Goal: Task Accomplishment & Management: Manage account settings

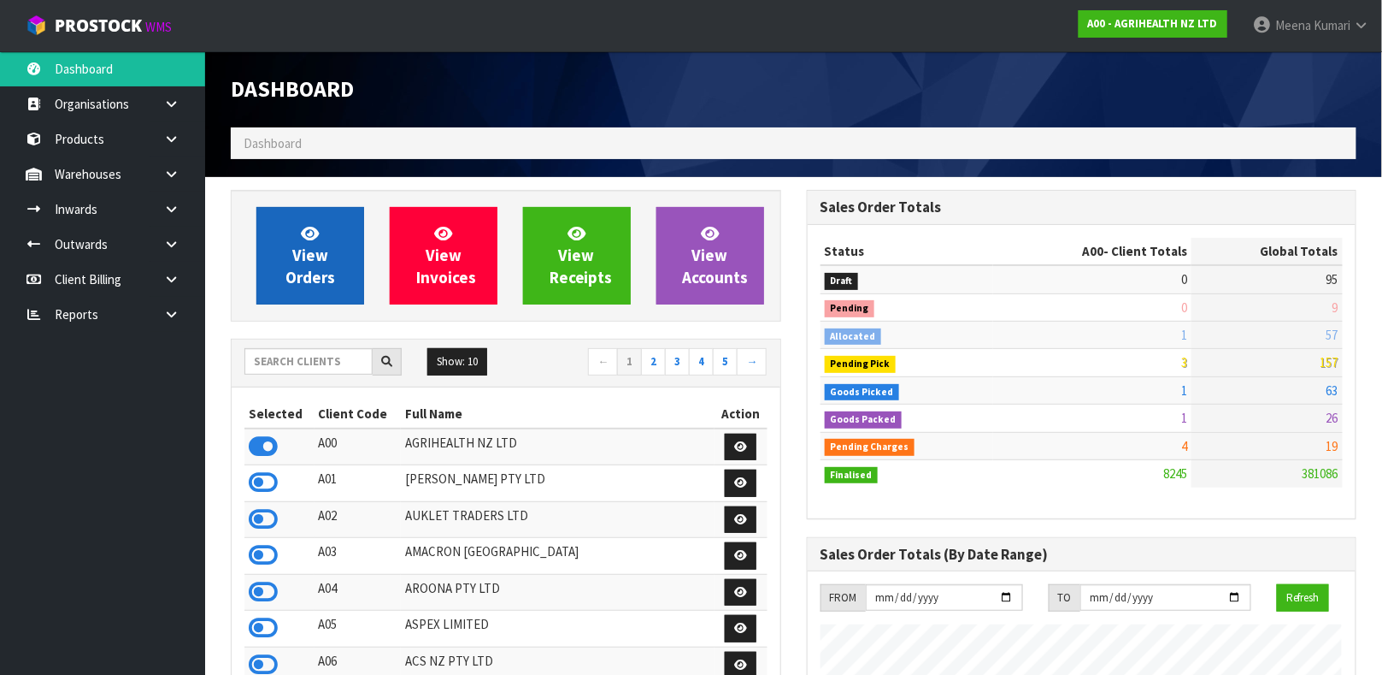
scroll to position [1297, 575]
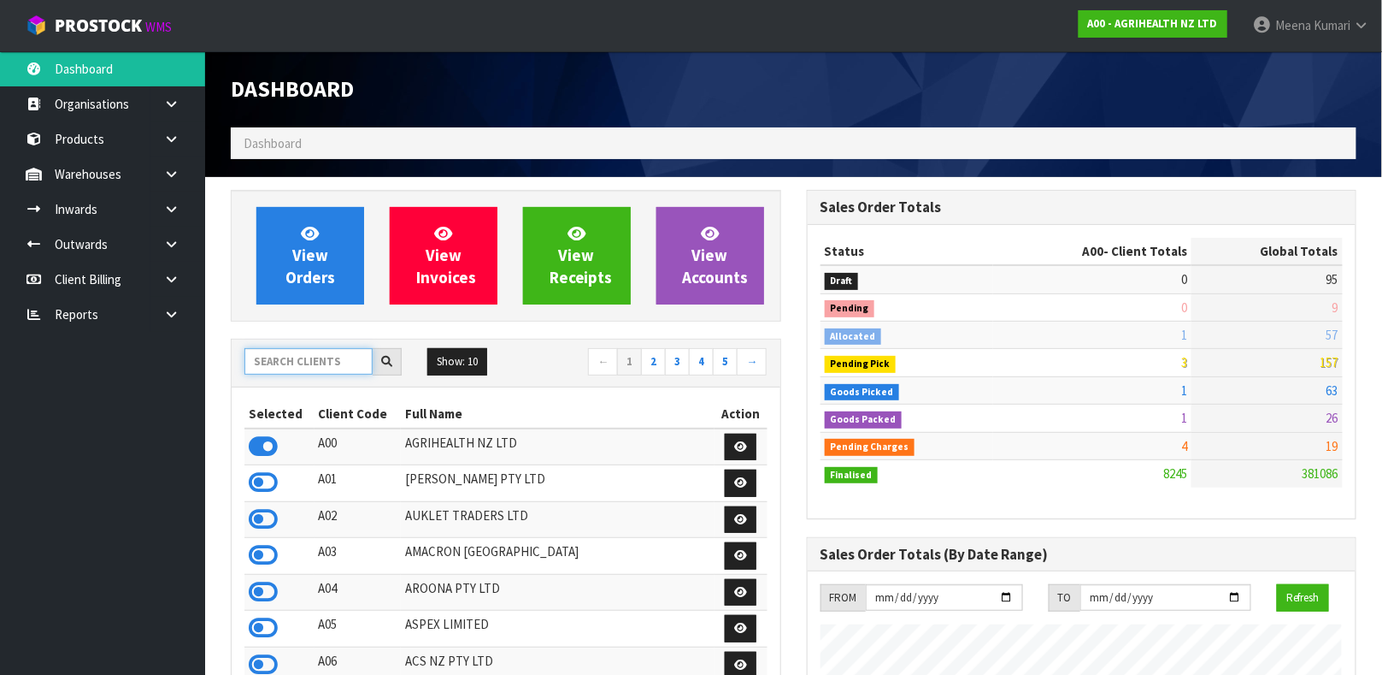
click at [295, 366] on input "text" at bounding box center [309, 361] width 128 height 27
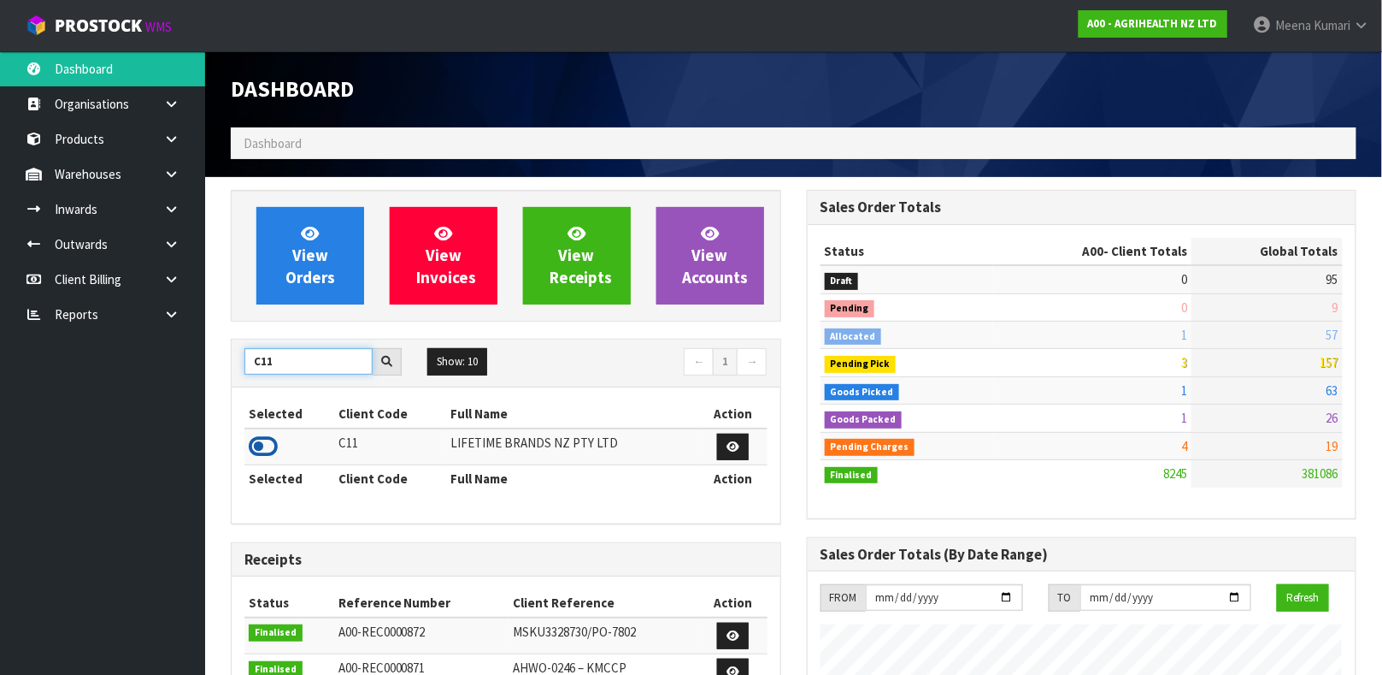
type input "C11"
click at [268, 451] on icon at bounding box center [263, 446] width 29 height 26
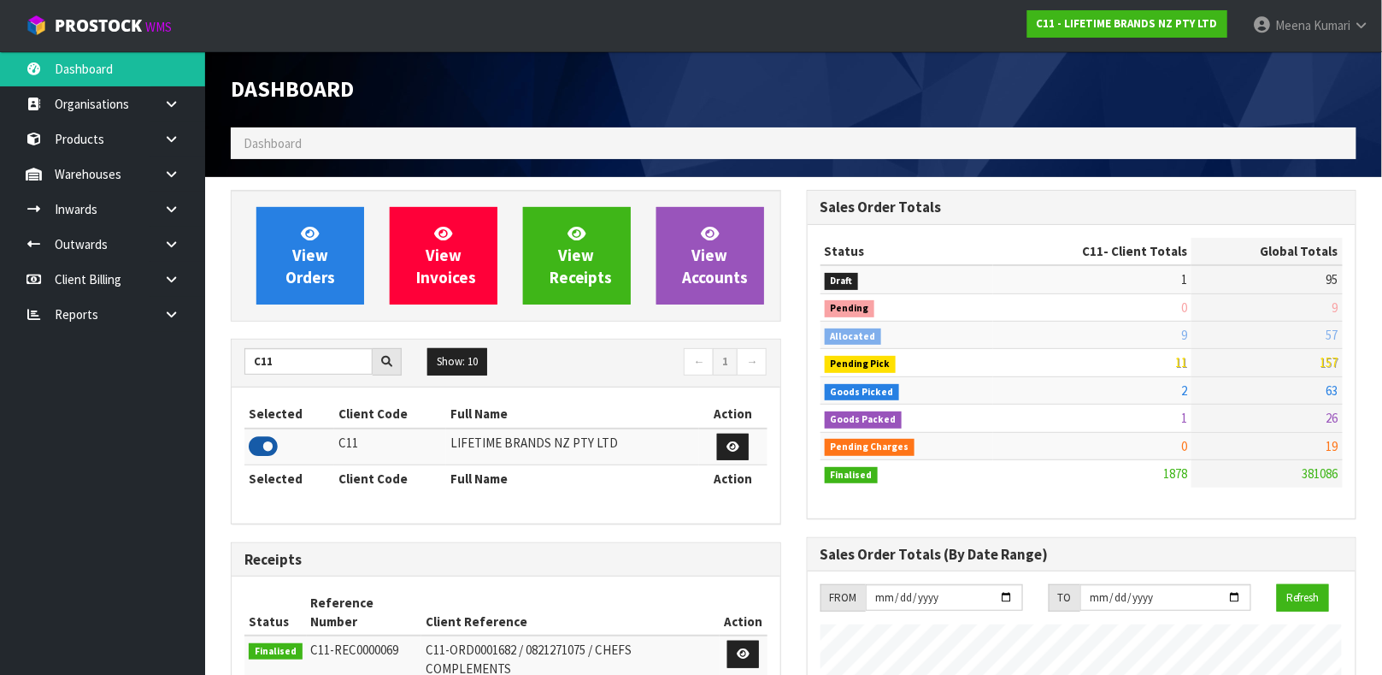
scroll to position [1333, 575]
click at [127, 144] on link "Products" at bounding box center [102, 138] width 205 height 35
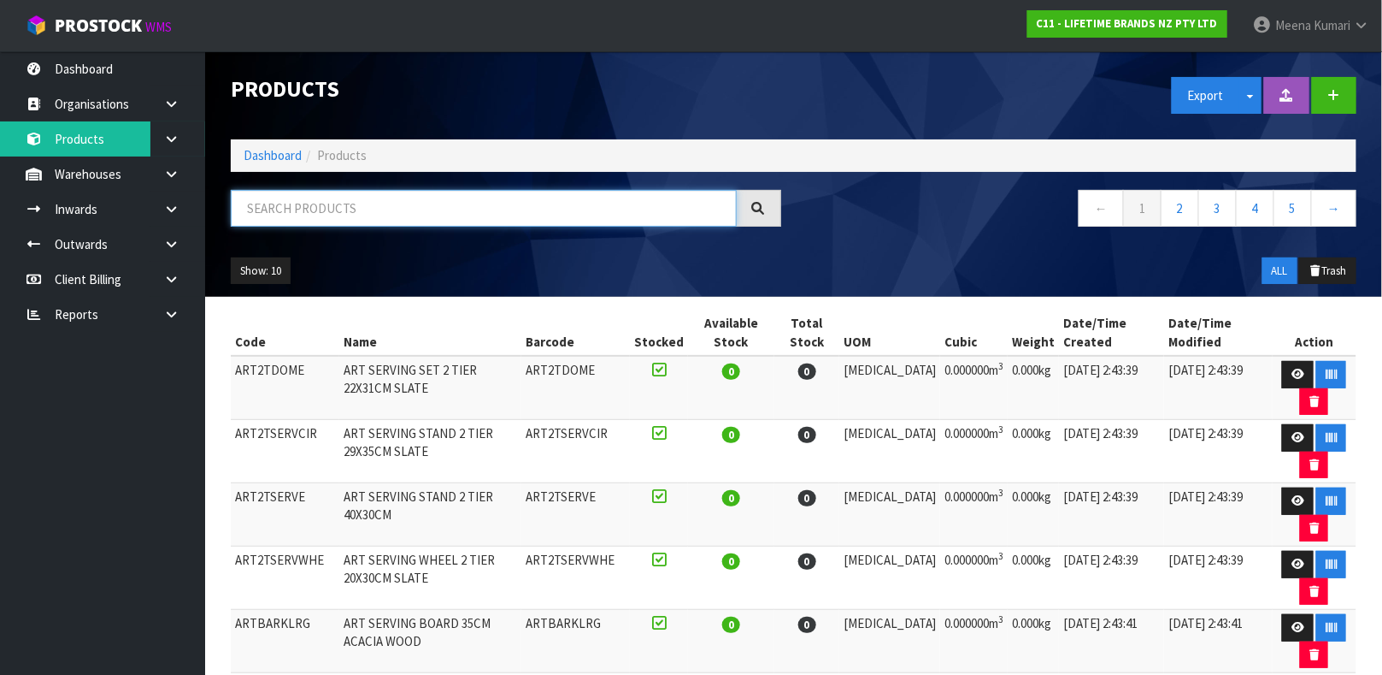
click at [327, 210] on input "text" at bounding box center [484, 208] width 506 height 37
type input "9355433010760"
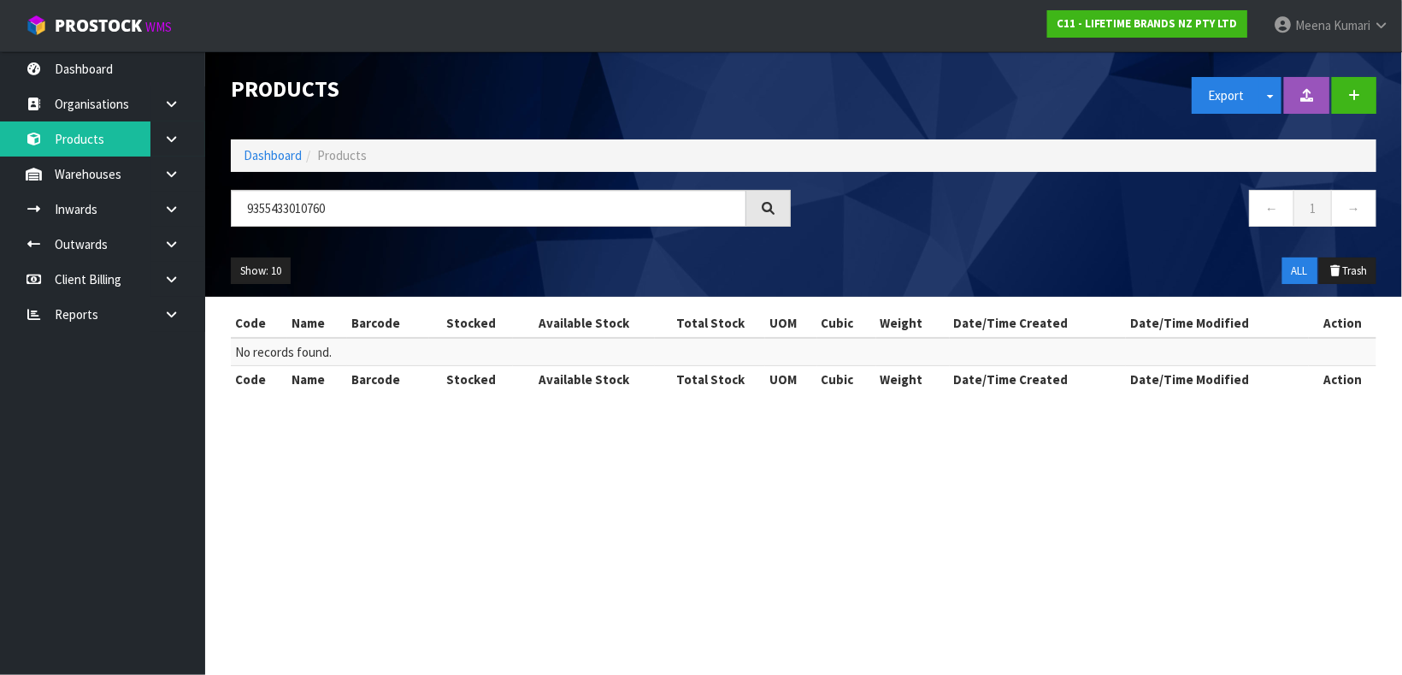
click at [268, 167] on ol "Dashboard Products" at bounding box center [804, 155] width 1146 height 32
click at [271, 162] on link "Dashboard" at bounding box center [273, 155] width 58 height 16
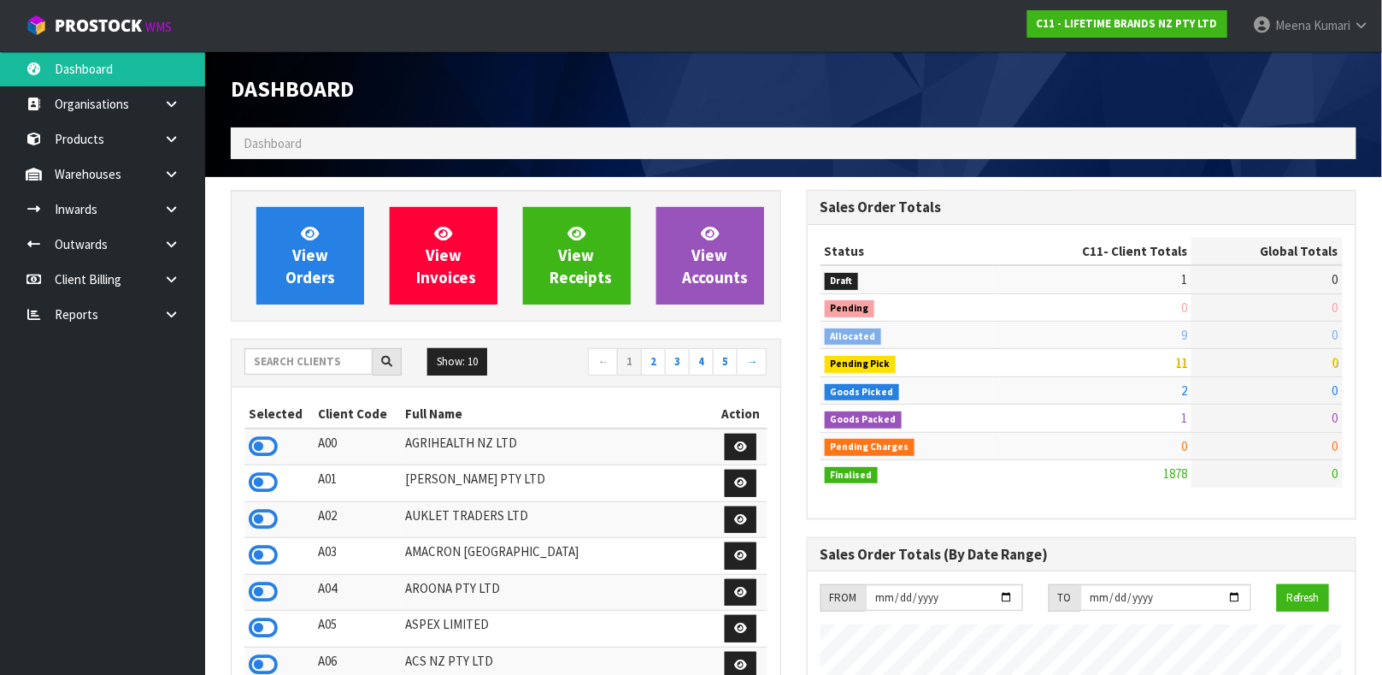
scroll to position [1333, 575]
click at [274, 369] on input "text" at bounding box center [309, 361] width 128 height 27
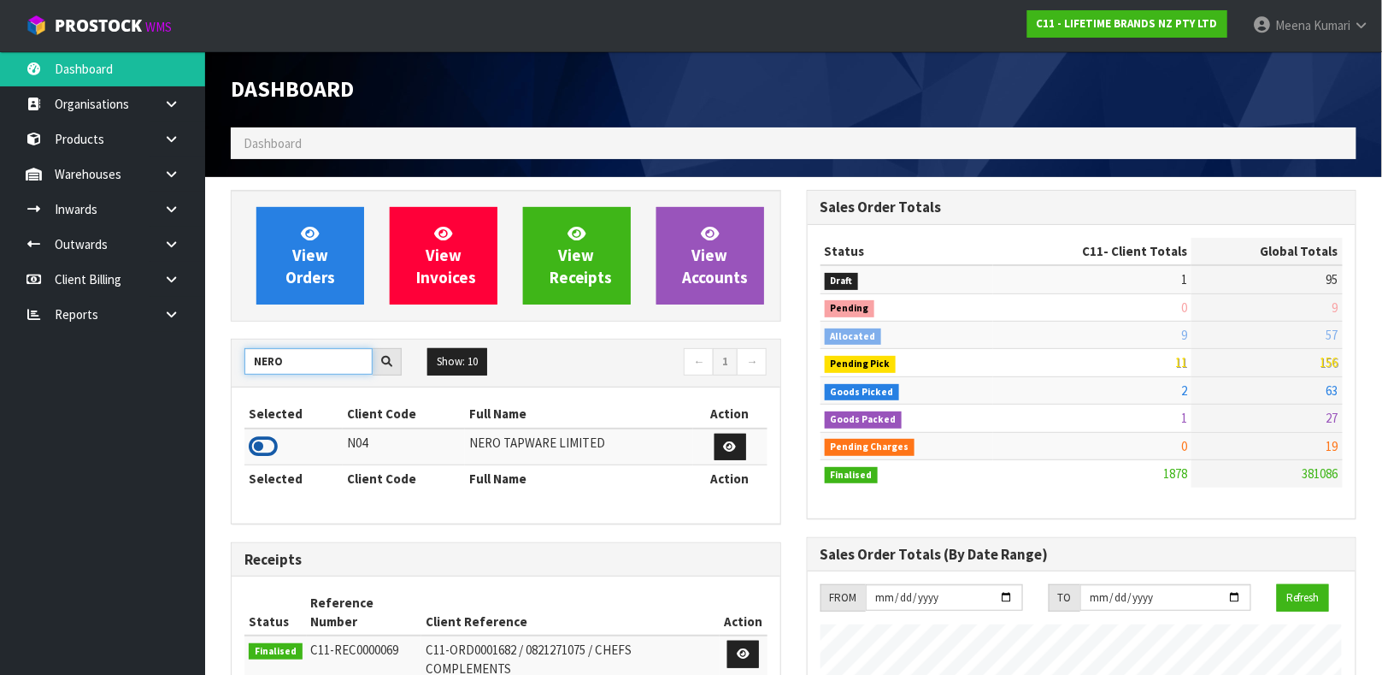
type input "NERO"
click at [266, 440] on icon at bounding box center [263, 446] width 29 height 26
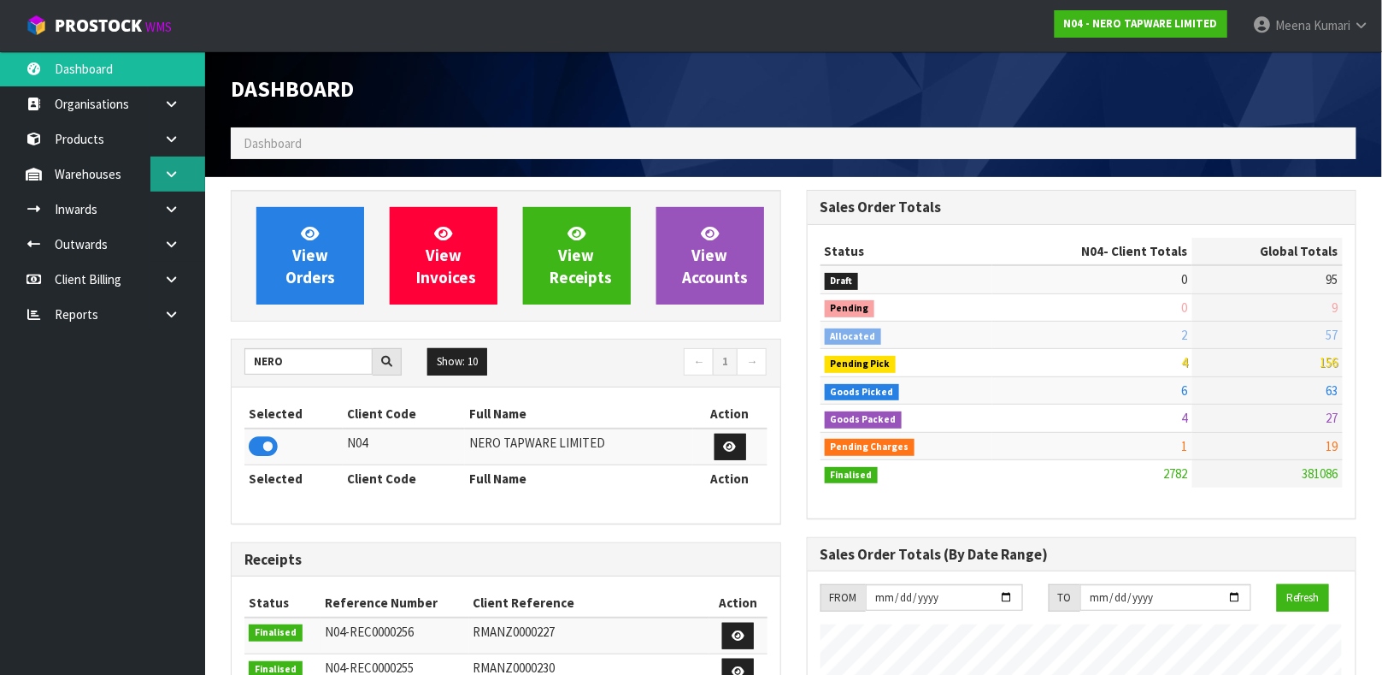
scroll to position [1389, 575]
click at [121, 141] on link "Products" at bounding box center [102, 138] width 205 height 35
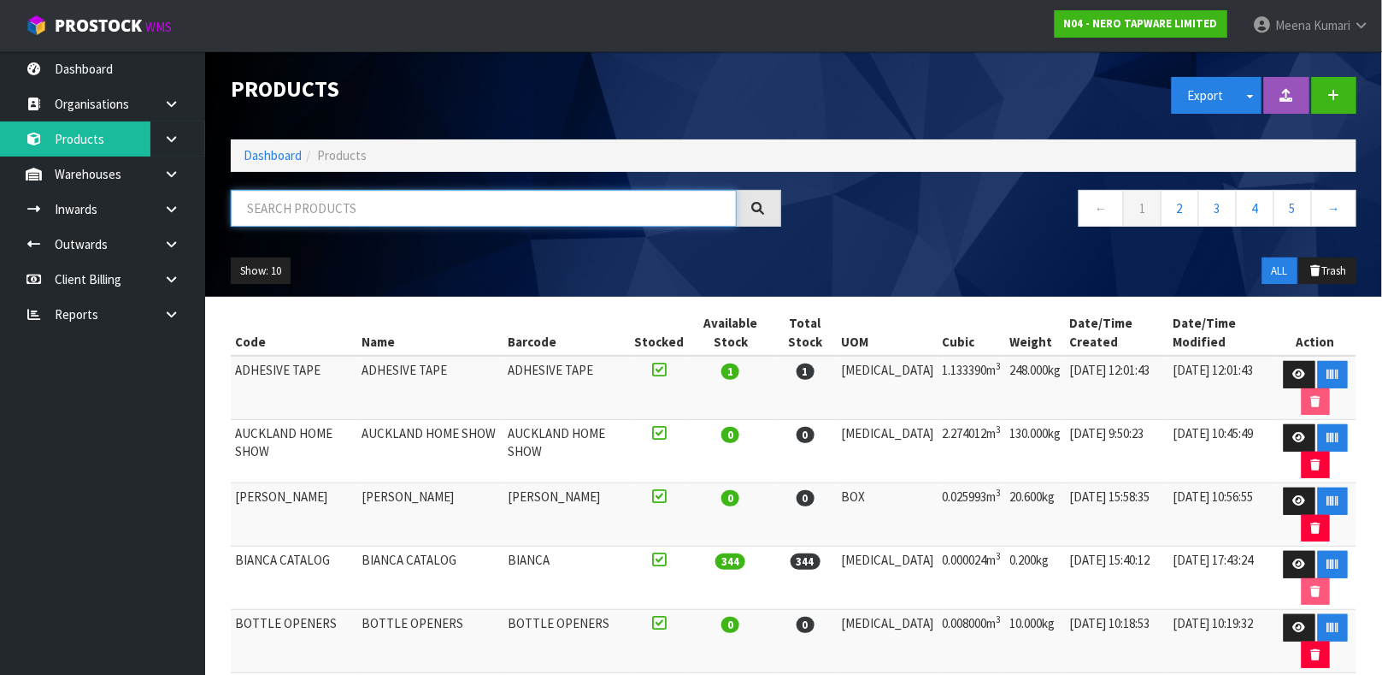
click at [371, 217] on input "text" at bounding box center [484, 208] width 506 height 37
type input "9355433010760"
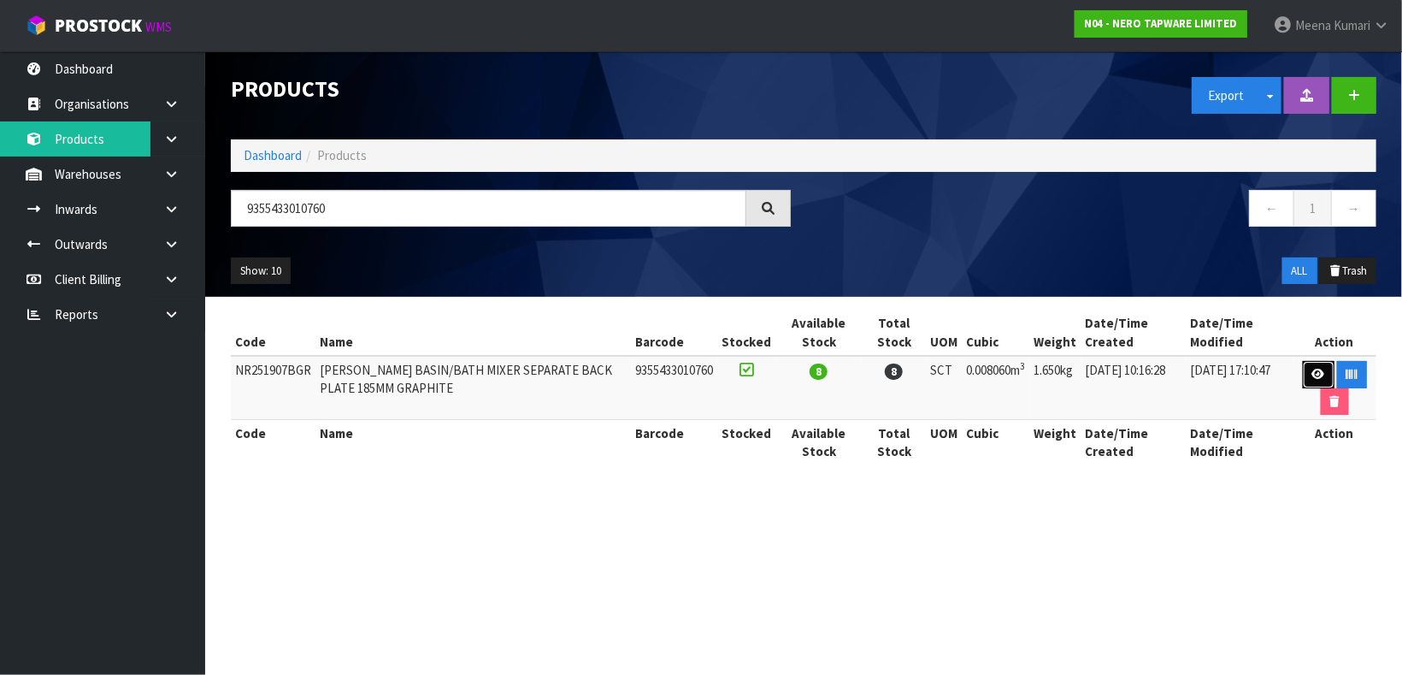
click at [1320, 374] on icon at bounding box center [1318, 373] width 13 height 11
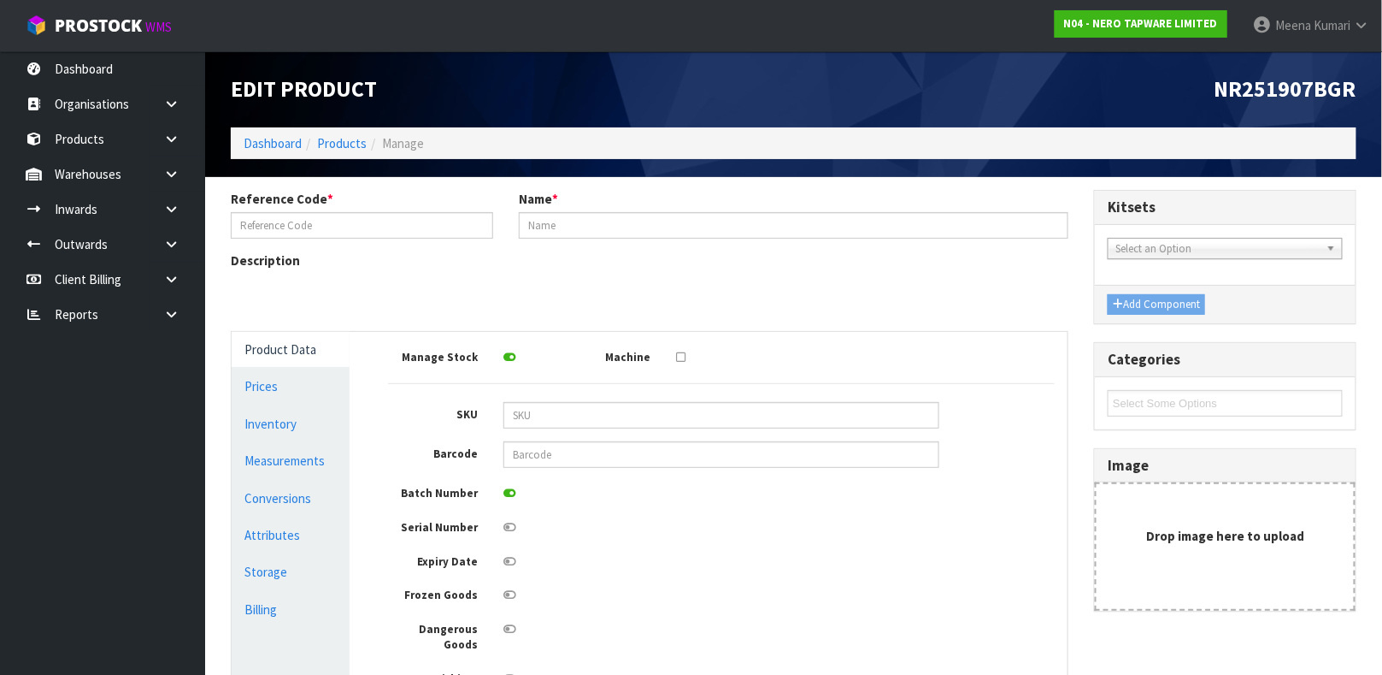
type input "NR251907BGR"
type input "[PERSON_NAME] BASIN/BATH MIXER SEPARATE BACK PLATE 185MM GRAPHITE"
type input "9355433010760"
type input "26"
type input "31"
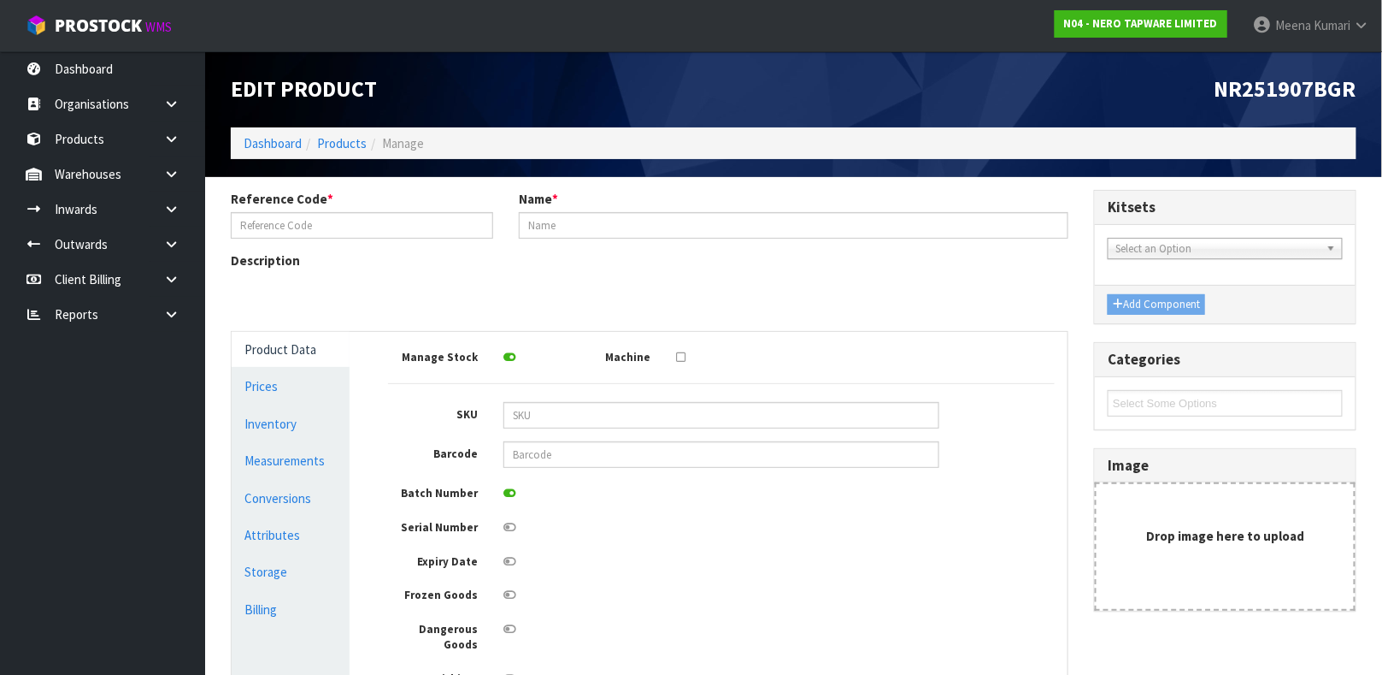
type input "10"
type input "0.00806"
type input "1.65"
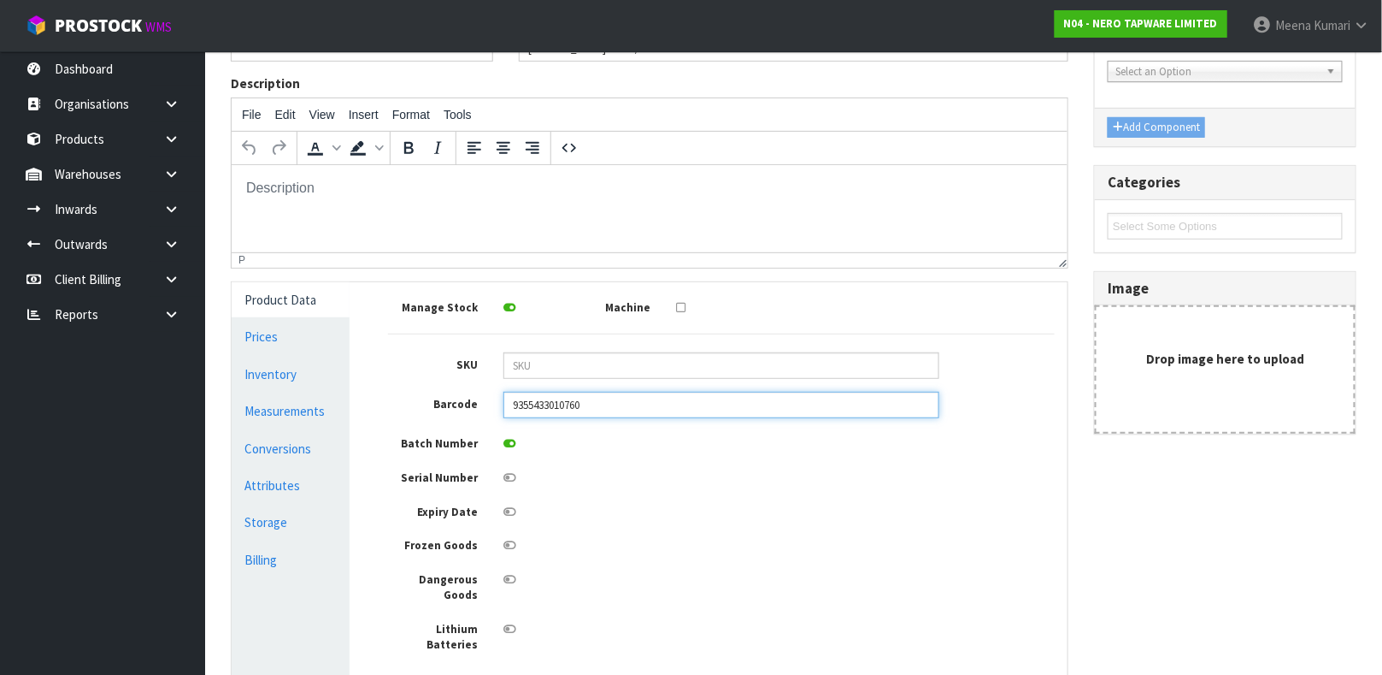
click at [729, 408] on input "9355433010760" at bounding box center [722, 405] width 436 height 27
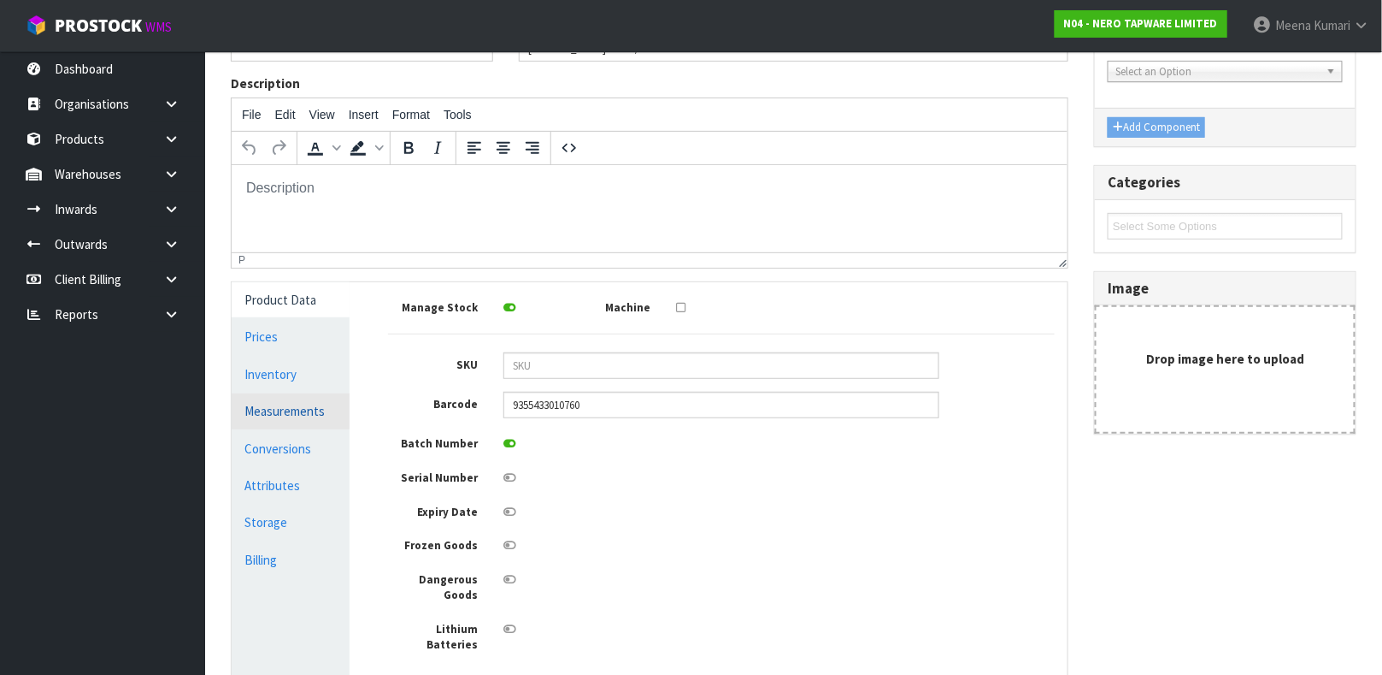
click at [268, 402] on link "Measurements" at bounding box center [291, 410] width 118 height 35
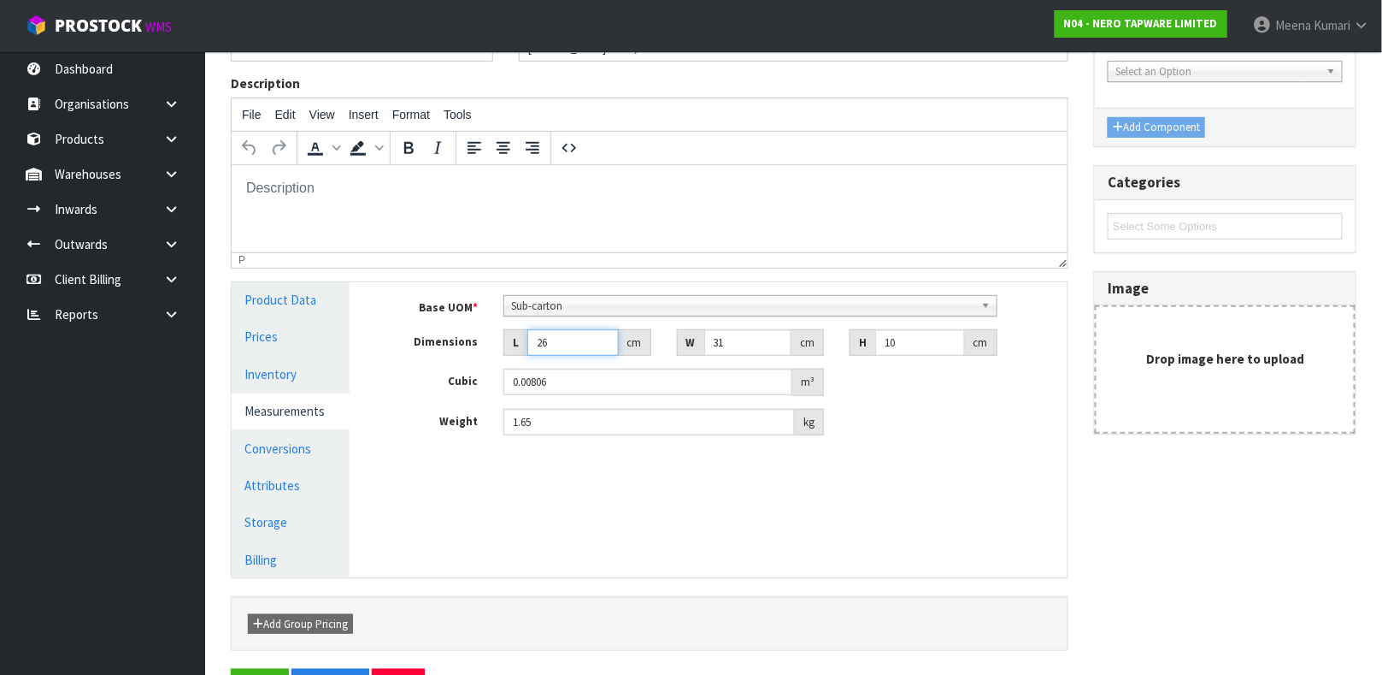
click at [577, 348] on input "26" at bounding box center [572, 342] width 91 height 27
type input "3"
type input "0.00093"
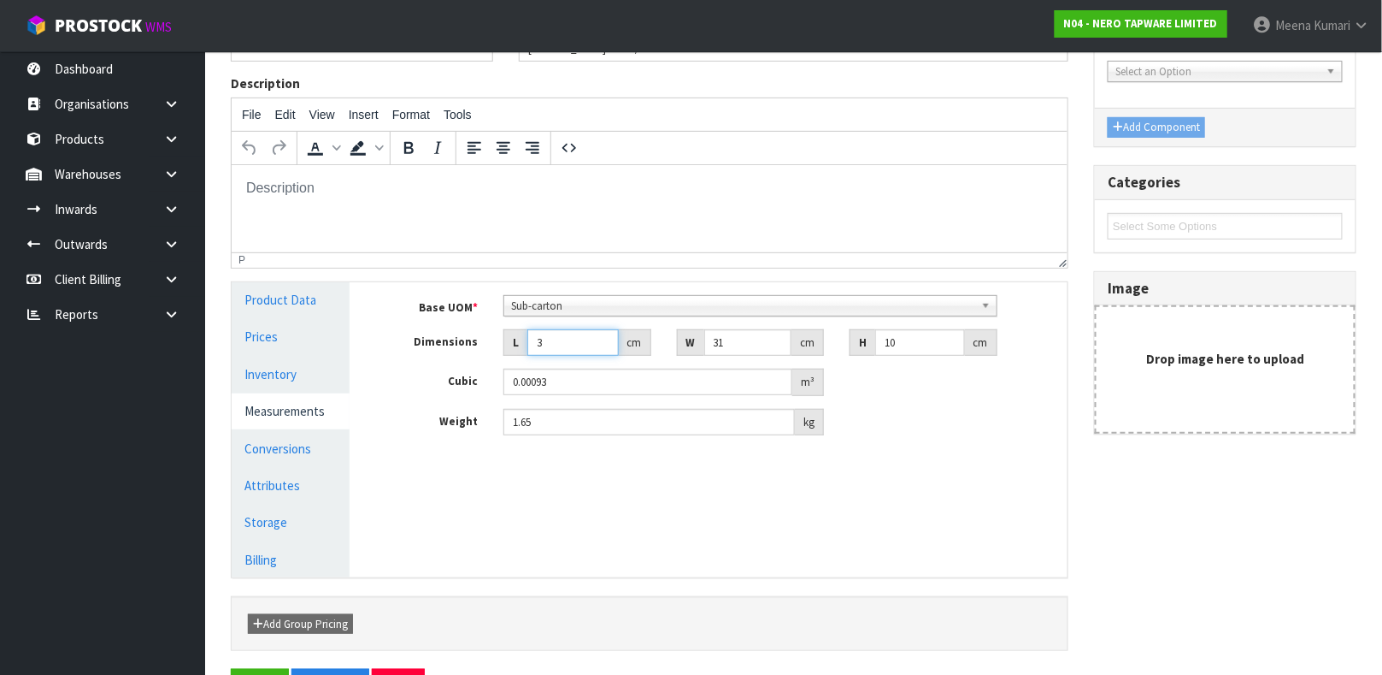
type input "32"
type input "0.00992"
type input "32"
type input "2"
type input "0.00064"
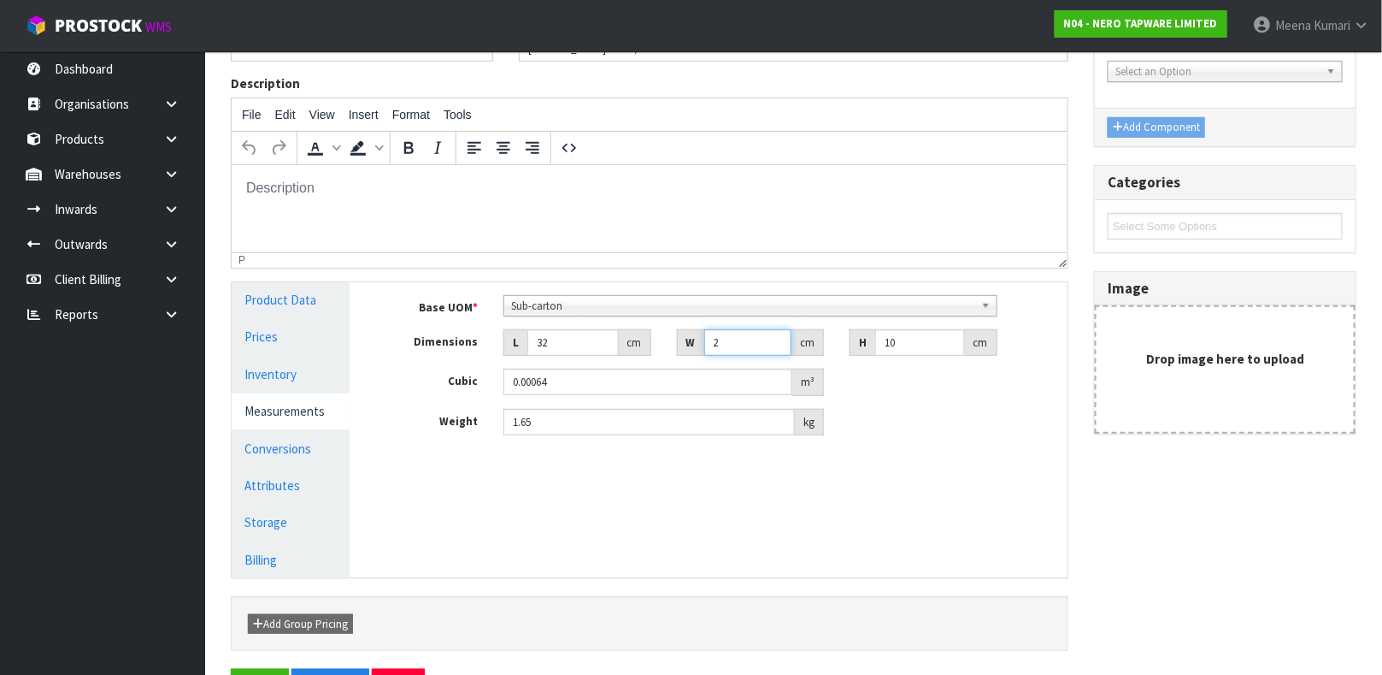
type input "28"
type input "0.00896"
type input "2"
type input "0.00064"
type input "25"
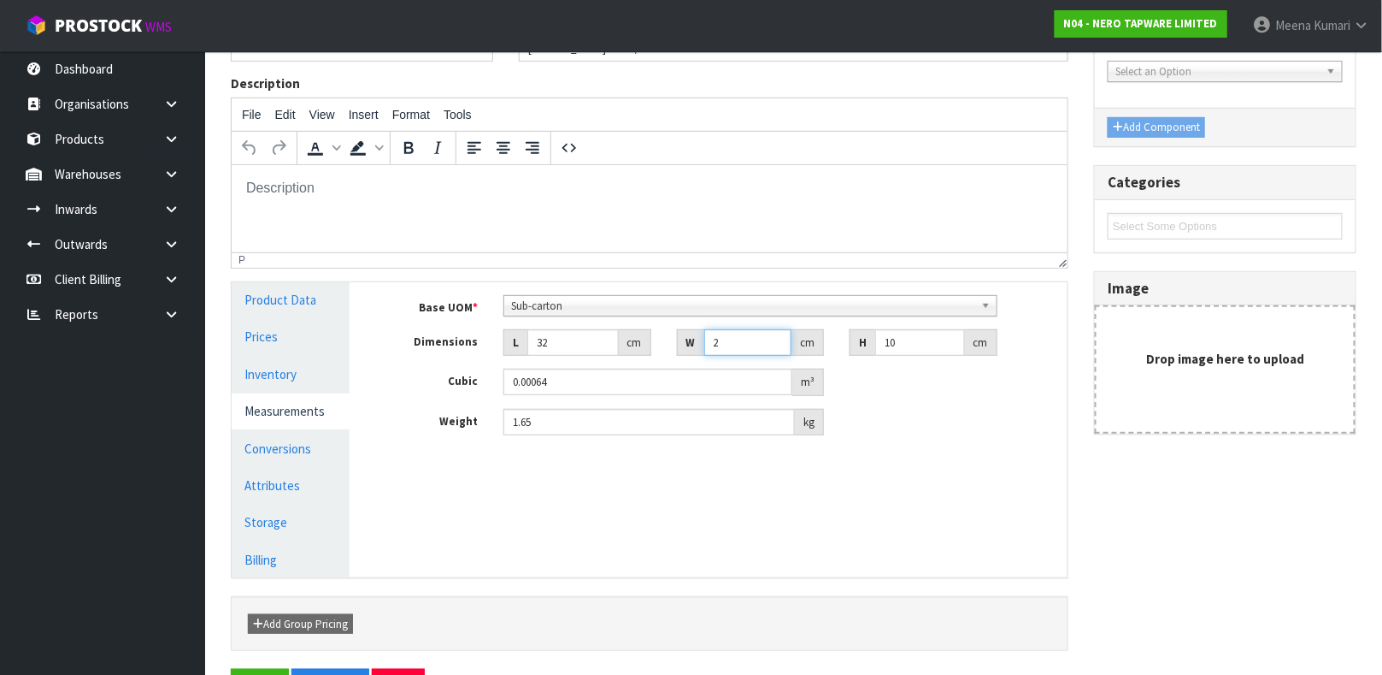
type input "0.008"
type input "25"
click at [331, 439] on link "Conversions" at bounding box center [291, 448] width 118 height 35
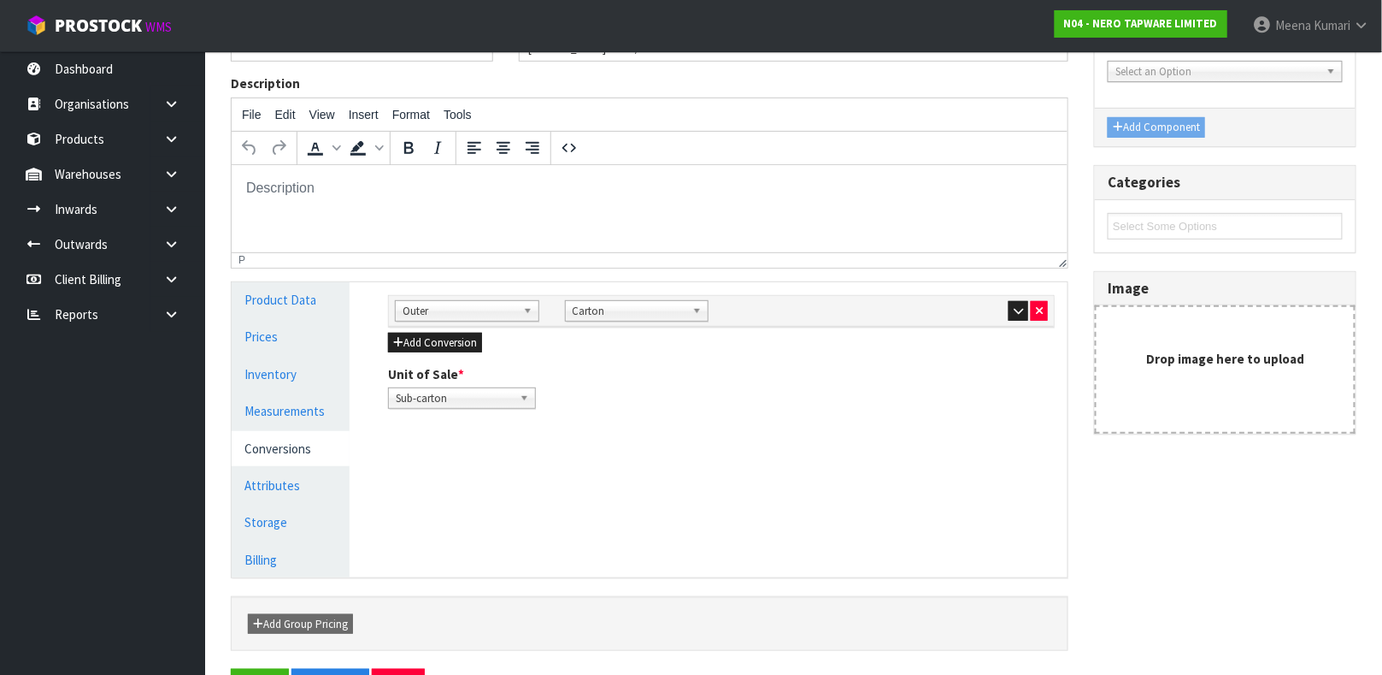
click at [1009, 320] on div "Sub Inner Inner Outer Pallet Outer Bag Bar Basket Bin Bottle Box Bundle Cabinet…" at bounding box center [721, 310] width 679 height 21
click at [1014, 309] on icon "button" at bounding box center [1018, 310] width 9 height 11
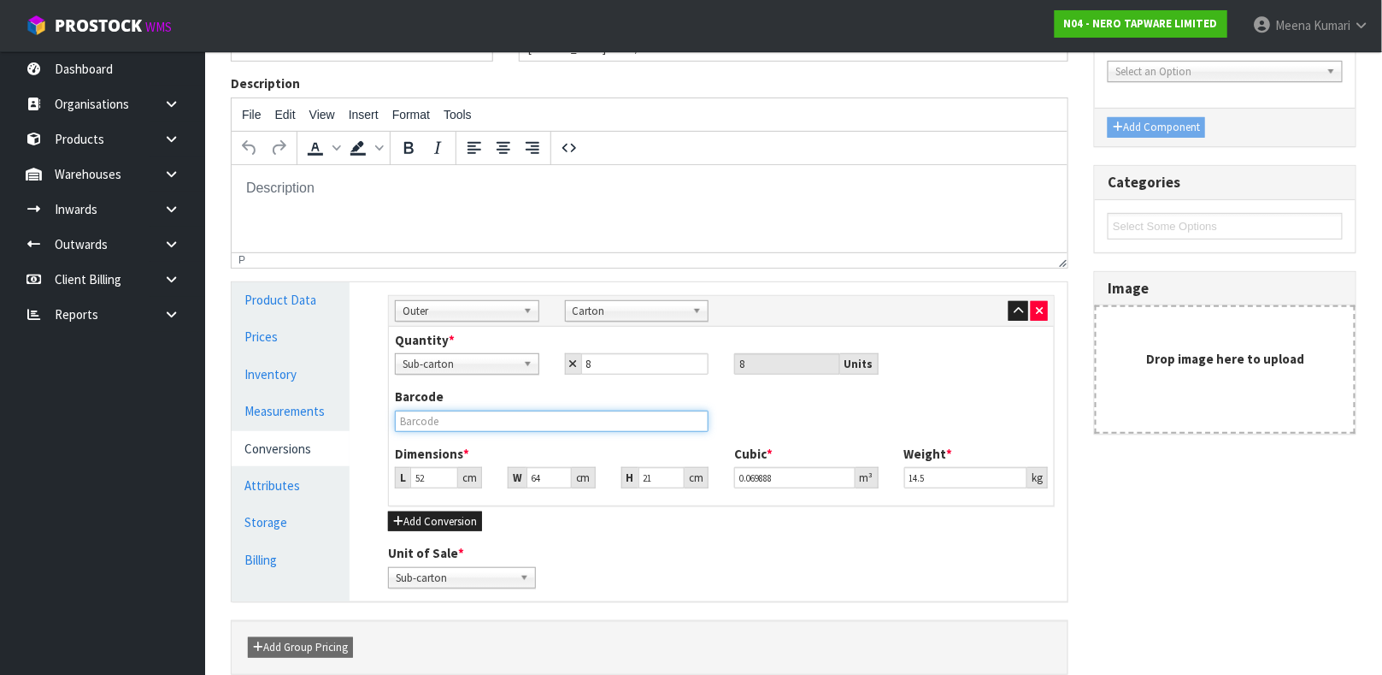
click at [450, 426] on input "text" at bounding box center [552, 420] width 314 height 21
type input "6"
type input "0.008064"
type input "62"
type input "0.083328"
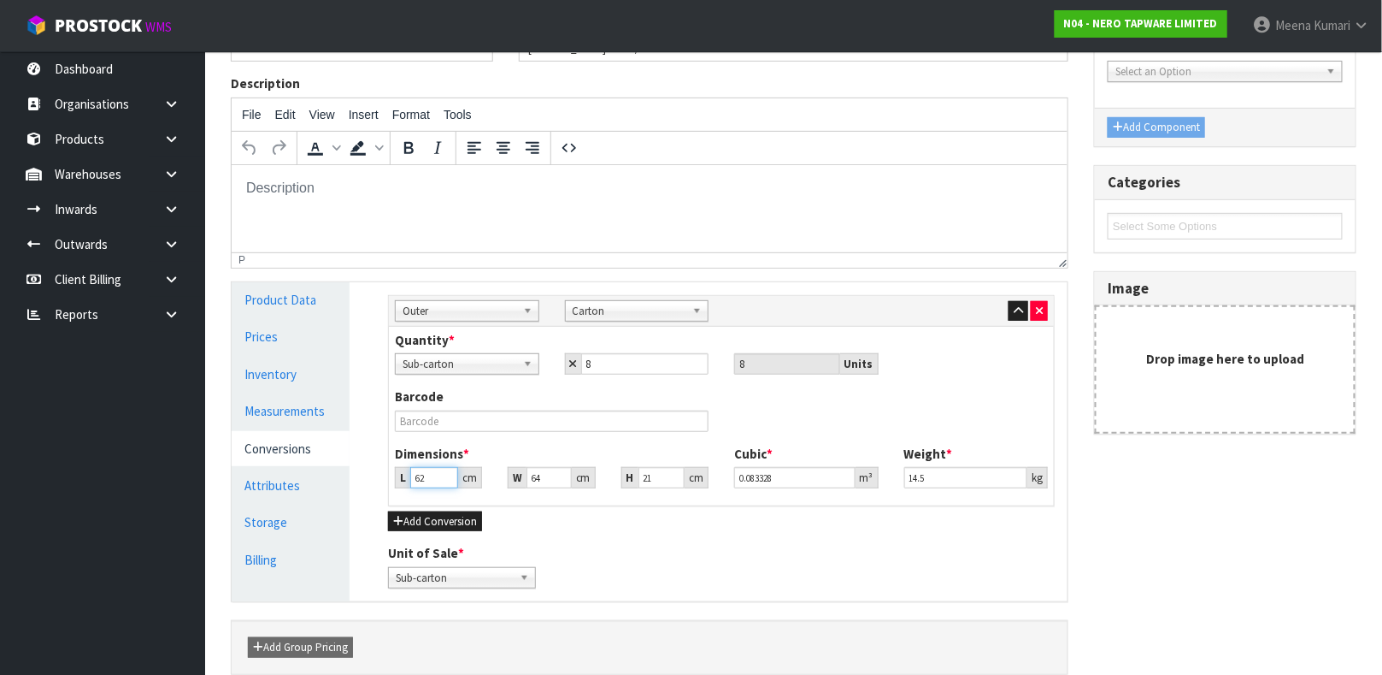
type input "62"
type input "5"
type input "0.00651"
type input "53"
type input "0.069006"
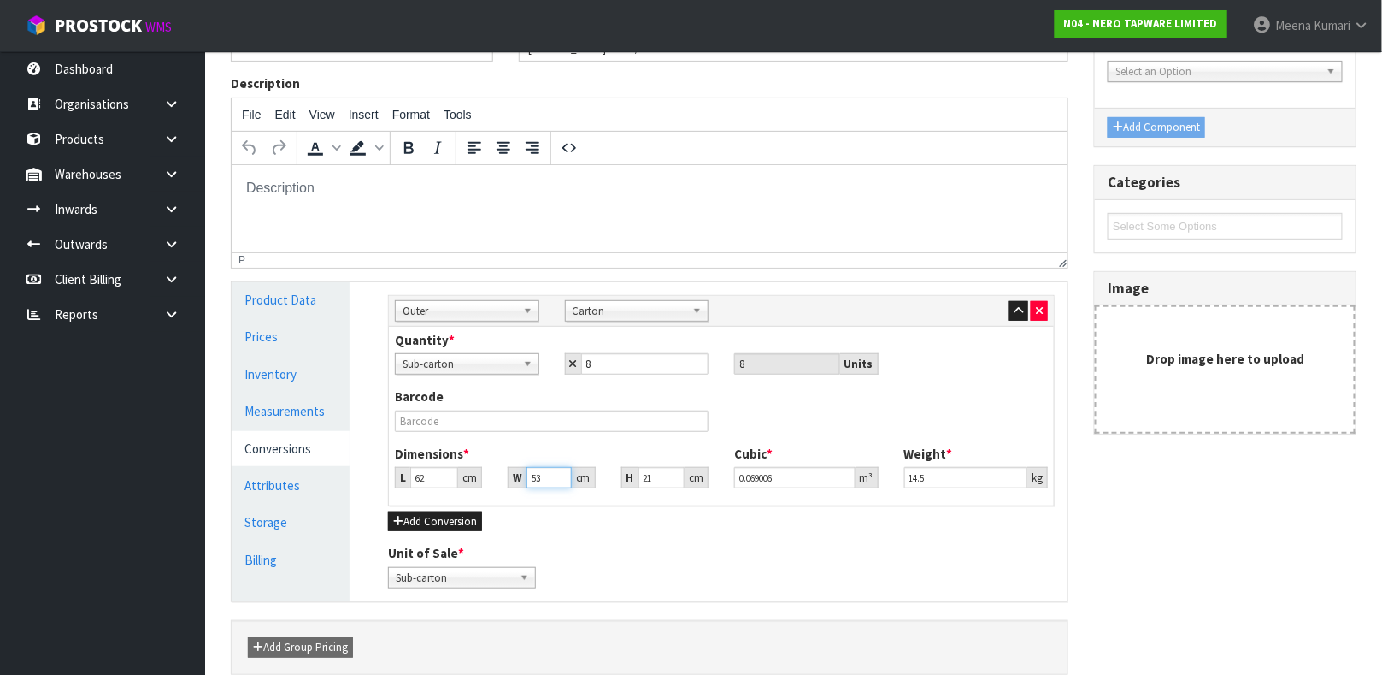
type input "53"
type input "2"
type input "0.006572"
type input "22"
type input "0.072292"
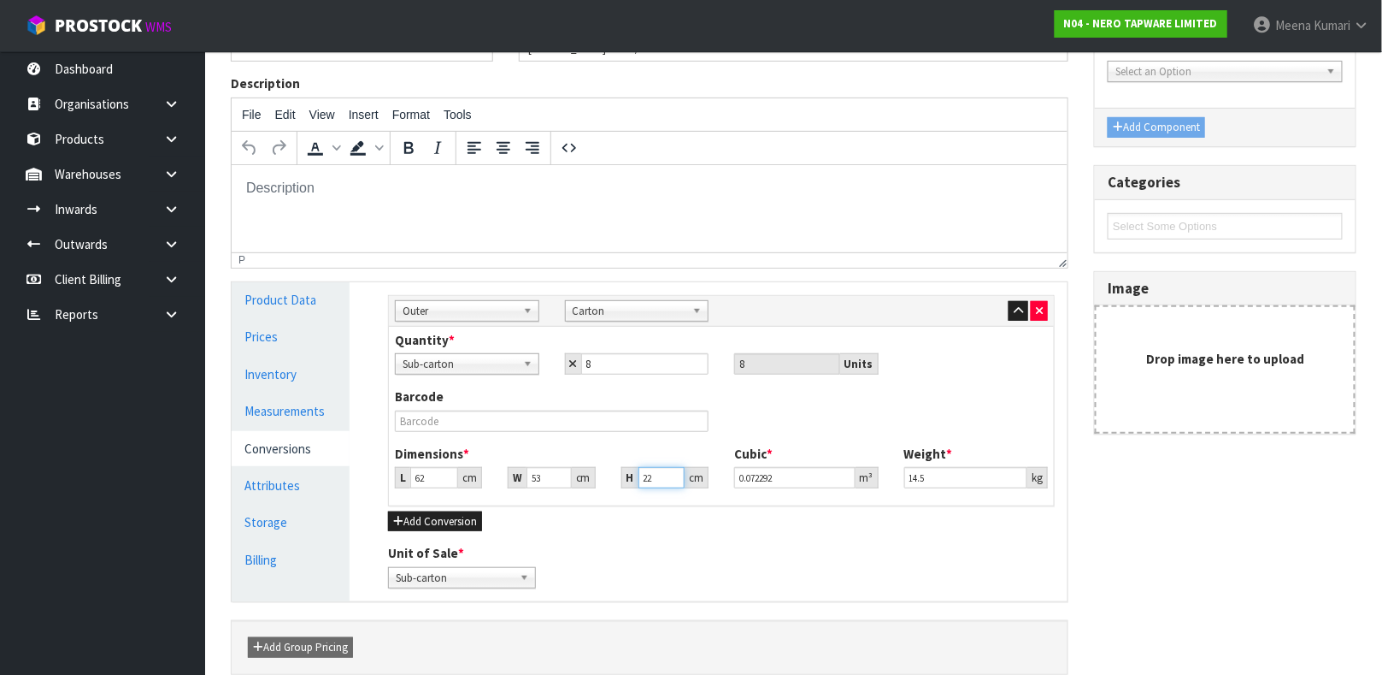
type input "22"
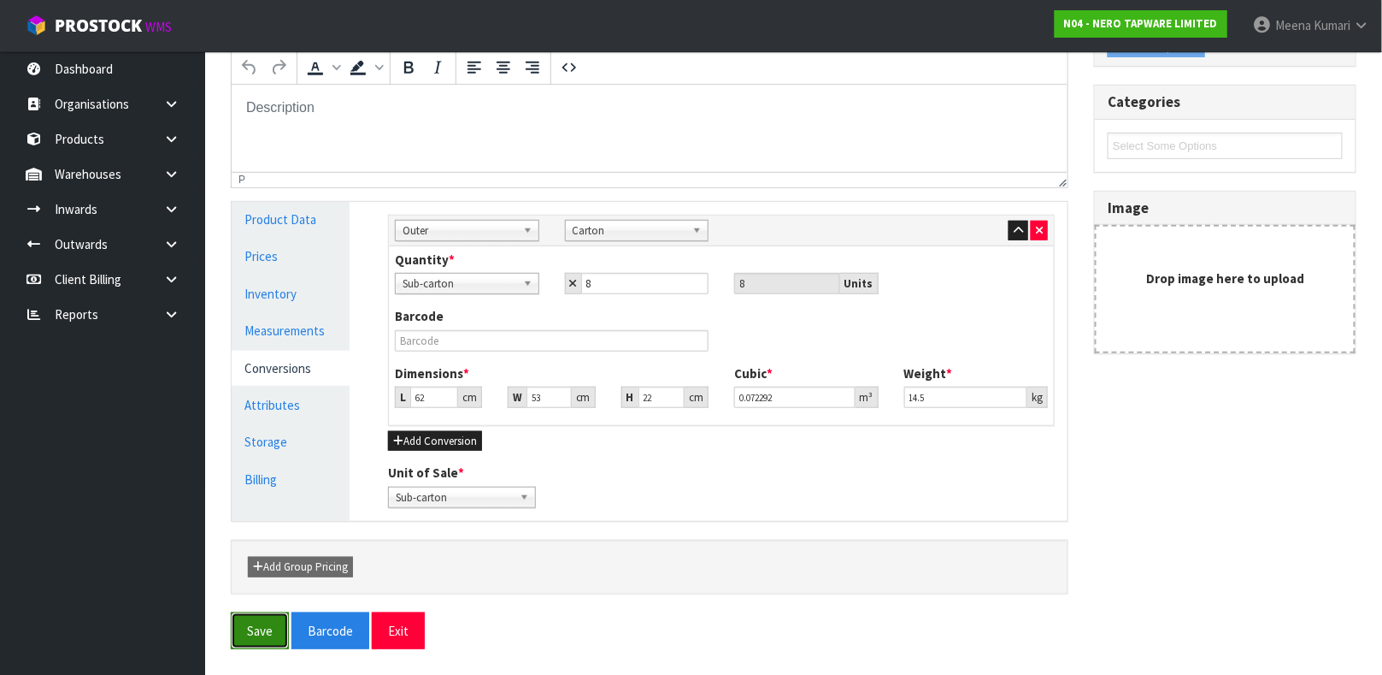
click at [256, 636] on button "Save" at bounding box center [260, 630] width 58 height 37
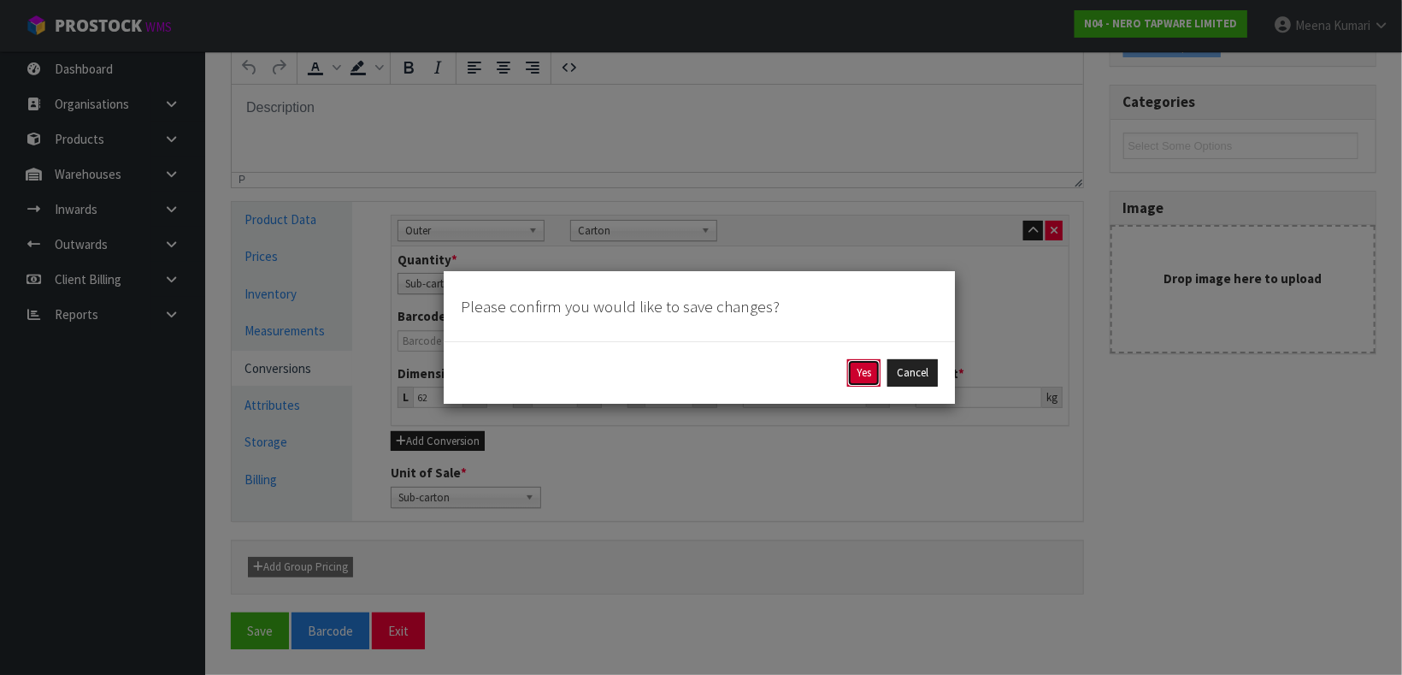
click at [860, 370] on button "Yes" at bounding box center [863, 372] width 33 height 27
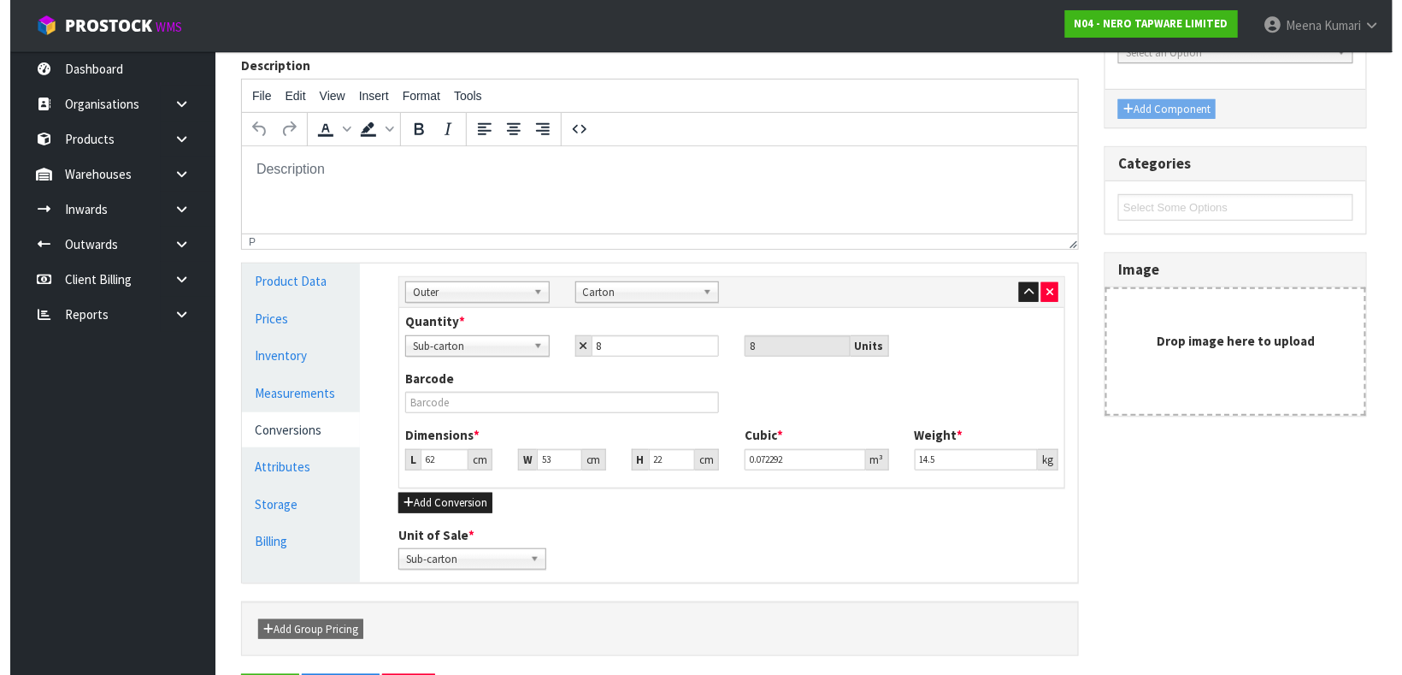
scroll to position [0, 0]
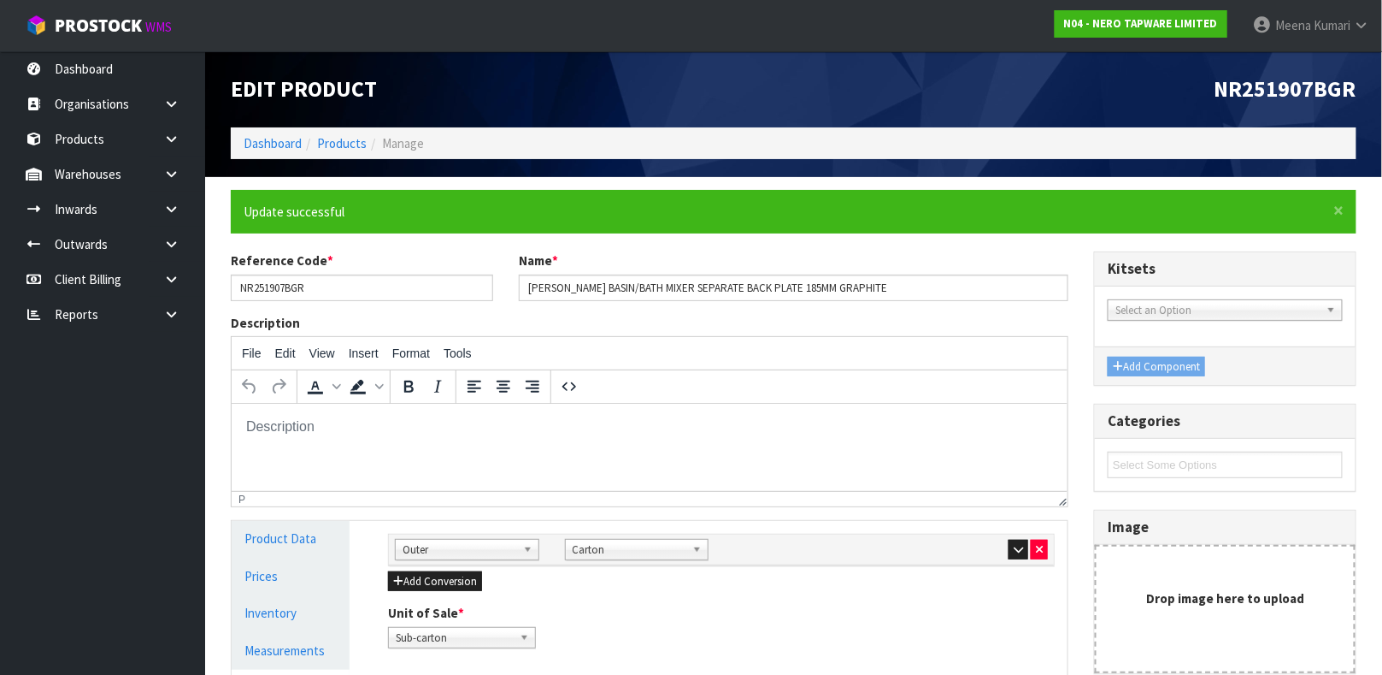
click at [340, 153] on ol "Dashboard Products Manage" at bounding box center [794, 143] width 1126 height 32
click at [341, 148] on link "Products" at bounding box center [342, 143] width 50 height 16
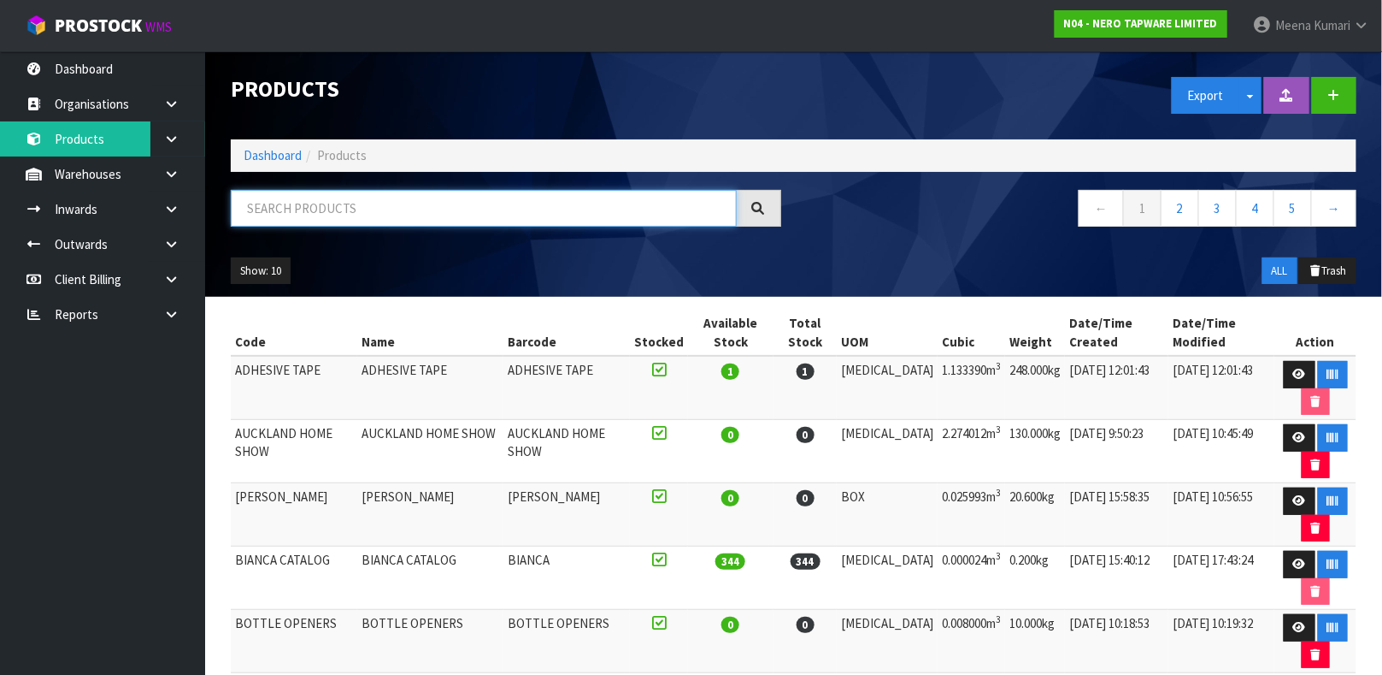
click at [341, 221] on input "text" at bounding box center [484, 208] width 506 height 37
type input "9355433012658"
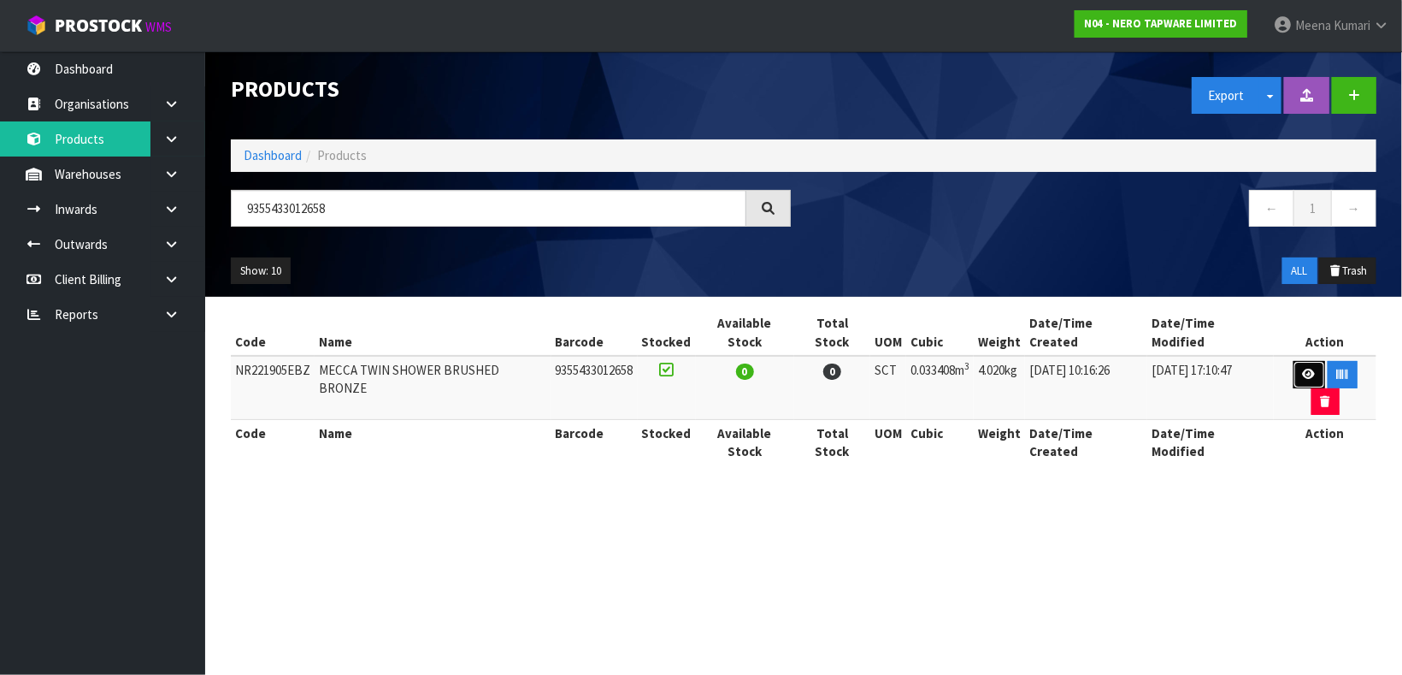
click at [1303, 368] on icon at bounding box center [1309, 373] width 13 height 11
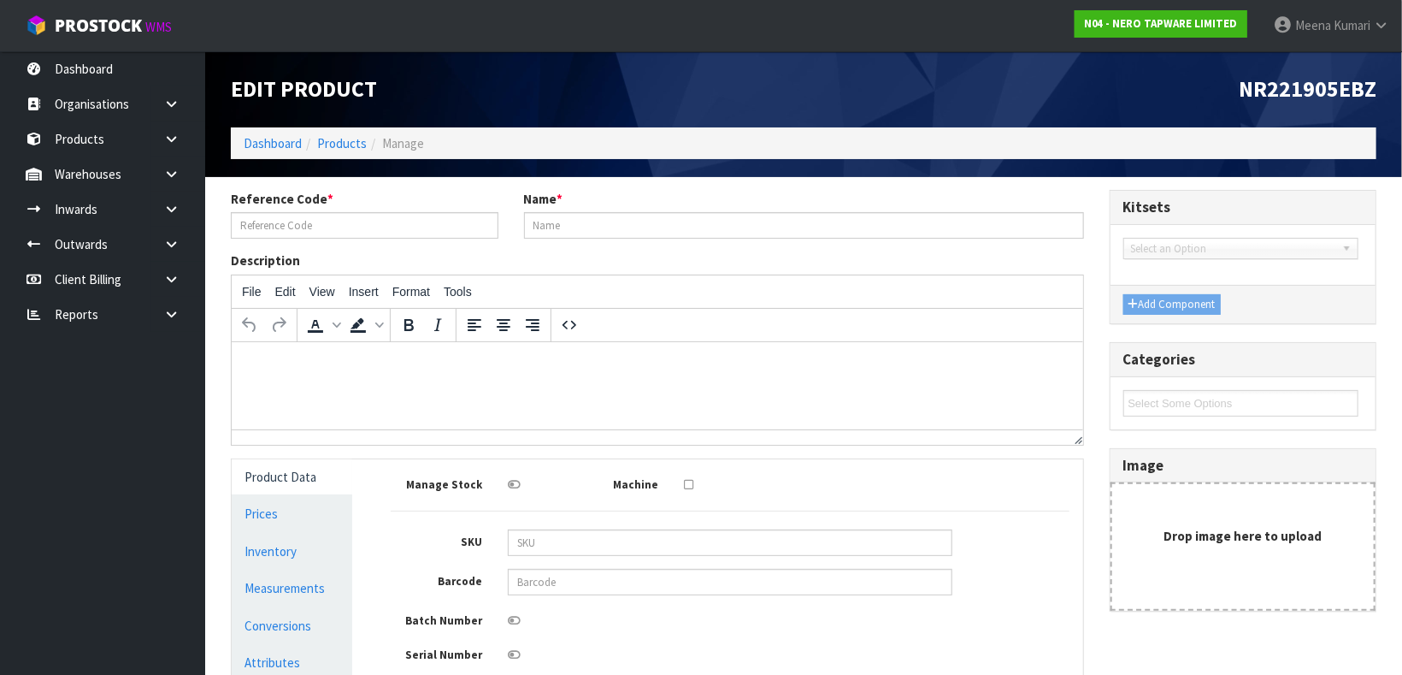
type input "NR221905EBZ"
type input "MECCA TWIN SHOWER BRUSHED BRONZE"
type input "9355433012658"
type input "87"
type input "48"
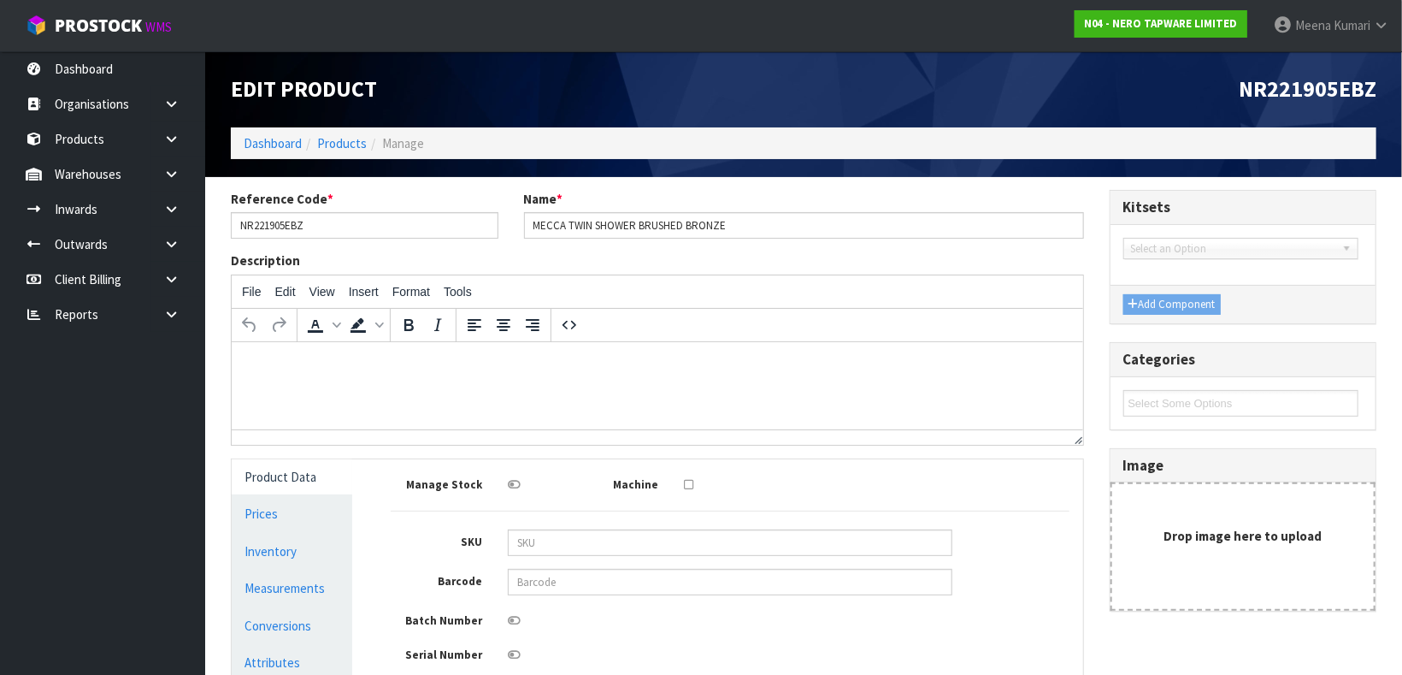
type input "8"
type input "0.033408"
type input "4.02"
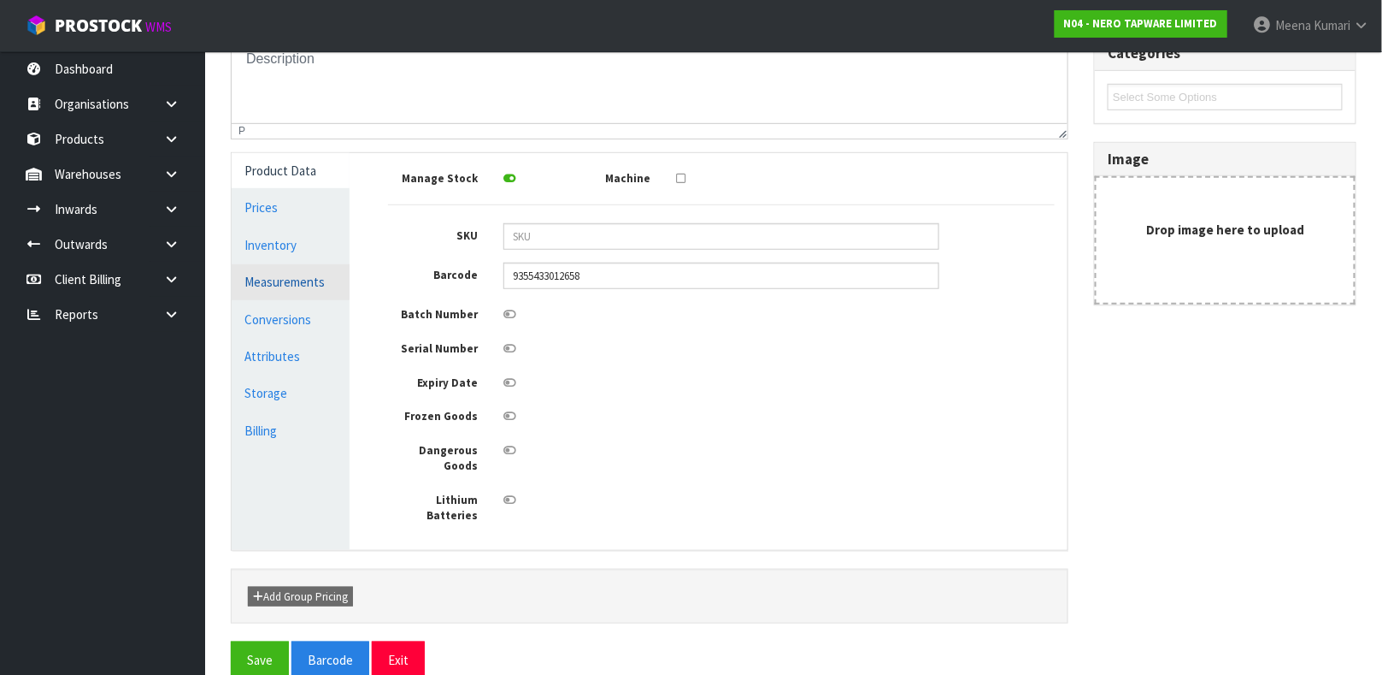
click at [325, 274] on link "Measurements" at bounding box center [291, 281] width 118 height 35
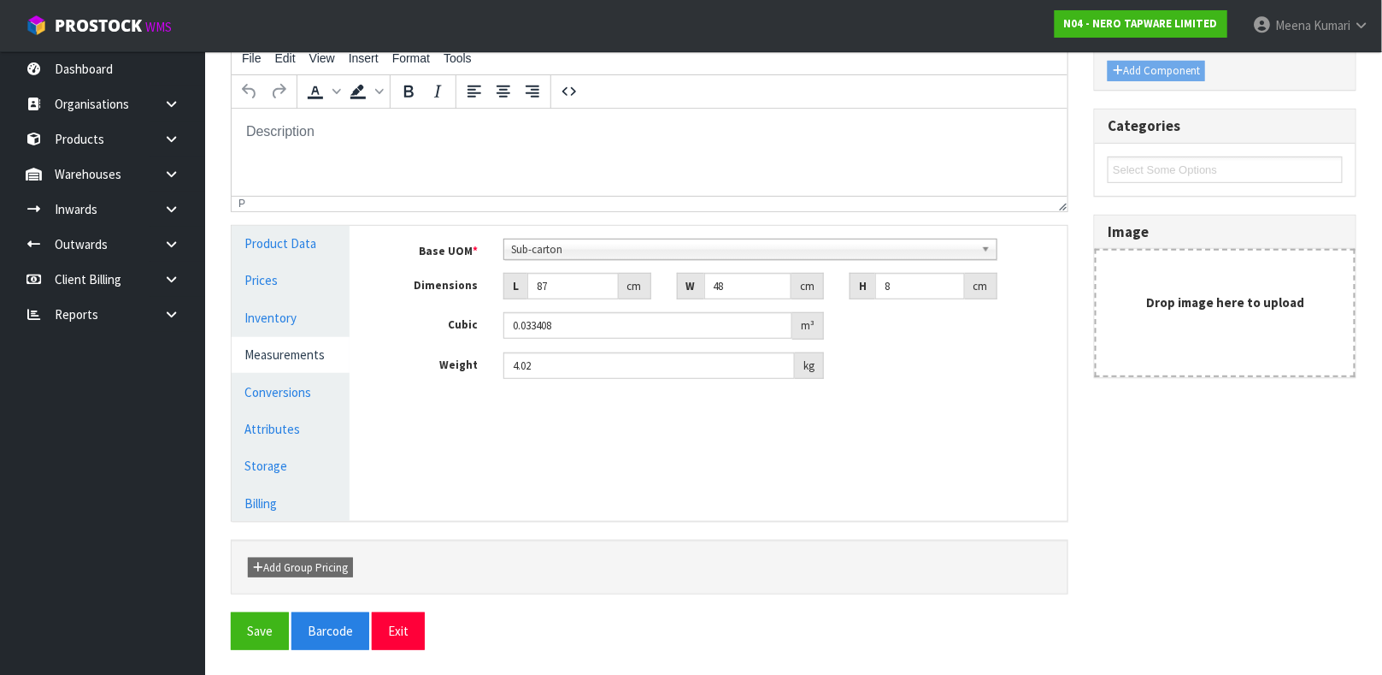
click at [325, 274] on link "Prices" at bounding box center [291, 279] width 118 height 35
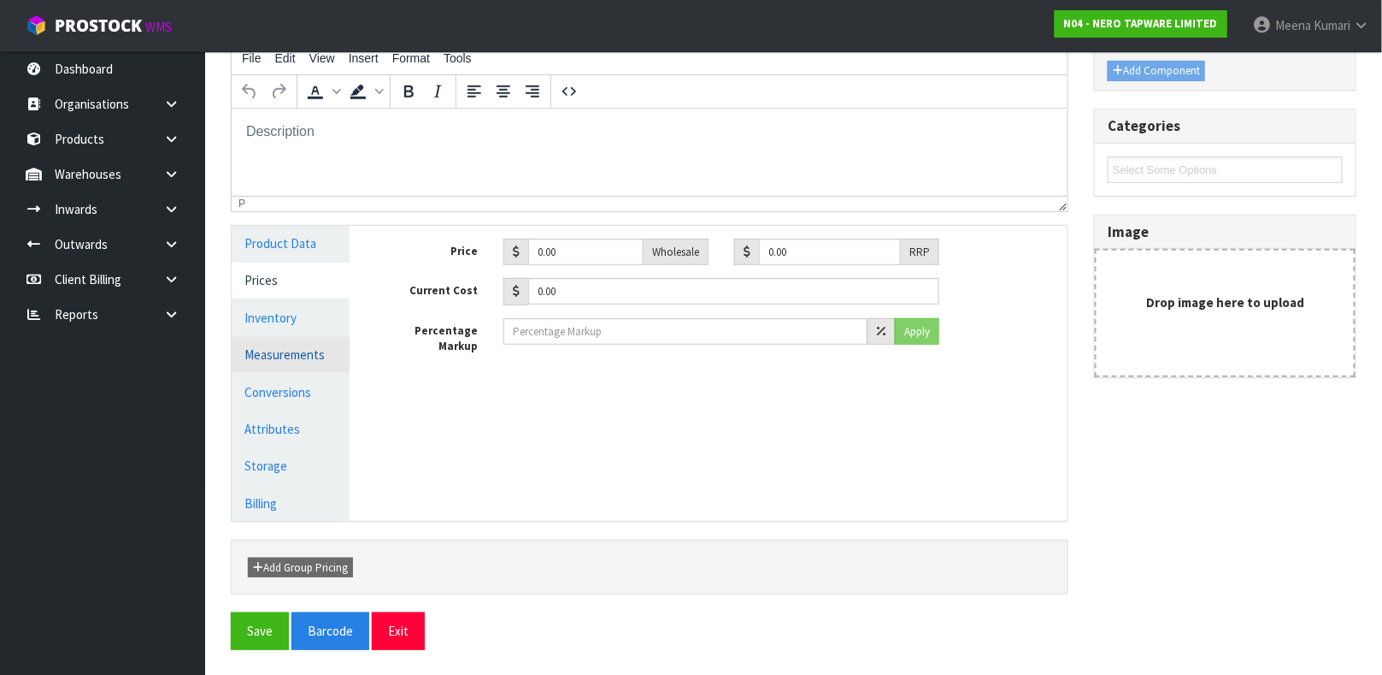
click at [325, 274] on link "Prices" at bounding box center [291, 279] width 118 height 35
click at [307, 361] on link "Measurements" at bounding box center [291, 354] width 118 height 35
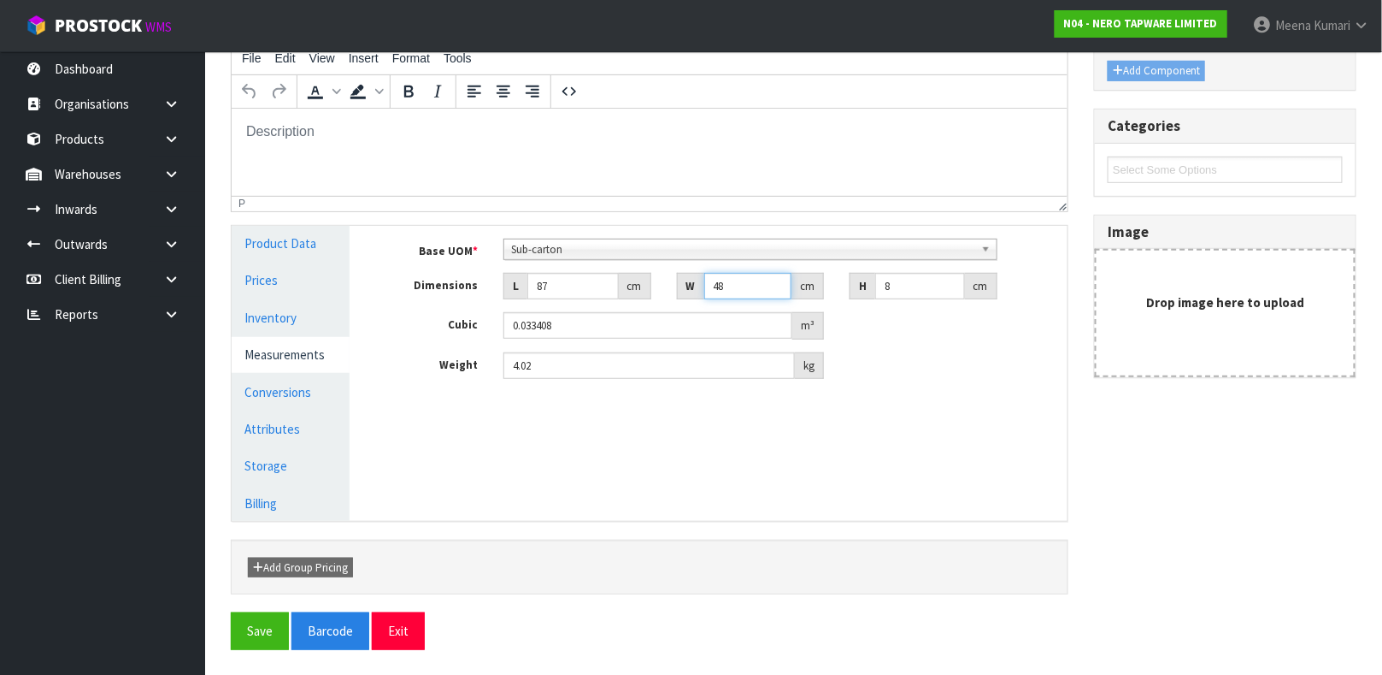
click at [741, 283] on input "48" at bounding box center [748, 286] width 88 height 27
type input "4"
type input "0.002784"
type input "49"
type input "0.034104"
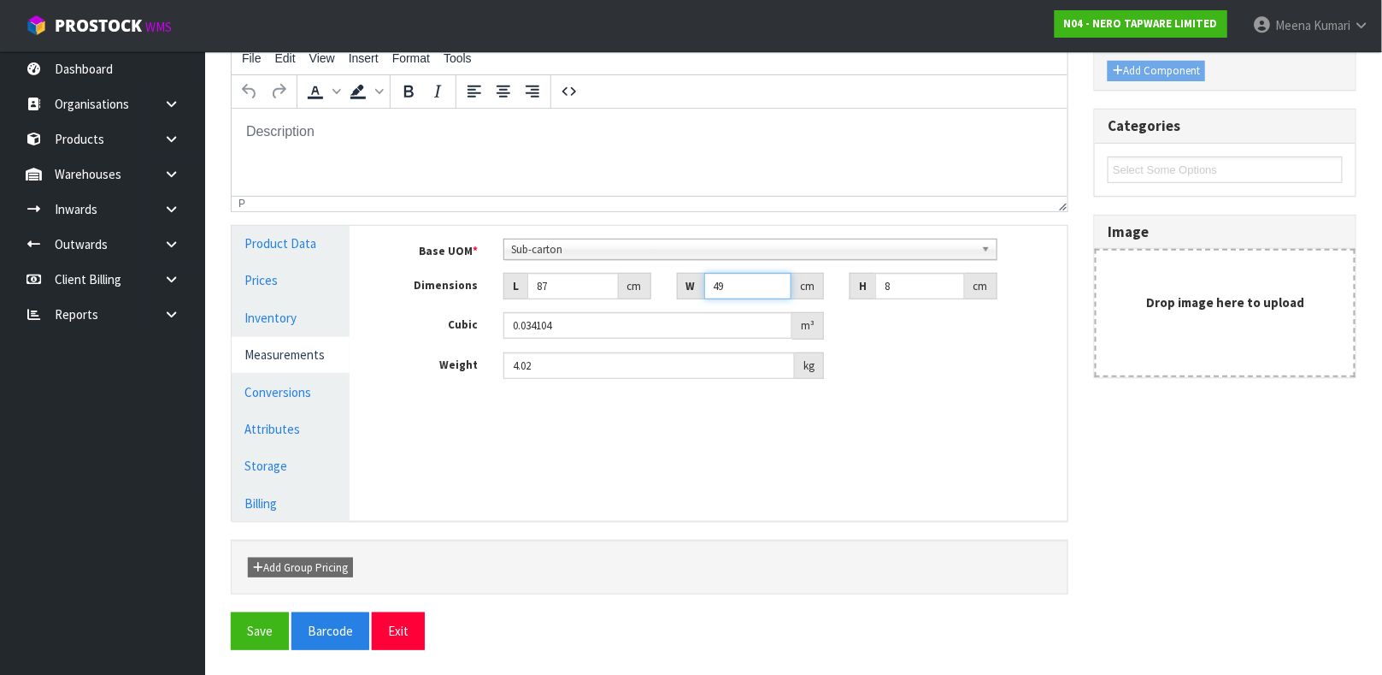
type input "49"
click at [905, 287] on input "8" at bounding box center [920, 286] width 90 height 27
type input "1"
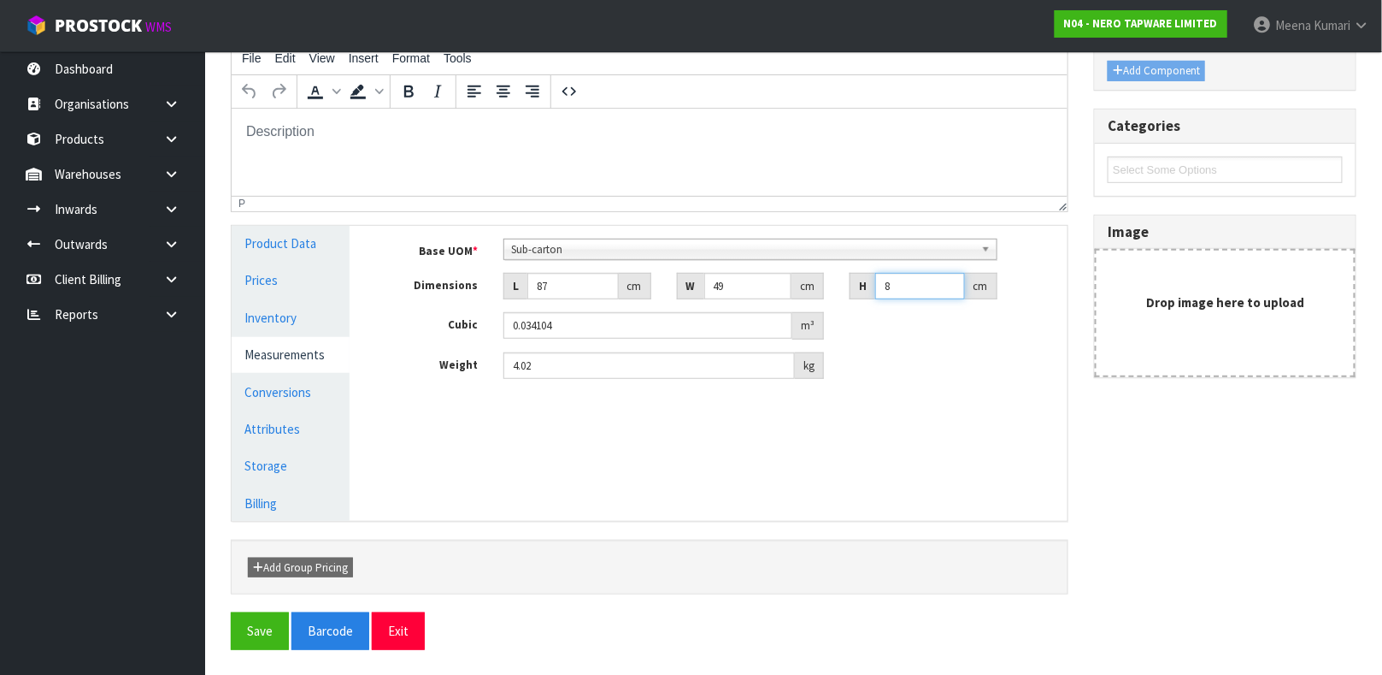
type input "0.004263"
type input "11"
type input "0.046893"
type input "11"
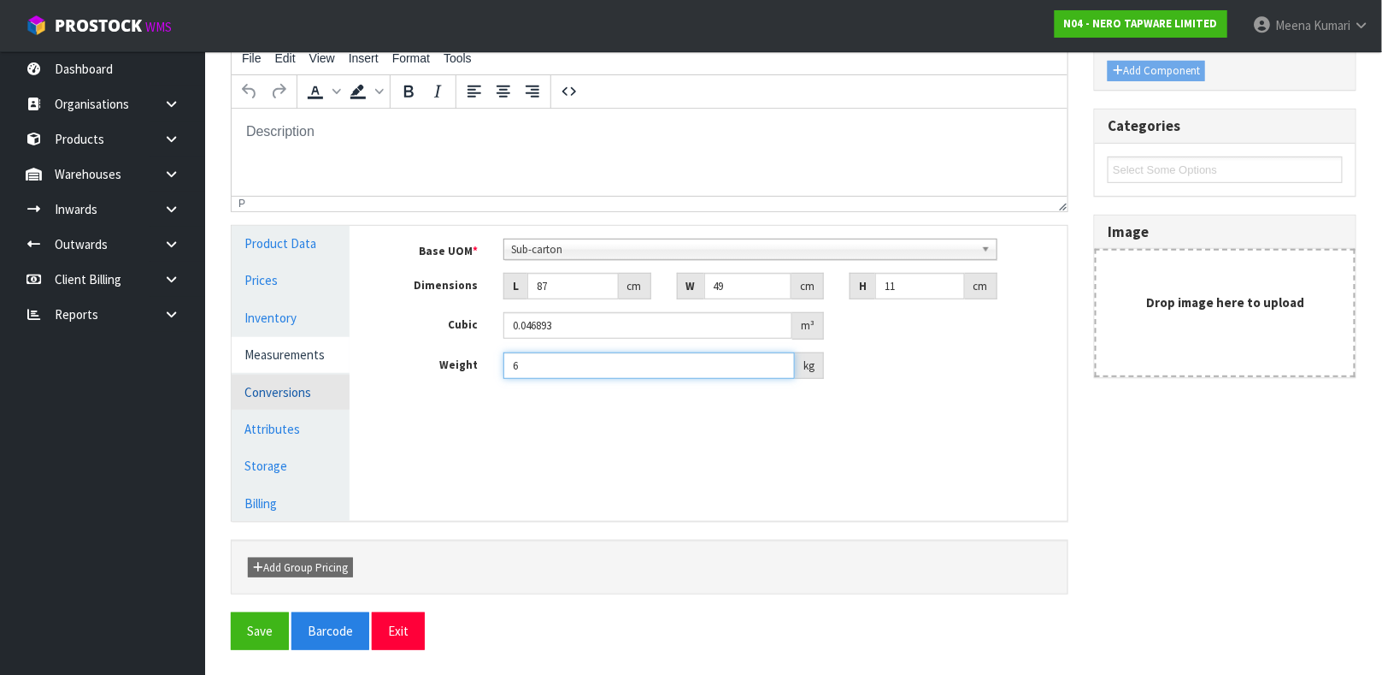
type input "6"
click at [275, 397] on link "Conversions" at bounding box center [291, 391] width 118 height 35
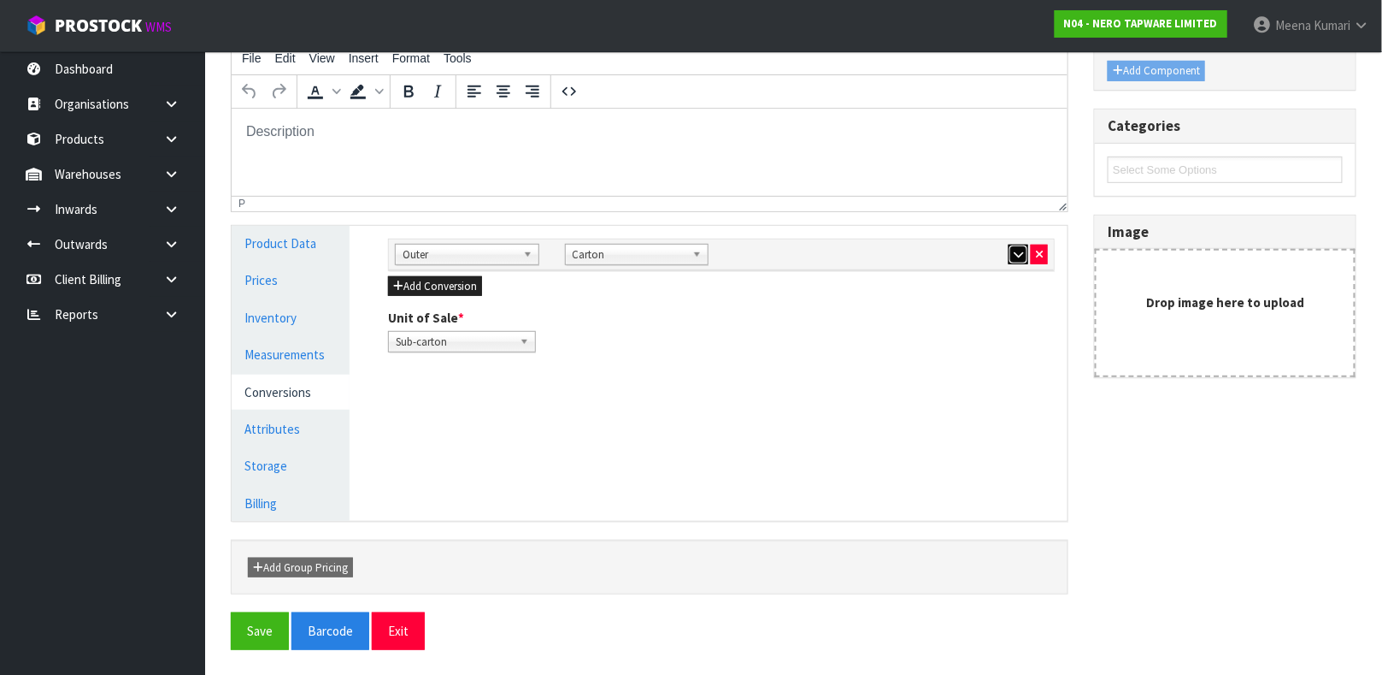
click at [1014, 249] on icon "button" at bounding box center [1018, 254] width 9 height 11
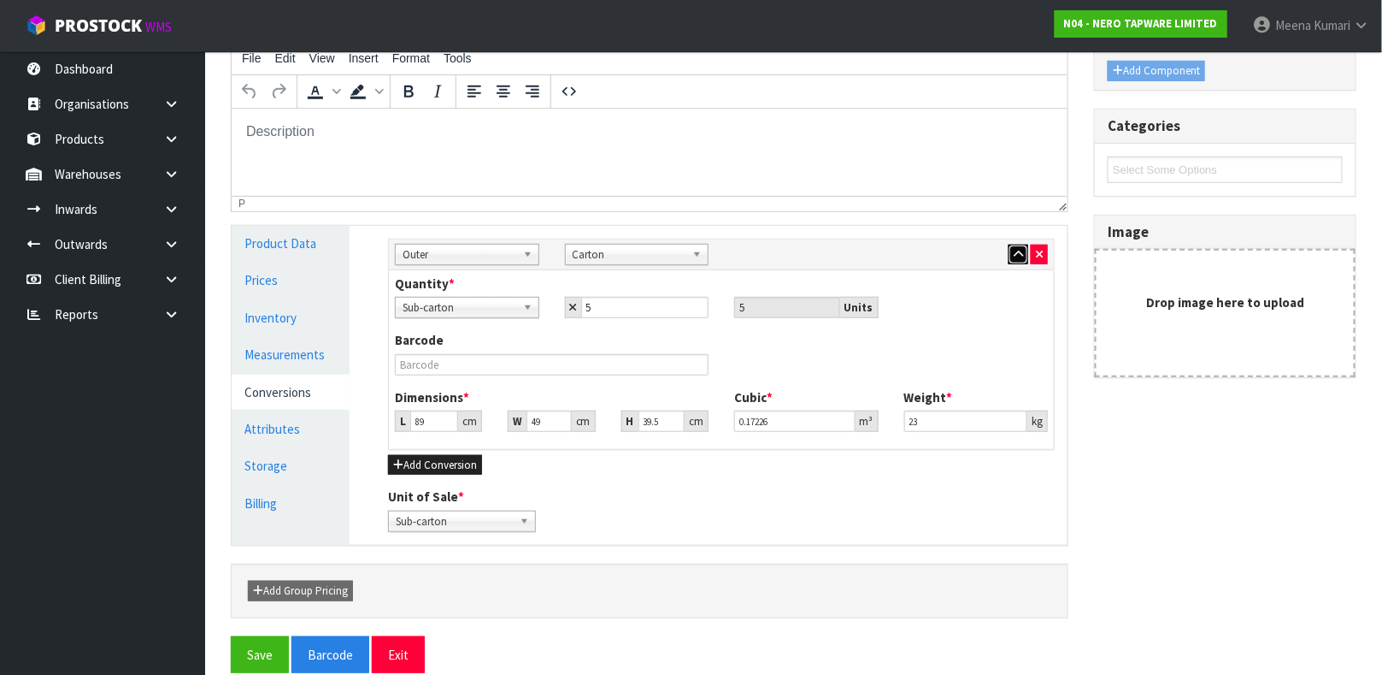
scroll to position [0, 0]
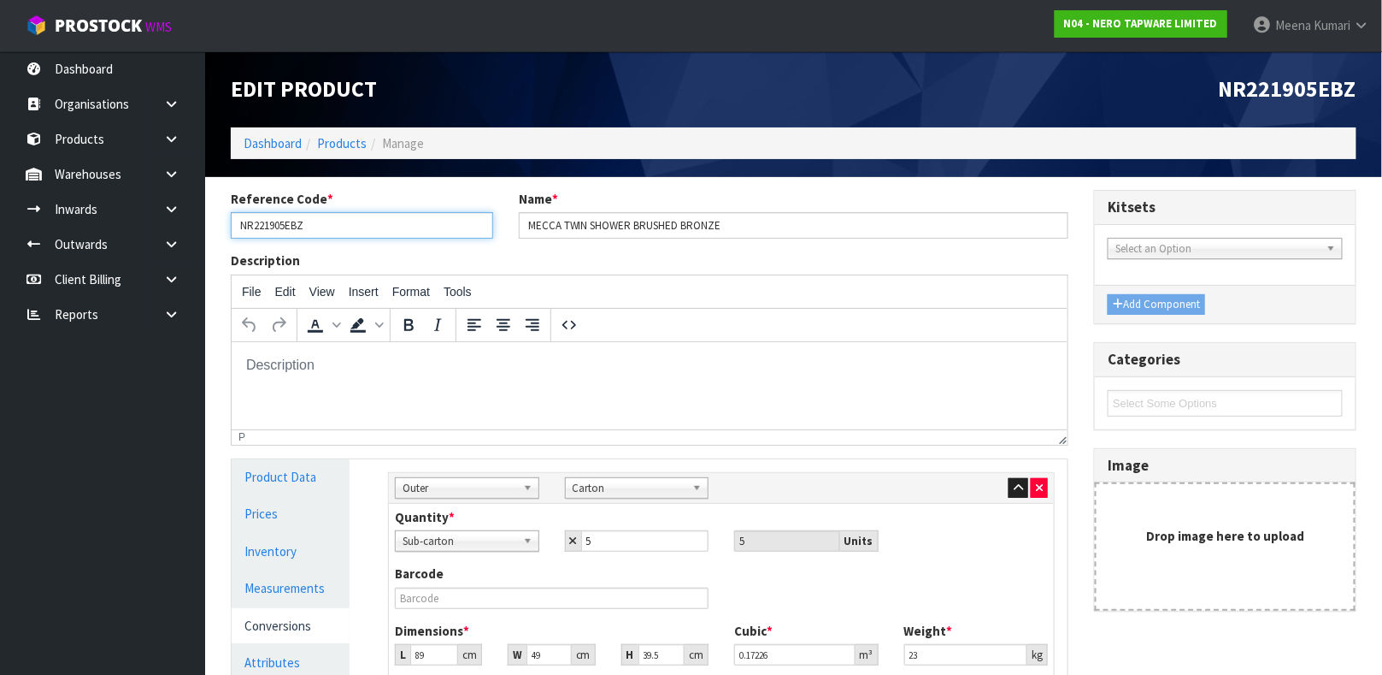
click at [466, 218] on input "NR221905EBZ" at bounding box center [362, 225] width 262 height 27
click at [659, 549] on input "5" at bounding box center [645, 540] width 128 height 21
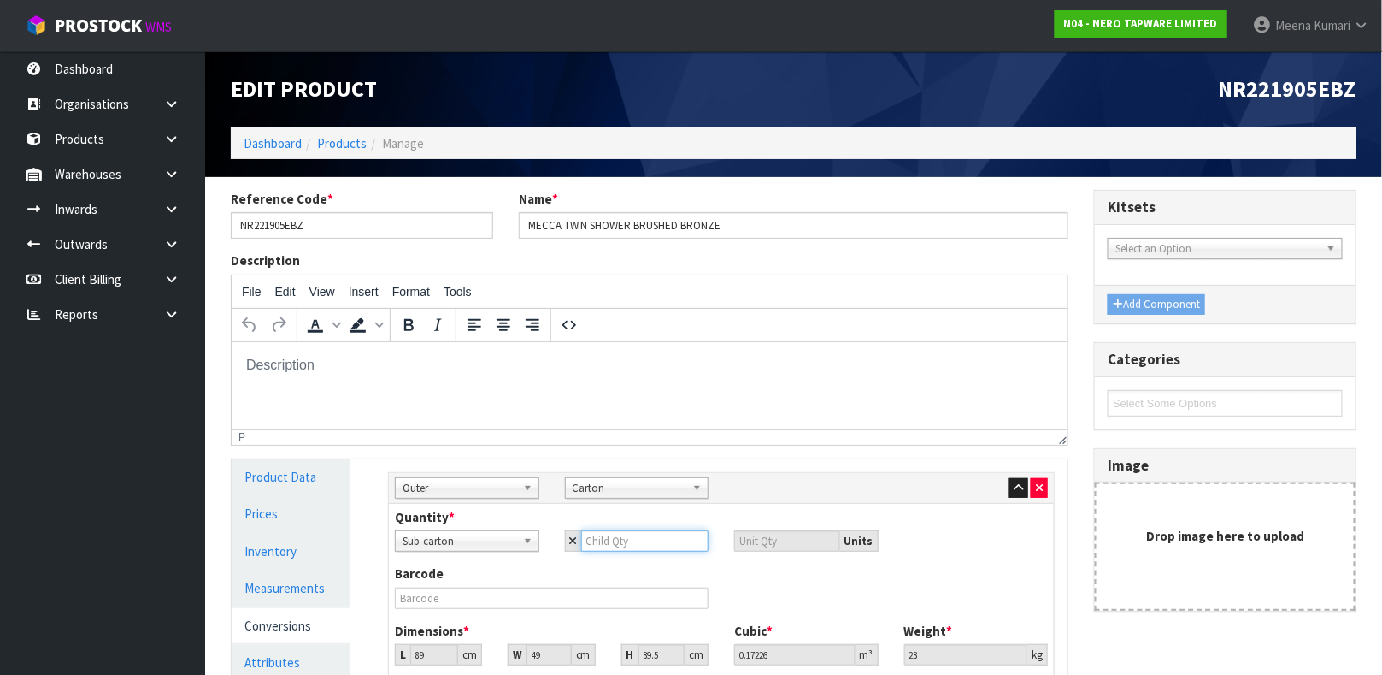
type input "3"
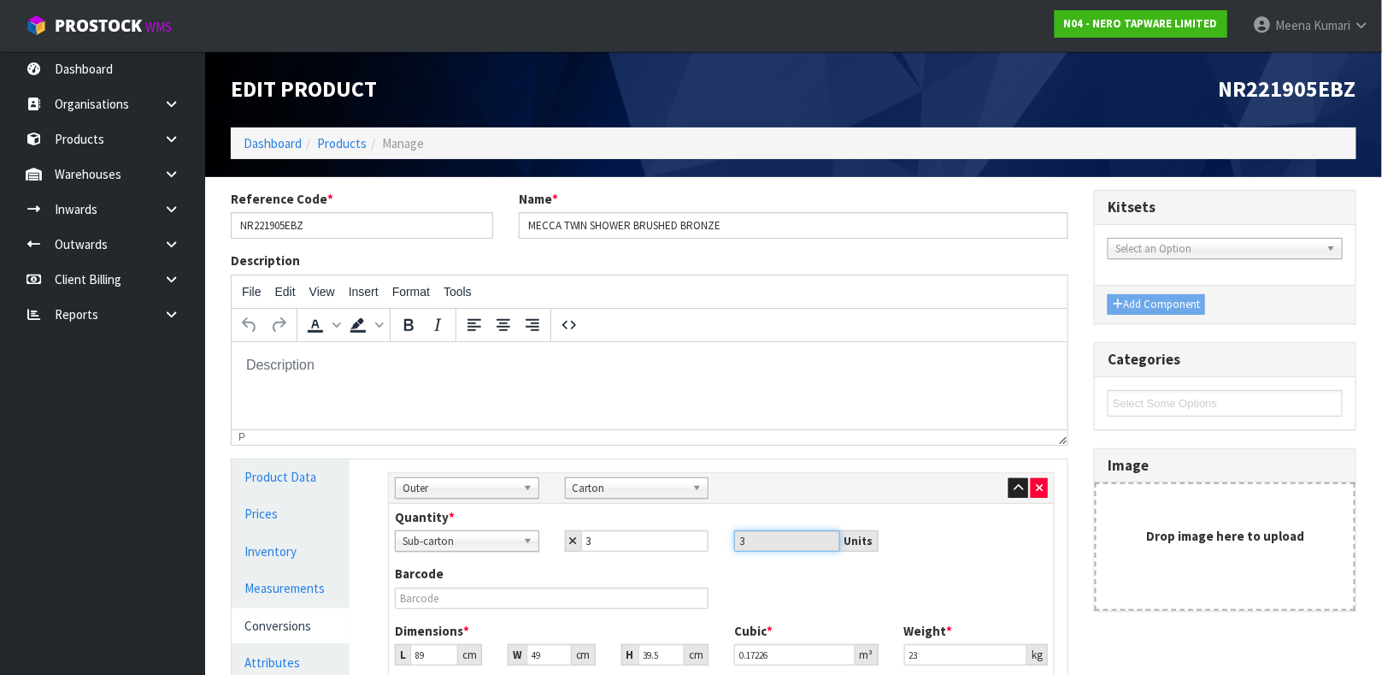
scroll to position [257, 0]
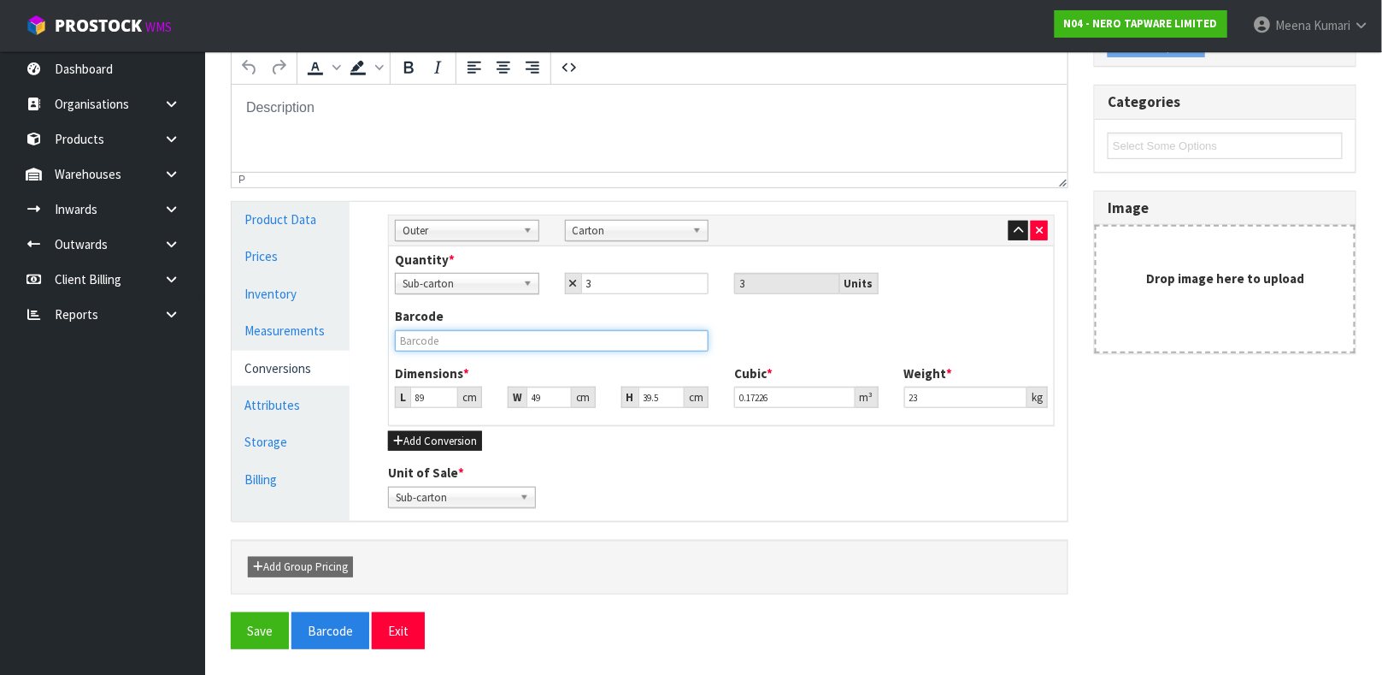
click at [661, 339] on input "text" at bounding box center [552, 340] width 314 height 21
click at [548, 396] on input "49" at bounding box center [549, 396] width 44 height 21
type input "5"
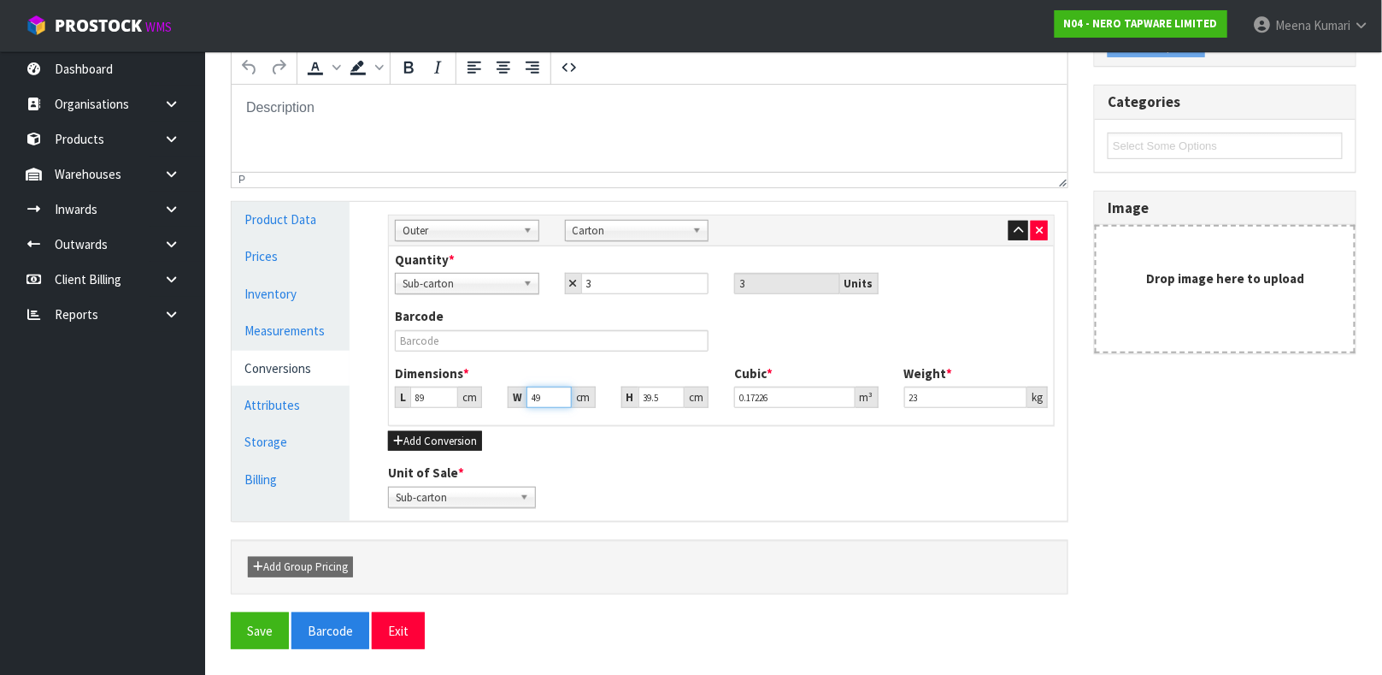
type input "0.017578"
type input "51"
type input "0.179291"
type input "51"
type input "3"
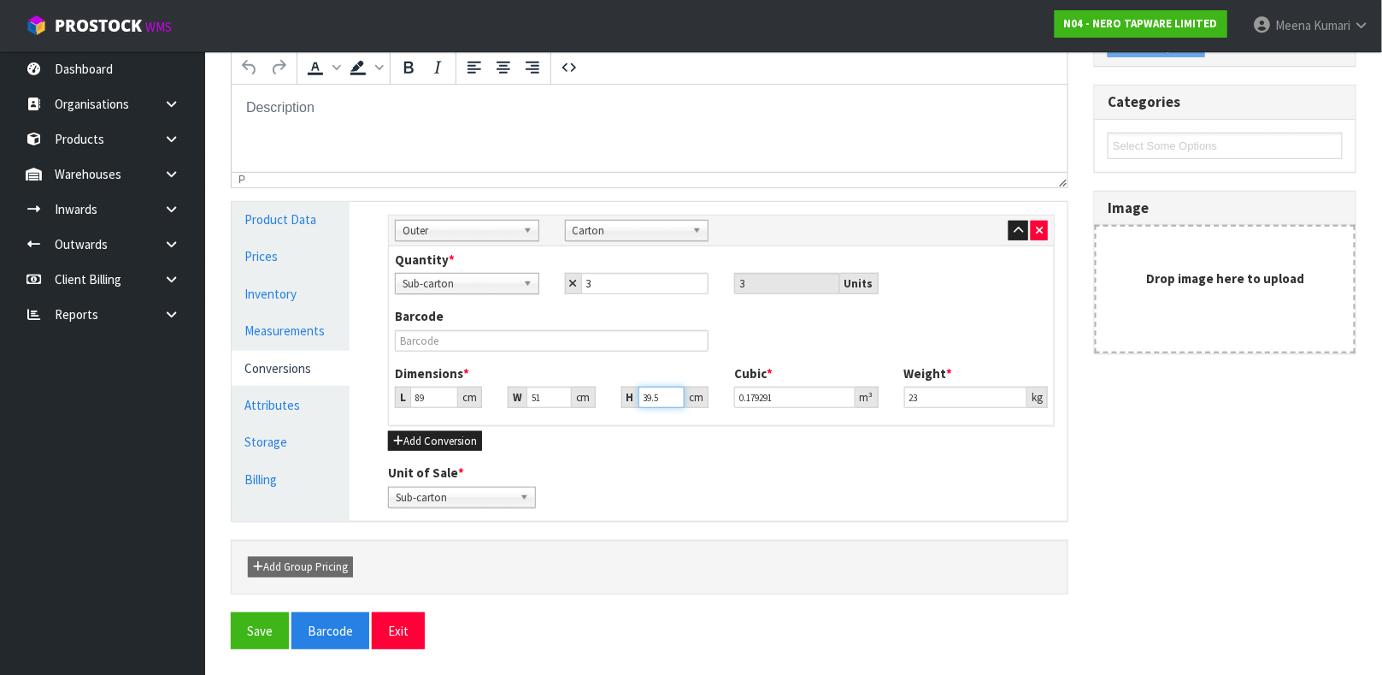
type input "0.013617"
click at [650, 392] on input "3" at bounding box center [662, 396] width 46 height 21
type input "31"
type input "0.140709"
type input "31"
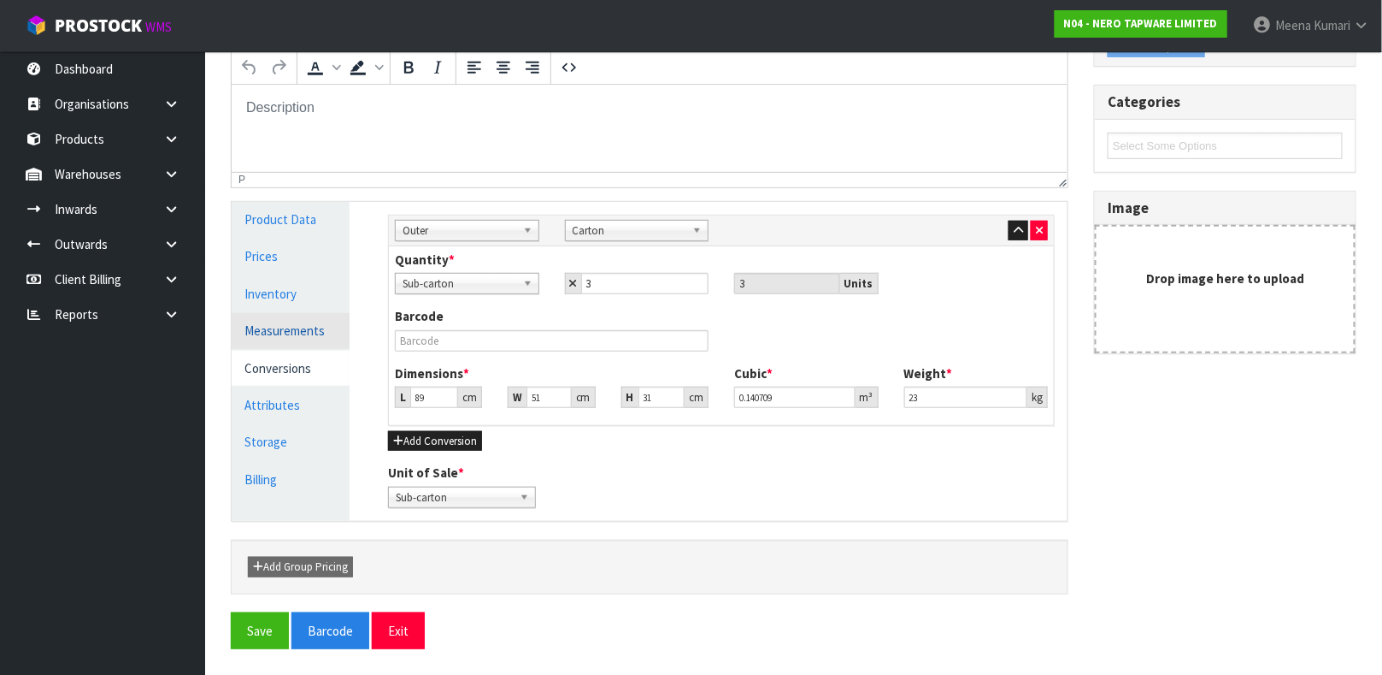
click at [296, 336] on link "Measurements" at bounding box center [291, 330] width 118 height 35
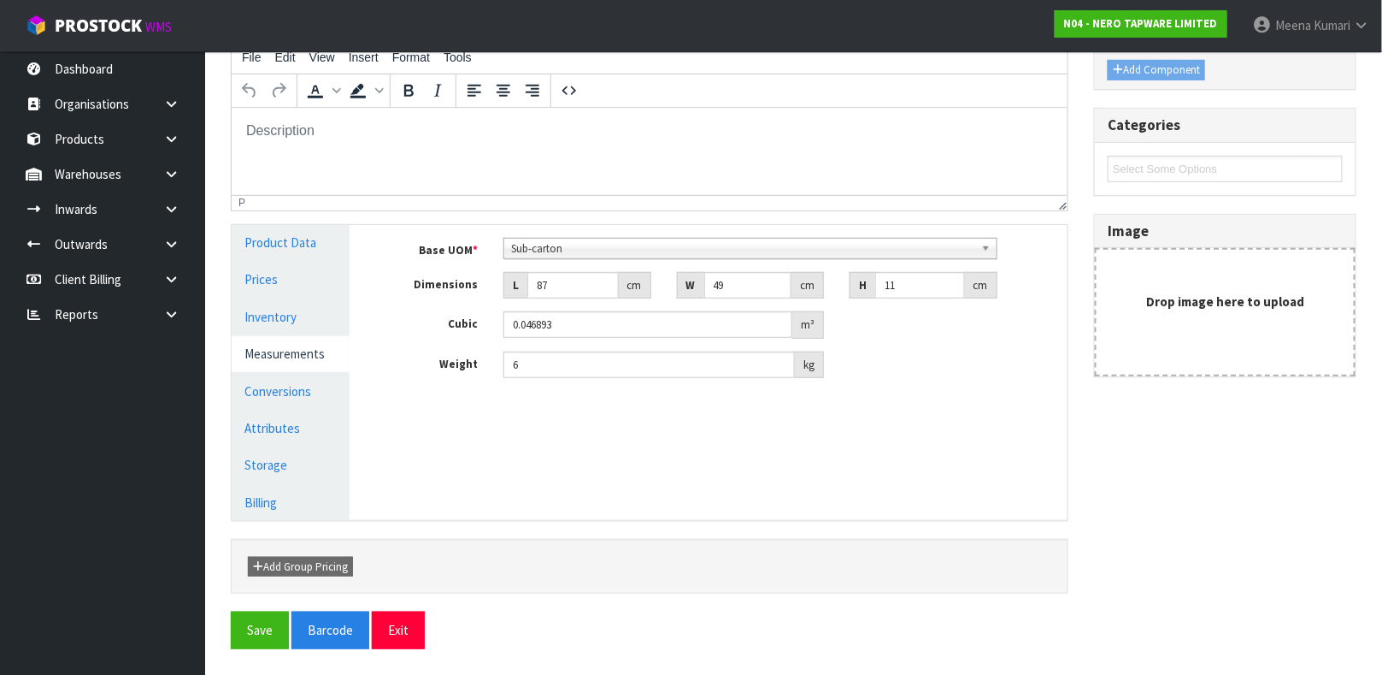
scroll to position [233, 0]
click at [283, 387] on link "Conversions" at bounding box center [291, 391] width 118 height 35
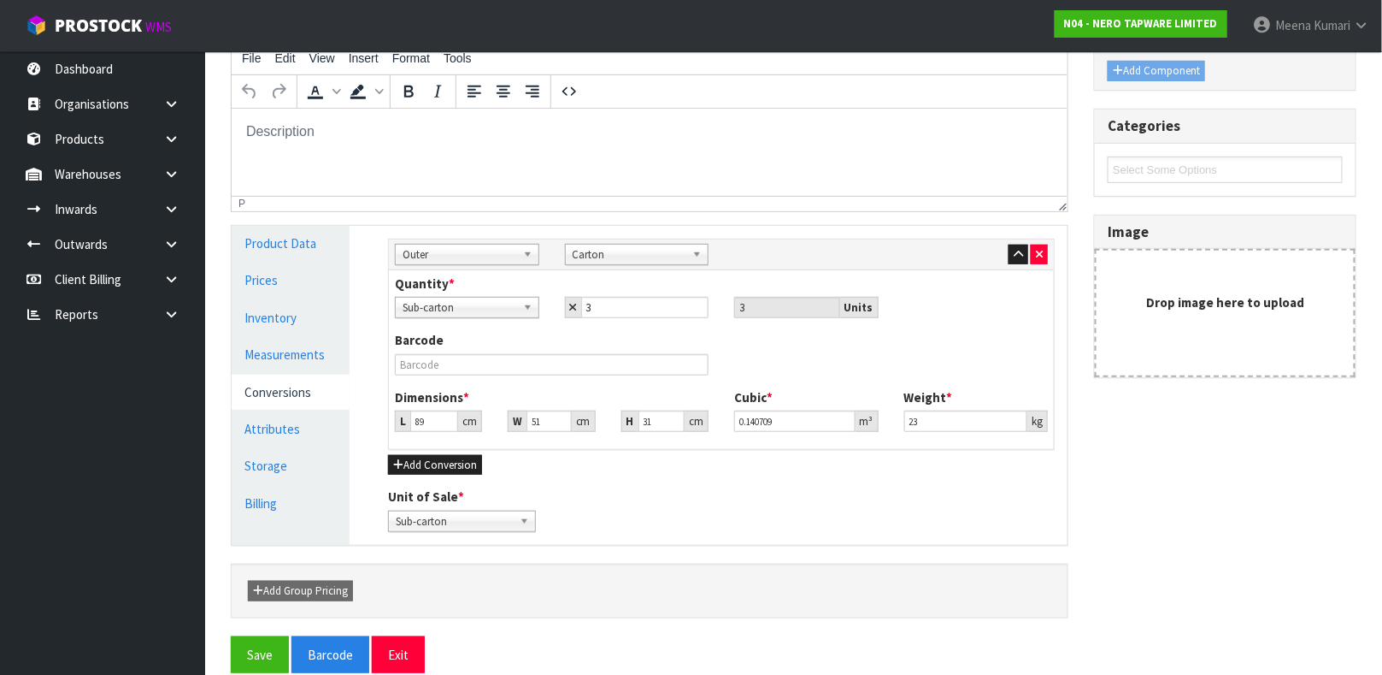
scroll to position [257, 0]
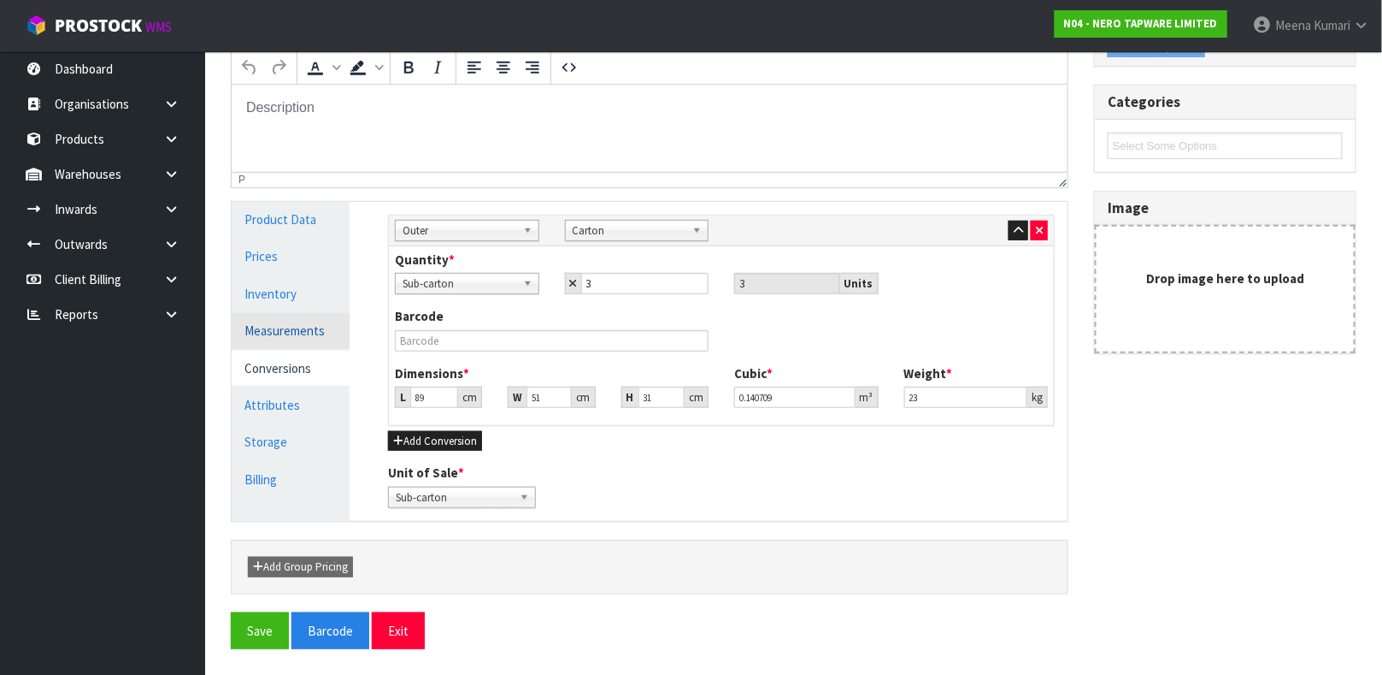
click at [319, 328] on link "Measurements" at bounding box center [291, 330] width 118 height 35
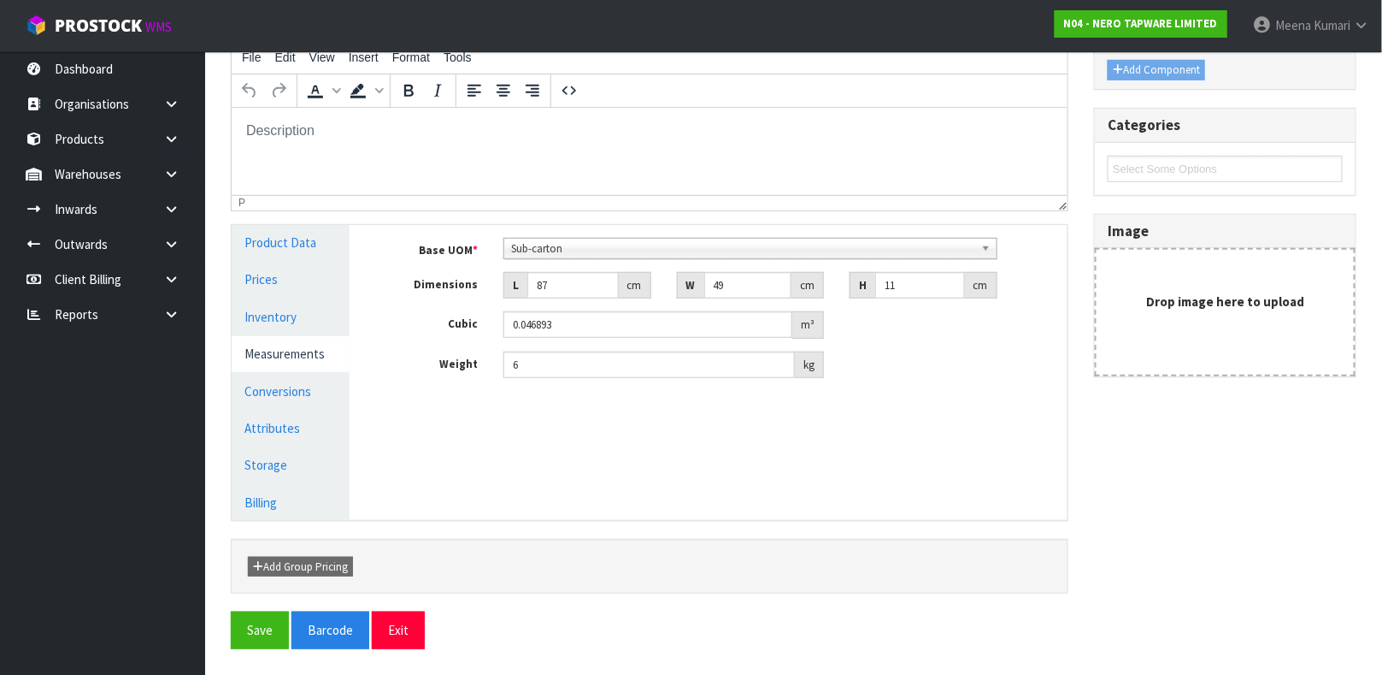
scroll to position [233, 0]
click at [294, 395] on link "Conversions" at bounding box center [291, 391] width 118 height 35
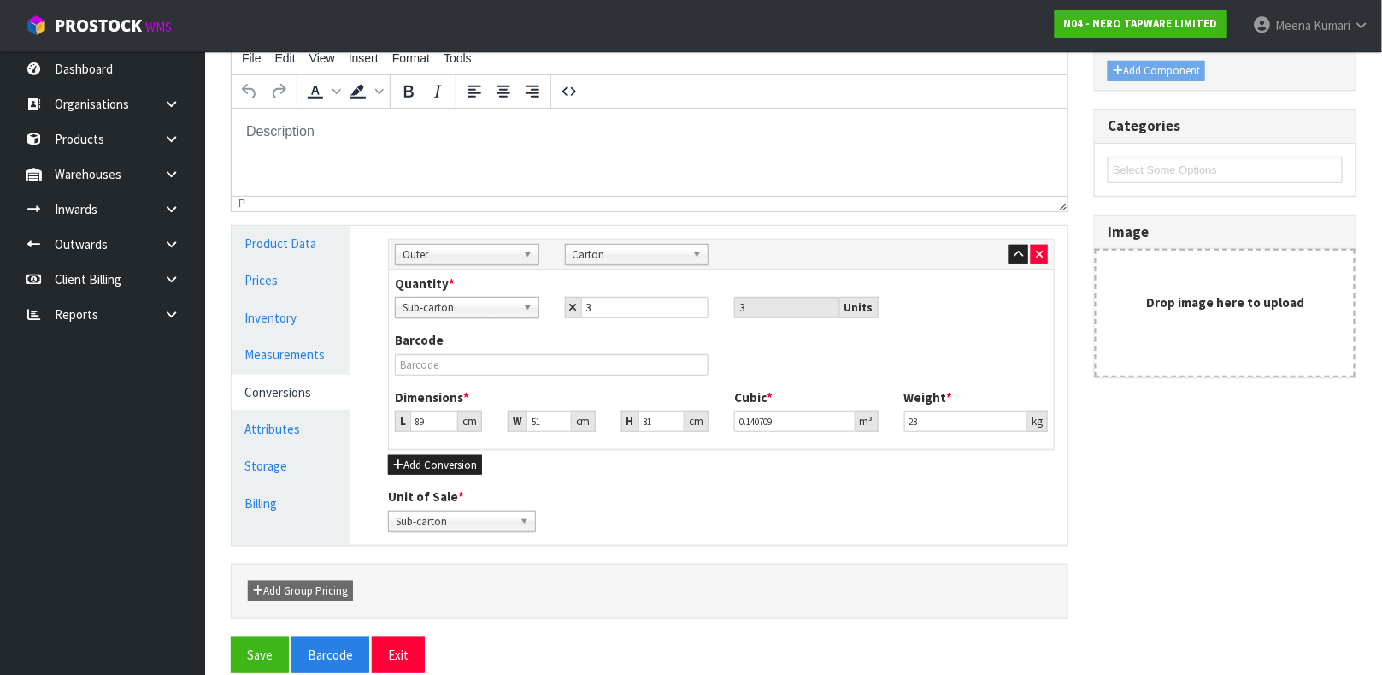
scroll to position [257, 0]
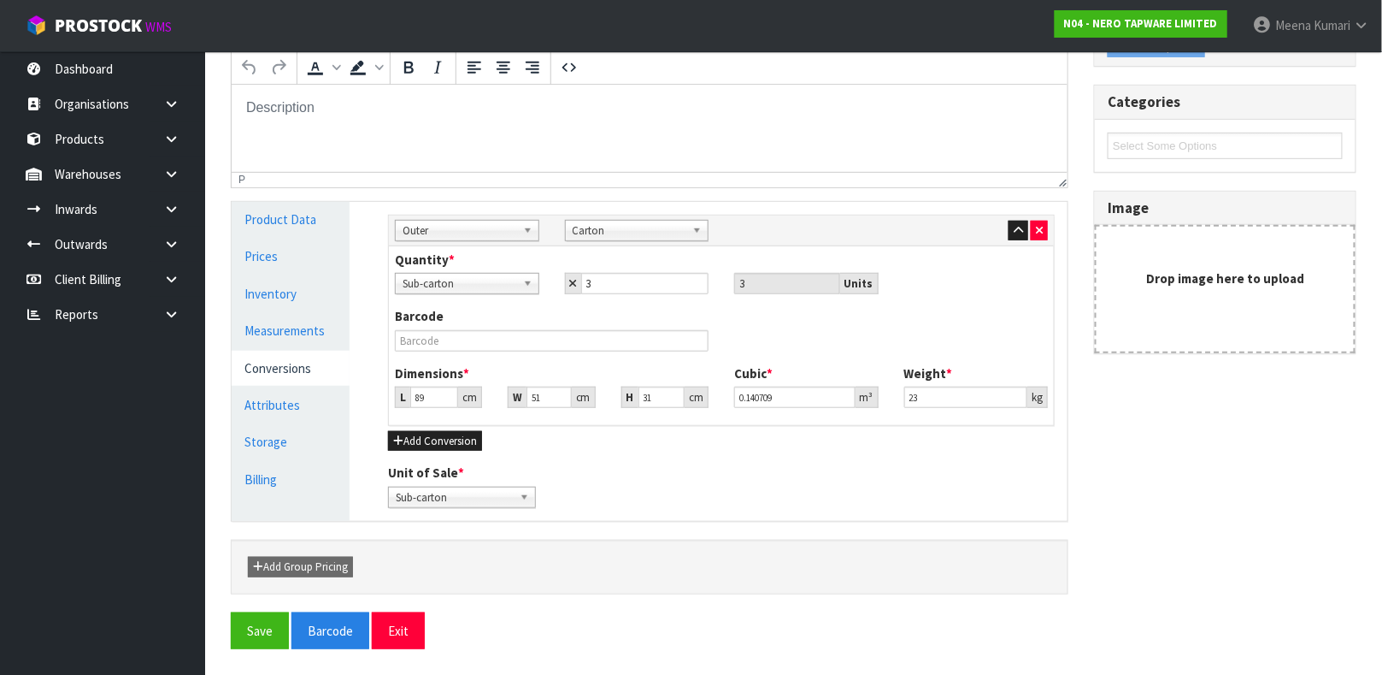
click at [956, 384] on div "Weight * 23 kg" at bounding box center [977, 386] width 170 height 44
click at [955, 385] on div "Weight * 23 kg" at bounding box center [977, 386] width 170 height 44
click at [947, 392] on input "23" at bounding box center [967, 396] width 124 height 21
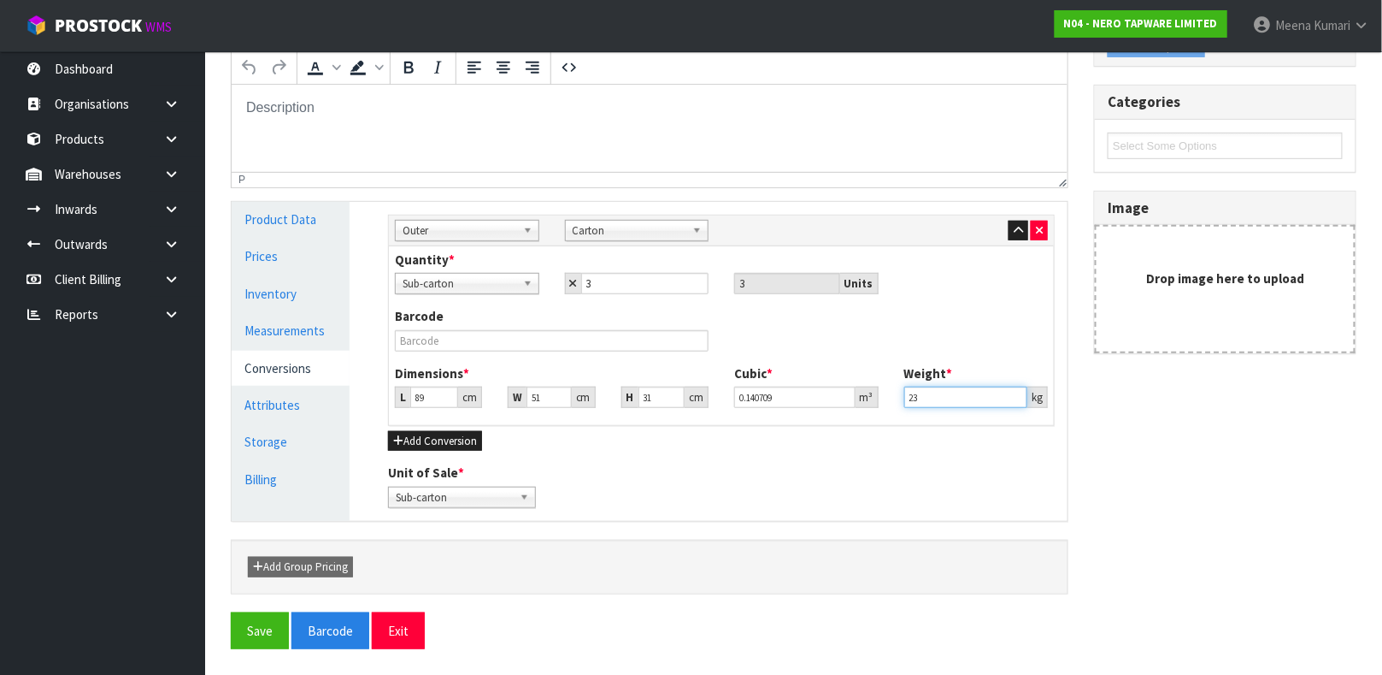
click at [947, 392] on input "23" at bounding box center [967, 396] width 124 height 21
click at [947, 394] on input "23" at bounding box center [967, 396] width 124 height 21
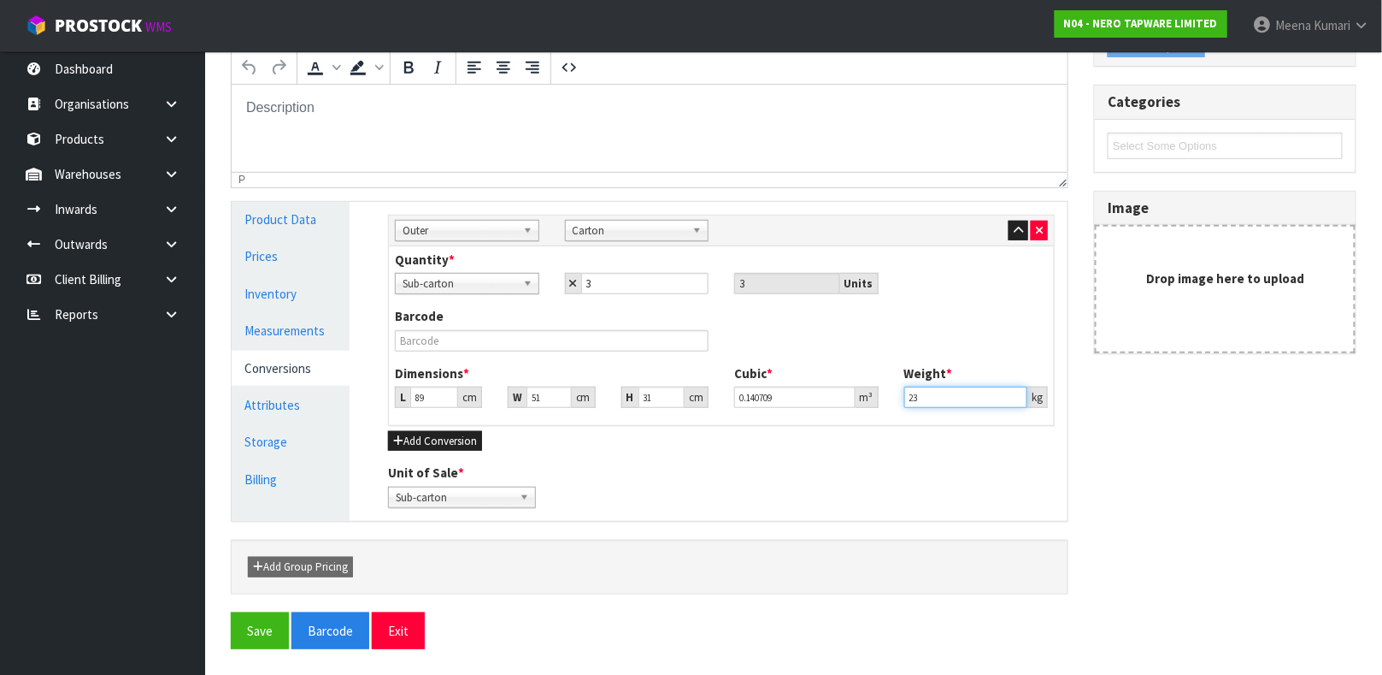
click at [947, 394] on input "23" at bounding box center [967, 396] width 124 height 21
click at [947, 392] on input "23" at bounding box center [967, 396] width 124 height 21
type input "22"
click at [258, 632] on button "Save" at bounding box center [260, 630] width 58 height 37
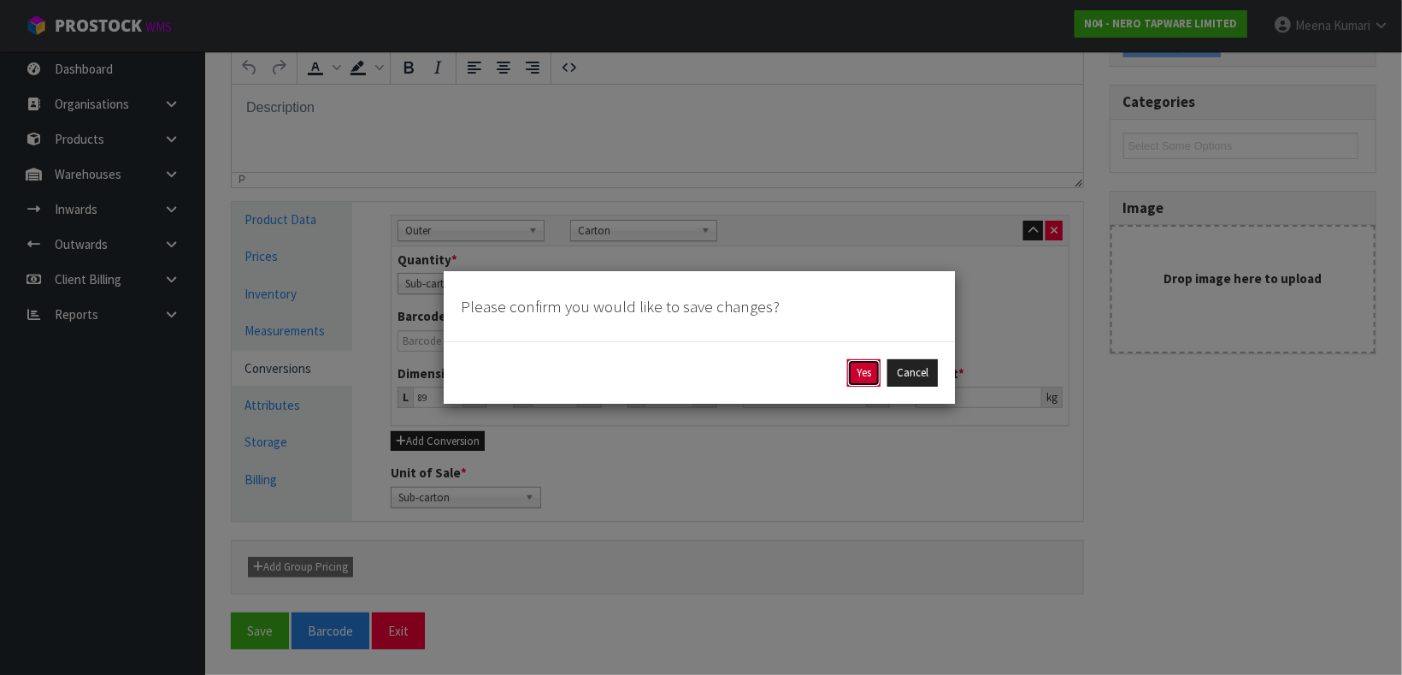
click at [865, 374] on button "Yes" at bounding box center [863, 372] width 33 height 27
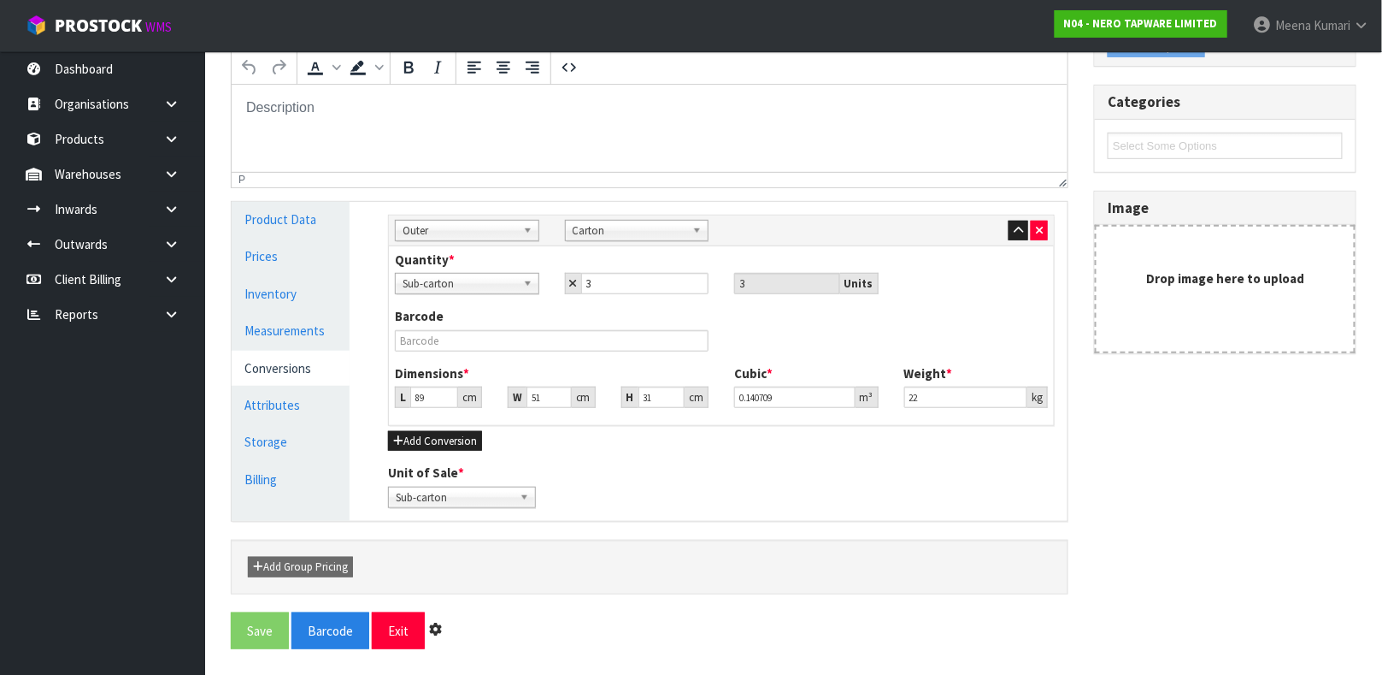
scroll to position [0, 0]
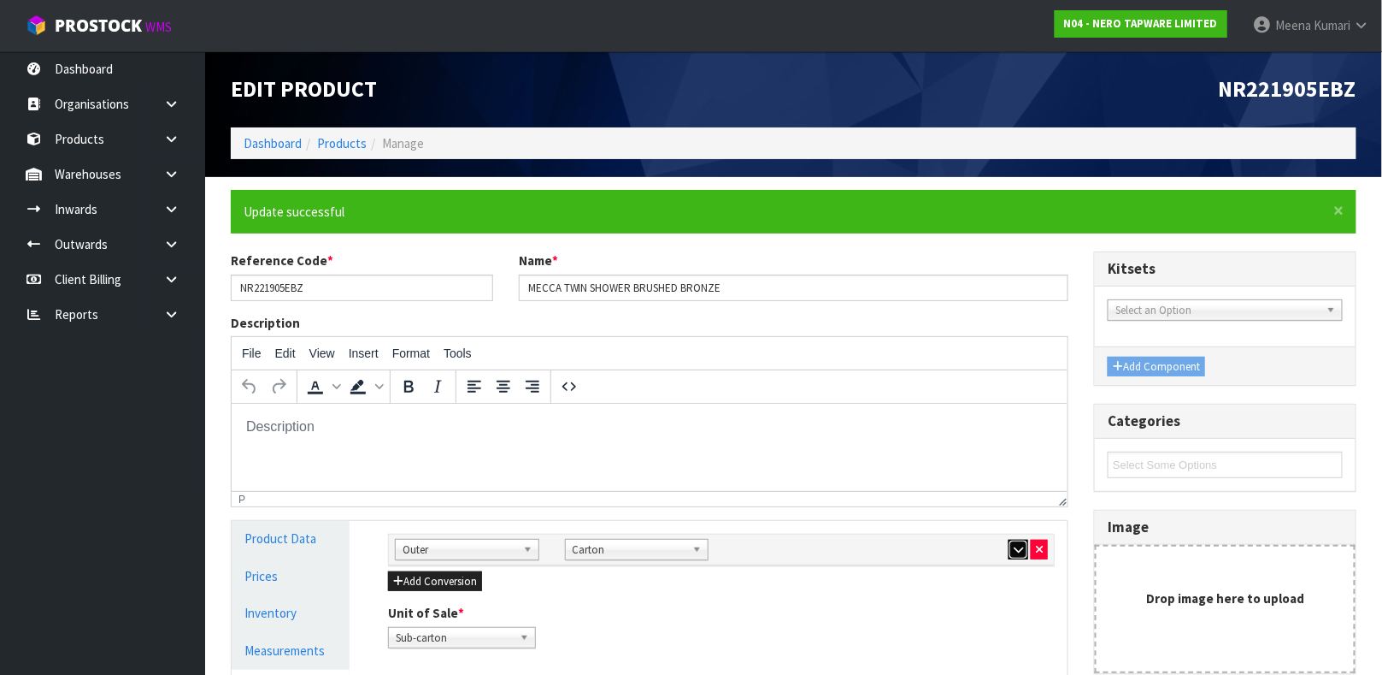
click at [1014, 539] on button "button" at bounding box center [1019, 549] width 20 height 21
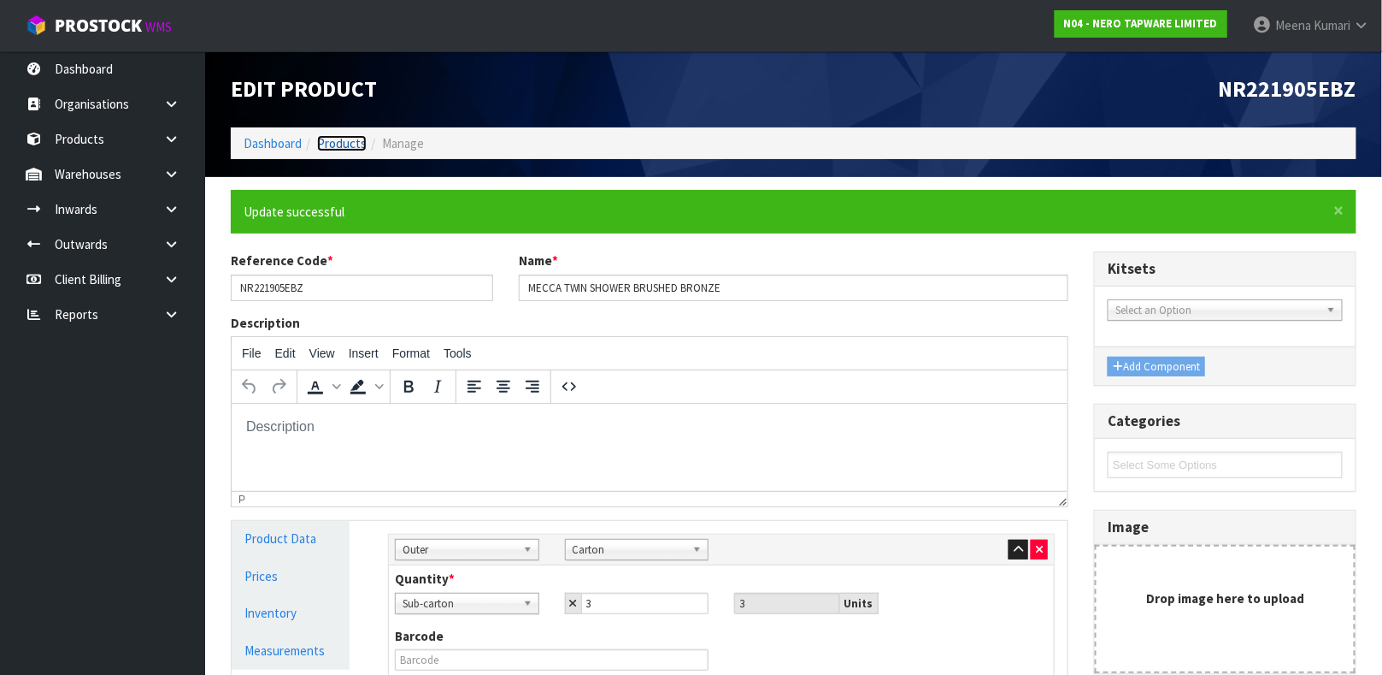
click at [357, 139] on link "Products" at bounding box center [342, 143] width 50 height 16
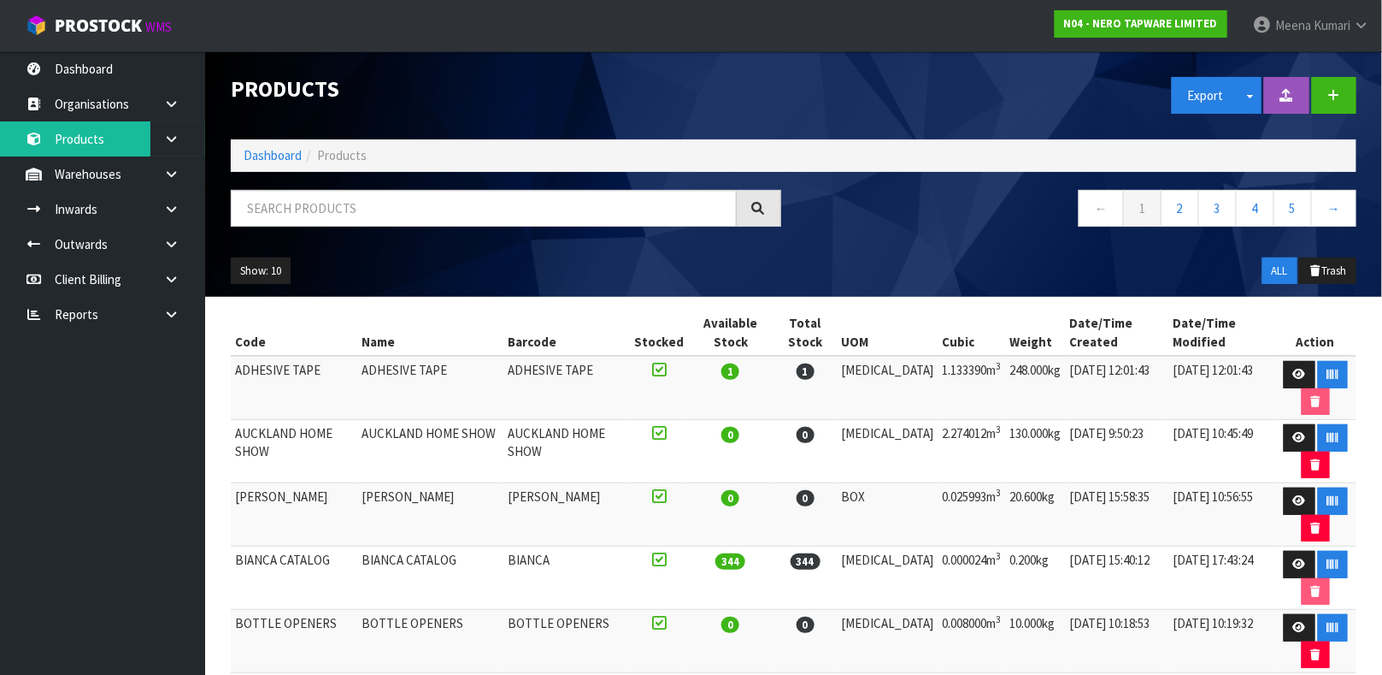
drag, startPoint x: 444, startPoint y: 227, endPoint x: 443, endPoint y: 215, distance: 12.9
click at [443, 215] on div at bounding box center [506, 215] width 576 height 50
click at [442, 215] on input "text" at bounding box center [484, 208] width 506 height 37
type input "9355433037446"
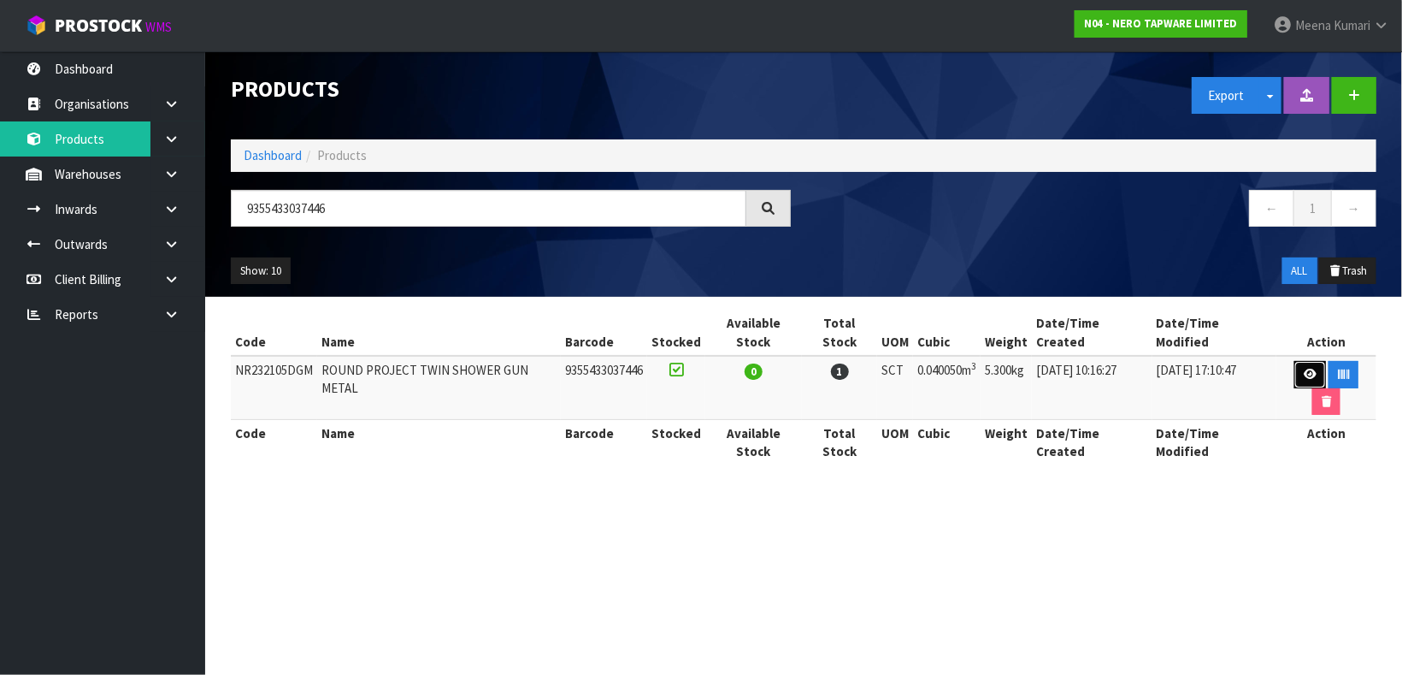
click at [1297, 361] on link at bounding box center [1310, 374] width 32 height 27
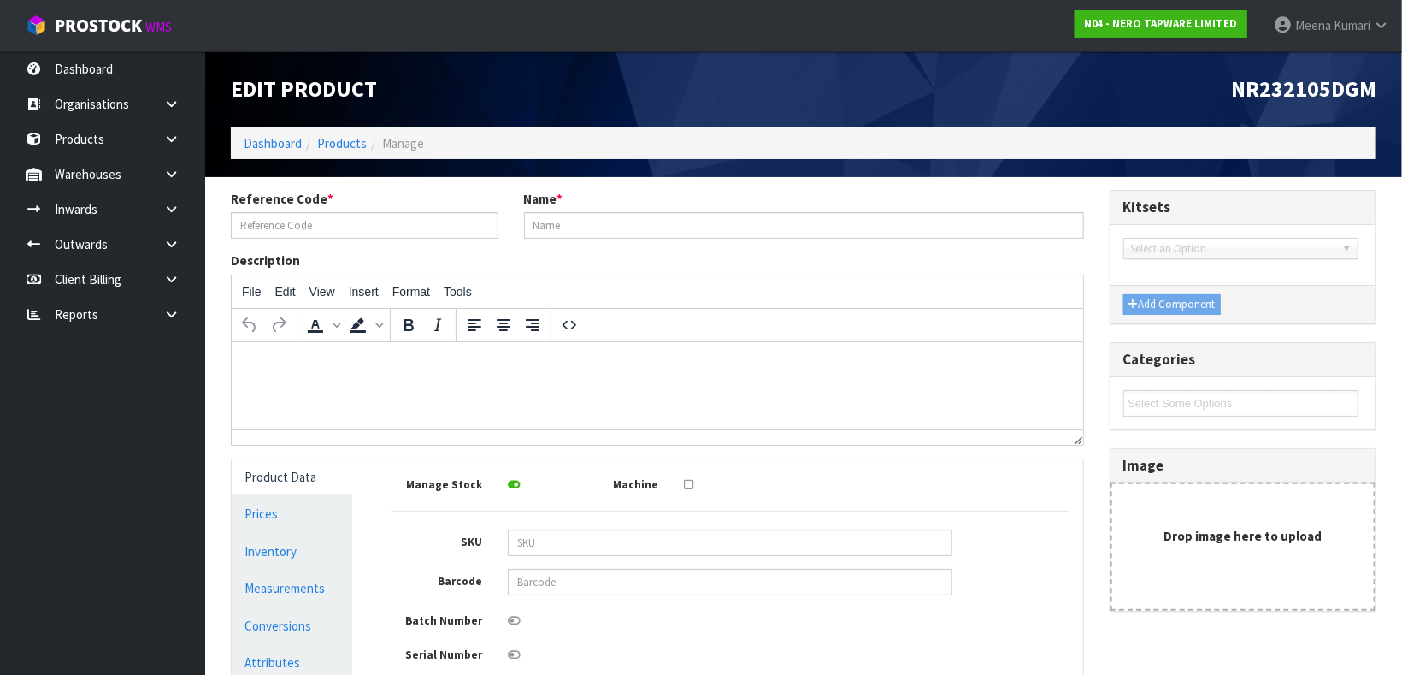
type input "NR232105DGM"
type input "ROUND PROJECT TWIN SHOWER GUN METAL"
type input "9355433037446"
type input "50"
type input "89"
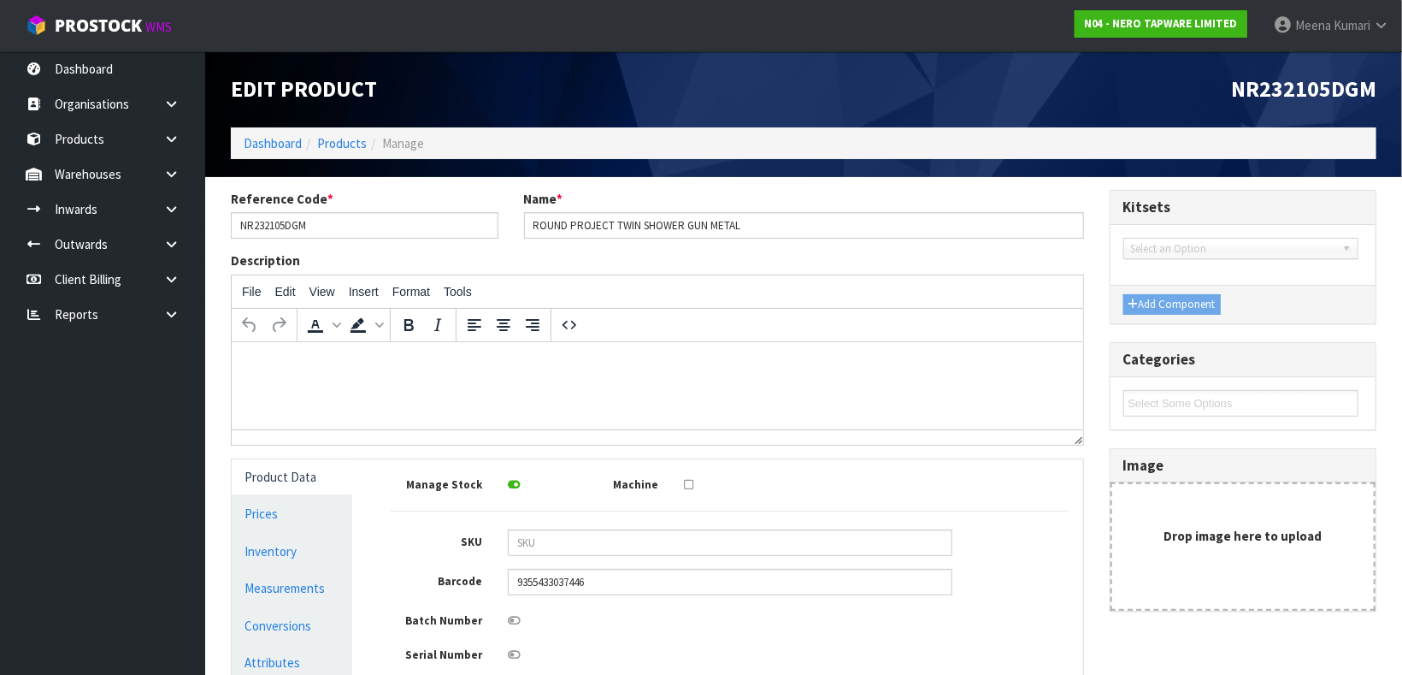
type input "9"
type input "0.04005"
type input "5.3"
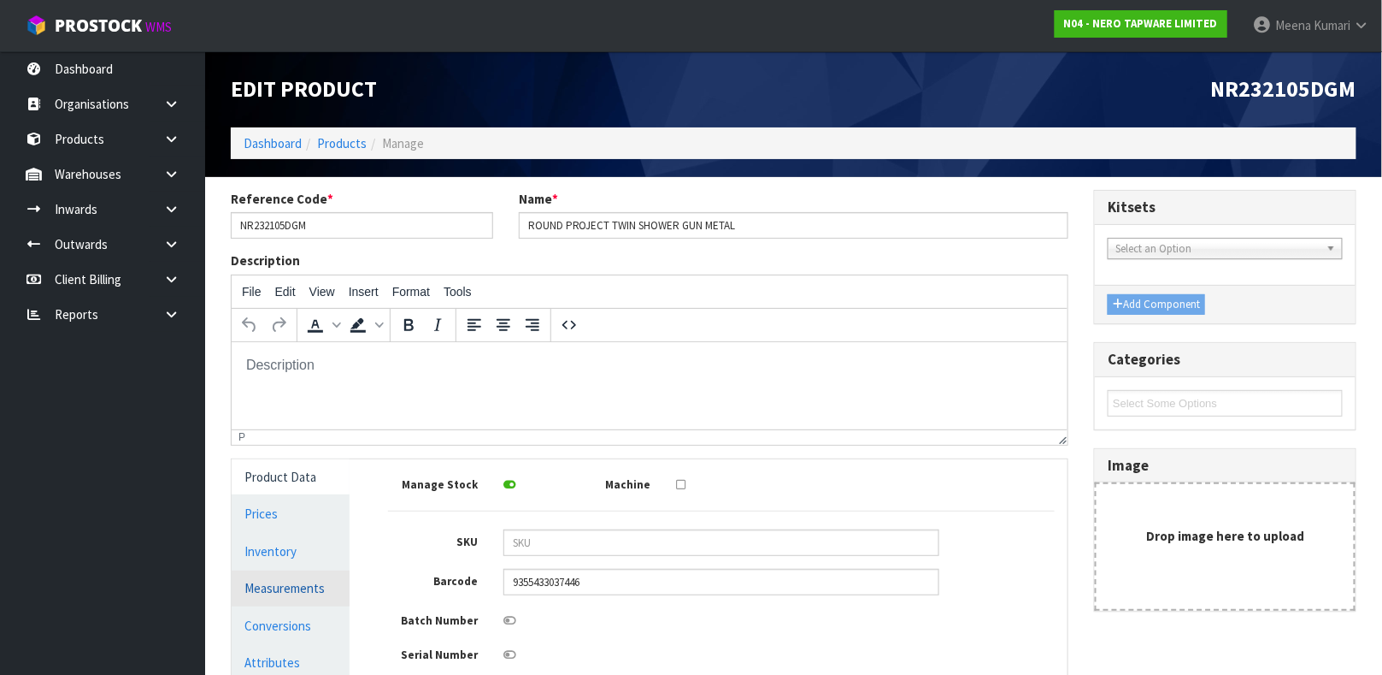
click at [259, 596] on link "Measurements" at bounding box center [291, 587] width 118 height 35
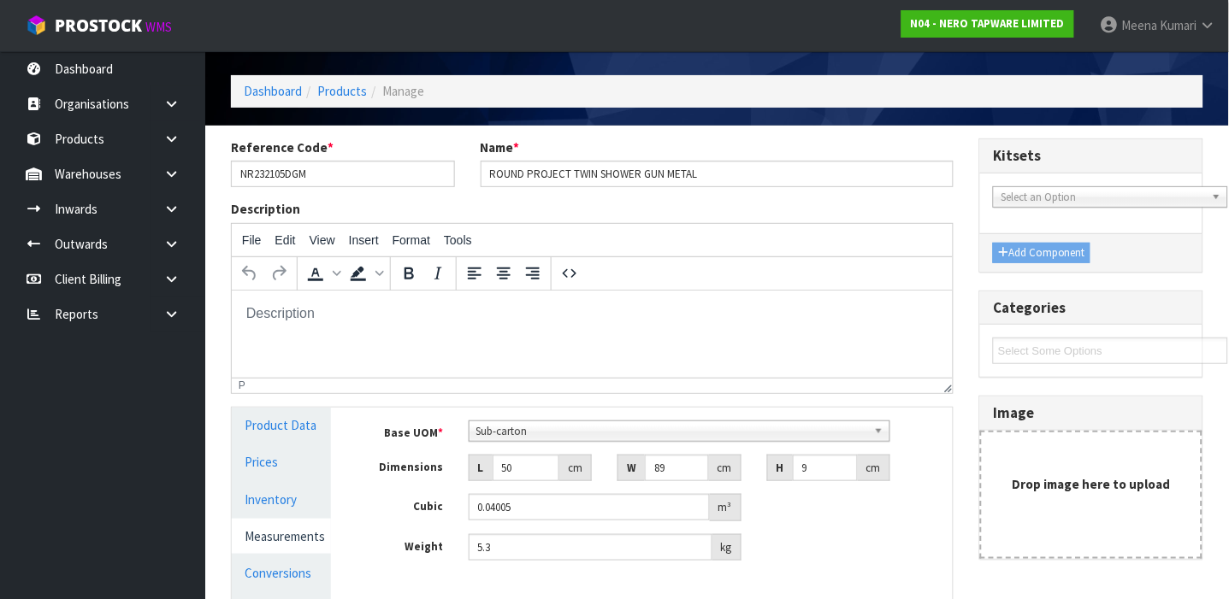
scroll to position [148, 0]
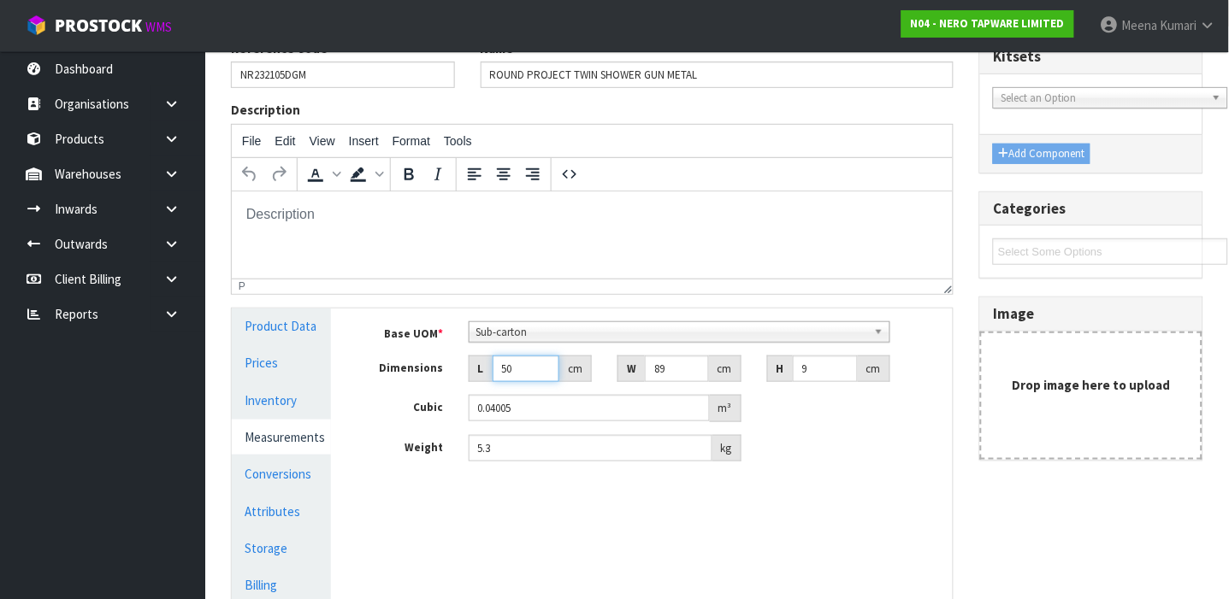
click at [533, 359] on input "50" at bounding box center [525, 369] width 67 height 27
type input "5"
type input "0.004005"
type input "0.000001"
type input "8"
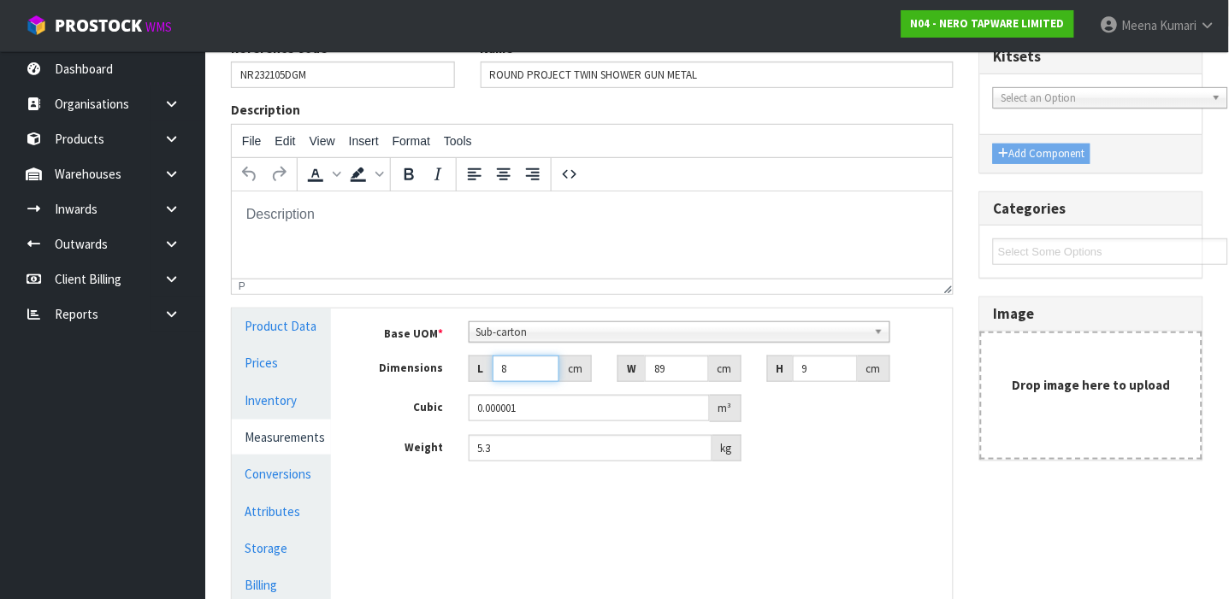
type input "0.006408"
type input "88"
type input "0.070488"
type input "88"
click at [684, 366] on input "89" at bounding box center [676, 369] width 63 height 27
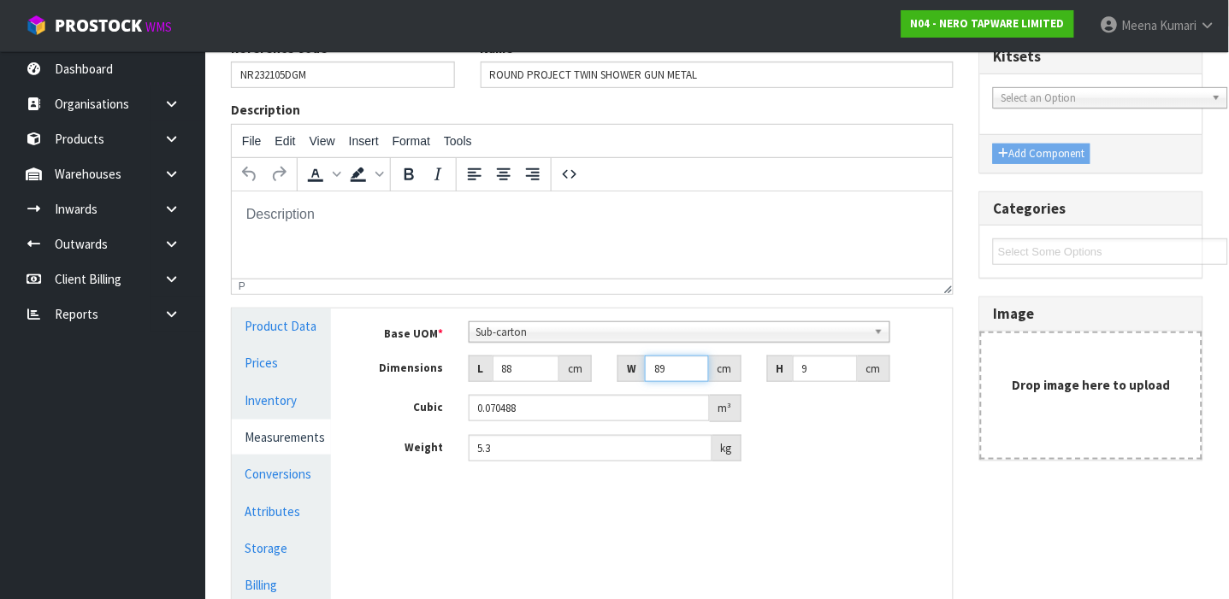
type input "8"
type input "0.006336"
type input "0.000001"
type input "5"
type input "0.00396"
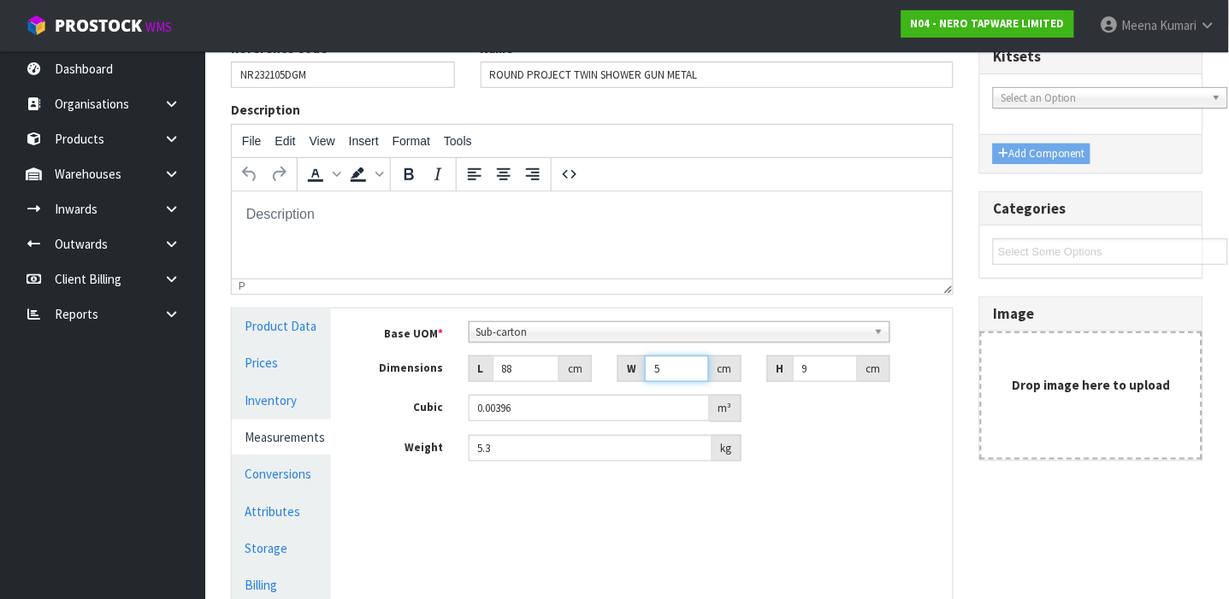
type input "50"
type input "0.0396"
type input "50"
click at [814, 367] on input "9" at bounding box center [825, 369] width 65 height 27
click at [496, 445] on input "5.3" at bounding box center [590, 448] width 244 height 27
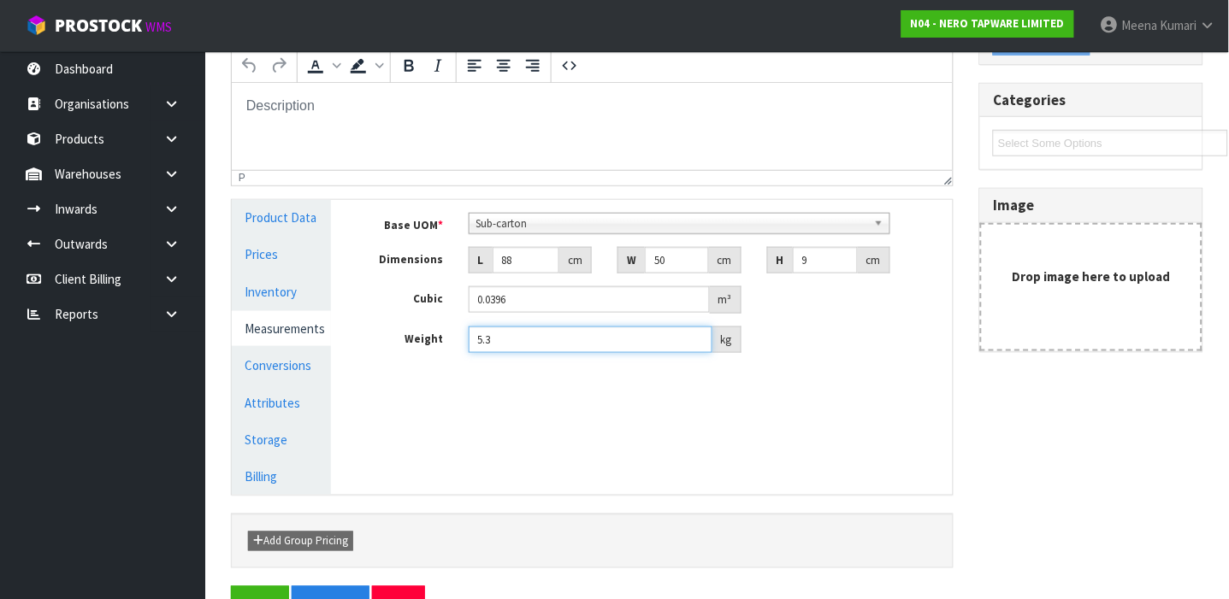
scroll to position [306, 0]
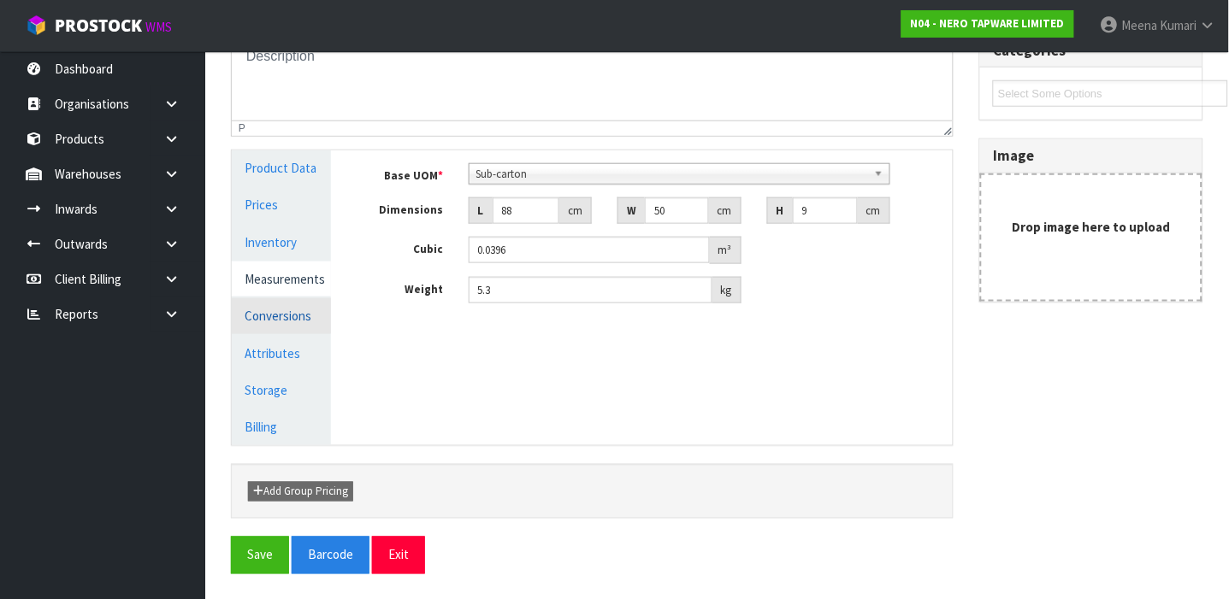
click at [278, 318] on link "Conversions" at bounding box center [281, 315] width 99 height 35
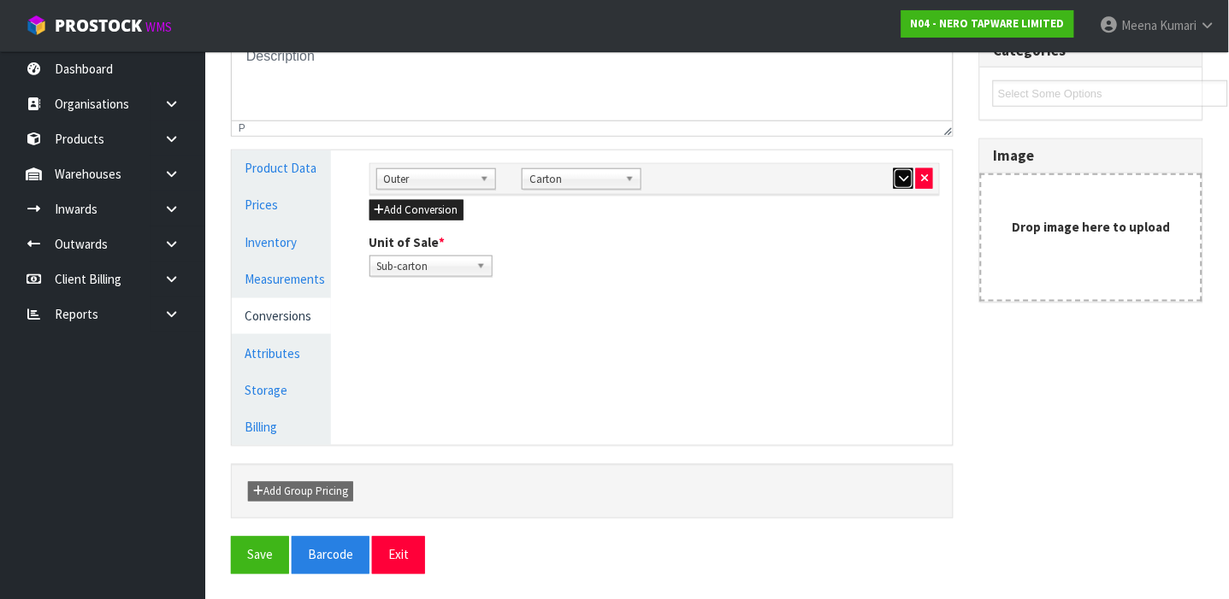
click at [909, 174] on button "button" at bounding box center [903, 178] width 20 height 21
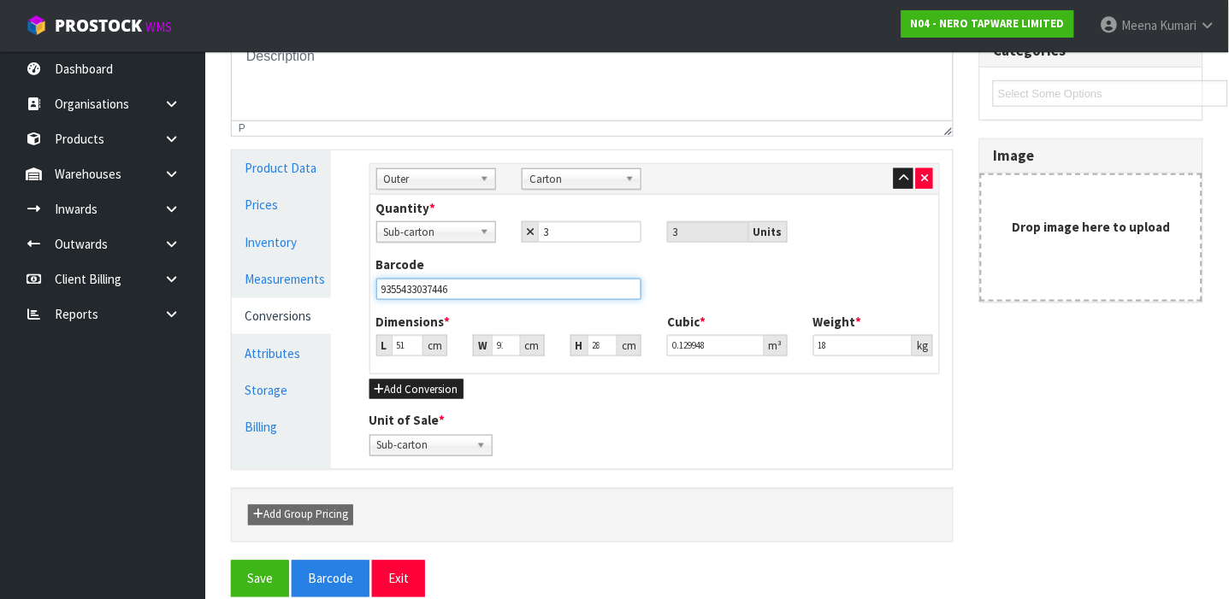
click at [539, 296] on input "9355433037446" at bounding box center [509, 289] width 266 height 21
drag, startPoint x: 466, startPoint y: 286, endPoint x: 359, endPoint y: 276, distance: 107.4
click at [359, 276] on div "Sub Inner Inner Outer Pallet Outer Bag Bar Basket Bin Bottle Box Bundle Cabinet…" at bounding box center [655, 309] width 597 height 319
click at [419, 339] on input "51" at bounding box center [408, 345] width 32 height 21
type input "5"
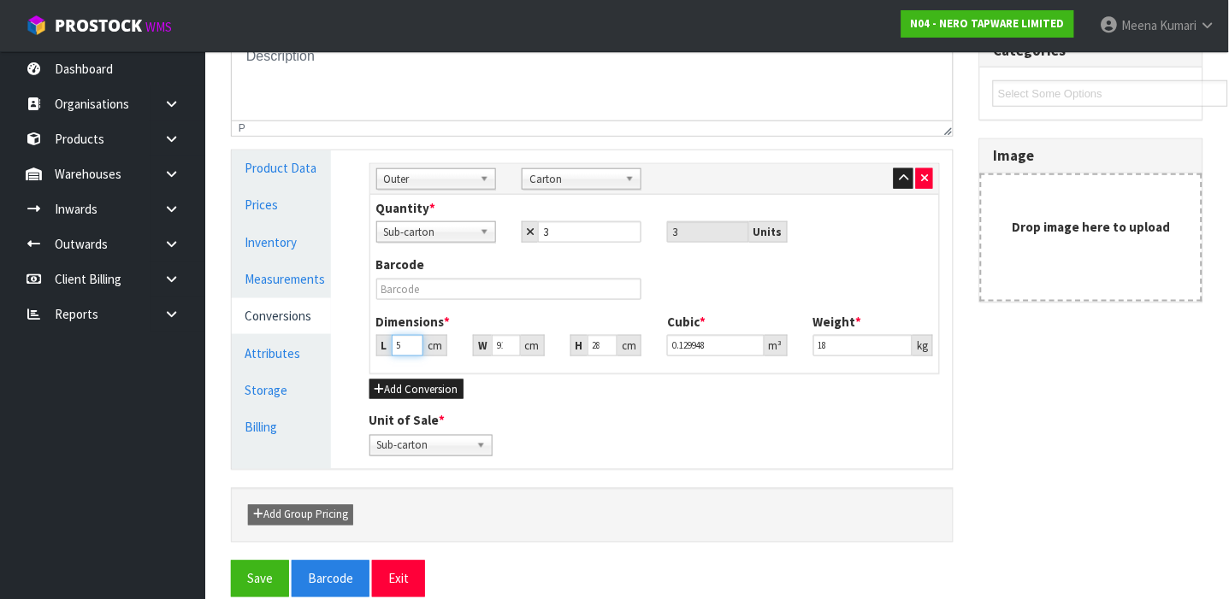
type input "0.01274"
type input "0.000001"
type input "8"
type input "0.020384"
type input "89"
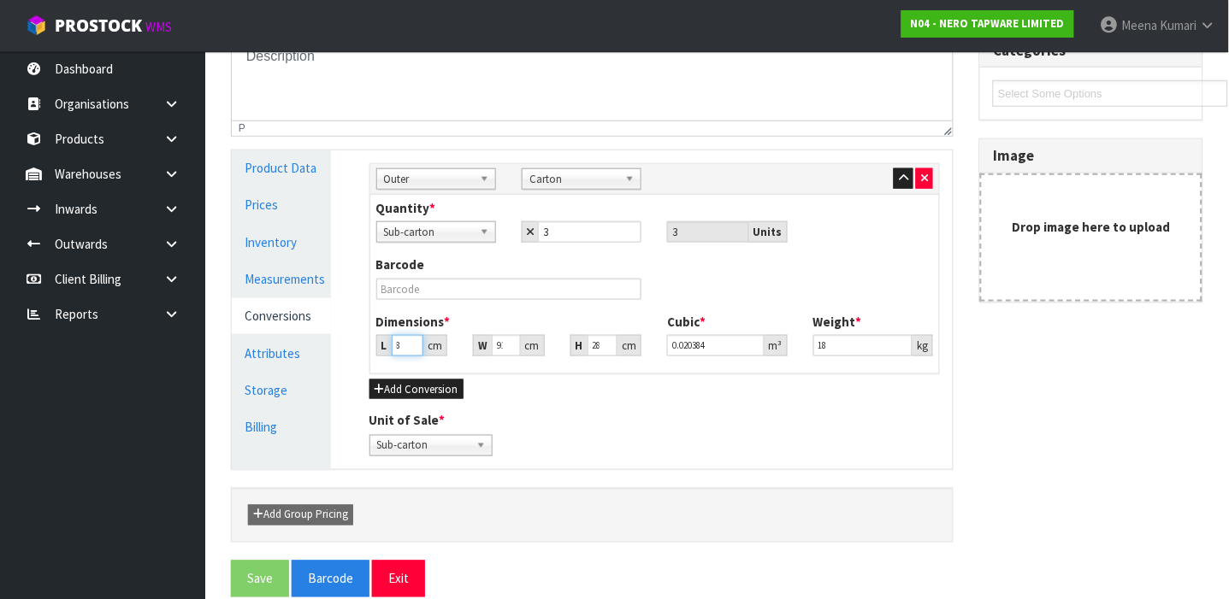
type input "0.226772"
type input "89"
click at [500, 347] on input "91" at bounding box center [506, 345] width 29 height 21
type input "1"
type input "0.002492"
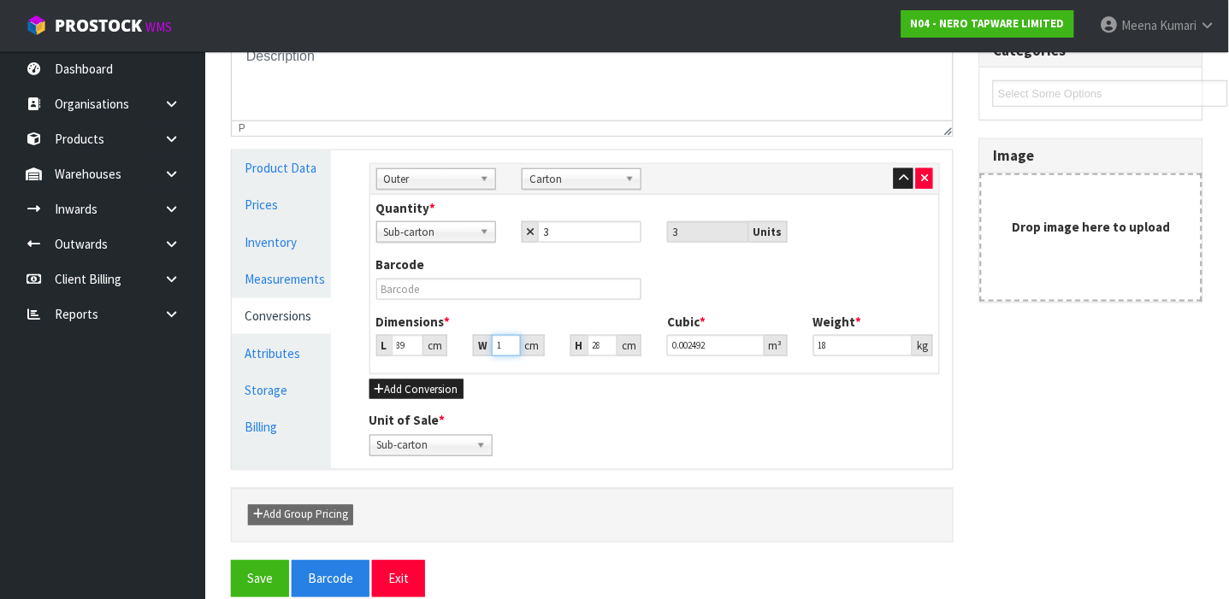
type input "51"
type input "0.127092"
type input "511"
type input "1.273412"
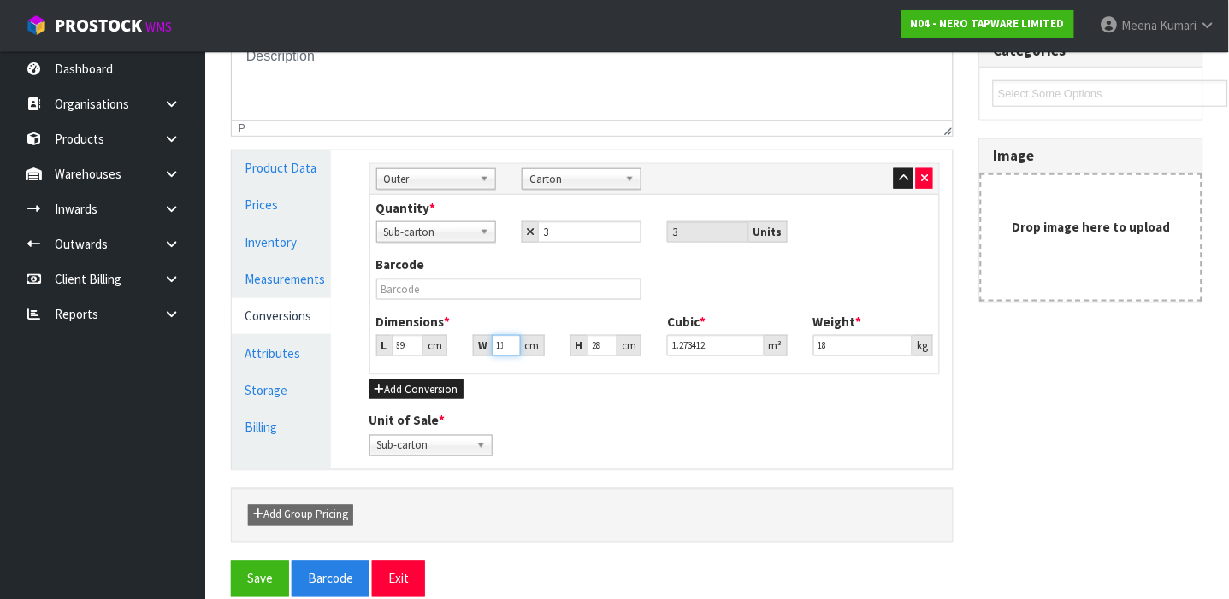
type input "51"
type input "0.127092"
type input "1"
type input "0.002492"
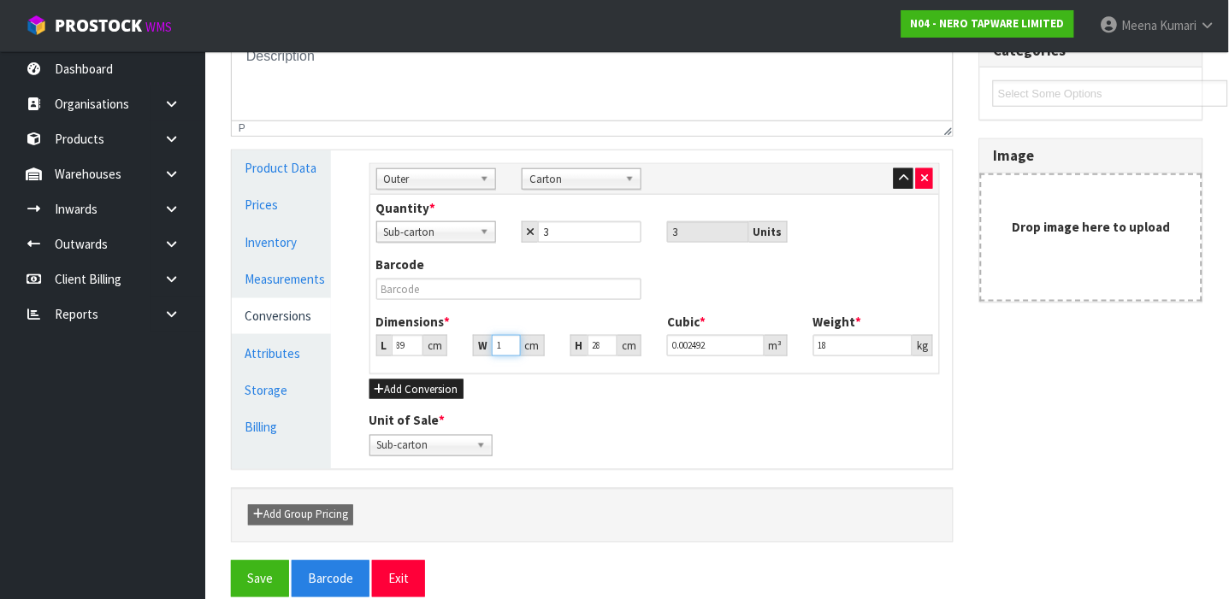
scroll to position [0, 0]
type input "0.000001"
type input "5"
type input "0.01246"
type input "51"
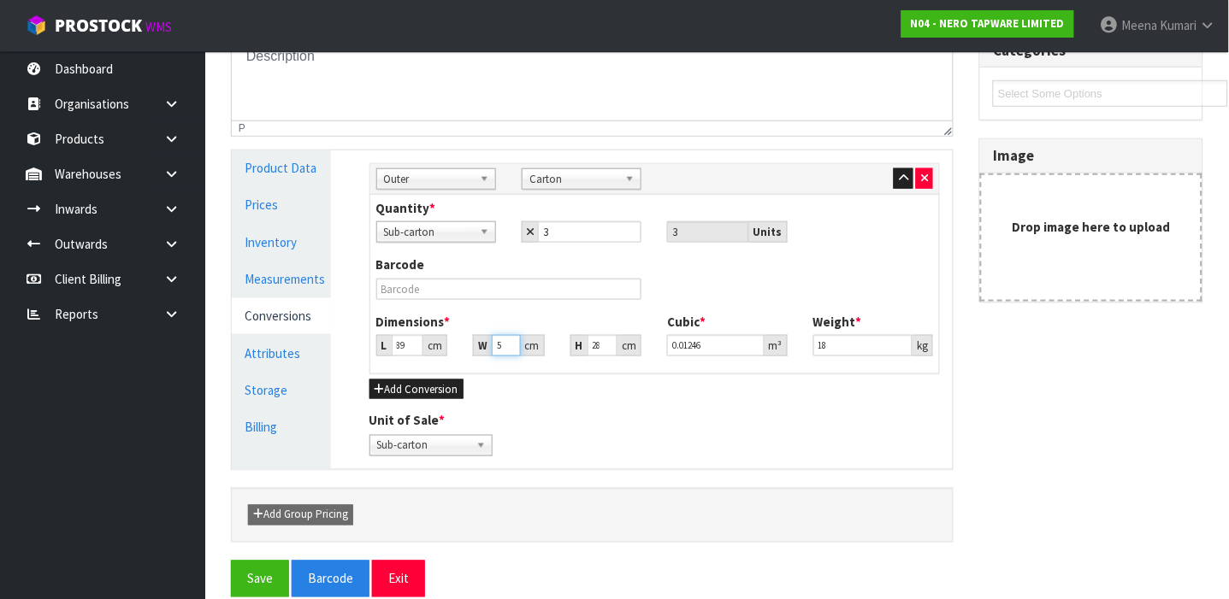
type input "0.127092"
type input "51"
type input "0.000001"
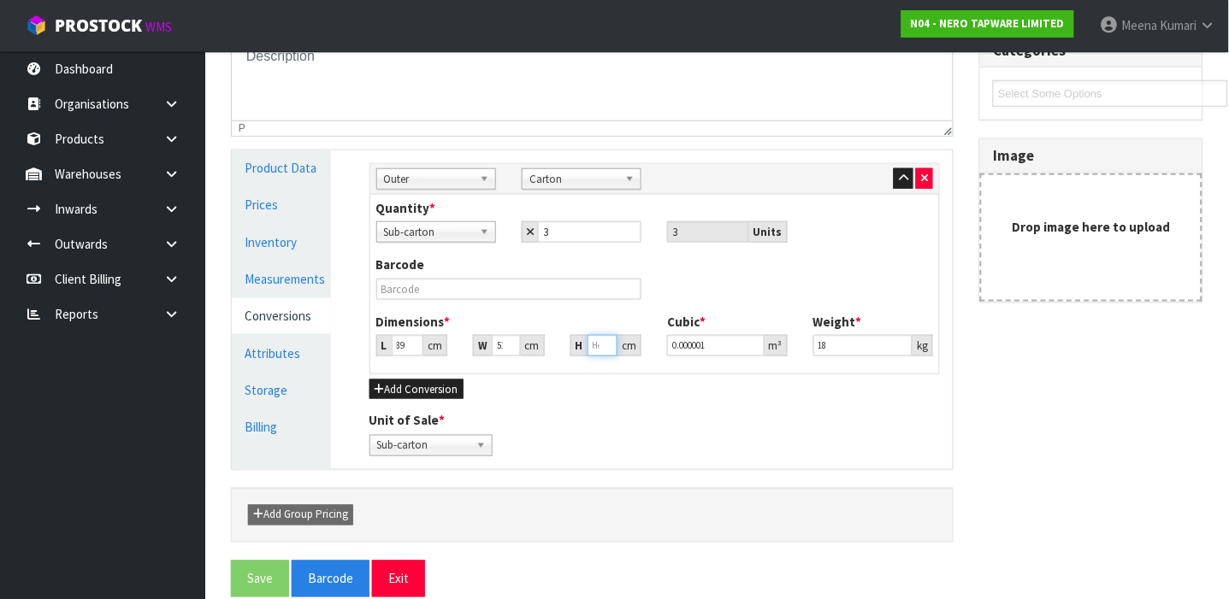
type input "2"
type input "0.009078"
type input "29"
type input "0.131631"
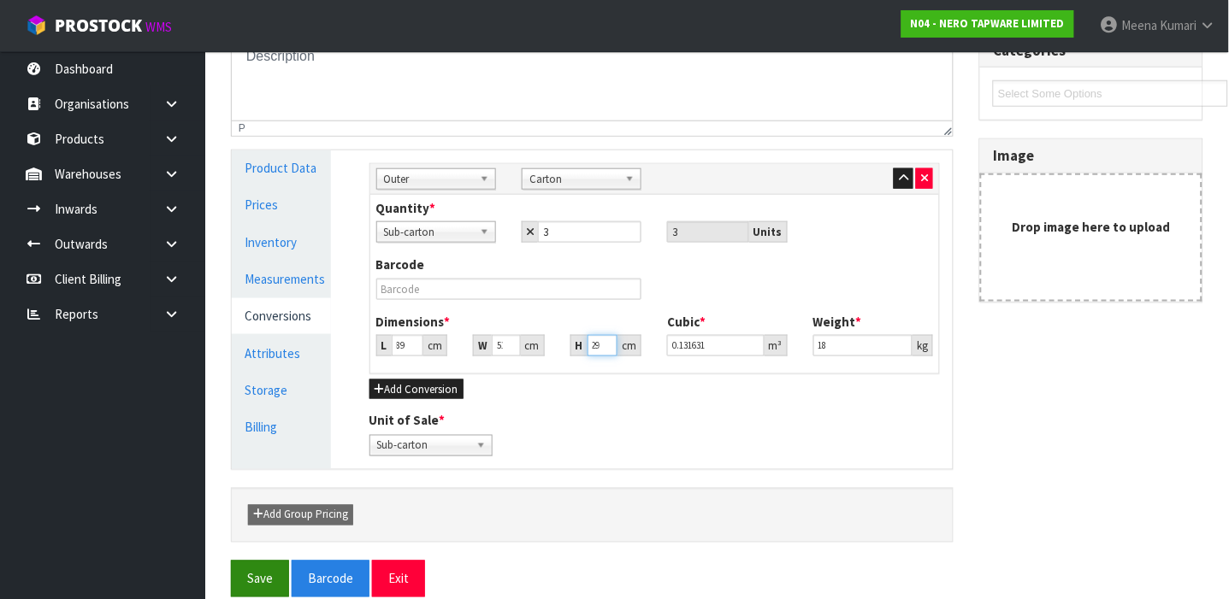
type input "29"
click at [267, 565] on button "Save" at bounding box center [260, 579] width 58 height 37
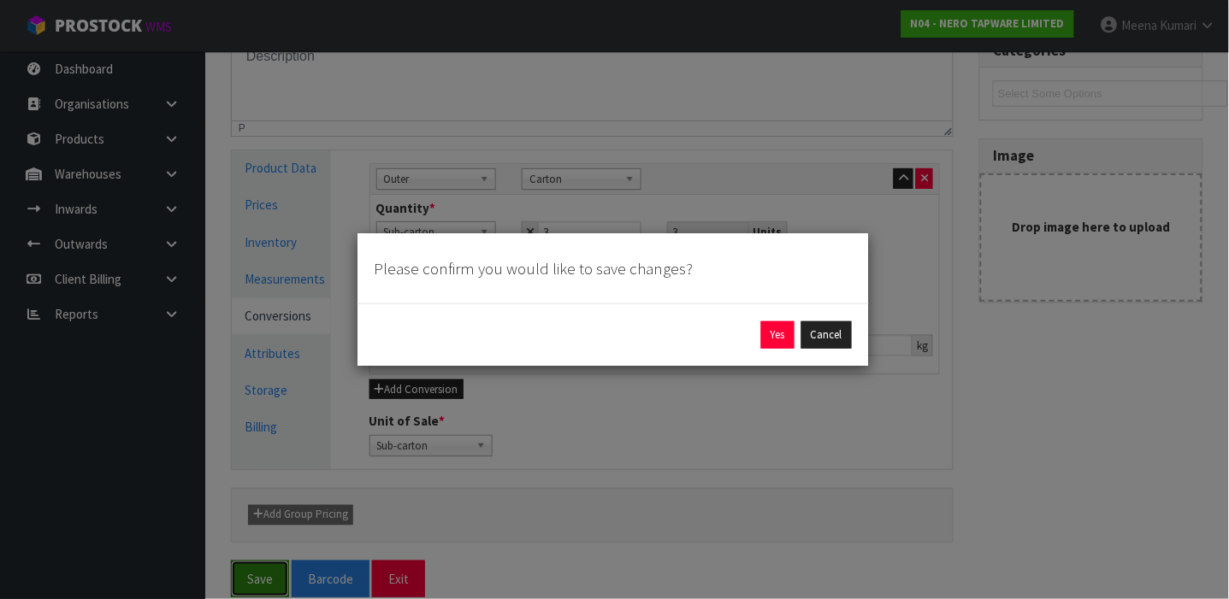
scroll to position [0, 0]
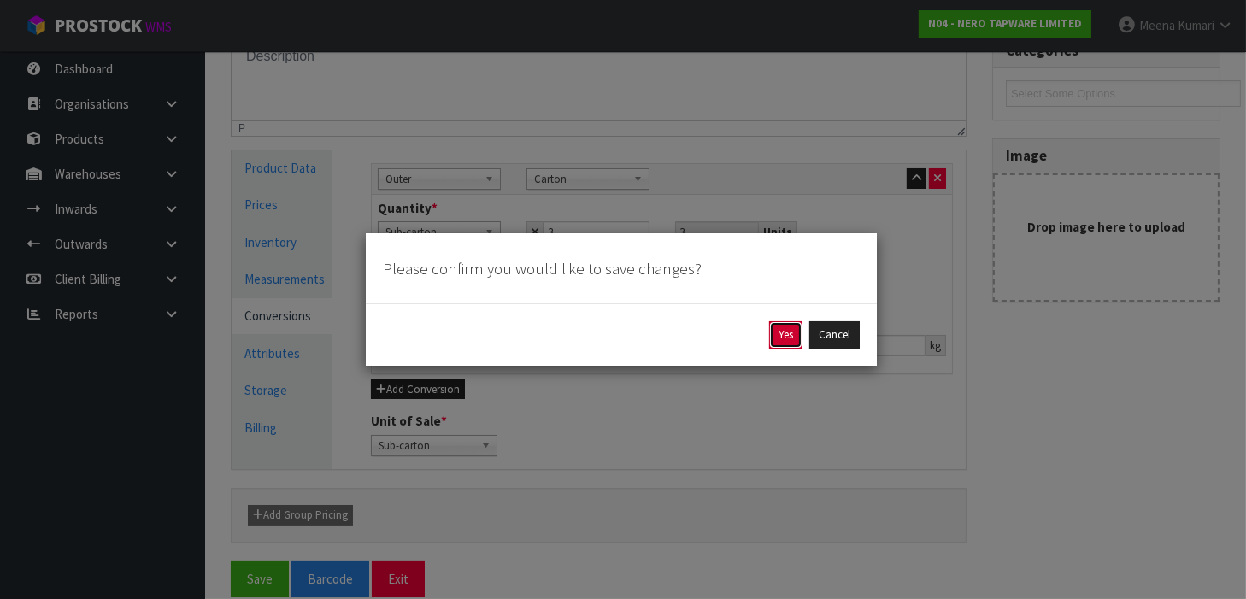
click at [787, 334] on button "Yes" at bounding box center [785, 334] width 33 height 27
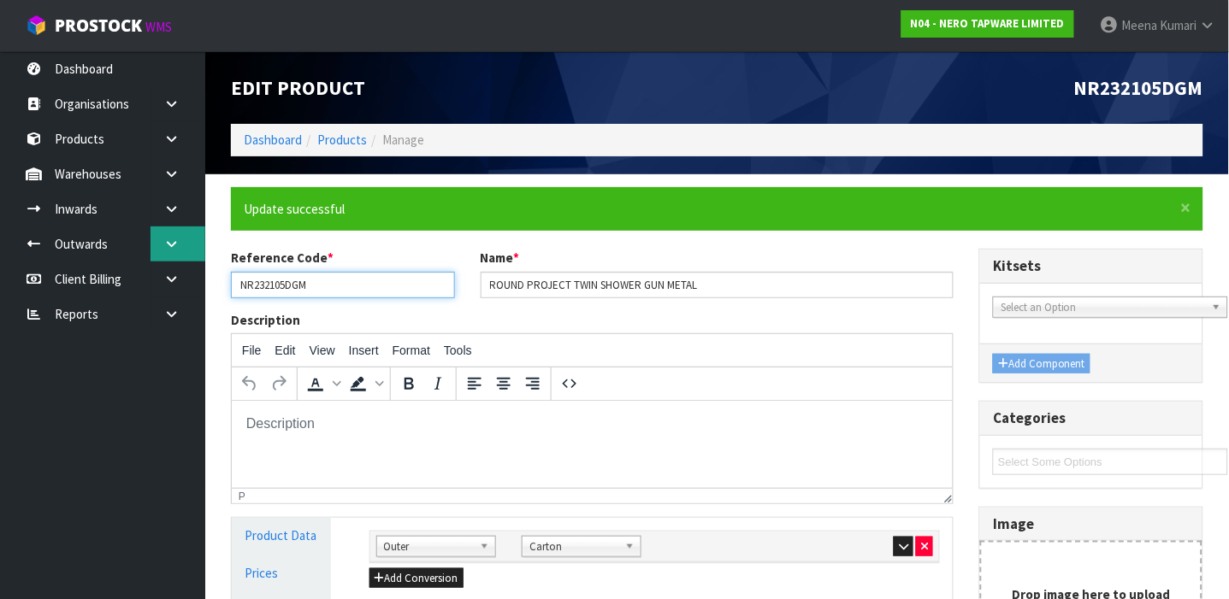
drag, startPoint x: 353, startPoint y: 274, endPoint x: 203, endPoint y: 247, distance: 152.8
click at [203, 247] on body "Toggle navigation ProStock WMS N04 - NERO TAPWARE LIMITED [PERSON_NAME] Logout …" at bounding box center [614, 299] width 1229 height 599
type input "9355433009252"
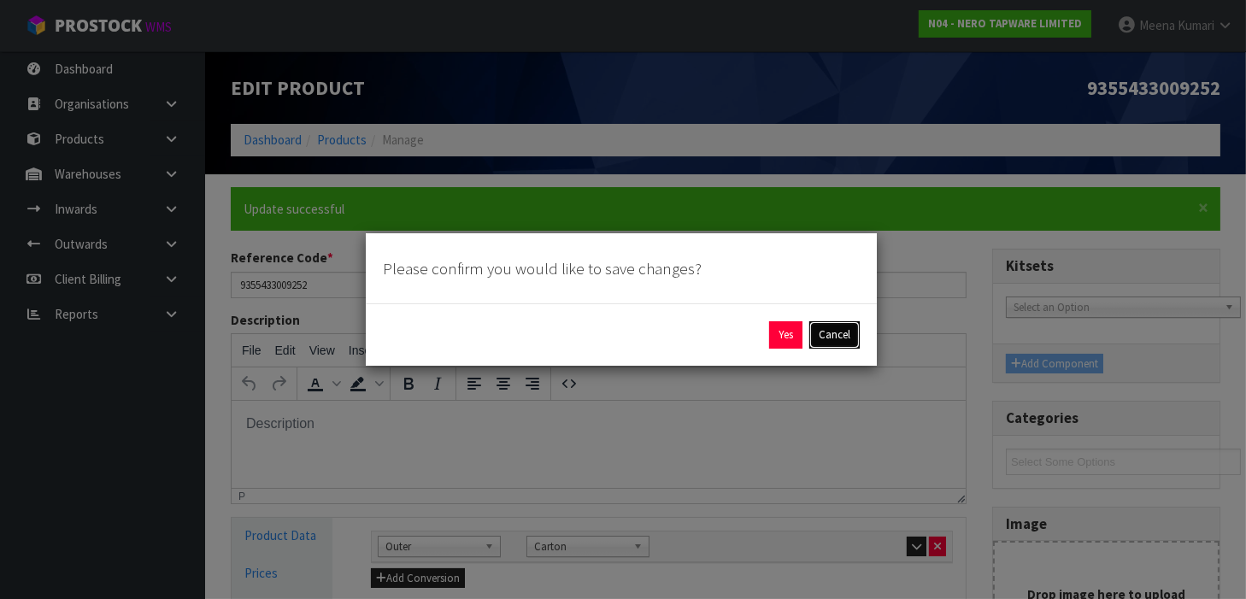
click at [810, 335] on button "Cancel" at bounding box center [835, 334] width 50 height 27
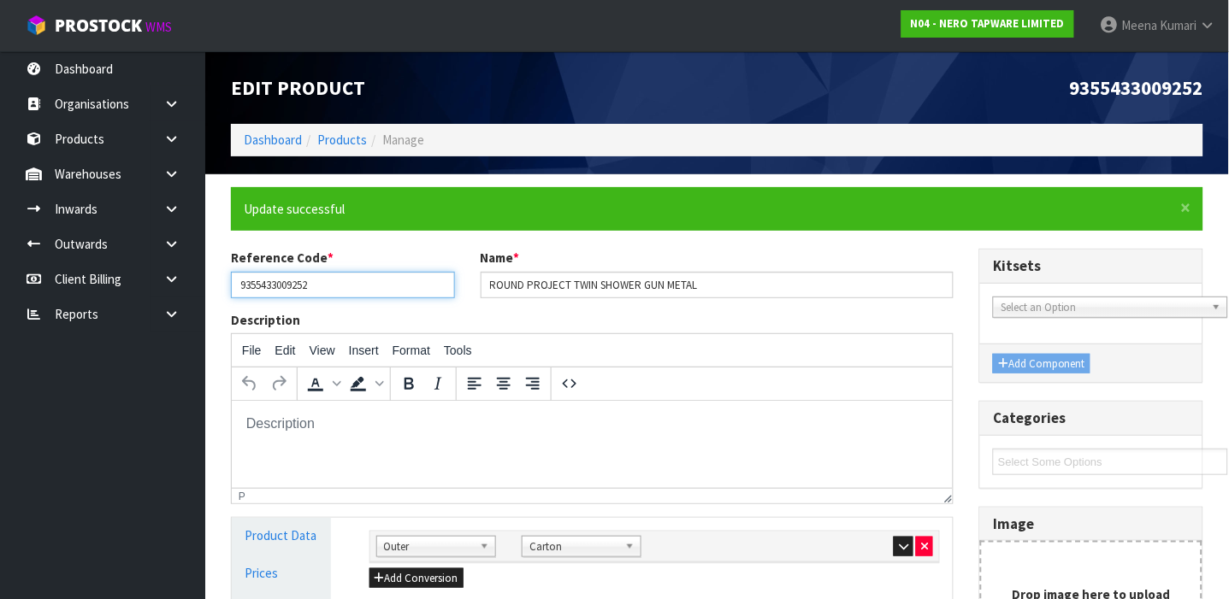
drag, startPoint x: 323, startPoint y: 285, endPoint x: 237, endPoint y: 287, distance: 86.4
click at [237, 287] on input "9355433009252" at bounding box center [343, 285] width 224 height 27
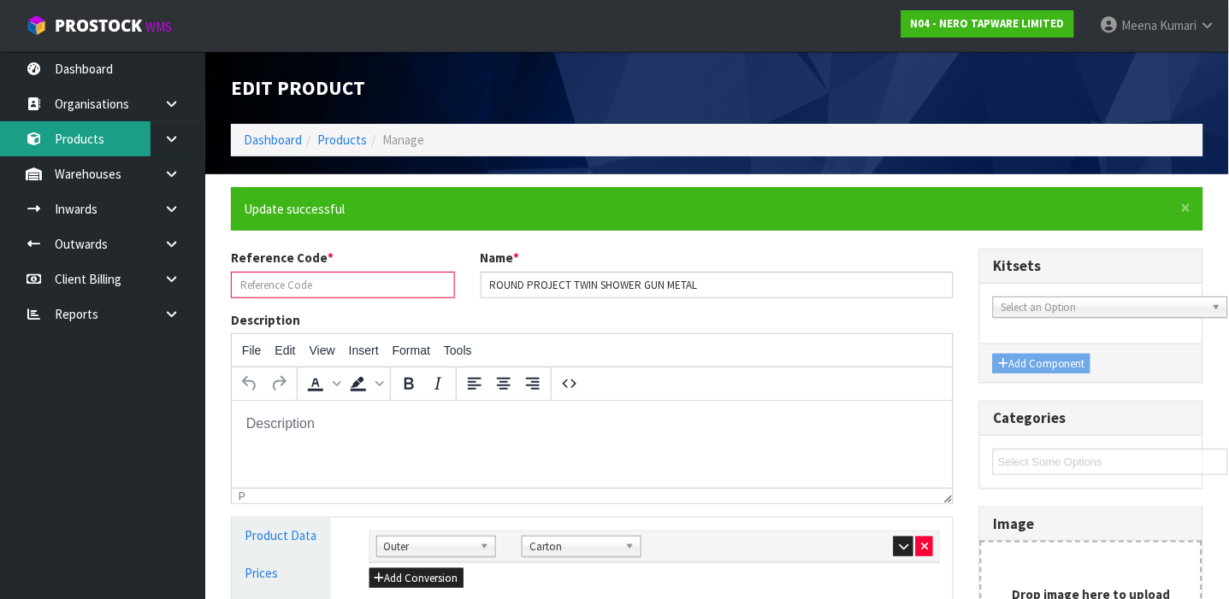
click at [109, 141] on link "Products" at bounding box center [102, 138] width 205 height 35
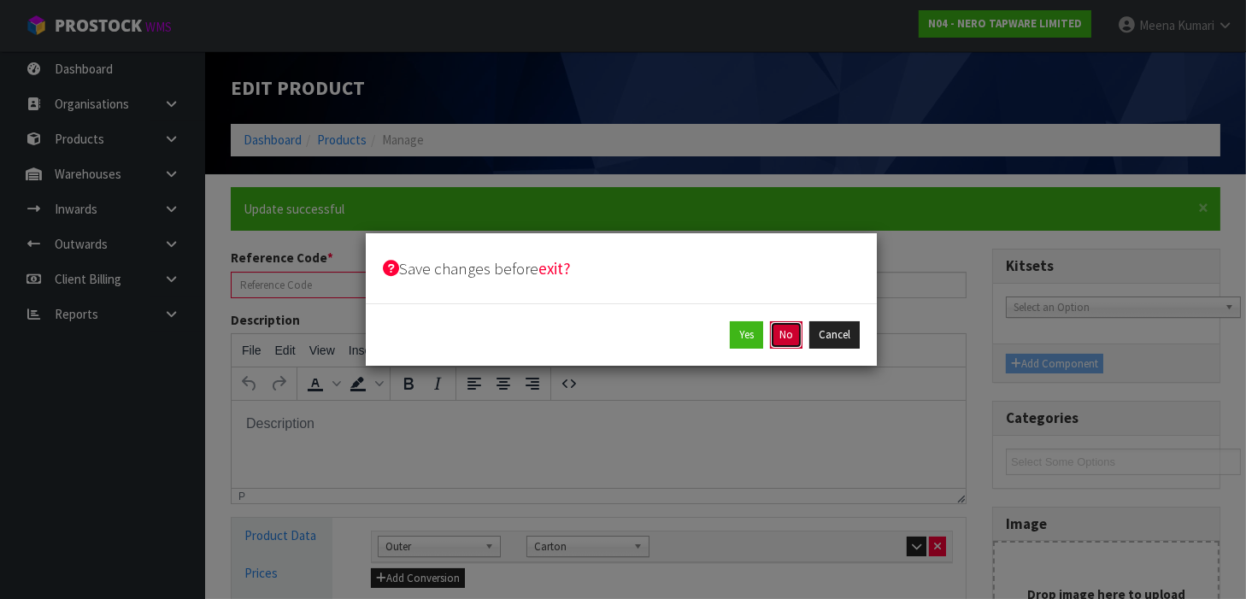
click at [787, 336] on button "No" at bounding box center [786, 334] width 32 height 27
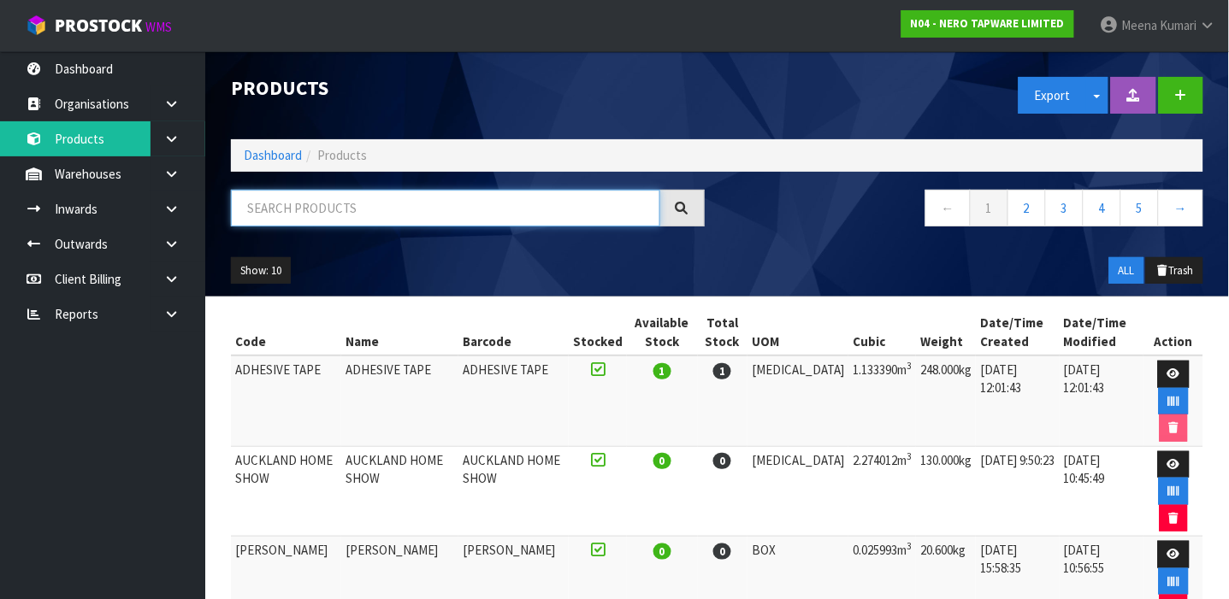
click at [374, 221] on input "text" at bounding box center [445, 208] width 429 height 37
type input "9355433009252"
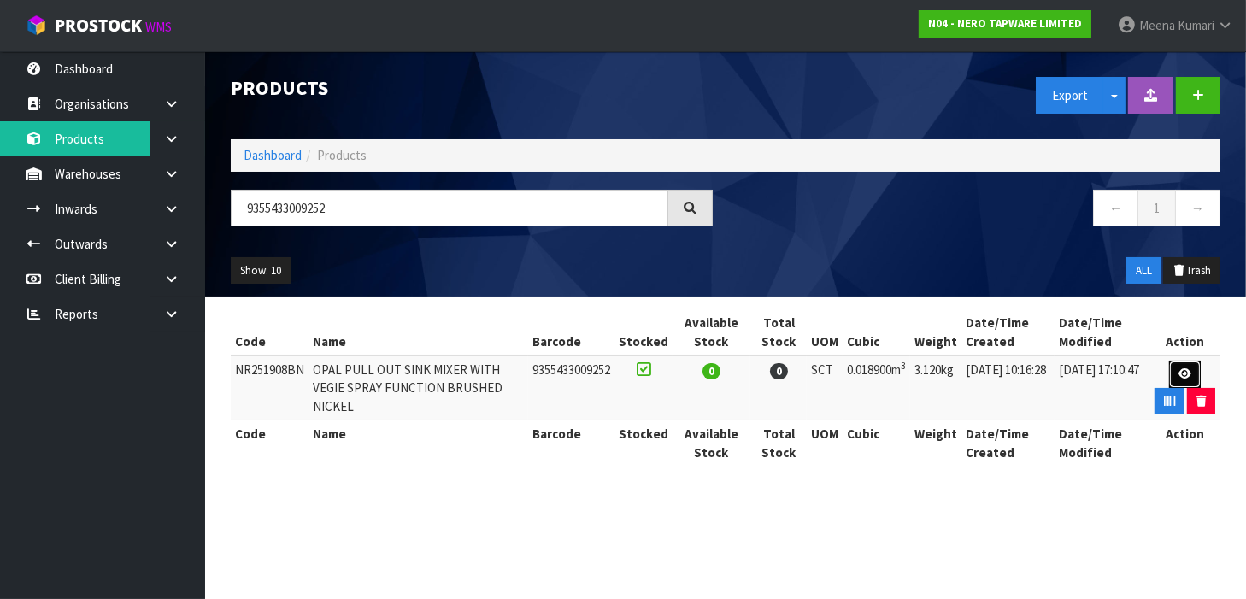
click at [1187, 362] on link at bounding box center [1186, 374] width 32 height 27
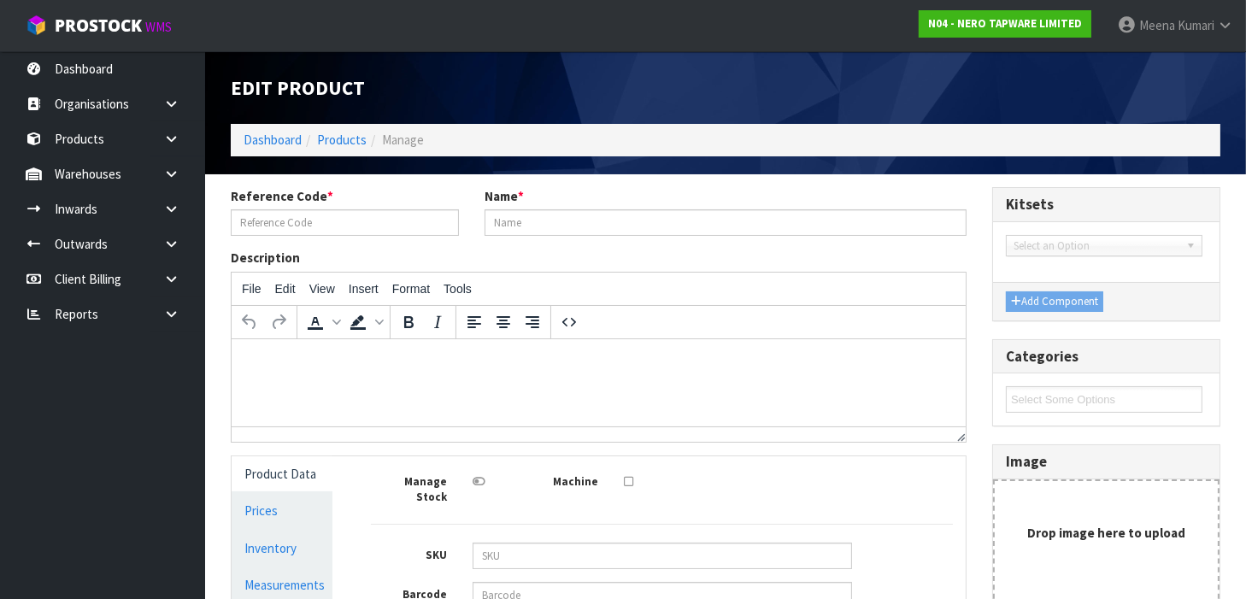
type input "NR251908BN"
type input "OPAL PULL OUT SINK MIXER WITH VEGIE SPRAY FUNCTION BRUSHED NICKEL"
type input "9355433009252"
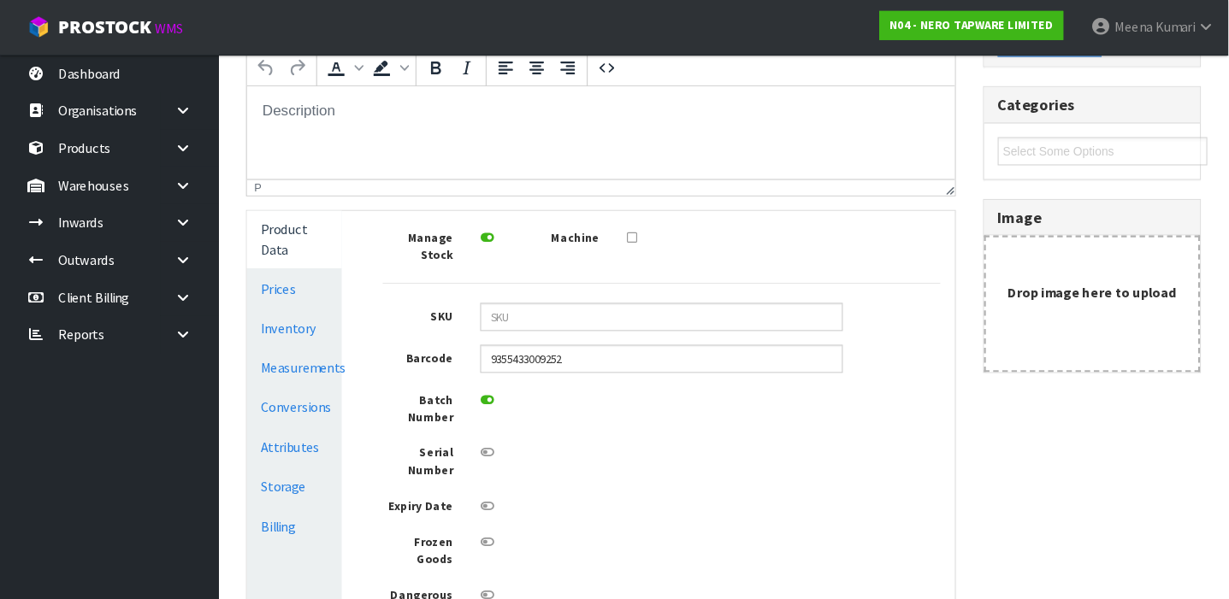
scroll to position [256, 0]
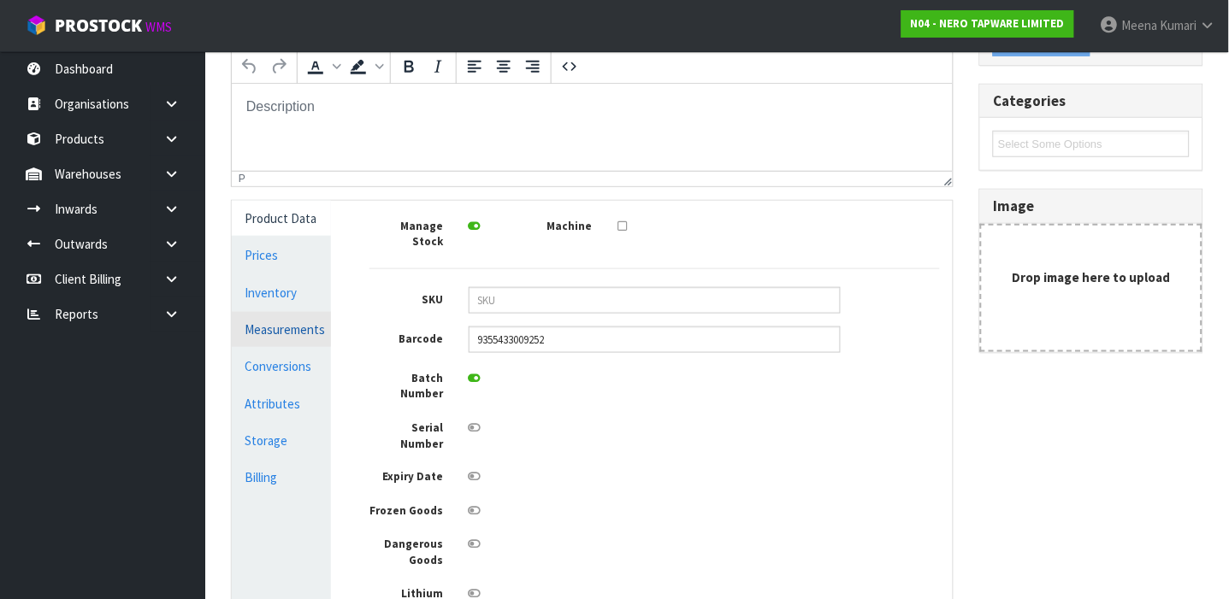
click at [283, 344] on link "Measurements" at bounding box center [281, 329] width 99 height 35
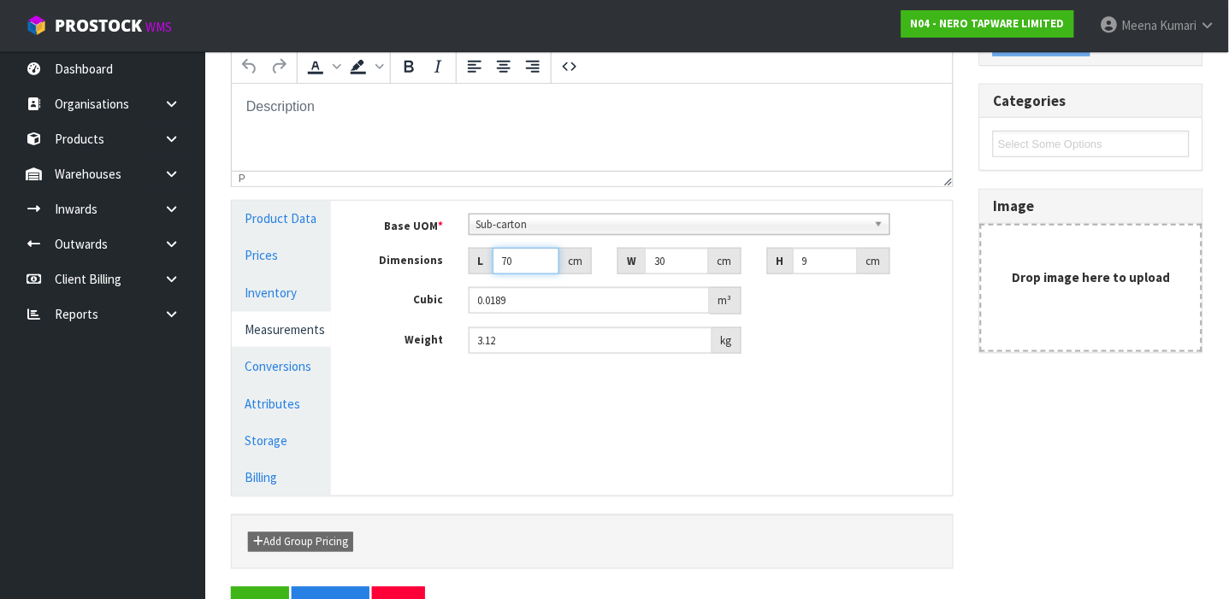
click at [551, 262] on input "70" at bounding box center [525, 261] width 67 height 27
type input "7"
type input "0.00189"
type input "0.000001"
type input "7"
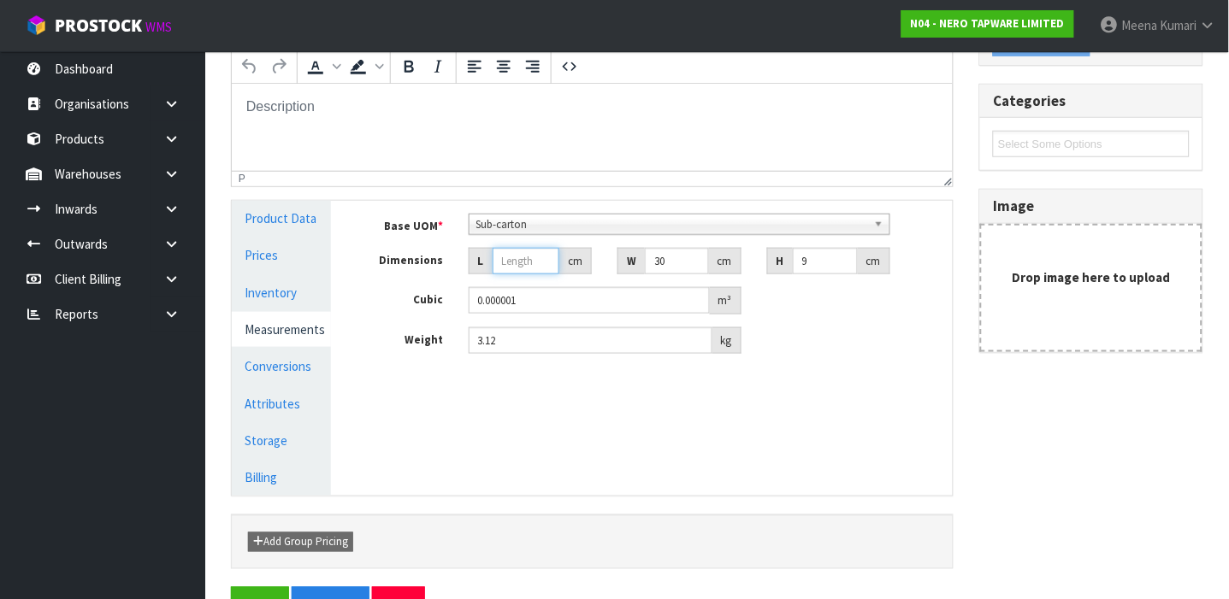
type input "0.00189"
type input "71"
type input "0.01917"
type input "71"
type input "0.000001"
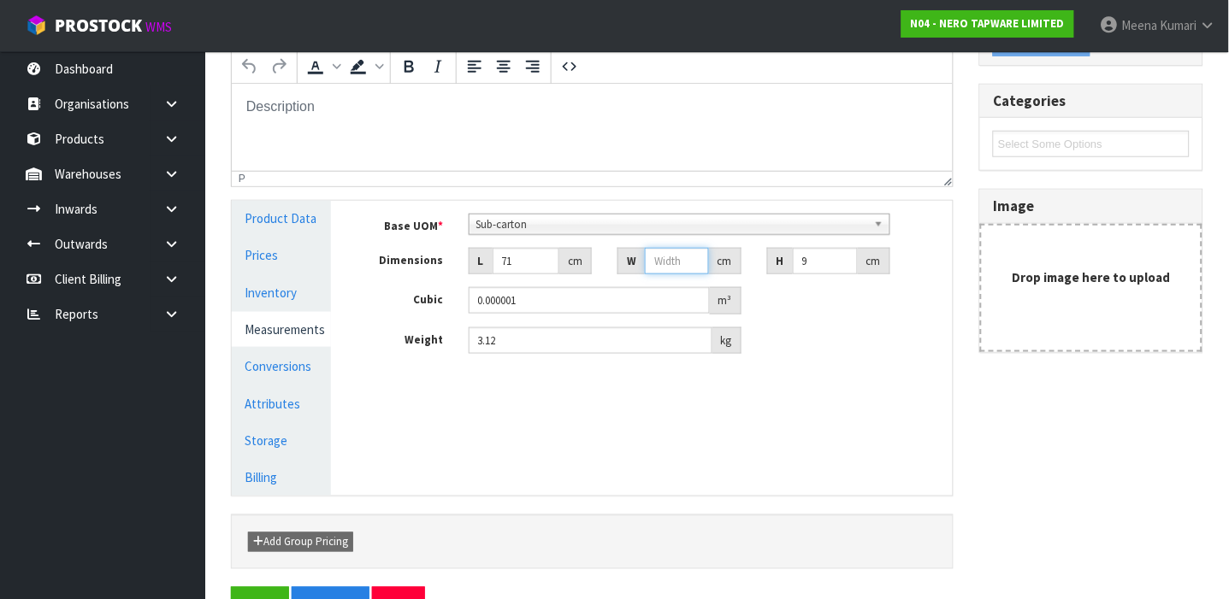
type input "3"
type input "0.001917"
type input "34"
type input "0.021726"
type input "34"
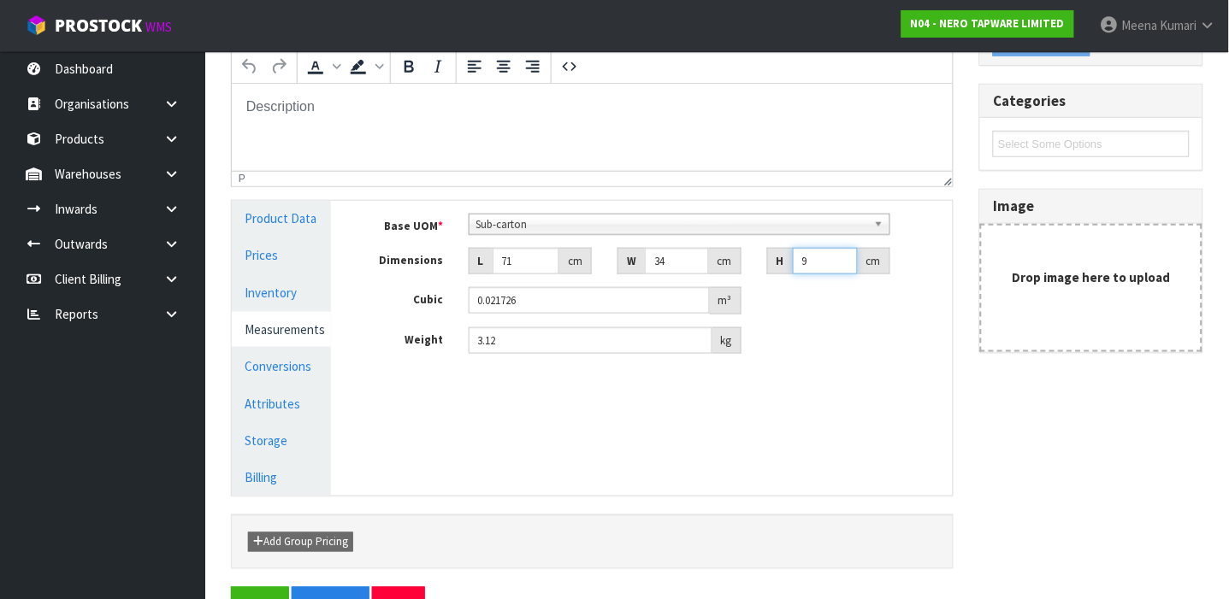
type input "8"
type input "0.019312"
type input "8"
click at [536, 339] on input "3.12" at bounding box center [590, 340] width 244 height 27
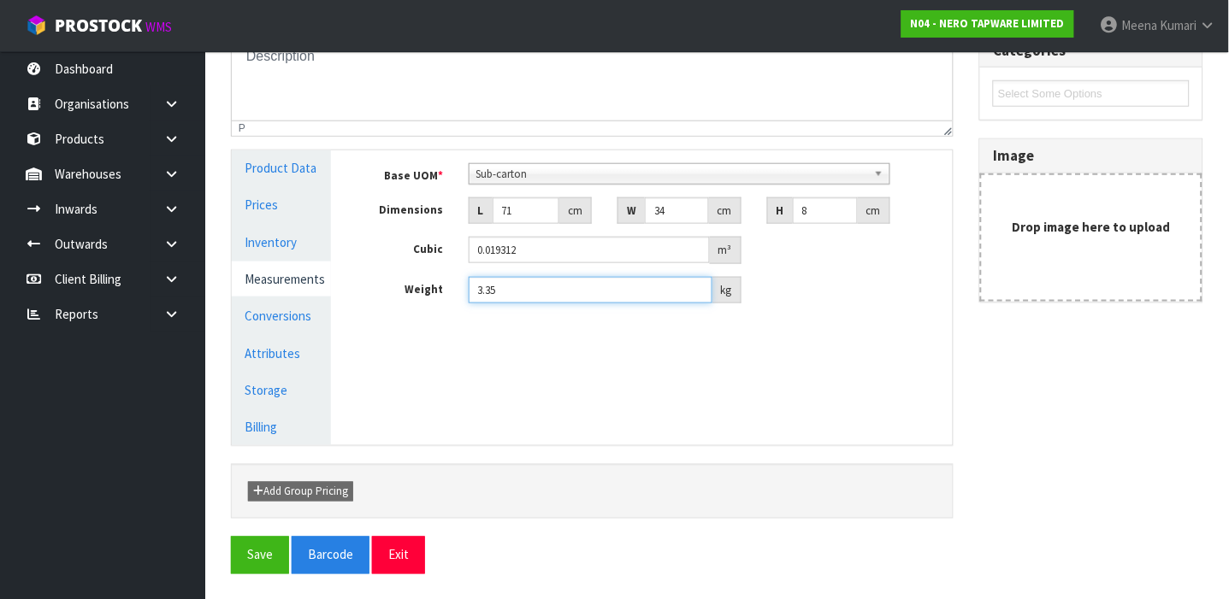
scroll to position [305, 0]
type input "3.35"
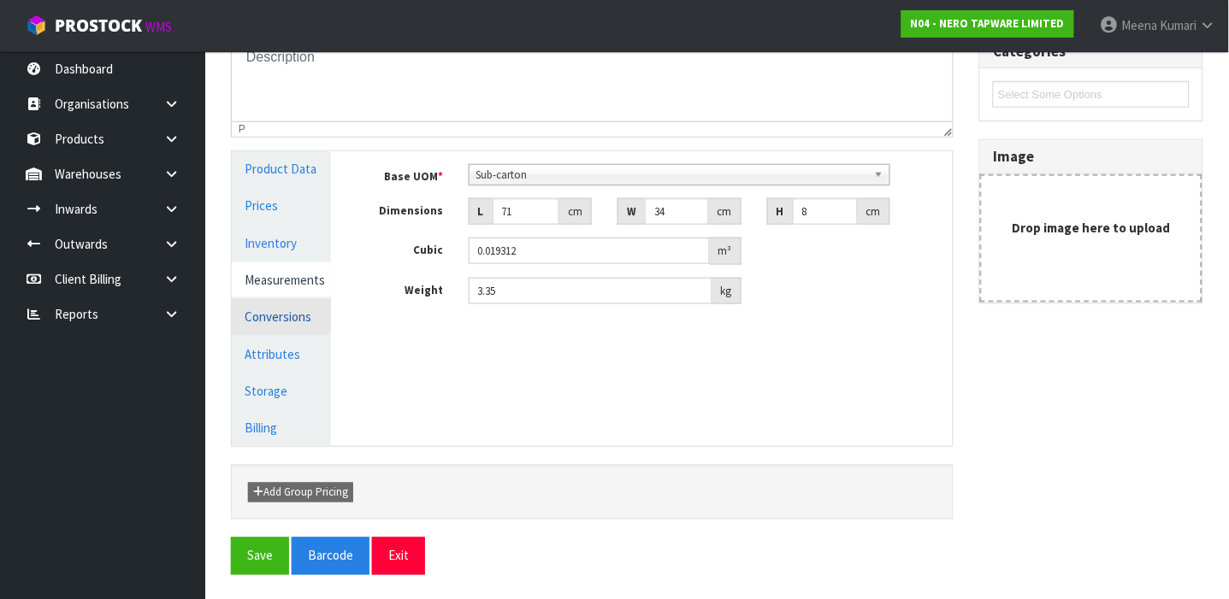
click at [292, 316] on link "Conversions" at bounding box center [281, 316] width 99 height 35
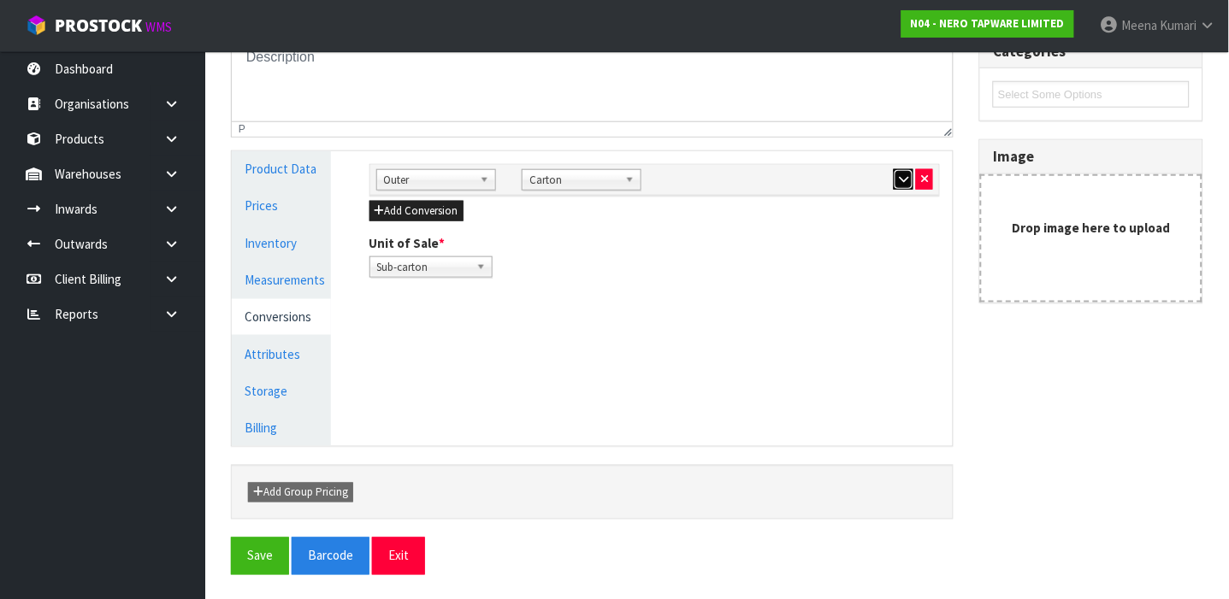
click at [899, 182] on icon "button" at bounding box center [903, 179] width 9 height 11
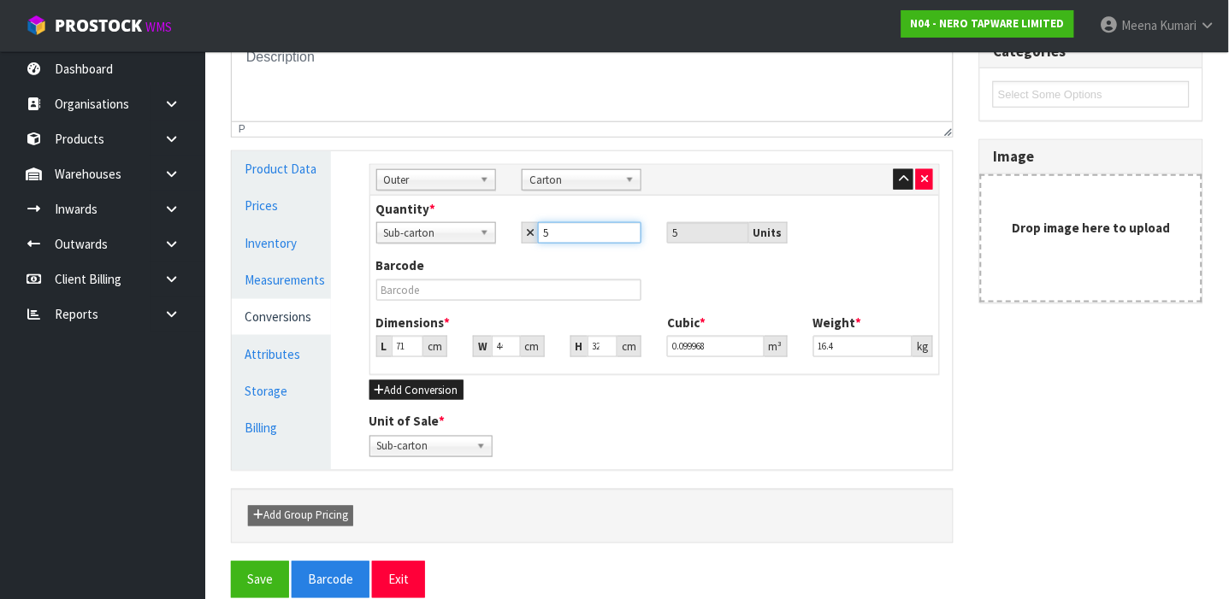
click at [597, 235] on input "5" at bounding box center [589, 232] width 103 height 21
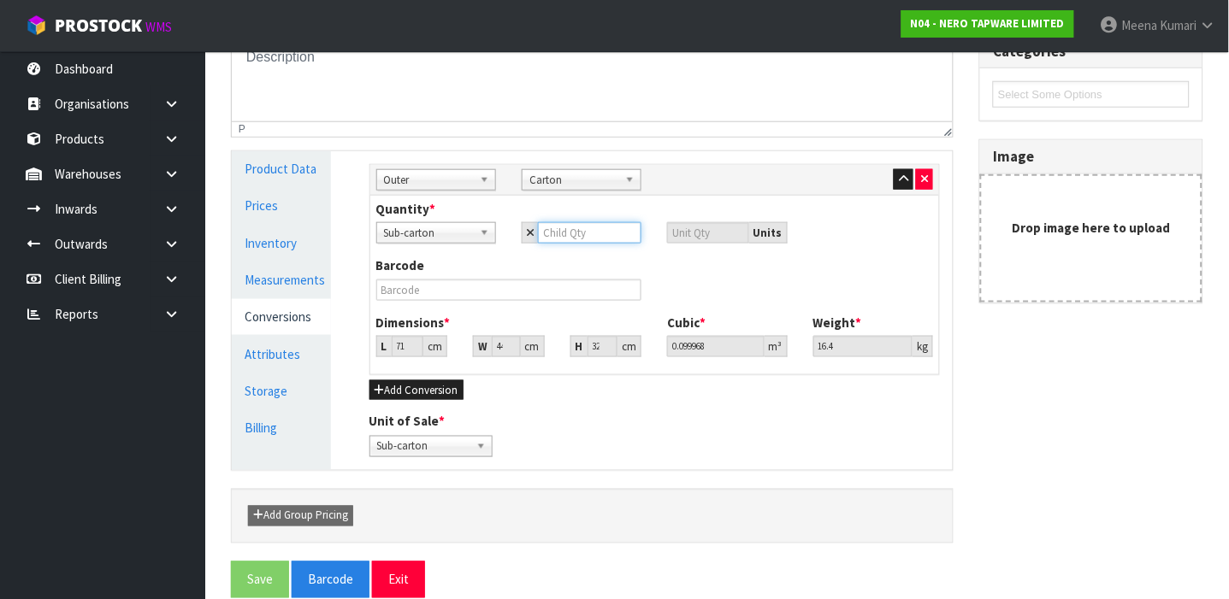
type input "4"
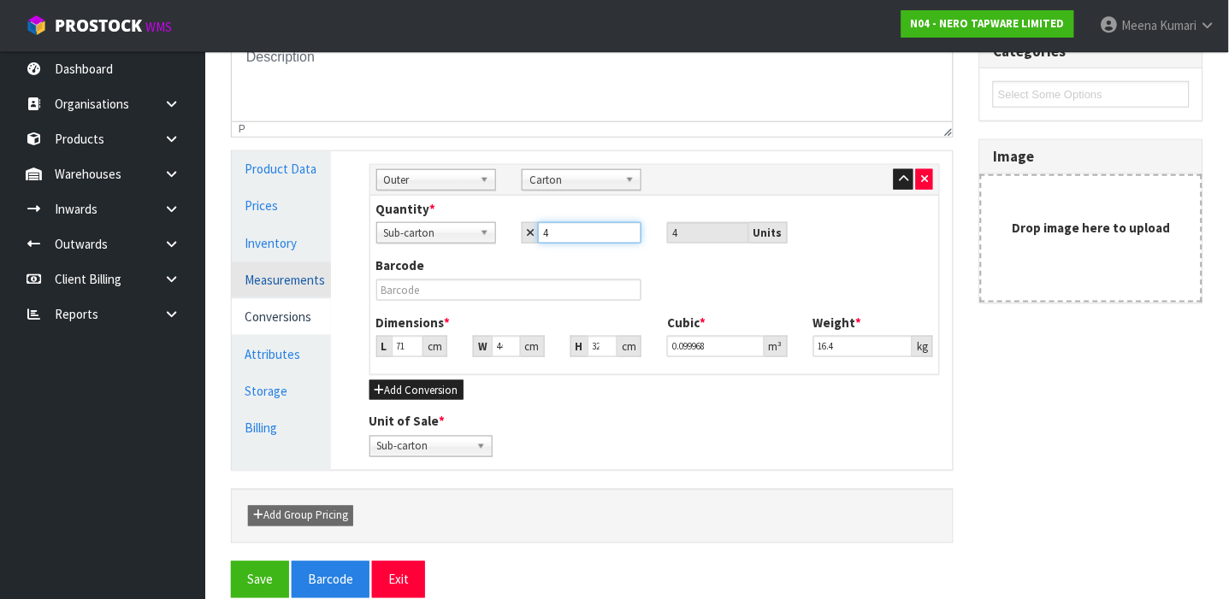
type input "4"
click at [302, 268] on link "Measurements" at bounding box center [281, 279] width 99 height 35
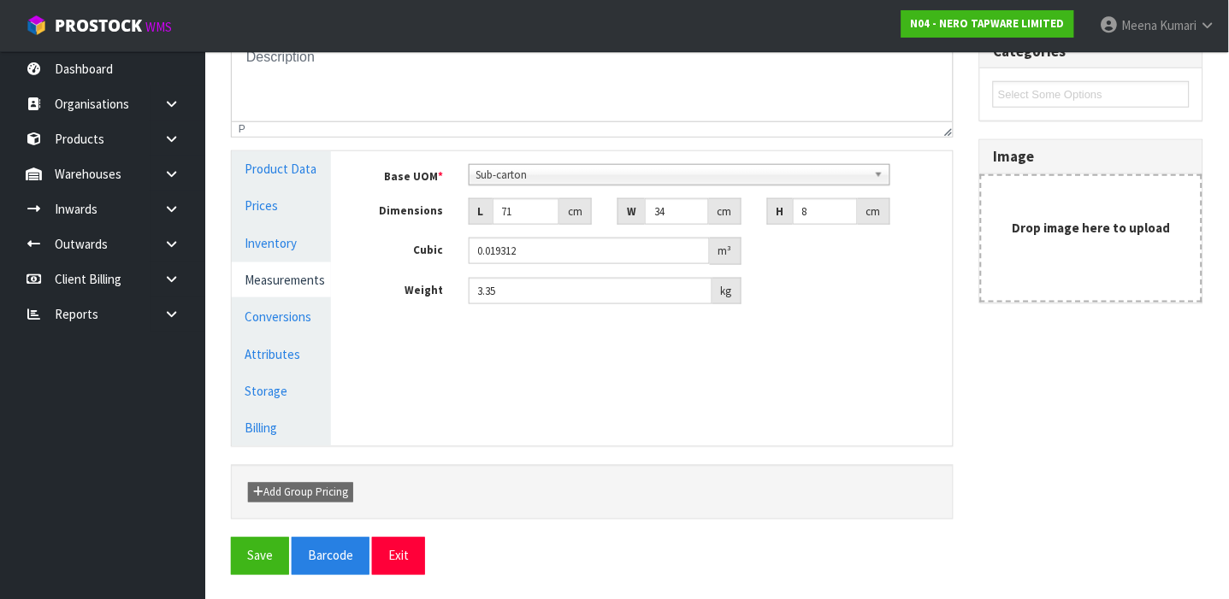
scroll to position [0, 0]
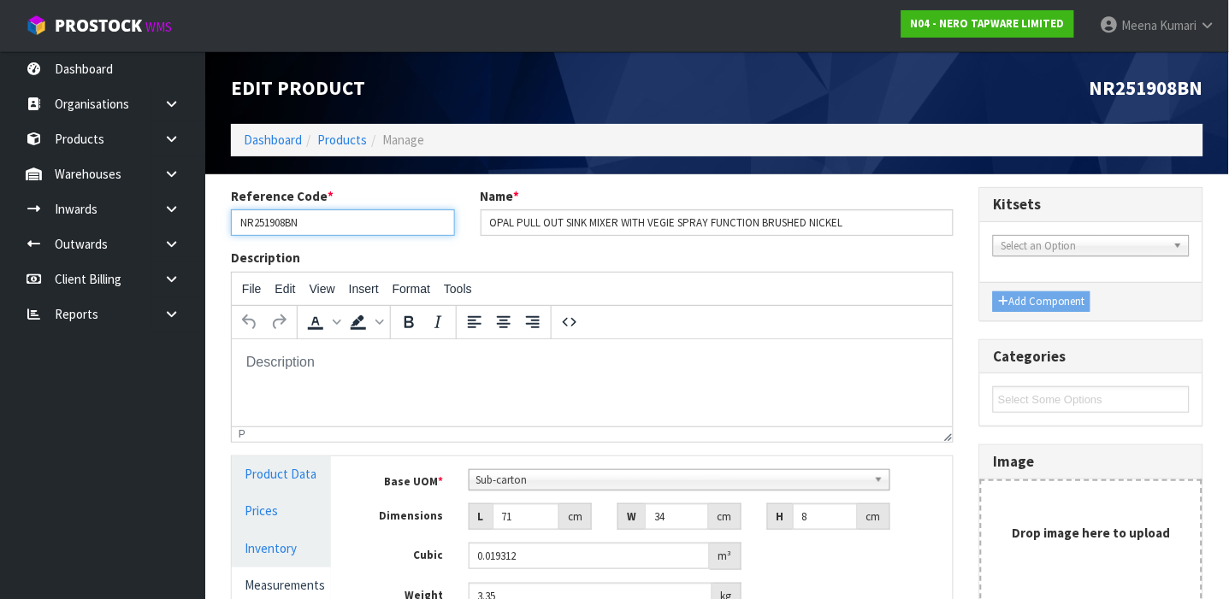
click at [337, 231] on input "NR251908BN" at bounding box center [343, 222] width 224 height 27
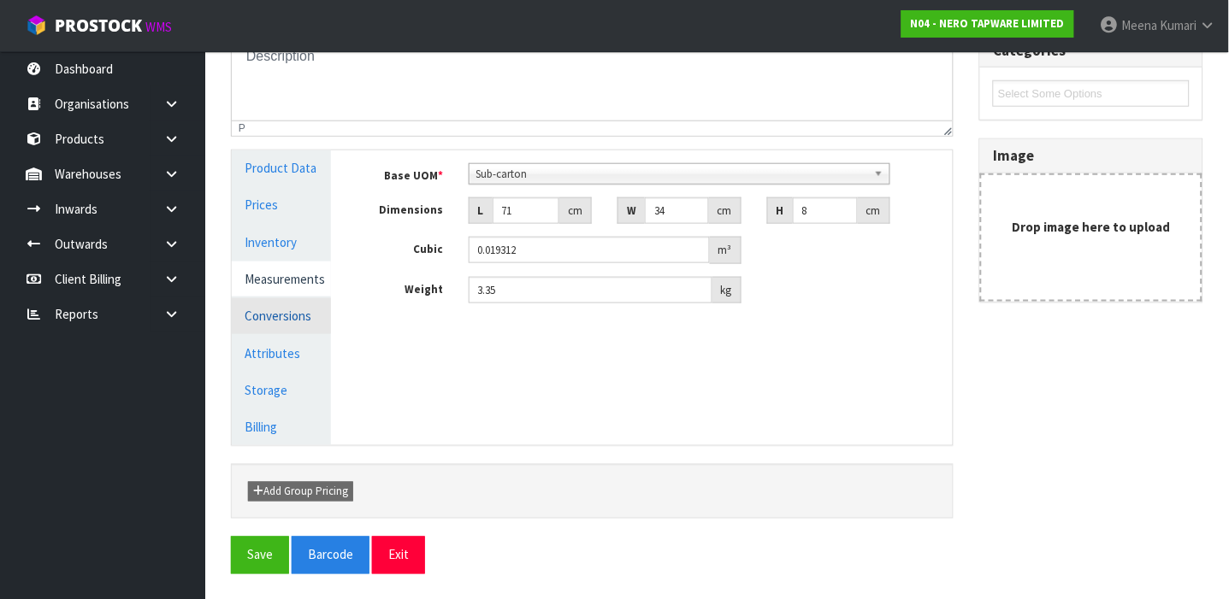
click at [302, 327] on link "Conversions" at bounding box center [281, 315] width 99 height 35
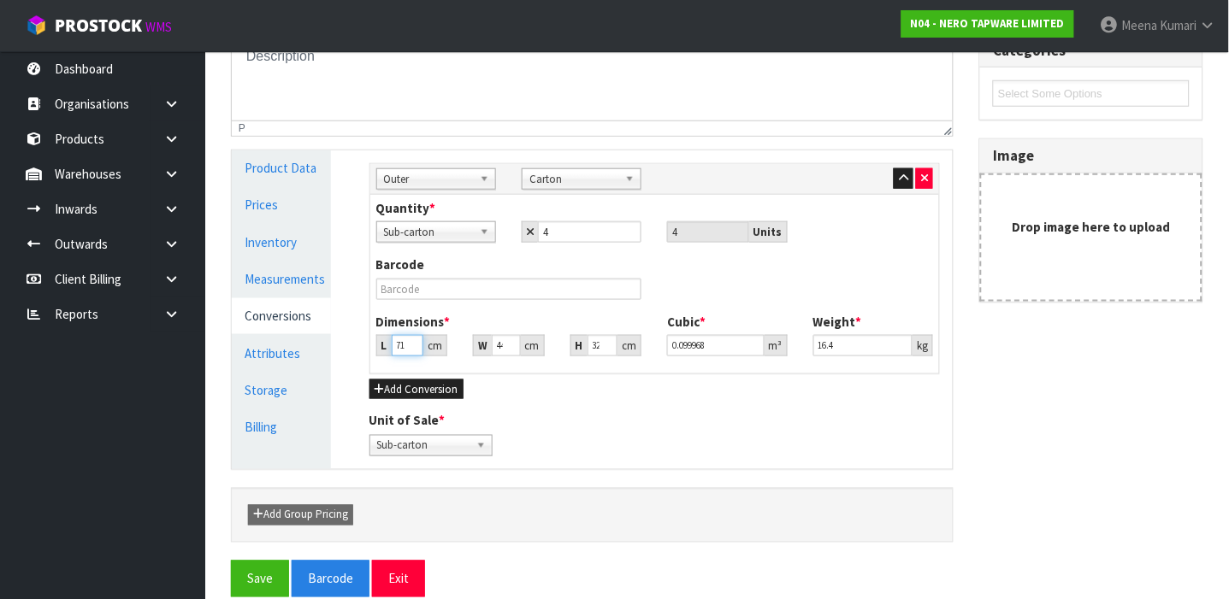
click at [402, 350] on input "71" at bounding box center [408, 345] width 32 height 21
type input "0.000001"
type input "7"
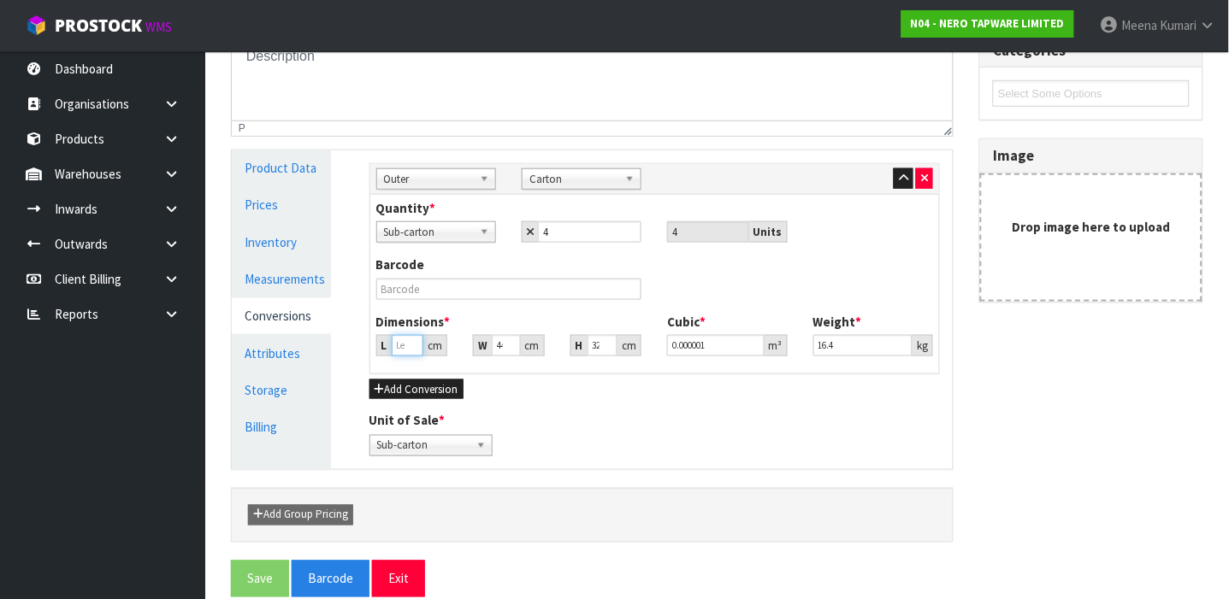
type input "0.009856"
type input "70"
type input "0.09856"
type input "70"
click at [499, 345] on input "44" at bounding box center [506, 345] width 29 height 21
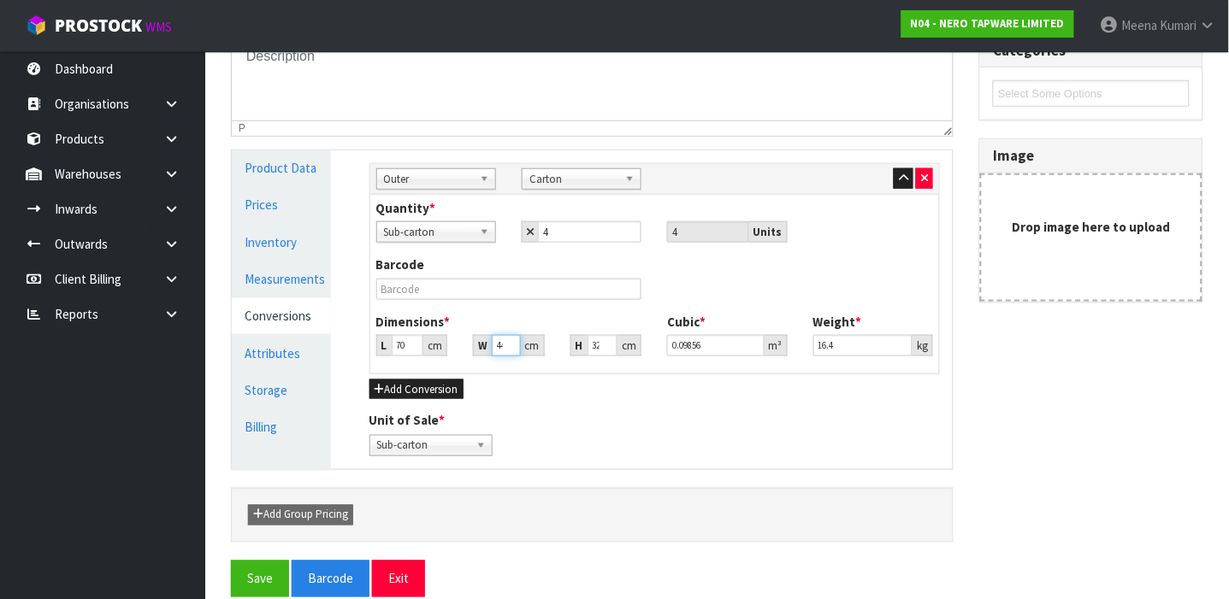
click at [499, 345] on input "44" at bounding box center [506, 345] width 29 height 21
type input "0.000001"
type input "3"
type input "0.00672"
type input "35"
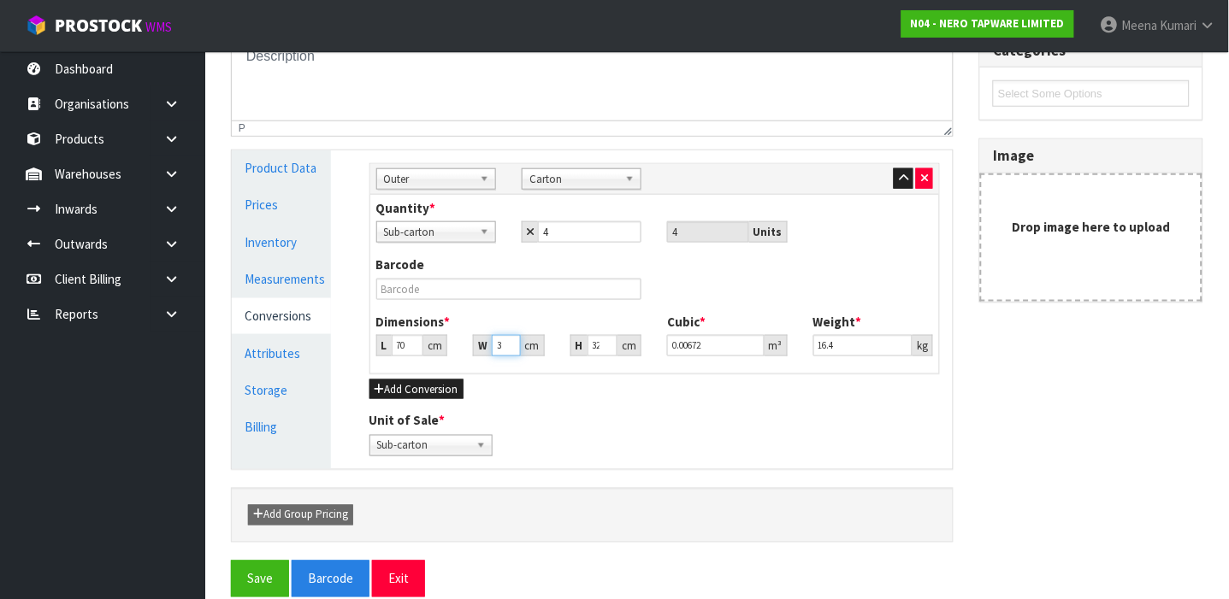
type input "0.0784"
type input "35"
click at [403, 345] on input "70" at bounding box center [408, 345] width 32 height 21
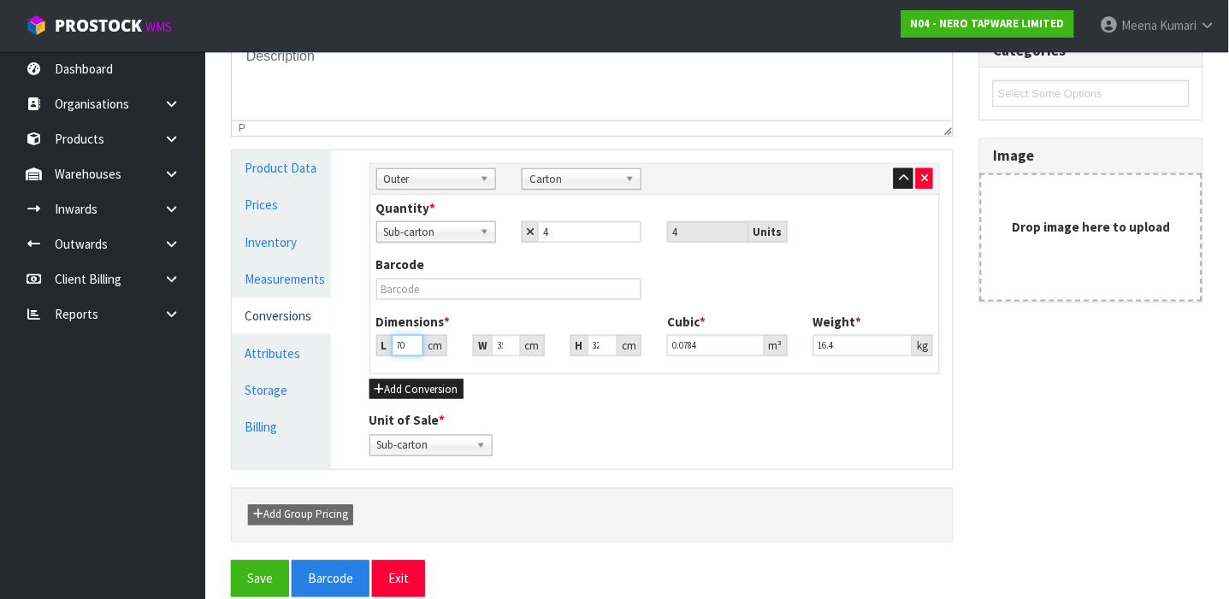
type input "702"
type input "0.78624"
type input "70"
type input "0.0784"
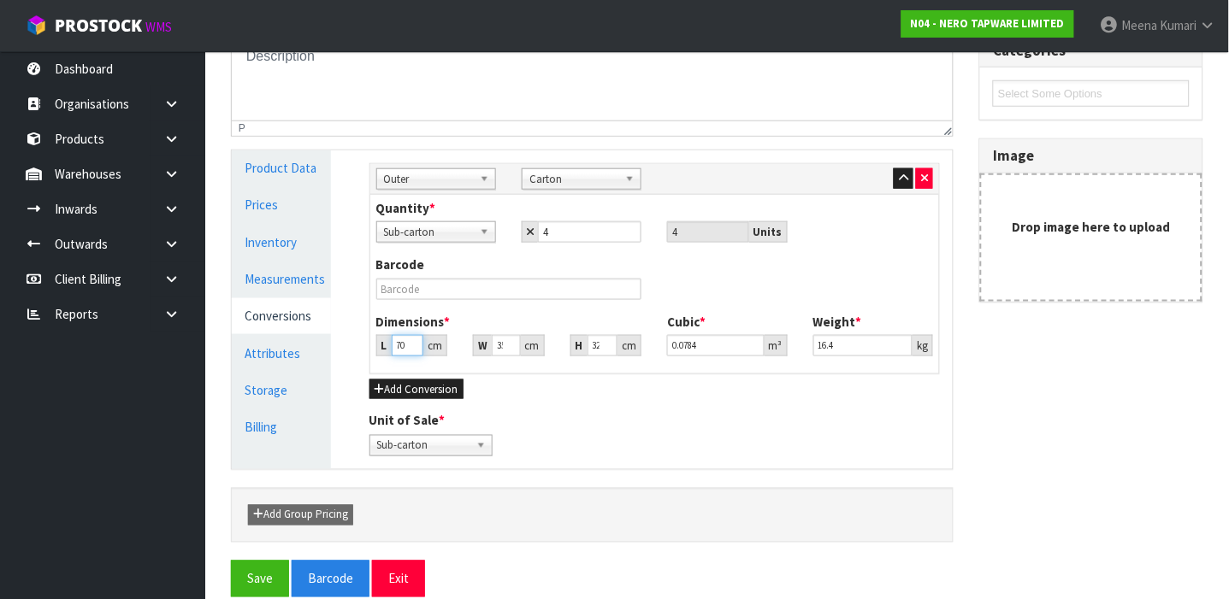
scroll to position [0, 0]
type input "7"
type input "0.00784"
type input "0.000001"
type input "7"
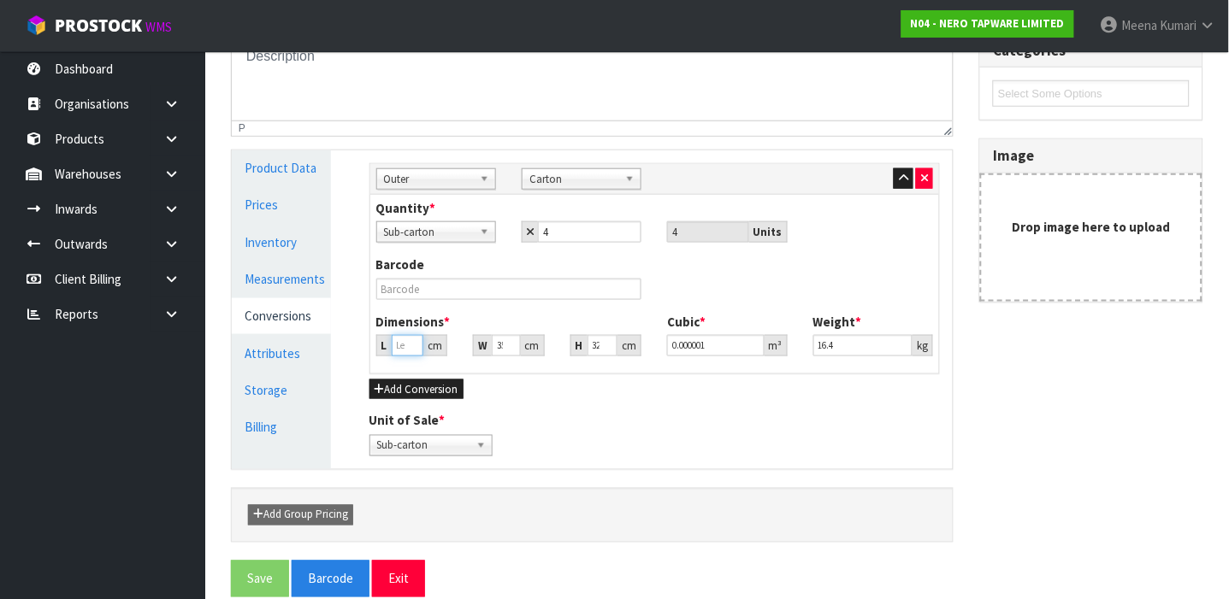
type input "0.00784"
type input "72"
type input "0.08064"
type input "72"
click at [498, 347] on input "35" at bounding box center [506, 345] width 29 height 21
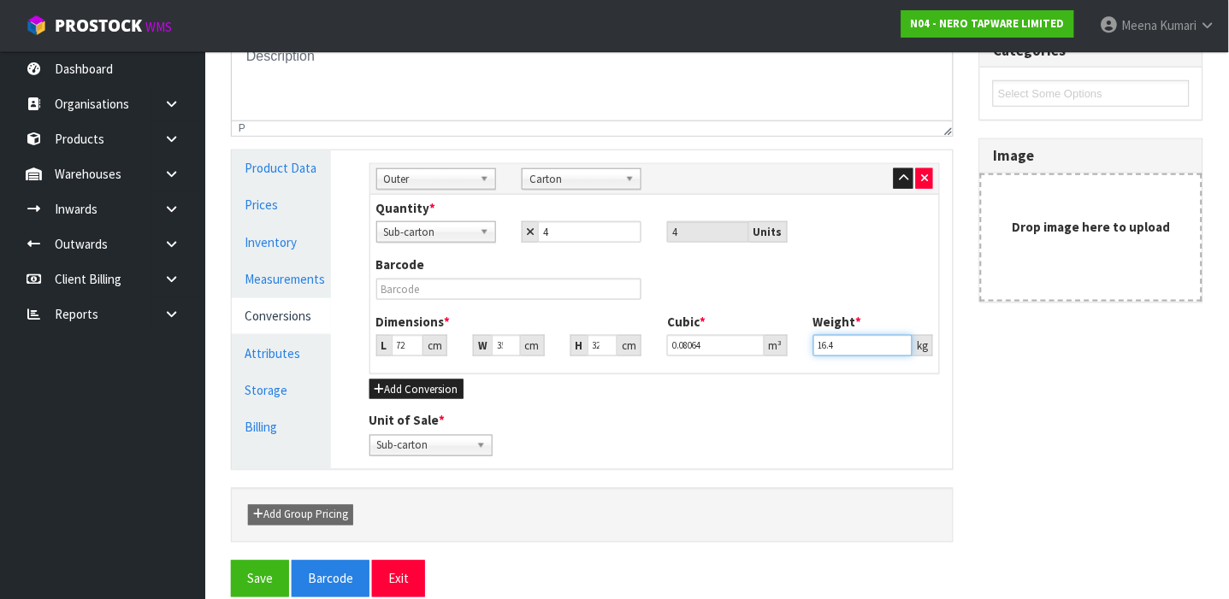
click at [887, 344] on input "16.4" at bounding box center [862, 345] width 99 height 21
type input "1"
type input "15"
click at [298, 536] on div "Add Group Pricing" at bounding box center [592, 515] width 722 height 55
click at [250, 575] on button "Save" at bounding box center [260, 579] width 58 height 37
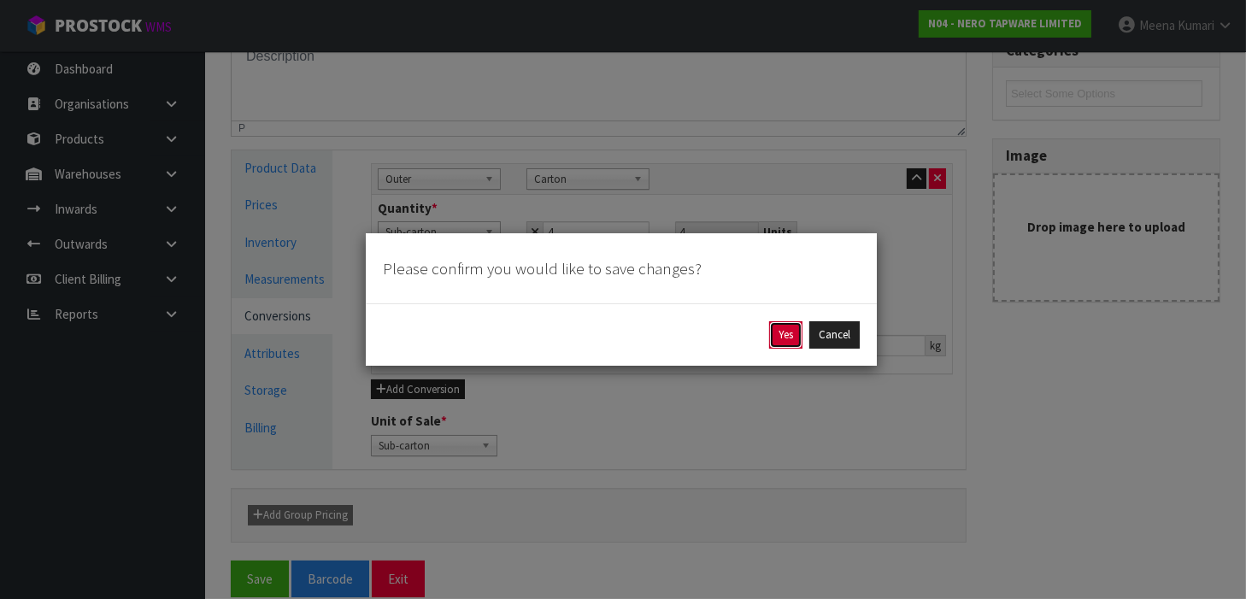
click at [770, 337] on button "Yes" at bounding box center [785, 334] width 33 height 27
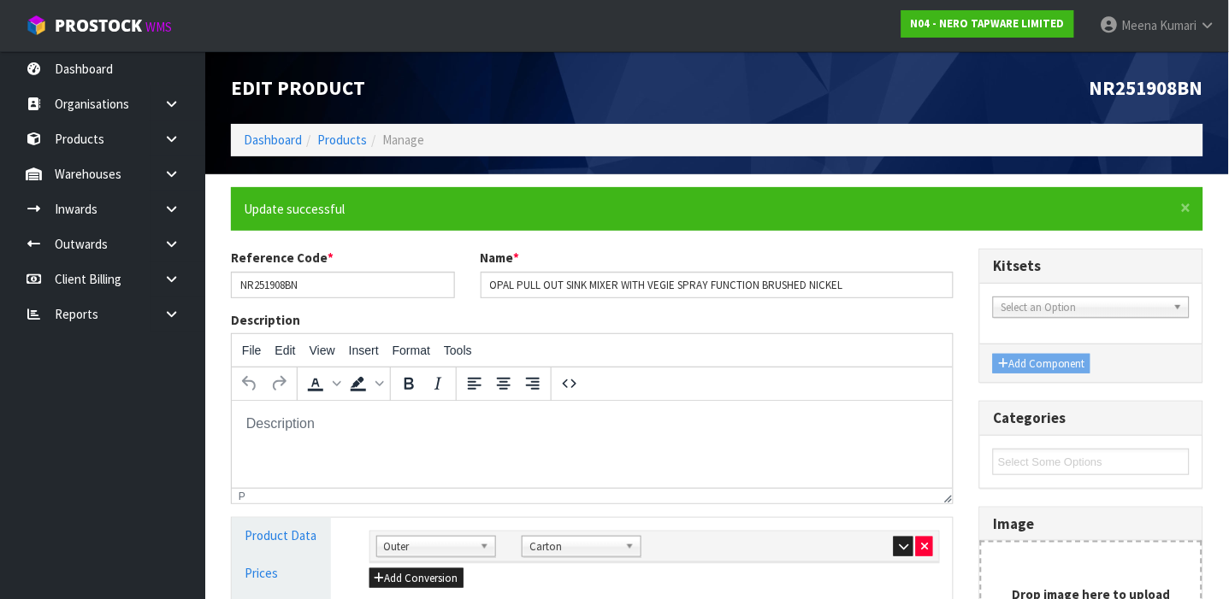
scroll to position [368, 0]
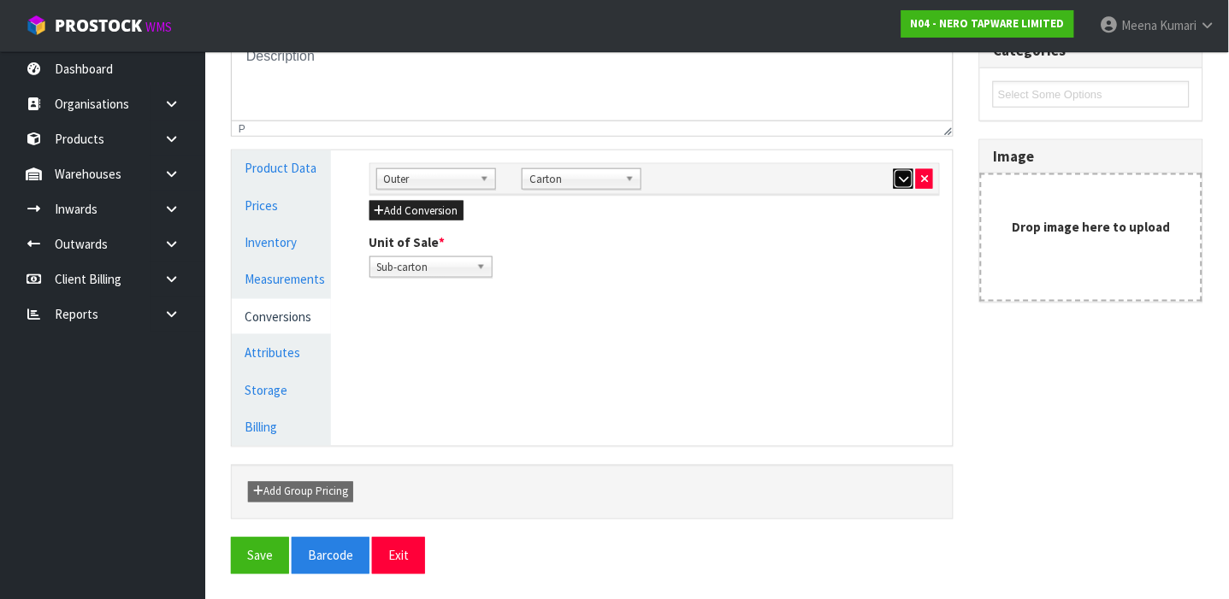
click at [899, 182] on icon "button" at bounding box center [903, 179] width 9 height 11
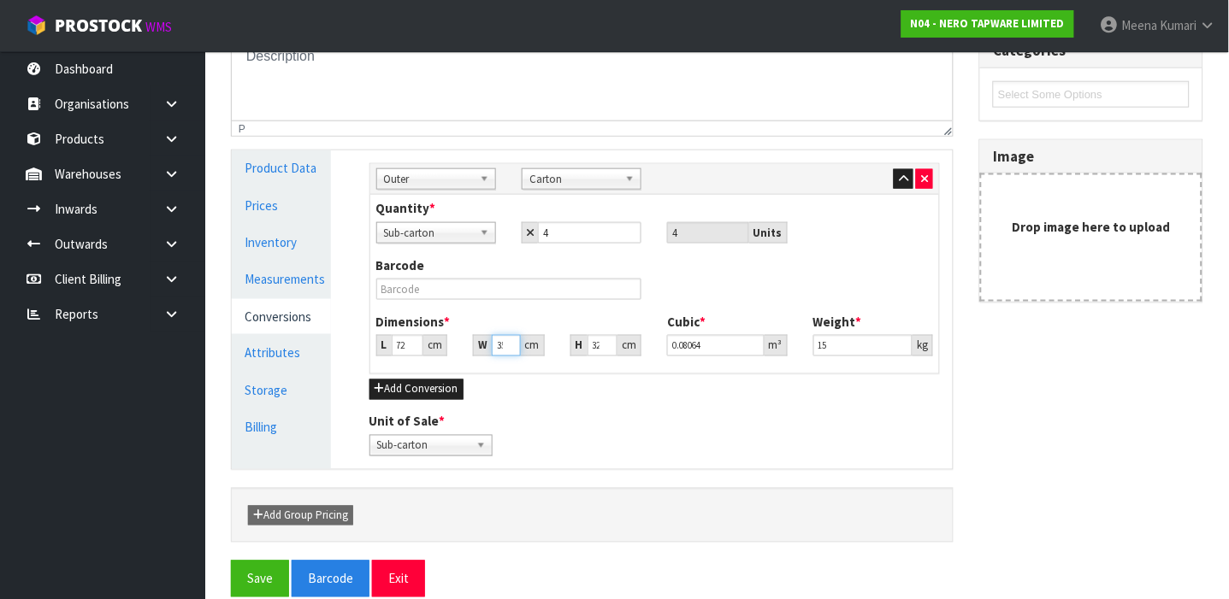
click at [494, 355] on input "35" at bounding box center [506, 345] width 29 height 21
click at [420, 292] on input "text" at bounding box center [509, 289] width 266 height 21
type input "3"
type input "0.006912"
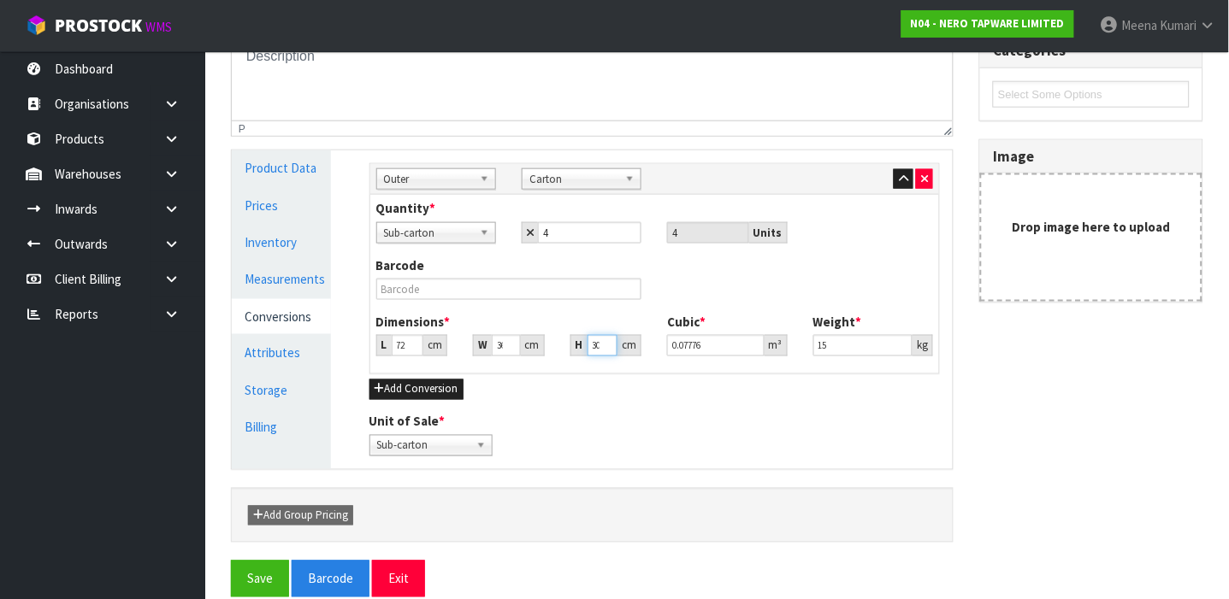
scroll to position [0, 2]
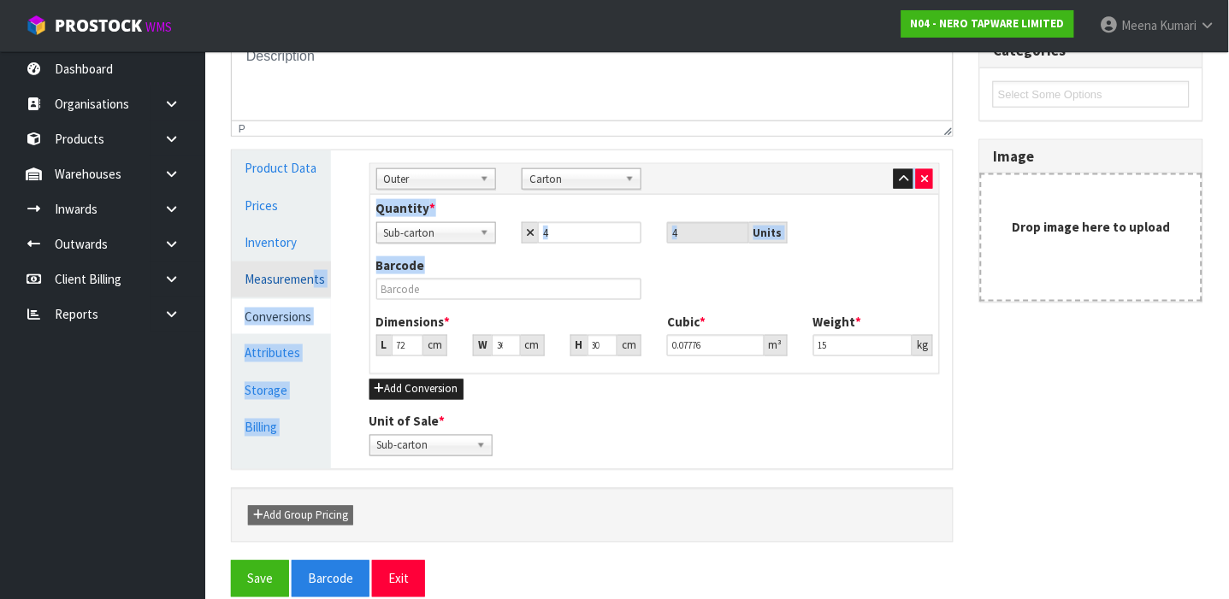
click at [274, 267] on div "Product Data Prices Inventory Measurements Conversions Attributes Storage Billi…" at bounding box center [592, 309] width 746 height 319
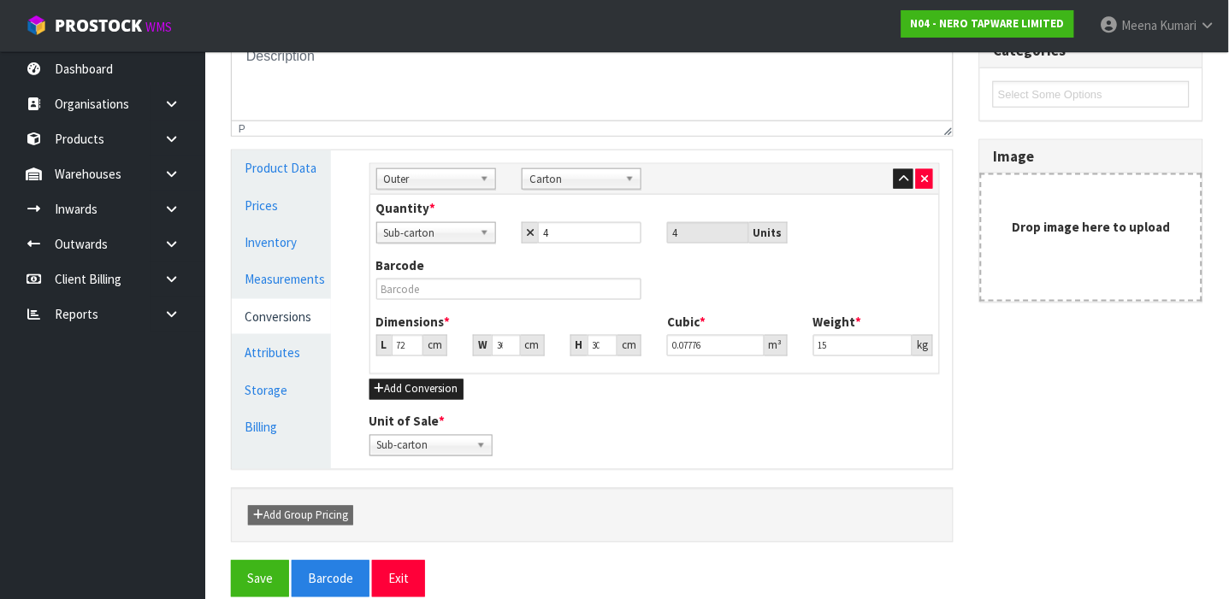
click at [465, 305] on div "Barcode" at bounding box center [654, 284] width 583 height 56
click at [251, 575] on button "Save" at bounding box center [260, 579] width 58 height 37
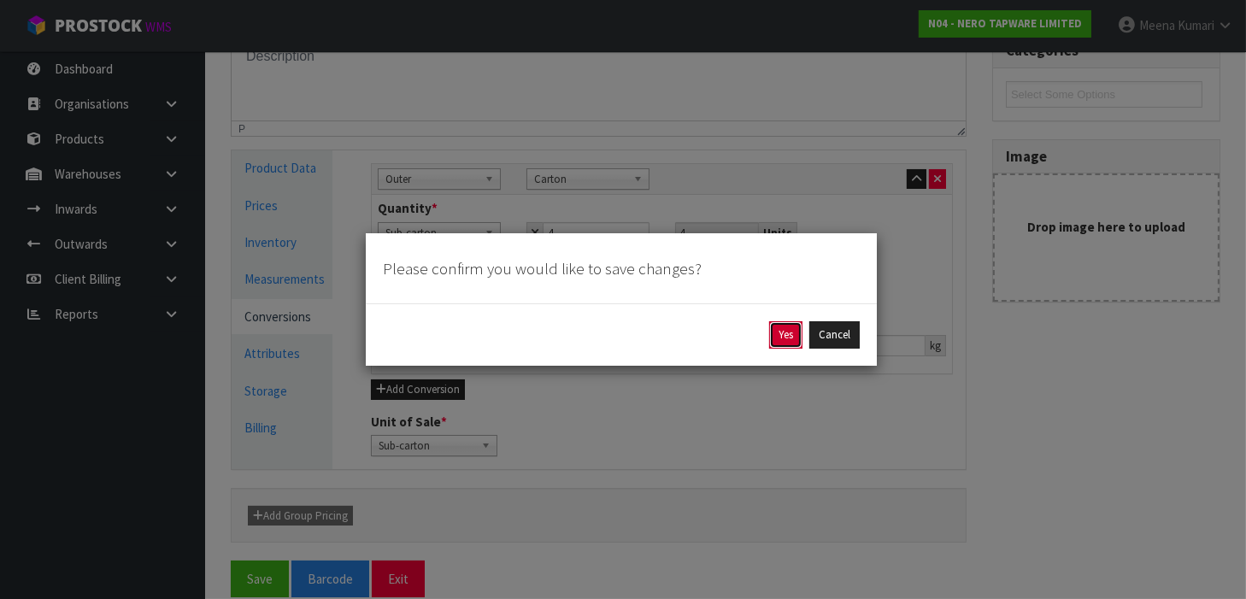
click at [788, 347] on button "Yes" at bounding box center [785, 334] width 33 height 27
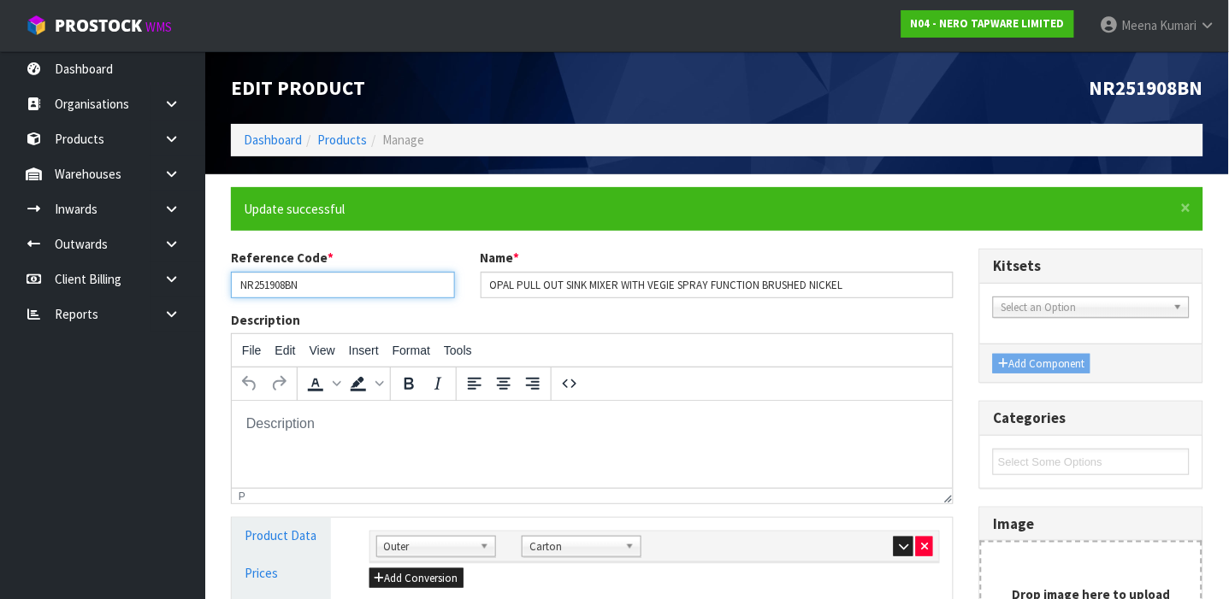
drag, startPoint x: 359, startPoint y: 281, endPoint x: 231, endPoint y: 265, distance: 129.3
click at [231, 265] on div "Reference Code * NR251908BN" at bounding box center [343, 273] width 250 height 49
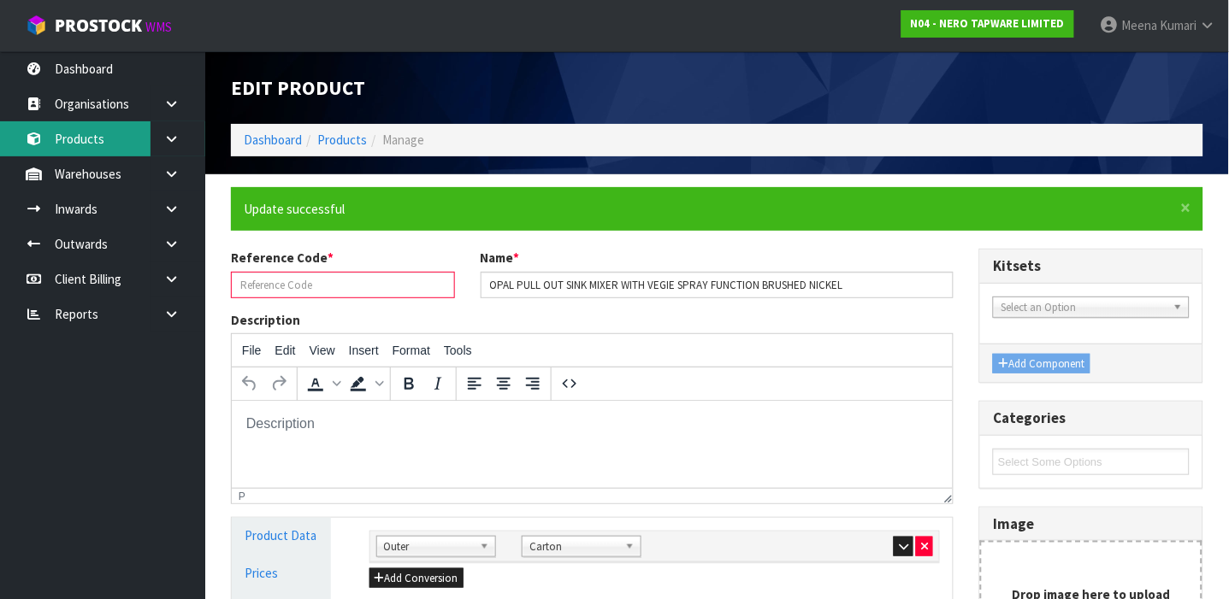
click at [70, 133] on link "Products" at bounding box center [102, 138] width 205 height 35
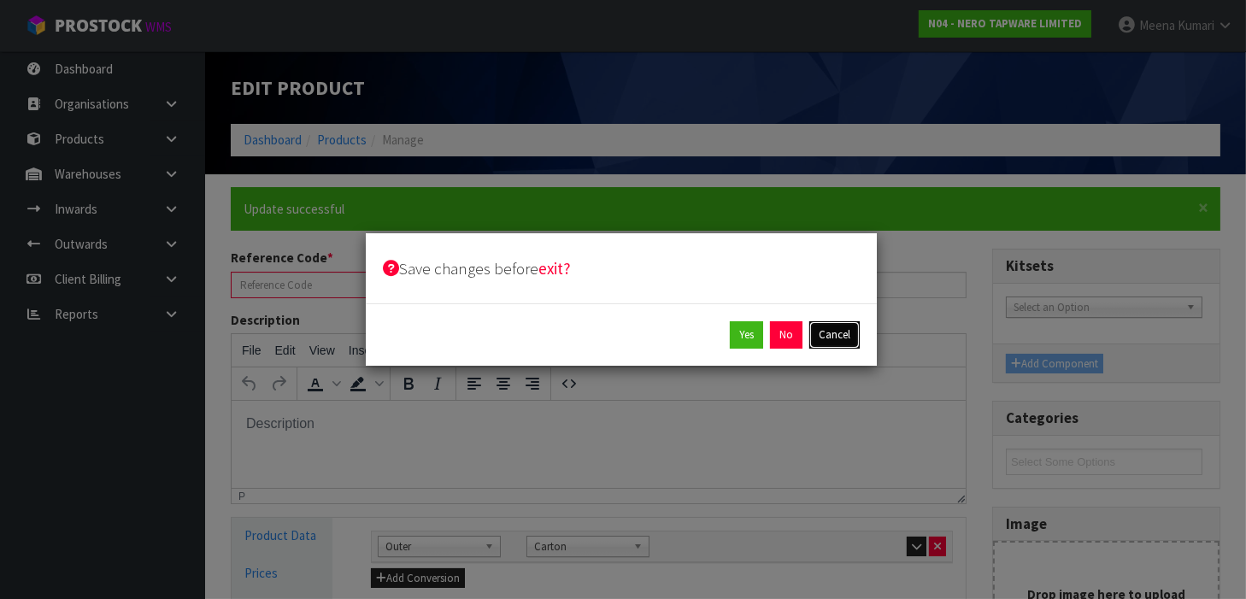
click at [813, 331] on button "Cancel" at bounding box center [835, 334] width 50 height 27
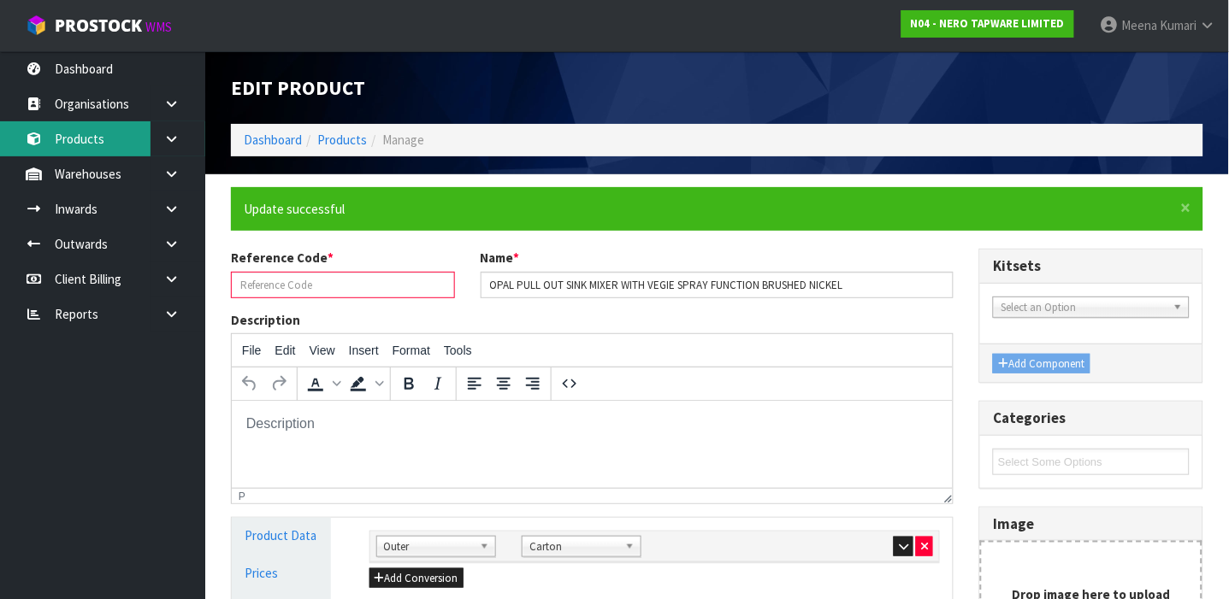
click at [86, 143] on link "Products" at bounding box center [102, 138] width 205 height 35
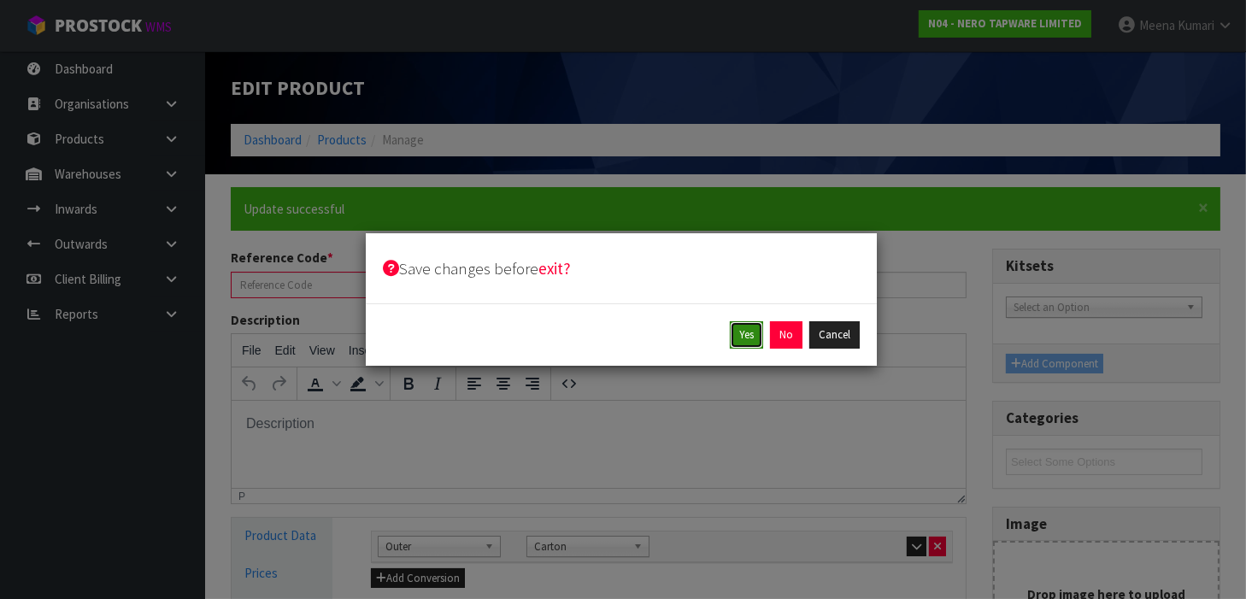
click at [750, 336] on button "Yes" at bounding box center [746, 334] width 33 height 27
click at [793, 333] on button "Yes" at bounding box center [785, 334] width 33 height 27
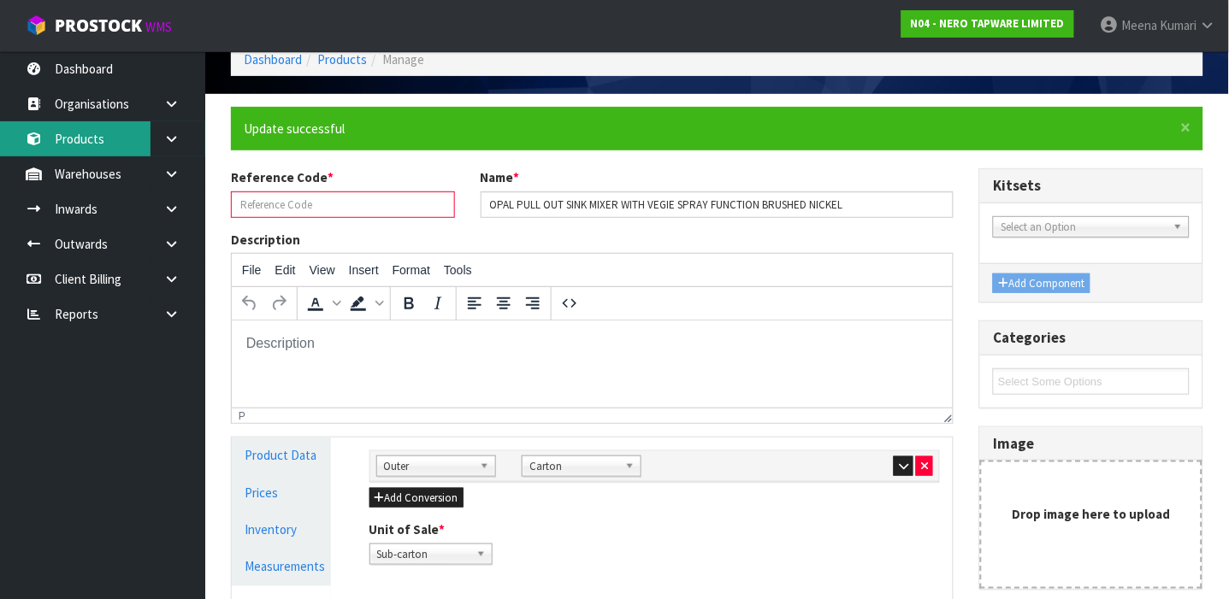
scroll to position [351, 0]
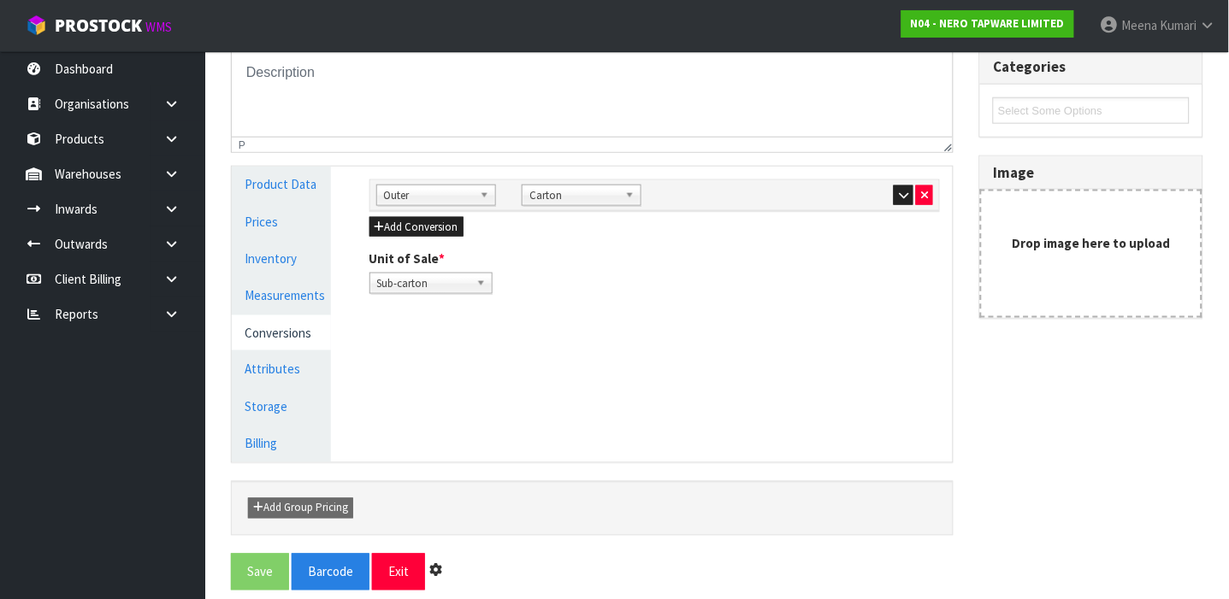
click at [568, 396] on div "Manage Stock Machine SKU Barcode 9355433009252 Batch Number Serial Number Expir…" at bounding box center [655, 314] width 622 height 295
click at [388, 576] on button "Exit" at bounding box center [398, 572] width 53 height 37
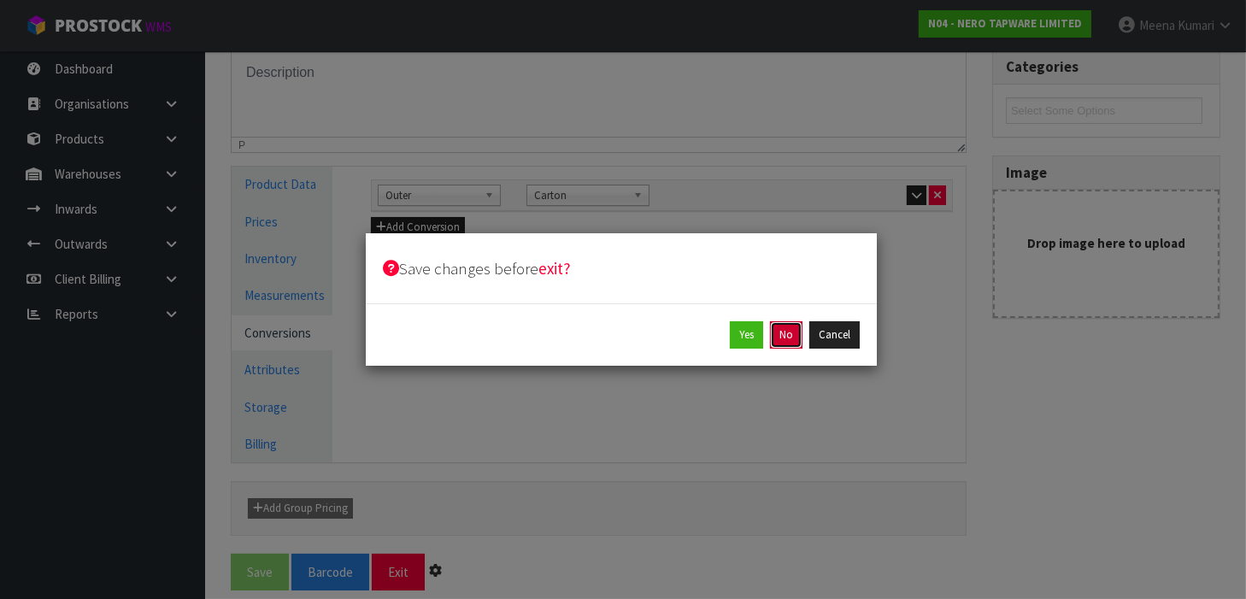
click at [790, 336] on button "No" at bounding box center [786, 334] width 32 height 27
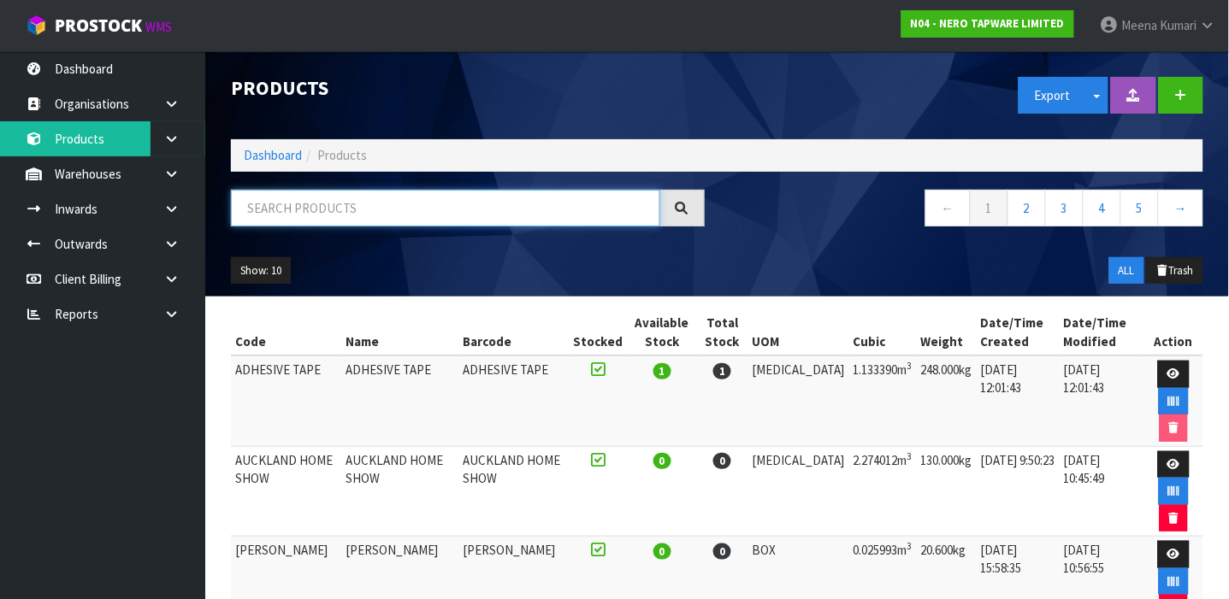
click at [576, 207] on input "text" at bounding box center [445, 208] width 429 height 37
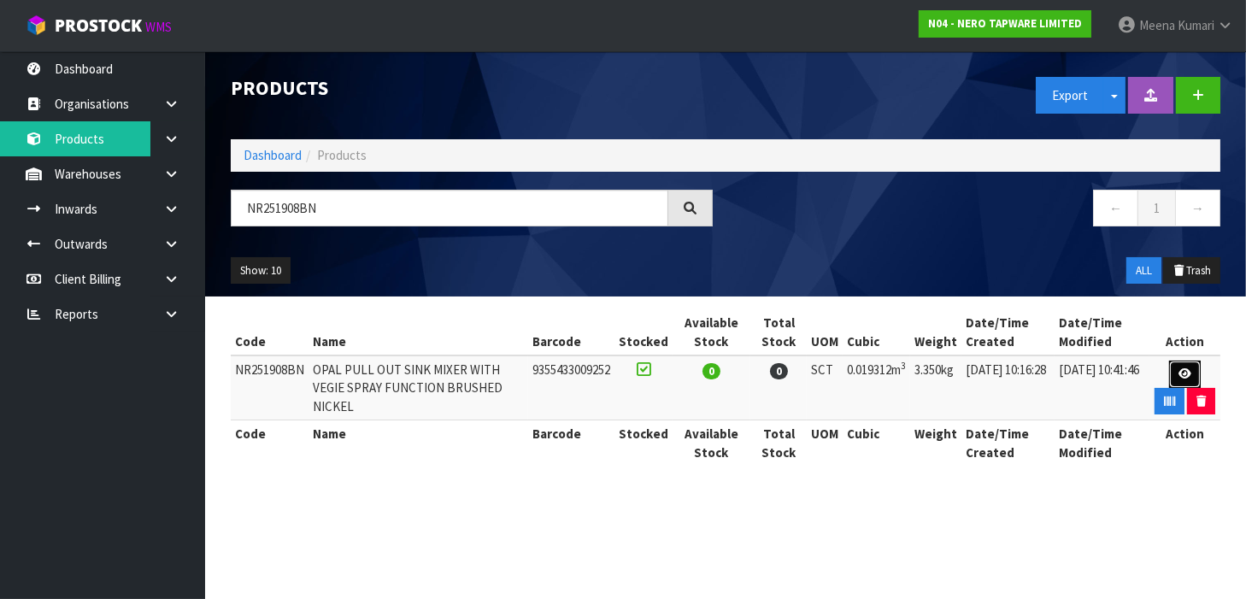
click at [1191, 368] on icon at bounding box center [1185, 373] width 13 height 11
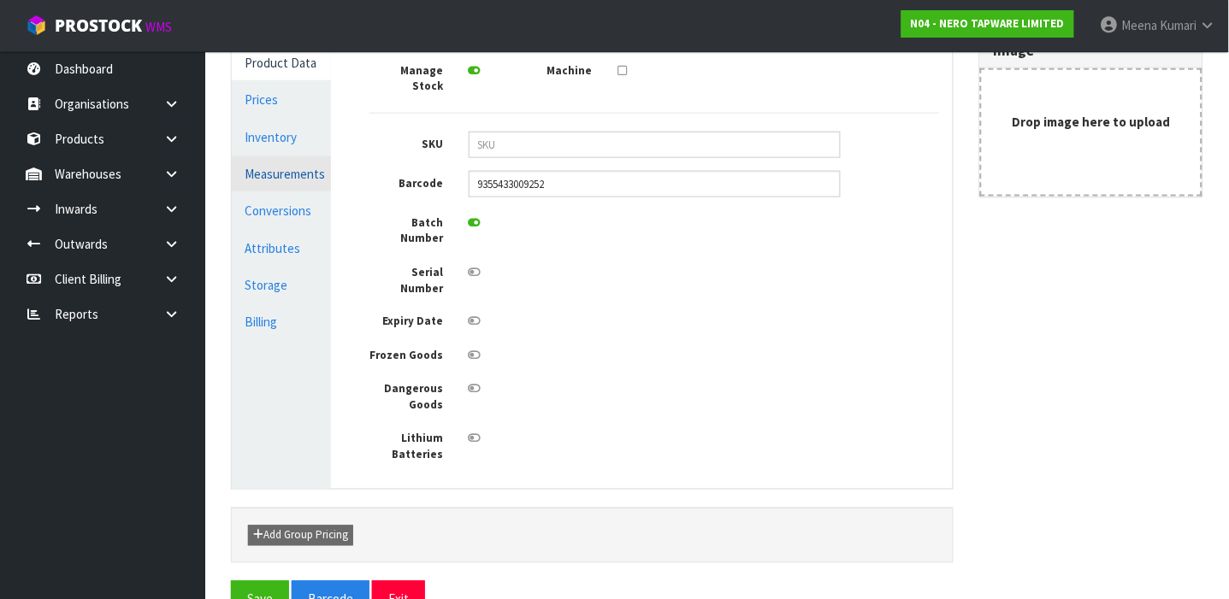
click at [321, 172] on link "Measurements" at bounding box center [281, 173] width 99 height 35
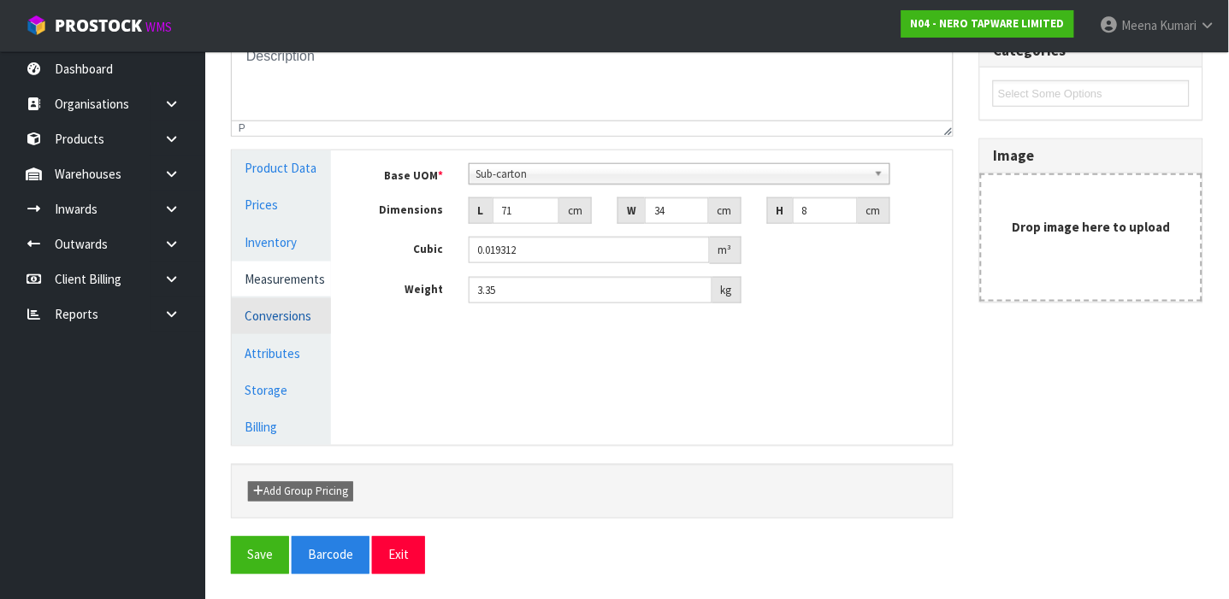
click at [274, 298] on link "Conversions" at bounding box center [281, 315] width 99 height 35
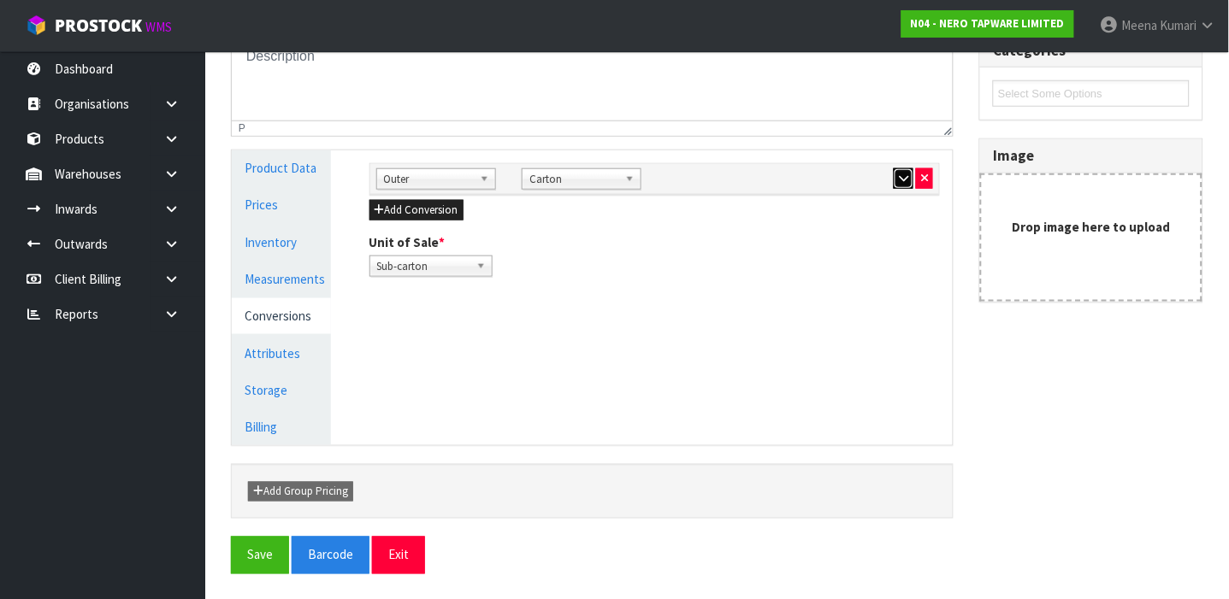
click at [900, 186] on button "button" at bounding box center [903, 178] width 20 height 21
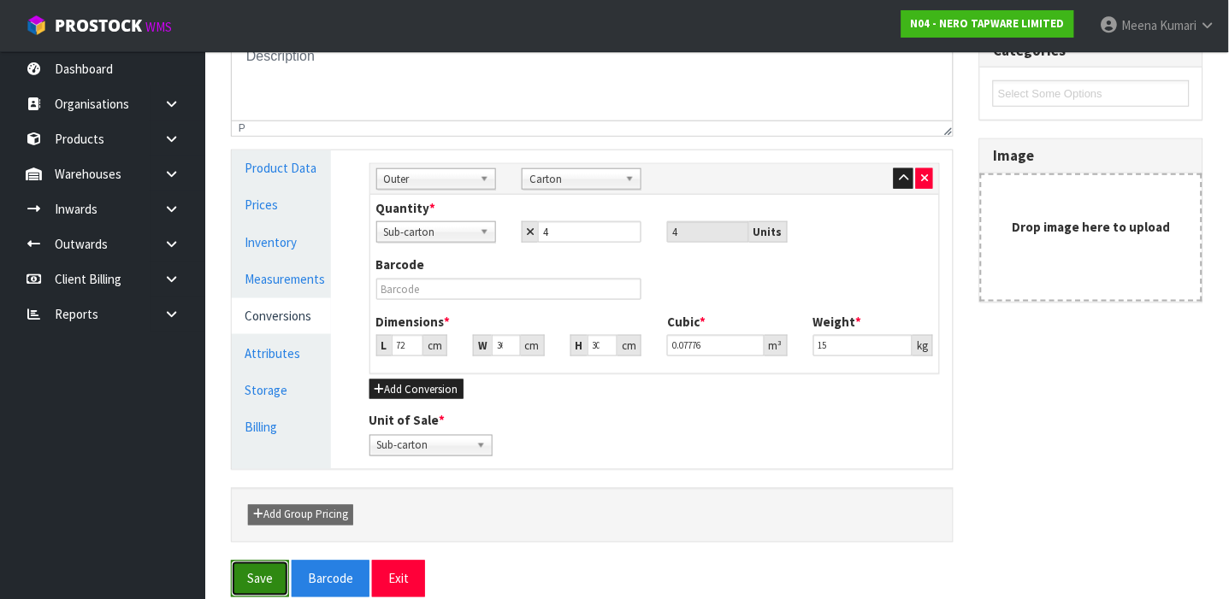
click at [262, 580] on button "Save" at bounding box center [260, 579] width 58 height 37
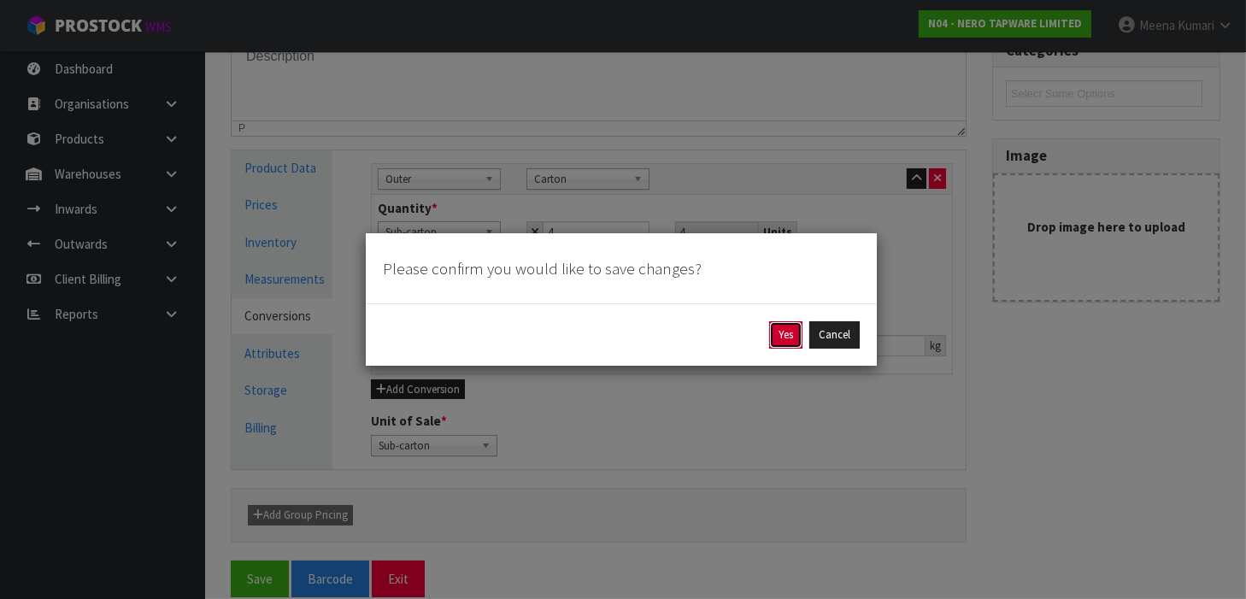
click at [782, 333] on button "Yes" at bounding box center [785, 334] width 33 height 27
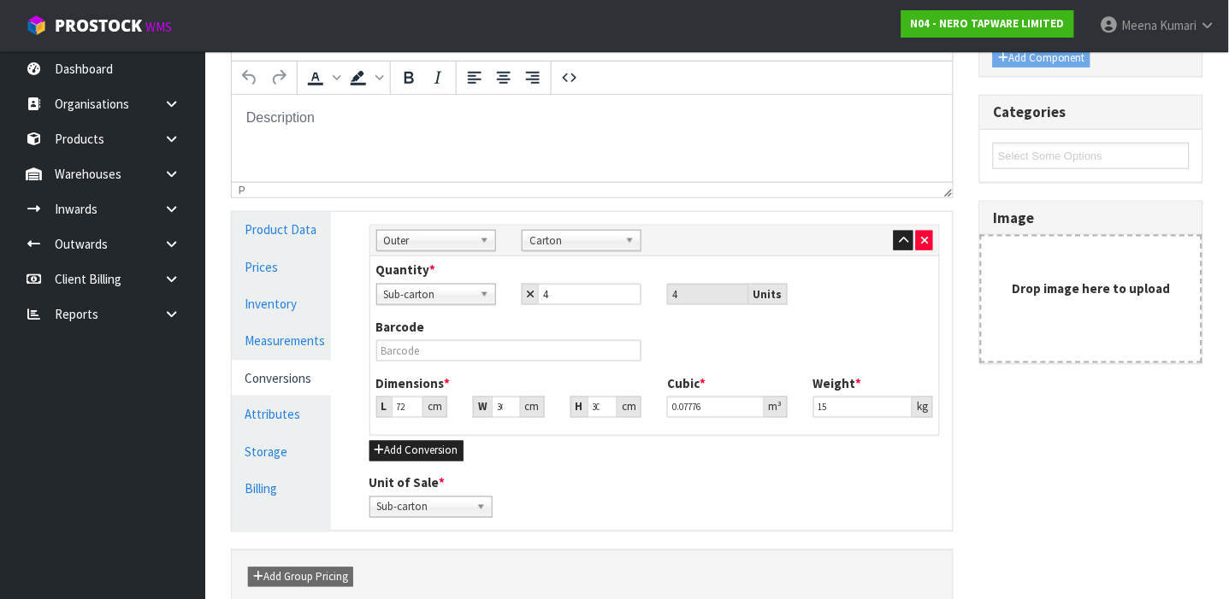
scroll to position [0, 0]
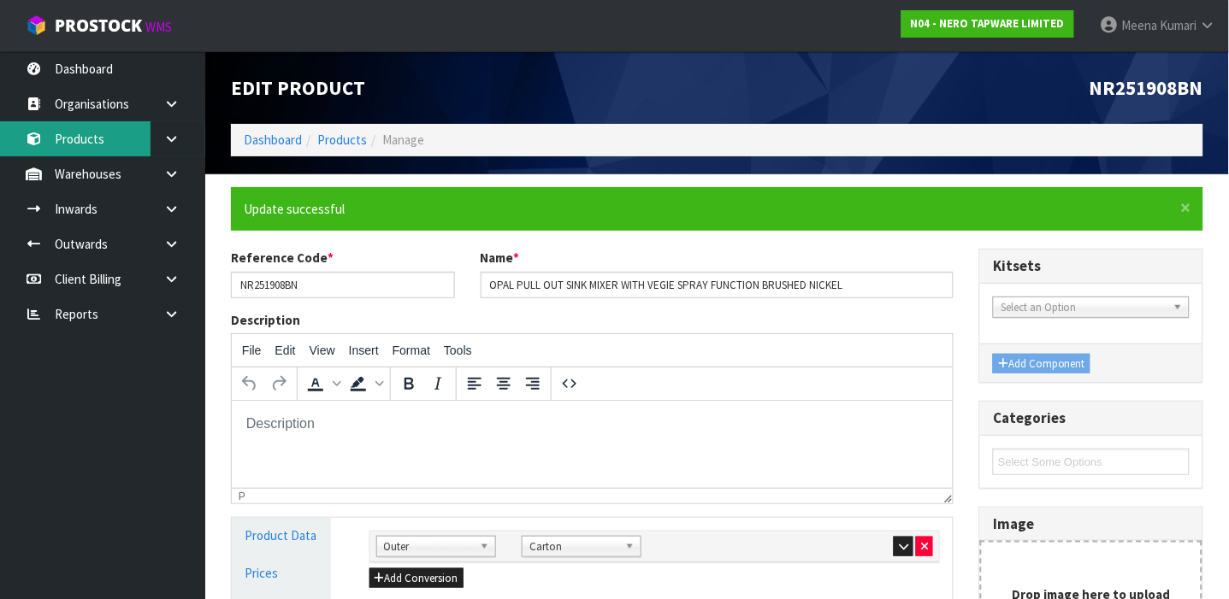
click at [124, 147] on link "Products" at bounding box center [102, 138] width 205 height 35
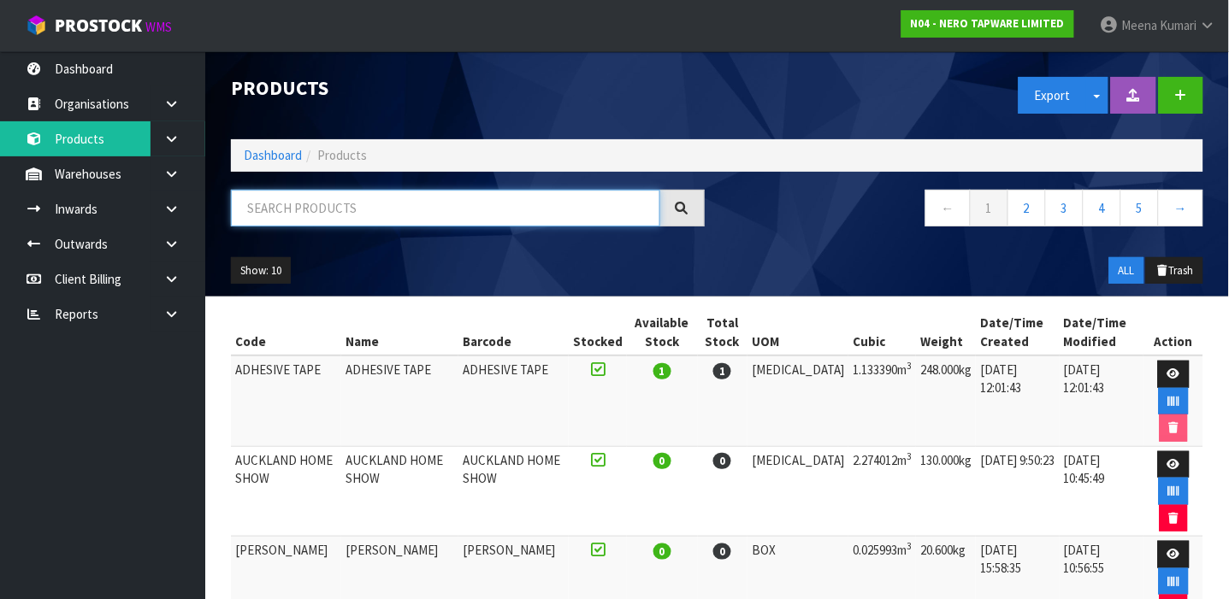
click at [312, 209] on input "text" at bounding box center [445, 208] width 429 height 37
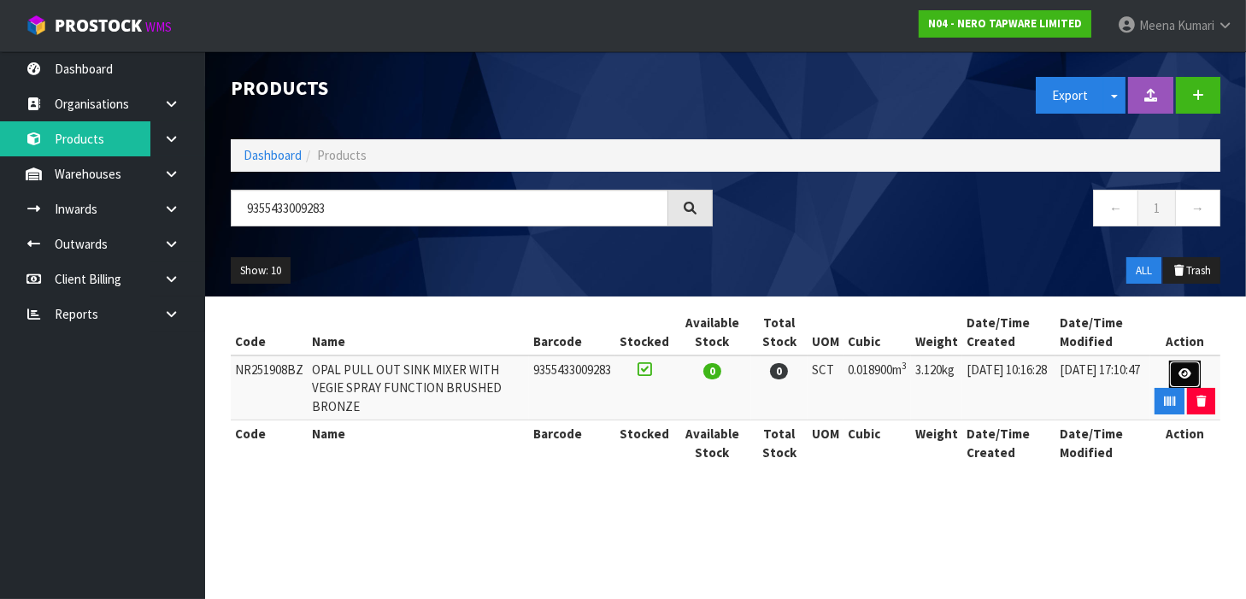
click at [1171, 367] on link at bounding box center [1186, 374] width 32 height 27
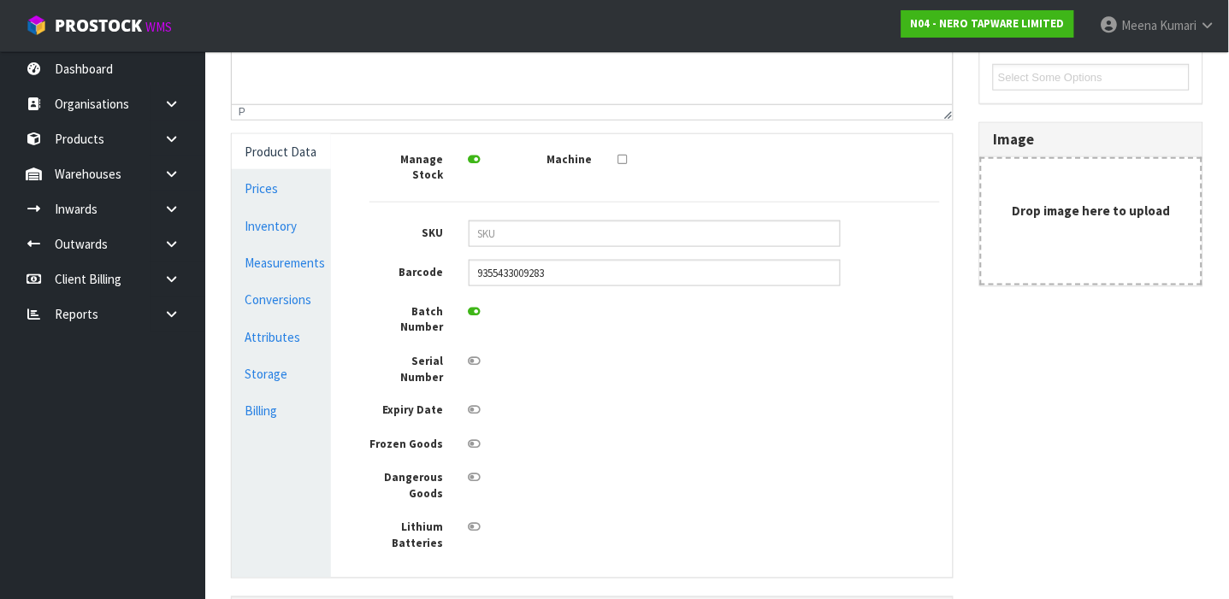
scroll to position [326, 0]
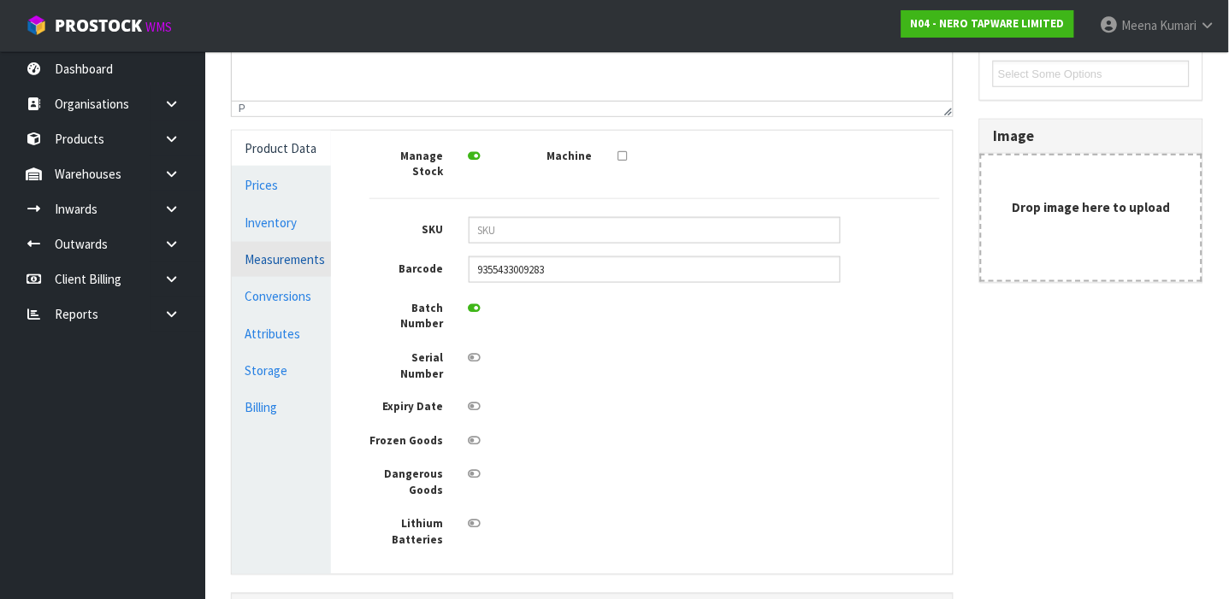
click at [285, 245] on link "Measurements" at bounding box center [281, 259] width 99 height 35
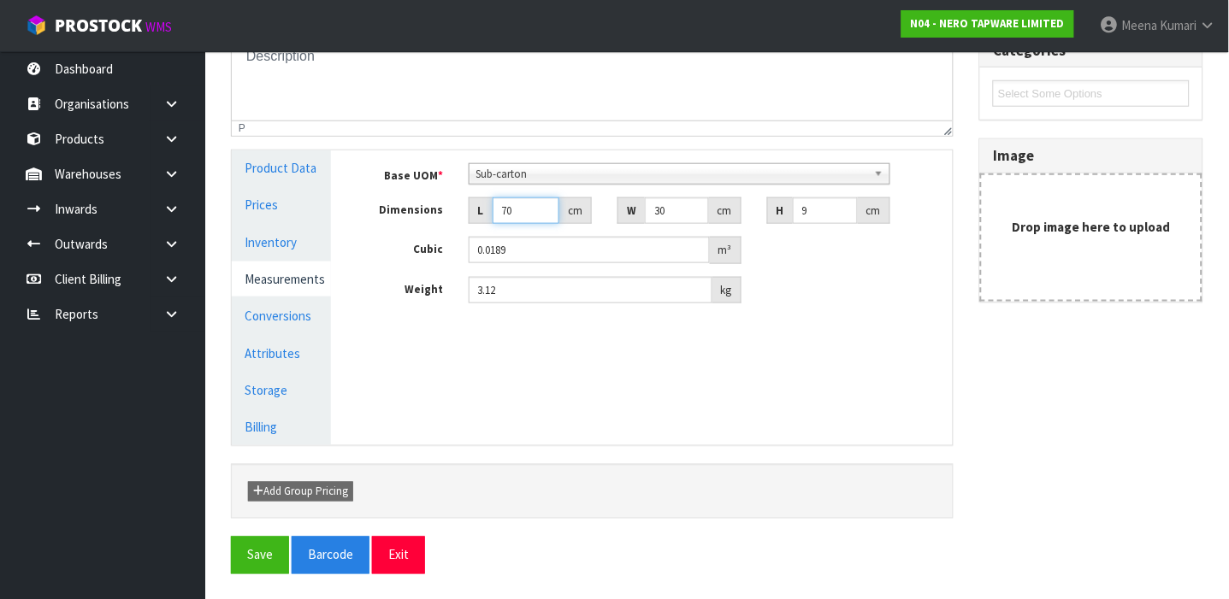
click at [525, 218] on input "70" at bounding box center [525, 210] width 67 height 27
click at [527, 285] on input "3.12" at bounding box center [590, 290] width 244 height 27
click at [303, 309] on link "Conversions" at bounding box center [281, 315] width 99 height 35
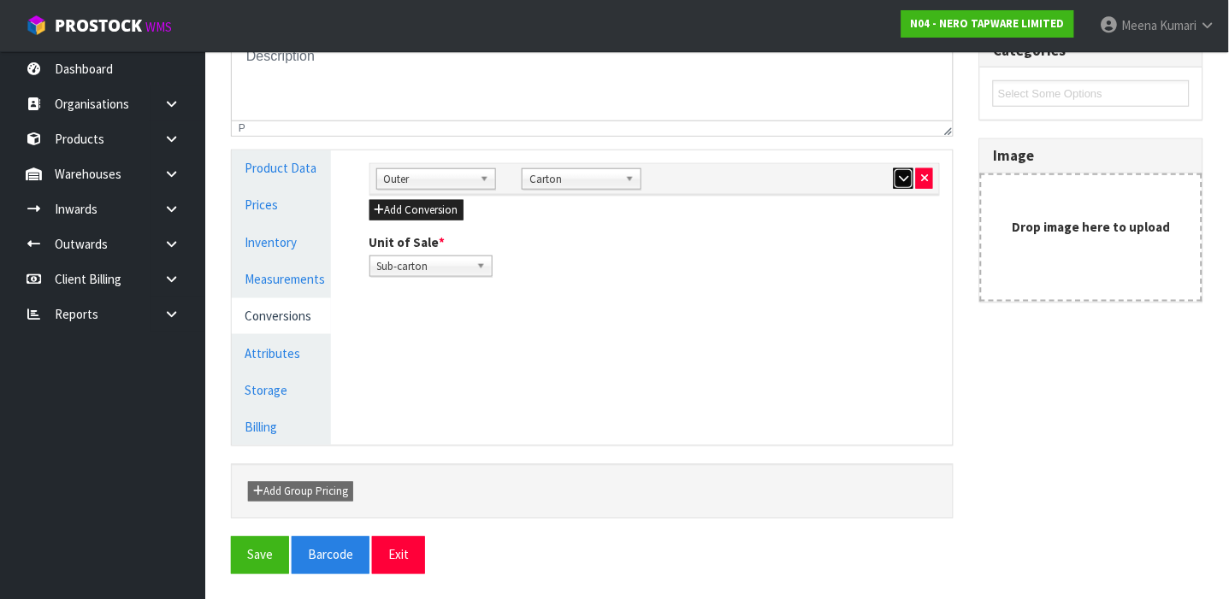
click at [899, 180] on icon "button" at bounding box center [903, 178] width 9 height 11
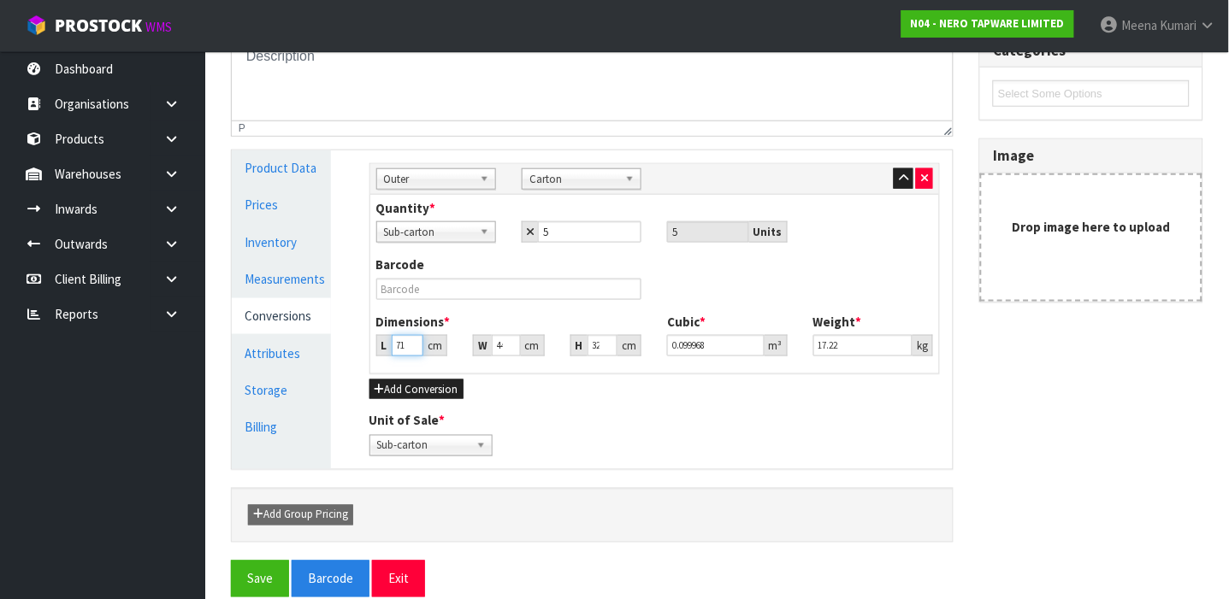
click at [401, 343] on input "71" at bounding box center [408, 345] width 32 height 21
click at [869, 345] on input "17.22" at bounding box center [862, 345] width 99 height 21
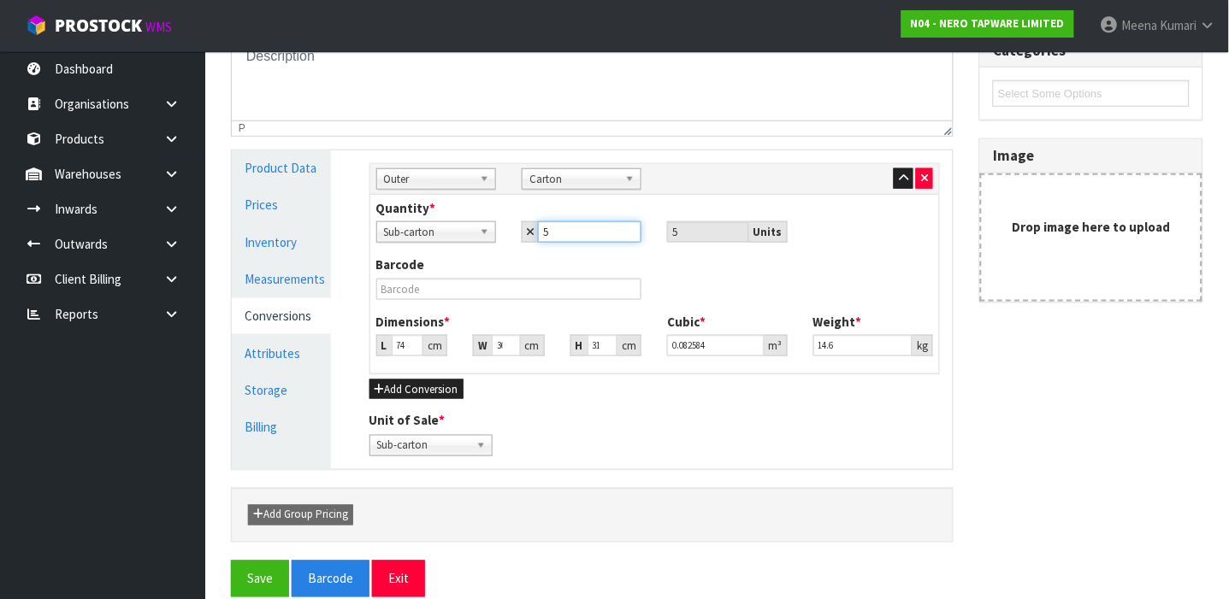
click at [580, 233] on input "5" at bounding box center [589, 231] width 103 height 21
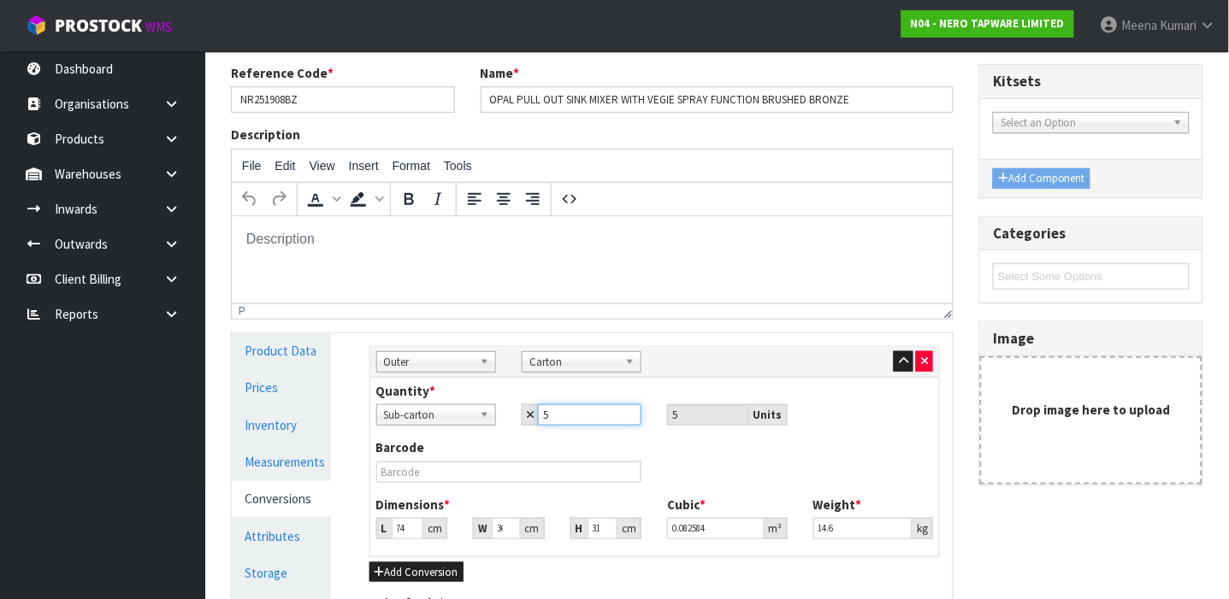
scroll to position [52, 0]
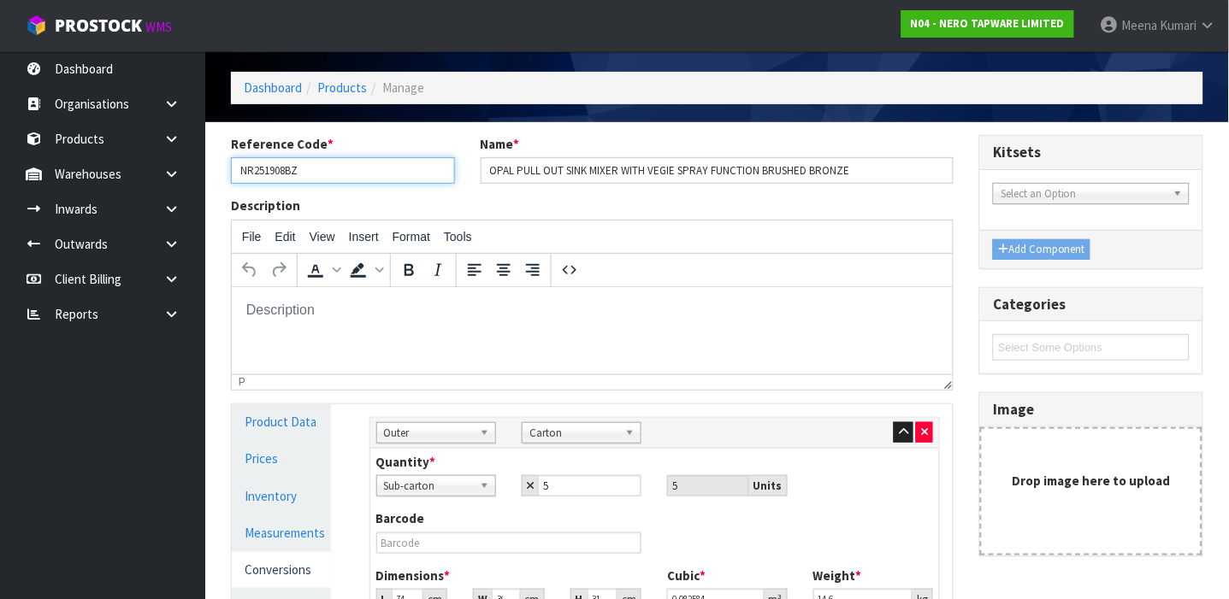
drag, startPoint x: 354, startPoint y: 178, endPoint x: 238, endPoint y: 166, distance: 116.9
click at [238, 166] on input "NR251908BZ" at bounding box center [343, 170] width 224 height 27
click at [573, 492] on input "5" at bounding box center [589, 485] width 103 height 21
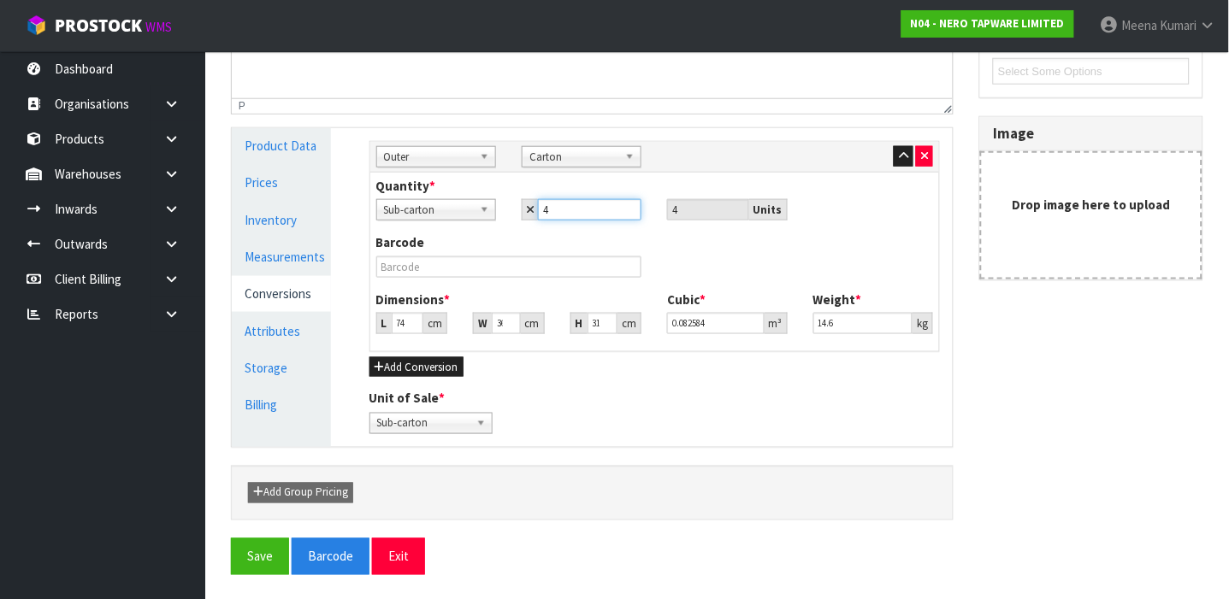
scroll to position [329, 0]
click at [263, 552] on button "Save" at bounding box center [260, 556] width 58 height 37
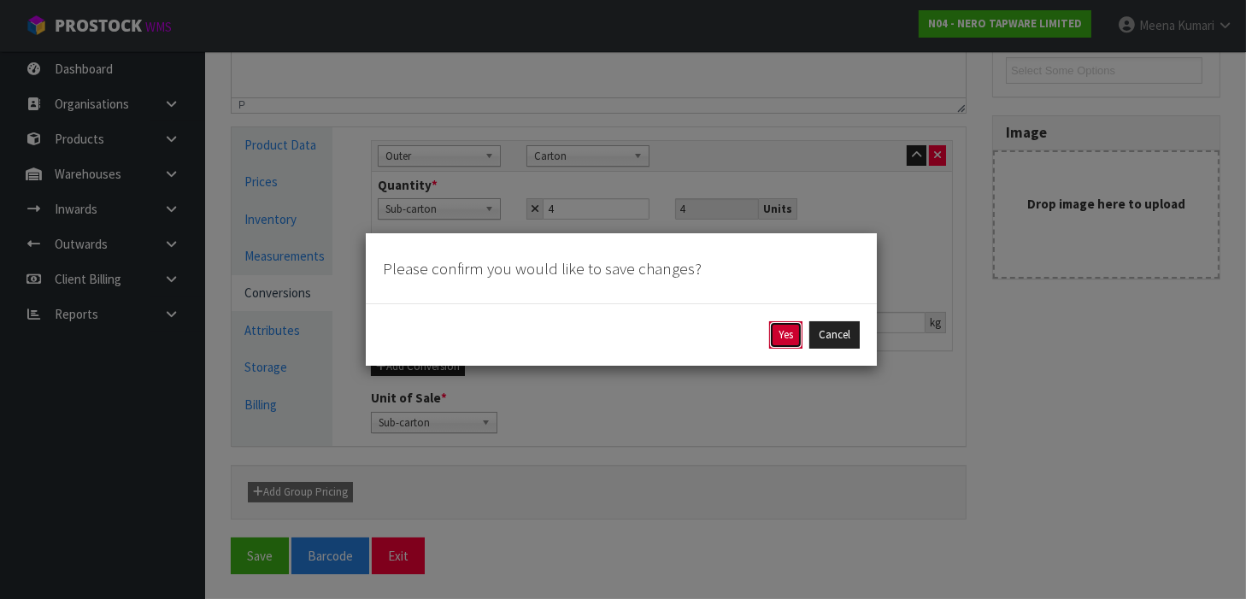
click at [788, 330] on button "Yes" at bounding box center [785, 334] width 33 height 27
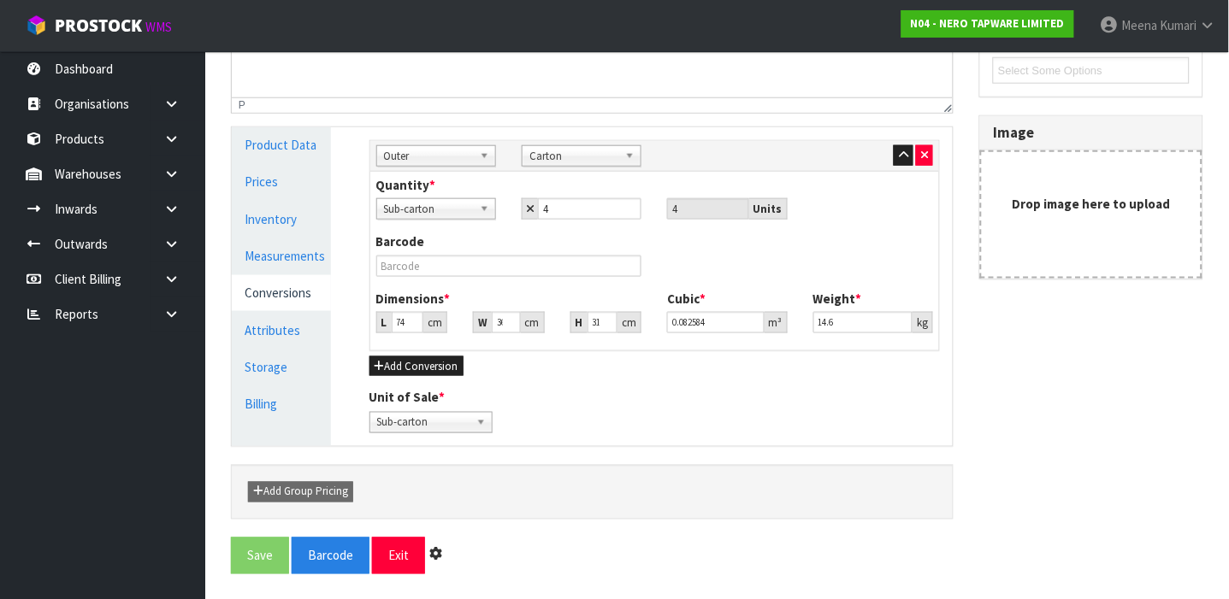
scroll to position [0, 0]
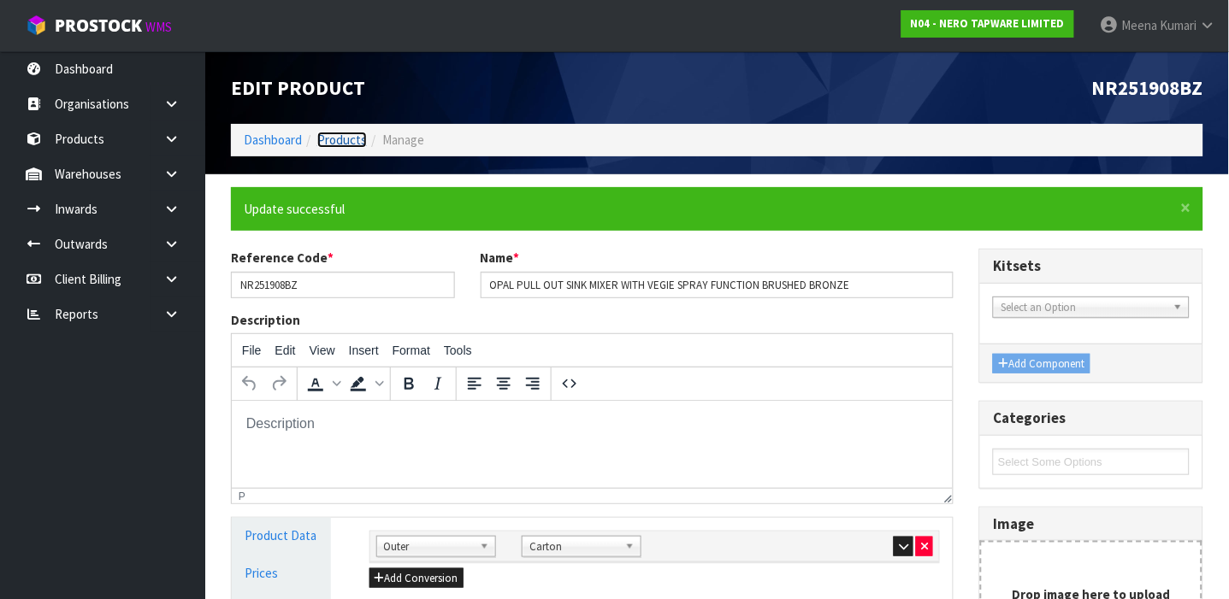
click at [358, 138] on link "Products" at bounding box center [342, 140] width 50 height 16
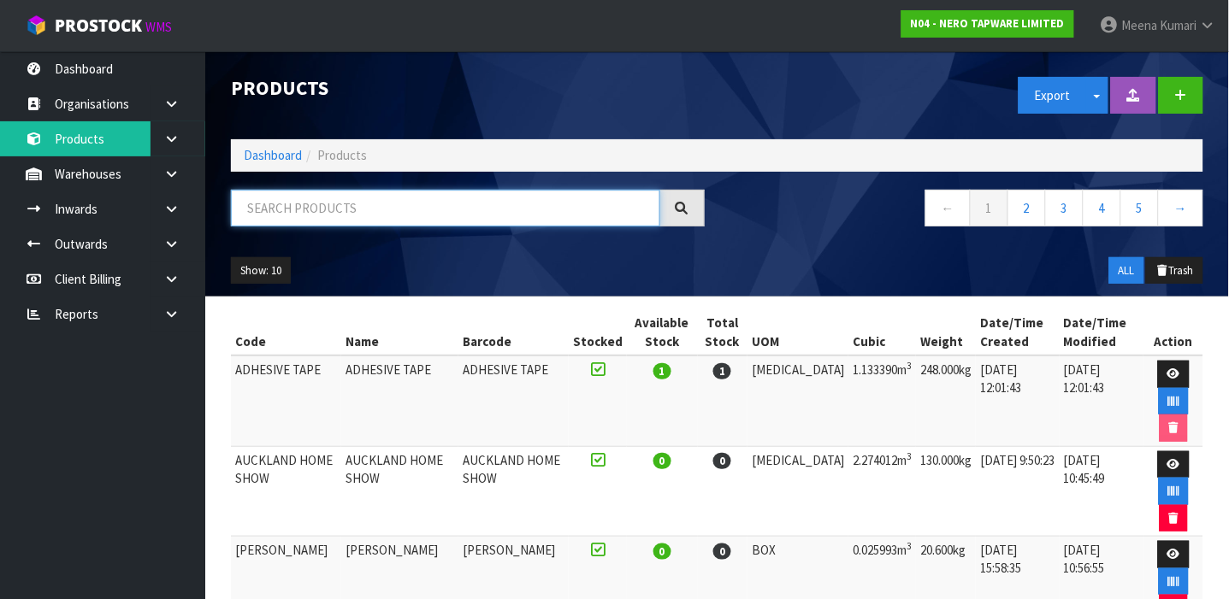
click at [346, 196] on input "text" at bounding box center [445, 208] width 429 height 37
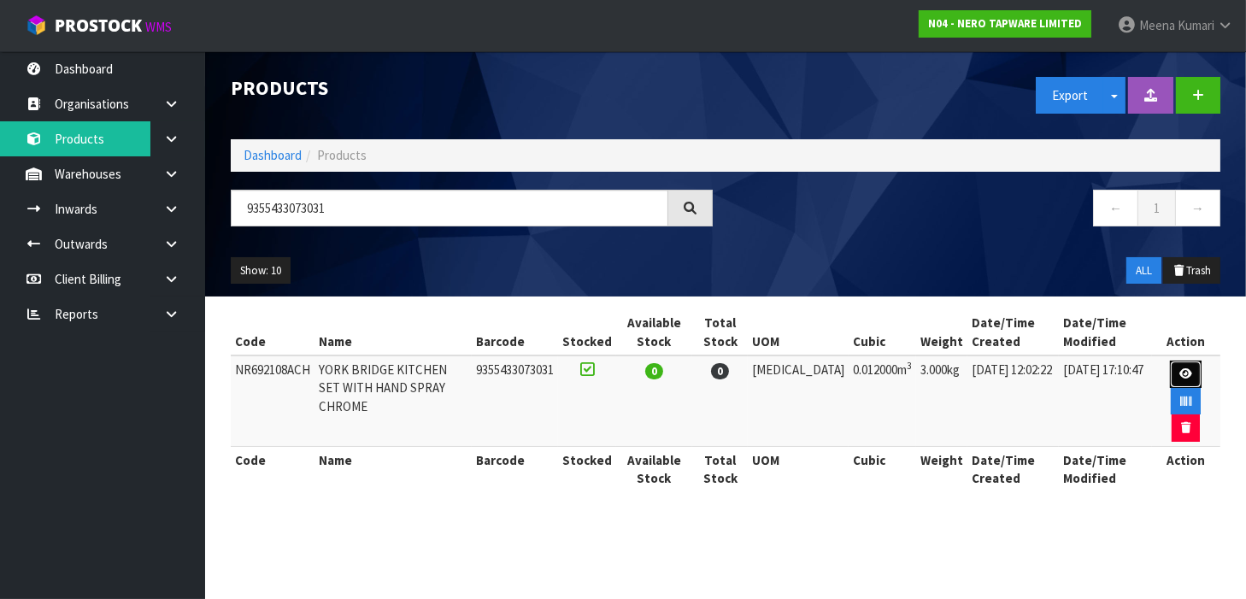
click at [1170, 369] on link at bounding box center [1186, 374] width 32 height 27
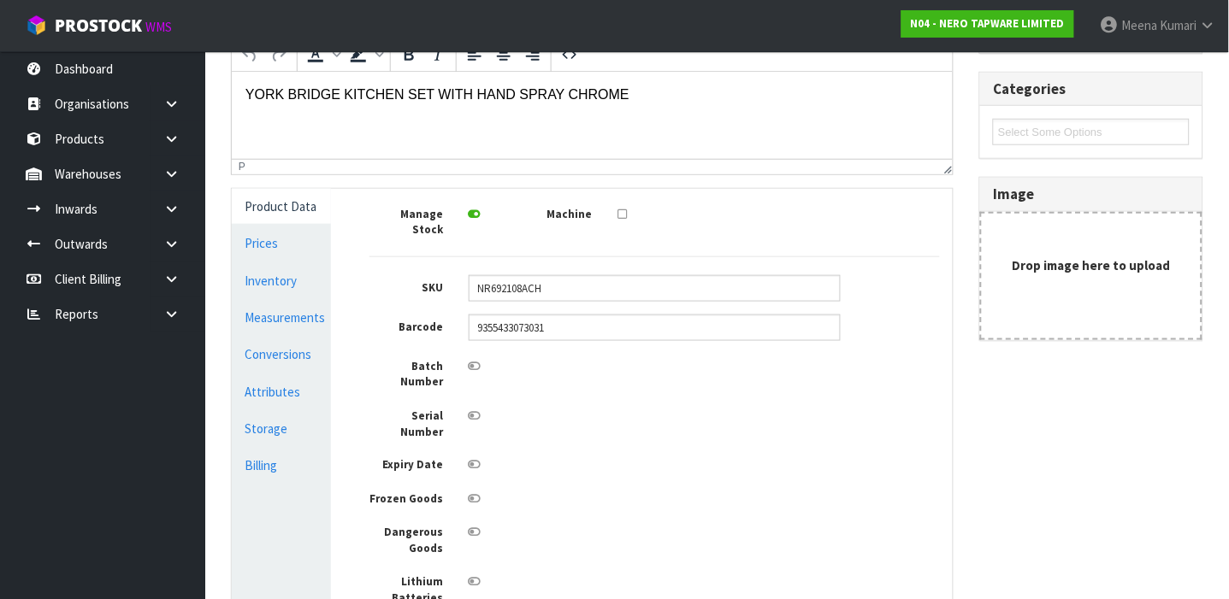
scroll to position [313, 0]
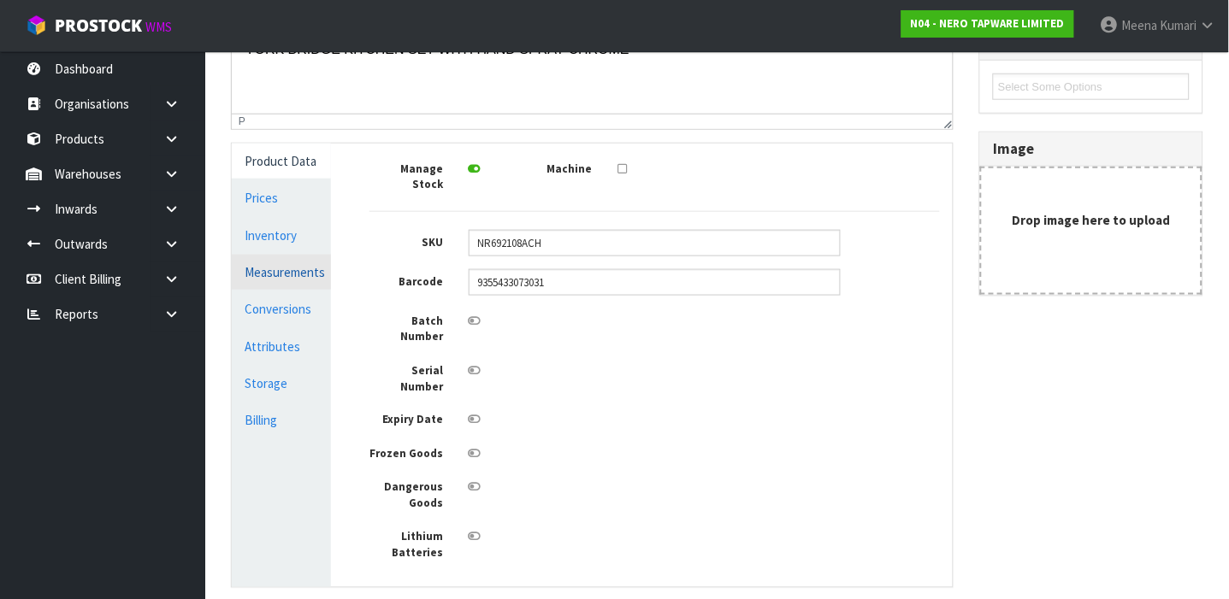
click at [245, 274] on link "Measurements" at bounding box center [281, 272] width 99 height 35
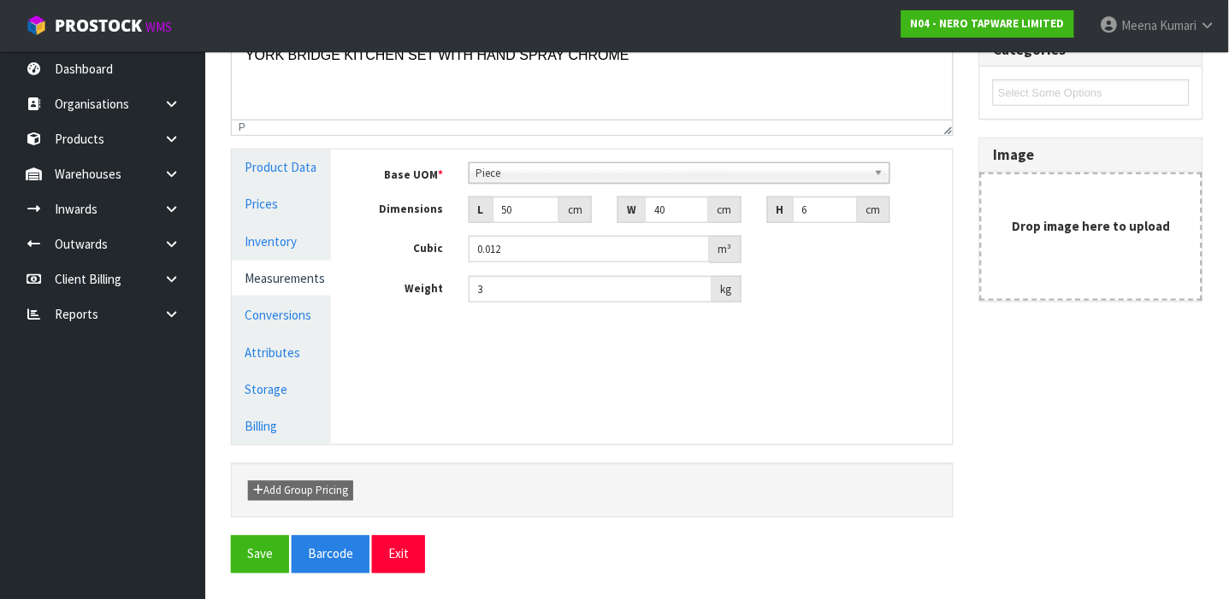
scroll to position [306, 0]
click at [516, 203] on input "50" at bounding box center [525, 210] width 67 height 27
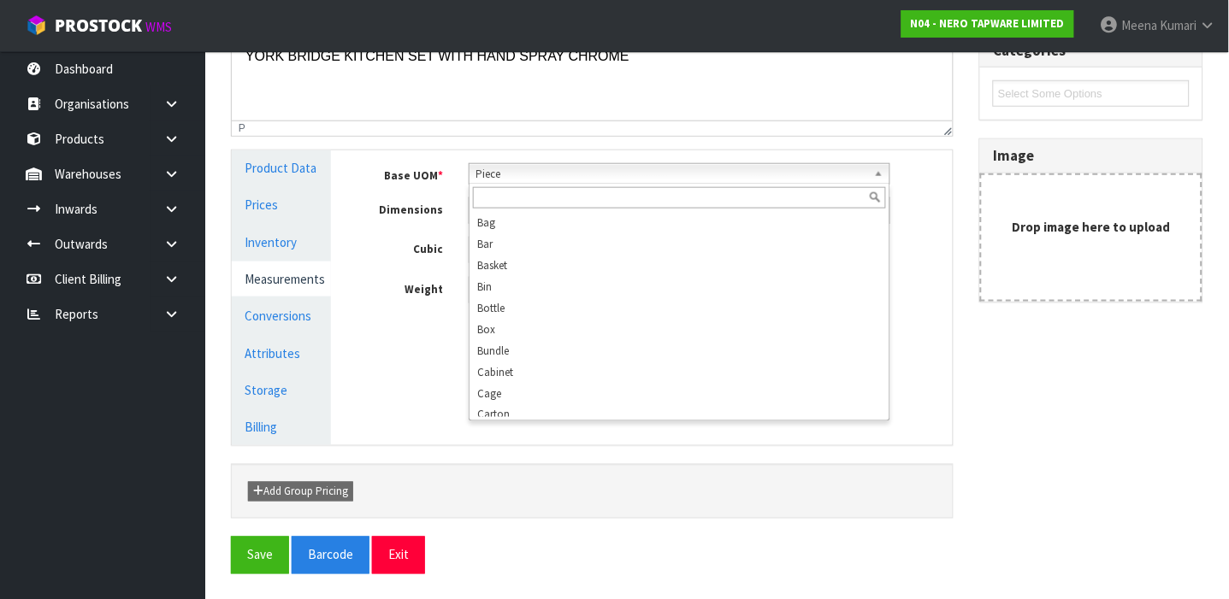
click at [547, 177] on span "Piece" at bounding box center [671, 174] width 391 height 21
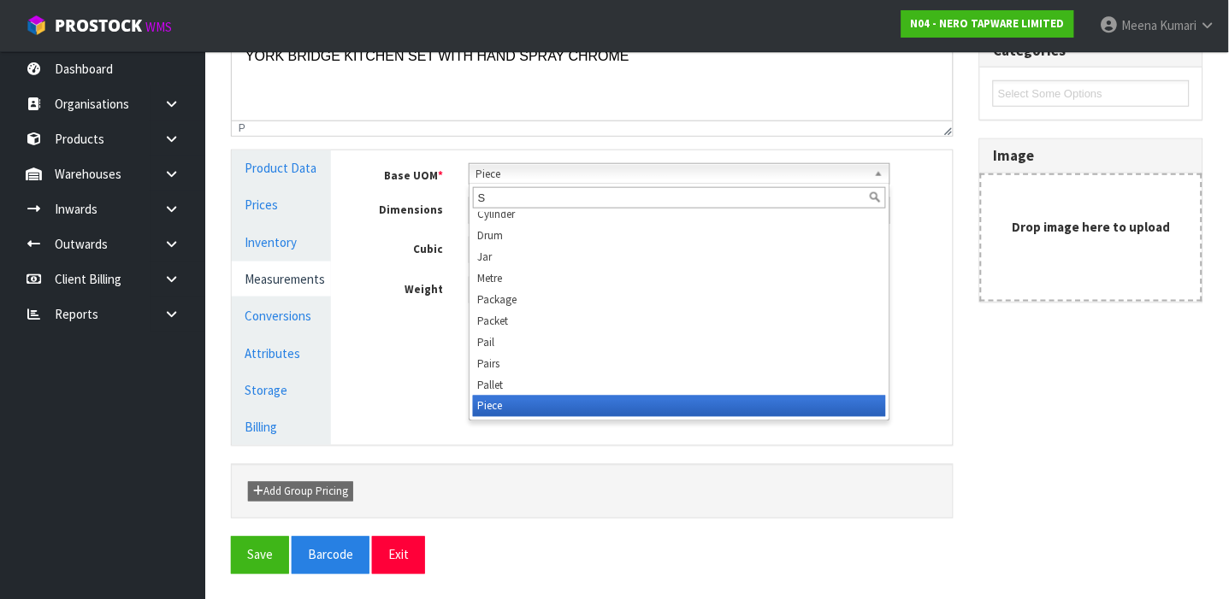
scroll to position [0, 0]
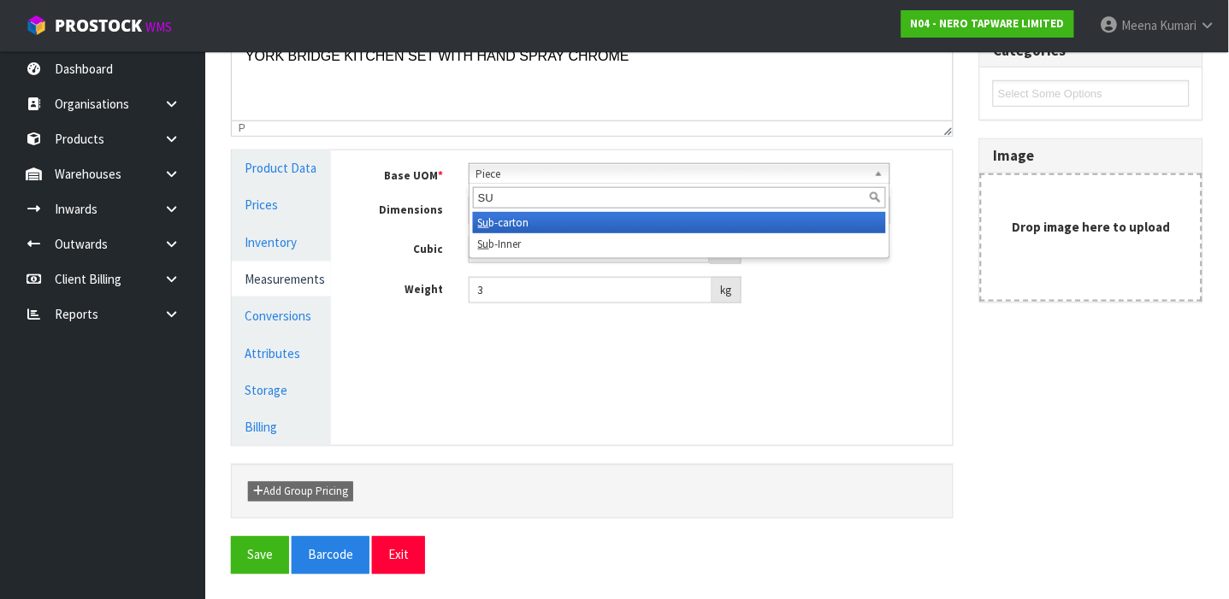
click at [528, 221] on li "Su b-carton" at bounding box center [679, 222] width 413 height 21
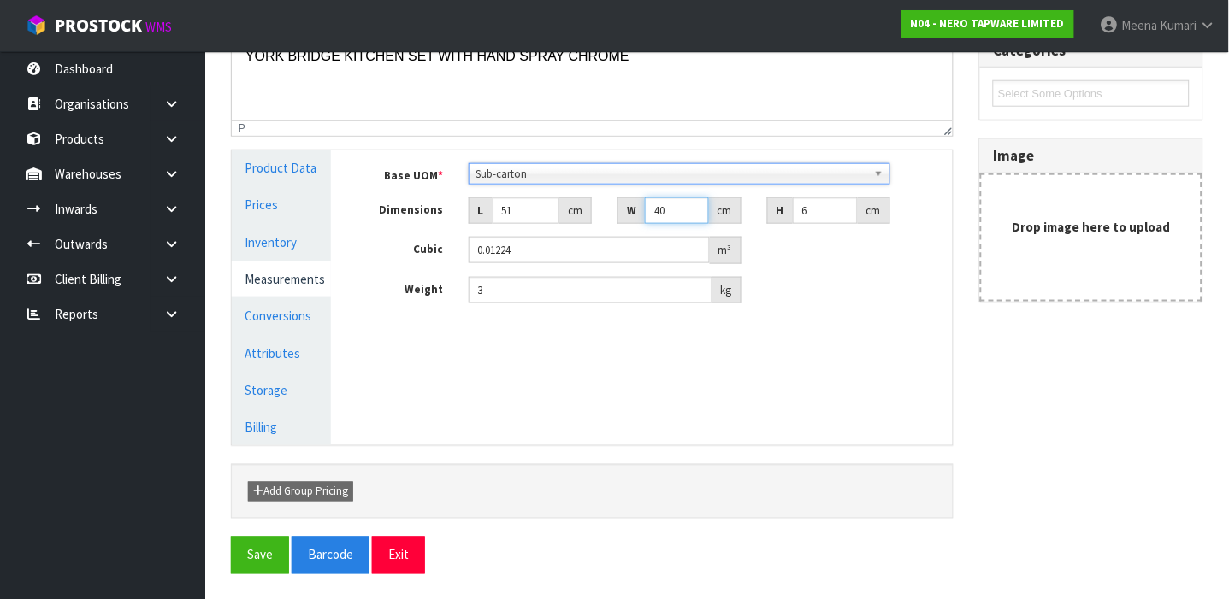
click at [677, 209] on input "40" at bounding box center [676, 210] width 63 height 27
click at [557, 298] on input "3" at bounding box center [590, 290] width 244 height 27
click at [553, 327] on div "Base UOM * Bag Bar Basket Bin Bottle Box Bundle Cabinet Cage Carton Case Coil C…" at bounding box center [655, 240] width 597 height 180
click at [256, 313] on link "Conversions" at bounding box center [281, 315] width 99 height 35
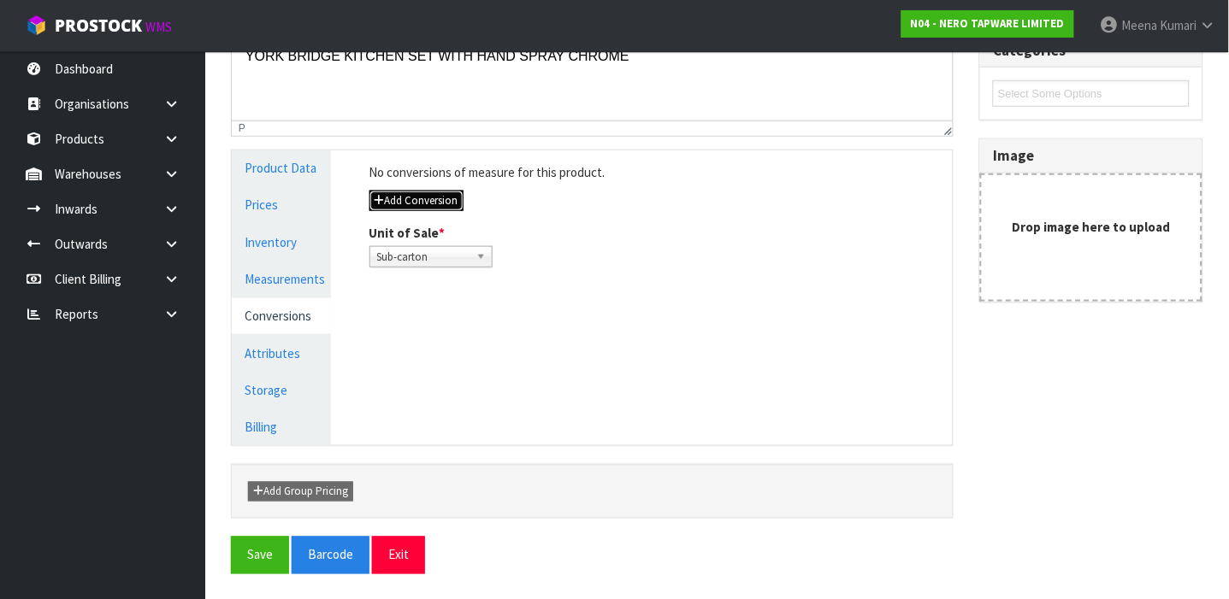
click at [434, 206] on button "Add Conversion" at bounding box center [416, 201] width 94 height 21
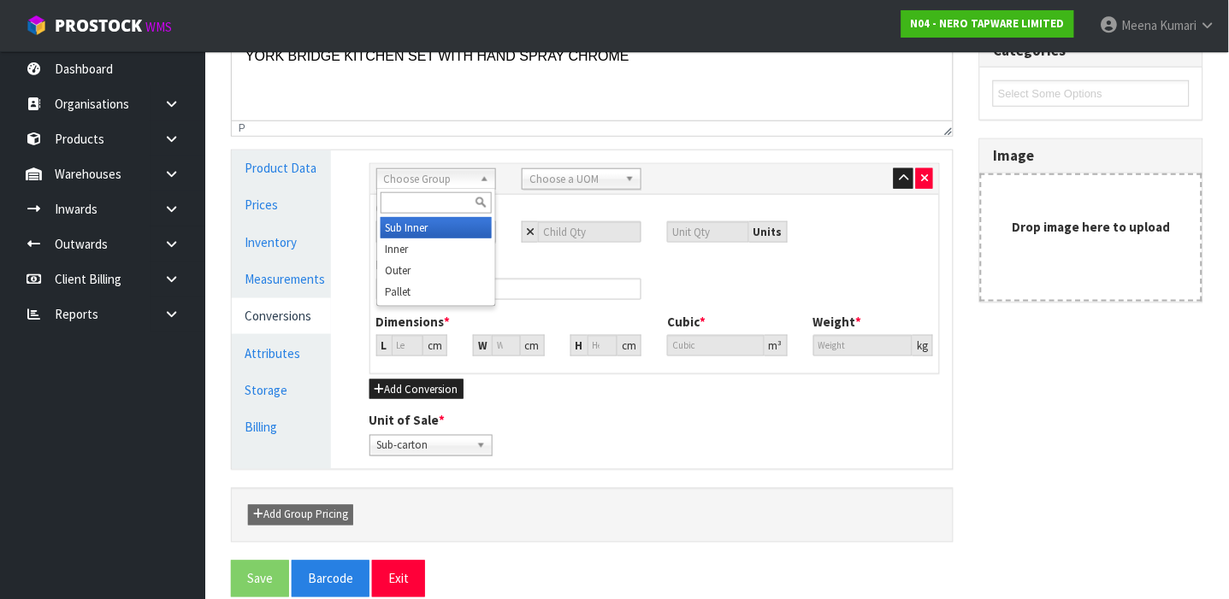
click at [463, 184] on span "Choose Group" at bounding box center [428, 179] width 89 height 21
click at [421, 265] on li "Outer" at bounding box center [435, 270] width 111 height 21
click at [598, 171] on span "Choose a UOM" at bounding box center [573, 179] width 89 height 21
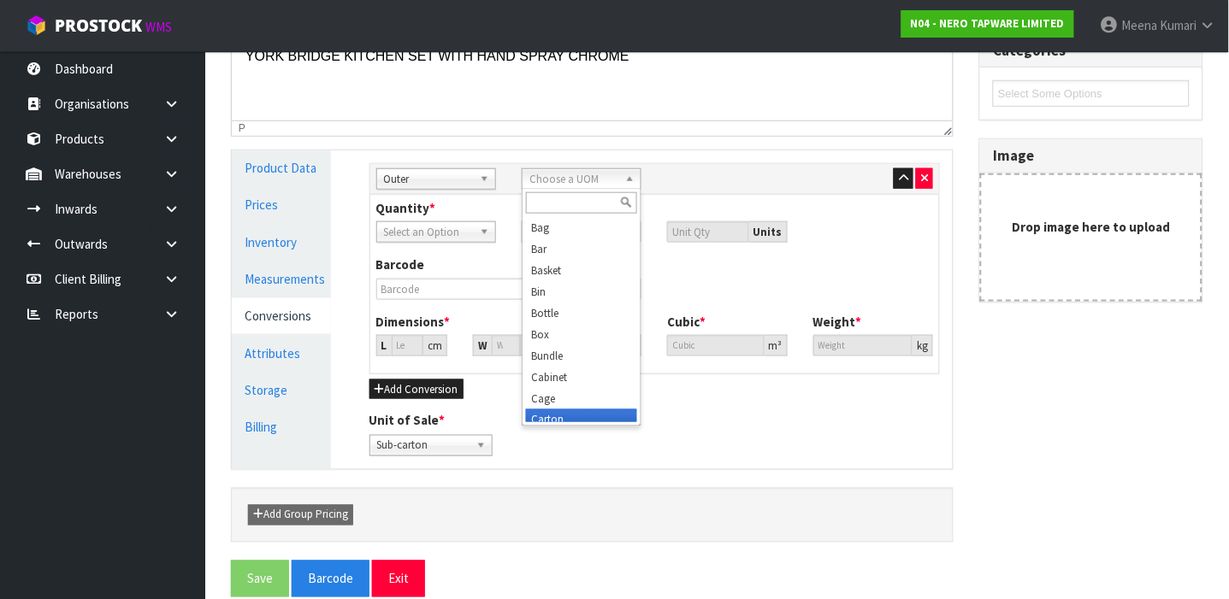
scroll to position [8, 0]
click at [545, 409] on li "Carton" at bounding box center [581, 412] width 111 height 21
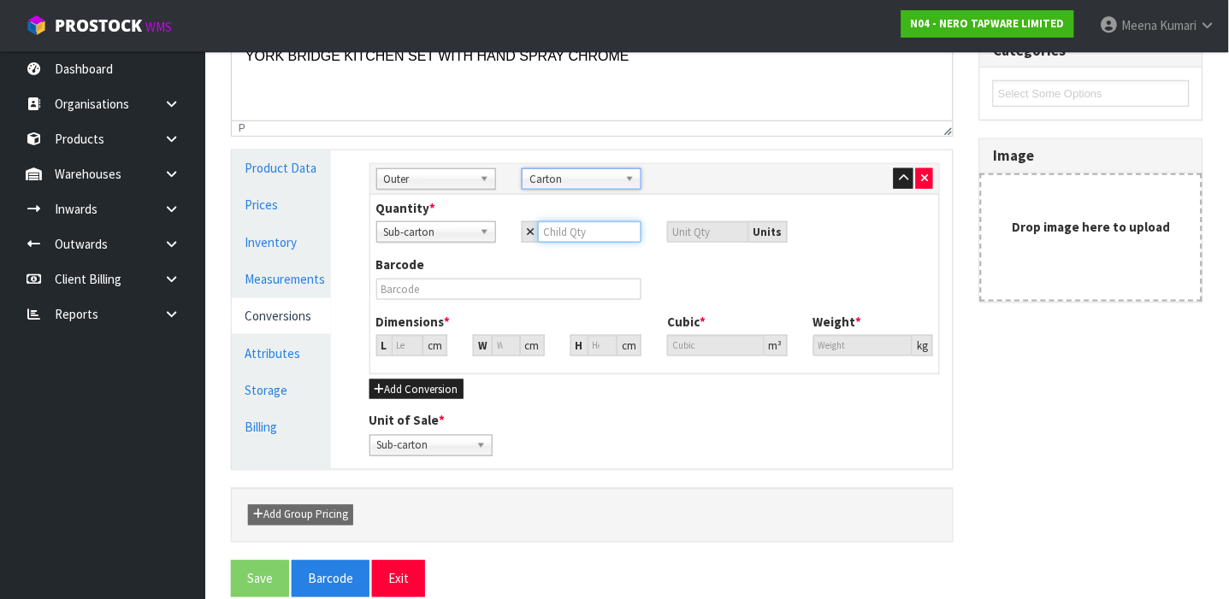
click at [582, 233] on input "number" at bounding box center [589, 231] width 103 height 21
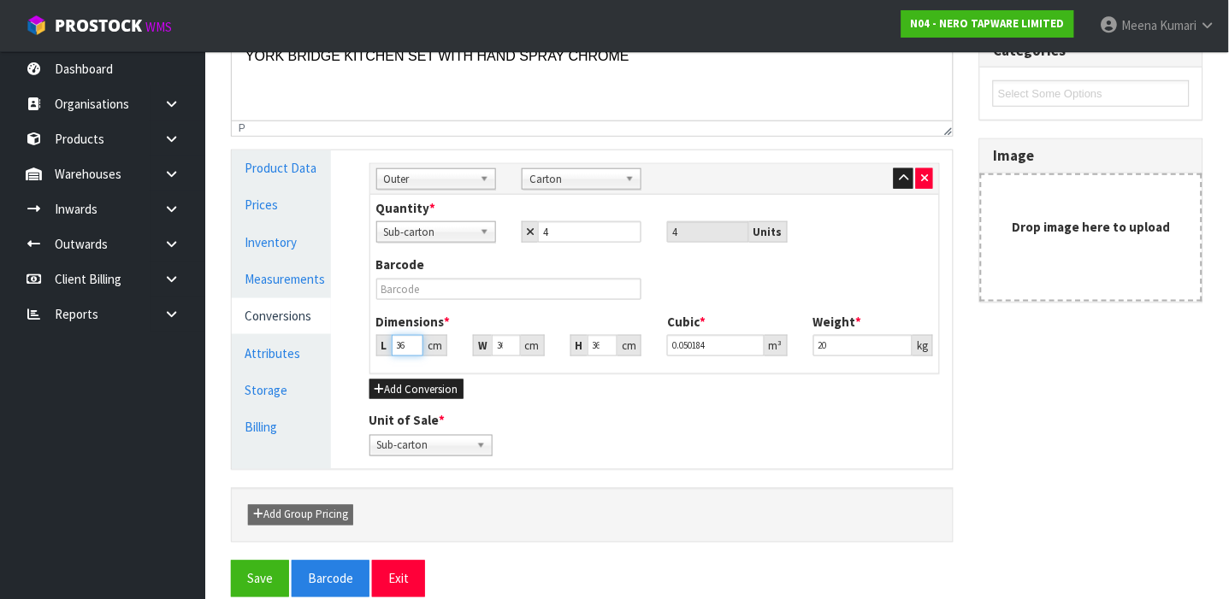
click at [399, 339] on input "36.885" at bounding box center [408, 345] width 32 height 21
click at [496, 350] on input "41" at bounding box center [506, 345] width 29 height 21
click at [873, 348] on input "20" at bounding box center [862, 345] width 99 height 21
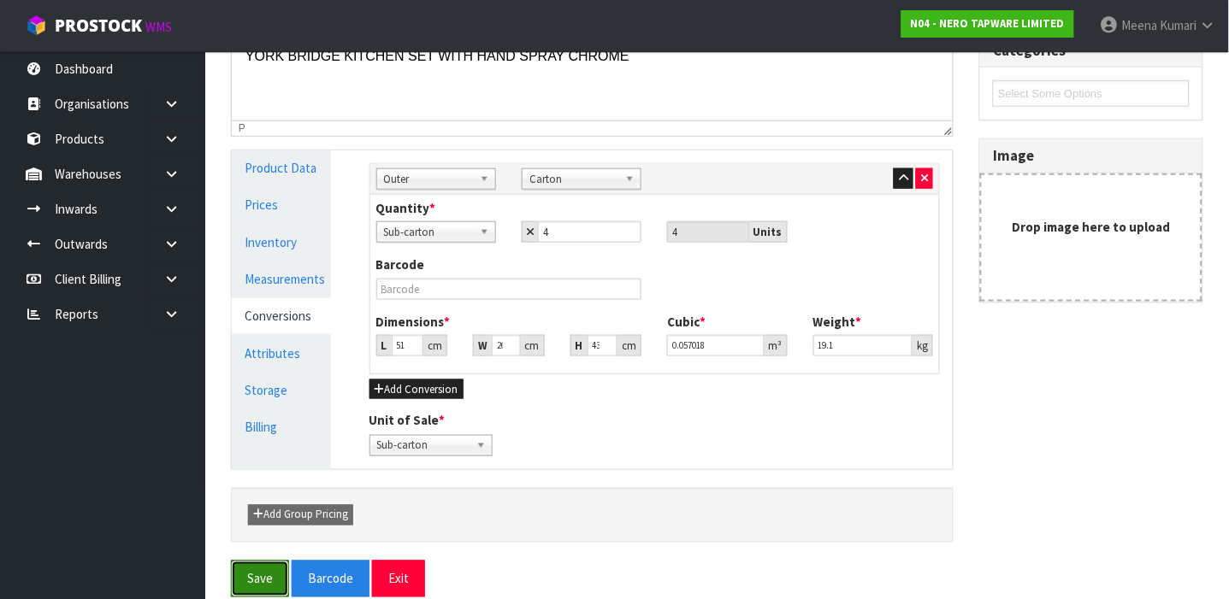
click at [270, 575] on button "Save" at bounding box center [260, 579] width 58 height 37
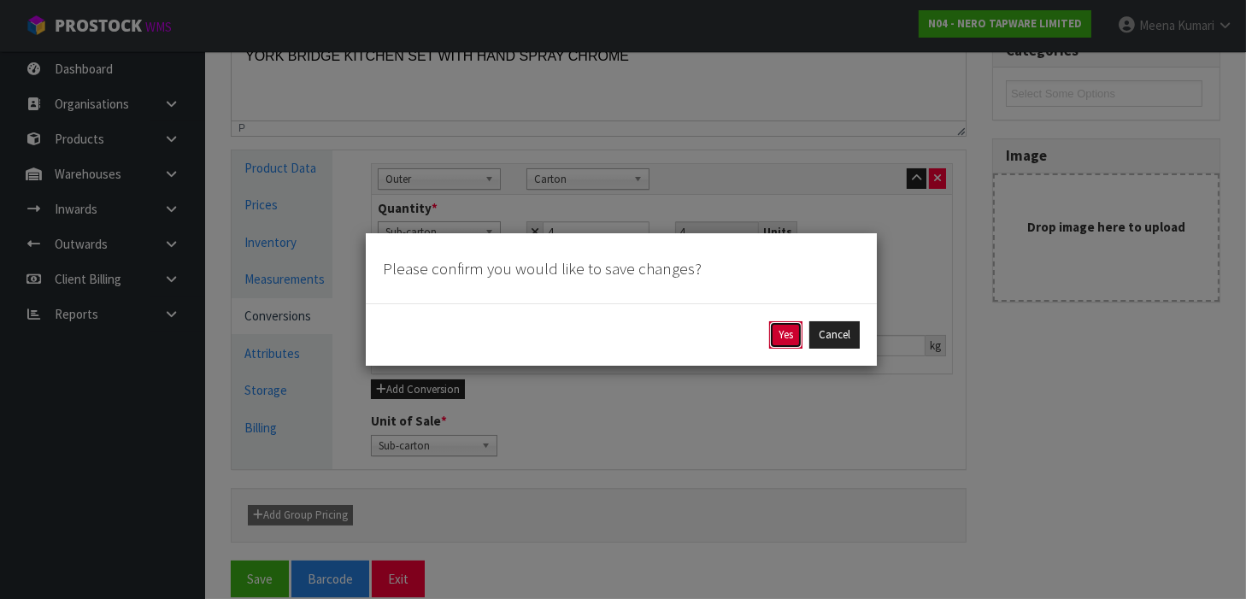
click at [791, 333] on button "Yes" at bounding box center [785, 334] width 33 height 27
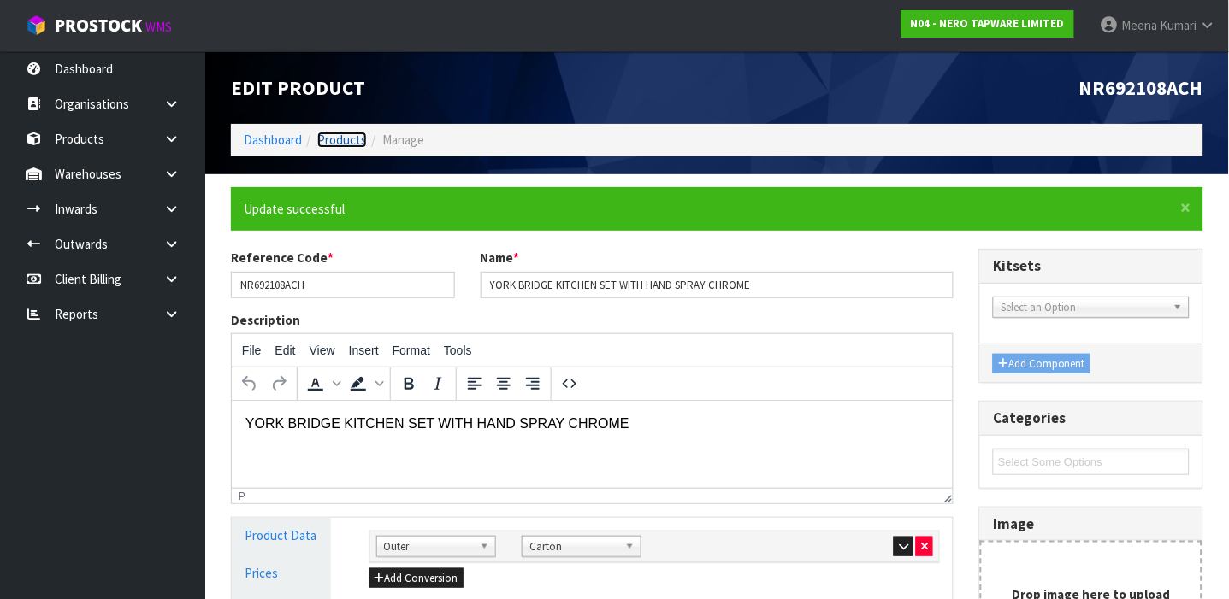
click at [332, 136] on link "Products" at bounding box center [342, 140] width 50 height 16
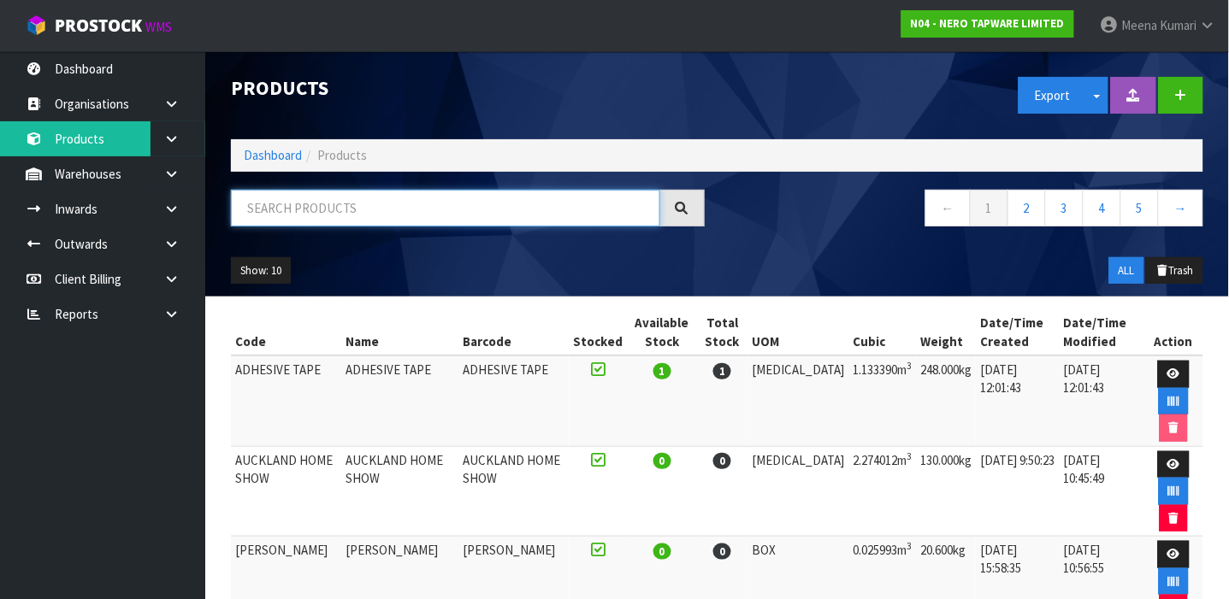
click at [331, 195] on input "text" at bounding box center [445, 208] width 429 height 37
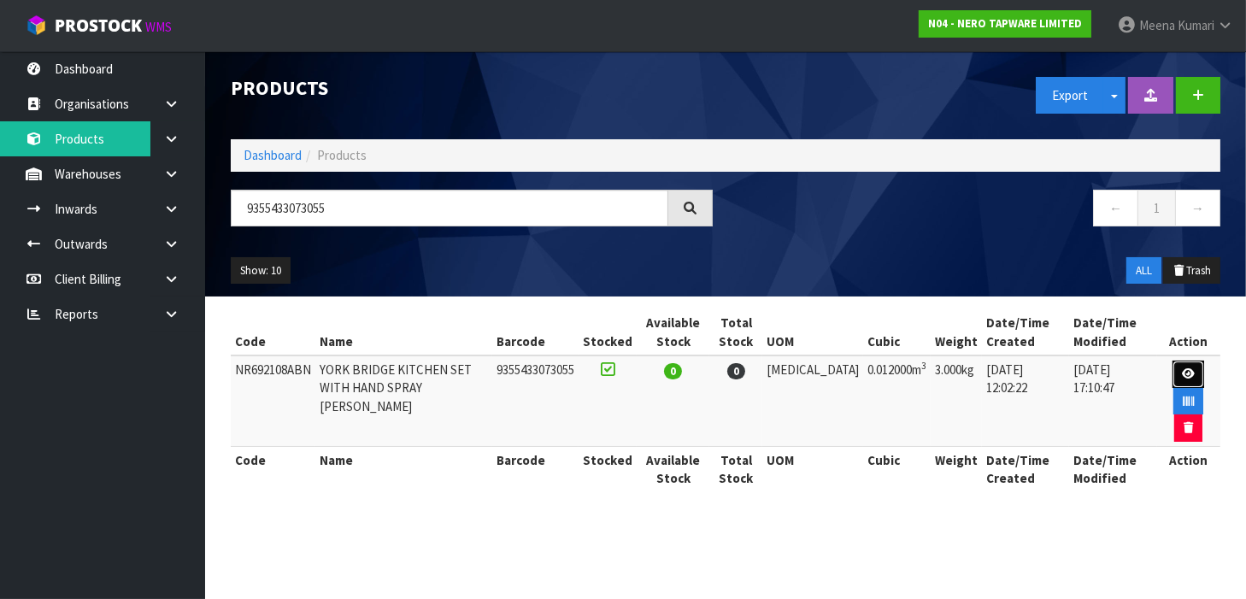
click at [1173, 382] on link at bounding box center [1189, 374] width 32 height 27
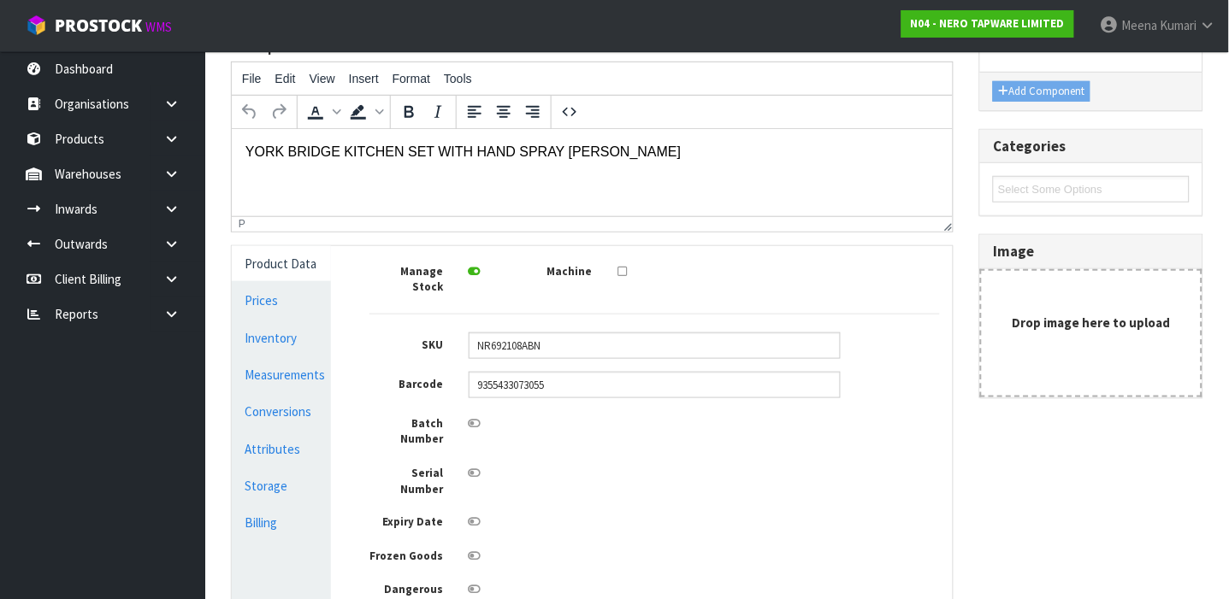
scroll to position [226, 0]
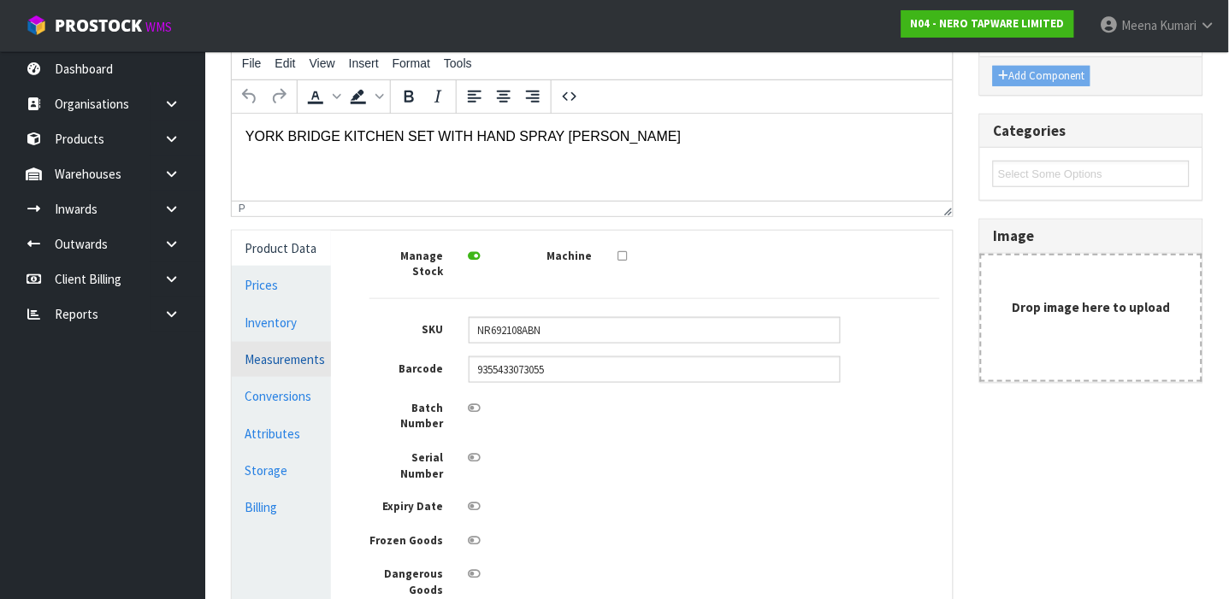
click at [321, 362] on link "Measurements" at bounding box center [281, 359] width 99 height 35
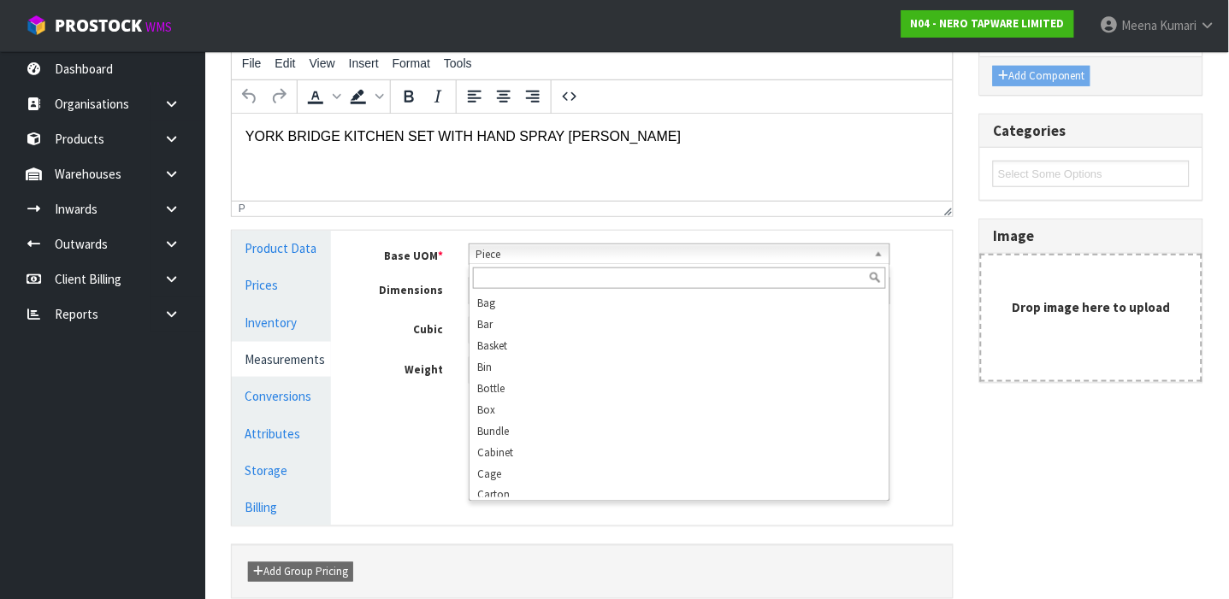
click at [552, 254] on span "Piece" at bounding box center [671, 255] width 391 height 21
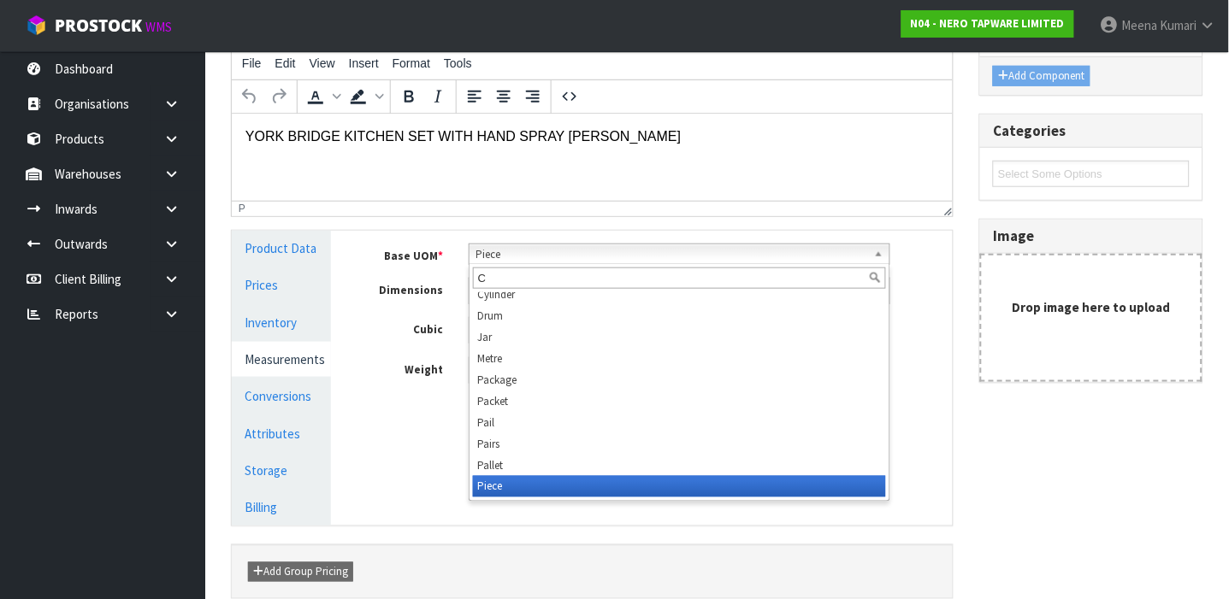
scroll to position [0, 0]
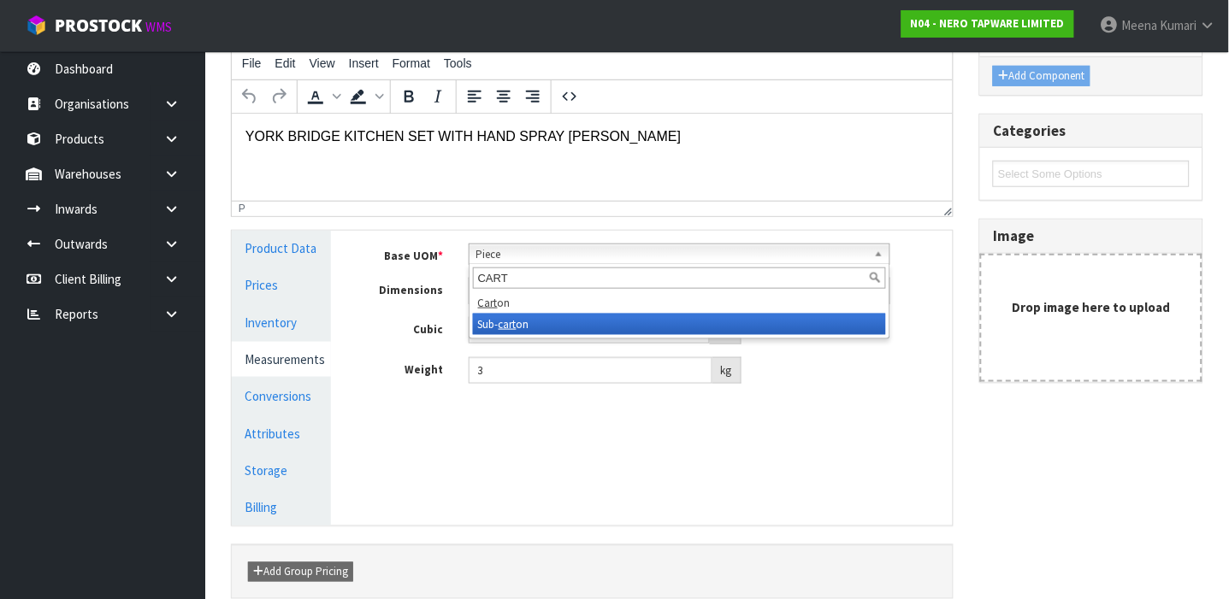
click at [522, 317] on li "Sub- cart on" at bounding box center [679, 324] width 413 height 21
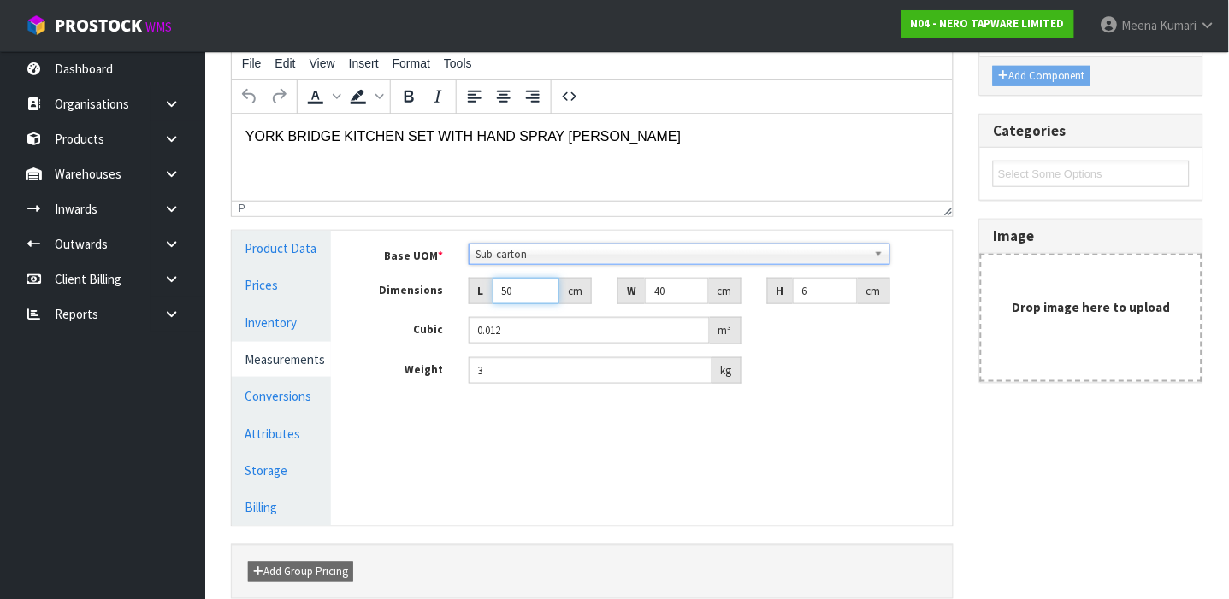
click at [524, 294] on input "50" at bounding box center [525, 291] width 67 height 27
click at [664, 292] on input "40" at bounding box center [676, 291] width 63 height 27
click at [529, 374] on input "3" at bounding box center [590, 370] width 244 height 27
click at [297, 388] on link "Conversions" at bounding box center [281, 396] width 99 height 35
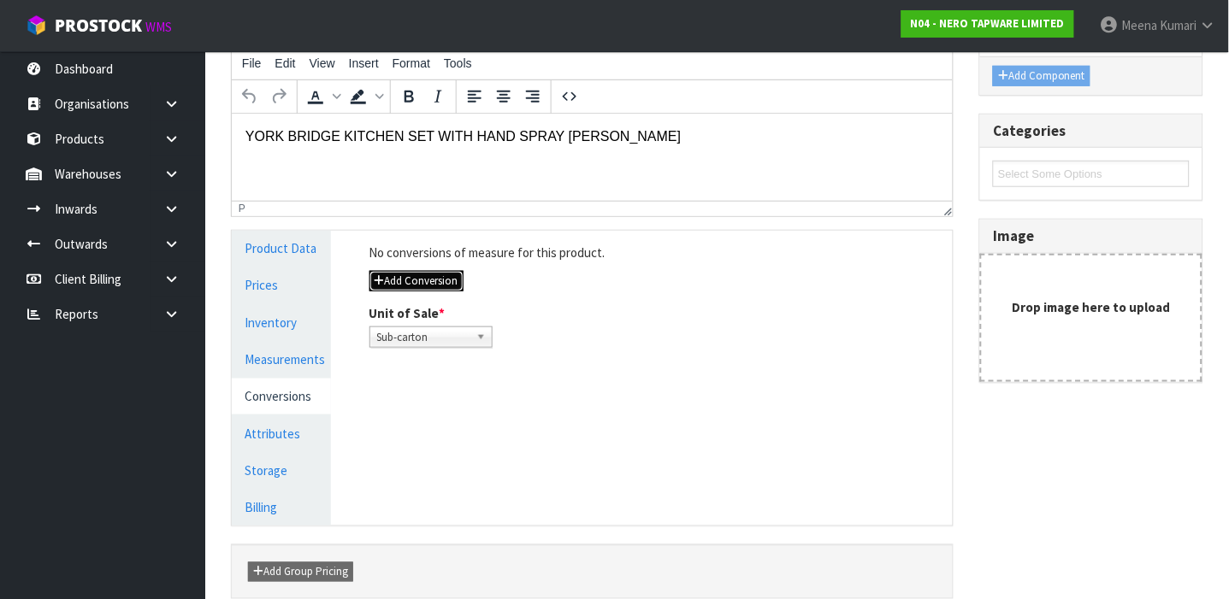
click at [444, 282] on button "Add Conversion" at bounding box center [416, 281] width 94 height 21
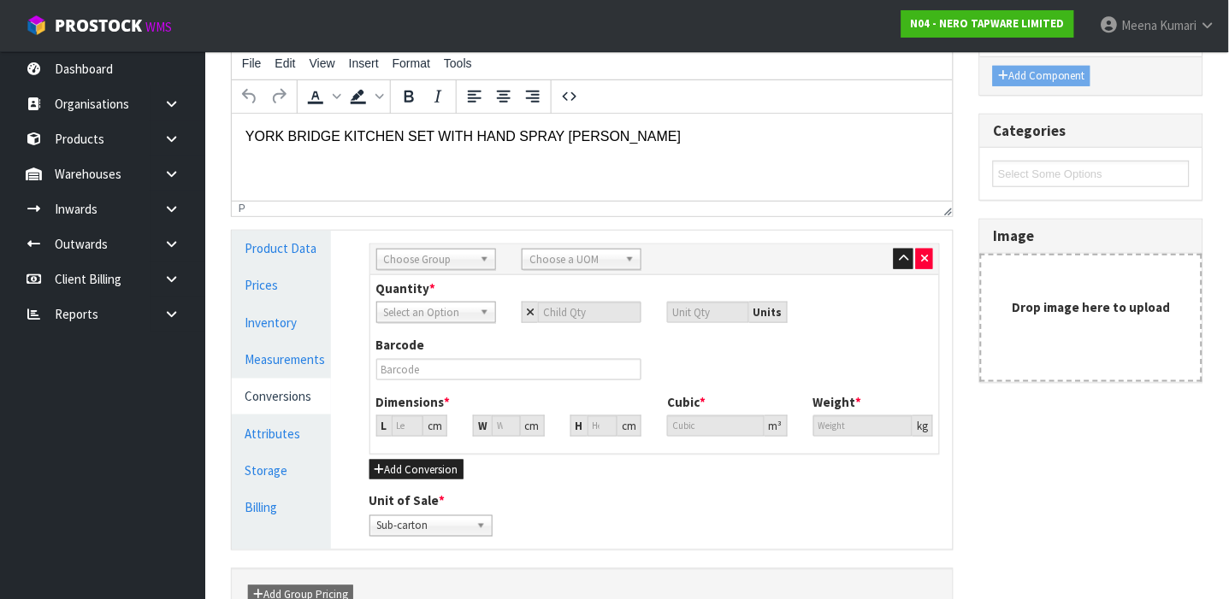
click at [456, 263] on span "Choose Group" at bounding box center [428, 260] width 89 height 21
click at [443, 303] on li "Outer" at bounding box center [435, 308] width 111 height 21
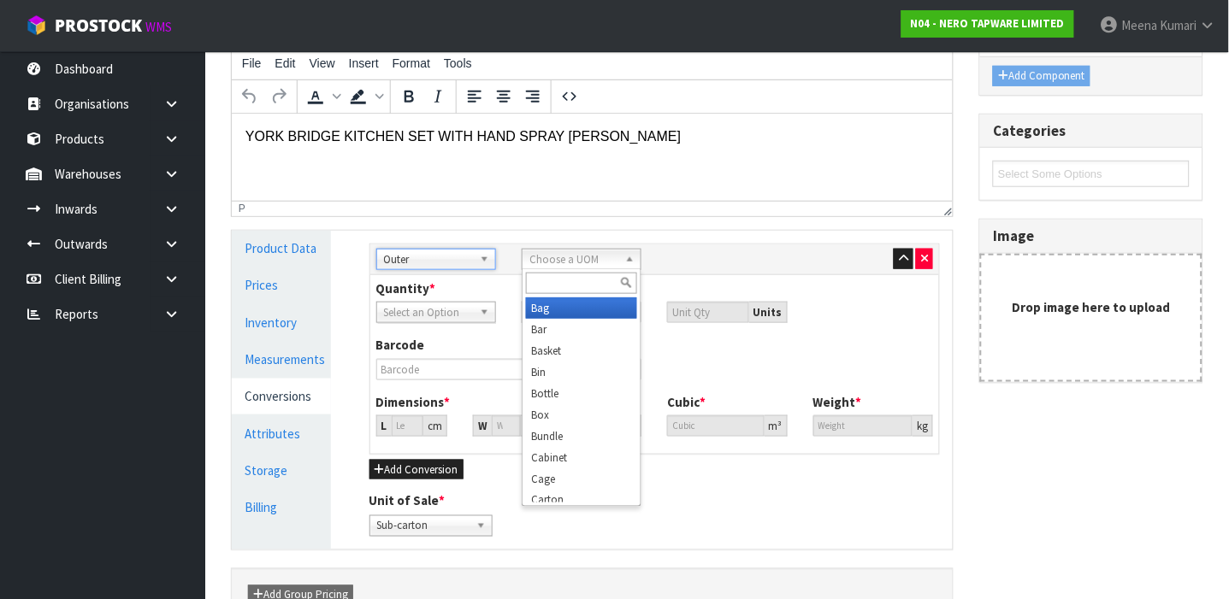
click at [596, 262] on span "Choose a UOM" at bounding box center [573, 260] width 89 height 21
click at [583, 303] on li "Cart on" at bounding box center [581, 308] width 111 height 21
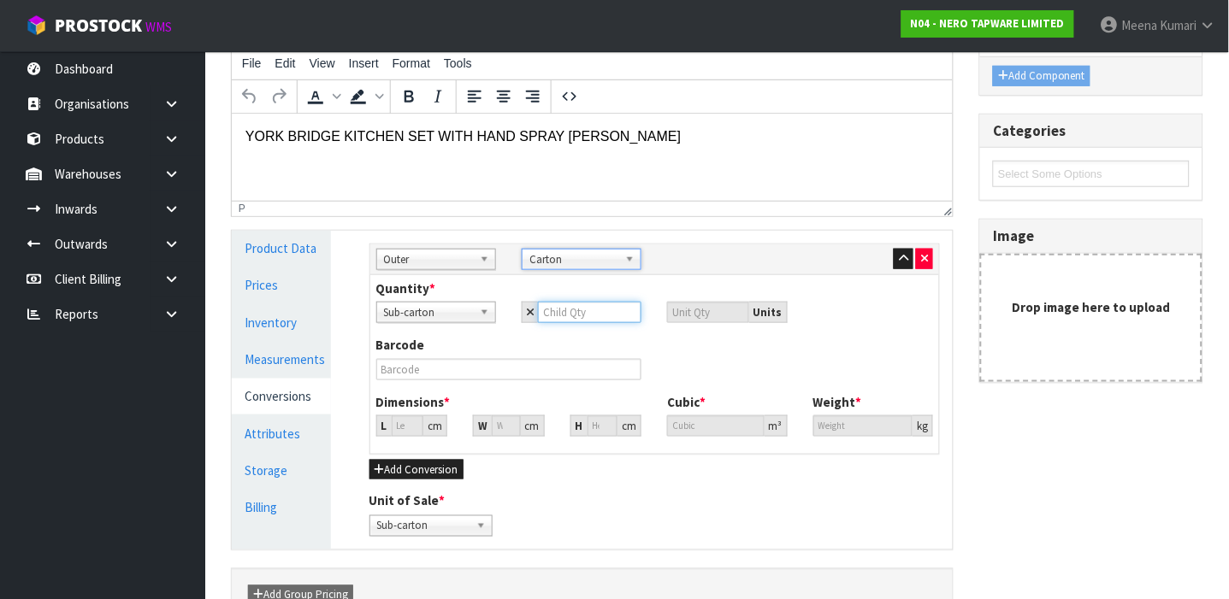
click at [551, 313] on input "number" at bounding box center [589, 312] width 103 height 21
click at [400, 425] on input "36.643" at bounding box center [408, 425] width 32 height 21
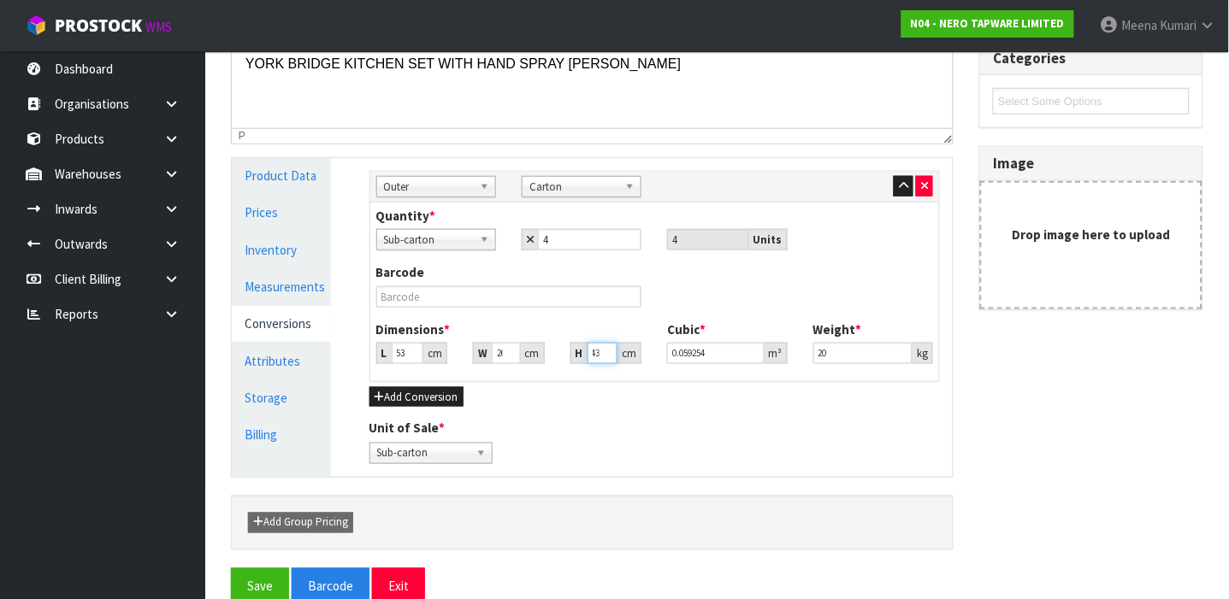
scroll to position [292, 0]
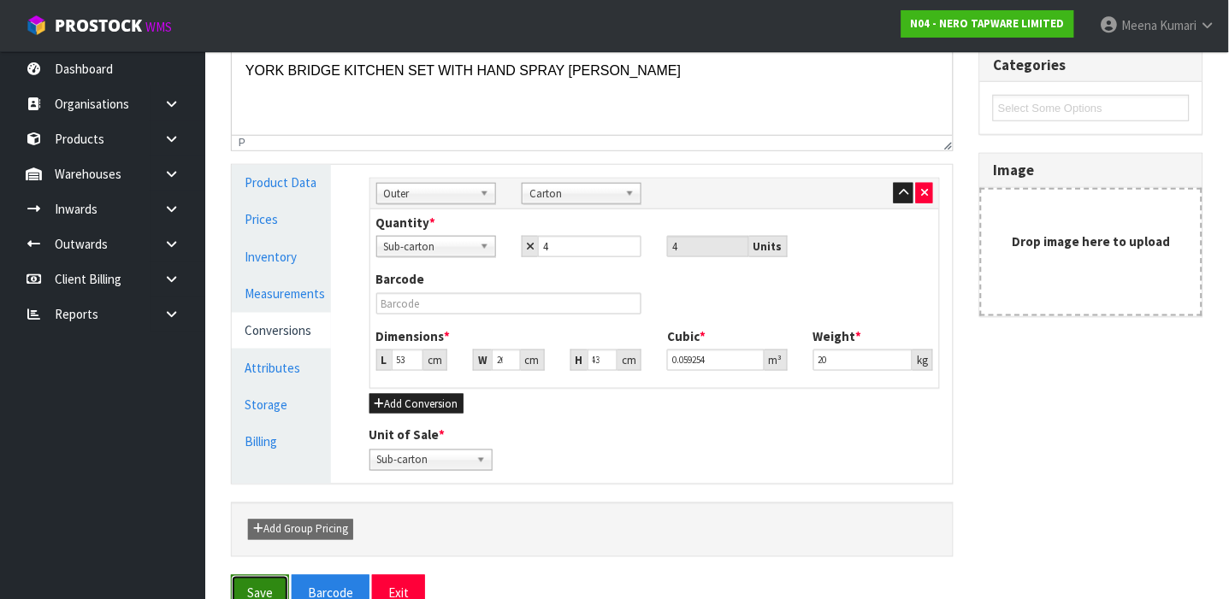
click at [243, 589] on button "Save" at bounding box center [260, 593] width 58 height 37
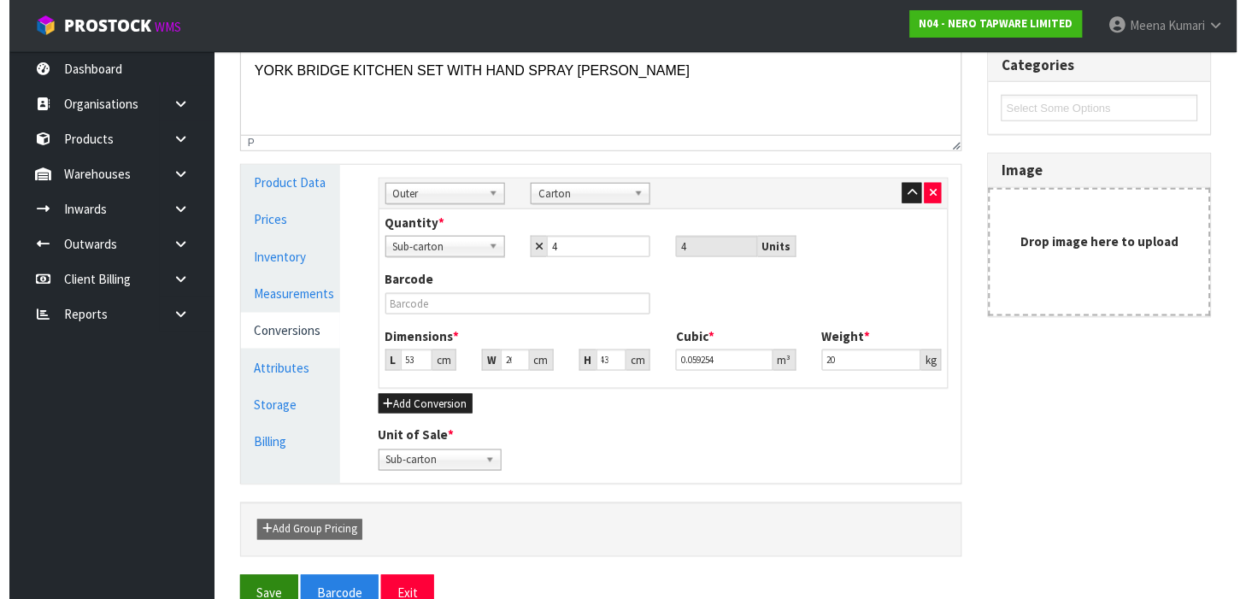
scroll to position [0, 0]
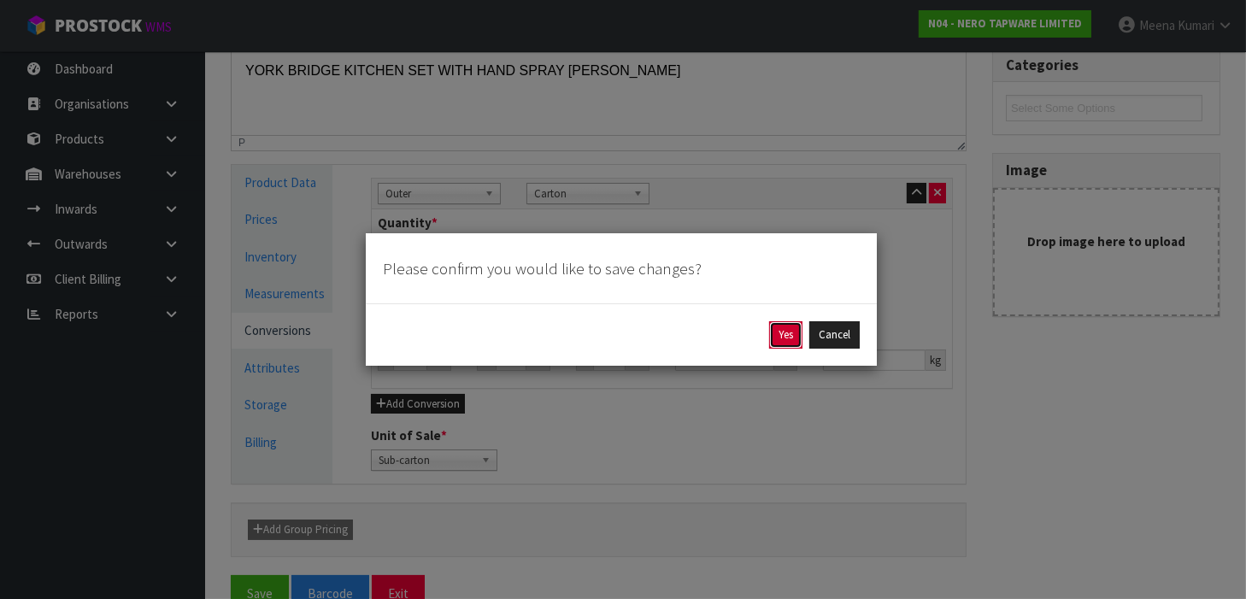
click at [795, 332] on button "Yes" at bounding box center [785, 334] width 33 height 27
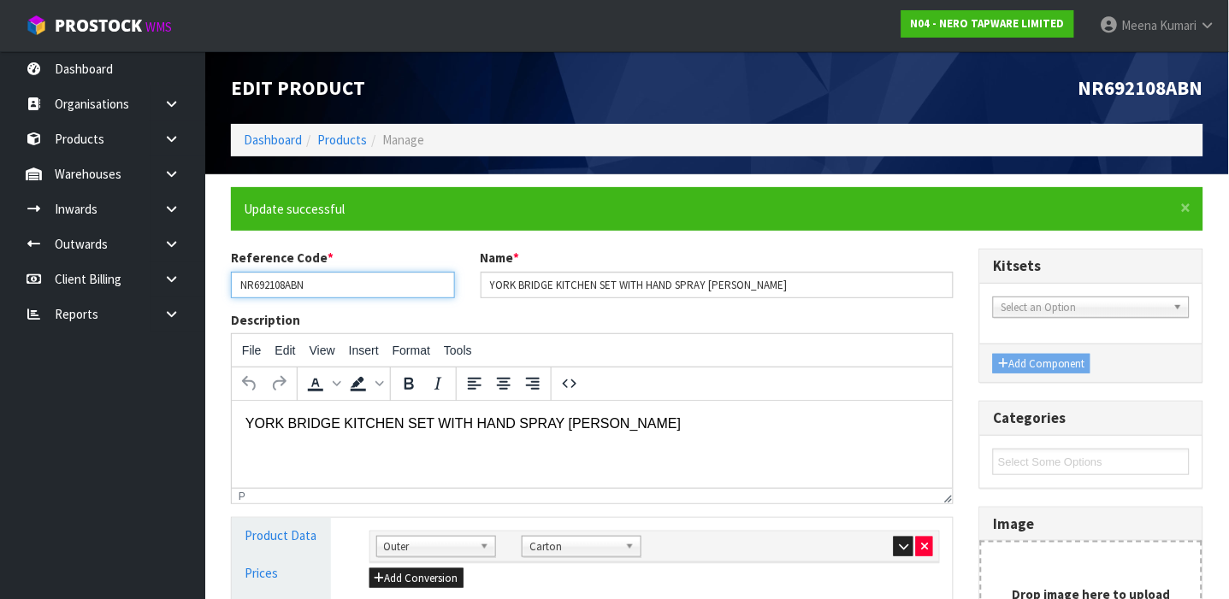
click at [334, 290] on input "NR692108ABN" at bounding box center [343, 285] width 224 height 27
click at [325, 138] on link "Products" at bounding box center [342, 140] width 50 height 16
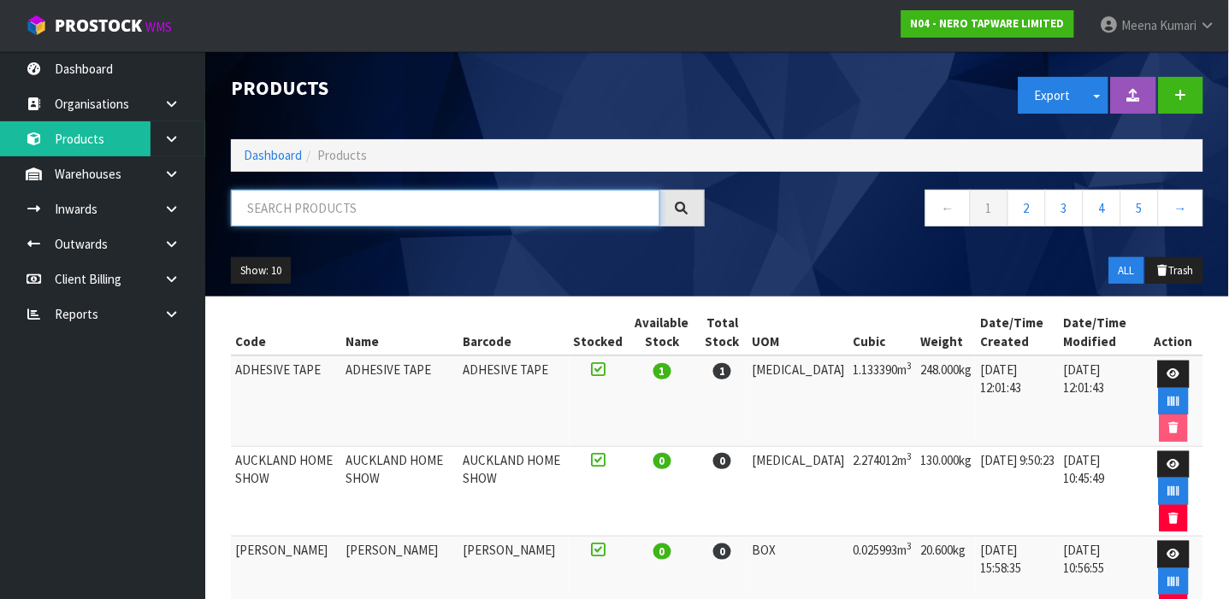
click at [311, 204] on input "text" at bounding box center [445, 208] width 429 height 37
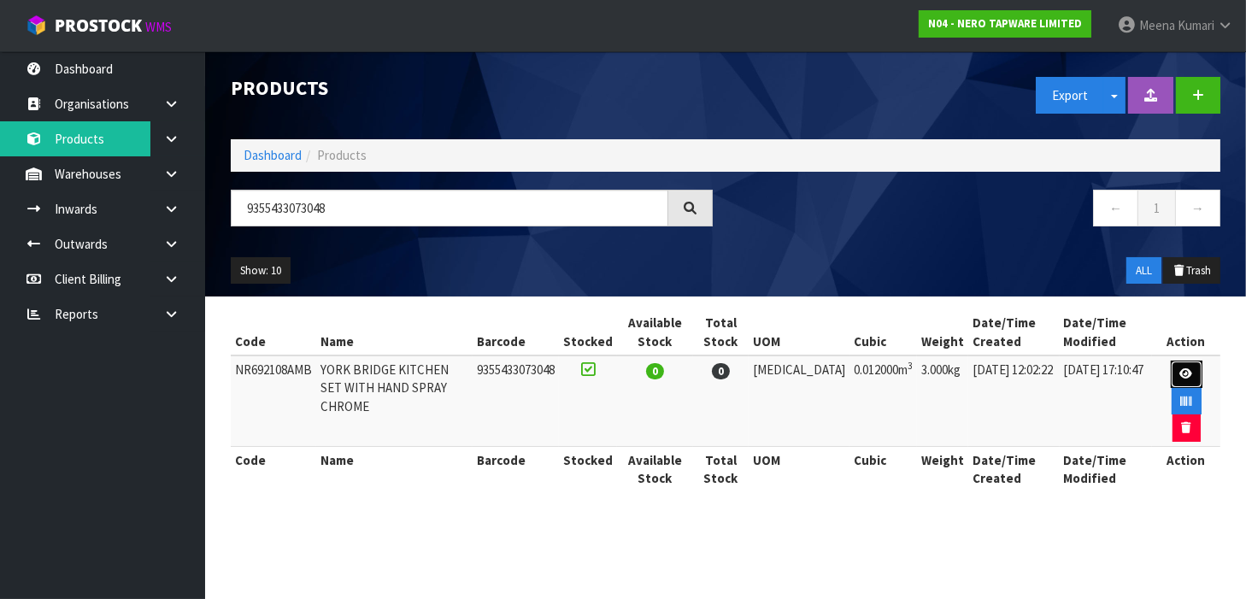
click at [1171, 371] on link at bounding box center [1187, 374] width 32 height 27
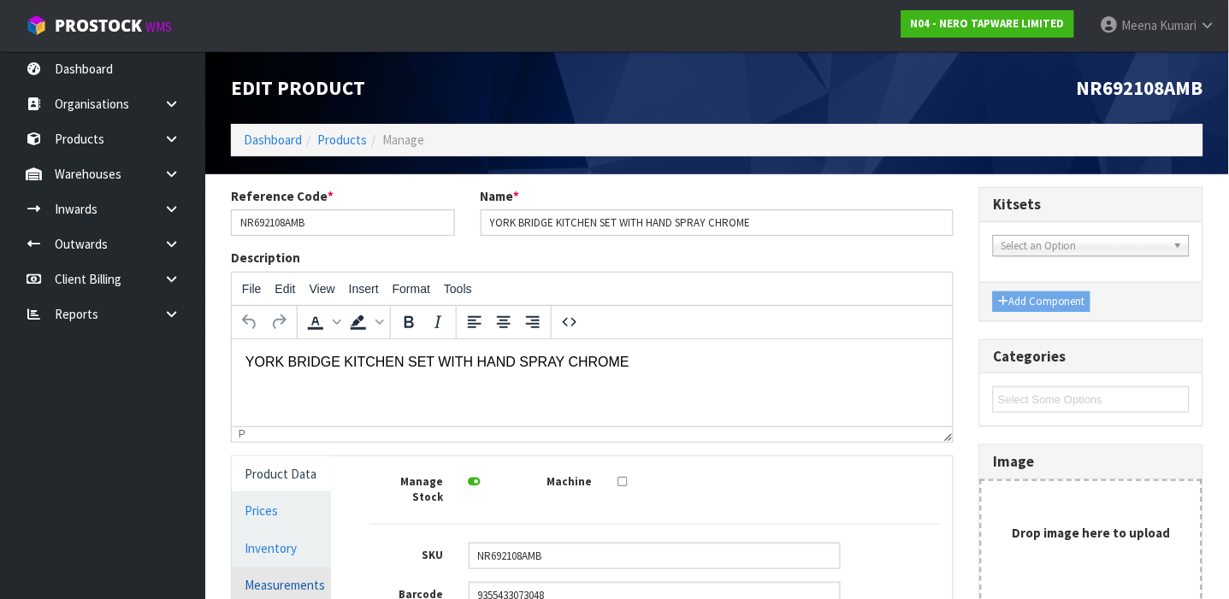
click at [329, 577] on link "Measurements" at bounding box center [281, 585] width 99 height 35
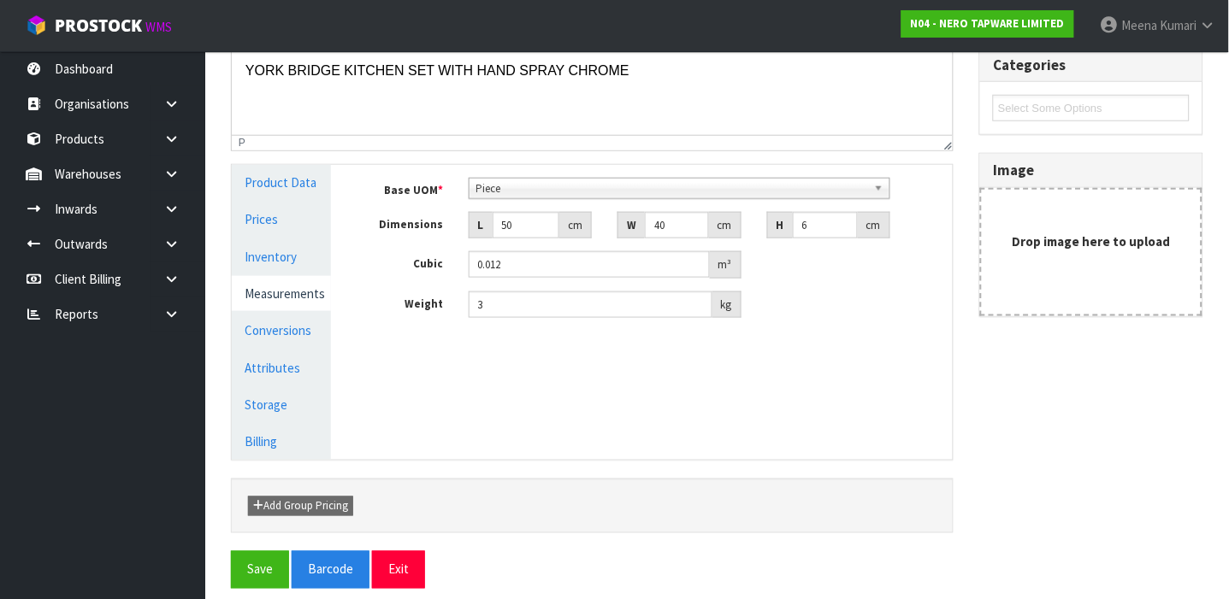
scroll to position [304, 0]
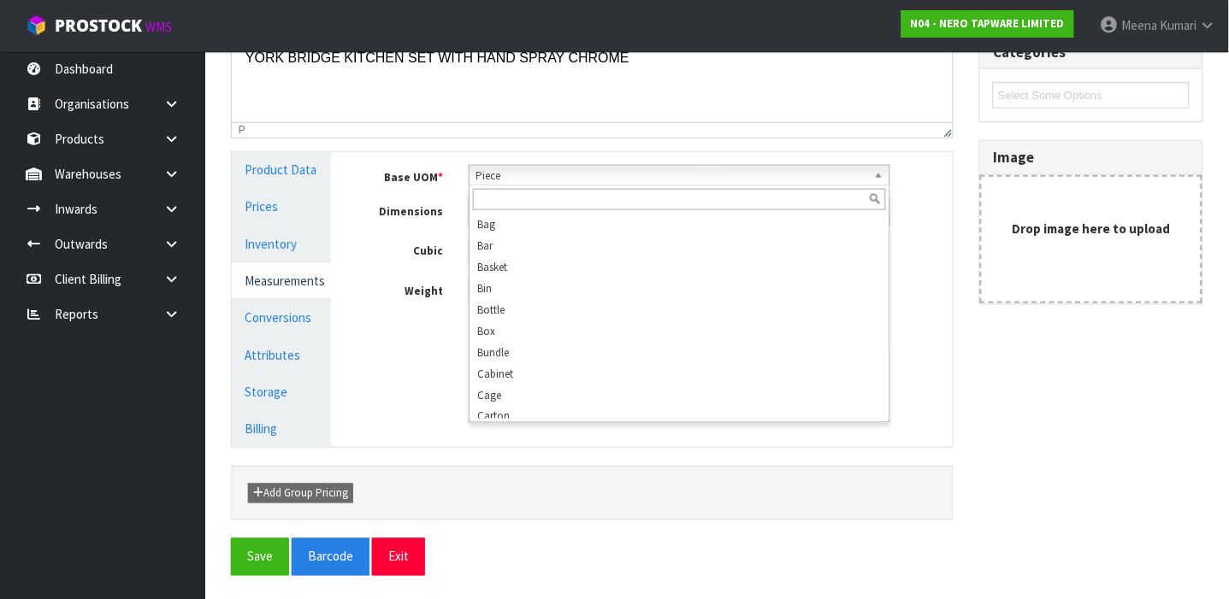
click at [486, 183] on span "Piece" at bounding box center [671, 176] width 391 height 21
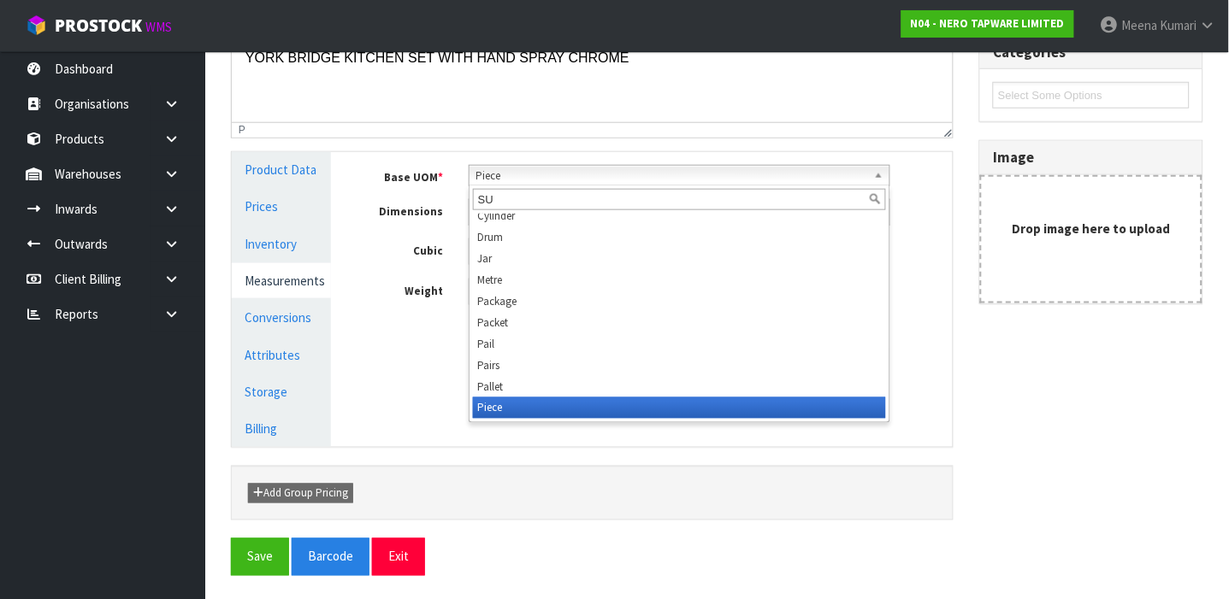
scroll to position [0, 0]
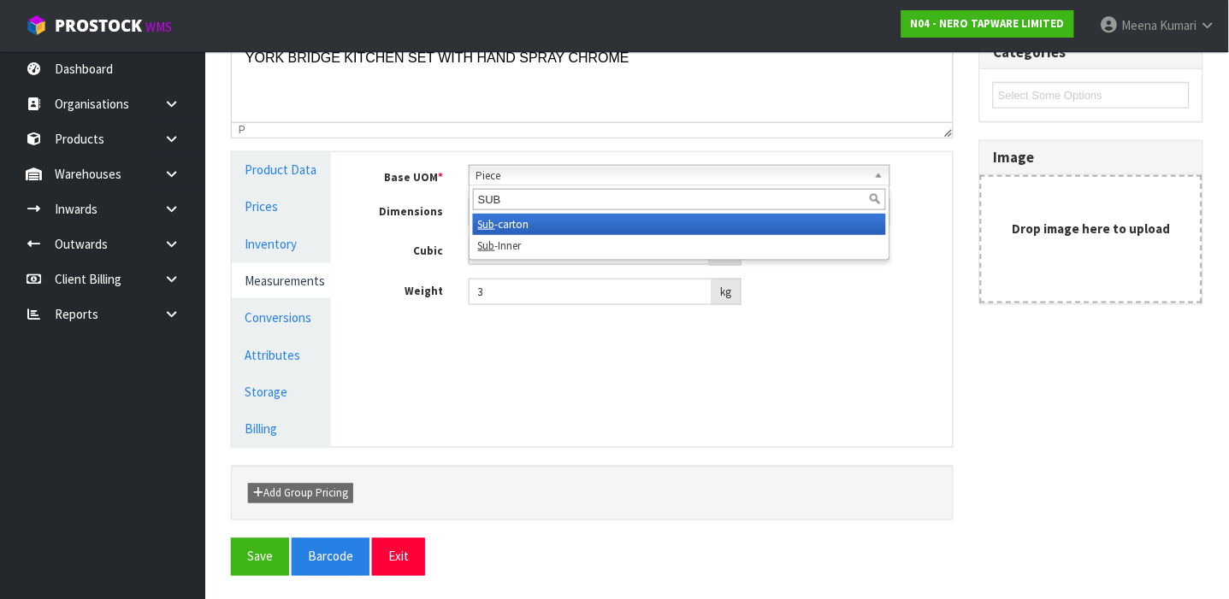
click at [504, 217] on li "Sub -carton" at bounding box center [679, 224] width 413 height 21
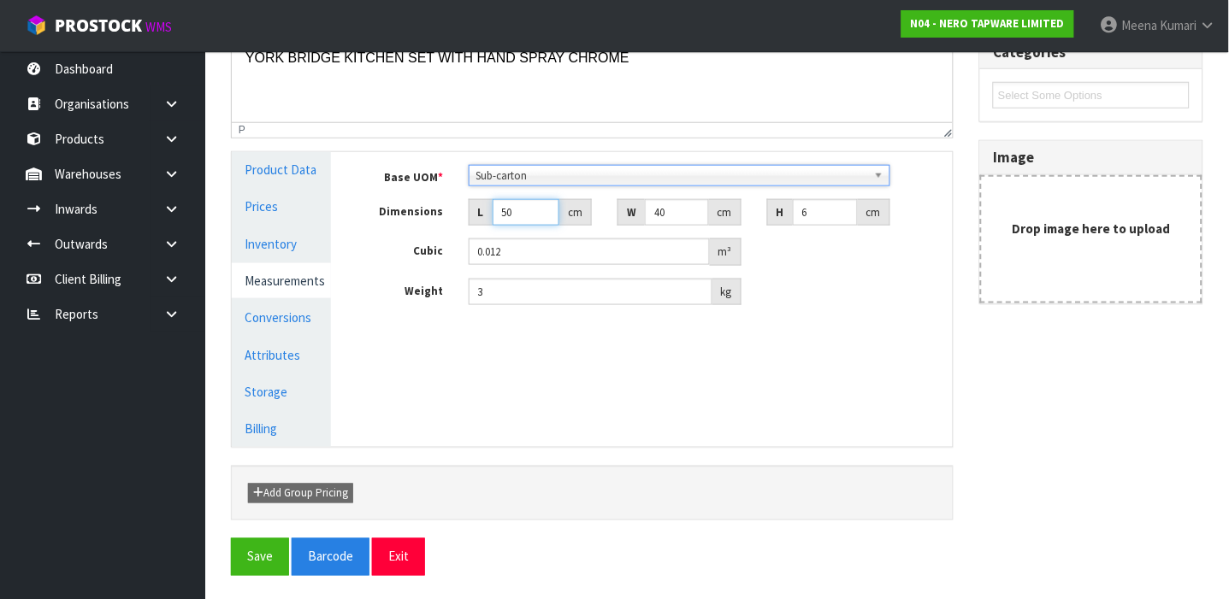
click at [512, 217] on input "50" at bounding box center [525, 212] width 67 height 27
click at [819, 207] on input "6" at bounding box center [825, 212] width 65 height 27
click at [551, 292] on input "3" at bounding box center [590, 292] width 244 height 27
click at [272, 315] on link "Conversions" at bounding box center [281, 317] width 99 height 35
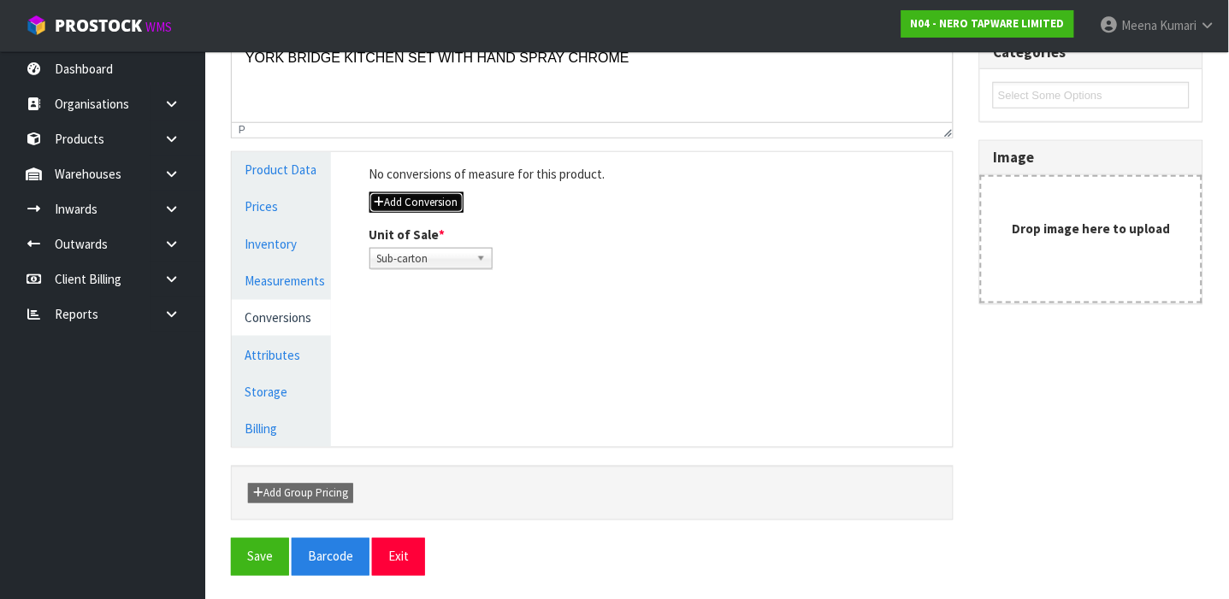
click at [454, 203] on button "Add Conversion" at bounding box center [416, 202] width 94 height 21
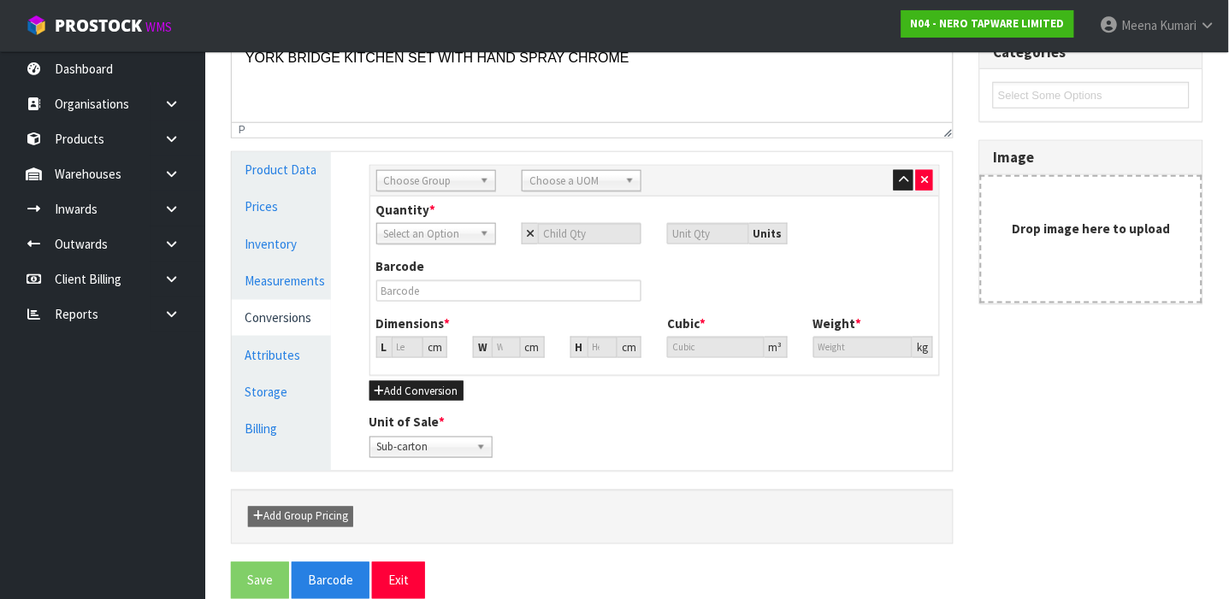
click at [444, 188] on span "Choose Group" at bounding box center [428, 181] width 89 height 21
click at [426, 264] on li "Outer" at bounding box center [435, 272] width 111 height 21
click at [573, 176] on span "Choose a UOM" at bounding box center [573, 181] width 89 height 21
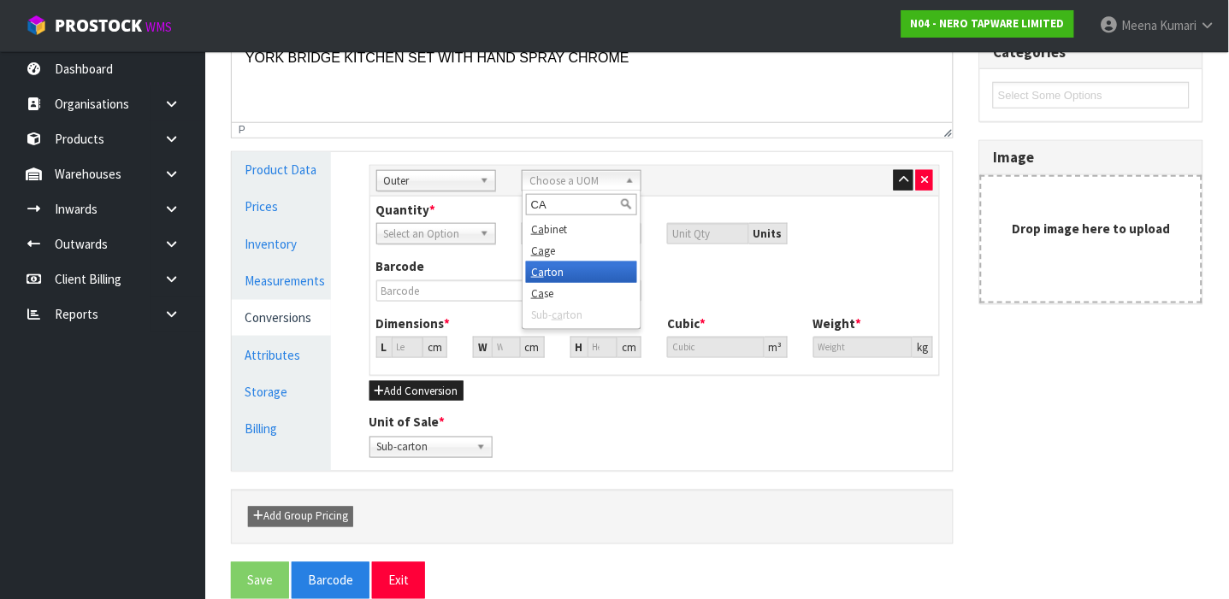
click at [556, 273] on li "Ca rton" at bounding box center [581, 272] width 111 height 21
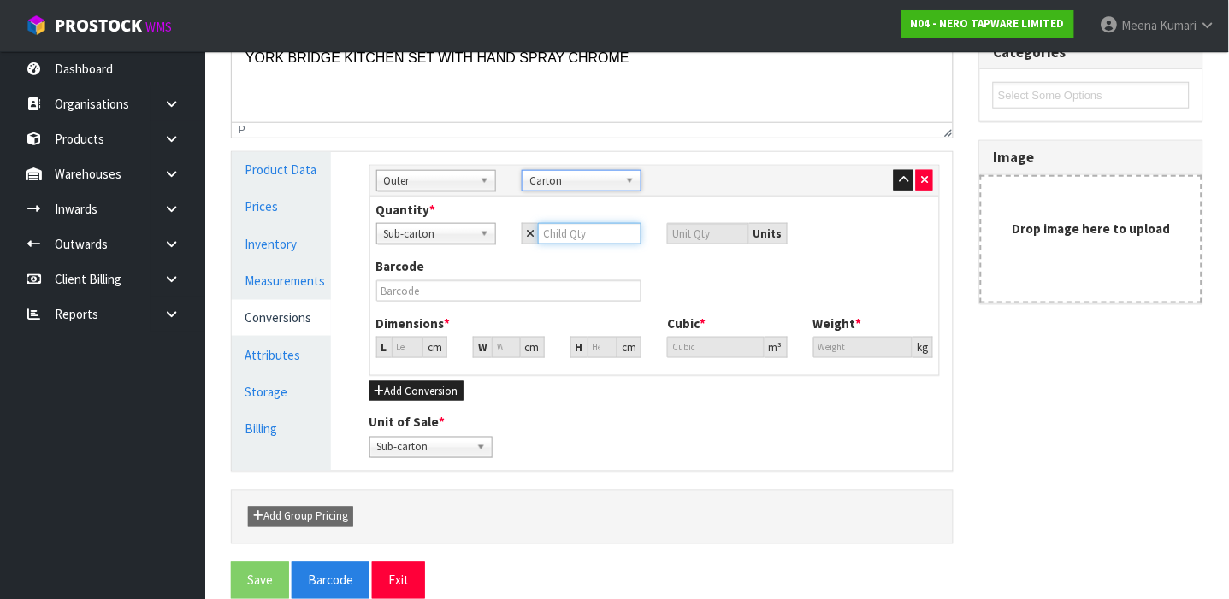
click at [556, 233] on input "number" at bounding box center [589, 233] width 103 height 21
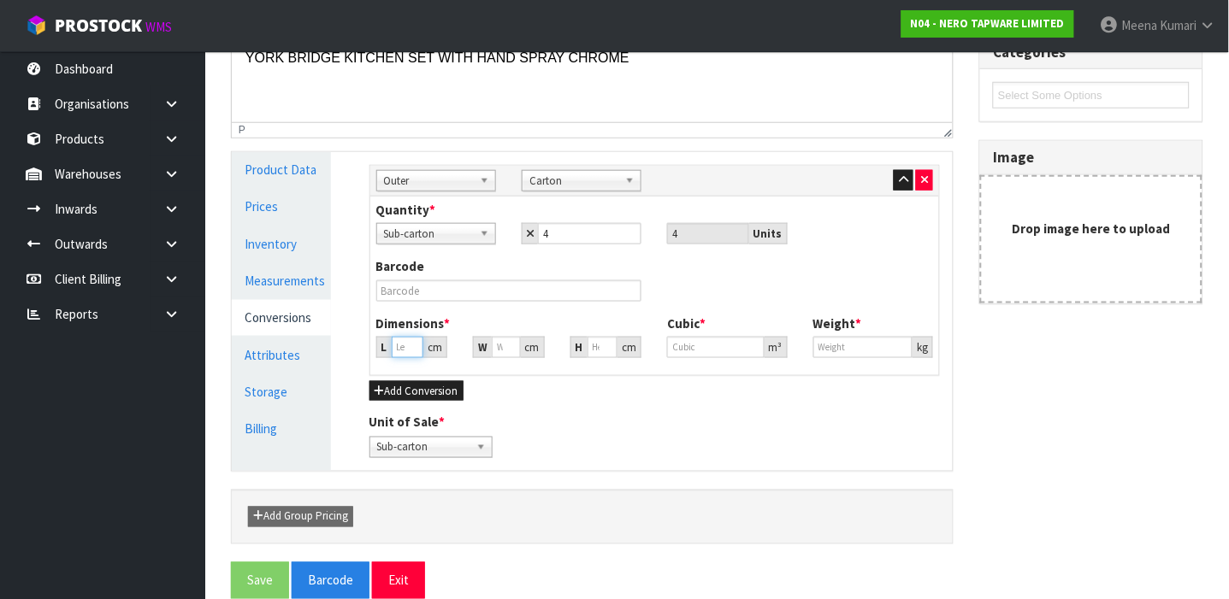
click at [400, 349] on input "number" at bounding box center [408, 347] width 32 height 21
click at [498, 347] on input "38.512" at bounding box center [506, 347] width 29 height 21
click at [402, 344] on input "38.512" at bounding box center [408, 347] width 32 height 21
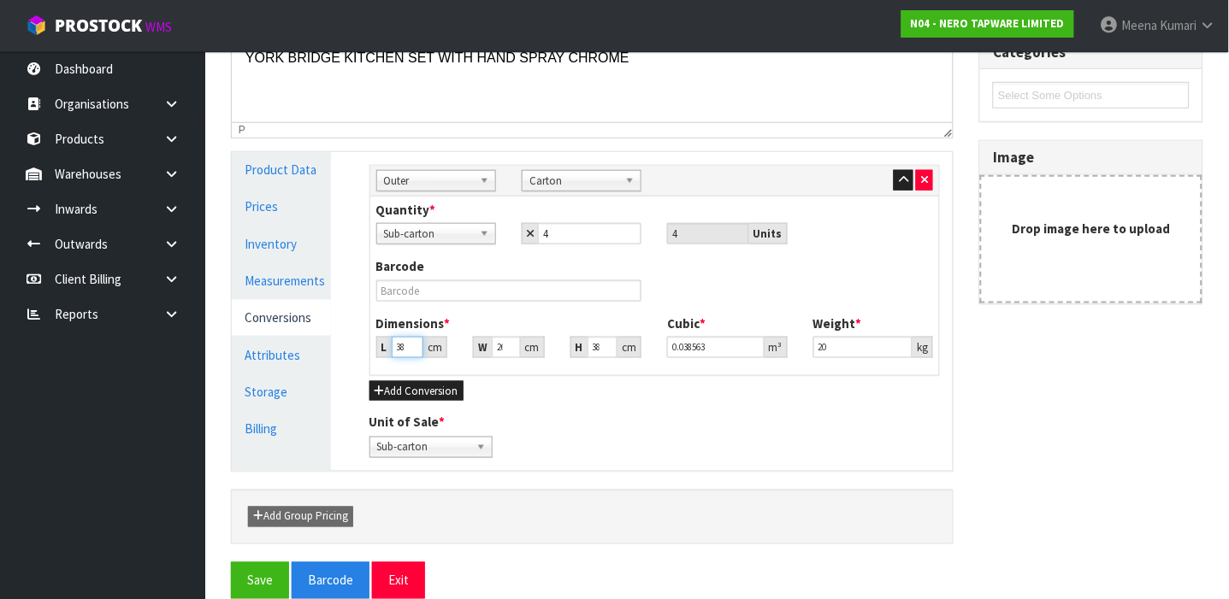
click at [402, 344] on input "38.512" at bounding box center [408, 347] width 32 height 21
click at [592, 345] on input "38.512" at bounding box center [602, 347] width 31 height 21
click at [252, 581] on button "Save" at bounding box center [260, 581] width 58 height 37
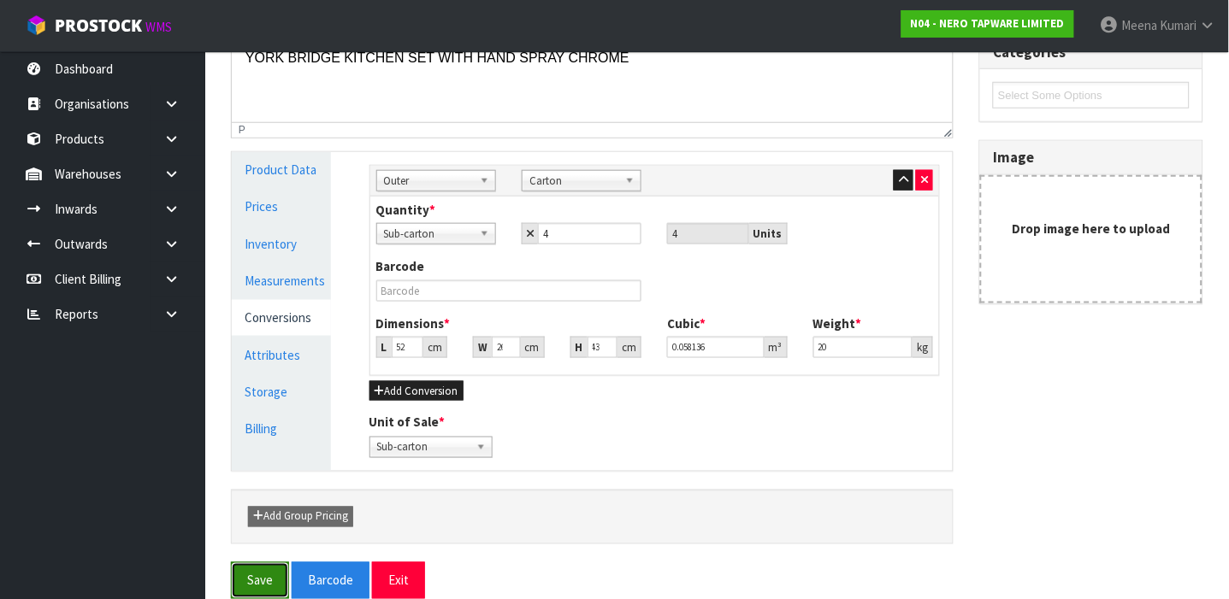
scroll to position [0, 0]
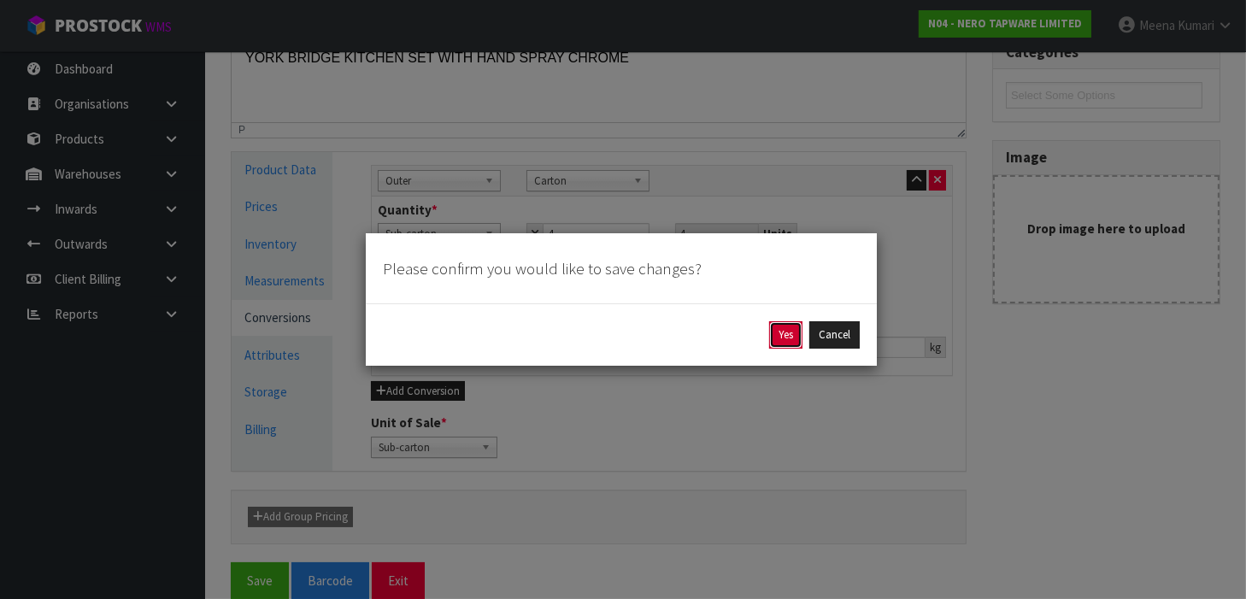
click at [784, 343] on button "Yes" at bounding box center [785, 334] width 33 height 27
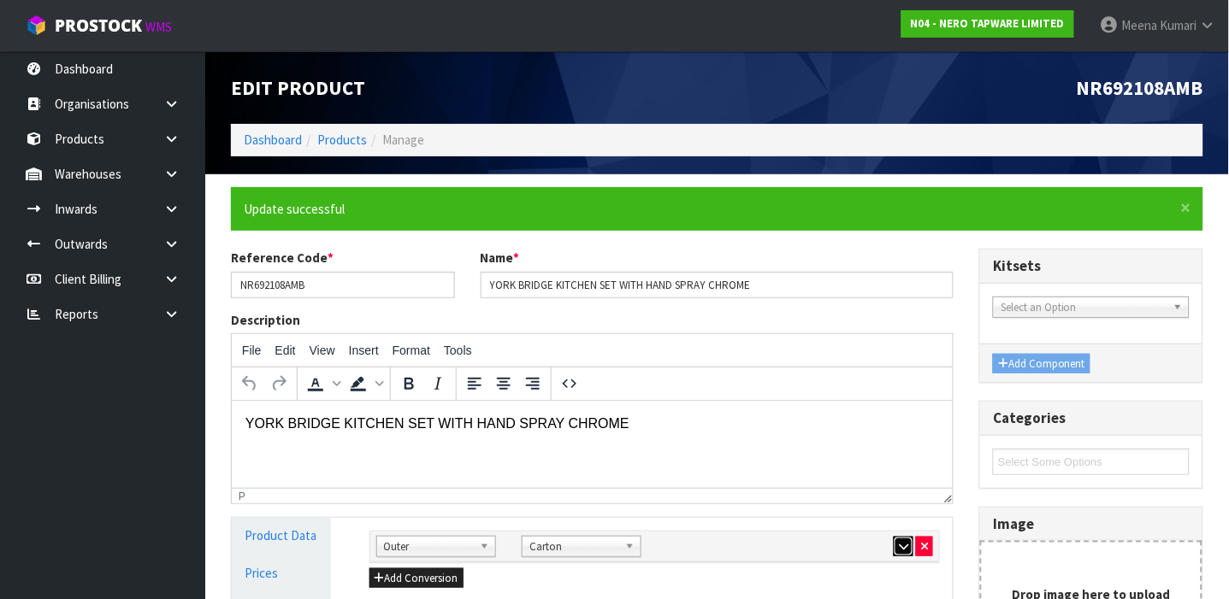
click at [904, 551] on icon "button" at bounding box center [903, 546] width 9 height 11
click at [324, 145] on link "Products" at bounding box center [342, 140] width 50 height 16
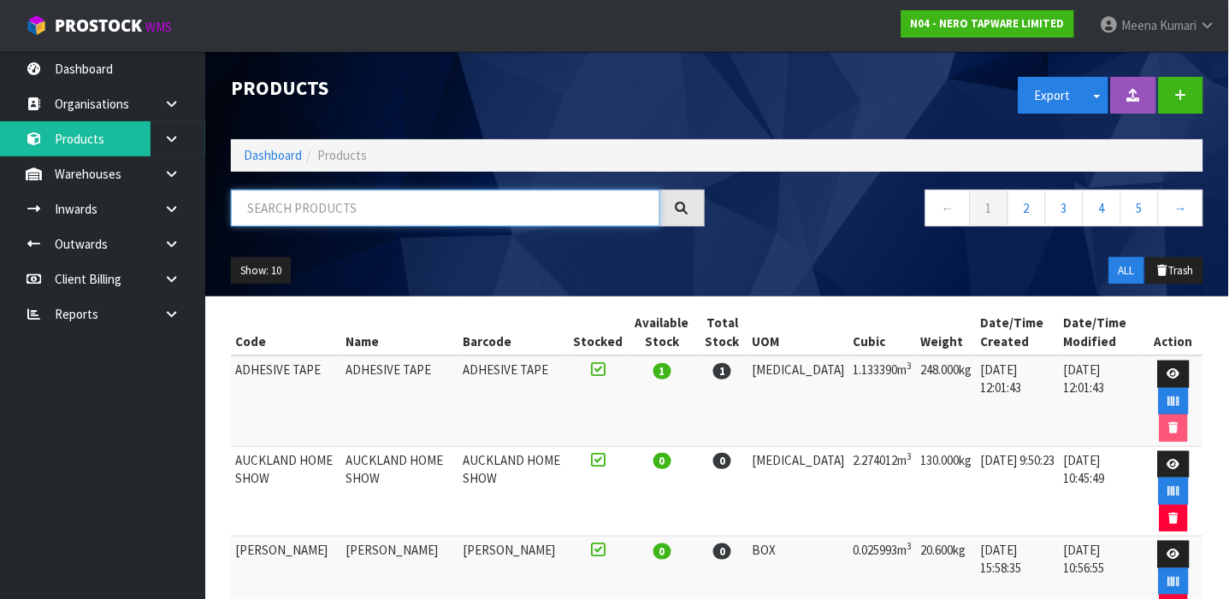
click at [322, 194] on input "text" at bounding box center [445, 208] width 429 height 37
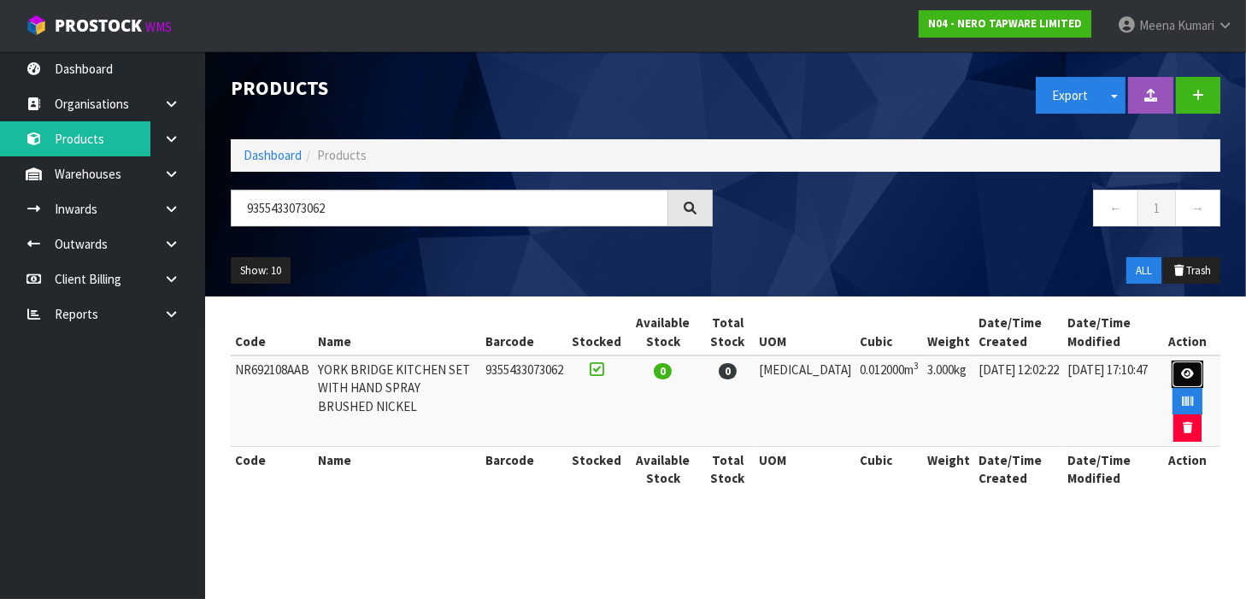
click at [1174, 373] on link at bounding box center [1188, 374] width 32 height 27
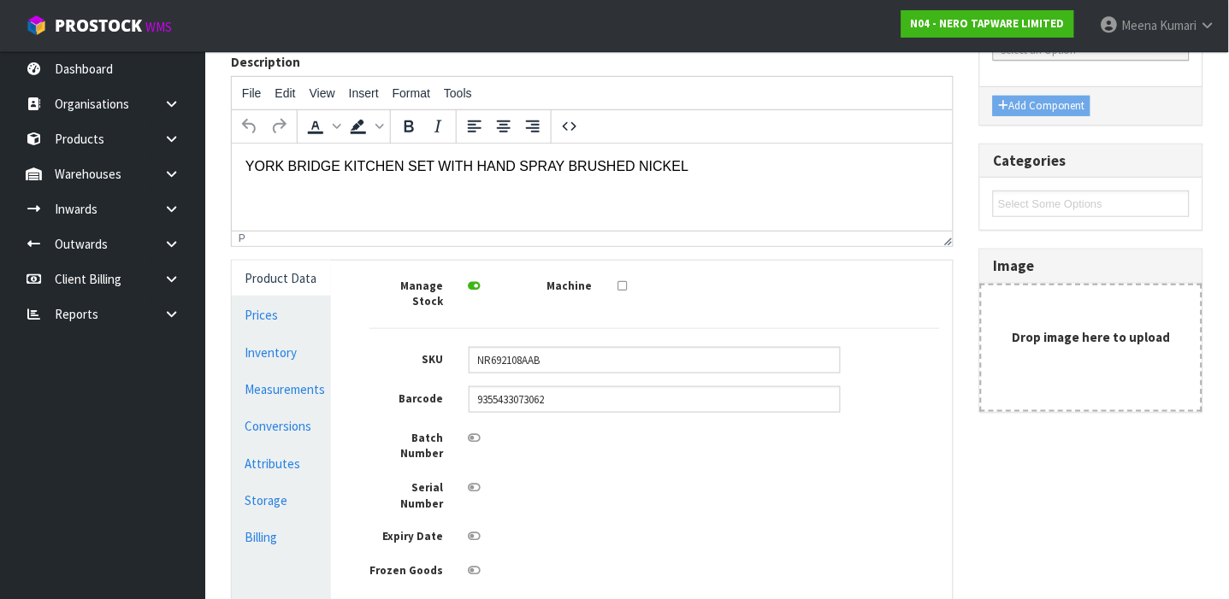
scroll to position [189, 0]
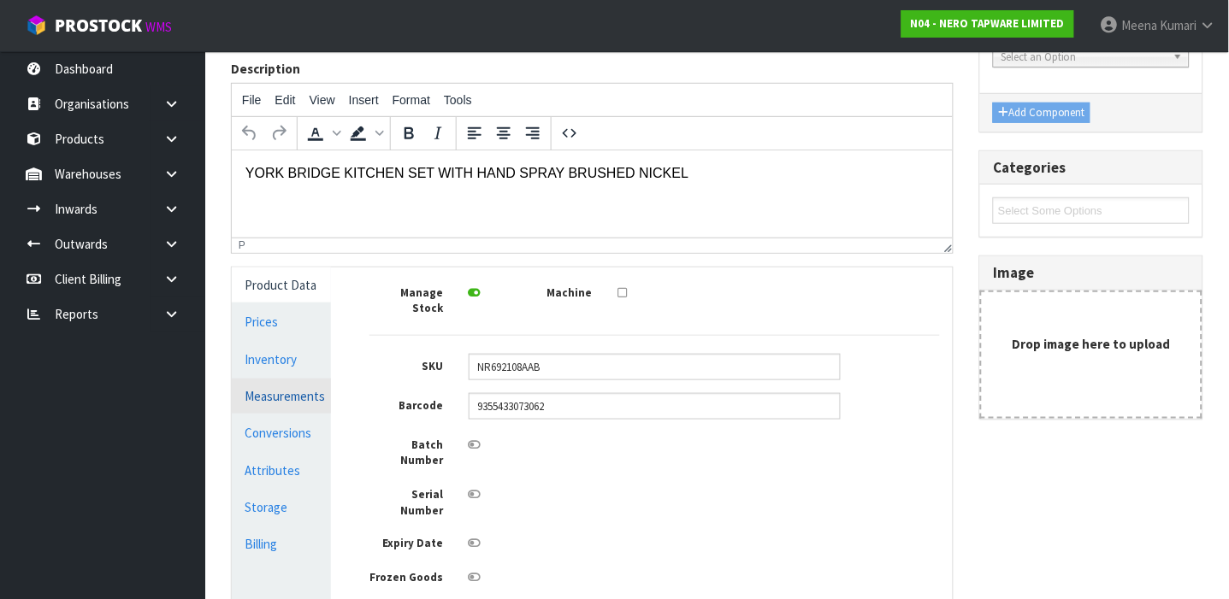
click at [262, 387] on link "Measurements" at bounding box center [281, 396] width 99 height 35
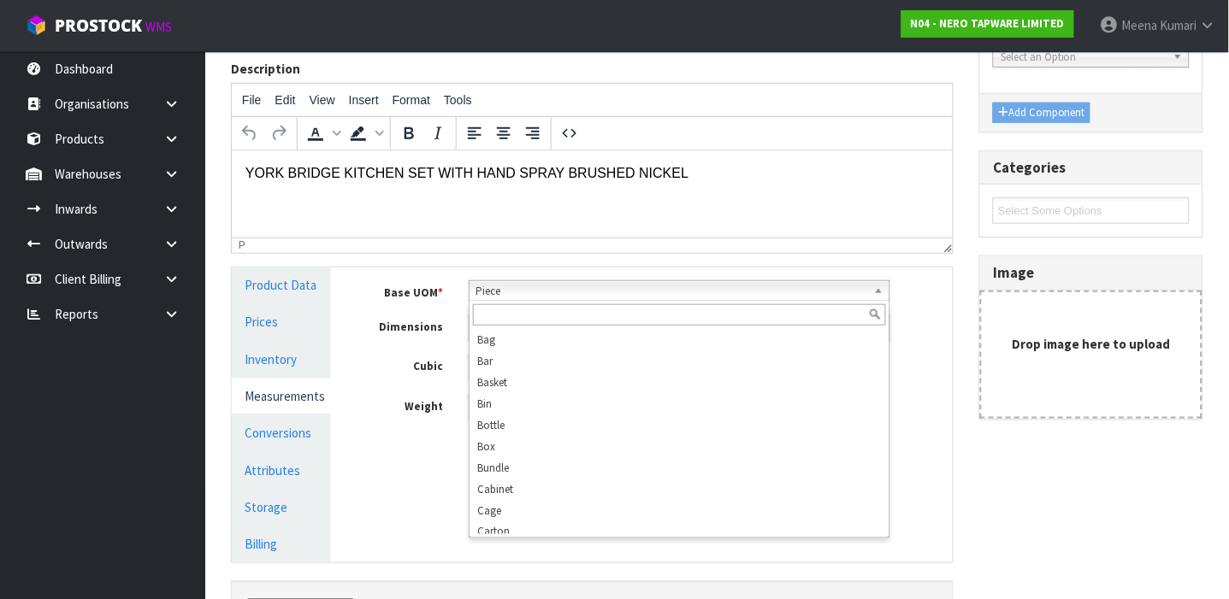
click at [577, 285] on span "Piece" at bounding box center [671, 291] width 391 height 21
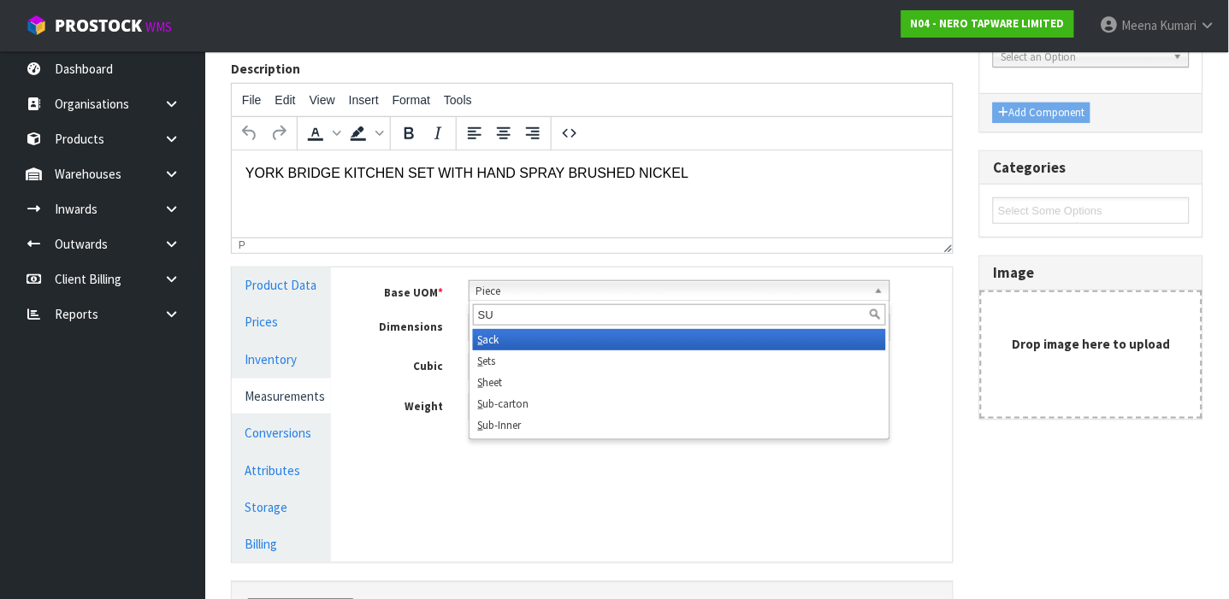
scroll to position [0, 0]
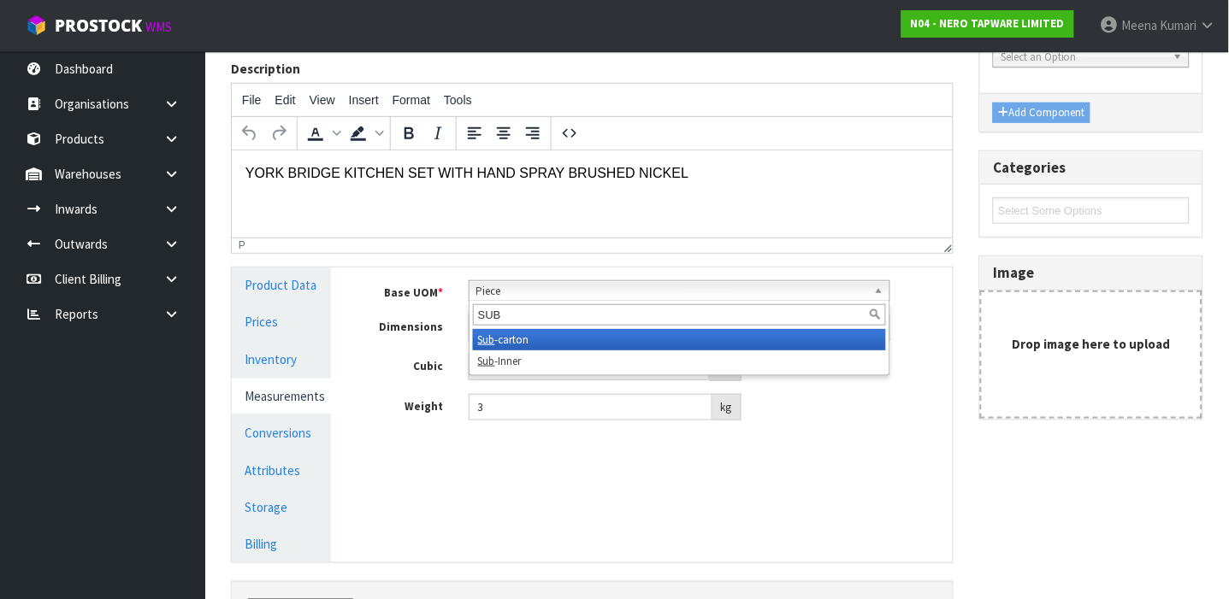
click at [566, 335] on li "Sub -carton" at bounding box center [679, 339] width 413 height 21
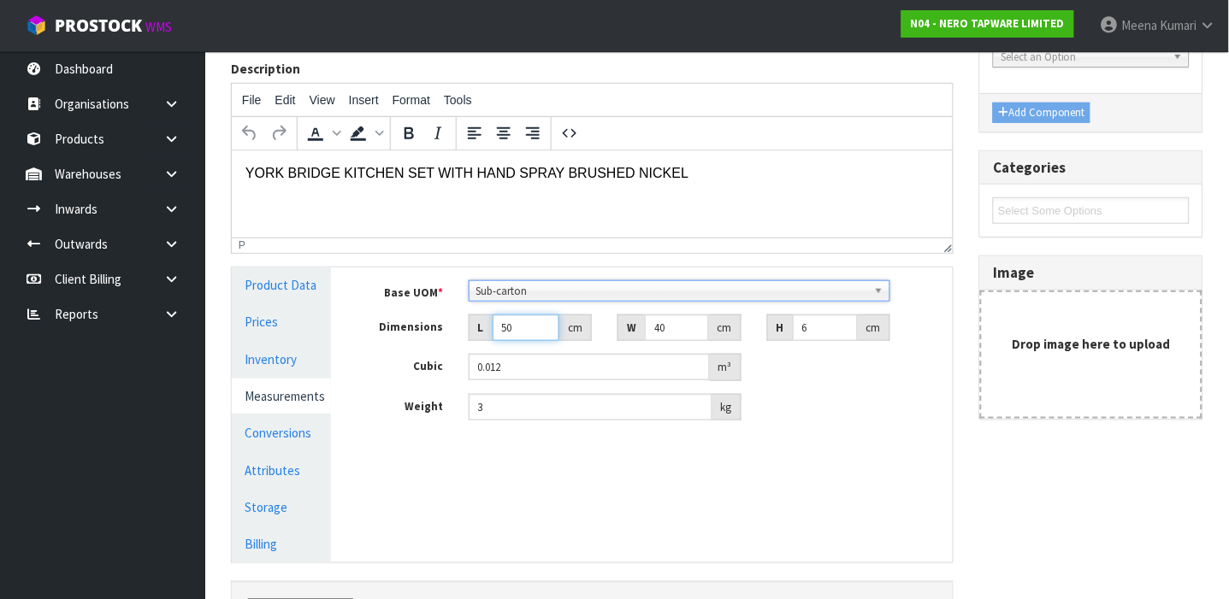
click at [522, 333] on input "50" at bounding box center [525, 328] width 67 height 27
click at [525, 401] on input "3" at bounding box center [590, 407] width 244 height 27
click at [265, 431] on link "Conversions" at bounding box center [281, 432] width 99 height 35
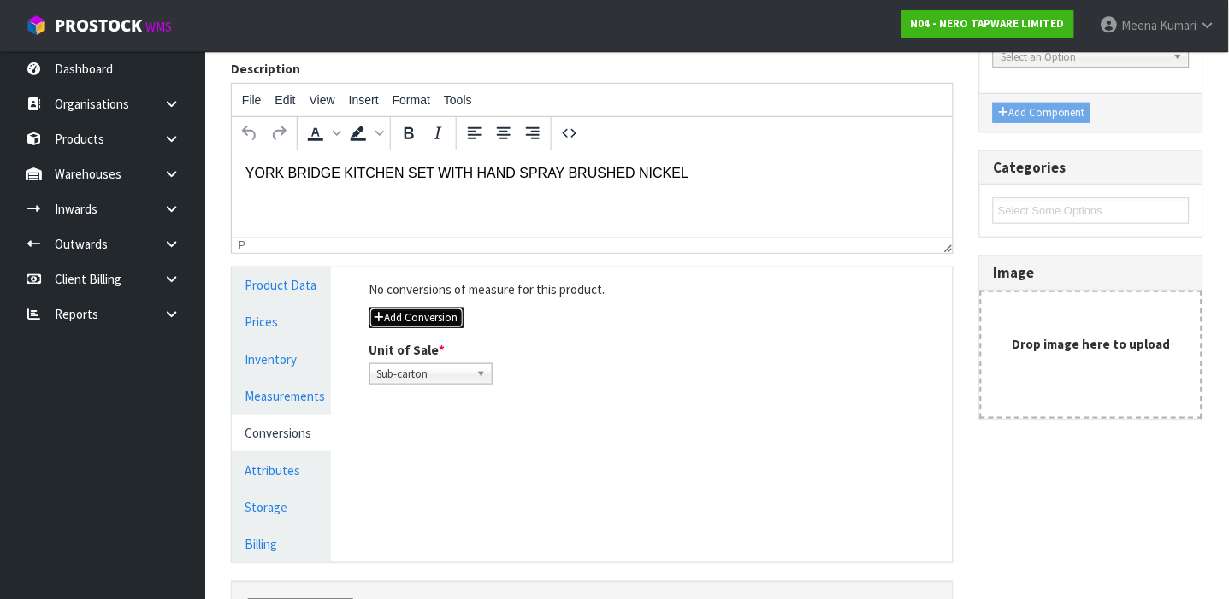
click at [430, 309] on button "Add Conversion" at bounding box center [416, 318] width 94 height 21
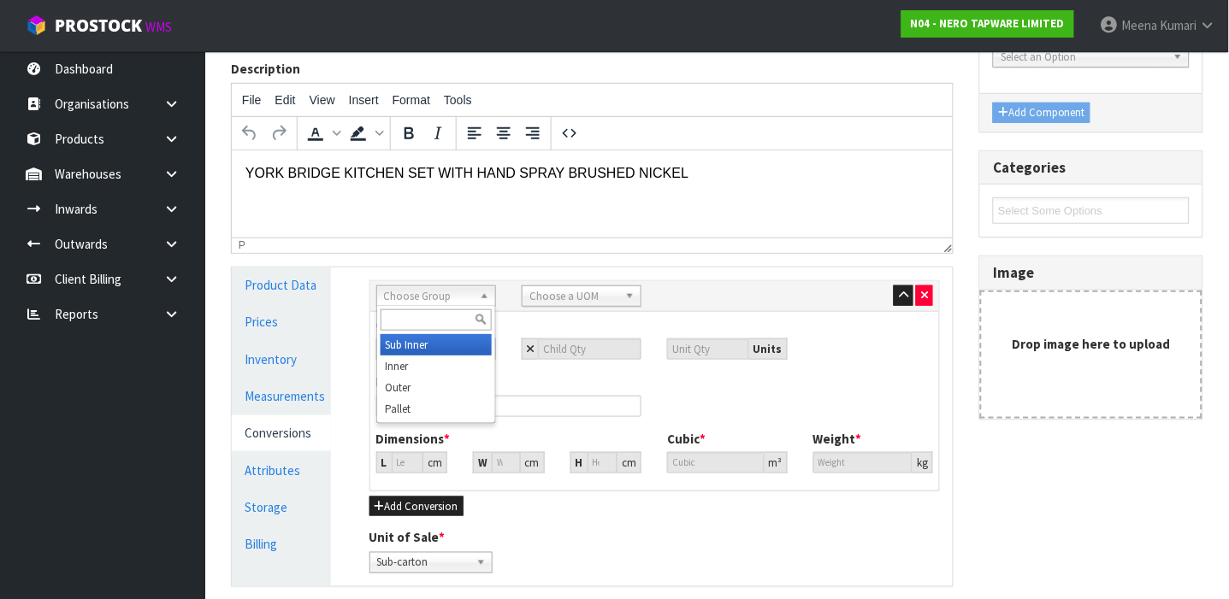
click at [440, 299] on span "Choose Group" at bounding box center [428, 296] width 89 height 21
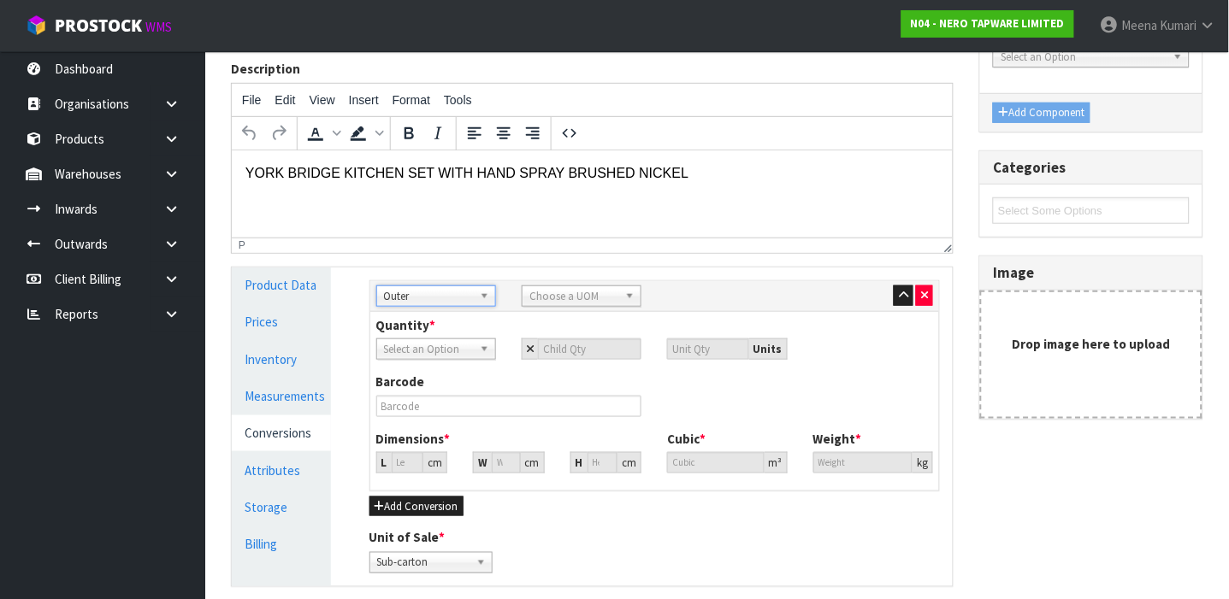
click at [577, 299] on span "Choose a UOM" at bounding box center [573, 296] width 89 height 21
click at [578, 342] on input "number" at bounding box center [589, 349] width 103 height 21
click at [404, 468] on input "39.082" at bounding box center [408, 462] width 32 height 21
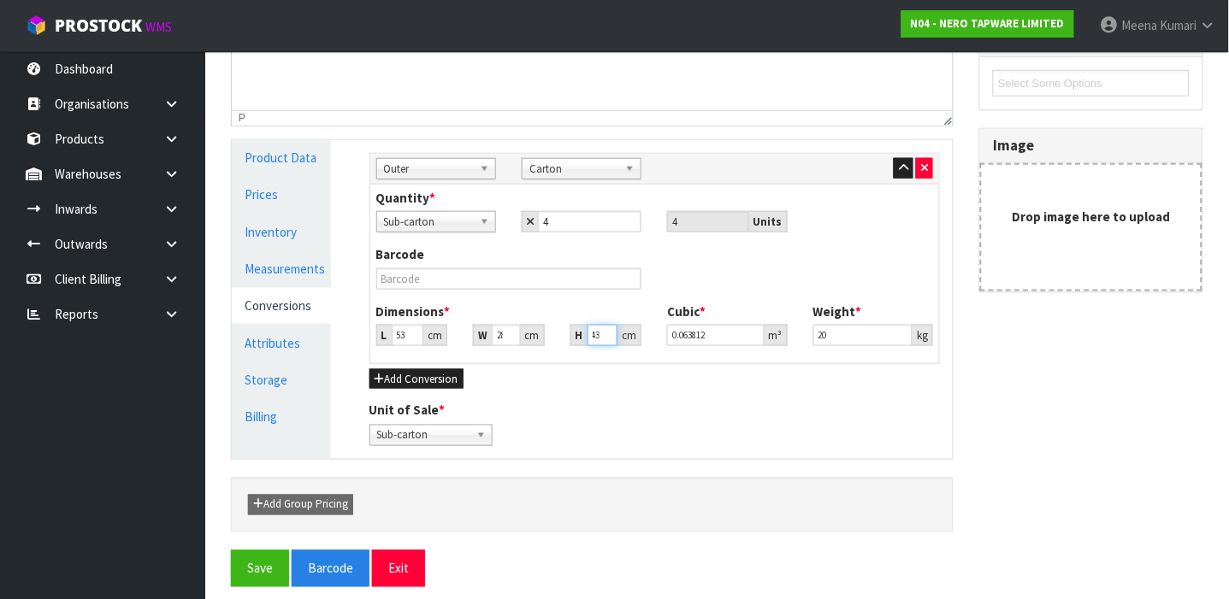
scroll to position [311, 0]
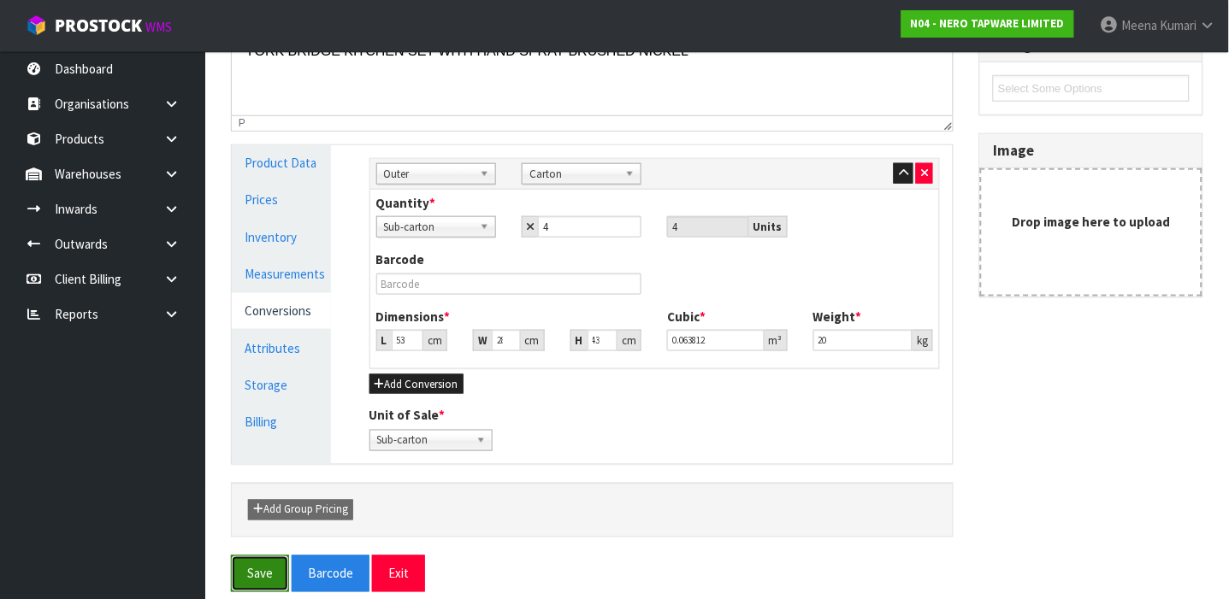
click at [256, 574] on button "Save" at bounding box center [260, 574] width 58 height 37
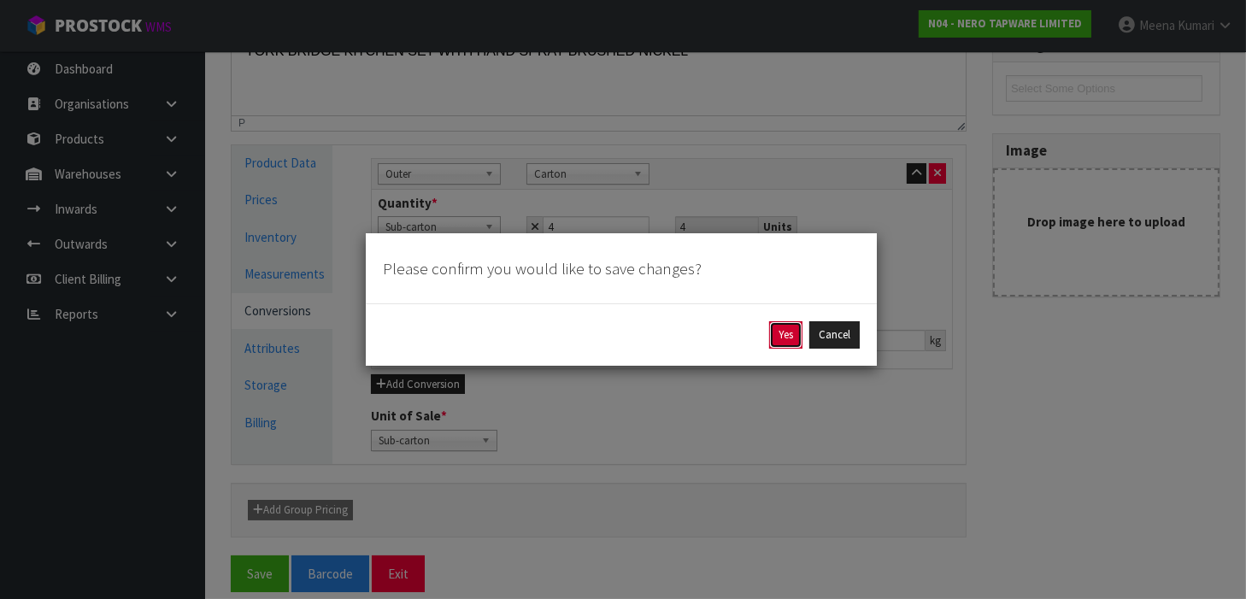
click at [778, 340] on button "Yes" at bounding box center [785, 334] width 33 height 27
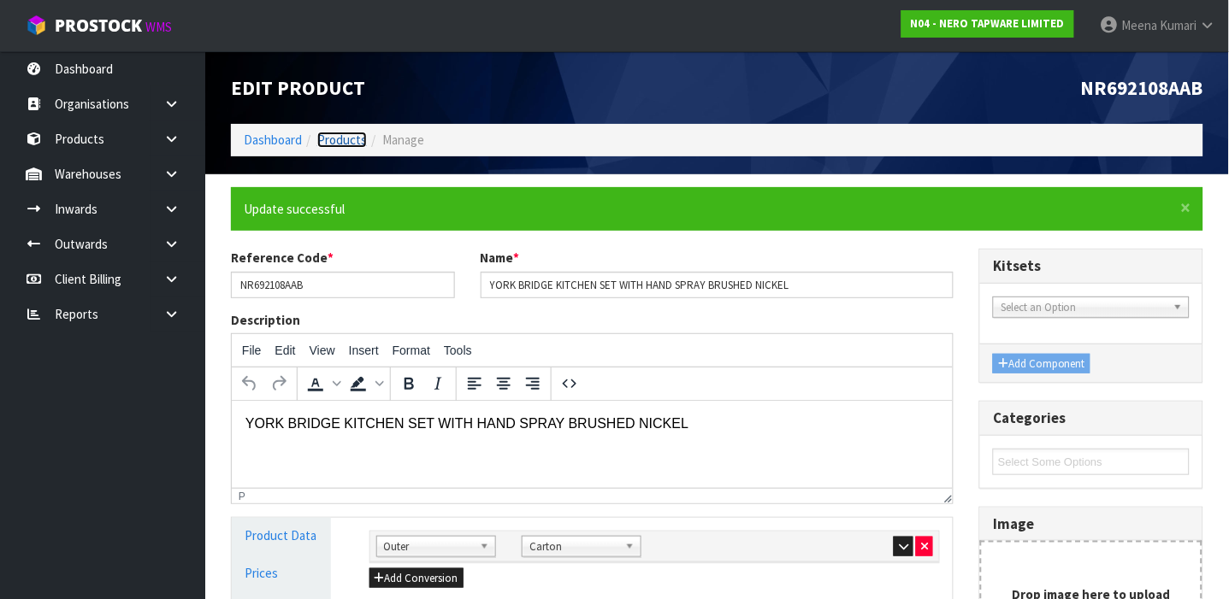
click at [342, 135] on link "Products" at bounding box center [342, 140] width 50 height 16
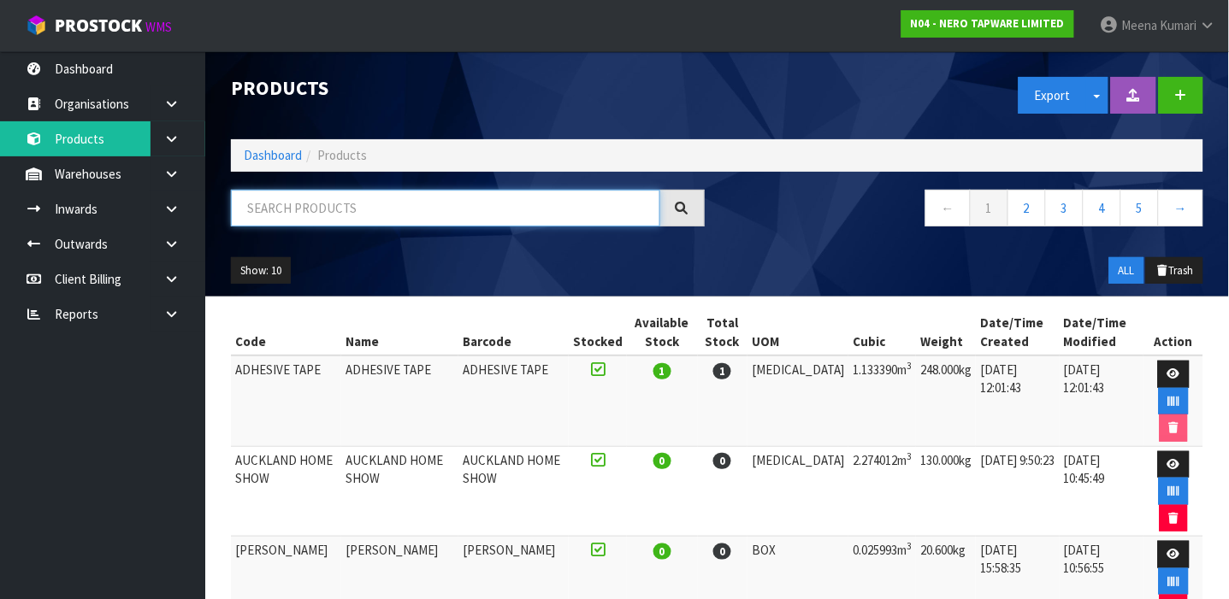
click at [350, 193] on input "text" at bounding box center [445, 208] width 429 height 37
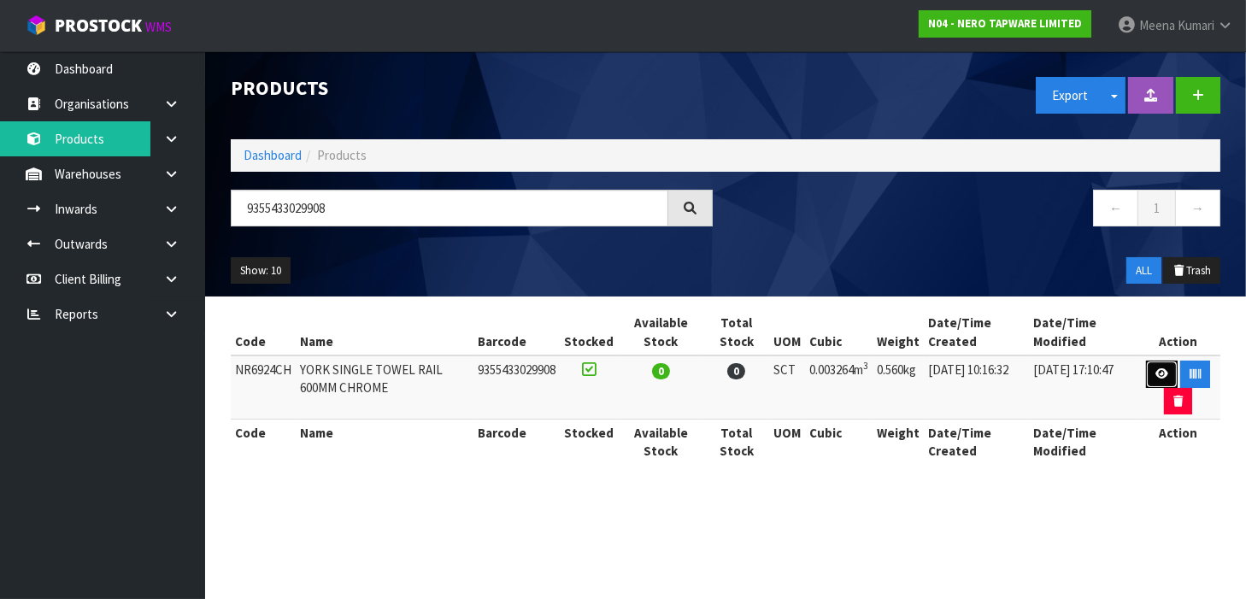
click at [1163, 372] on icon at bounding box center [1162, 373] width 13 height 11
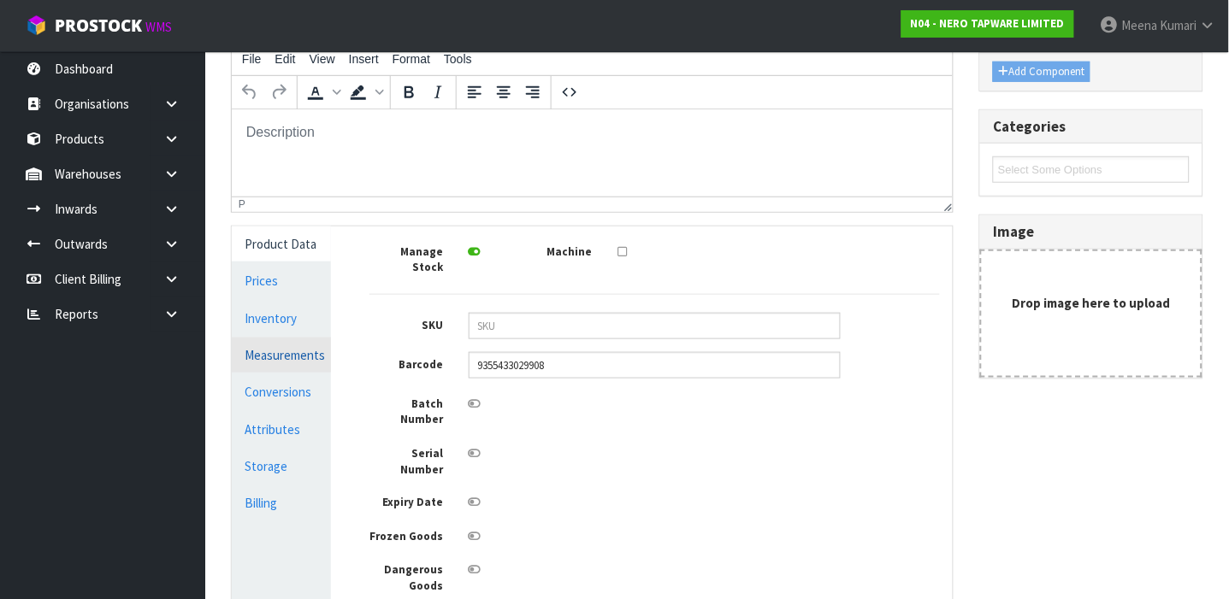
click at [286, 350] on link "Measurements" at bounding box center [281, 355] width 99 height 35
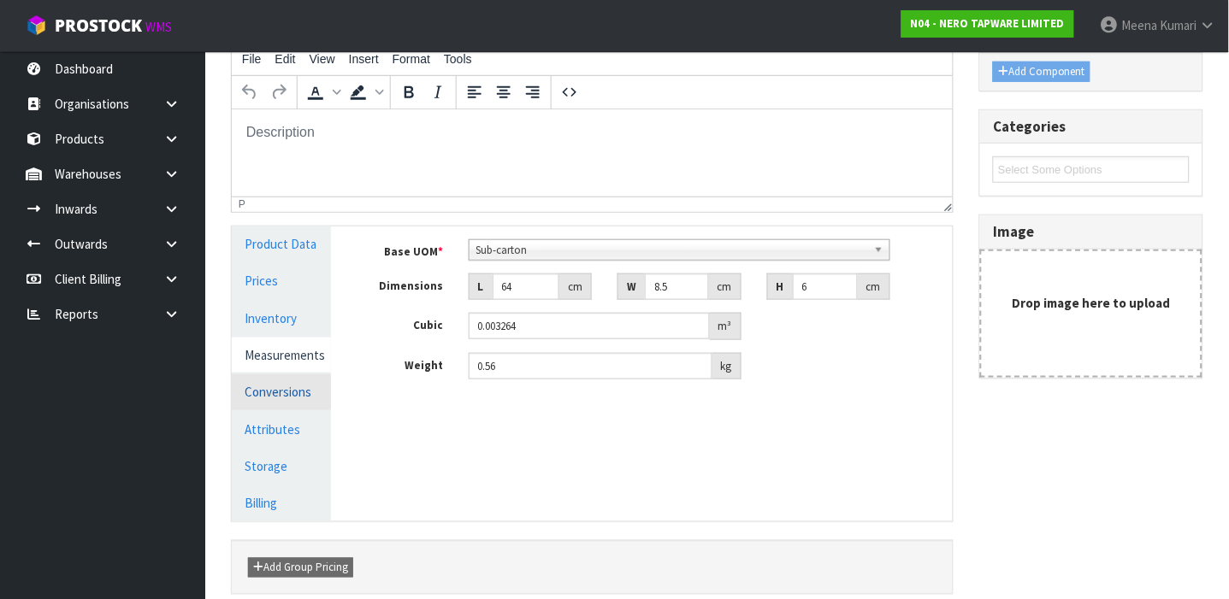
click at [295, 398] on link "Conversions" at bounding box center [281, 391] width 99 height 35
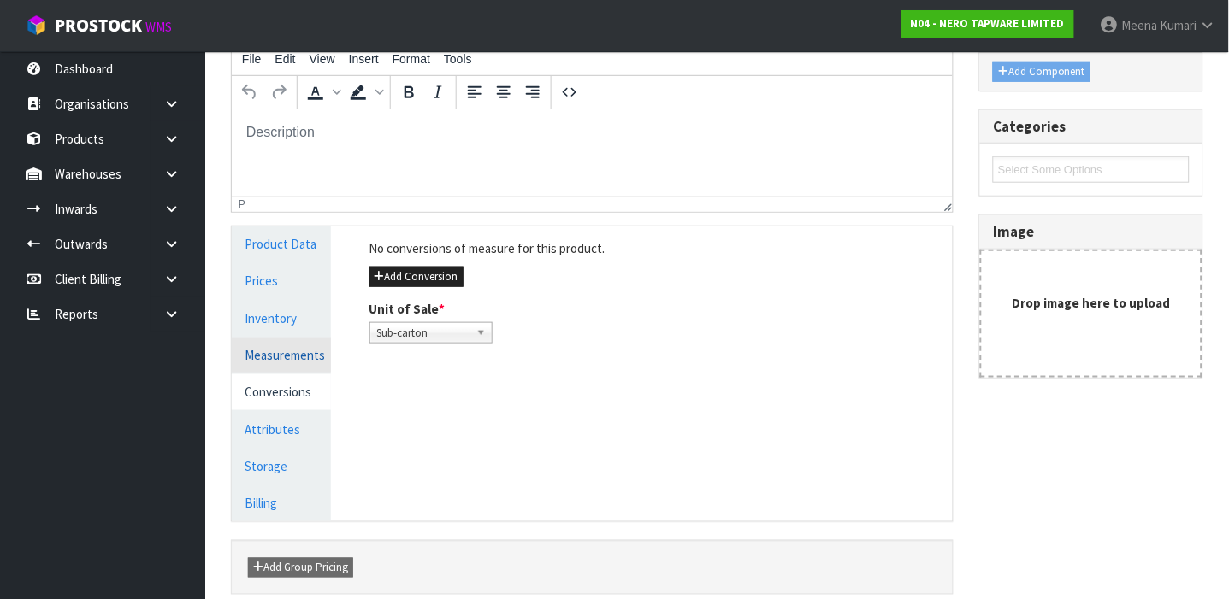
click at [270, 344] on link "Measurements" at bounding box center [281, 355] width 99 height 35
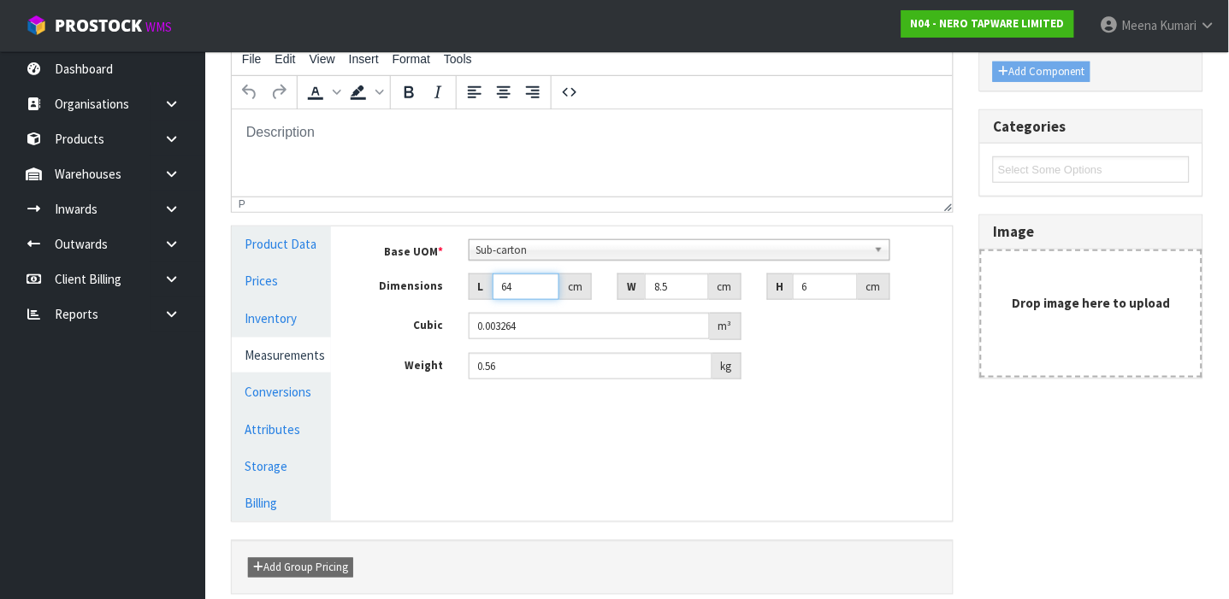
drag, startPoint x: 516, startPoint y: 292, endPoint x: 498, endPoint y: 290, distance: 19.0
click at [498, 290] on input "64" at bounding box center [525, 287] width 67 height 27
click at [558, 359] on input "0.56" at bounding box center [590, 366] width 244 height 27
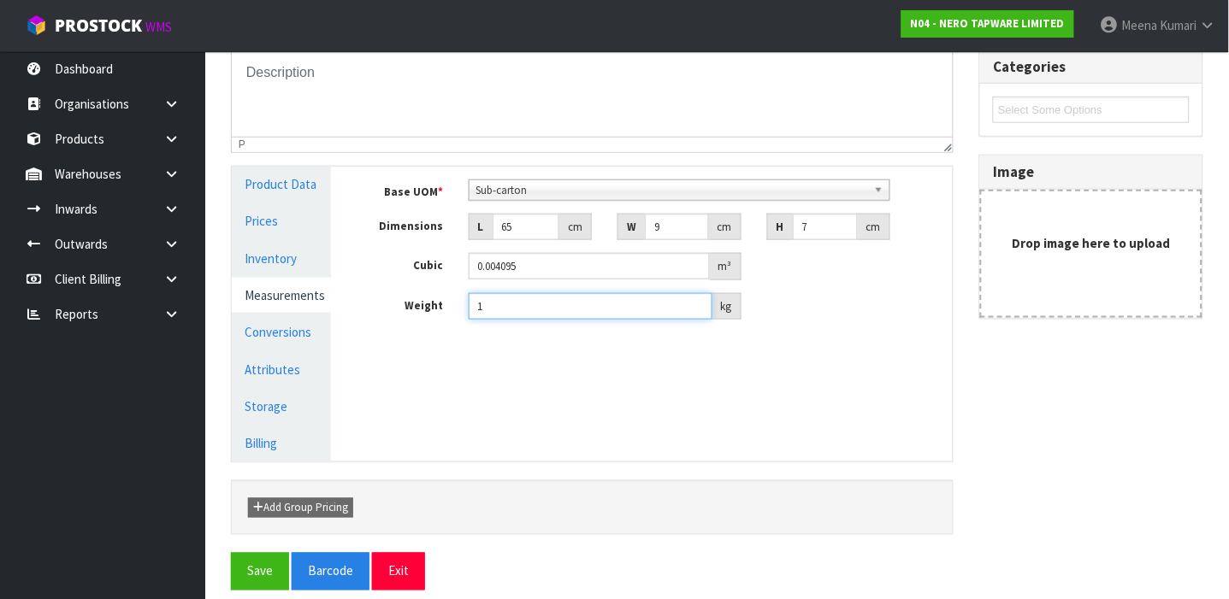
scroll to position [306, 0]
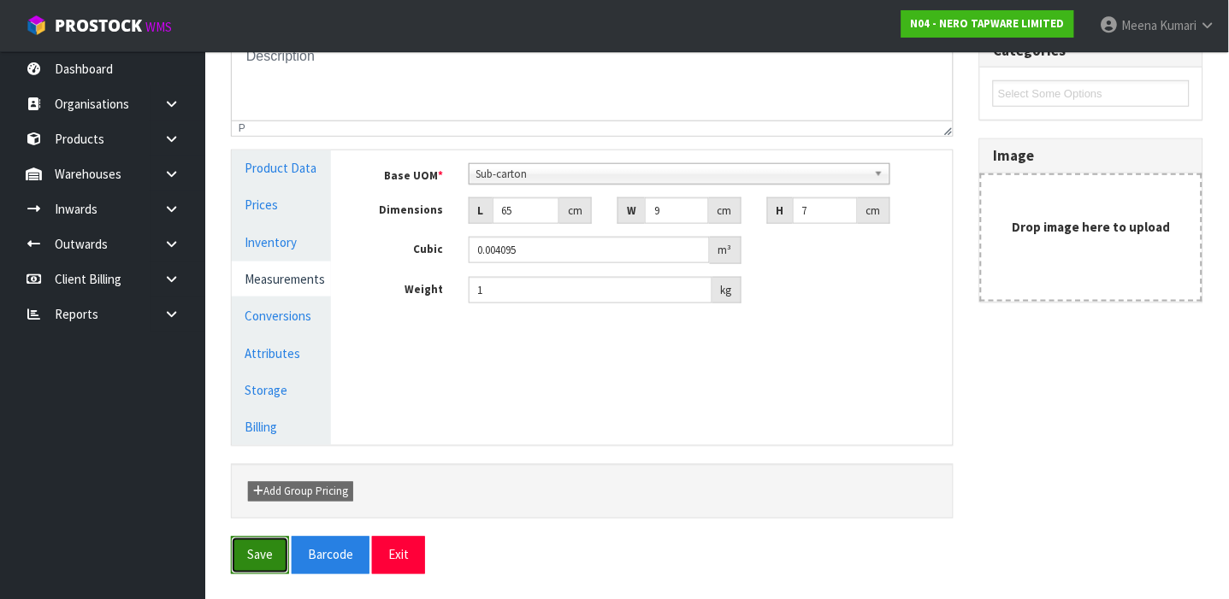
click at [267, 551] on button "Save" at bounding box center [260, 555] width 58 height 37
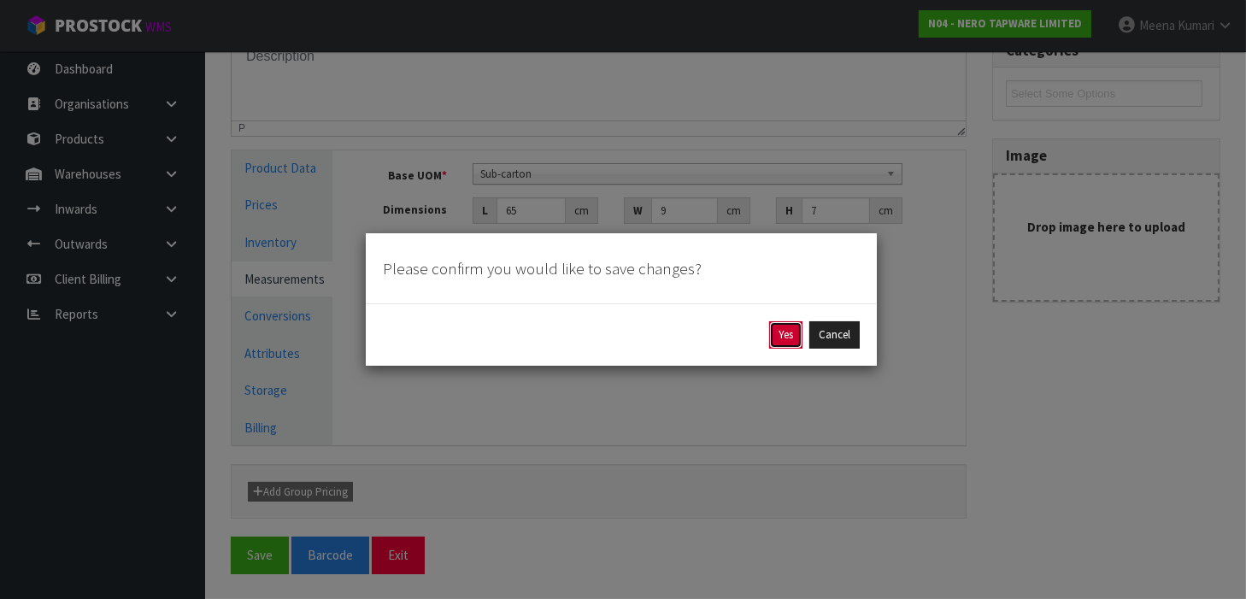
click at [791, 345] on button "Yes" at bounding box center [785, 334] width 33 height 27
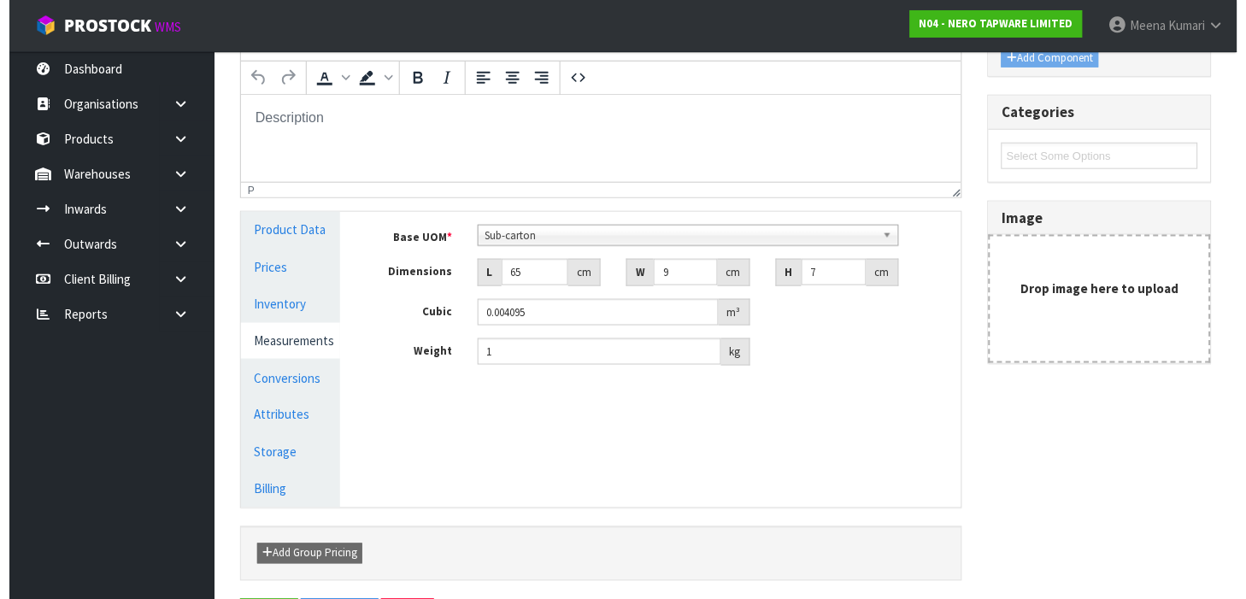
scroll to position [0, 0]
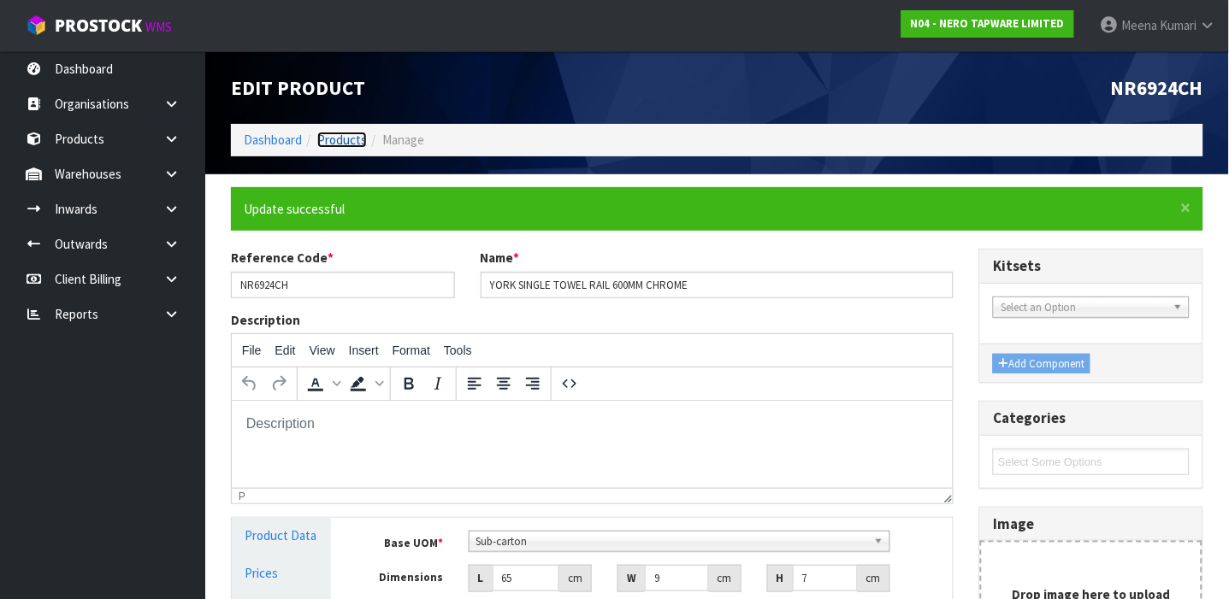
click at [327, 139] on link "Products" at bounding box center [342, 140] width 50 height 16
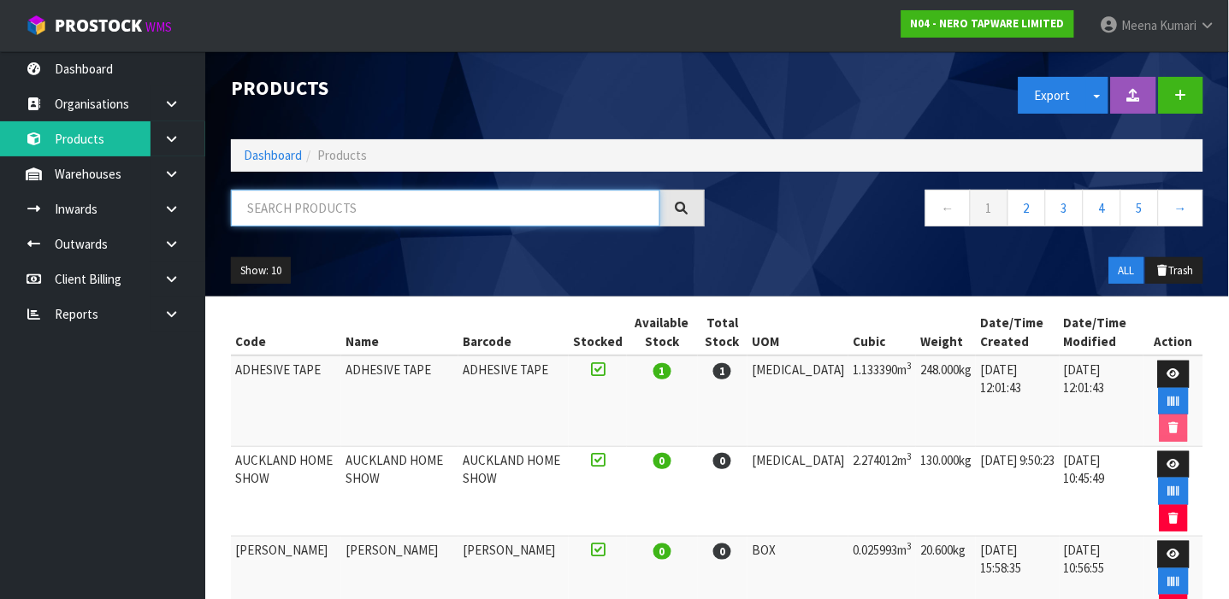
click at [315, 204] on input "text" at bounding box center [445, 208] width 429 height 37
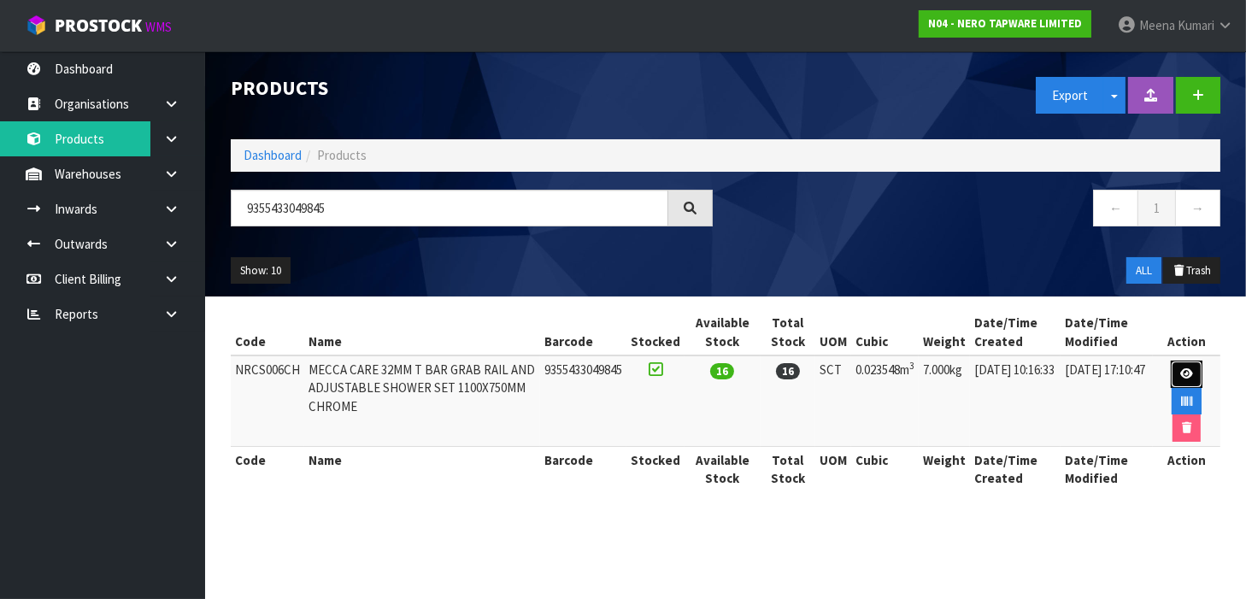
click at [1190, 366] on link at bounding box center [1187, 374] width 32 height 27
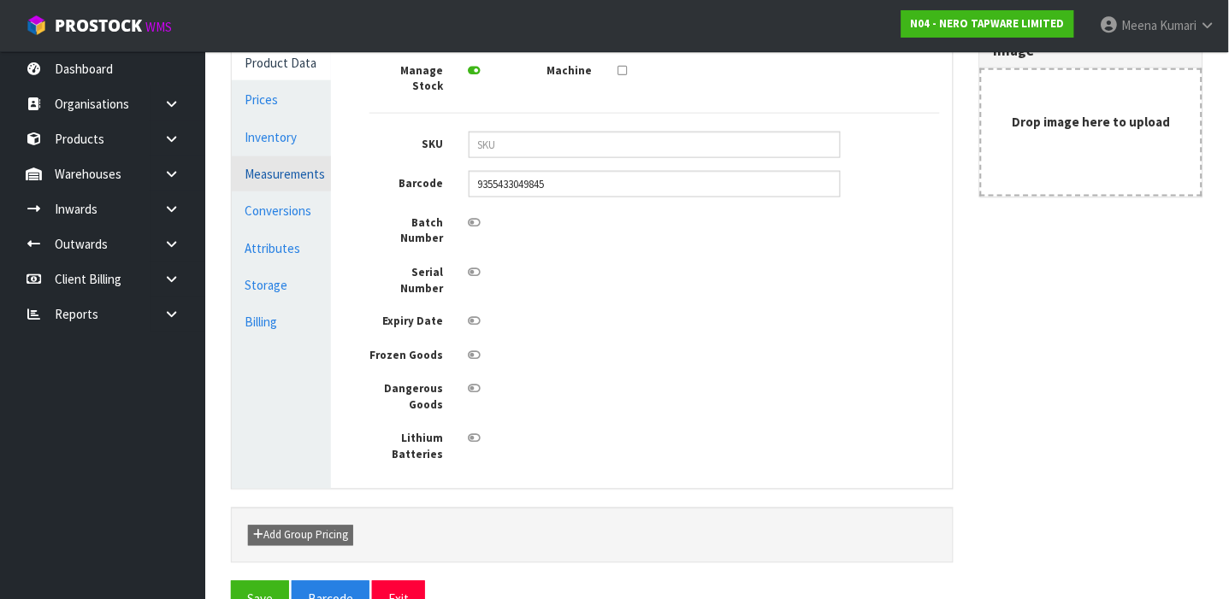
click at [317, 176] on link "Measurements" at bounding box center [281, 173] width 99 height 35
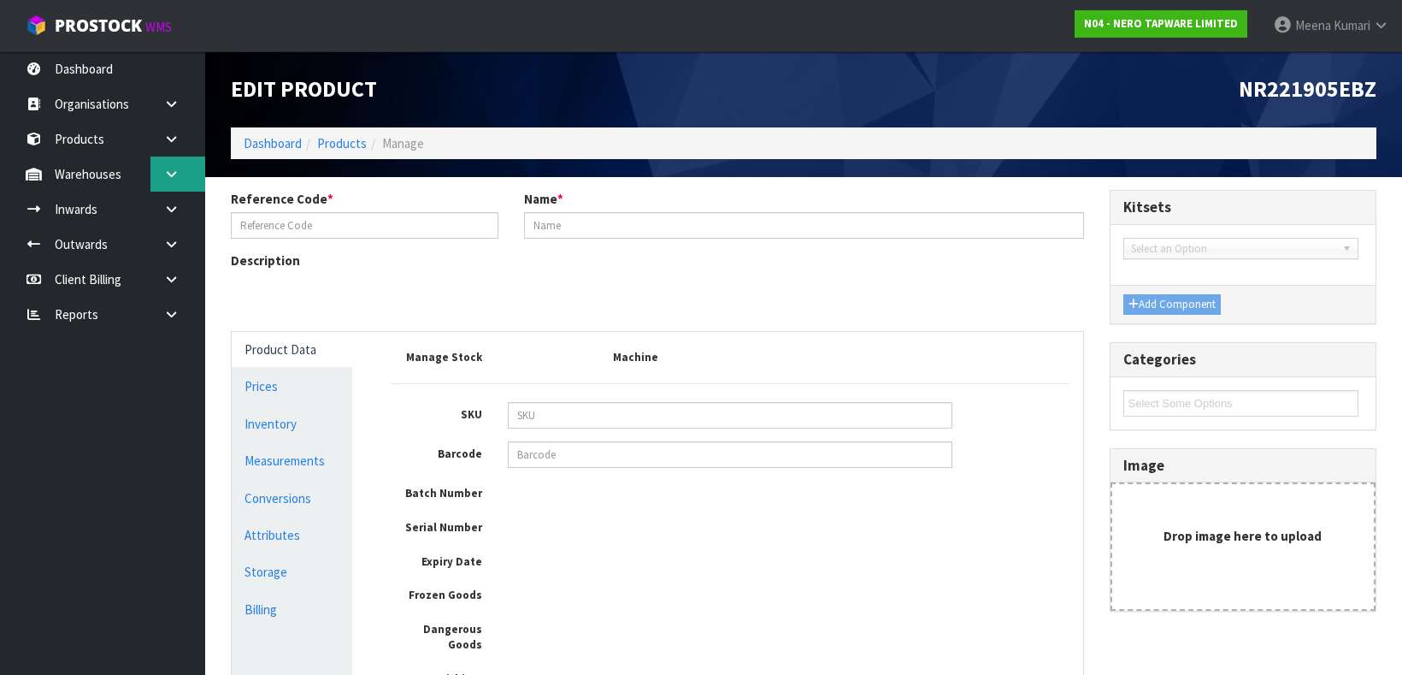
type input "NR221905EBZ"
type input "MECCA TWIN SHOWER BRUSHED BRONZE"
type input "9355433012658"
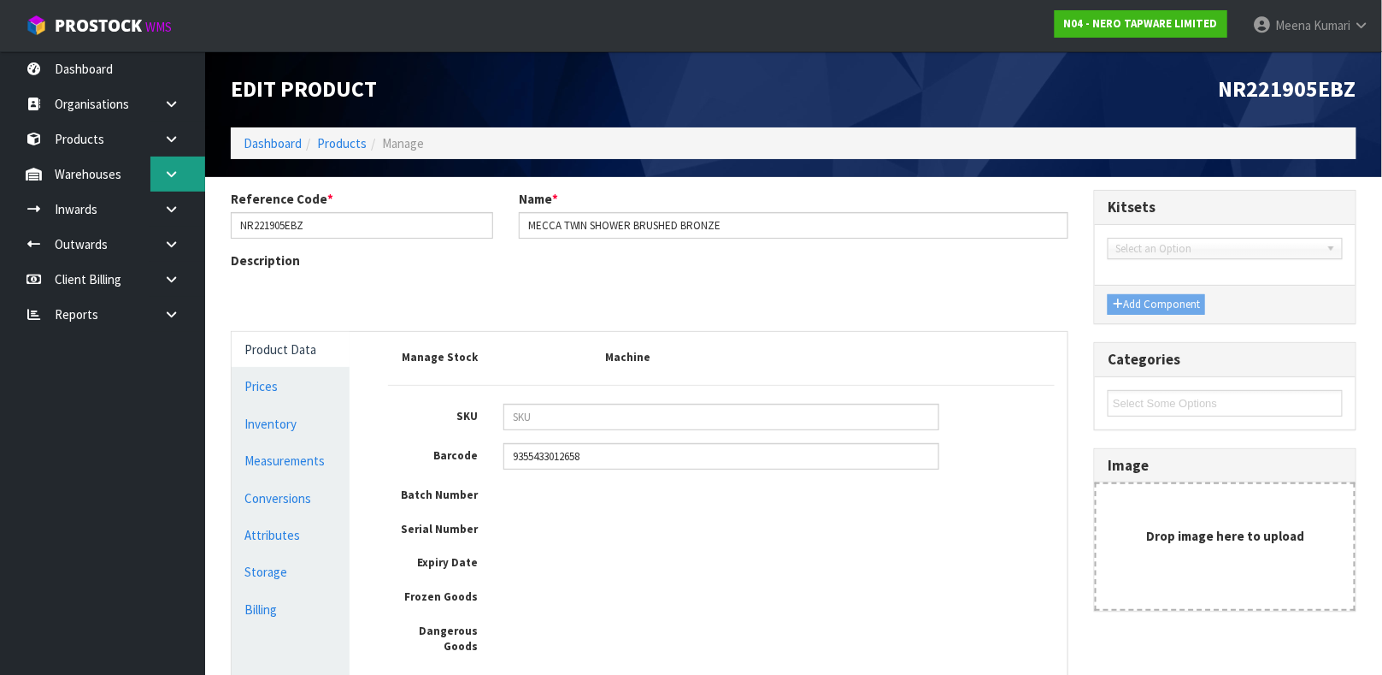
click at [171, 174] on icon at bounding box center [171, 174] width 16 height 13
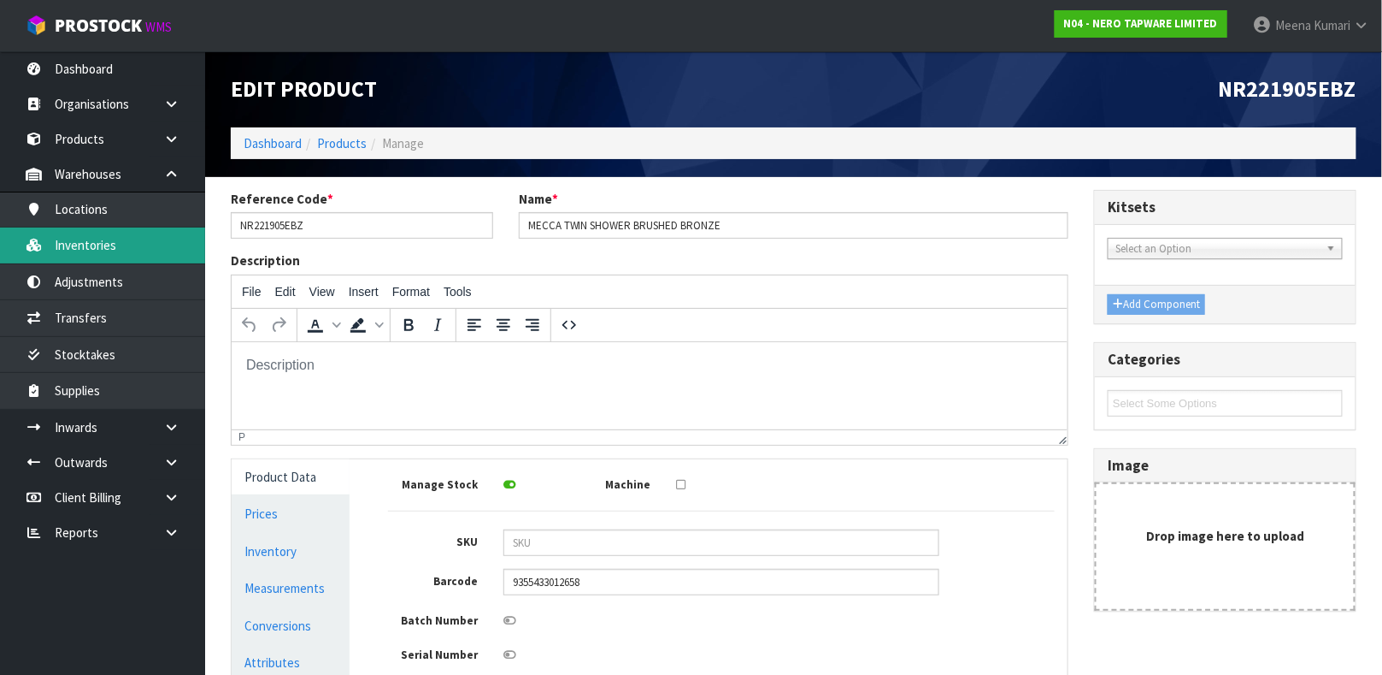
click at [130, 251] on link "Inventories" at bounding box center [102, 244] width 205 height 35
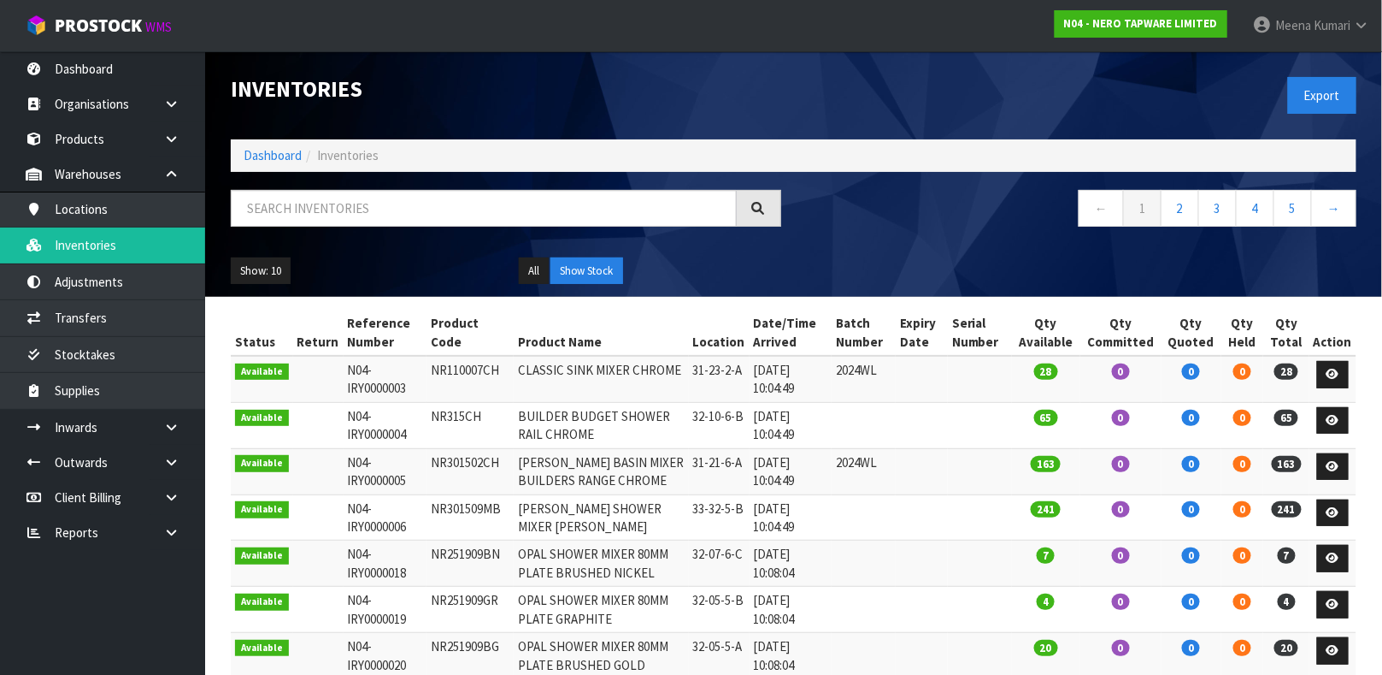
click at [281, 222] on div at bounding box center [506, 215] width 576 height 50
click at [281, 222] on input "text" at bounding box center [484, 208] width 506 height 37
paste input "NR221905EBZ"
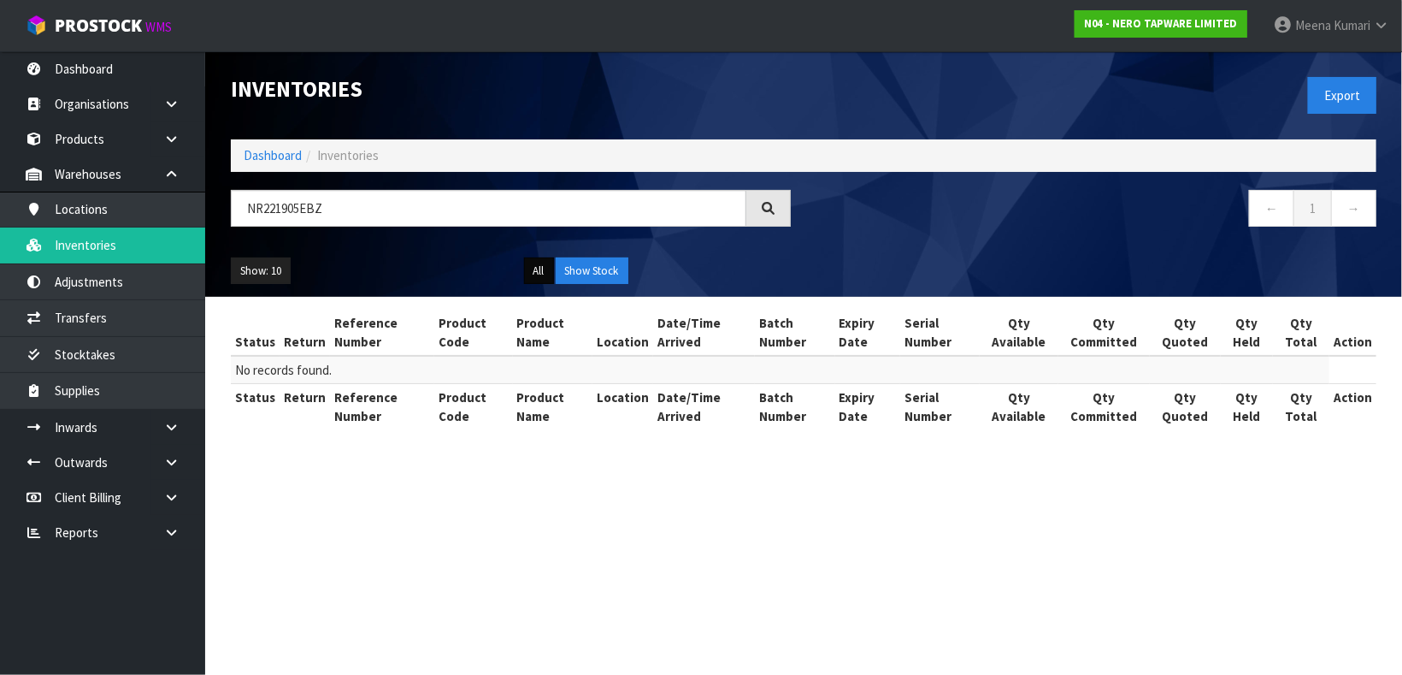
drag, startPoint x: 553, startPoint y: 285, endPoint x: 543, endPoint y: 279, distance: 11.9
click at [543, 279] on div "Show: 10 5 10 25 50 All Show Stock" at bounding box center [803, 271] width 1171 height 53
click at [543, 279] on button "All" at bounding box center [539, 270] width 30 height 27
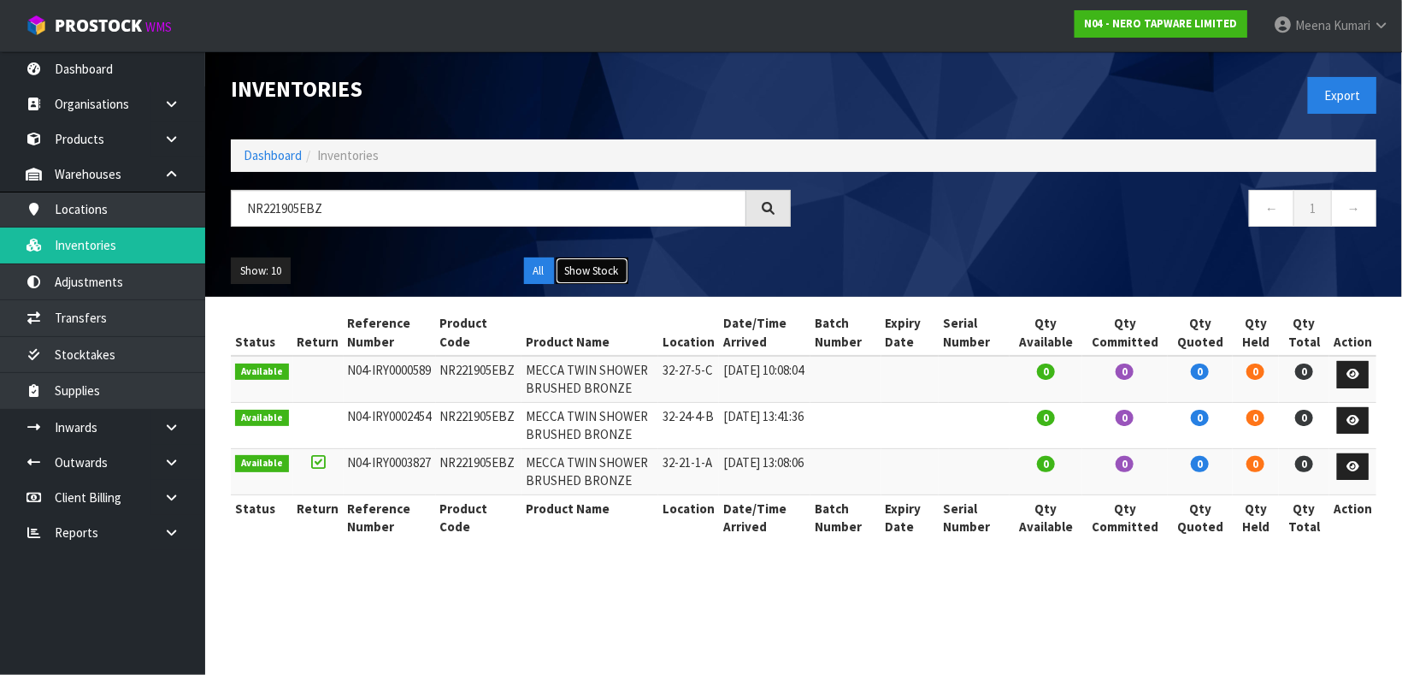
click at [606, 271] on button "Show Stock" at bounding box center [592, 270] width 73 height 27
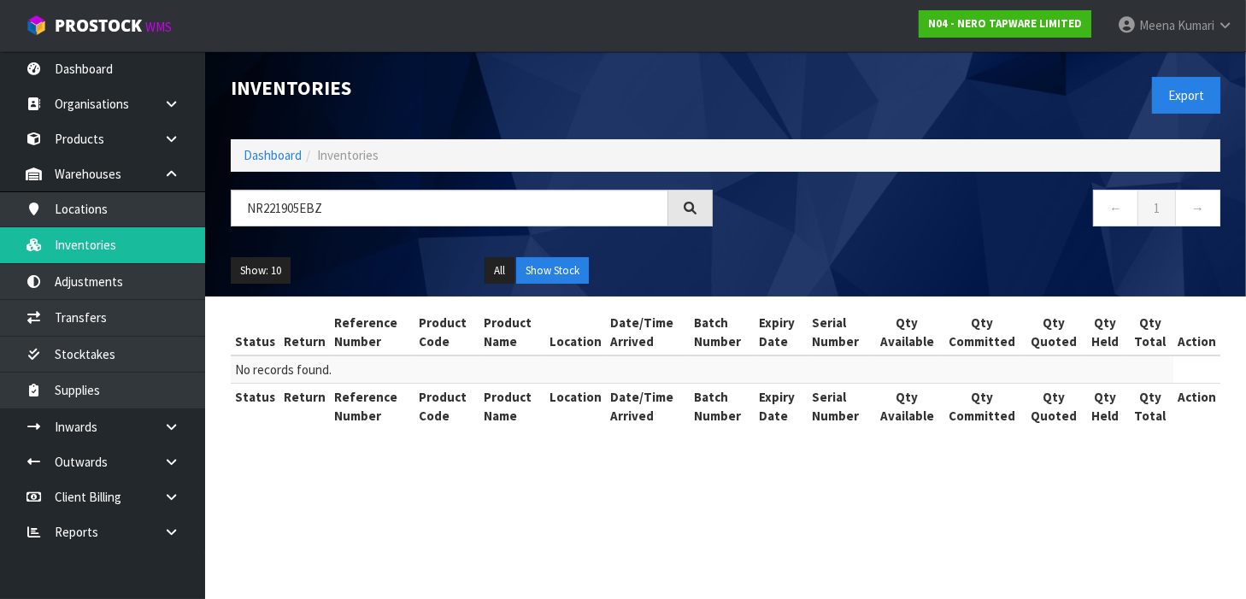
drag, startPoint x: 394, startPoint y: 227, endPoint x: 391, endPoint y: 216, distance: 10.8
click at [391, 216] on div "NR221905EBZ" at bounding box center [472, 215] width 508 height 50
click at [391, 216] on input "NR221905EBZ" at bounding box center [450, 208] width 438 height 37
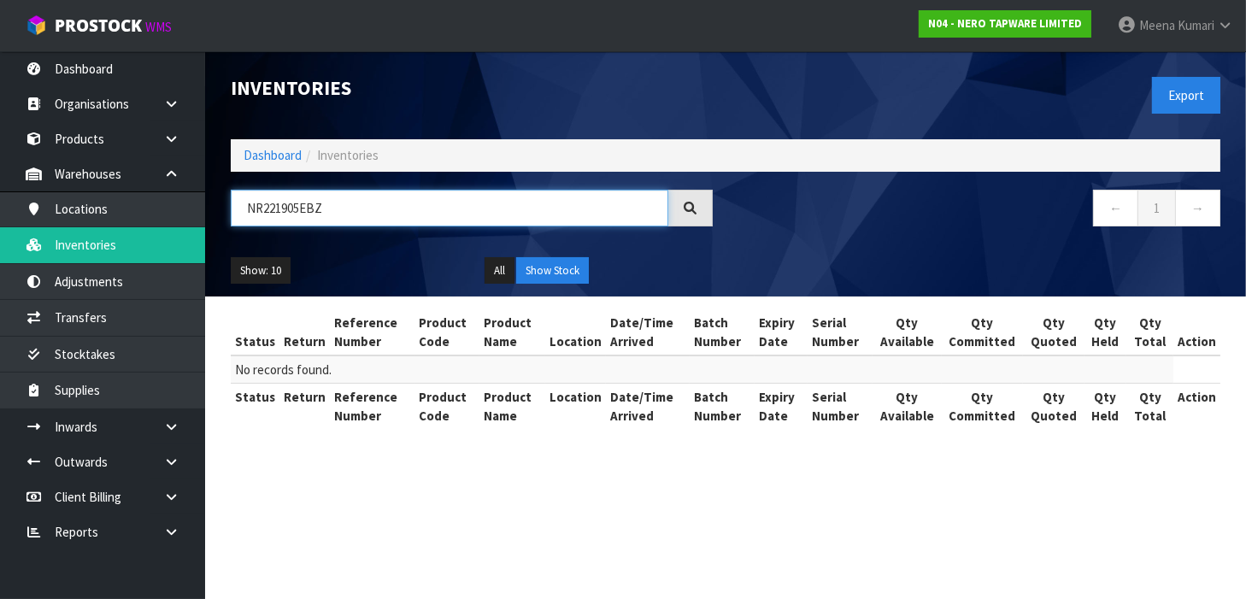
paste input "51908BN"
click at [496, 272] on button "All" at bounding box center [500, 270] width 30 height 27
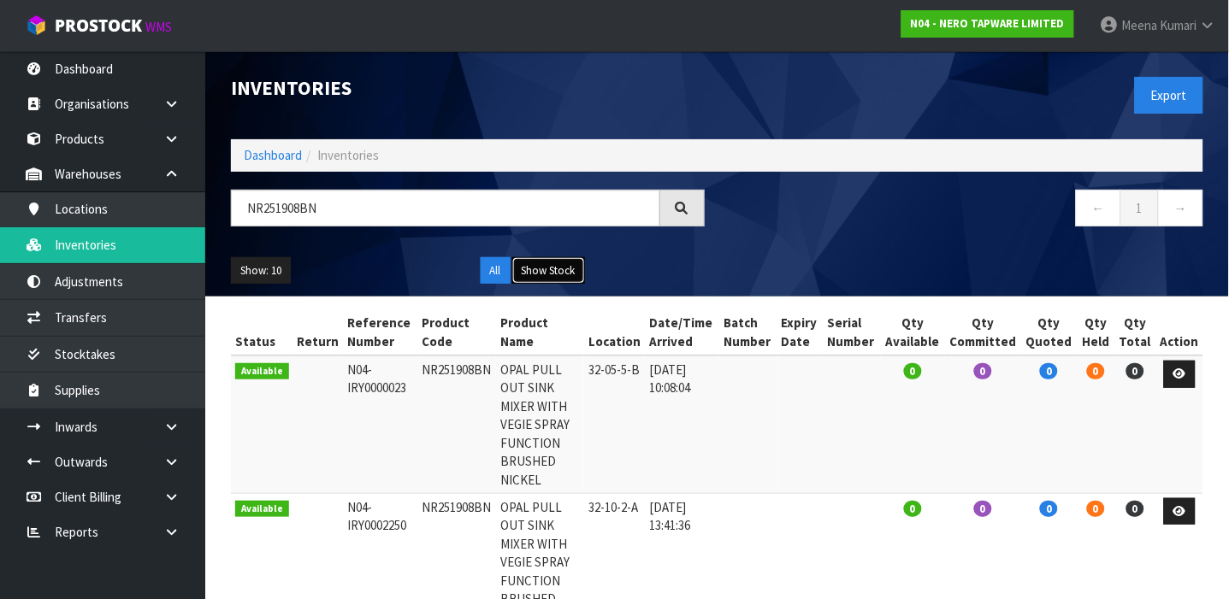
click at [566, 260] on button "Show Stock" at bounding box center [548, 270] width 73 height 27
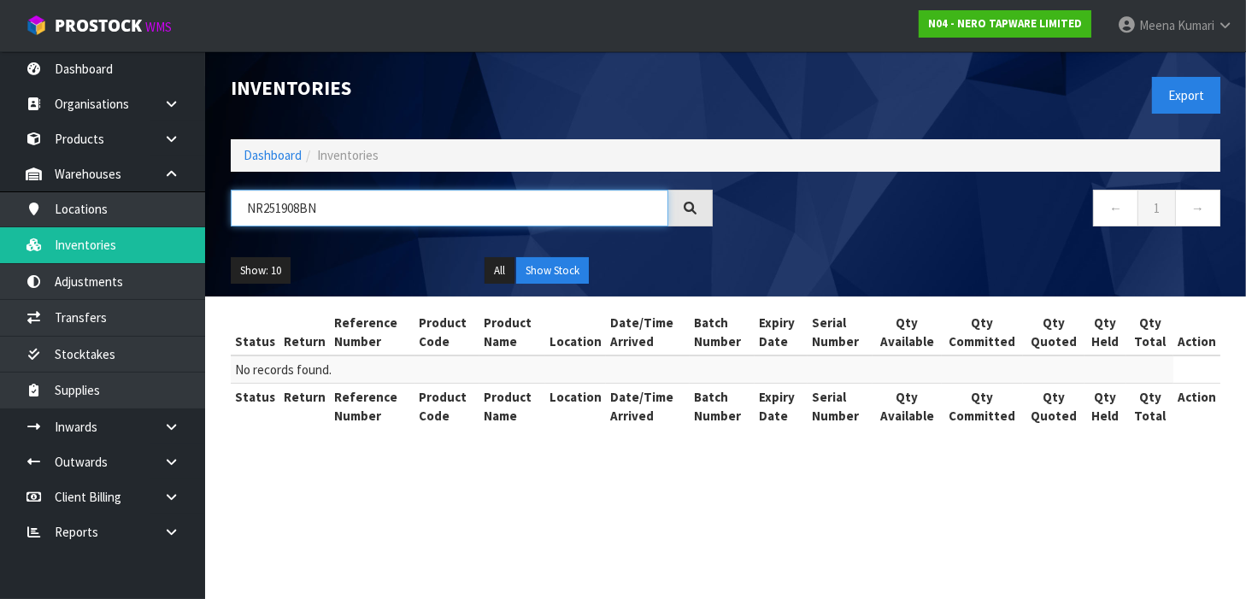
drag, startPoint x: 345, startPoint y: 195, endPoint x: 223, endPoint y: 202, distance: 121.6
click at [223, 202] on div "NR251908BN" at bounding box center [472, 215] width 508 height 50
paste input "Z"
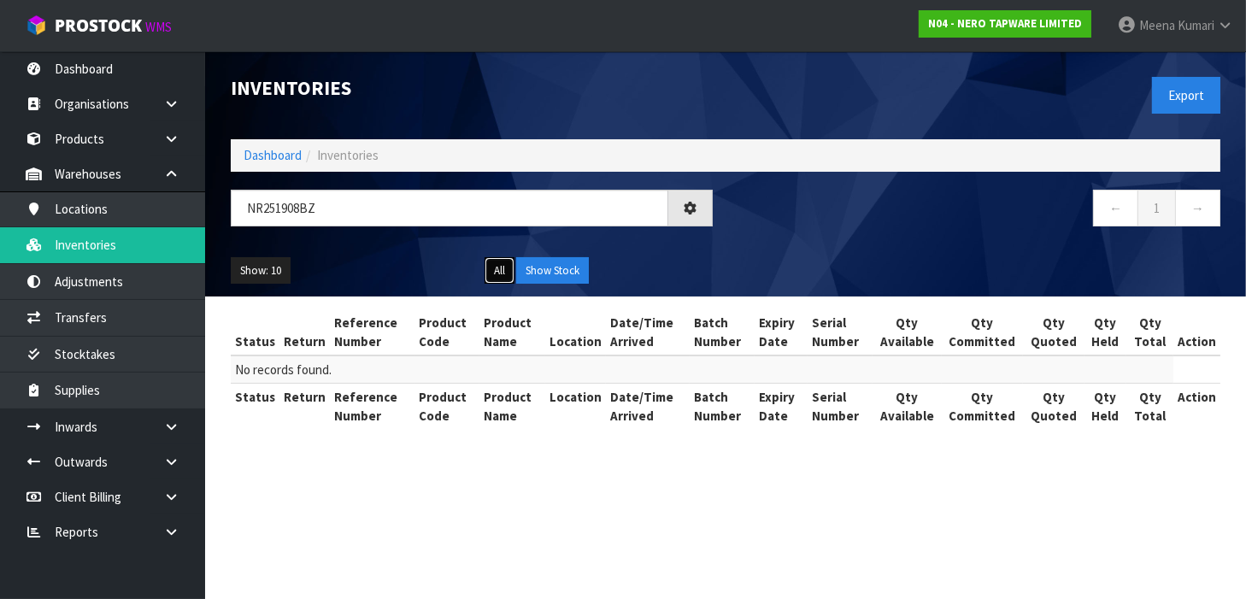
click at [504, 274] on button "All" at bounding box center [500, 270] width 30 height 27
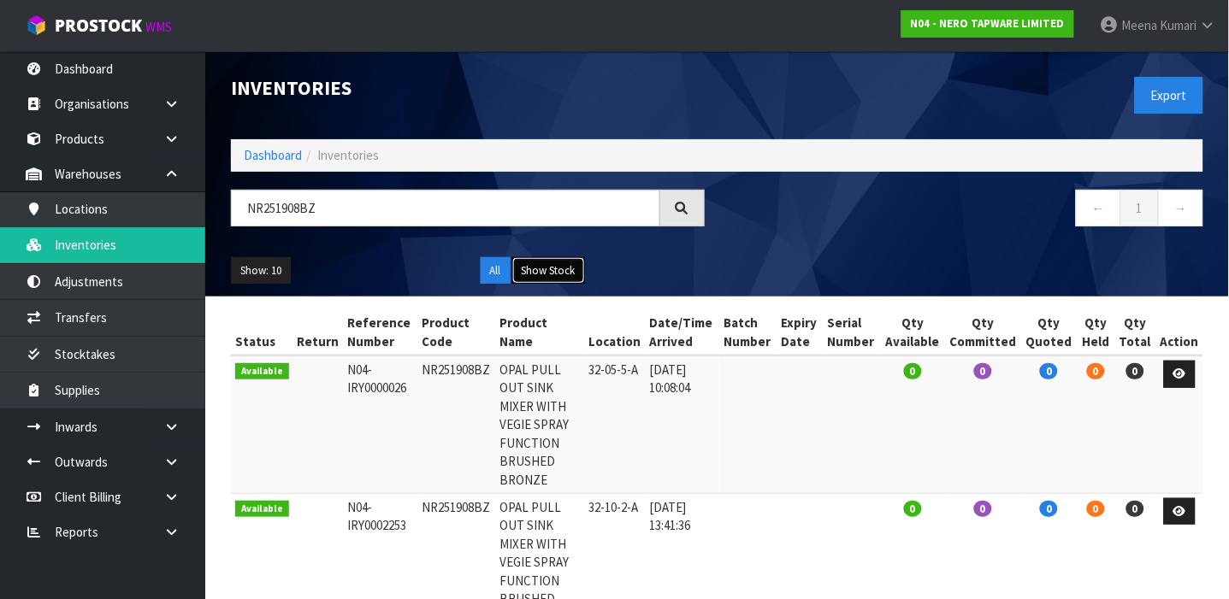
click at [563, 268] on button "Show Stock" at bounding box center [548, 270] width 73 height 27
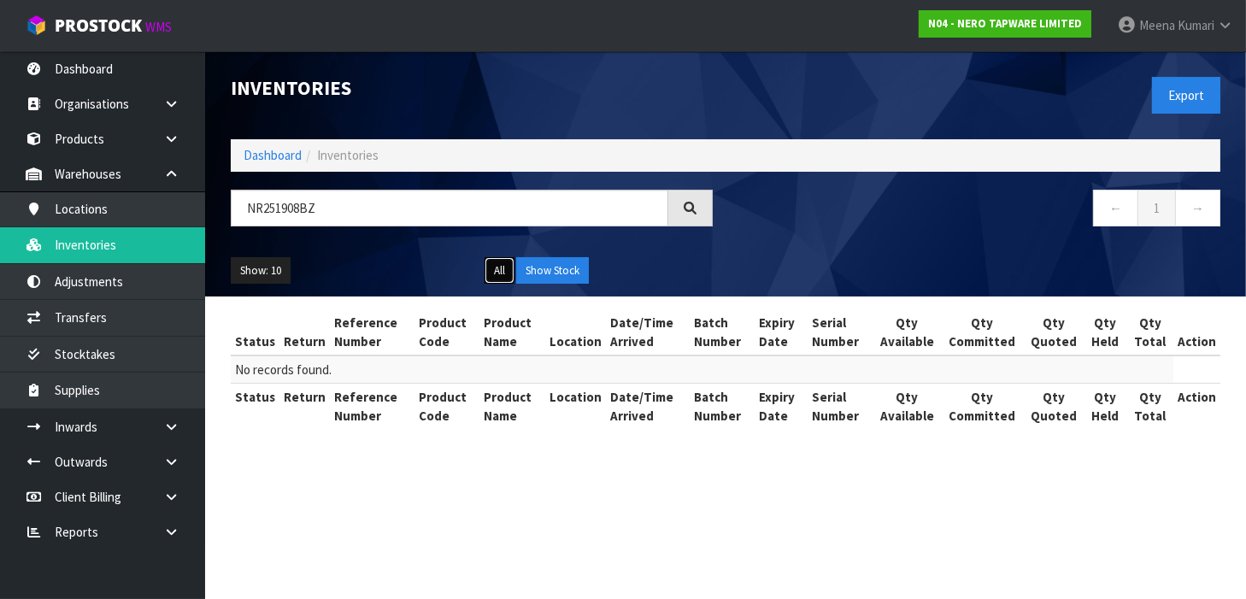
click at [499, 262] on button "All" at bounding box center [500, 270] width 30 height 27
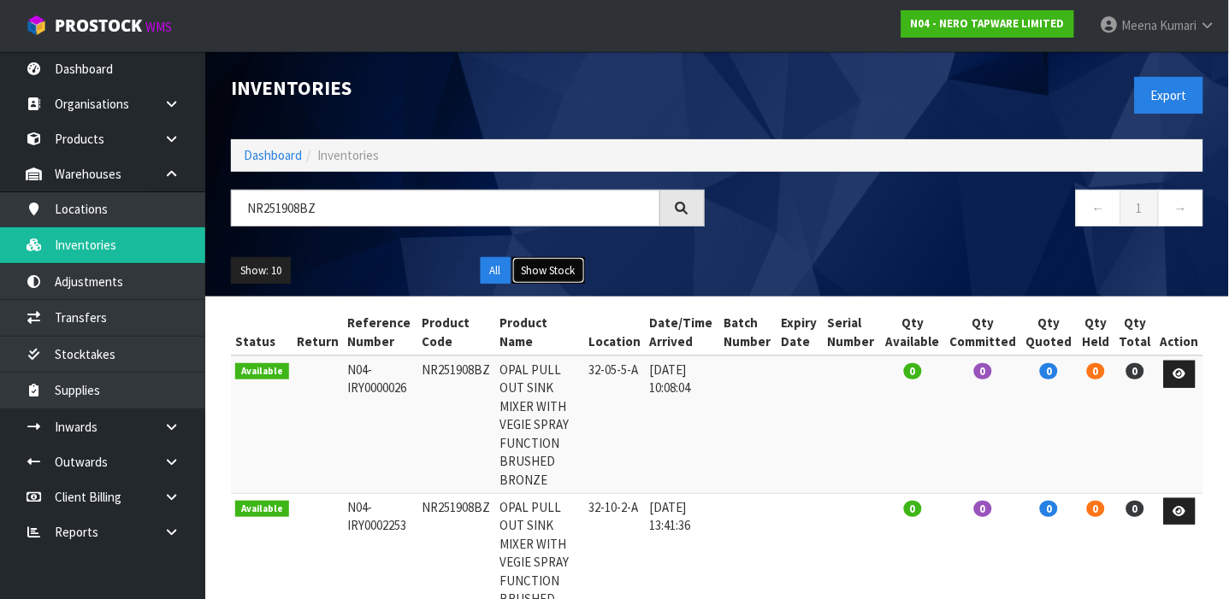
click at [539, 259] on button "Show Stock" at bounding box center [548, 270] width 73 height 27
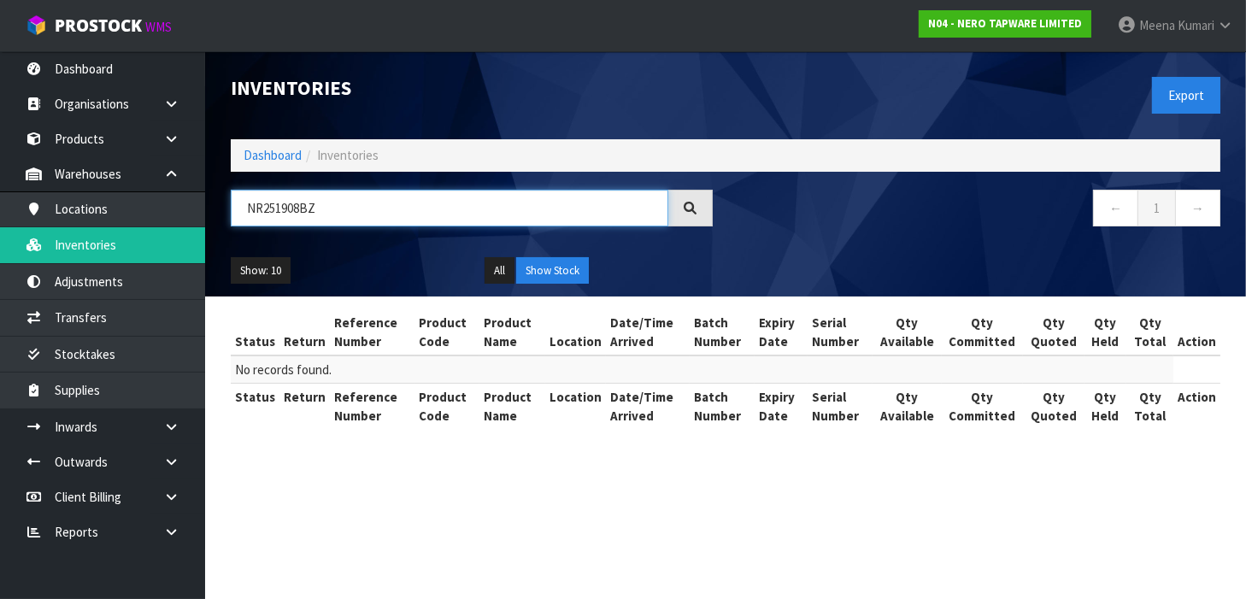
click at [363, 209] on input "NR251908BZ" at bounding box center [450, 208] width 438 height 37
paste input "CS006CH"
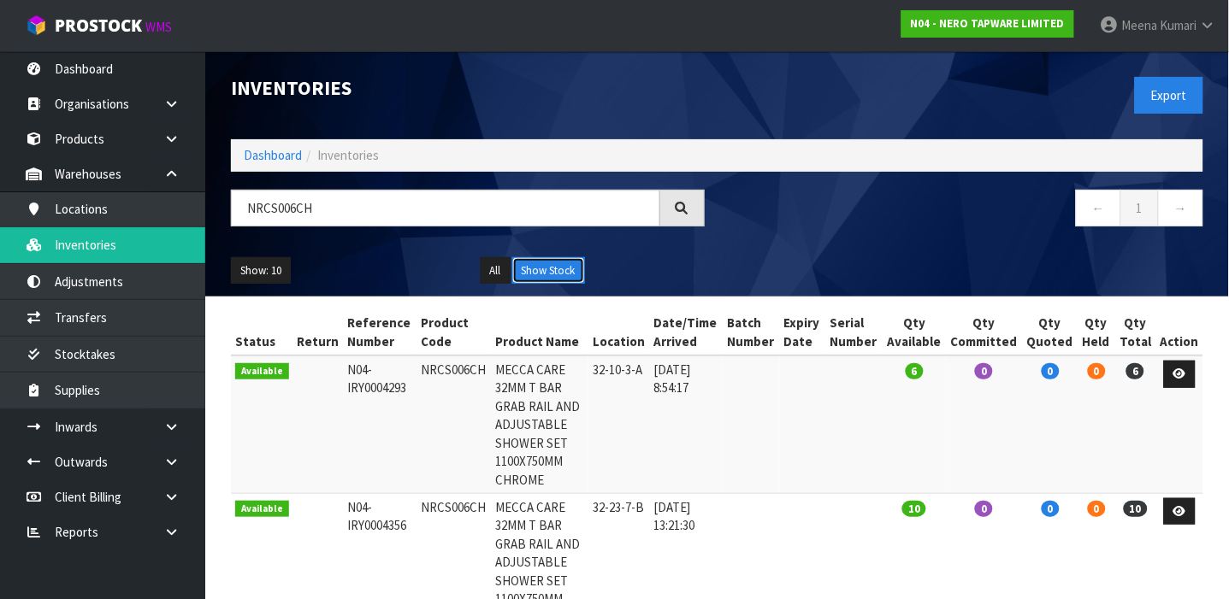
click at [564, 268] on button "Show Stock" at bounding box center [548, 270] width 73 height 27
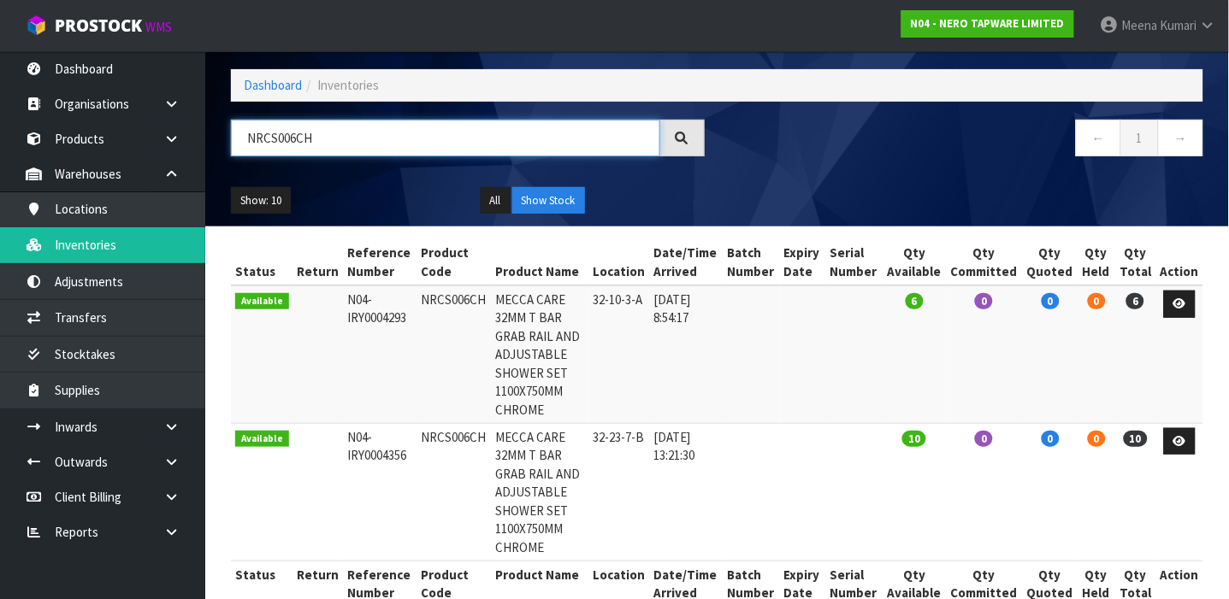
click at [340, 137] on input "NRCS006CH" at bounding box center [445, 138] width 429 height 37
paste input "221907GM"
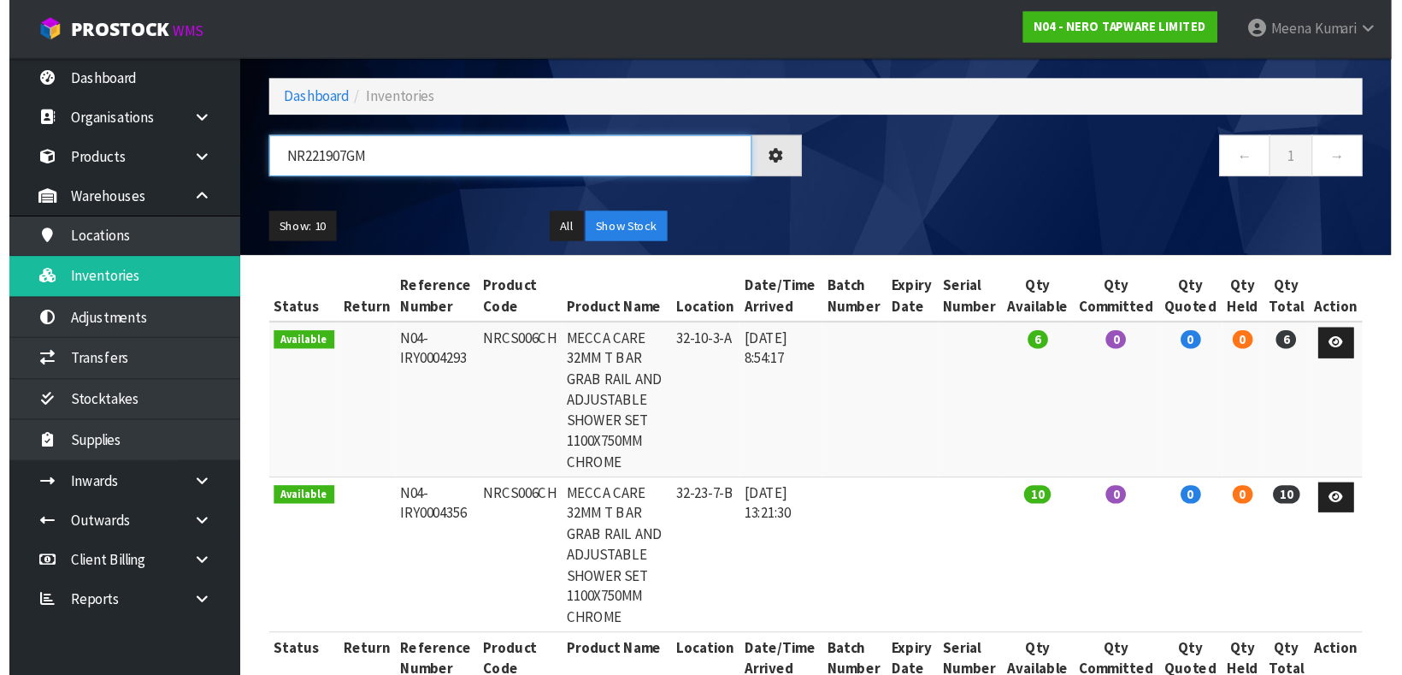
scroll to position [0, 0]
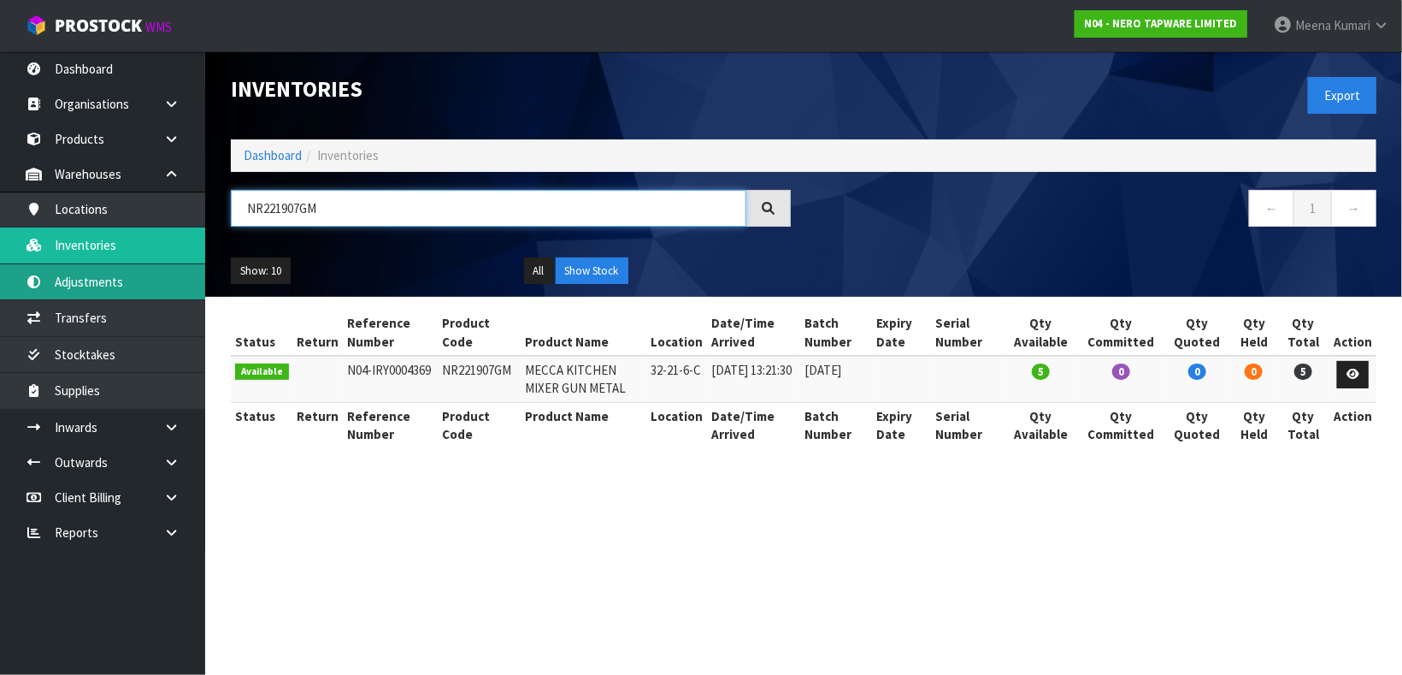
drag, startPoint x: 361, startPoint y: 192, endPoint x: 0, endPoint y: 268, distance: 368.5
click at [0, 268] on body "Toggle navigation ProStock WMS N04 - NERO TAPWARE LIMITED [PERSON_NAME] Logout …" at bounding box center [701, 337] width 1402 height 675
paste input "51901BG"
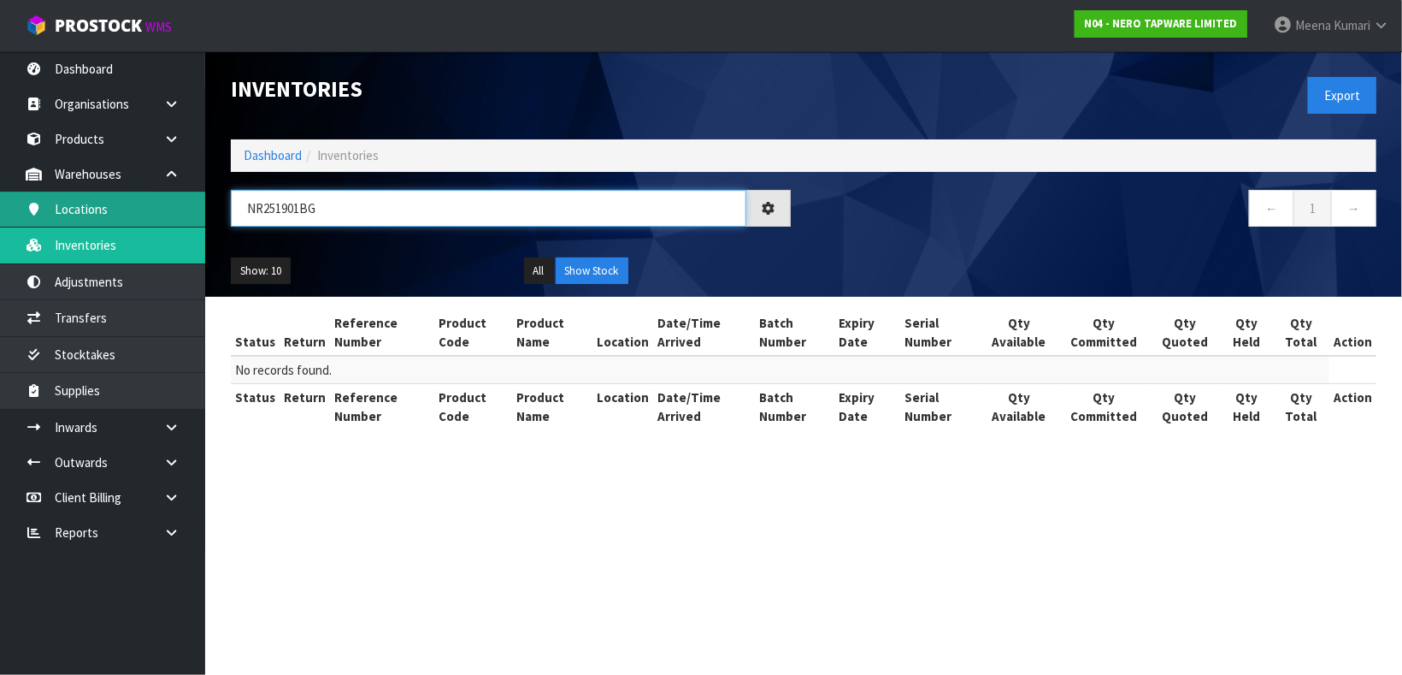
drag, startPoint x: 381, startPoint y: 199, endPoint x: 152, endPoint y: 203, distance: 229.1
click at [152, 203] on body "Toggle navigation ProStock WMS N04 - NERO TAPWARE LIMITED [PERSON_NAME] Logout …" at bounding box center [701, 337] width 1402 height 675
paste input "30803BN"
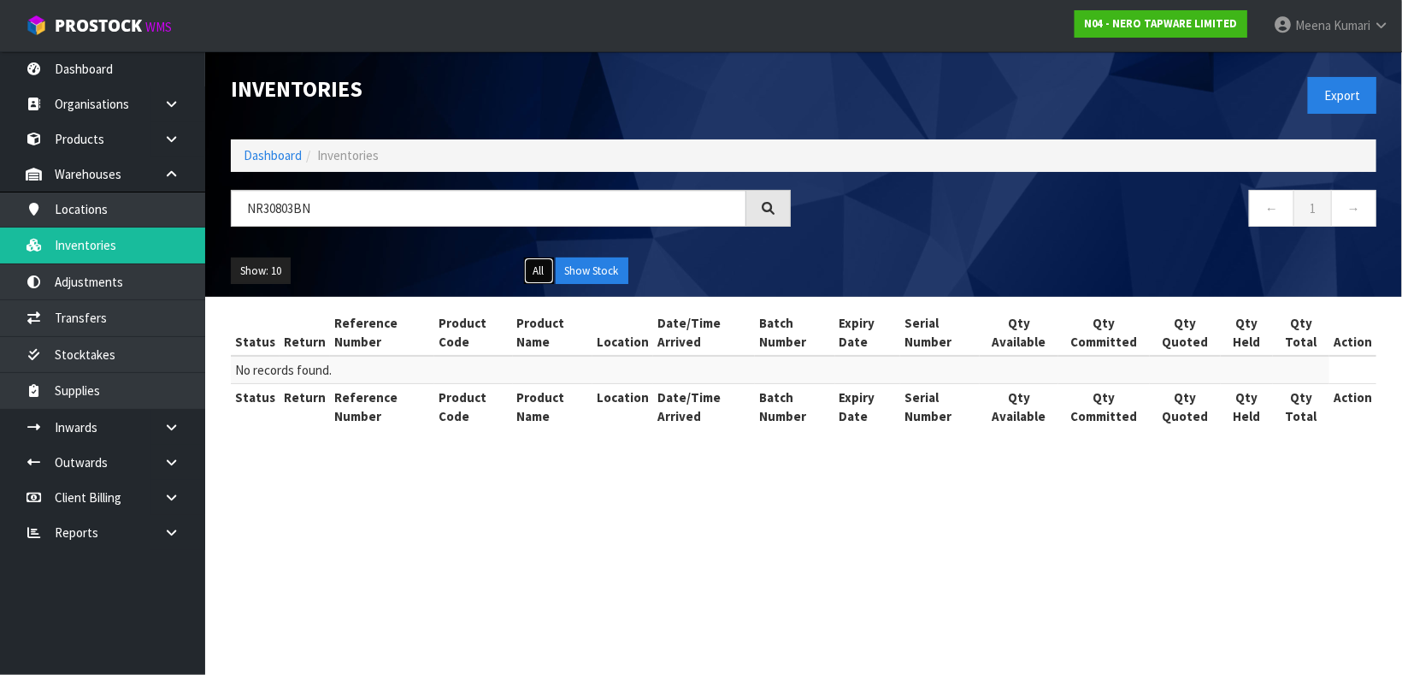
click at [550, 273] on button "All" at bounding box center [539, 270] width 30 height 27
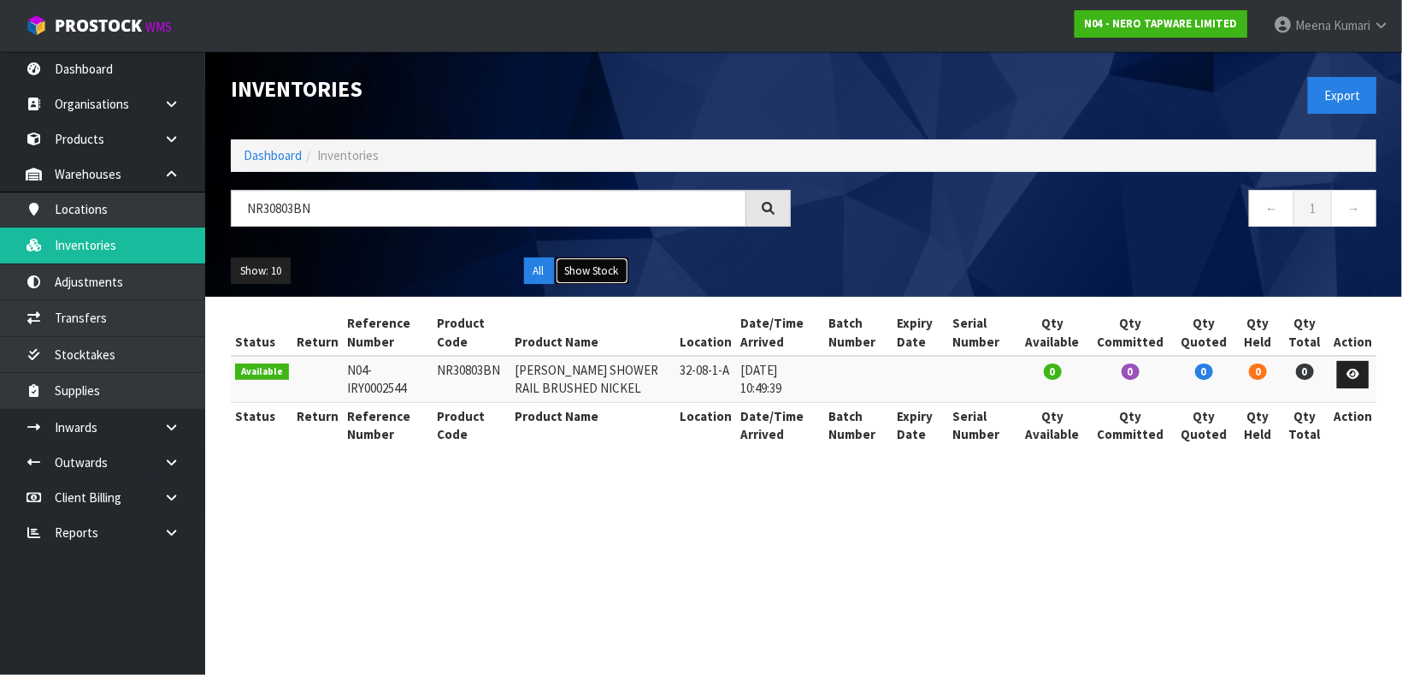
click at [576, 272] on button "Show Stock" at bounding box center [592, 270] width 73 height 27
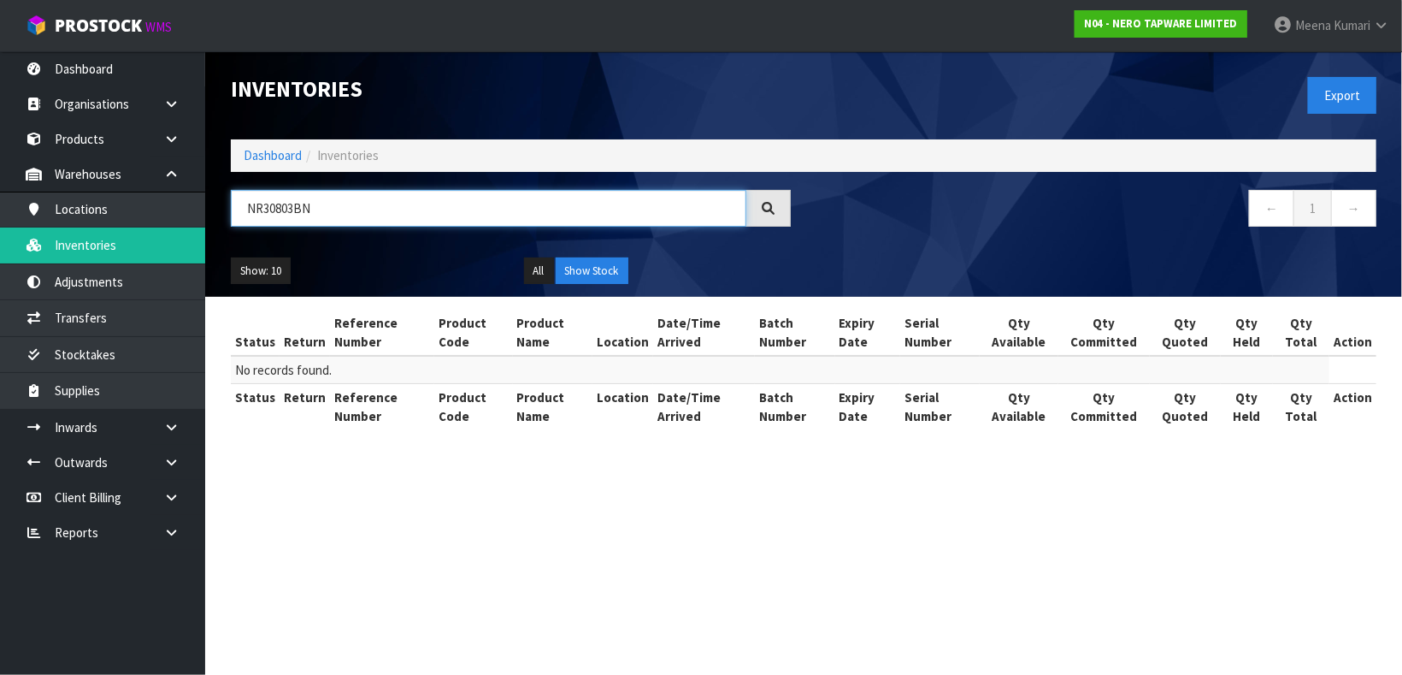
click at [205, 207] on header "Inventories Export Dashboard Inventories NR30803BN ← 1 → Show: 10 5 10 25 50 Al…" at bounding box center [803, 173] width 1197 height 245
click at [361, 197] on input "NR30803BN" at bounding box center [489, 208] width 516 height 37
drag, startPoint x: 346, startPoint y: 203, endPoint x: 146, endPoint y: 210, distance: 200.2
click at [146, 210] on body "Toggle navigation ProStock WMS N04 - NERO TAPWARE LIMITED [PERSON_NAME] Logout …" at bounding box center [701, 337] width 1402 height 675
paste input "GM"
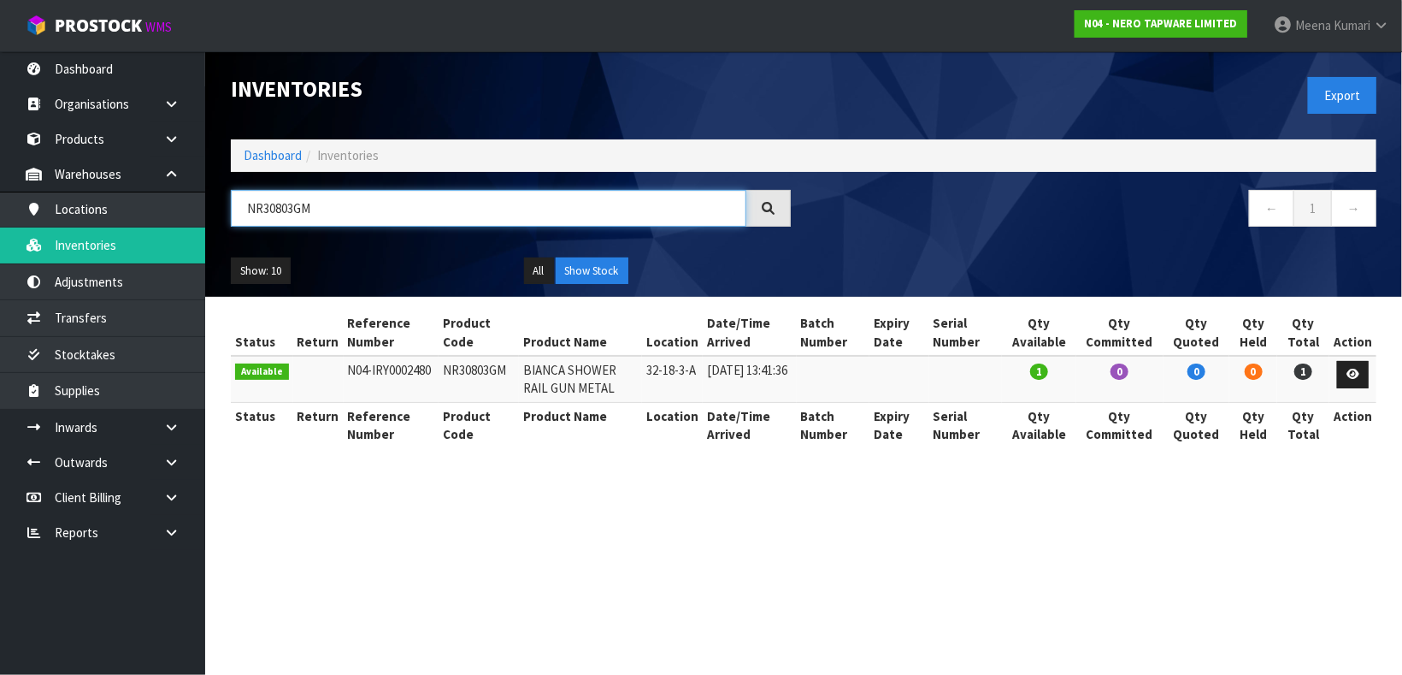
type input "NR30803GM"
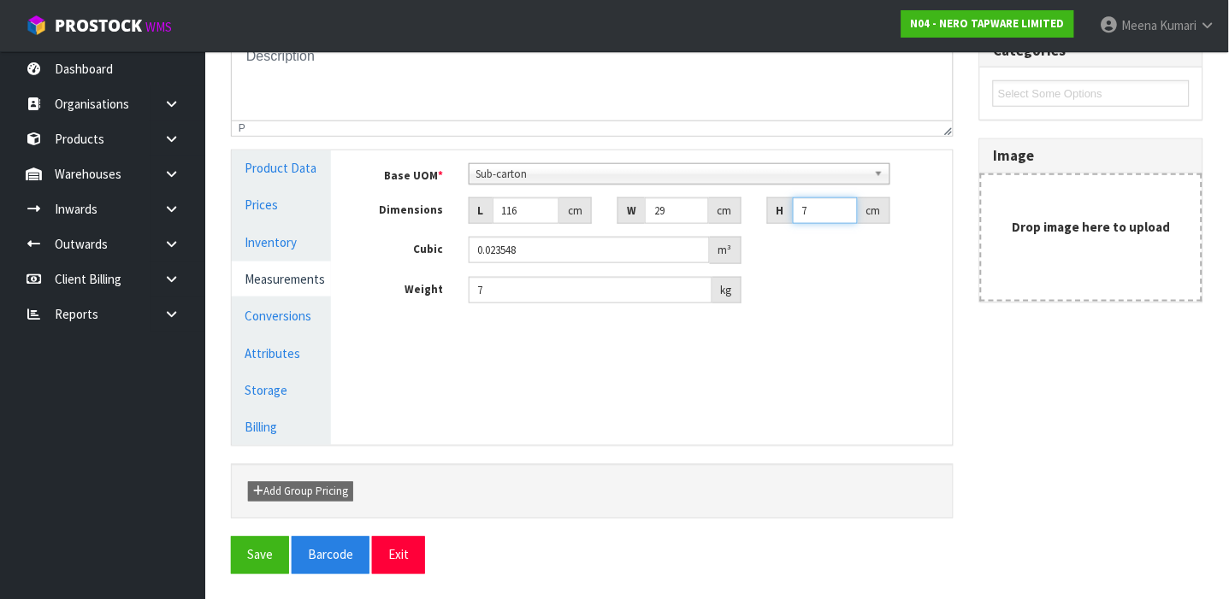
click at [818, 210] on input "7" at bounding box center [825, 210] width 65 height 27
type input "0.000001"
type input "8"
type input "0.026912"
type input "8"
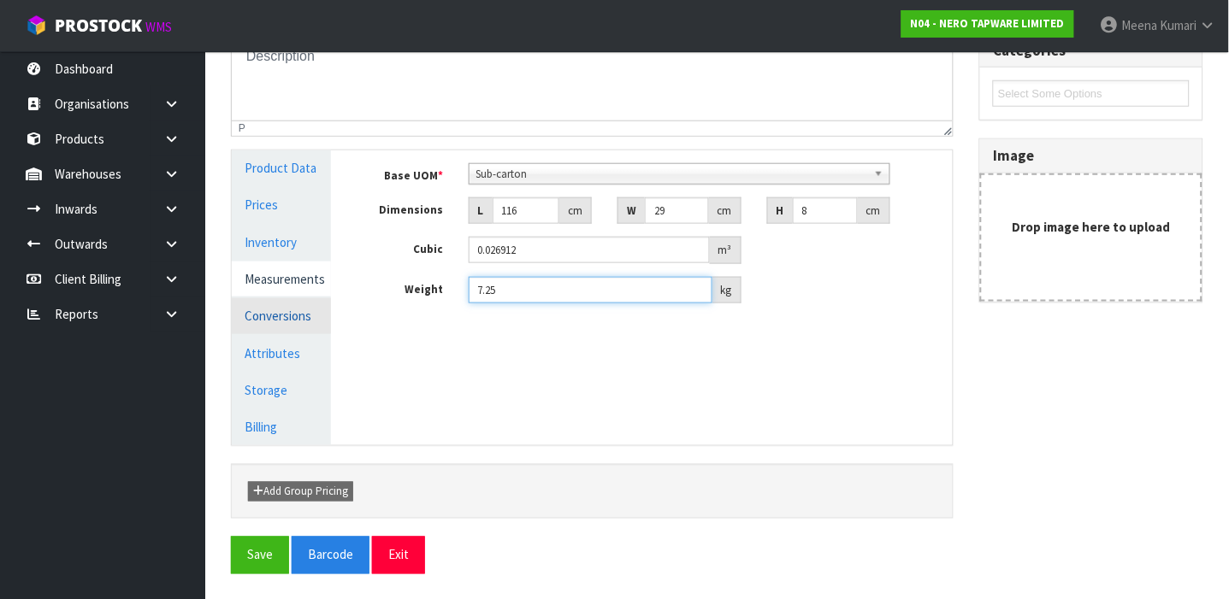
type input "7.25"
click at [288, 309] on link "Conversions" at bounding box center [281, 315] width 99 height 35
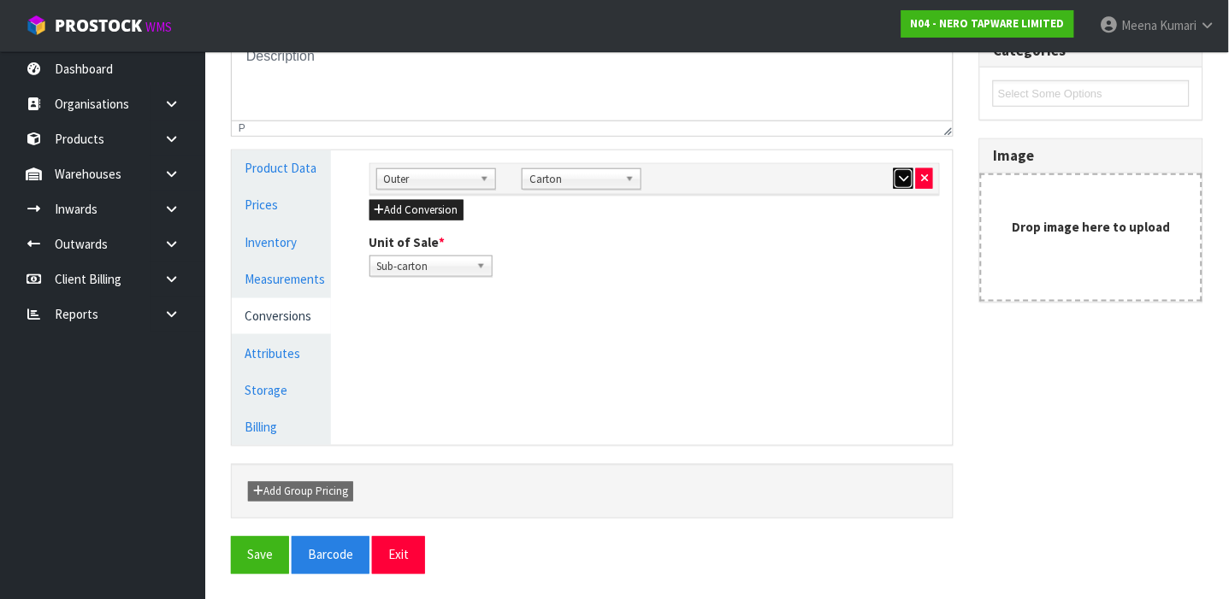
click at [901, 178] on icon "button" at bounding box center [903, 178] width 9 height 11
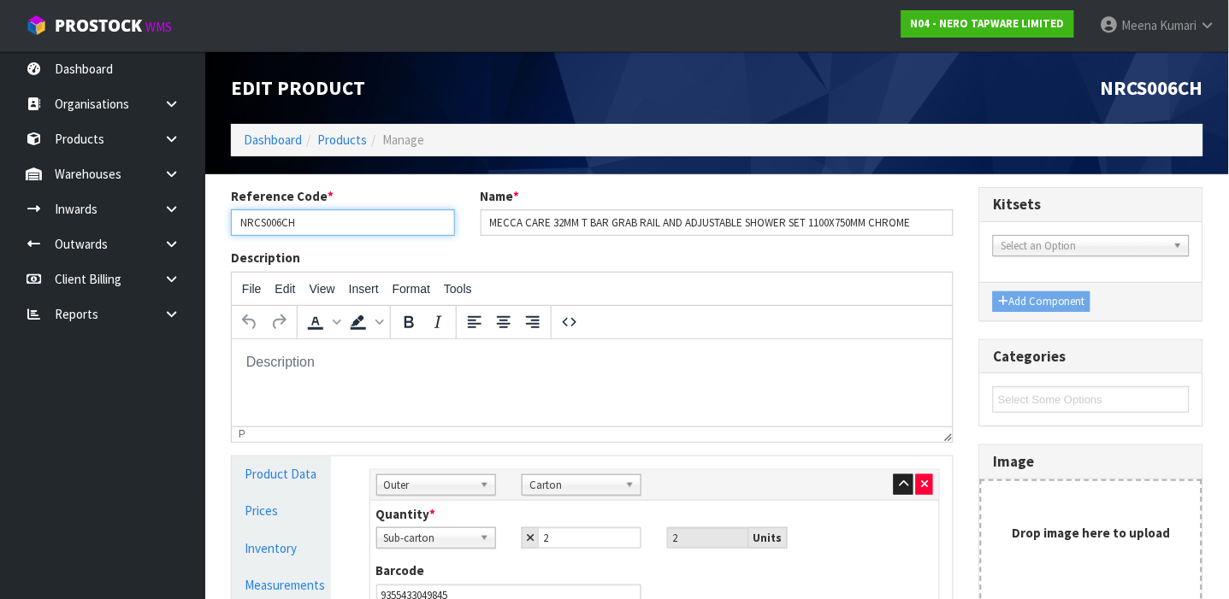
click at [331, 220] on input "NRCS006CH" at bounding box center [343, 222] width 224 height 27
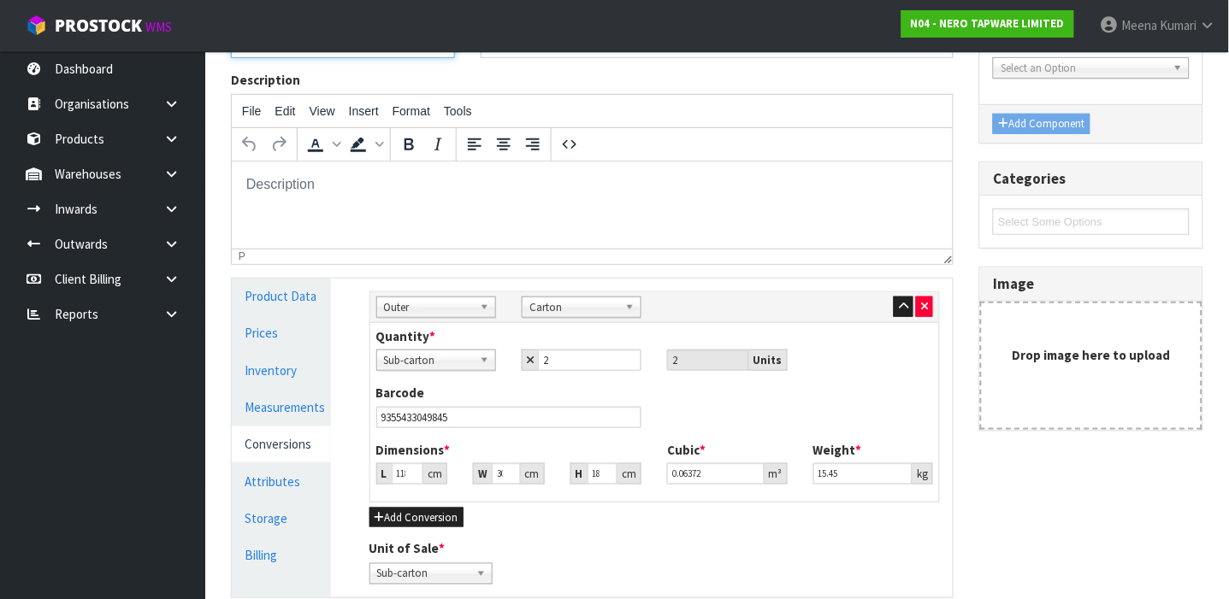
scroll to position [180, 0]
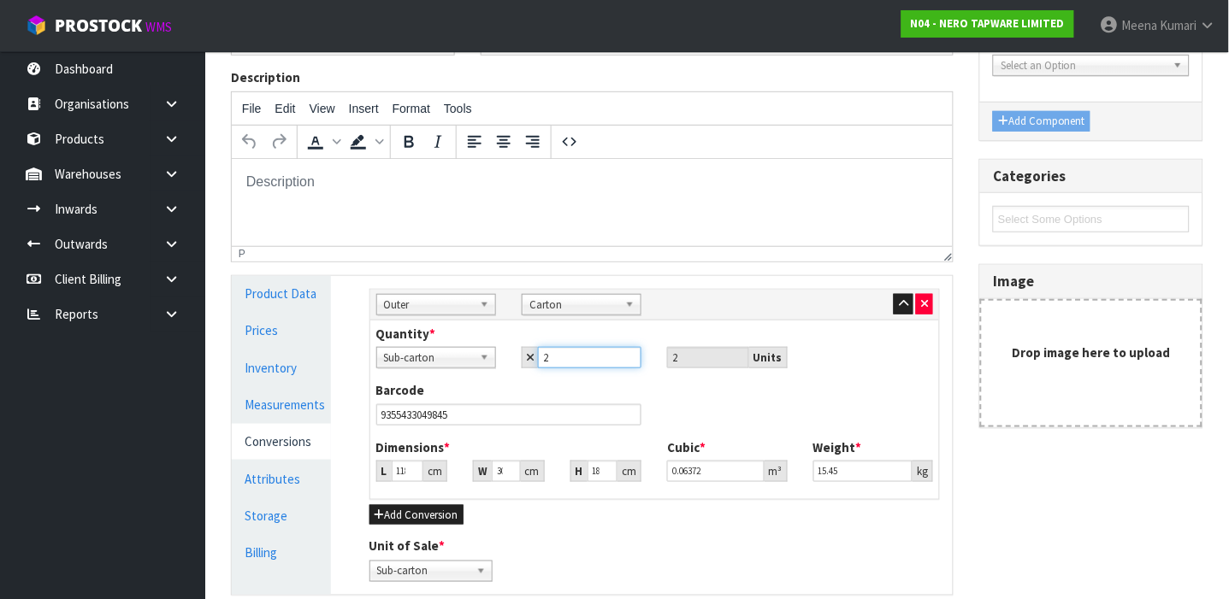
click at [575, 368] on input "2" at bounding box center [589, 357] width 103 height 21
type input "3"
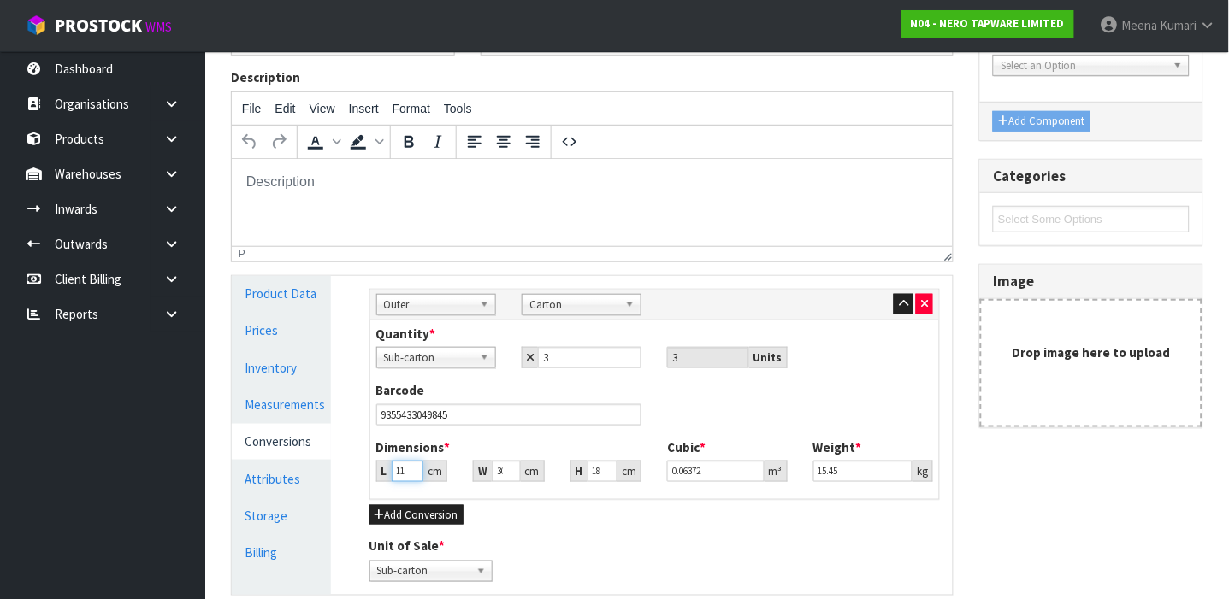
type input "1"
type input "0.00054"
type input "11"
type input "0.00594"
type input "117"
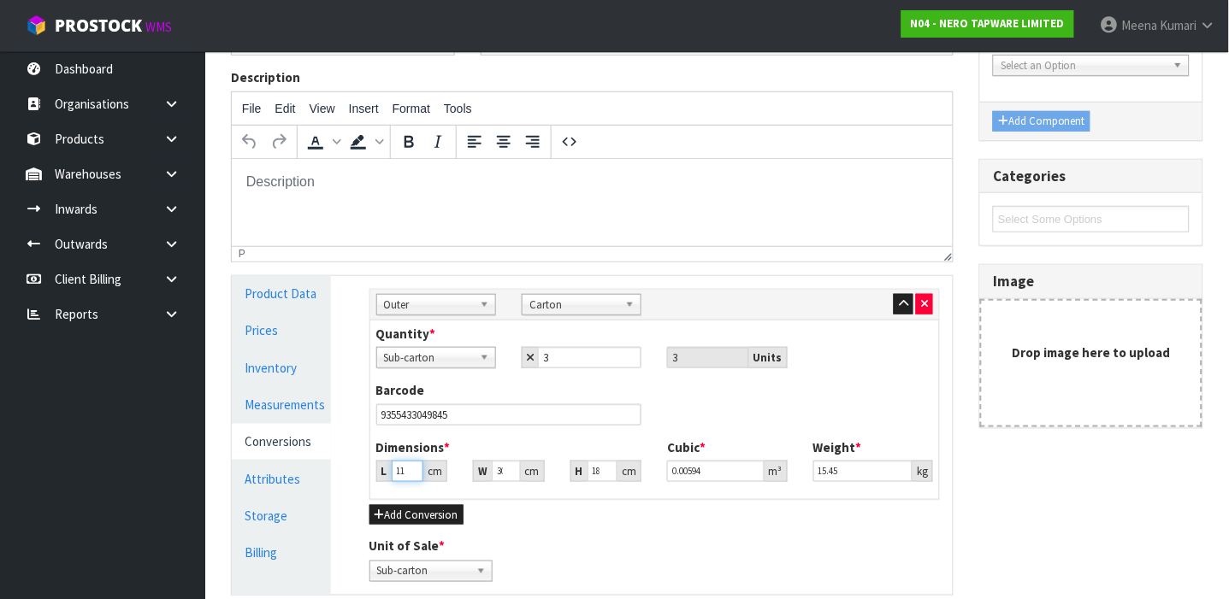
type input "0.06318"
type input "117"
type input "3"
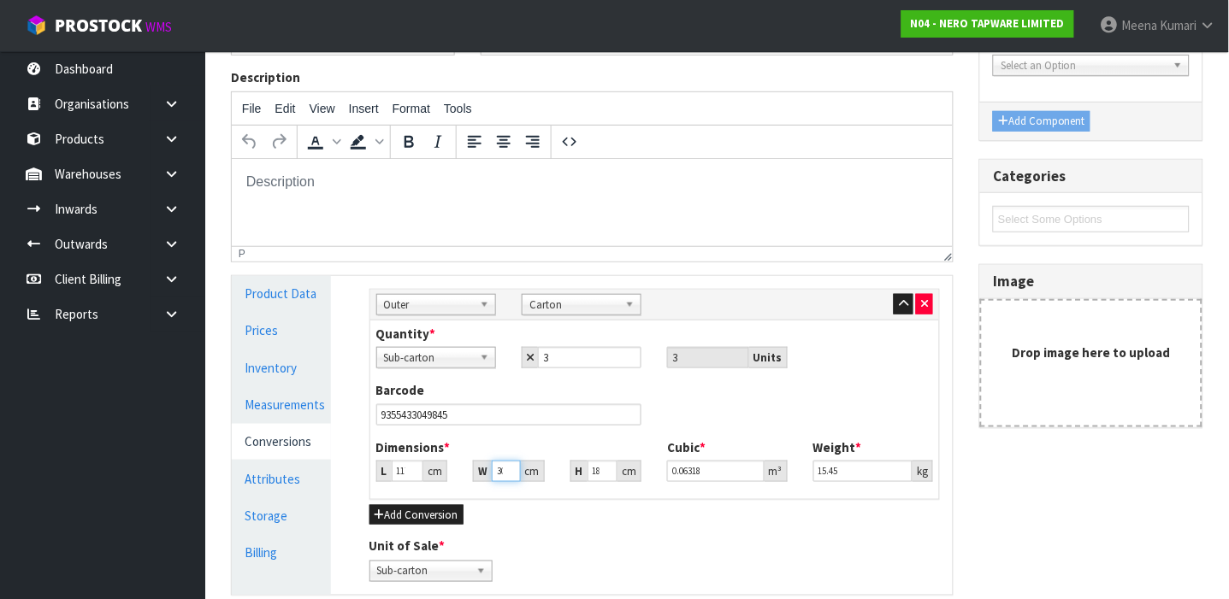
type input "0.006318"
type input "30"
type input "0.06318"
type input "2"
type input "0.00702"
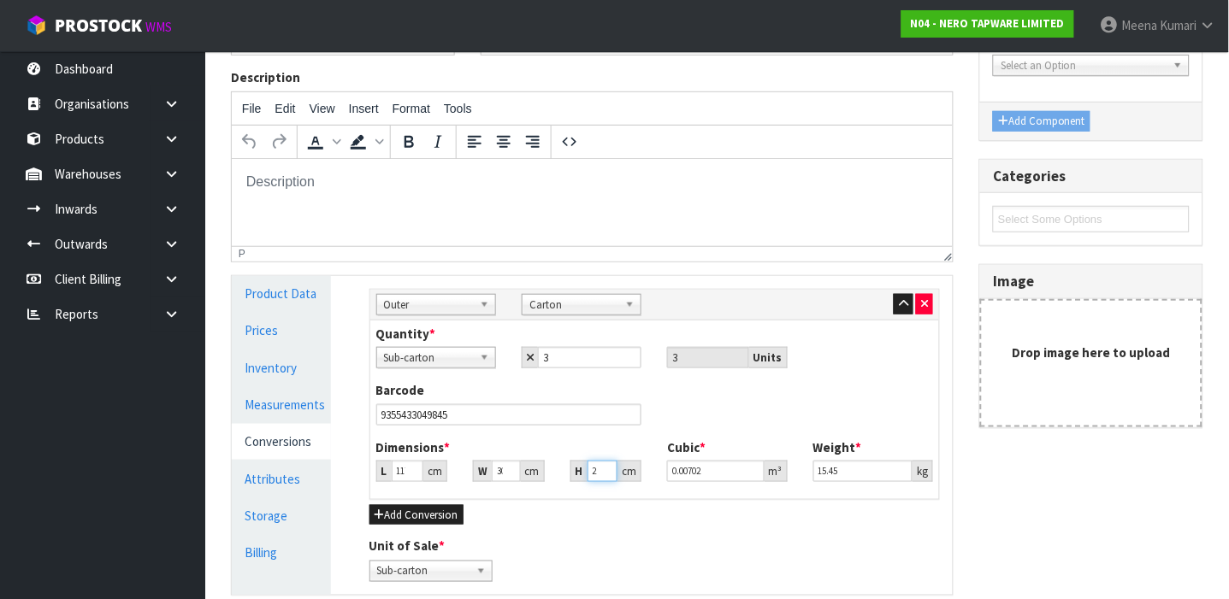
type input "24"
type input "0.08424"
type input "24"
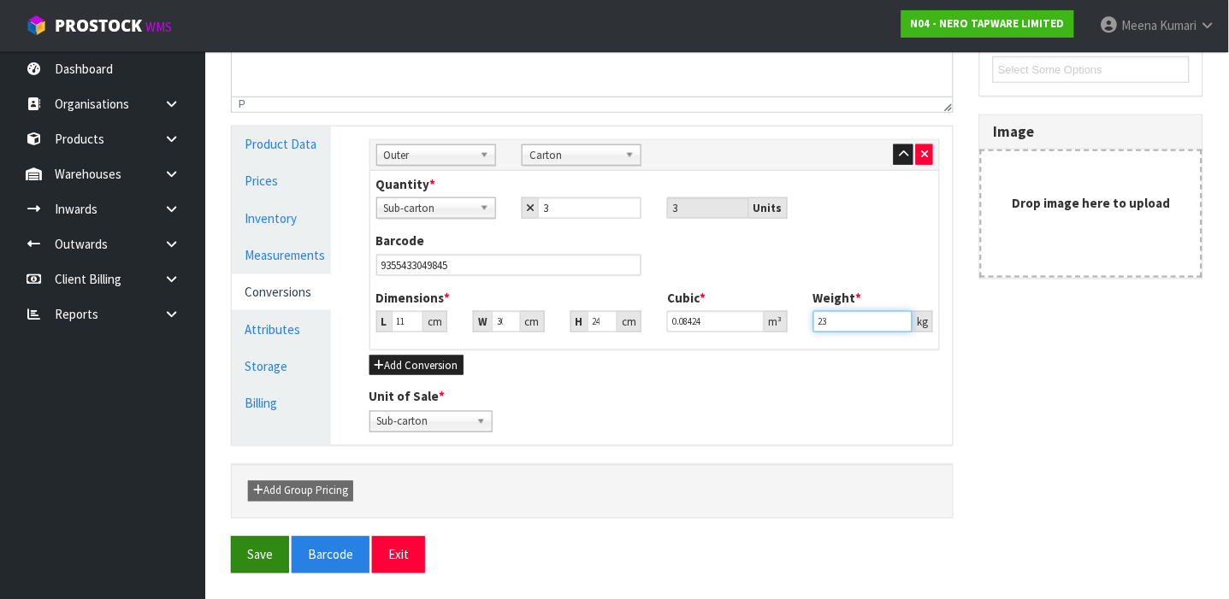
type input "23"
click at [250, 549] on button "Save" at bounding box center [260, 555] width 58 height 37
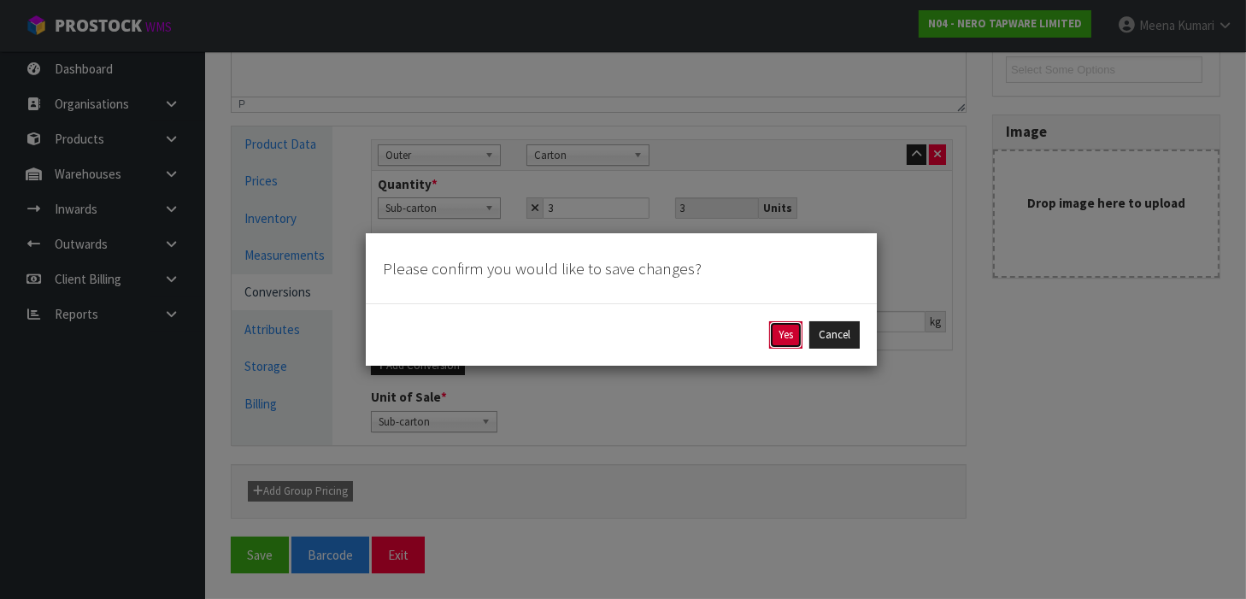
click at [787, 339] on button "Yes" at bounding box center [785, 334] width 33 height 27
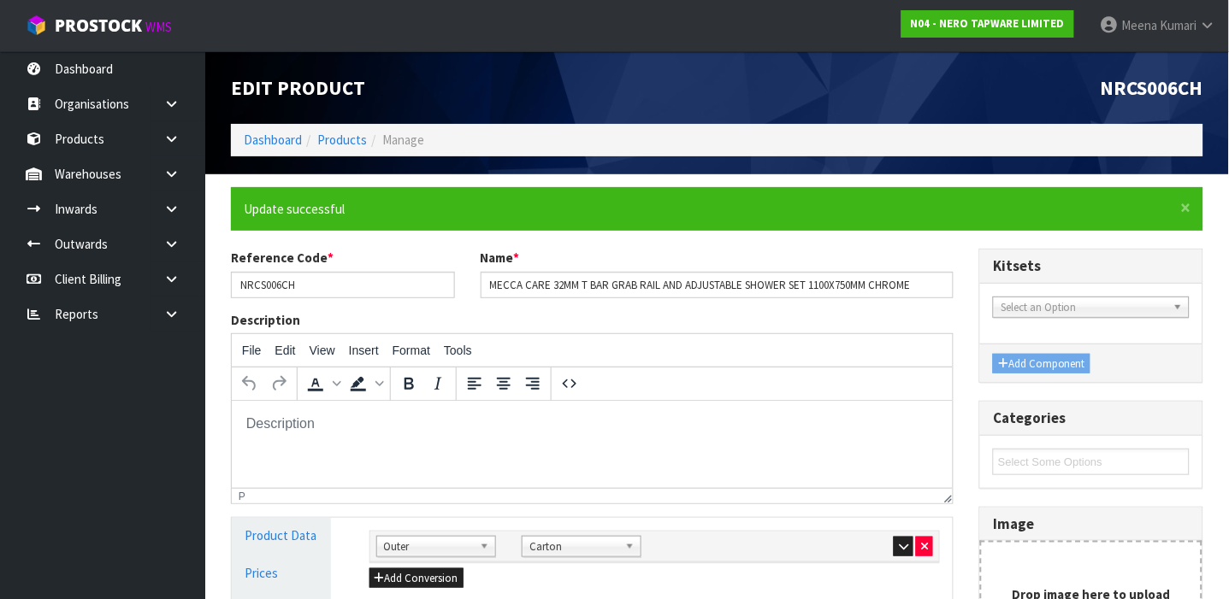
scroll to position [368, 0]
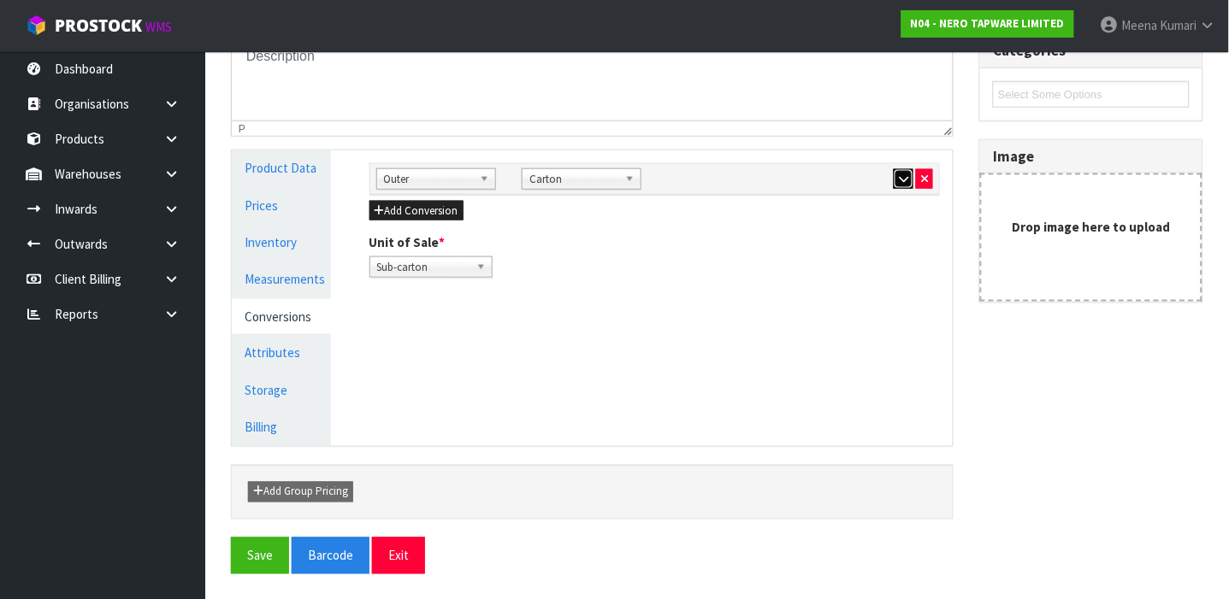
click at [904, 185] on button "button" at bounding box center [903, 179] width 20 height 21
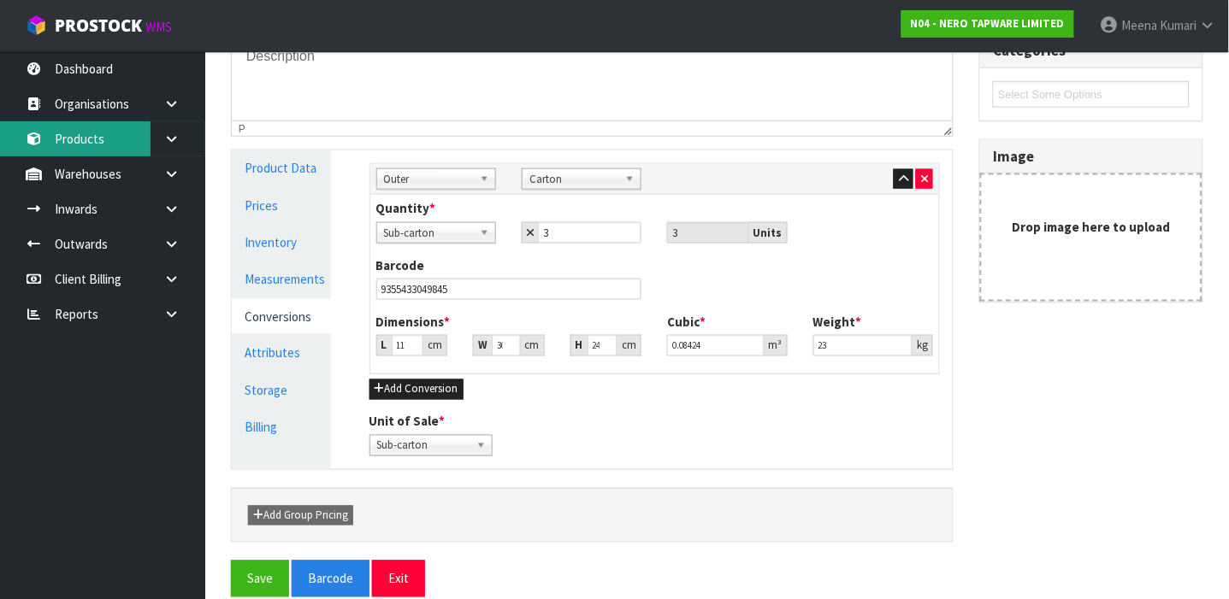
click at [108, 138] on link "Products" at bounding box center [102, 138] width 205 height 35
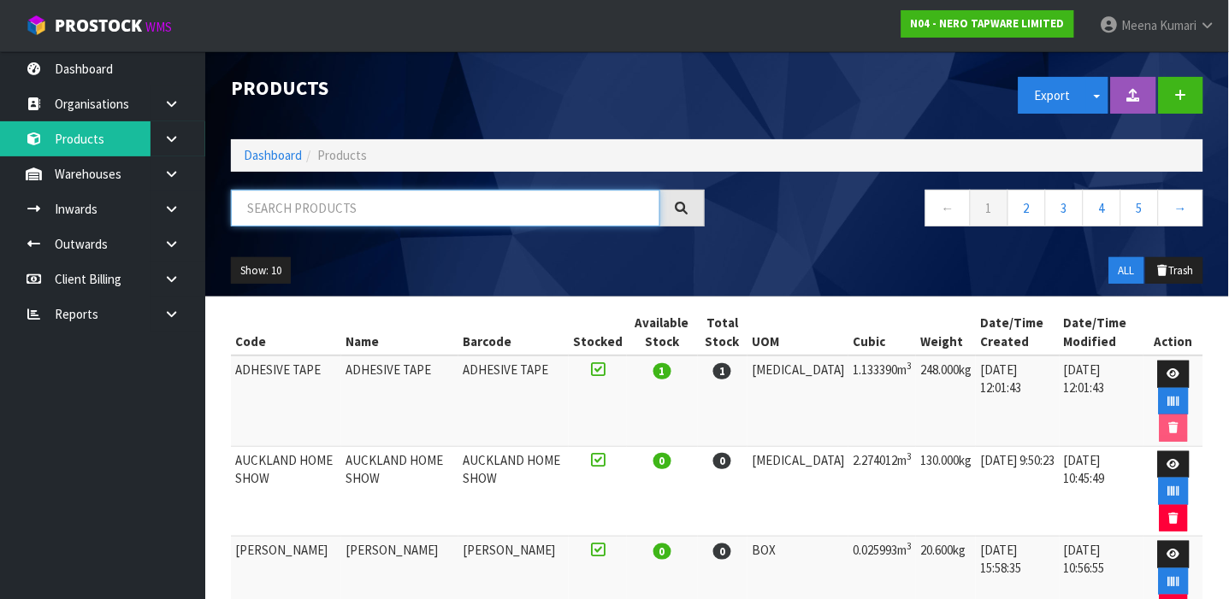
click at [312, 220] on input "text" at bounding box center [445, 208] width 429 height 37
type input "9355433009269"
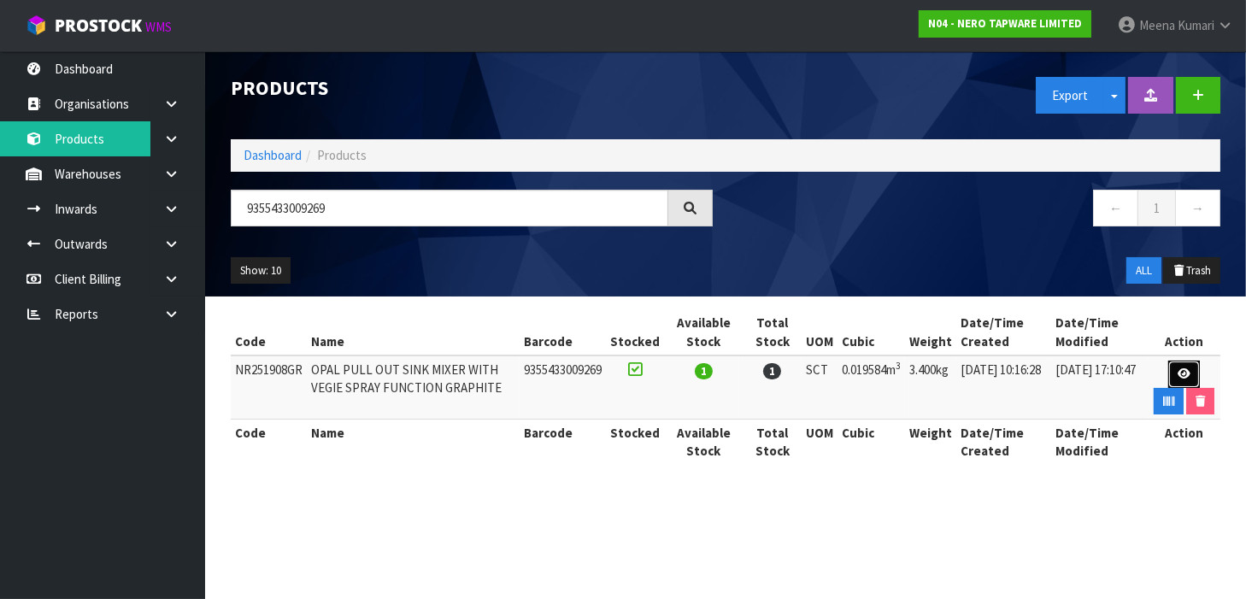
click at [1178, 378] on icon at bounding box center [1184, 373] width 13 height 11
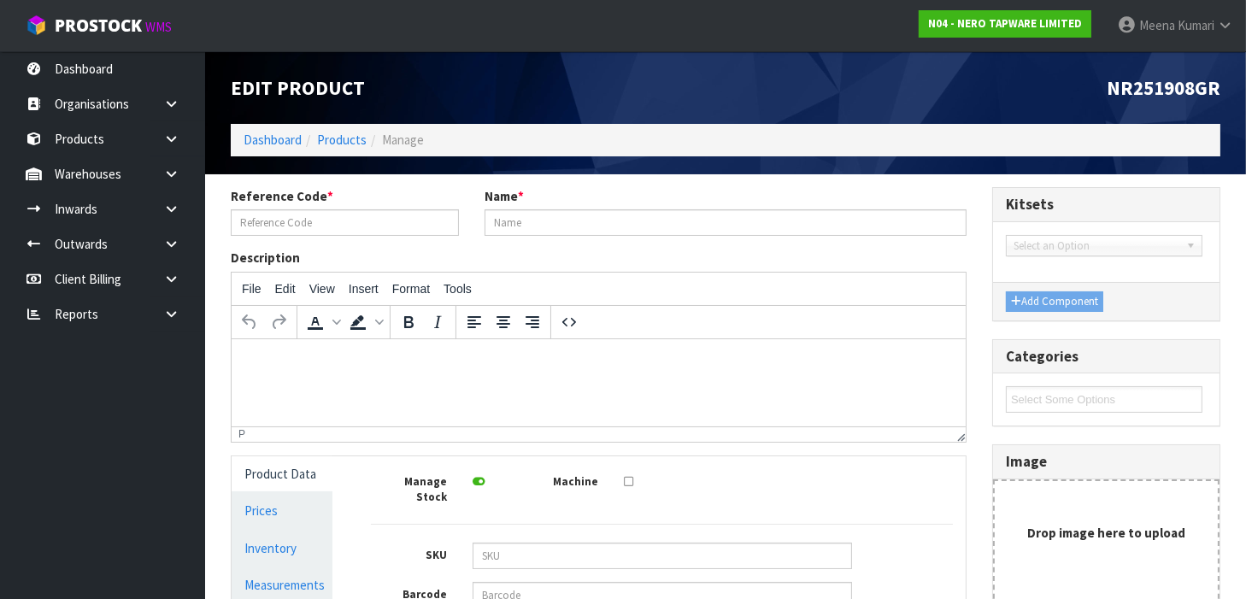
type input "NR251908GR"
type input "OPAL PULL OUT SINK MIXER WITH VEGIE SPRAY FUNCTION GRAPHITE"
type input "9355433009269"
type input "34"
type input "72"
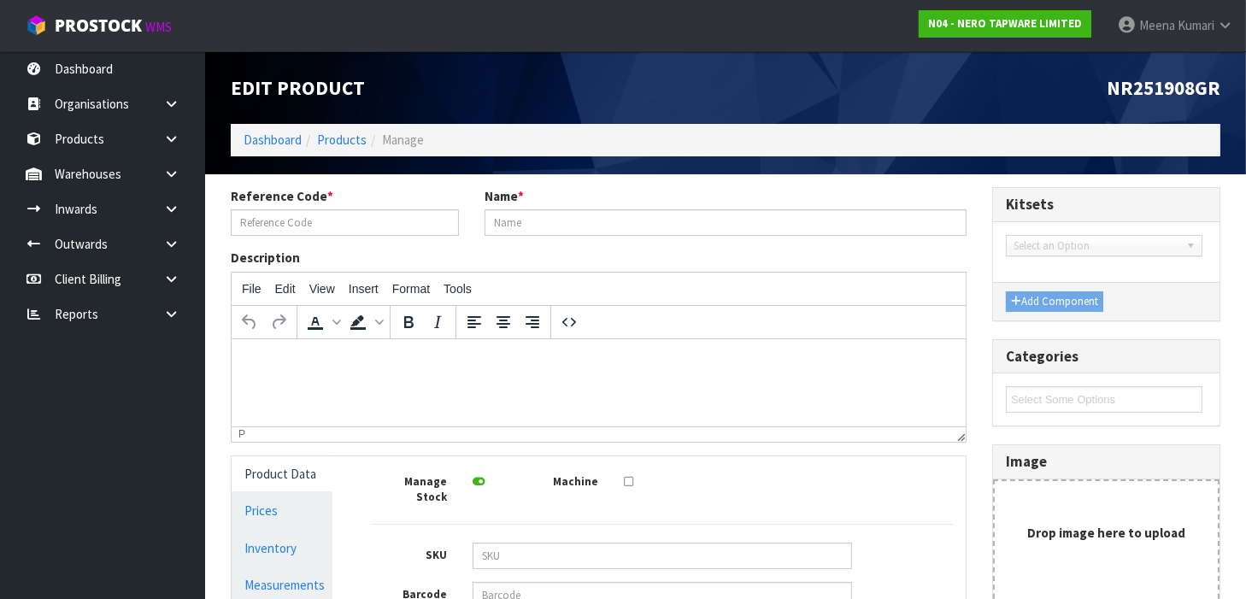
type input "8"
type input "0.019584"
type input "3.4"
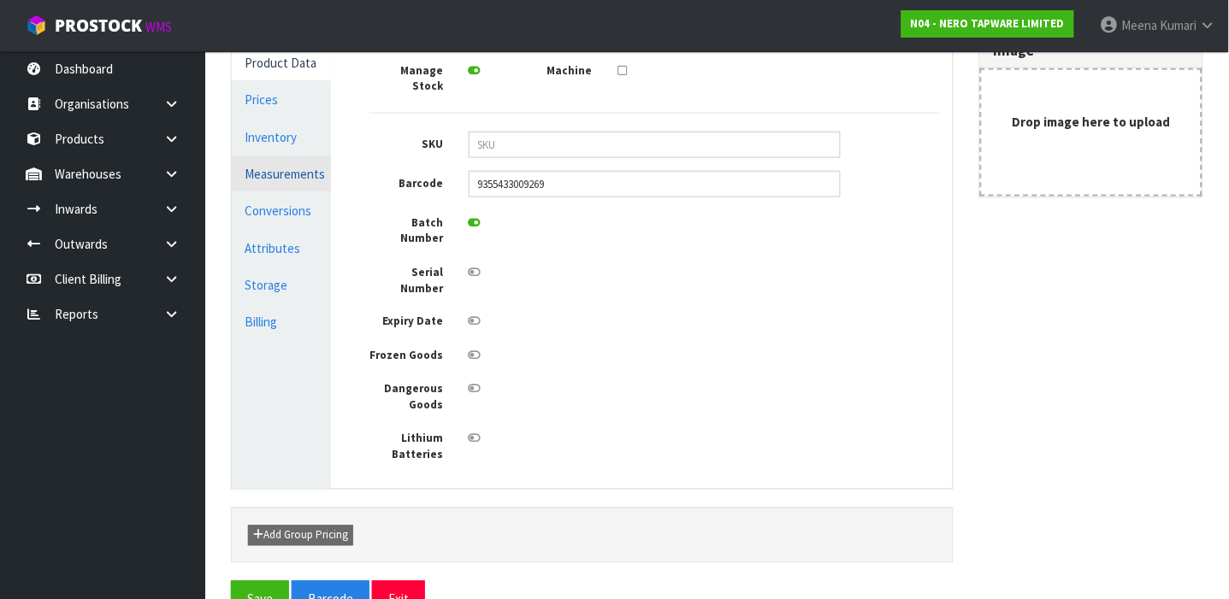
click at [311, 179] on link "Measurements" at bounding box center [281, 173] width 99 height 35
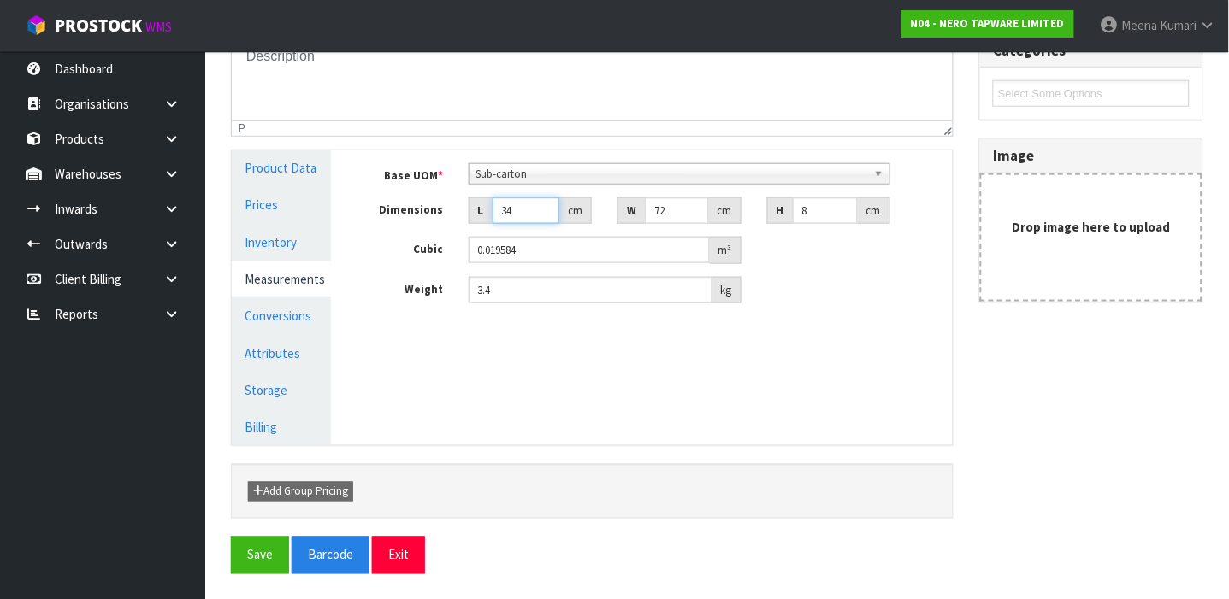
click at [530, 215] on input "34" at bounding box center [525, 210] width 67 height 27
click at [680, 210] on input "72" at bounding box center [676, 210] width 63 height 27
type input "7"
type input "0.001904"
type input "71"
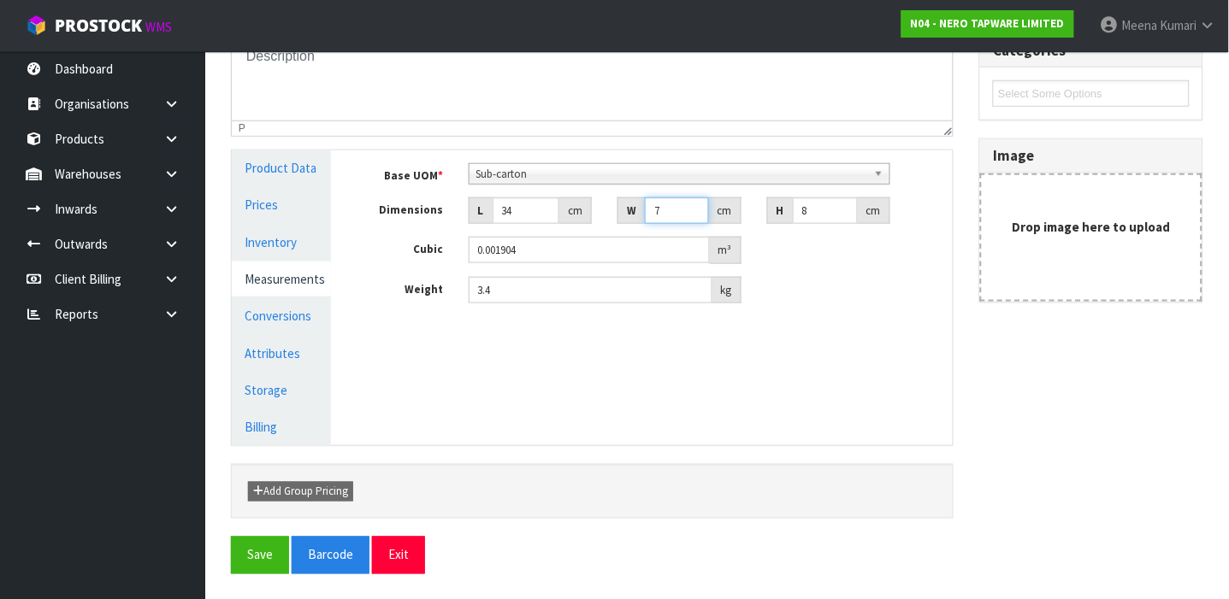
type input "0.019312"
type input "71"
click at [293, 319] on link "Conversions" at bounding box center [281, 315] width 99 height 35
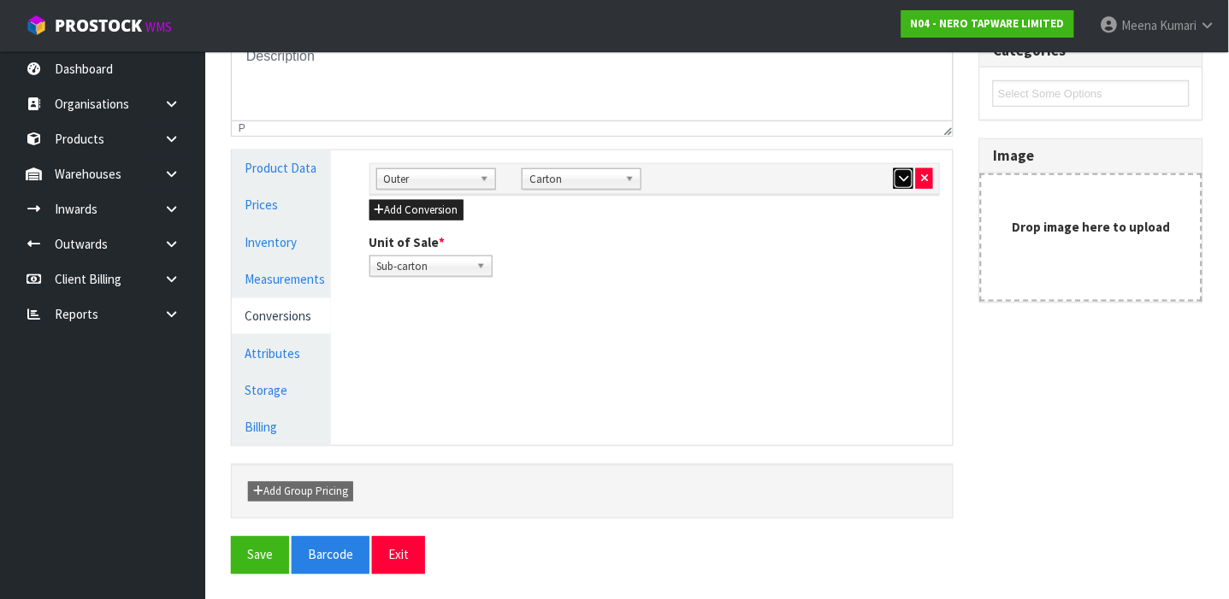
click at [900, 173] on icon "button" at bounding box center [903, 178] width 9 height 11
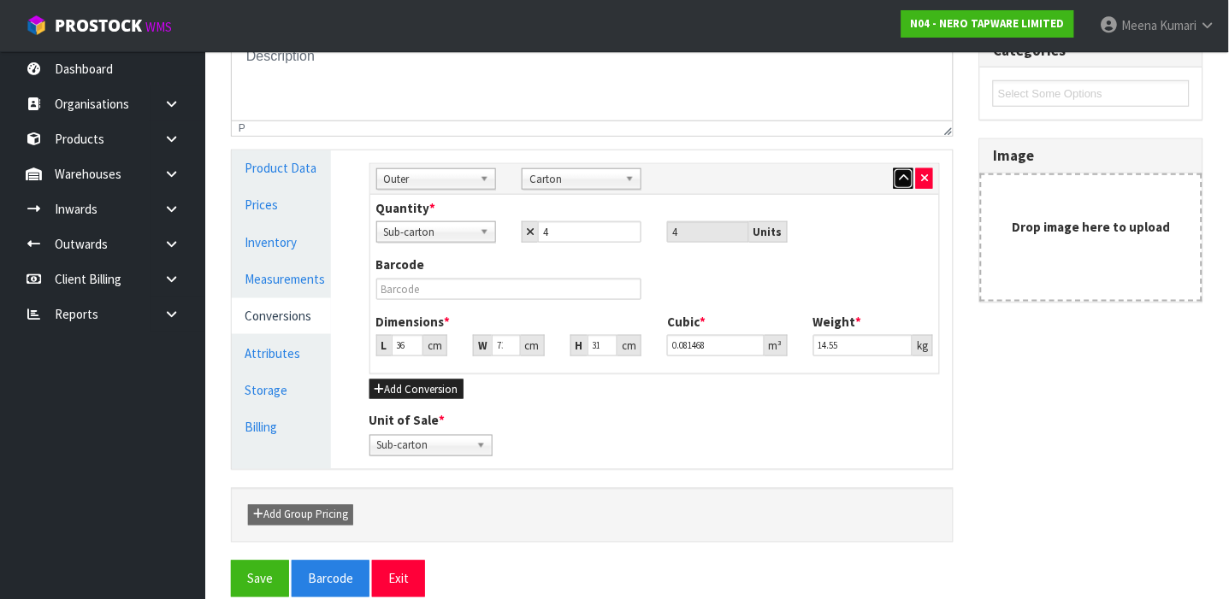
scroll to position [330, 0]
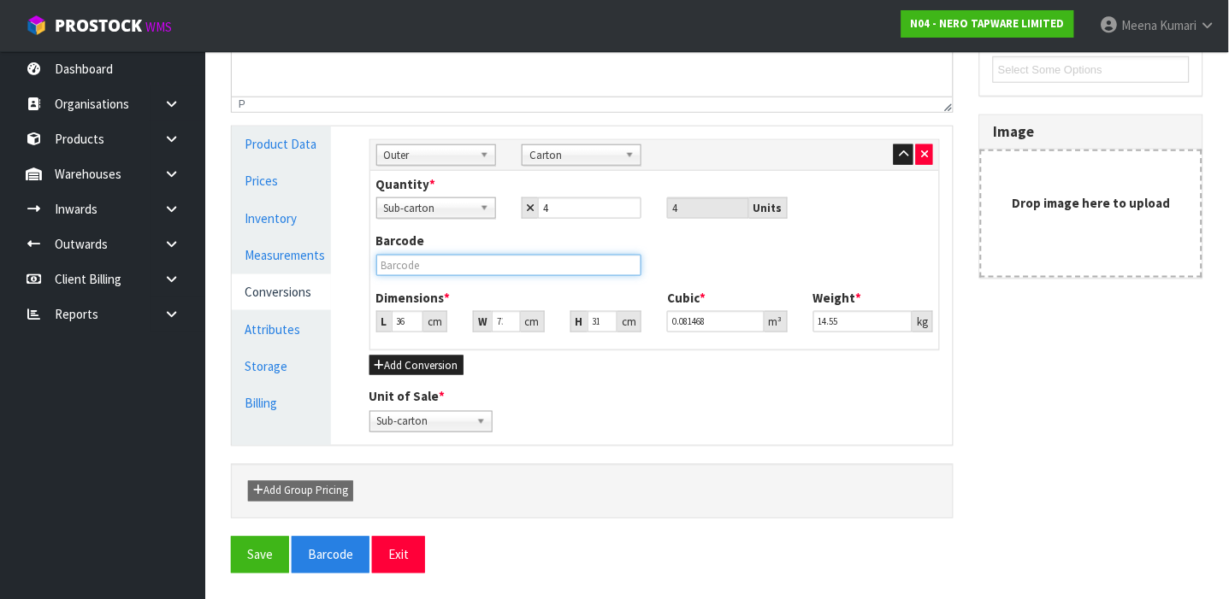
click at [413, 262] on input "text" at bounding box center [509, 265] width 266 height 21
type input "7"
type input "0.015841"
type input "73"
type input "0.165199"
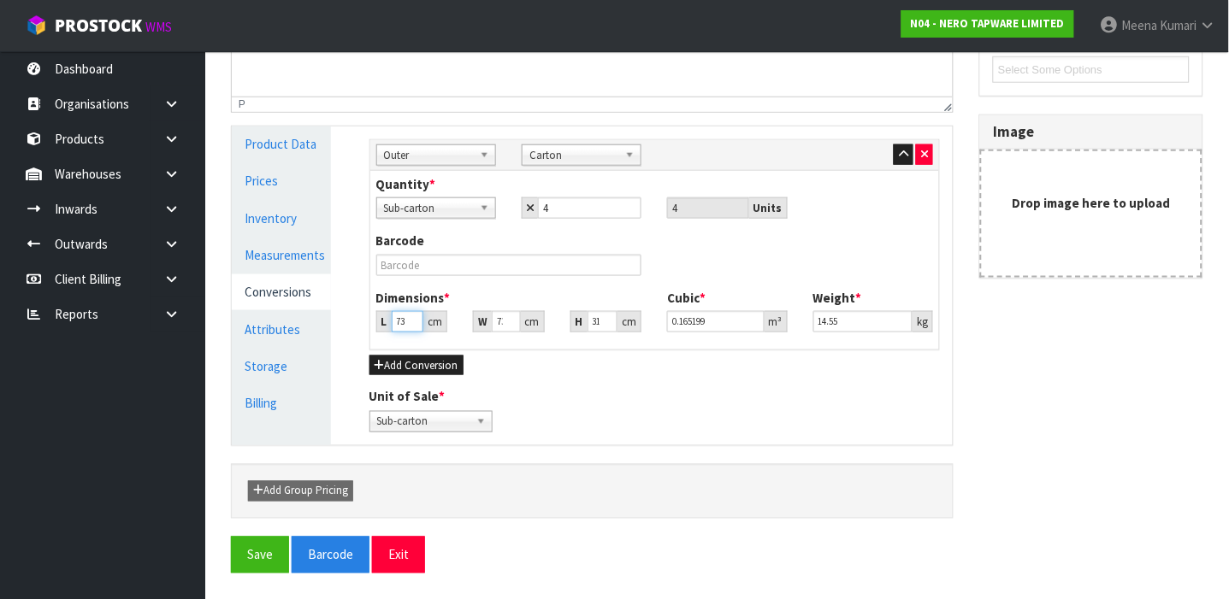
type input "73"
type input "3"
type input "0.006789"
type input "36"
type input "0.081468"
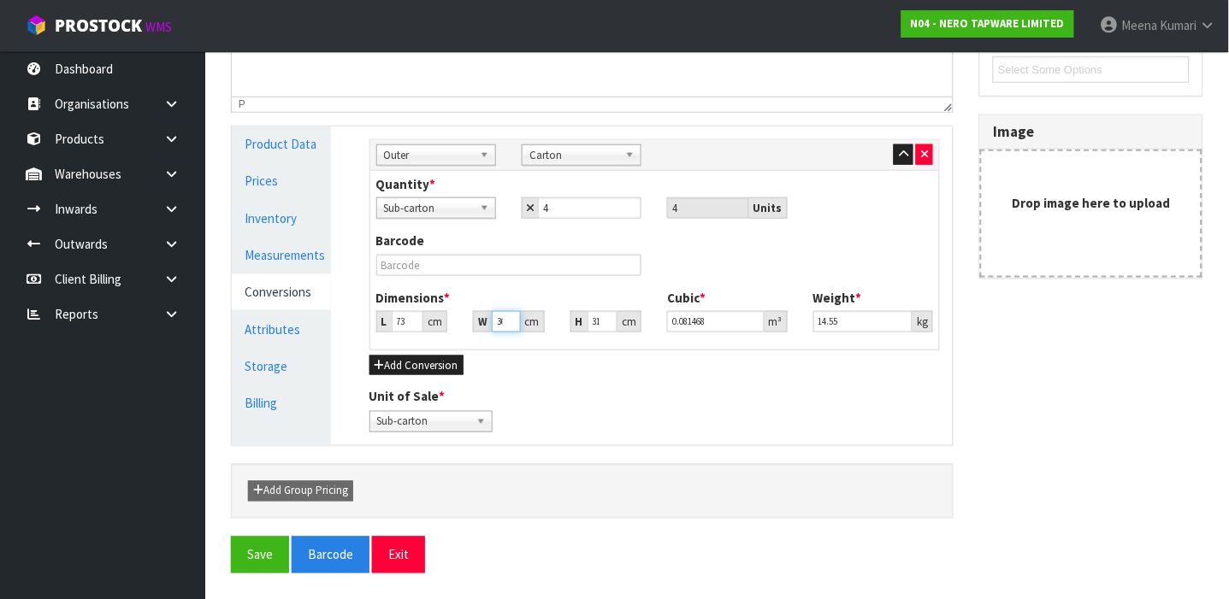
scroll to position [0, 3]
type input "36"
type input "3"
type input "0.007884"
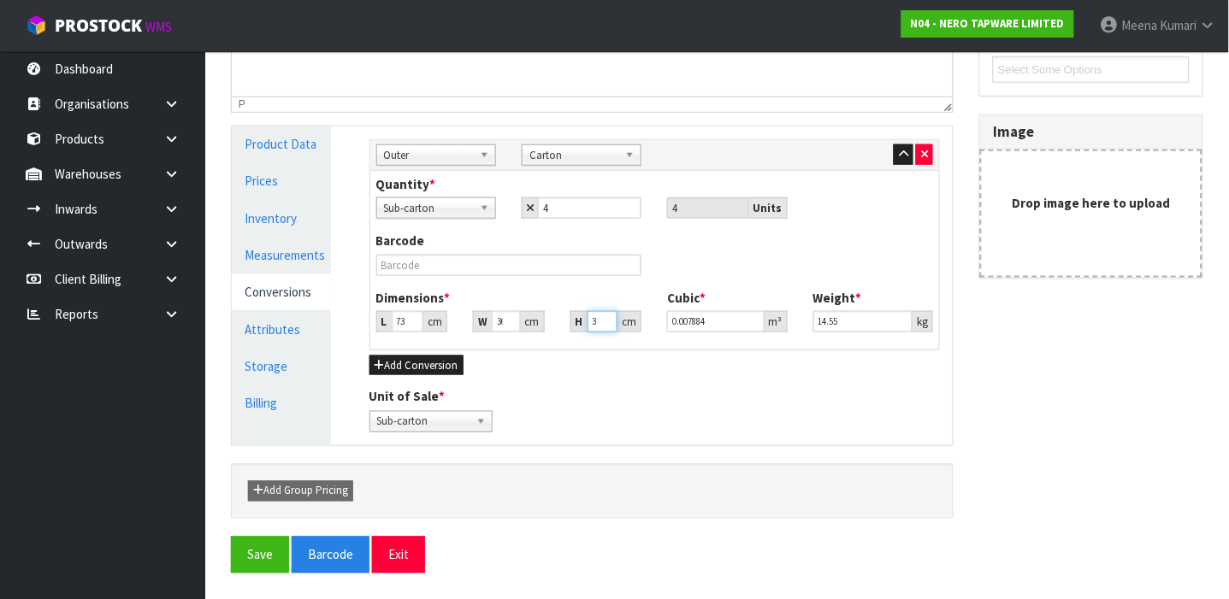
type input "30"
type input "0.07884"
type input "30"
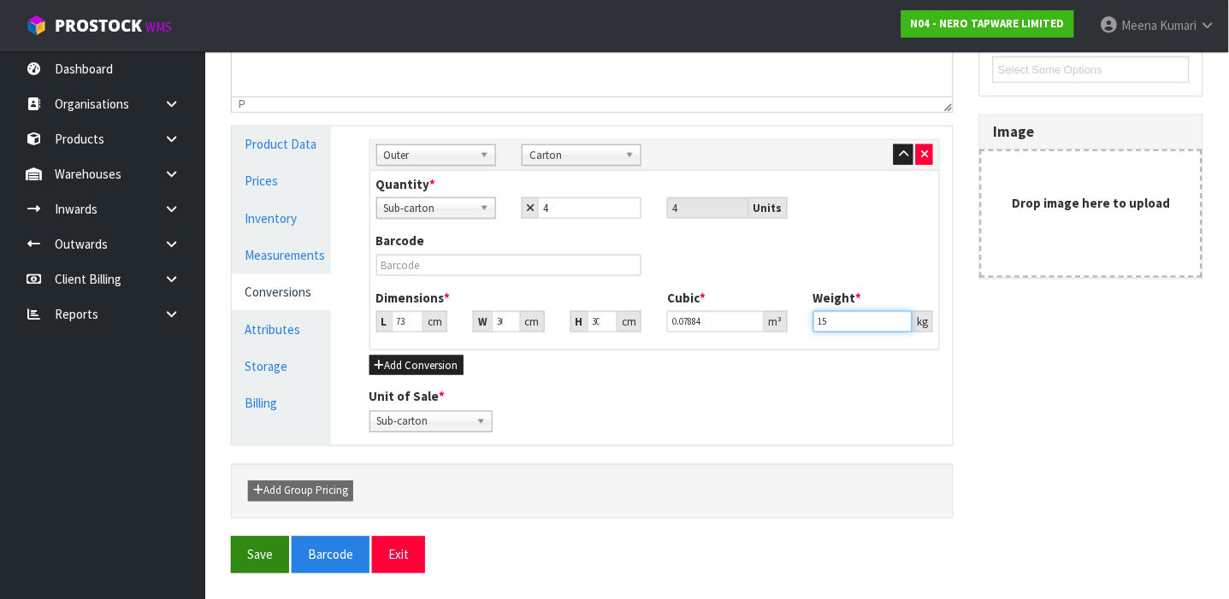
type input "15"
click at [233, 554] on button "Save" at bounding box center [260, 555] width 58 height 37
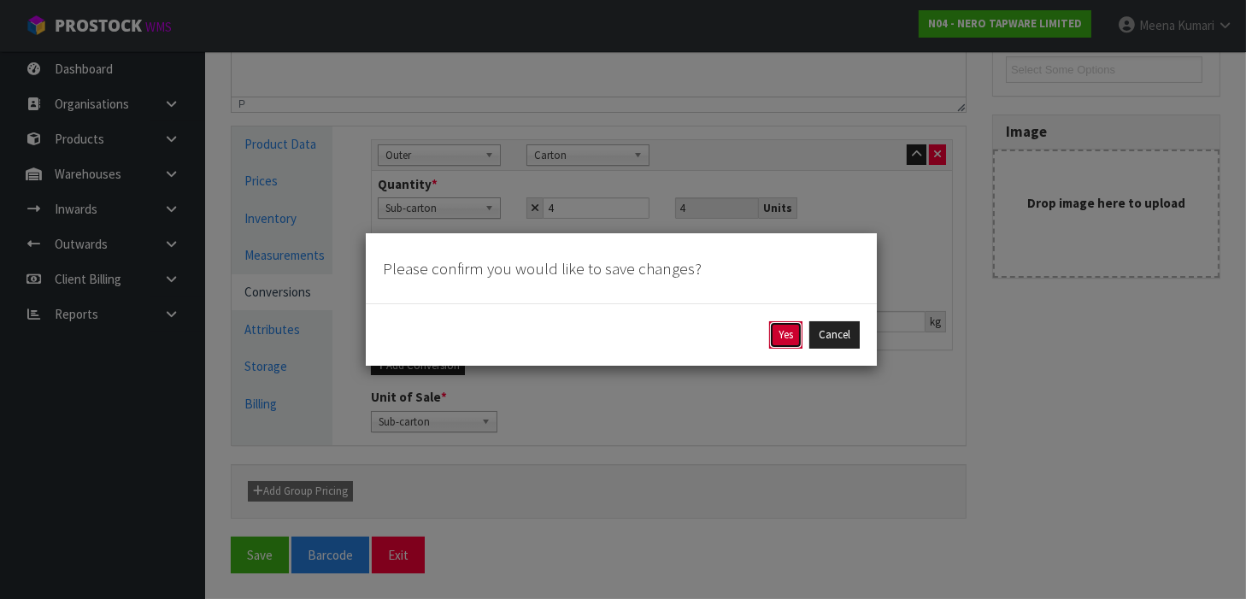
click at [778, 343] on button "Yes" at bounding box center [785, 334] width 33 height 27
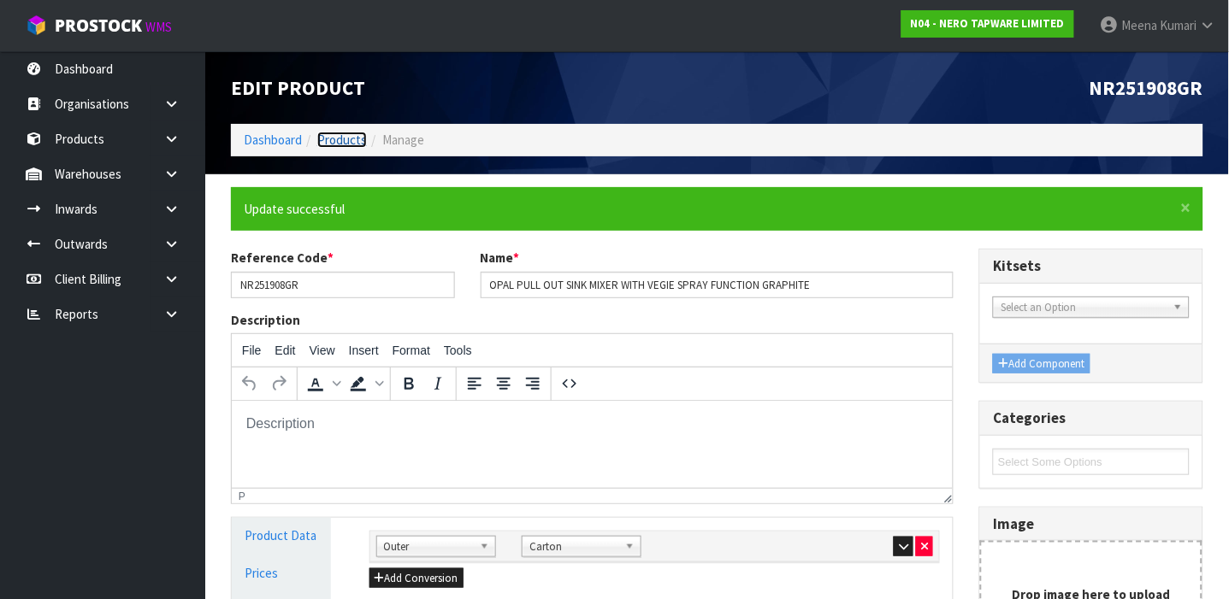
click at [343, 135] on link "Products" at bounding box center [342, 140] width 50 height 16
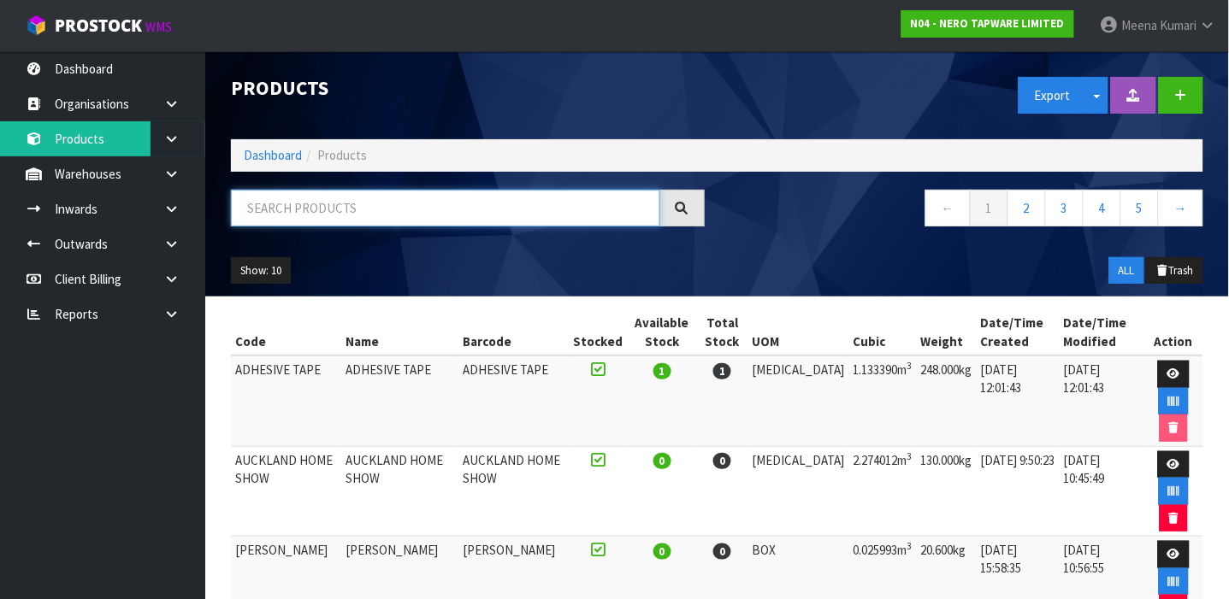
click at [352, 209] on input "text" at bounding box center [445, 208] width 429 height 37
type input "9355433049401"
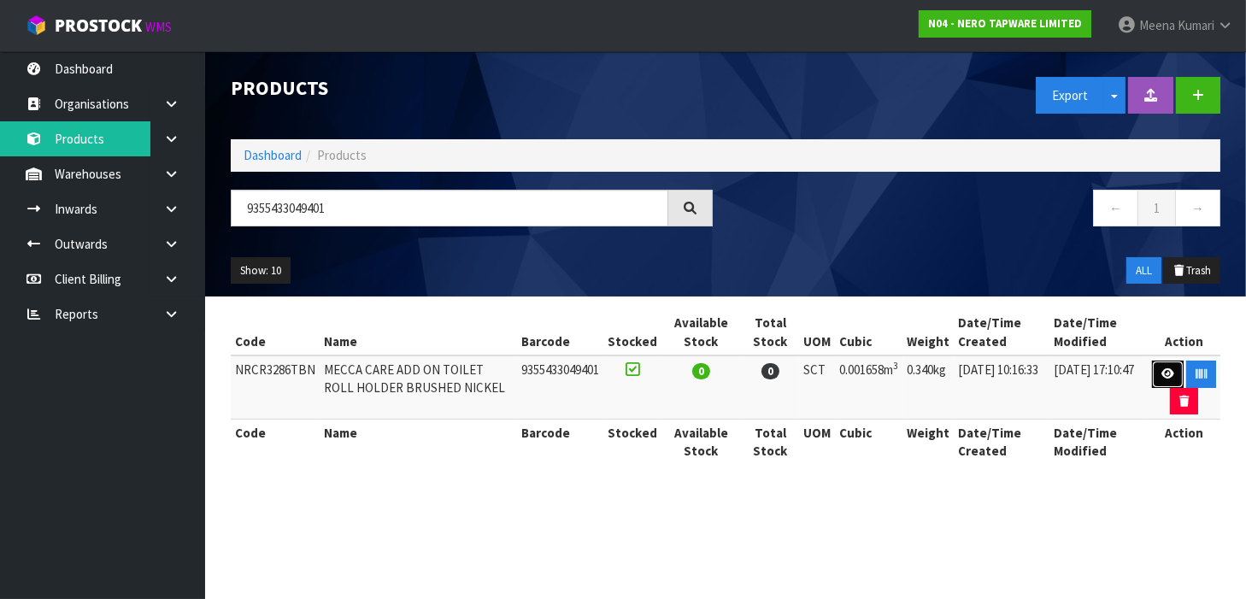
click at [1155, 370] on link at bounding box center [1168, 374] width 32 height 27
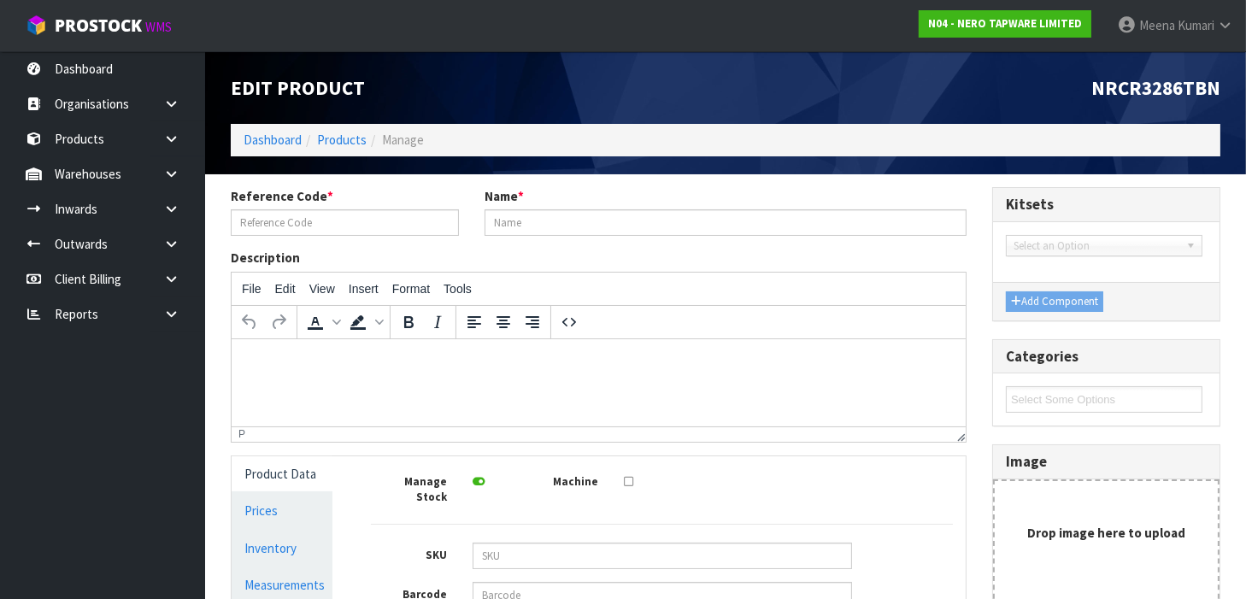
type input "NRCR3286TBN"
type input "MECCA CARE ADD ON TOILET ROLL HOLDER BRUSHED NICKEL"
type input "9355433049401"
type input "18.5"
type input "16"
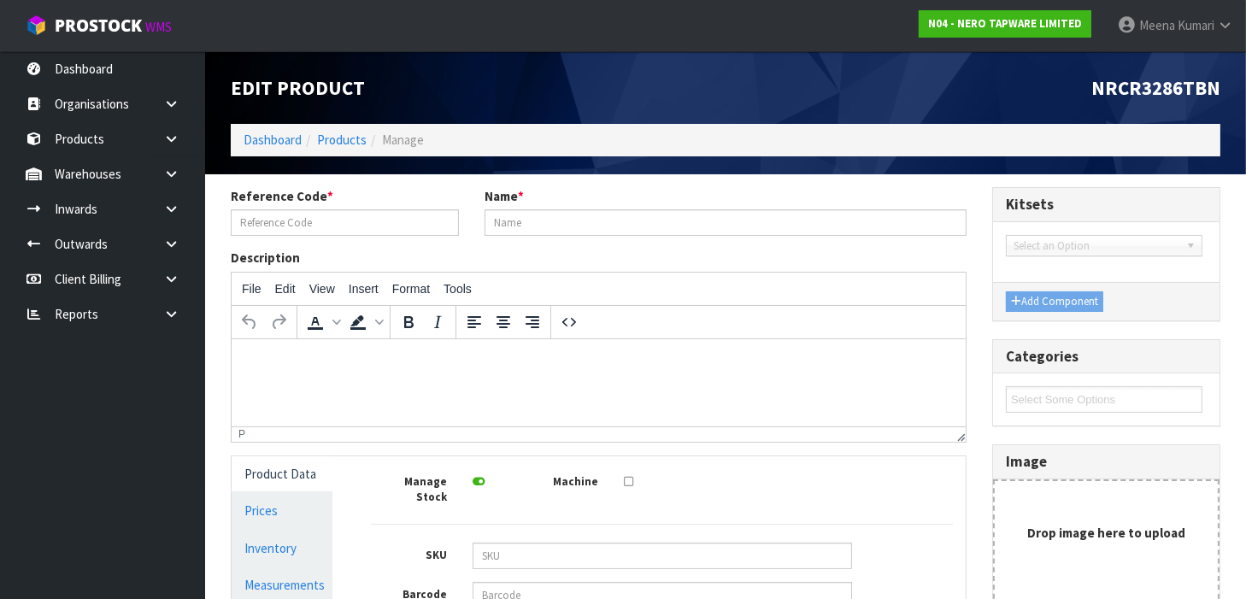
type input "5.6"
type input "0.001658"
type input "0.34"
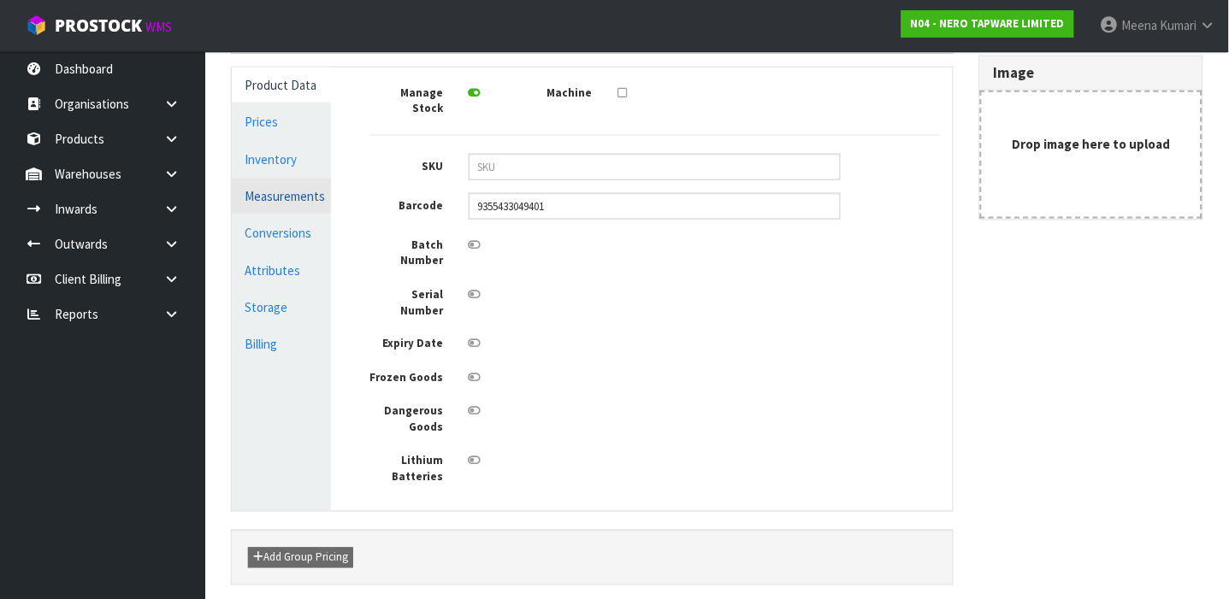
click at [295, 190] on link "Measurements" at bounding box center [281, 196] width 99 height 35
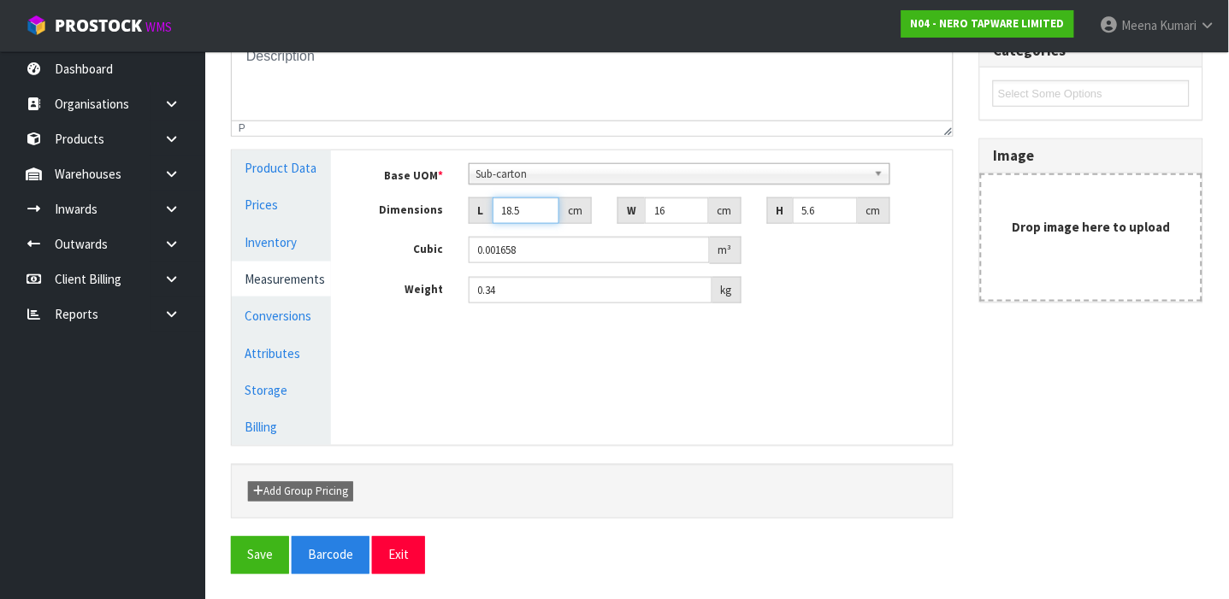
click at [520, 213] on input "18.5" at bounding box center [525, 210] width 67 height 27
type input "1"
type input "0.00009"
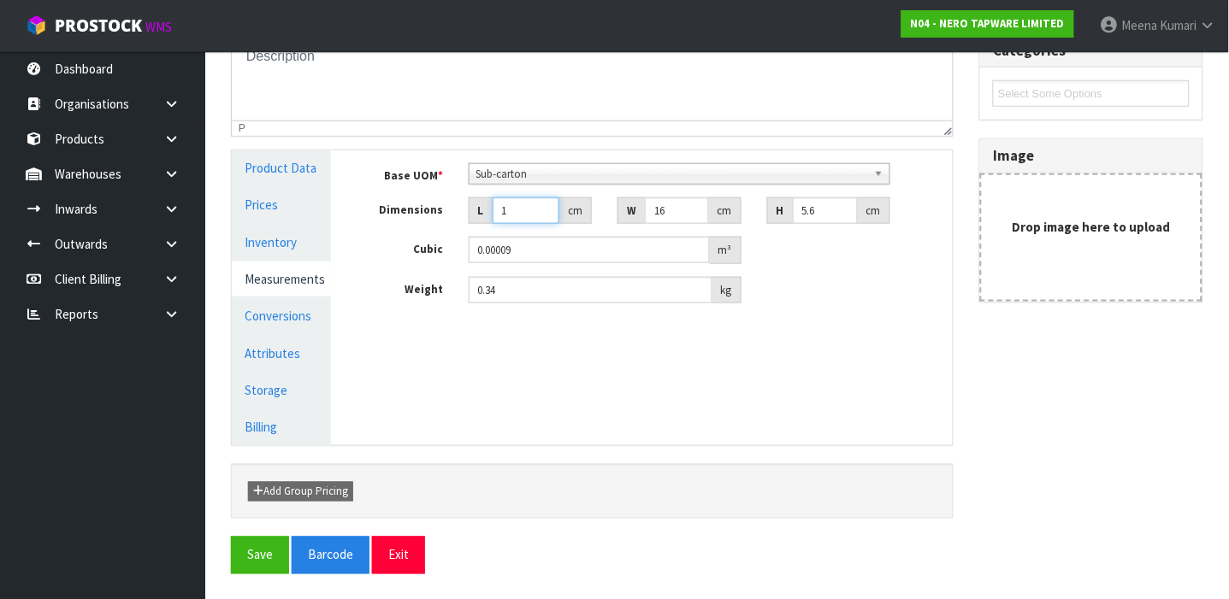
type input "19"
type input "0.001702"
type input "19"
click at [287, 309] on link "Conversions" at bounding box center [281, 315] width 99 height 35
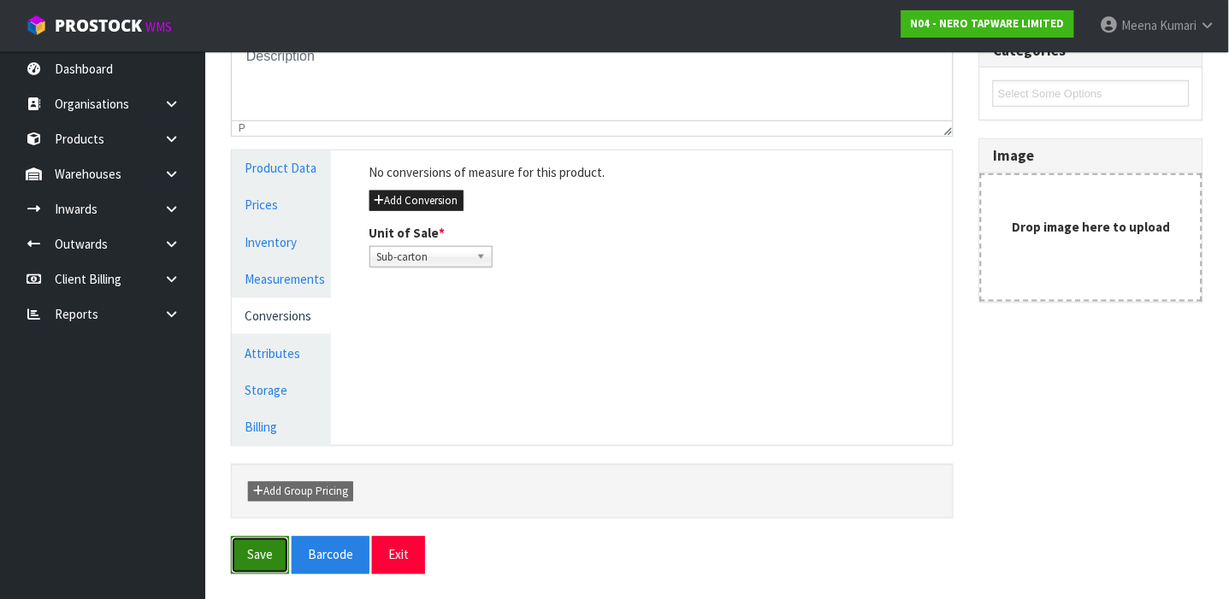
click at [254, 550] on button "Save" at bounding box center [260, 555] width 58 height 37
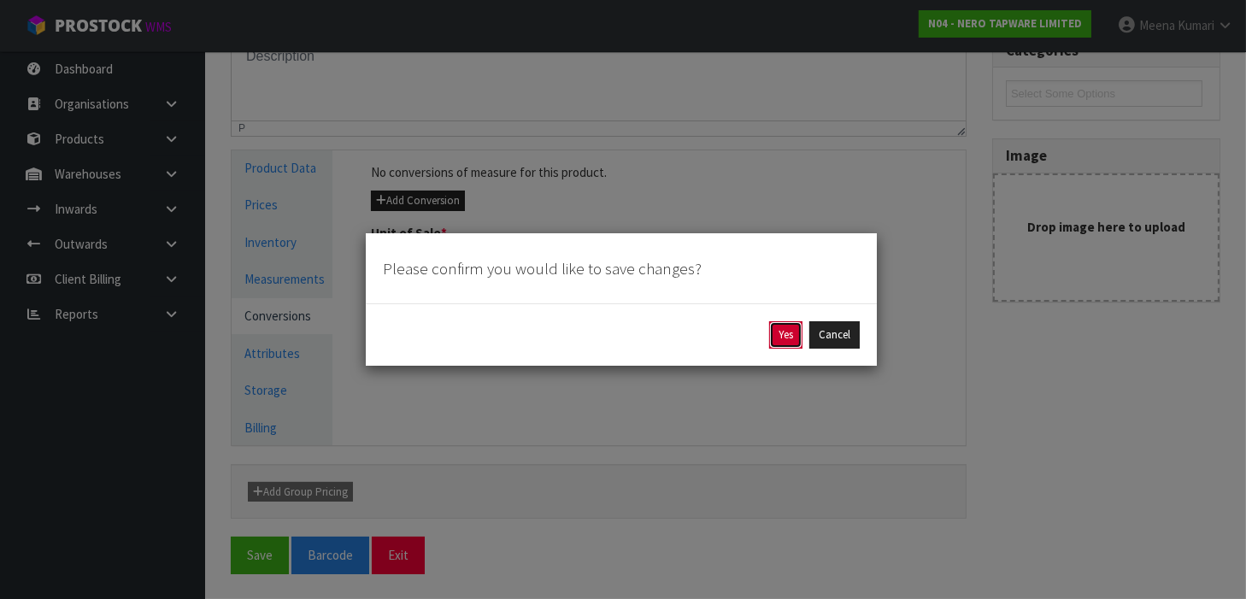
click at [792, 342] on button "Yes" at bounding box center [785, 334] width 33 height 27
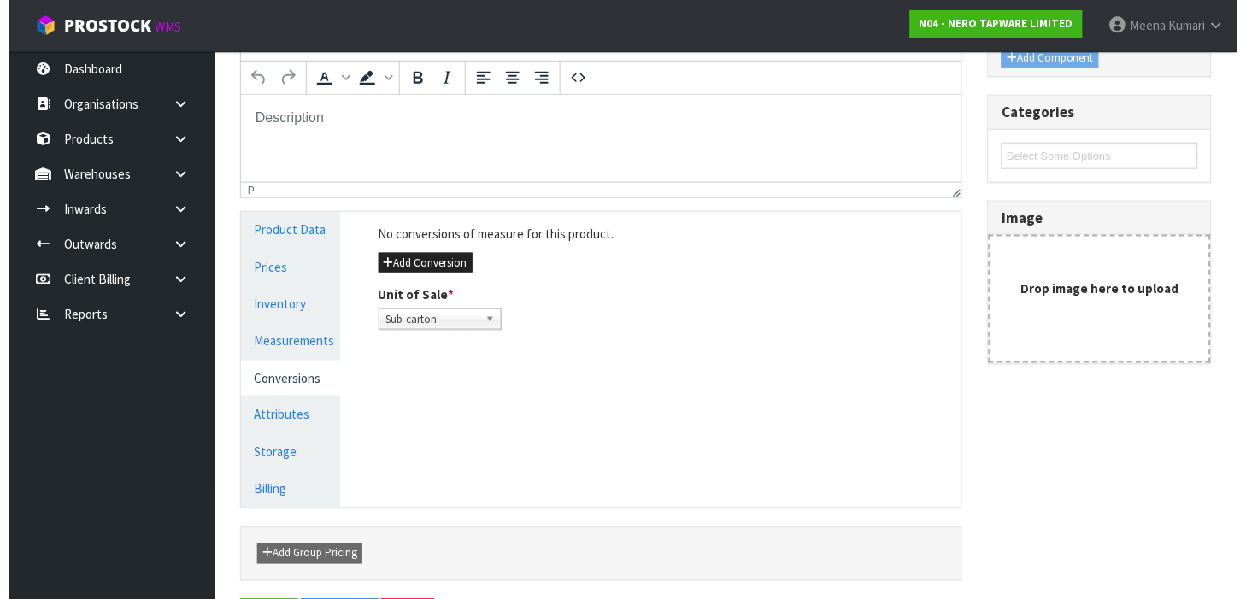
scroll to position [0, 0]
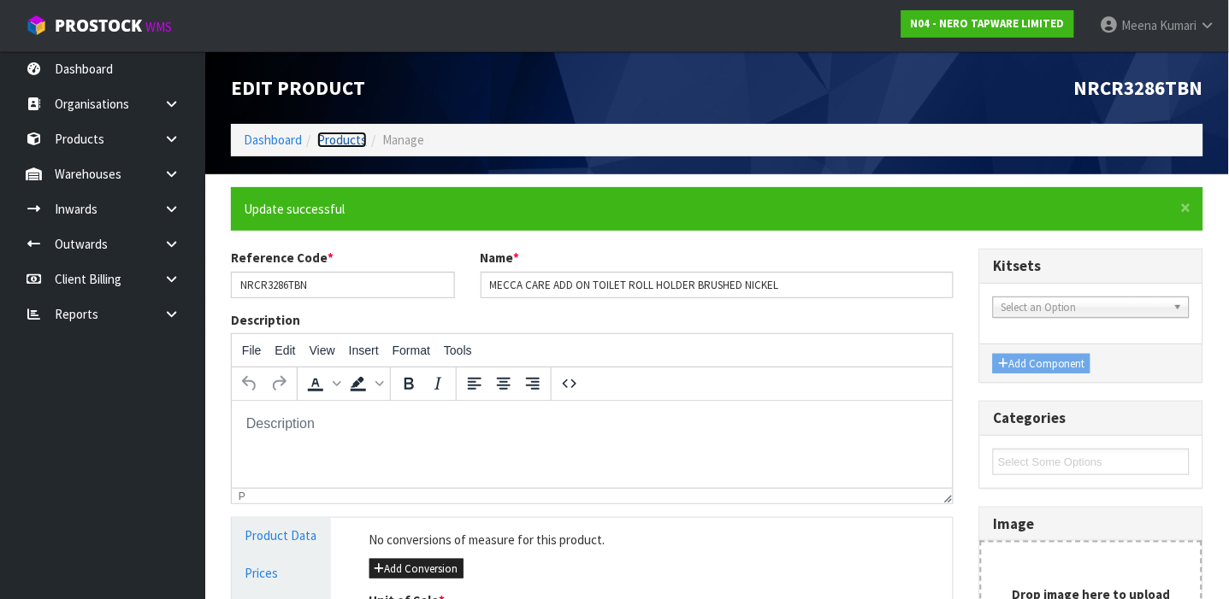
click at [340, 139] on link "Products" at bounding box center [342, 140] width 50 height 16
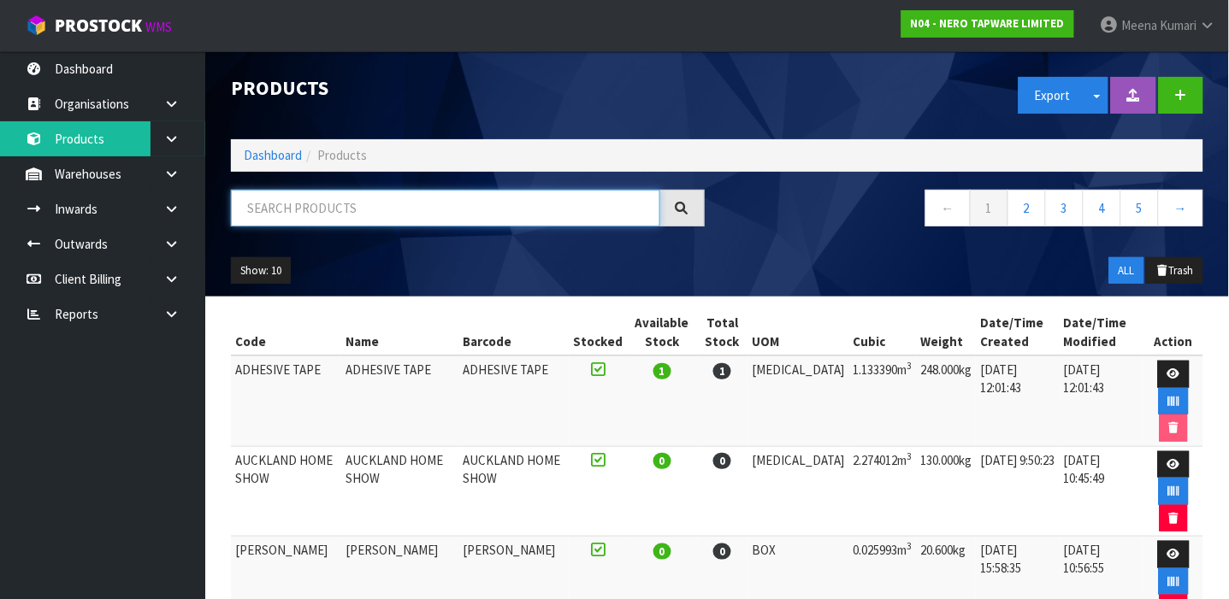
click at [309, 219] on input "text" at bounding box center [445, 208] width 429 height 37
type input "9355433001072"
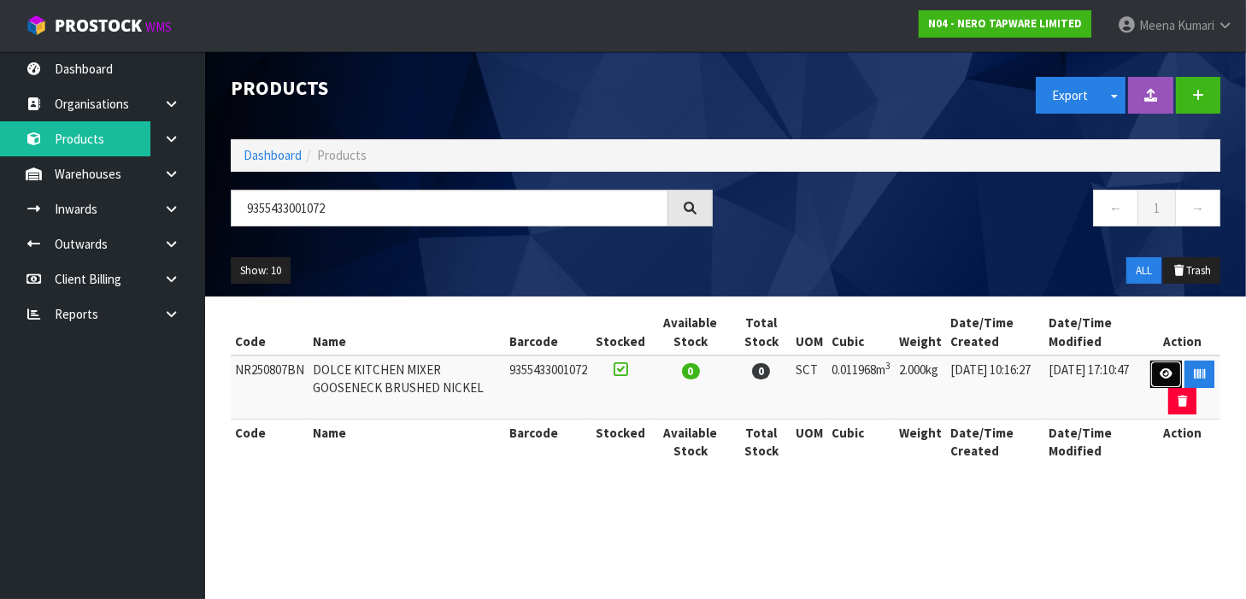
click at [1152, 375] on link at bounding box center [1167, 374] width 32 height 27
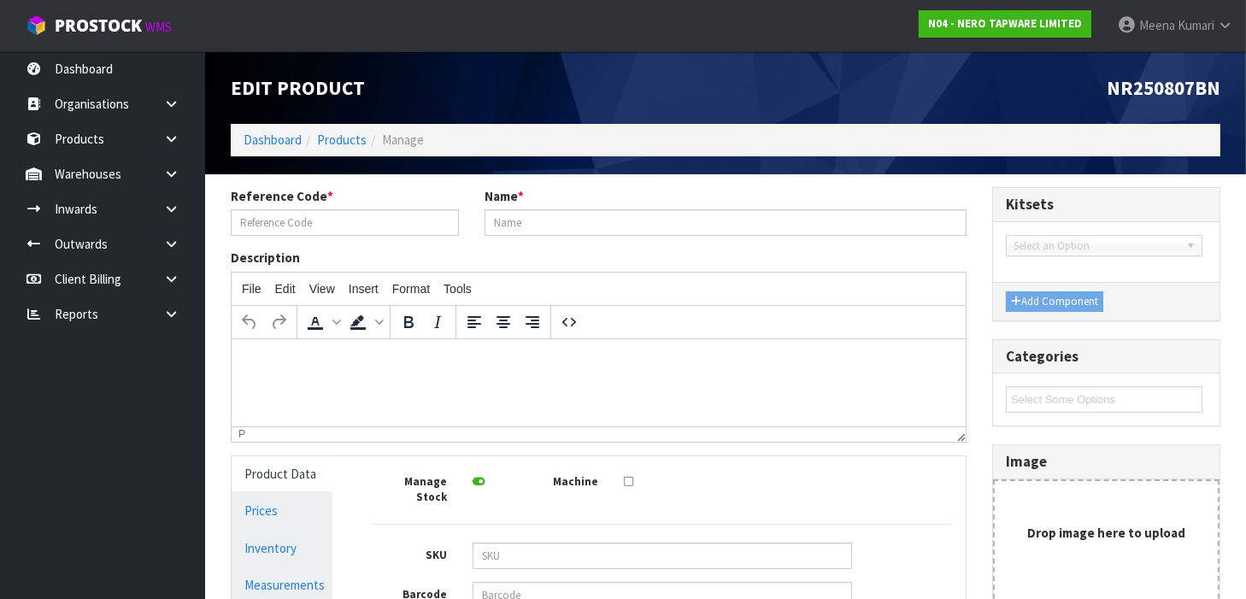
type input "NR250807BN"
type input "DOLCE KITCHEN MIXER GOOSENECK BRUSHED NICKEL"
type input "9355433001072"
type input "34"
type input "8"
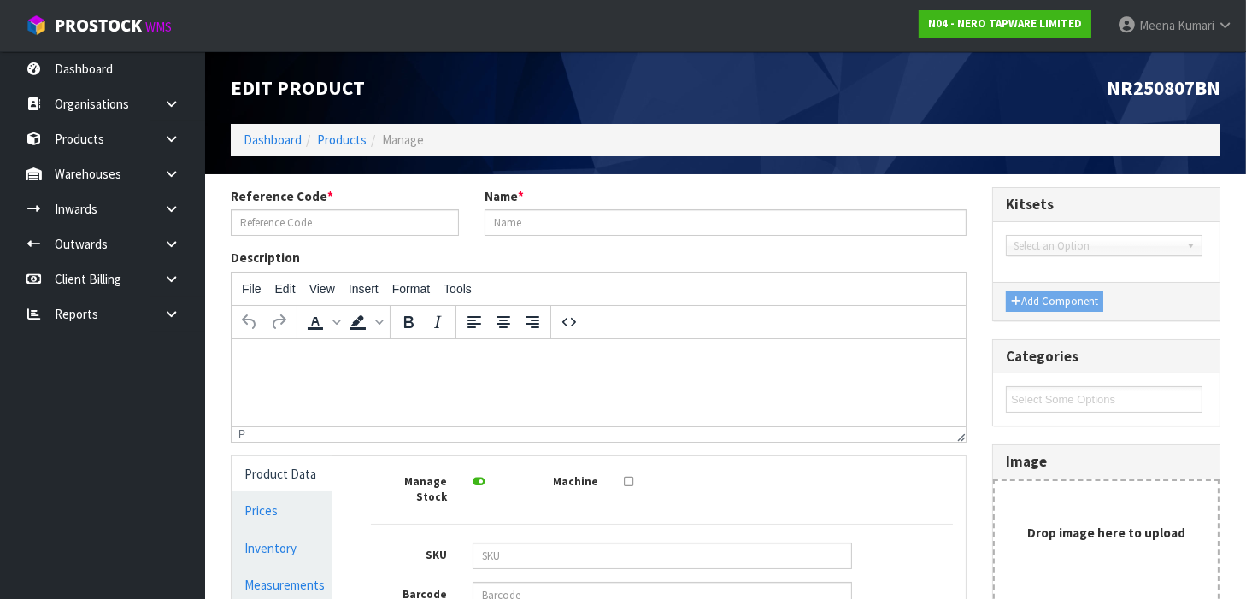
type input "44"
type input "0.011968"
type input "2"
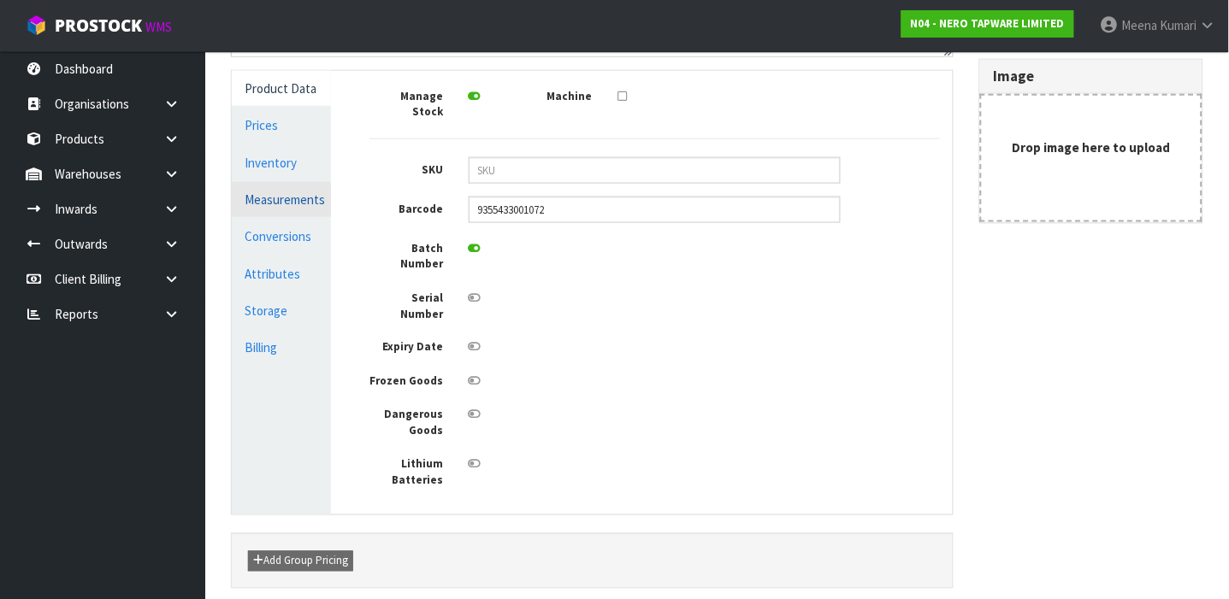
click at [292, 213] on link "Measurements" at bounding box center [281, 199] width 99 height 35
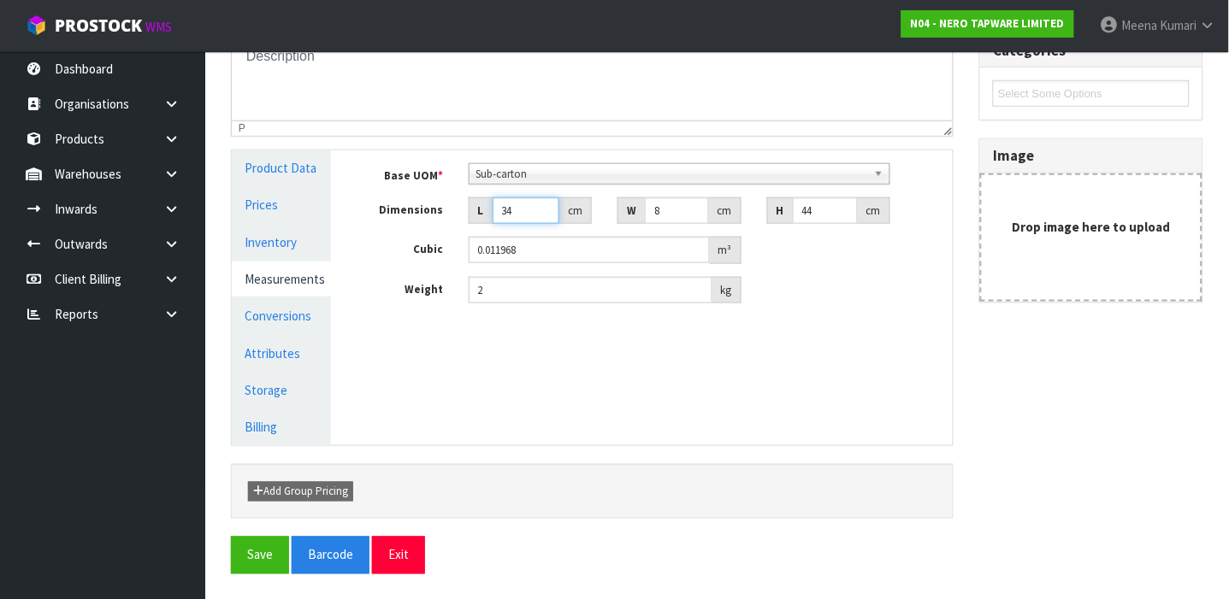
click at [526, 210] on input "34" at bounding box center [525, 210] width 67 height 27
type input "4"
type input "0.001408"
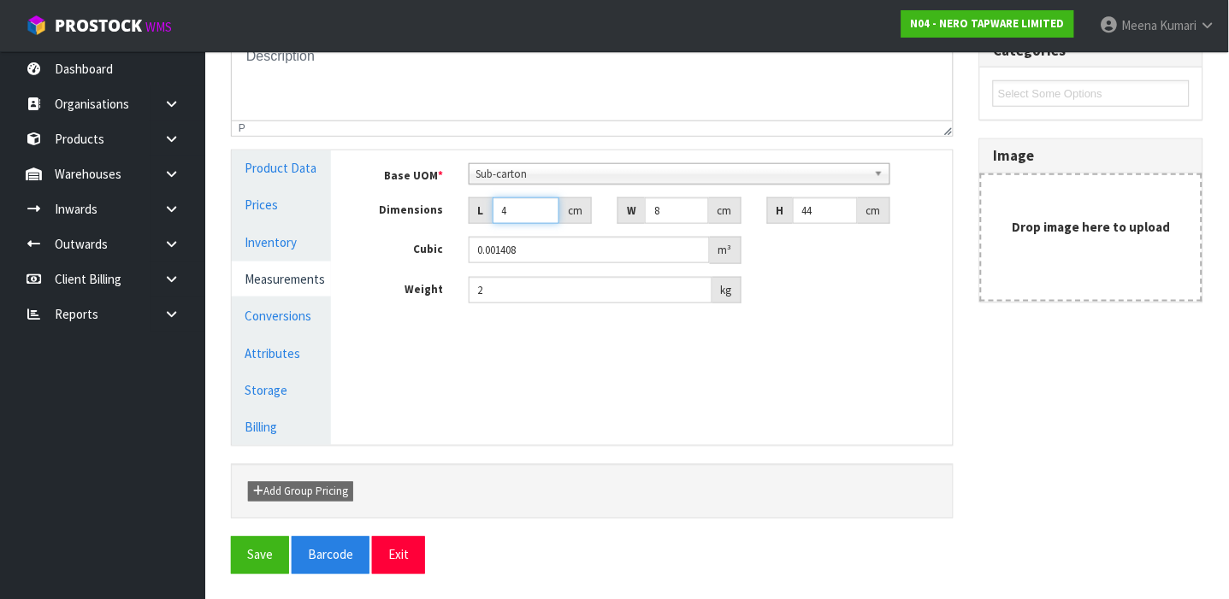
type input "43"
type input "0.015136"
type input "43"
type input "3"
type input "0.005676"
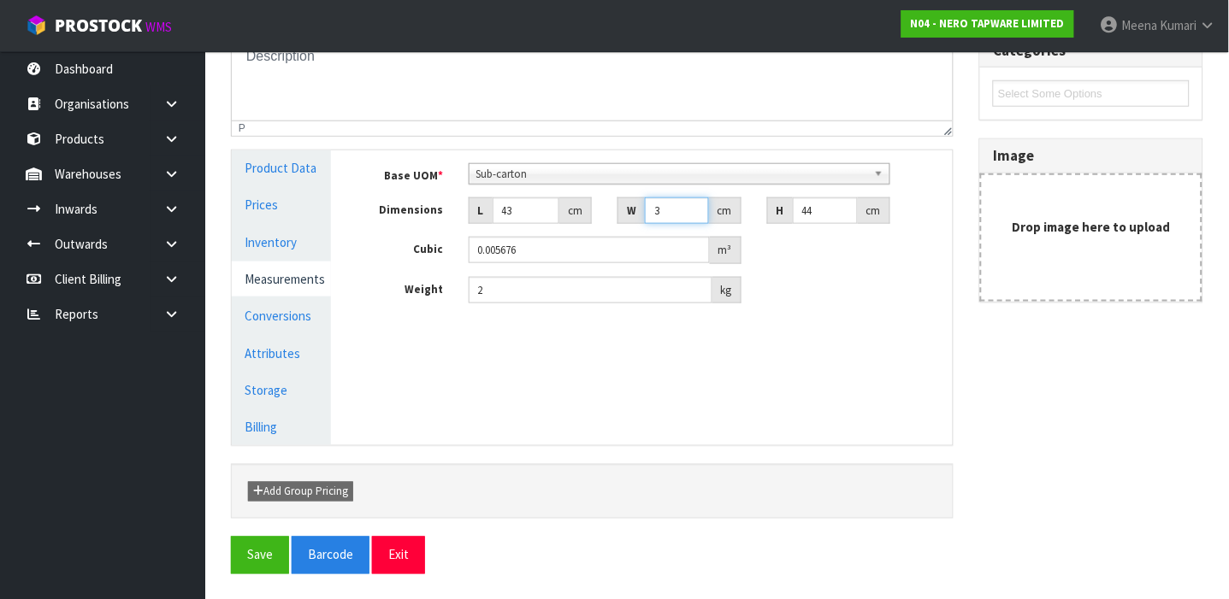
type input "33"
type input "0.062436"
type input "33"
type input "7"
type input "0.009933"
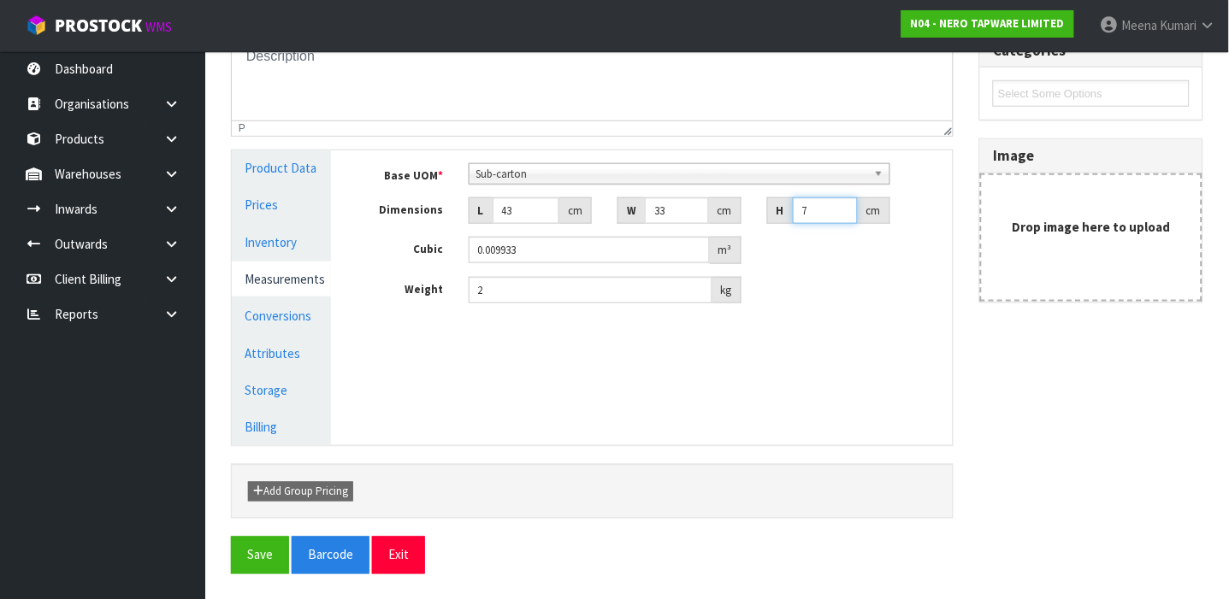
type input "7"
click at [276, 311] on link "Conversions" at bounding box center [281, 315] width 99 height 35
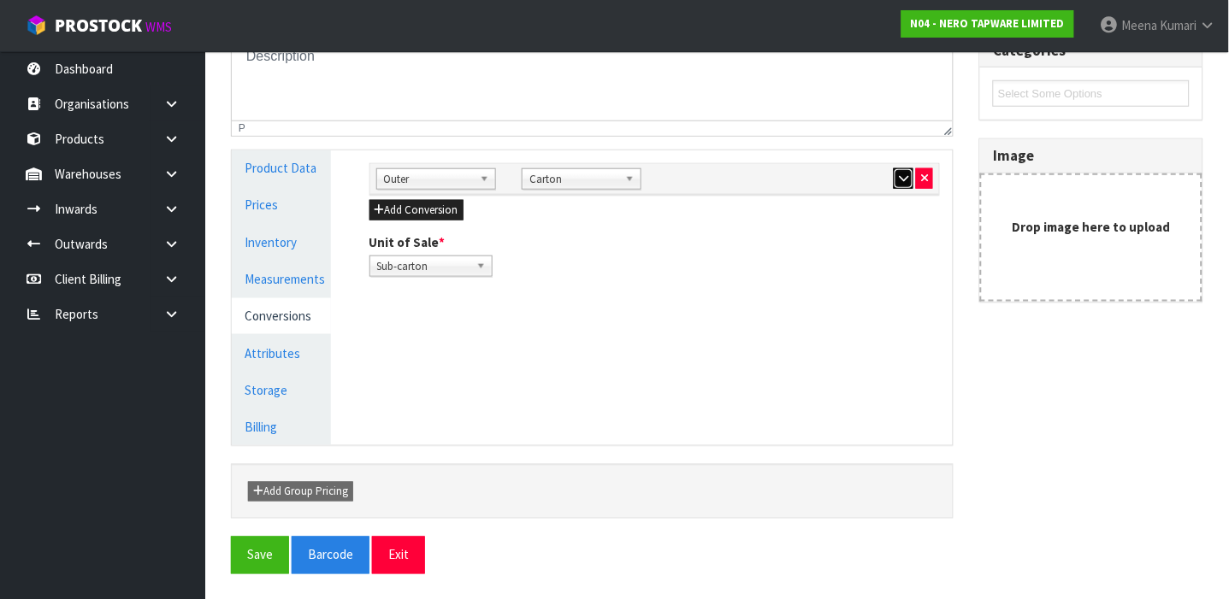
click at [907, 180] on icon "button" at bounding box center [903, 178] width 9 height 11
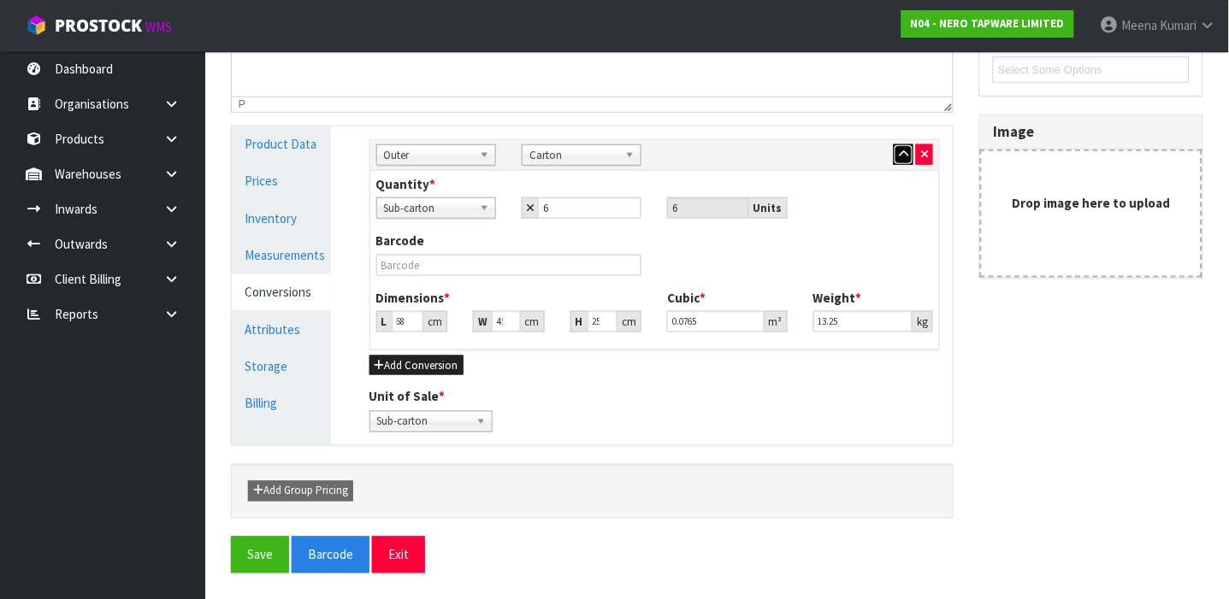
scroll to position [225, 0]
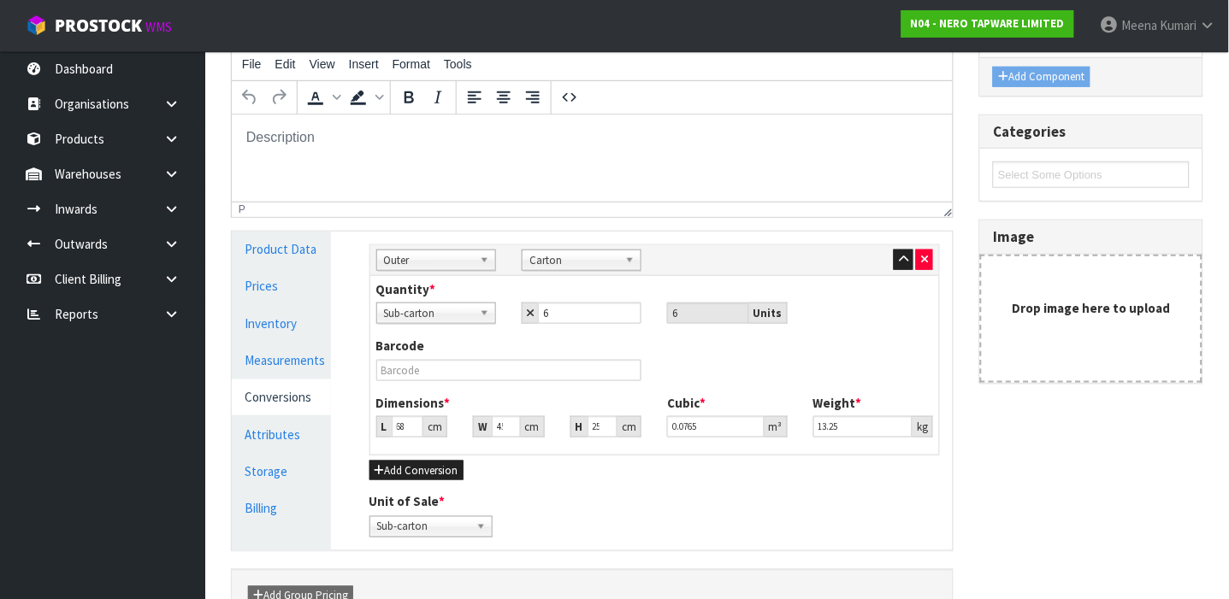
click at [557, 381] on div "Barcode" at bounding box center [654, 365] width 583 height 56
click at [551, 360] on input "text" at bounding box center [509, 370] width 266 height 21
type input "6"
type input "0.00675"
type input "68"
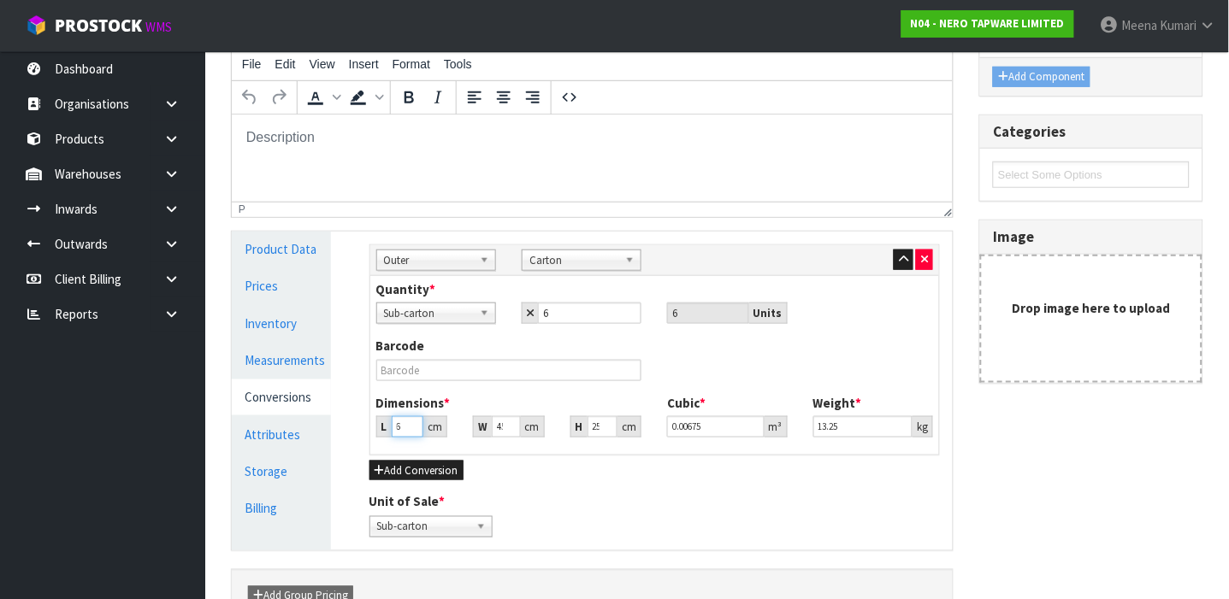
type input "0.0765"
type input "4"
type input "0.0068"
type input "45"
type input "0.0765"
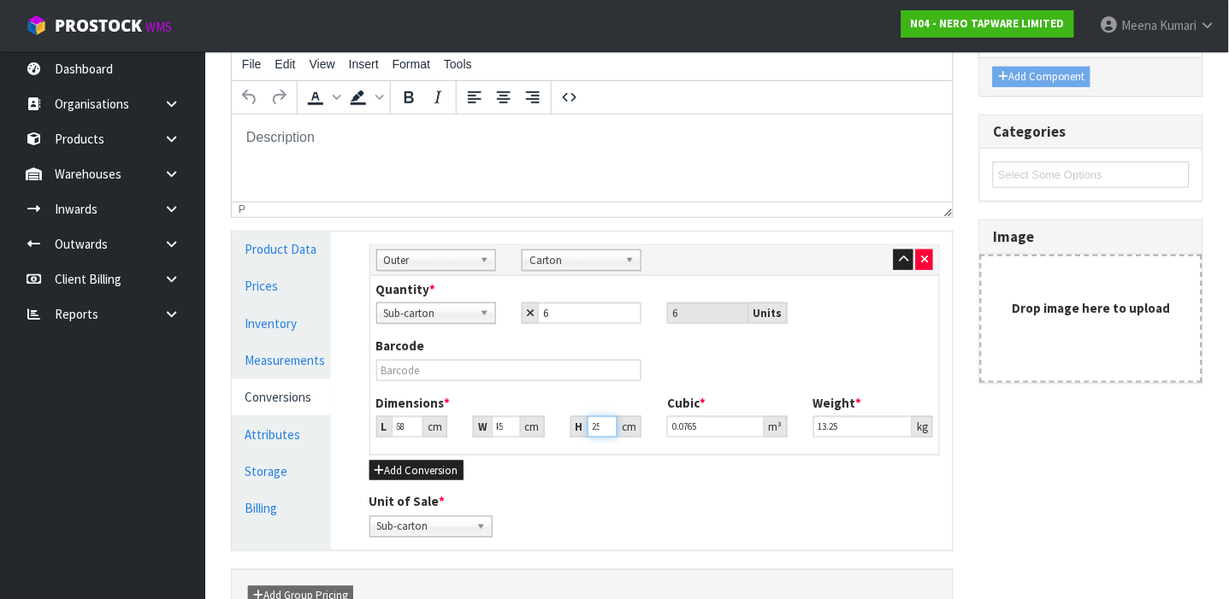
scroll to position [0, 0]
type input "2"
type input "0.00612"
type input "24"
type input "0.07344"
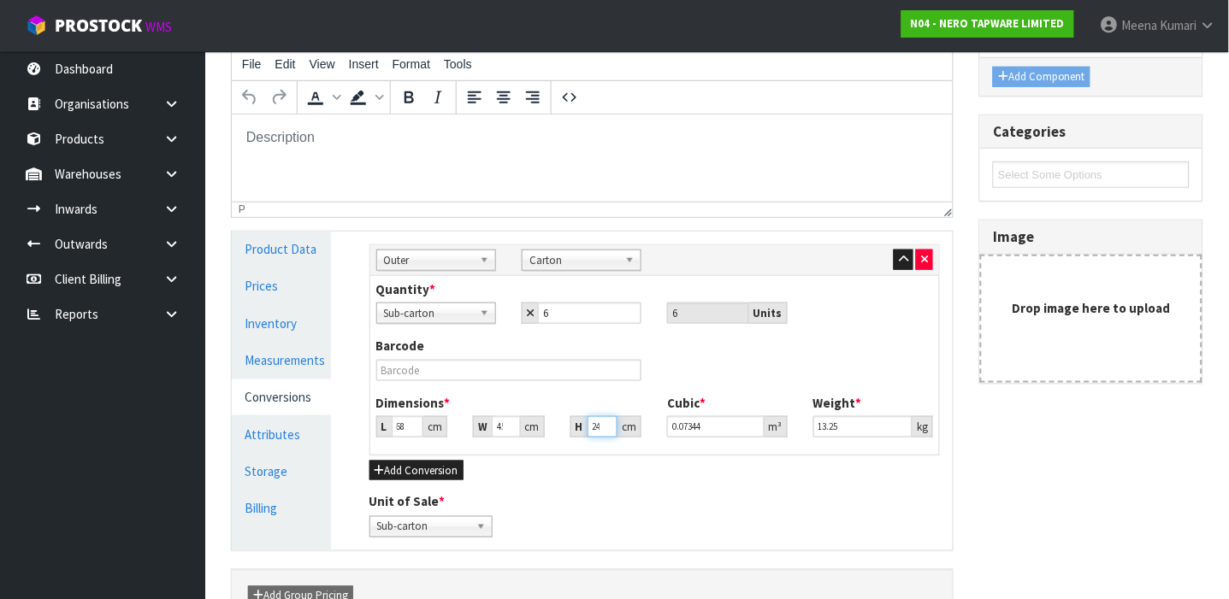
scroll to position [0, 2]
type input "24"
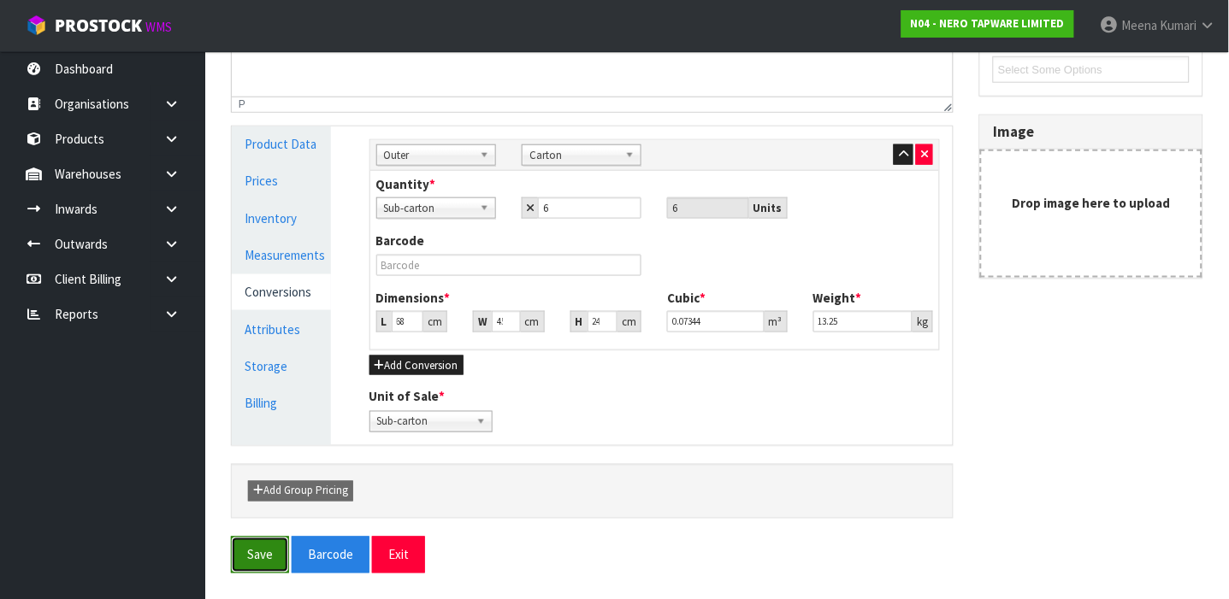
click at [252, 545] on button "Save" at bounding box center [260, 555] width 58 height 37
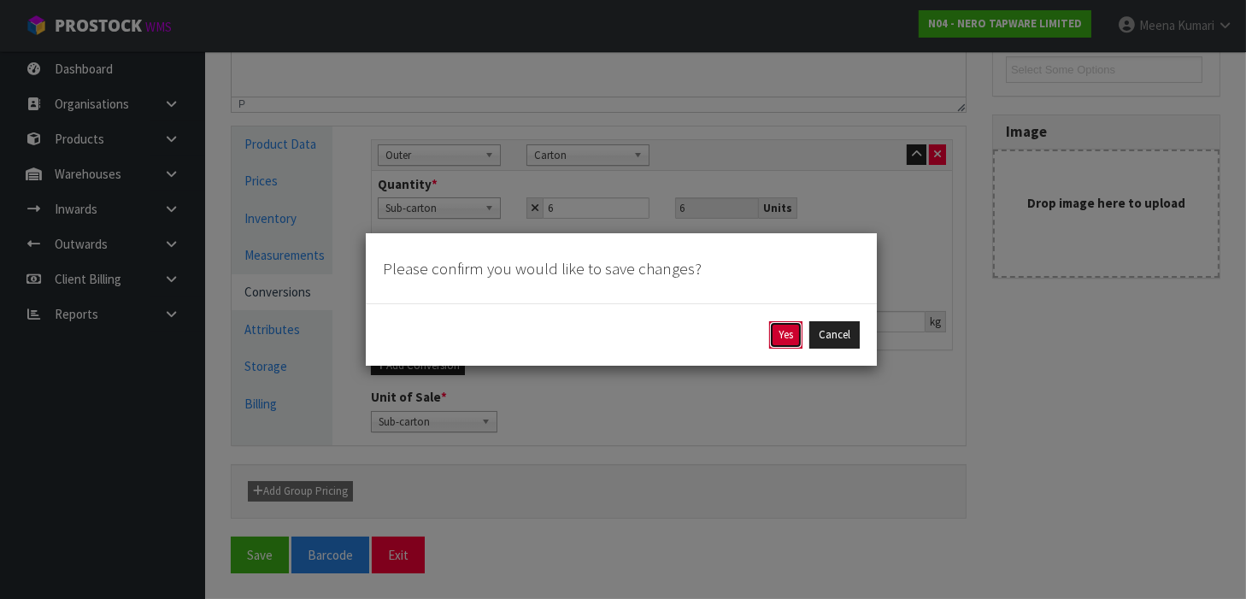
click at [781, 333] on button "Yes" at bounding box center [785, 334] width 33 height 27
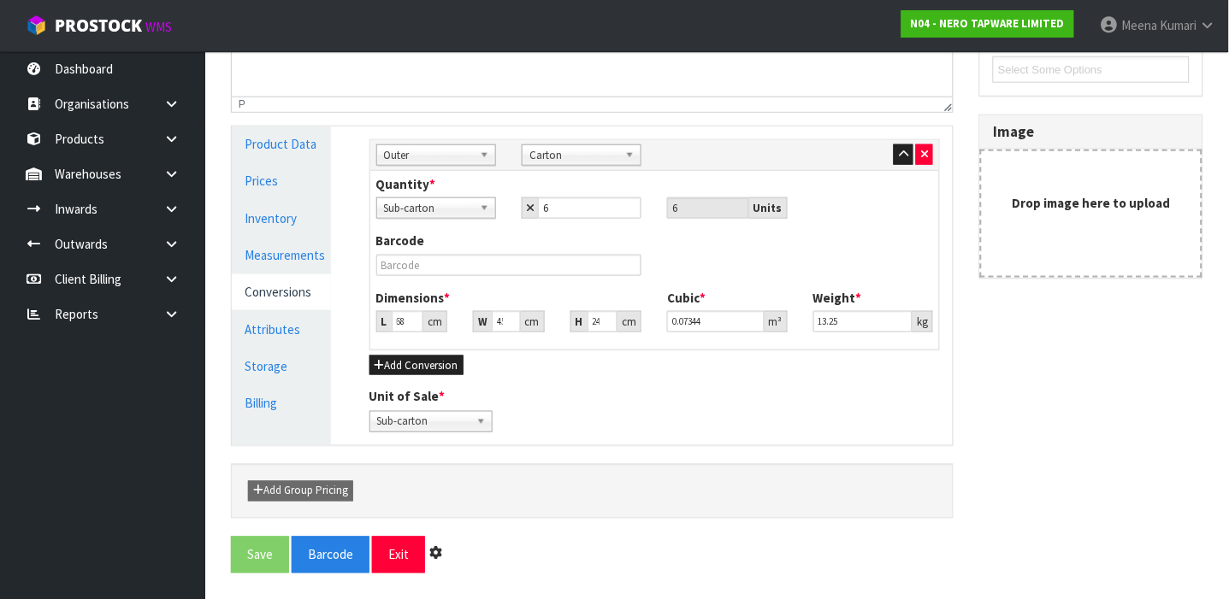
scroll to position [0, 0]
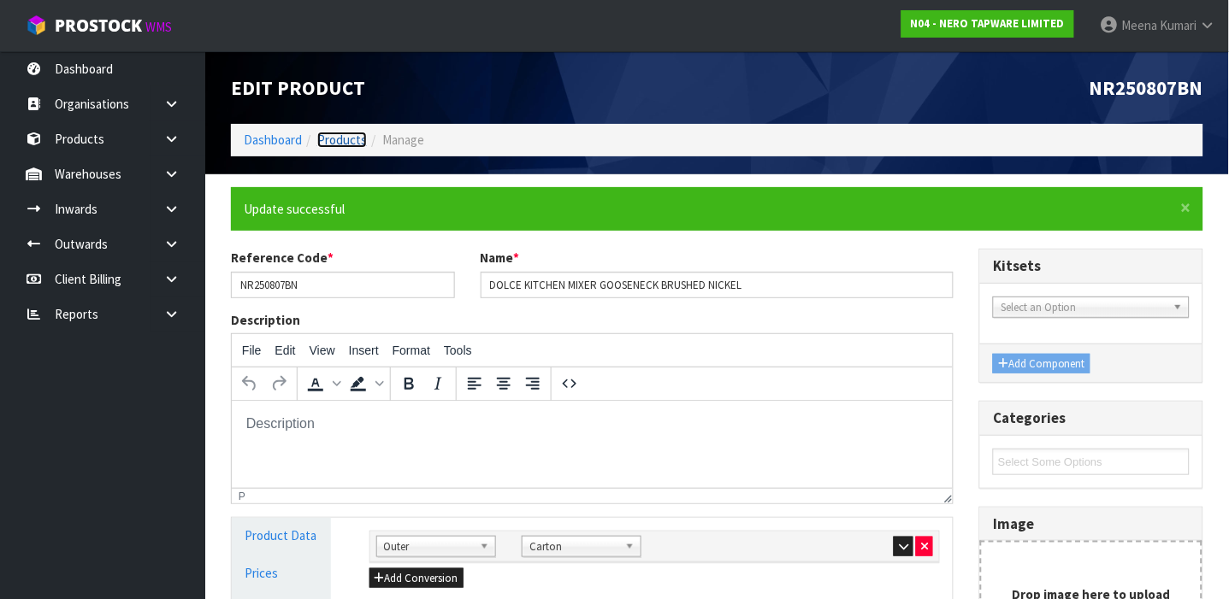
click at [335, 147] on link "Products" at bounding box center [342, 140] width 50 height 16
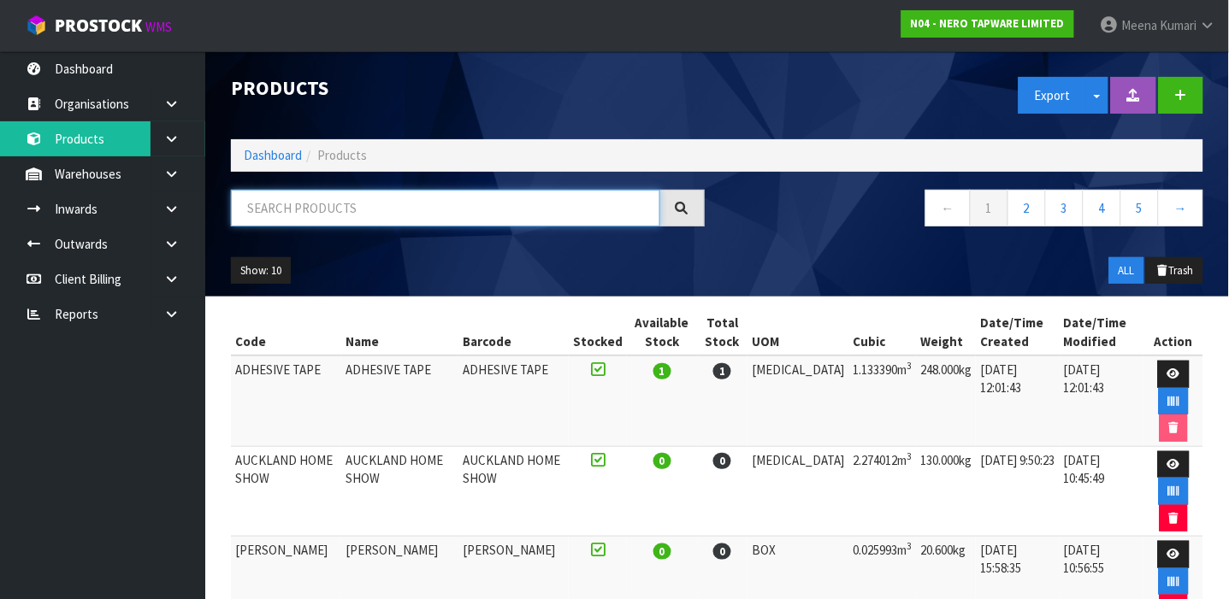
click at [349, 197] on input "text" at bounding box center [445, 208] width 429 height 37
type input "9355433006497"
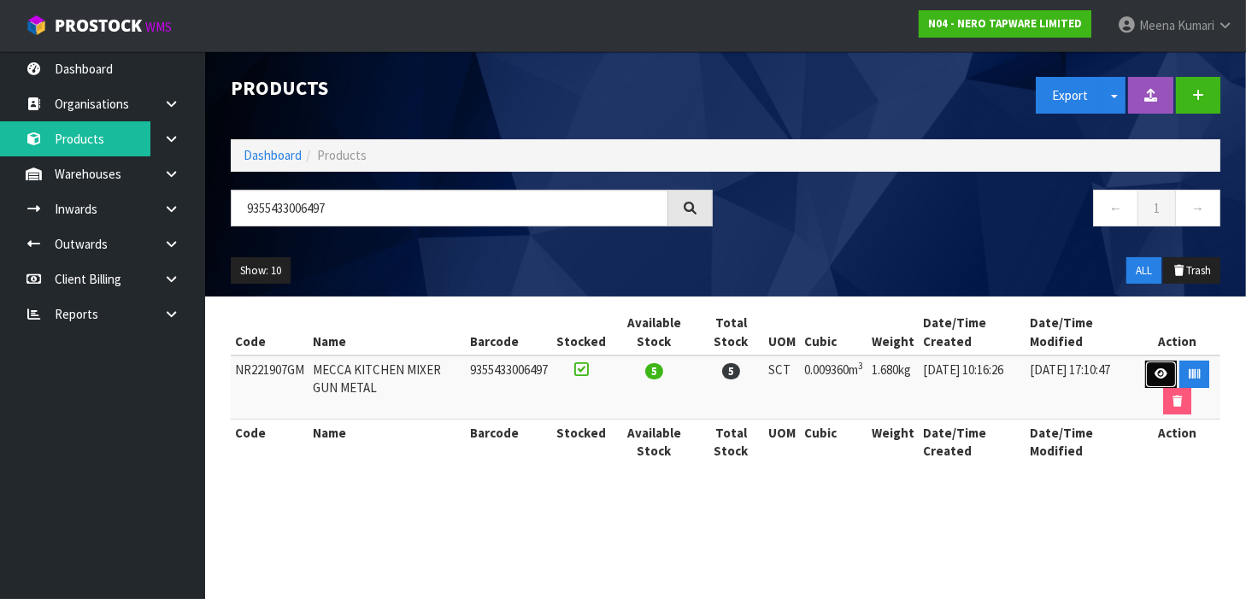
click at [1152, 372] on link at bounding box center [1162, 374] width 32 height 27
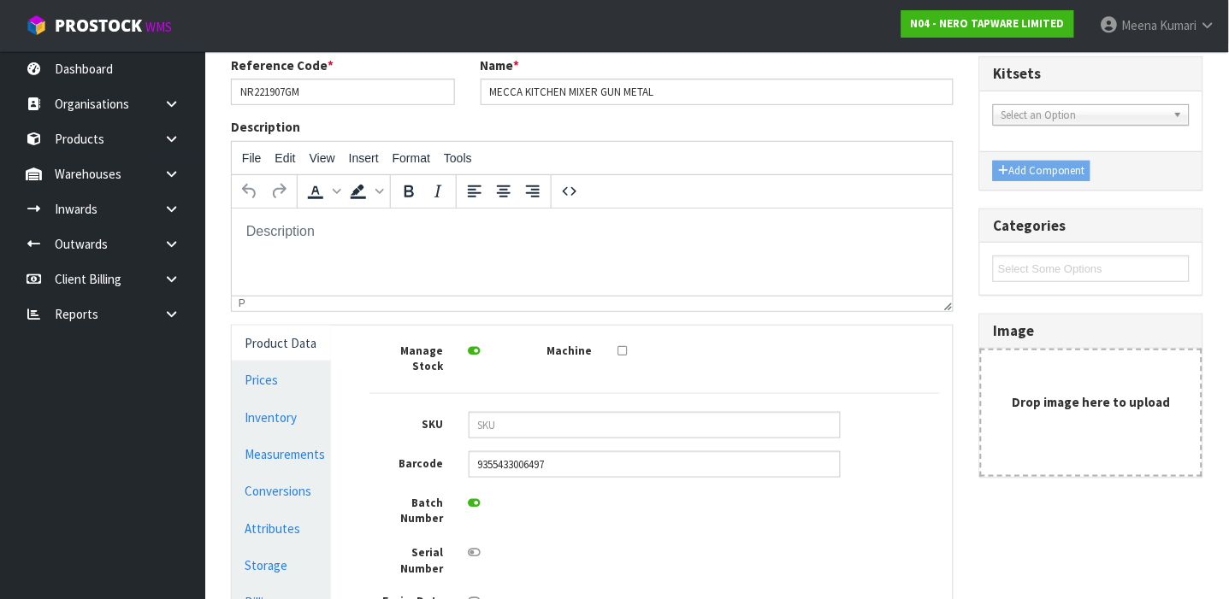
scroll to position [135, 0]
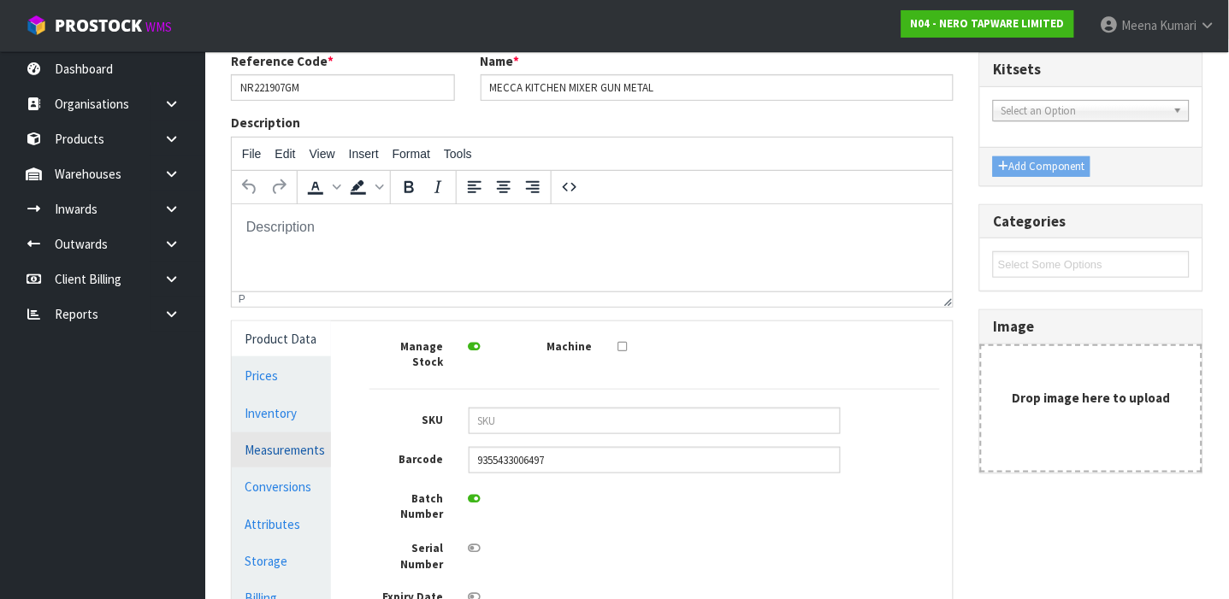
click at [244, 457] on link "Measurements" at bounding box center [281, 450] width 99 height 35
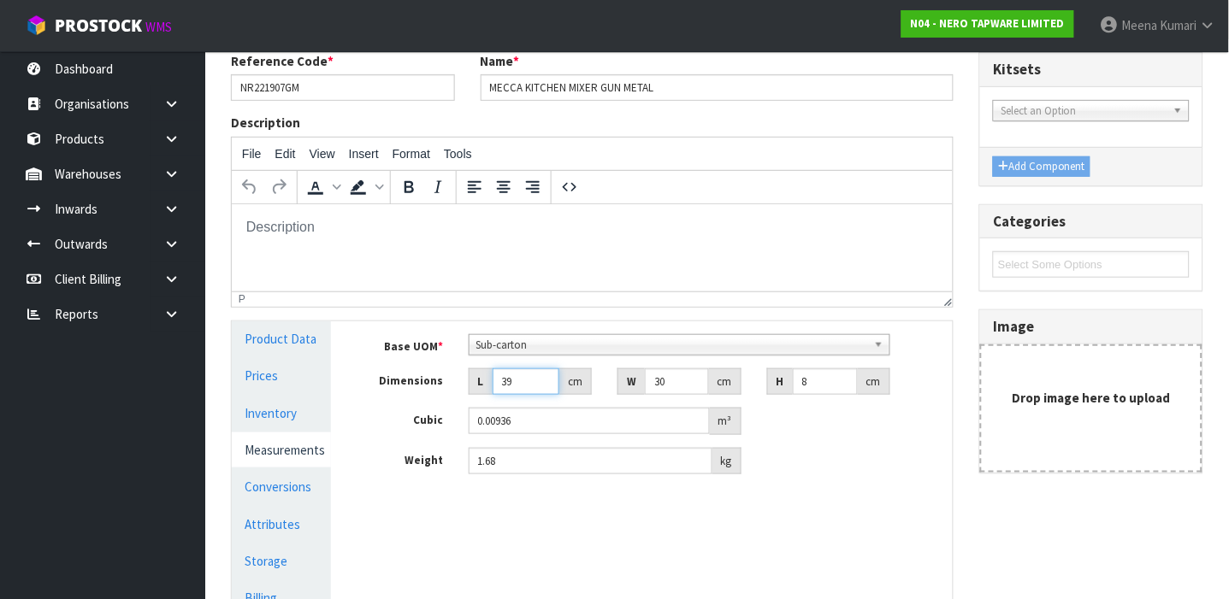
click at [515, 378] on input "39" at bounding box center [525, 381] width 67 height 27
type input "0.000001"
type input "4"
type input "0.00096"
type input "43"
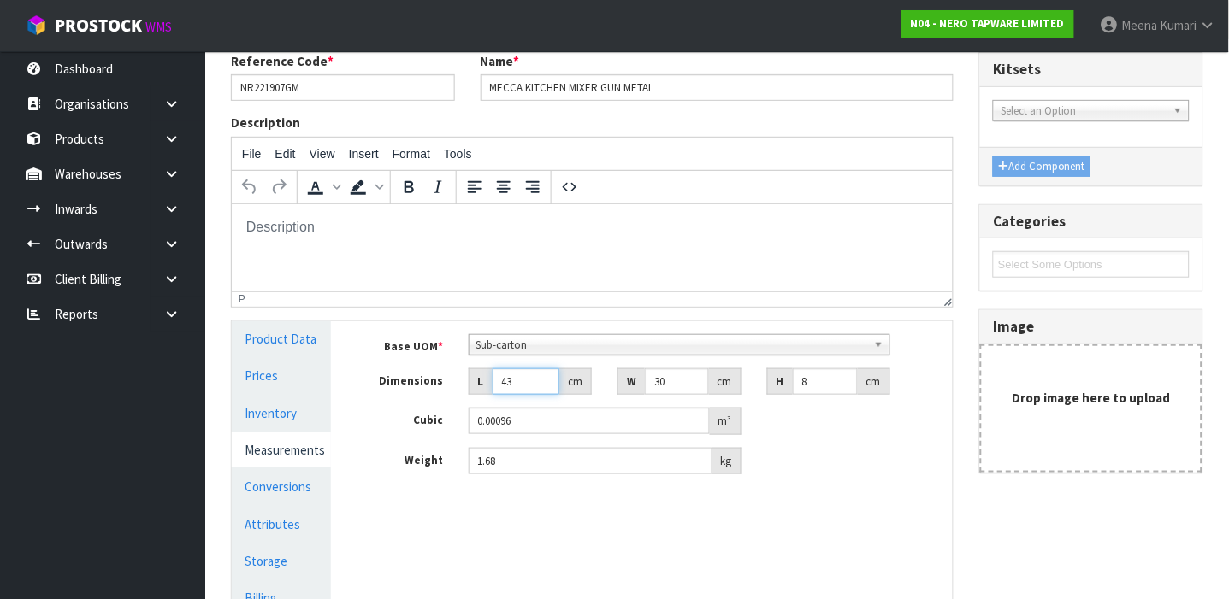
type input "0.01032"
type input "43"
type input "3"
type input "0.001032"
type input "33"
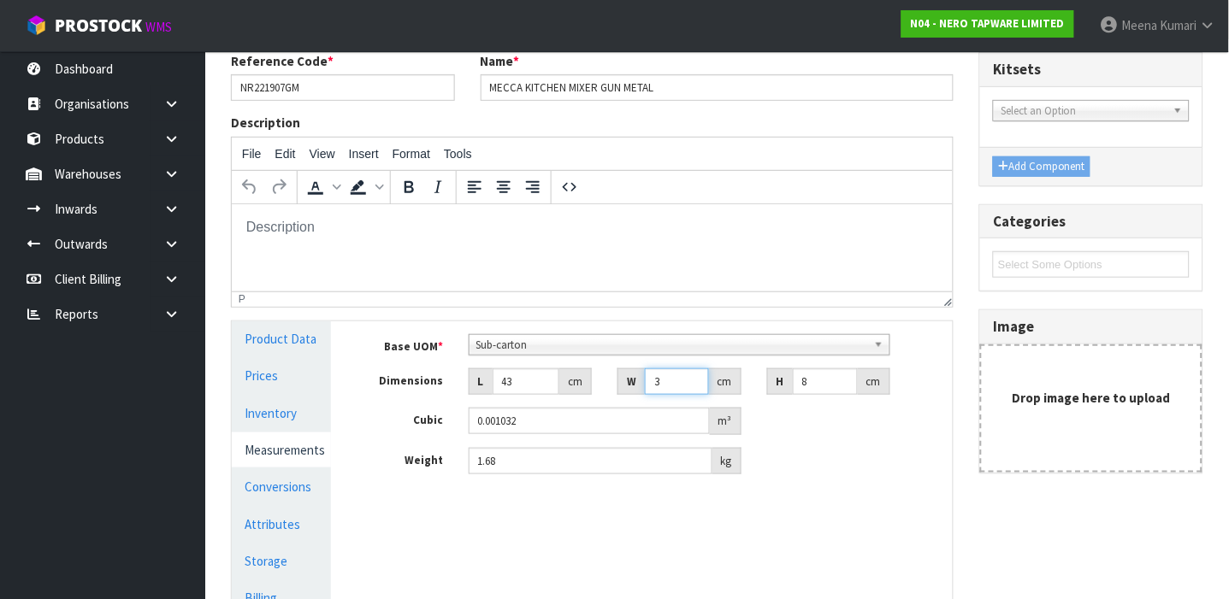
type input "0.011352"
type input "33"
click at [525, 452] on input "1.68" at bounding box center [590, 461] width 244 height 27
type input "1"
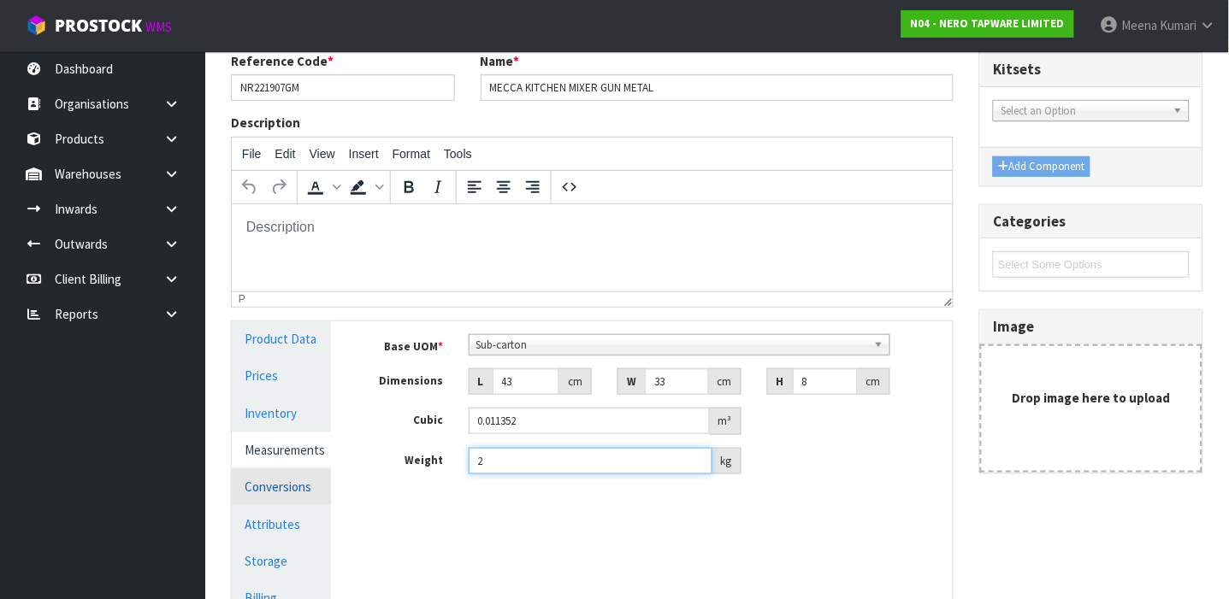
type input "2"
click at [309, 479] on link "Conversions" at bounding box center [281, 486] width 99 height 35
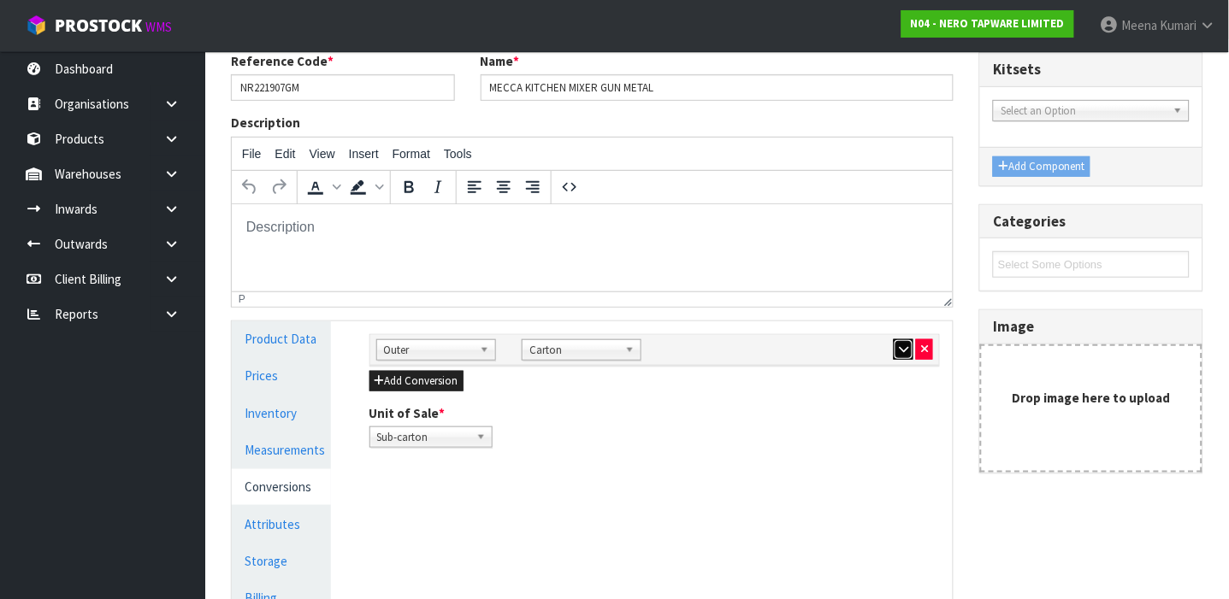
click at [899, 354] on icon "button" at bounding box center [903, 349] width 9 height 11
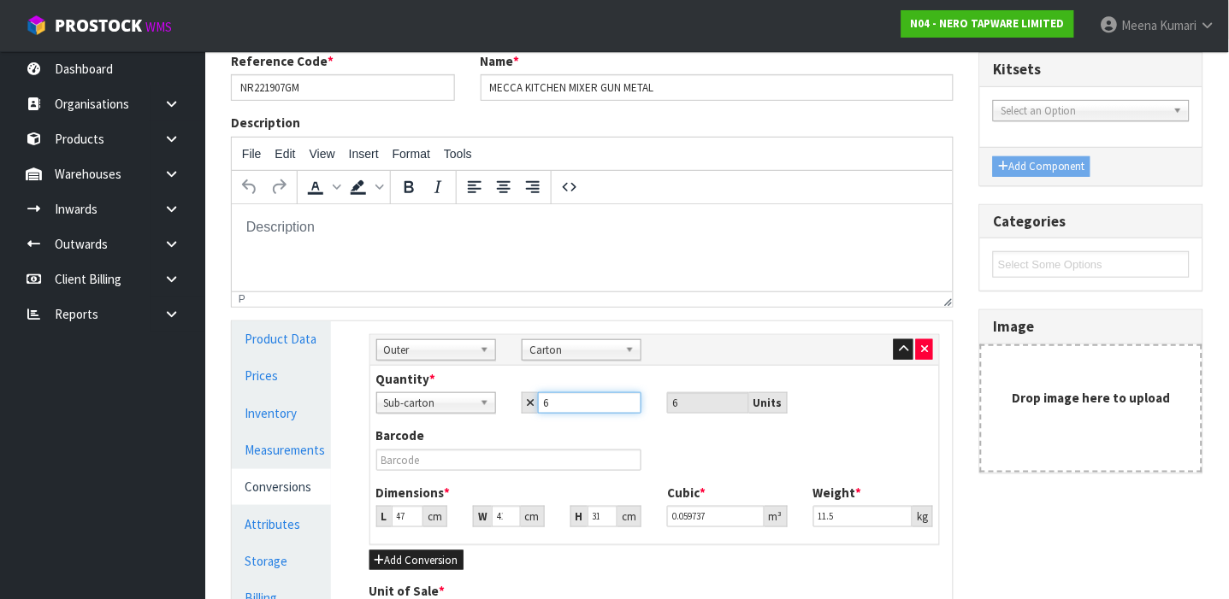
click at [575, 403] on input "6" at bounding box center [589, 402] width 103 height 21
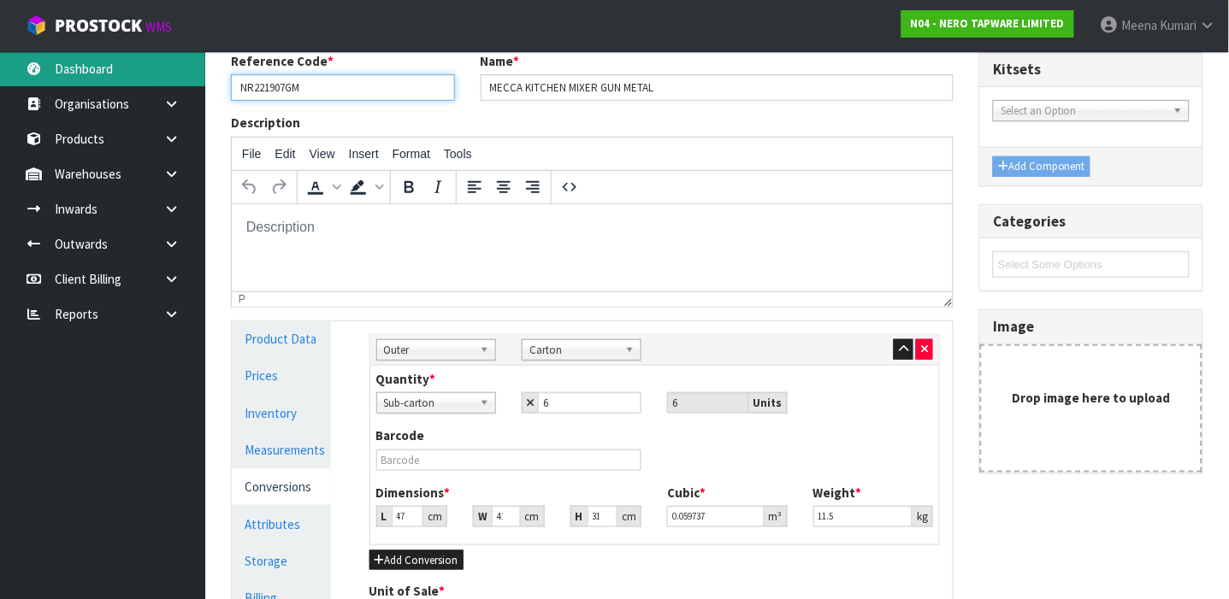
drag, startPoint x: 342, startPoint y: 93, endPoint x: 184, endPoint y: 59, distance: 161.8
click at [184, 59] on body "Toggle navigation ProStock WMS N04 - NERO TAPWARE LIMITED [PERSON_NAME] Logout …" at bounding box center [614, 164] width 1229 height 599
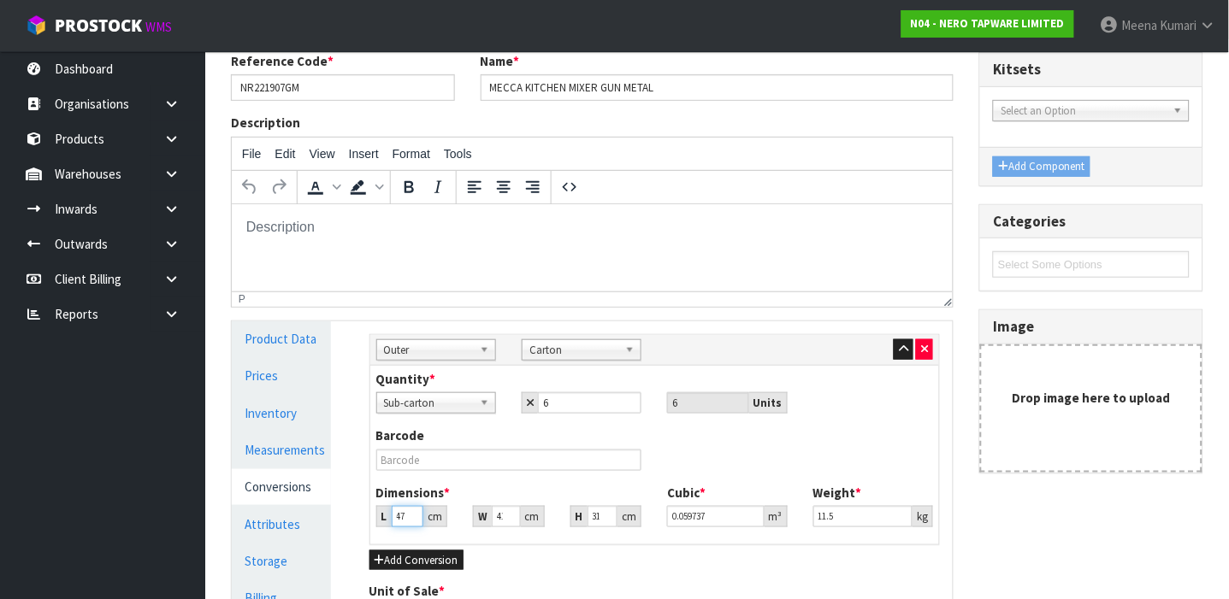
click at [395, 518] on input "47" at bounding box center [408, 516] width 32 height 21
type input "7"
type input "0.008897"
type input "71"
type input "0.090241"
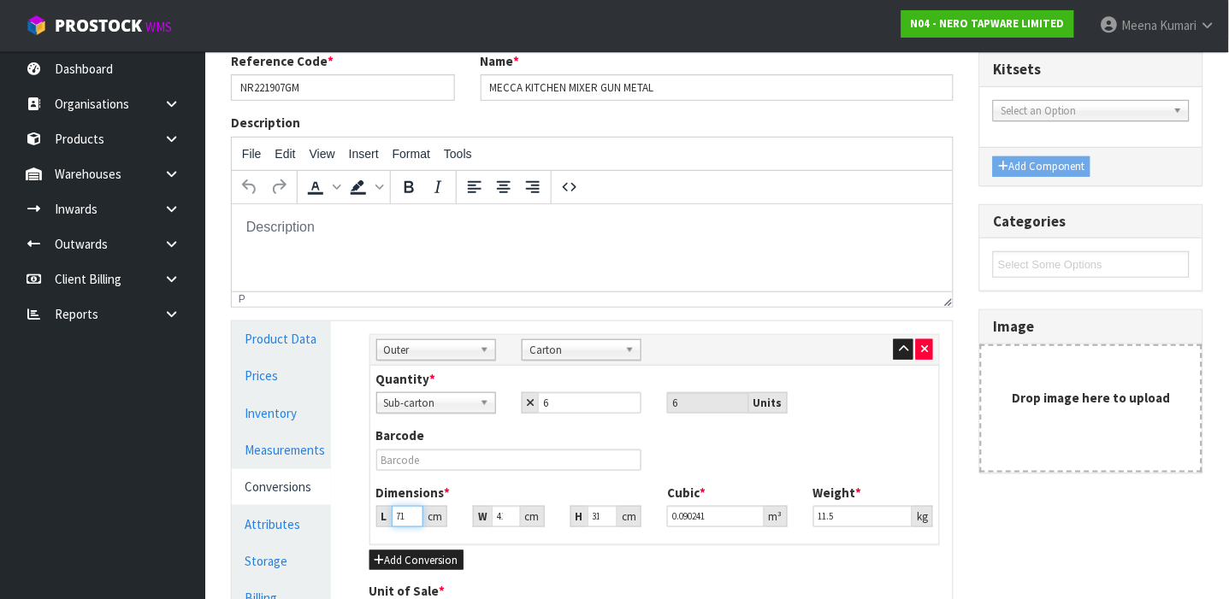
type input "71"
type input "4"
type input "0.008804"
type input "45"
type input "0.099045"
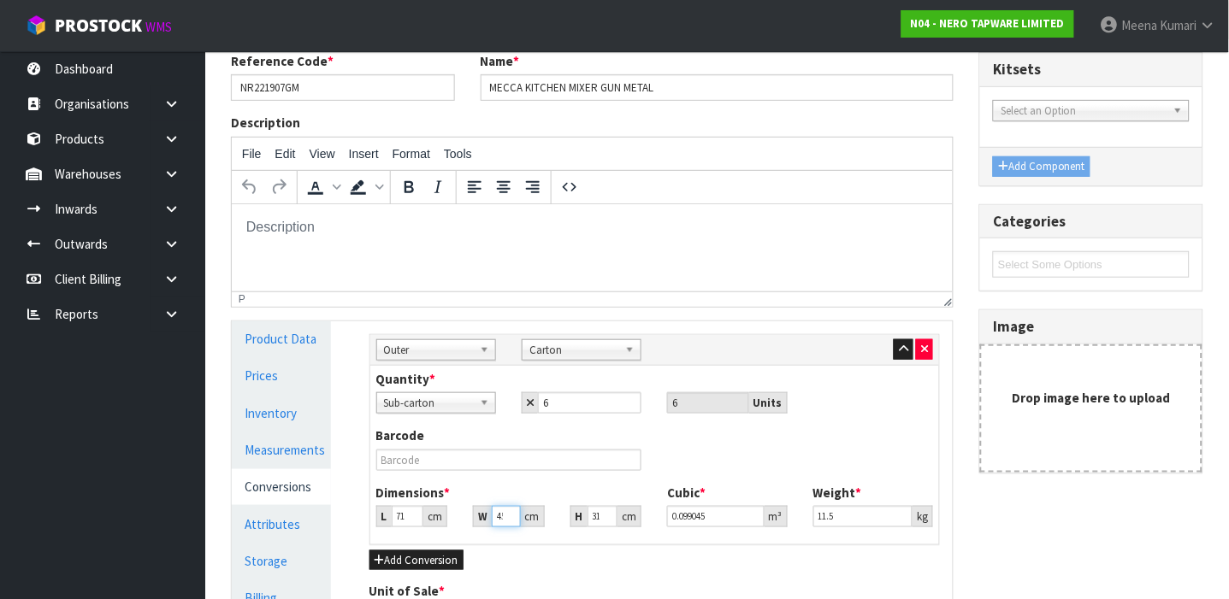
scroll to position [0, 3]
type input "45"
type input "2"
type input "0.00639"
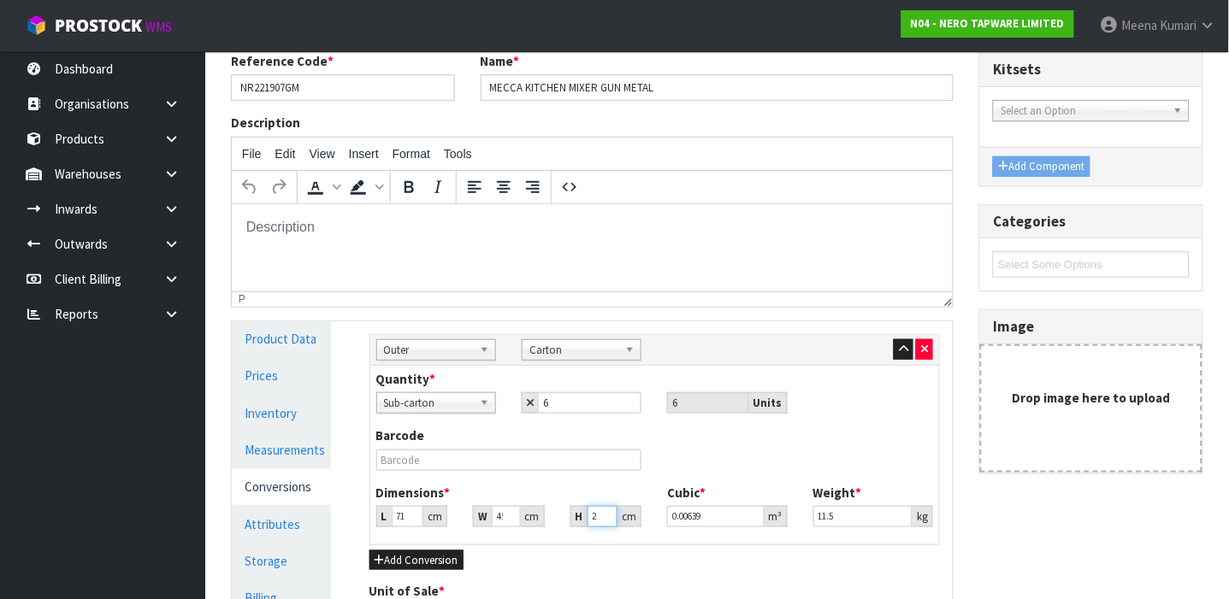
type input "24"
type input "0.07668"
type input "24"
click at [859, 516] on input "11.5" at bounding box center [862, 516] width 99 height 21
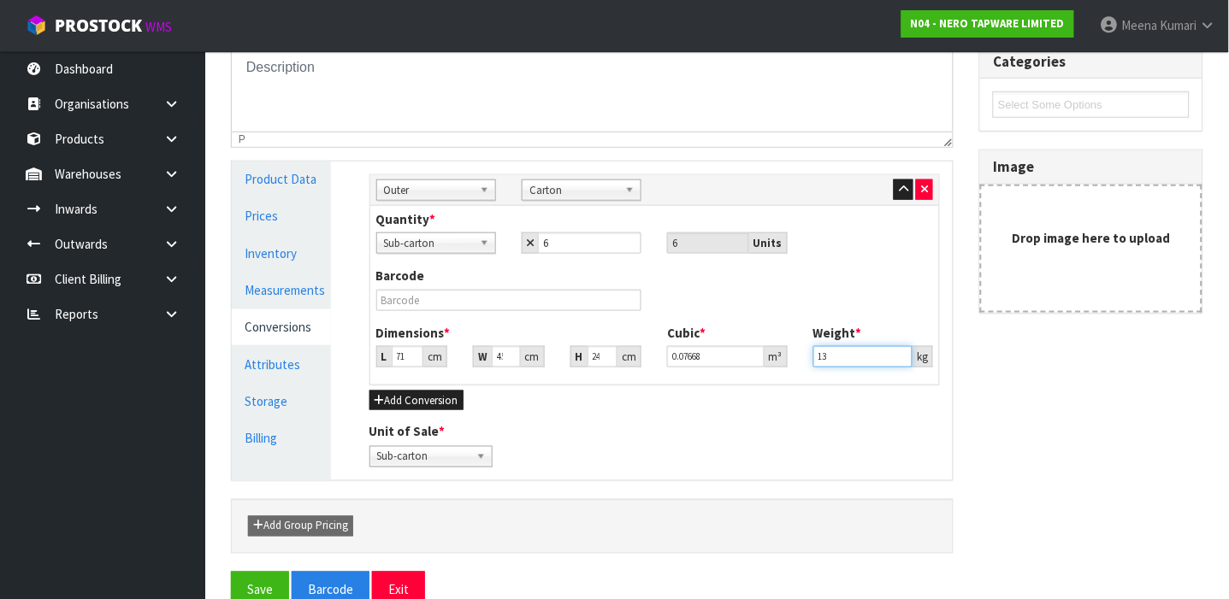
scroll to position [329, 0]
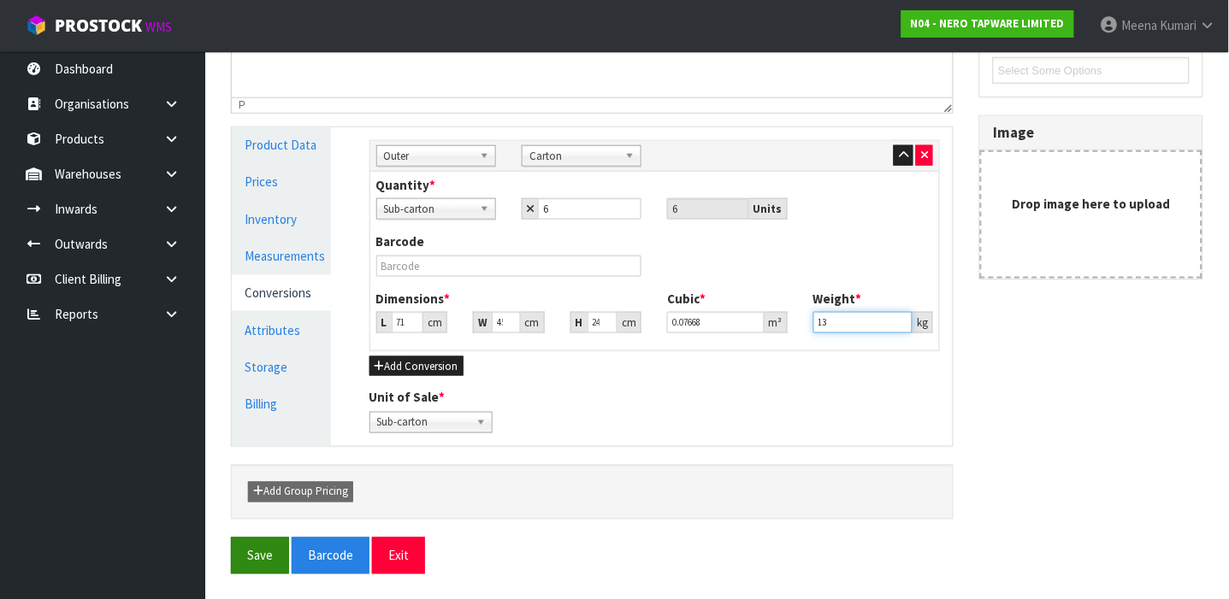
type input "13"
click at [262, 550] on button "Save" at bounding box center [260, 556] width 58 height 37
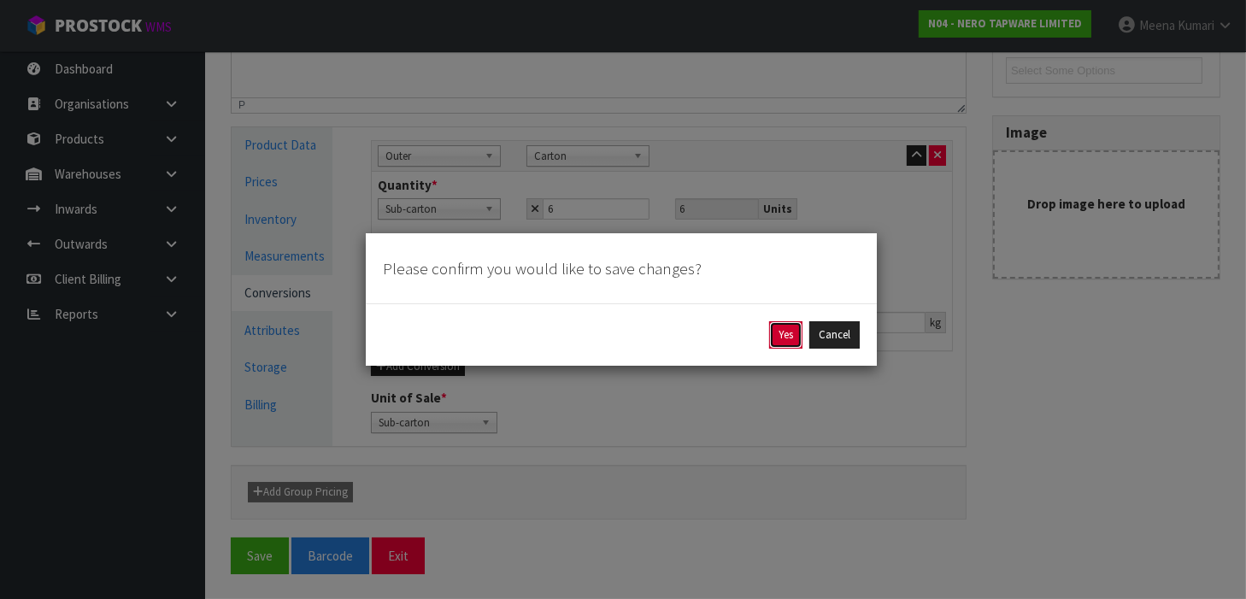
click at [787, 335] on button "Yes" at bounding box center [785, 334] width 33 height 27
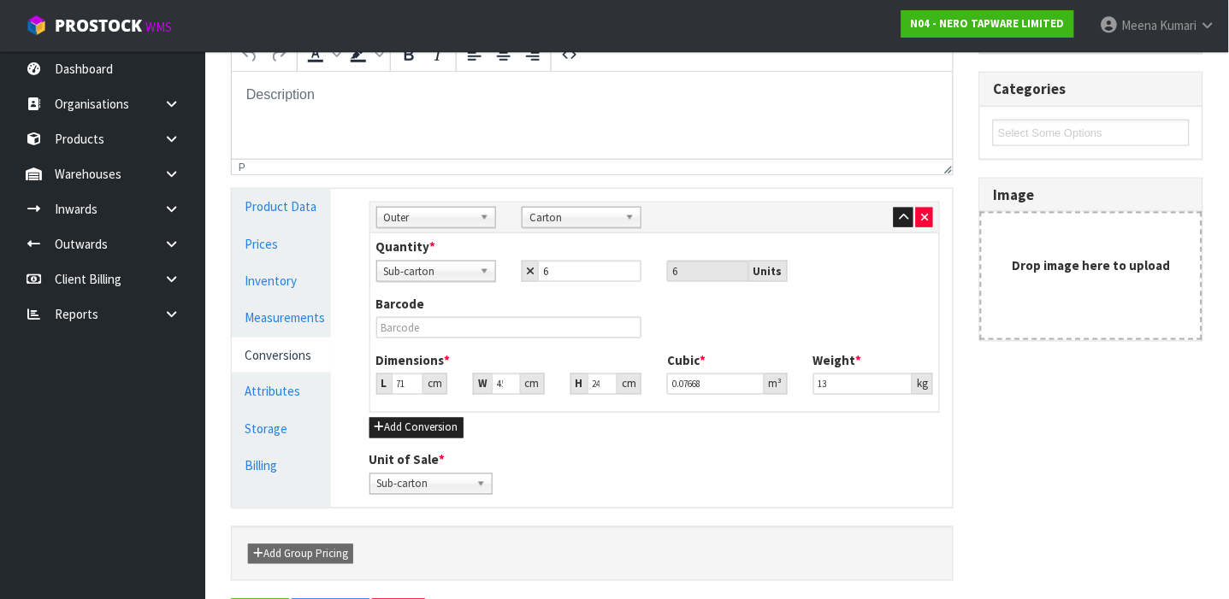
scroll to position [0, 0]
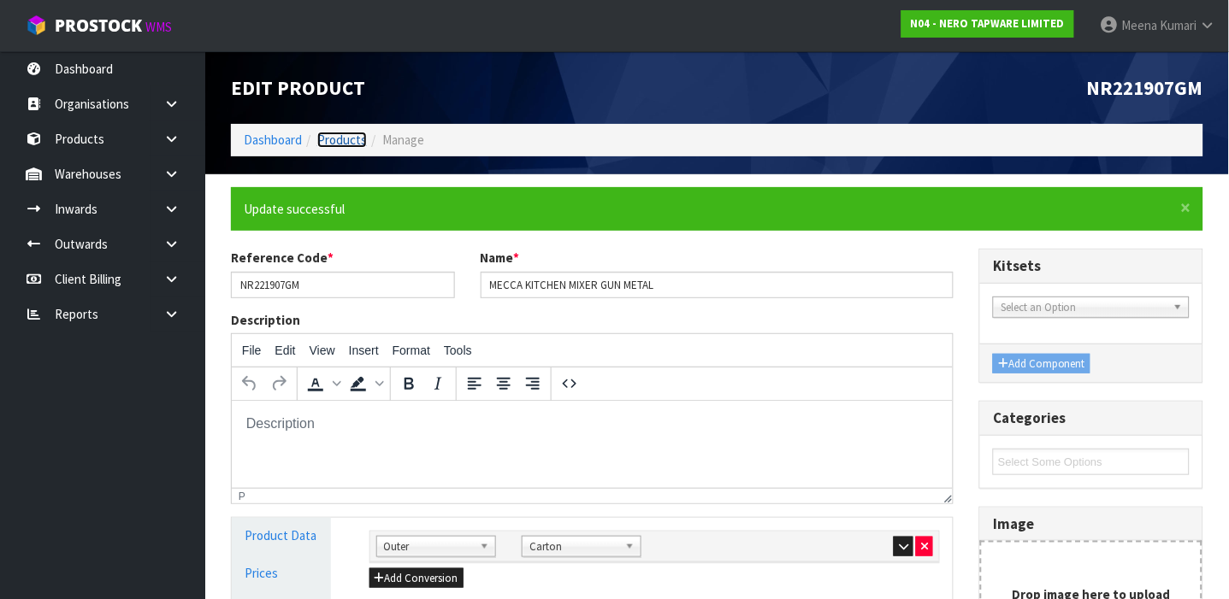
click at [339, 134] on link "Products" at bounding box center [342, 140] width 50 height 16
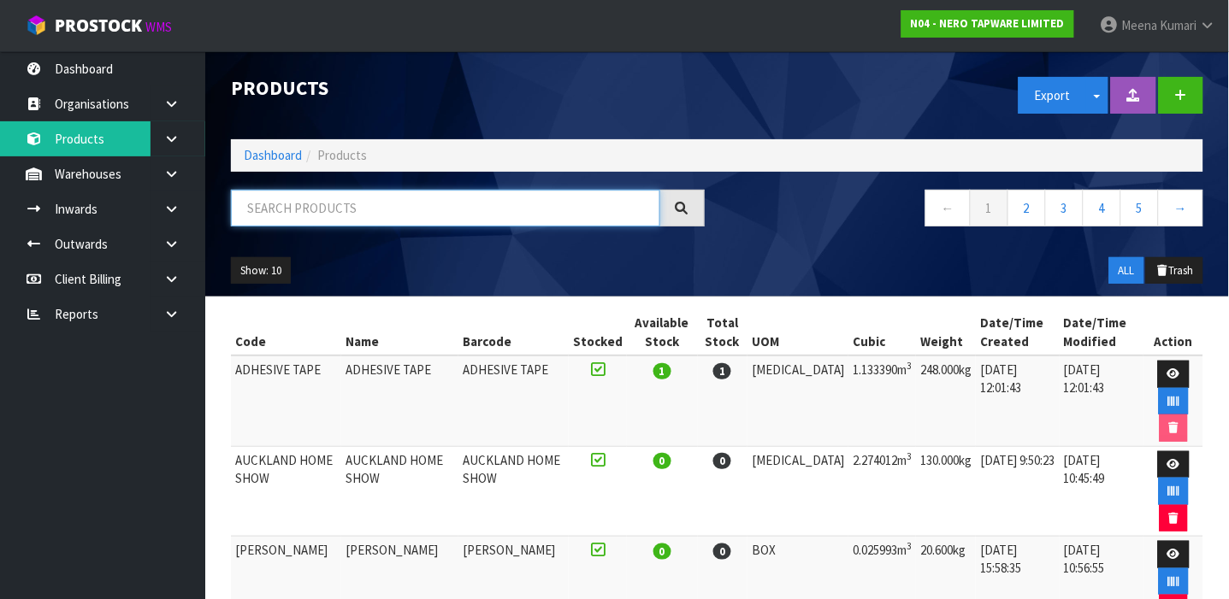
click at [283, 213] on input "text" at bounding box center [445, 208] width 429 height 37
type input "9355433042792"
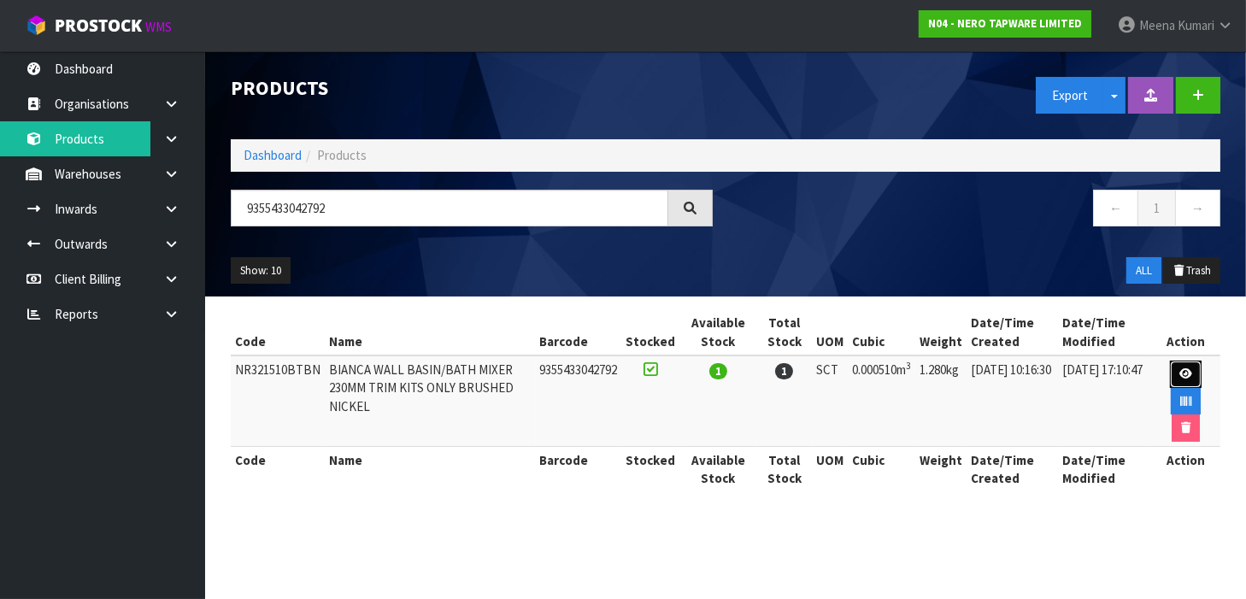
click at [1191, 374] on icon at bounding box center [1186, 373] width 13 height 11
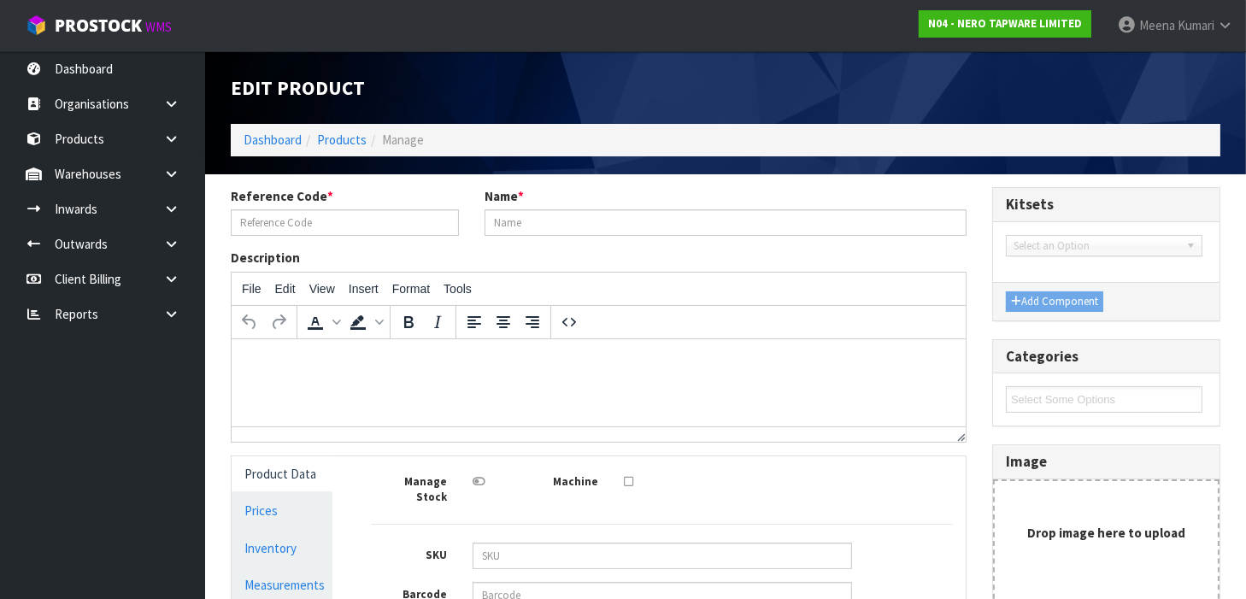
type input "NR321510BTBN"
type input "BIANCA WALL BASIN/BATH MIXER 230MM TRIM KITS ONLY BRUSHED NICKEL"
type input "9355433042792"
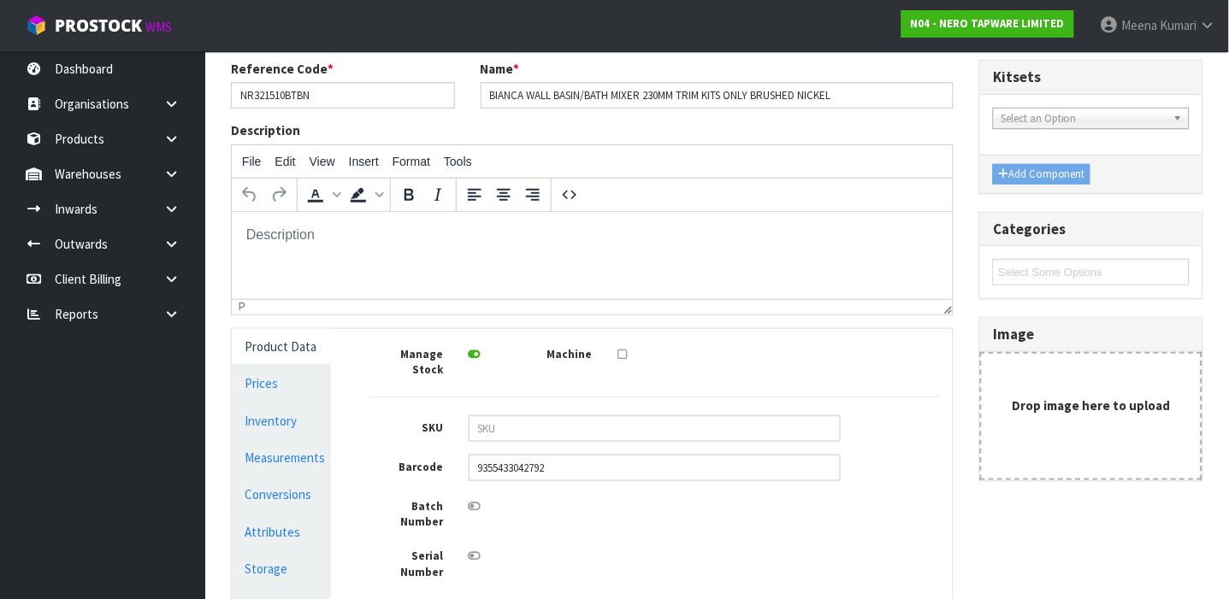
scroll to position [130, 0]
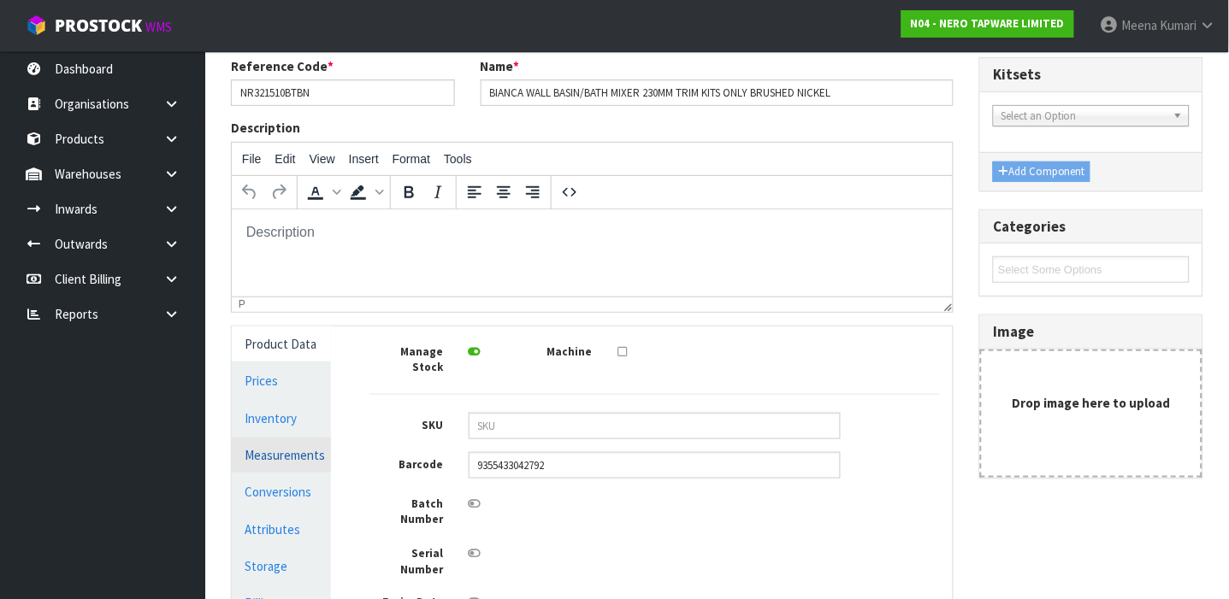
click at [265, 459] on link "Measurements" at bounding box center [281, 455] width 99 height 35
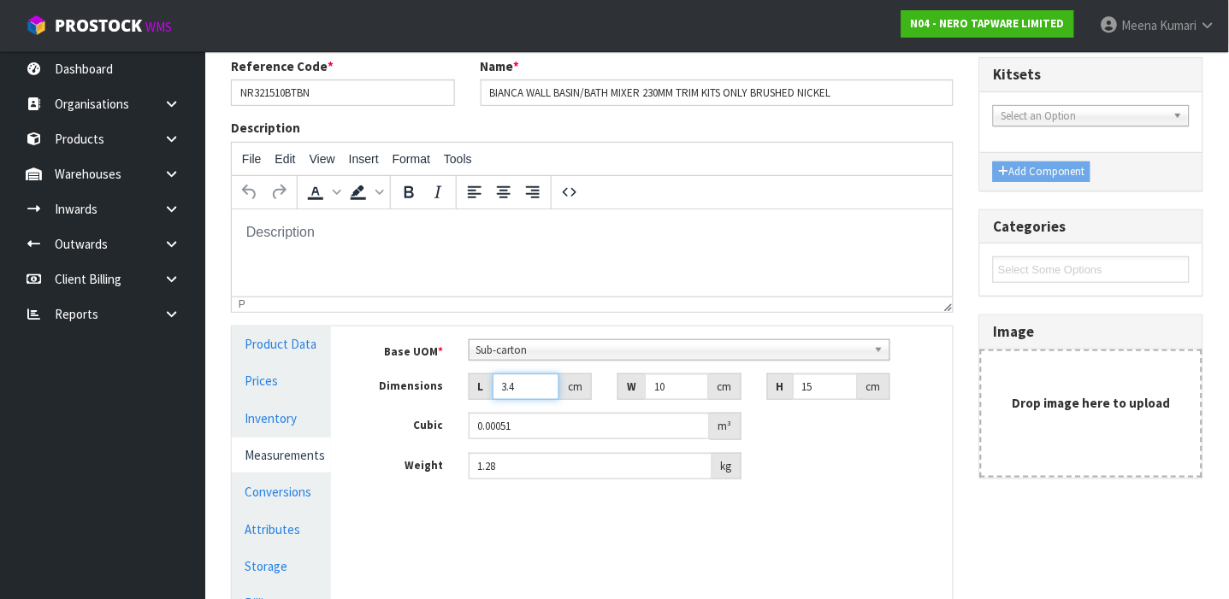
click at [520, 390] on input "3.4" at bounding box center [525, 387] width 67 height 27
type input "0.000001"
type input "3"
type input "0.00045"
type input "30"
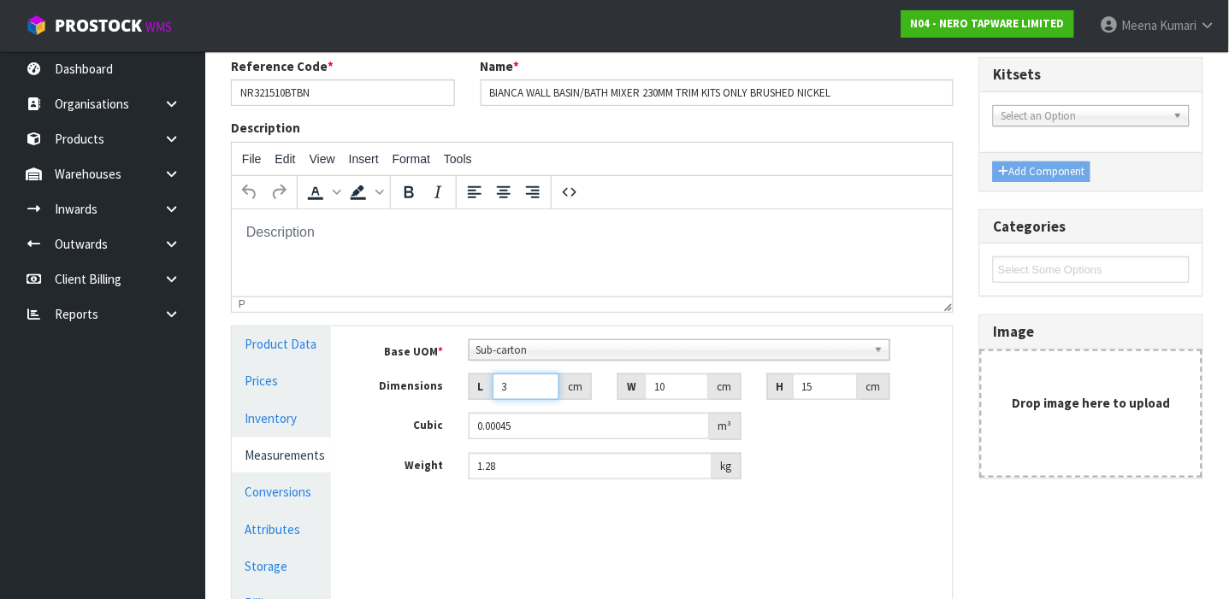
type input "0.0045"
type input "30"
type input "1"
type input "0.00045"
type input "15"
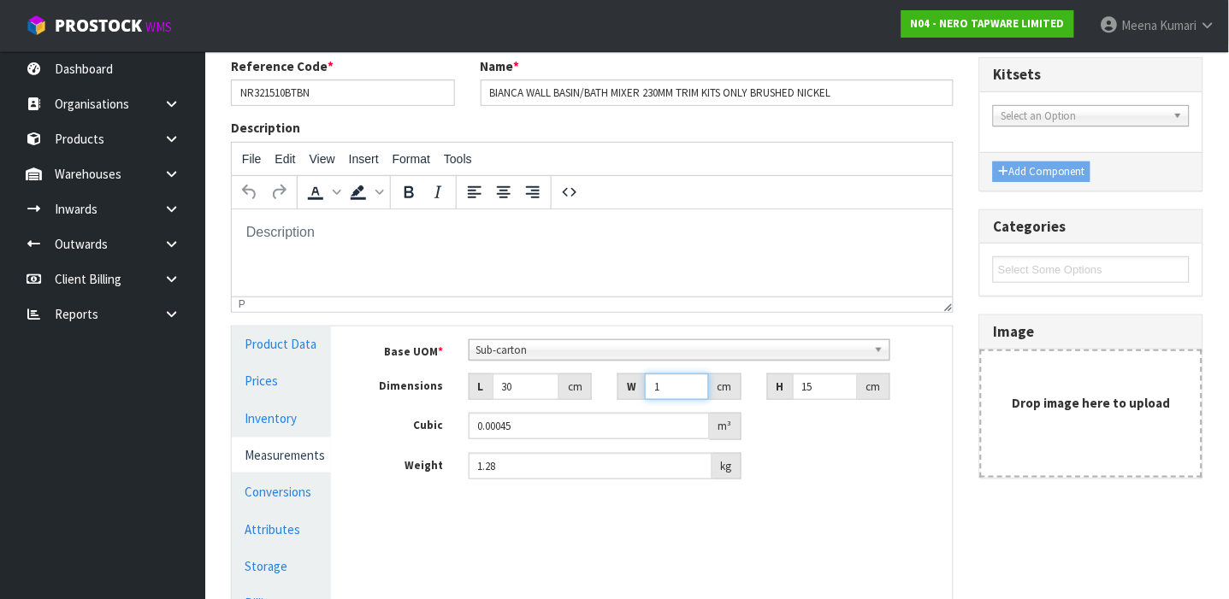
type input "0.00675"
type input "15"
type input "7"
type input "0.00315"
type input "7"
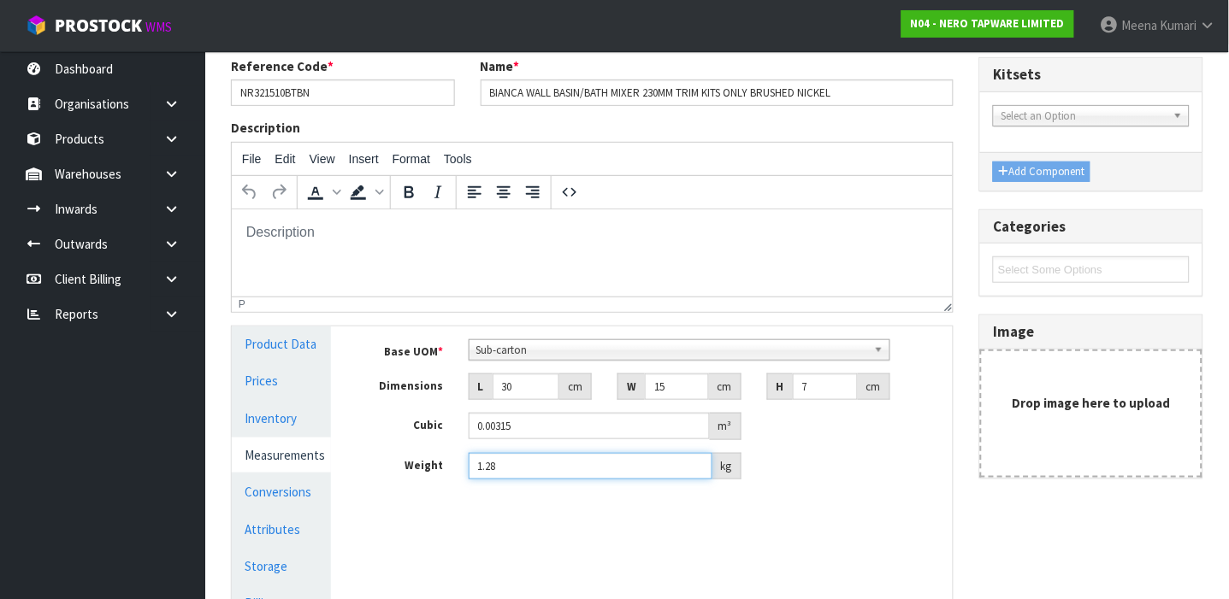
drag, startPoint x: 531, startPoint y: 467, endPoint x: 433, endPoint y: 448, distance: 99.3
click at [433, 448] on div "Base UOM * Bag Bar Basket Bin Bottle Box Bundle Cabinet Cage Carton Case Coil C…" at bounding box center [654, 409] width 571 height 141
type input "1.3"
click at [294, 489] on link "Conversions" at bounding box center [281, 491] width 99 height 35
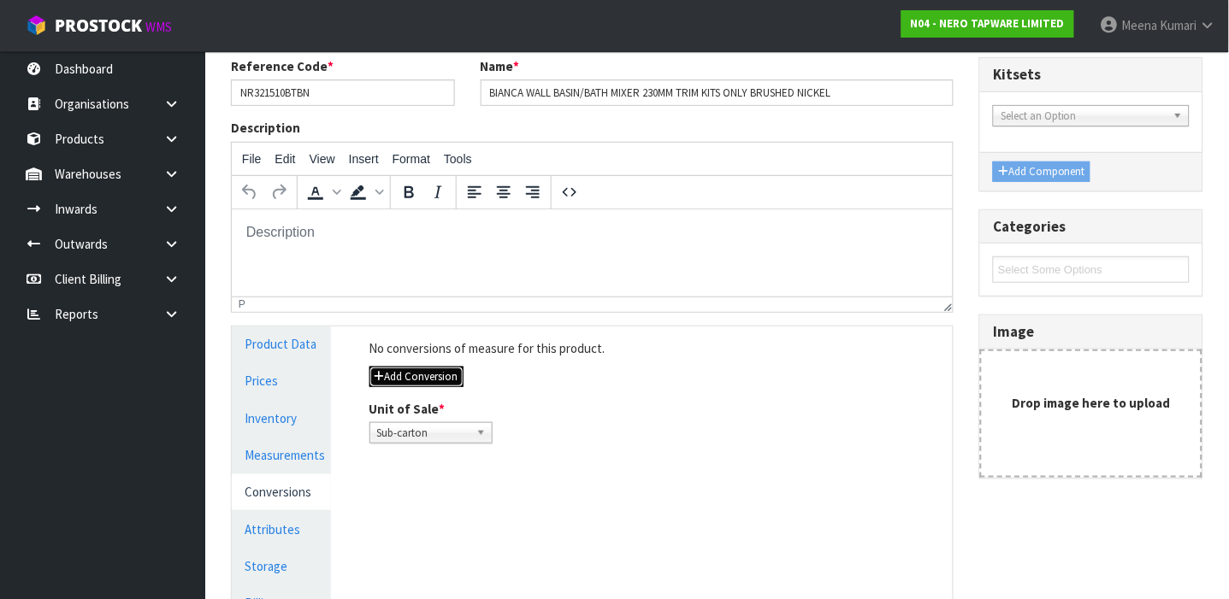
click at [435, 384] on button "Add Conversion" at bounding box center [416, 377] width 94 height 21
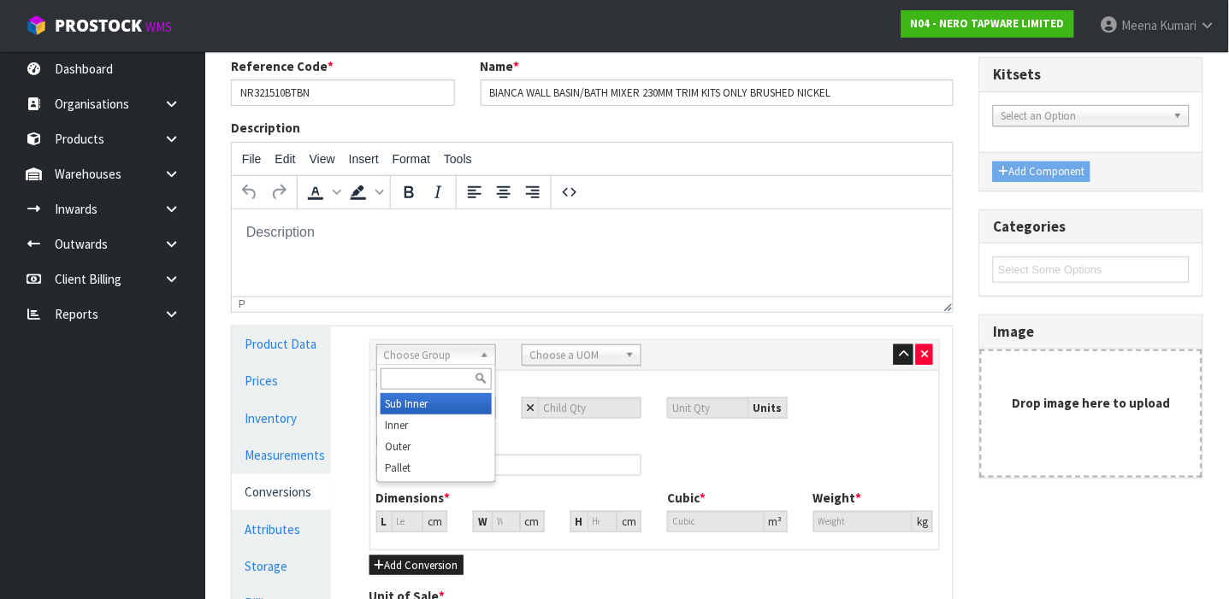
click at [479, 356] on link "Choose Group" at bounding box center [436, 355] width 120 height 21
type input "OUTE"
click at [542, 347] on span "Choose a UOM" at bounding box center [573, 355] width 89 height 21
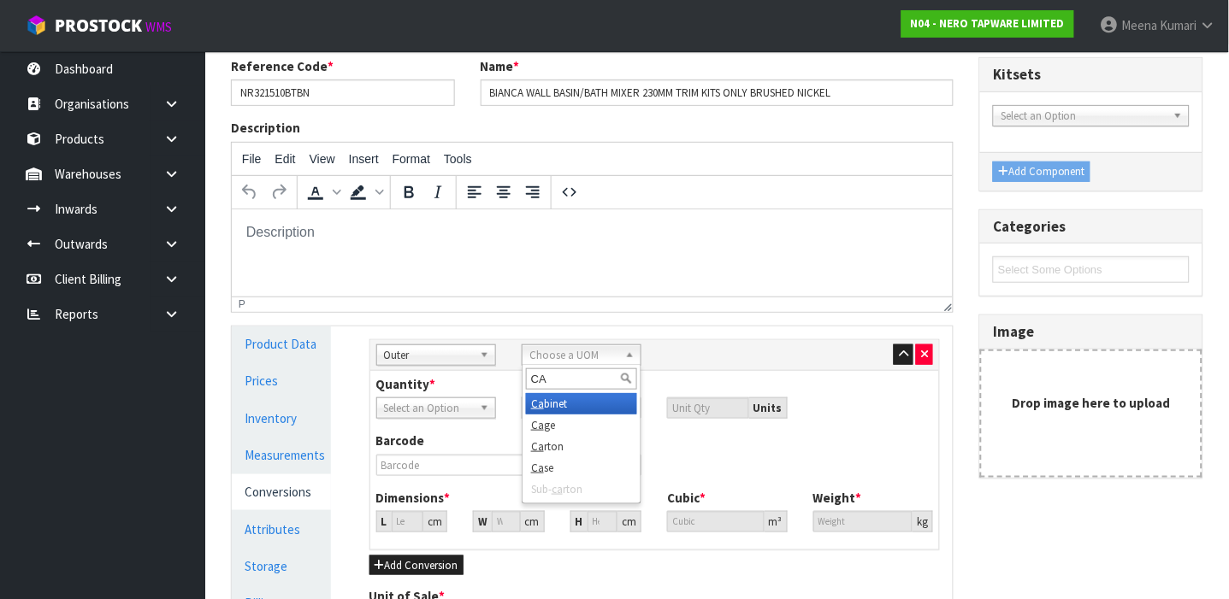
type input "CAR"
click at [596, 415] on input "number" at bounding box center [589, 408] width 103 height 21
type input "5"
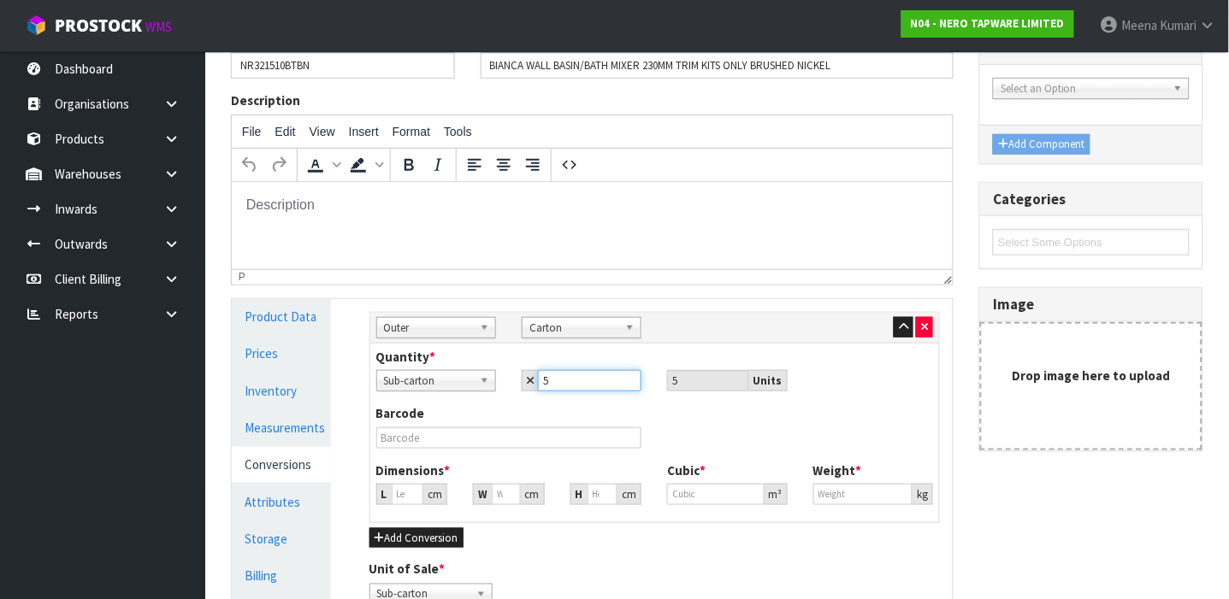
scroll to position [197, 0]
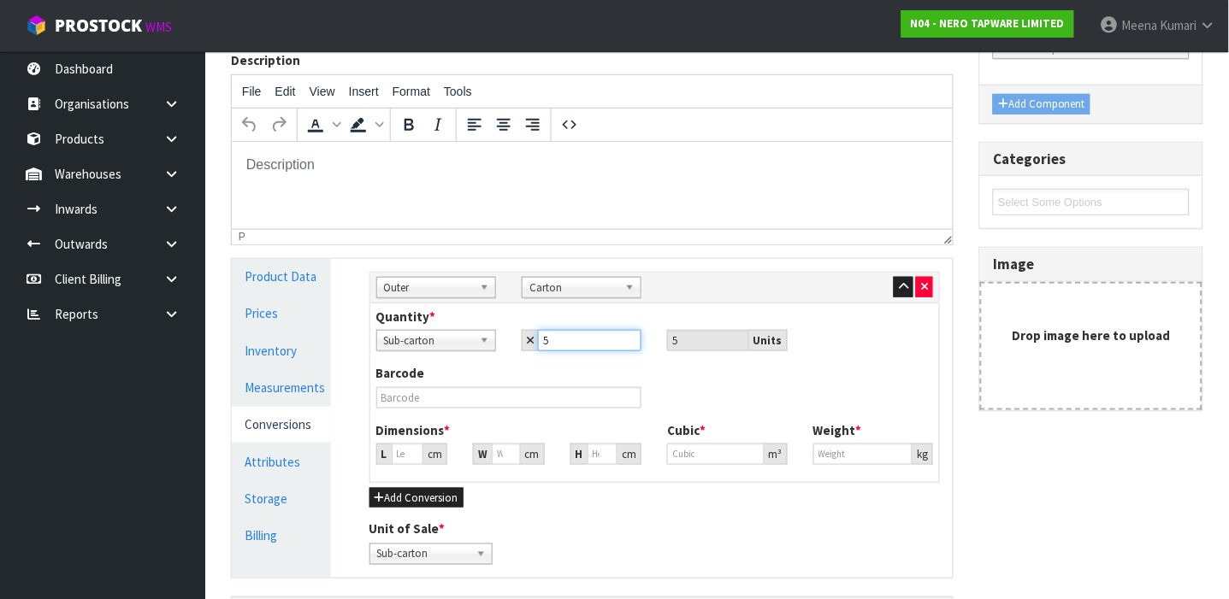
type input "5"
type input "25.066"
type input "0.01575"
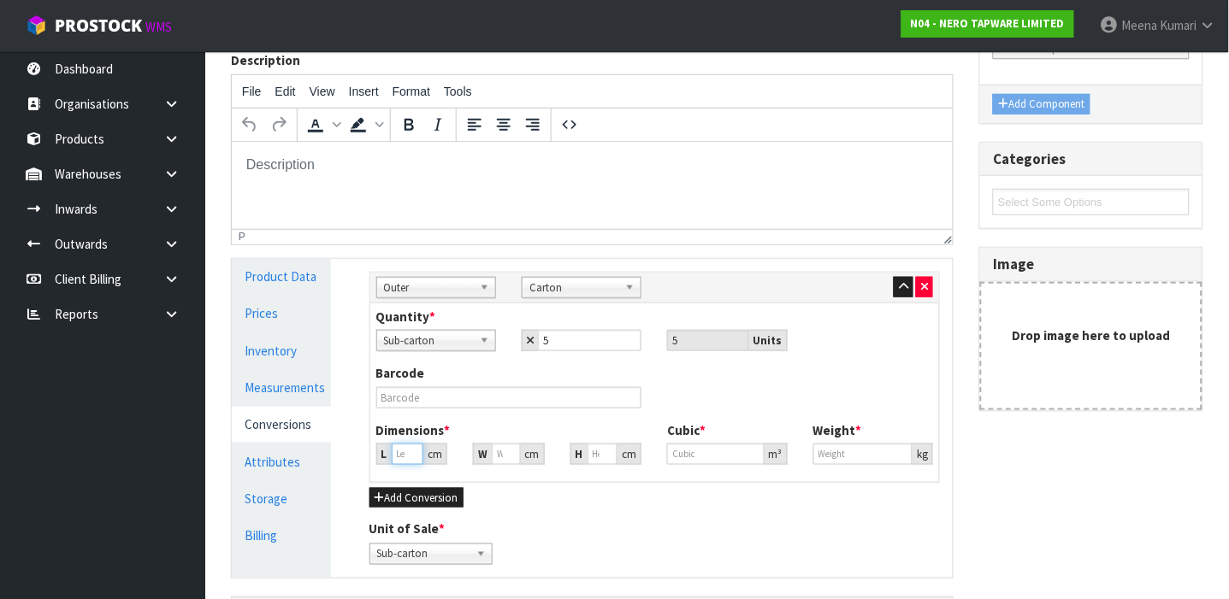
type input "6.5"
click at [401, 458] on input "25.066" at bounding box center [408, 454] width 32 height 21
type input "3"
type input "0.001885"
type input "31"
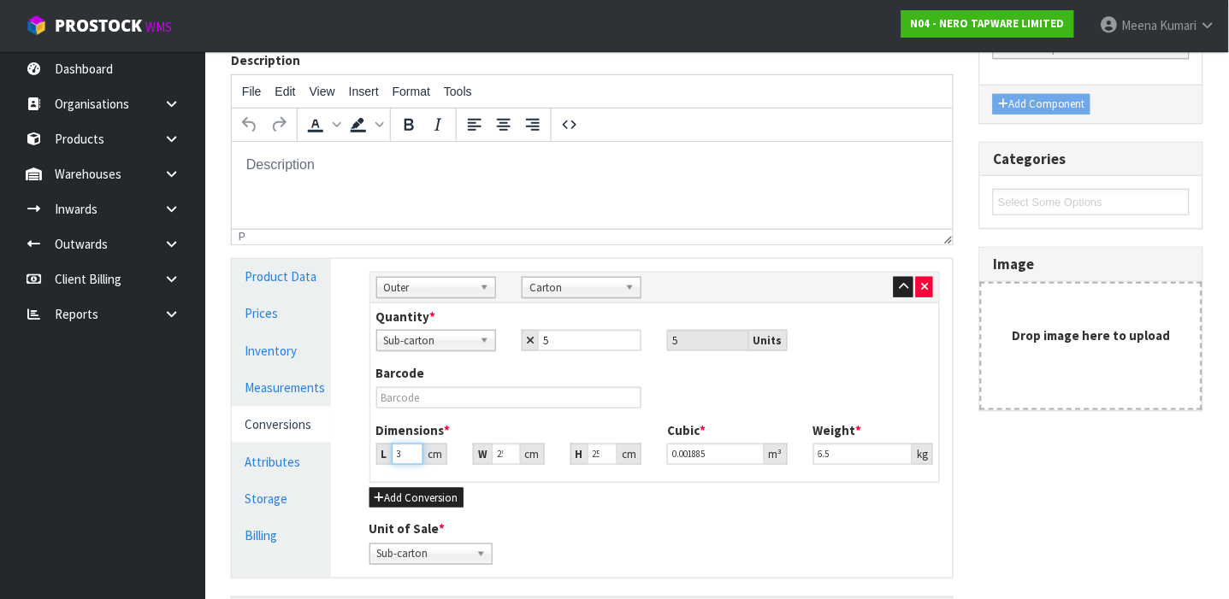
type input "0.019477"
type input "31"
type input "2"
type input "0.001554"
type input "27"
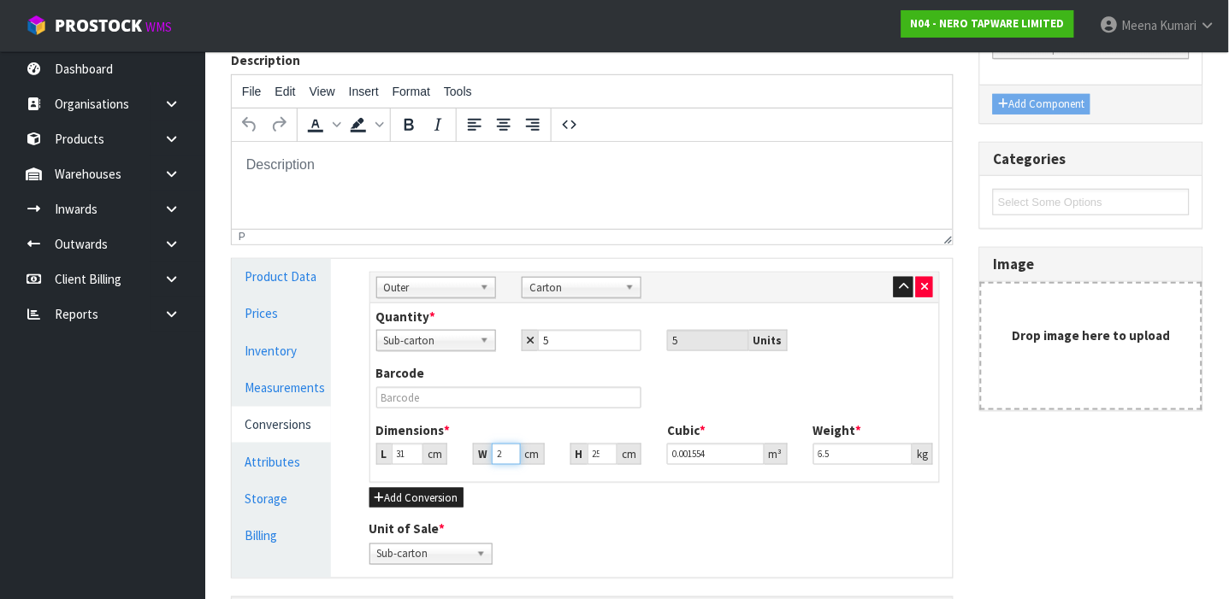
type input "0.02098"
type input "27"
type input "3"
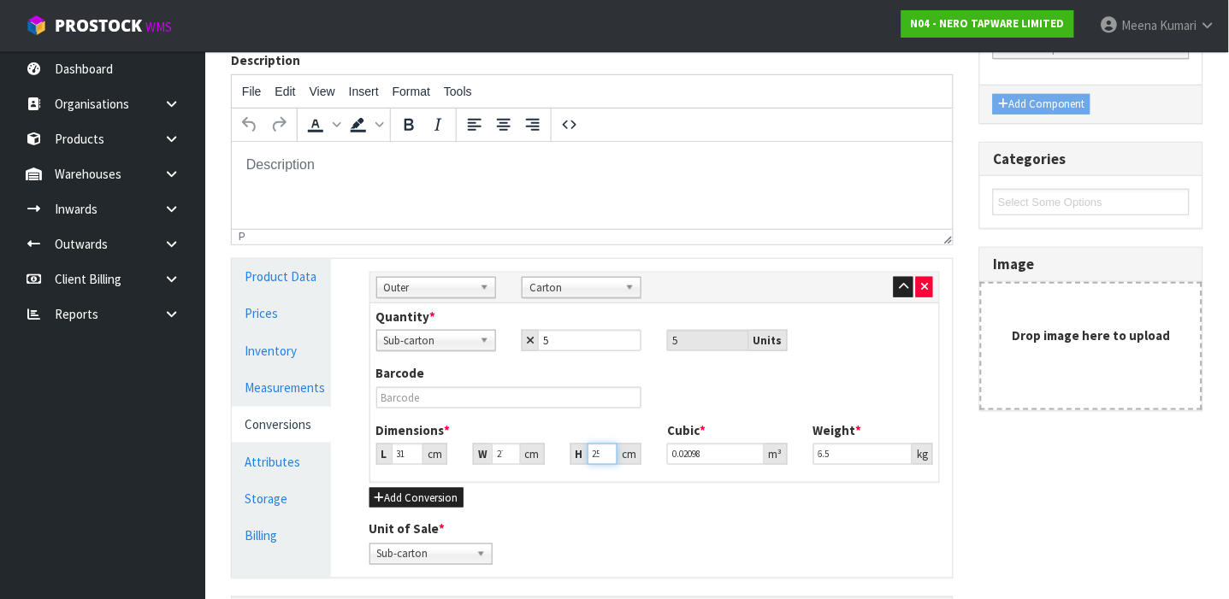
type input "0.002511"
type input "30"
type input "0.02511"
type input "30"
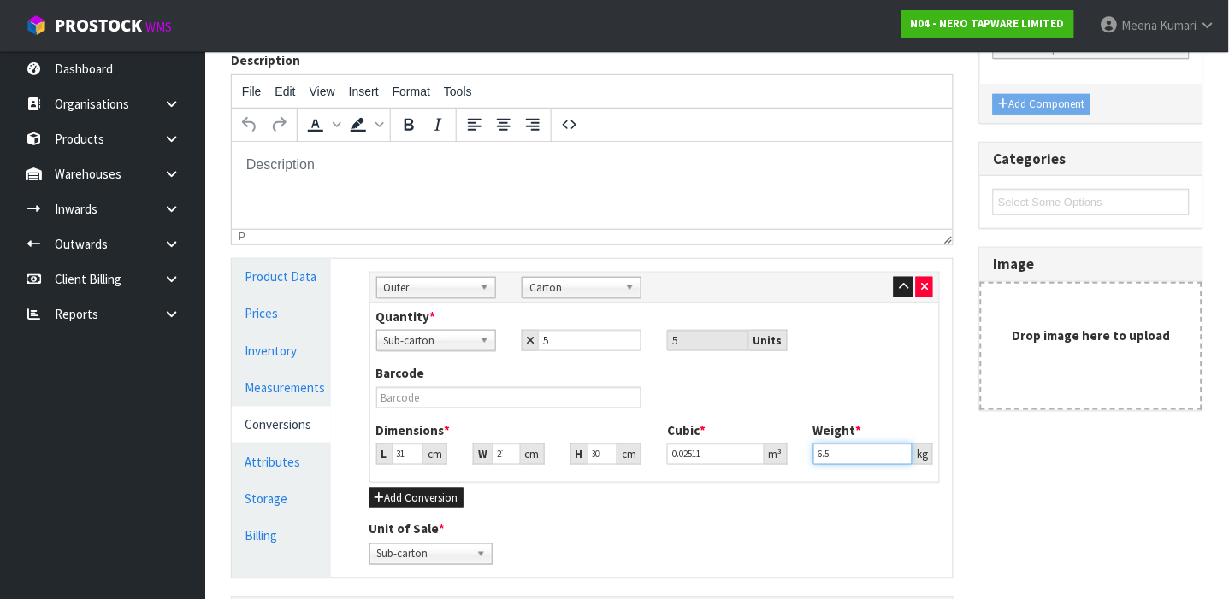
scroll to position [0, 0]
drag, startPoint x: 885, startPoint y: 453, endPoint x: 701, endPoint y: 452, distance: 183.8
click at [701, 452] on div "Dimensions * L 31 cm W 27 cm H 30 cm Cubic * 0.02511 m³ Weight * 6.5 kg" at bounding box center [654, 449] width 583 height 56
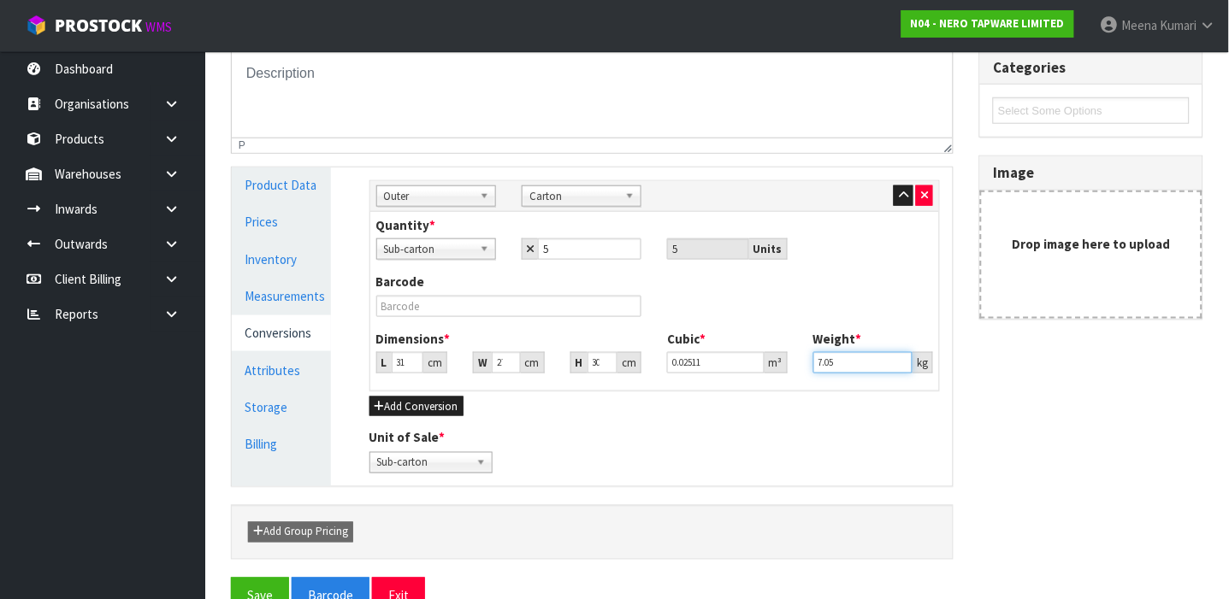
scroll to position [329, 0]
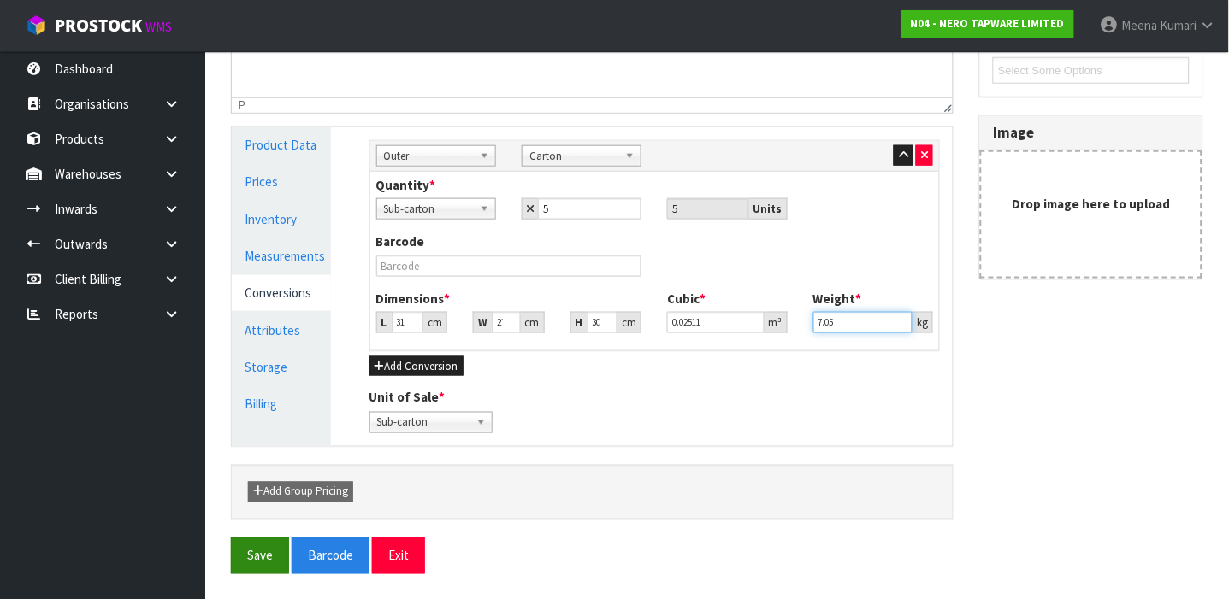
type input "7.05"
click at [242, 557] on button "Save" at bounding box center [260, 556] width 58 height 37
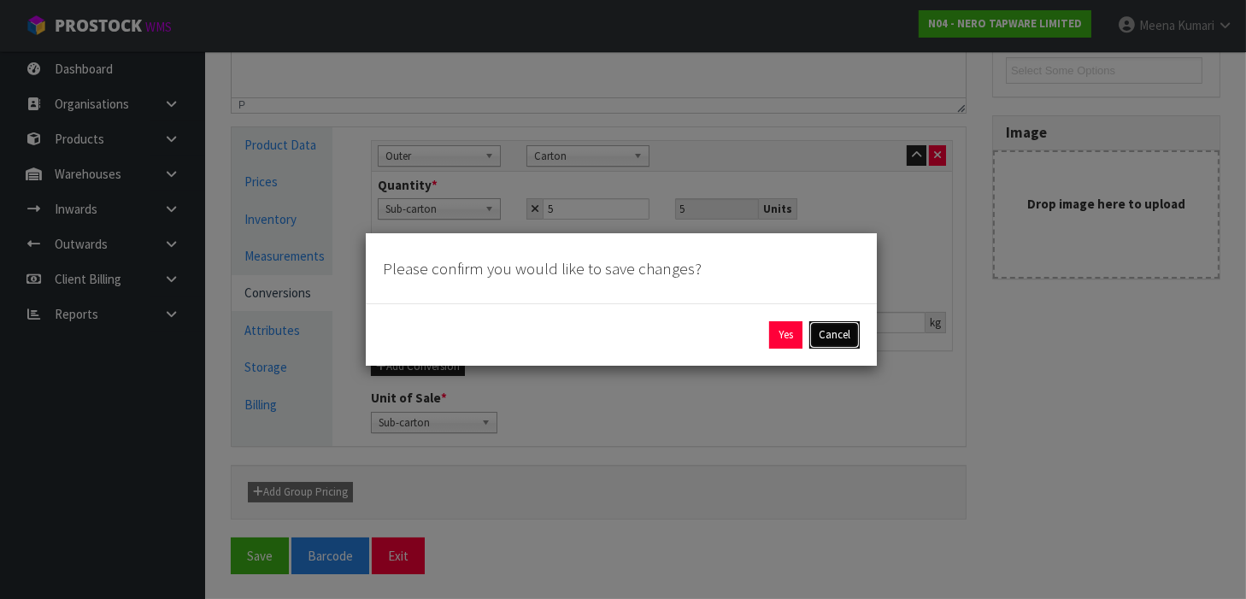
click at [833, 342] on button "Cancel" at bounding box center [835, 334] width 50 height 27
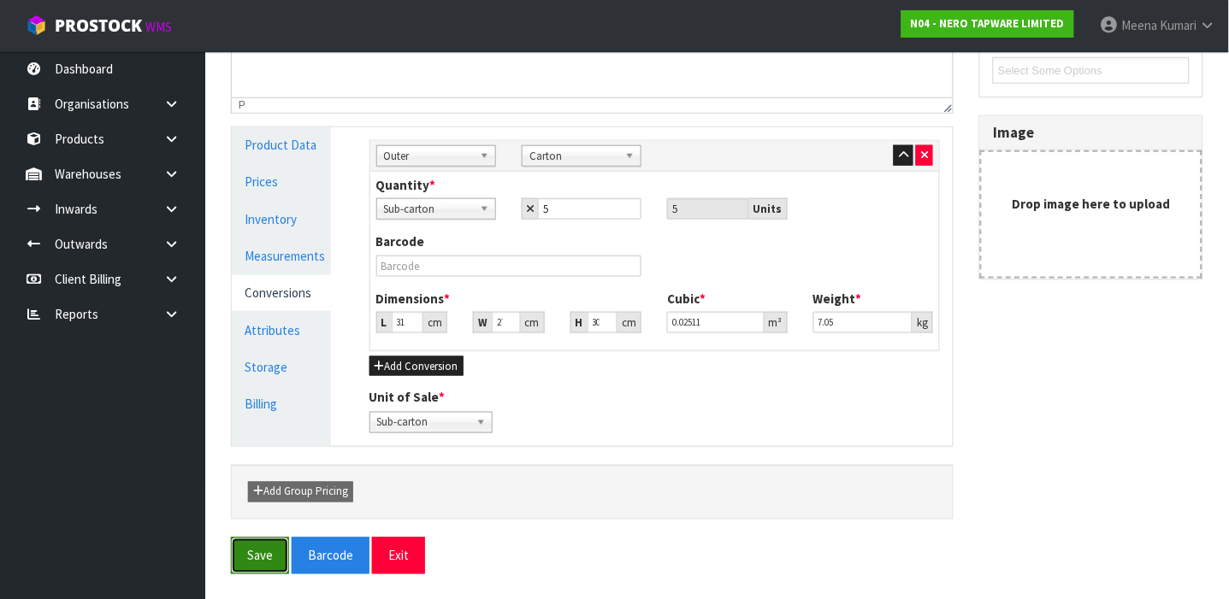
click at [254, 551] on button "Save" at bounding box center [260, 556] width 58 height 37
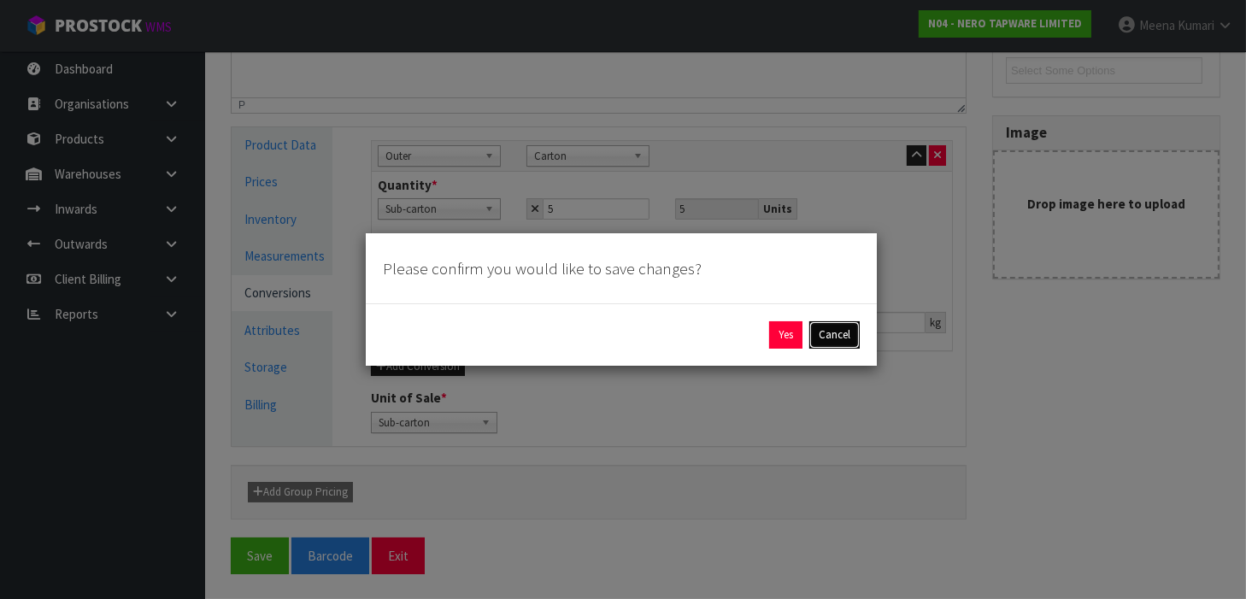
click at [824, 327] on button "Cancel" at bounding box center [835, 334] width 50 height 27
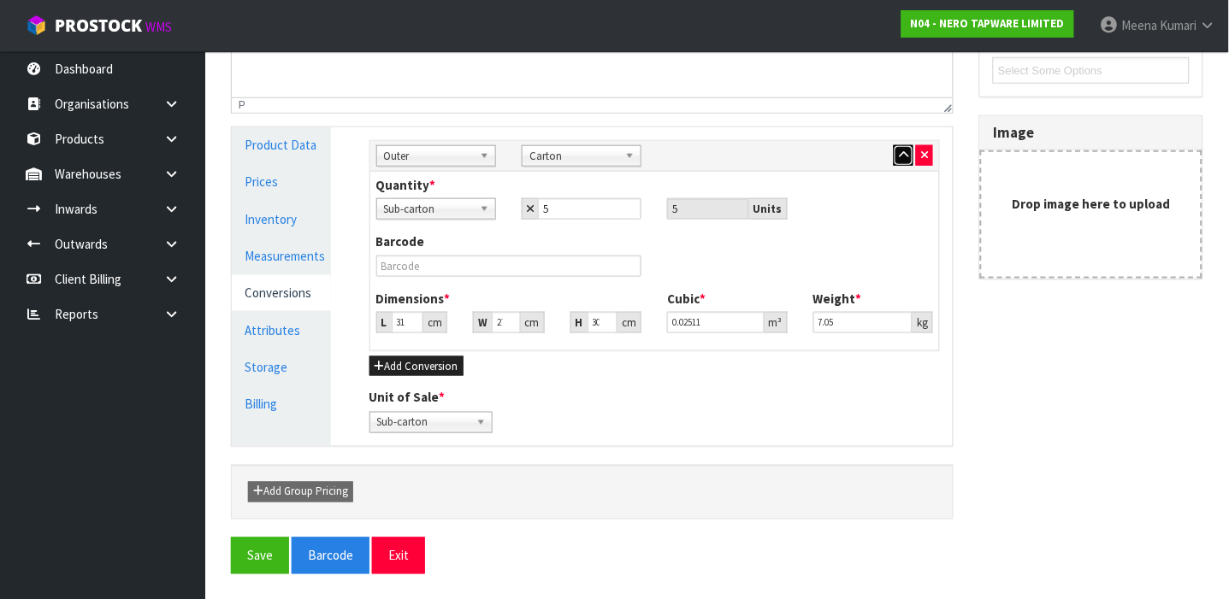
click at [893, 153] on button "button" at bounding box center [903, 155] width 20 height 21
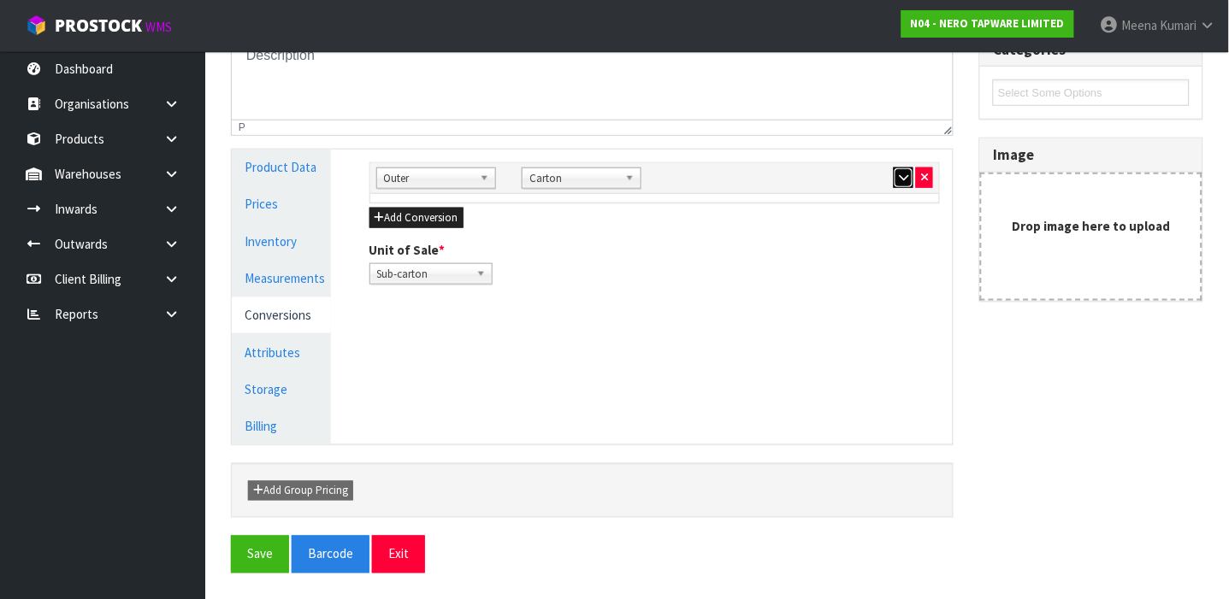
scroll to position [306, 0]
click at [903, 170] on button "button" at bounding box center [903, 178] width 20 height 21
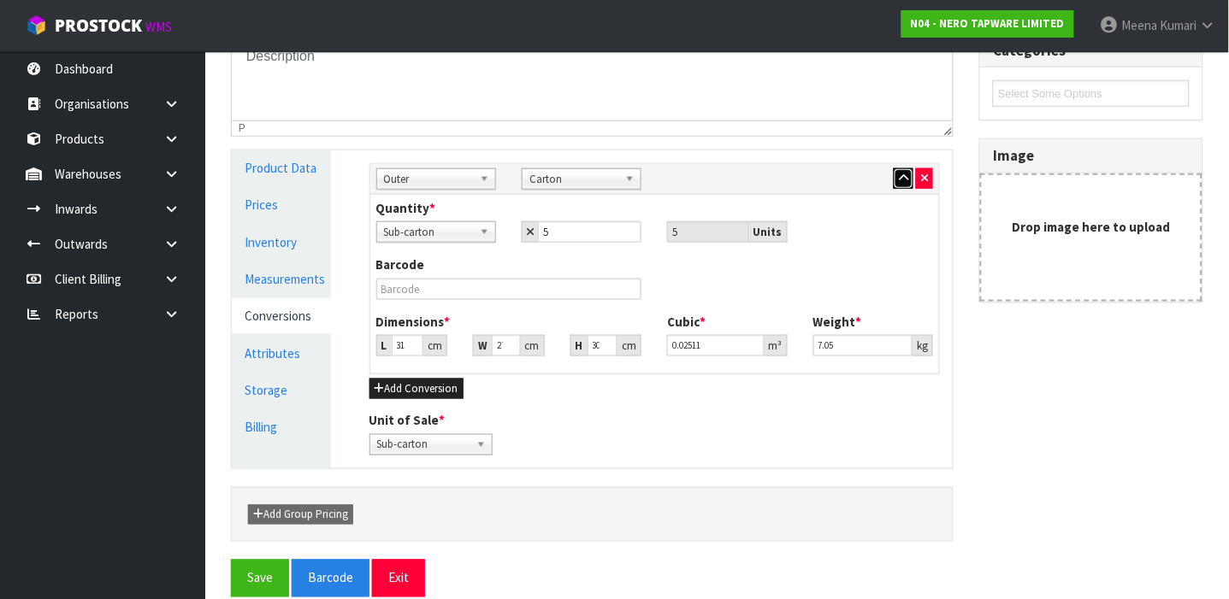
scroll to position [329, 0]
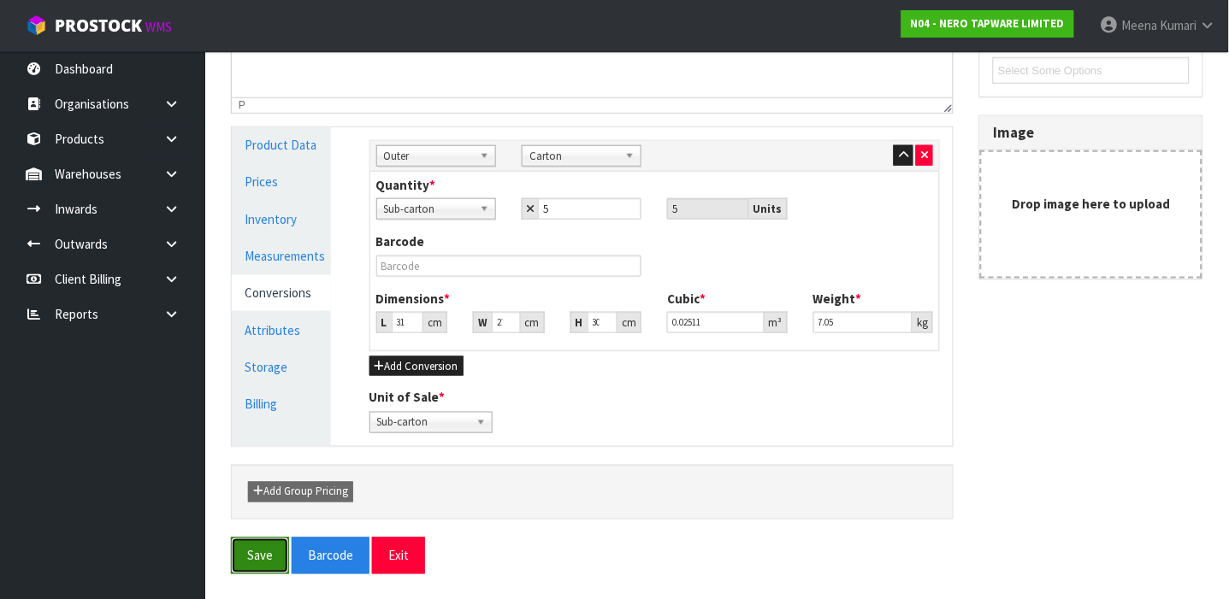
click at [255, 553] on button "Save" at bounding box center [260, 556] width 58 height 37
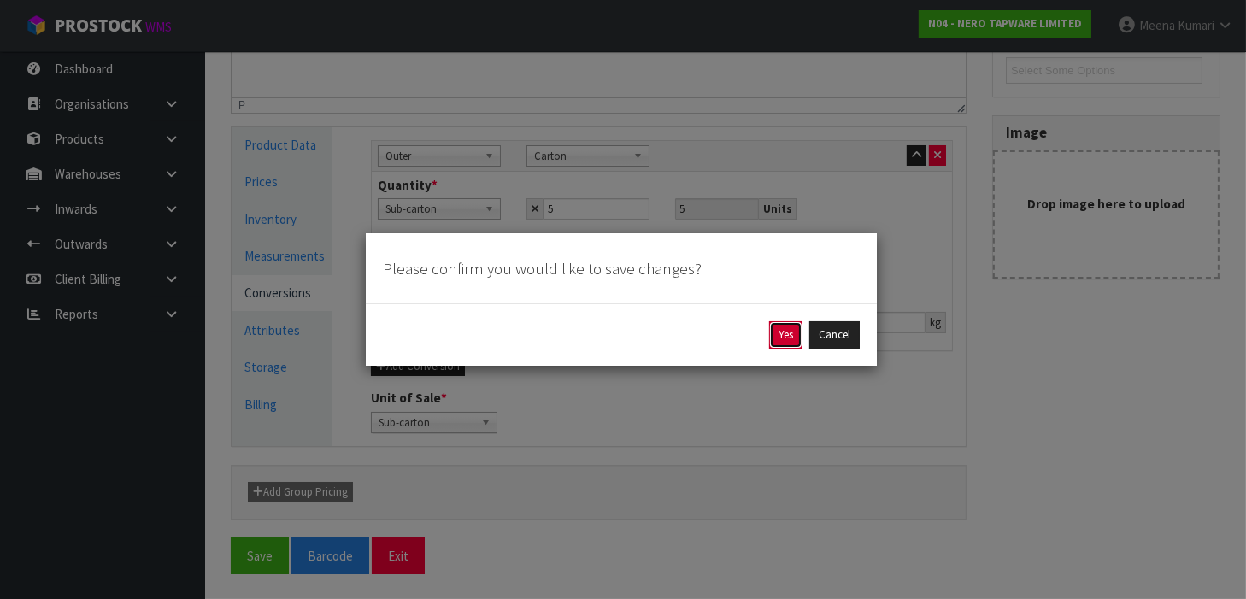
click at [788, 332] on button "Yes" at bounding box center [785, 334] width 33 height 27
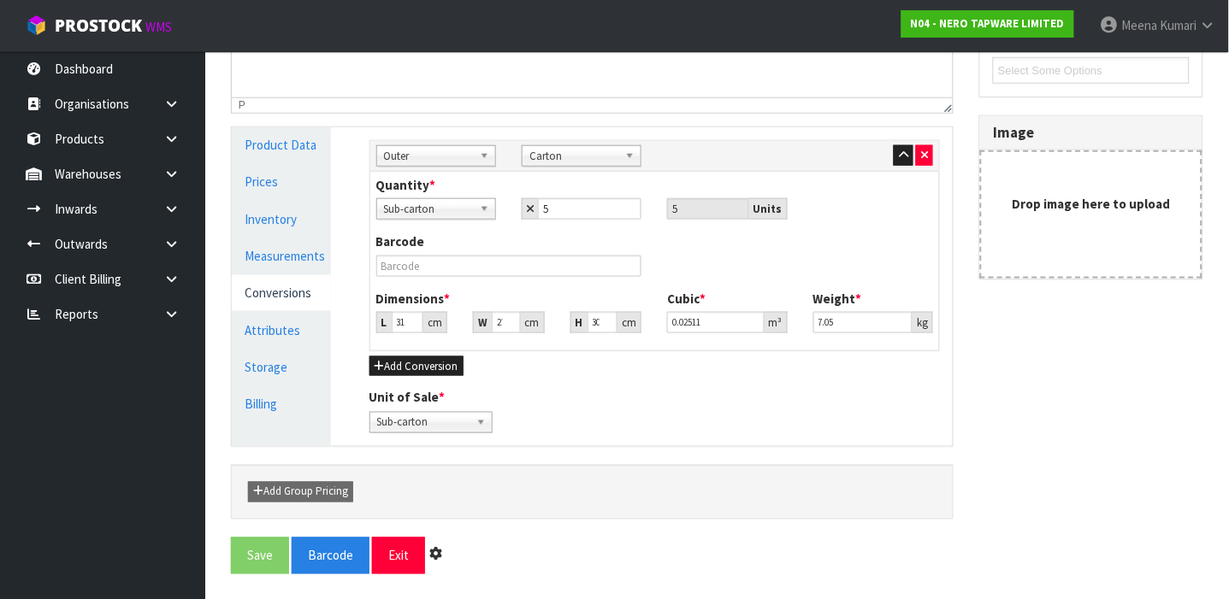
scroll to position [0, 0]
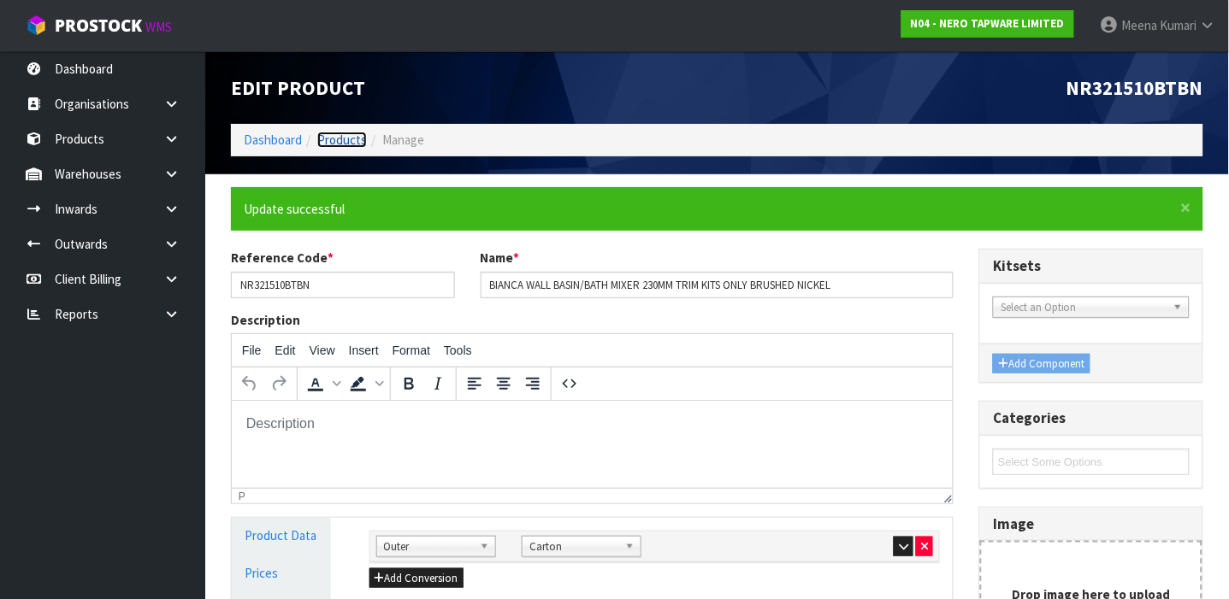
click at [330, 138] on link "Products" at bounding box center [342, 140] width 50 height 16
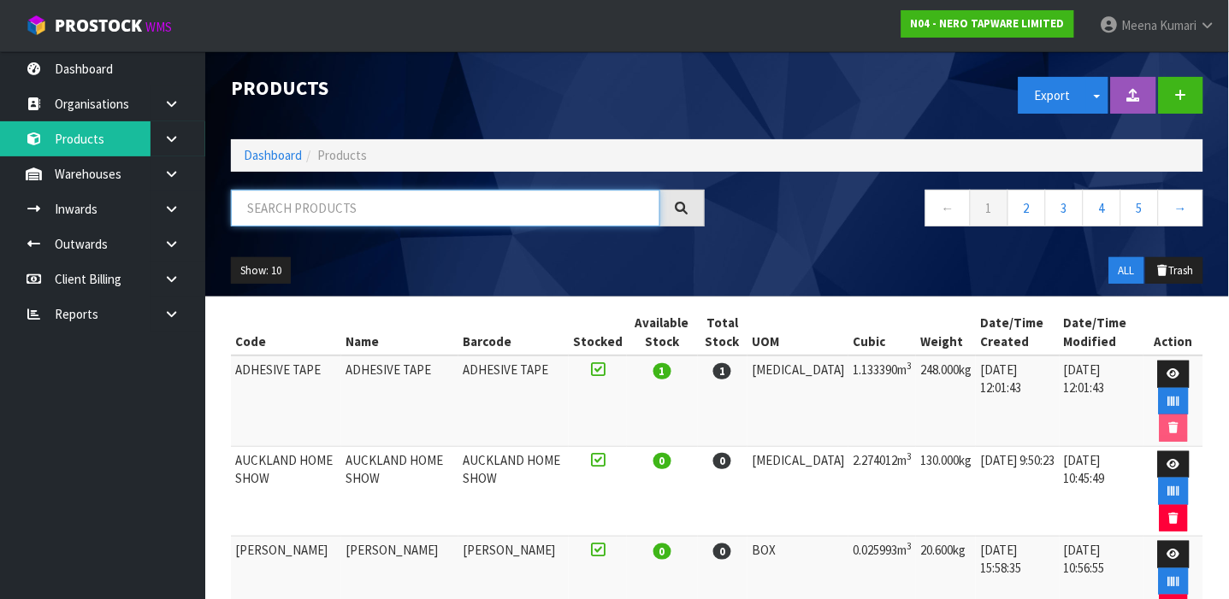
click at [326, 199] on input "text" at bounding box center [445, 208] width 429 height 37
type input "9355433009078"
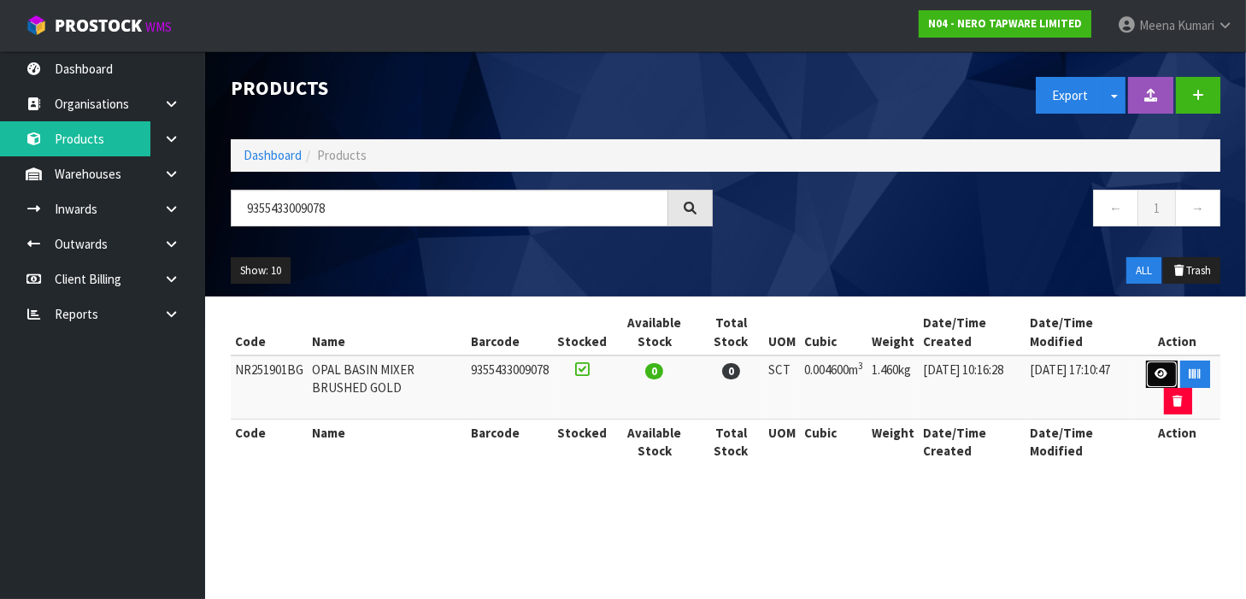
click at [1152, 369] on link at bounding box center [1162, 374] width 32 height 27
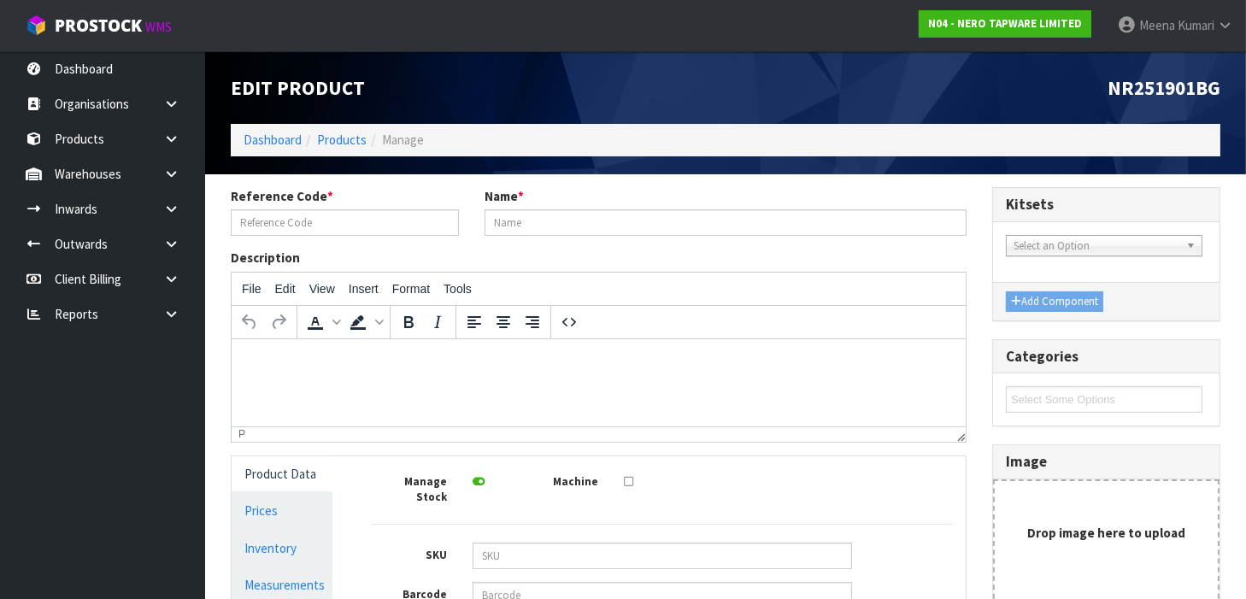
type input "NR251901BG"
type input "OPAL BASIN MIXER BRUSHED GOLD"
type input "9355433009078"
type input "23"
type input "20"
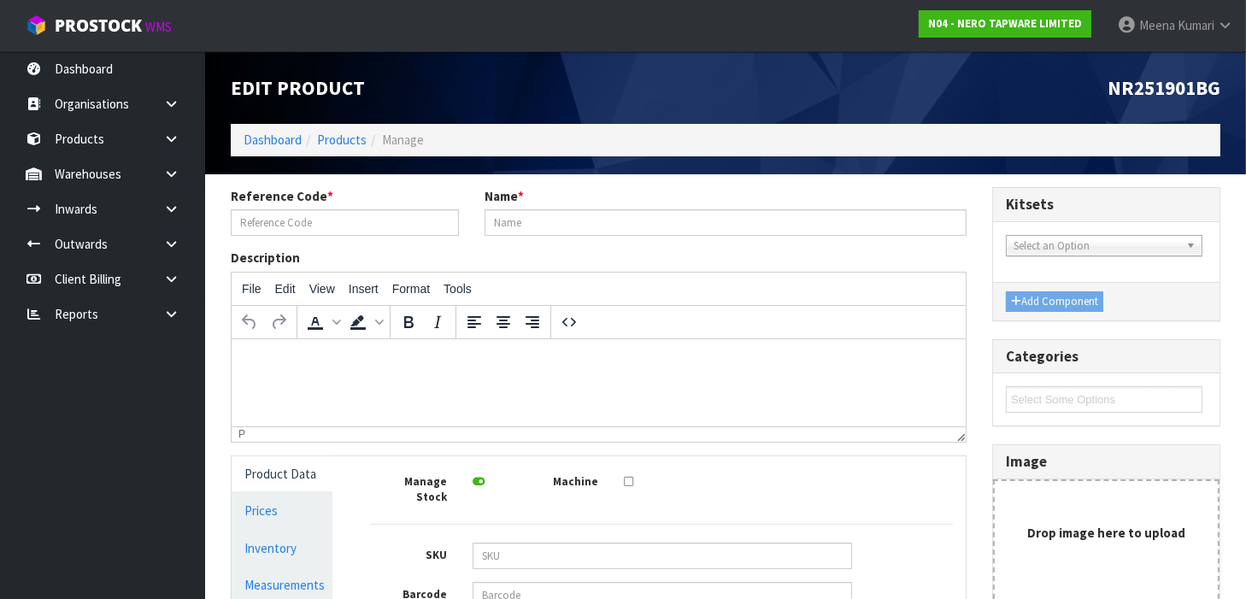
type input "10"
type input "0.0046"
type input "1.46"
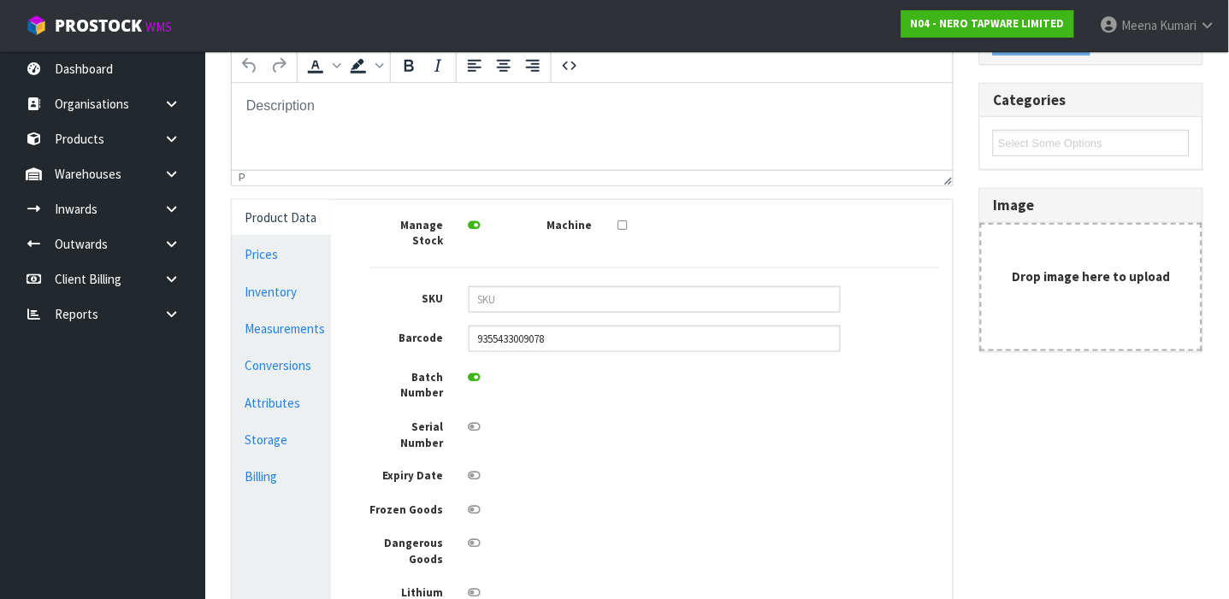
scroll to position [243, 0]
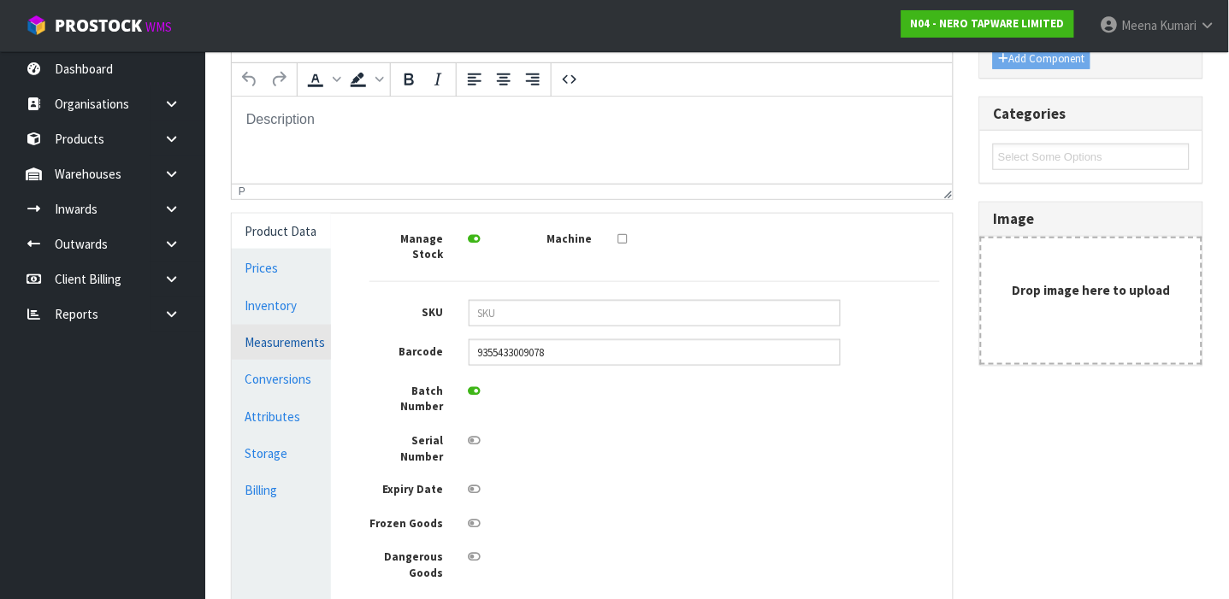
click at [268, 353] on link "Measurements" at bounding box center [281, 342] width 99 height 35
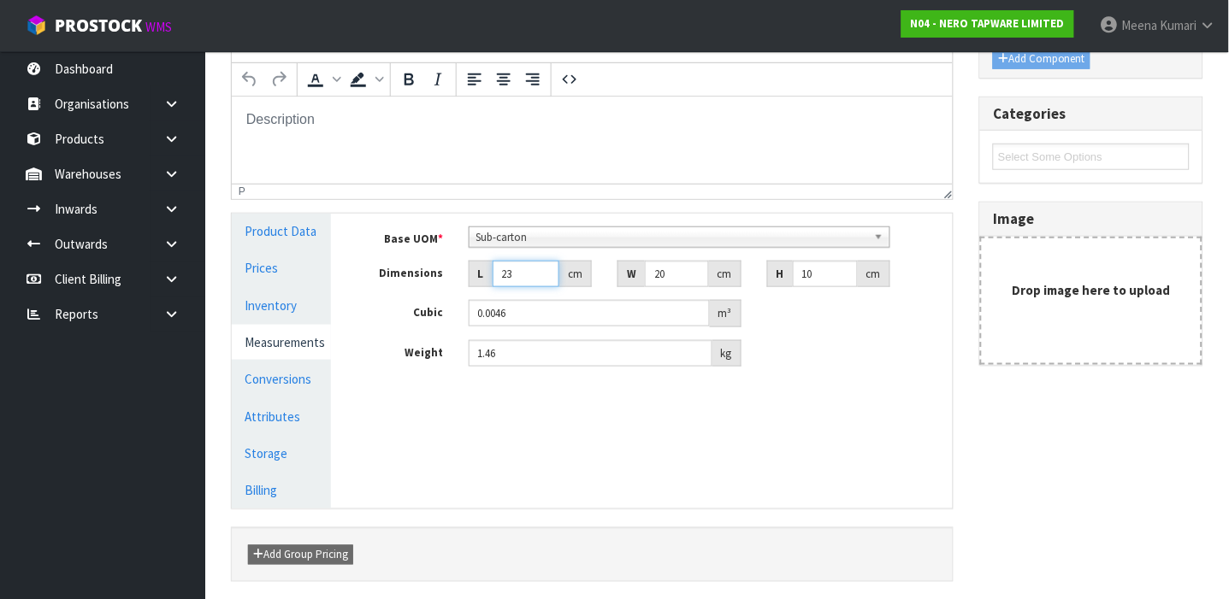
click at [530, 278] on input "23" at bounding box center [525, 274] width 67 height 27
type input "2"
type input "0.0004"
type input "25"
click at [529, 357] on input "1.46" at bounding box center [590, 353] width 244 height 27
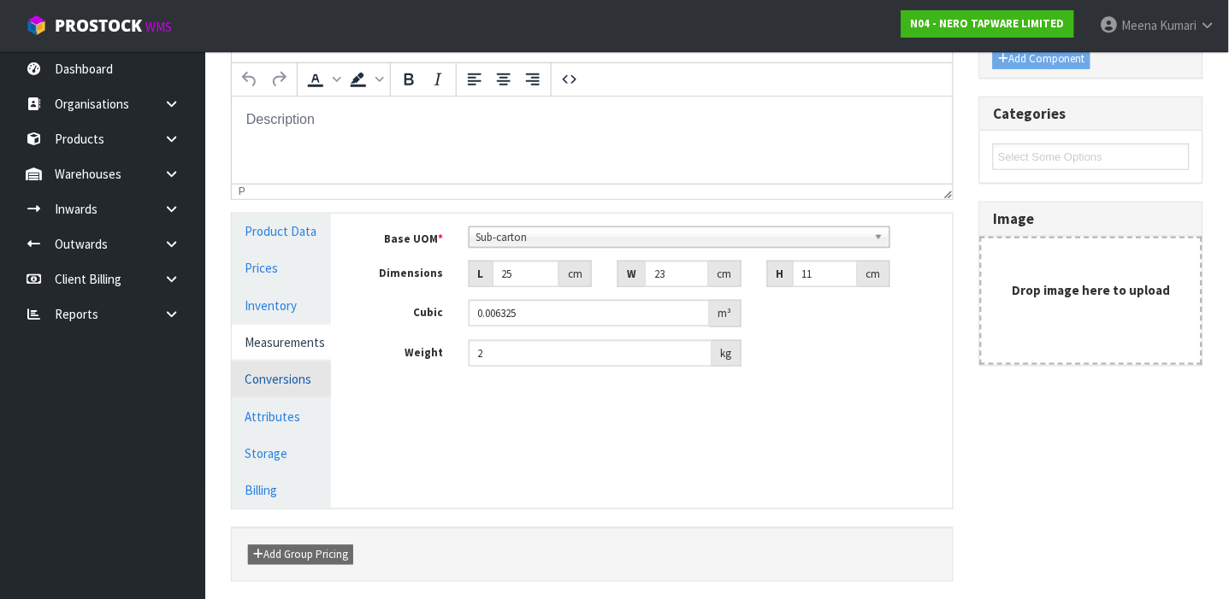
click at [291, 374] on link "Conversions" at bounding box center [281, 379] width 99 height 35
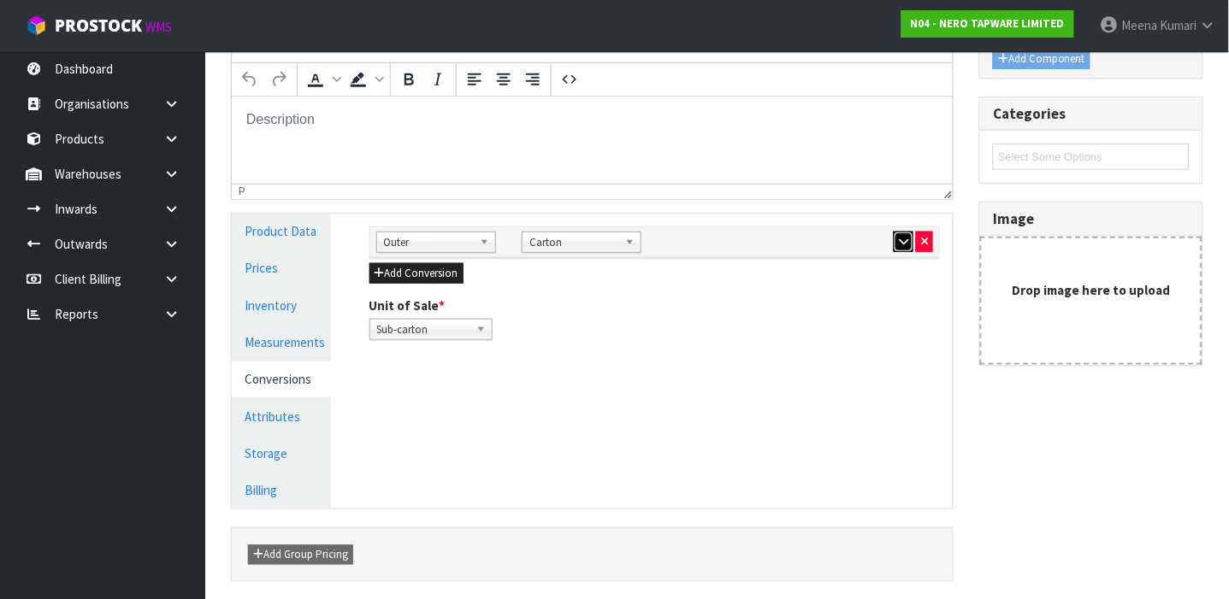
click at [894, 245] on button "button" at bounding box center [903, 242] width 20 height 21
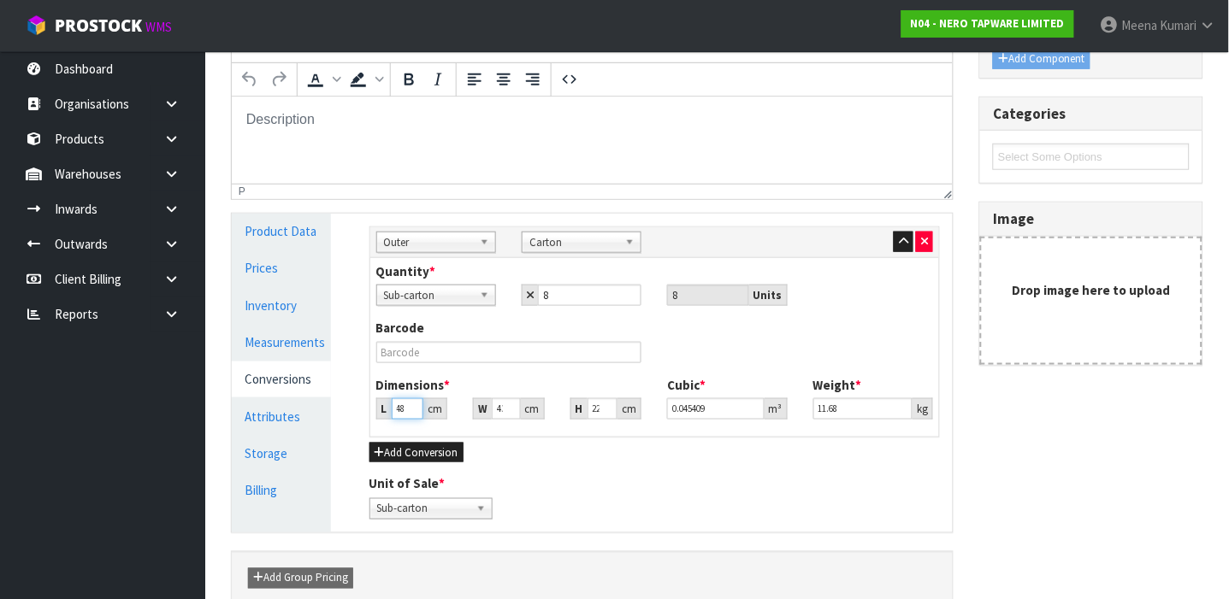
click at [412, 402] on input "48.001" at bounding box center [408, 408] width 32 height 21
click at [401, 410] on input "48.001" at bounding box center [408, 408] width 32 height 21
drag, startPoint x: 877, startPoint y: 411, endPoint x: 609, endPoint y: 415, distance: 268.5
click at [609, 415] on div "Dimensions * L 44 cm W 26 cm H 105 cm Cubic * 0.12012 m³ Weight * 11.68 kg" at bounding box center [654, 404] width 583 height 56
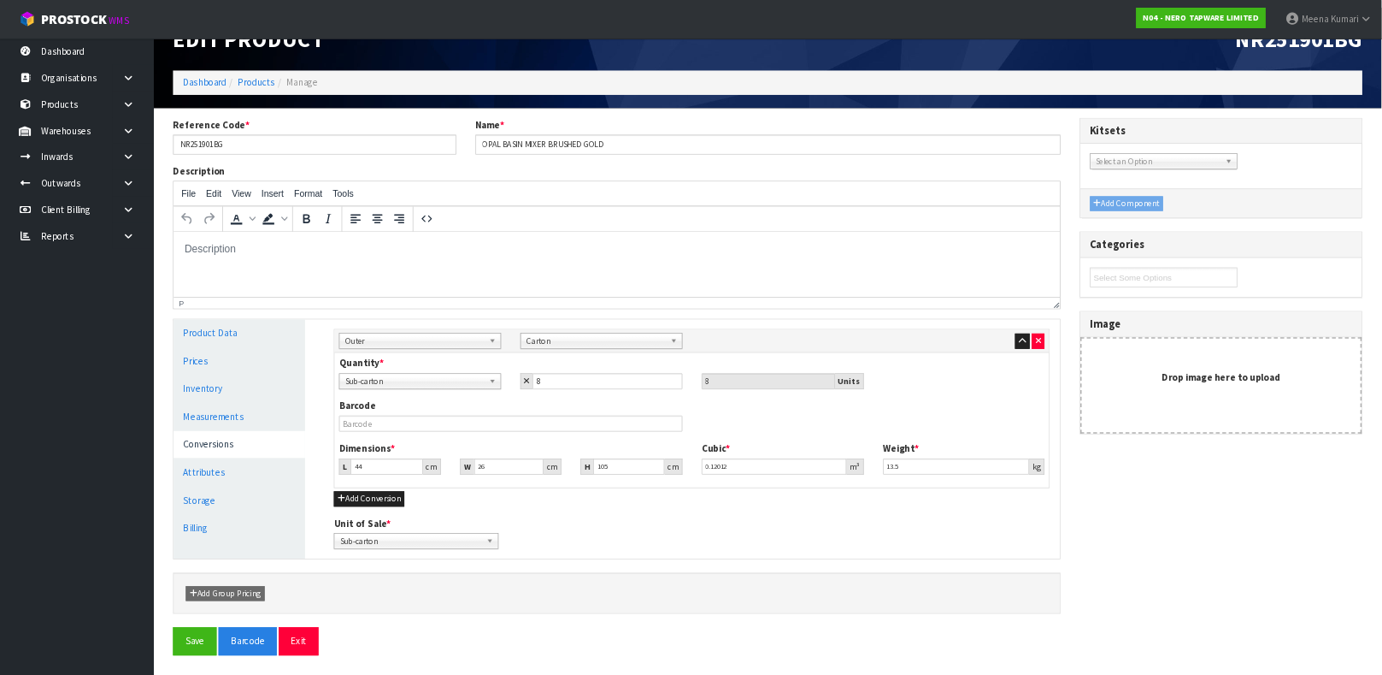
scroll to position [45, 0]
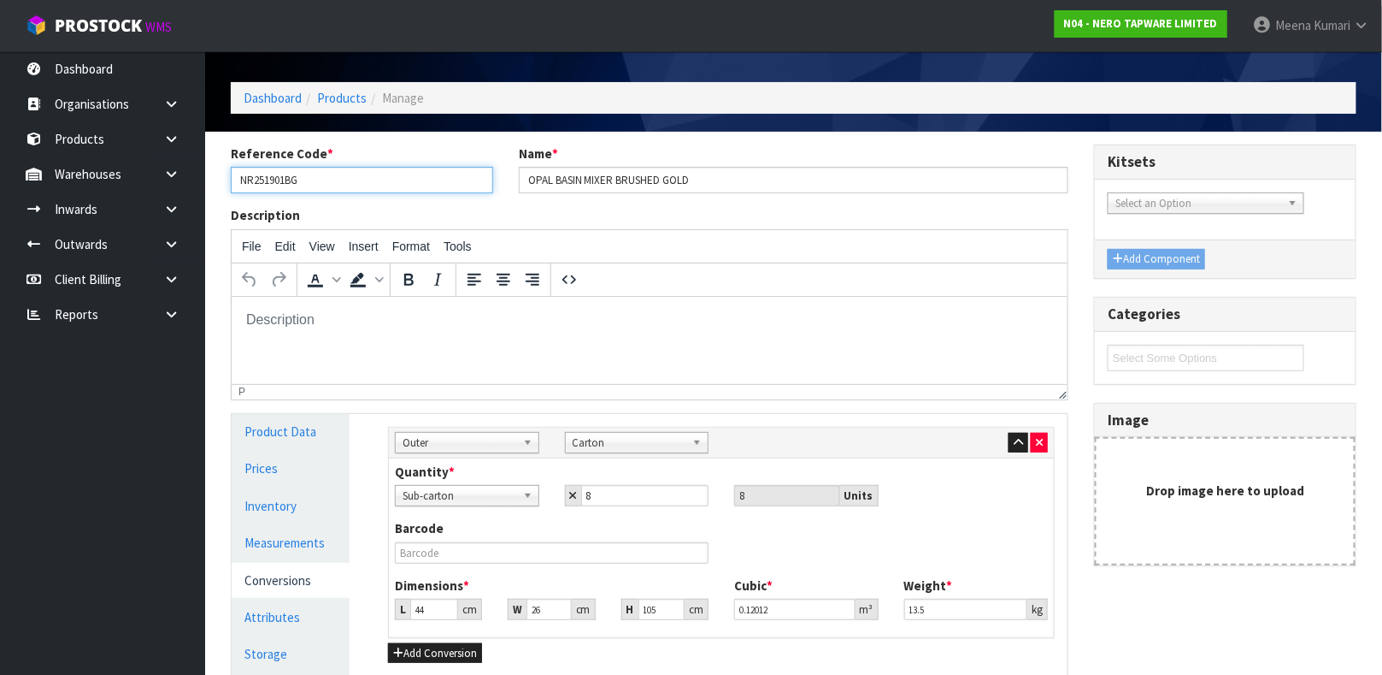
click at [289, 186] on input "NR251901BG" at bounding box center [362, 180] width 262 height 27
click at [633, 476] on div "Quantity * Sub-carton Carton Sub-carton 8 8 Units" at bounding box center [721, 485] width 679 height 44
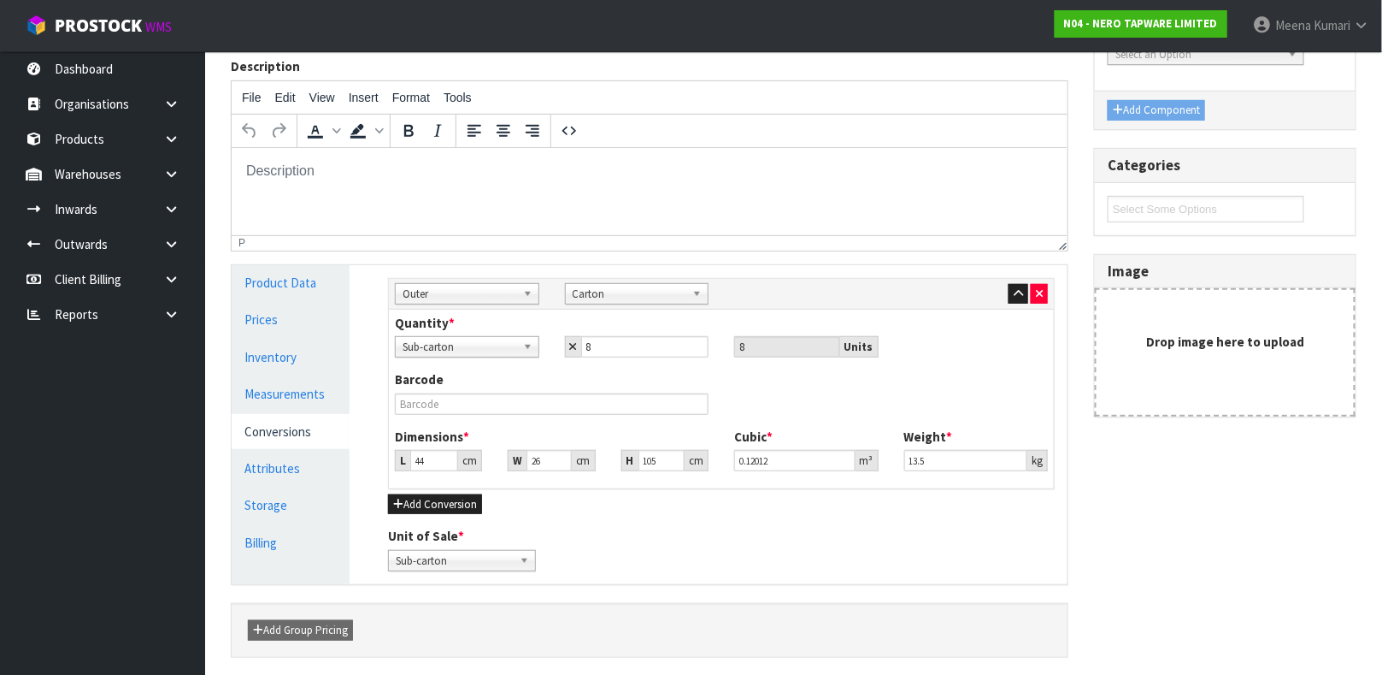
scroll to position [238, 0]
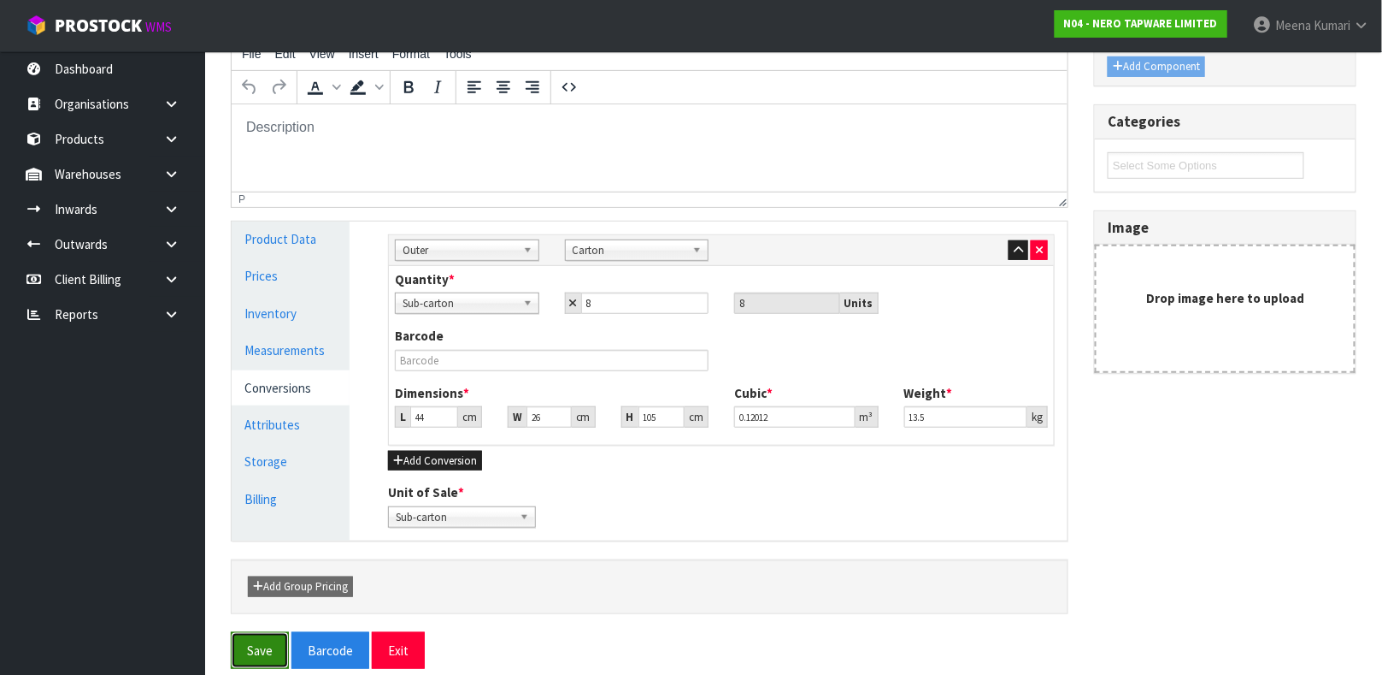
click at [256, 598] on button "Save" at bounding box center [260, 650] width 58 height 37
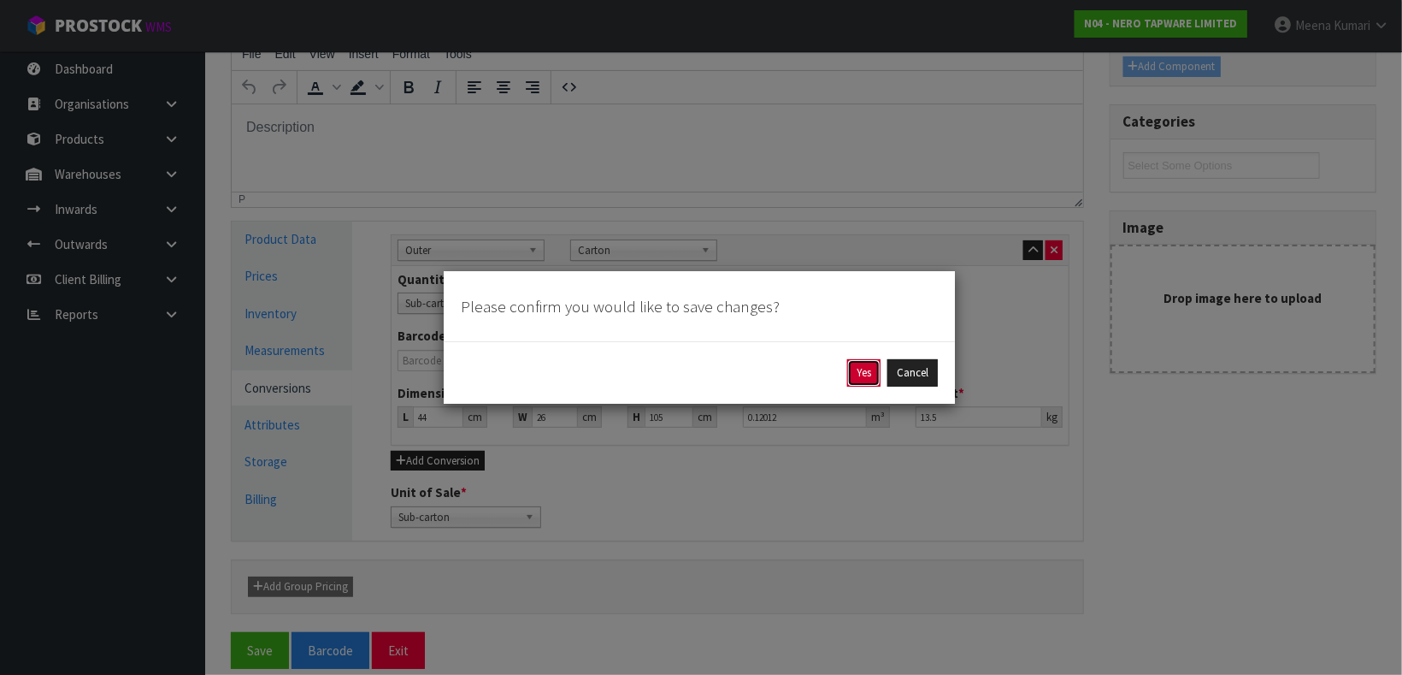
click at [856, 375] on button "Yes" at bounding box center [863, 372] width 33 height 27
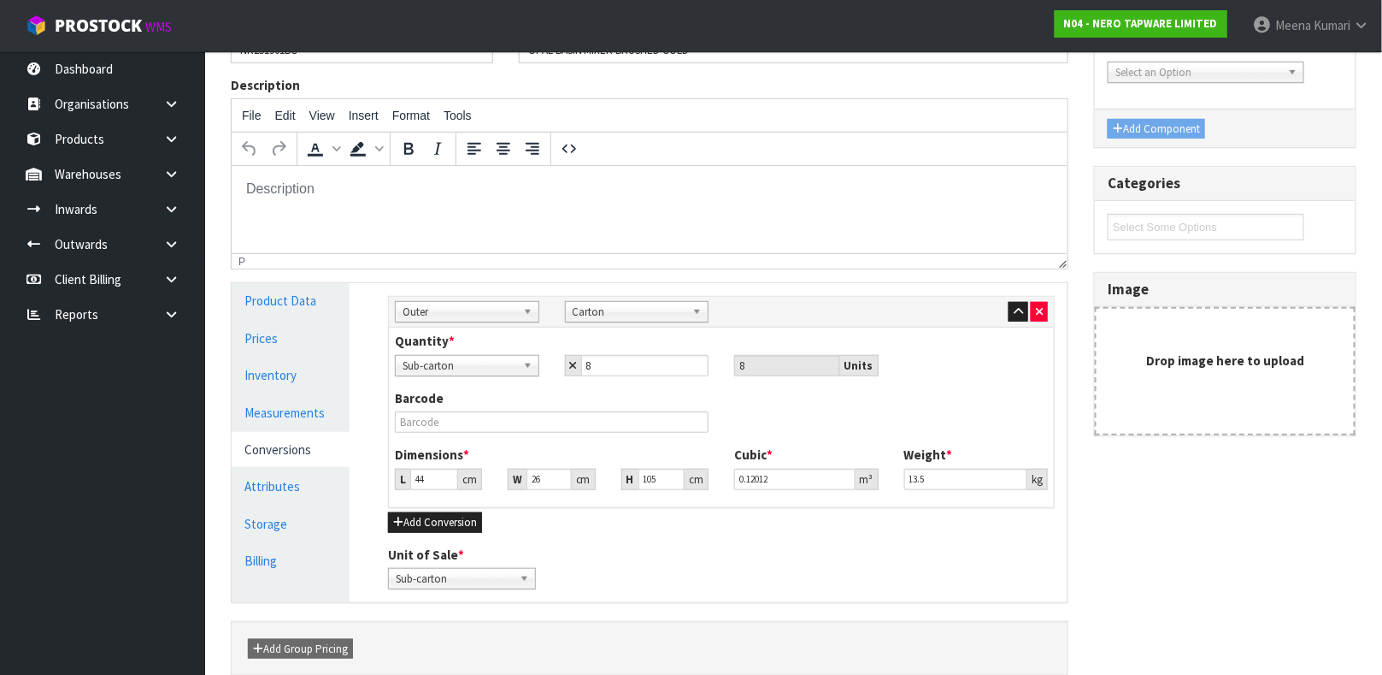
scroll to position [0, 0]
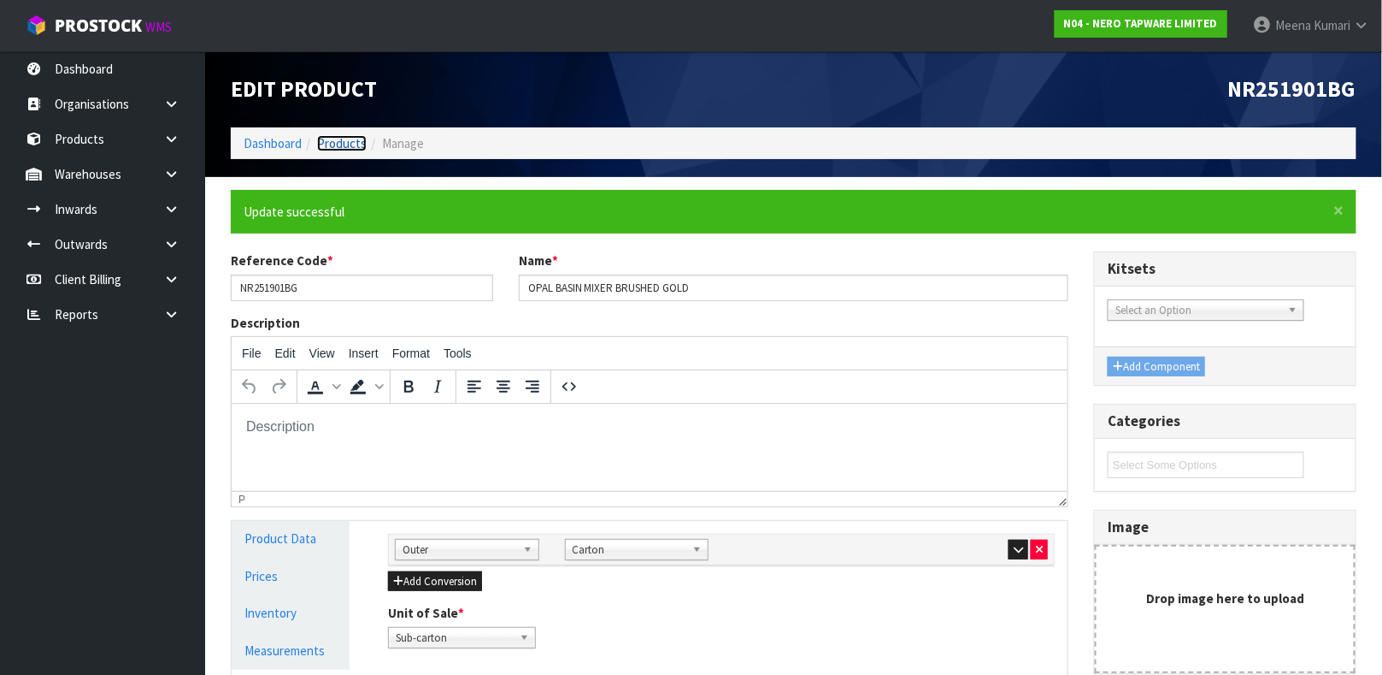
click at [340, 141] on link "Products" at bounding box center [342, 143] width 50 height 16
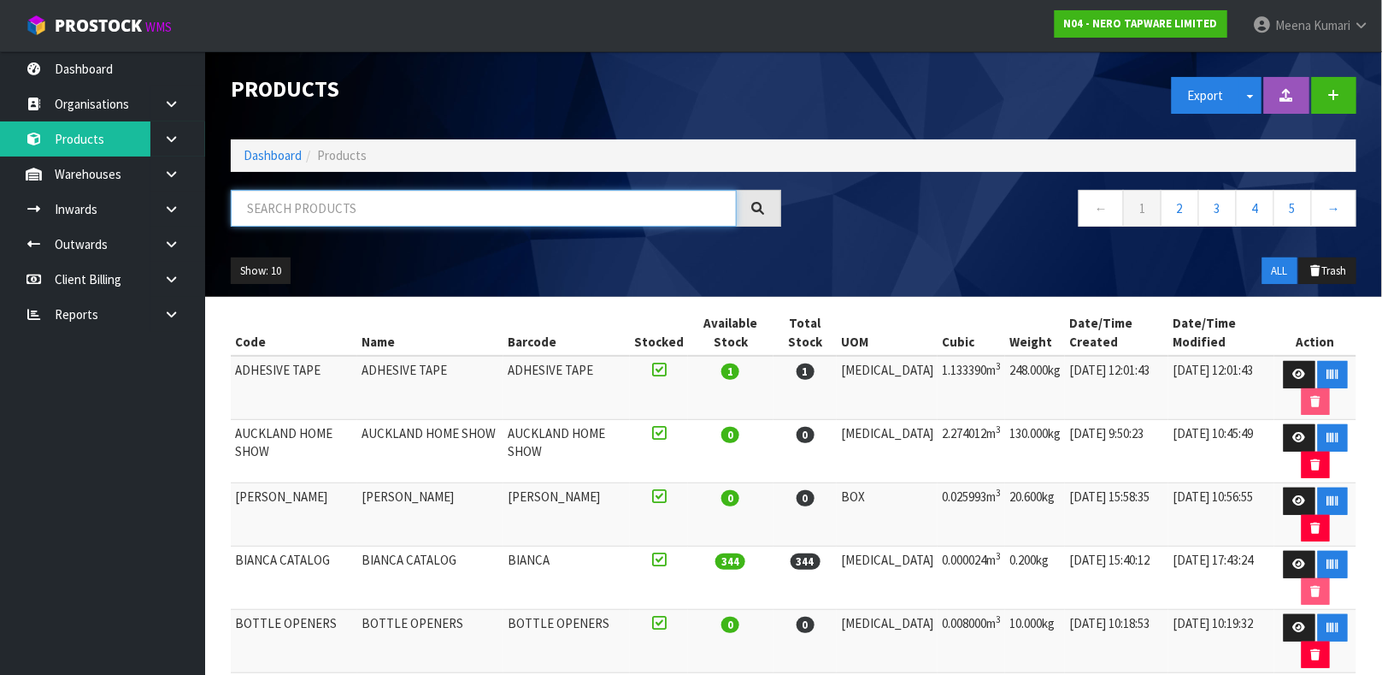
click at [353, 210] on input "text" at bounding box center [484, 208] width 506 height 37
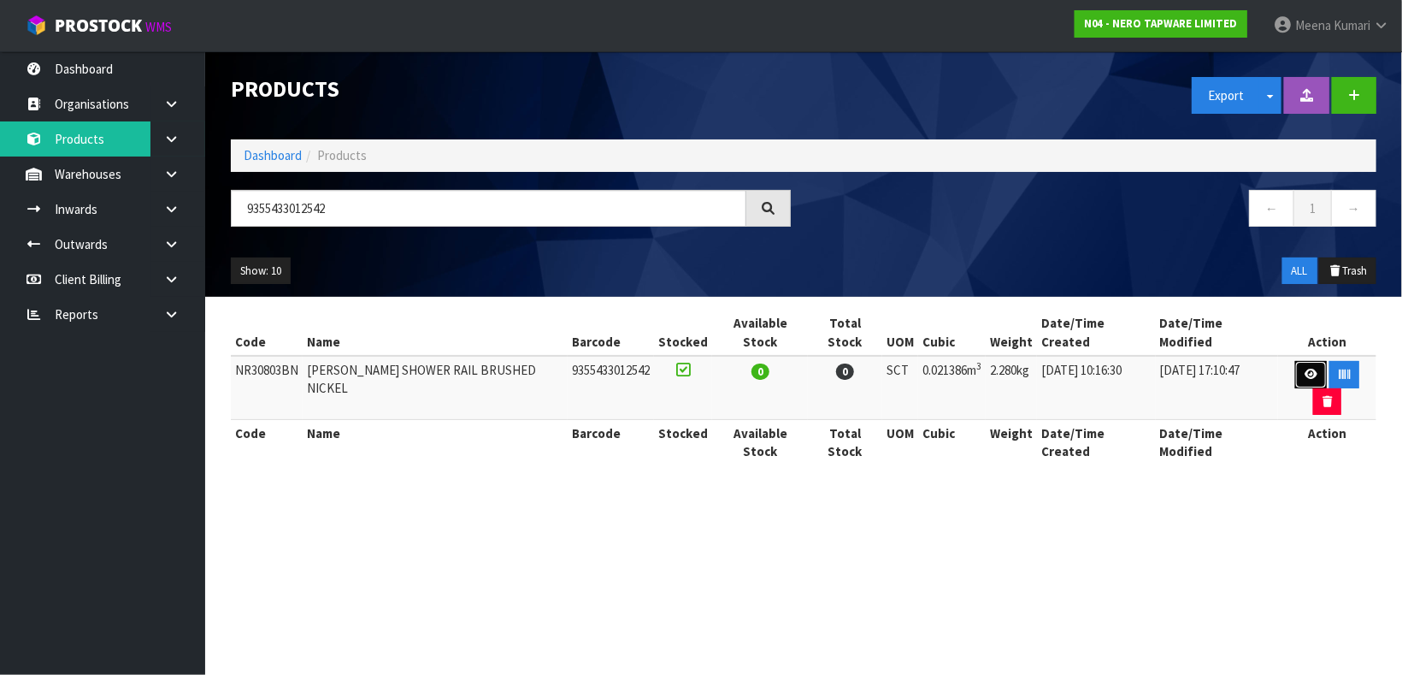
click at [1228, 365] on link at bounding box center [1311, 374] width 32 height 27
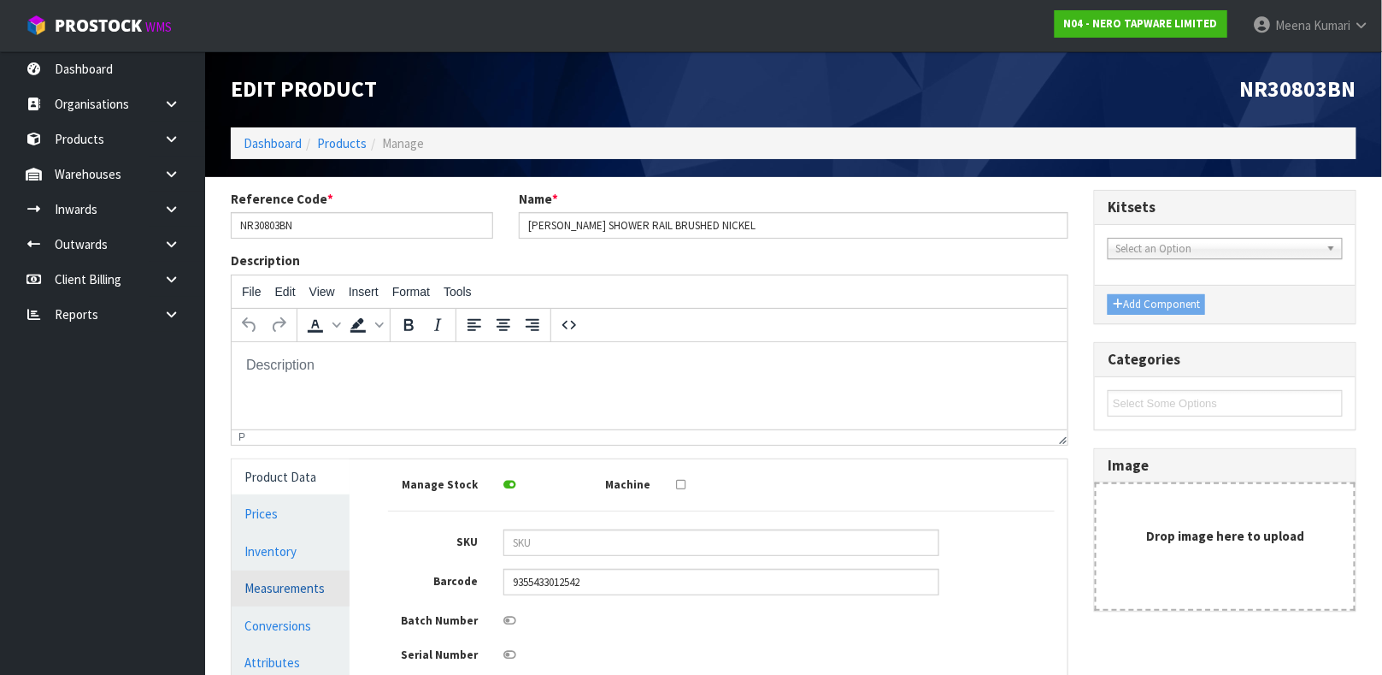
click at [270, 595] on link "Measurements" at bounding box center [291, 587] width 118 height 35
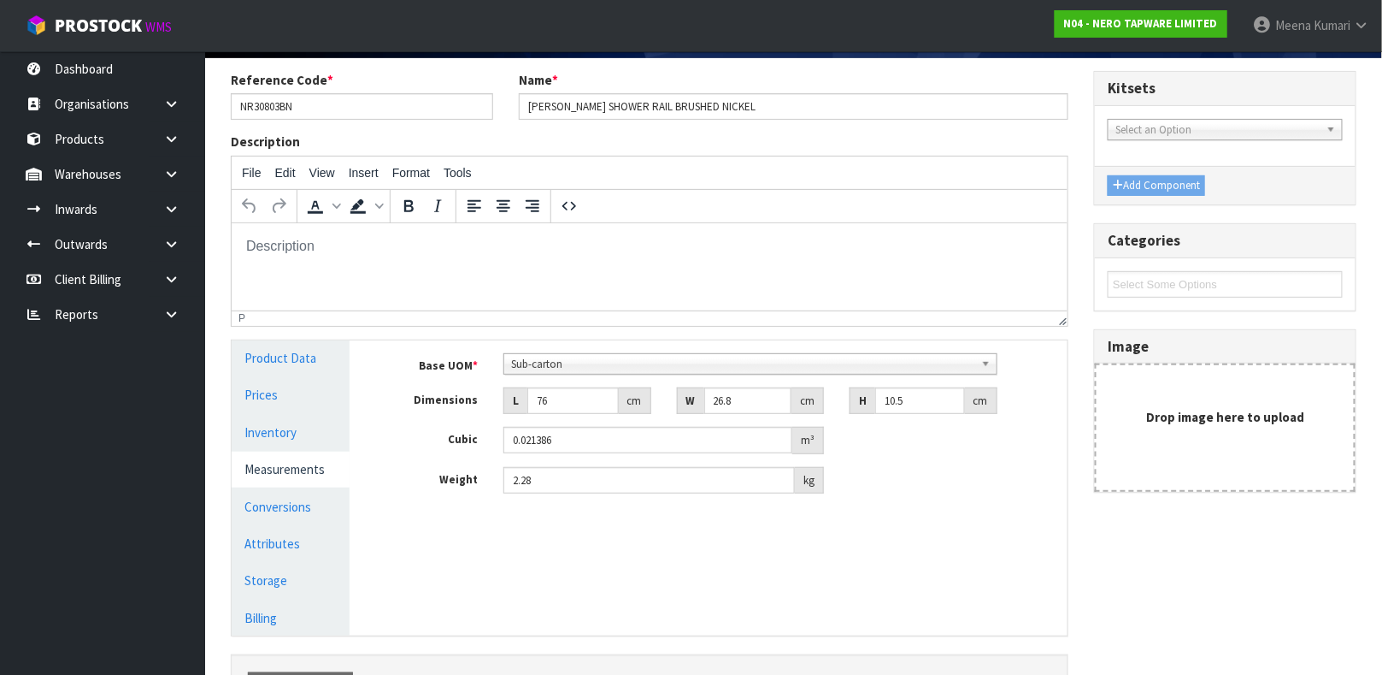
scroll to position [233, 0]
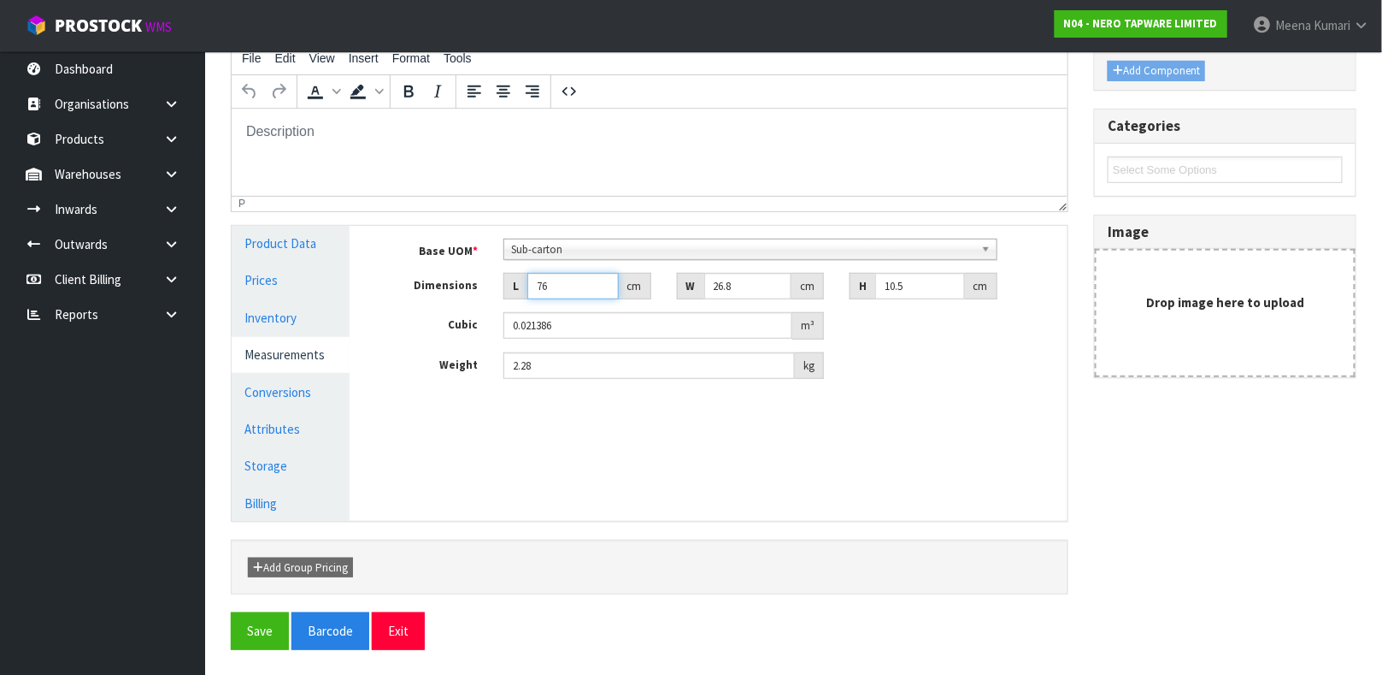
drag, startPoint x: 568, startPoint y: 281, endPoint x: 447, endPoint y: 283, distance: 120.6
click at [447, 283] on div "Dimensions L 76 cm W 26.8 cm H 10.5 cm" at bounding box center [721, 286] width 692 height 27
drag, startPoint x: 557, startPoint y: 363, endPoint x: 444, endPoint y: 364, distance: 113.7
click at [444, 364] on div "Weight 2.28 kg" at bounding box center [721, 365] width 692 height 27
click at [321, 381] on link "Conversions" at bounding box center [291, 391] width 118 height 35
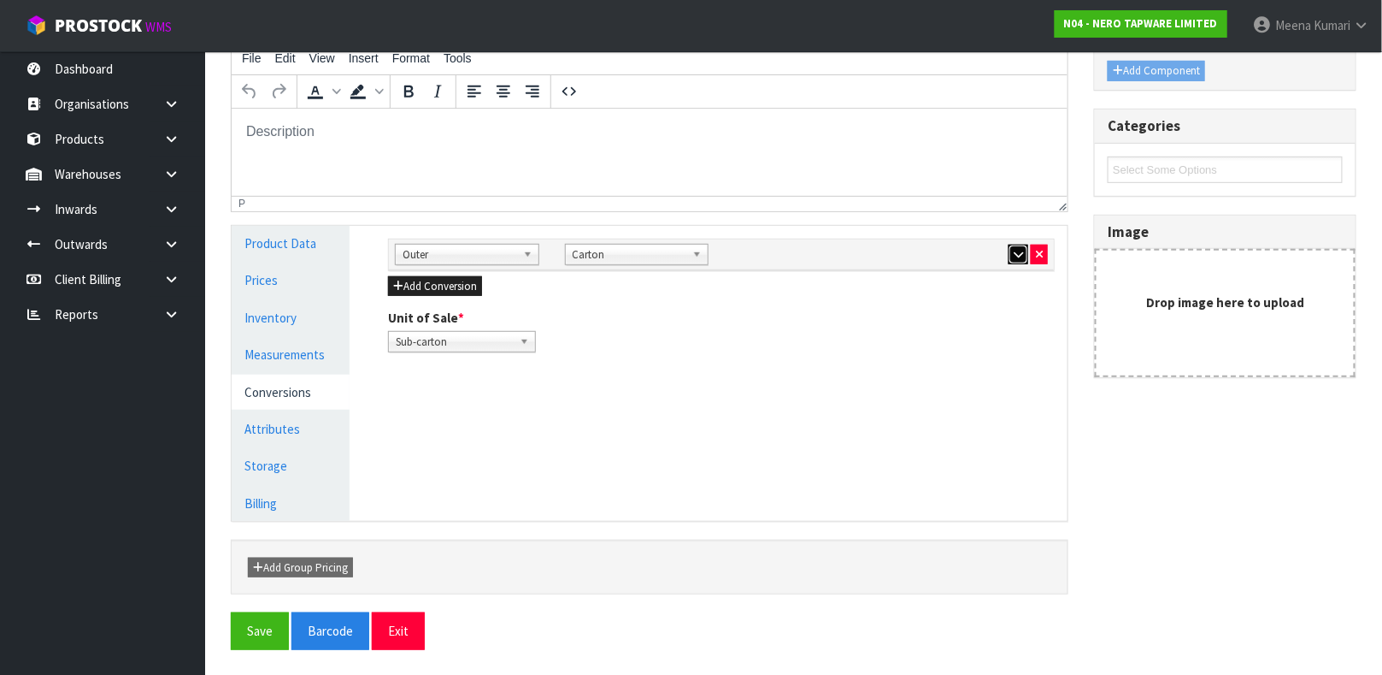
click at [1018, 252] on icon "button" at bounding box center [1018, 254] width 9 height 11
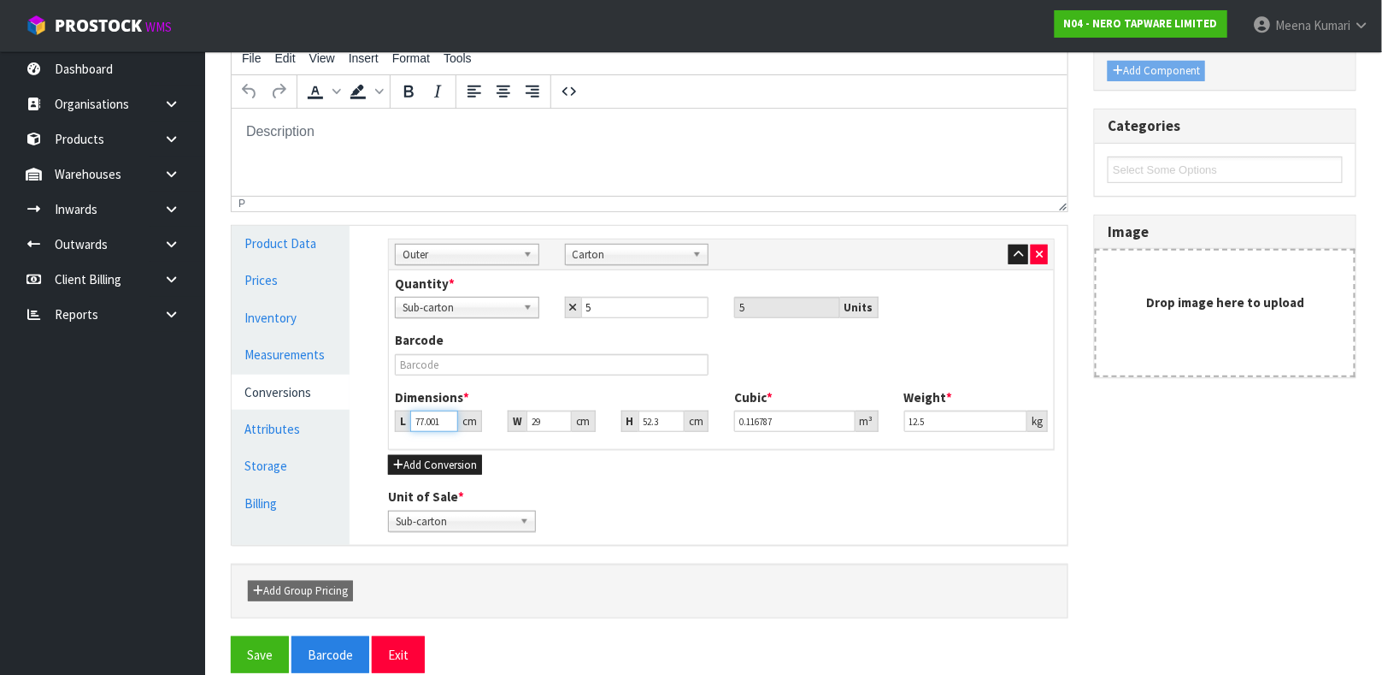
drag, startPoint x: 450, startPoint y: 415, endPoint x: 440, endPoint y: 417, distance: 9.6
click at [440, 417] on input "77.001" at bounding box center [434, 420] width 48 height 21
click at [427, 417] on input "77.001" at bounding box center [434, 420] width 48 height 21
drag, startPoint x: 972, startPoint y: 426, endPoint x: 649, endPoint y: 406, distance: 323.8
click at [649, 406] on div "Dimensions * L 75 cm W 33 cm H 40 cm Cubic * 0.099 m³ Weight * 12.5 kg" at bounding box center [721, 416] width 679 height 56
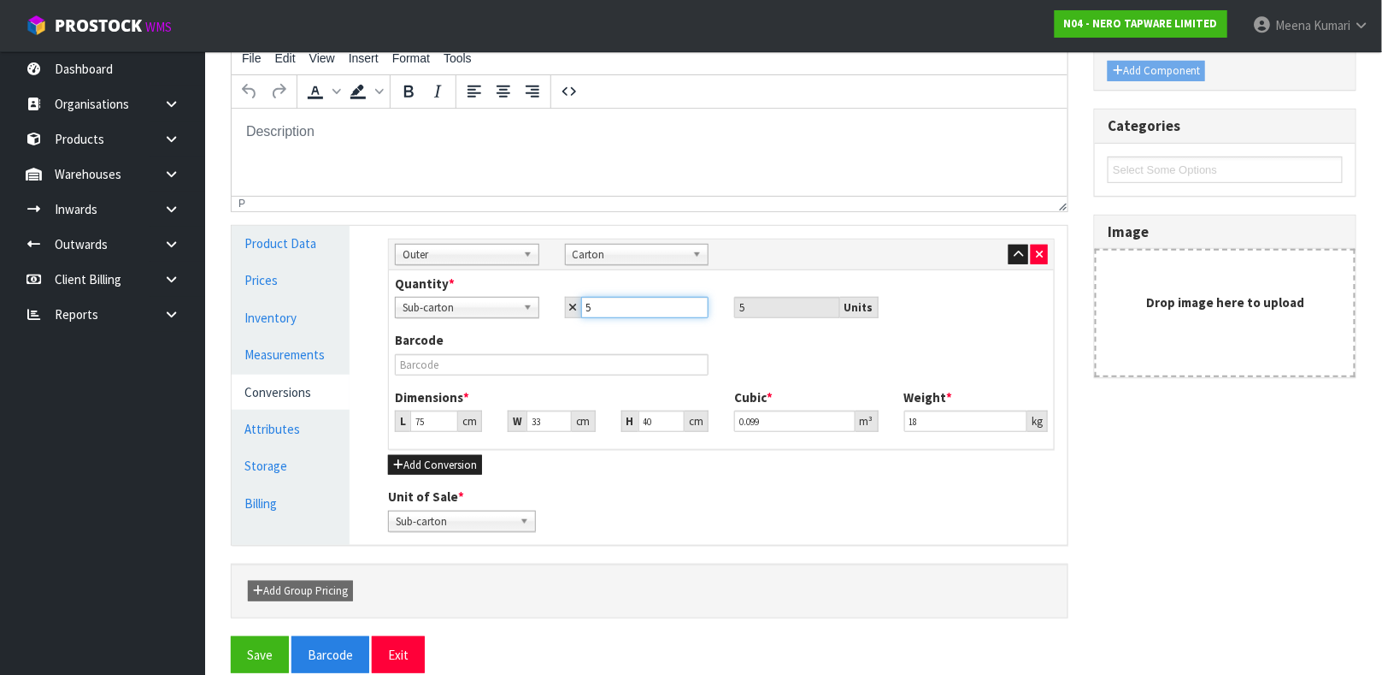
drag, startPoint x: 623, startPoint y: 304, endPoint x: 474, endPoint y: 294, distance: 149.1
click at [474, 294] on div "Quantity * Sub-carton Carton Sub-carton 5 5 Units" at bounding box center [721, 296] width 679 height 44
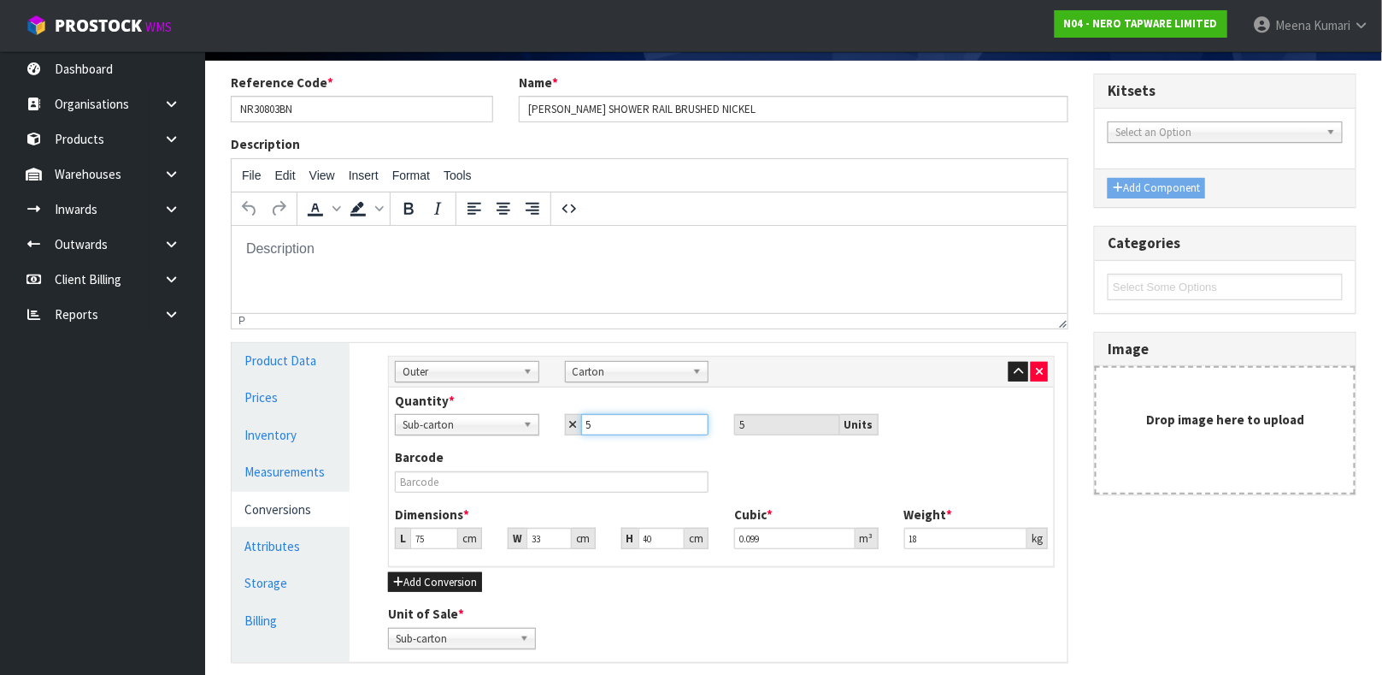
scroll to position [0, 0]
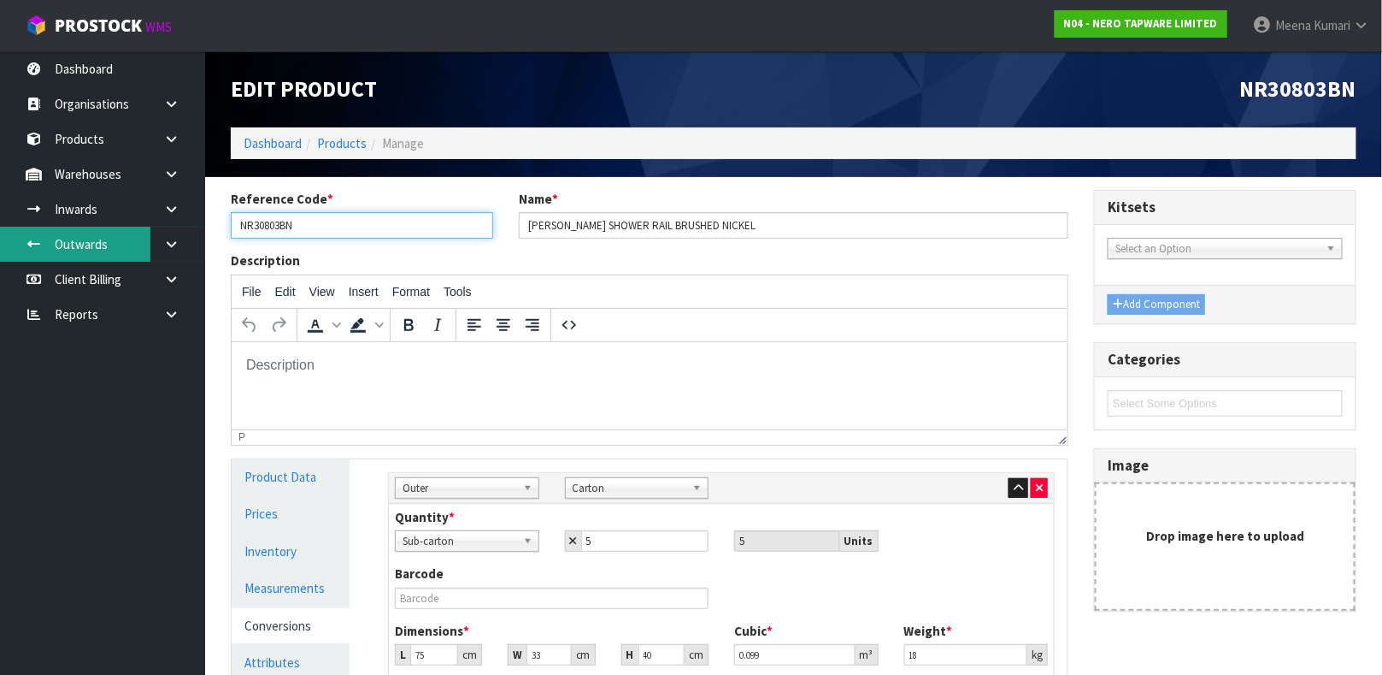
drag, startPoint x: 345, startPoint y: 228, endPoint x: 121, endPoint y: 237, distance: 224.2
click at [121, 237] on body "Toggle navigation ProStock WMS N04 - NERO TAPWARE LIMITED [PERSON_NAME] Logout …" at bounding box center [691, 337] width 1382 height 675
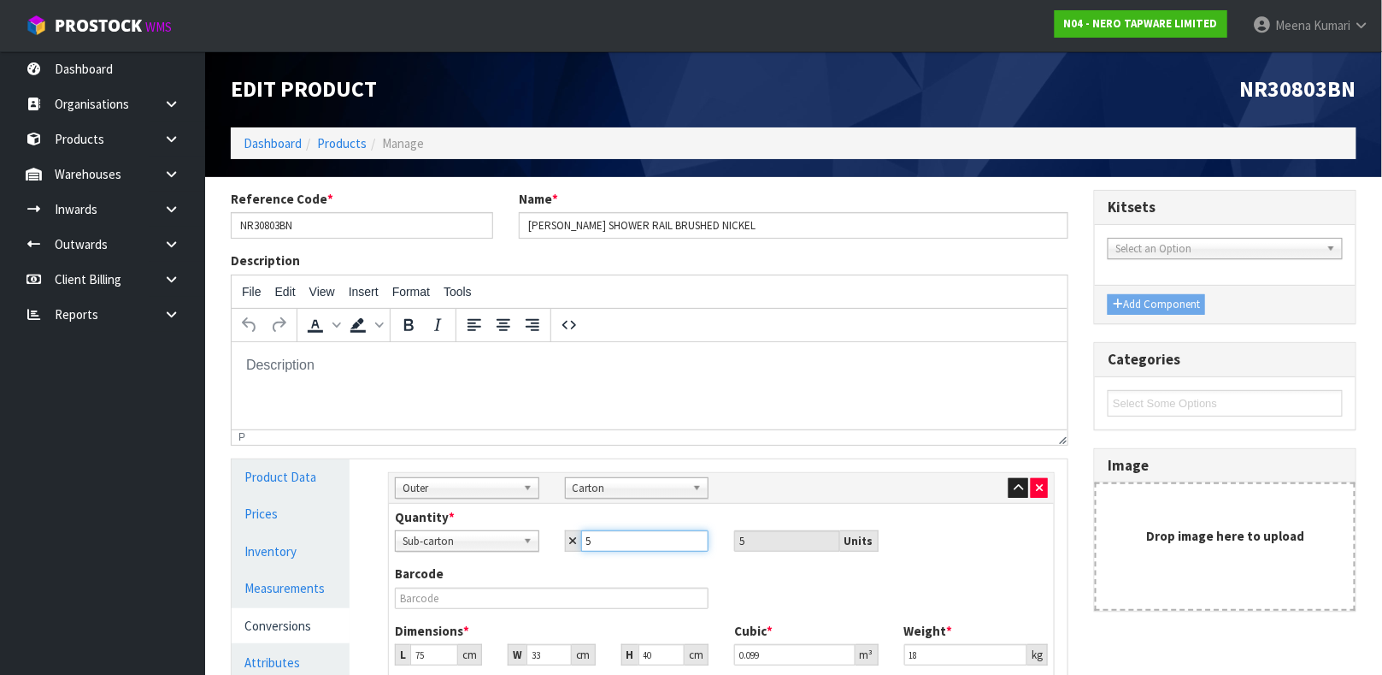
drag, startPoint x: 627, startPoint y: 551, endPoint x: 582, endPoint y: 545, distance: 45.0
click at [582, 545] on div "Quantity * Sub-carton Carton Sub-carton 5 5 Units" at bounding box center [721, 536] width 679 height 56
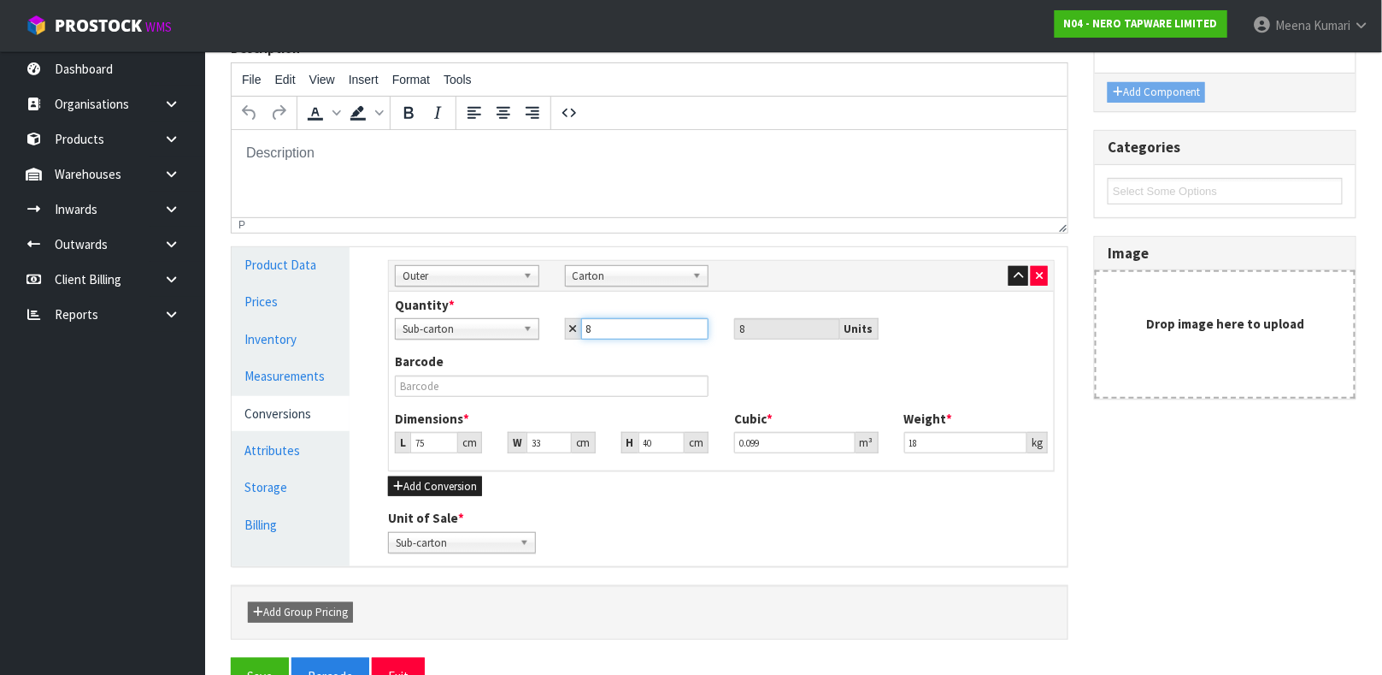
scroll to position [257, 0]
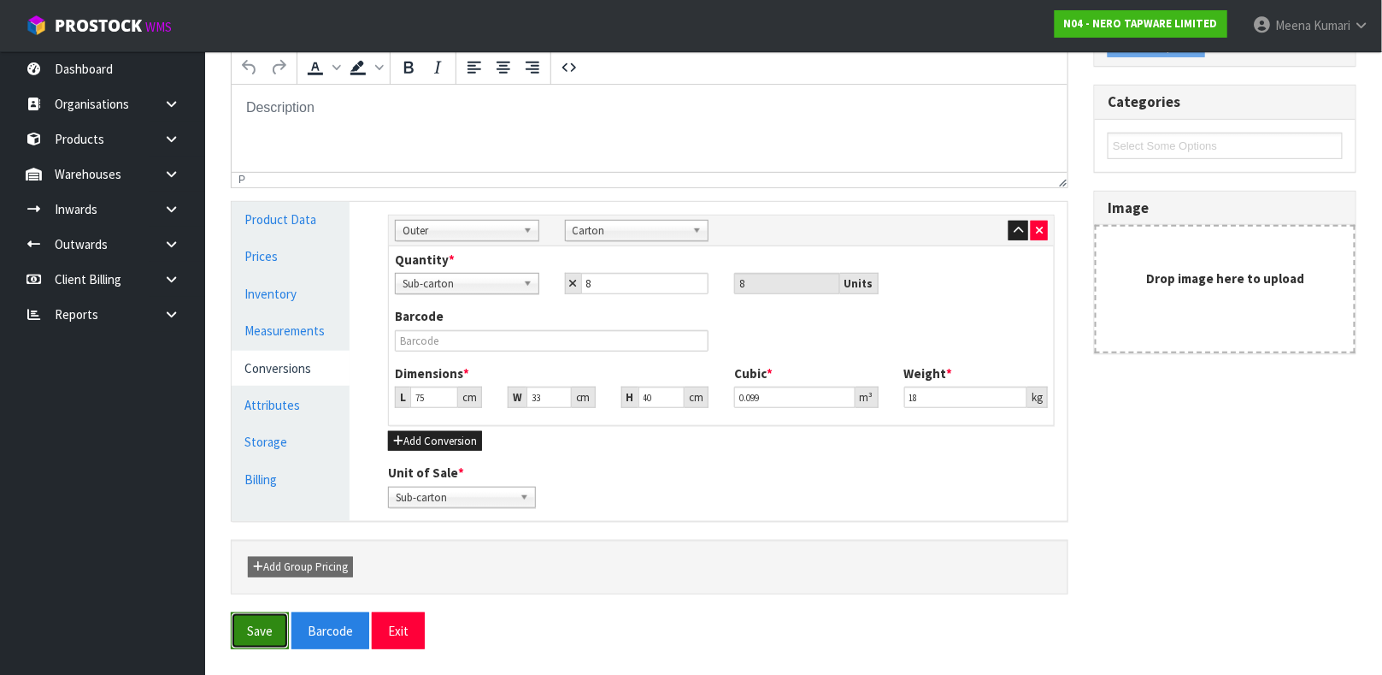
click at [271, 598] on button "Save" at bounding box center [260, 630] width 58 height 37
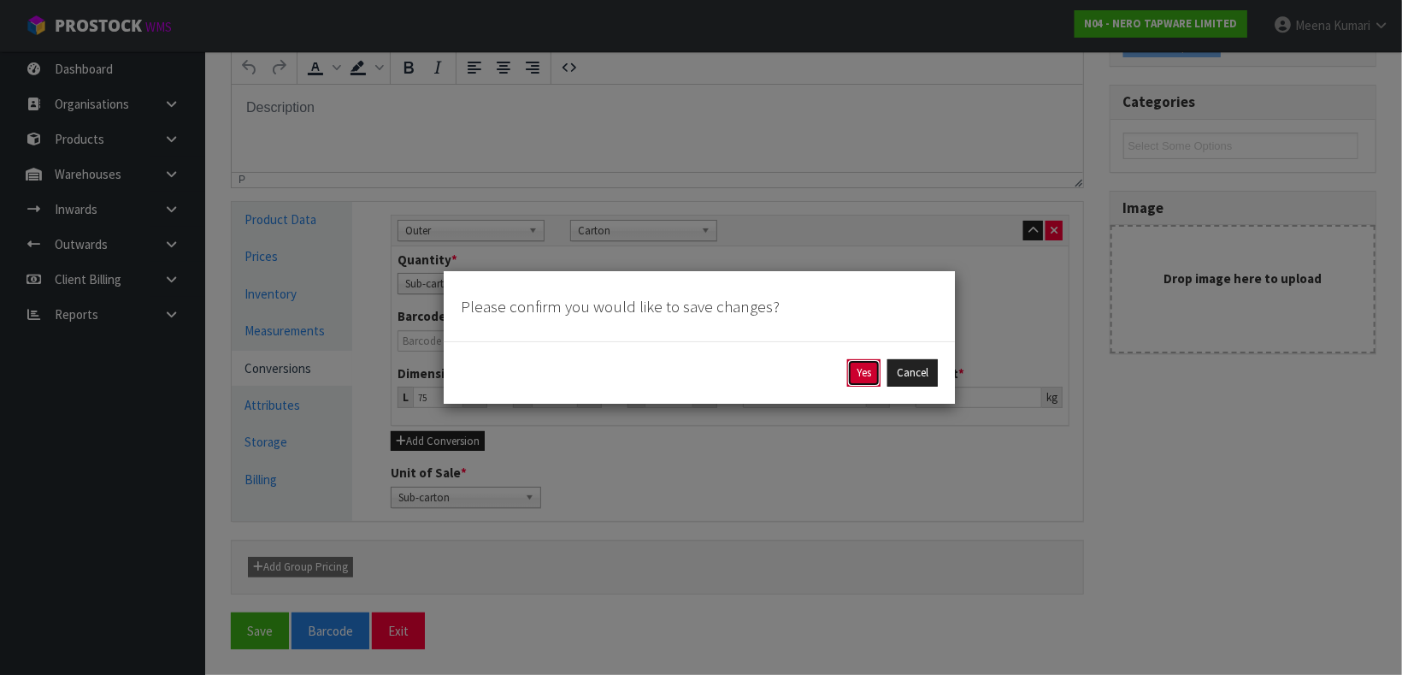
click at [856, 370] on button "Yes" at bounding box center [863, 372] width 33 height 27
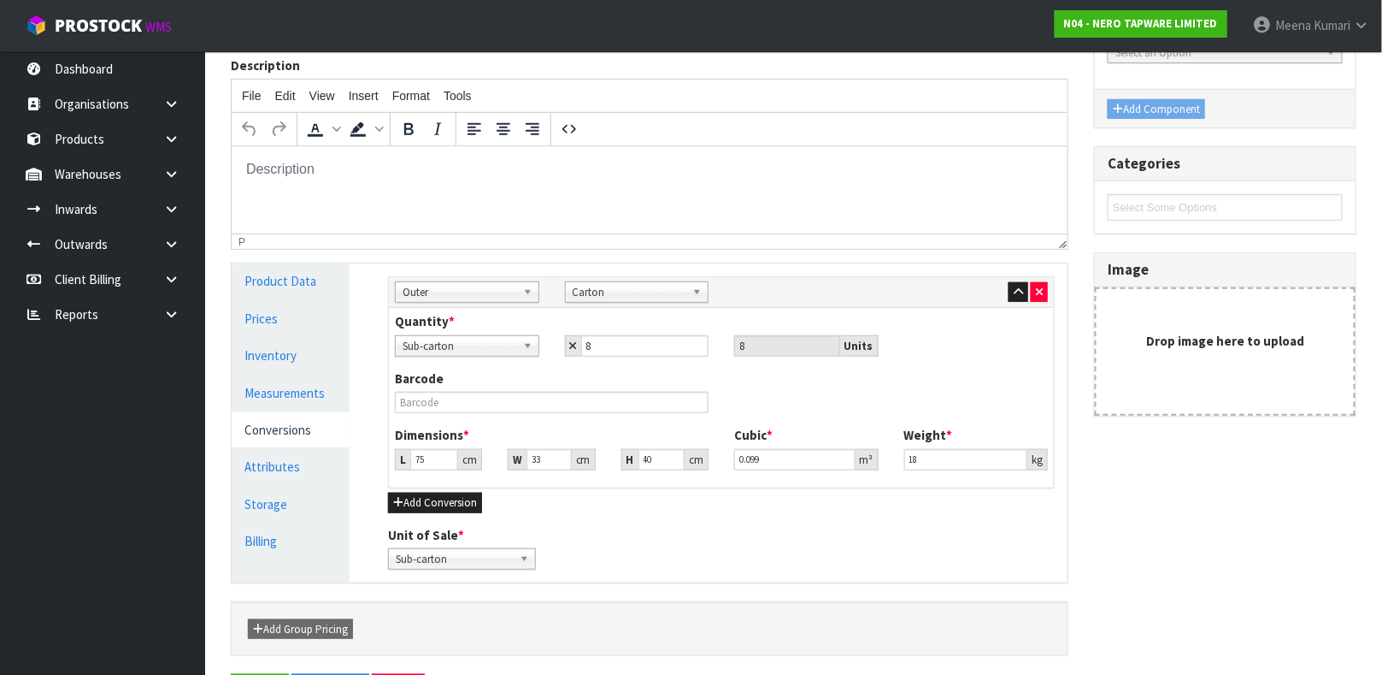
scroll to position [0, 0]
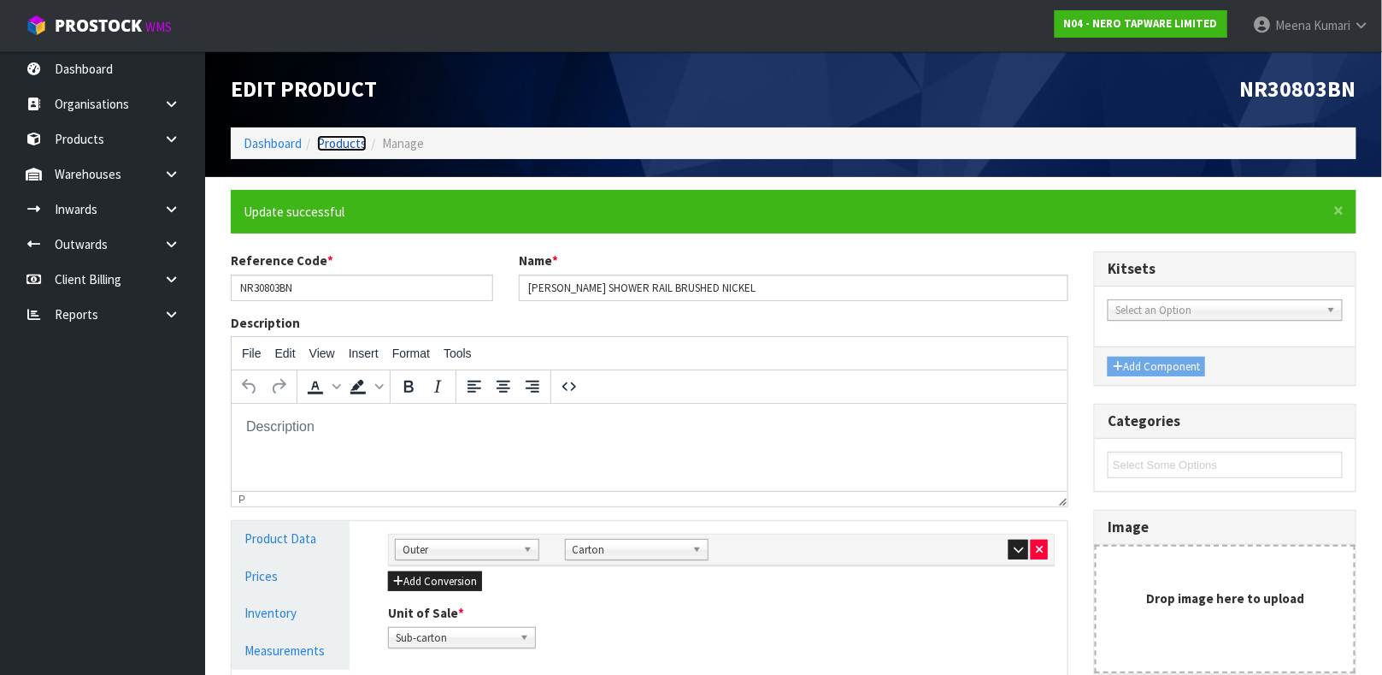
click at [355, 143] on link "Products" at bounding box center [342, 143] width 50 height 16
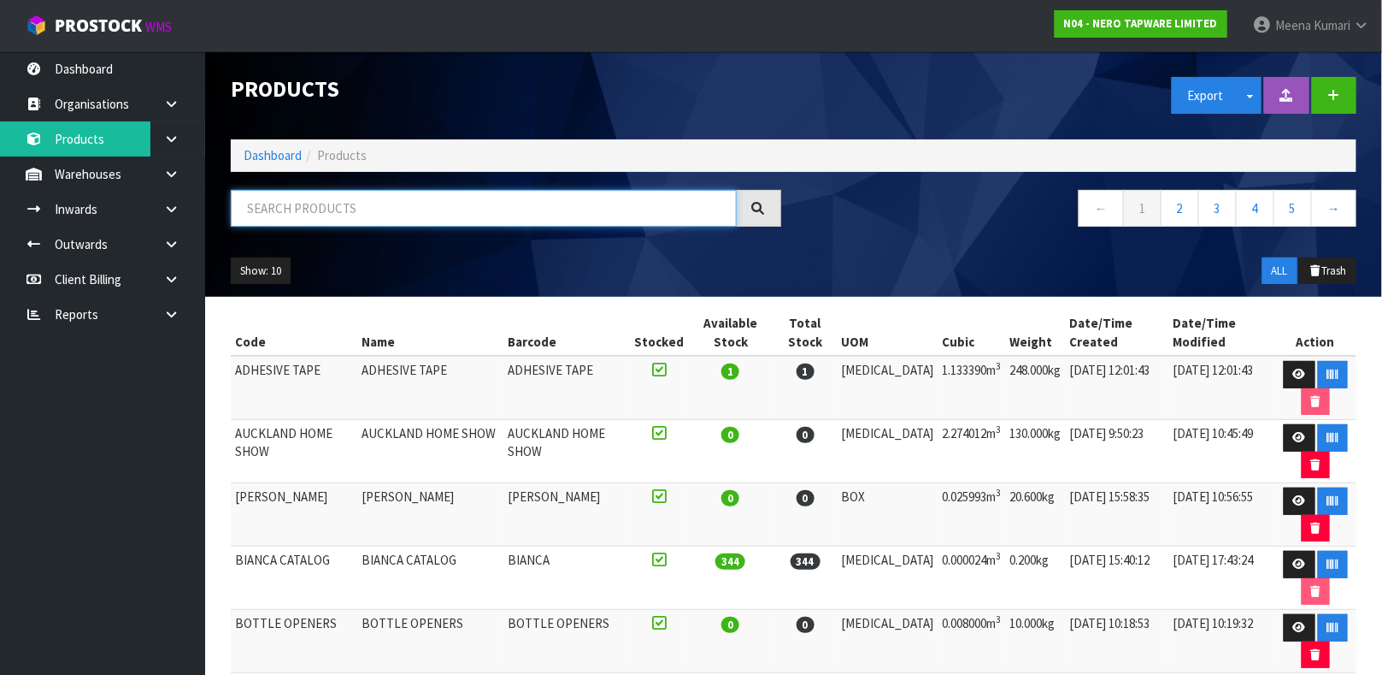
click at [337, 195] on input "text" at bounding box center [484, 208] width 506 height 37
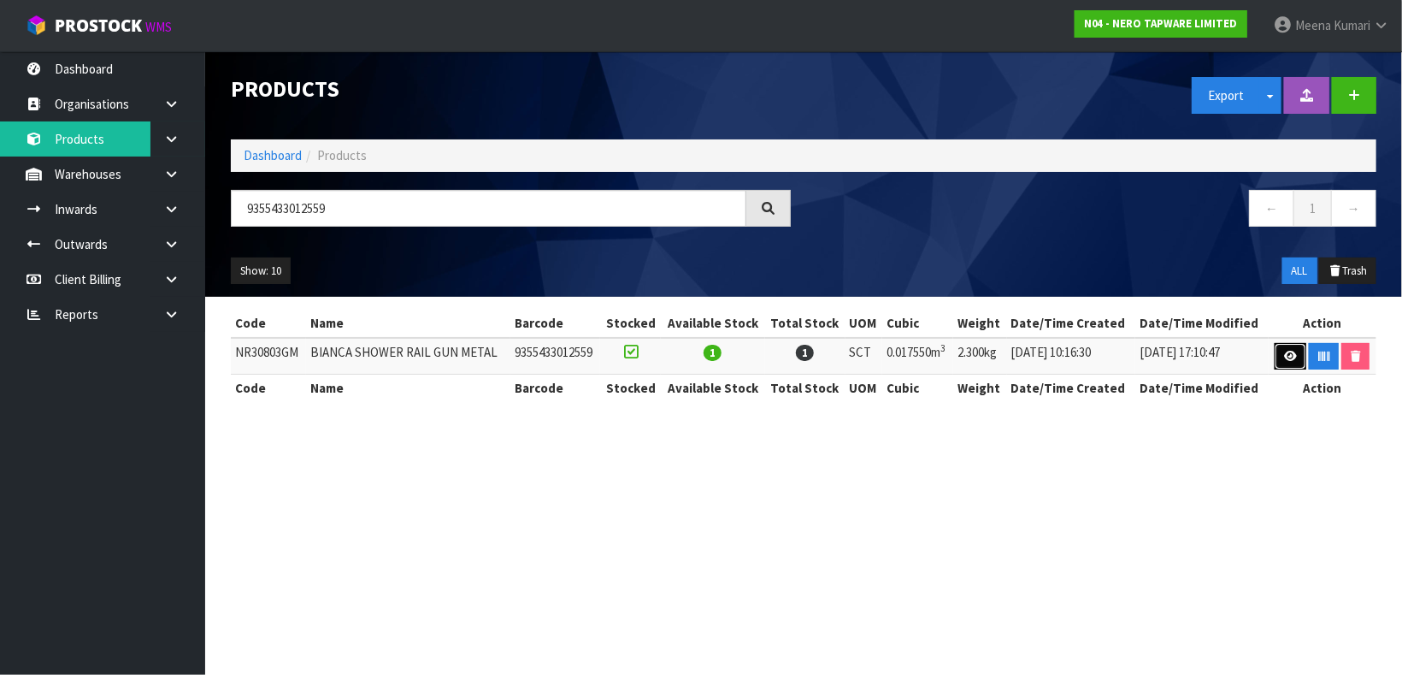
click at [1228, 363] on link at bounding box center [1291, 356] width 32 height 27
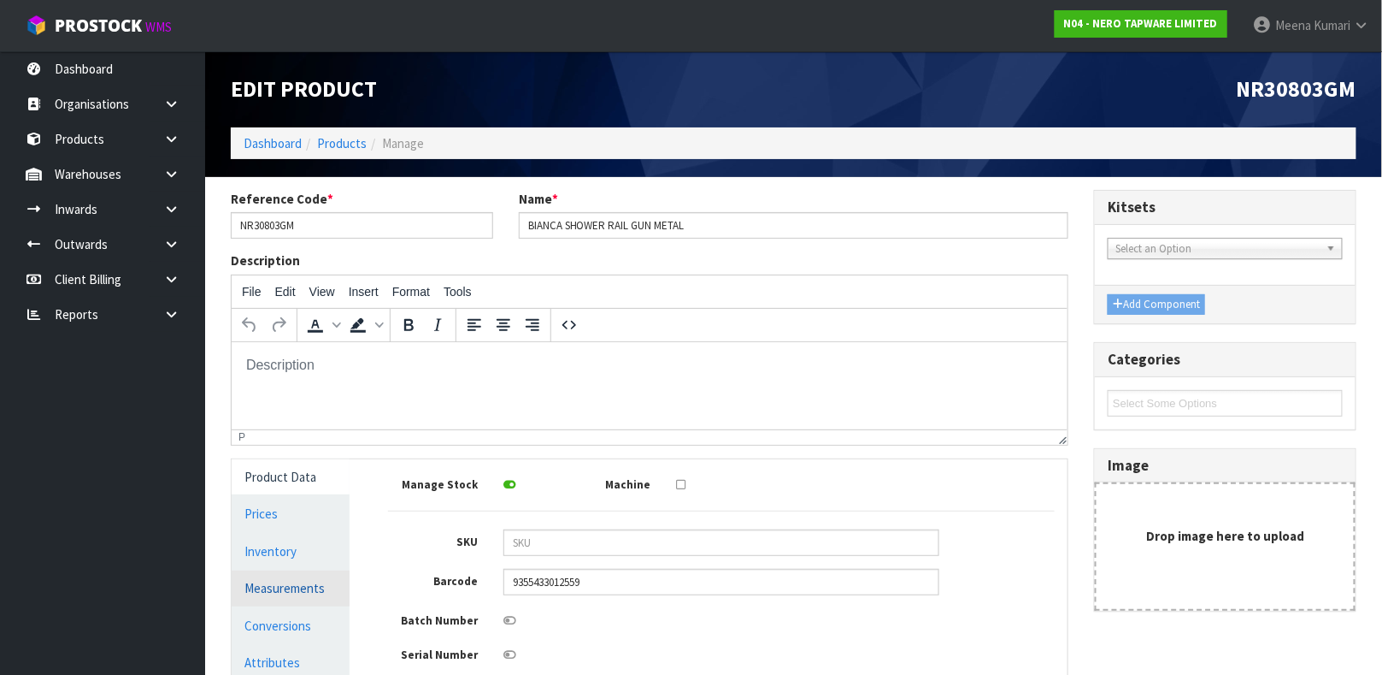
click at [276, 581] on link "Measurements" at bounding box center [291, 587] width 118 height 35
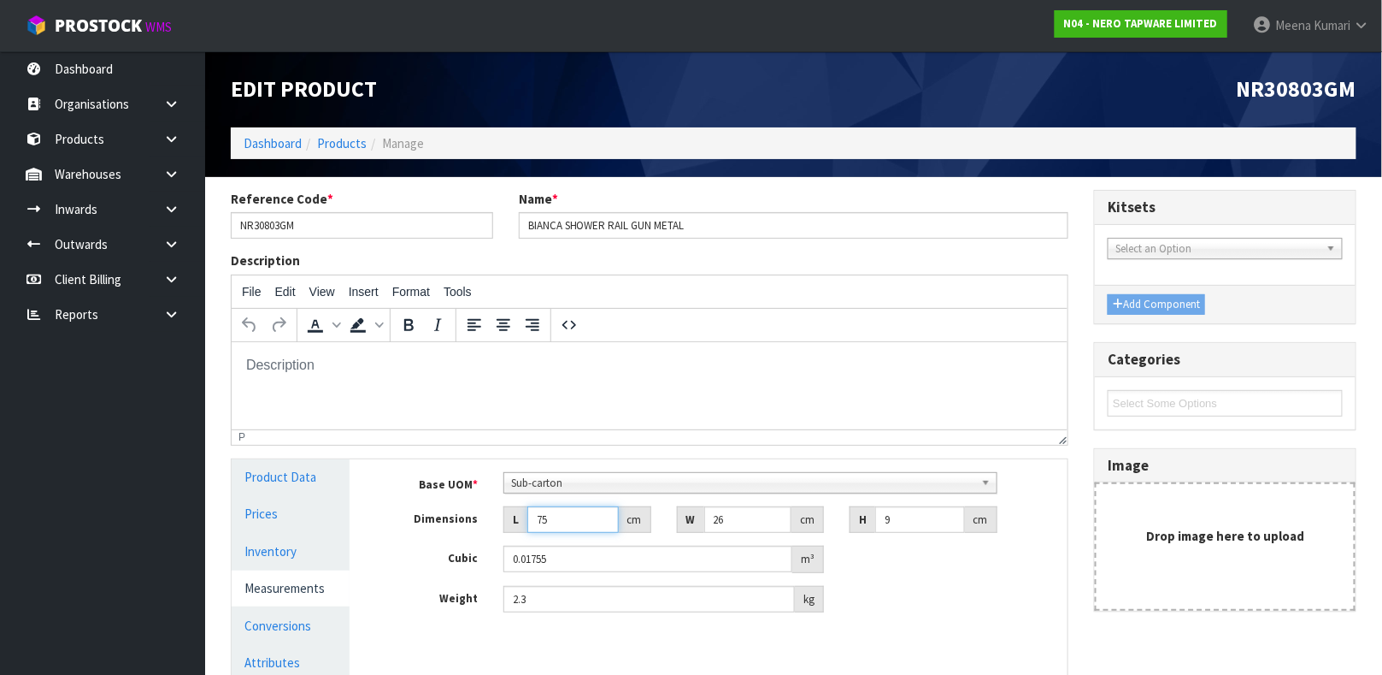
drag, startPoint x: 567, startPoint y: 523, endPoint x: 356, endPoint y: 528, distance: 211.2
click at [356, 528] on div "Product Data Prices Inventory Measurements Conversions Attributes Storage Billi…" at bounding box center [650, 606] width 862 height 295
drag, startPoint x: 598, startPoint y: 610, endPoint x: 448, endPoint y: 613, distance: 149.7
click at [448, 598] on div "Base UOM * Bag Bar Basket Bin Bottle Box Bundle Cabinet Cage Carton Case Coil C…" at bounding box center [721, 549] width 692 height 180
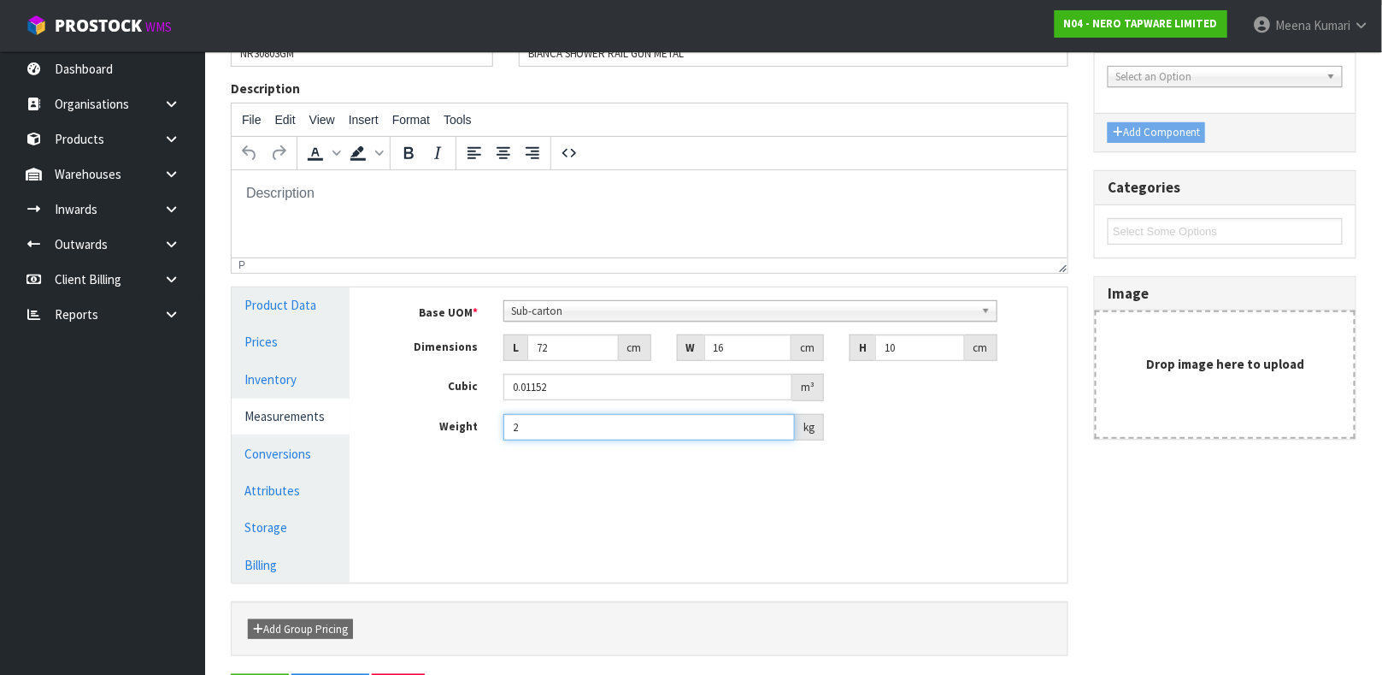
scroll to position [233, 0]
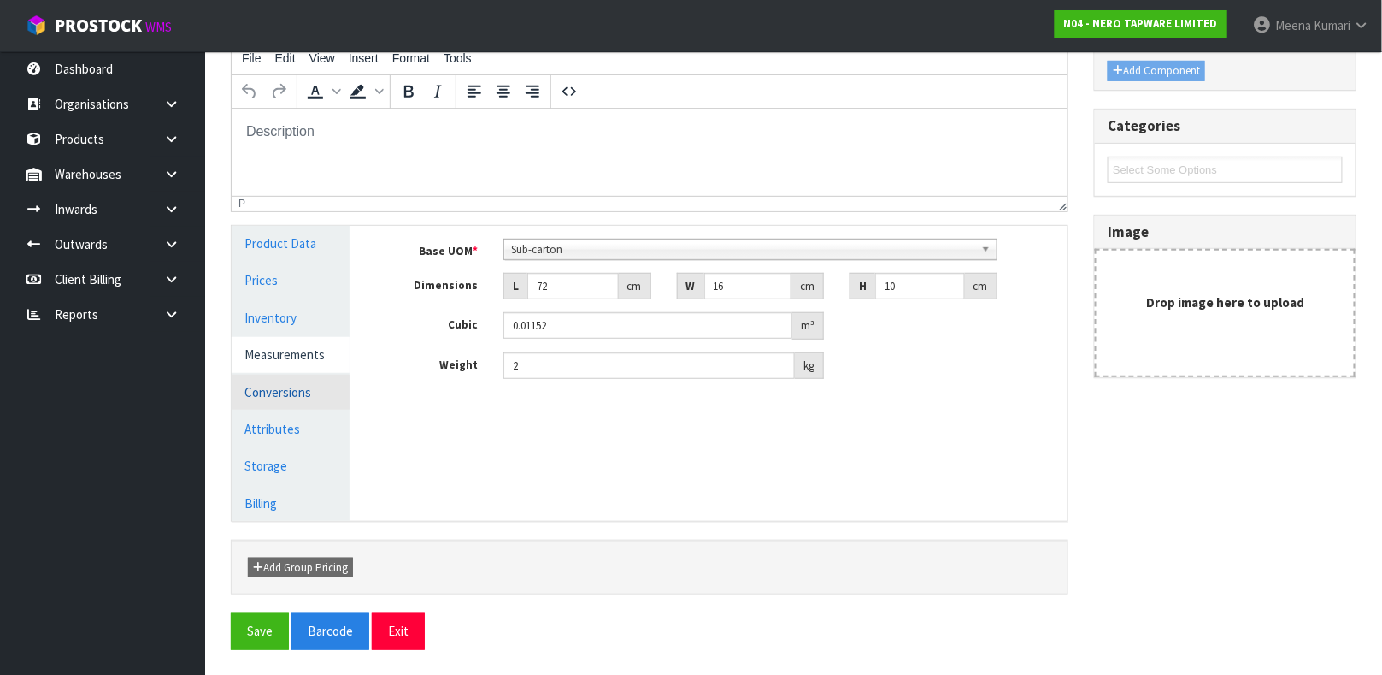
click at [312, 386] on link "Conversions" at bounding box center [291, 391] width 118 height 35
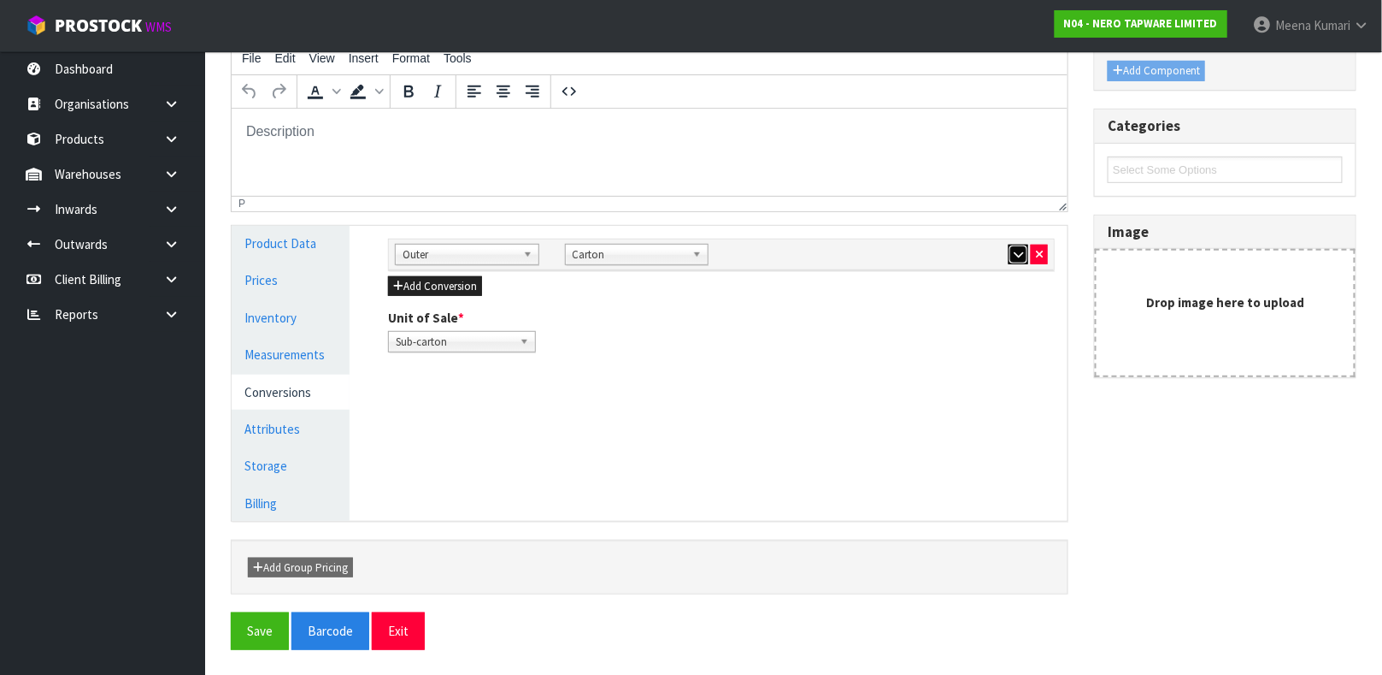
click at [1020, 249] on icon "button" at bounding box center [1018, 254] width 9 height 11
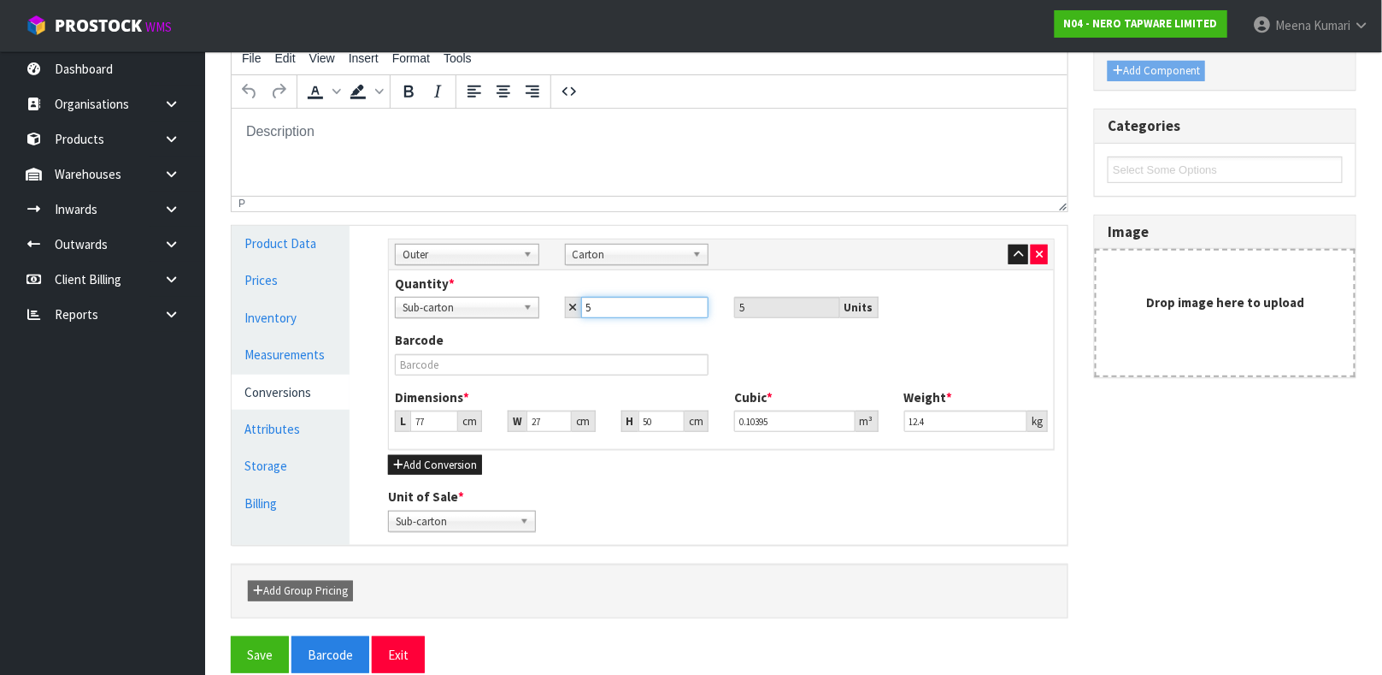
drag, startPoint x: 623, startPoint y: 303, endPoint x: 490, endPoint y: 312, distance: 133.6
click at [490, 312] on div "Sub-carton Carton Sub-carton 5 5 Units" at bounding box center [721, 307] width 679 height 21
drag, startPoint x: 432, startPoint y: 415, endPoint x: 291, endPoint y: 418, distance: 141.1
click at [291, 418] on div "Product Data Prices Inventory Measurements Conversions Attributes Storage Billi…" at bounding box center [650, 385] width 862 height 319
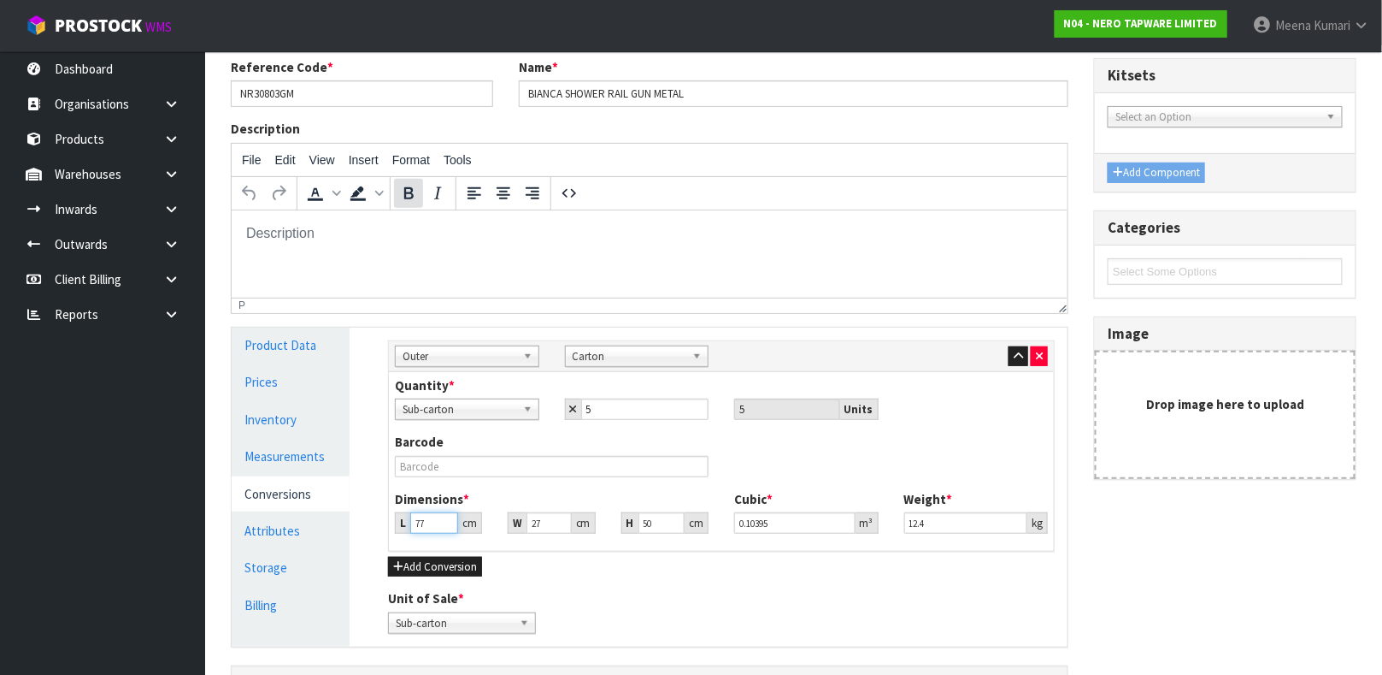
scroll to position [105, 0]
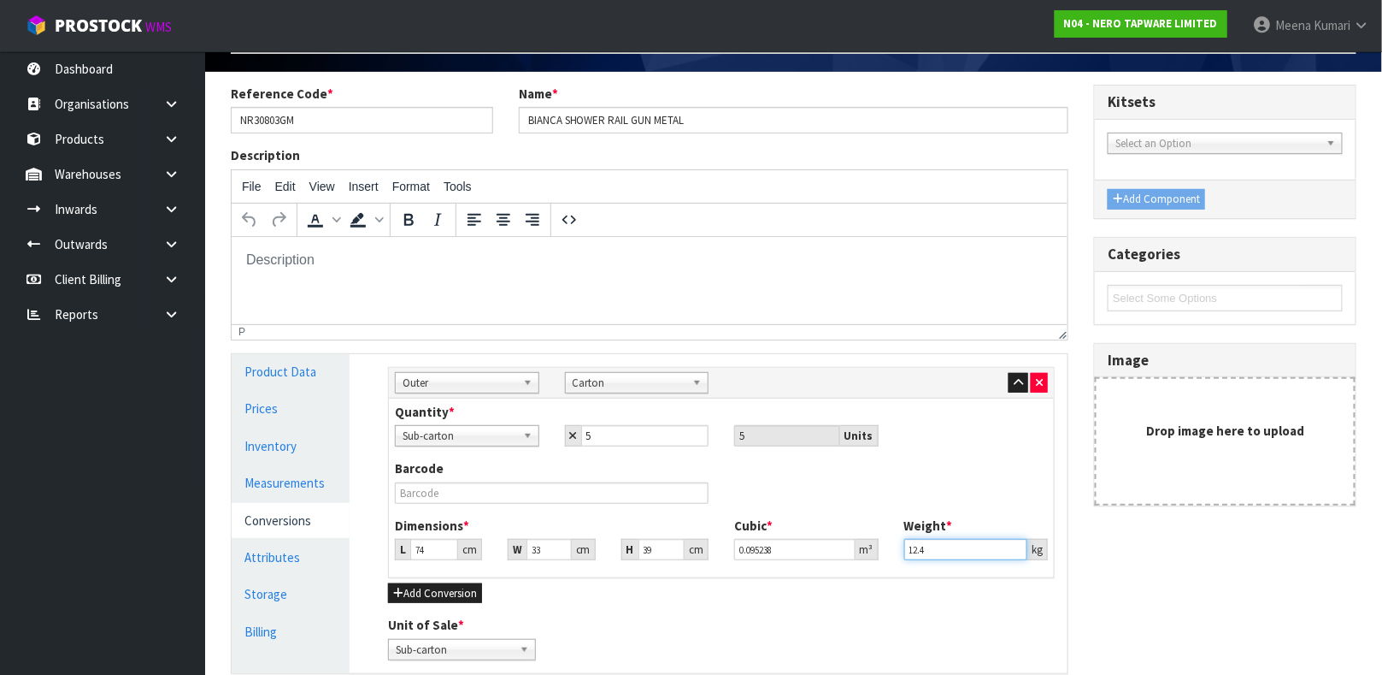
drag, startPoint x: 938, startPoint y: 558, endPoint x: 811, endPoint y: 575, distance: 127.6
click at [812, 575] on div "Quantity * Sub-carton Carton Sub-carton 5 5 Units Barcode Dimensions * L 74 cm …" at bounding box center [721, 487] width 665 height 179
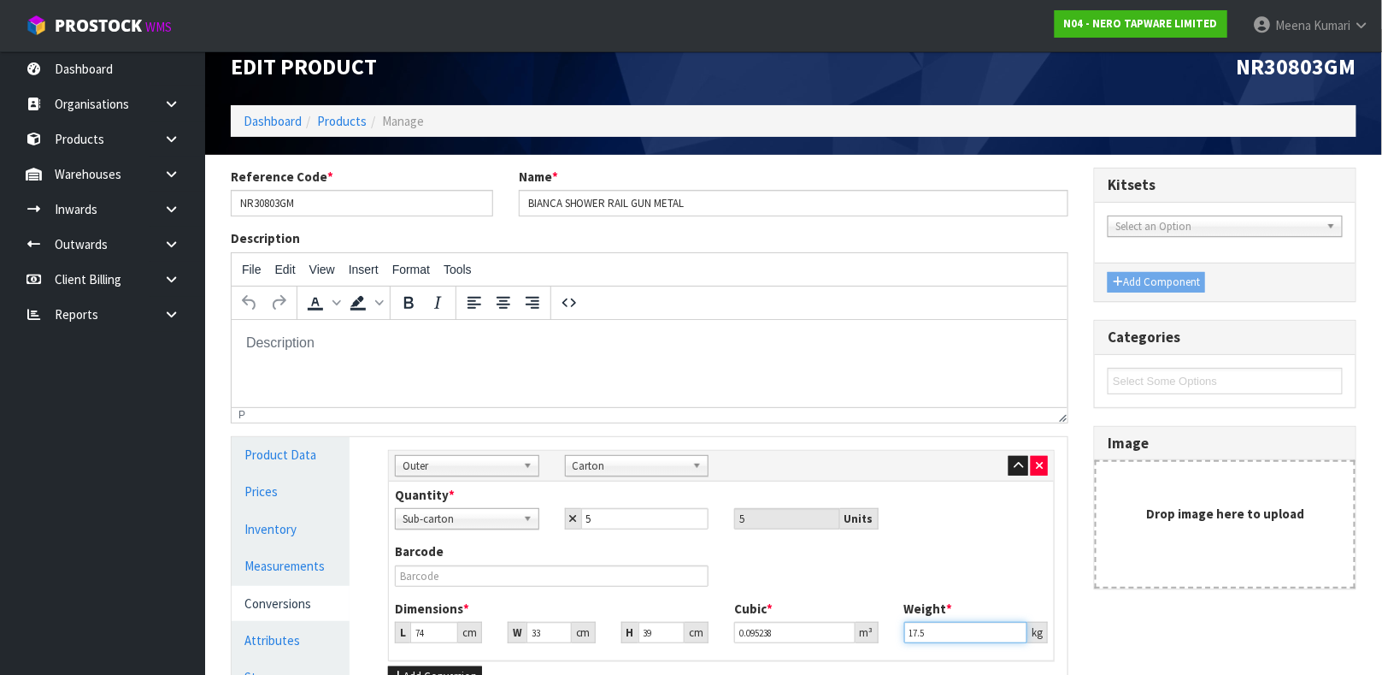
scroll to position [0, 0]
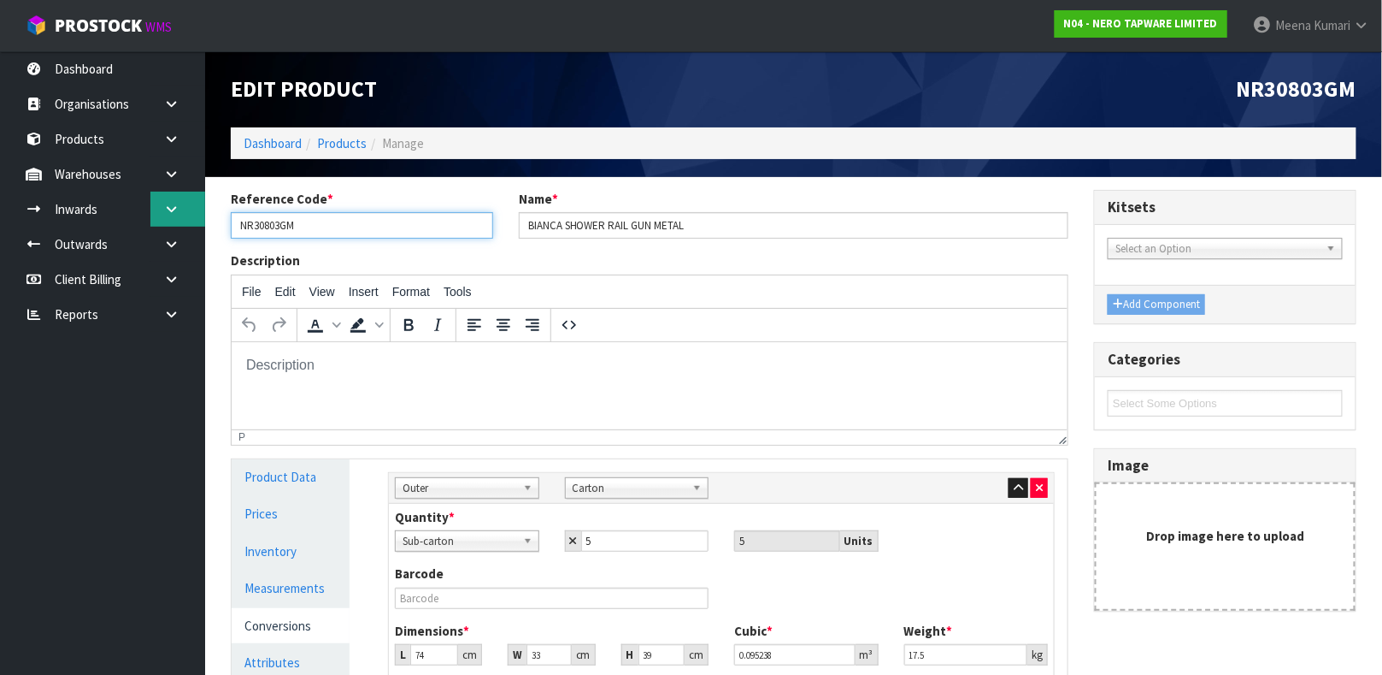
drag, startPoint x: 321, startPoint y: 217, endPoint x: 186, endPoint y: 216, distance: 135.1
click at [186, 216] on body "Toggle navigation ProStock WMS N04 - NERO TAPWARE LIMITED [PERSON_NAME] Logout …" at bounding box center [691, 337] width 1382 height 675
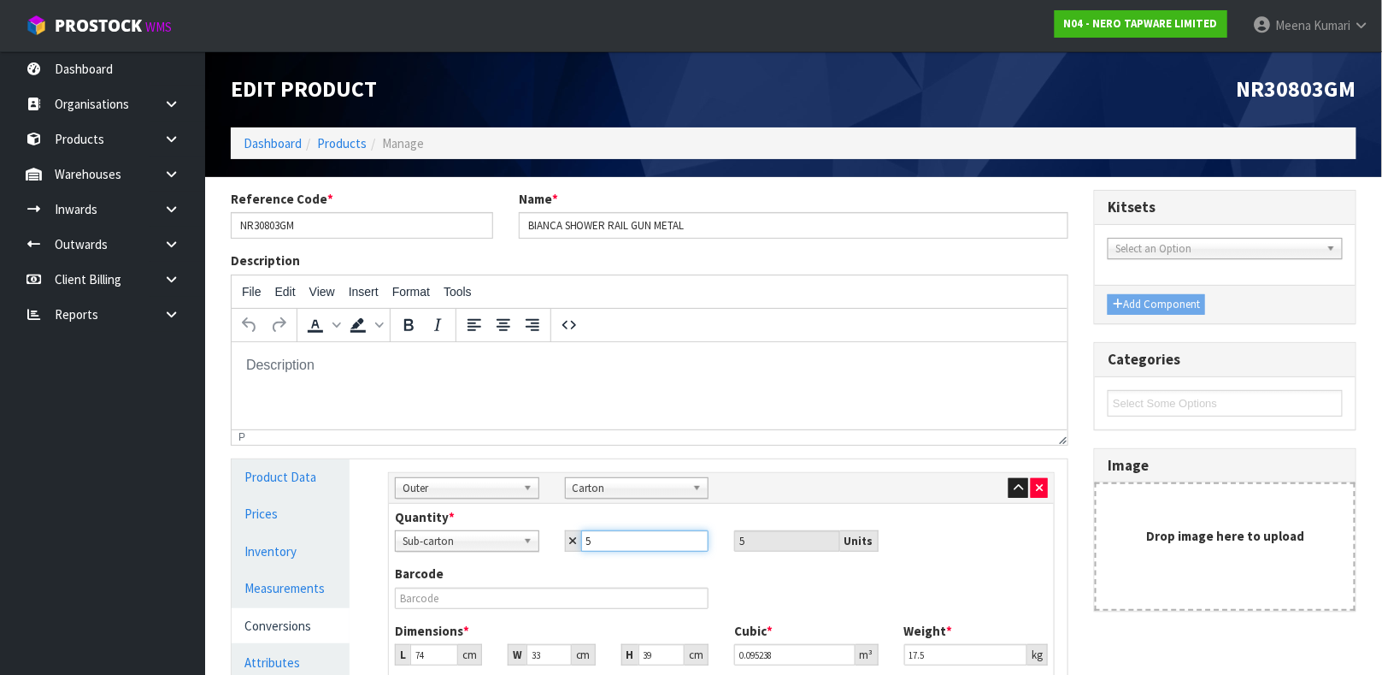
drag, startPoint x: 604, startPoint y: 534, endPoint x: 465, endPoint y: 517, distance: 139.5
click at [465, 517] on div "Quantity * Sub-carton Carton Sub-carton 5 5 Units" at bounding box center [721, 530] width 679 height 44
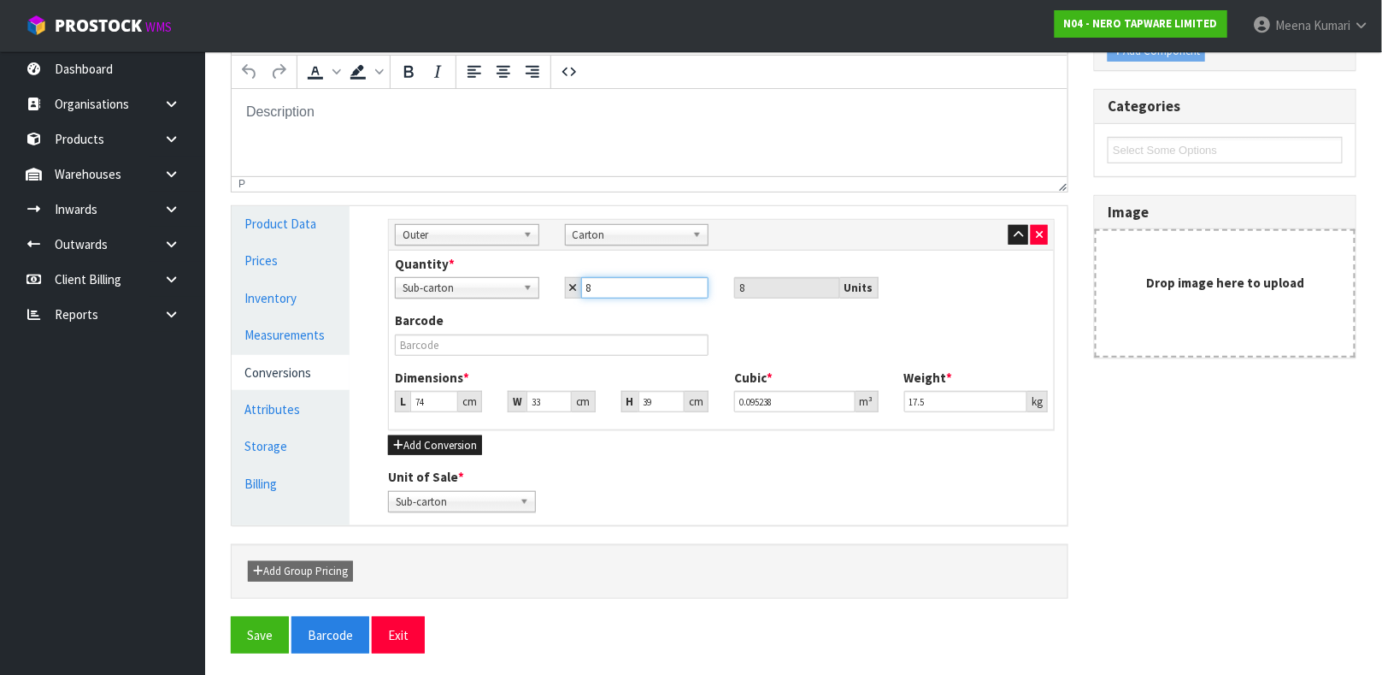
scroll to position [256, 0]
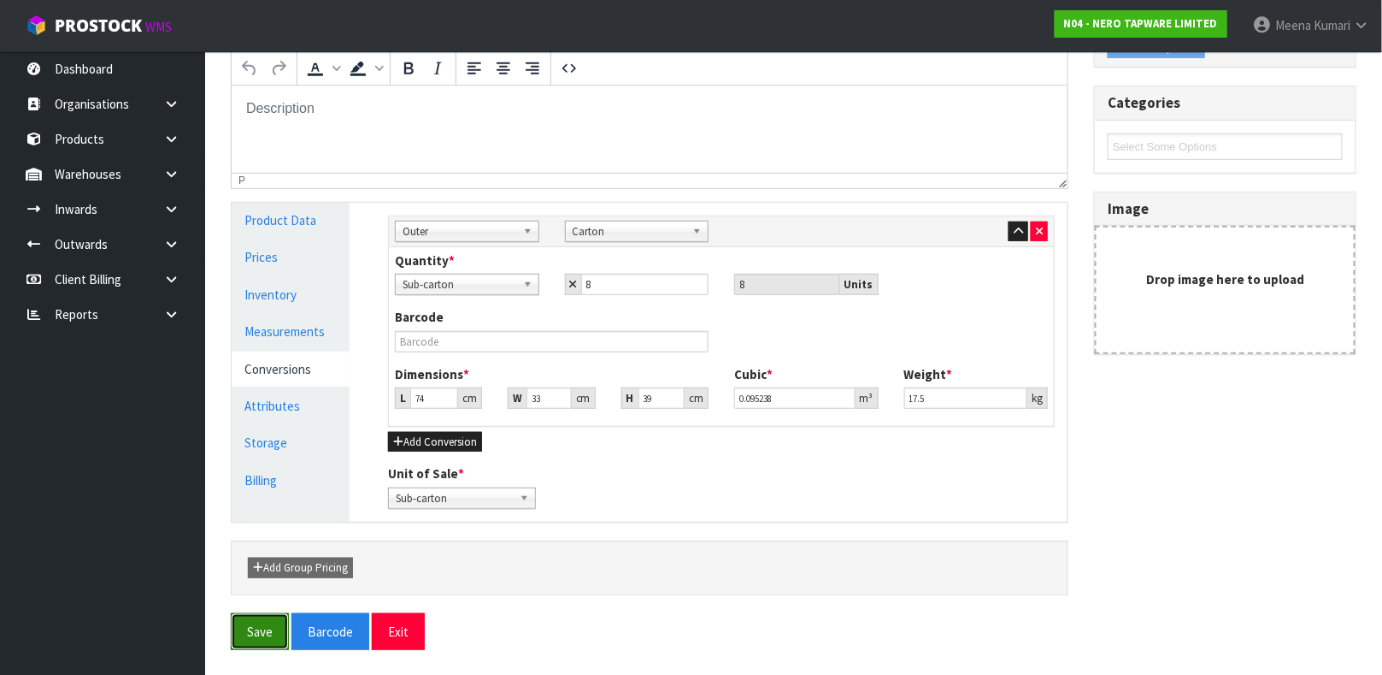
click at [262, 598] on button "Save" at bounding box center [260, 631] width 58 height 37
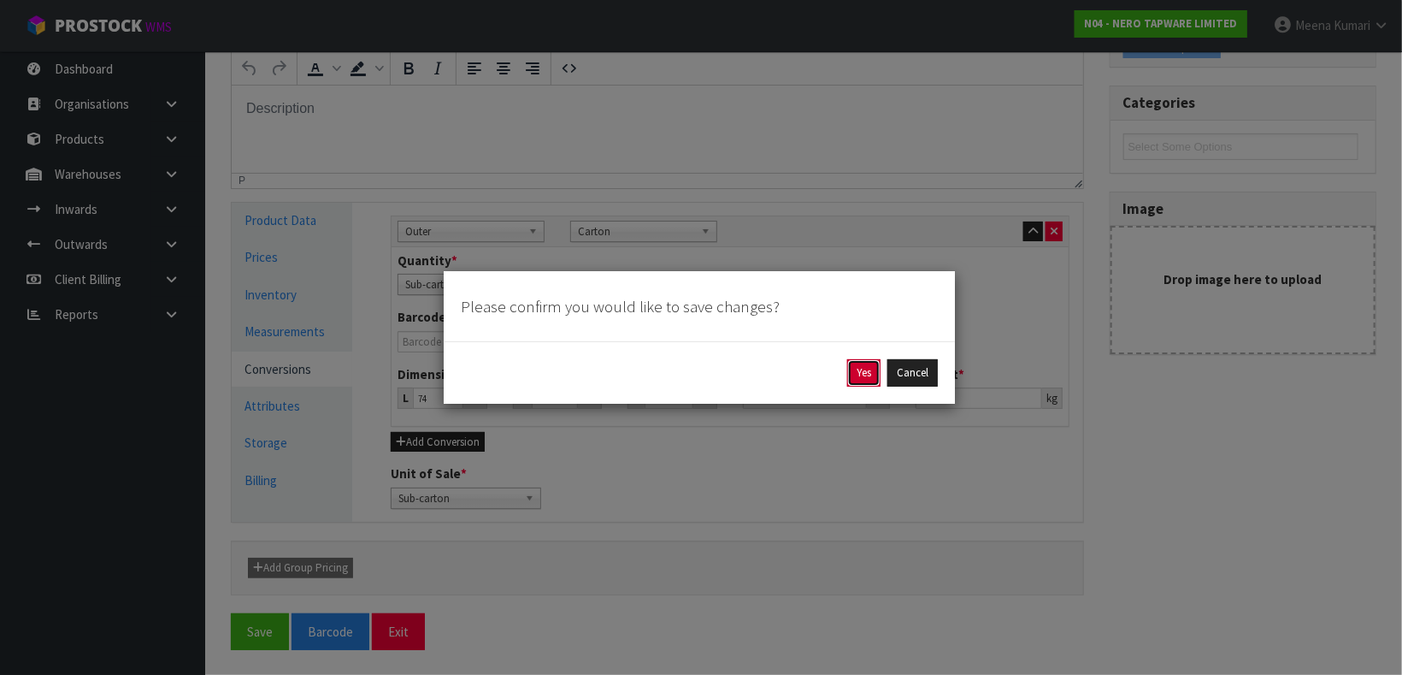
click at [854, 372] on button "Yes" at bounding box center [863, 372] width 33 height 27
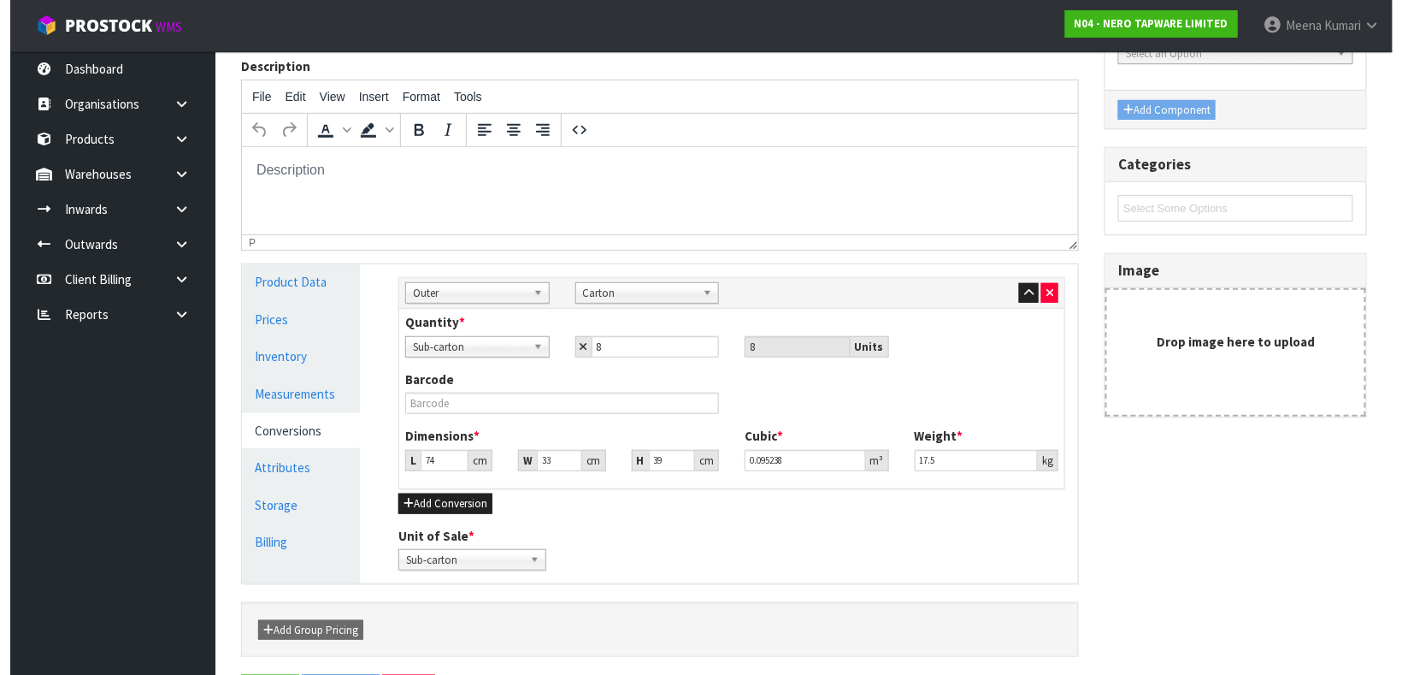
scroll to position [0, 0]
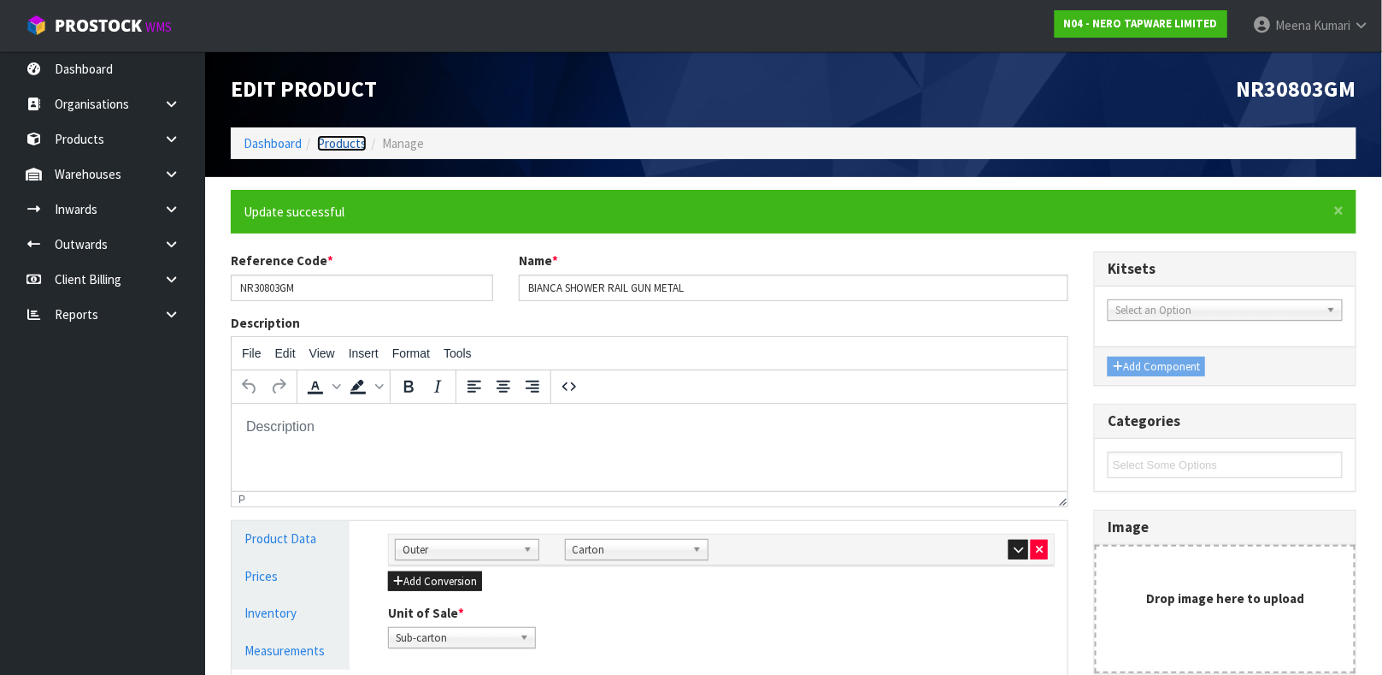
click at [340, 138] on link "Products" at bounding box center [342, 143] width 50 height 16
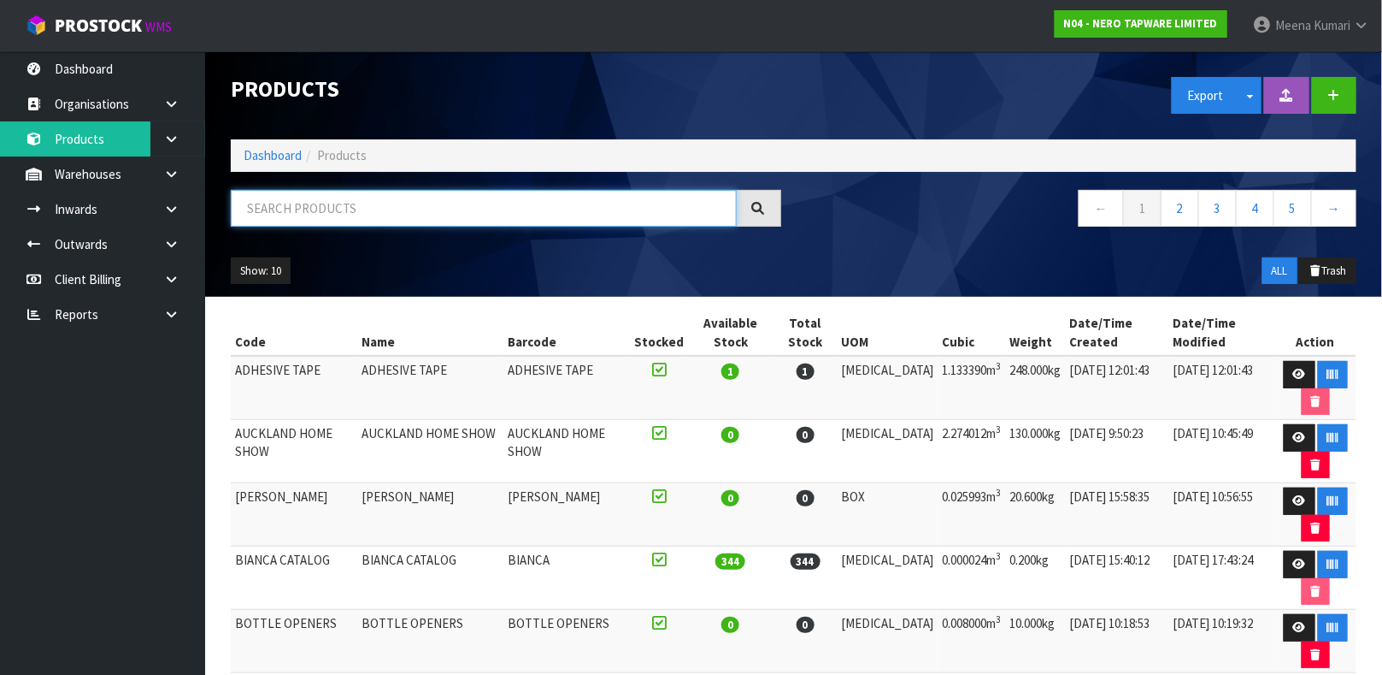
click at [356, 200] on input "text" at bounding box center [484, 208] width 506 height 37
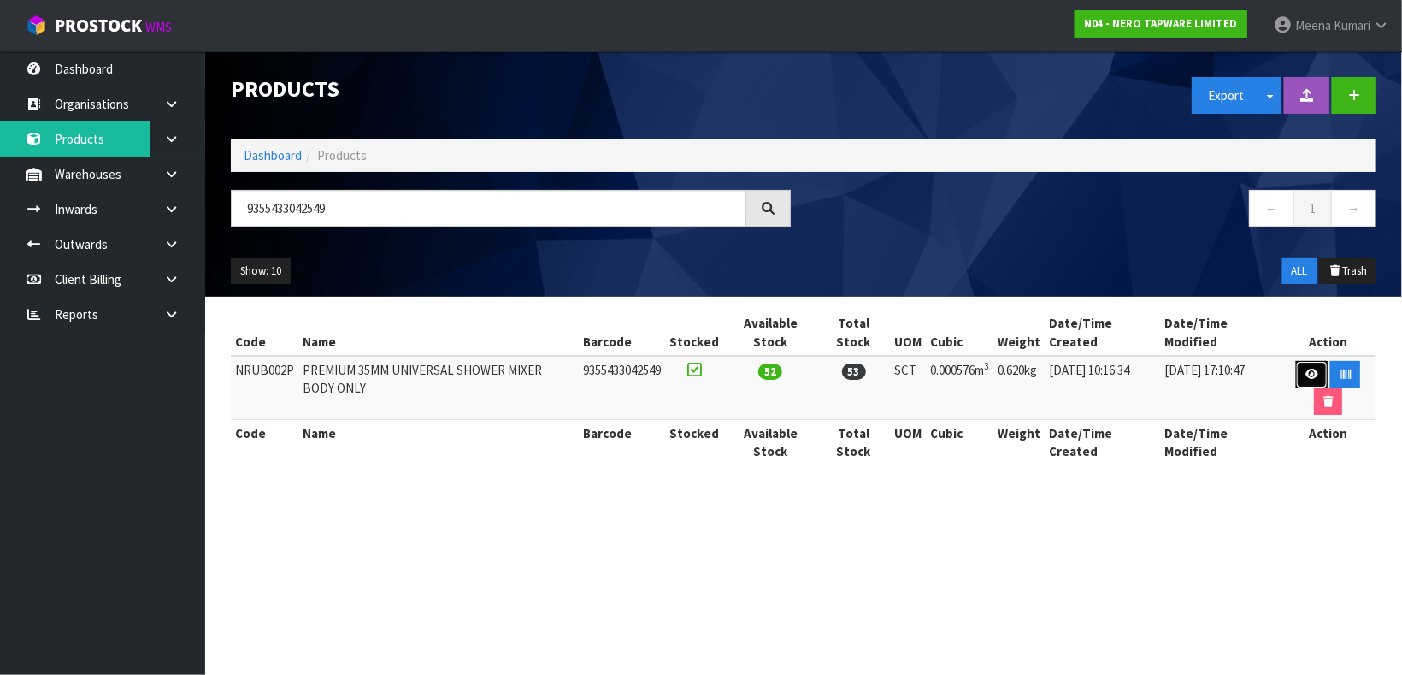
click at [1228, 377] on icon at bounding box center [1311, 373] width 13 height 11
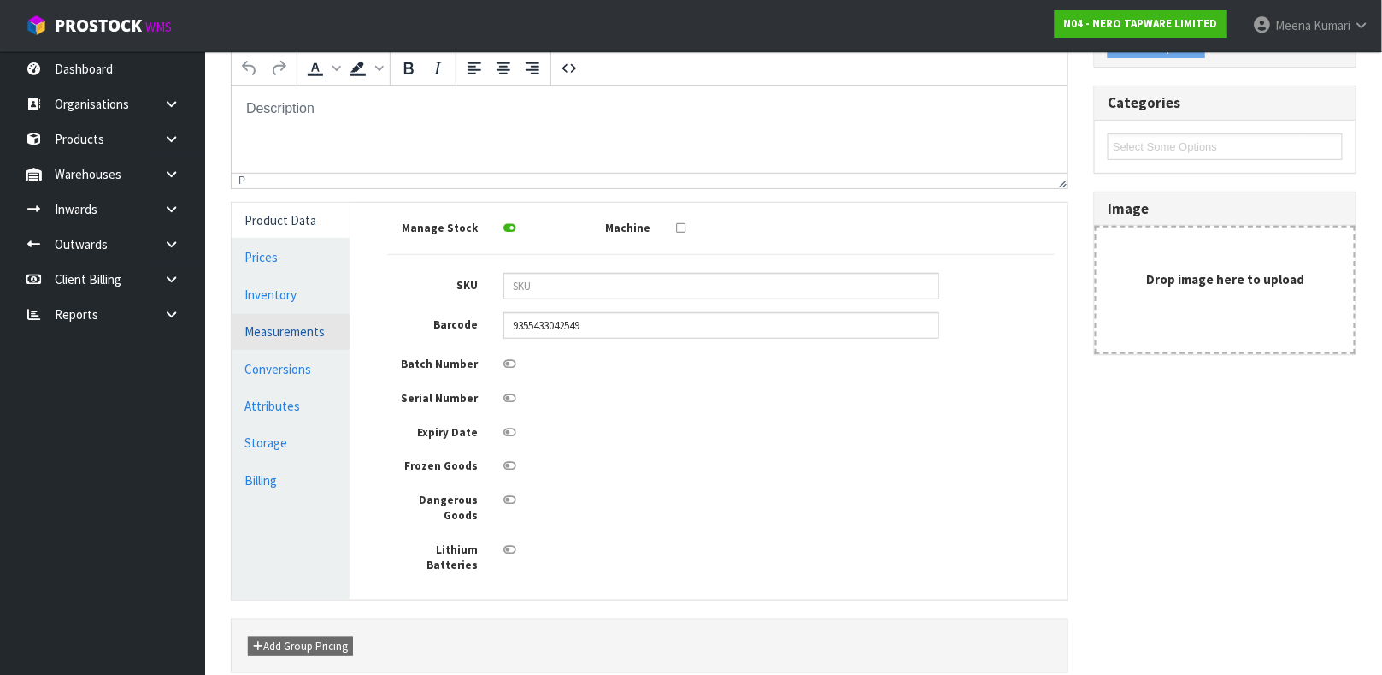
click at [274, 318] on link "Measurements" at bounding box center [291, 331] width 118 height 35
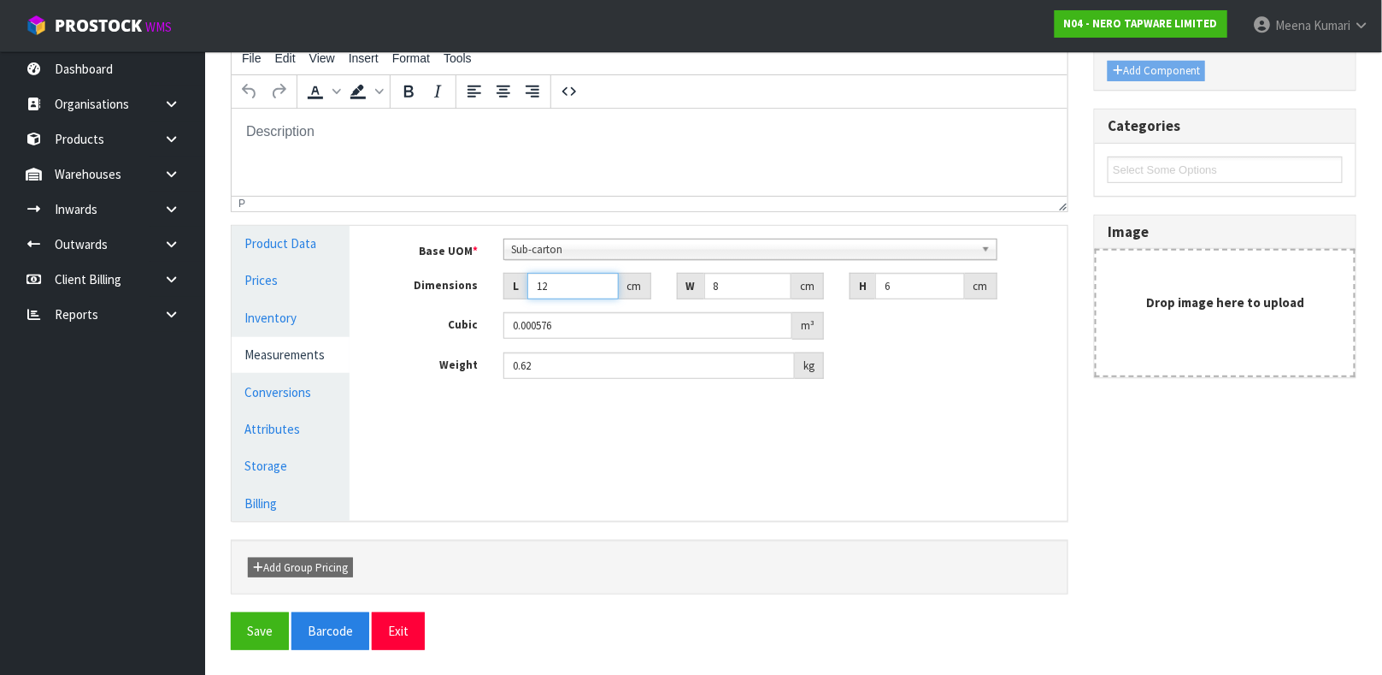
drag, startPoint x: 568, startPoint y: 281, endPoint x: 471, endPoint y: 289, distance: 96.9
click at [471, 289] on div "Dimensions L 12 cm W 8 cm H 6 cm" at bounding box center [721, 286] width 692 height 27
drag, startPoint x: 565, startPoint y: 360, endPoint x: 386, endPoint y: 361, distance: 178.7
click at [388, 361] on div "Weight 0.62 kg" at bounding box center [721, 365] width 692 height 27
click at [257, 392] on link "Conversions" at bounding box center [291, 391] width 118 height 35
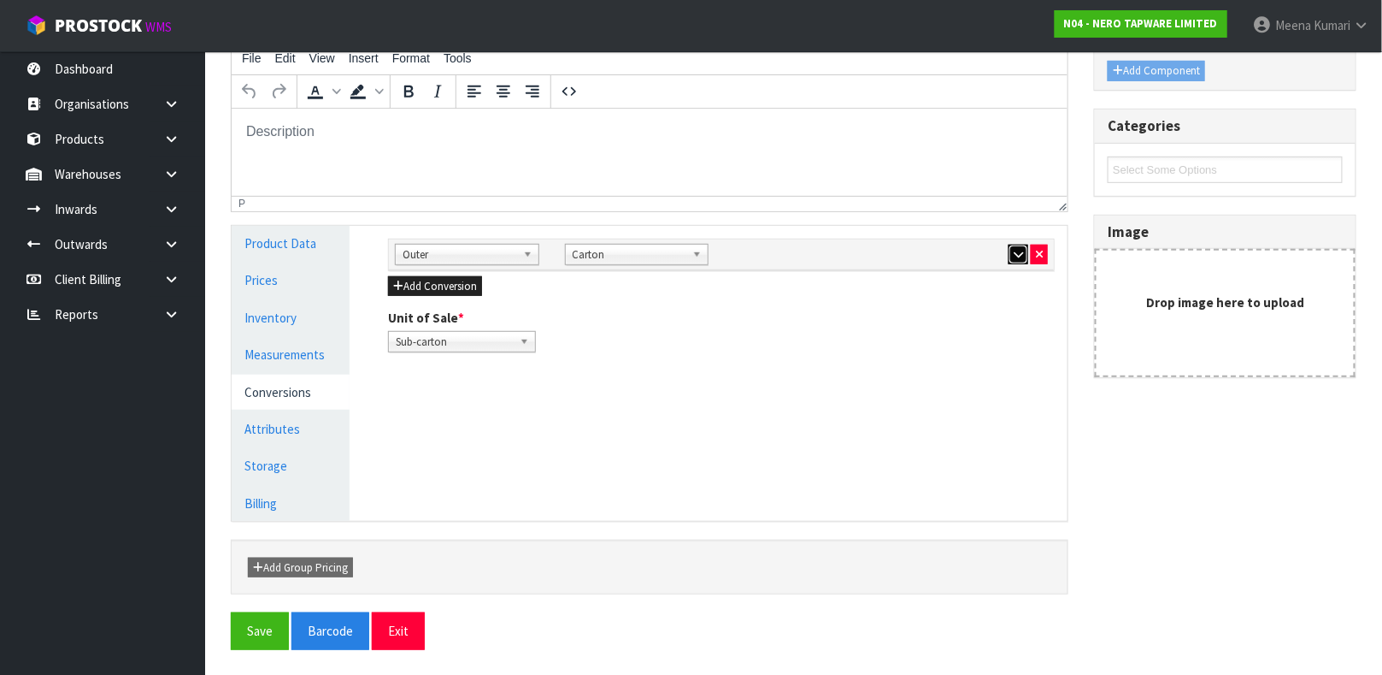
click at [1014, 250] on icon "button" at bounding box center [1018, 254] width 9 height 11
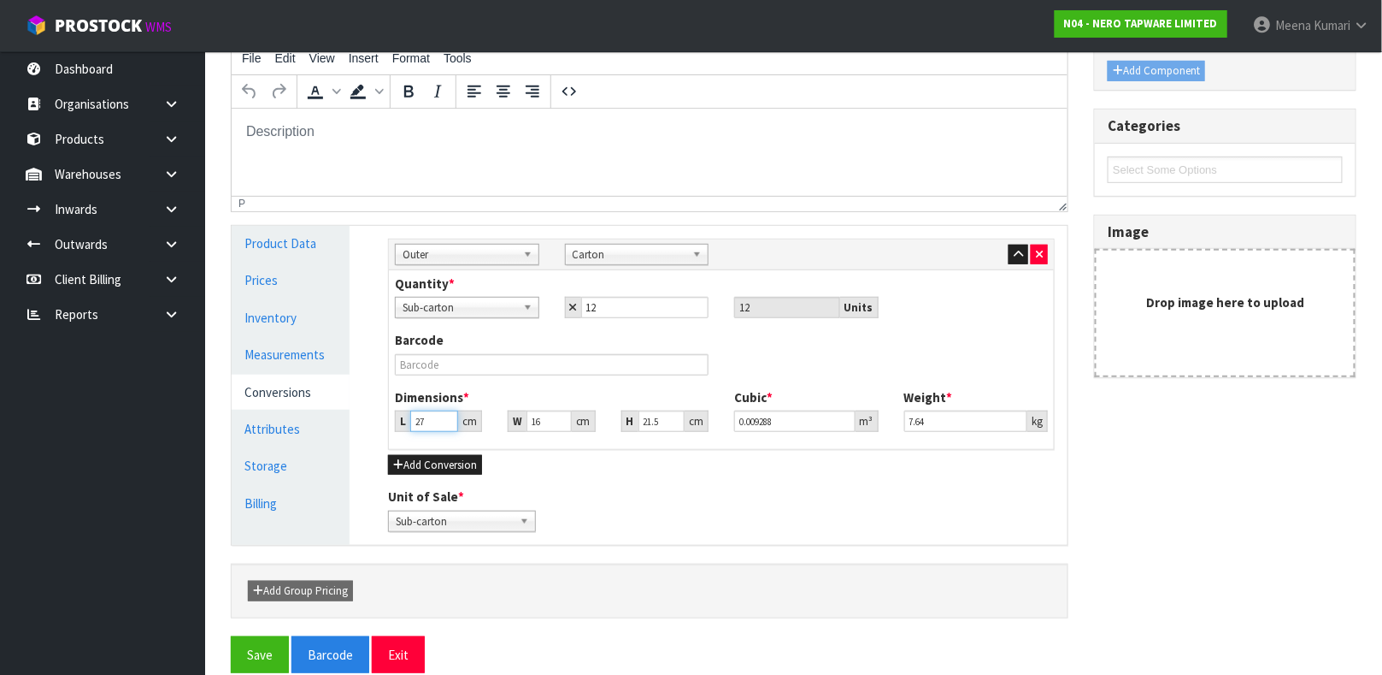
drag, startPoint x: 430, startPoint y: 425, endPoint x: 342, endPoint y: 405, distance: 90.2
click at [345, 405] on div "Product Data Prices Inventory Measurements Conversions Attributes Storage Billi…" at bounding box center [650, 385] width 862 height 319
drag, startPoint x: 941, startPoint y: 420, endPoint x: 802, endPoint y: 410, distance: 139.7
click at [802, 410] on div "Dimensions * L 30 cm W 17 cm H 24 cm Cubic * 0.01224 m³ Weight * 7.64 kg" at bounding box center [721, 416] width 679 height 56
click at [616, 309] on input "12" at bounding box center [645, 307] width 128 height 21
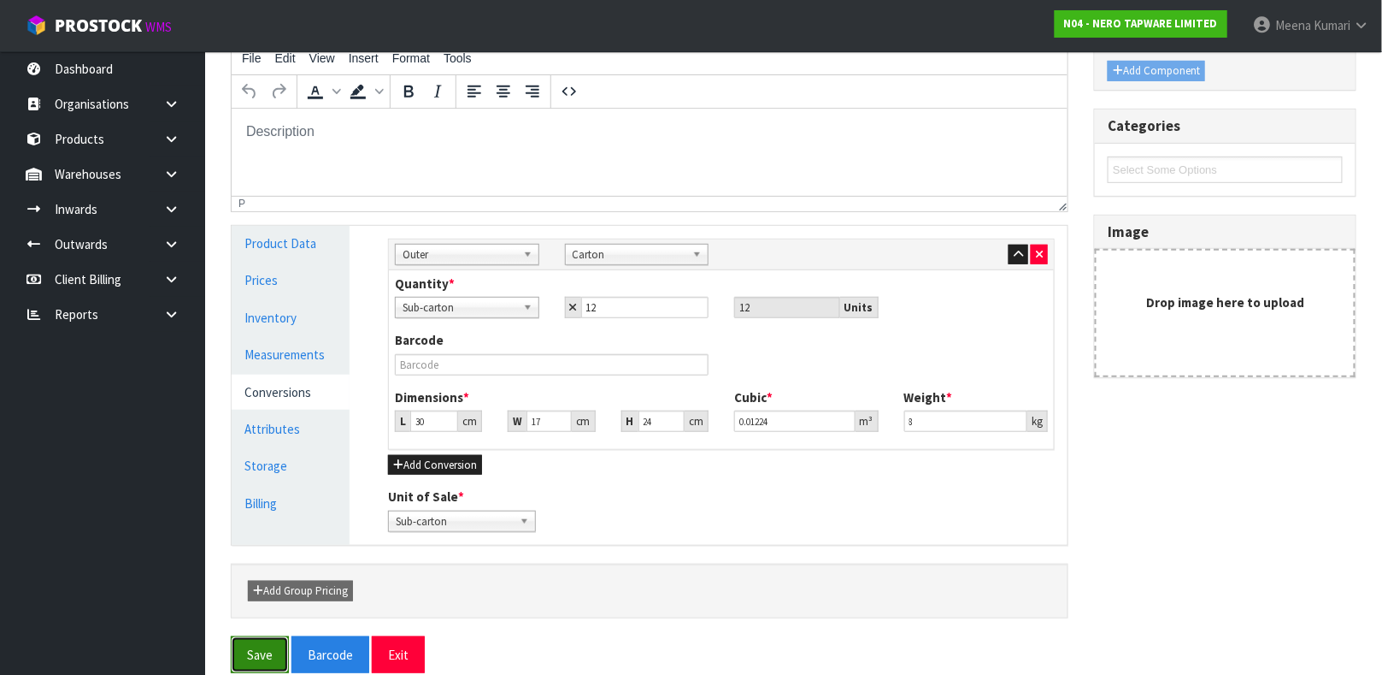
click at [276, 598] on button "Save" at bounding box center [260, 654] width 58 height 37
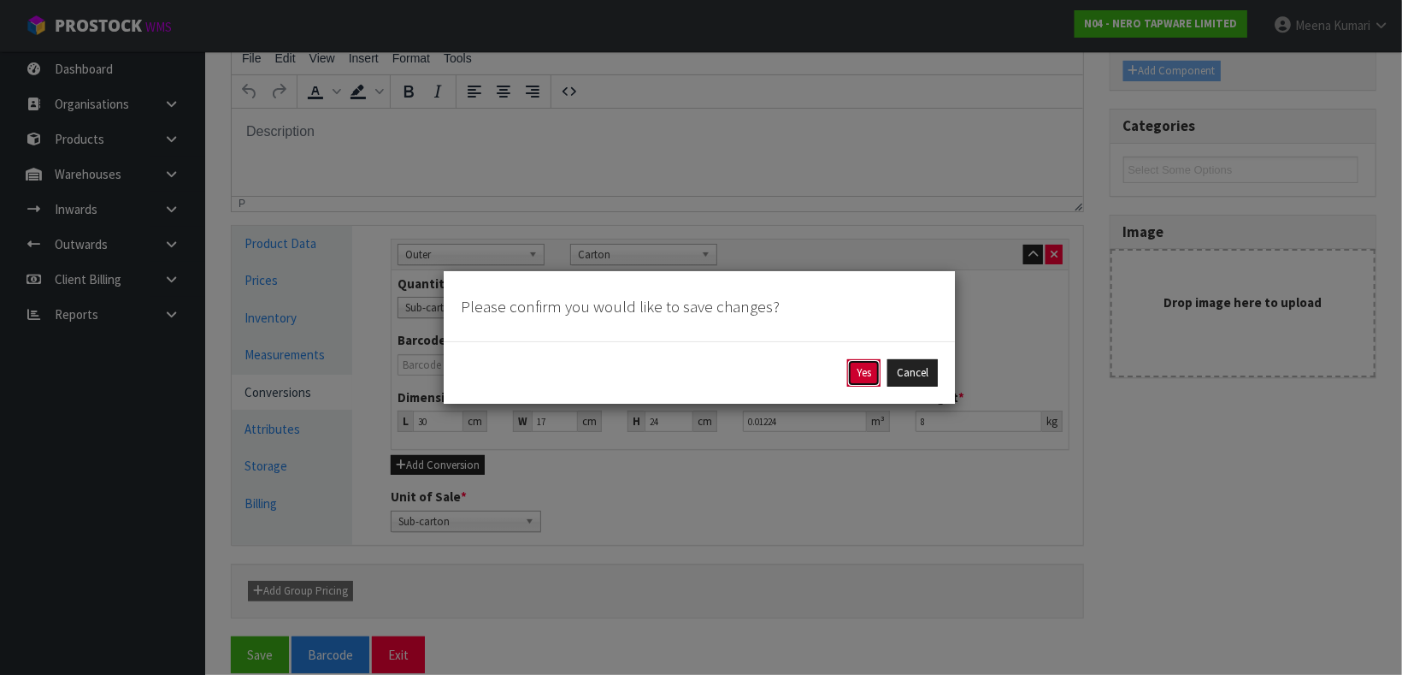
click at [850, 372] on button "Yes" at bounding box center [863, 372] width 33 height 27
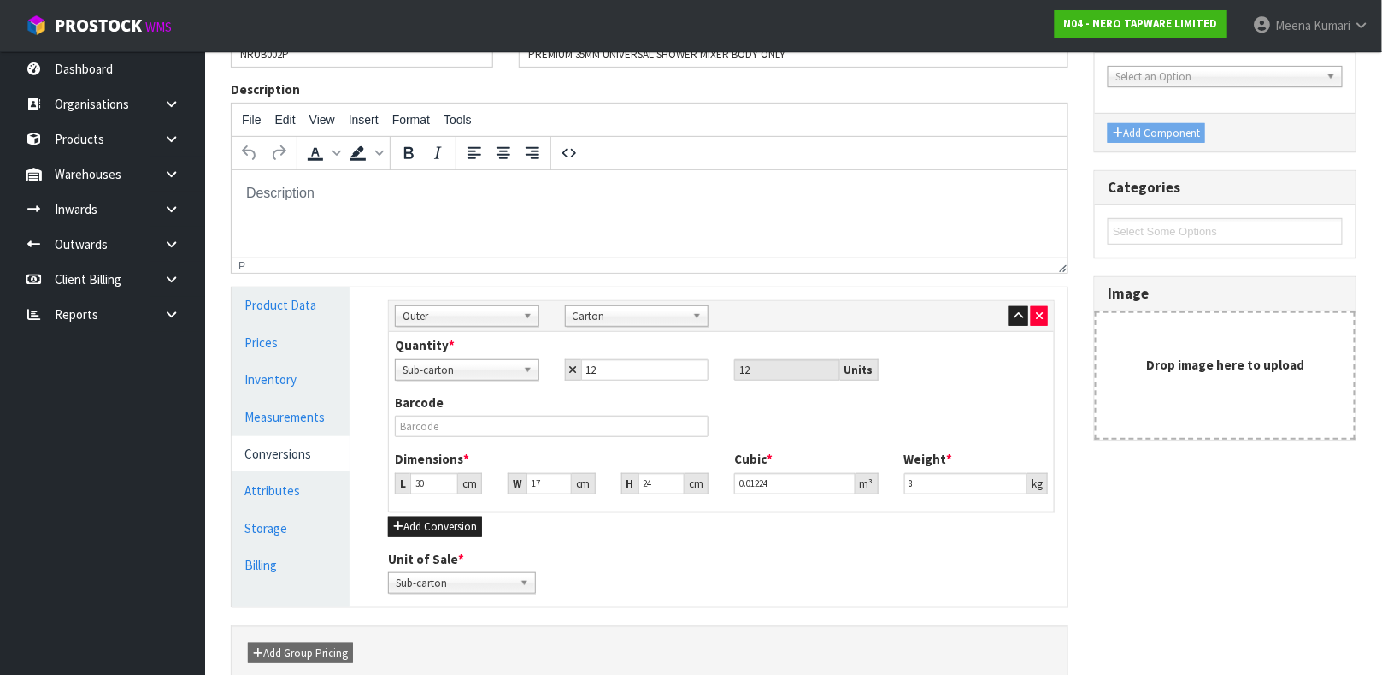
scroll to position [0, 0]
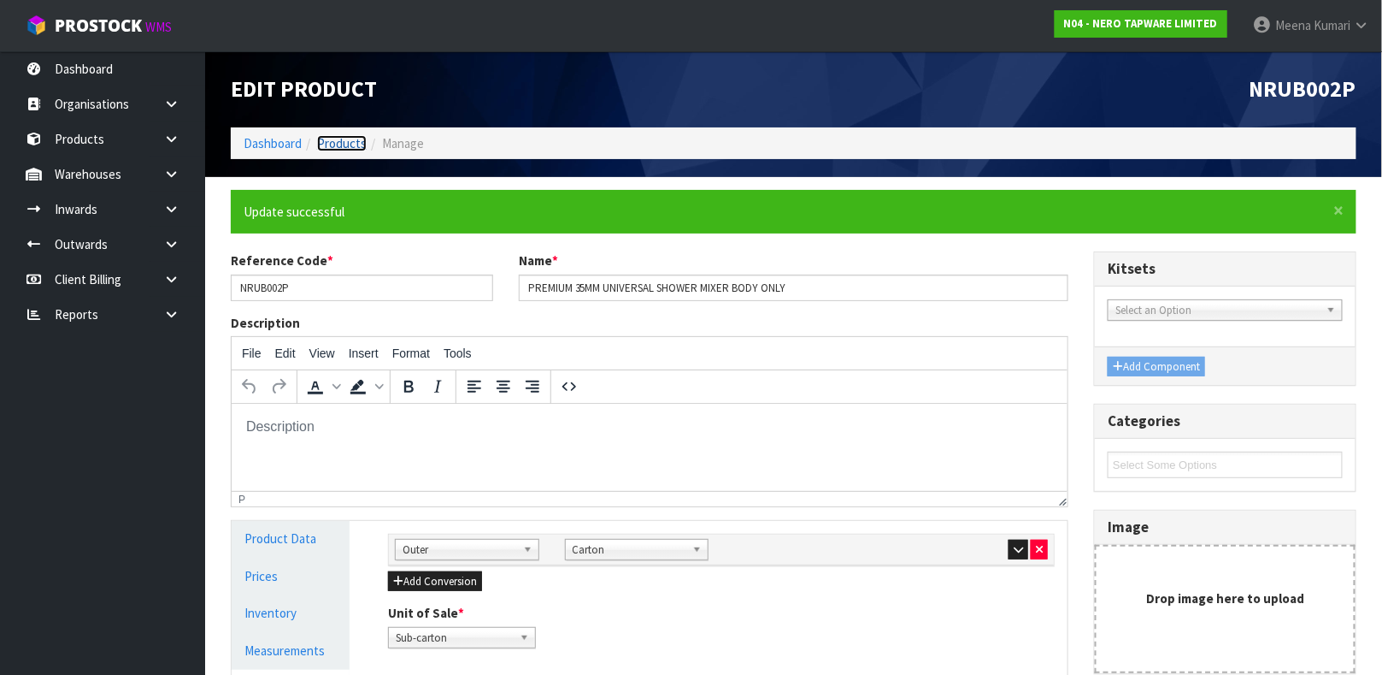
click at [343, 138] on link "Products" at bounding box center [342, 143] width 50 height 16
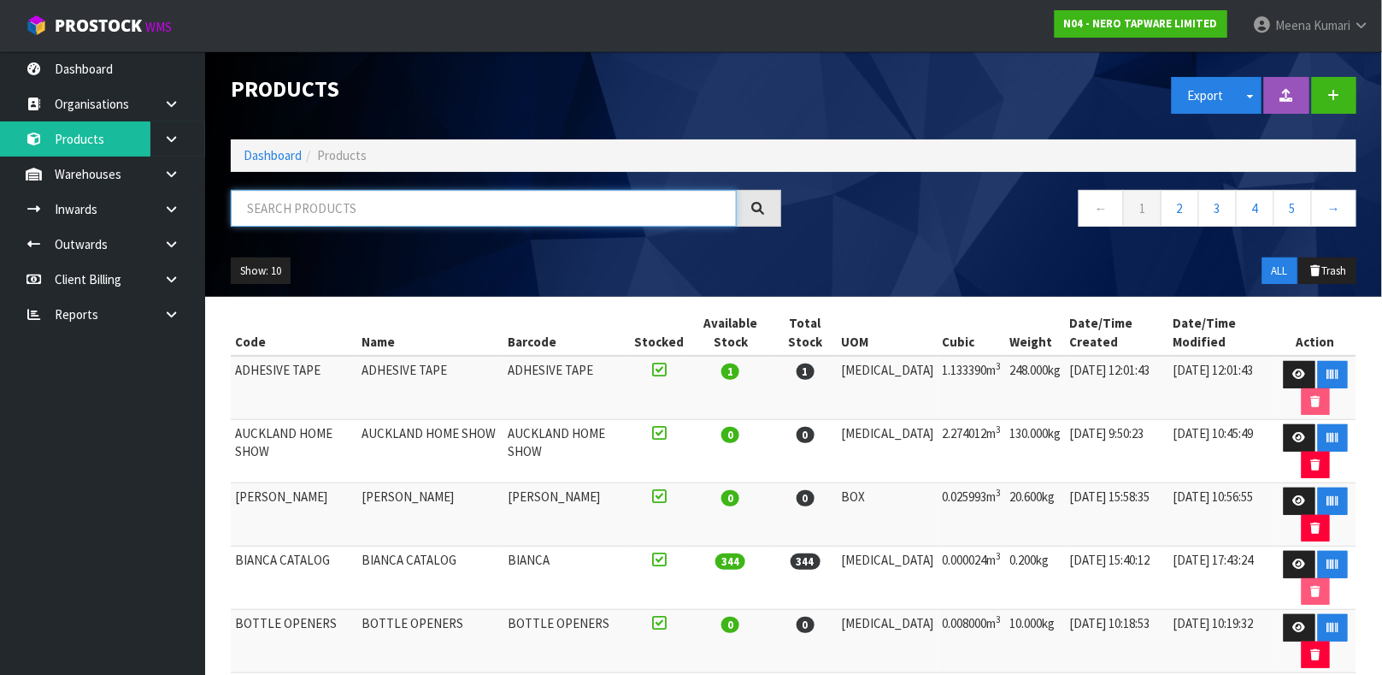
click at [334, 197] on input "text" at bounding box center [484, 208] width 506 height 37
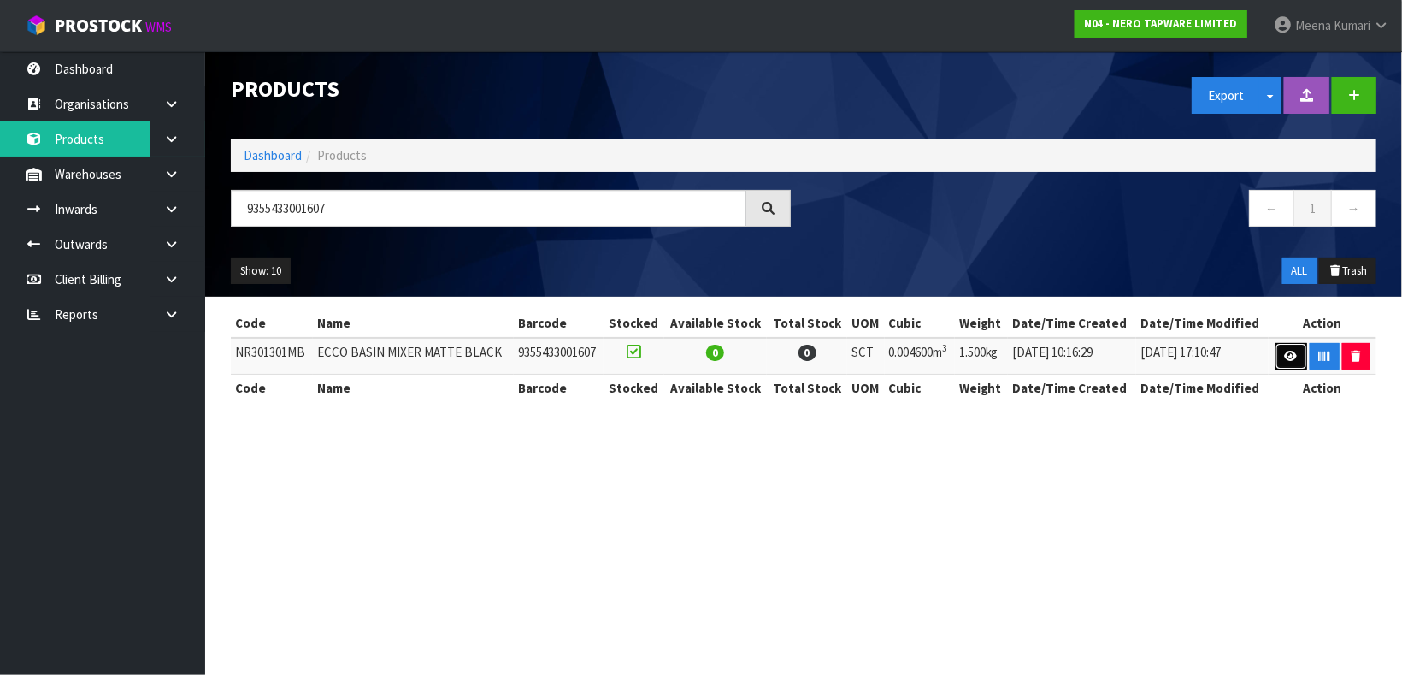
click at [1228, 349] on link at bounding box center [1292, 356] width 32 height 27
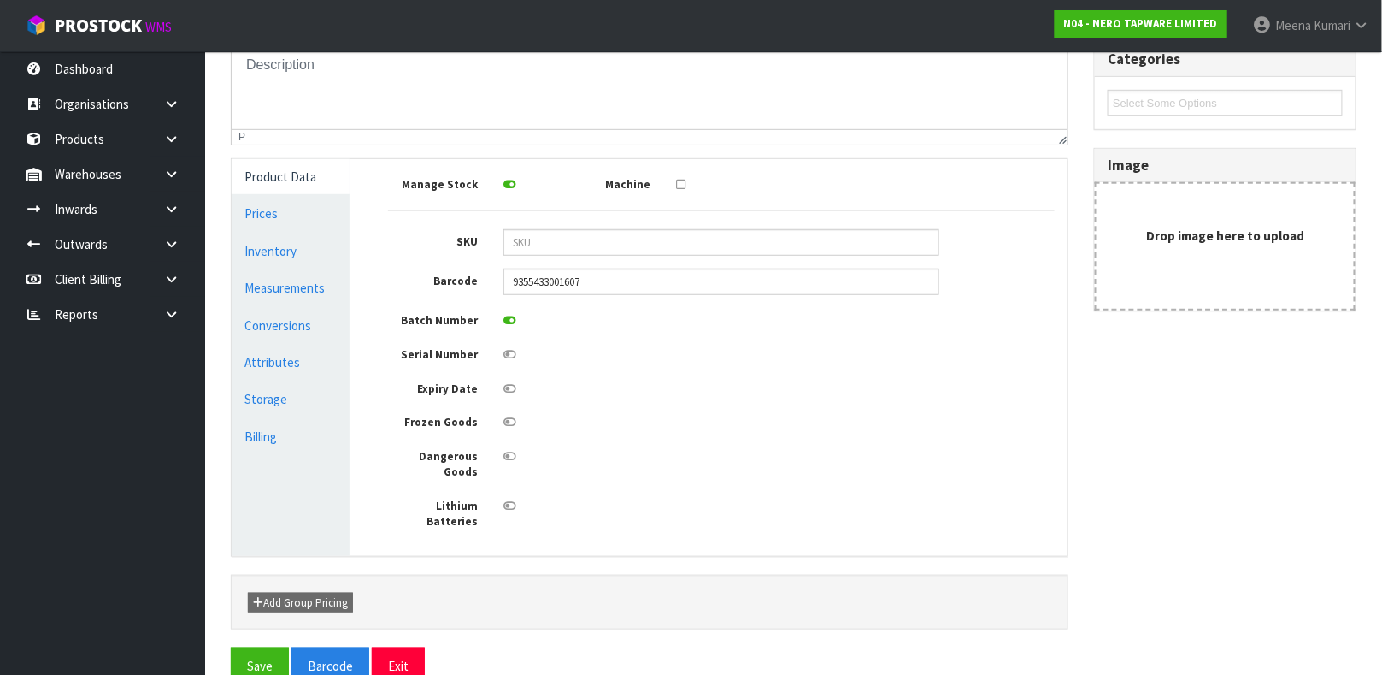
scroll to position [306, 0]
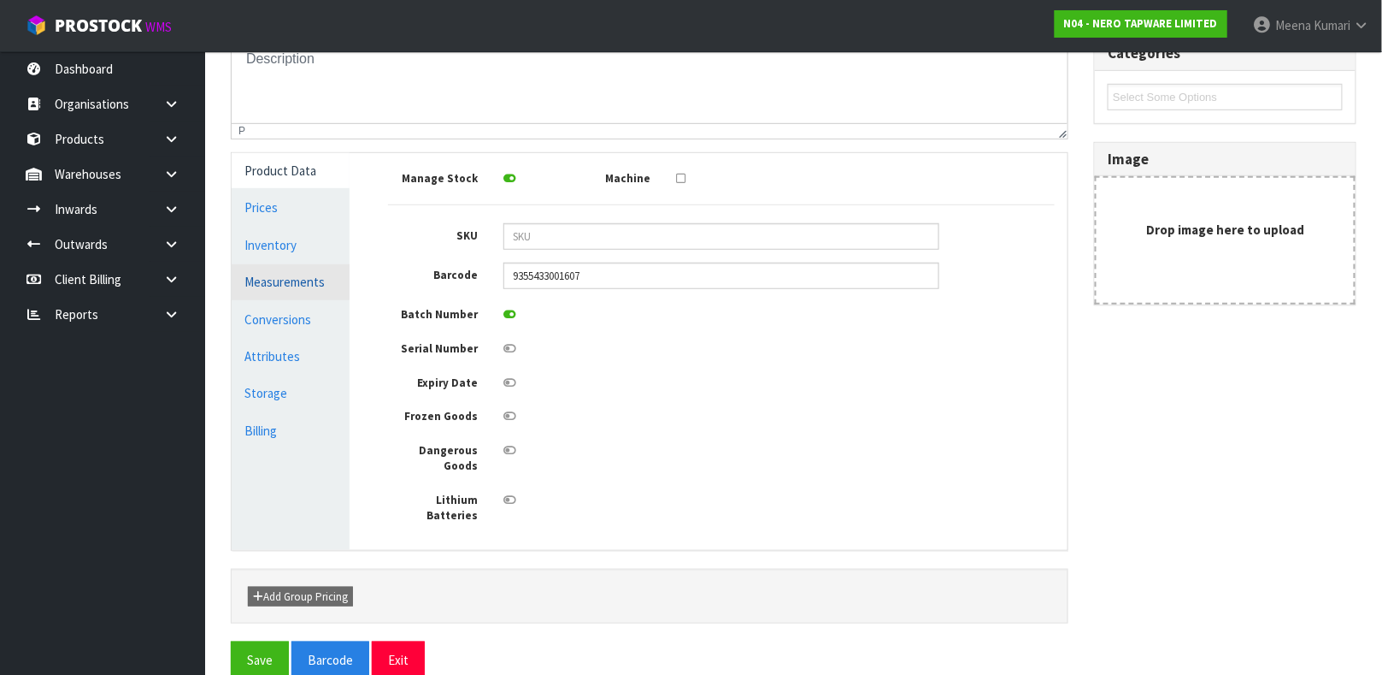
click at [297, 273] on link "Measurements" at bounding box center [291, 281] width 118 height 35
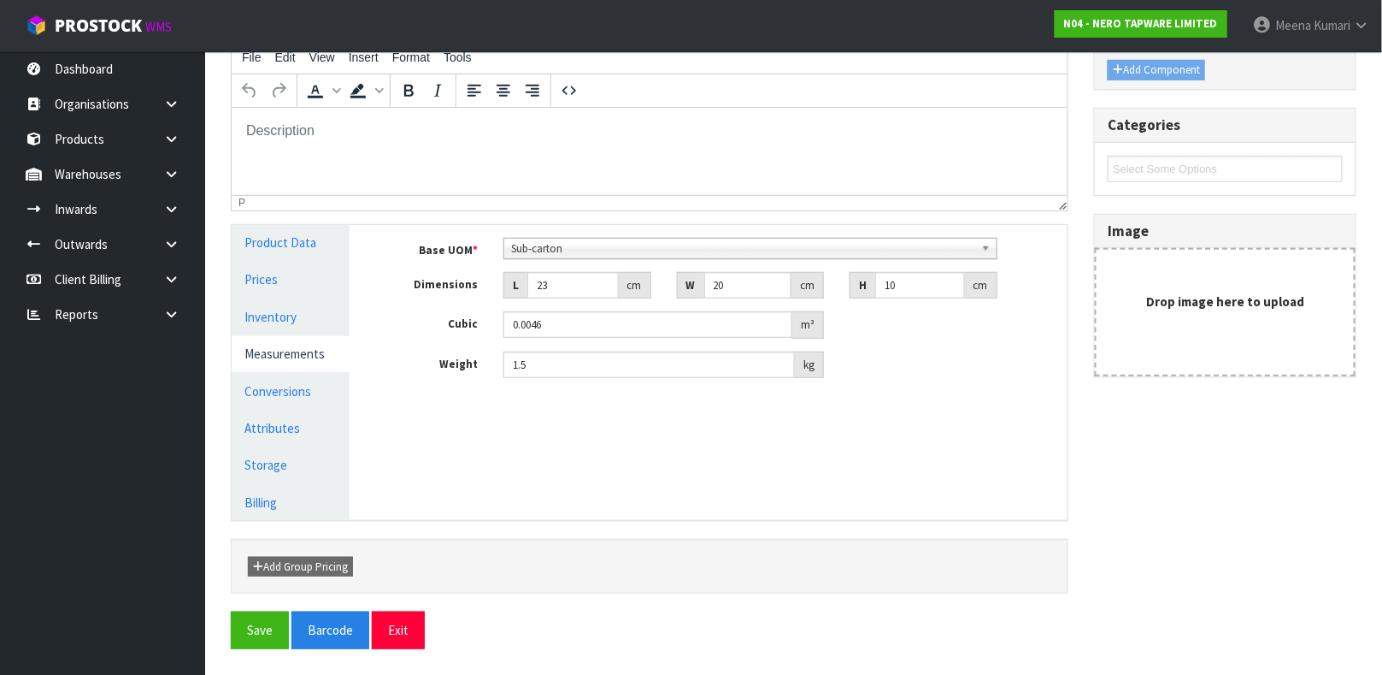
scroll to position [233, 0]
click at [552, 286] on input "23" at bounding box center [572, 286] width 91 height 27
drag, startPoint x: 586, startPoint y: 354, endPoint x: 288, endPoint y: 351, distance: 298.4
click at [299, 353] on div "Product Data Prices Inventory Measurements Conversions Attributes Storage Billi…" at bounding box center [650, 373] width 862 height 295
click at [288, 386] on link "Conversions" at bounding box center [291, 391] width 118 height 35
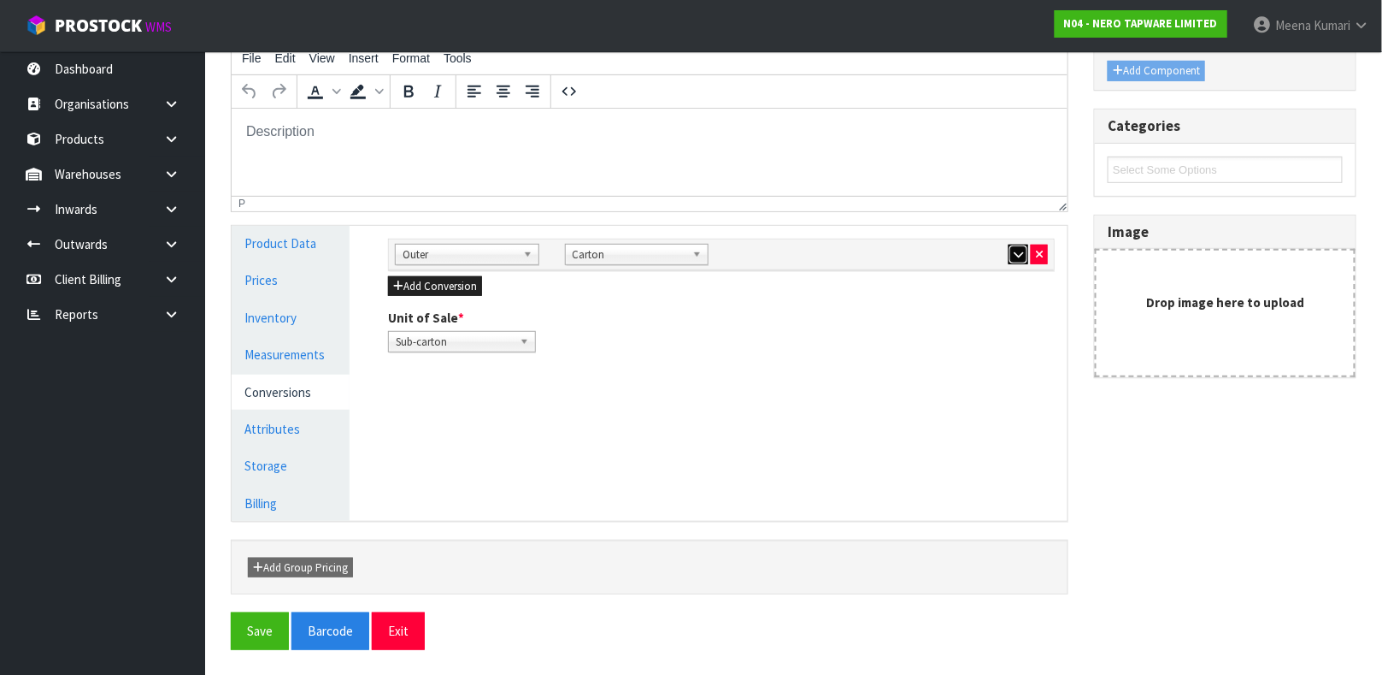
click at [1011, 247] on button "button" at bounding box center [1019, 255] width 20 height 21
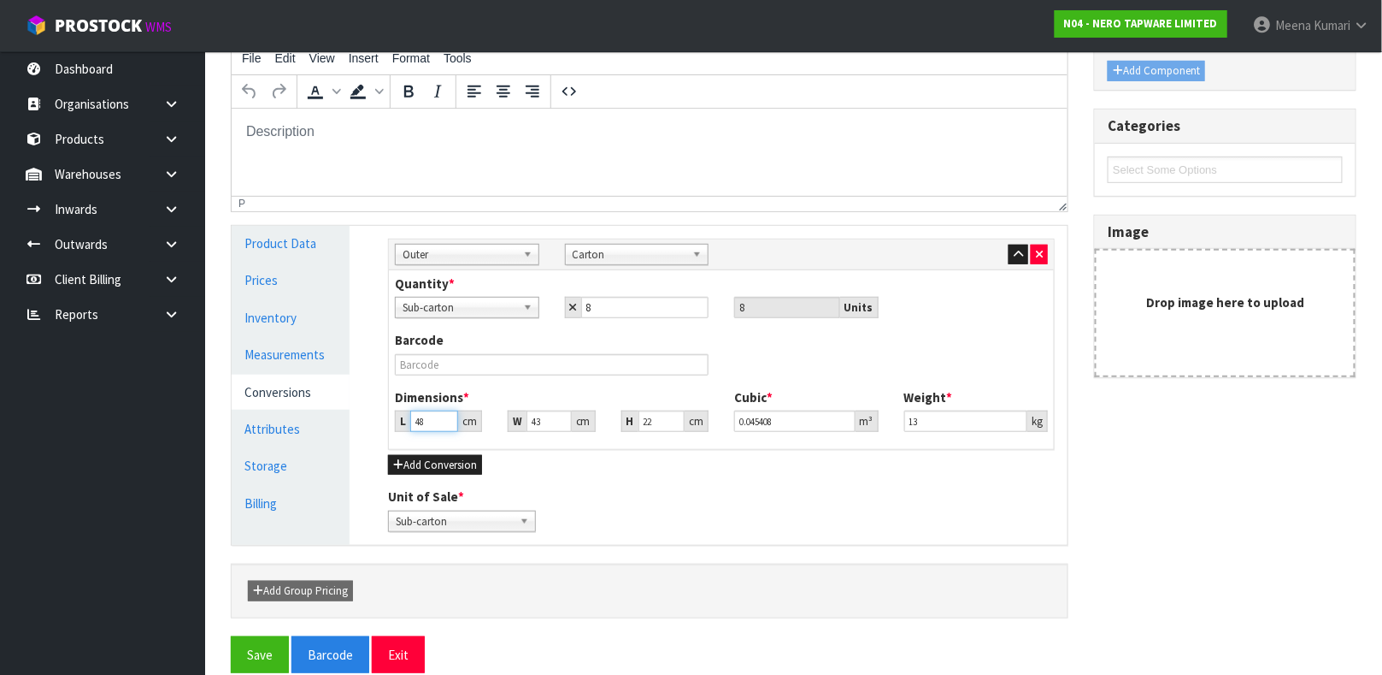
drag, startPoint x: 422, startPoint y: 421, endPoint x: 351, endPoint y: 417, distance: 71.9
click at [351, 417] on div "Product Data Prices Inventory Measurements Conversions Attributes Storage Billi…" at bounding box center [650, 385] width 862 height 319
drag, startPoint x: 905, startPoint y: 425, endPoint x: 787, endPoint y: 425, distance: 118.0
click at [787, 425] on div "Dimensions * L 42 cm W 26 cm H 49 cm Cubic * 0.053508 m³ Weight * 13 kg" at bounding box center [721, 416] width 679 height 56
click at [270, 598] on button "Save" at bounding box center [260, 654] width 58 height 37
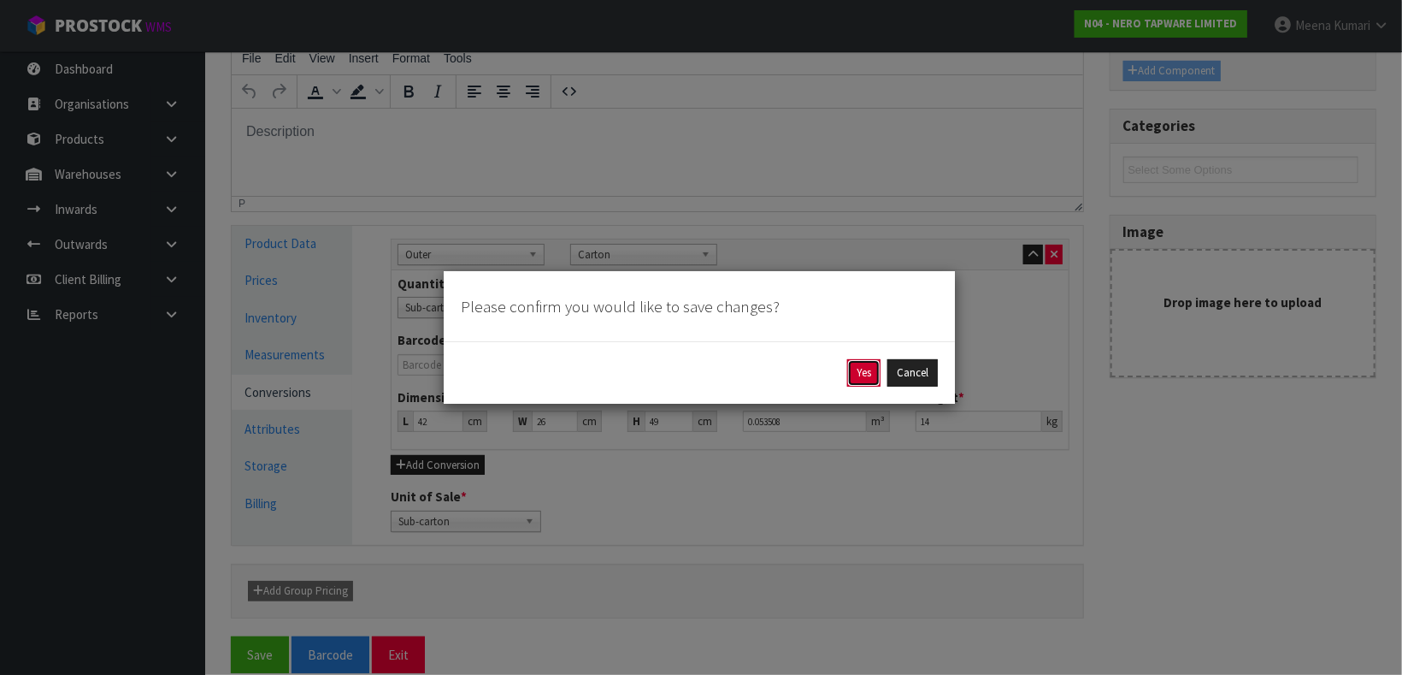
click at [857, 361] on button "Yes" at bounding box center [863, 372] width 33 height 27
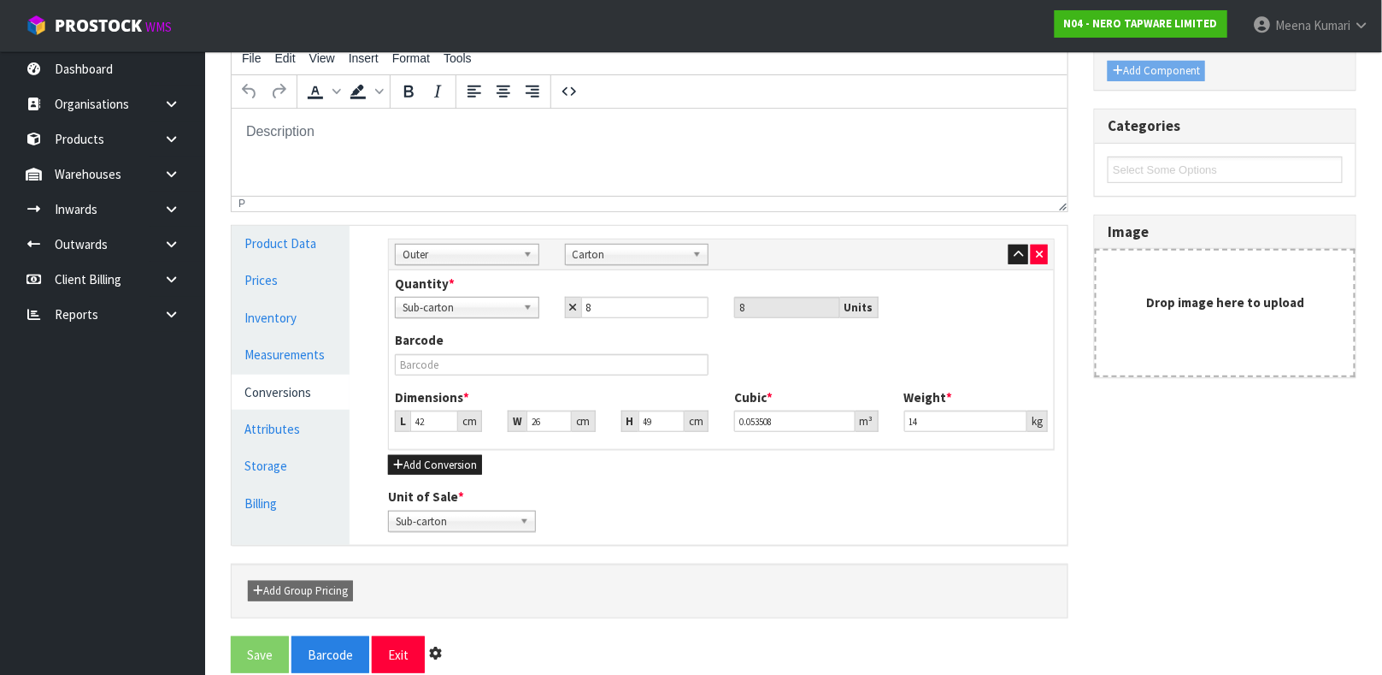
scroll to position [0, 0]
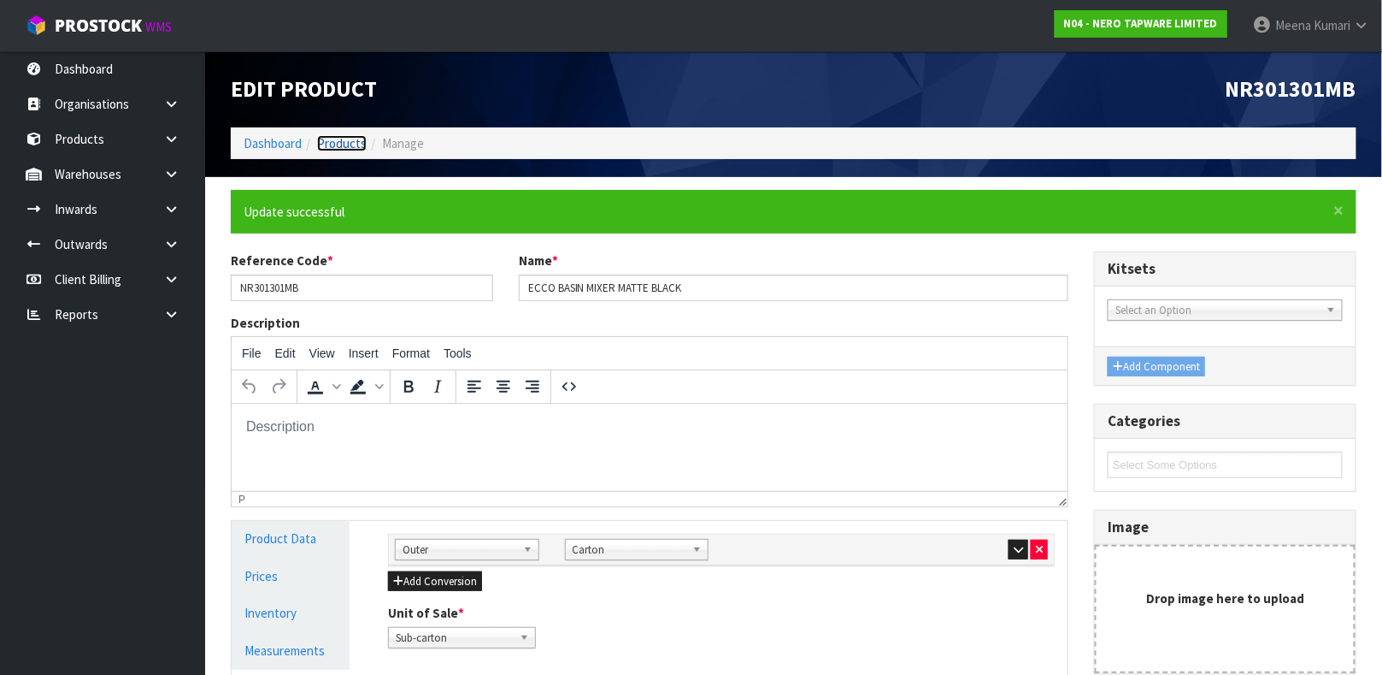
click at [332, 146] on link "Products" at bounding box center [342, 143] width 50 height 16
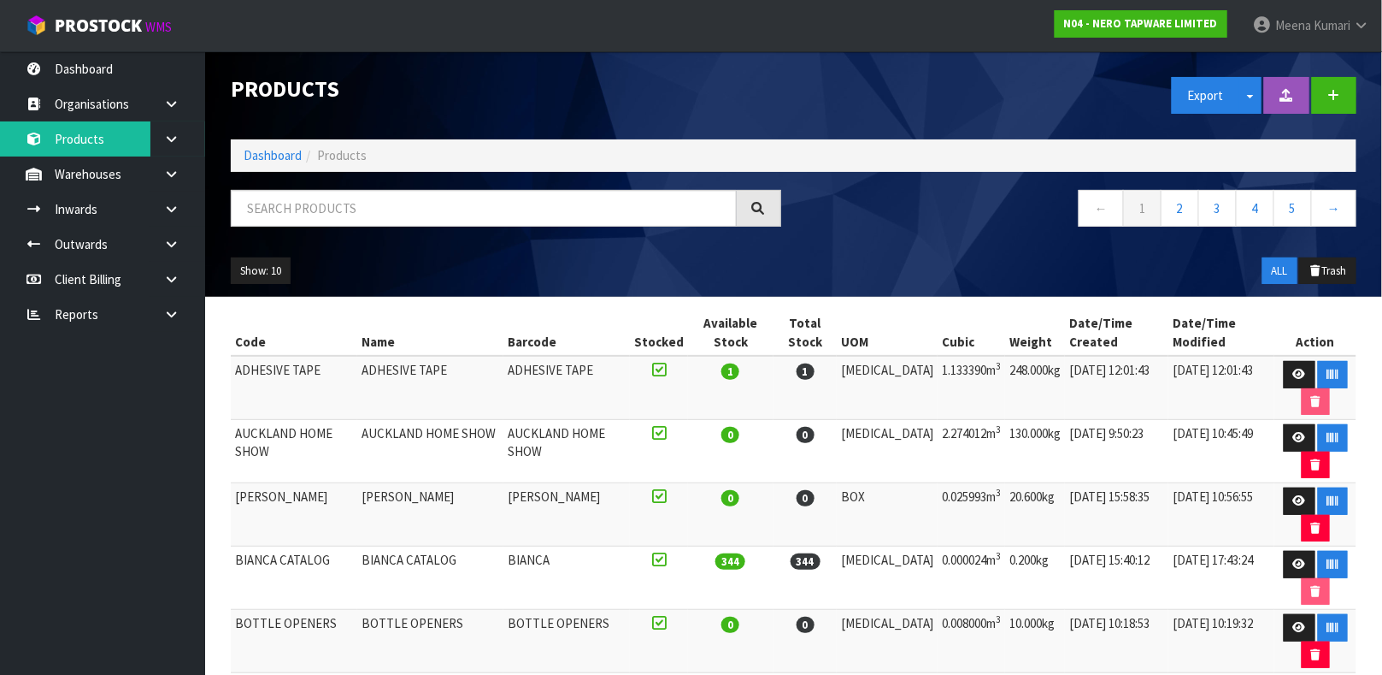
click at [376, 187] on div "Products Export Split button! SOH Summary Measurements Dangerous Goods Import P…" at bounding box center [794, 173] width 1152 height 245
click at [355, 210] on input "text" at bounding box center [484, 208] width 506 height 37
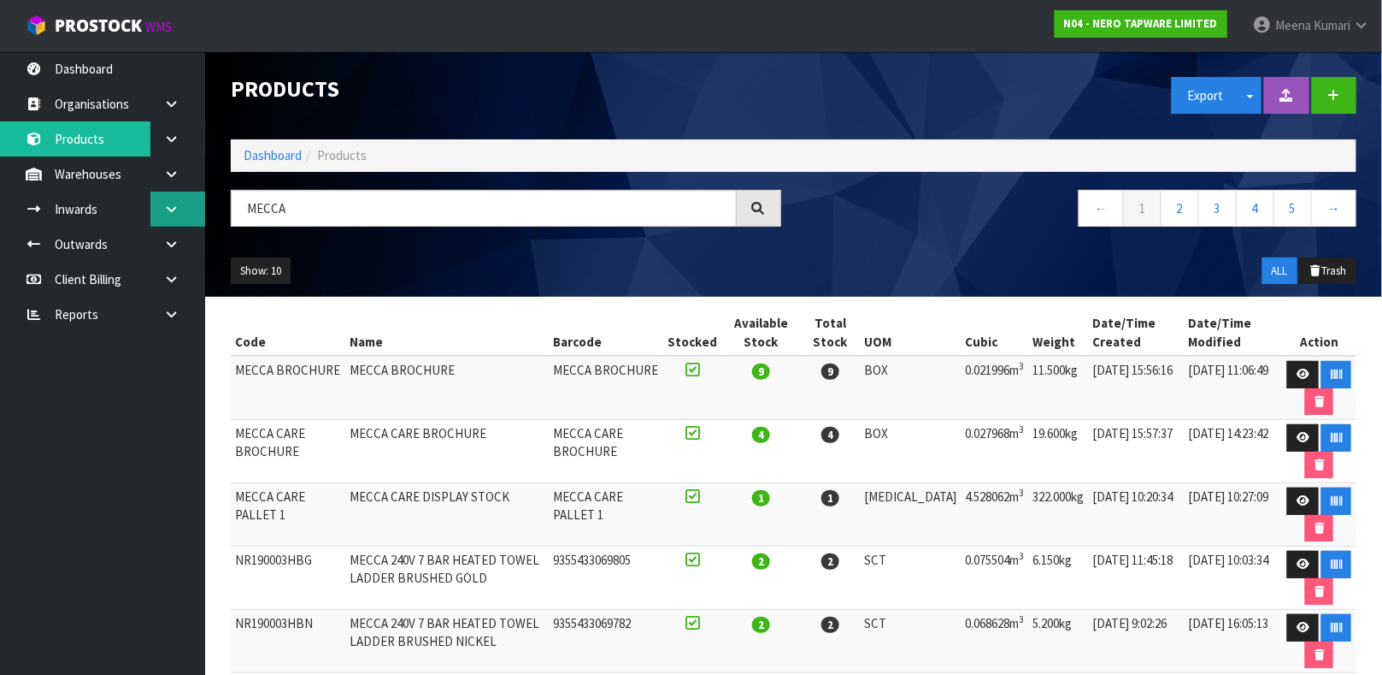
click at [179, 199] on link at bounding box center [177, 209] width 55 height 35
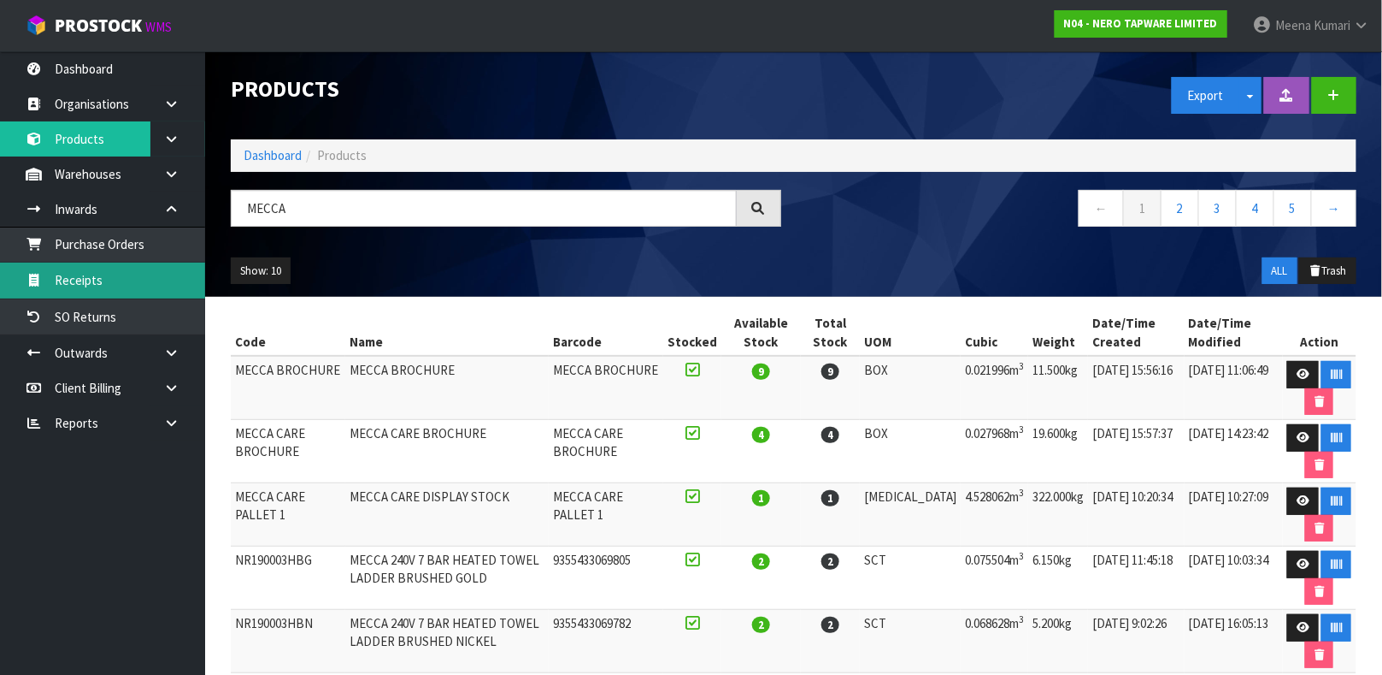
click at [117, 281] on link "Receipts" at bounding box center [102, 279] width 205 height 35
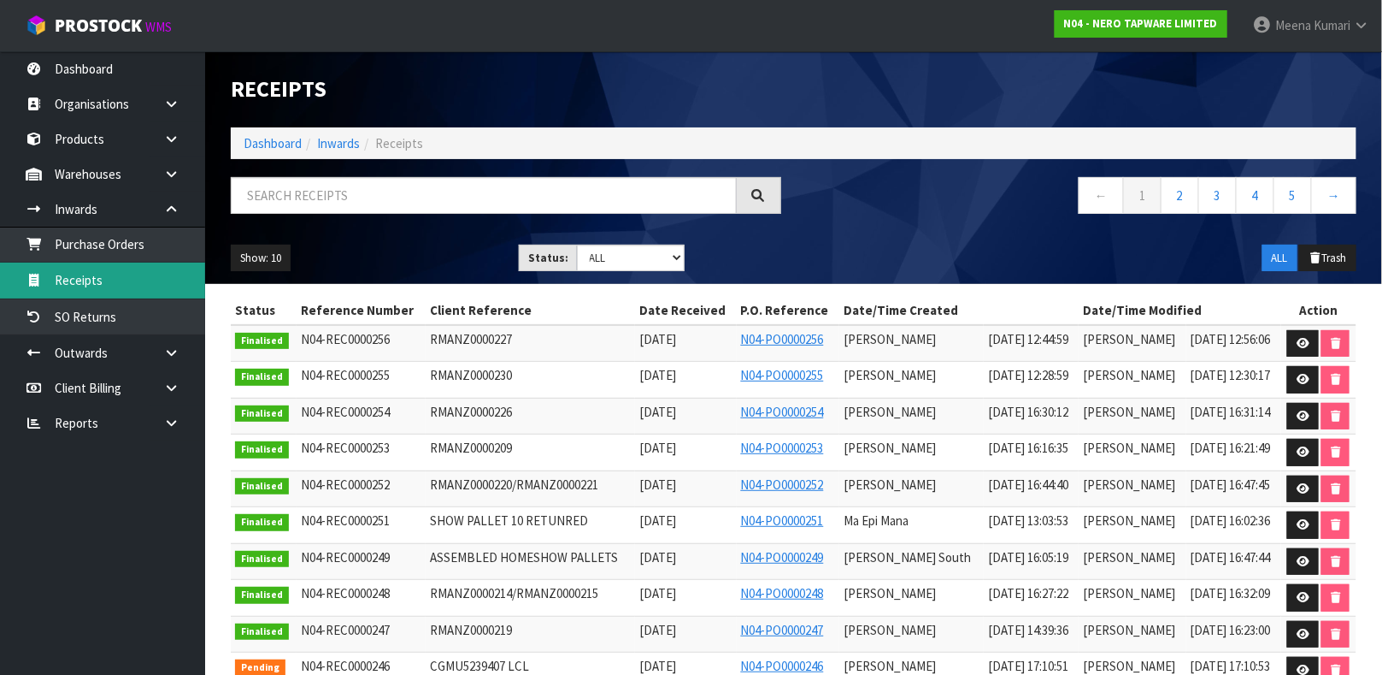
scroll to position [75, 0]
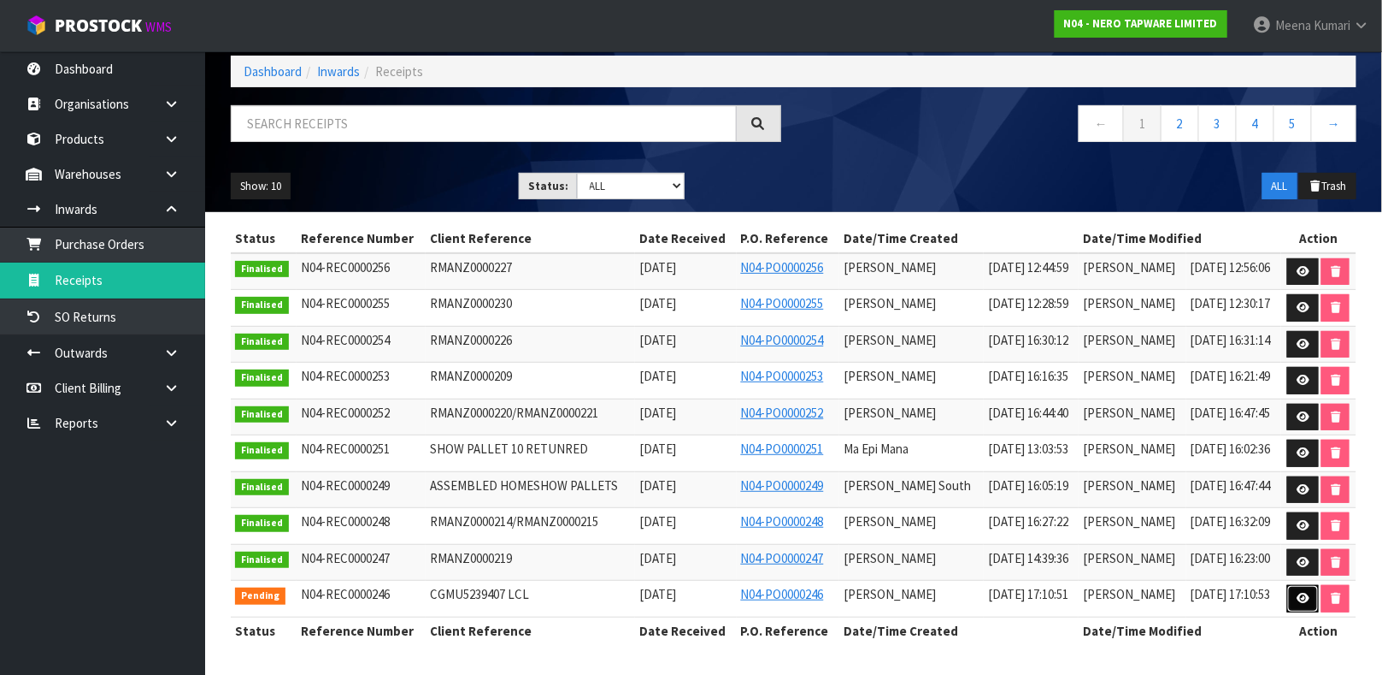
click at [1228, 591] on link at bounding box center [1304, 598] width 32 height 27
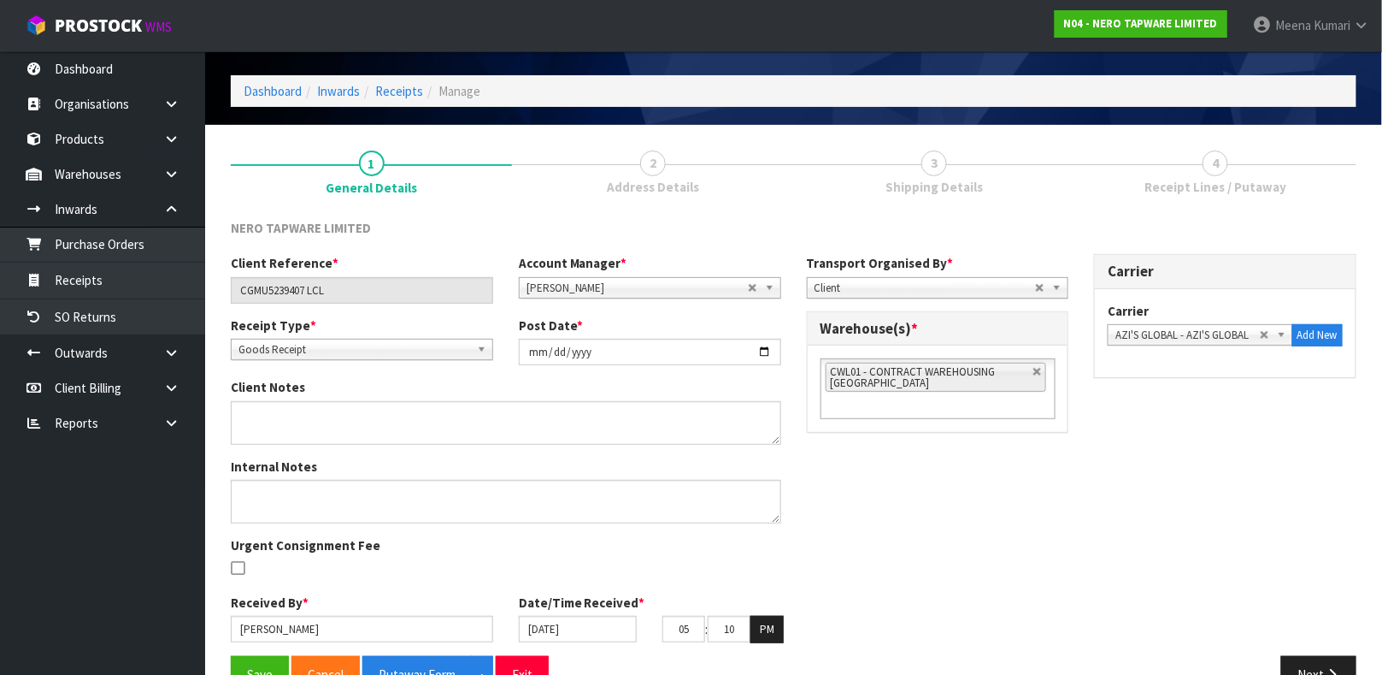
scroll to position [95, 0]
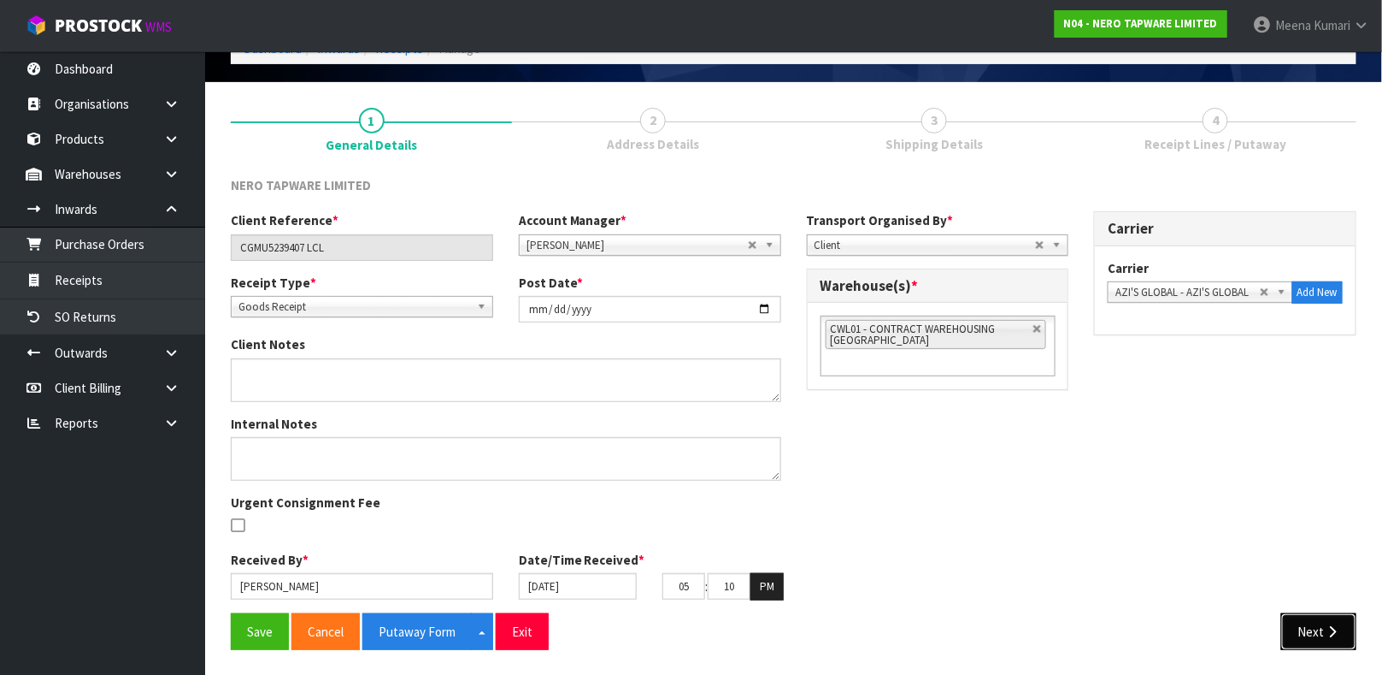
click at [1228, 598] on button "Next" at bounding box center [1319, 631] width 75 height 37
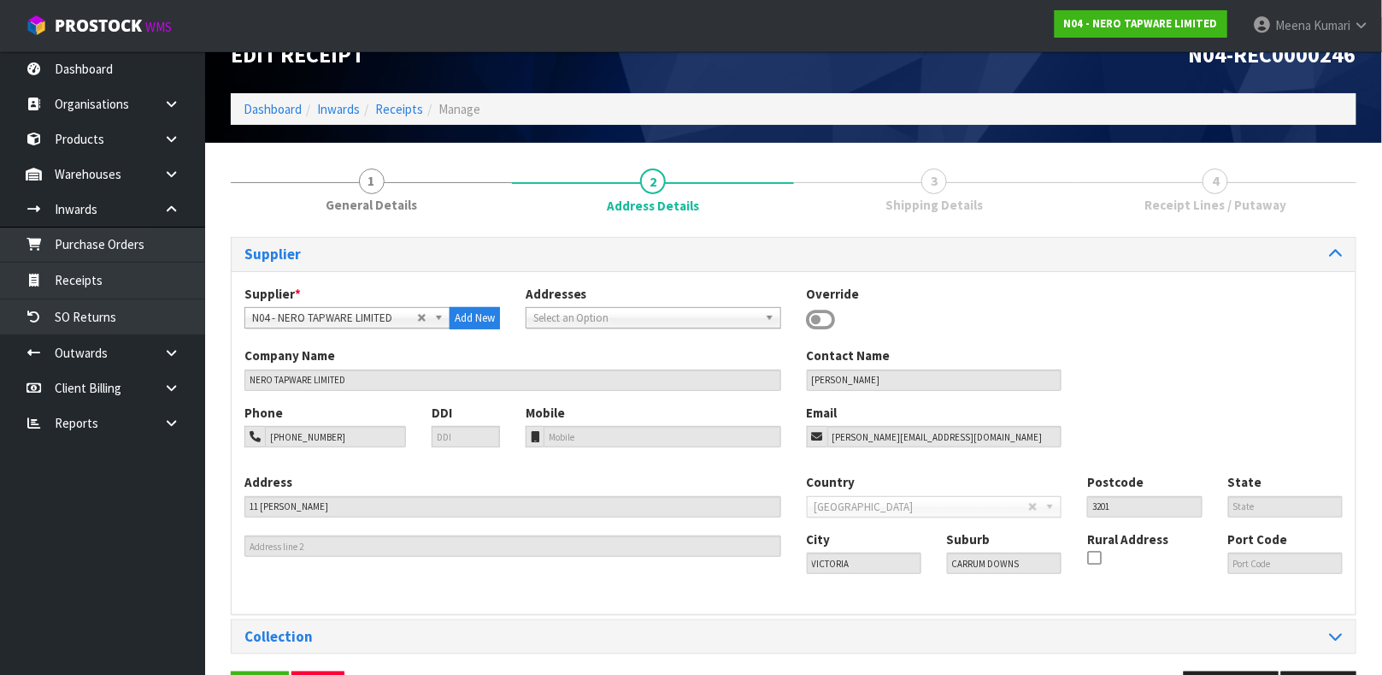
scroll to position [94, 0]
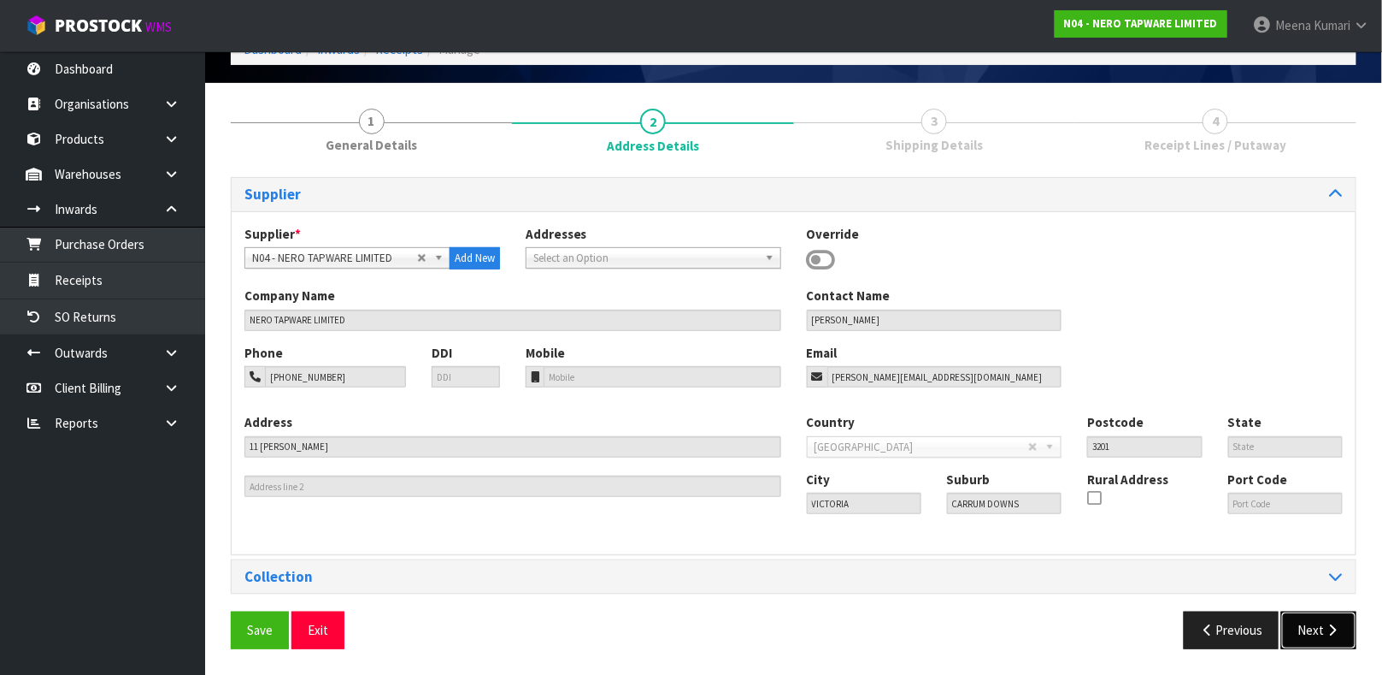
click at [1228, 598] on icon "button" at bounding box center [1332, 629] width 16 height 13
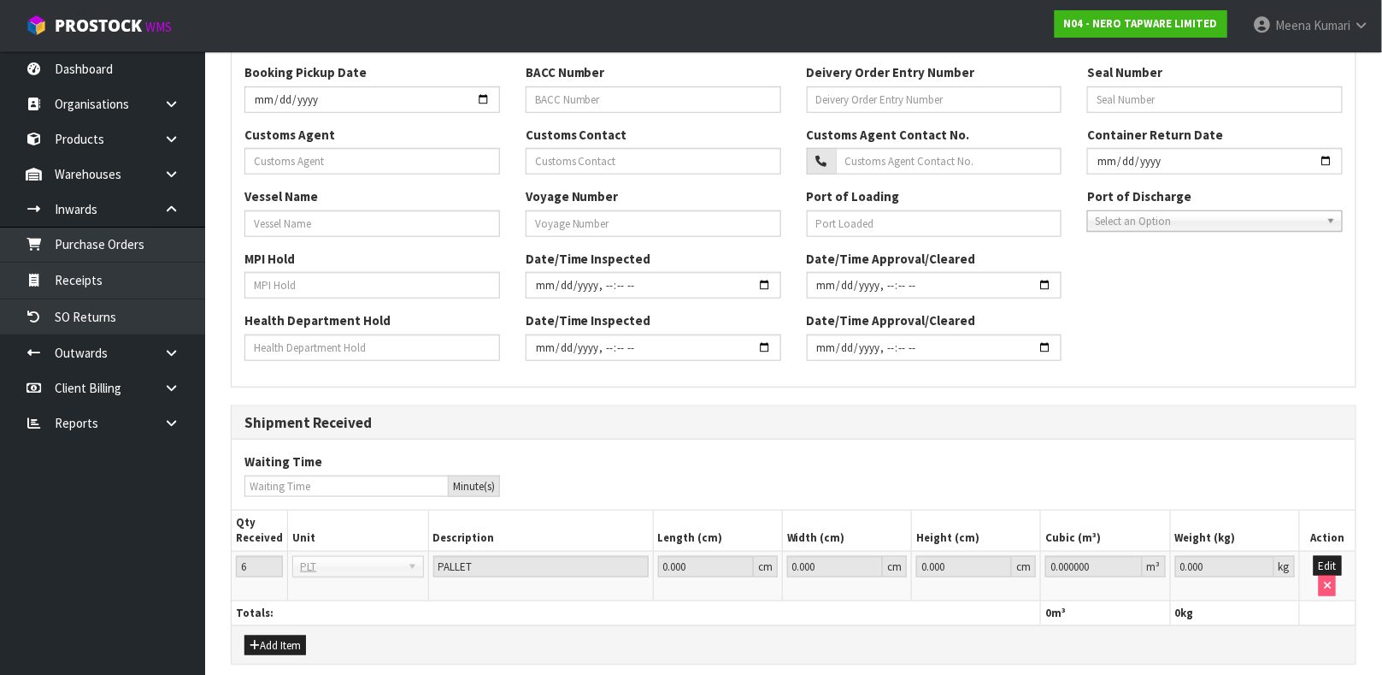
scroll to position [530, 0]
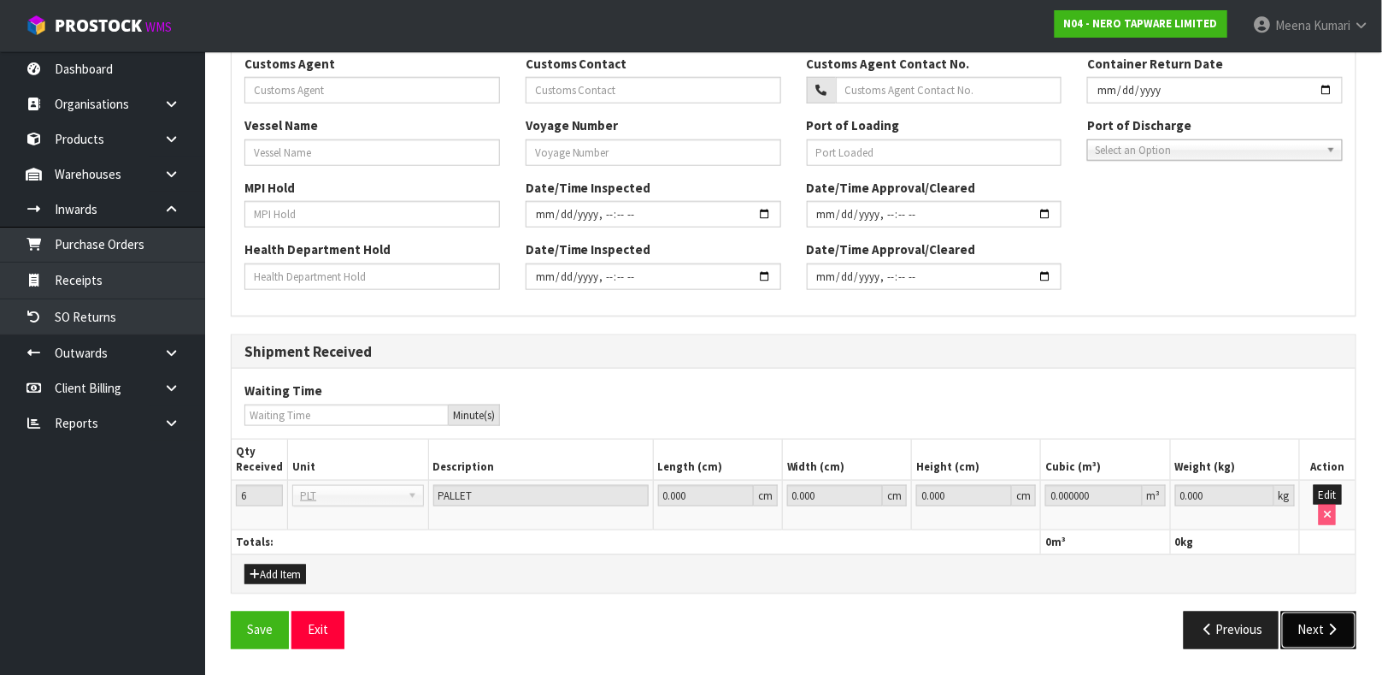
click at [1228, 598] on button "Next" at bounding box center [1319, 629] width 75 height 37
click at [1228, 492] on button "Edit" at bounding box center [1328, 495] width 28 height 21
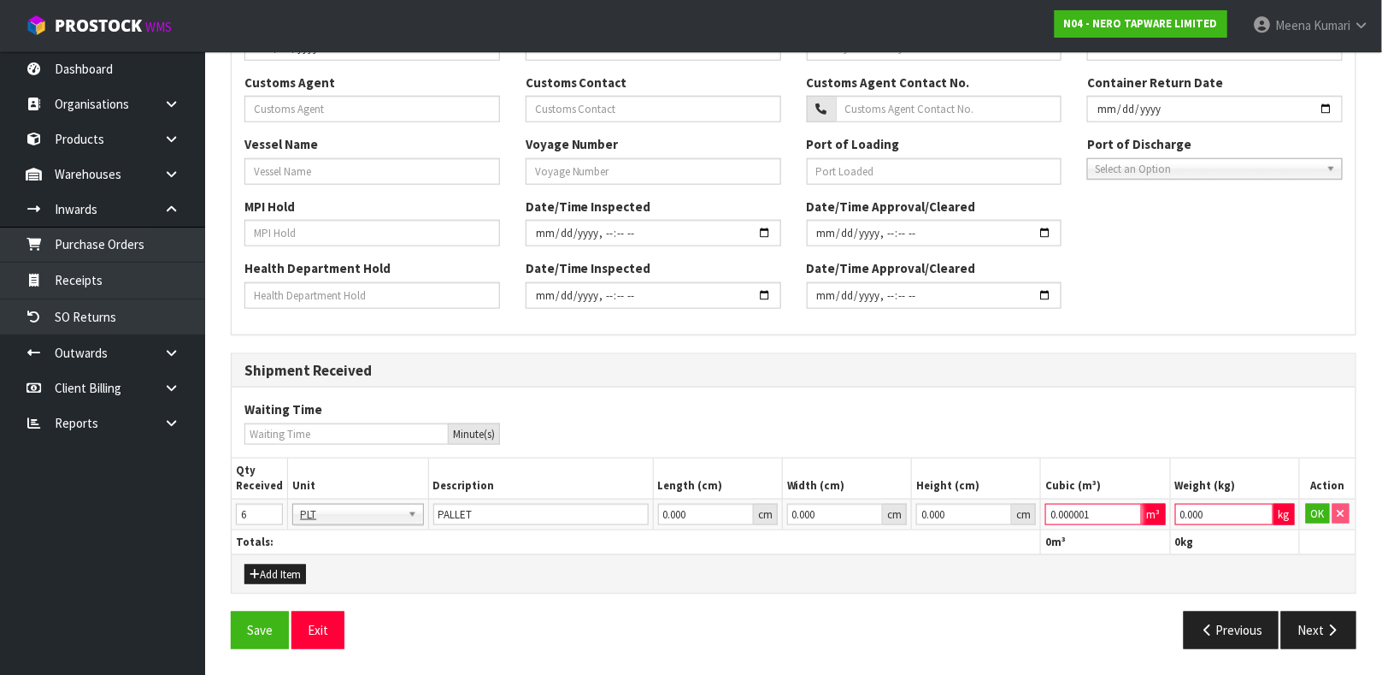
click at [1126, 509] on input "0.000001" at bounding box center [1094, 514] width 96 height 21
click at [1228, 509] on input "0.001" at bounding box center [1225, 514] width 99 height 21
click at [1228, 513] on button "OK" at bounding box center [1318, 514] width 24 height 21
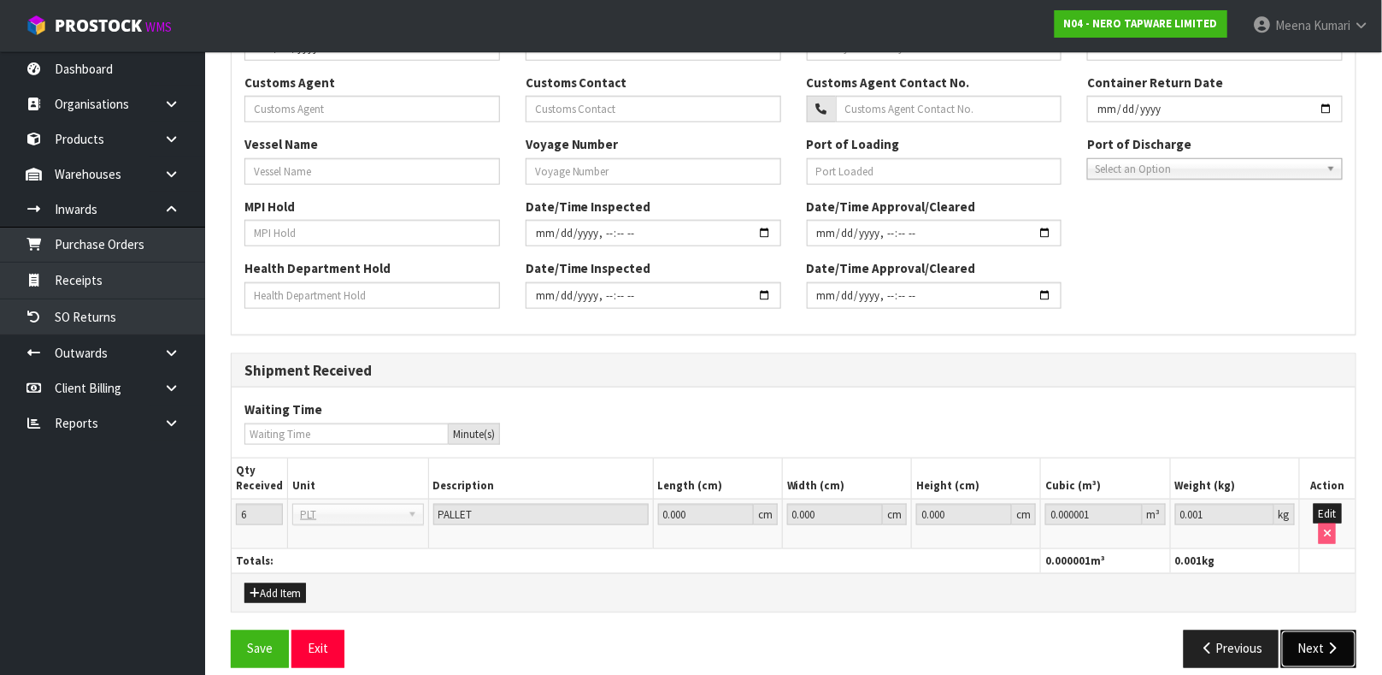
click at [1228, 598] on button "Next" at bounding box center [1319, 648] width 75 height 37
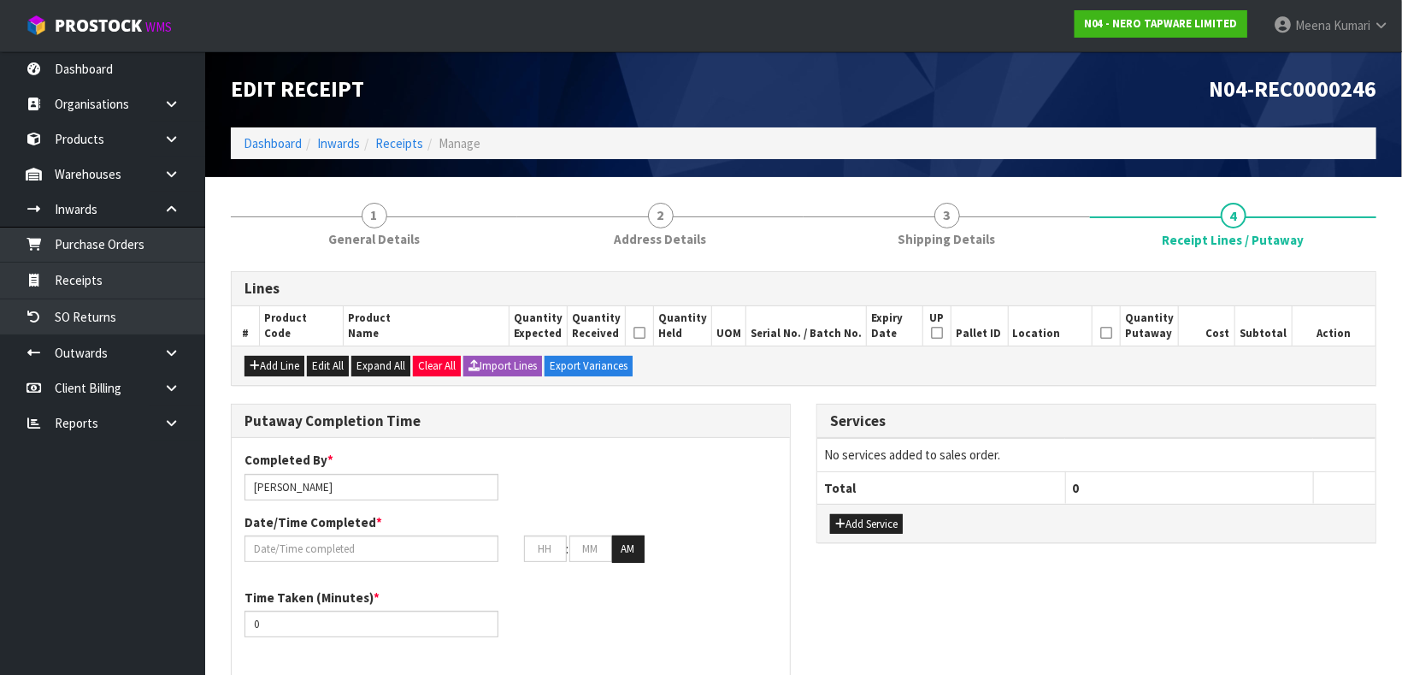
click at [1228, 196] on section "1 General Details 2 Address Details 3 Shipping Details 4 Receipt Lines / Putawa…" at bounding box center [803, 687] width 1197 height 1020
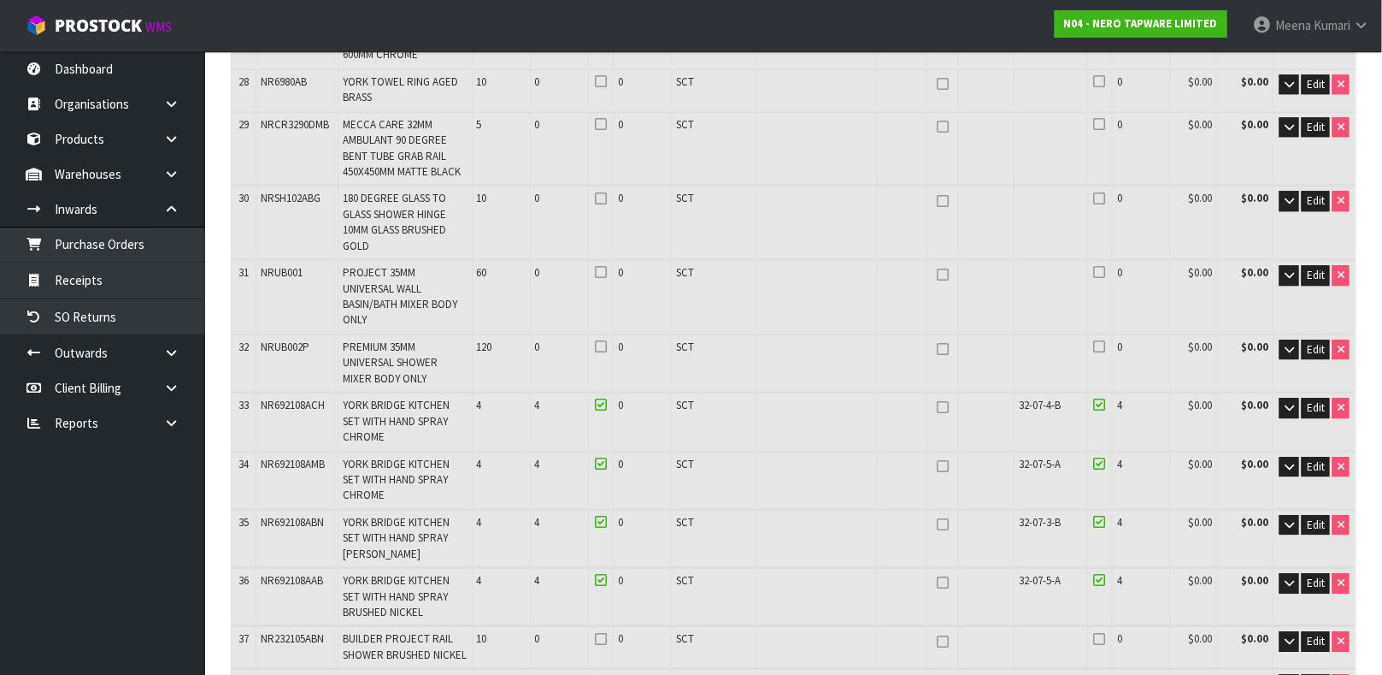
scroll to position [1649, 0]
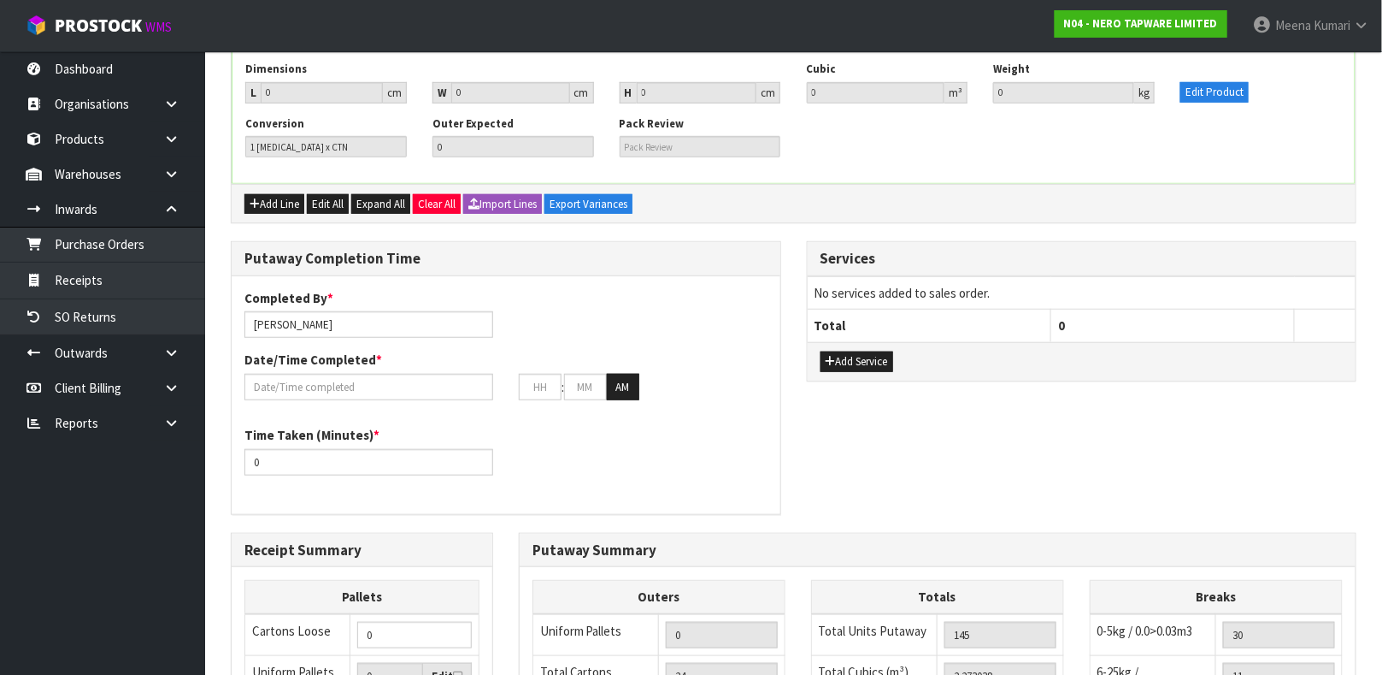
scroll to position [2014, 0]
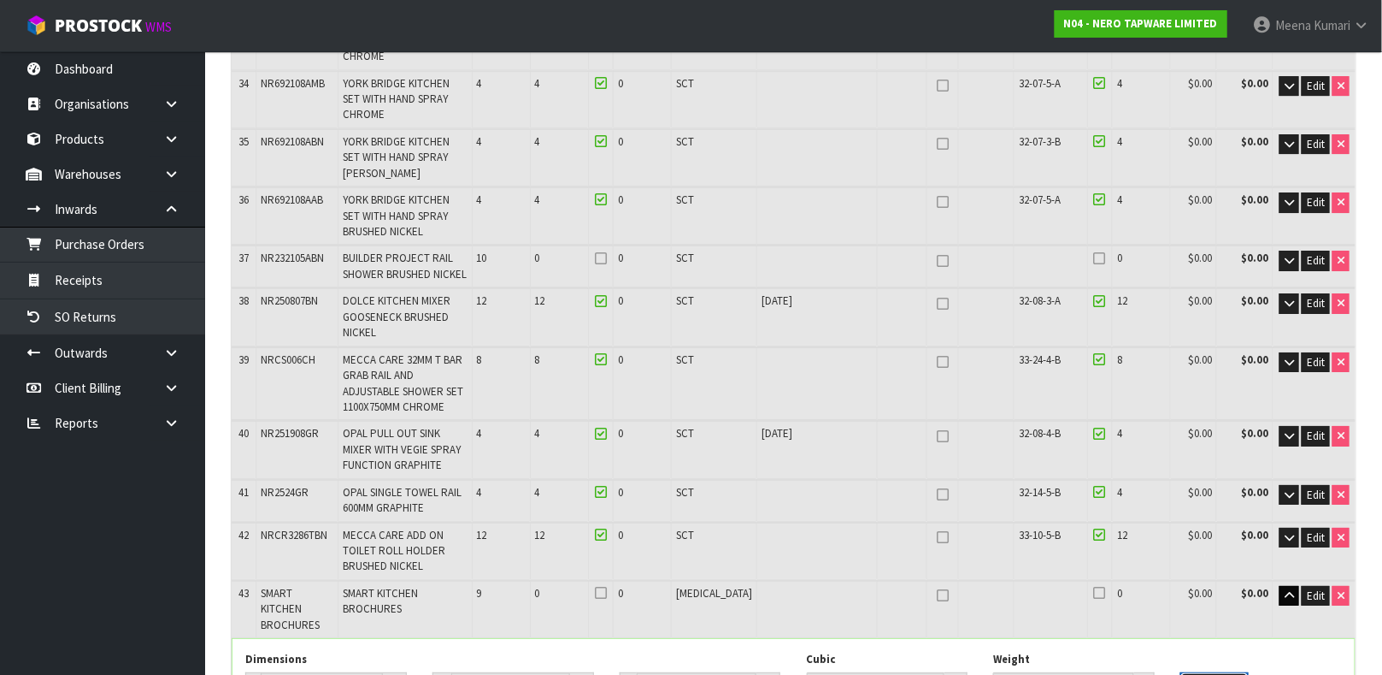
click at [1202, 598] on button "Edit Product" at bounding box center [1215, 682] width 68 height 21
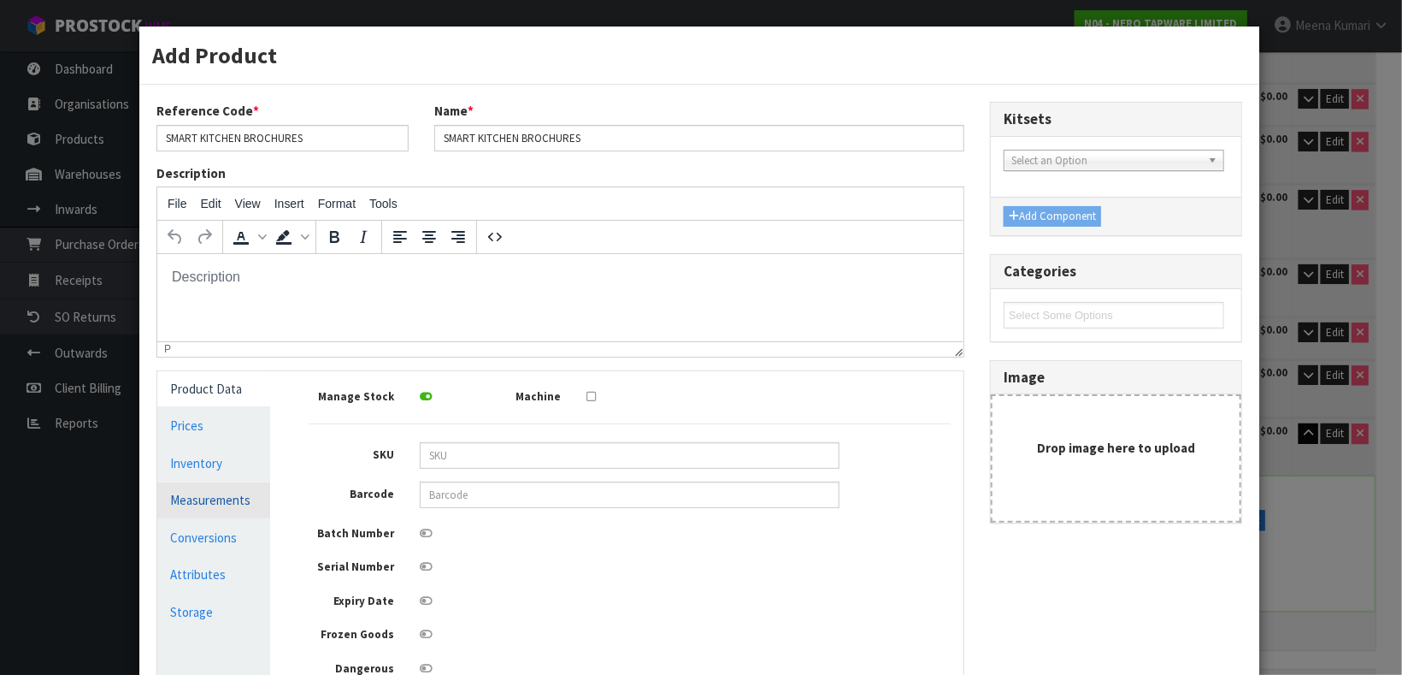
scroll to position [0, 0]
click at [243, 504] on link "Measurements" at bounding box center [213, 499] width 113 height 35
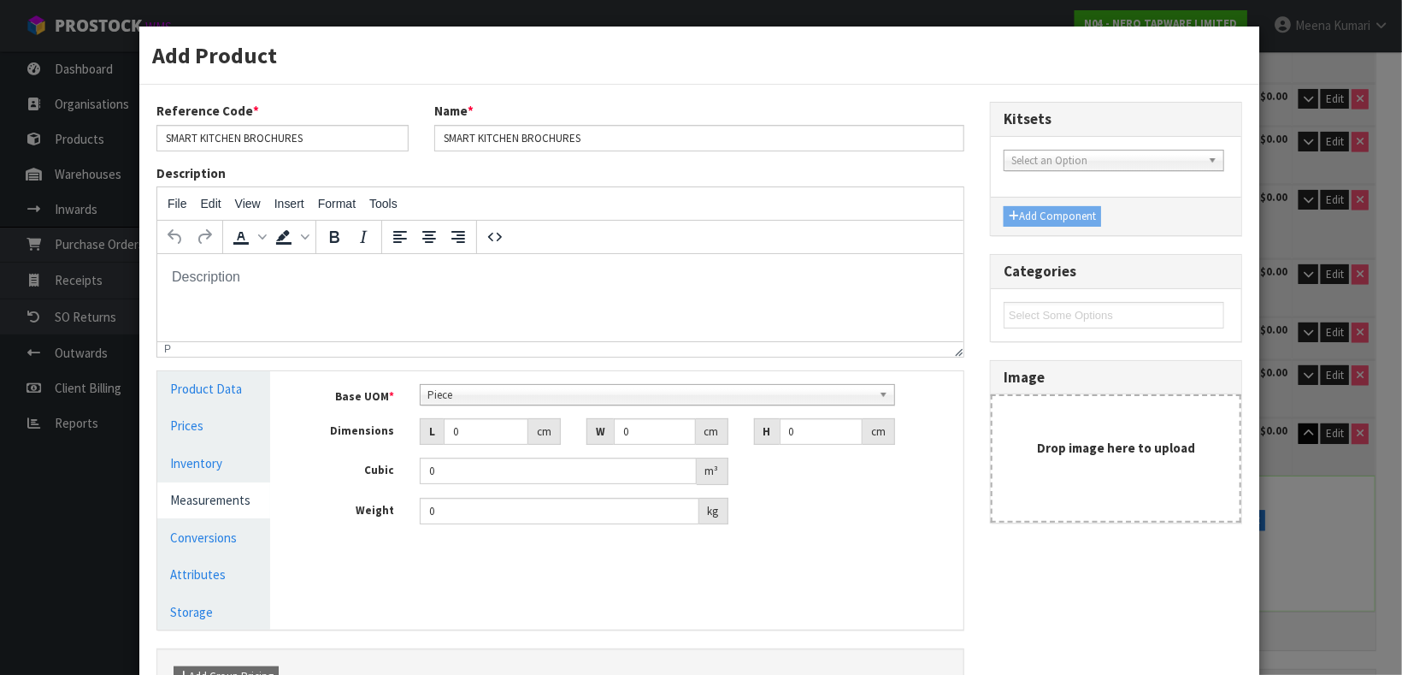
scroll to position [327, 0]
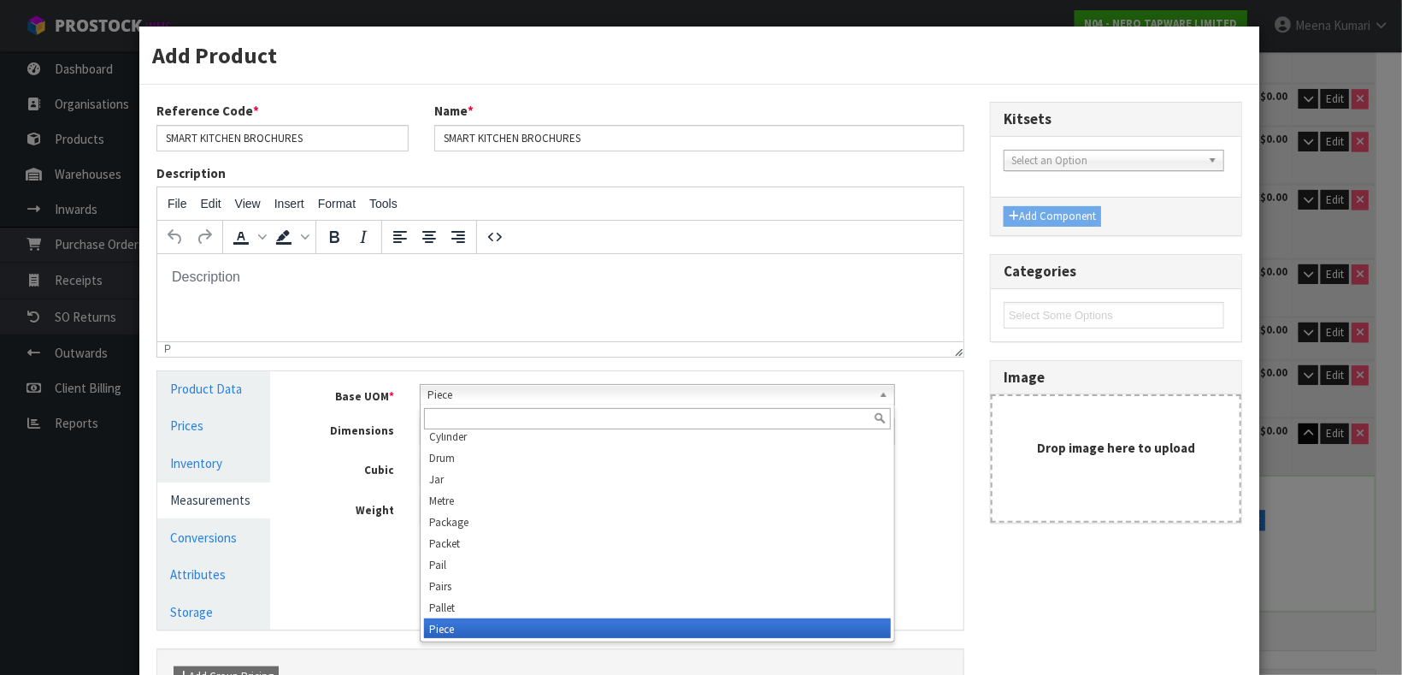
click at [516, 390] on span "Piece" at bounding box center [649, 395] width 445 height 21
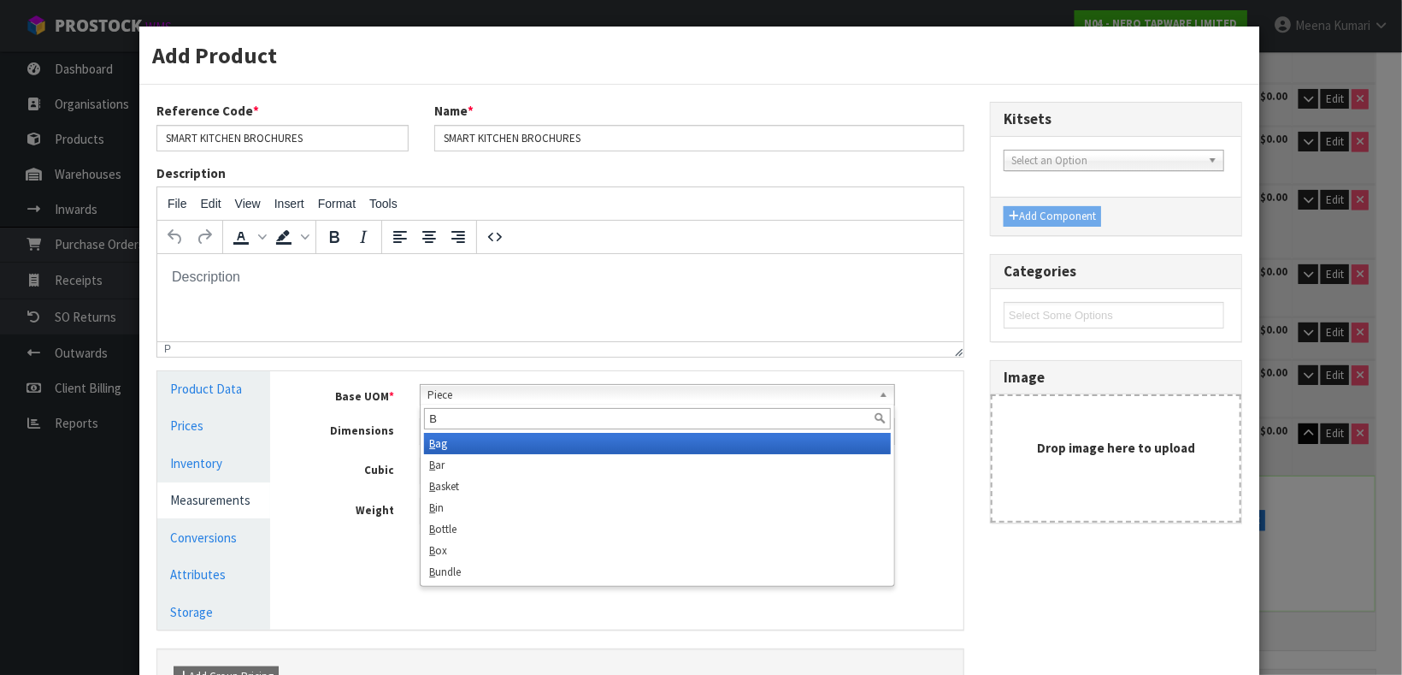
scroll to position [0, 0]
click at [459, 433] on li "Box" at bounding box center [657, 443] width 467 height 21
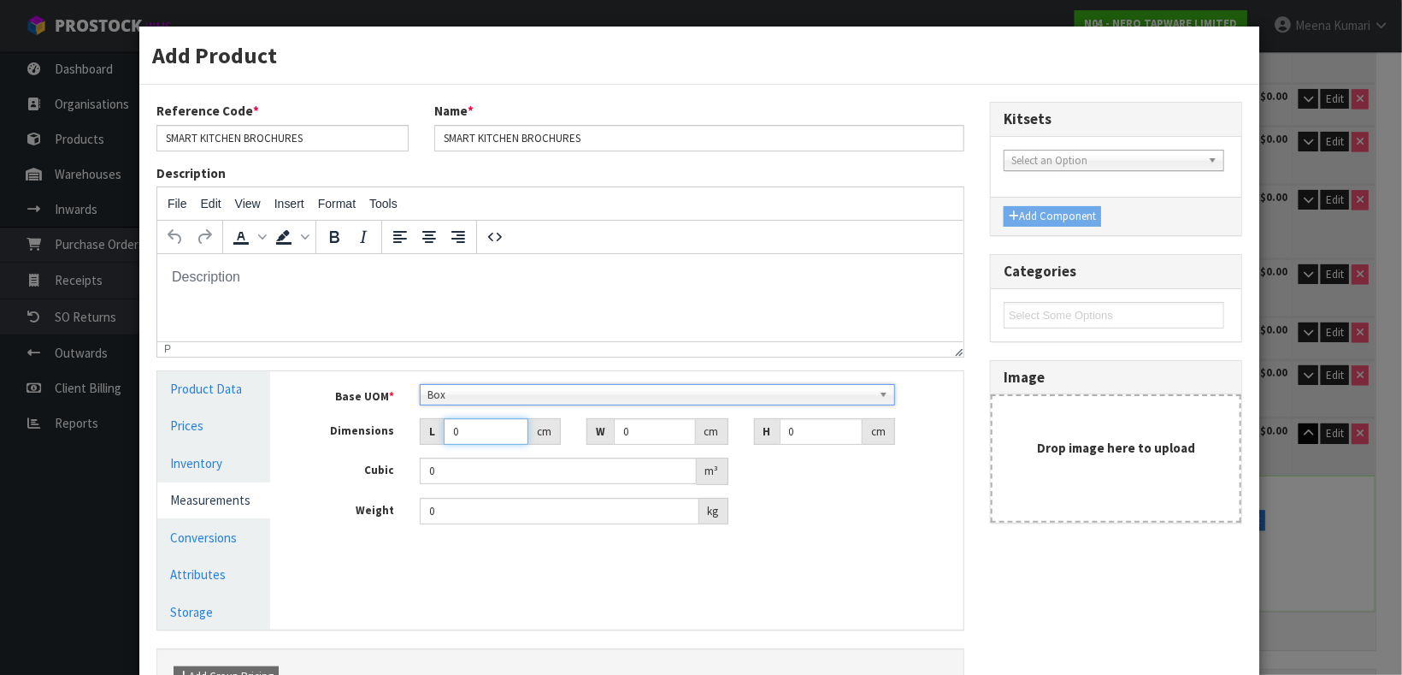
click at [459, 432] on input "0" at bounding box center [486, 431] width 85 height 27
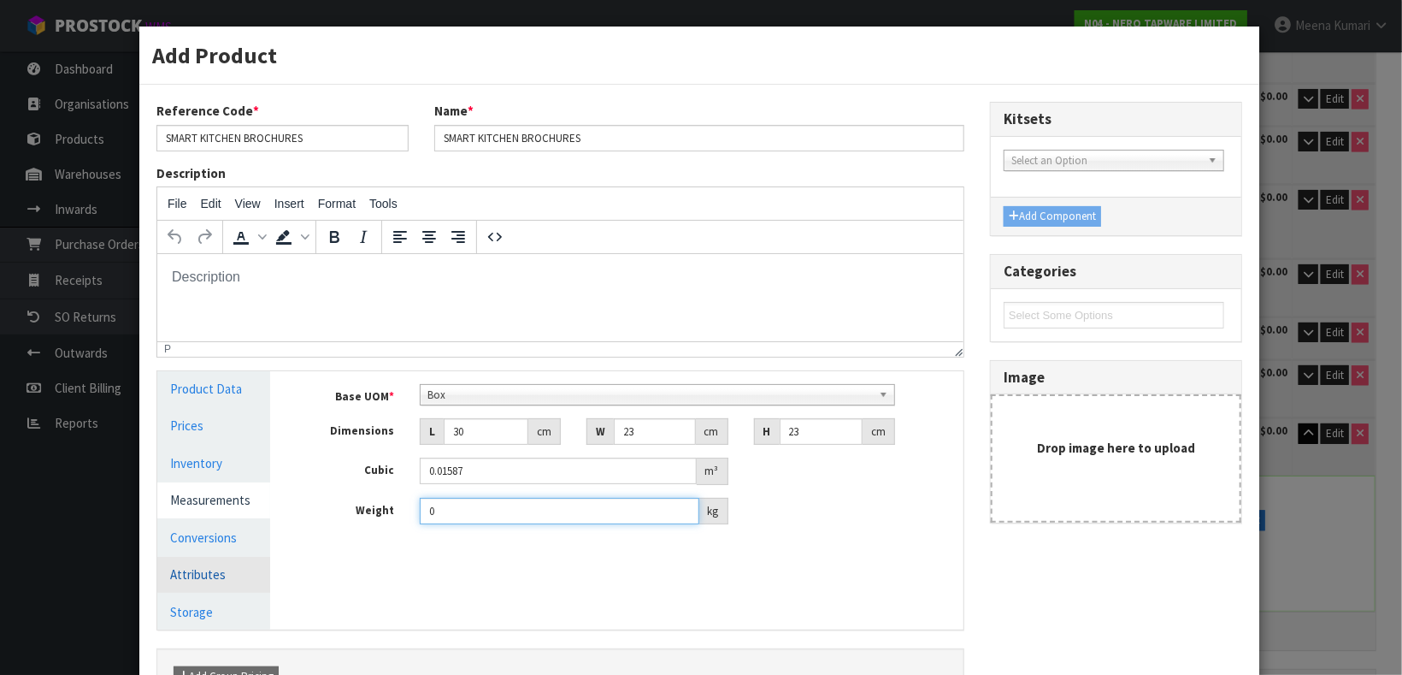
drag, startPoint x: 514, startPoint y: 504, endPoint x: 172, endPoint y: 562, distance: 346.7
click at [172, 562] on div "Product Data Prices Inventory Measurements Conversions Attributes Storage Manag…" at bounding box center [560, 500] width 832 height 258
click at [212, 539] on link "Conversions" at bounding box center [213, 537] width 113 height 35
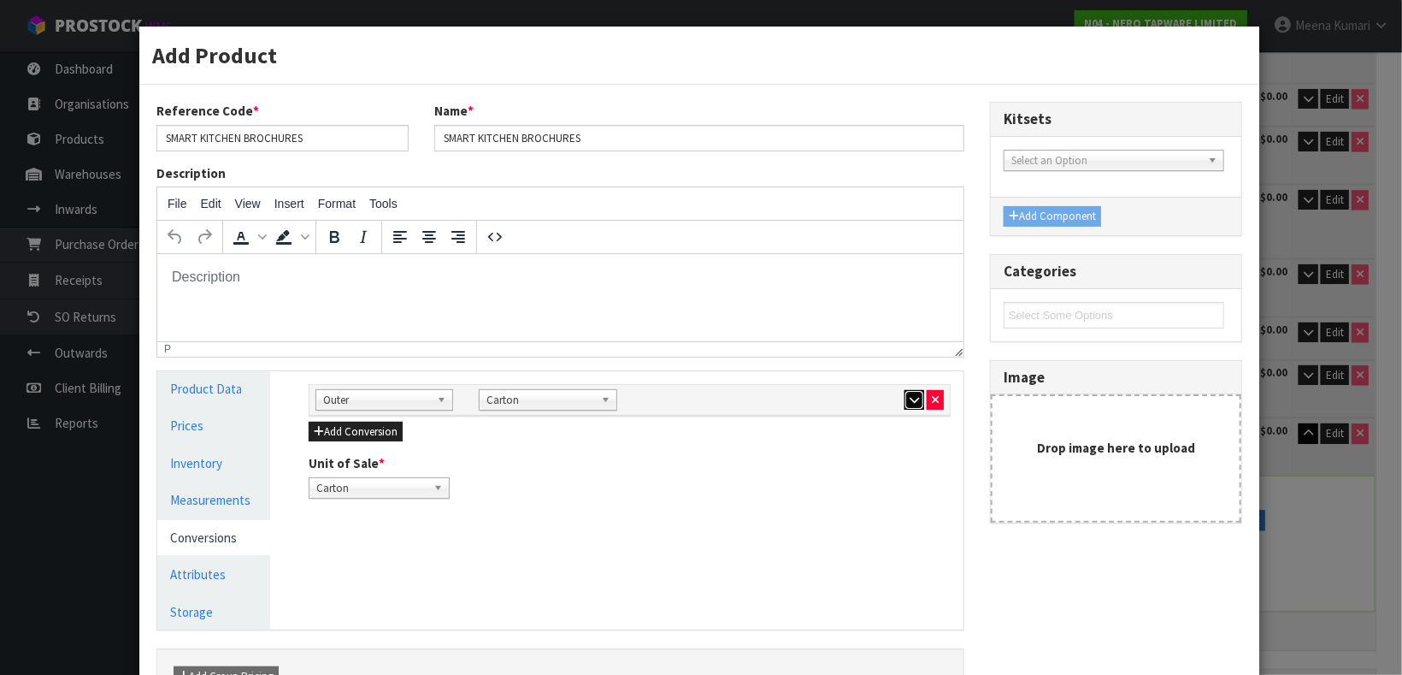
click at [905, 397] on button "button" at bounding box center [915, 400] width 20 height 21
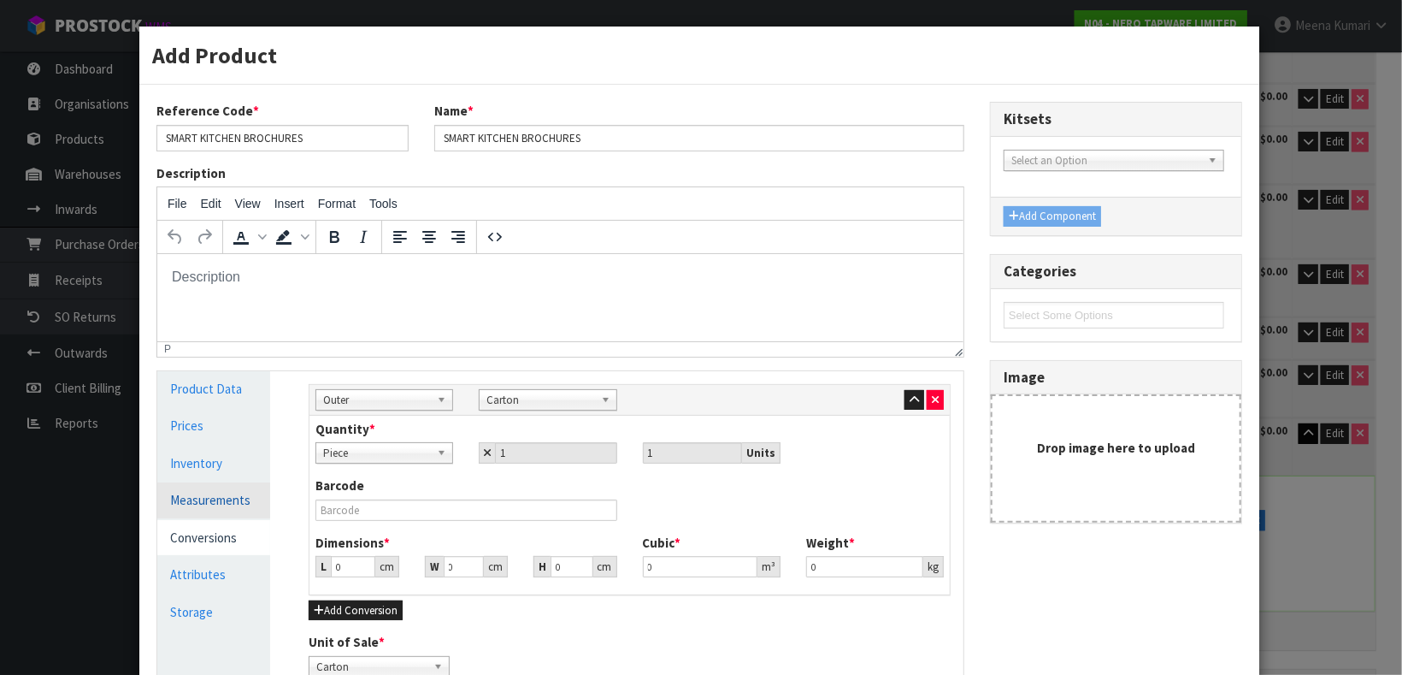
click at [232, 497] on link "Measurements" at bounding box center [213, 499] width 113 height 35
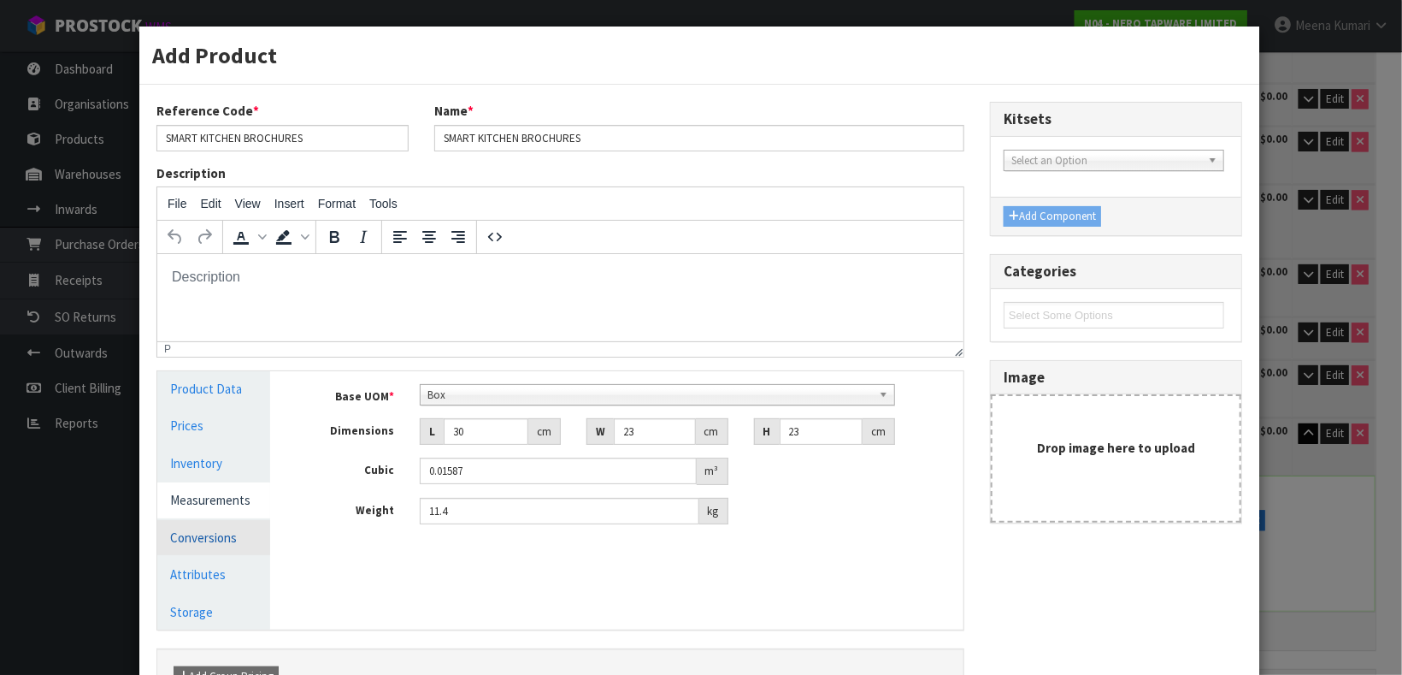
click at [224, 527] on link "Conversions" at bounding box center [213, 537] width 113 height 35
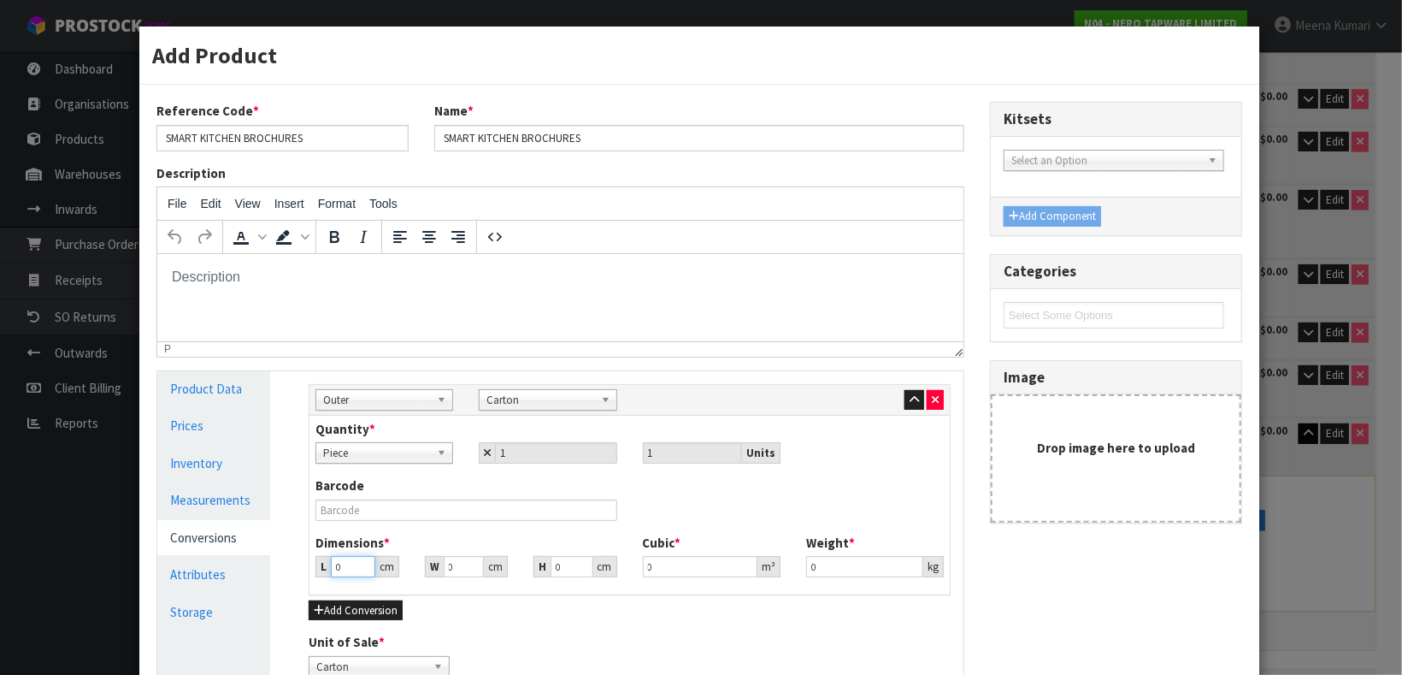
drag, startPoint x: 341, startPoint y: 562, endPoint x: 315, endPoint y: 562, distance: 26.5
click at [315, 562] on div "L 0 cm" at bounding box center [356, 566] width 83 height 21
drag, startPoint x: 854, startPoint y: 571, endPoint x: 710, endPoint y: 559, distance: 144.1
click at [710, 559] on div "Dimensions * L 30 cm W 23 cm H 23 cm Cubic * 0.01587 m³ Weight * 0 kg" at bounding box center [630, 561] width 654 height 56
click at [220, 507] on link "Measurements" at bounding box center [213, 499] width 113 height 35
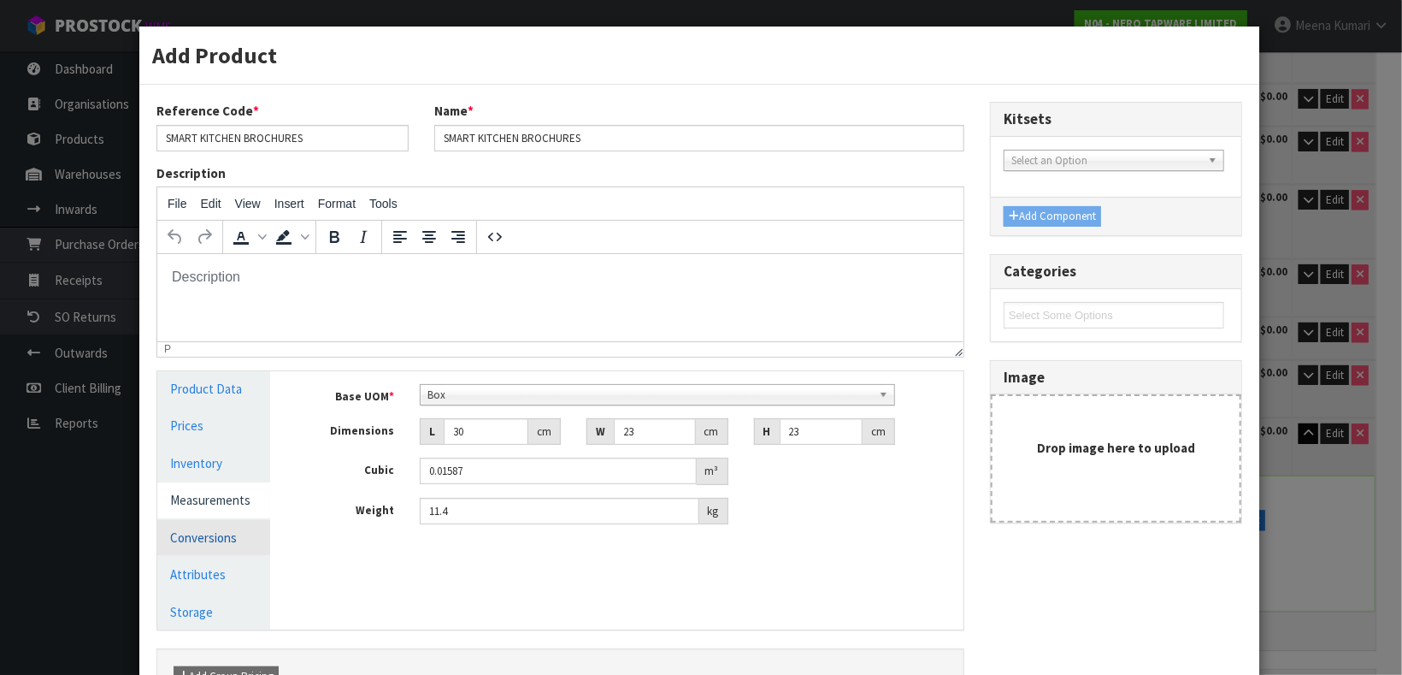
click at [217, 525] on link "Conversions" at bounding box center [213, 537] width 113 height 35
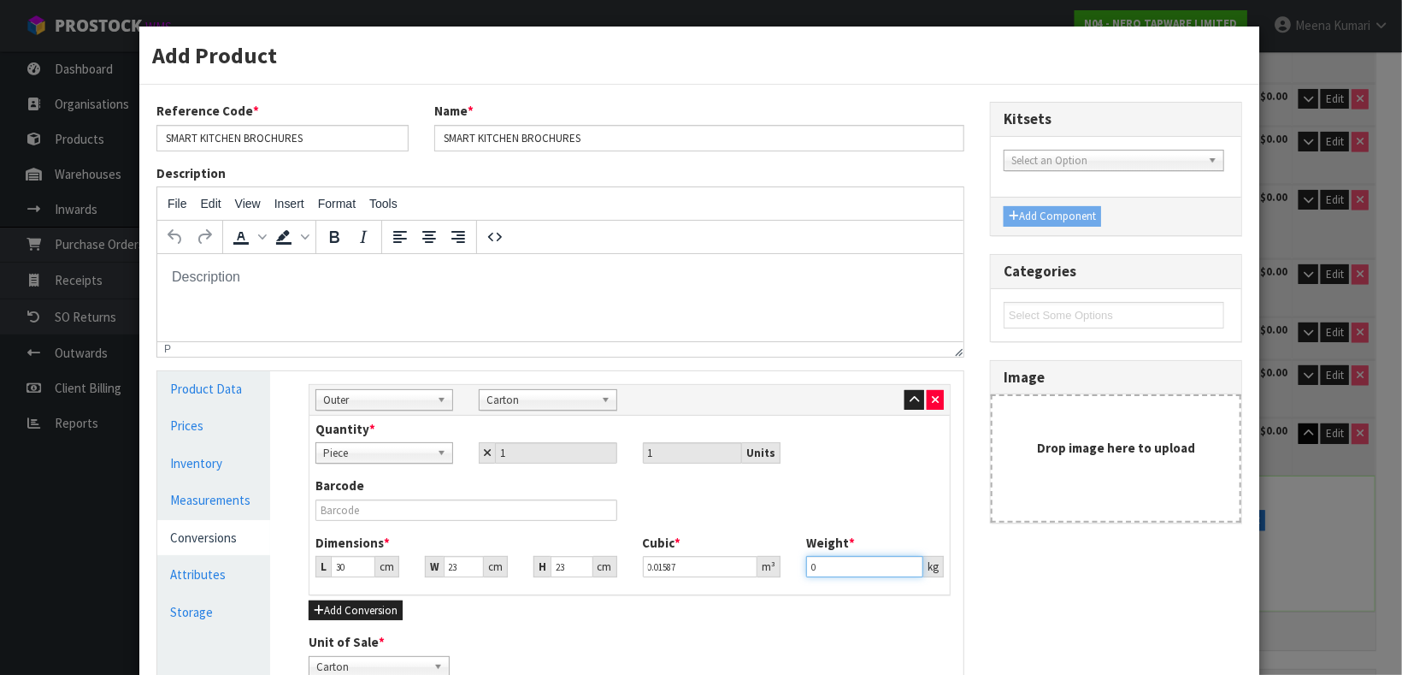
drag, startPoint x: 844, startPoint y: 563, endPoint x: 751, endPoint y: 558, distance: 92.5
click at [751, 558] on div "Dimensions * L 30 cm W 23 cm H 23 cm Cubic * 0.01587 m³ Weight * 0 kg" at bounding box center [630, 561] width 654 height 56
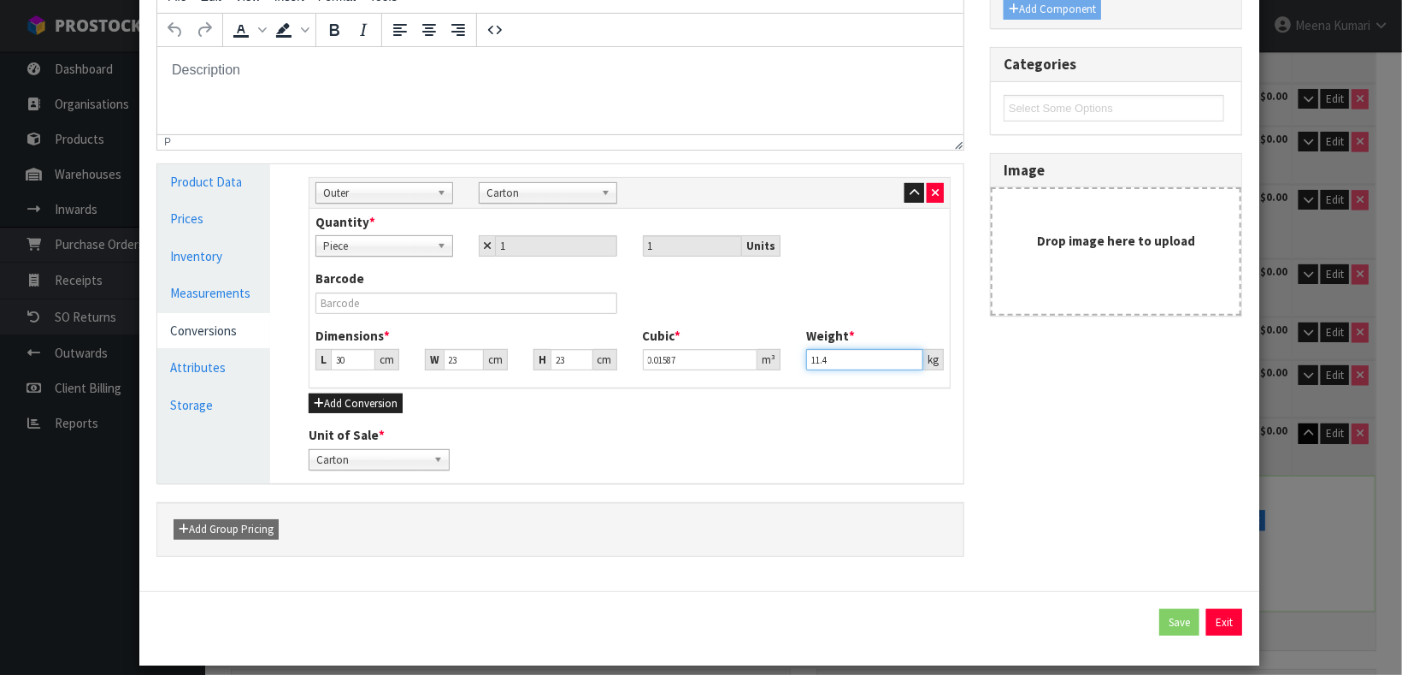
scroll to position [226, 0]
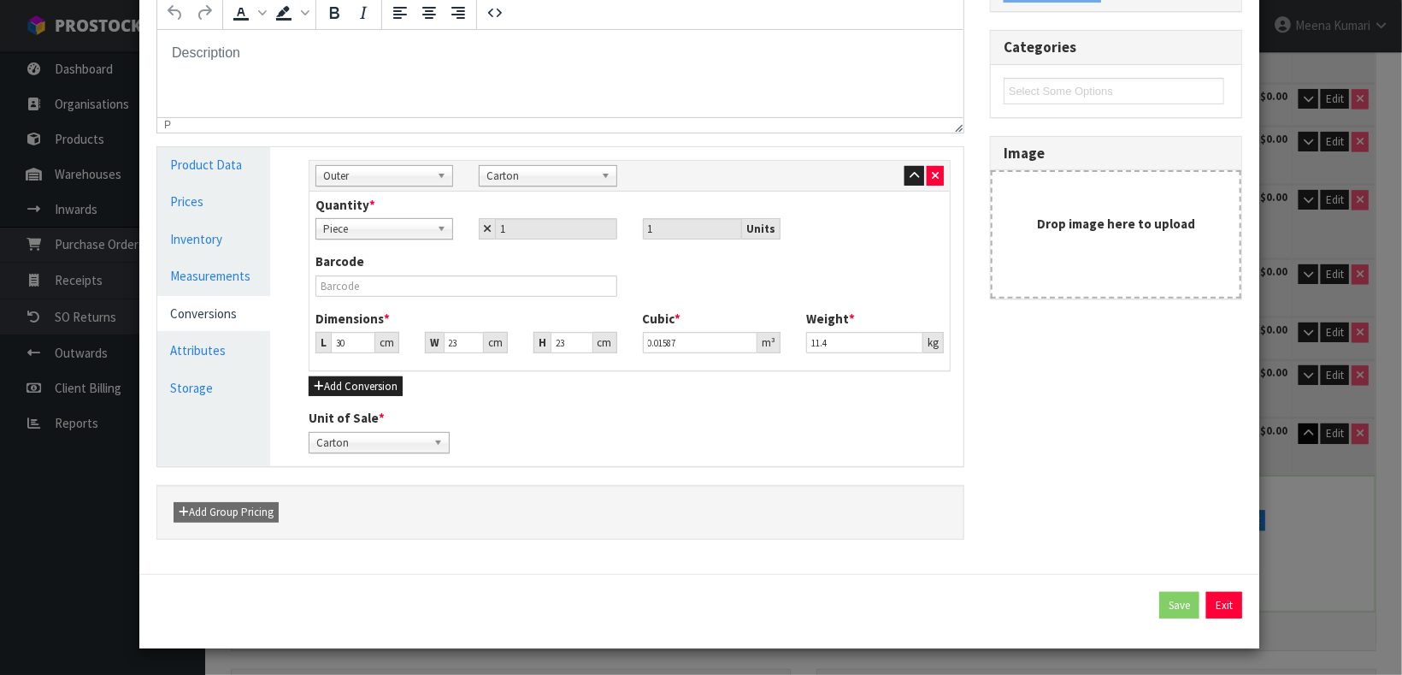
click at [686, 402] on div "Sub Inner Inner Outer Pallet Outer Bag Bar Basket Bin Bottle Box Bundle Cabinet…" at bounding box center [630, 306] width 668 height 319
click at [910, 171] on icon "button" at bounding box center [914, 175] width 9 height 11
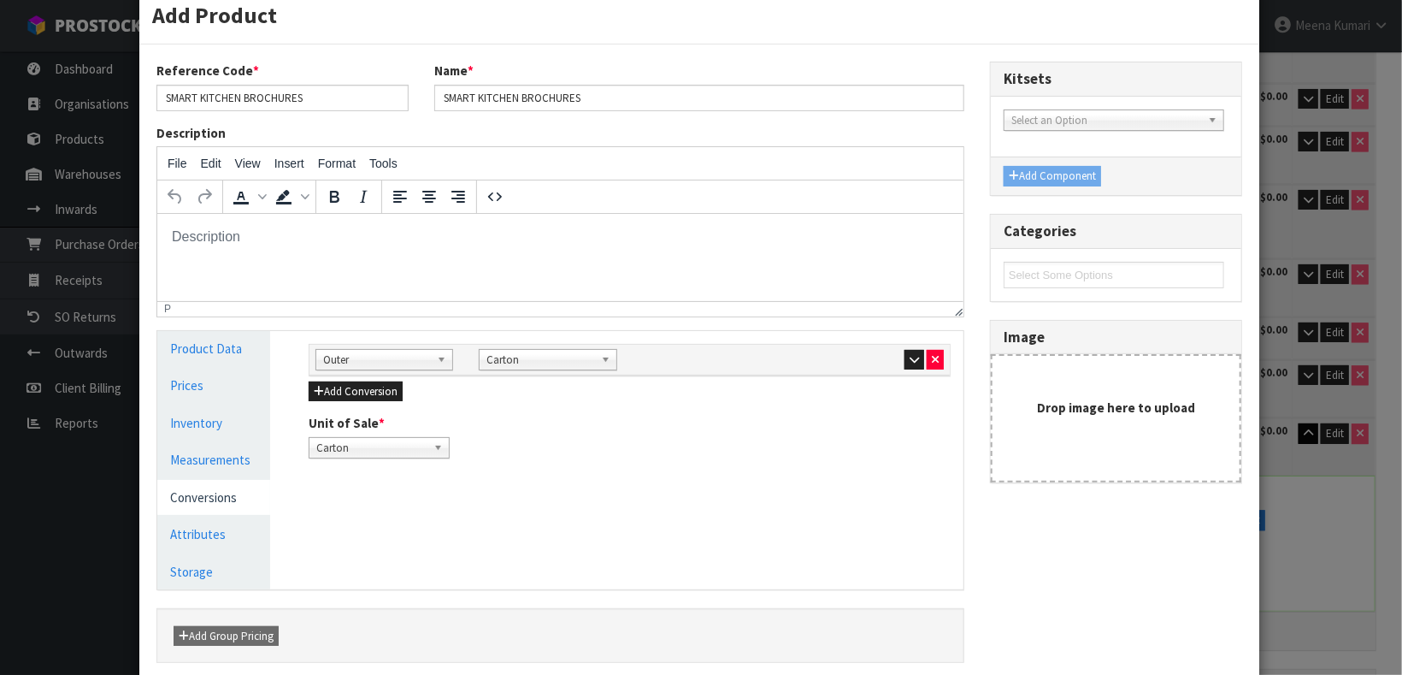
scroll to position [0, 0]
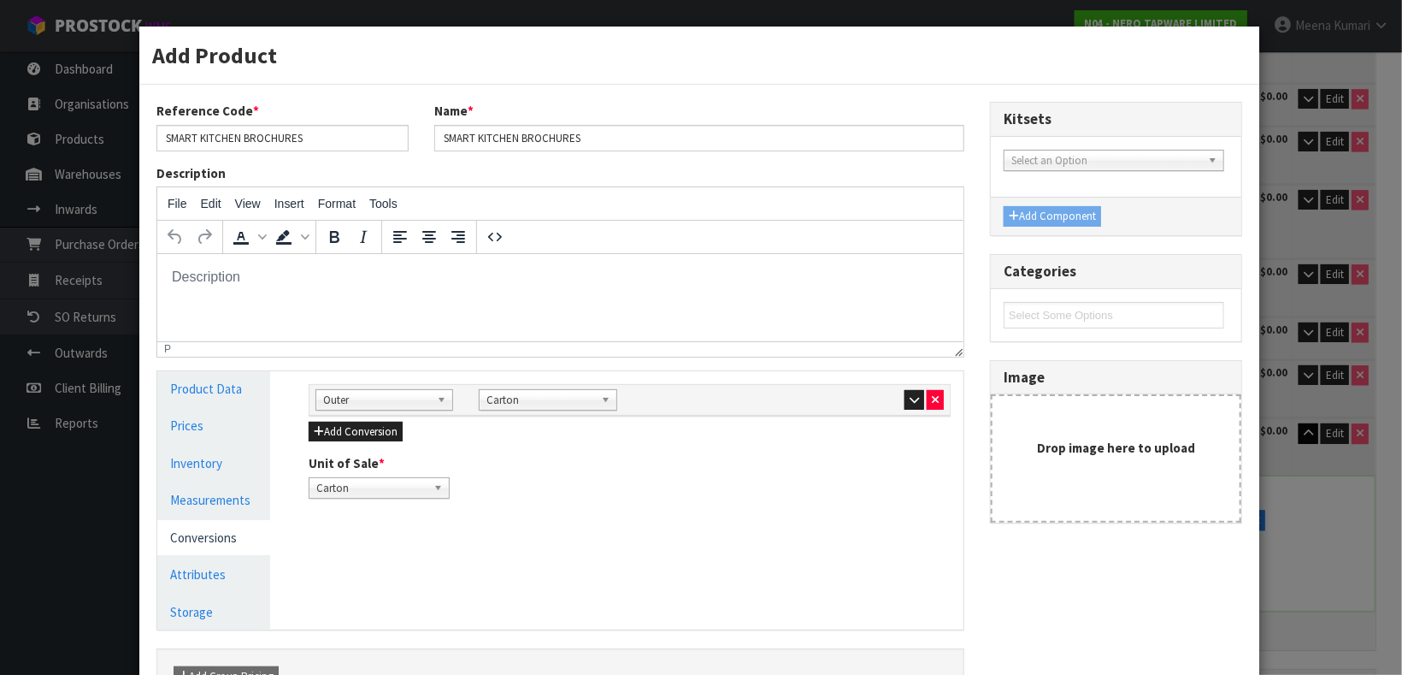
click at [888, 397] on div at bounding box center [875, 399] width 138 height 21
click at [910, 397] on icon "button" at bounding box center [914, 399] width 9 height 11
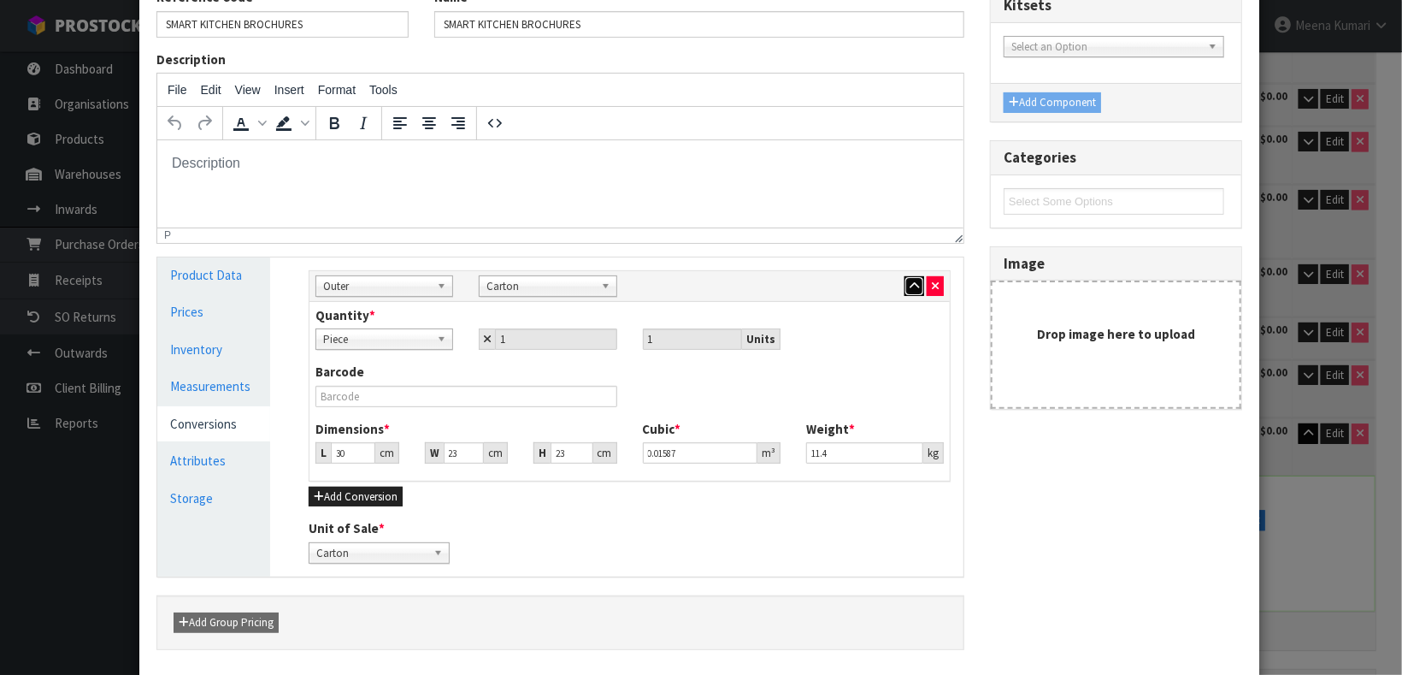
scroll to position [128, 0]
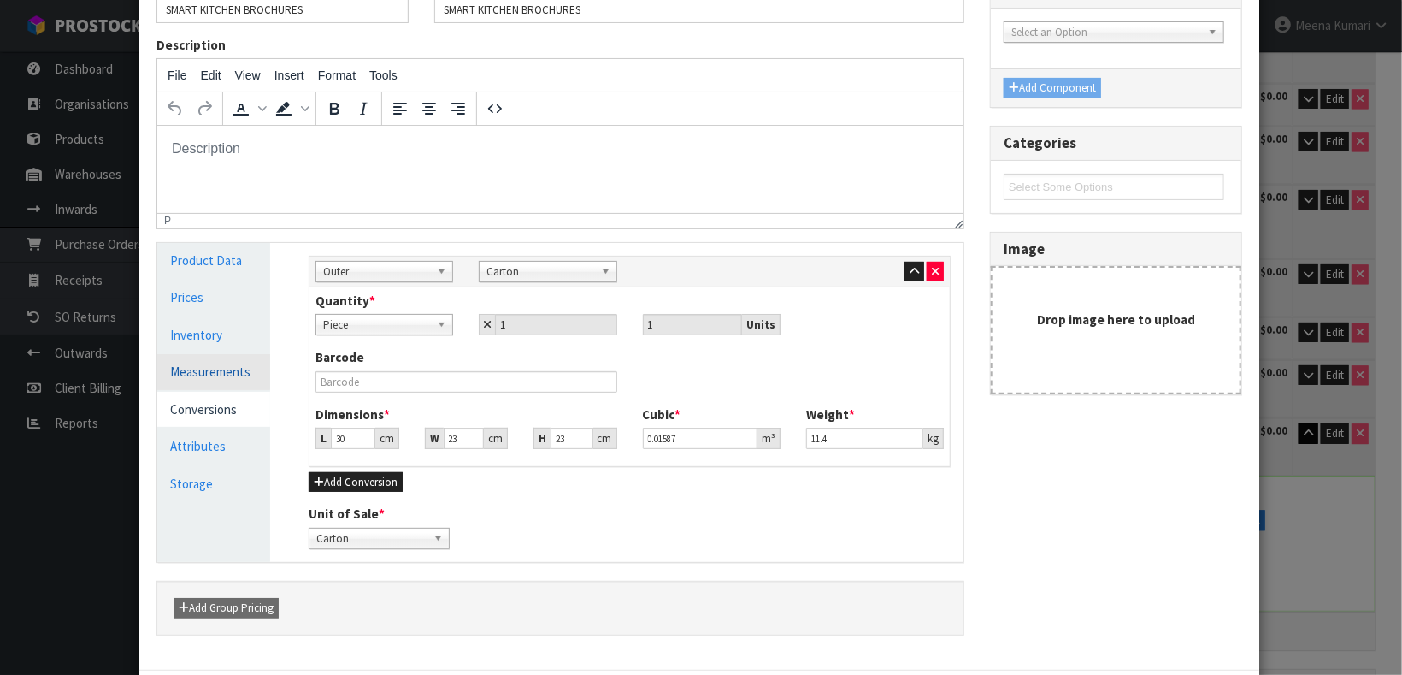
click at [242, 374] on link "Measurements" at bounding box center [213, 371] width 113 height 35
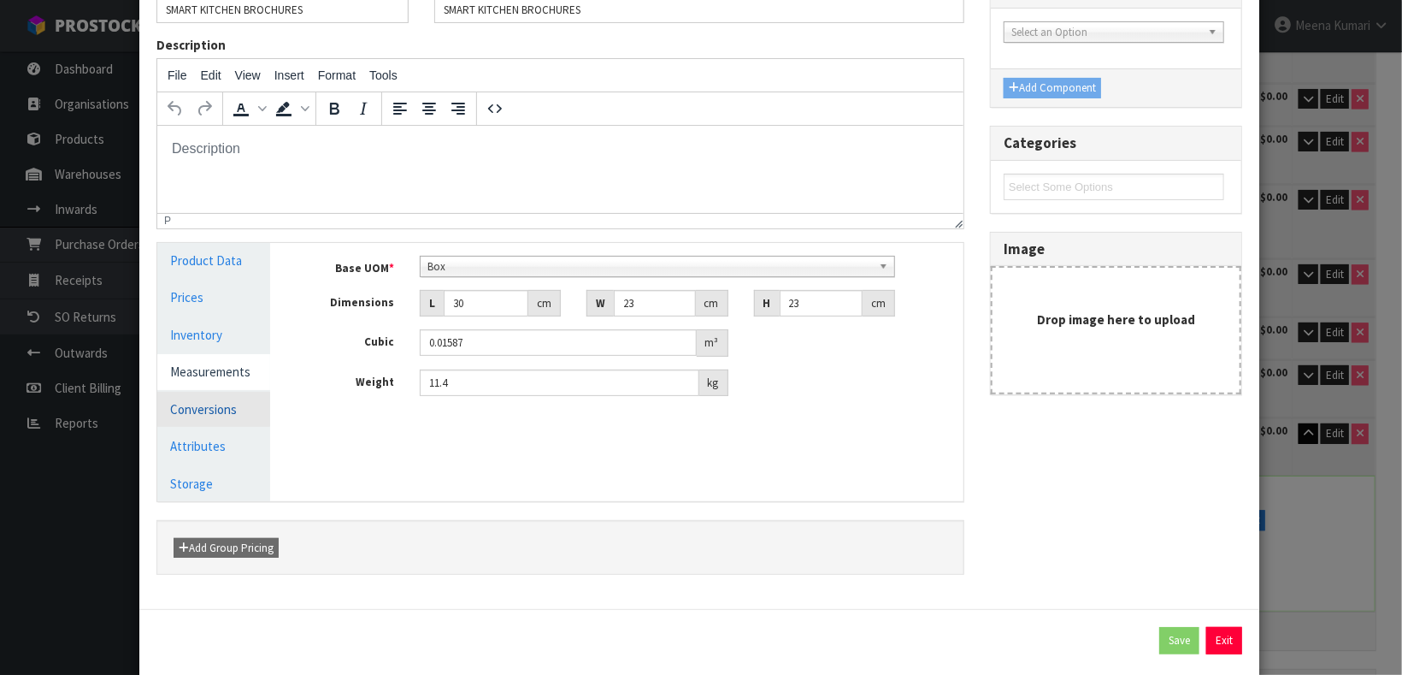
click at [186, 413] on link "Conversions" at bounding box center [213, 409] width 113 height 35
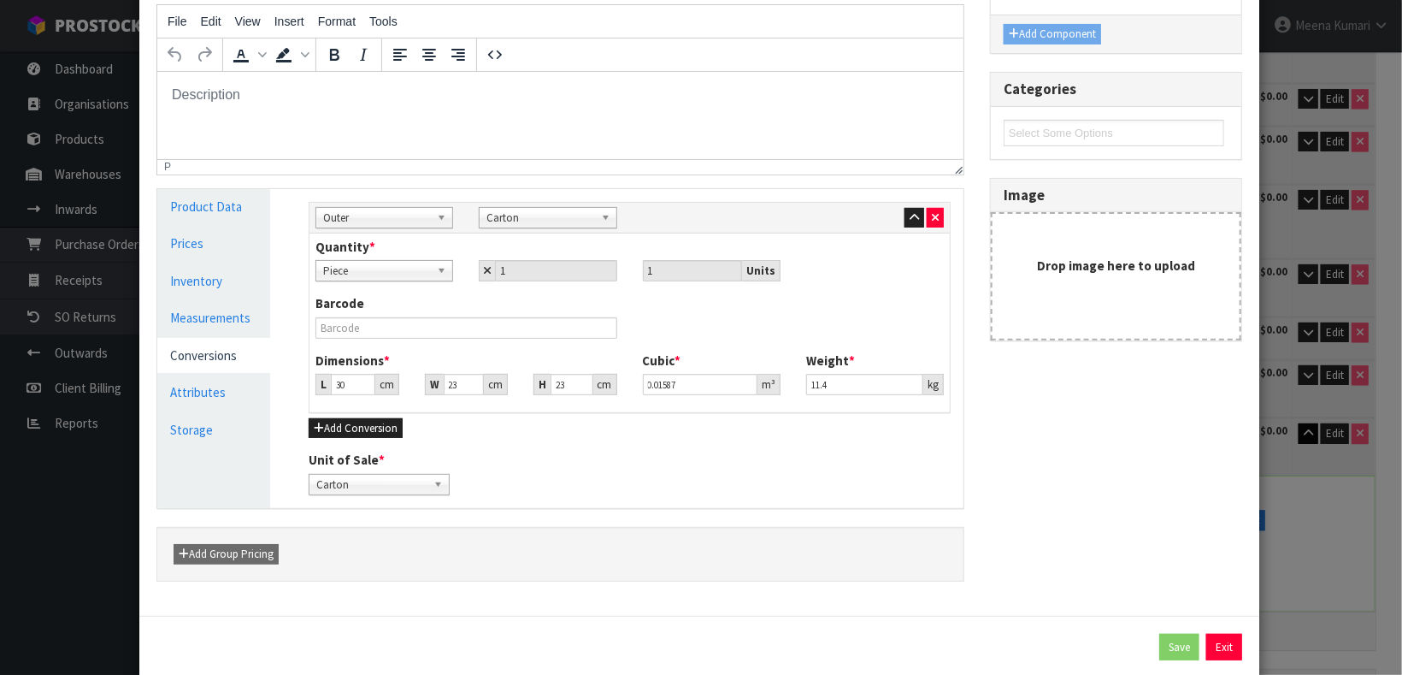
scroll to position [226, 0]
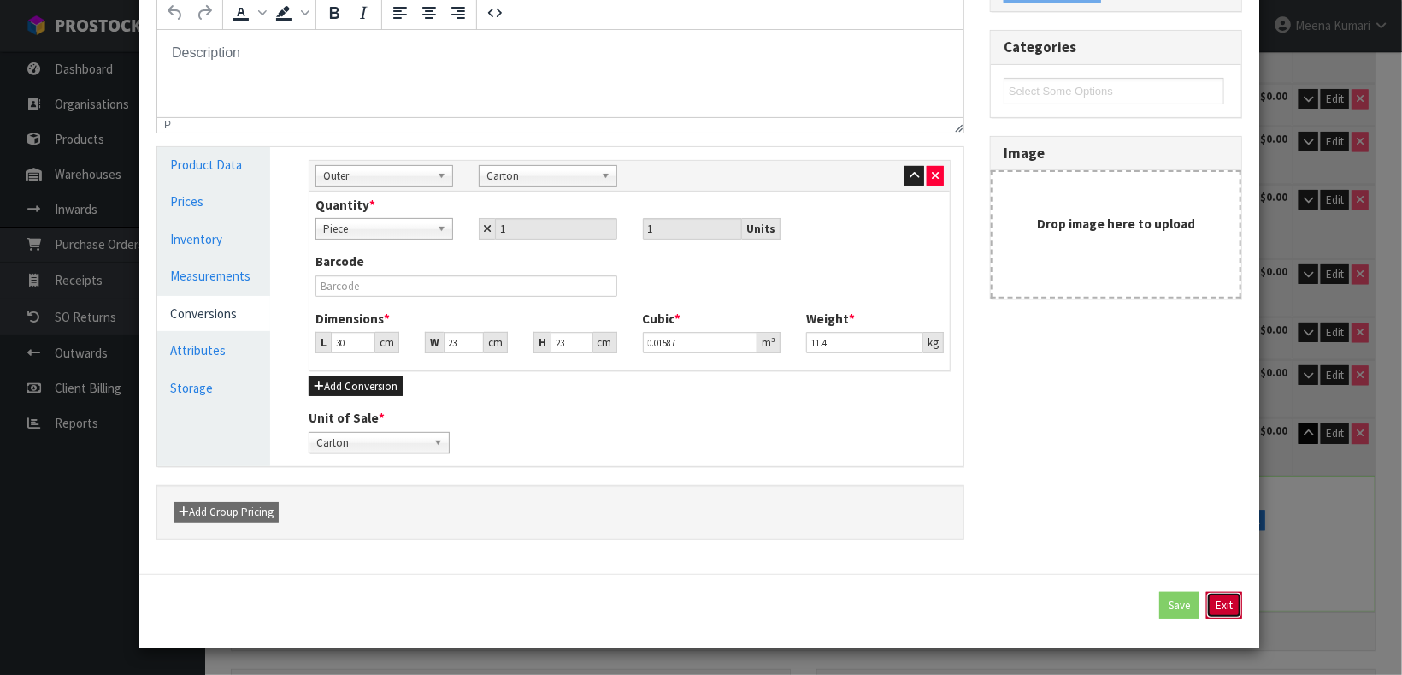
click at [1206, 598] on button "Exit" at bounding box center [1224, 605] width 36 height 27
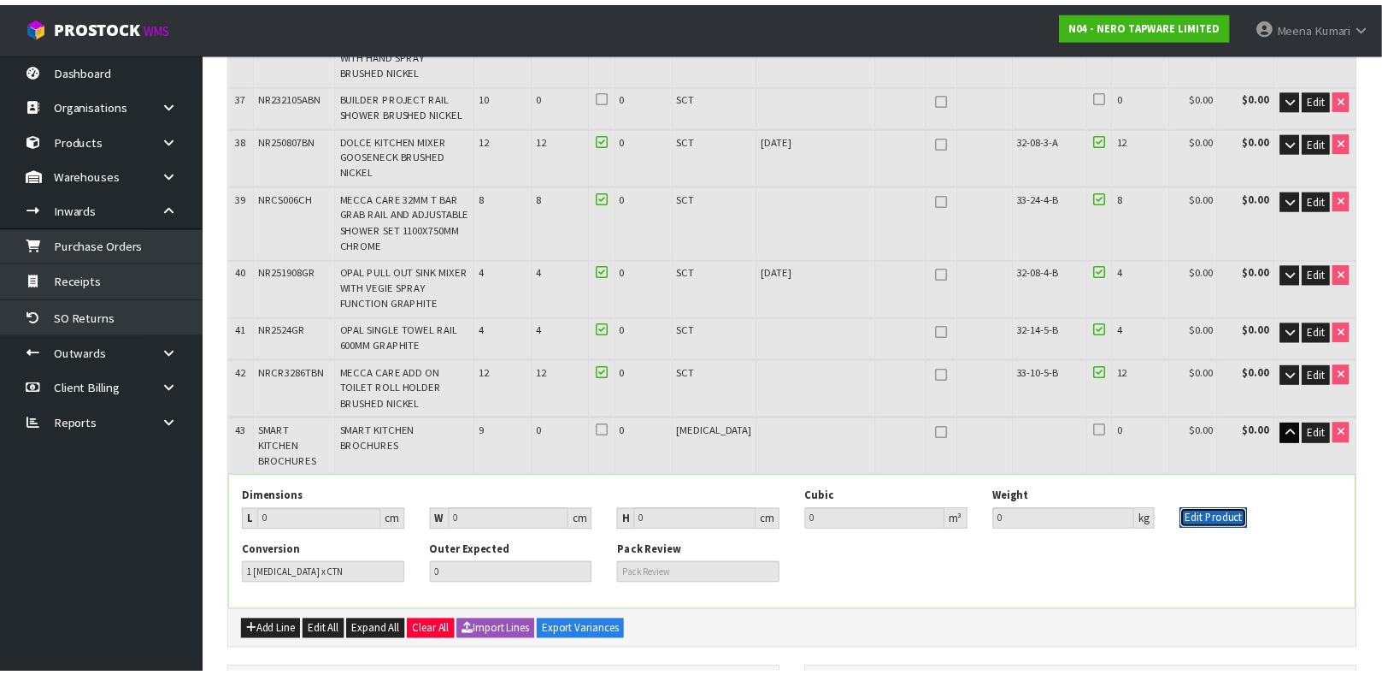
scroll to position [2014, 0]
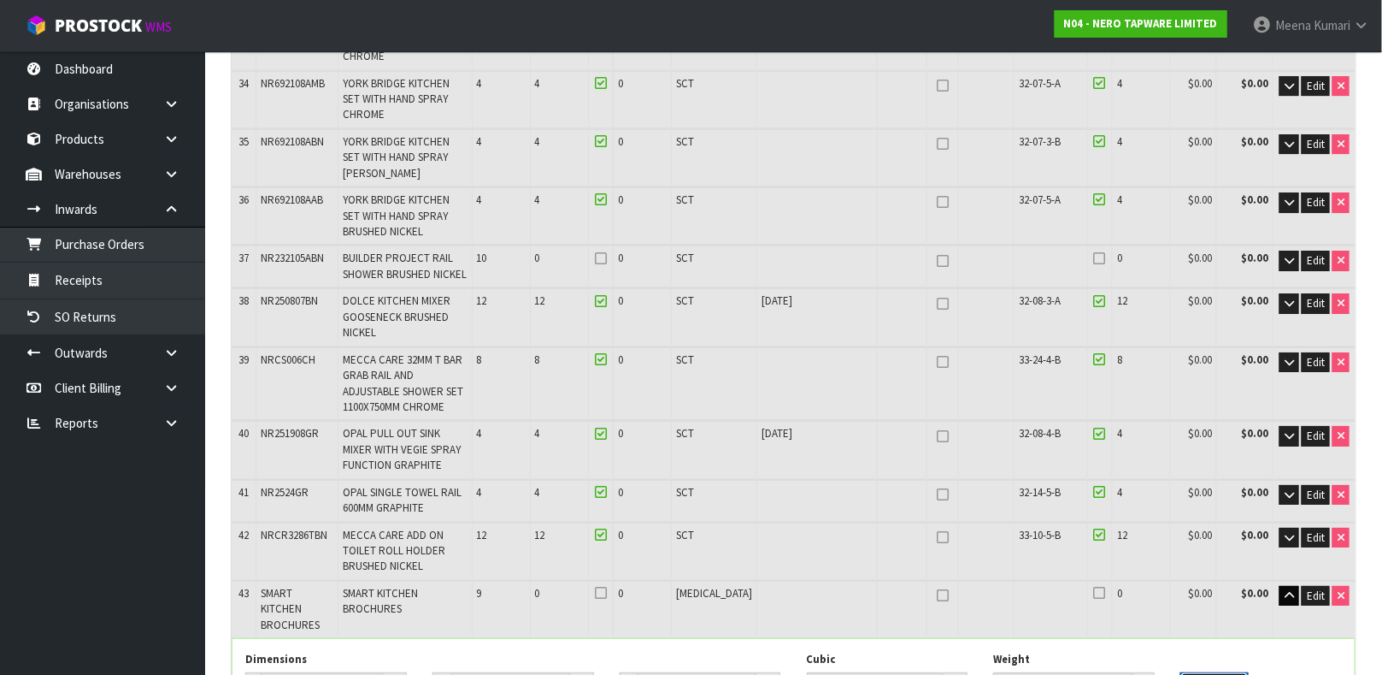
click at [1201, 598] on button "Edit Product" at bounding box center [1215, 682] width 68 height 21
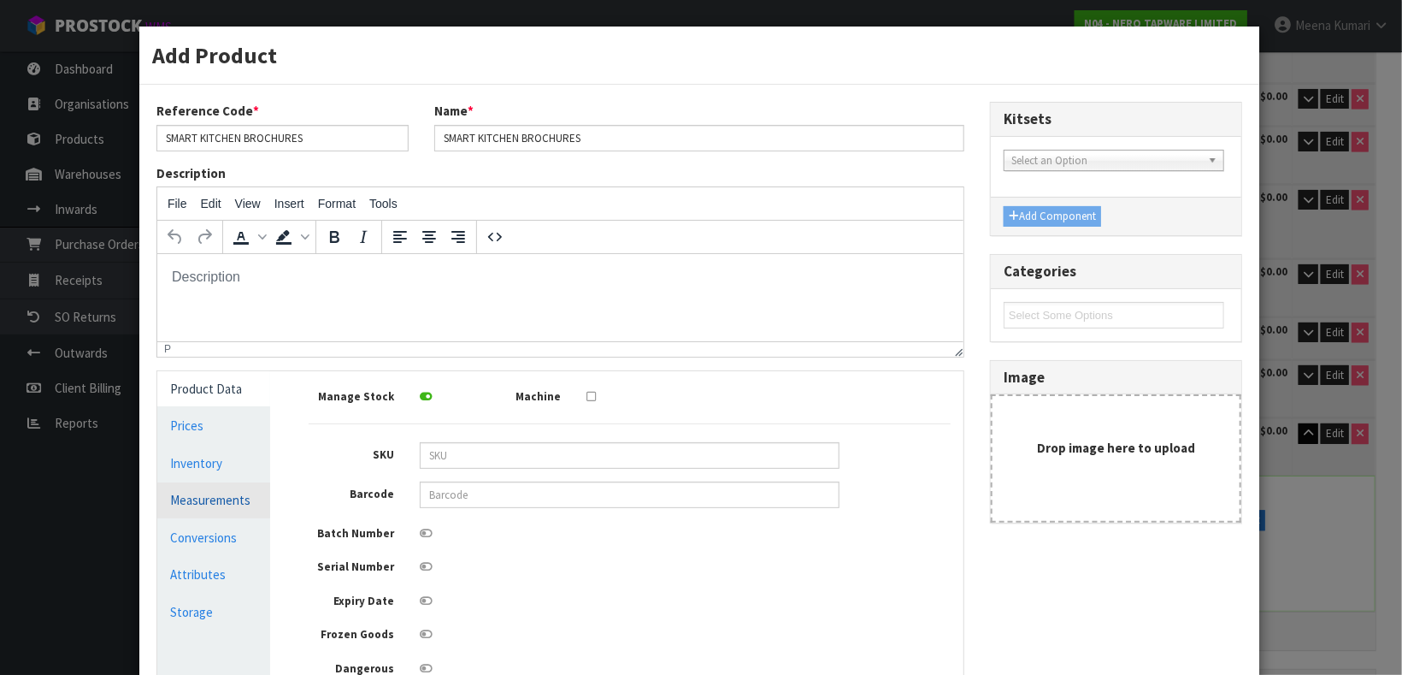
scroll to position [0, 0]
click at [234, 498] on link "Measurements" at bounding box center [213, 499] width 113 height 35
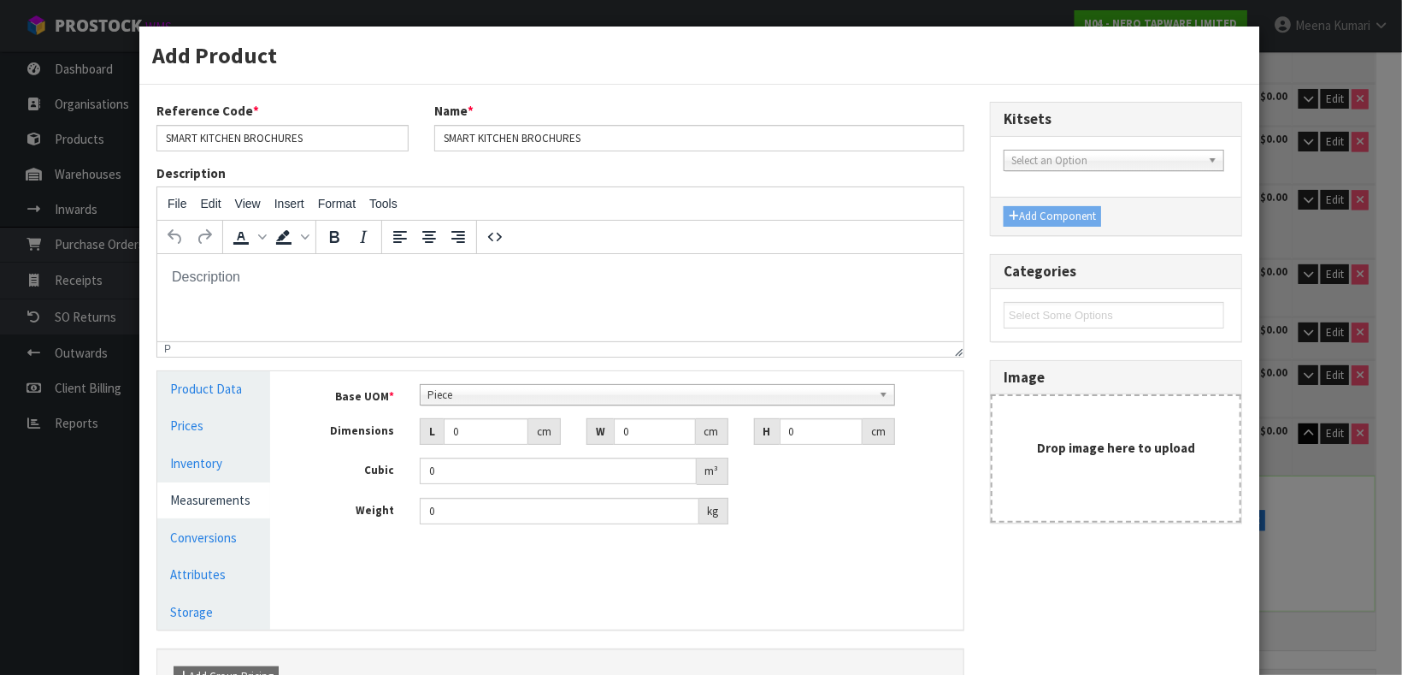
scroll to position [327, 0]
click at [465, 387] on span "Piece" at bounding box center [649, 395] width 445 height 21
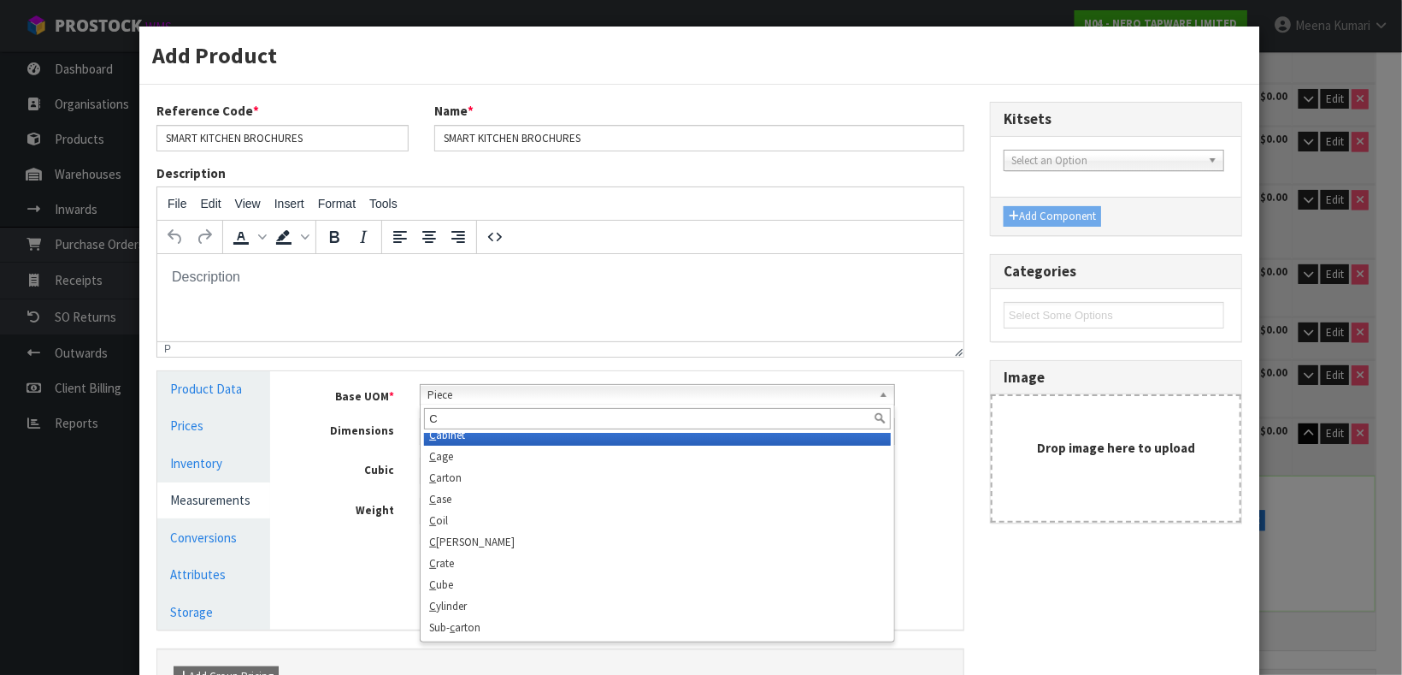
scroll to position [0, 0]
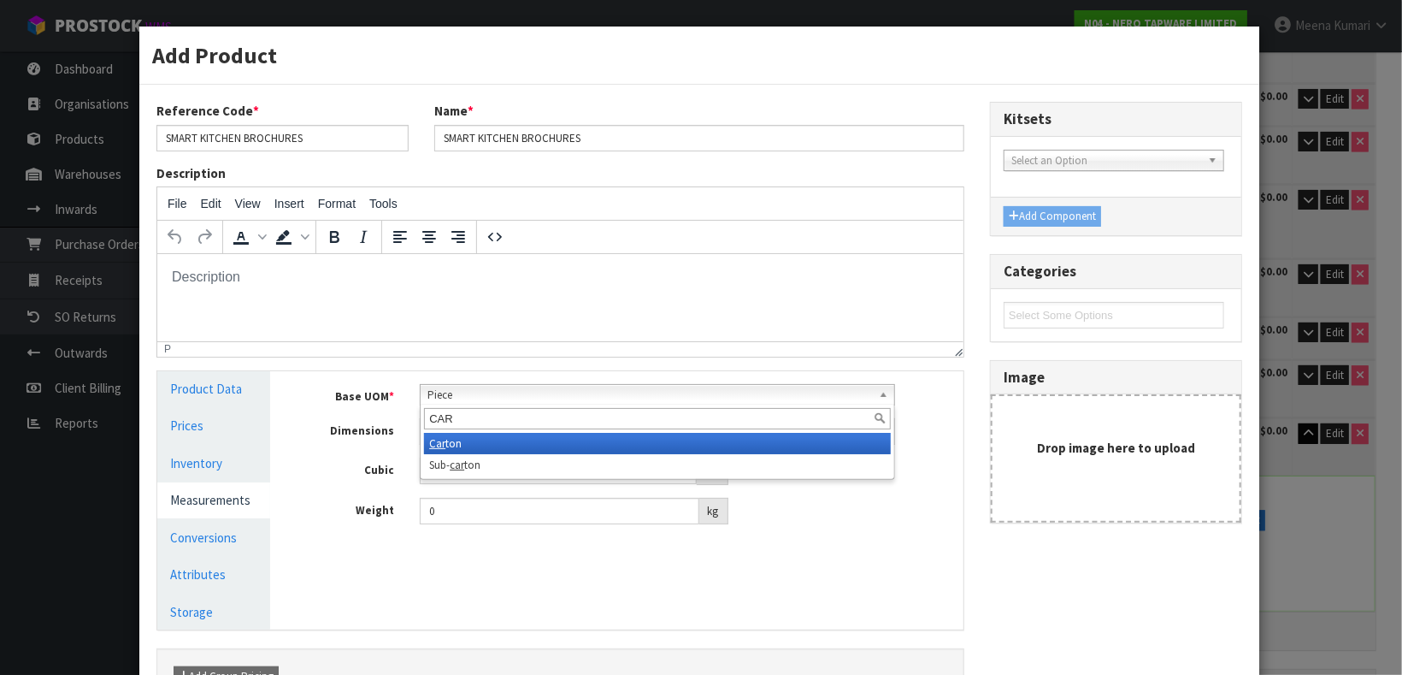
click at [447, 445] on li "Car ton" at bounding box center [657, 443] width 467 height 21
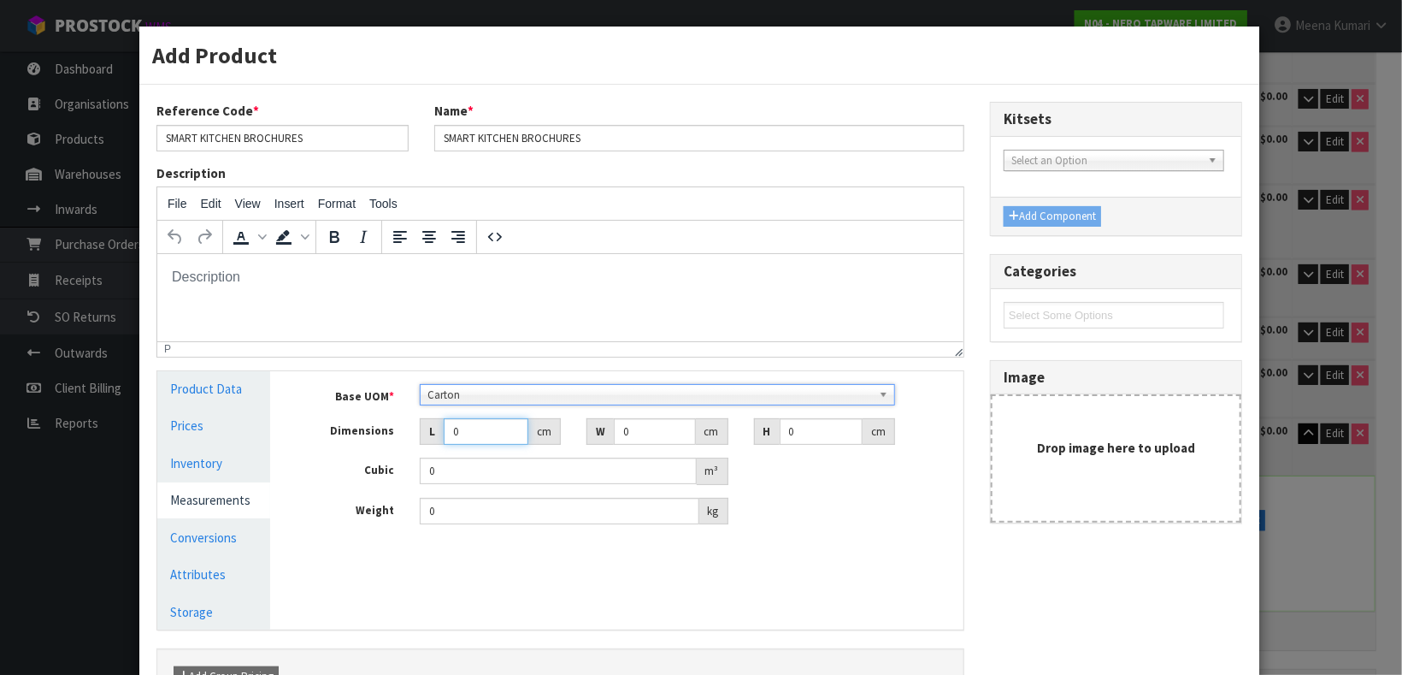
click at [461, 441] on input "0" at bounding box center [486, 431] width 85 height 27
click at [475, 433] on input "number" at bounding box center [486, 431] width 85 height 27
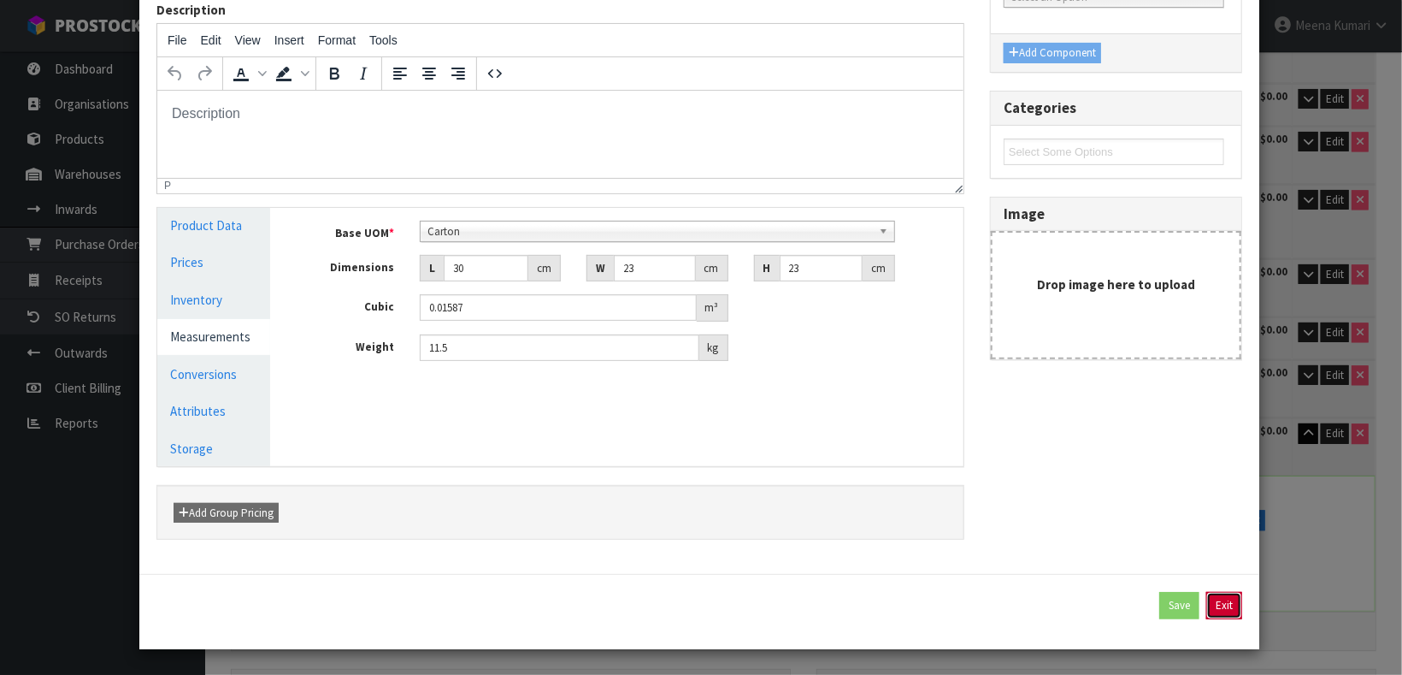
click at [1206, 598] on button "Exit" at bounding box center [1224, 605] width 36 height 27
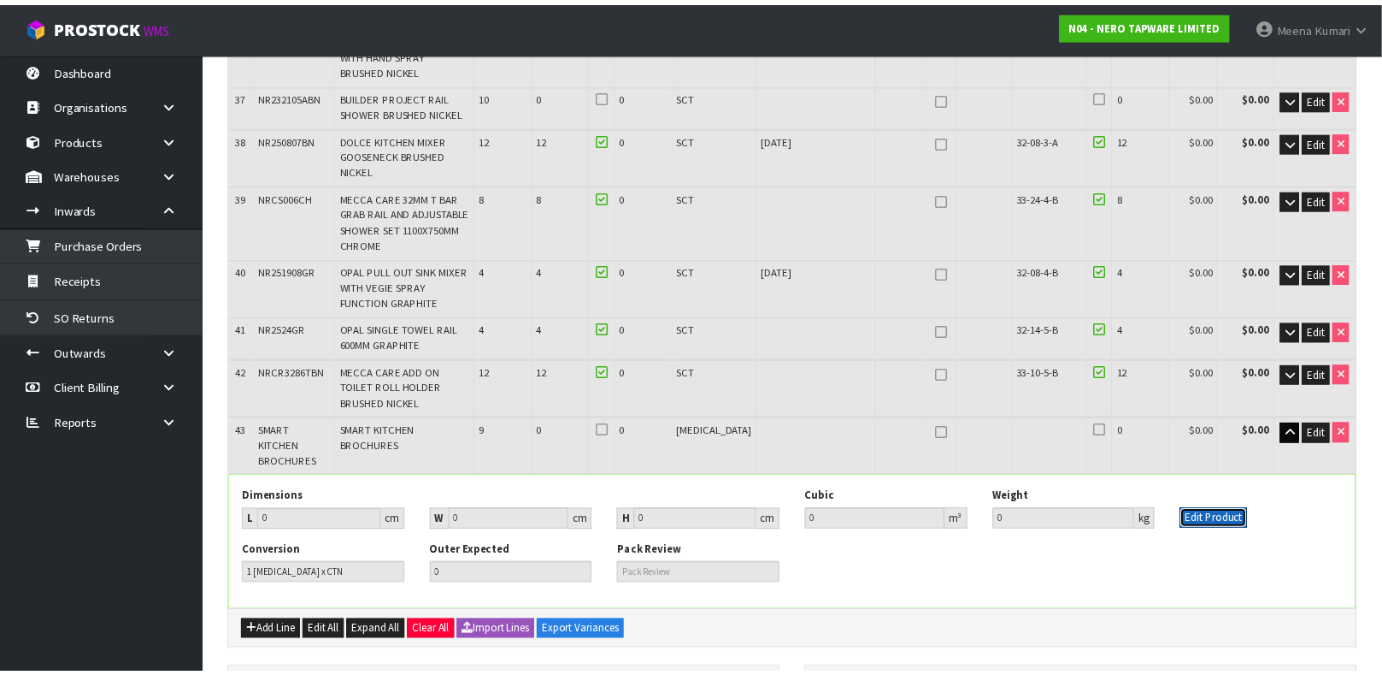
scroll to position [2014, 0]
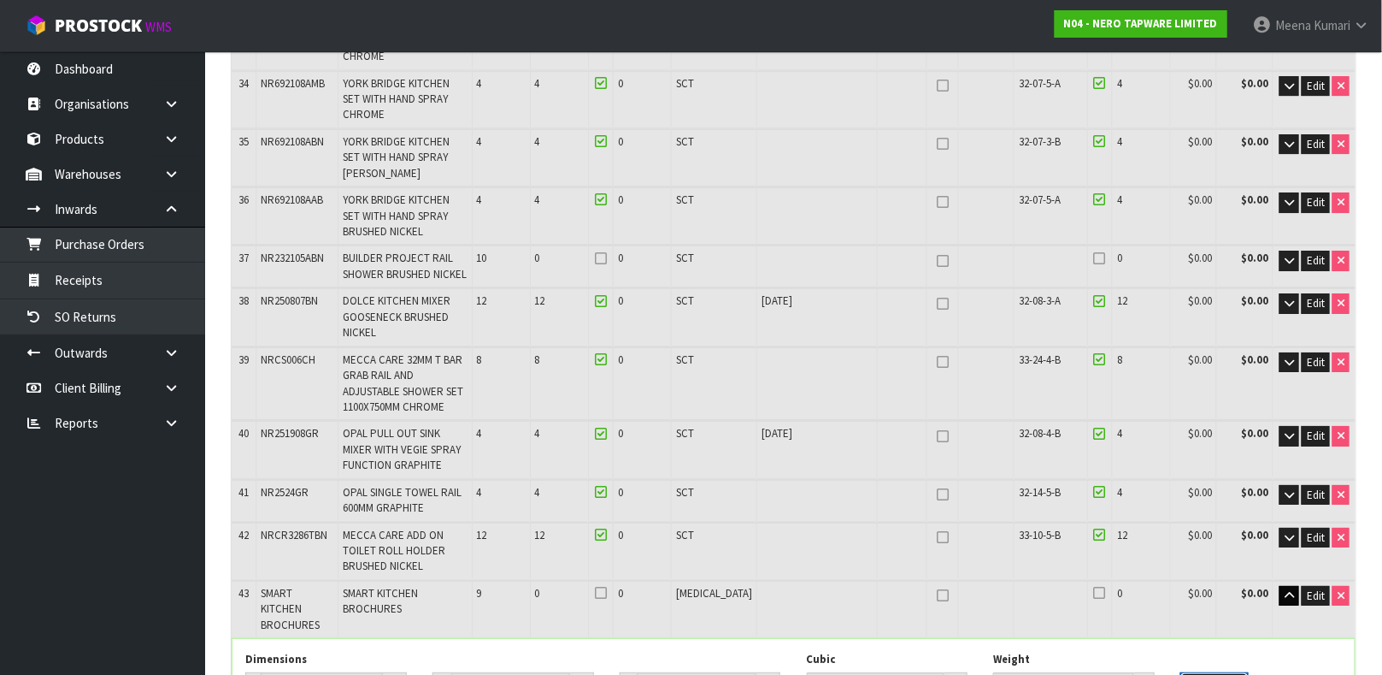
click at [1202, 598] on button "Edit Product" at bounding box center [1215, 682] width 68 height 21
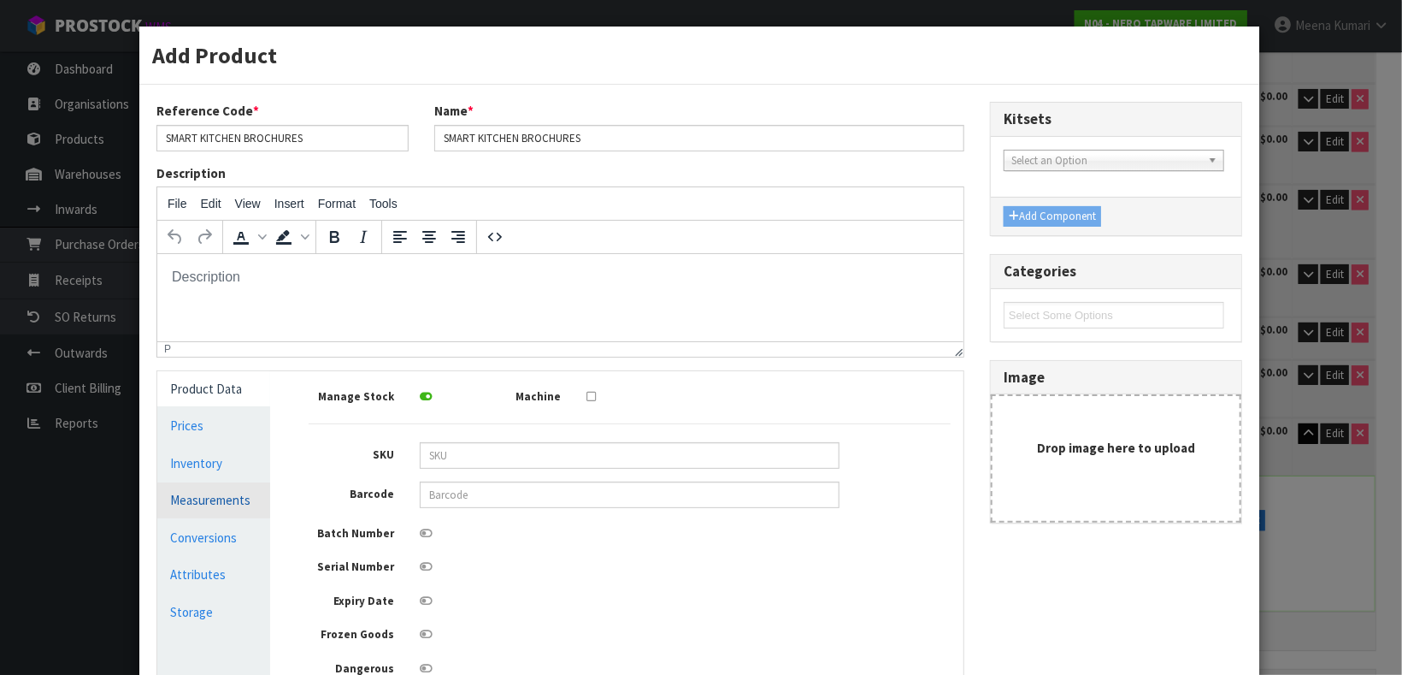
scroll to position [0, 0]
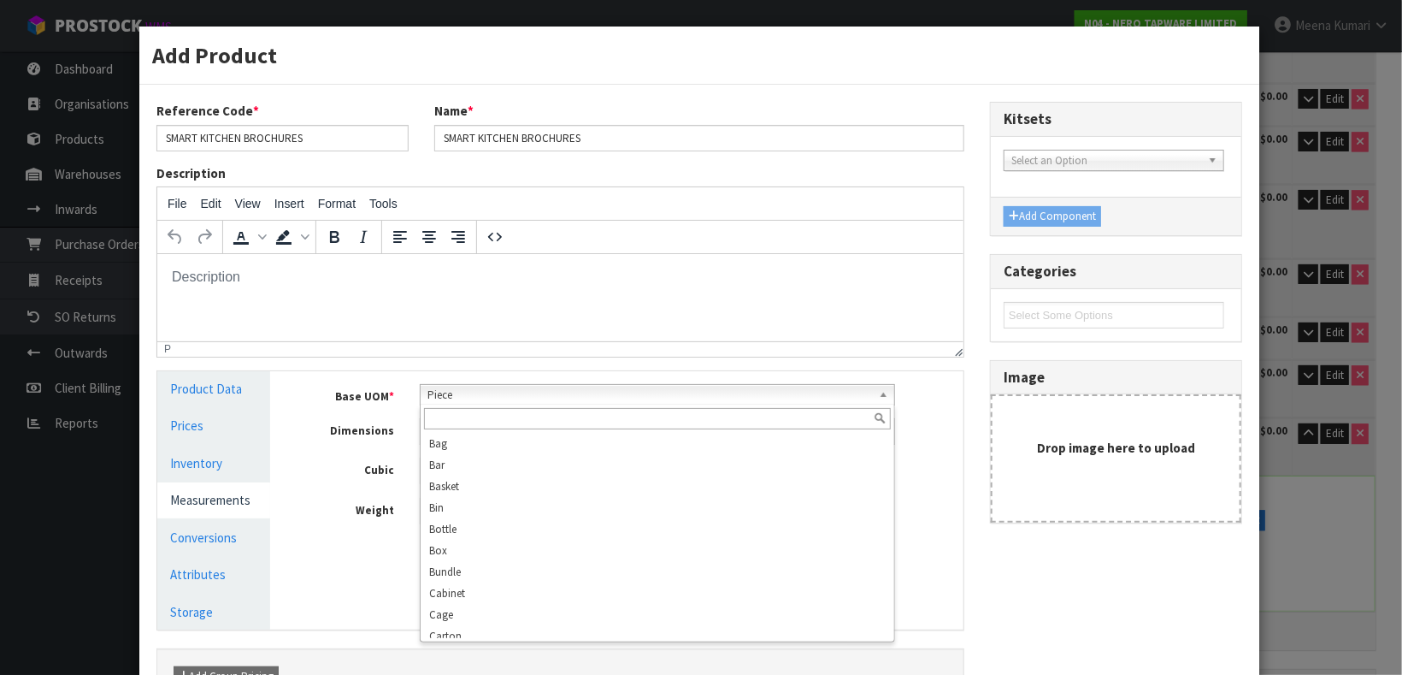
scroll to position [327, 0]
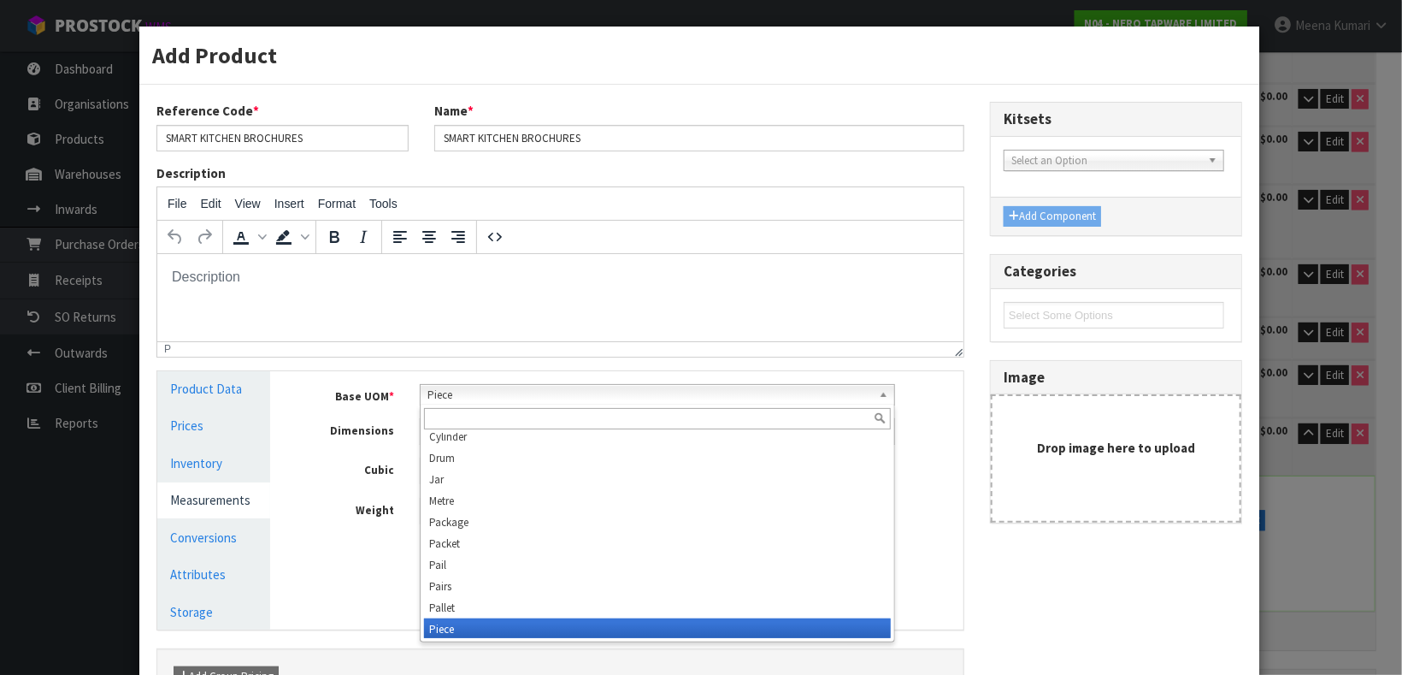
click at [485, 402] on span "Piece" at bounding box center [649, 395] width 445 height 21
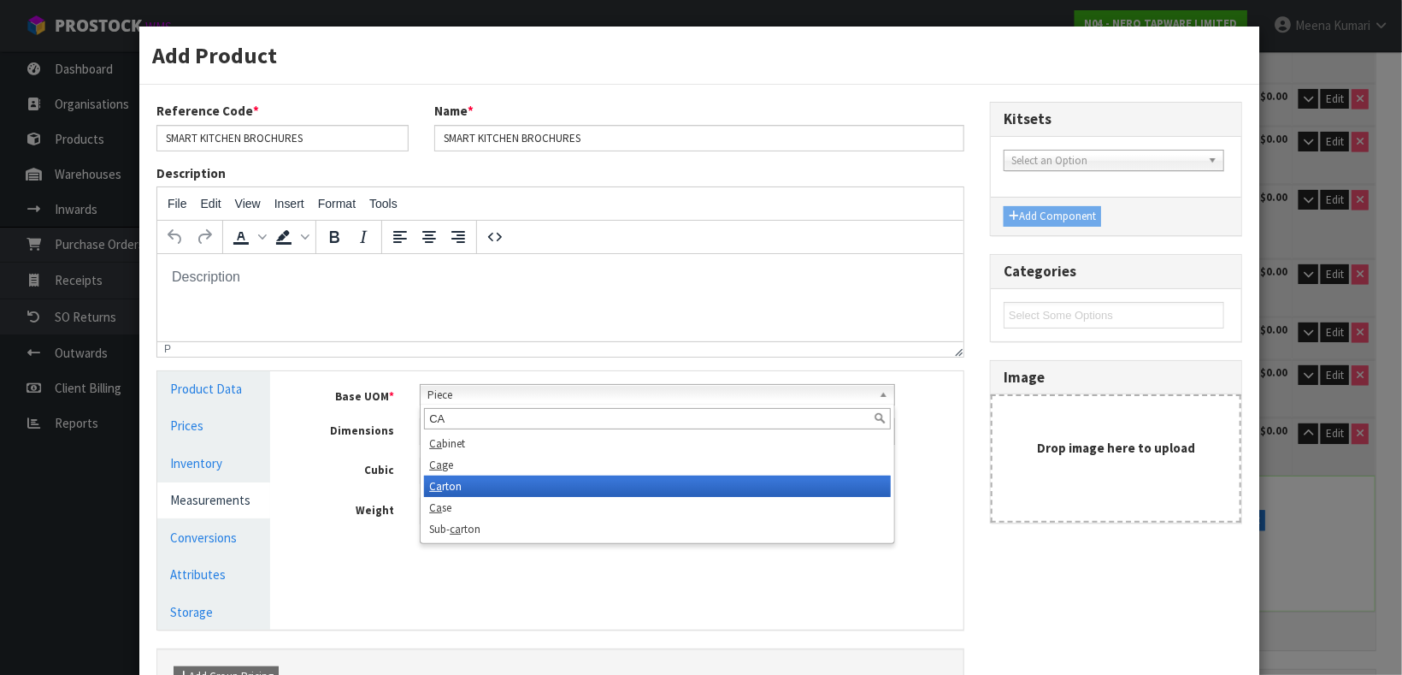
type input "CA"
click at [468, 489] on li "Ca rton" at bounding box center [657, 485] width 467 height 21
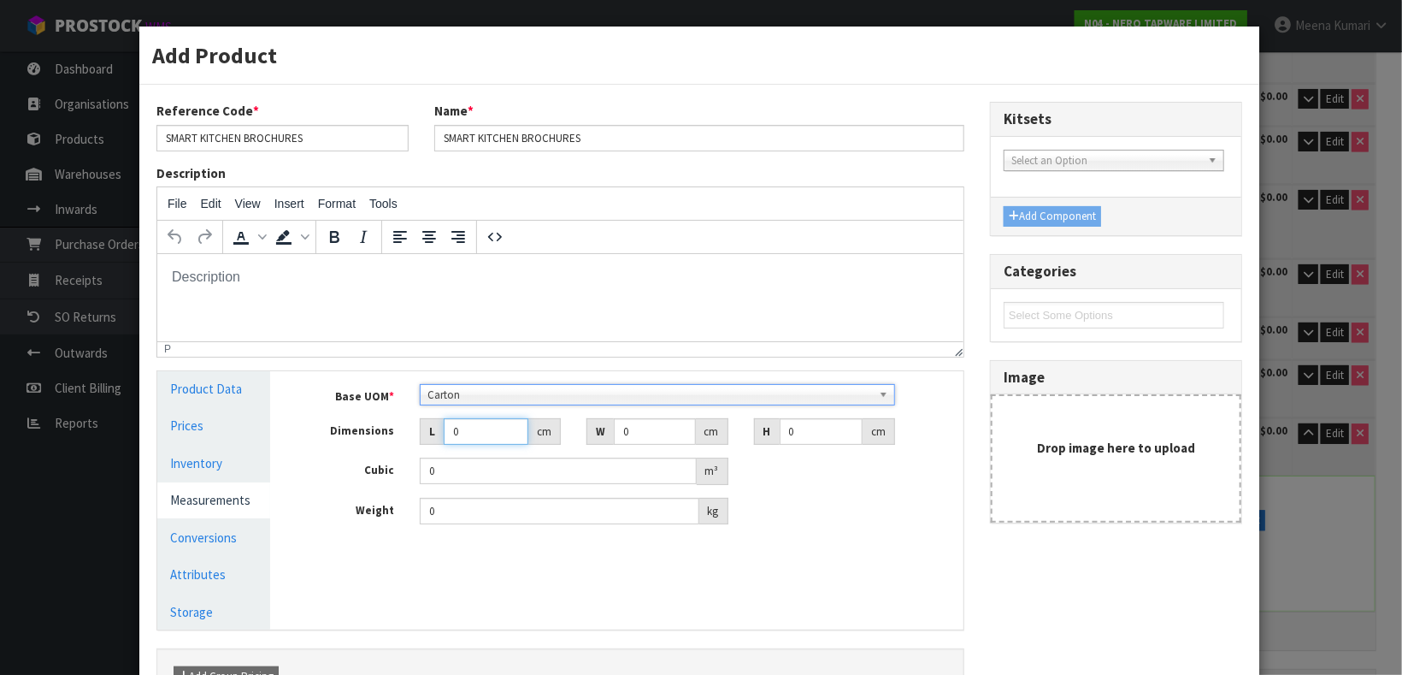
click at [461, 436] on input "0" at bounding box center [486, 431] width 85 height 27
type input "0.000001"
type input "30"
type input "1"
type input "23"
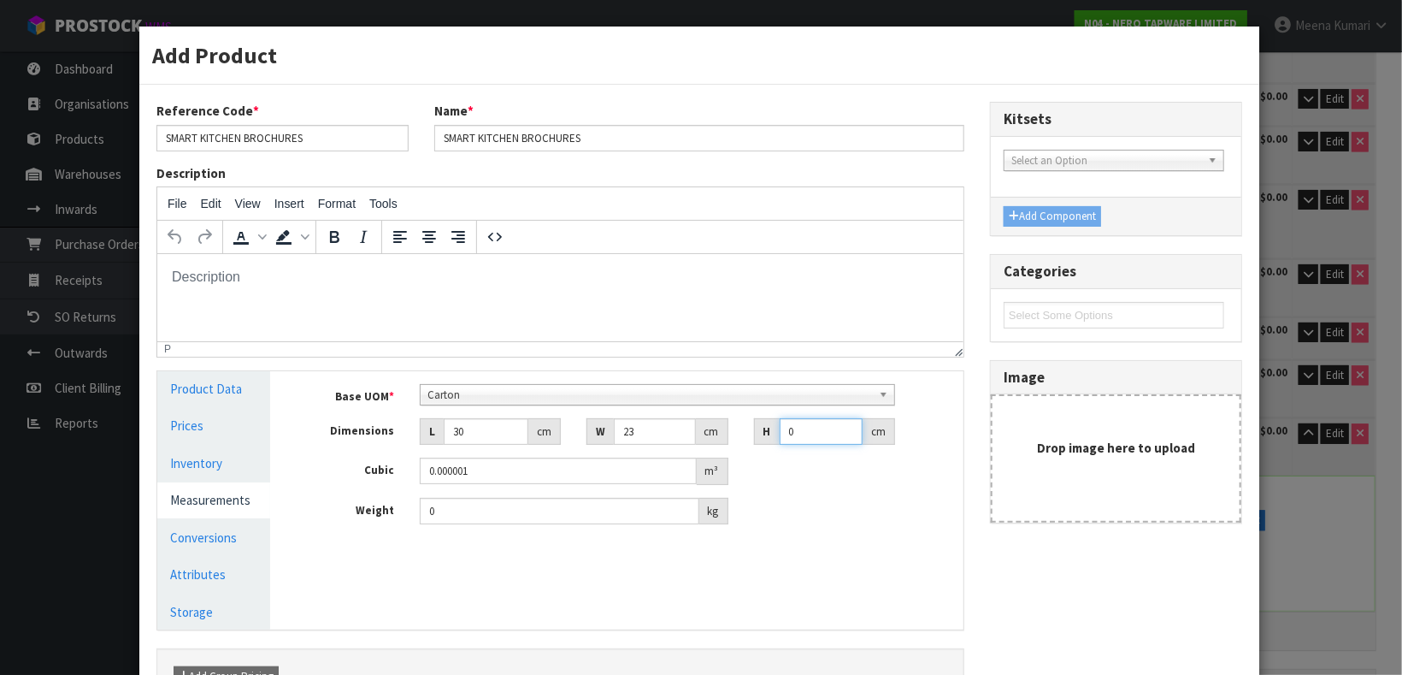
type input "2"
type input "0.00138"
type input "23"
type input "0.01587"
type input "23"
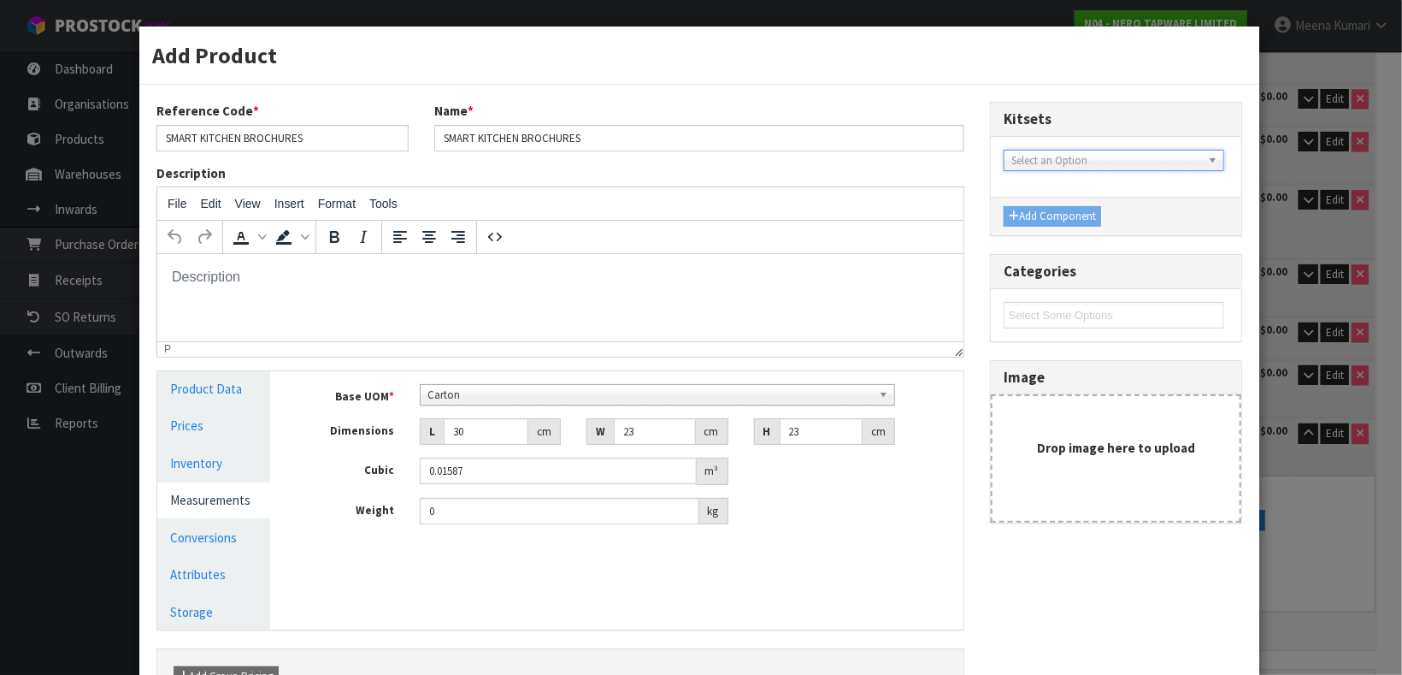
scroll to position [163, 0]
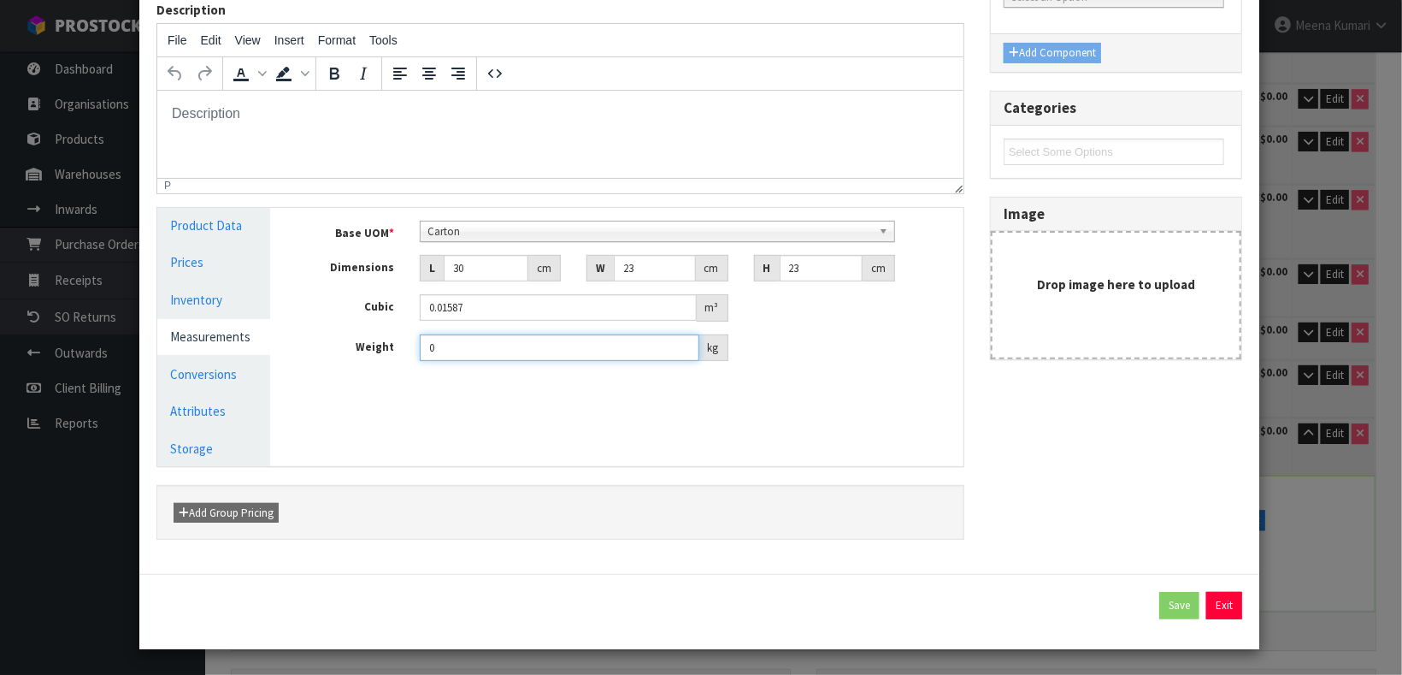
click at [435, 346] on input "0" at bounding box center [559, 347] width 279 height 27
type input "11.4"
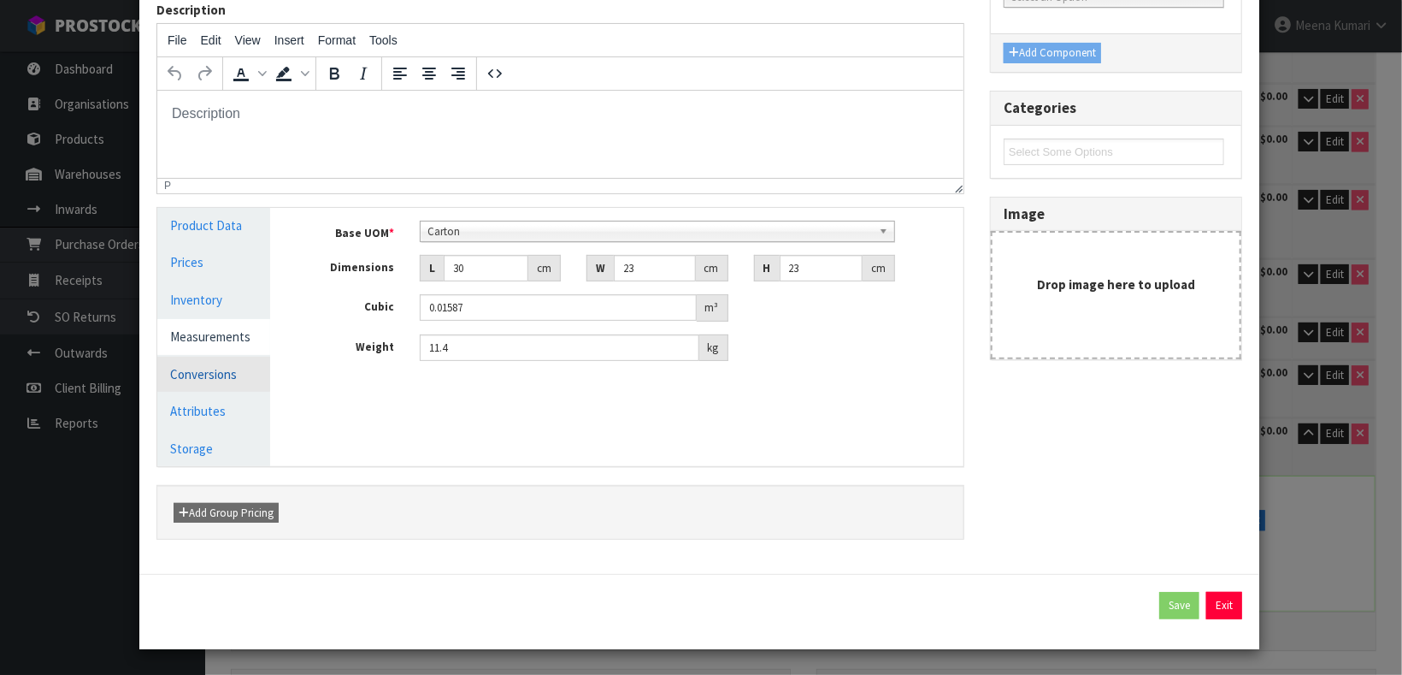
click at [202, 381] on link "Conversions" at bounding box center [213, 374] width 113 height 35
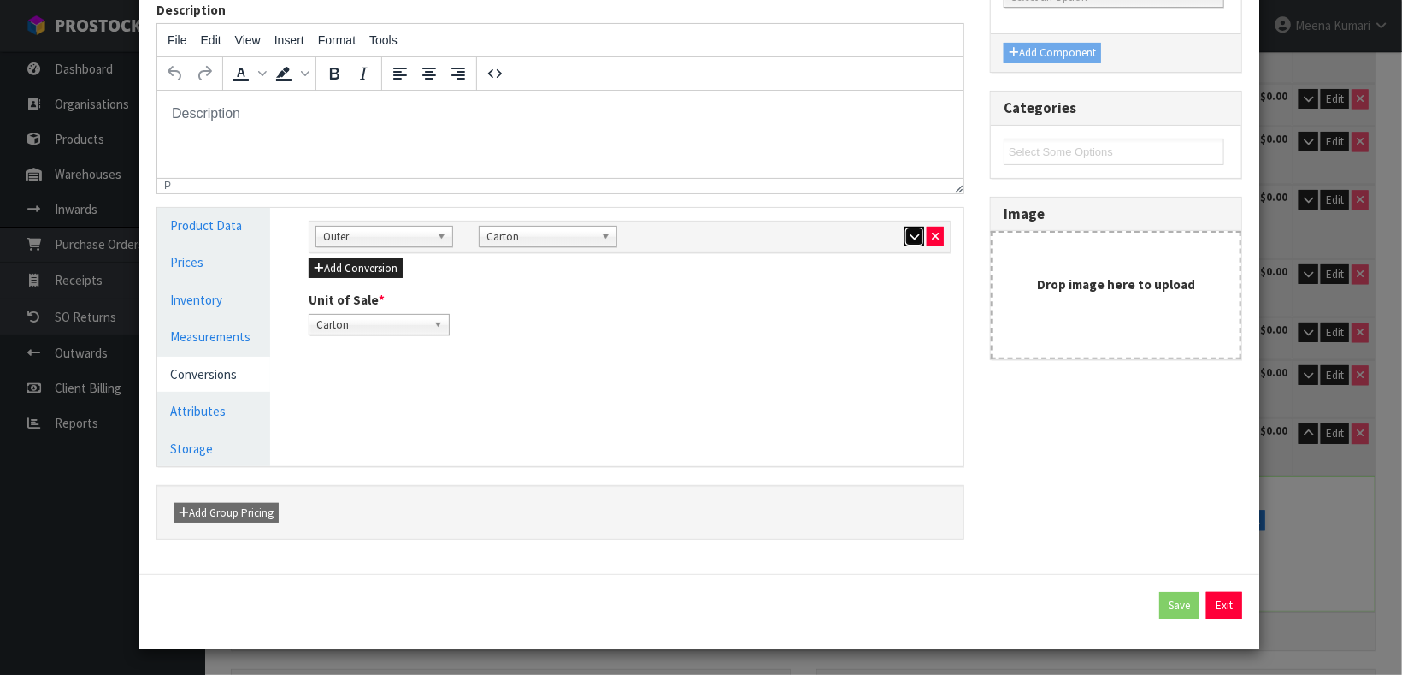
click at [905, 236] on button "button" at bounding box center [915, 237] width 20 height 21
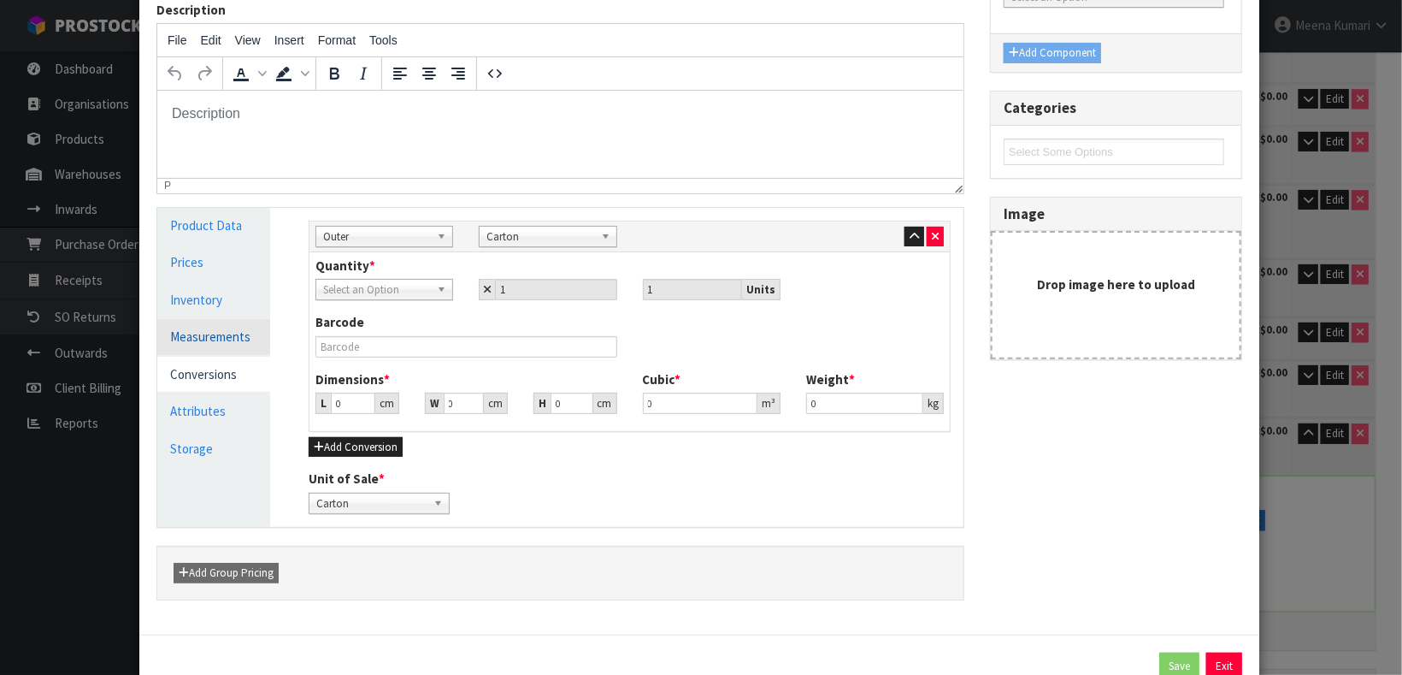
click at [193, 344] on link "Measurements" at bounding box center [213, 336] width 113 height 35
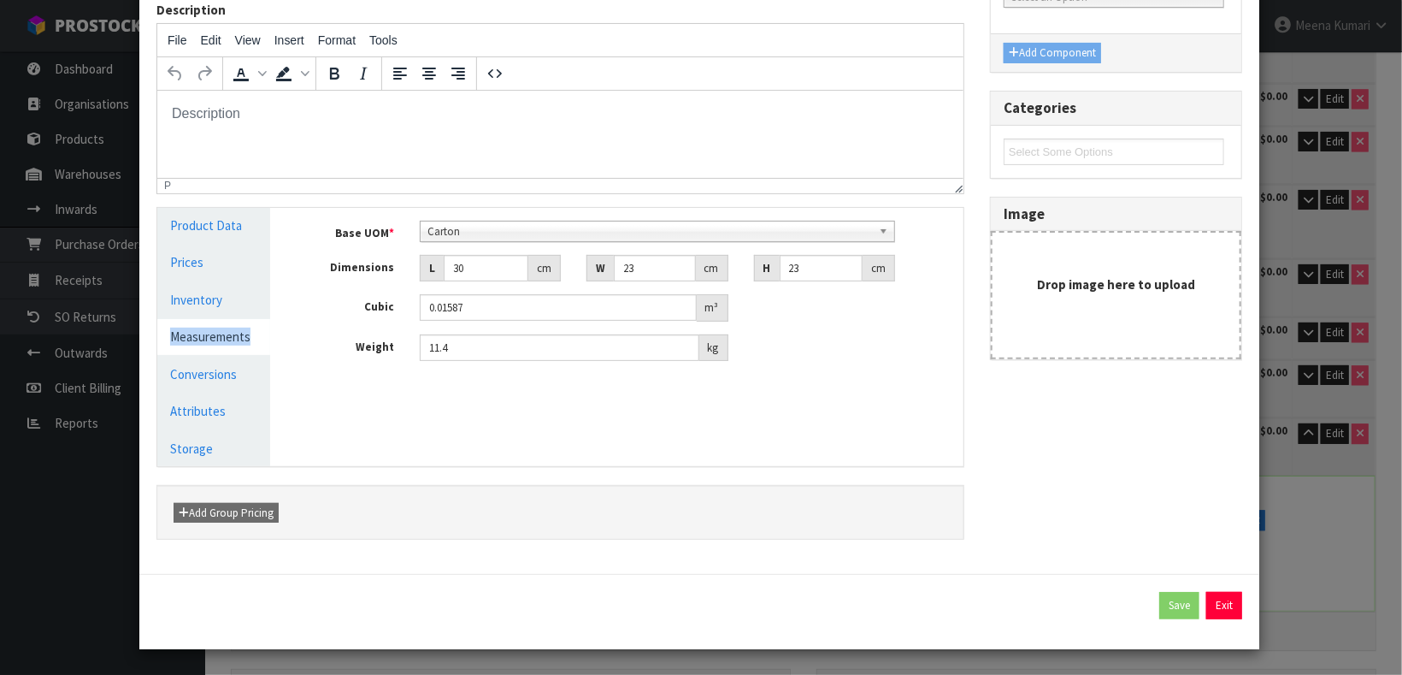
click at [193, 344] on link "Measurements" at bounding box center [213, 336] width 113 height 35
click at [496, 237] on span "Carton" at bounding box center [649, 231] width 445 height 21
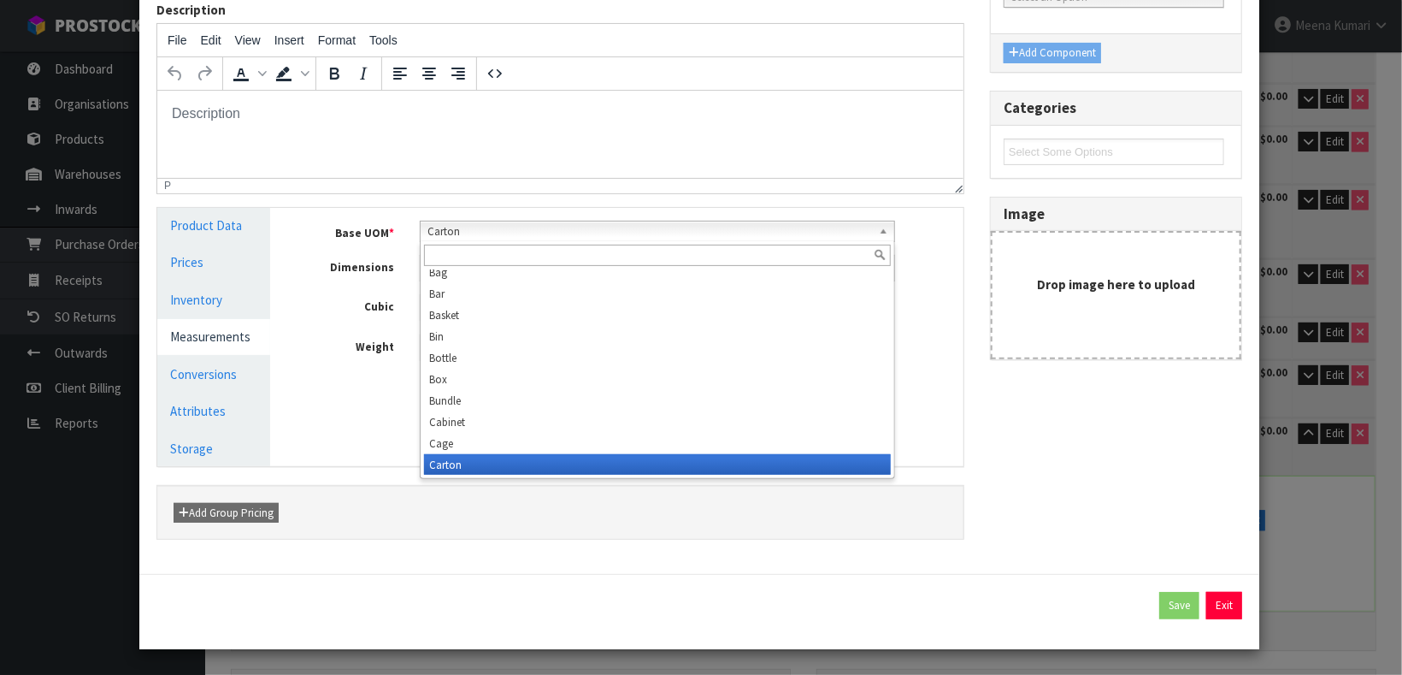
scroll to position [0, 0]
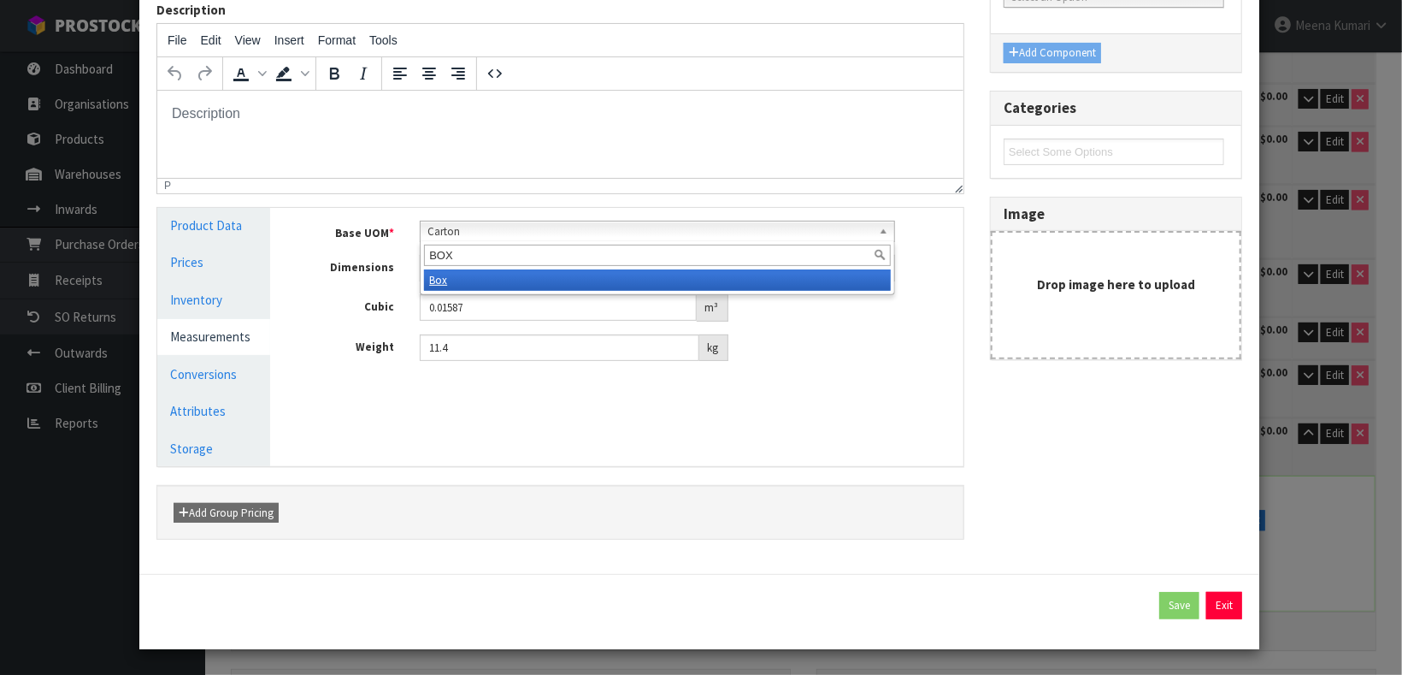
type input "BOX"
click at [428, 286] on li "Box" at bounding box center [657, 279] width 467 height 21
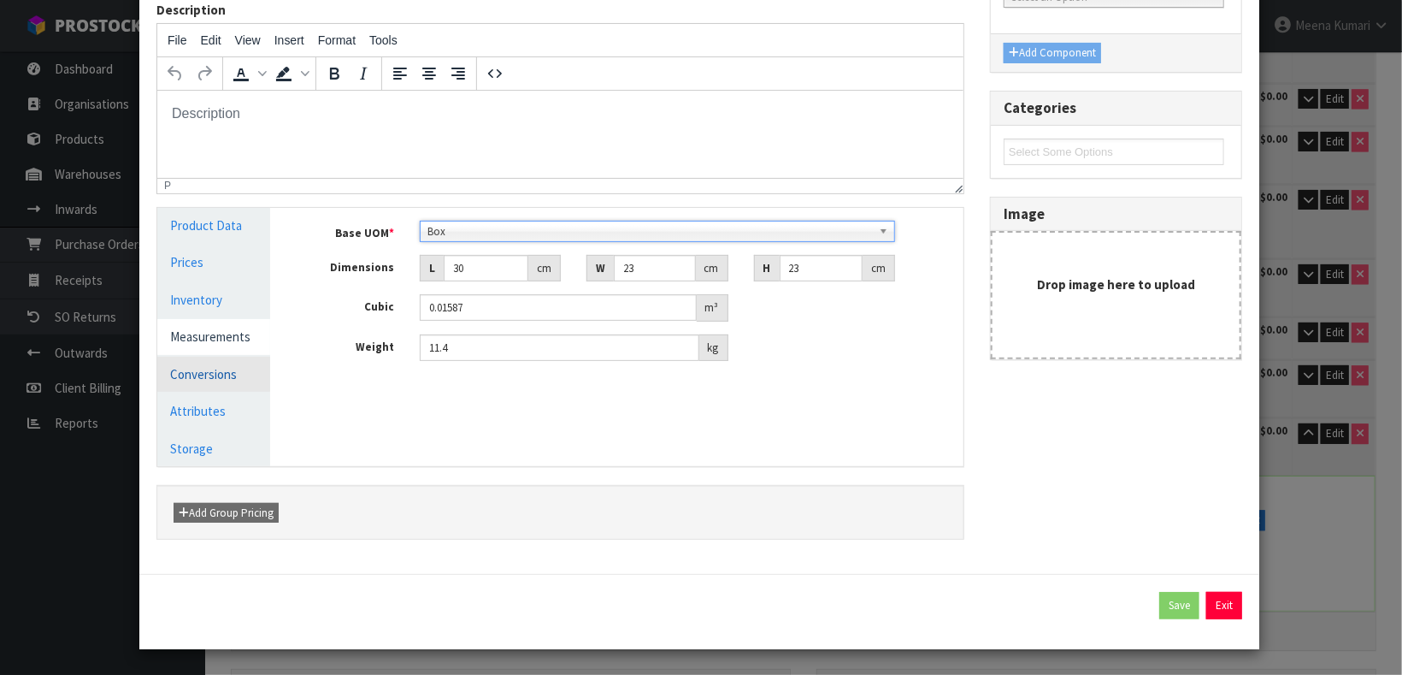
click at [194, 374] on link "Conversions" at bounding box center [213, 374] width 113 height 35
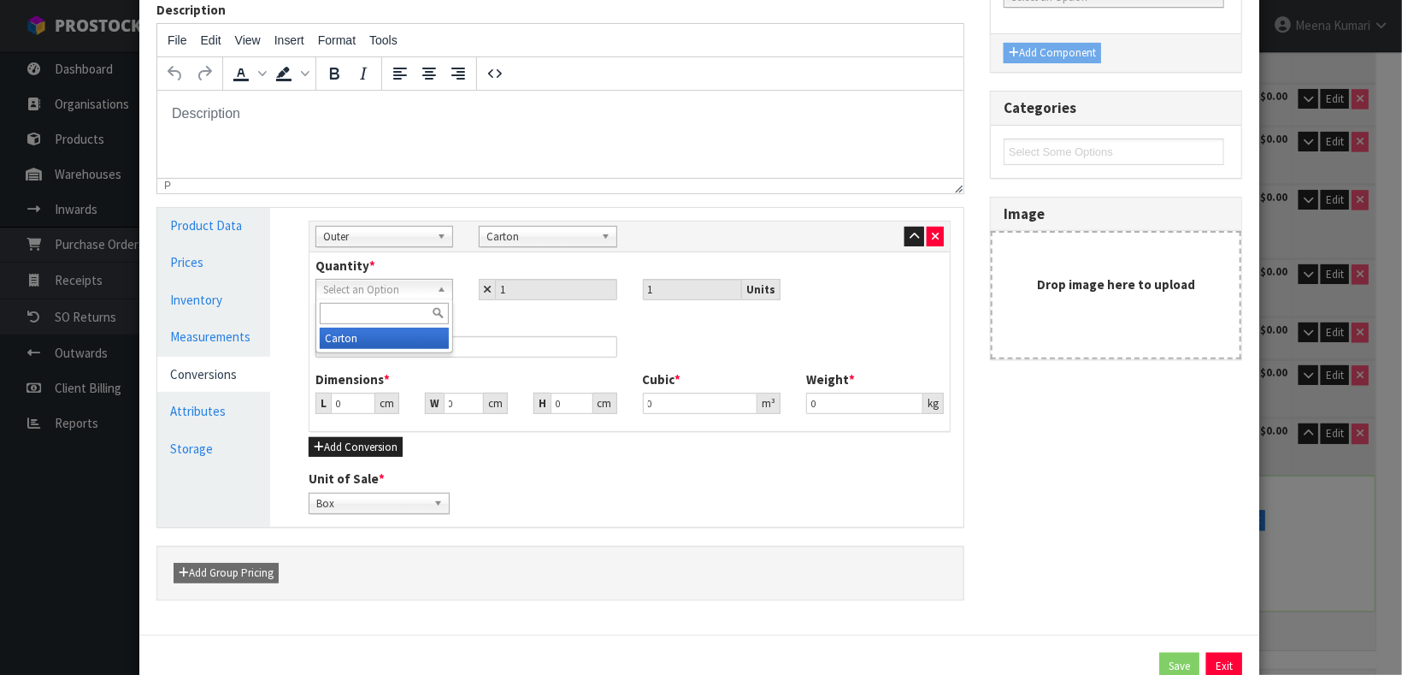
click at [375, 292] on span "Select an Option" at bounding box center [376, 290] width 107 height 21
click at [932, 240] on icon "button" at bounding box center [935, 236] width 7 height 11
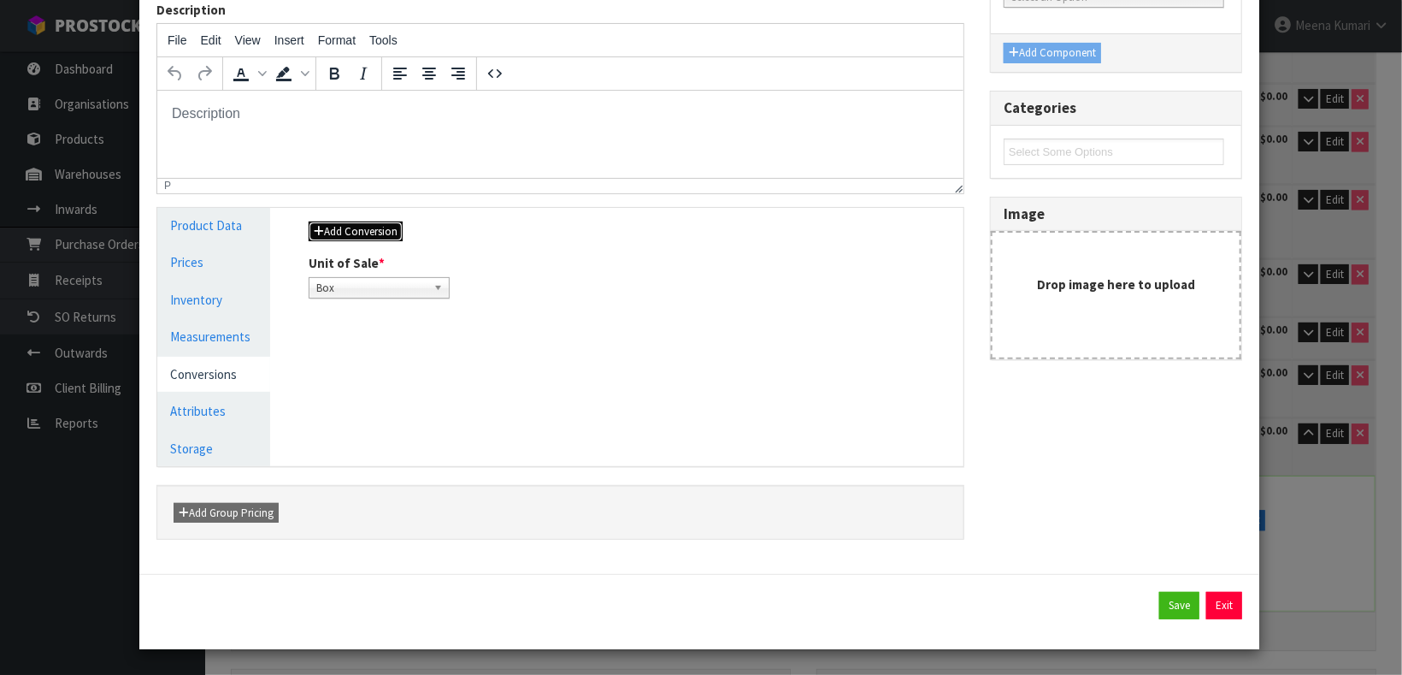
click at [343, 227] on button "Add Conversion" at bounding box center [356, 231] width 94 height 21
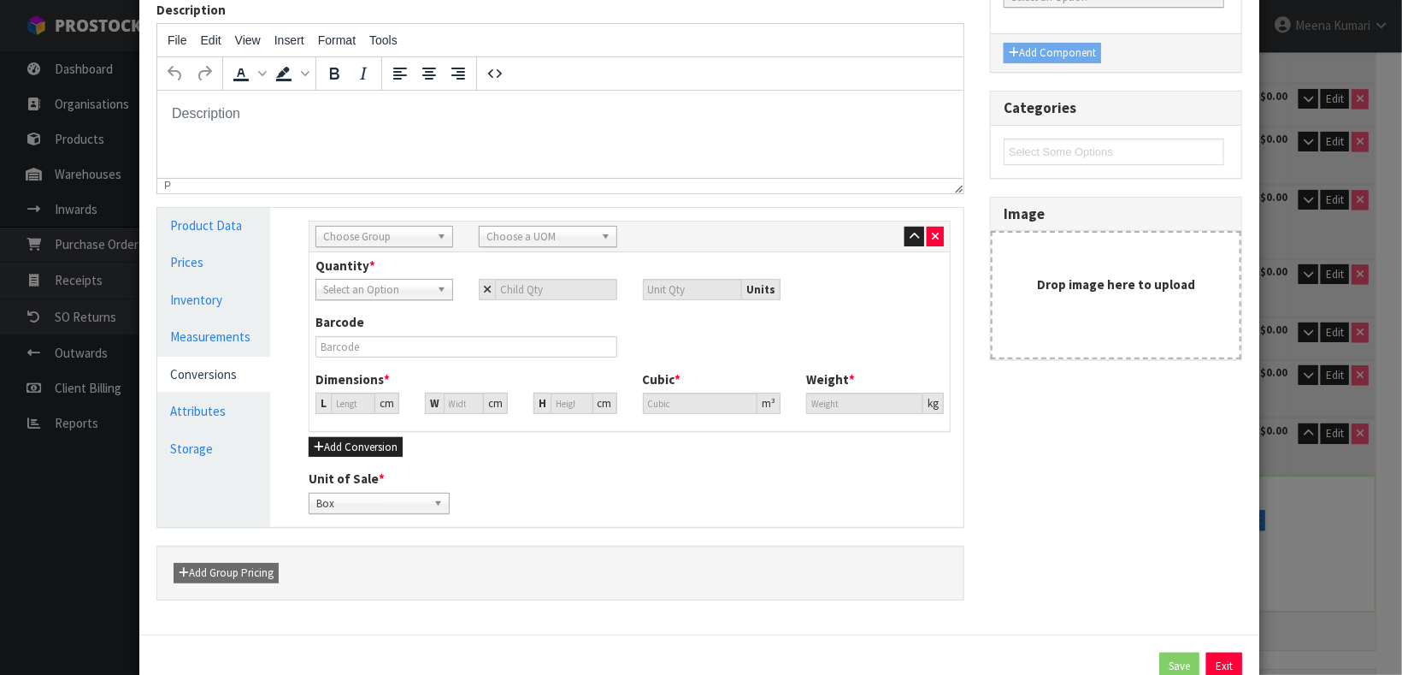
click at [398, 237] on span "Choose Group" at bounding box center [376, 237] width 107 height 21
click at [345, 326] on li "Outer" at bounding box center [384, 327] width 129 height 21
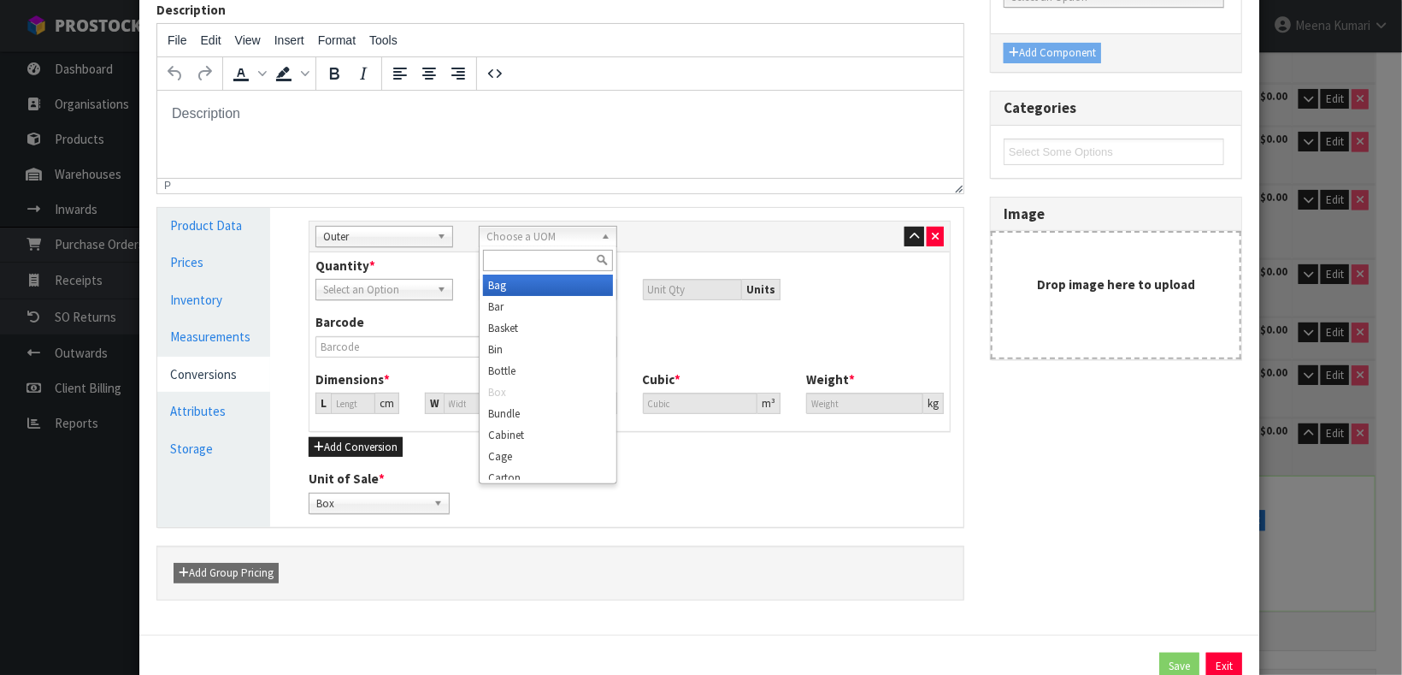
click at [536, 231] on span "Choose a UOM" at bounding box center [539, 237] width 107 height 21
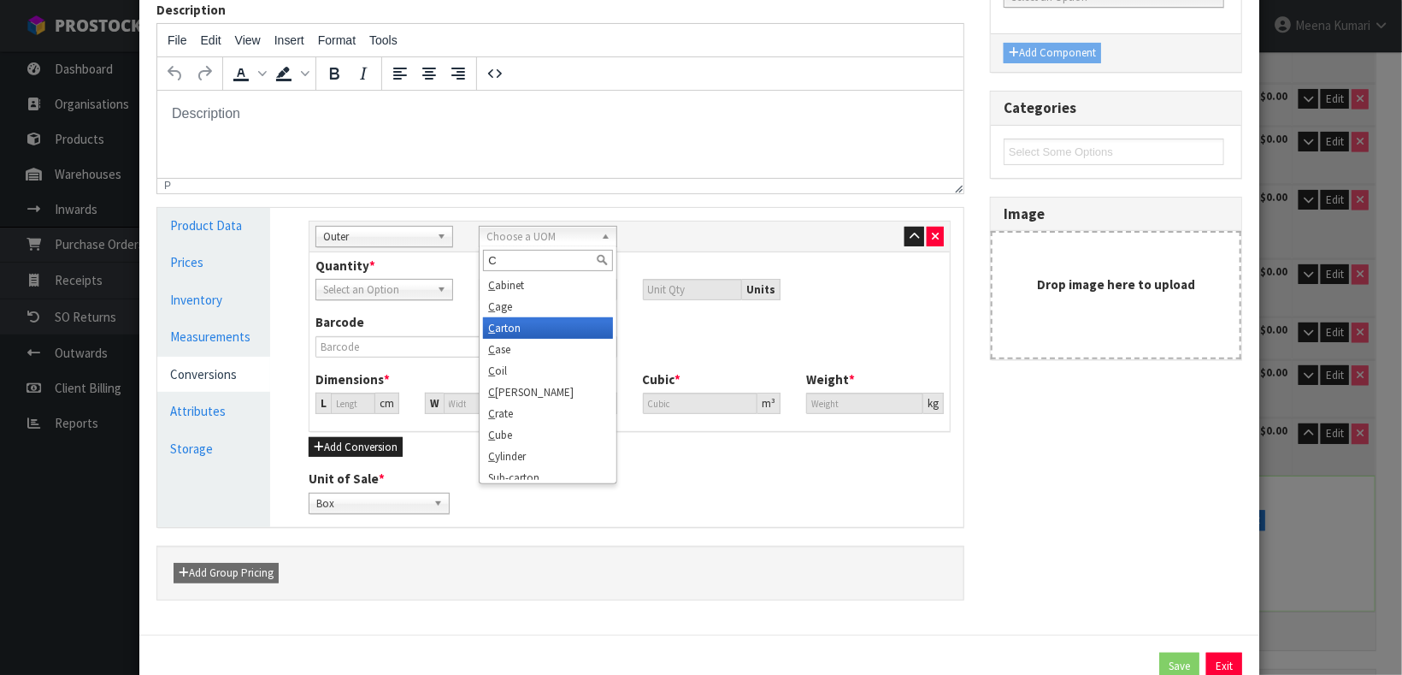
type input "C"
click at [527, 329] on li "C arton" at bounding box center [547, 327] width 129 height 21
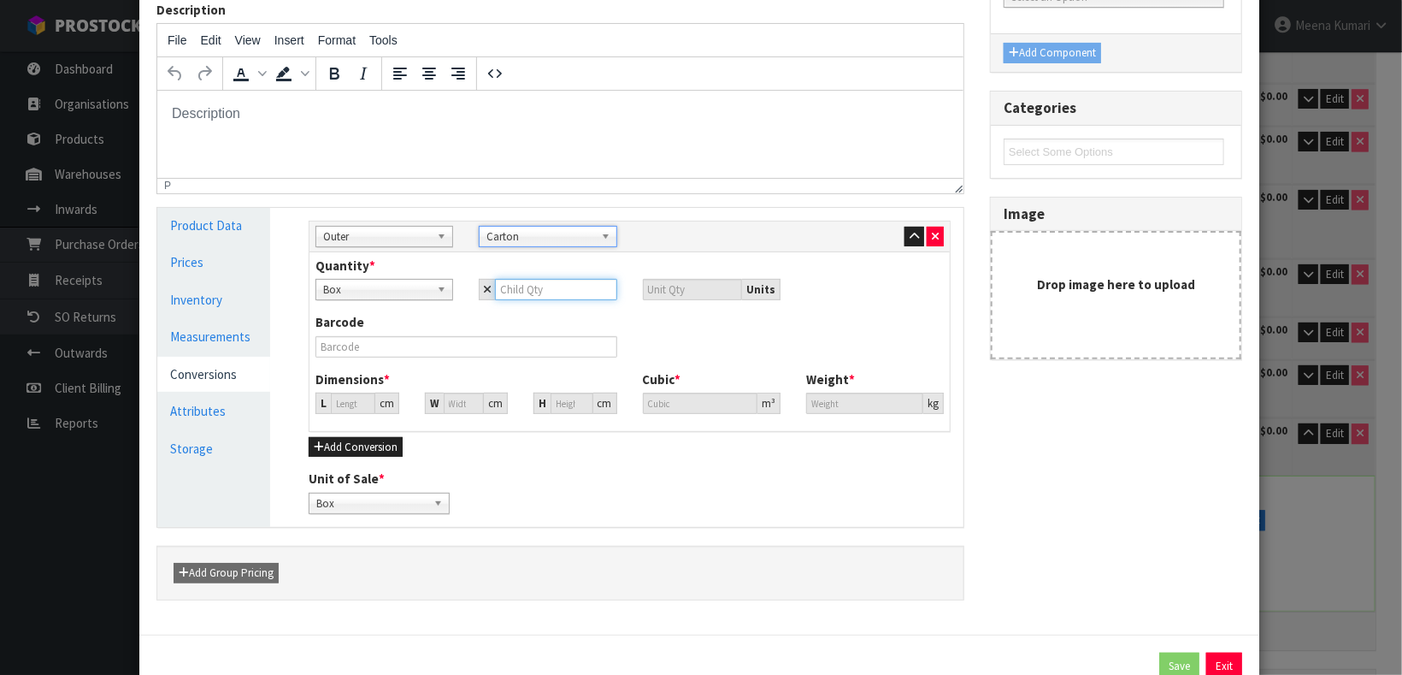
click at [522, 294] on input "number" at bounding box center [555, 289] width 121 height 21
type input "1"
type input "25.13"
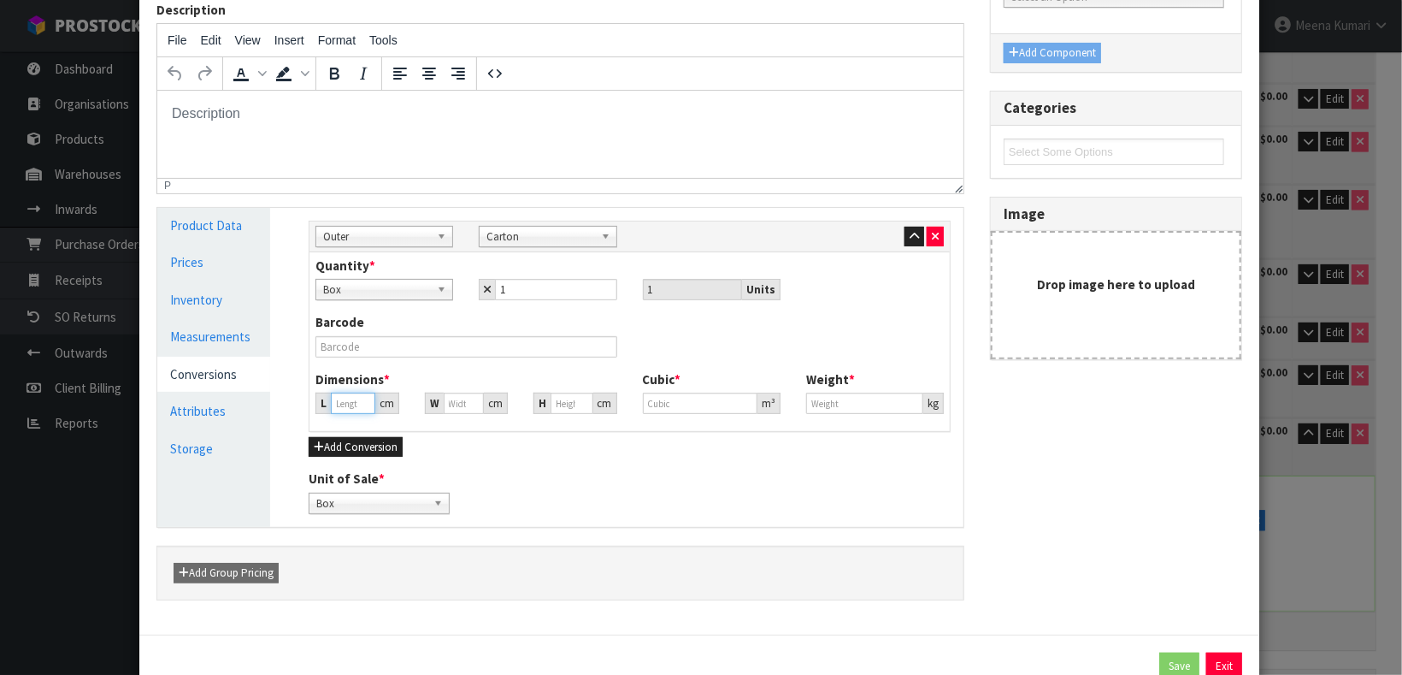
type input "25.13"
type input "0.01587"
type input "11.4"
click at [345, 394] on input "25.13" at bounding box center [353, 402] width 44 height 21
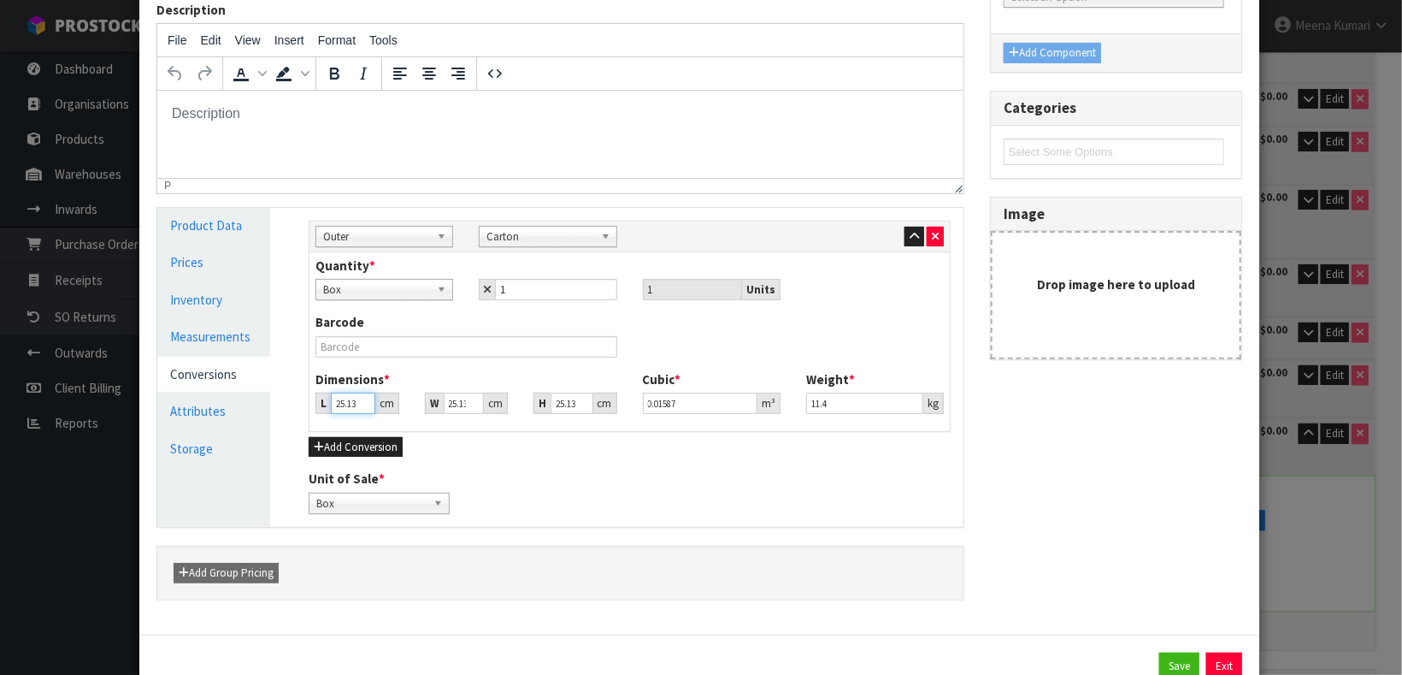
scroll to position [0, 2]
type input "25.1"
type input "0.015851"
type input "25"
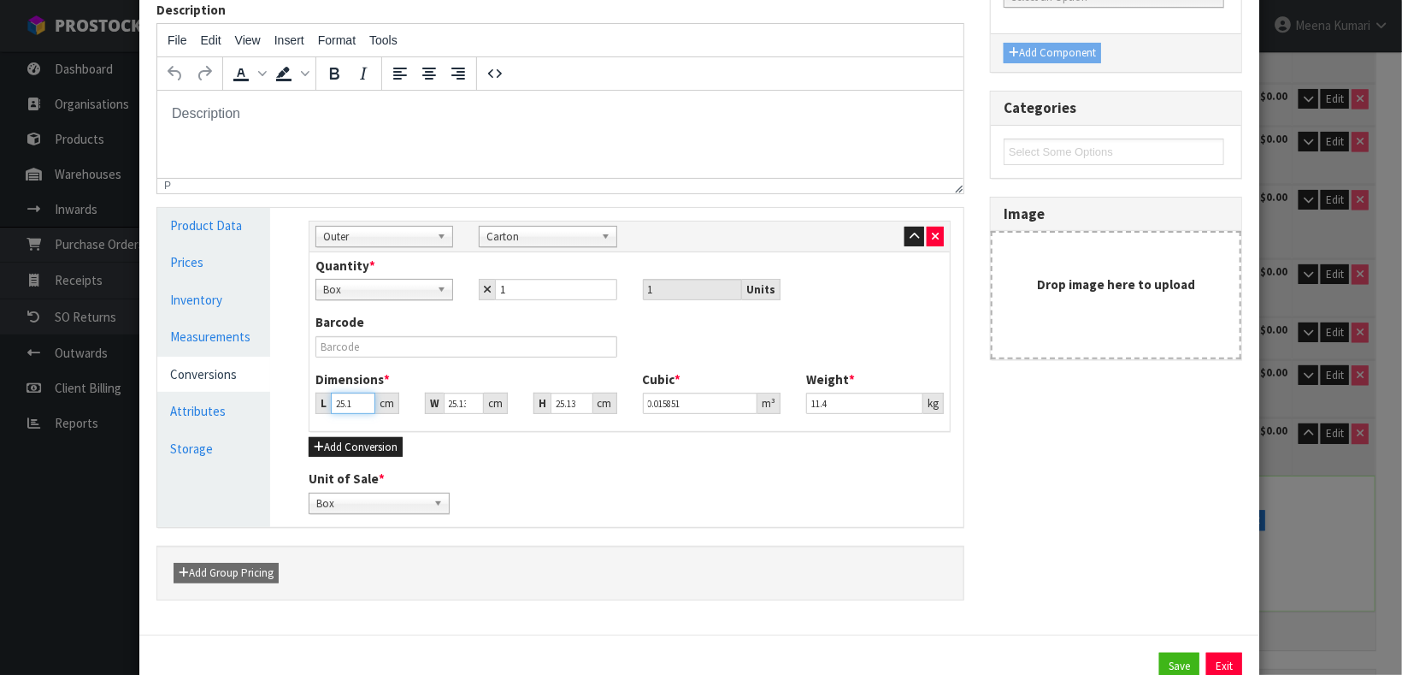
type input "0.015788"
type input "2"
type input "0.000001"
type input "3"
type input "0.001895"
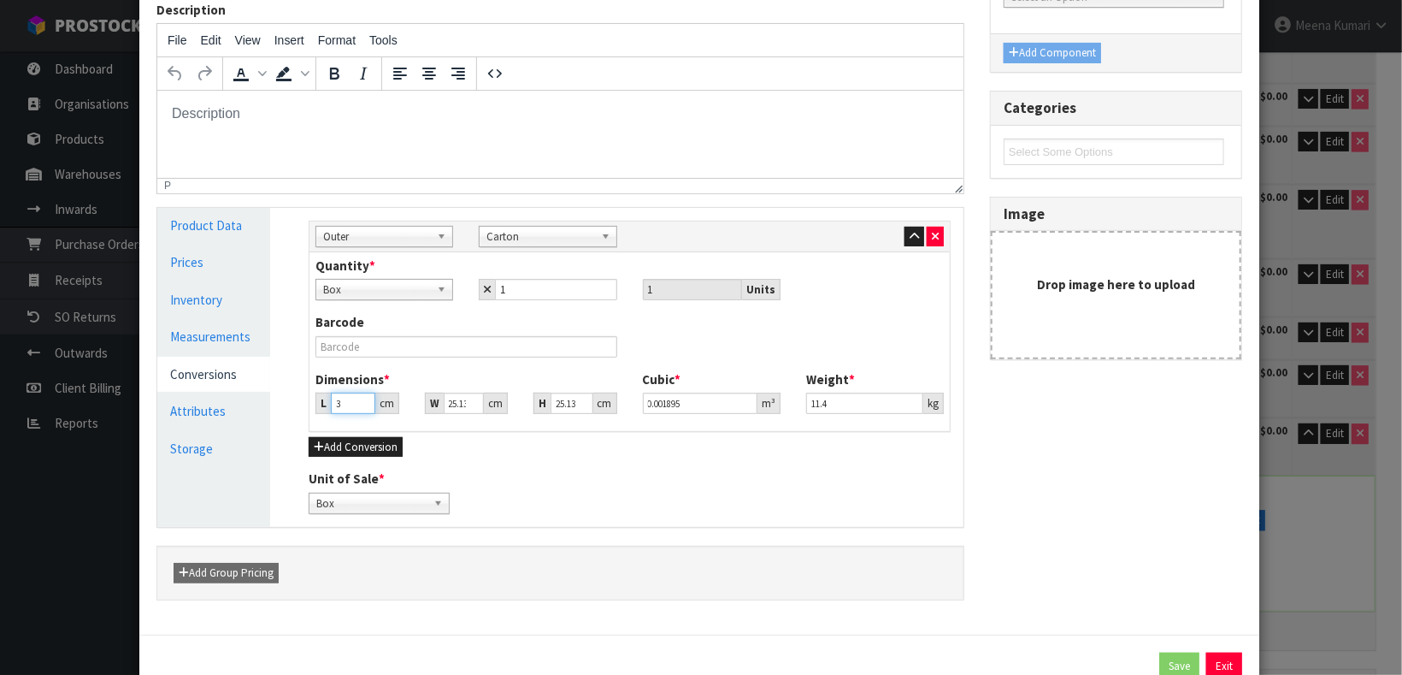
type input "32"
type input "0.020209"
type input "3"
type input "0.001895"
type input "30"
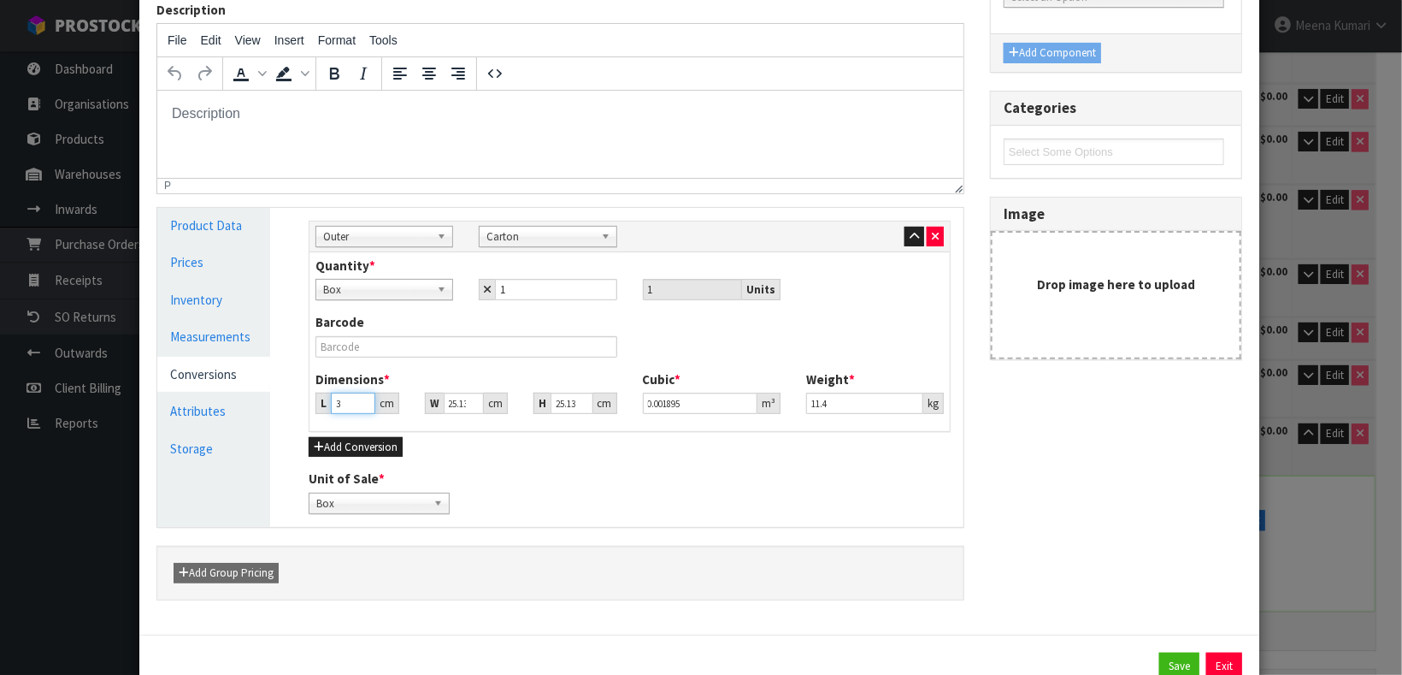
type input "0.018946"
type input "30"
click at [445, 404] on input "25.13" at bounding box center [464, 402] width 40 height 21
type input "2"
type input "0.001508"
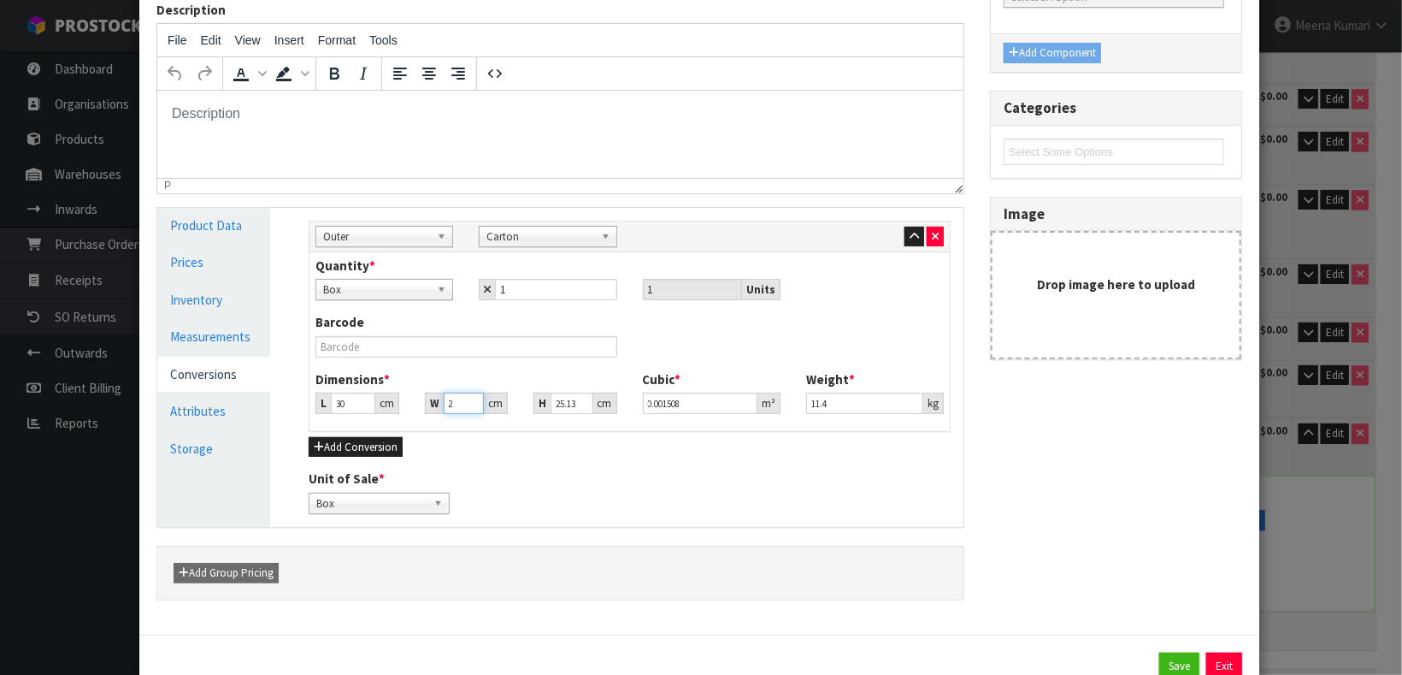
type input "23"
type input "0.01734"
type input "23"
type input "2"
type input "0.00138"
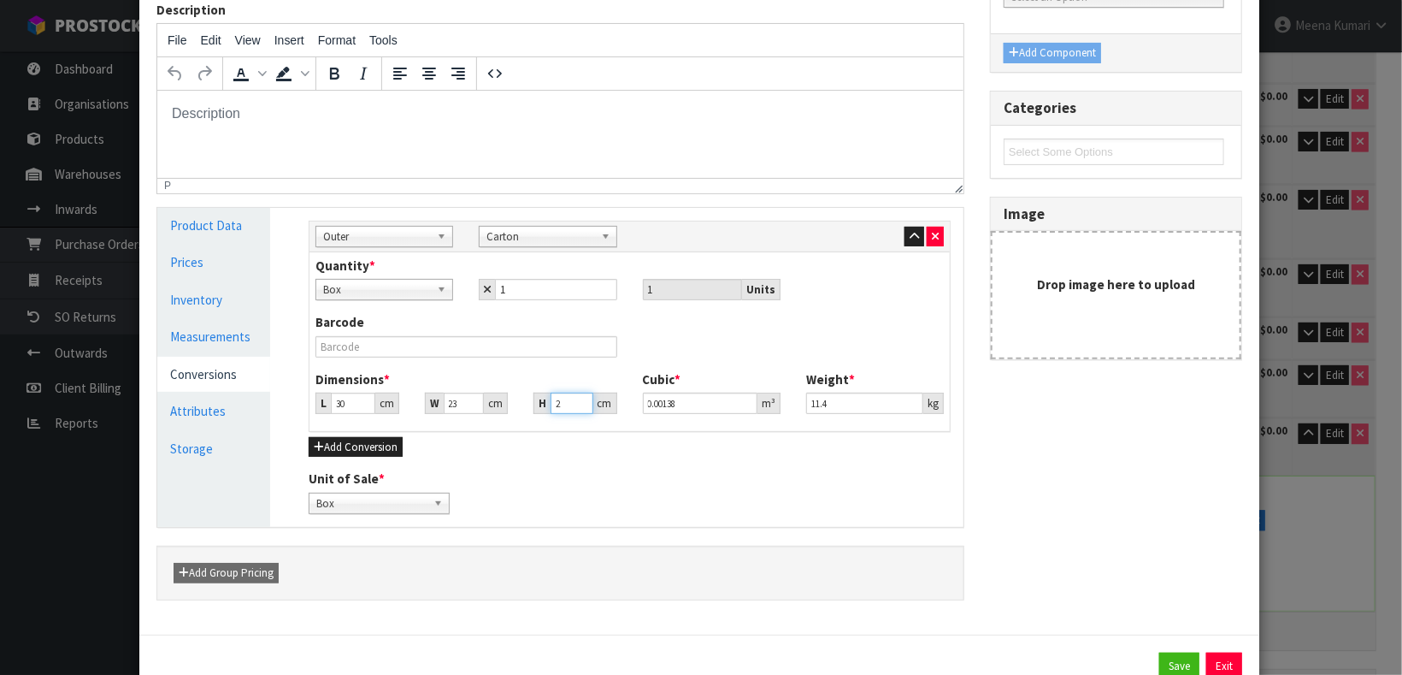
type input "23"
type input "0.01587"
type input "23"
click at [1163, 657] on button "Save" at bounding box center [1179, 665] width 40 height 27
type input "30"
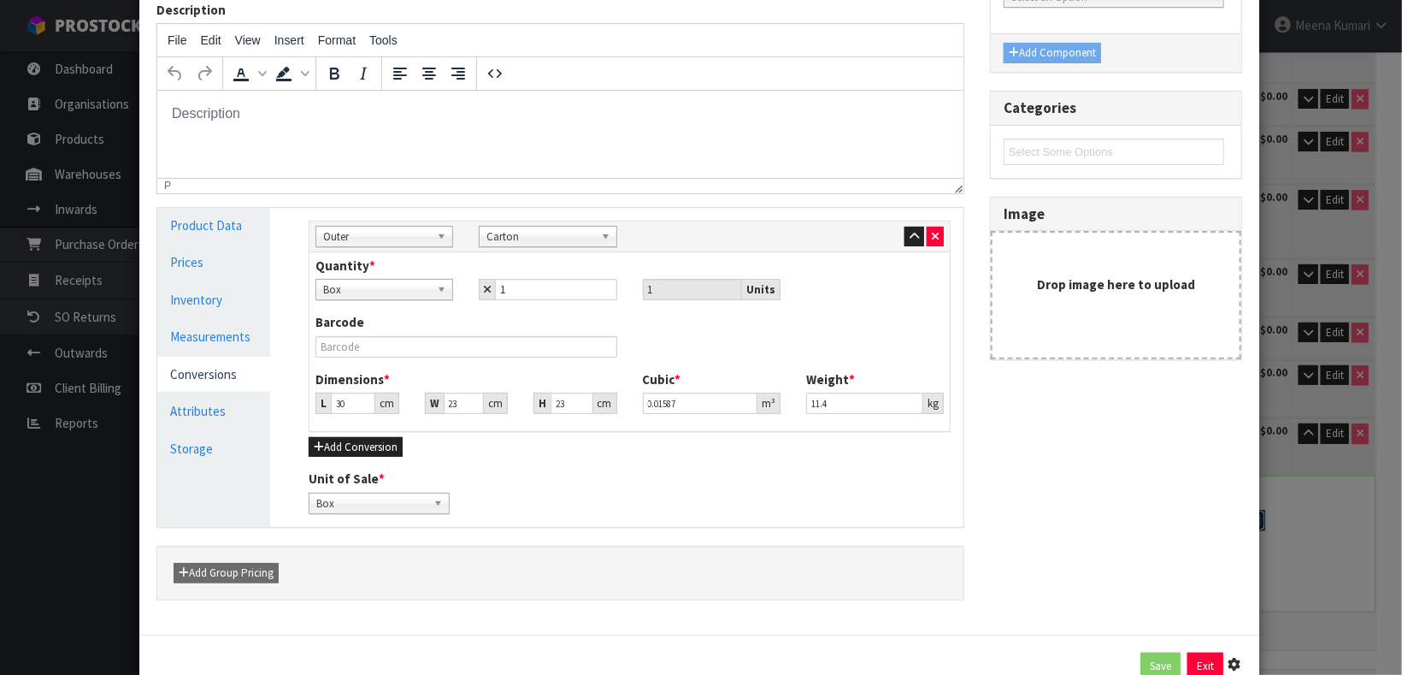
type input "23"
type input "0.01587"
type input "11.4"
type input "1 BOX x CTN"
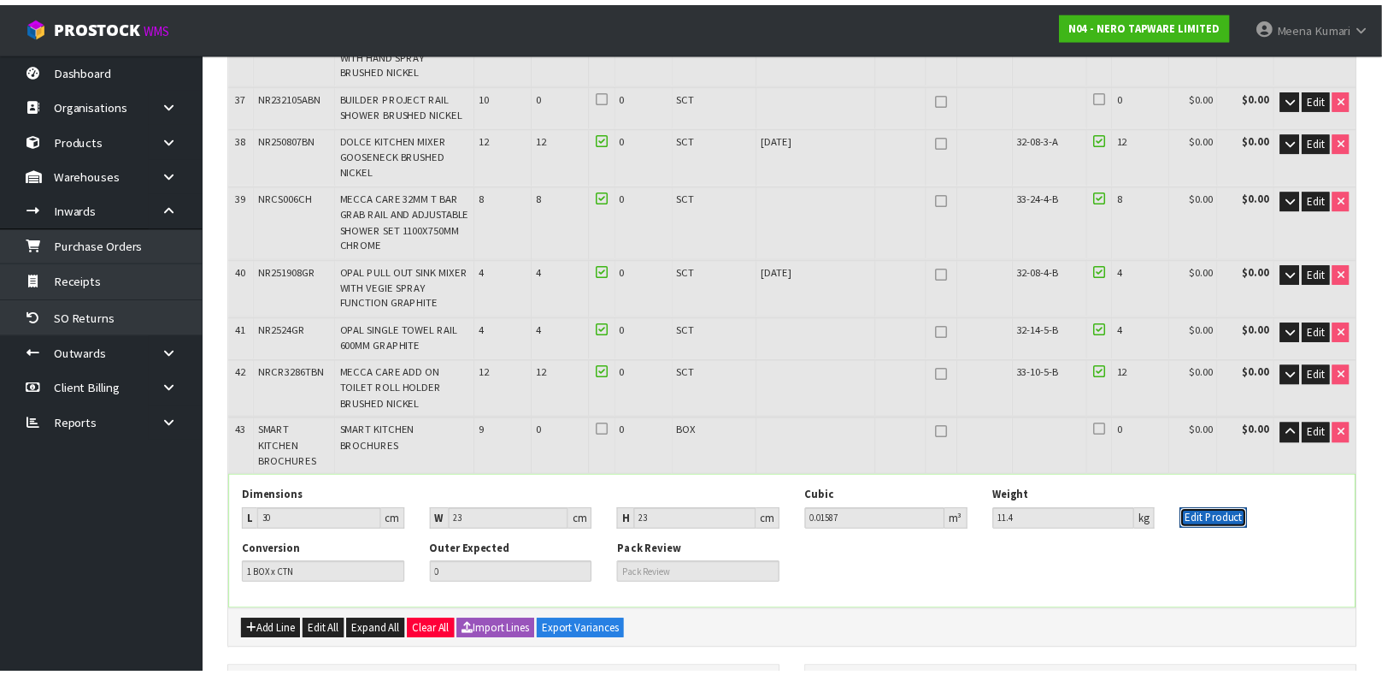
scroll to position [2014, 0]
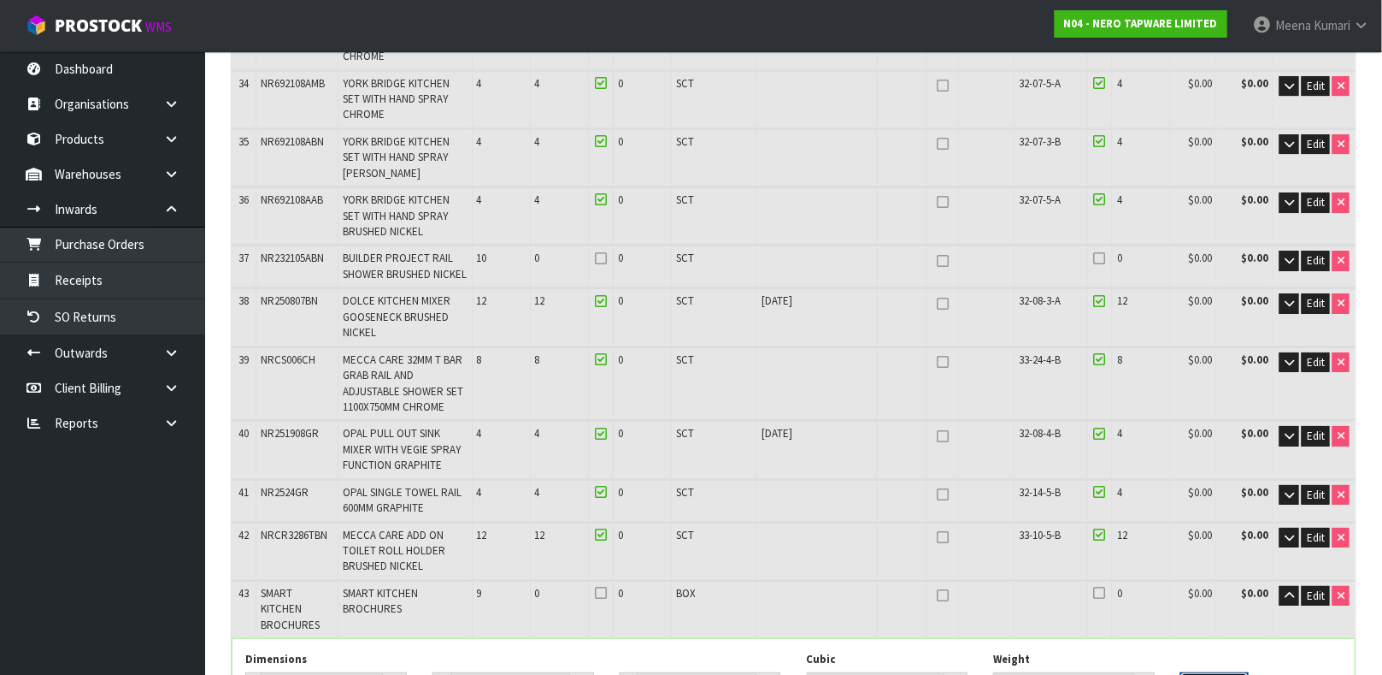
click at [1181, 672] on button "Edit Product" at bounding box center [1215, 682] width 68 height 21
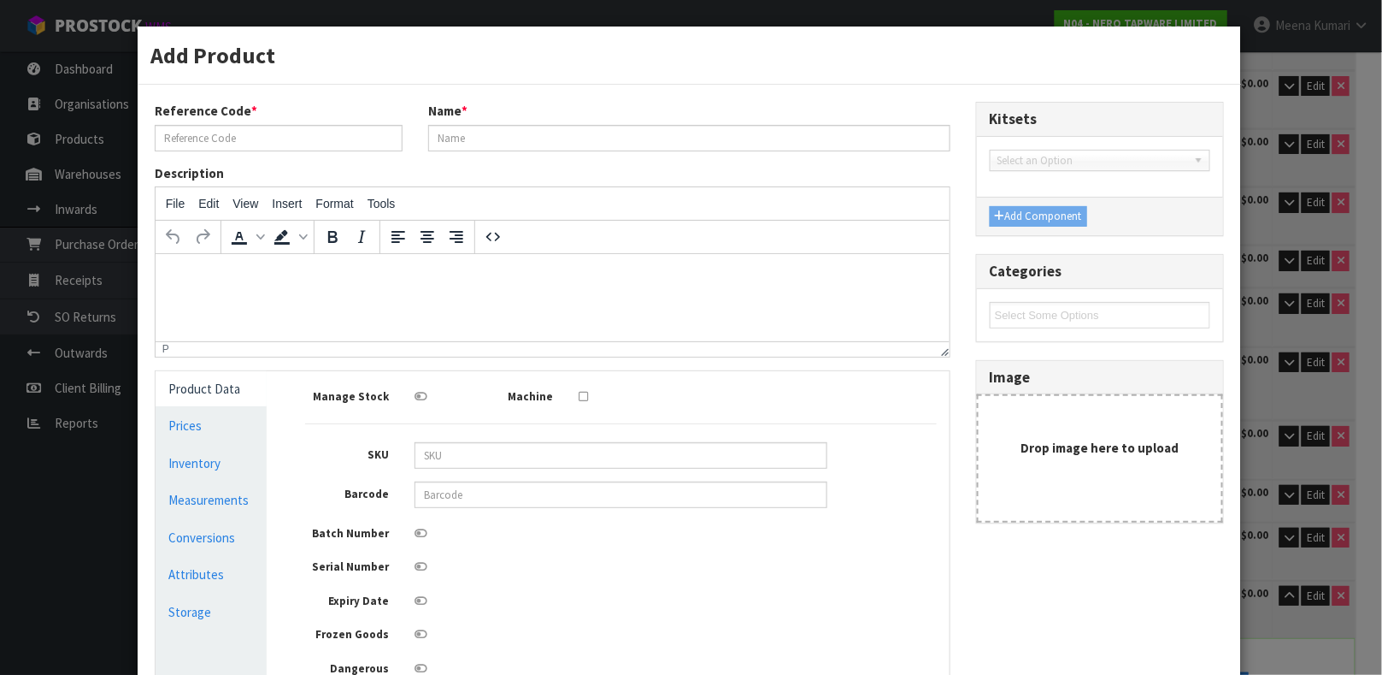
type input "SMART KITCHEN BROCHURES"
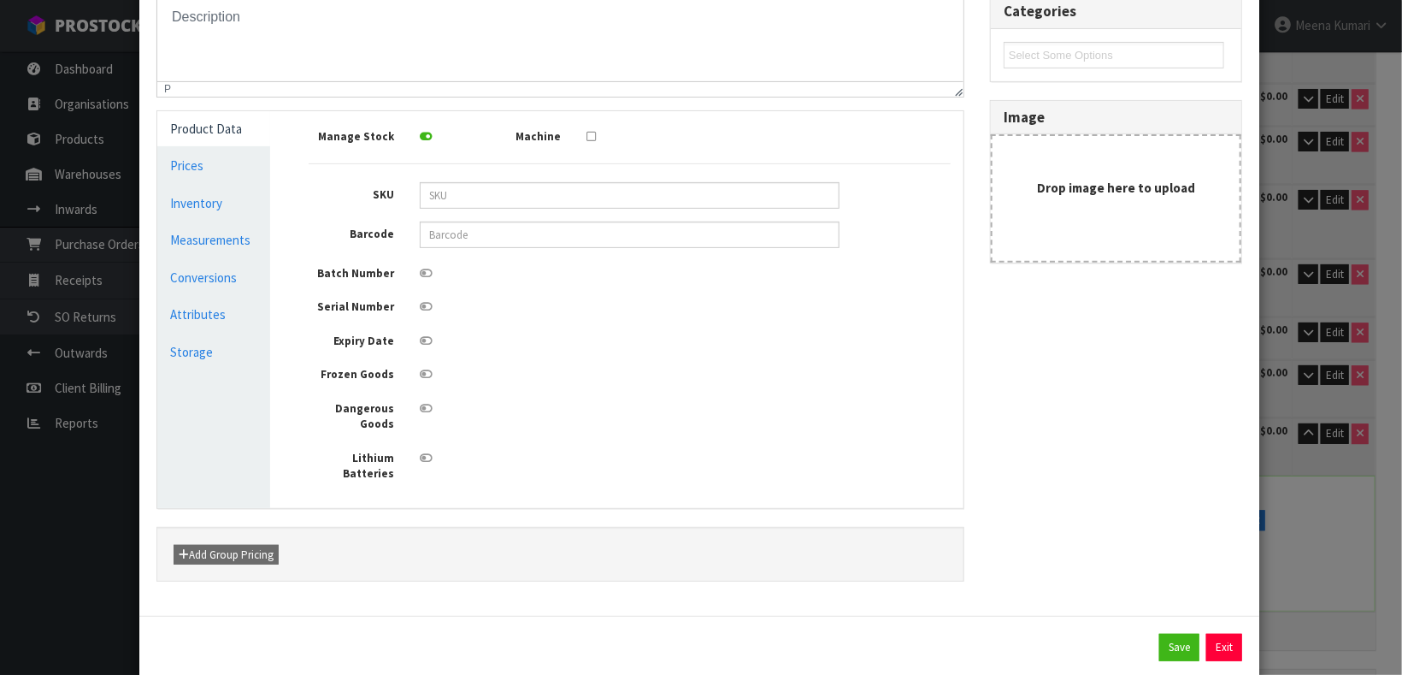
scroll to position [305, 0]
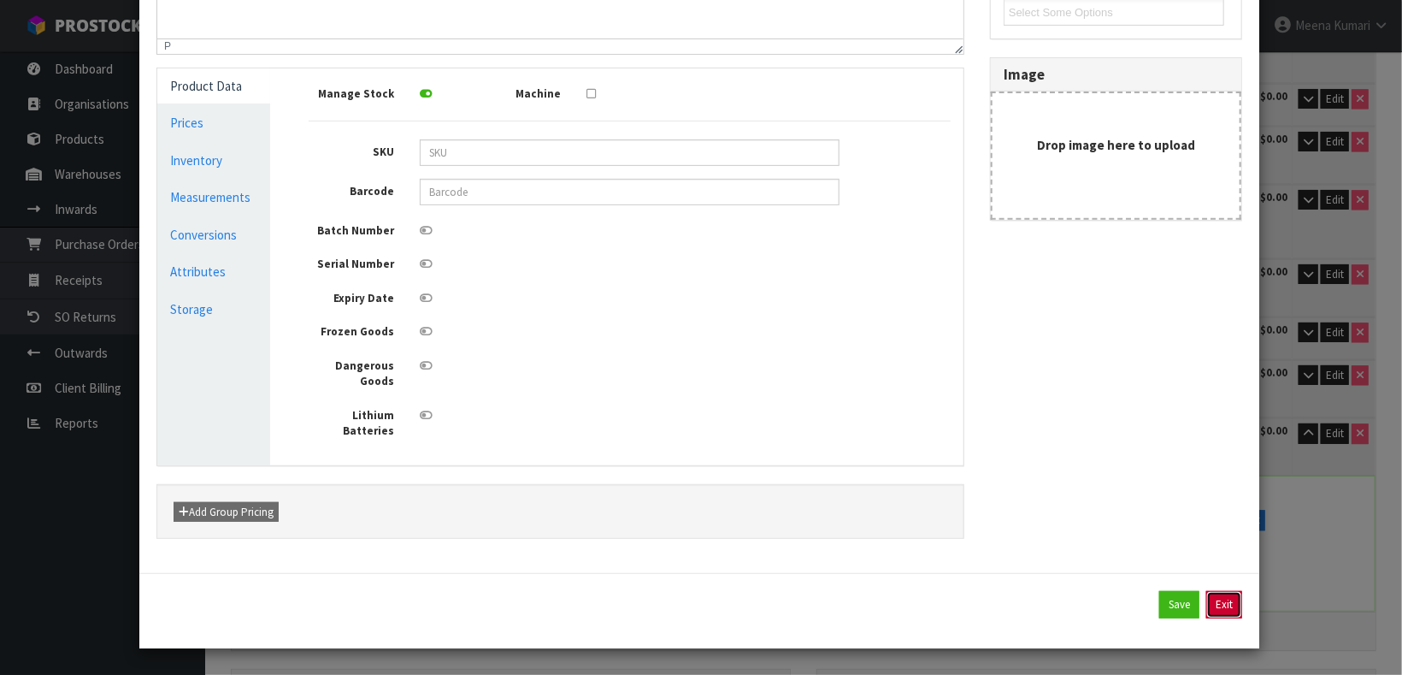
click at [1206, 600] on button "Exit" at bounding box center [1224, 604] width 36 height 27
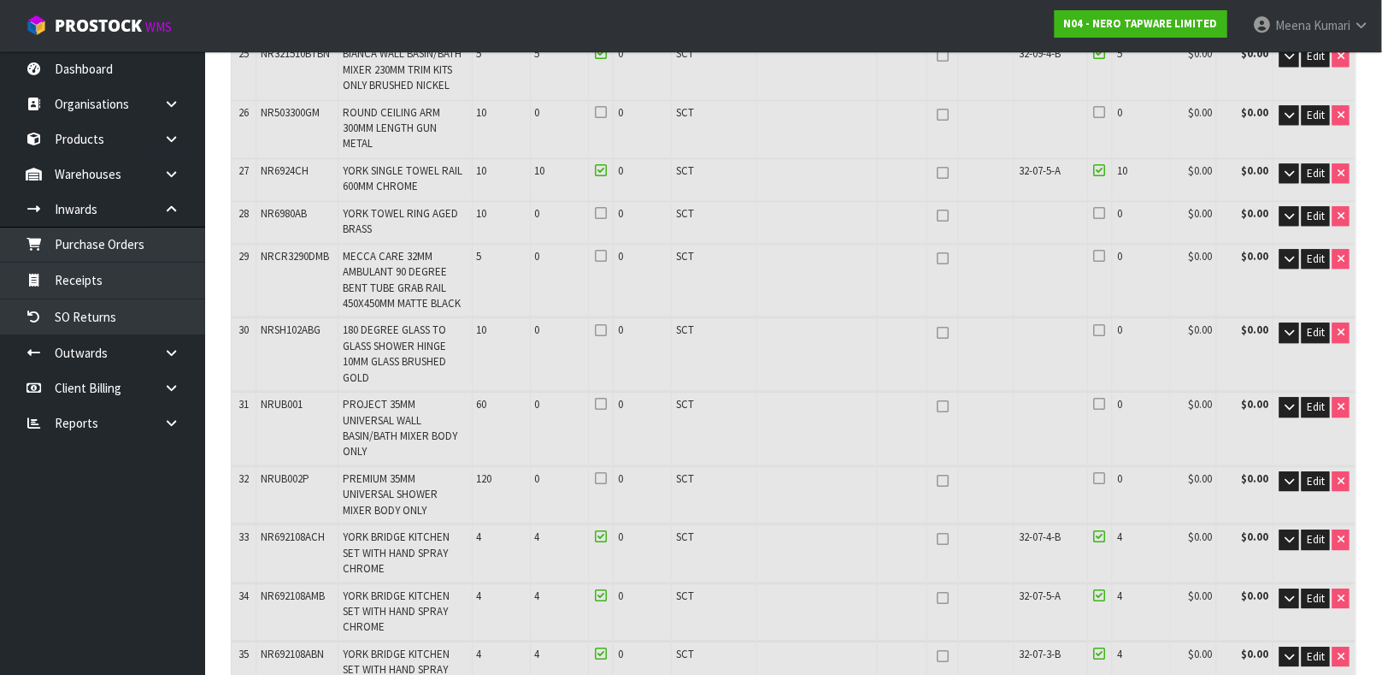
scroll to position [1373, 0]
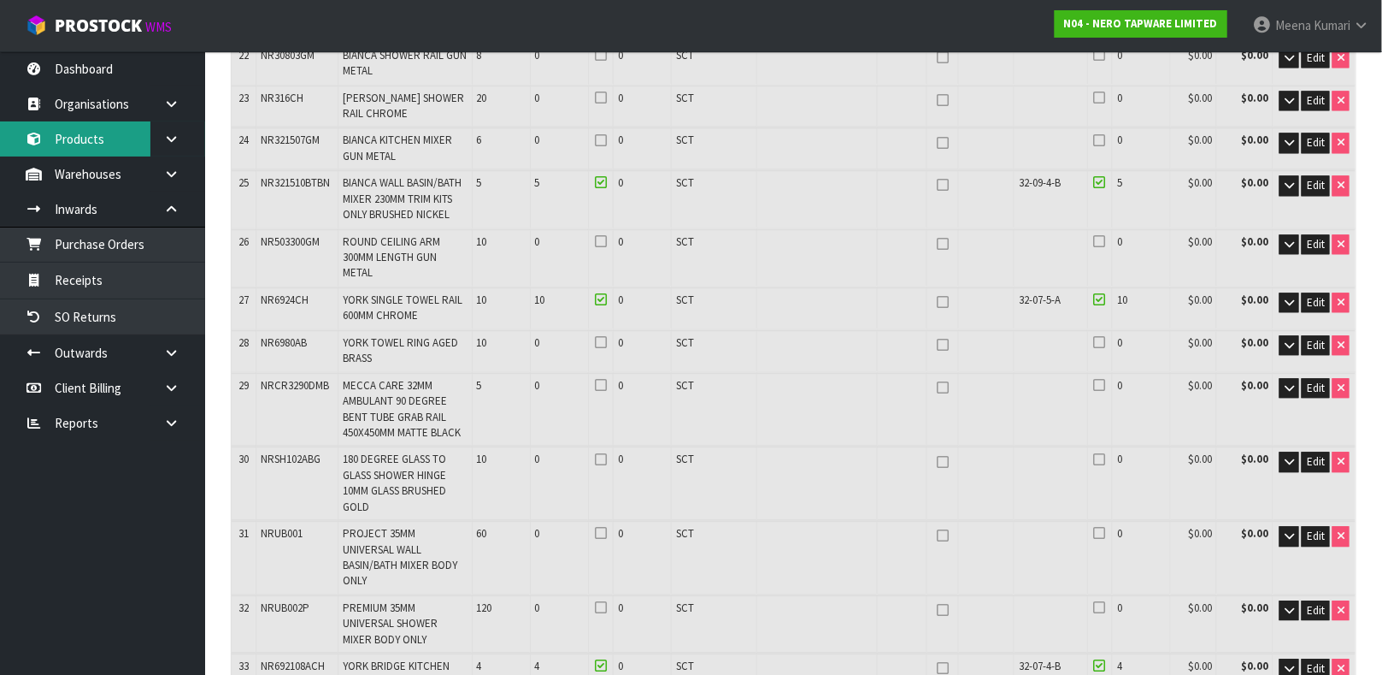
click at [132, 150] on link "Products" at bounding box center [102, 138] width 205 height 35
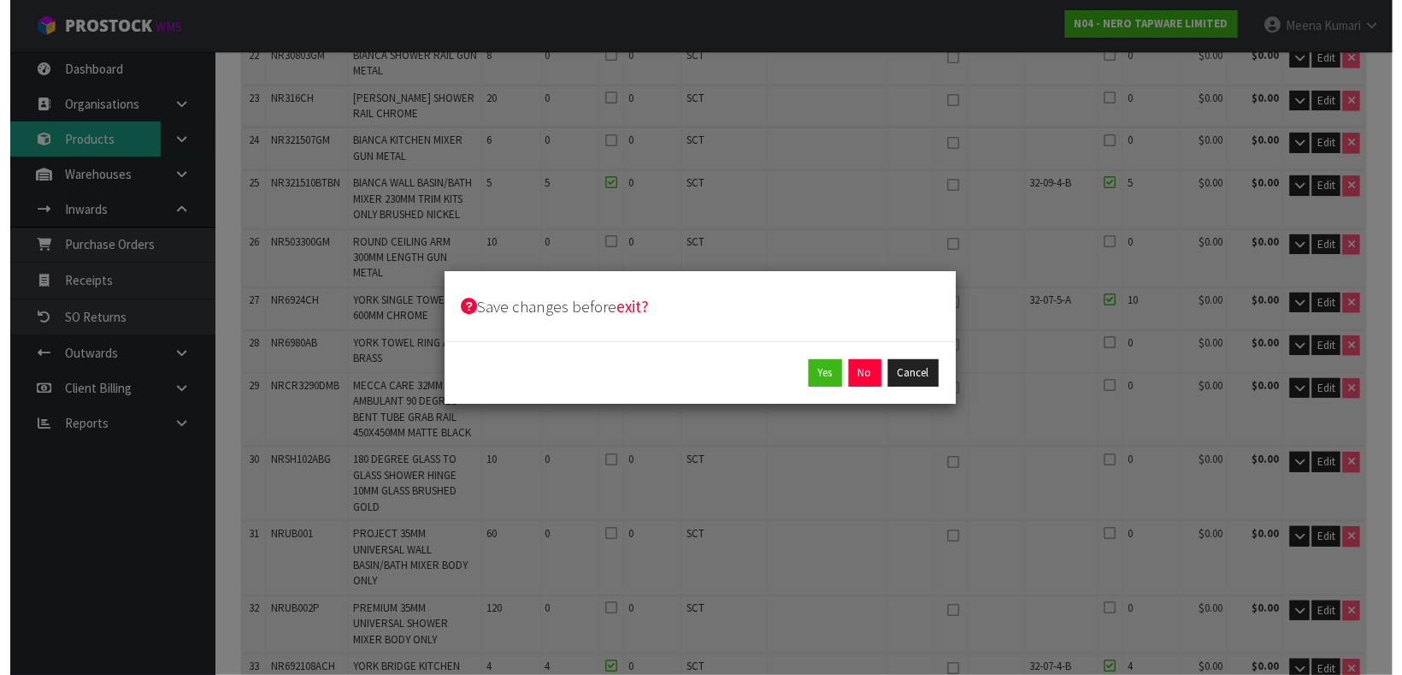
scroll to position [1363, 0]
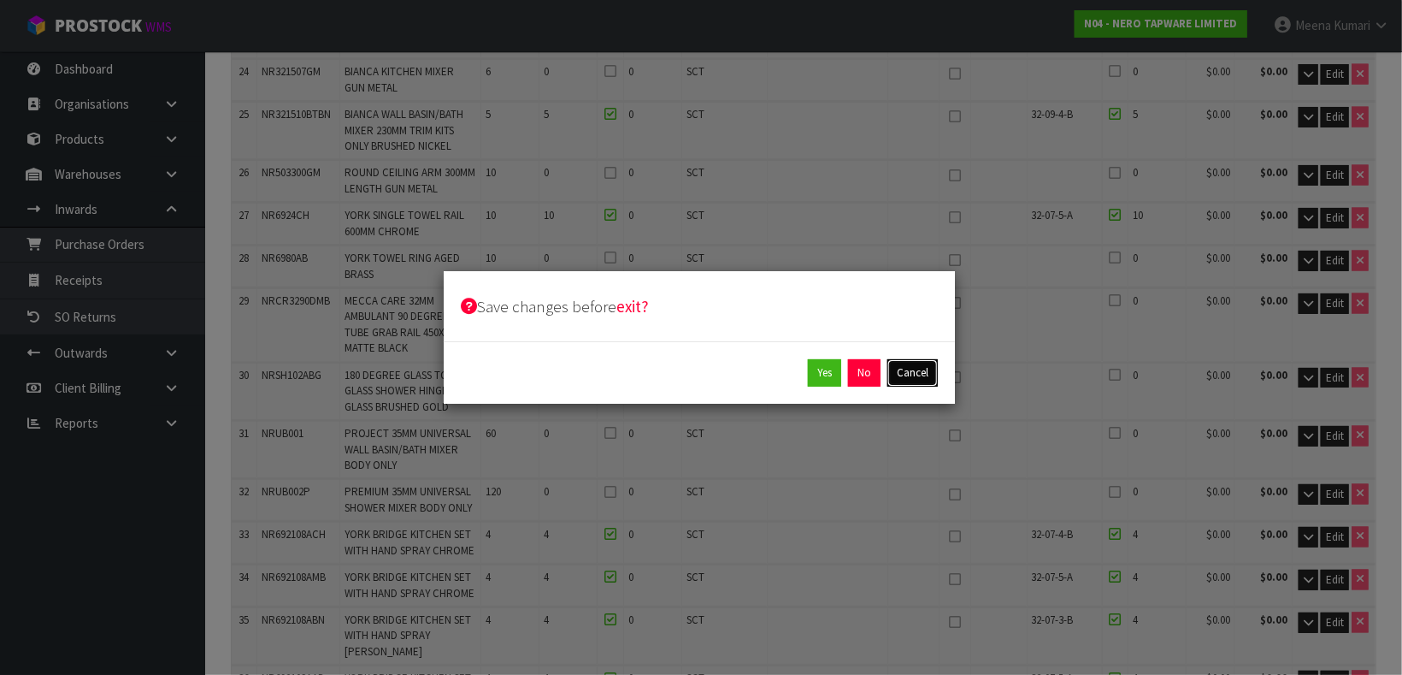
click at [899, 366] on button "Cancel" at bounding box center [912, 372] width 50 height 27
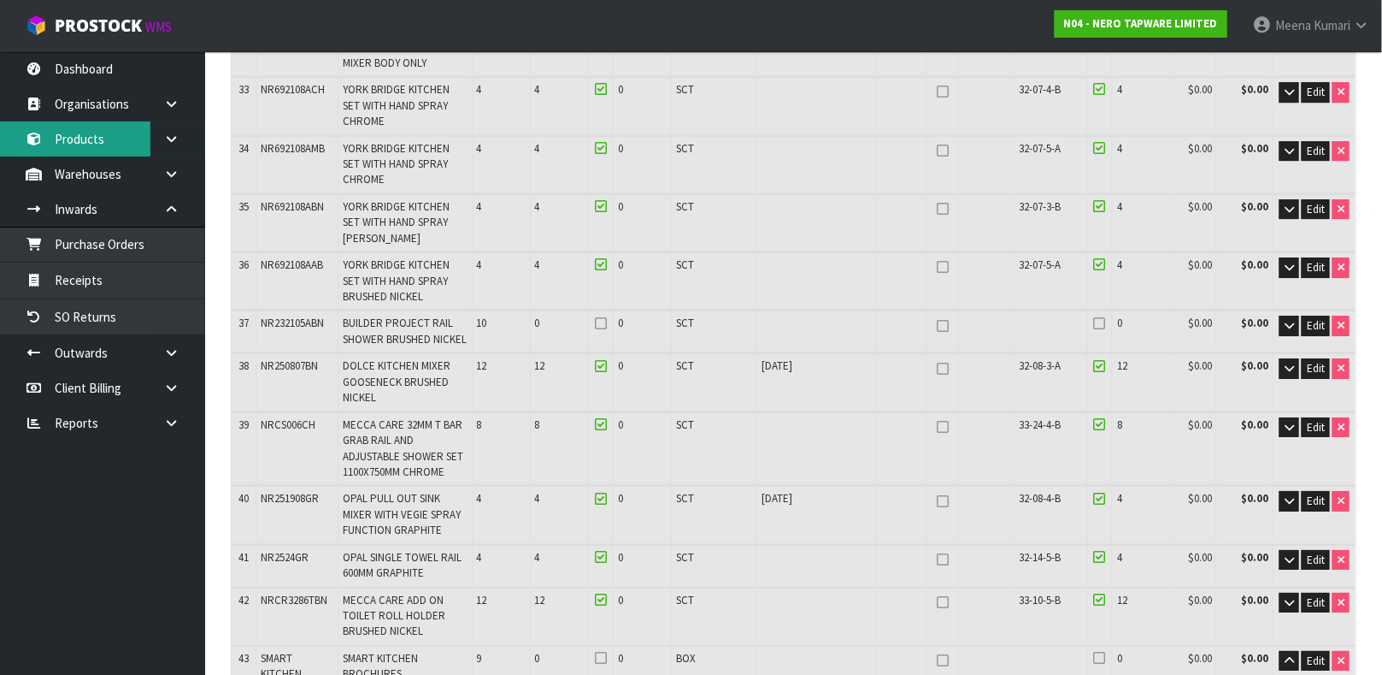
scroll to position [1758, 0]
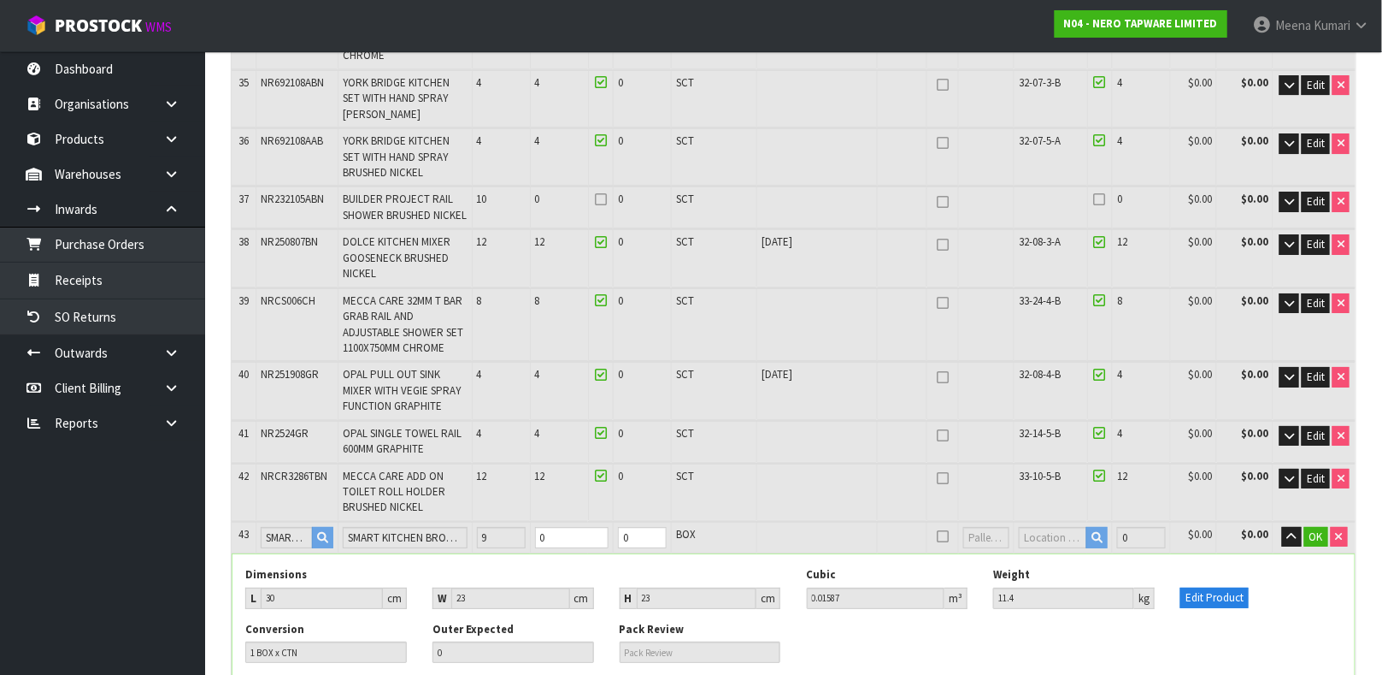
scroll to position [2065, 0]
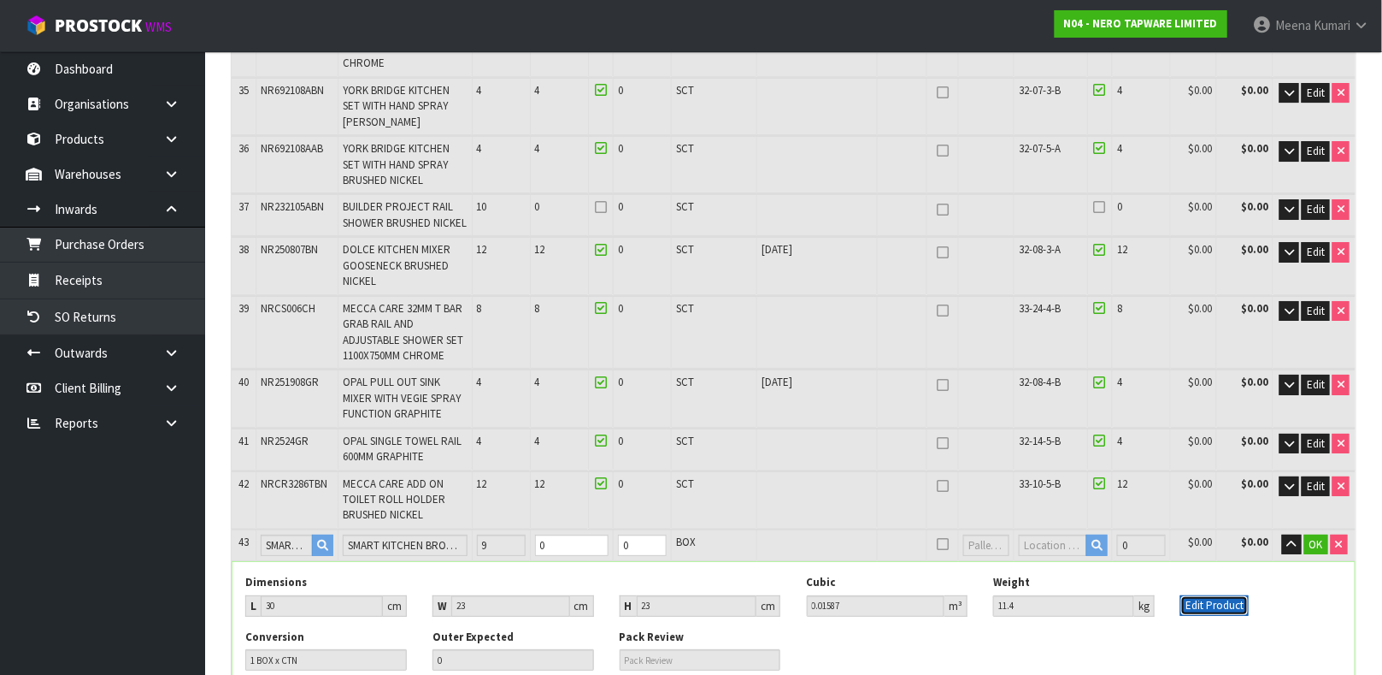
click at [1202, 595] on button "Edit Product" at bounding box center [1215, 605] width 68 height 21
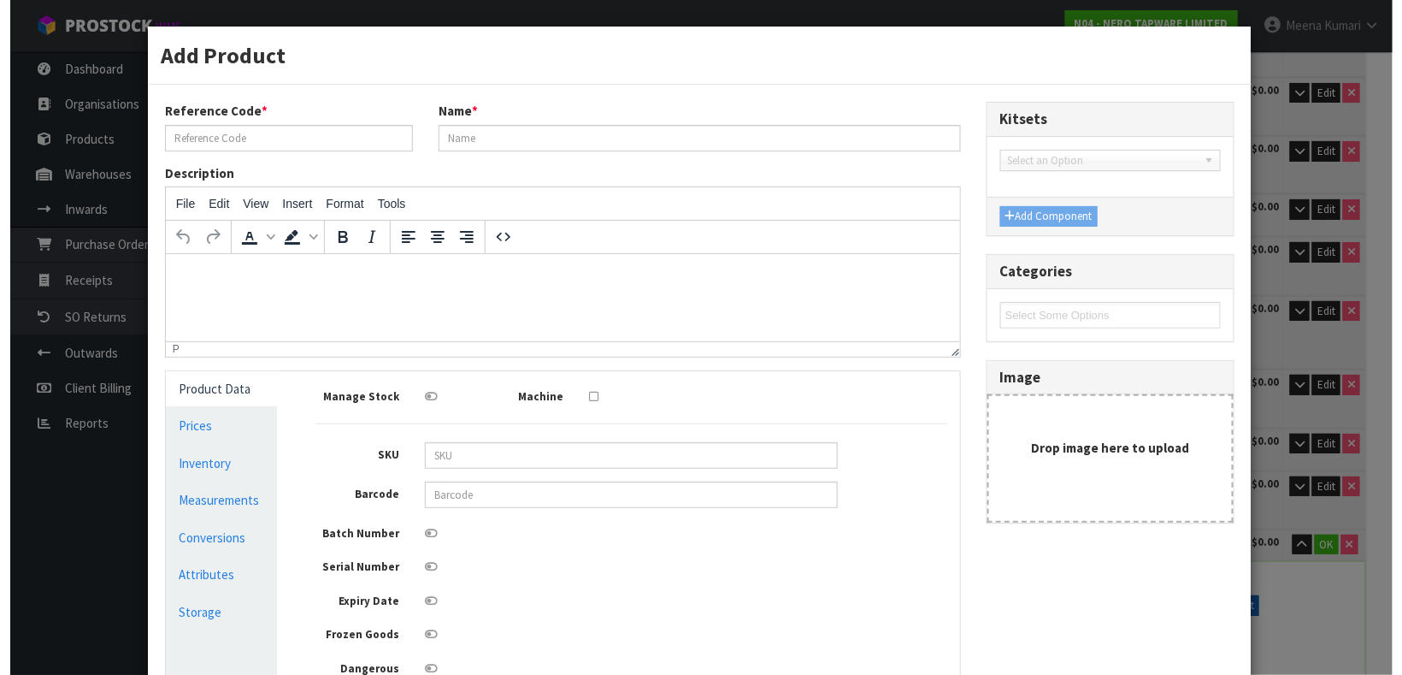
scroll to position [2054, 0]
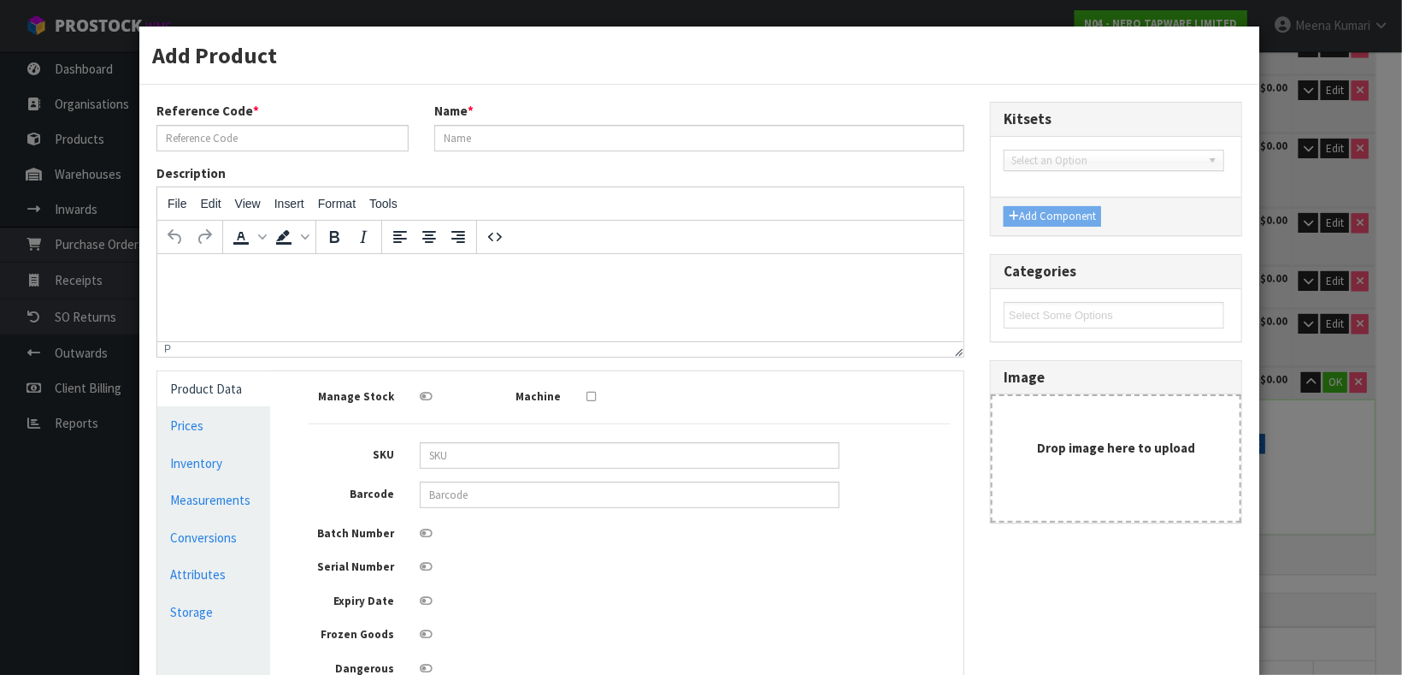
type input "SMART KITCHEN BROCHURES"
type input "30"
type input "23"
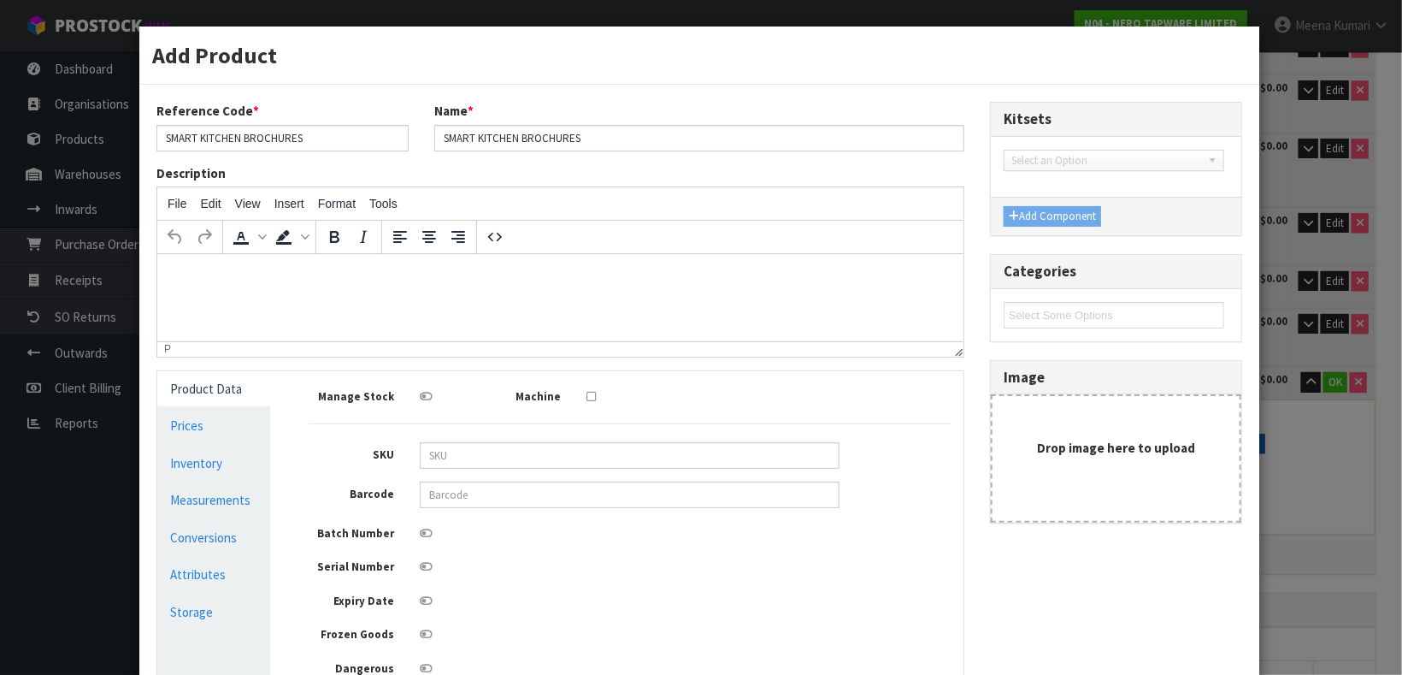
type input "0.01587"
type input "11.4"
click at [248, 500] on link "Measurements" at bounding box center [213, 499] width 113 height 35
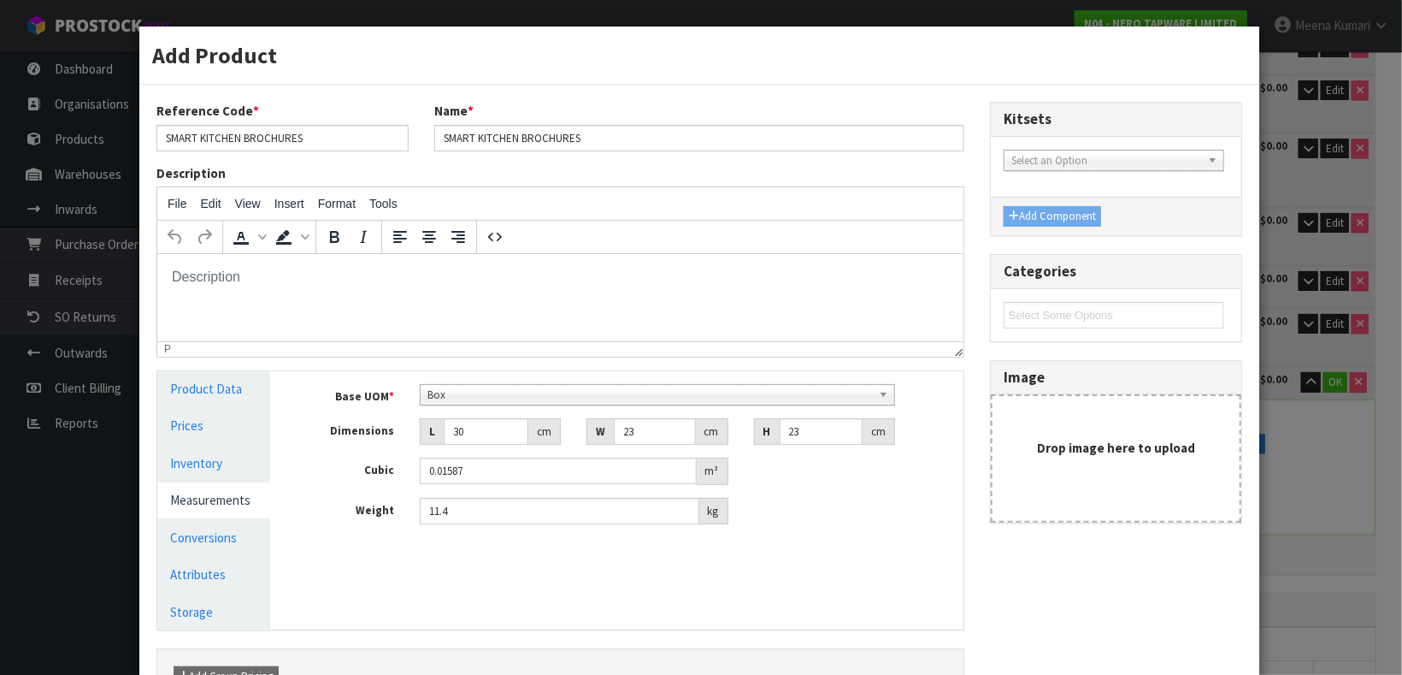
scroll to position [163, 0]
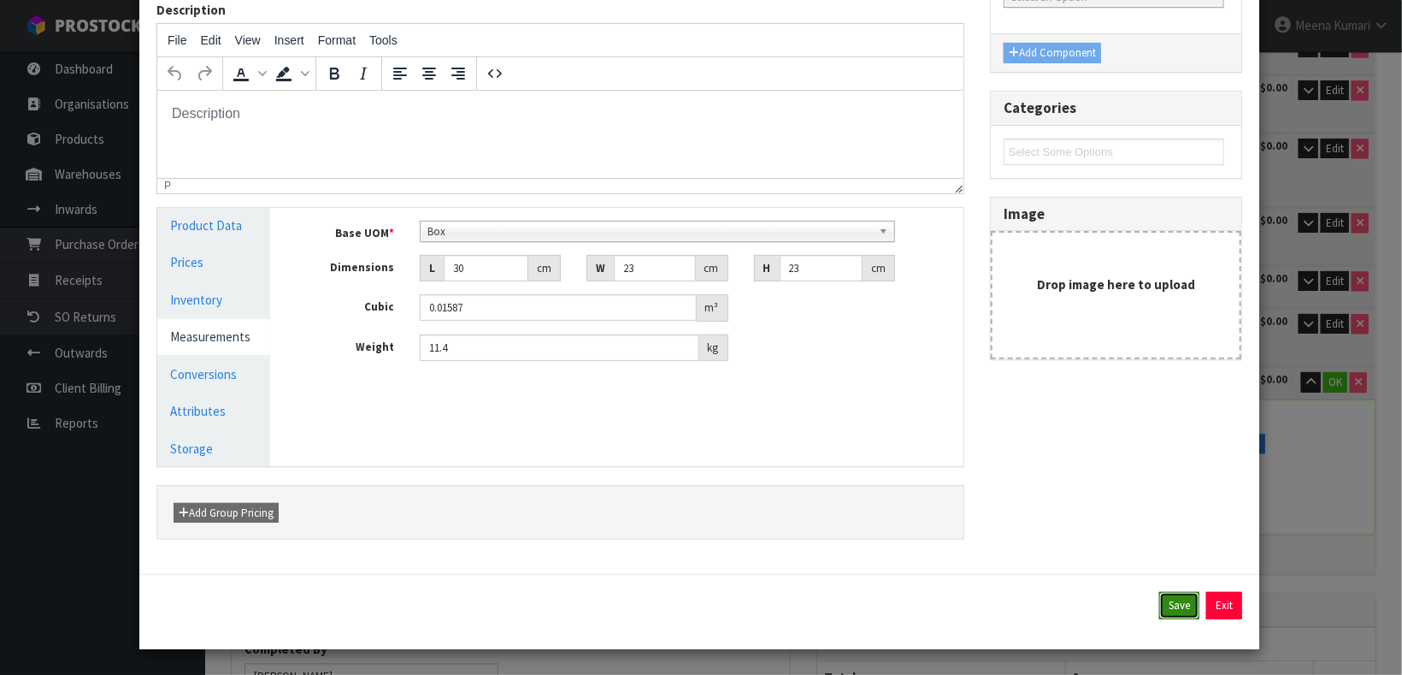
click at [1159, 598] on button "Save" at bounding box center [1179, 605] width 40 height 27
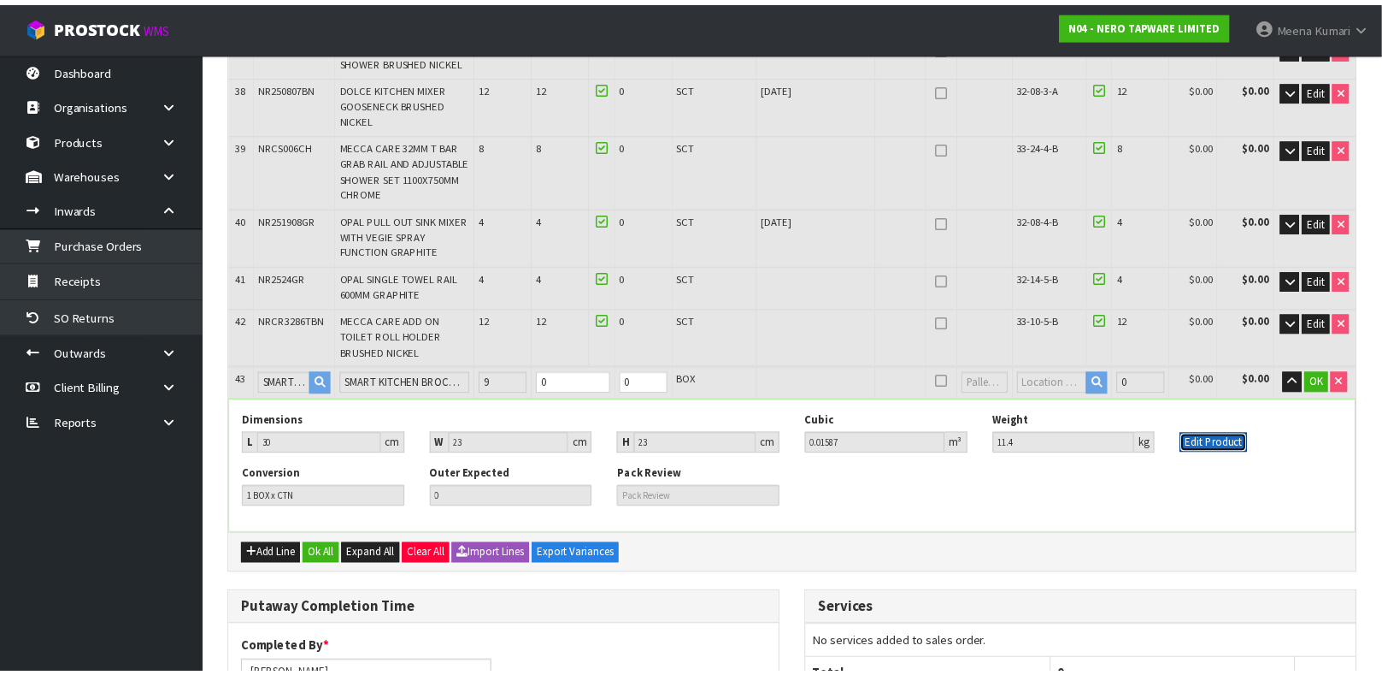
scroll to position [2065, 0]
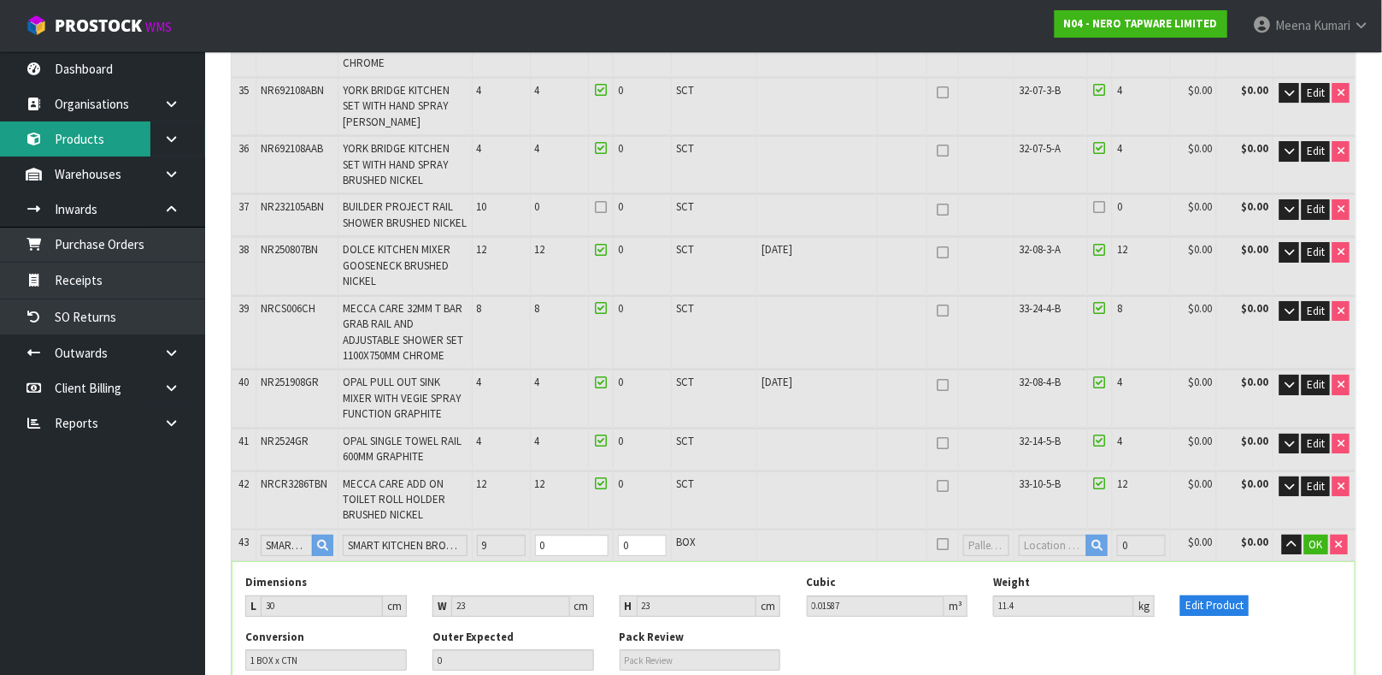
click at [138, 130] on link "Products" at bounding box center [102, 138] width 205 height 35
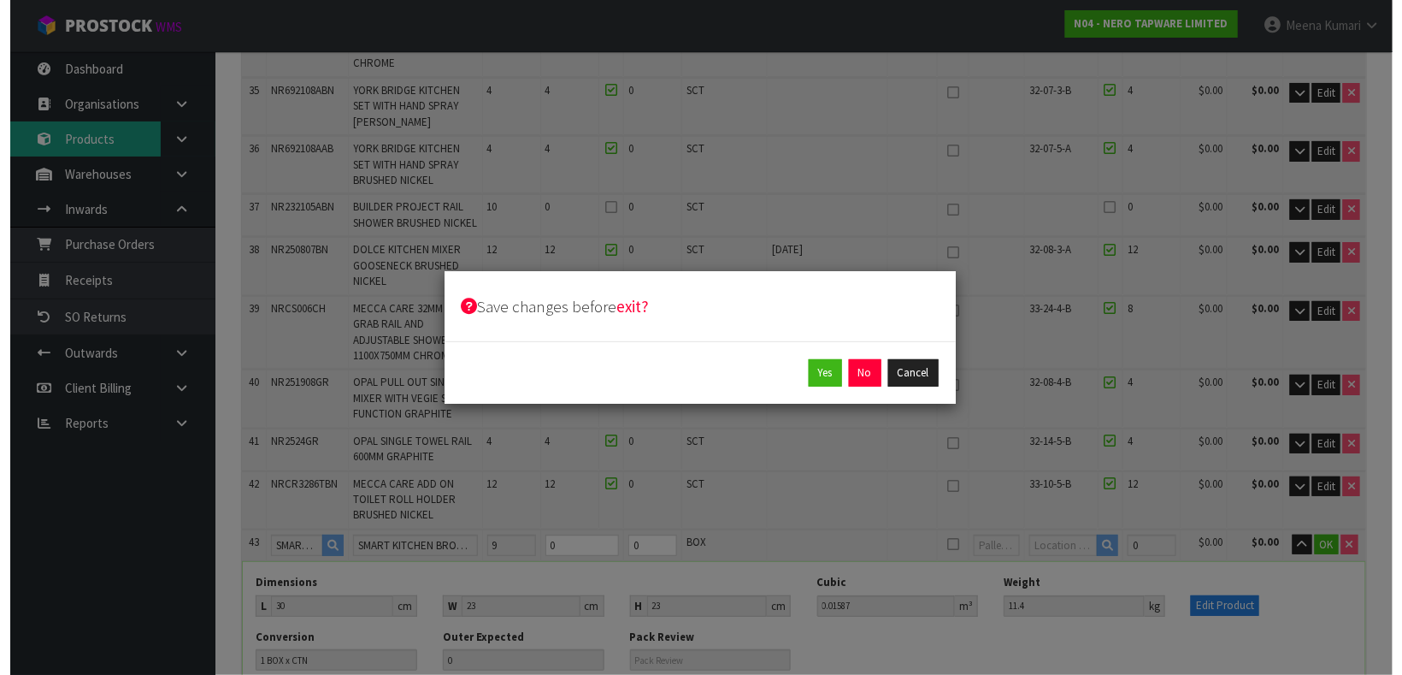
scroll to position [2054, 0]
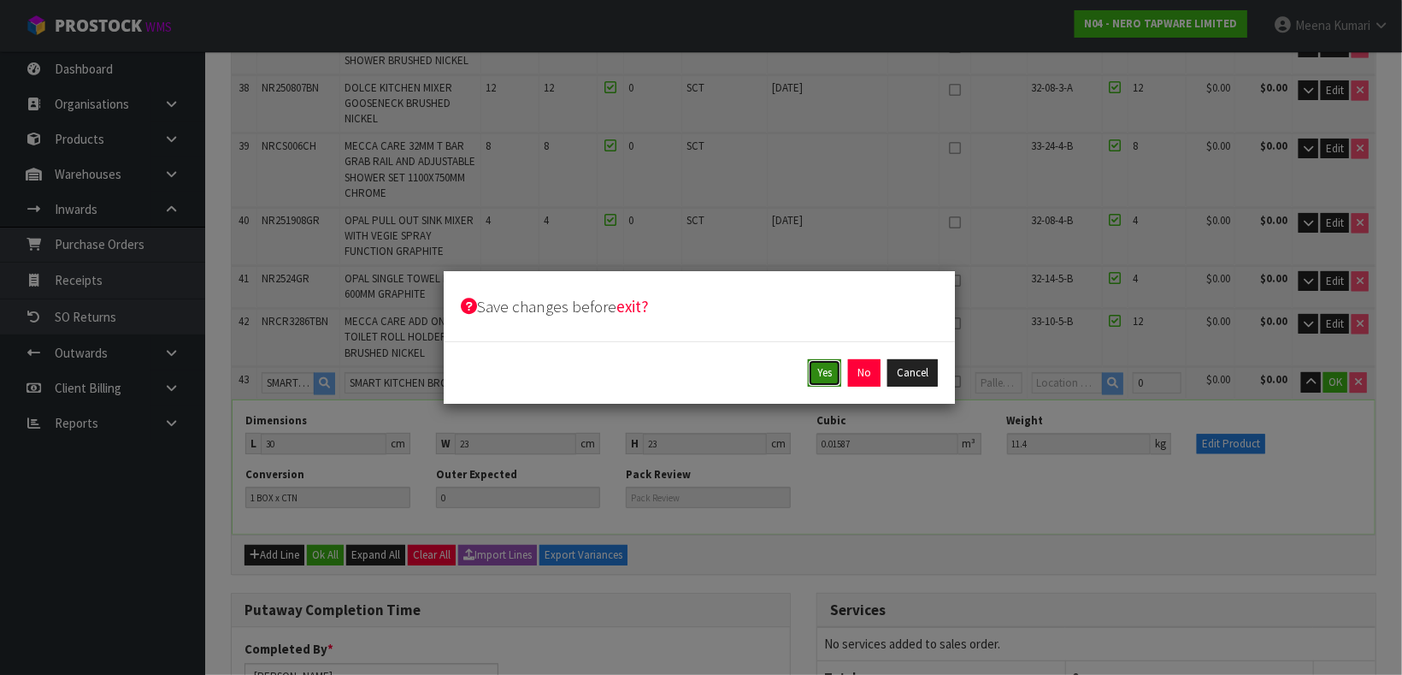
click at [818, 367] on button "Yes" at bounding box center [824, 372] width 33 height 27
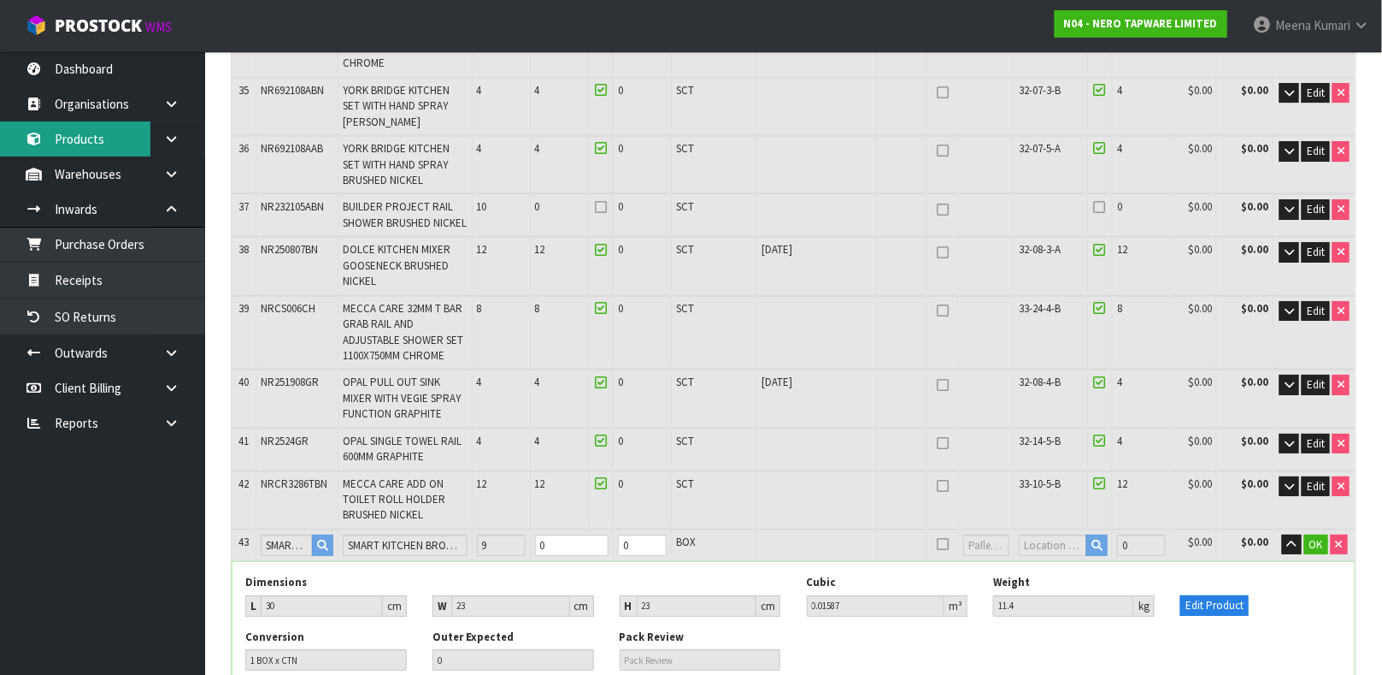
scroll to position [0, 0]
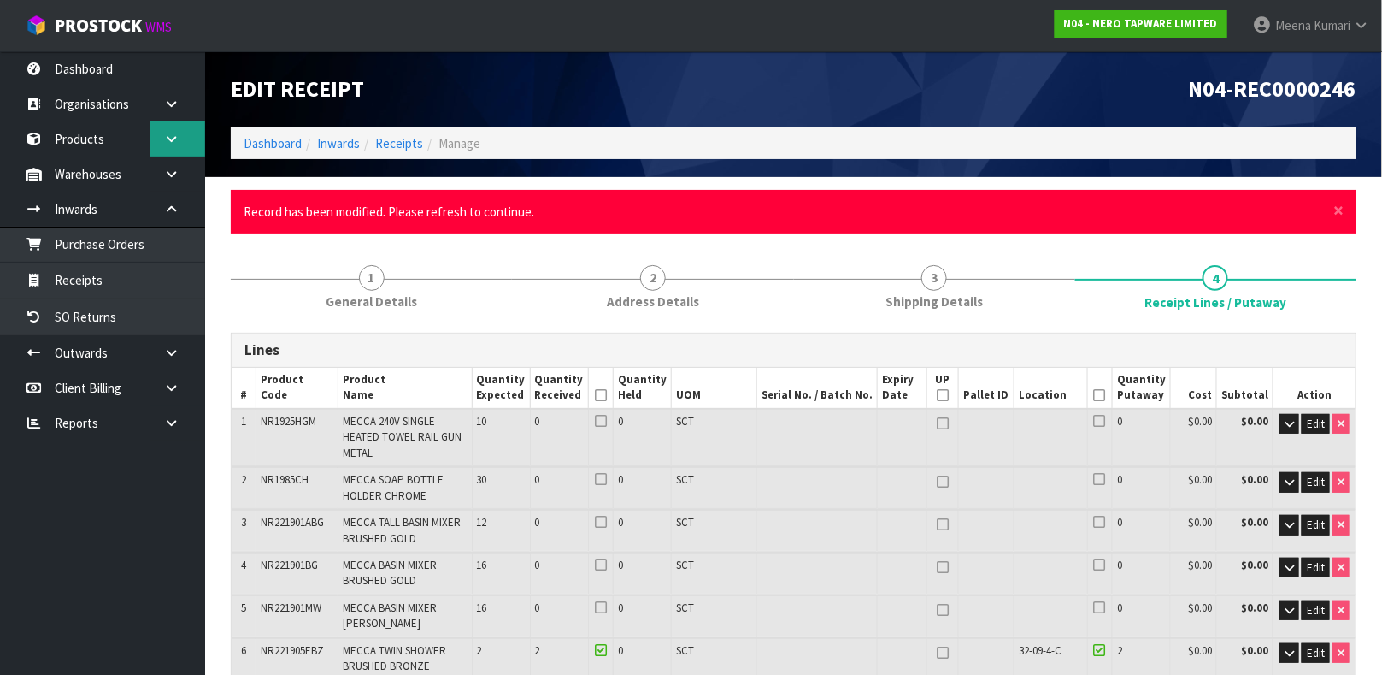
click at [171, 145] on link at bounding box center [177, 138] width 55 height 35
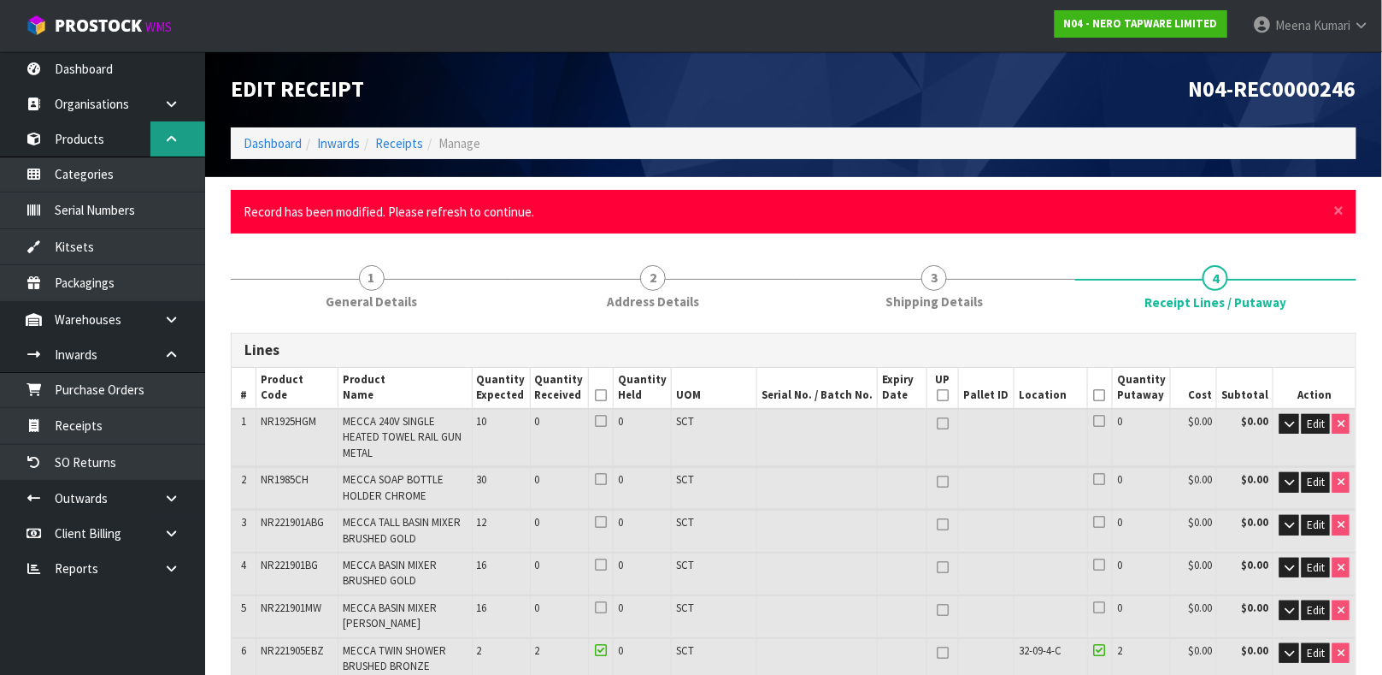
click at [171, 145] on link at bounding box center [177, 138] width 55 height 35
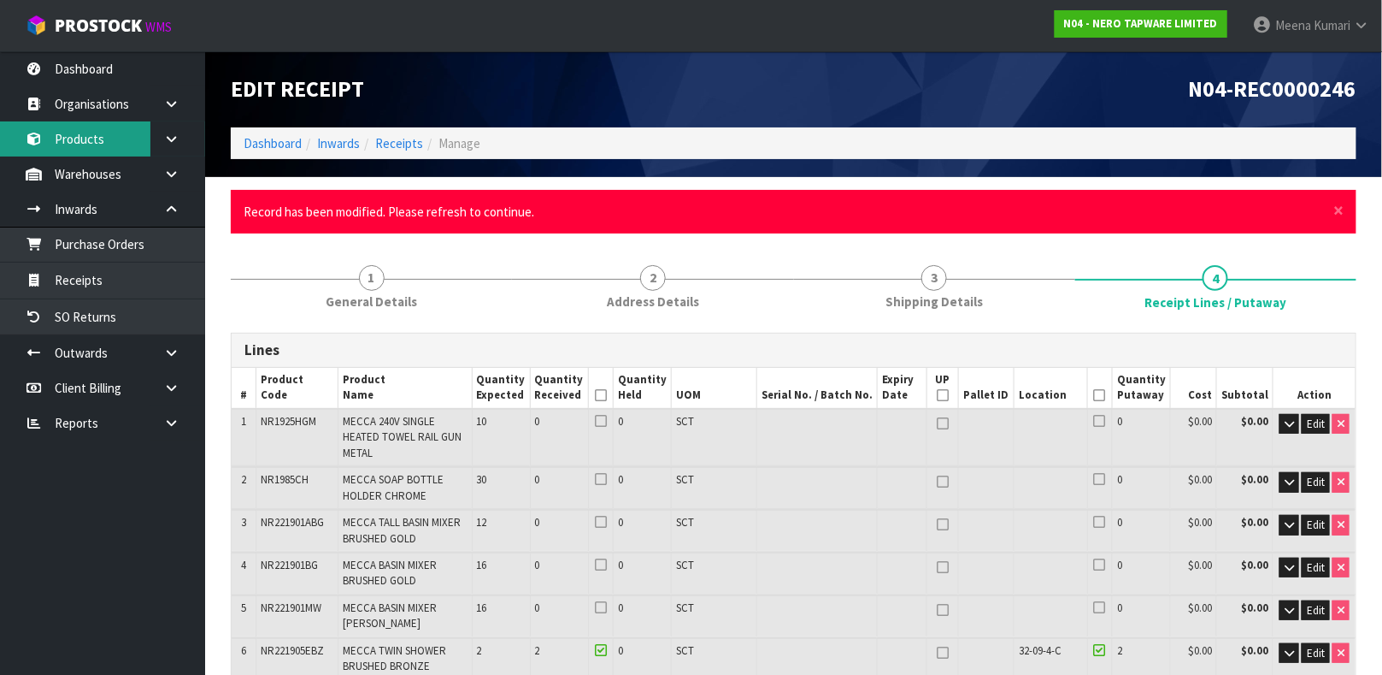
click at [114, 135] on link "Products" at bounding box center [102, 138] width 205 height 35
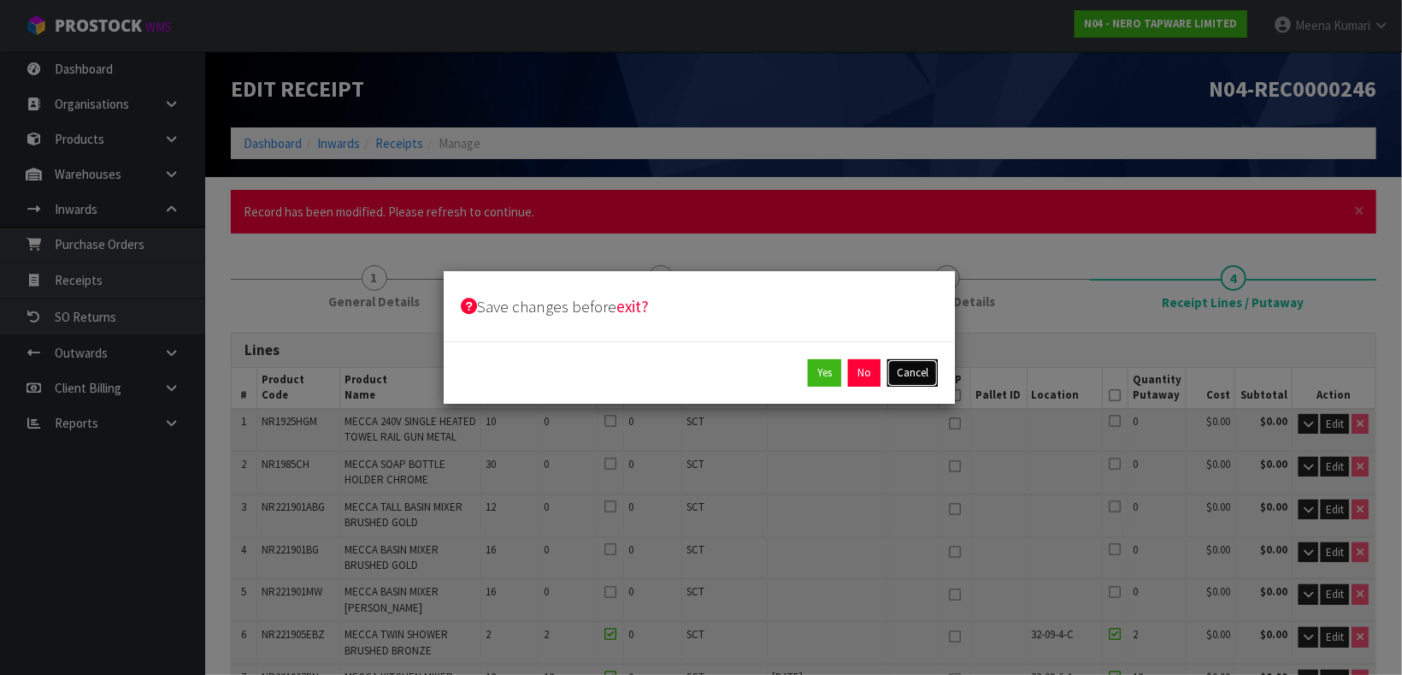
click at [909, 377] on button "Cancel" at bounding box center [912, 372] width 50 height 27
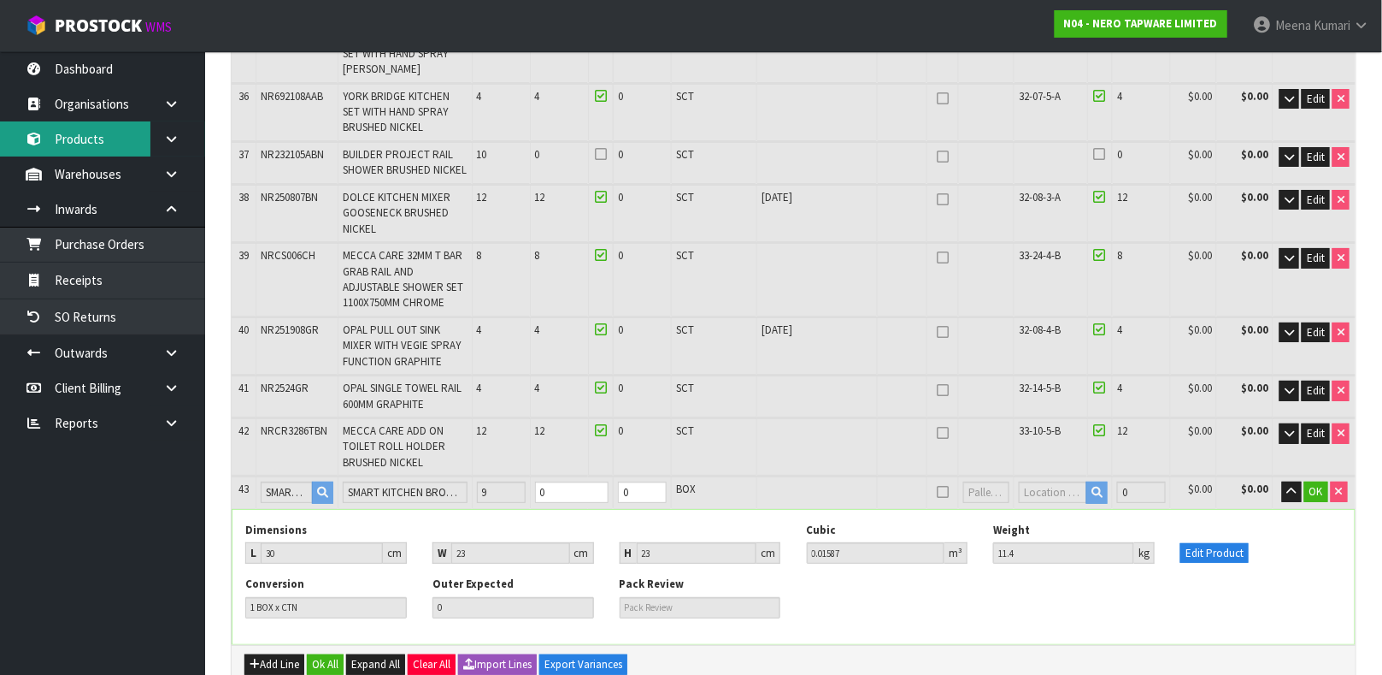
scroll to position [2052, 0]
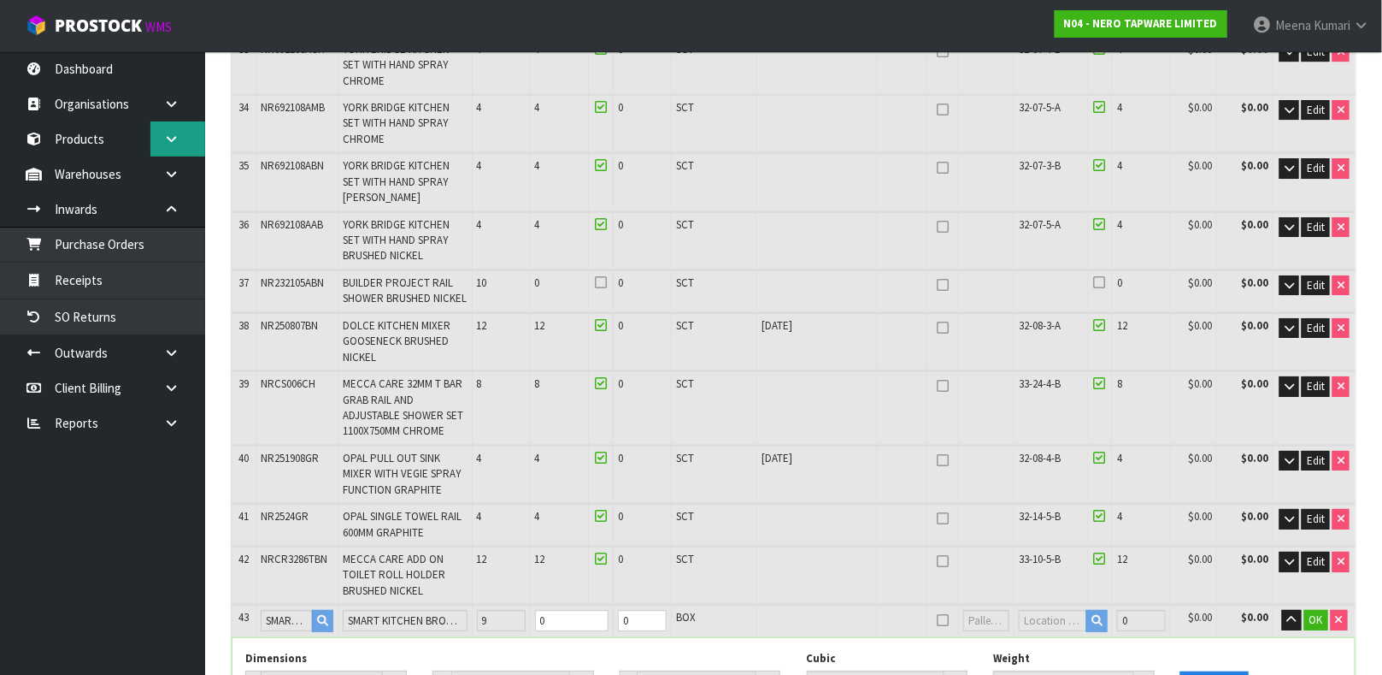
click at [172, 146] on link at bounding box center [177, 138] width 55 height 35
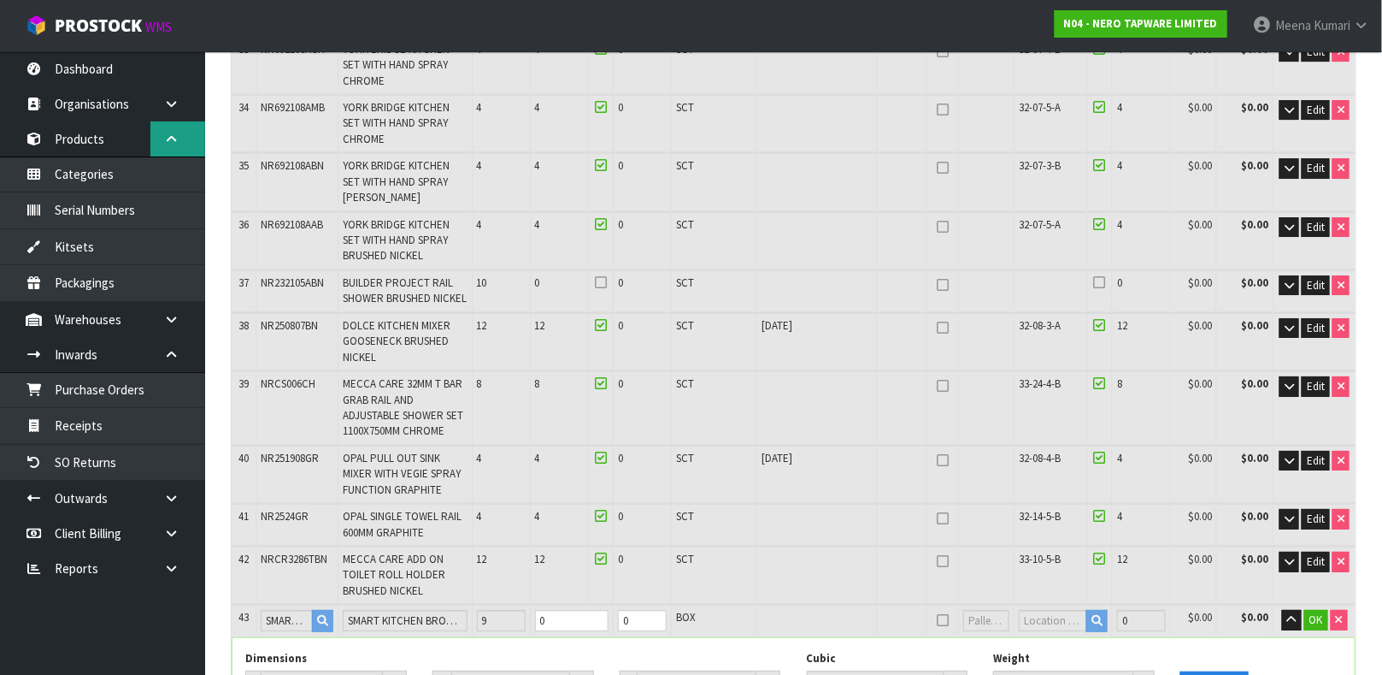
click at [172, 146] on link at bounding box center [177, 138] width 55 height 35
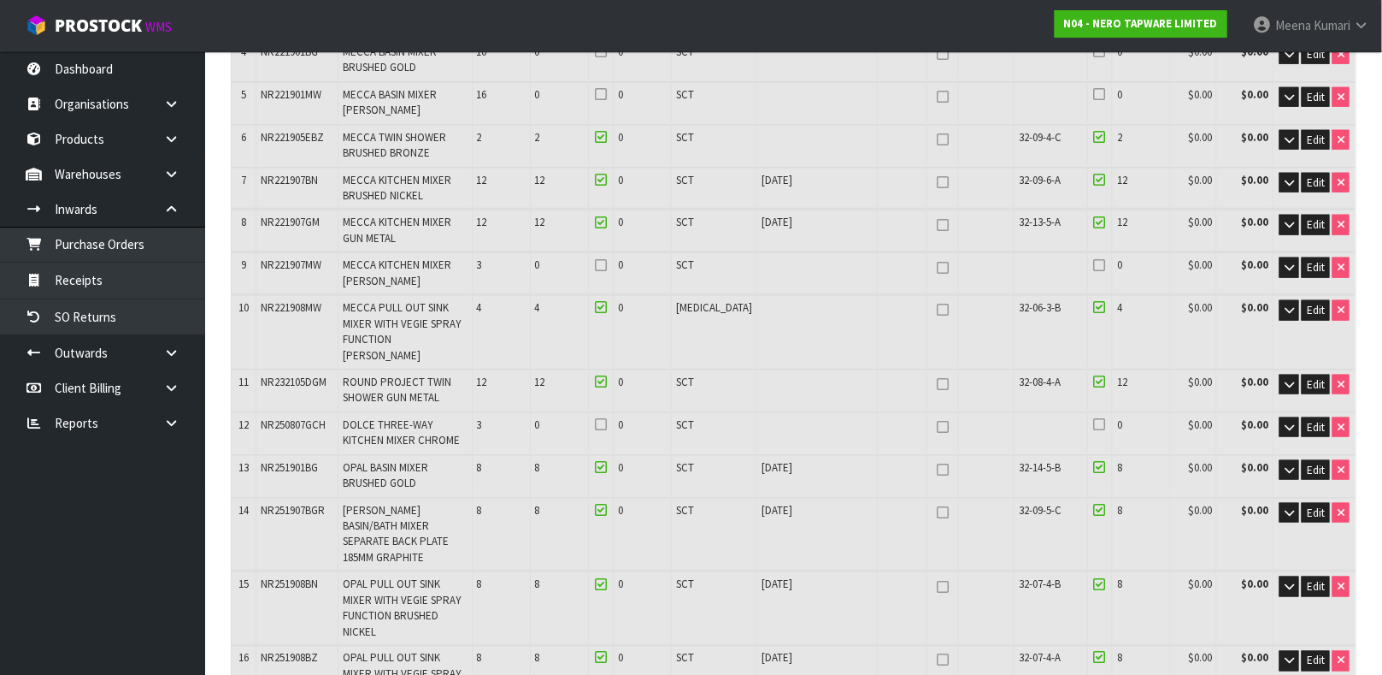
scroll to position [0, 0]
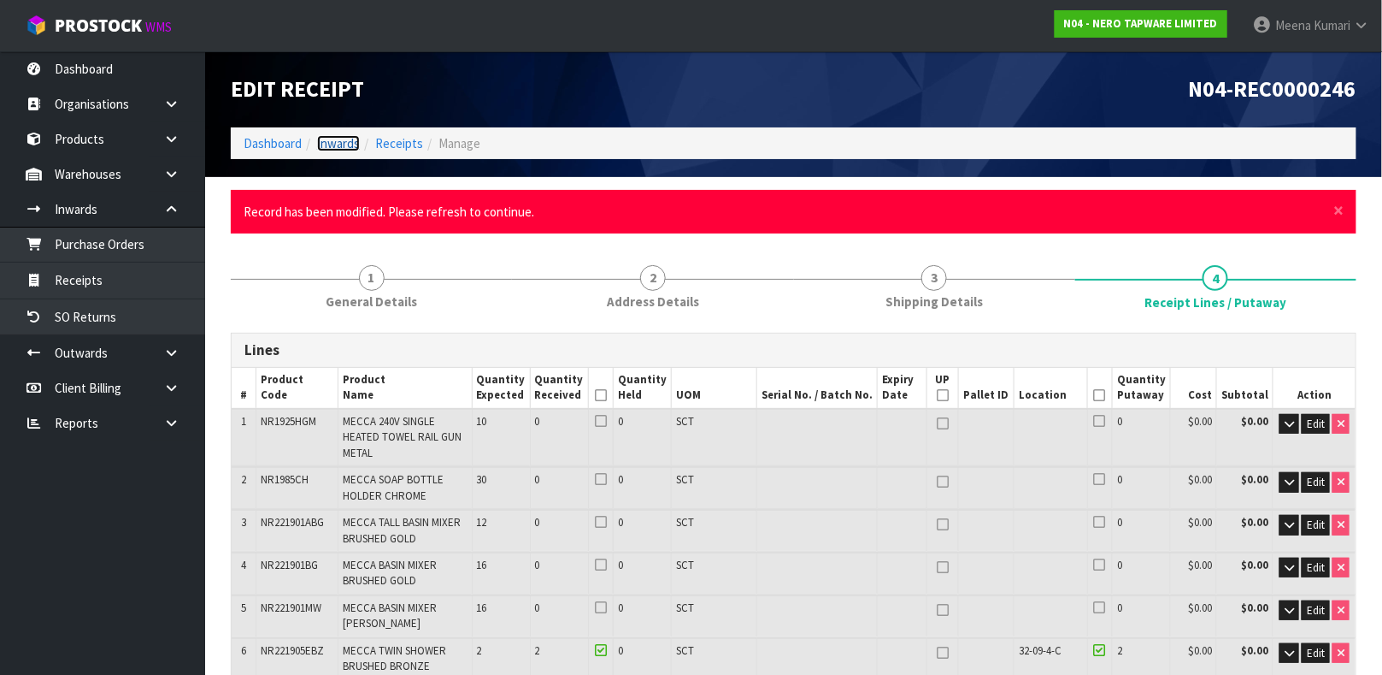
click at [336, 136] on link "Inwards" at bounding box center [338, 143] width 43 height 16
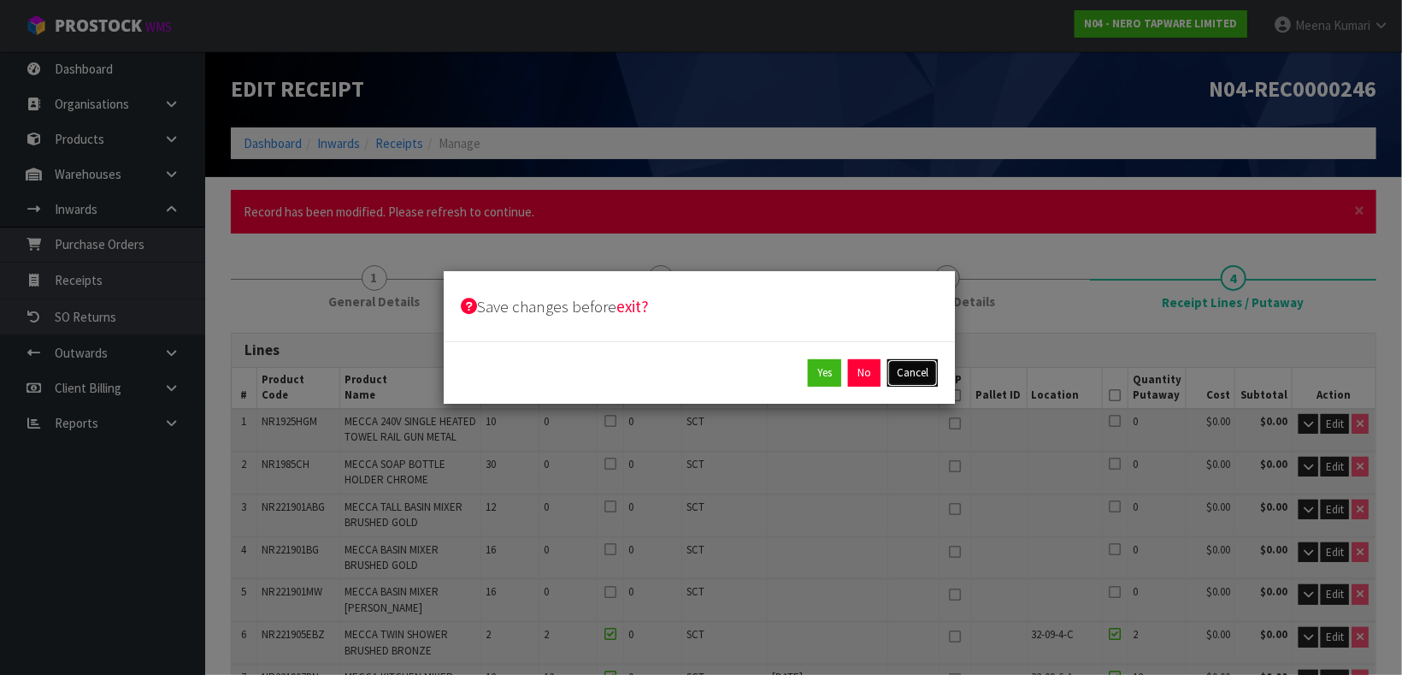
click at [905, 367] on button "Cancel" at bounding box center [912, 372] width 50 height 27
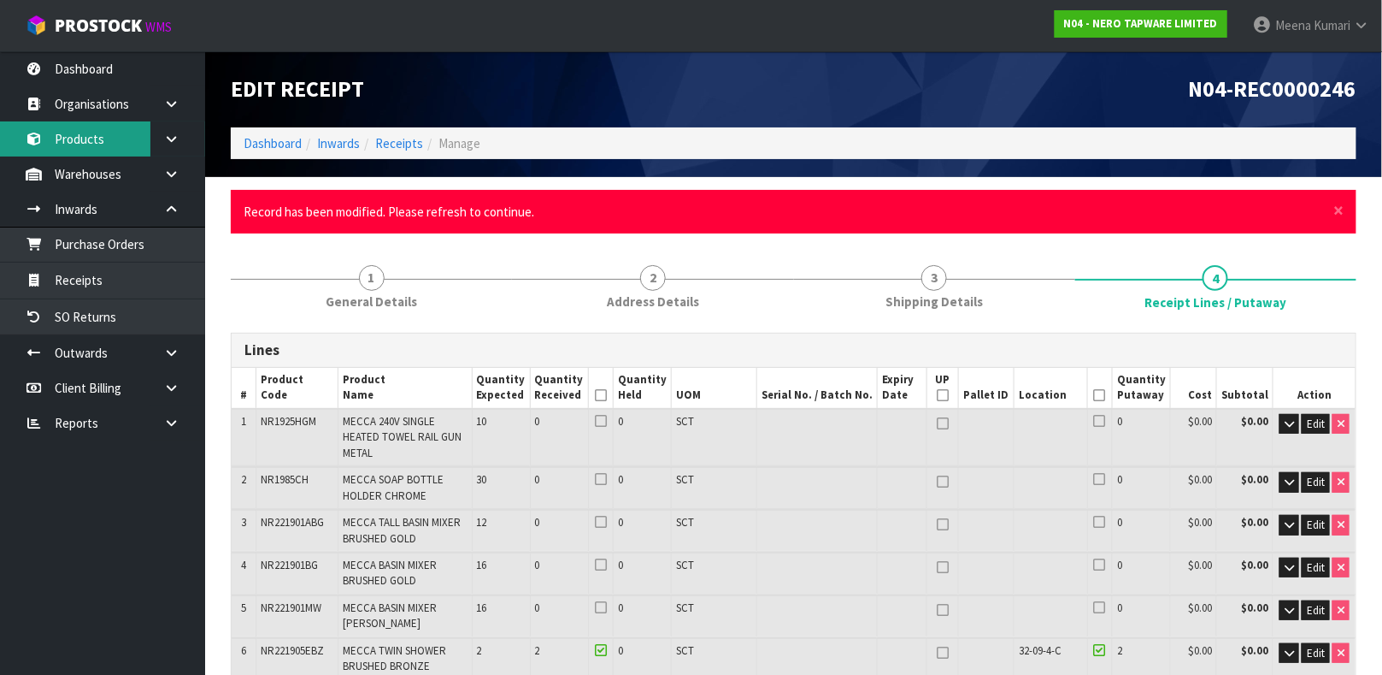
click at [91, 131] on link "Products" at bounding box center [102, 138] width 205 height 35
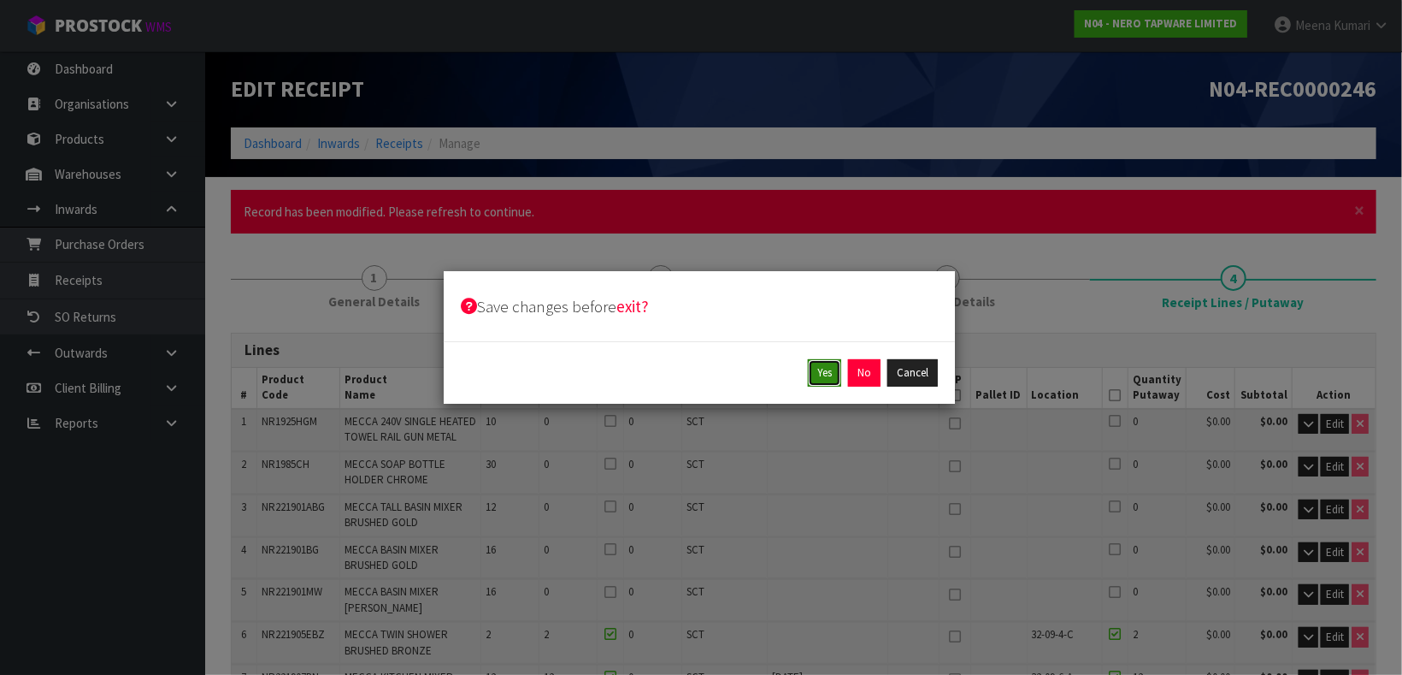
click at [827, 372] on button "Yes" at bounding box center [824, 372] width 33 height 27
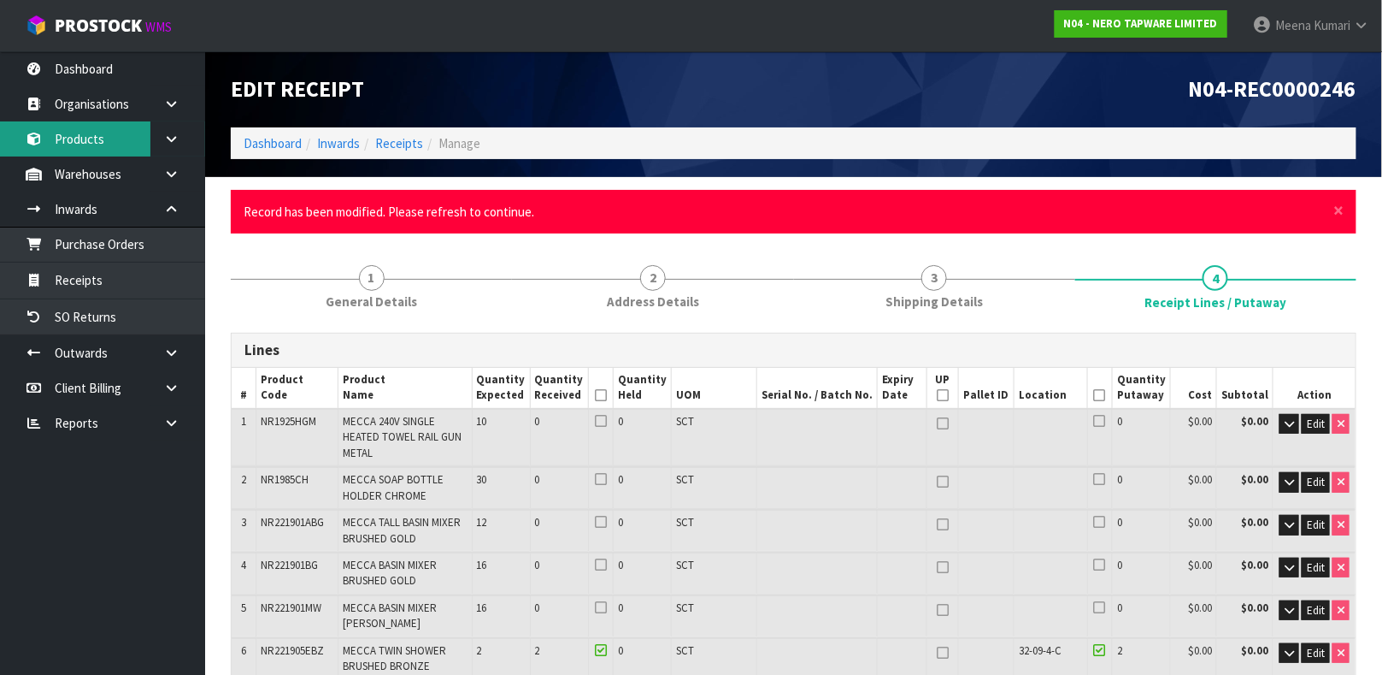
click at [99, 129] on link "Products" at bounding box center [102, 138] width 205 height 35
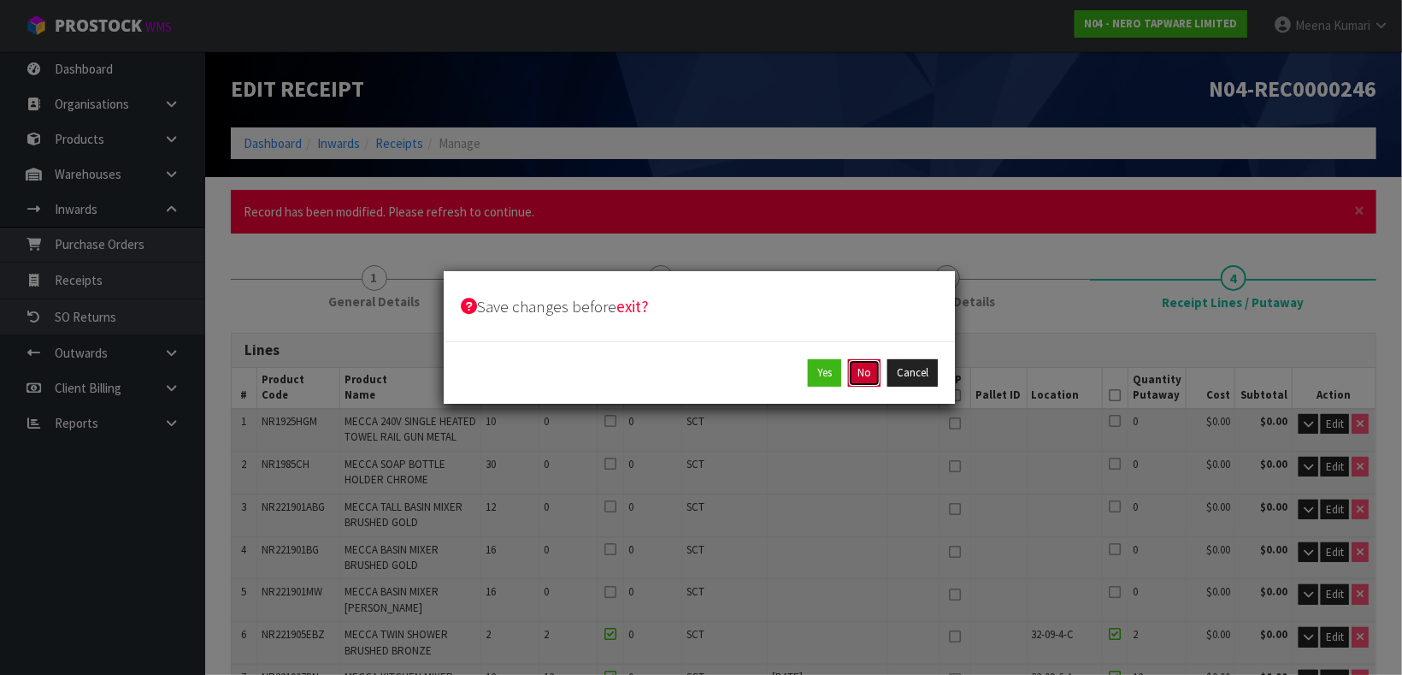
click at [874, 368] on button "No" at bounding box center [864, 372] width 32 height 27
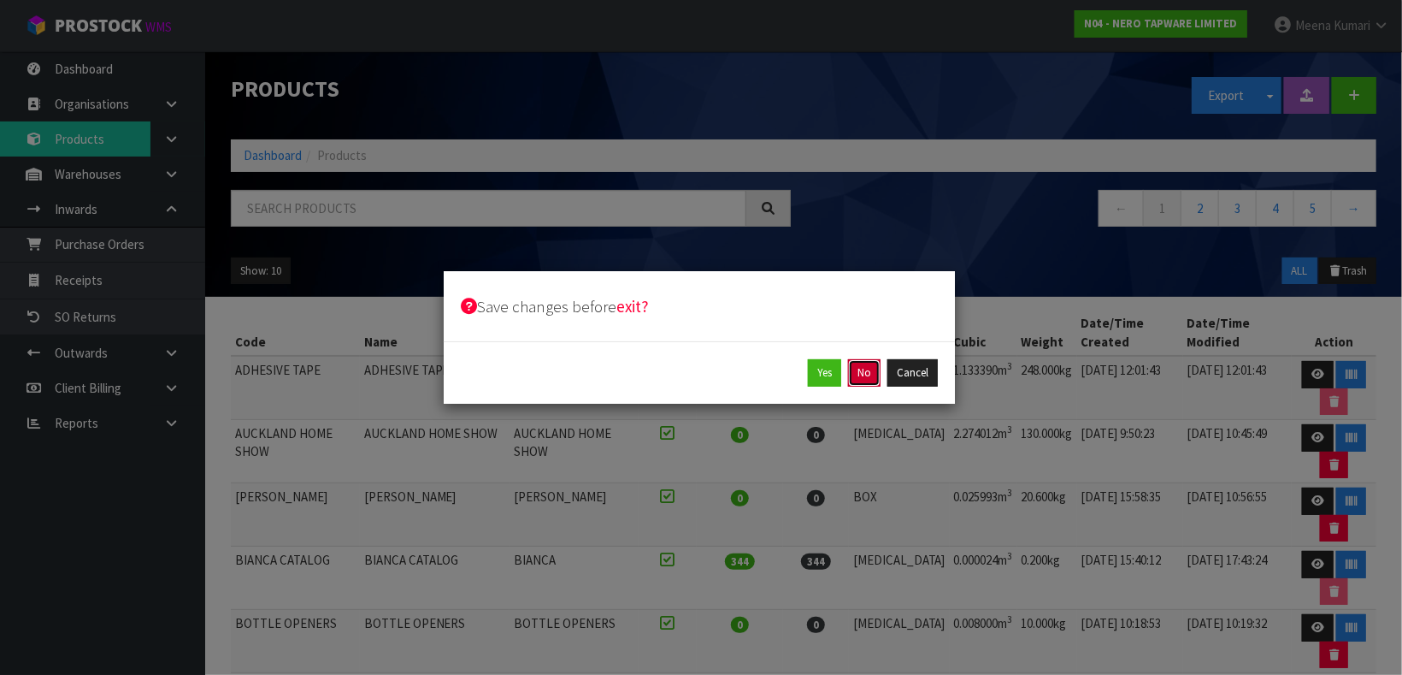
click at [865, 379] on button "No" at bounding box center [864, 372] width 32 height 27
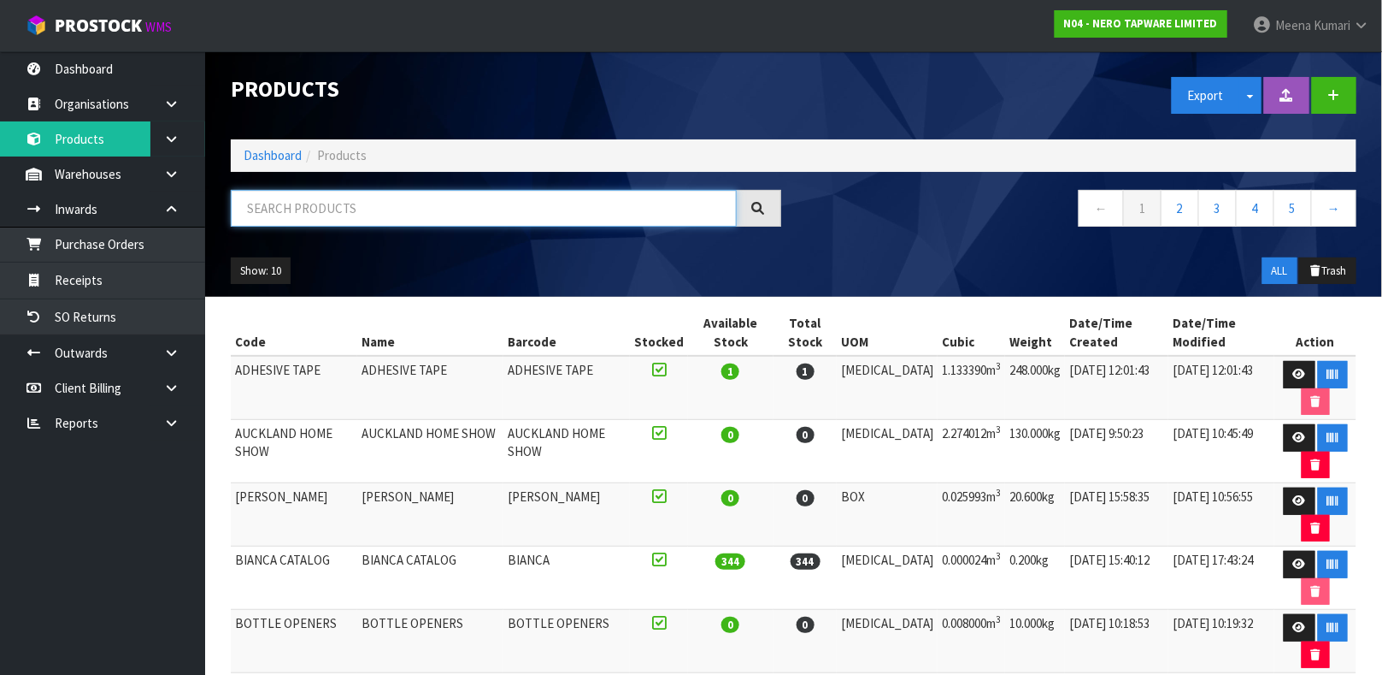
click at [474, 194] on input "text" at bounding box center [484, 208] width 506 height 37
type input "9355433014805"
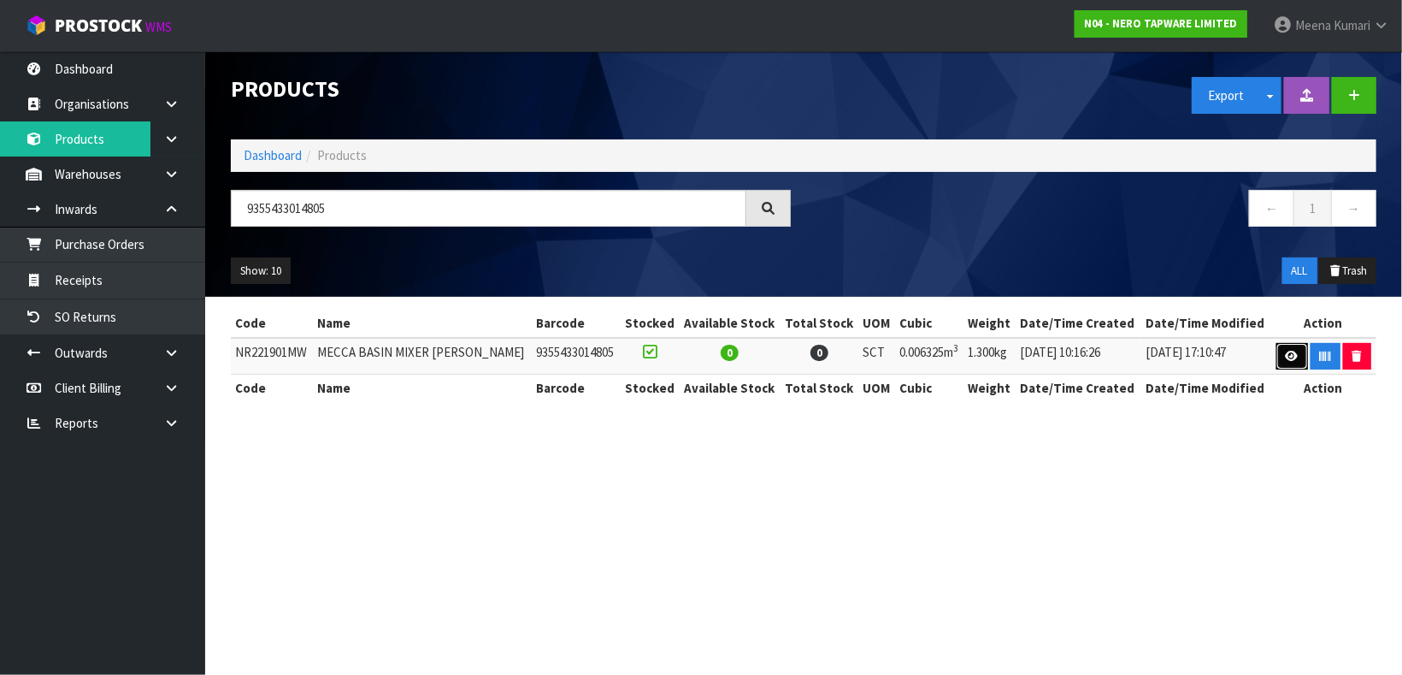
click at [1289, 356] on icon at bounding box center [1292, 356] width 13 height 11
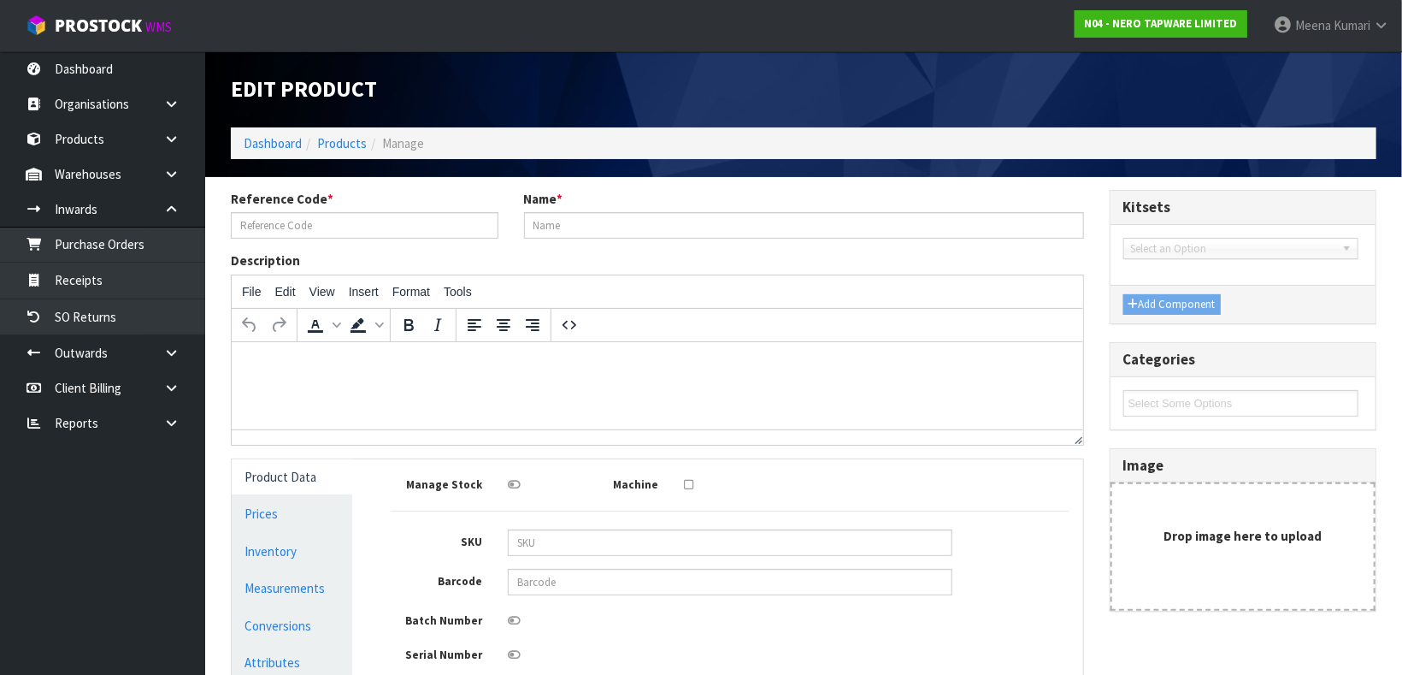
type input "NR221901MW"
type input "MECCA BASIN MIXER MATTE WHITE"
type input "9355433014805"
type input "25"
type input "23"
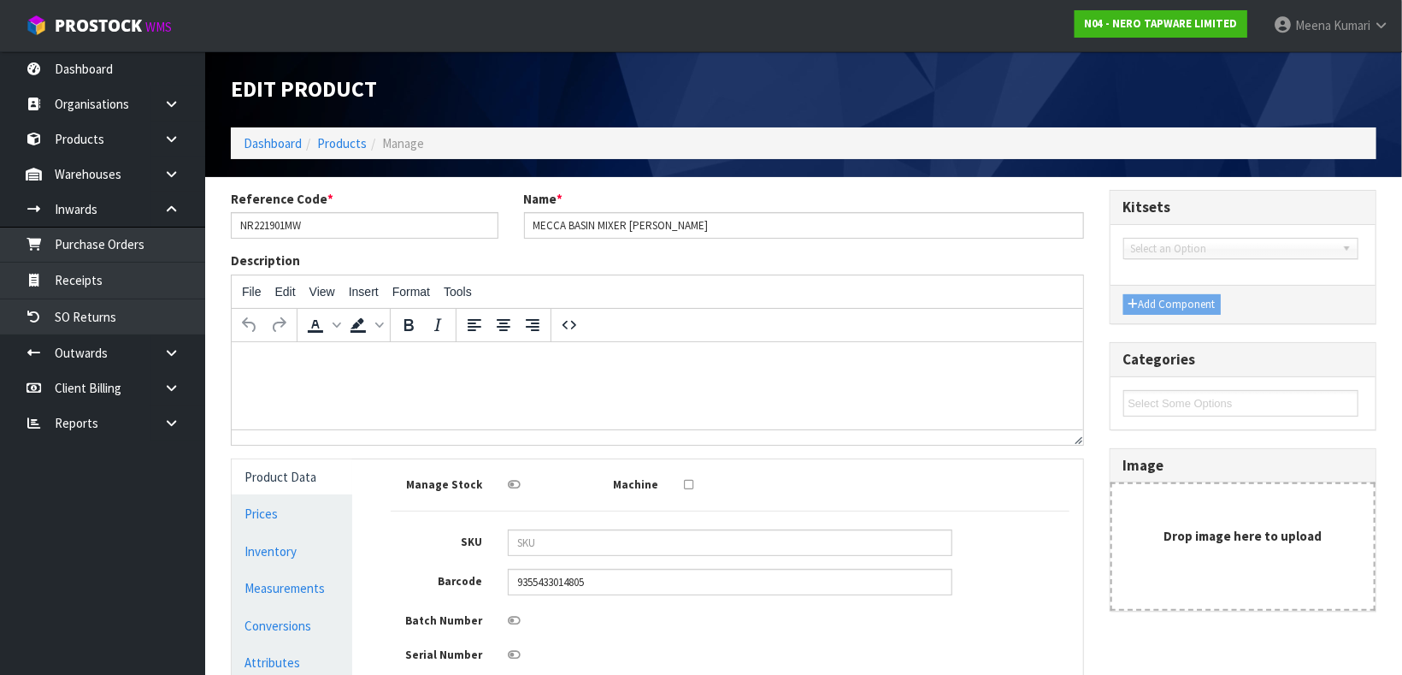
type input "11"
type input "0.006325"
type input "1.3"
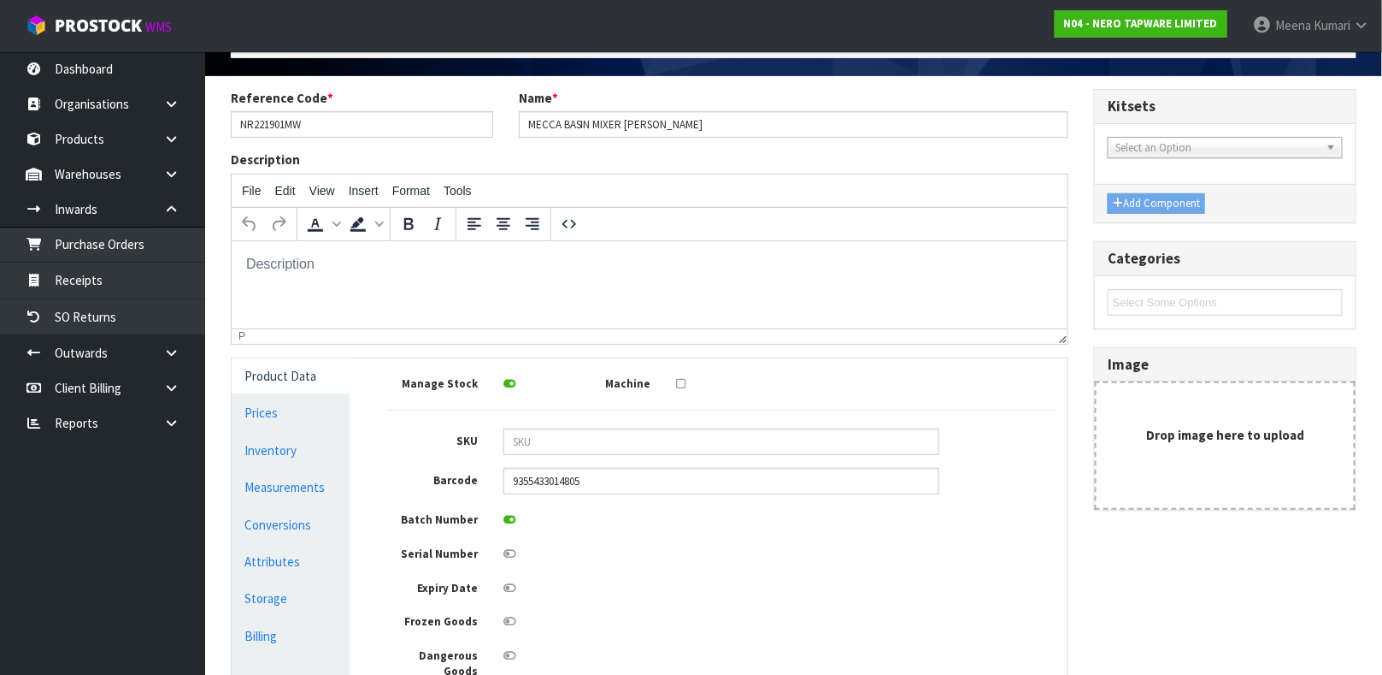
scroll to position [128, 0]
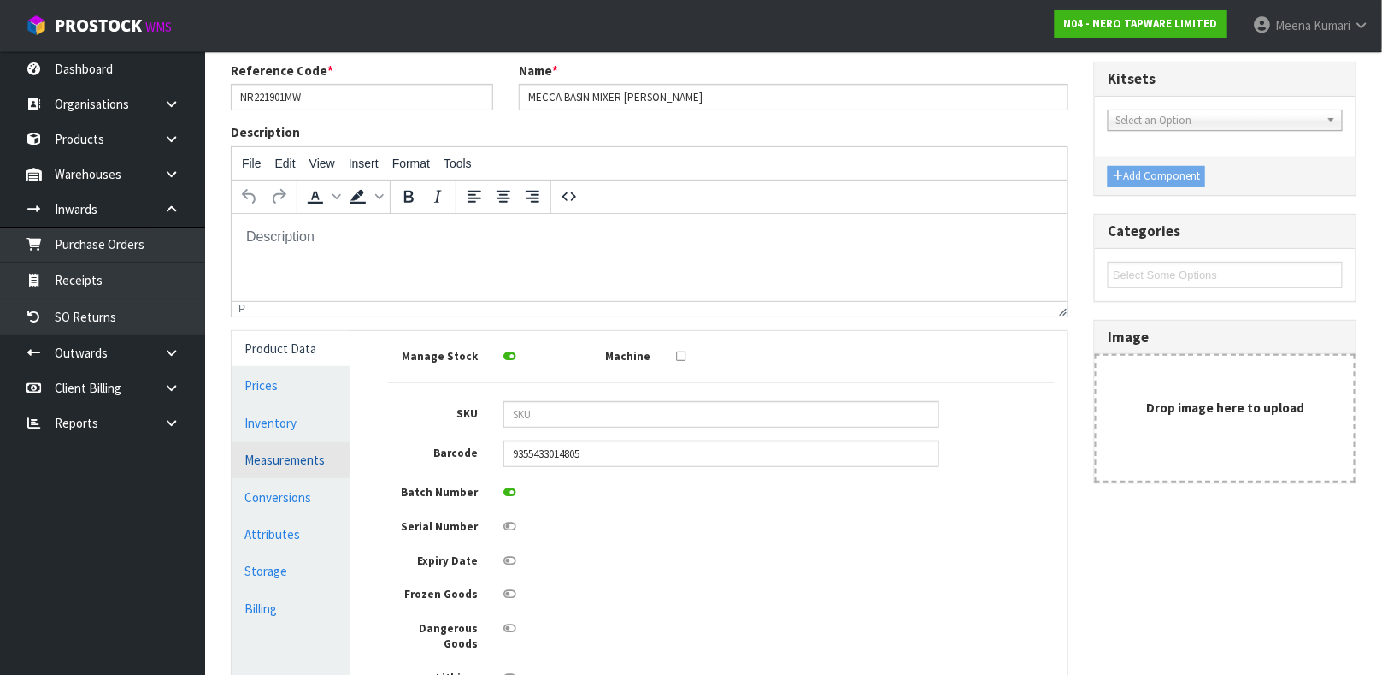
click at [320, 452] on link "Measurements" at bounding box center [291, 459] width 118 height 35
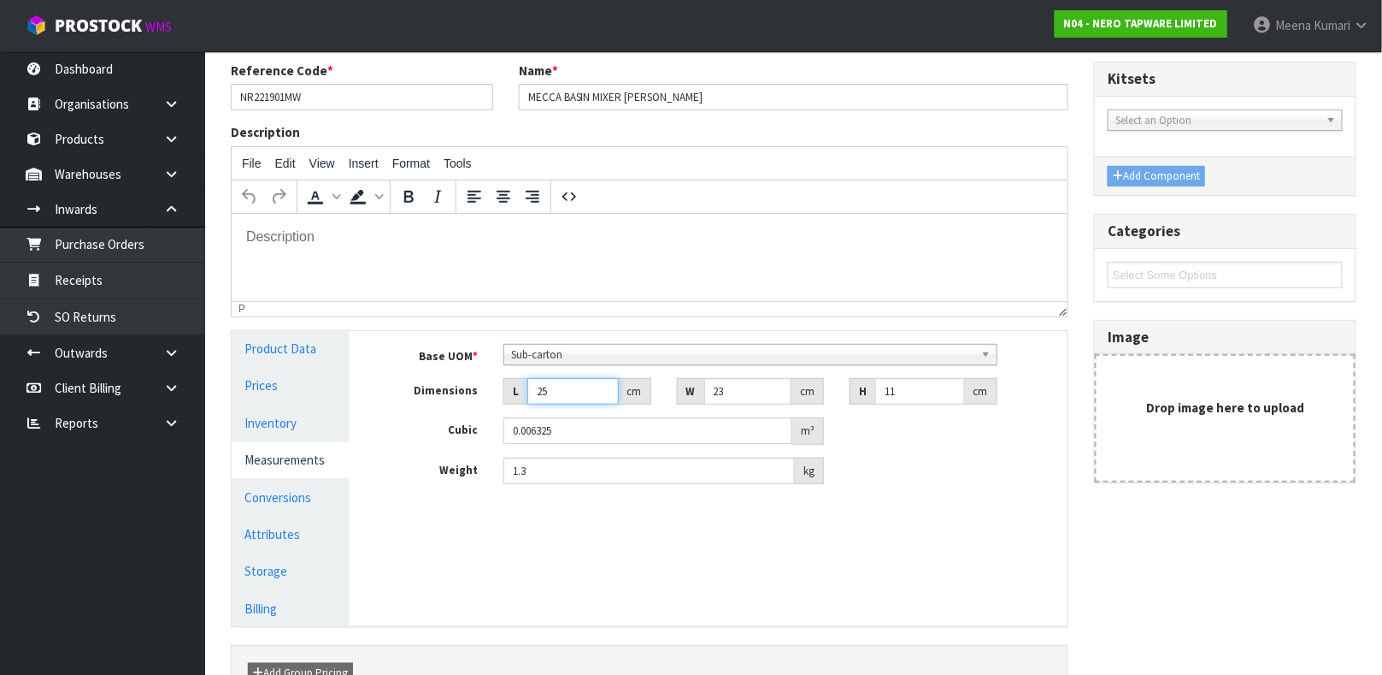
click at [574, 394] on input "25" at bounding box center [572, 391] width 91 height 27
click at [316, 483] on link "Conversions" at bounding box center [291, 497] width 118 height 35
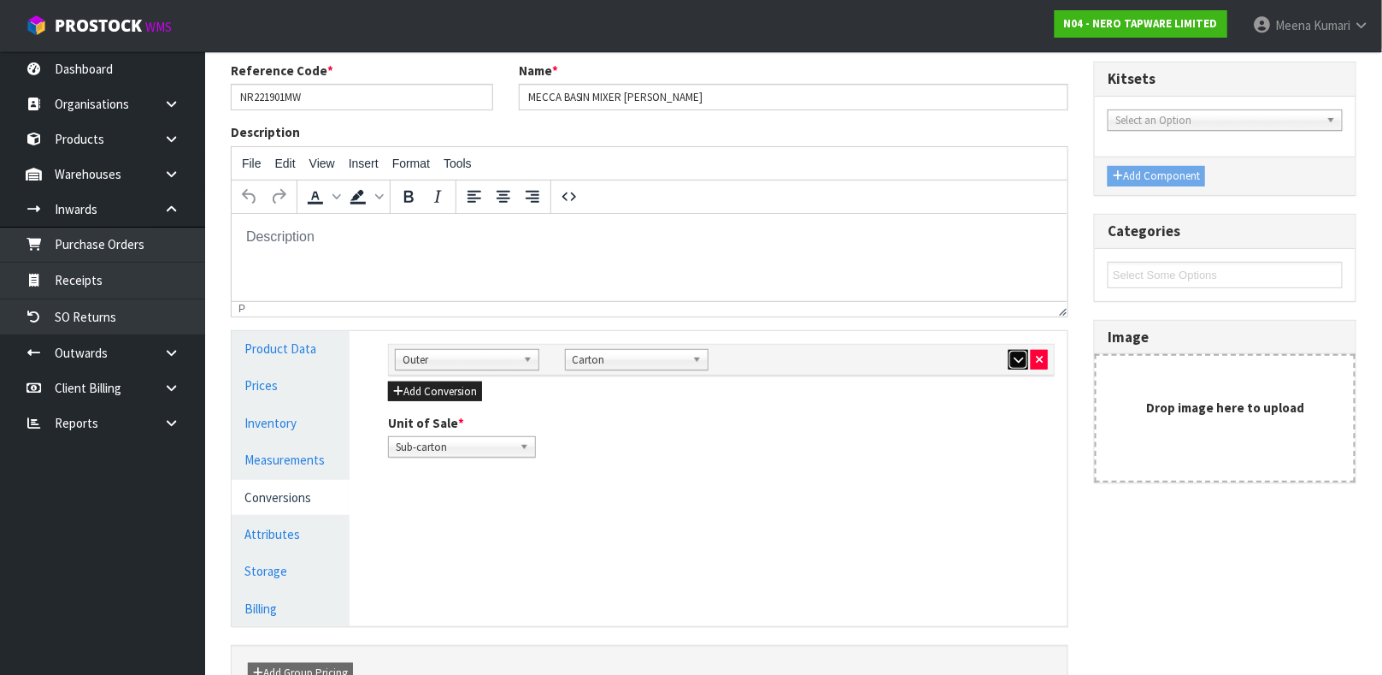
click at [1011, 361] on button "button" at bounding box center [1019, 360] width 20 height 21
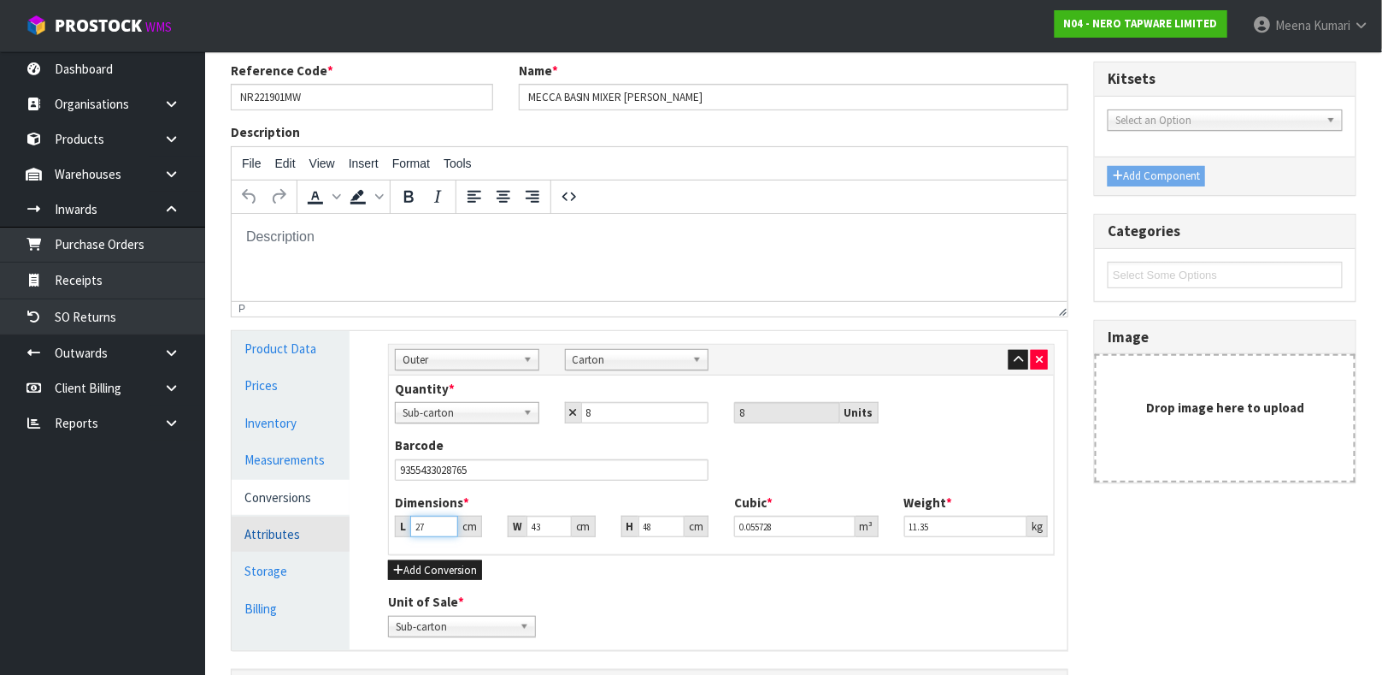
drag, startPoint x: 424, startPoint y: 524, endPoint x: 338, endPoint y: 524, distance: 86.3
click at [338, 524] on div "Product Data Prices Inventory Measurements Conversions Attributes Storage Billi…" at bounding box center [650, 490] width 862 height 319
type input "4"
type input "0.008256"
type input "43"
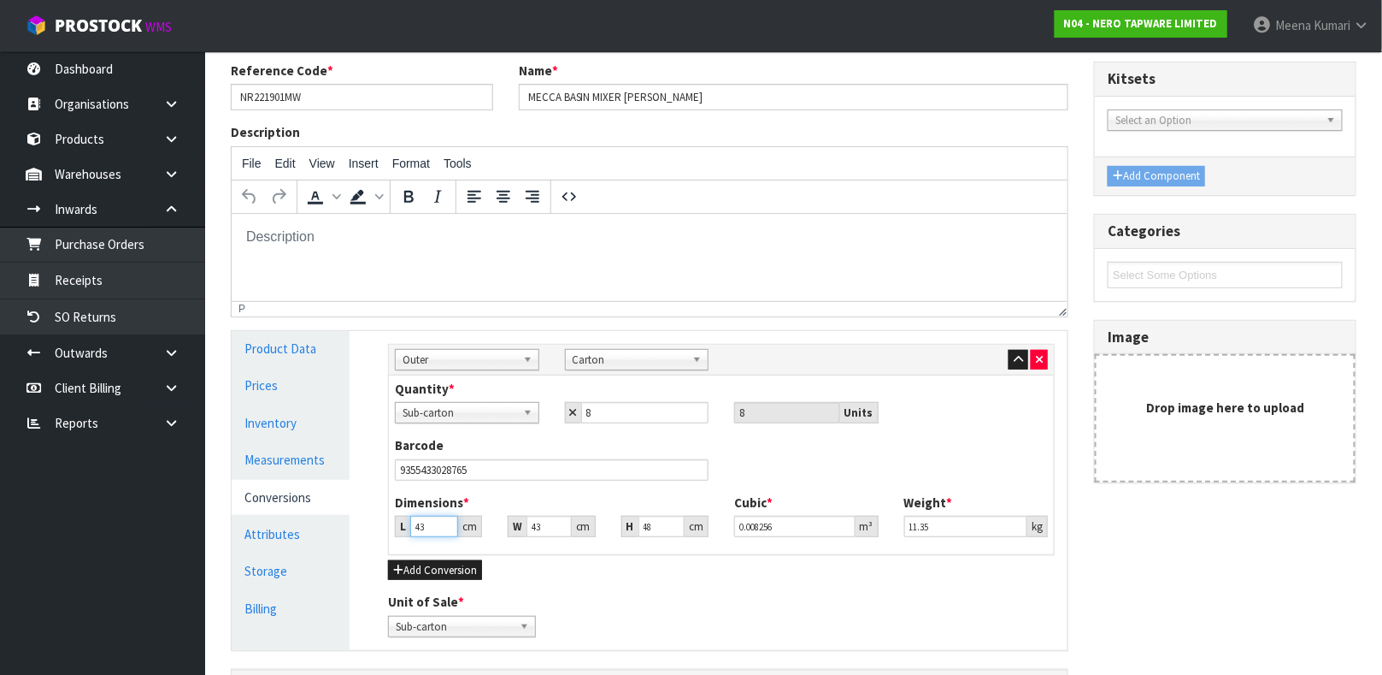
type input "0.088752"
type input "43"
type input "2"
type input "0.004128"
type input "27"
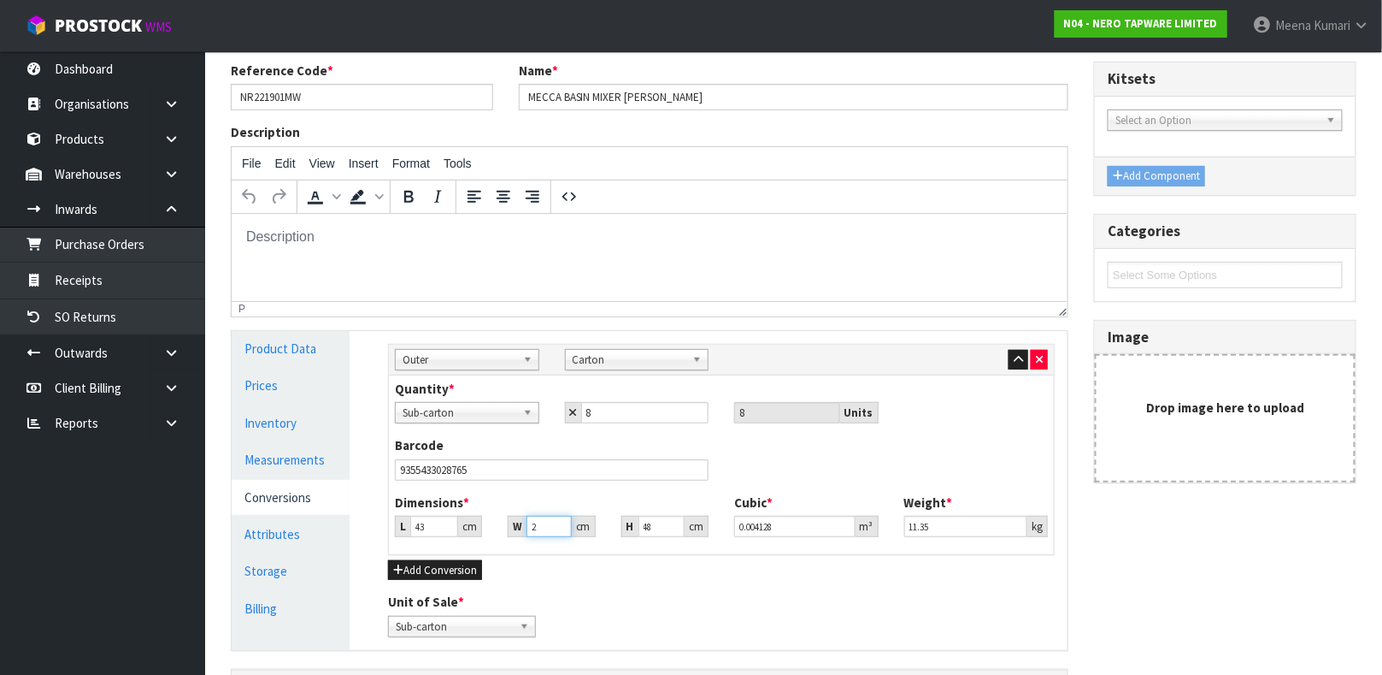
type input "0.055728"
type input "27"
click at [654, 530] on input "48" at bounding box center [662, 526] width 46 height 21
drag, startPoint x: 956, startPoint y: 530, endPoint x: 921, endPoint y: 526, distance: 35.3
click at [921, 526] on input "11.35" at bounding box center [967, 526] width 124 height 21
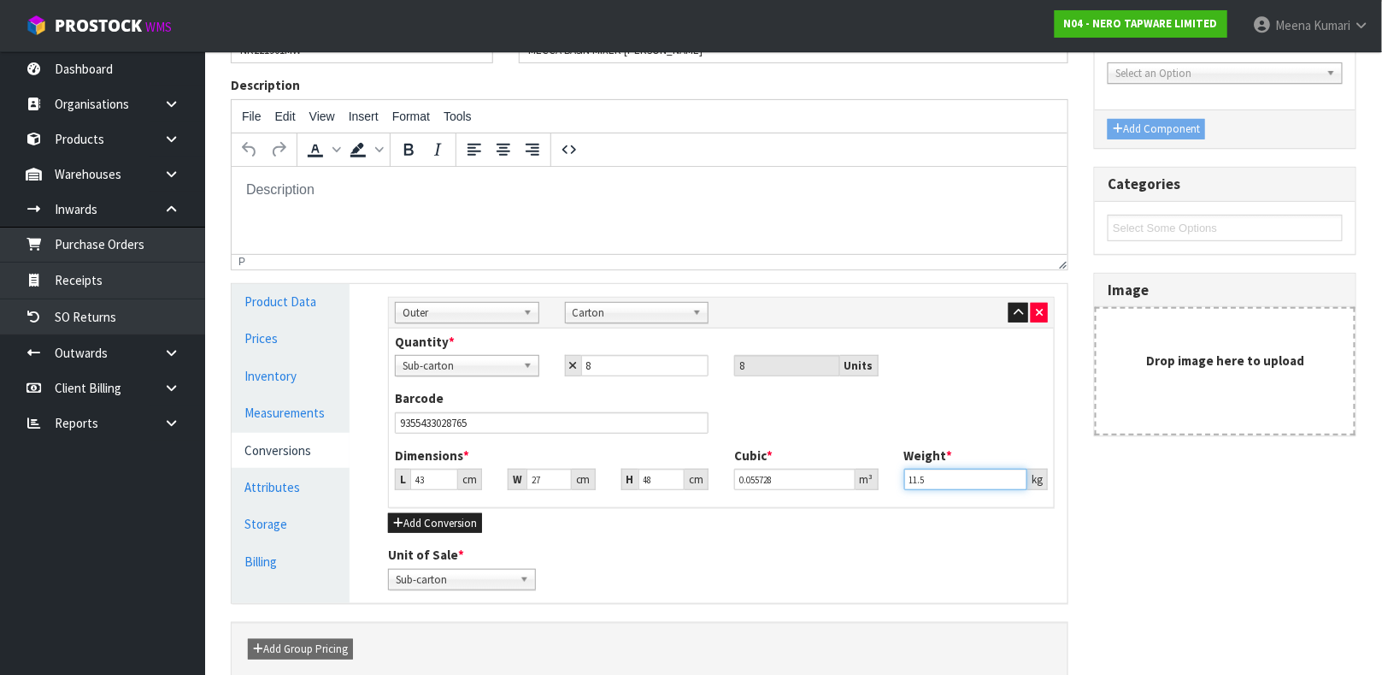
scroll to position [257, 0]
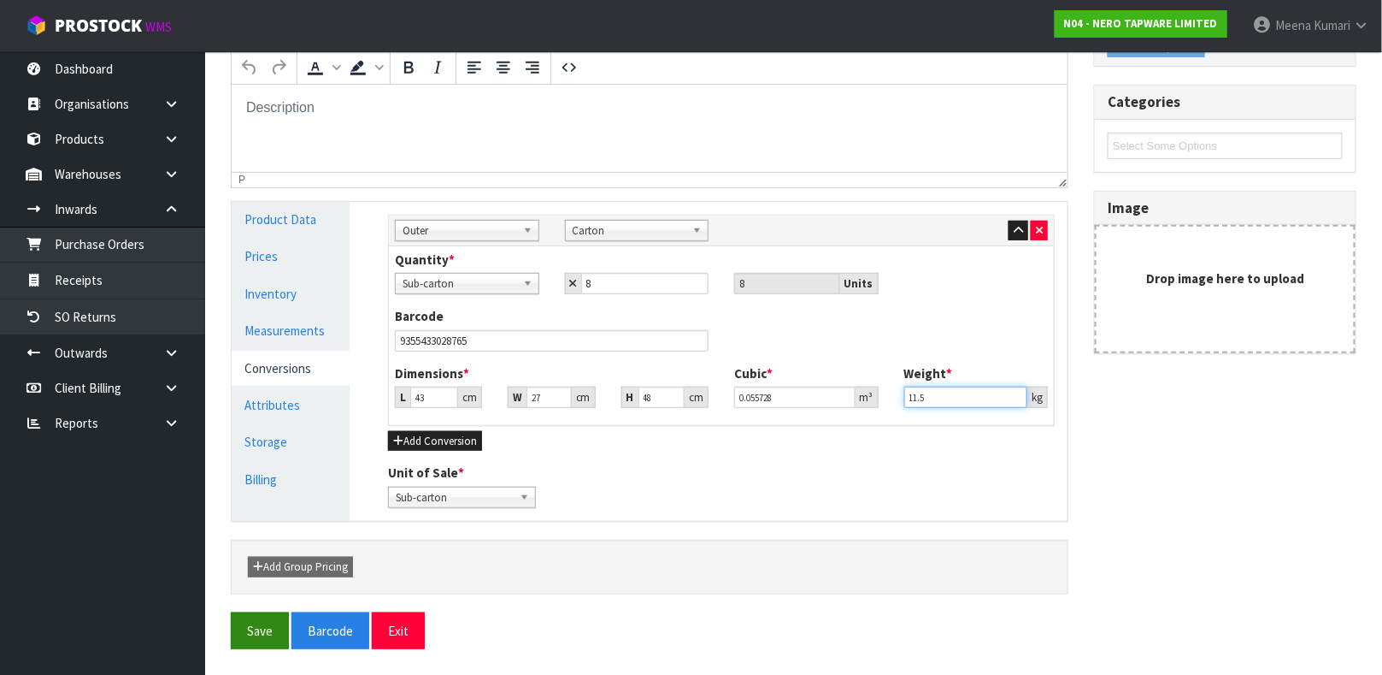
type input "11.5"
click at [259, 621] on button "Save" at bounding box center [260, 630] width 58 height 37
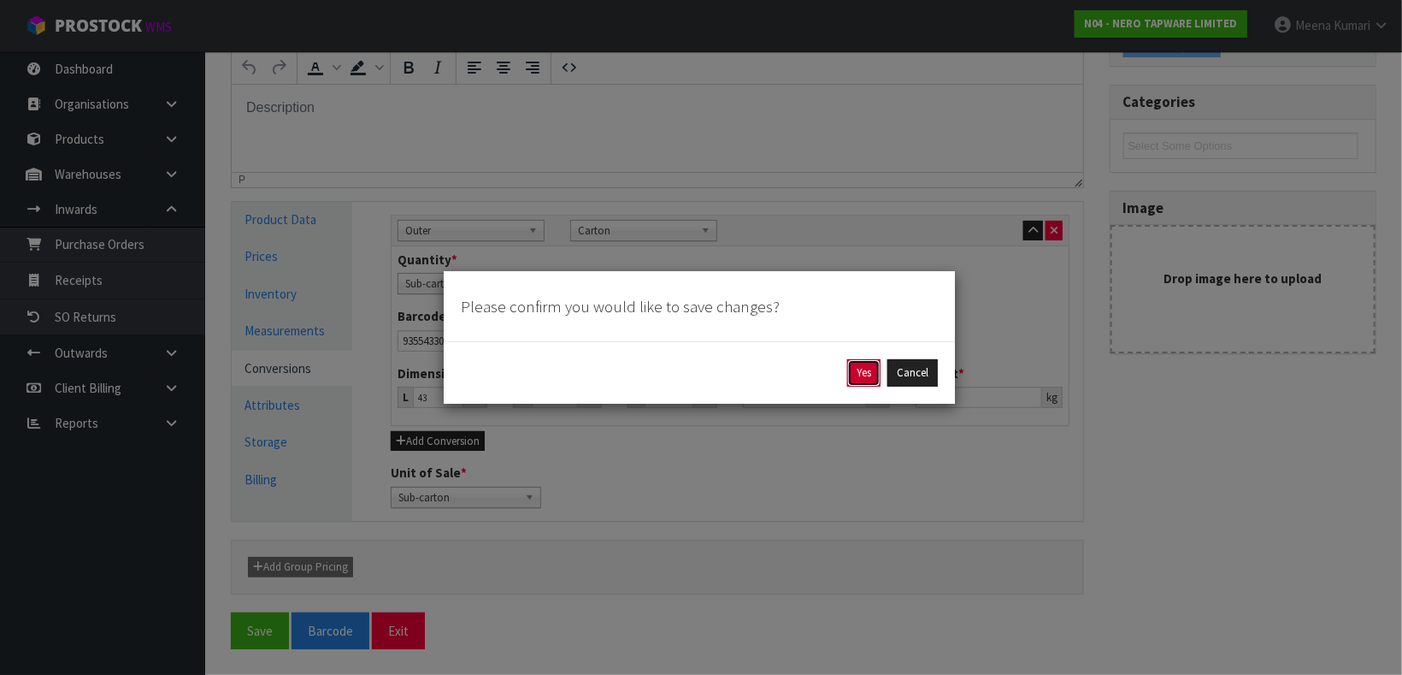
click at [854, 371] on button "Yes" at bounding box center [863, 372] width 33 height 27
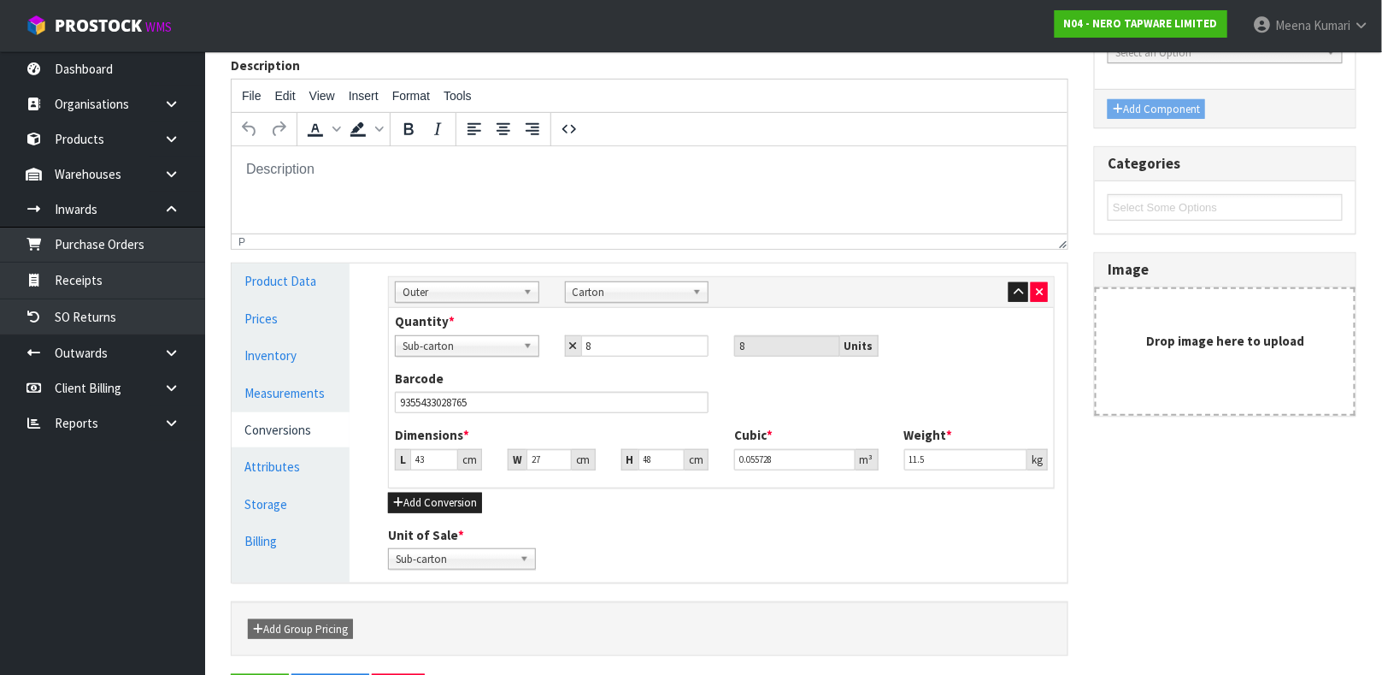
scroll to position [0, 0]
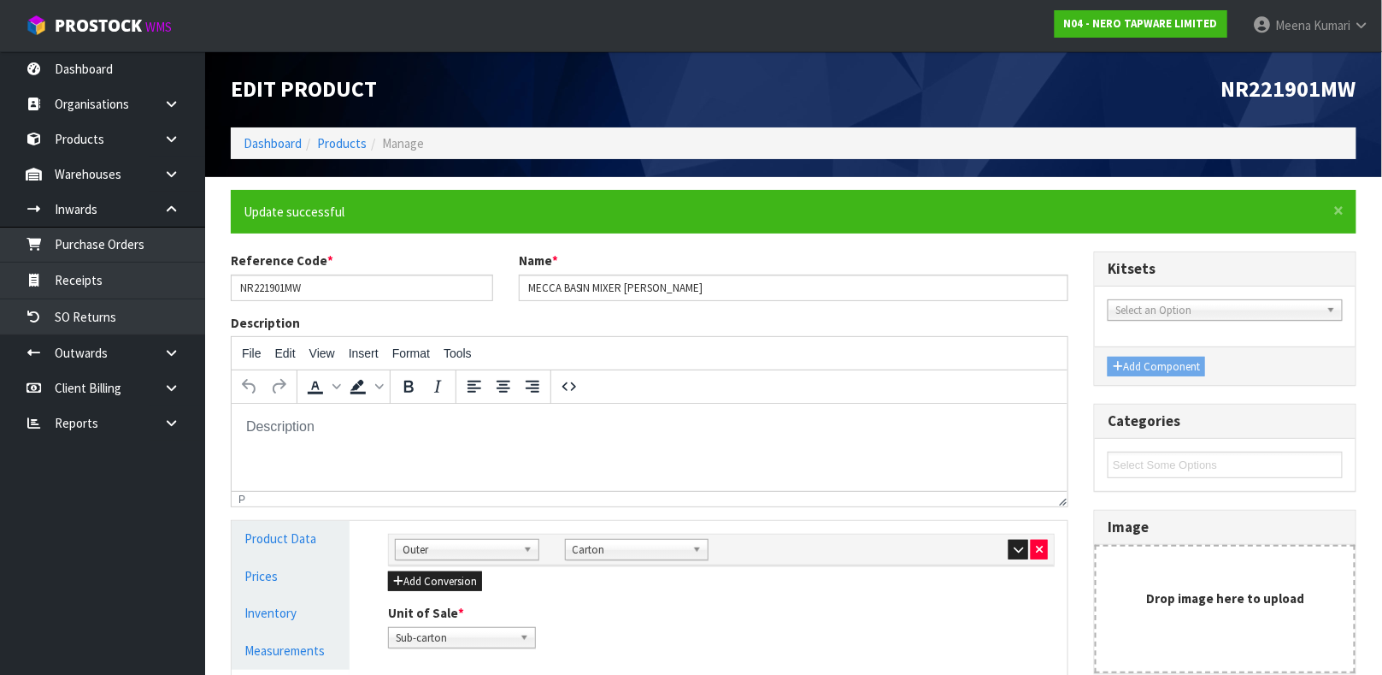
click at [347, 134] on li "Products" at bounding box center [334, 143] width 65 height 18
click at [345, 138] on link "Products" at bounding box center [342, 143] width 50 height 16
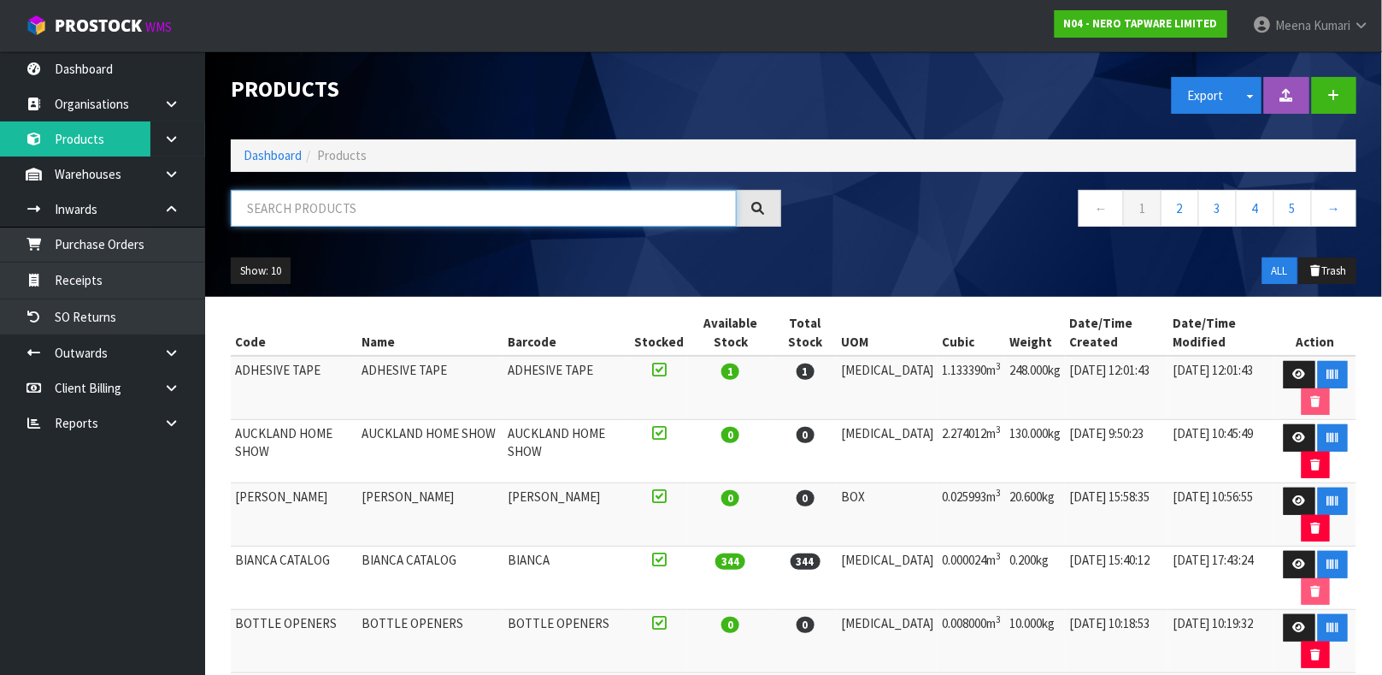
click at [311, 209] on input "text" at bounding box center [484, 208] width 506 height 37
type input "9355433069997"
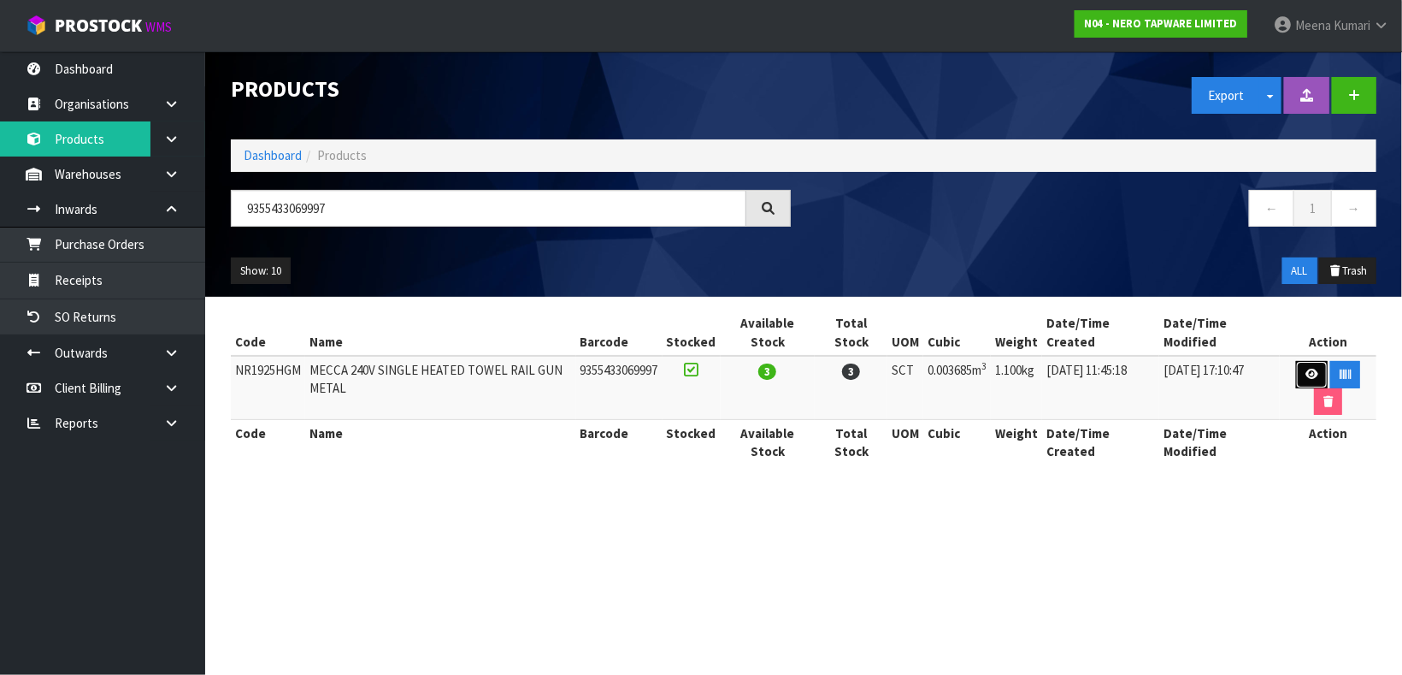
click at [1306, 372] on icon at bounding box center [1311, 373] width 13 height 11
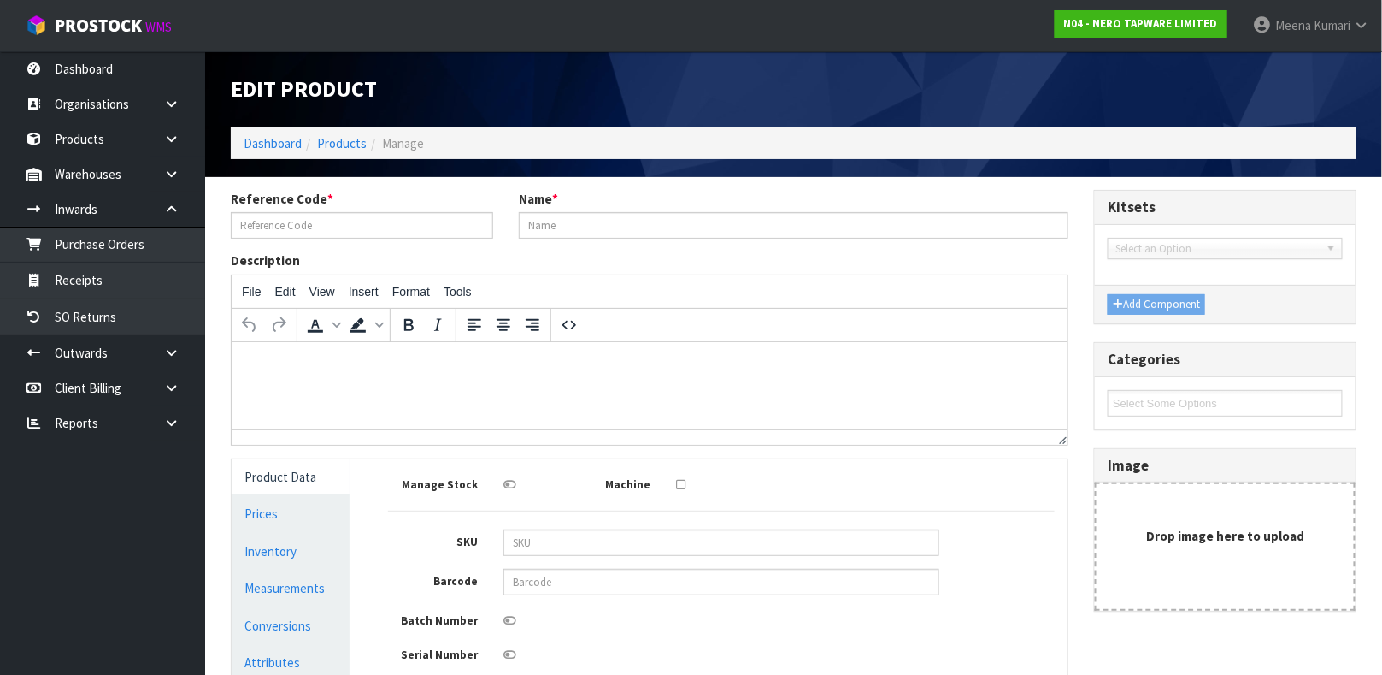
type input "NR1925HGM"
type input "MECCA 240V SINGLE HEATED TOWEL RAIL GUN METAL"
type input "NR1925HGM"
type input "9355433069997"
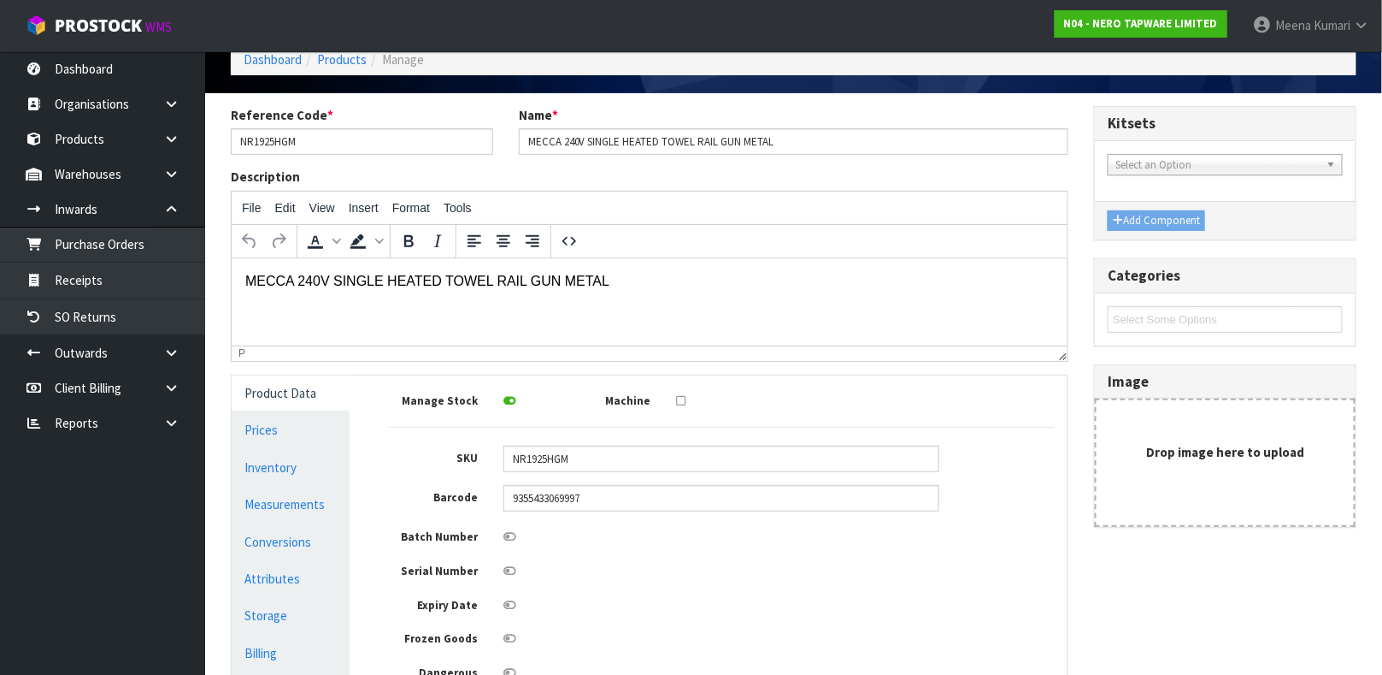
scroll to position [128, 0]
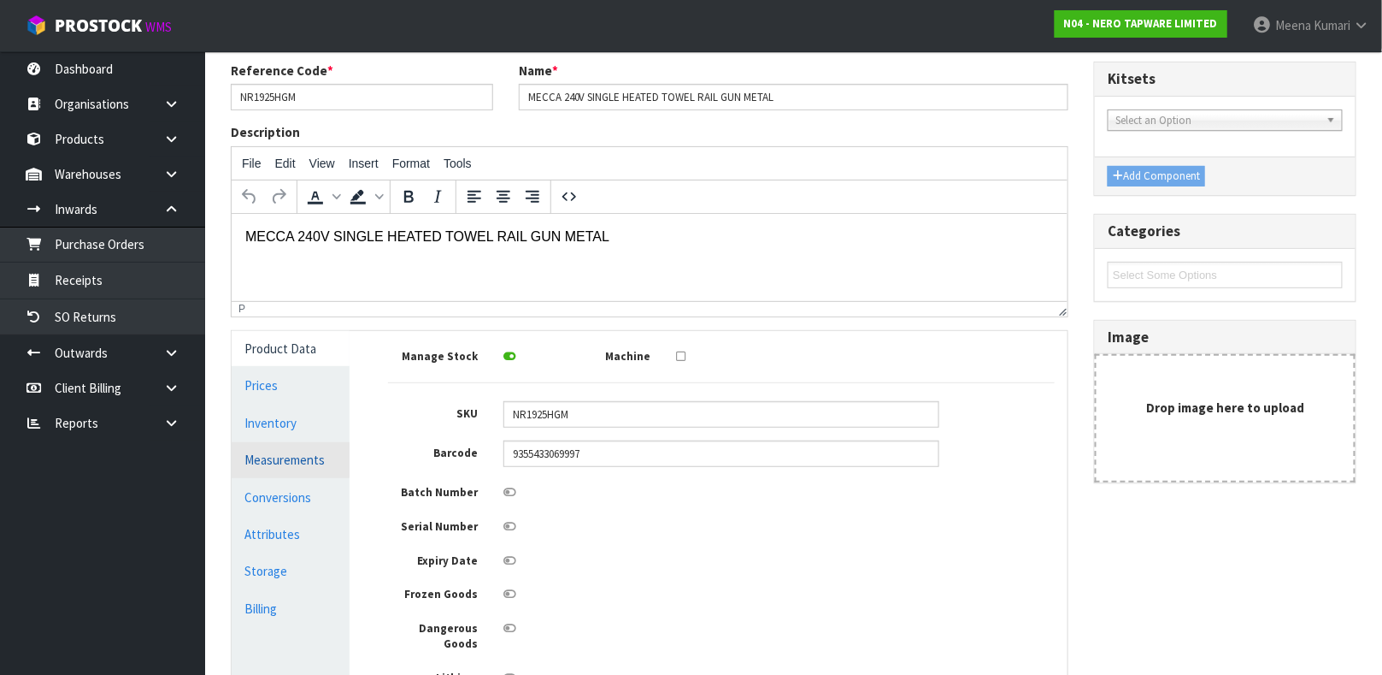
click at [296, 451] on link "Measurements" at bounding box center [291, 459] width 118 height 35
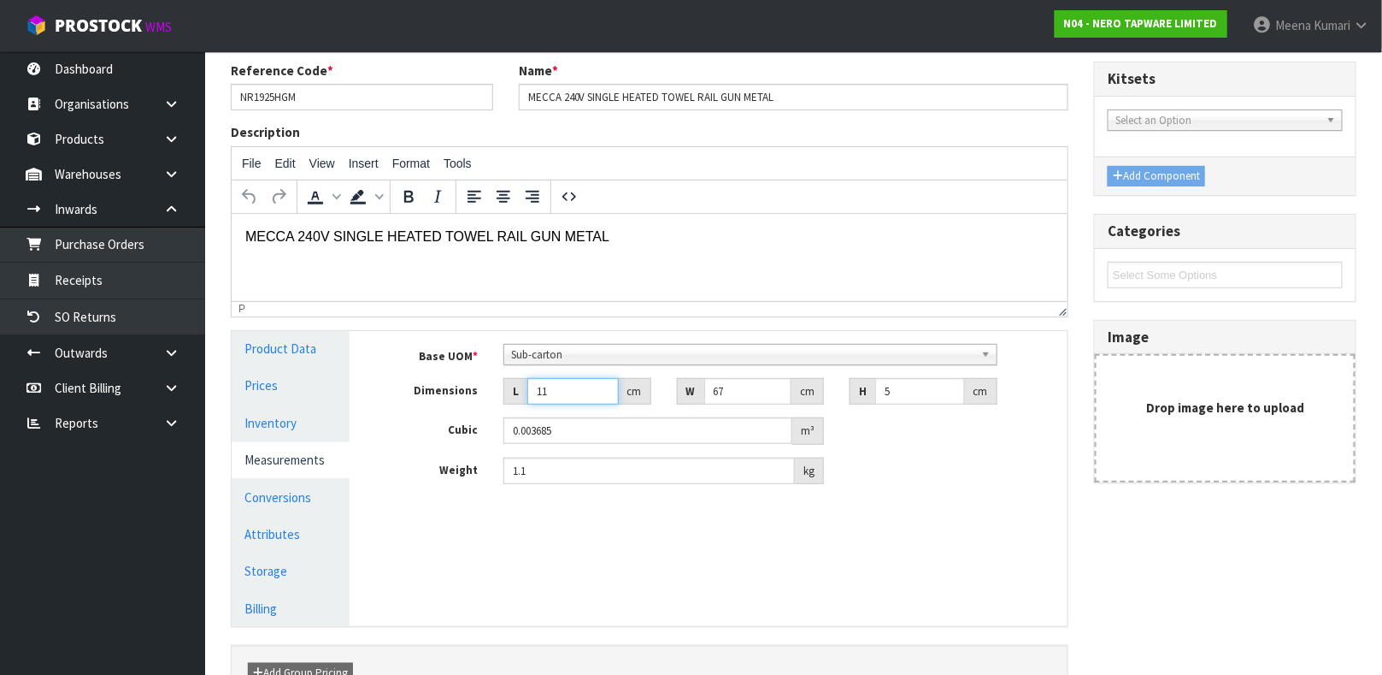
drag, startPoint x: 560, startPoint y: 397, endPoint x: 433, endPoint y: 404, distance: 127.6
click at [433, 404] on div "Dimensions L 11 cm W 67 cm H 5 cm" at bounding box center [721, 391] width 692 height 27
type input "6"
type input "0.00201"
type input "67"
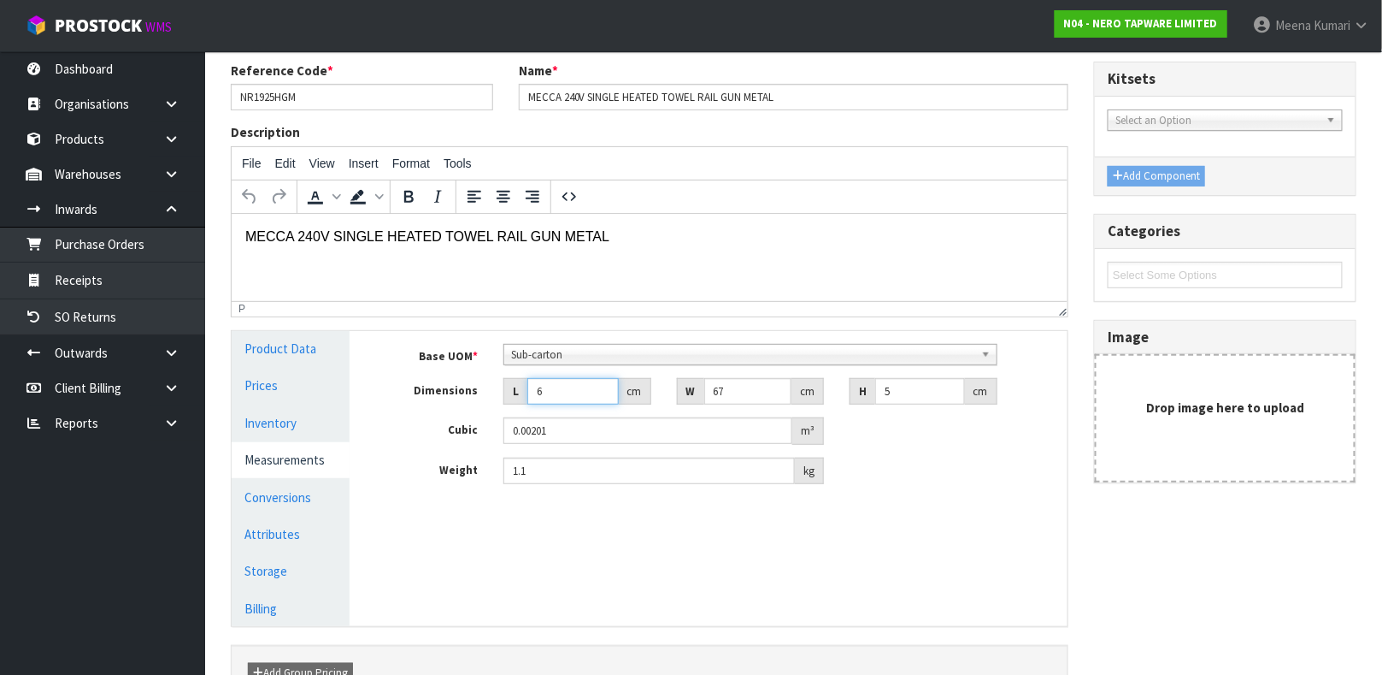
type input "0.022445"
type input "67"
drag, startPoint x: 751, startPoint y: 384, endPoint x: 608, endPoint y: 381, distance: 143.6
click at [608, 381] on div "Dimensions L 67 cm W 67 cm H 5 cm" at bounding box center [721, 391] width 692 height 27
type input "1"
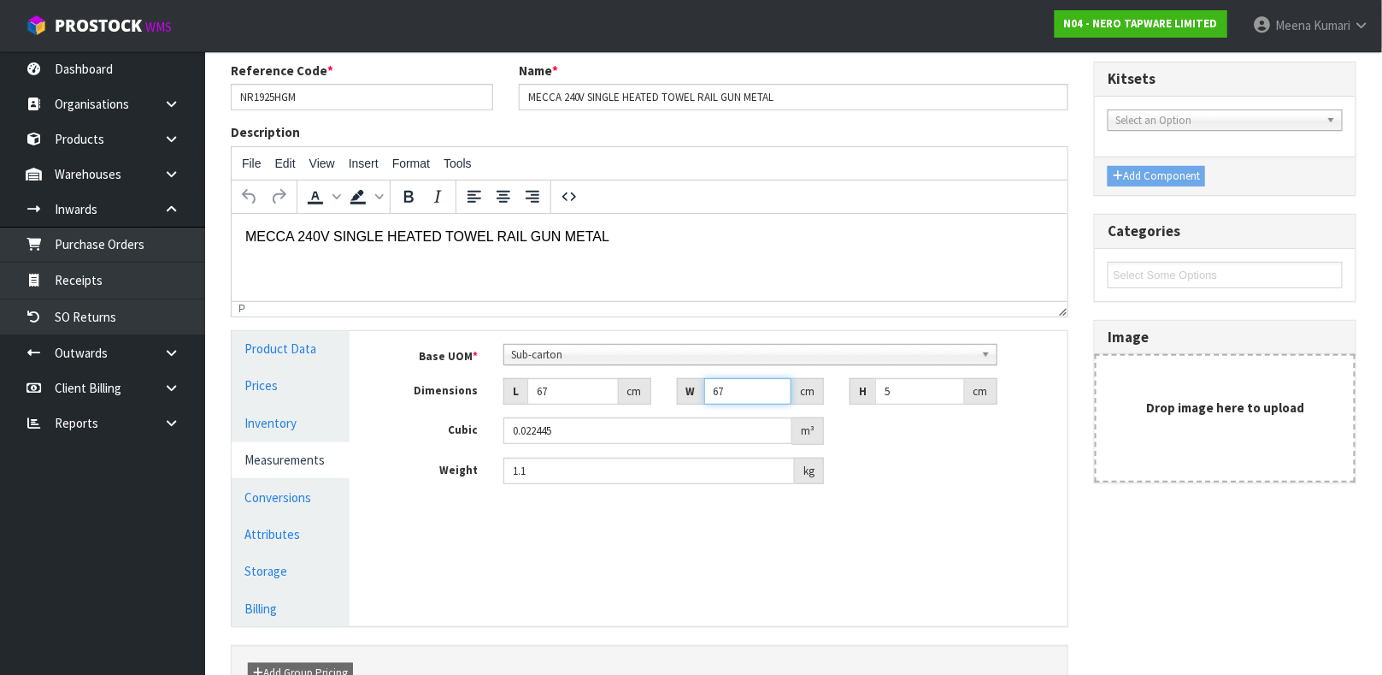
type input "0.000335"
type input "11"
type input "0.003685"
type input "11"
drag, startPoint x: 912, startPoint y: 386, endPoint x: 514, endPoint y: 325, distance: 403.1
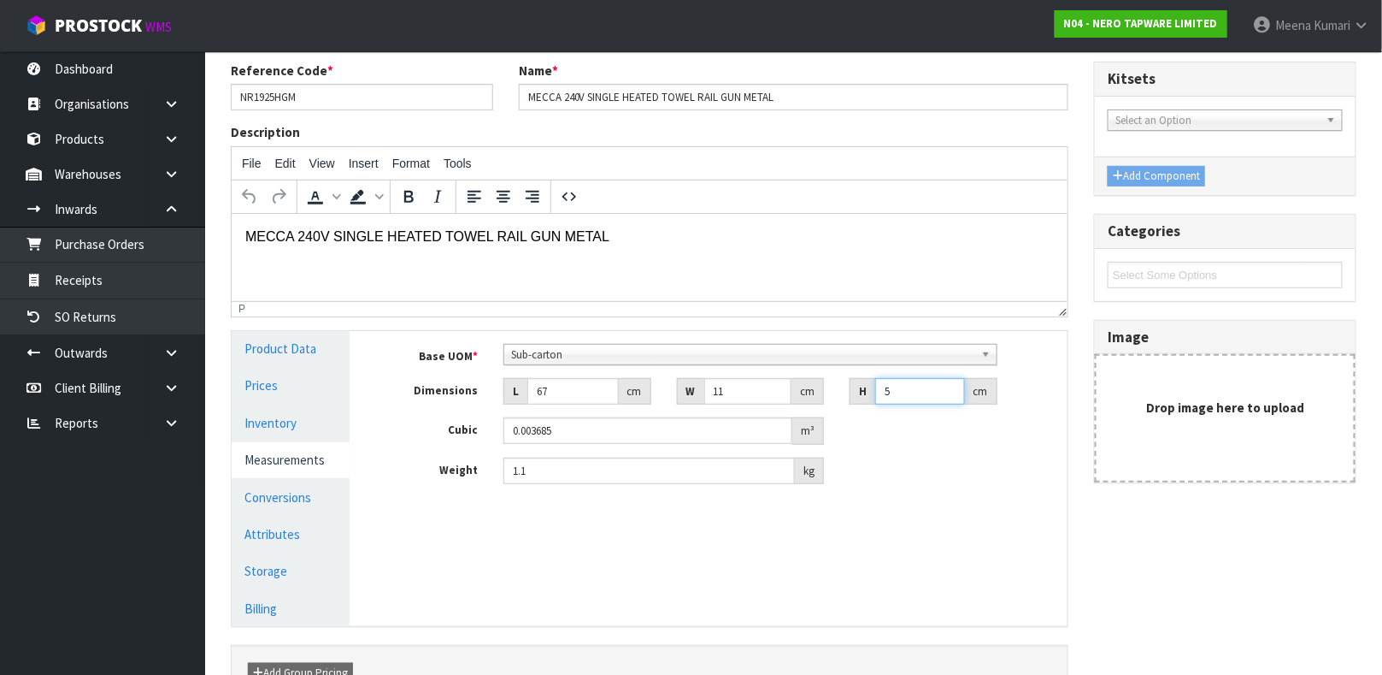
click at [514, 325] on div "Reference Code * NR1925HGM Name * MECCA 240V SINGLE HEATED TOWEL RAIL GUN METAL…" at bounding box center [649, 389] width 863 height 655
type input "6"
type input "0.004422"
type input "6"
click at [330, 495] on link "Conversions" at bounding box center [291, 497] width 118 height 35
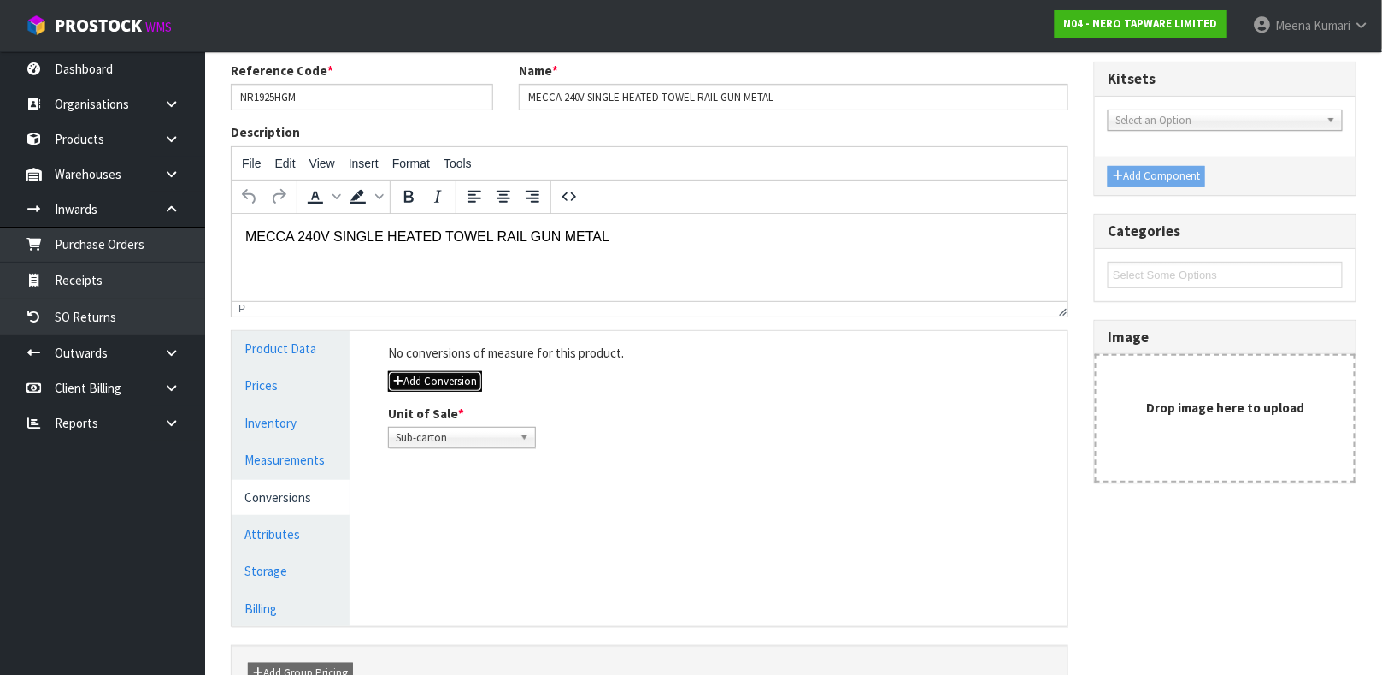
click at [463, 385] on button "Add Conversion" at bounding box center [435, 381] width 94 height 21
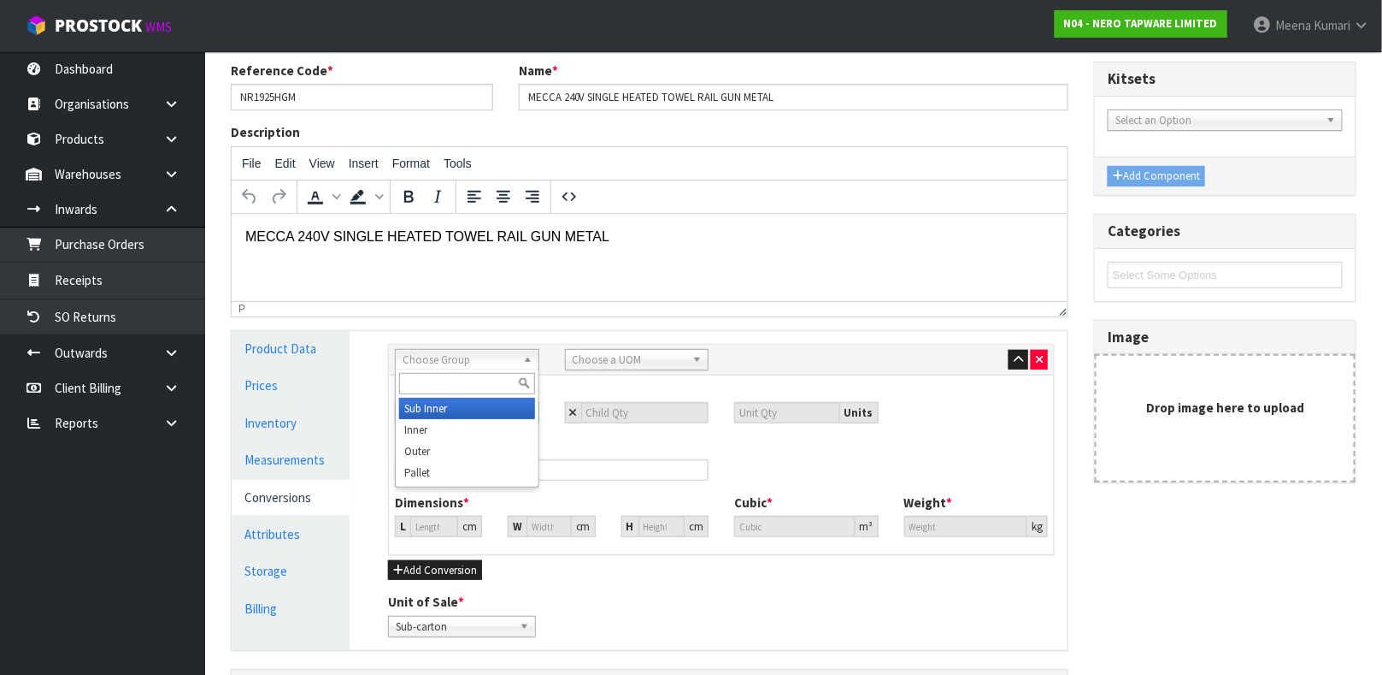
click at [507, 365] on span "Choose Group" at bounding box center [460, 360] width 114 height 21
type input "OU"
click at [504, 405] on li "Ou ter" at bounding box center [467, 408] width 136 height 21
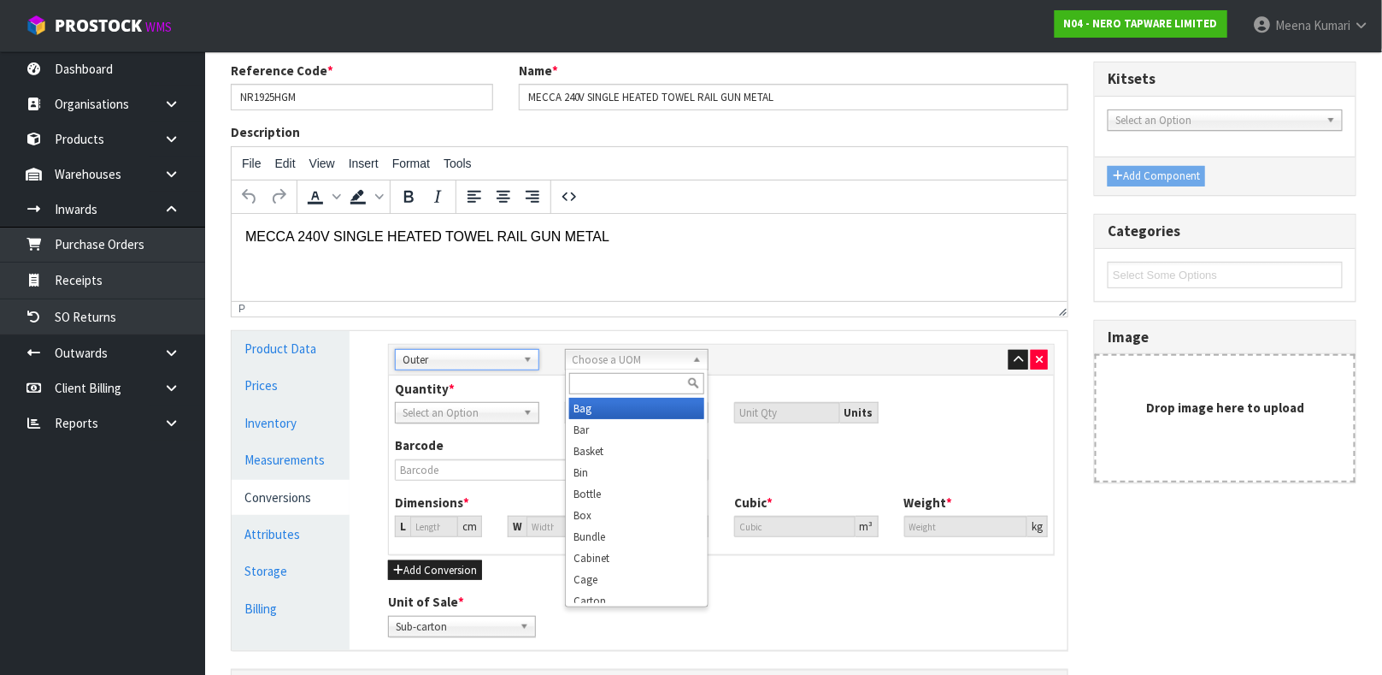
click at [599, 368] on div "Choose a UOM Bag Bar Basket Bin Bottle Box Bundle Cabinet Cage Carton Case Coil…" at bounding box center [637, 359] width 144 height 21
type input "CART"
click at [606, 405] on li "Cart on" at bounding box center [637, 408] width 136 height 21
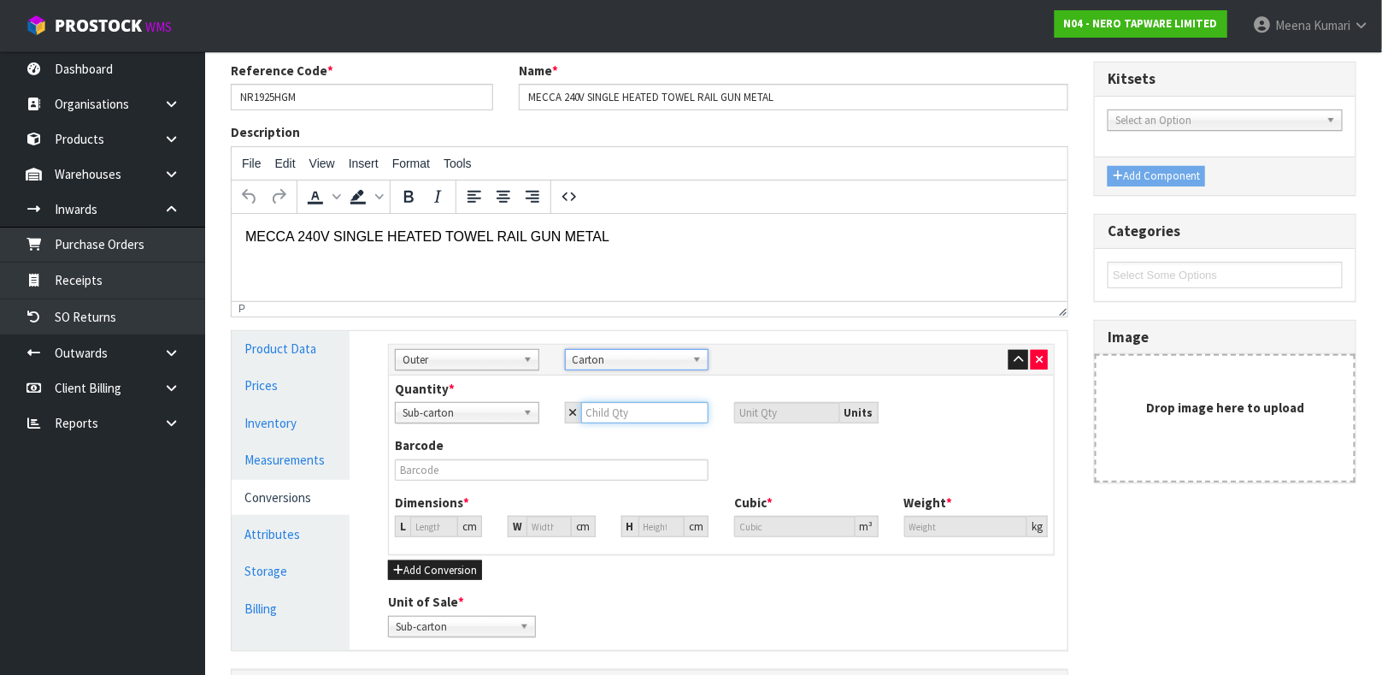
click at [630, 410] on input "number" at bounding box center [645, 412] width 128 height 21
type input "1"
type input "10"
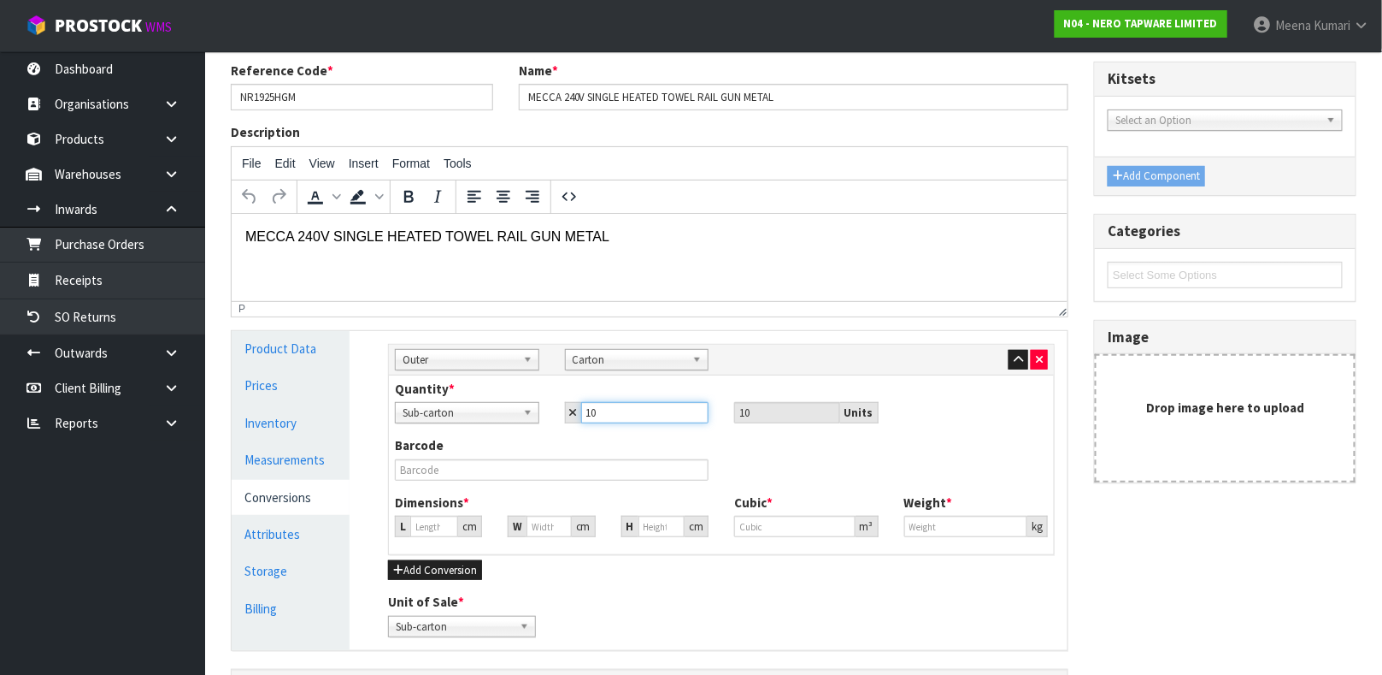
type input "10"
type input "35.362"
type input "0.04422"
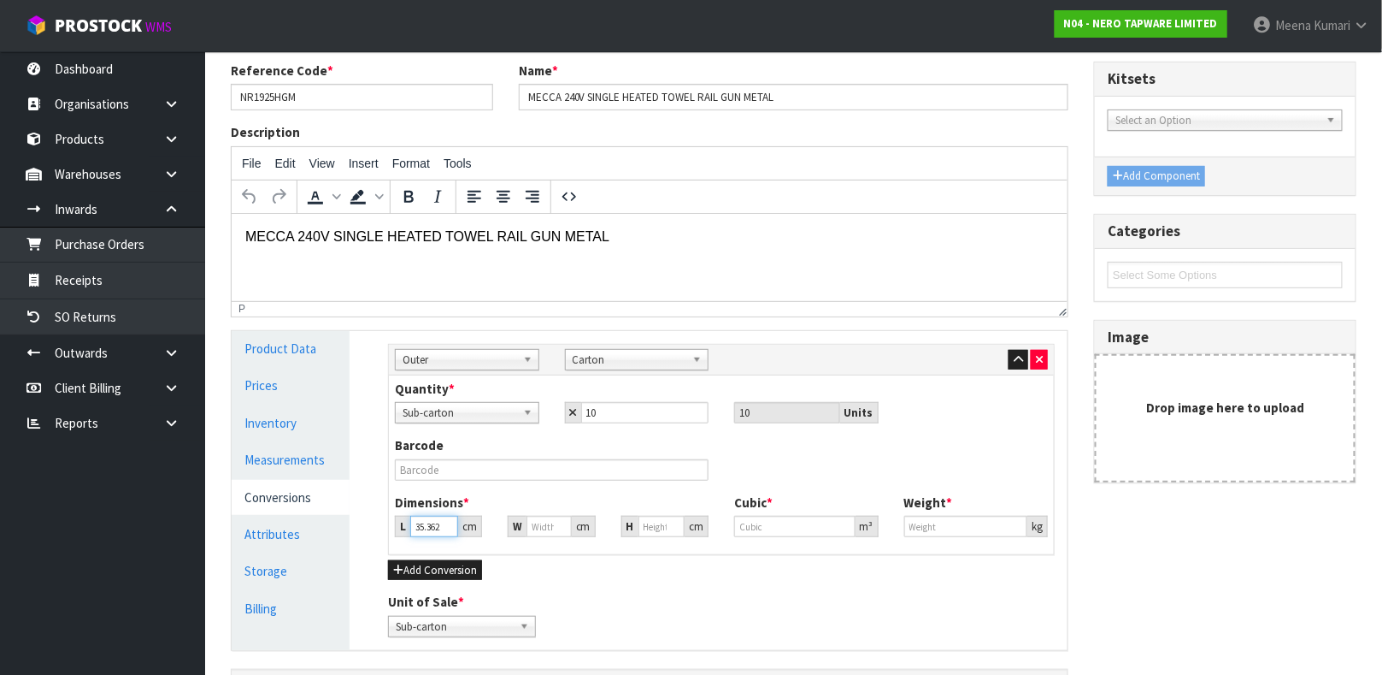
type input "11"
click at [435, 516] on input "35.362" at bounding box center [434, 526] width 48 height 21
type input "6"
type input "0.007503"
type input "68"
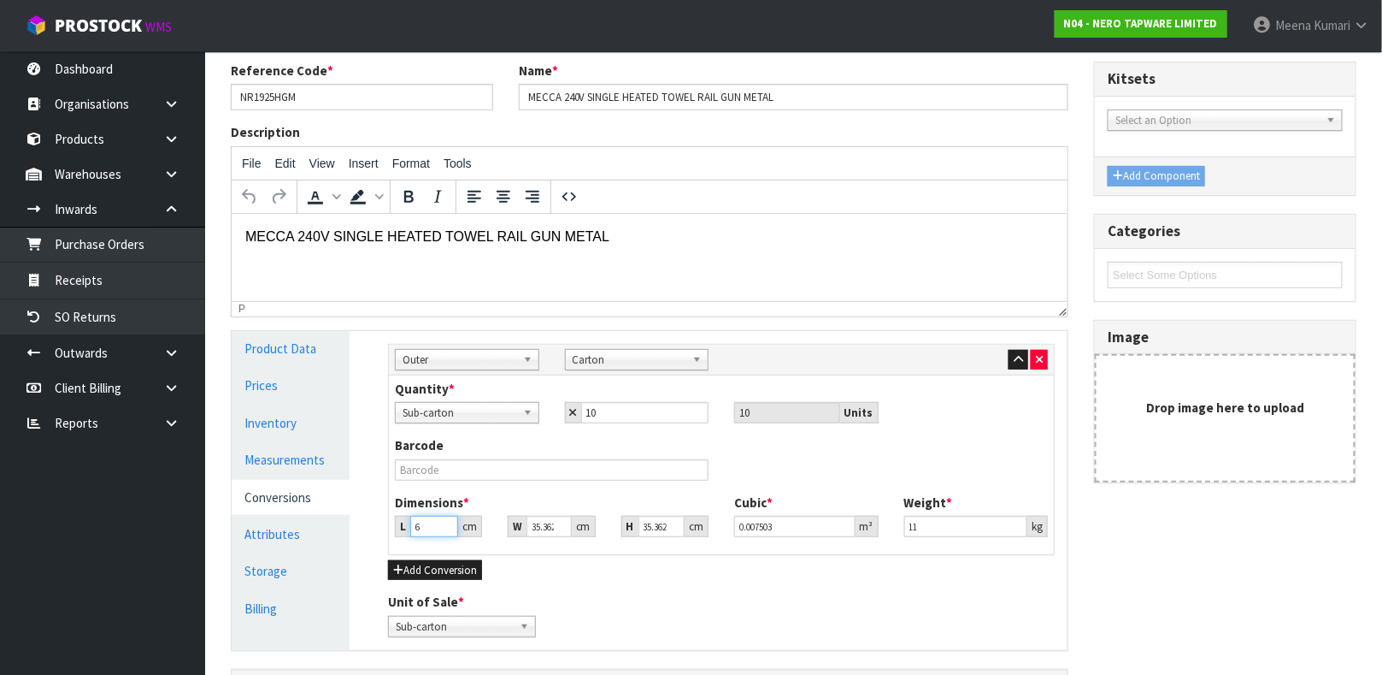
type input "0.085032"
type input "68"
type input "2"
type input "0.004809"
type input "26"
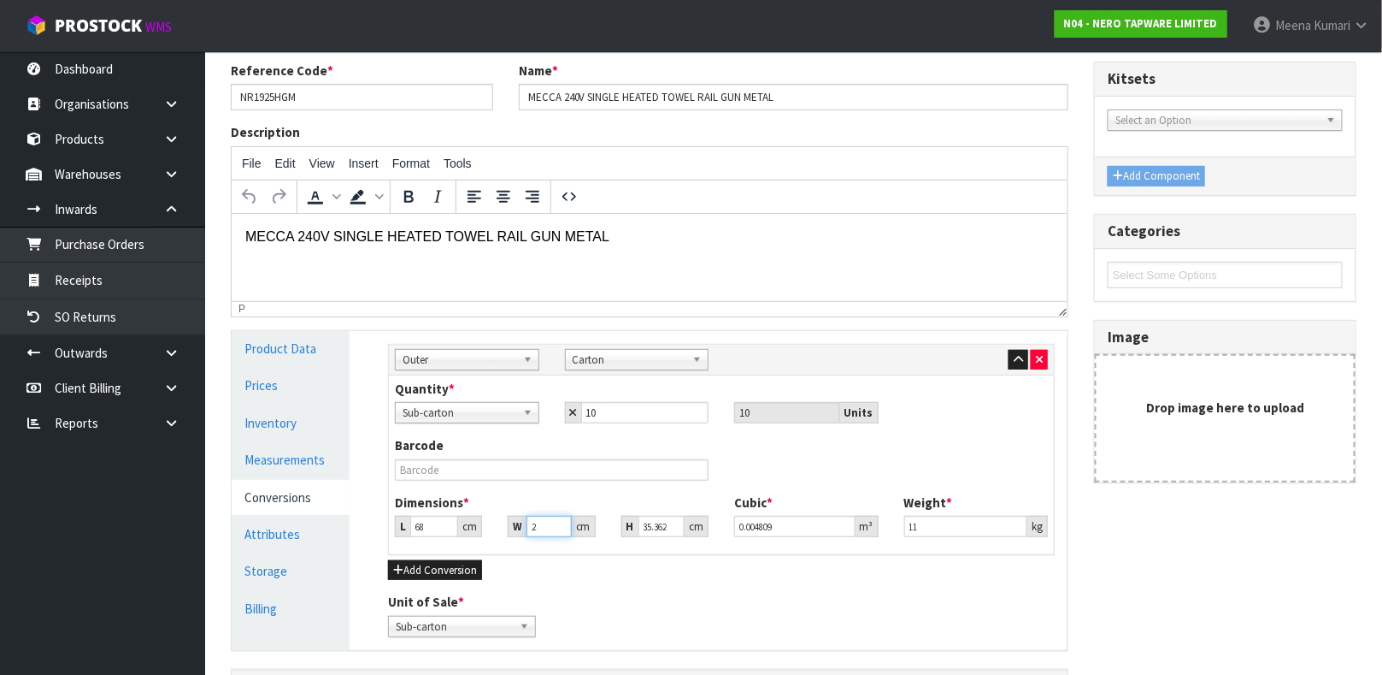
type input "0.06252"
type input "26"
type input "2"
type input "0.003536"
type input "25"
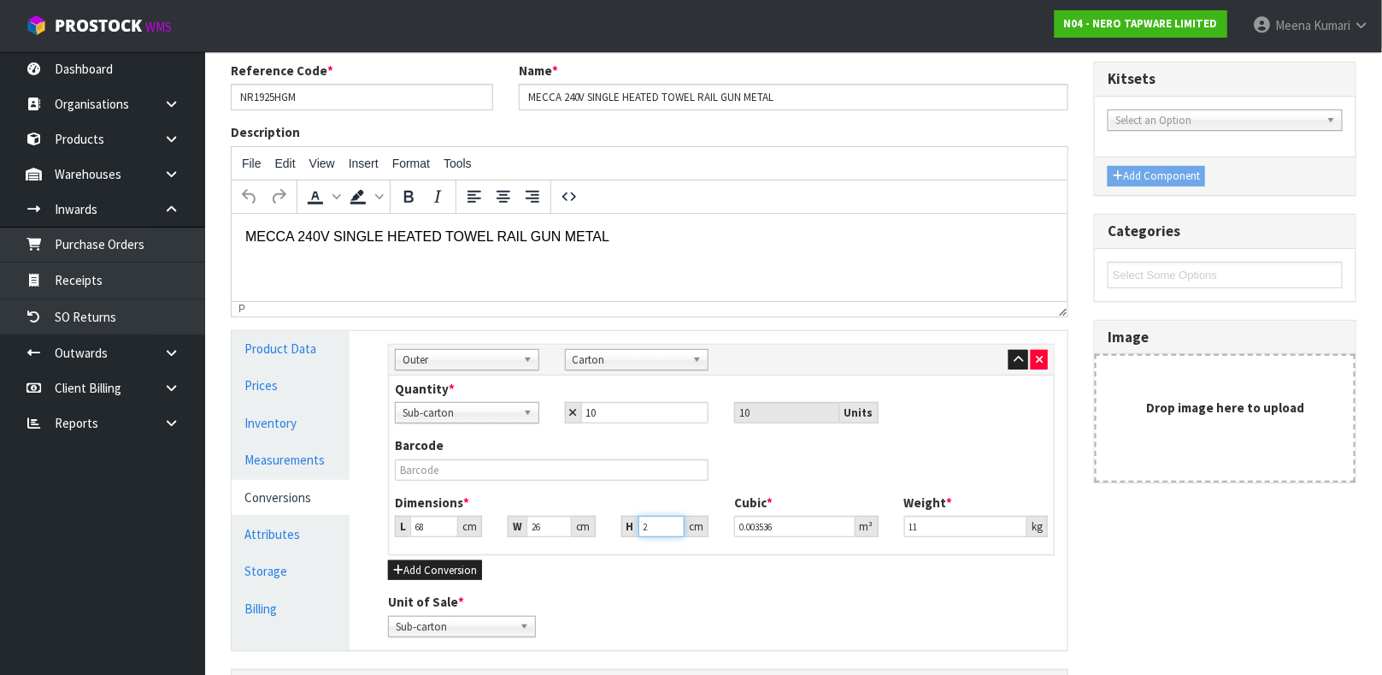
type input "0.0442"
type input "25"
drag, startPoint x: 926, startPoint y: 527, endPoint x: 761, endPoint y: 492, distance: 168.9
click at [762, 492] on div "Quantity * Sub-carton Carton Sub-carton 10 10 Units Barcode Dimensions * L 68 c…" at bounding box center [721, 464] width 665 height 179
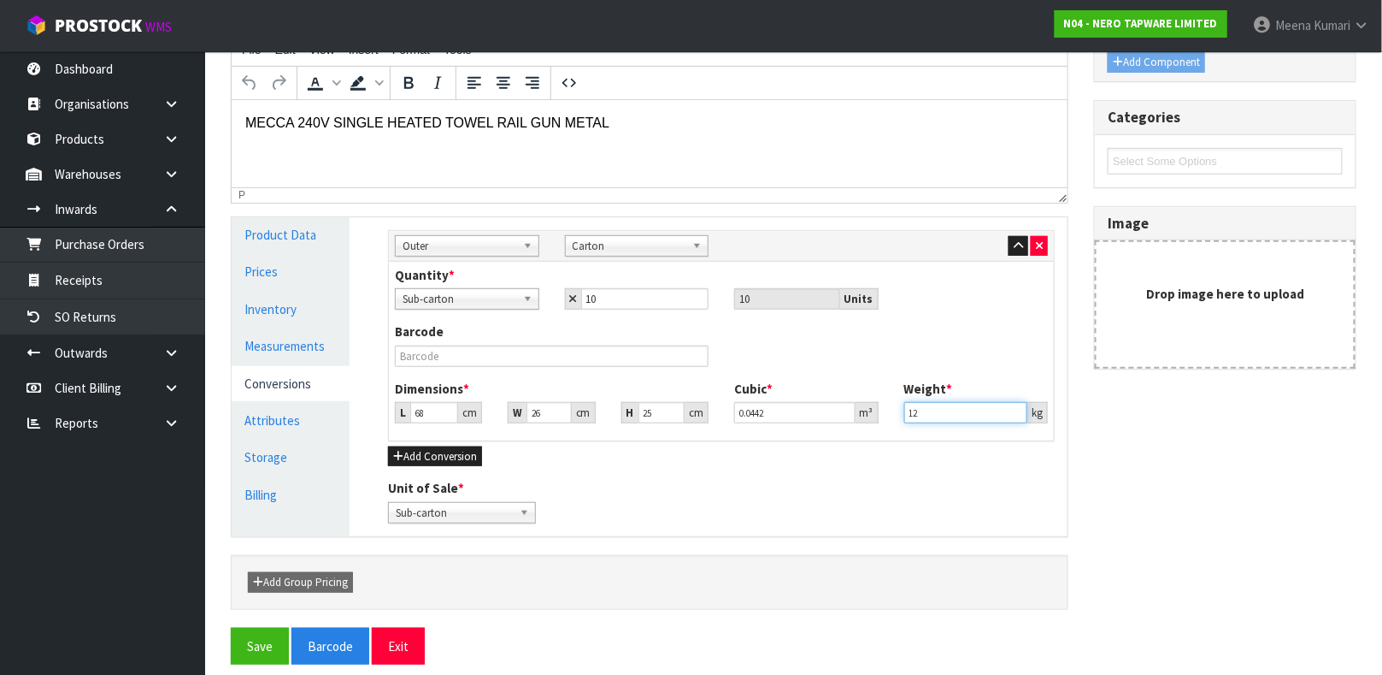
scroll to position [256, 0]
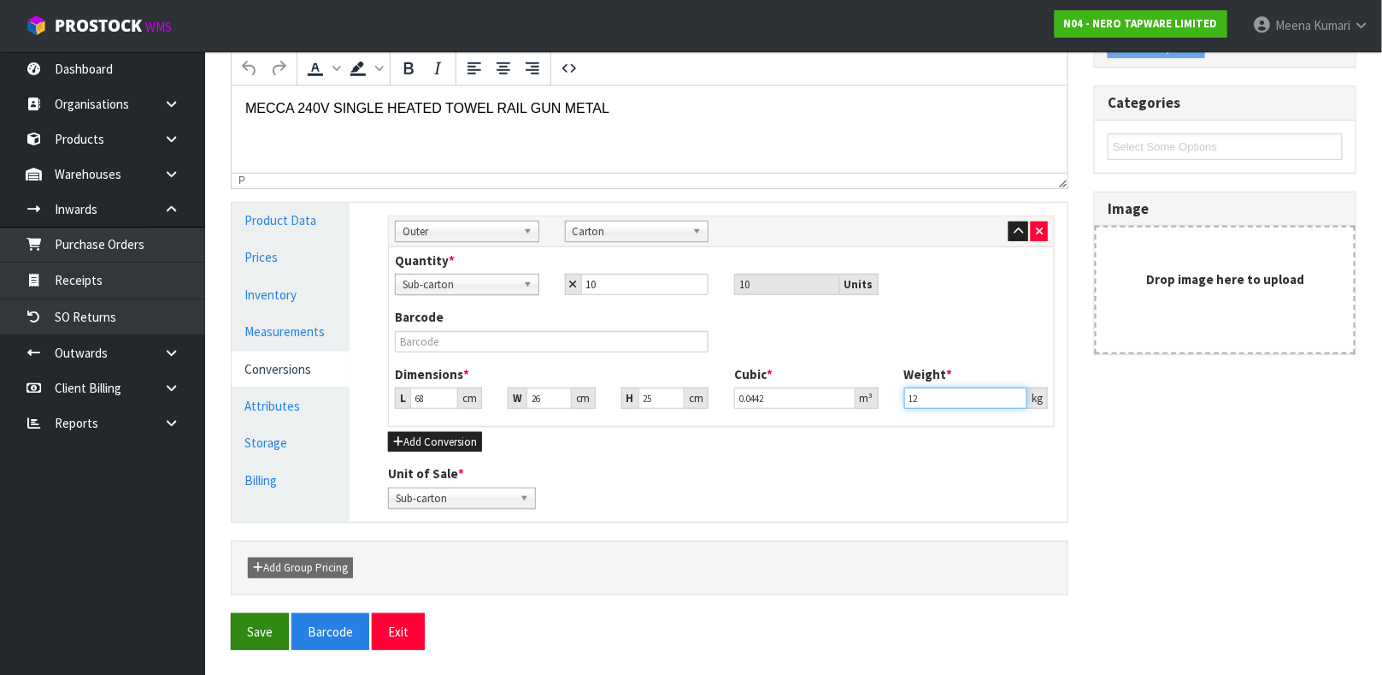
type input "12"
click at [274, 641] on button "Save" at bounding box center [260, 631] width 58 height 37
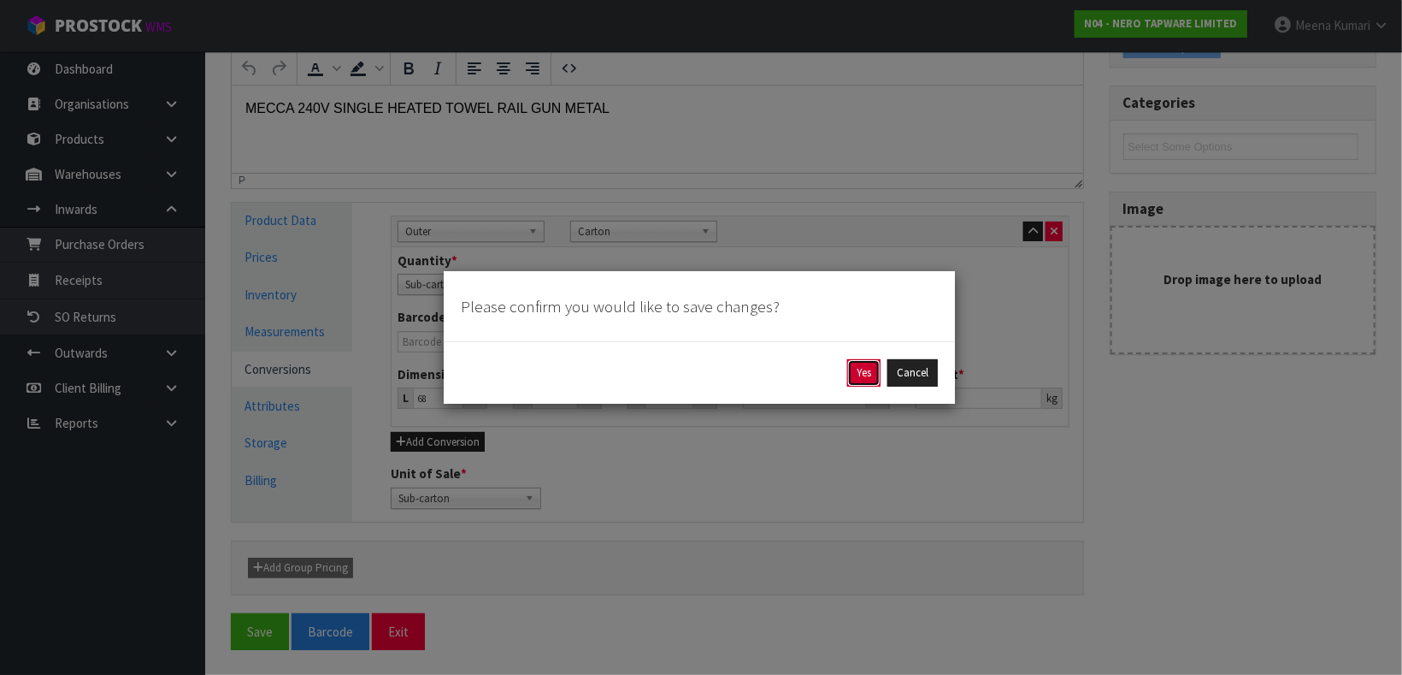
click at [855, 364] on button "Yes" at bounding box center [863, 372] width 33 height 27
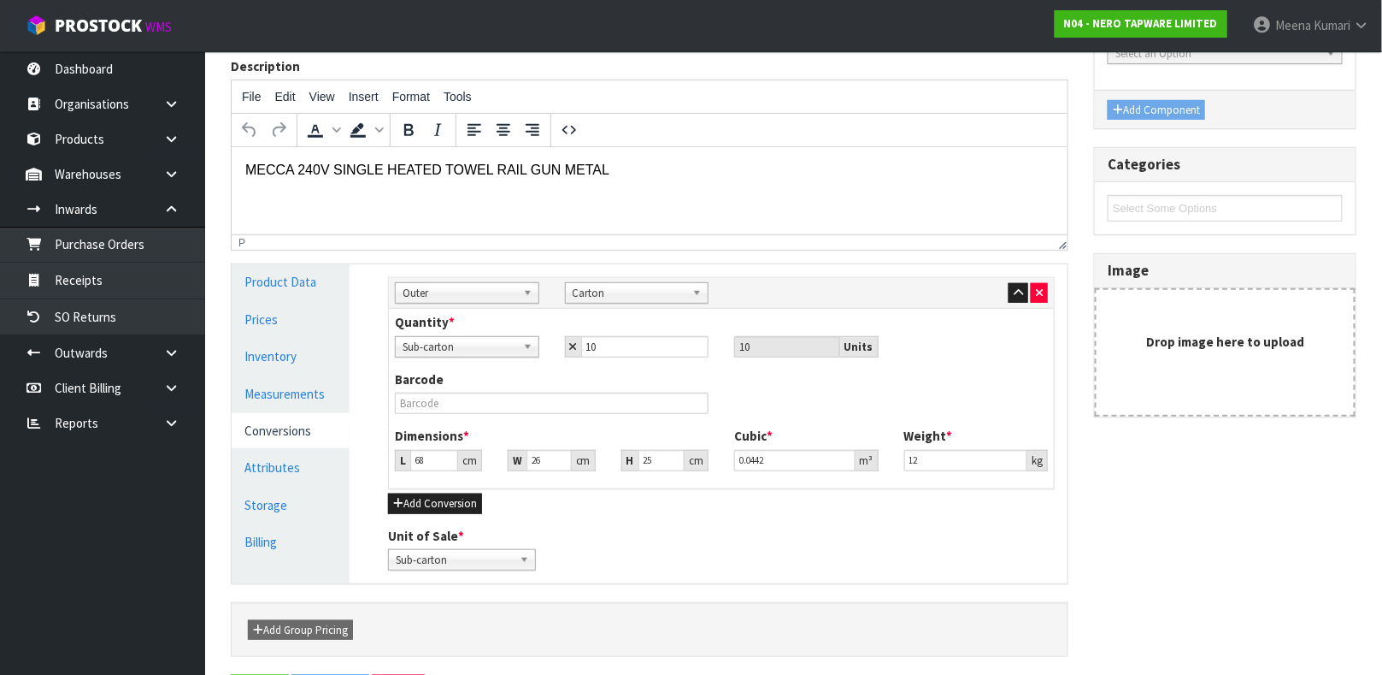
scroll to position [0, 0]
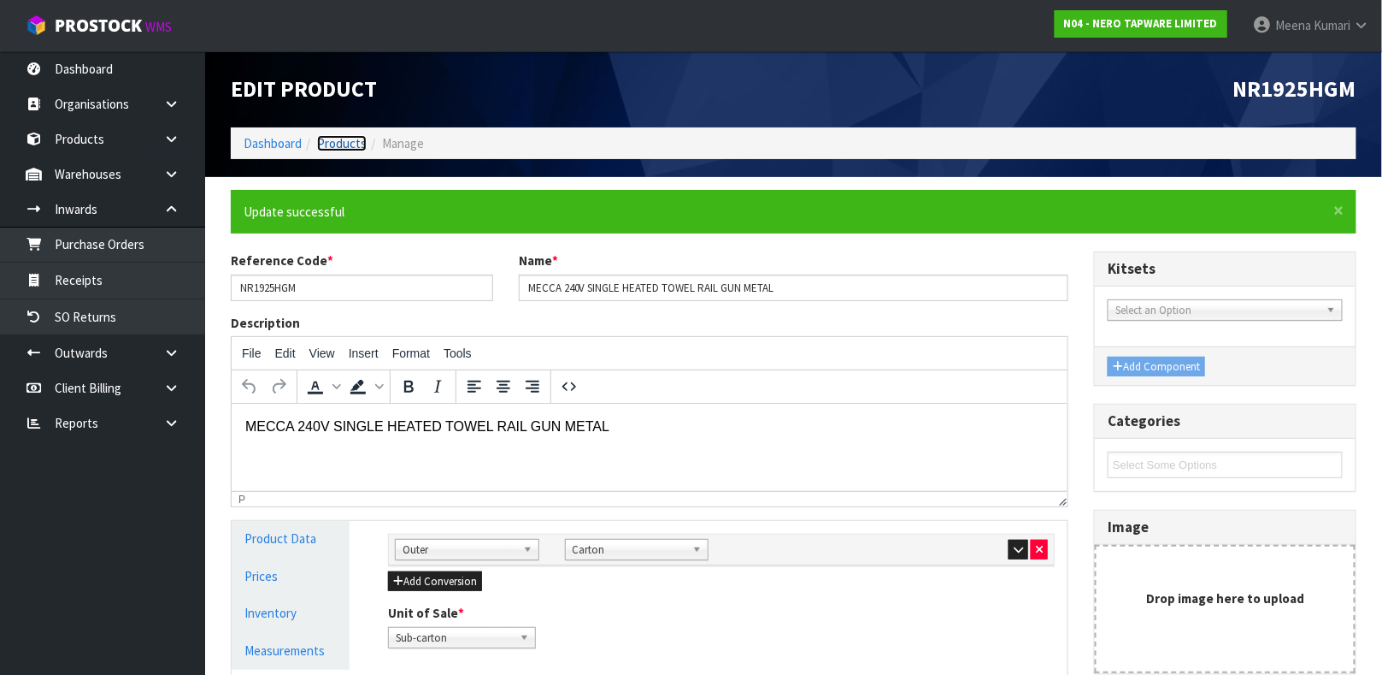
click at [342, 146] on link "Products" at bounding box center [342, 143] width 50 height 16
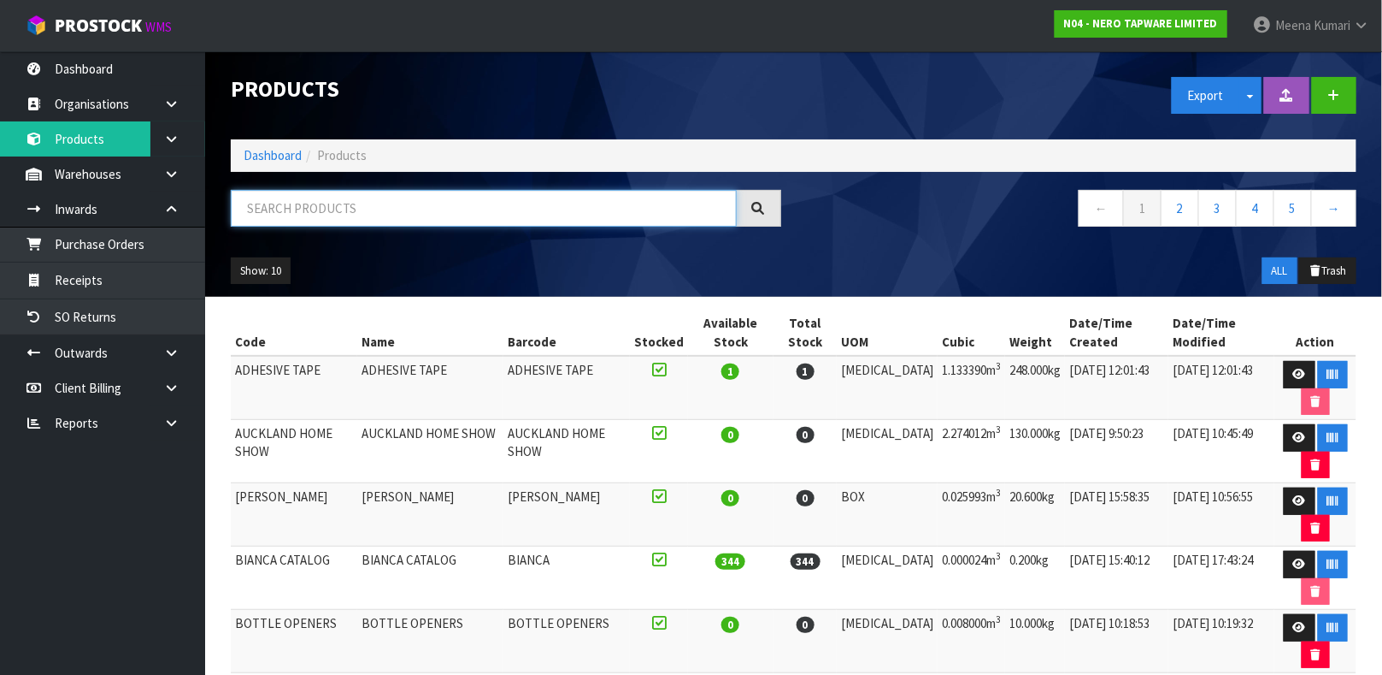
click at [358, 195] on input "text" at bounding box center [484, 208] width 506 height 37
type input "9355433052128"
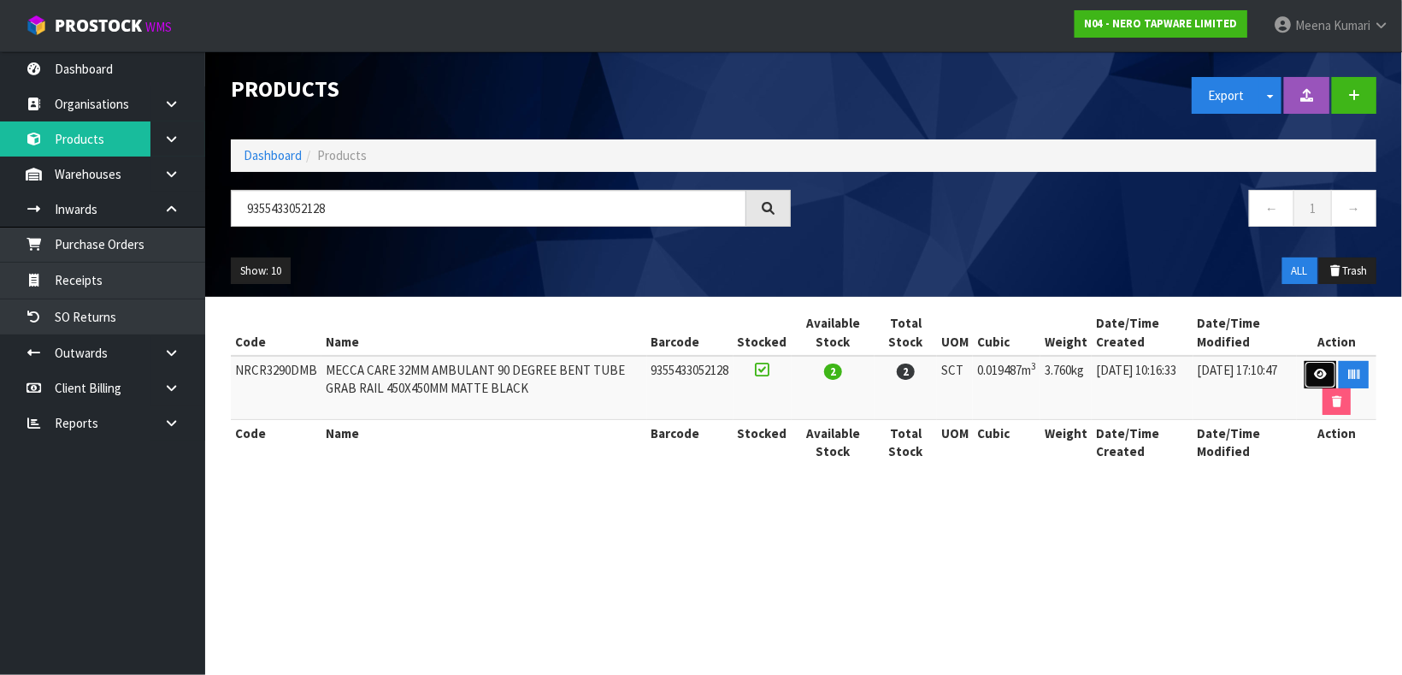
click at [1325, 369] on icon at bounding box center [1320, 373] width 13 height 11
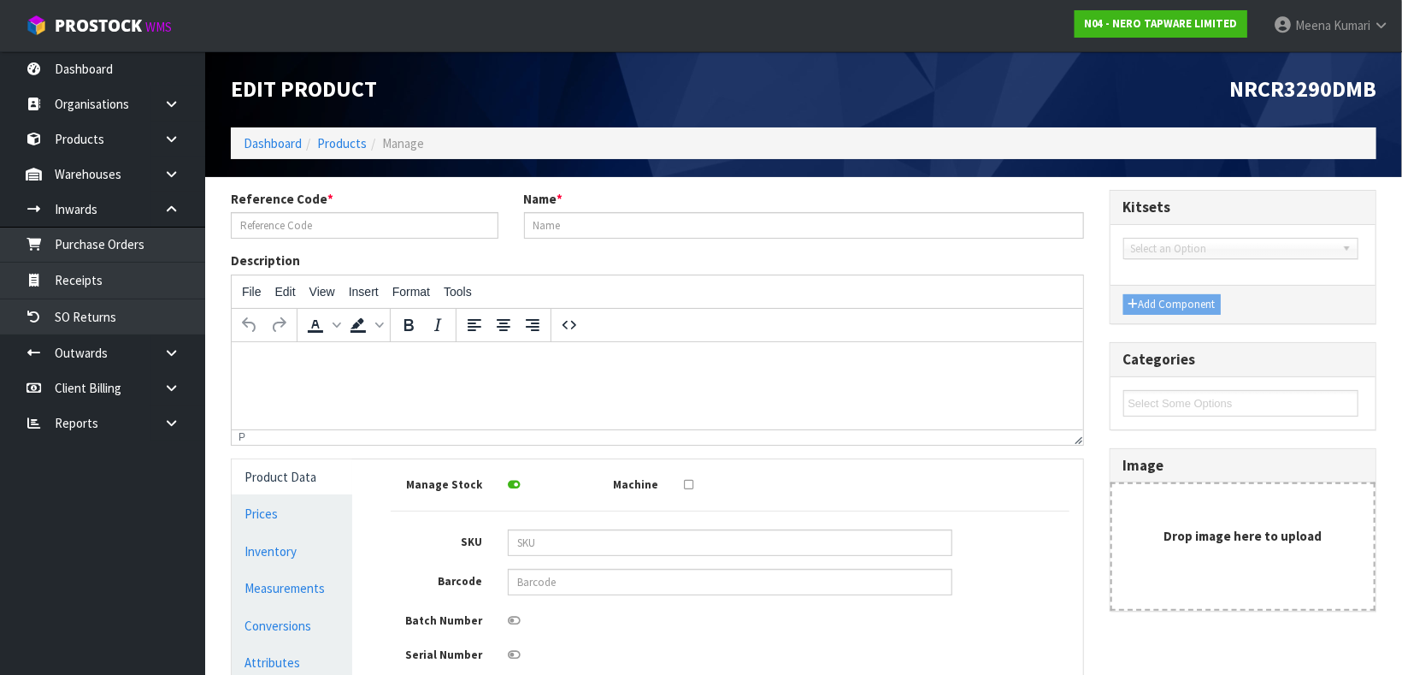
type input "NRCR3290DMB"
type input "MECCA CARE 32MM AMBULANT 90 DEGREE BENT TUBE GRAB RAIL 450X450MM MATTE BLACK"
type input "9355433052128"
type input "70.6"
type input "37.3"
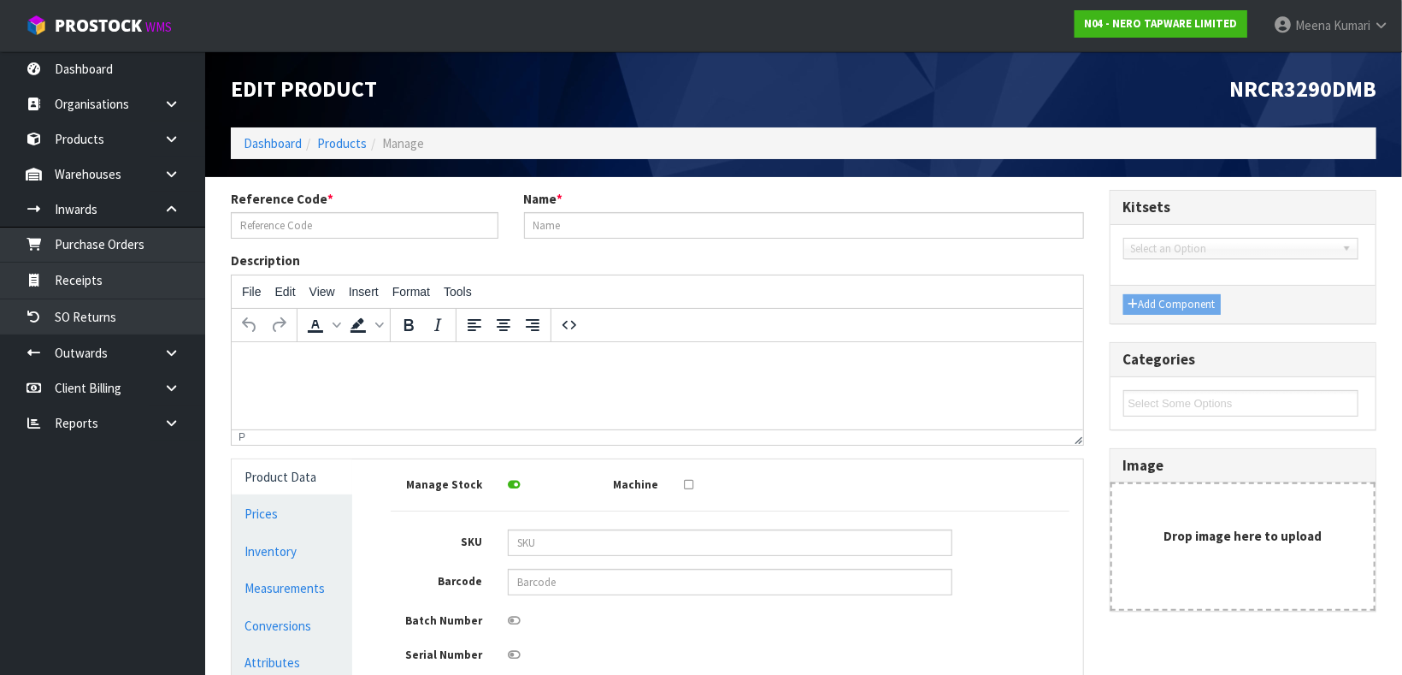
type input "7.4"
type input "0.019487"
type input "3.76"
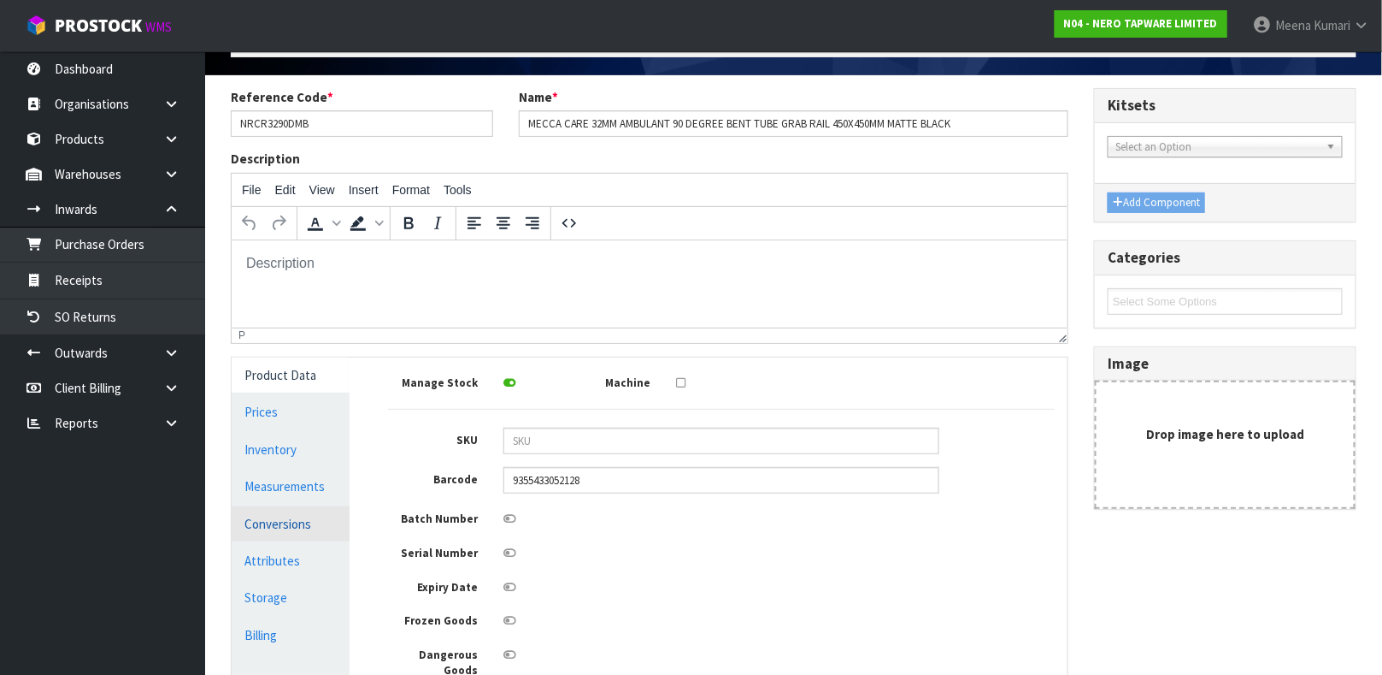
scroll to position [128, 0]
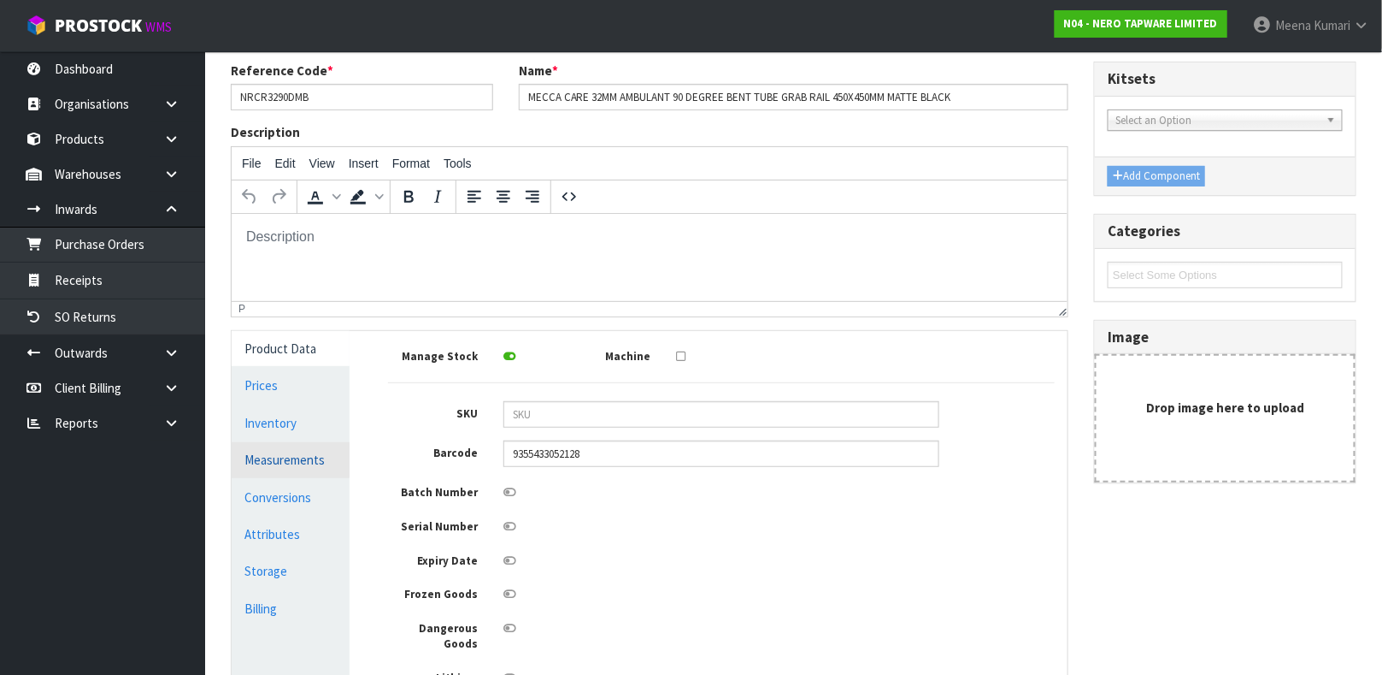
click at [296, 463] on link "Measurements" at bounding box center [291, 459] width 118 height 35
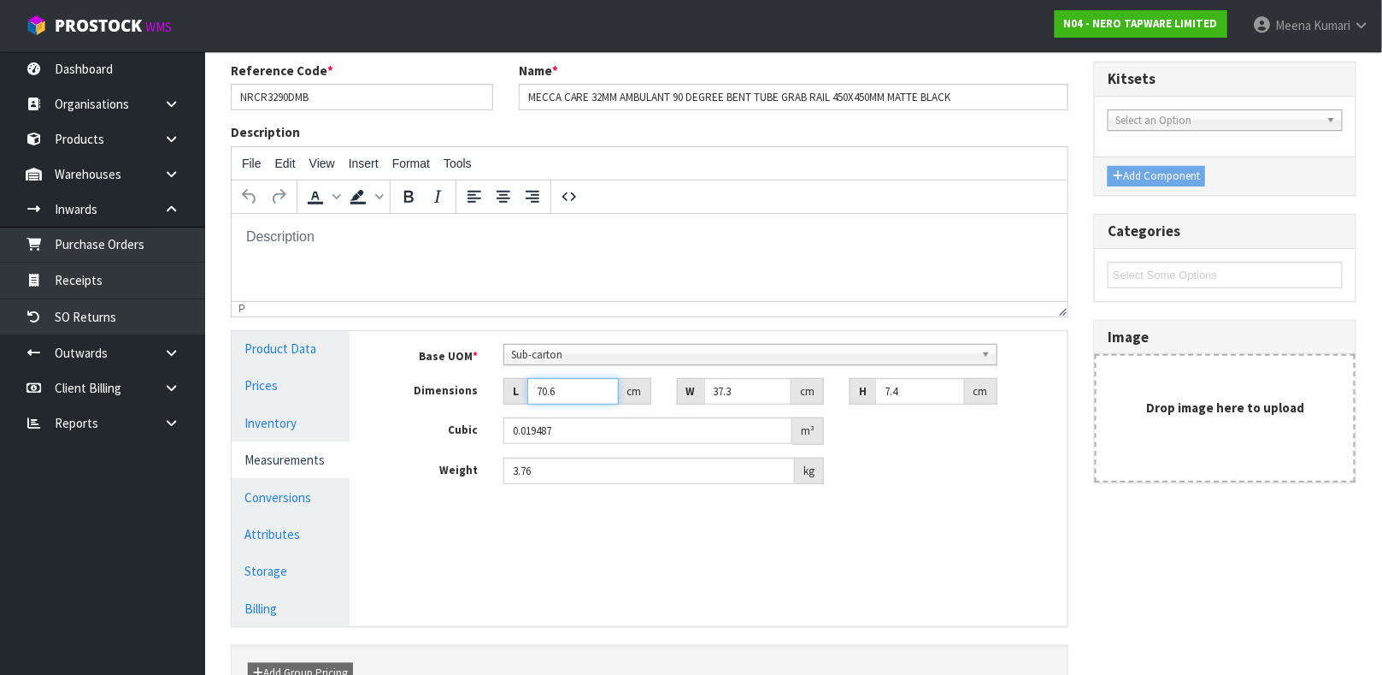
drag, startPoint x: 567, startPoint y: 387, endPoint x: 408, endPoint y: 394, distance: 159.2
click at [410, 394] on div "Dimensions L 70.6 cm W 37.3 cm H 7.4 cm" at bounding box center [721, 391] width 692 height 27
type input "7"
type input "0.001932"
type input "71"
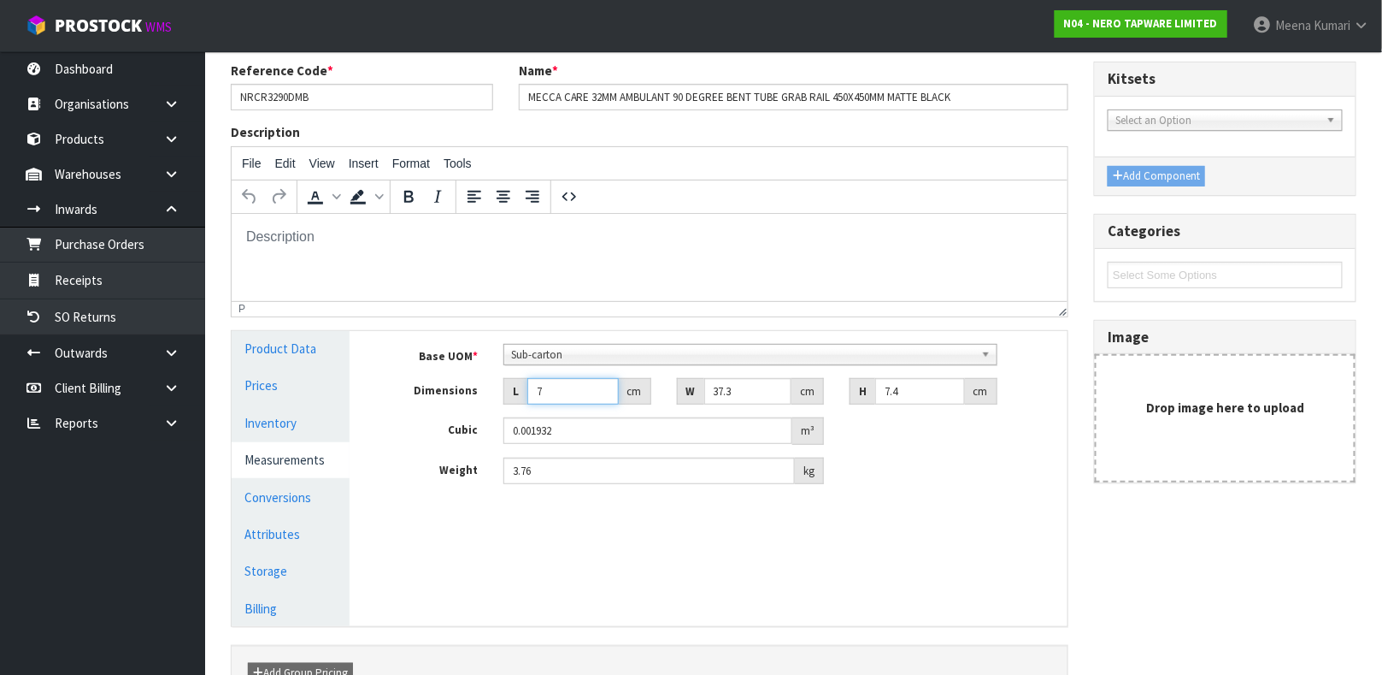
type input "0.019597"
type input "71"
type input "2"
type input "0.001051"
type input "27"
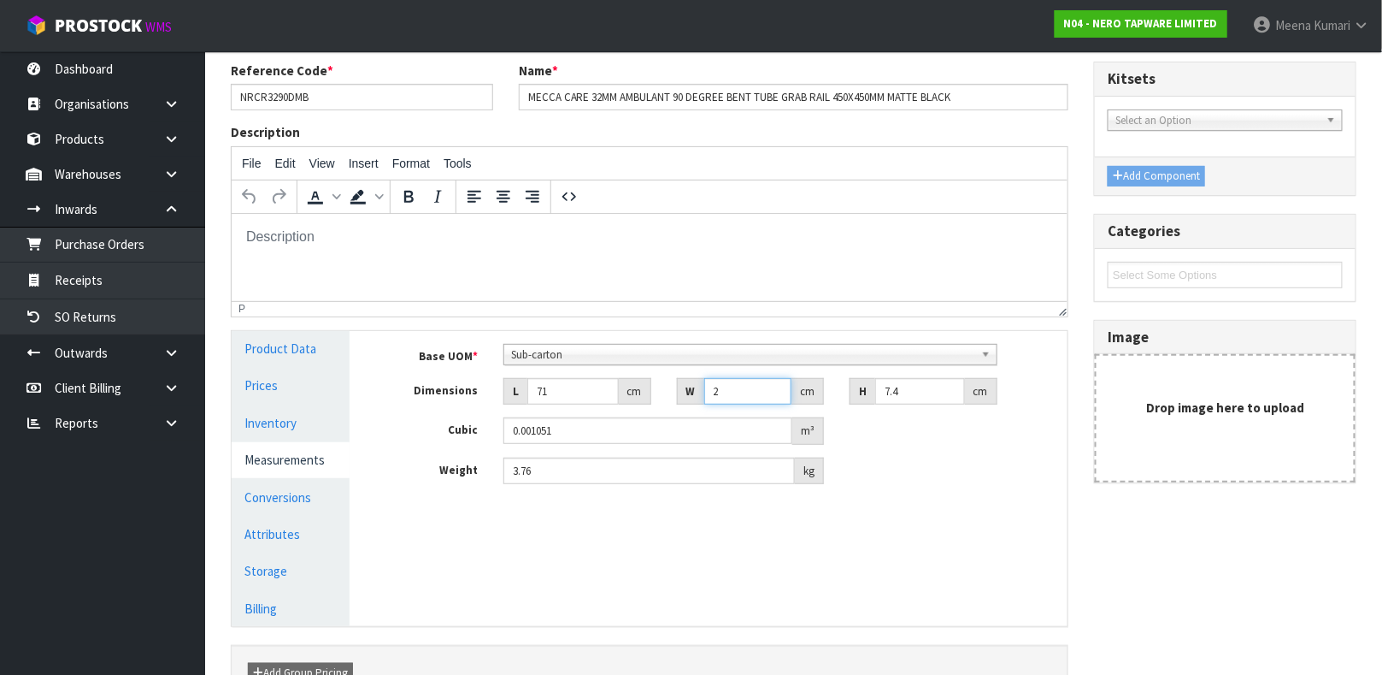
type input "0.014186"
type input "2"
type input "0.001051"
type input "0.000001"
type input "3"
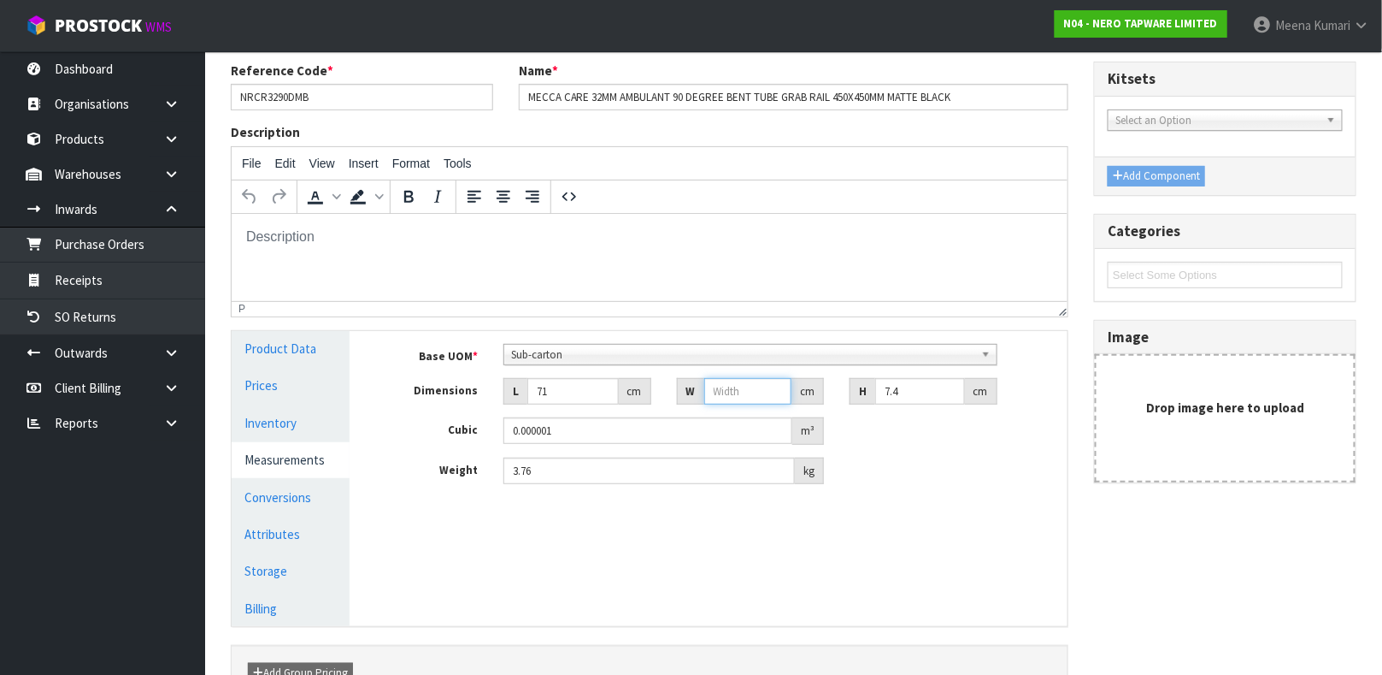
type input "0.001576"
type input "37"
type input "0.01944"
type input "37"
type input "8"
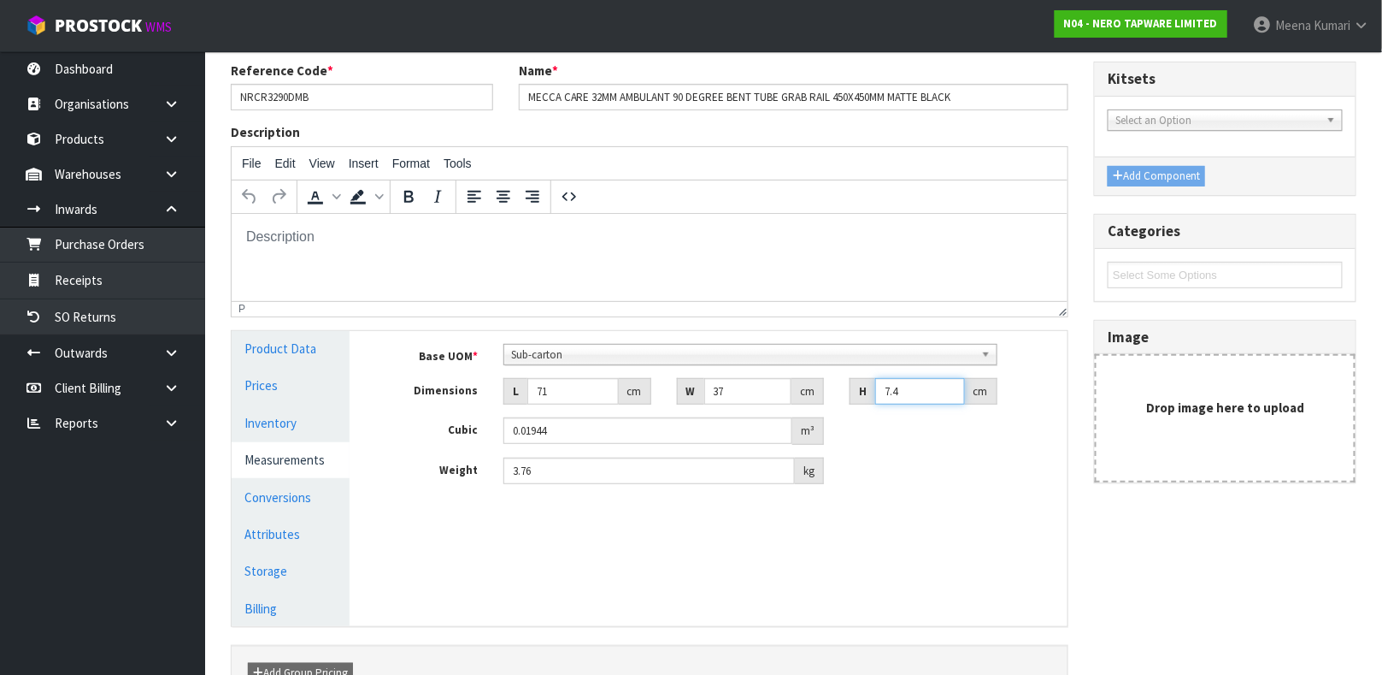
type input "0.021016"
type input "8"
drag, startPoint x: 566, startPoint y: 468, endPoint x: 398, endPoint y: 472, distance: 167.6
click at [398, 472] on div "Weight 3.76 kg" at bounding box center [721, 470] width 692 height 27
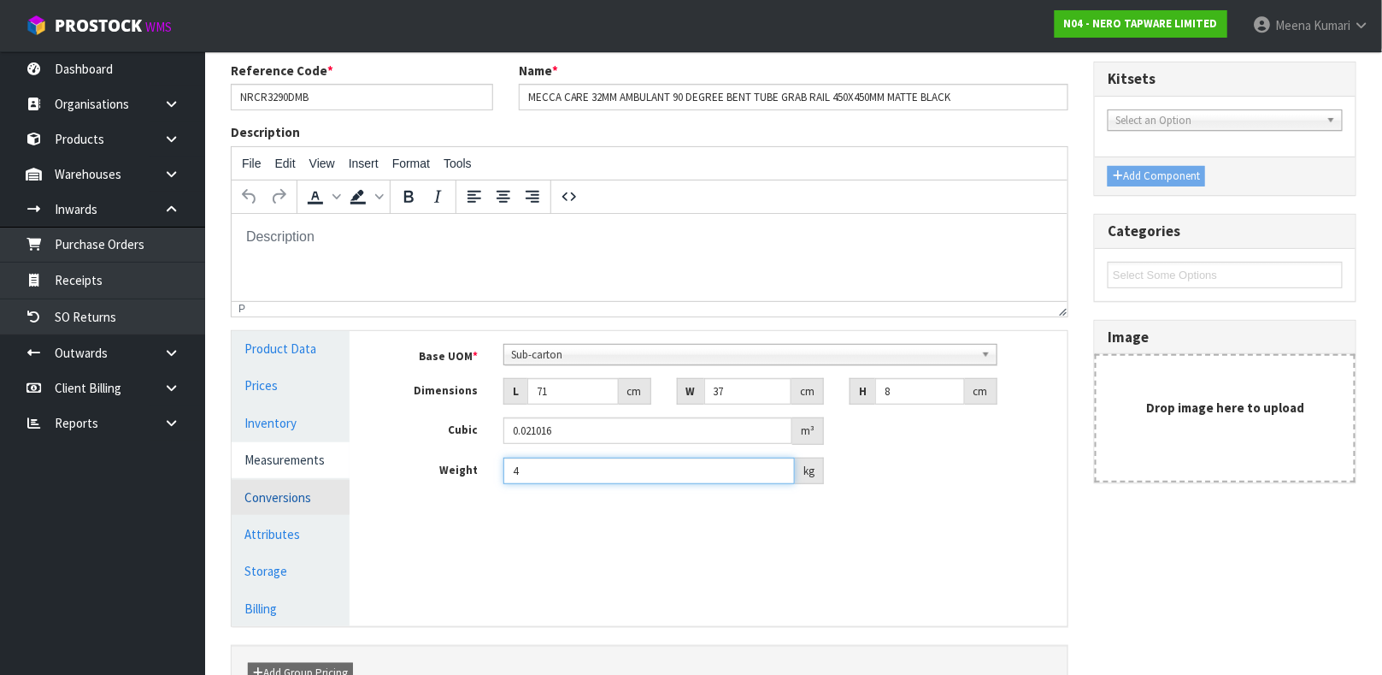
type input "4"
click at [317, 488] on link "Conversions" at bounding box center [291, 497] width 118 height 35
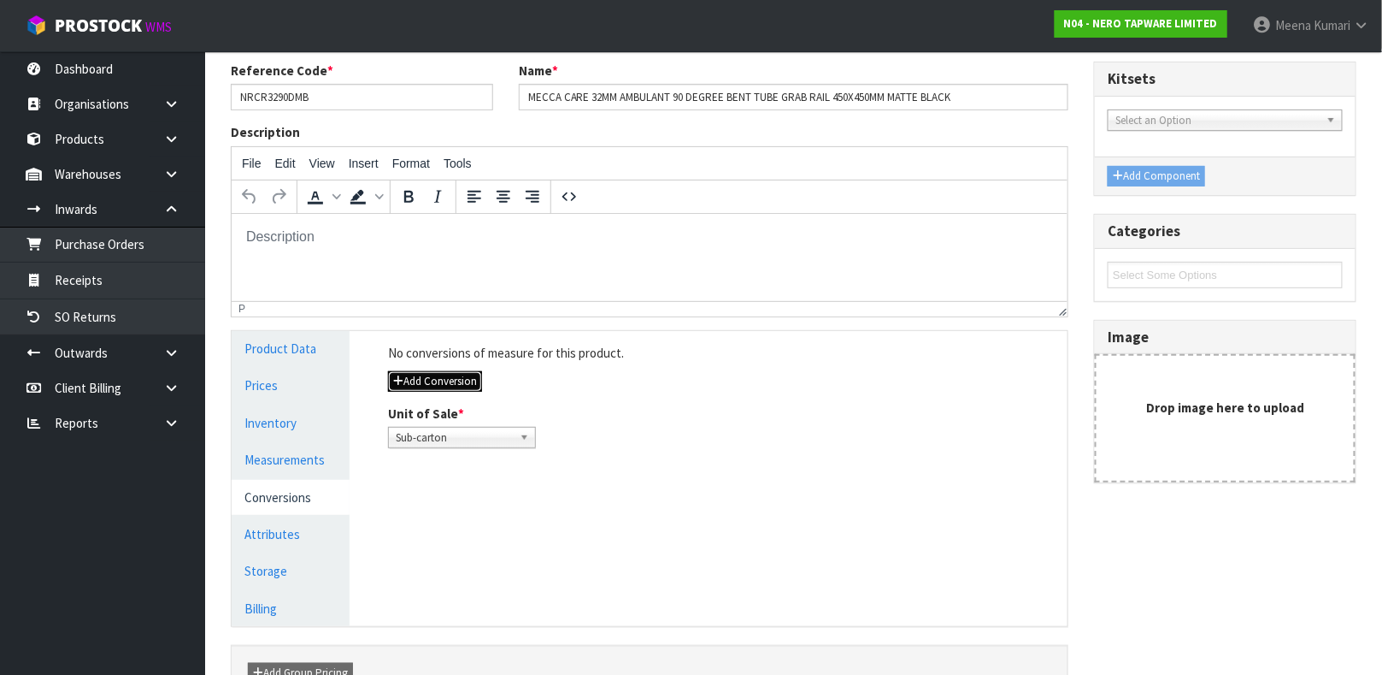
click at [466, 380] on button "Add Conversion" at bounding box center [435, 381] width 94 height 21
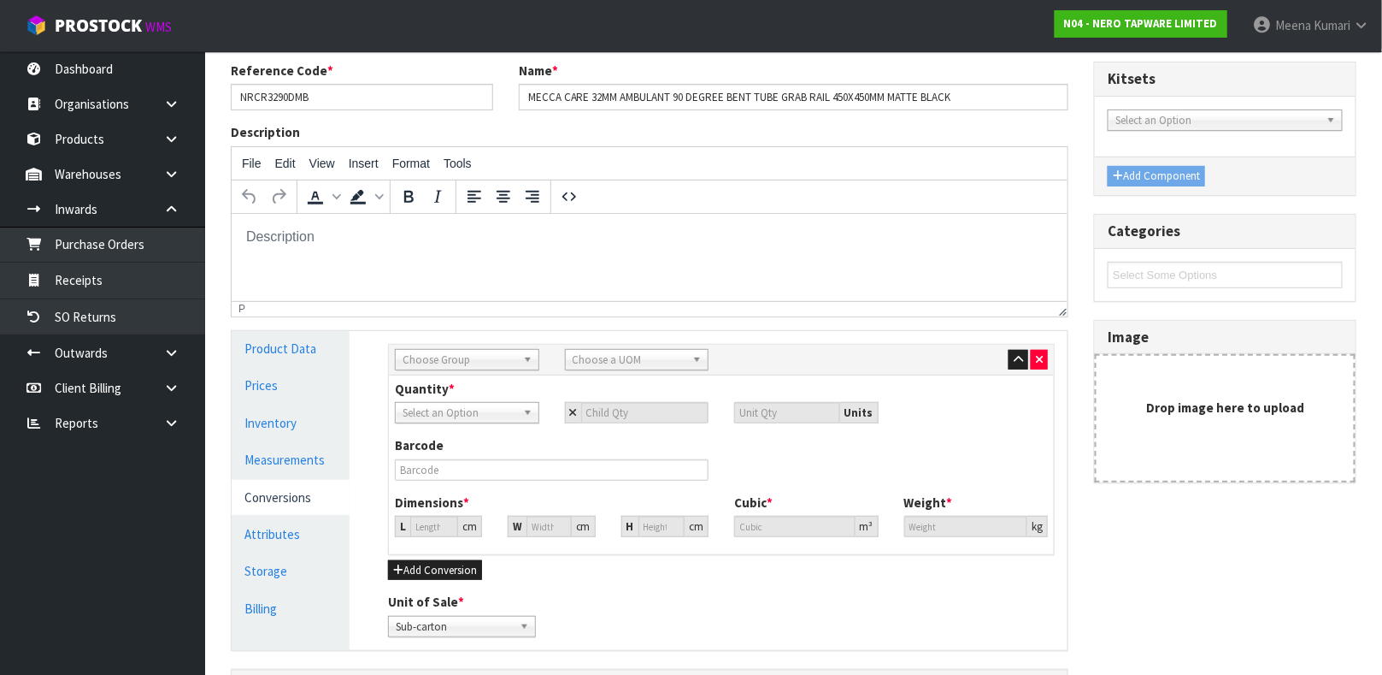
click at [492, 362] on span "Choose Group" at bounding box center [460, 360] width 114 height 21
type input "OU"
click at [486, 406] on li "Ou ter" at bounding box center [467, 408] width 136 height 21
click at [580, 353] on span "Choose a UOM" at bounding box center [630, 360] width 114 height 21
type input "CAR"
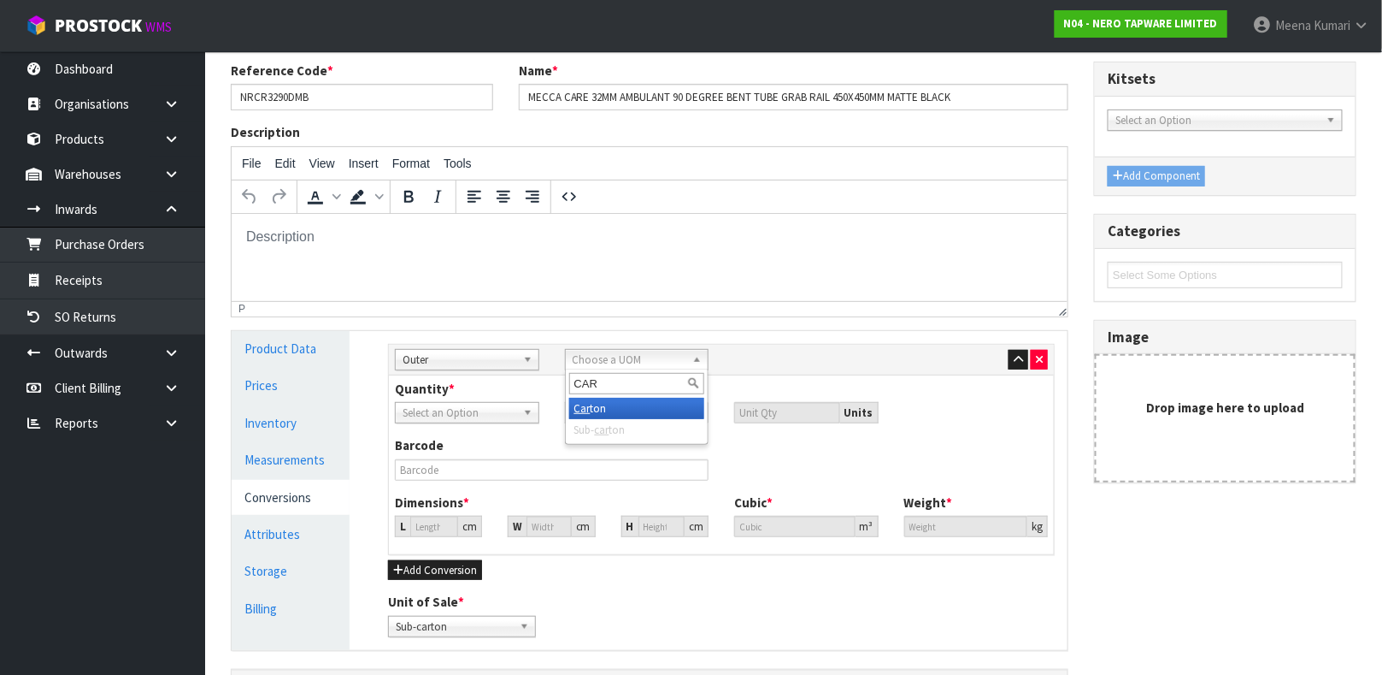
click at [612, 406] on li "Car ton" at bounding box center [637, 408] width 136 height 21
click at [601, 404] on input "number" at bounding box center [645, 412] width 128 height 21
click at [601, 411] on input "number" at bounding box center [645, 412] width 128 height 21
click at [604, 412] on input "number" at bounding box center [645, 412] width 128 height 21
type input "5"
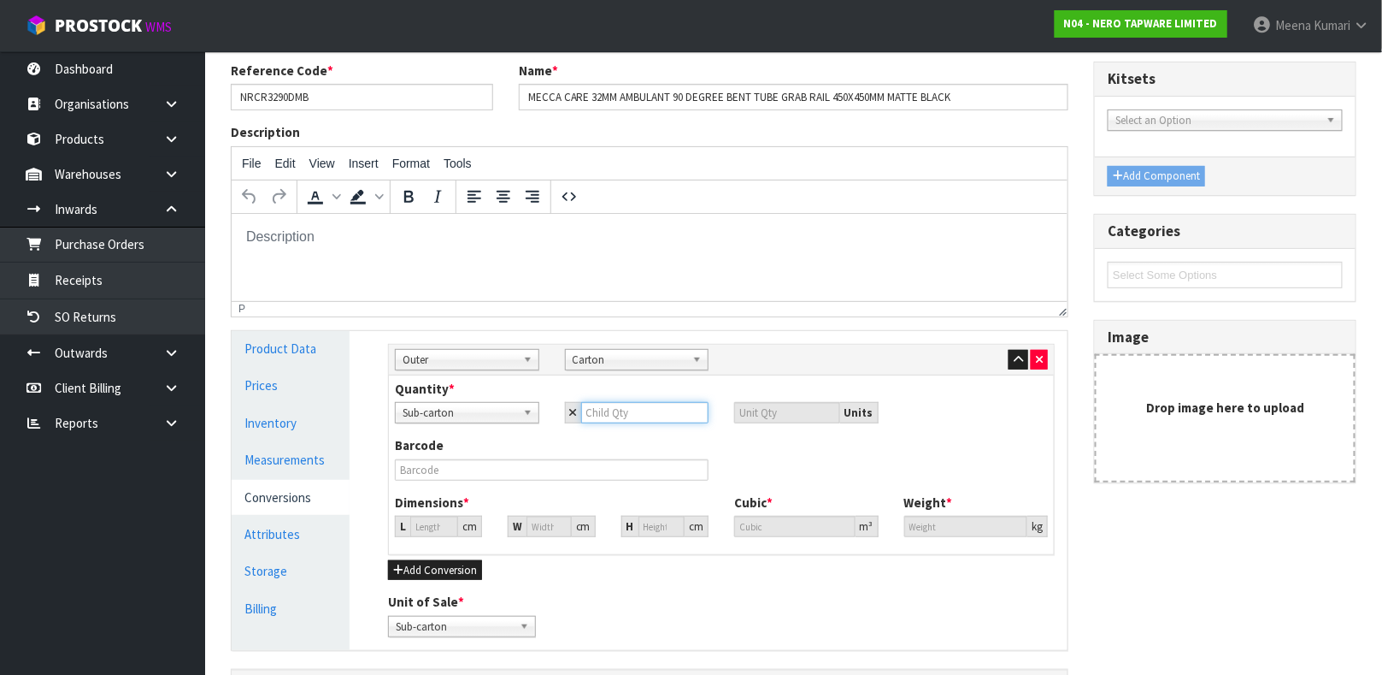
type input "5"
type input "47.189"
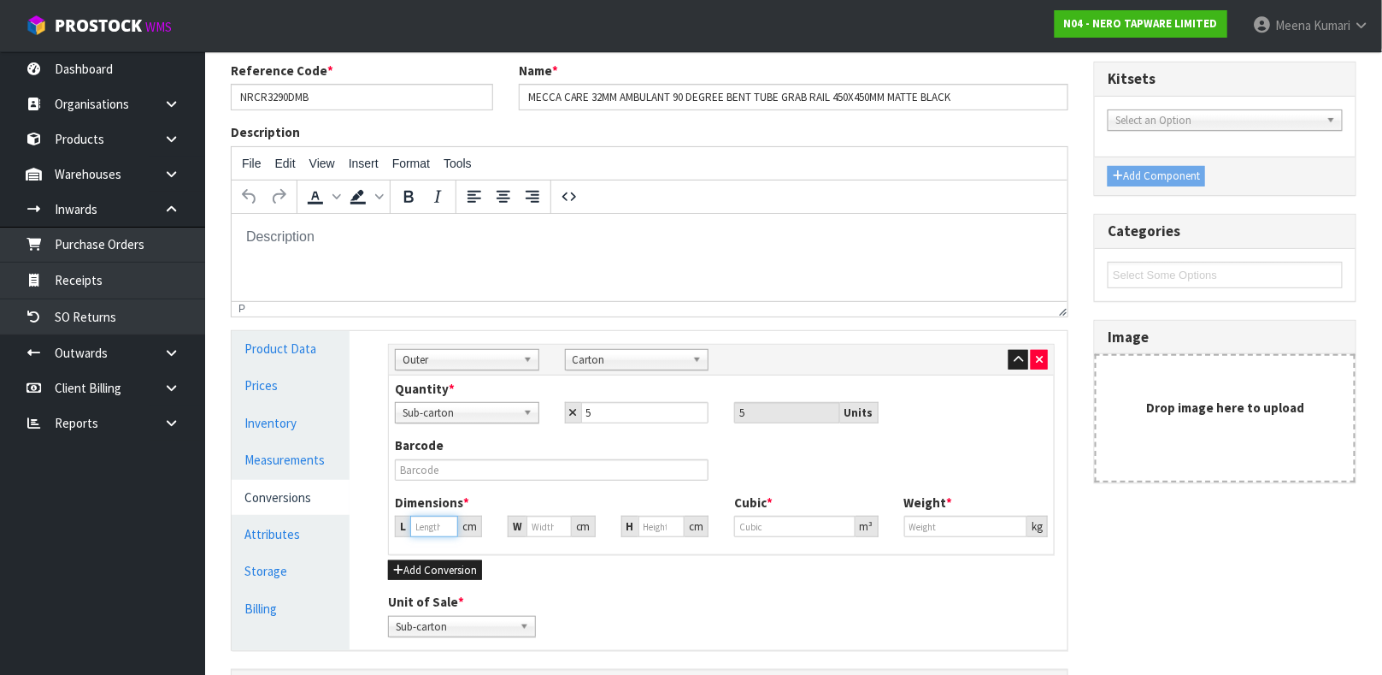
type input "0.10508"
type input "20"
click at [454, 520] on input "47.189" at bounding box center [434, 526] width 48 height 21
type input "7"
type input "0.015588"
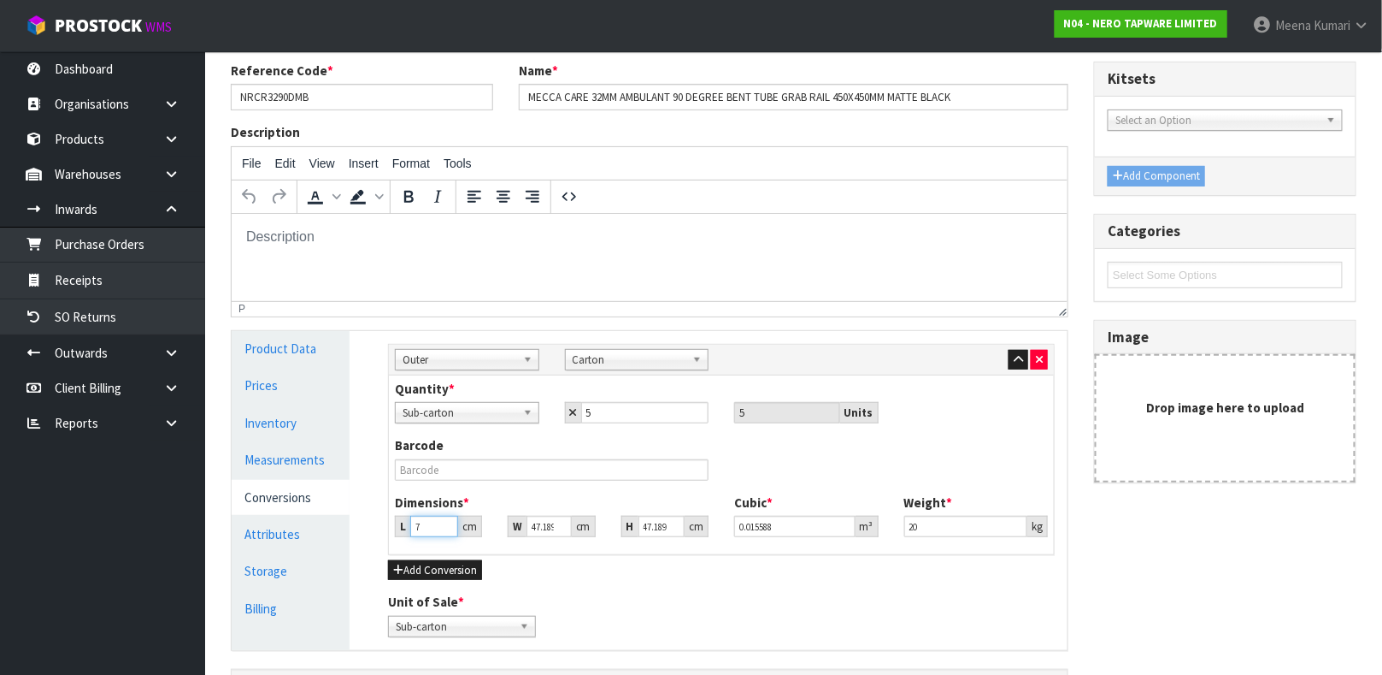
type input "73"
type input "0.162557"
type input "73"
type input "4"
type input "0.013779"
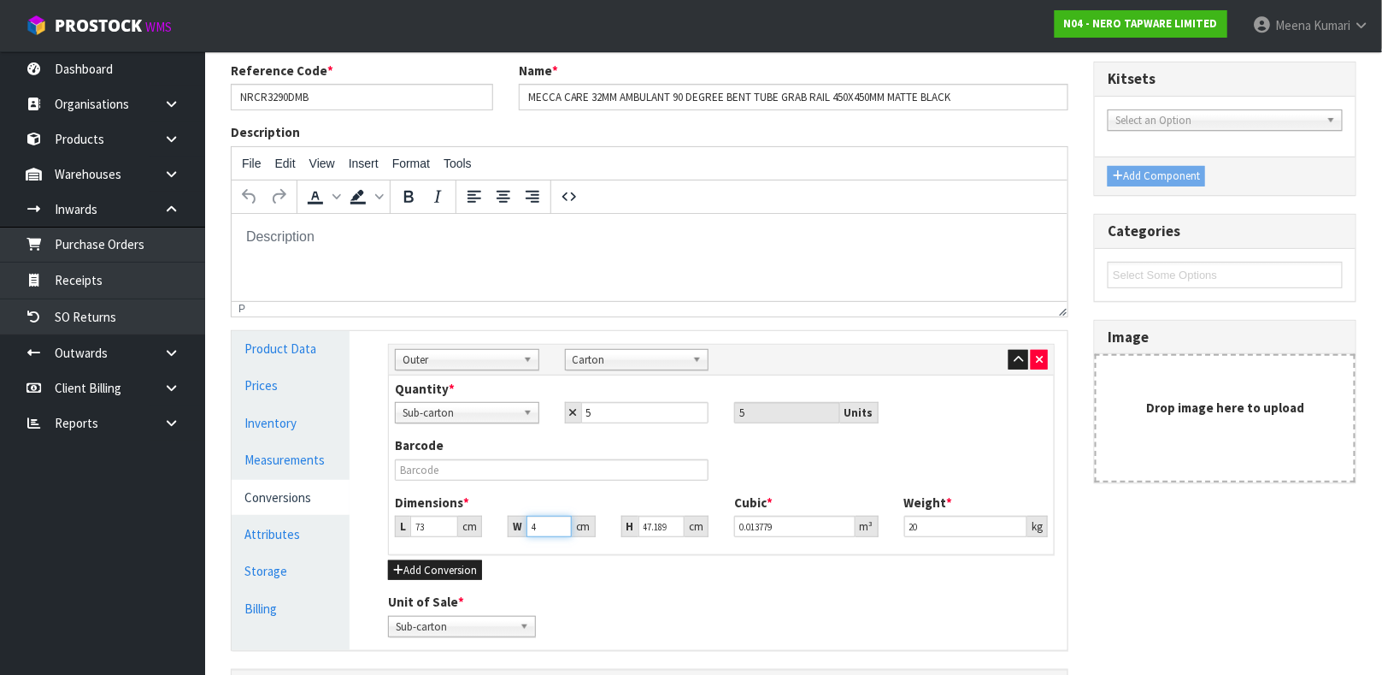
type input "40"
type input "0.137792"
type input "40"
type input "3"
type input "0.00876"
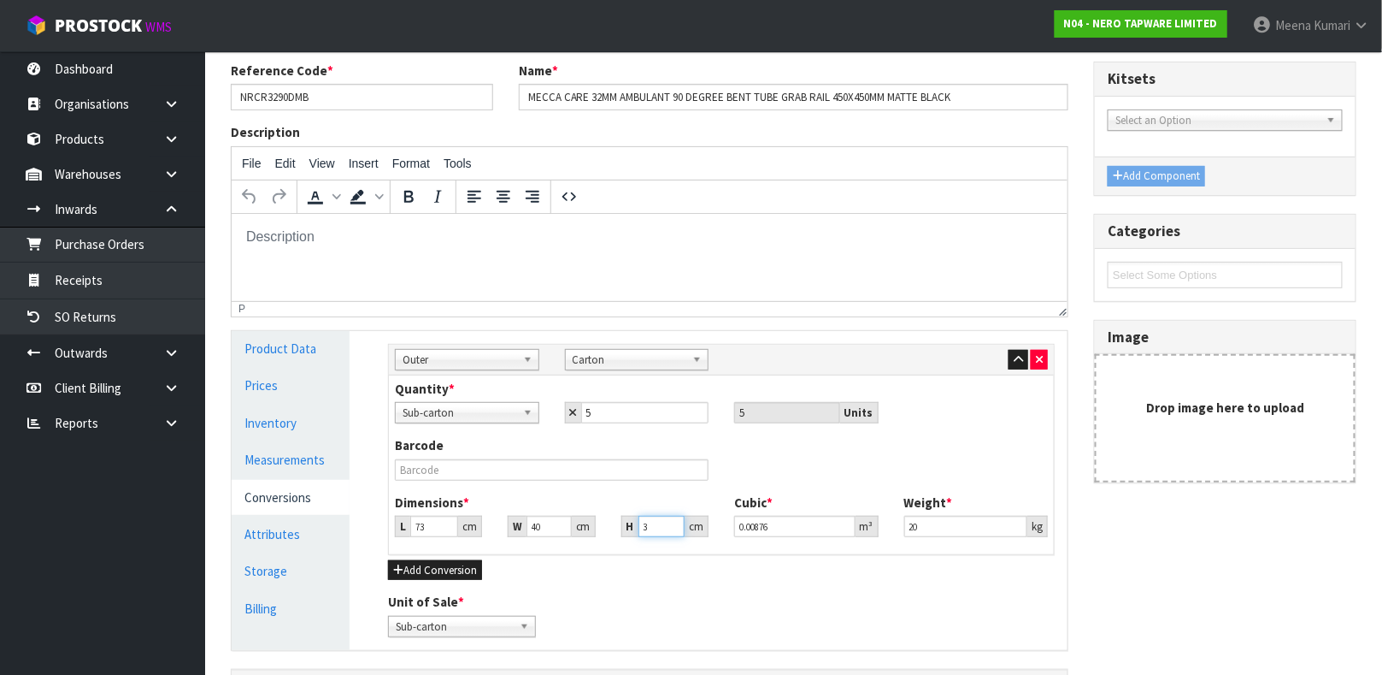
type input "38"
type input "0.11096"
type input "38"
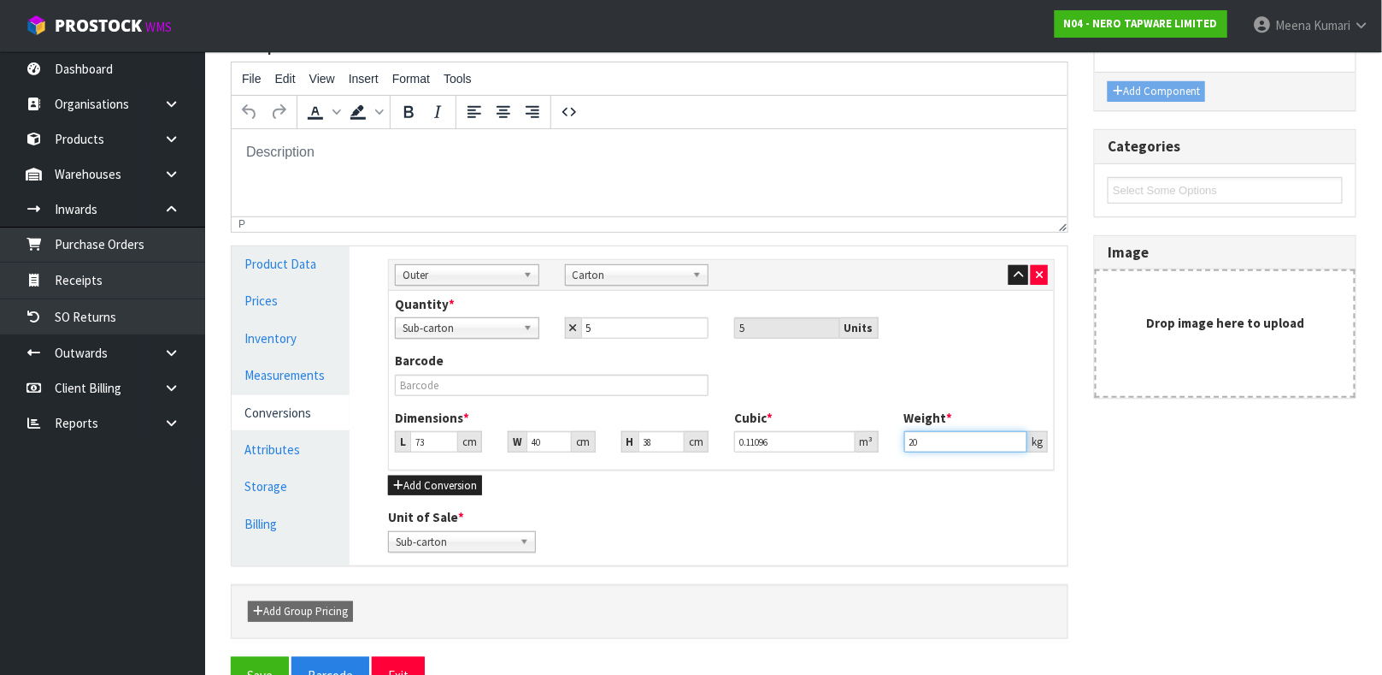
scroll to position [257, 0]
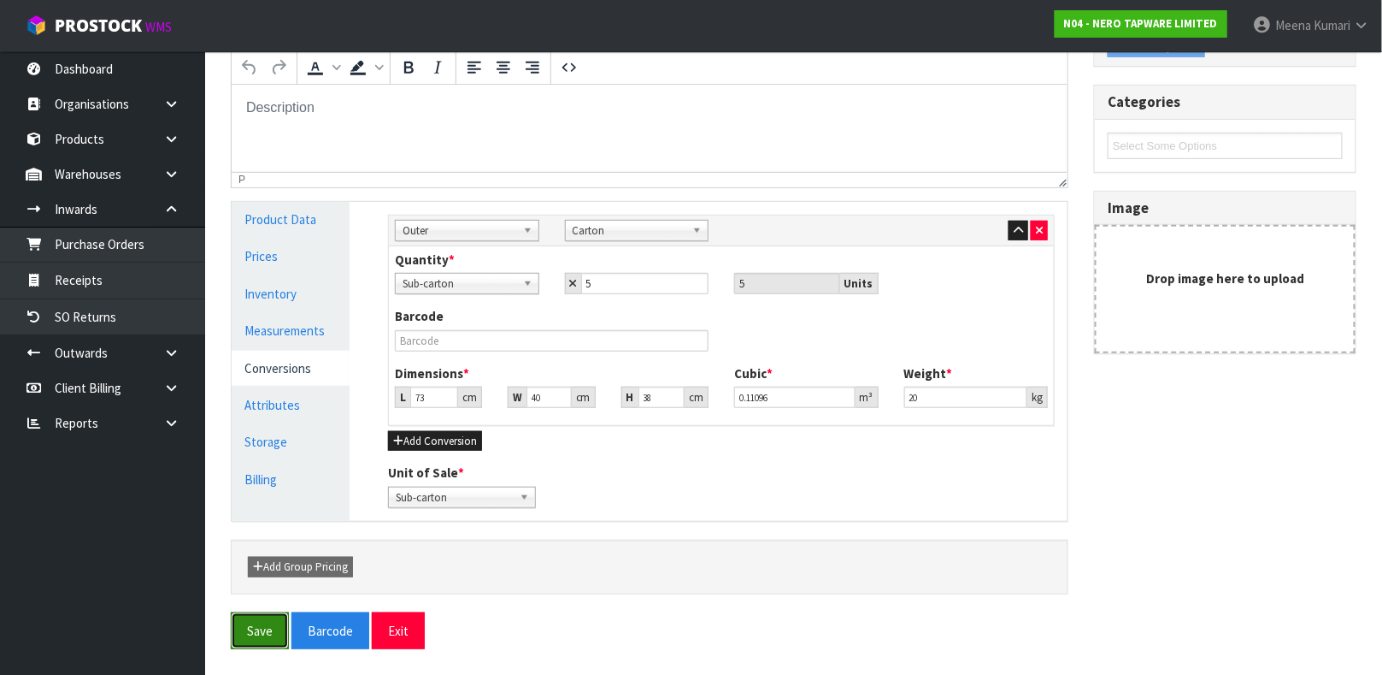
click at [257, 637] on button "Save" at bounding box center [260, 630] width 58 height 37
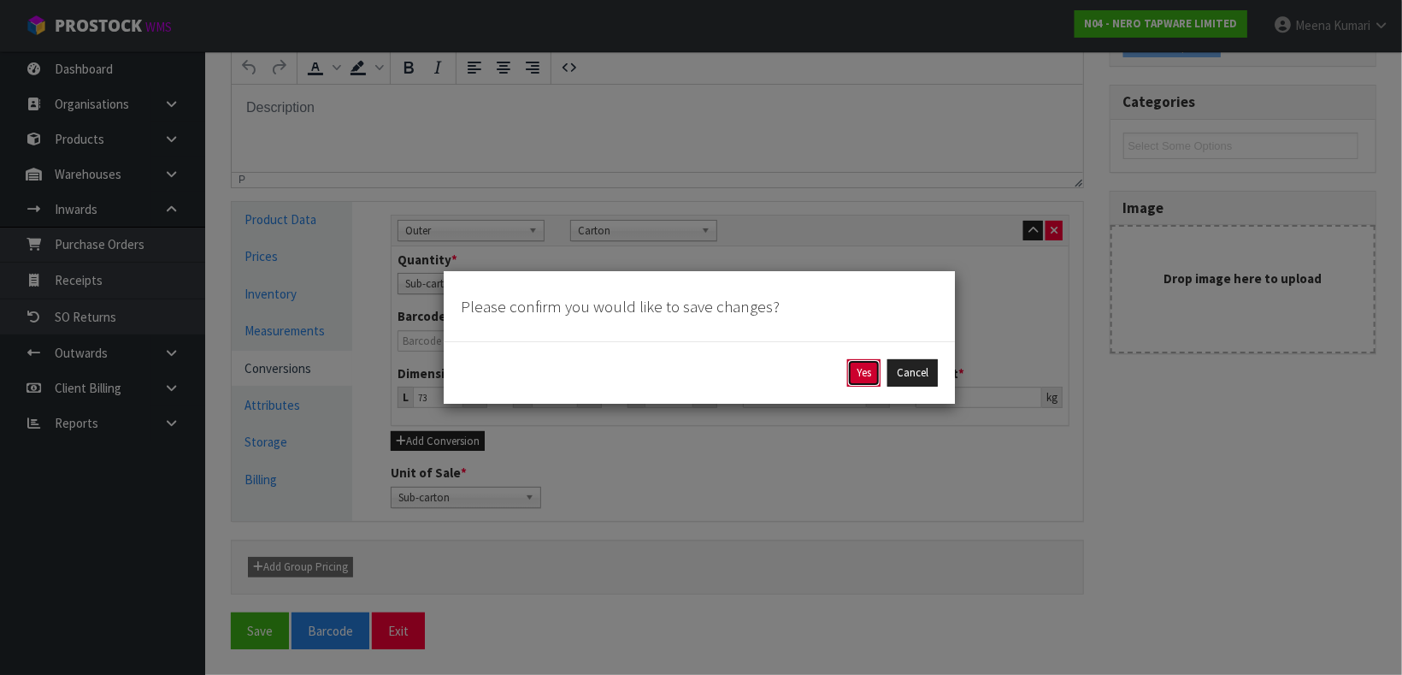
click at [854, 369] on button "Yes" at bounding box center [863, 372] width 33 height 27
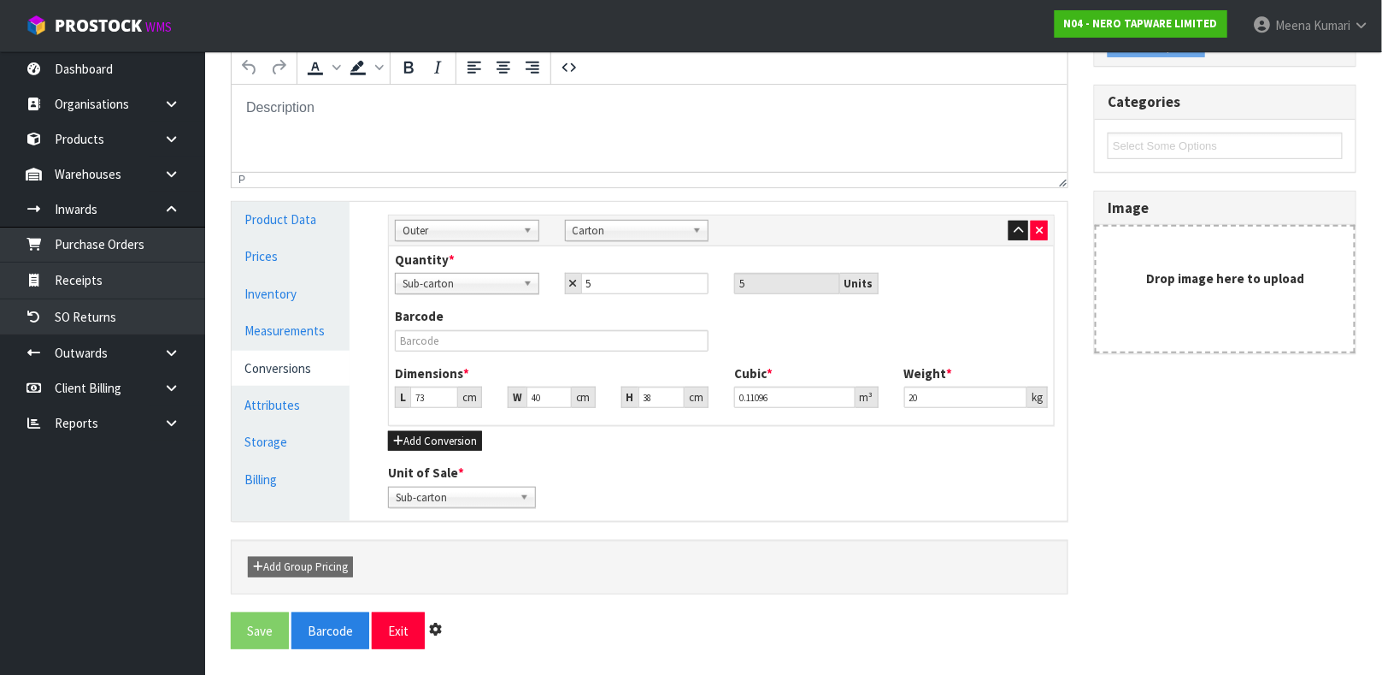
scroll to position [0, 0]
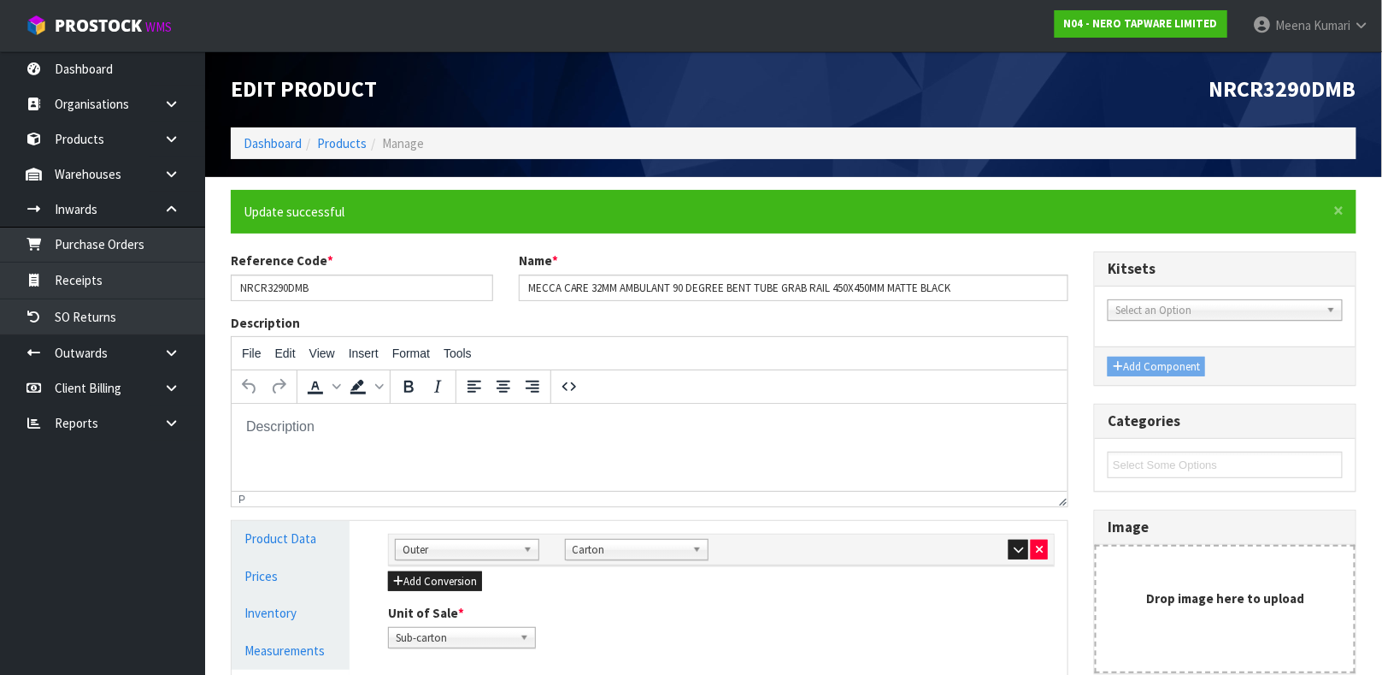
click at [351, 150] on li "Products" at bounding box center [334, 143] width 65 height 18
click at [351, 149] on link "Products" at bounding box center [342, 143] width 50 height 16
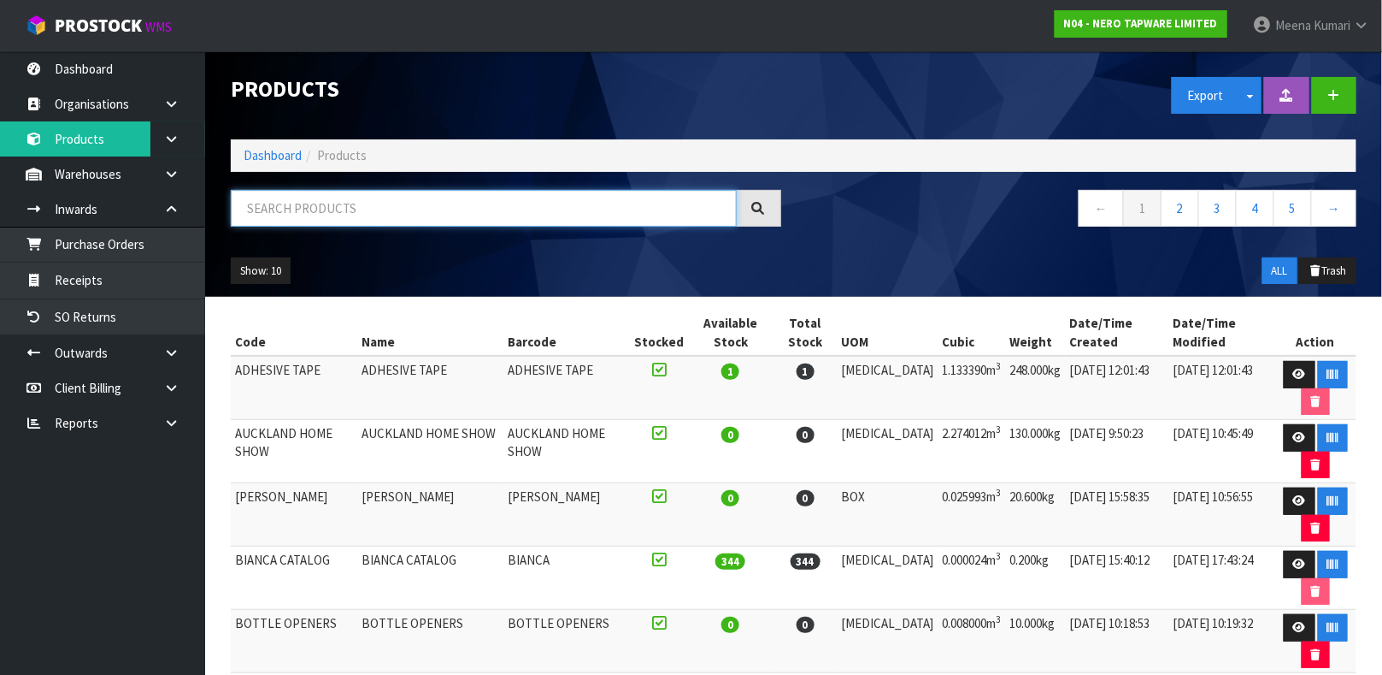
click at [346, 200] on input "text" at bounding box center [484, 208] width 506 height 37
type input "9355433000600"
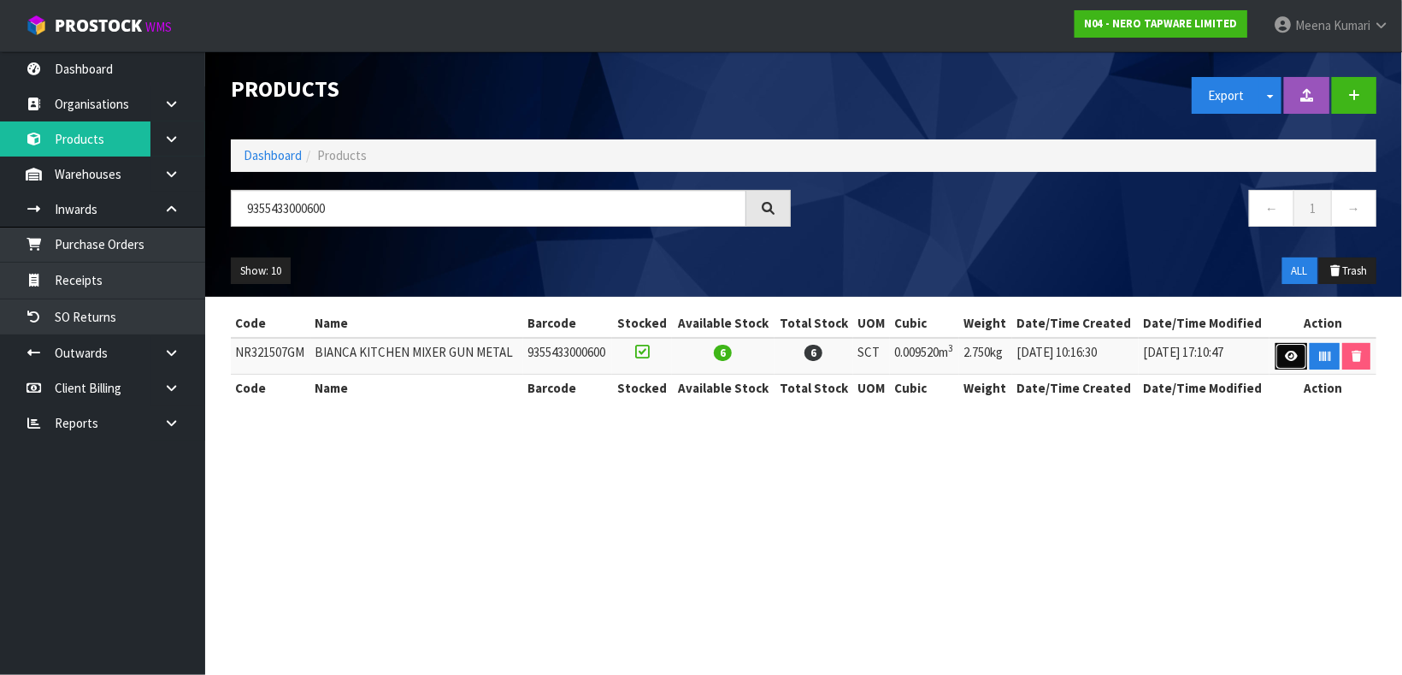
click at [1293, 358] on icon at bounding box center [1291, 356] width 13 height 11
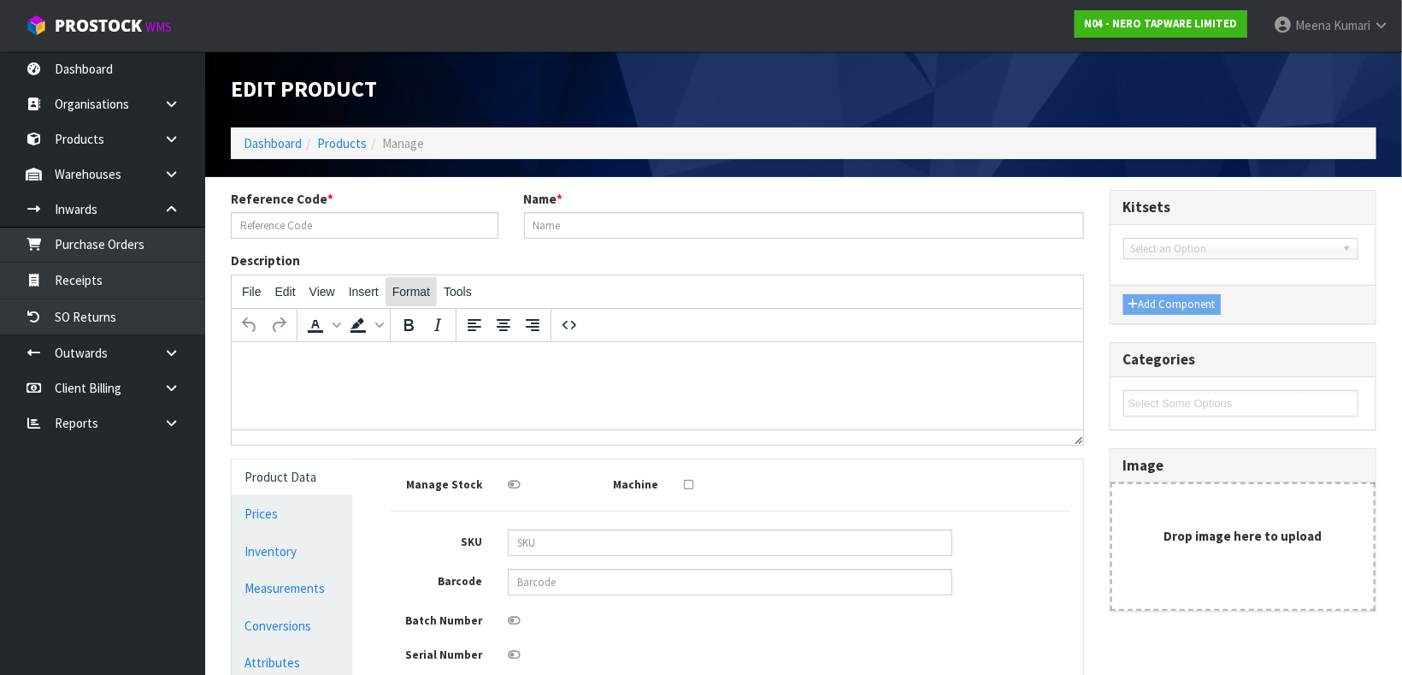
type input "NR321507GM"
type input "BIANCA KITCHEN MIXER GUN METAL"
type input "9355433000600"
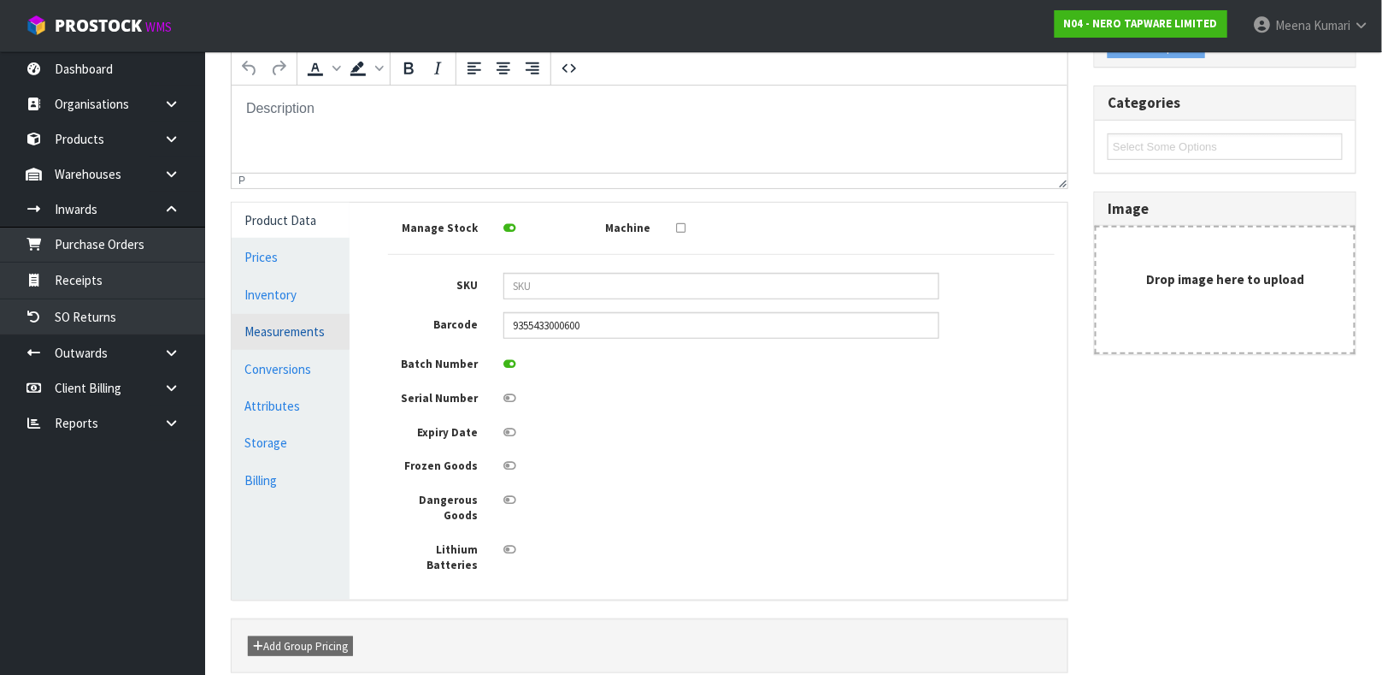
click at [298, 339] on link "Measurements" at bounding box center [291, 331] width 118 height 35
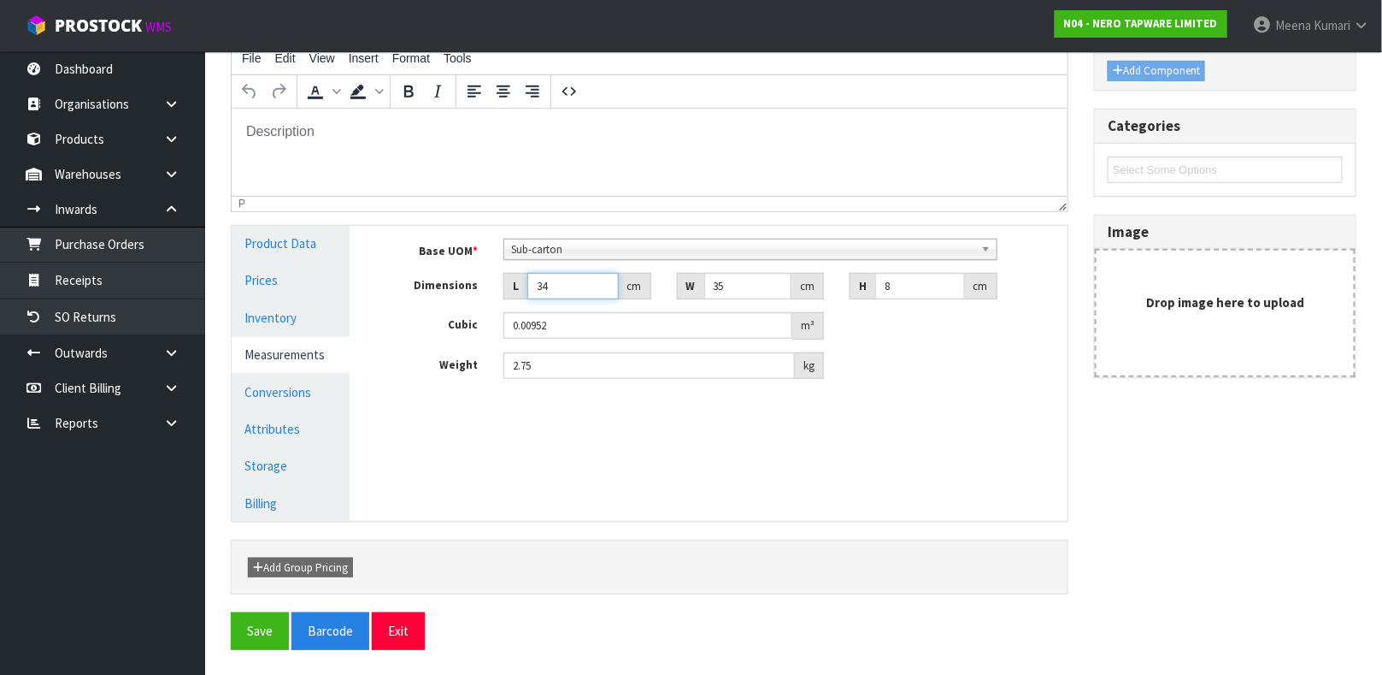
drag, startPoint x: 556, startPoint y: 288, endPoint x: 381, endPoint y: 290, distance: 174.4
click at [381, 290] on div "Dimensions L 34 cm W 35 cm H 8 cm" at bounding box center [721, 286] width 692 height 27
type input "3"
click at [294, 400] on link "Conversions" at bounding box center [291, 391] width 118 height 35
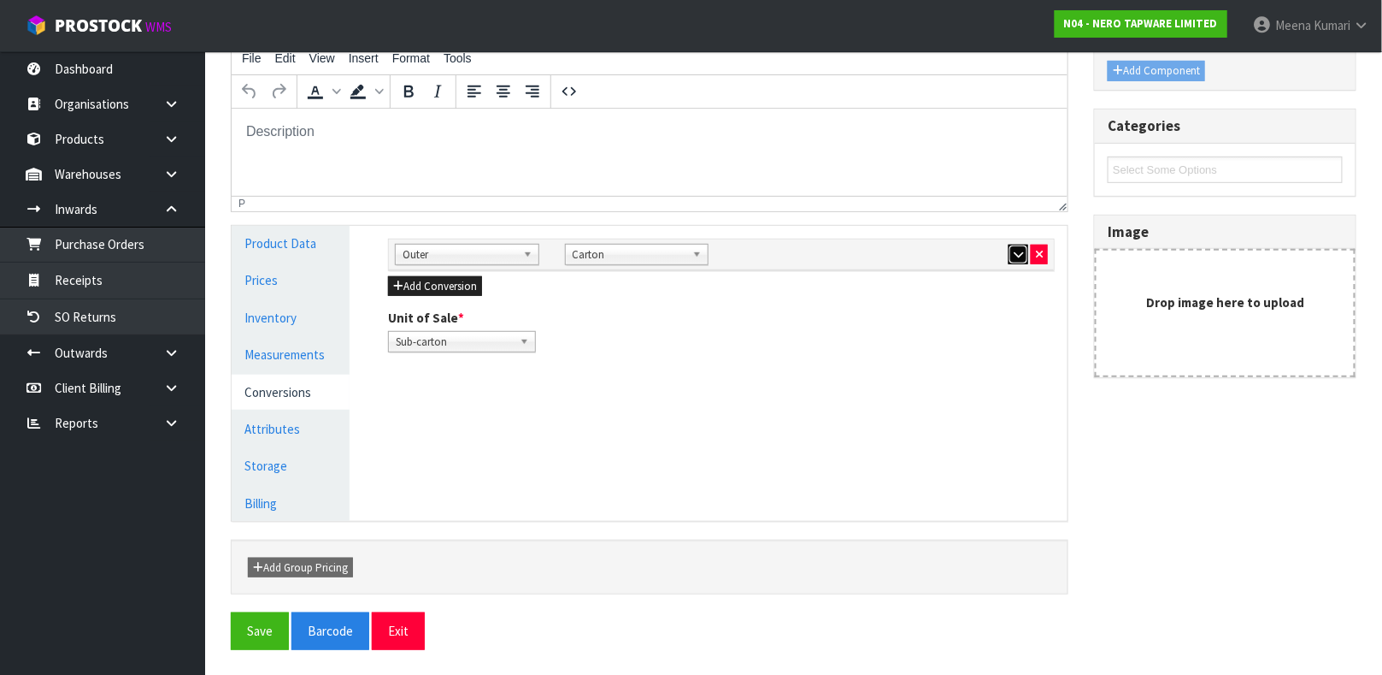
click at [1009, 250] on button "button" at bounding box center [1019, 255] width 20 height 21
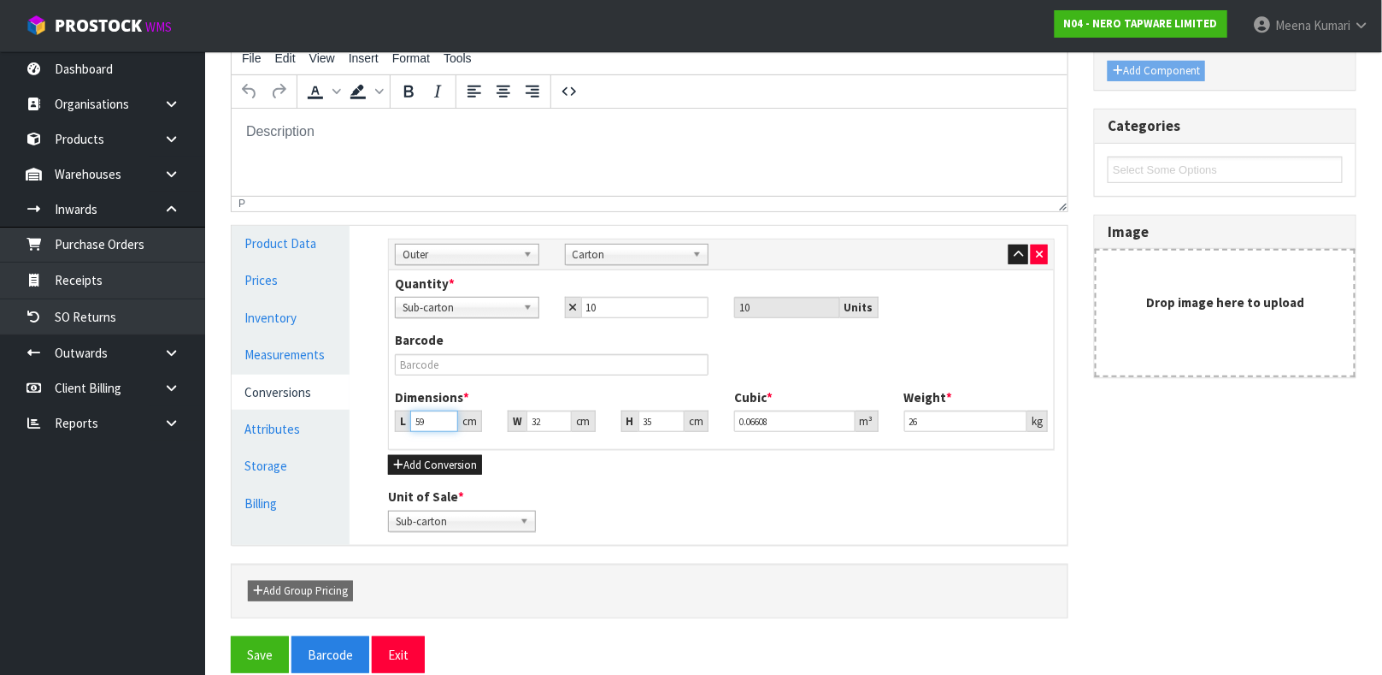
click at [427, 417] on input "59" at bounding box center [434, 420] width 48 height 21
drag, startPoint x: 943, startPoint y: 420, endPoint x: 811, endPoint y: 411, distance: 131.9
click at [811, 411] on div "Dimensions * L 37 cm W 36 cm H 44 cm Cubic * 0.058608 m³ Weight * 26 kg" at bounding box center [721, 416] width 679 height 56
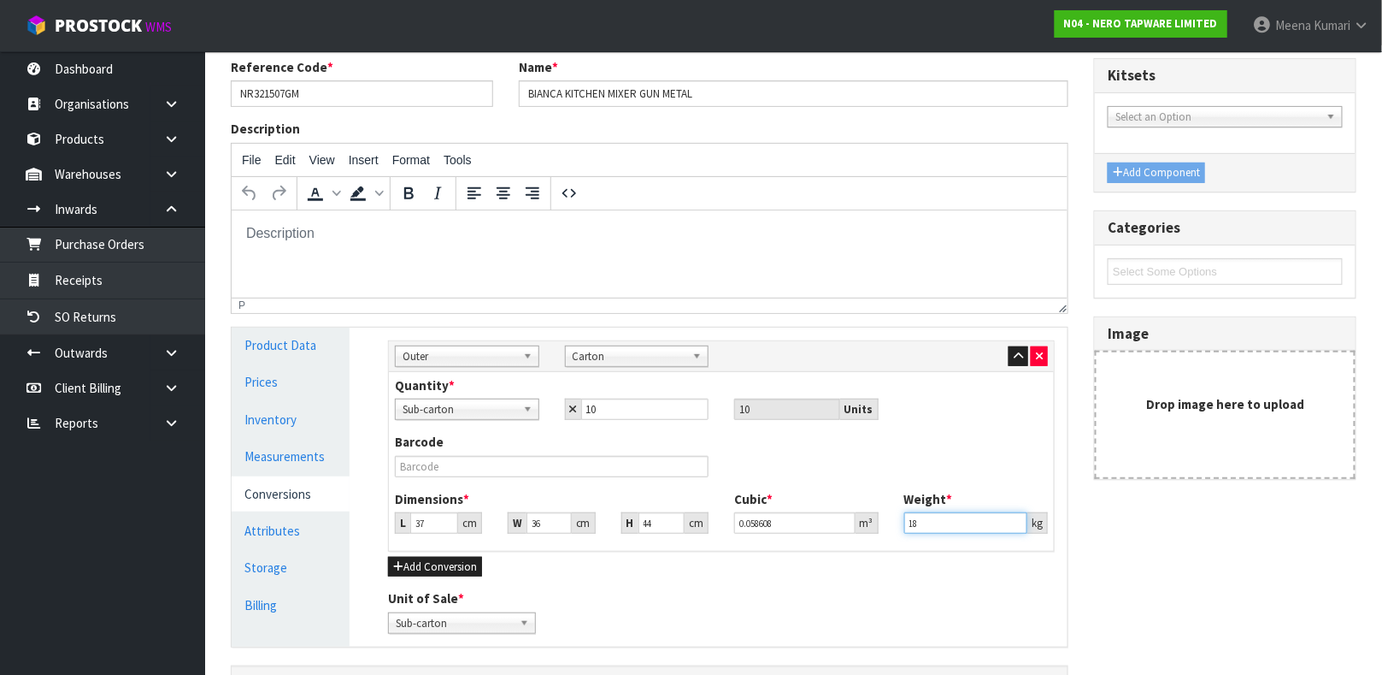
scroll to position [0, 0]
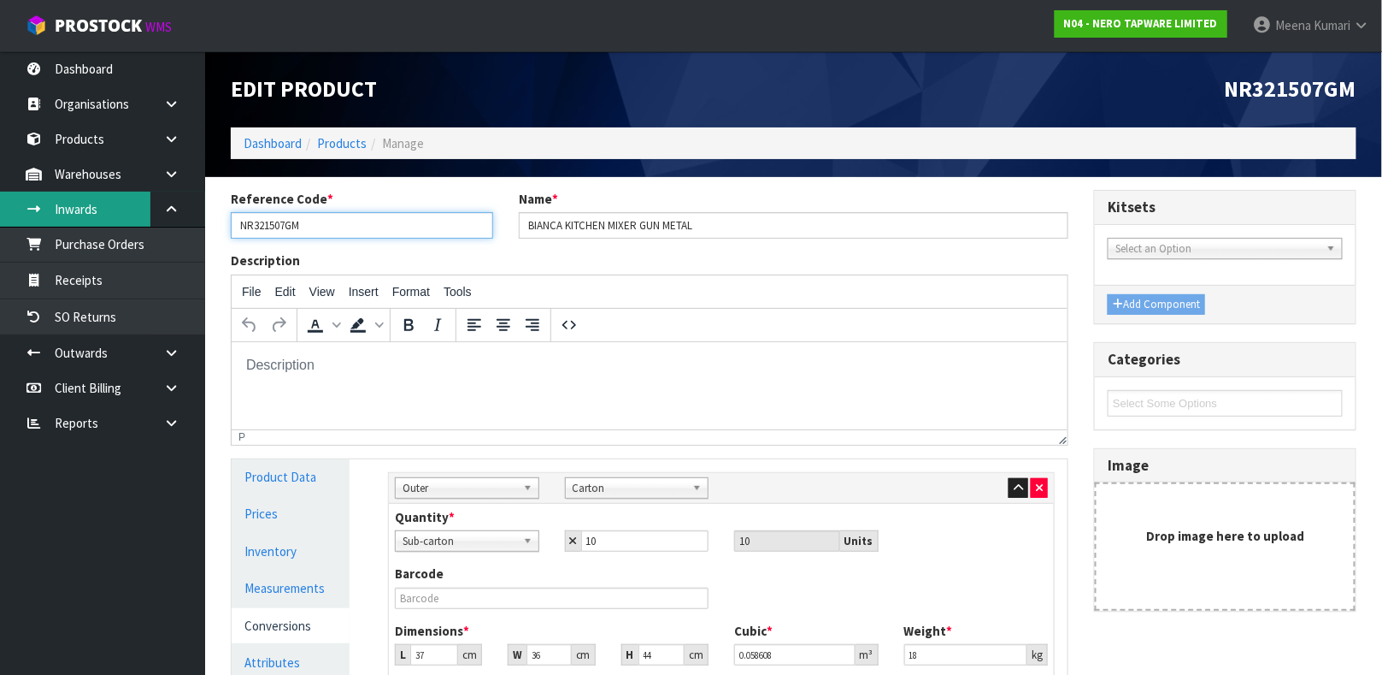
drag, startPoint x: 335, startPoint y: 228, endPoint x: 115, endPoint y: 226, distance: 219.7
click at [115, 226] on body "Toggle navigation ProStock WMS N04 - NERO TAPWARE LIMITED [PERSON_NAME] Logout …" at bounding box center [691, 337] width 1382 height 675
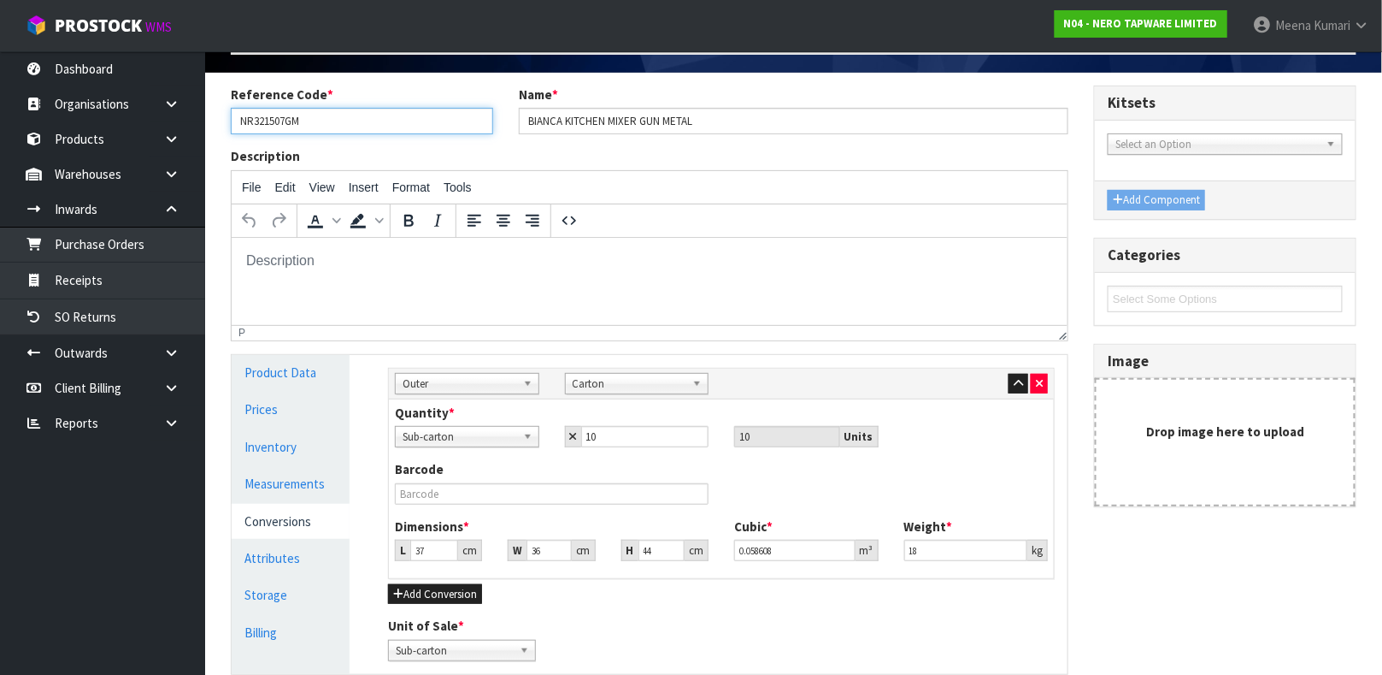
scroll to position [128, 0]
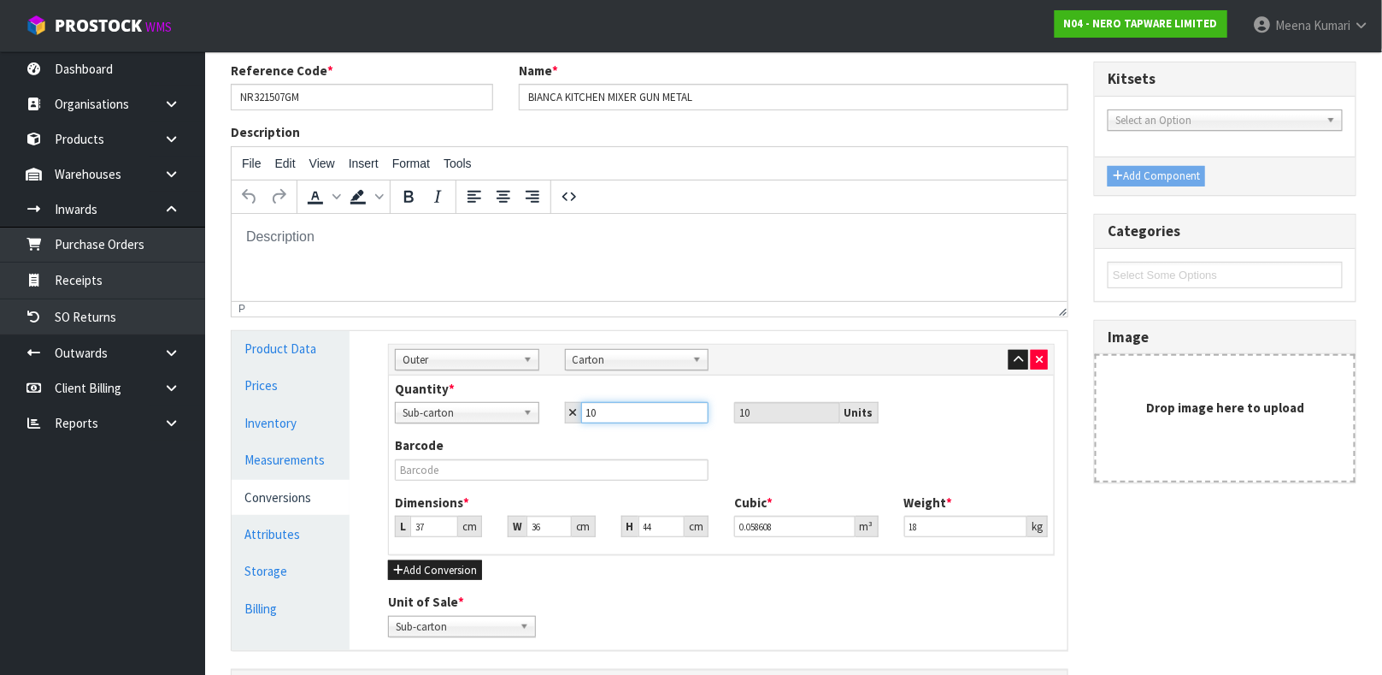
drag, startPoint x: 624, startPoint y: 421, endPoint x: 439, endPoint y: 350, distance: 198.6
click at [478, 364] on div "Sub Inner Inner Outer Pallet Outer Bag Bar Basket Bin Bottle Box Bundle Cabinet…" at bounding box center [721, 449] width 667 height 211
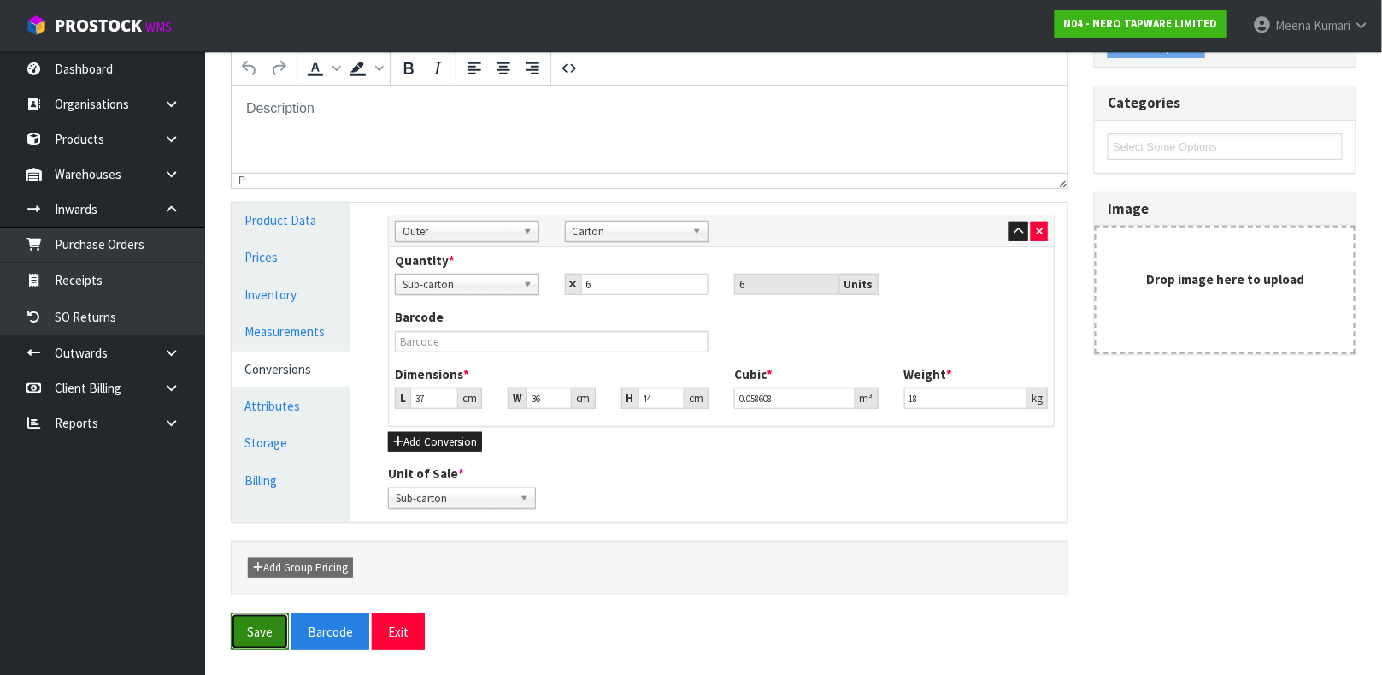
click at [276, 616] on button "Save" at bounding box center [260, 631] width 58 height 37
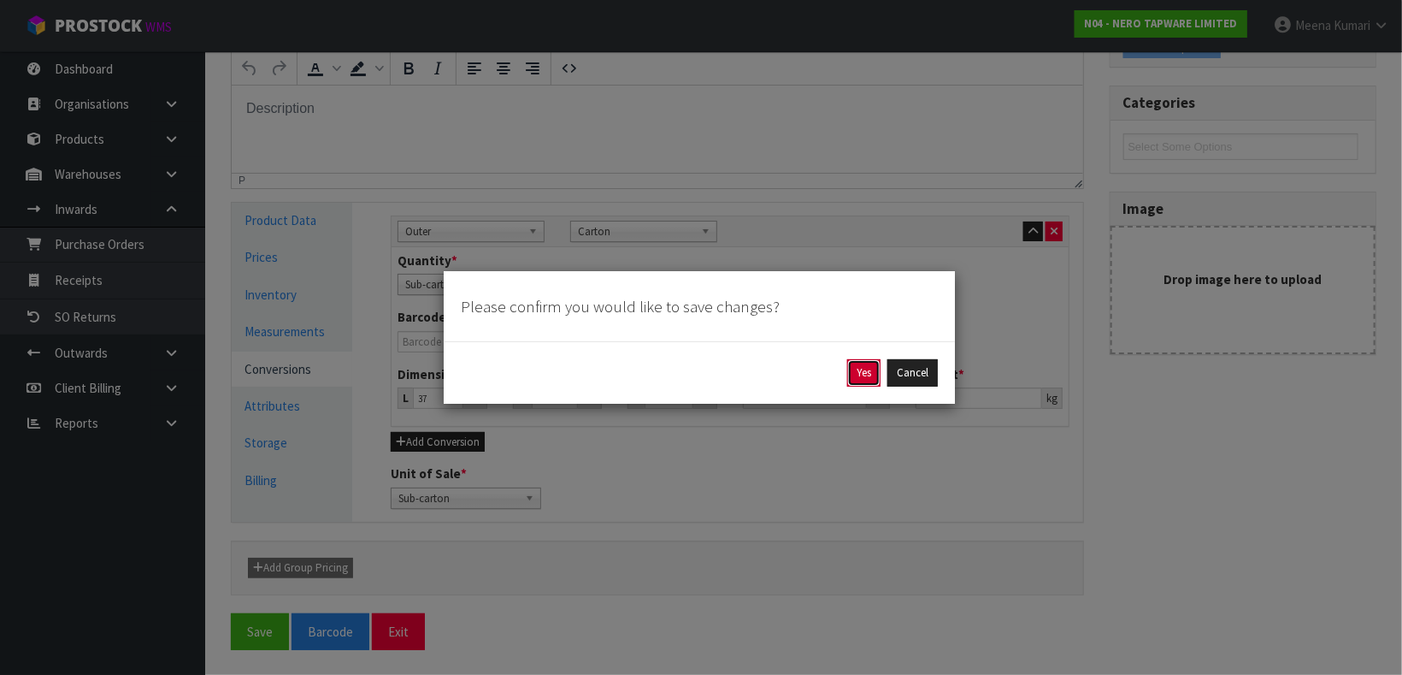
click at [856, 372] on button "Yes" at bounding box center [863, 372] width 33 height 27
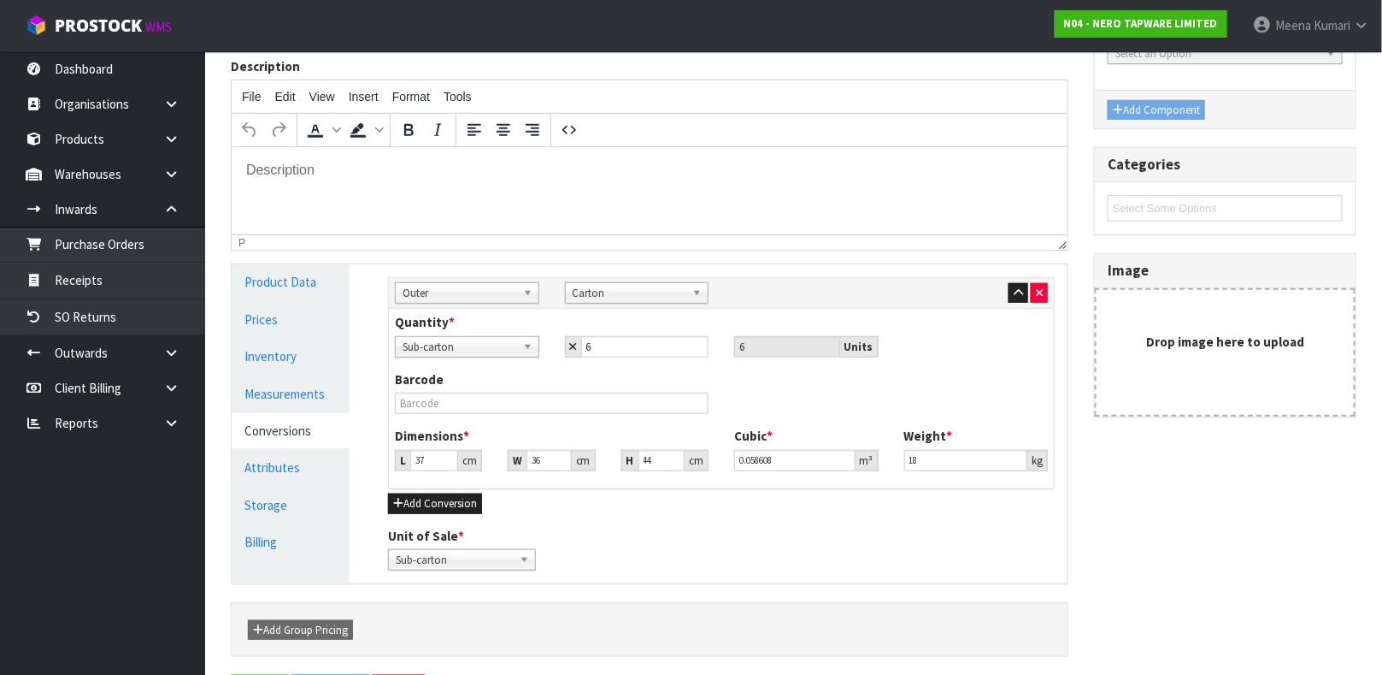
scroll to position [0, 0]
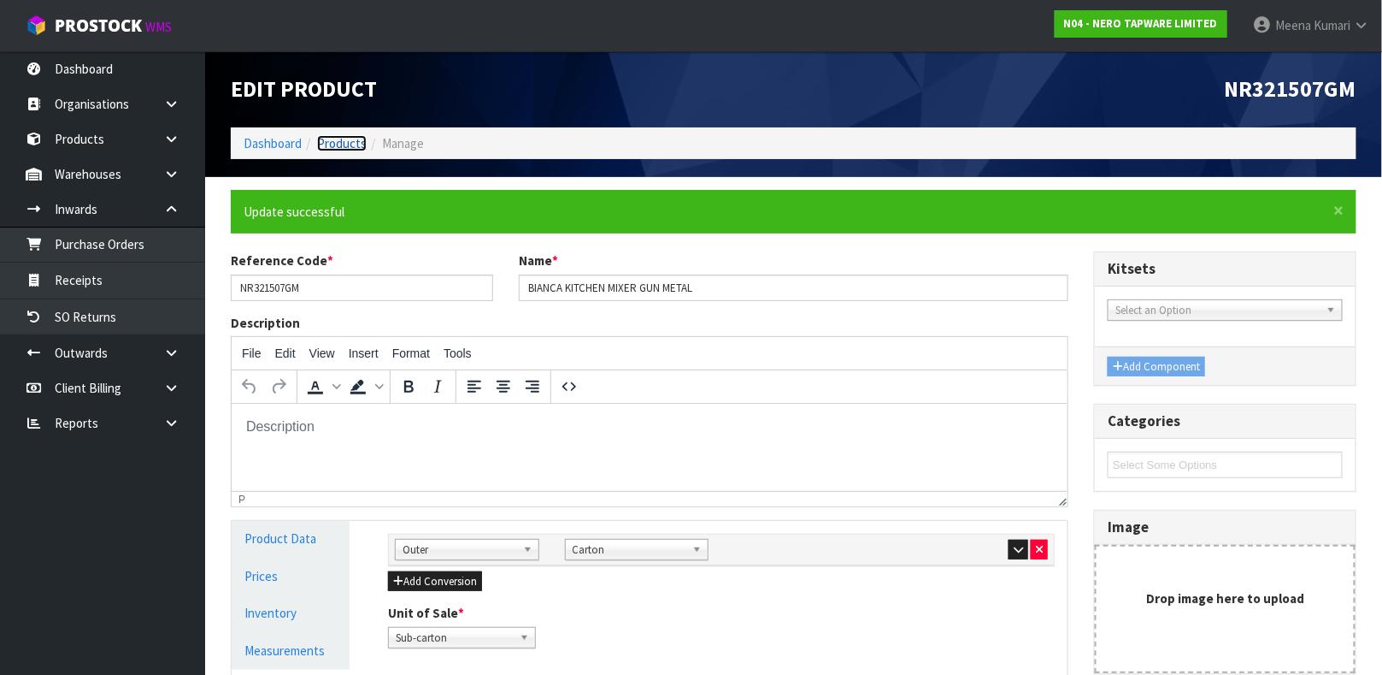
click at [330, 143] on link "Products" at bounding box center [342, 143] width 50 height 16
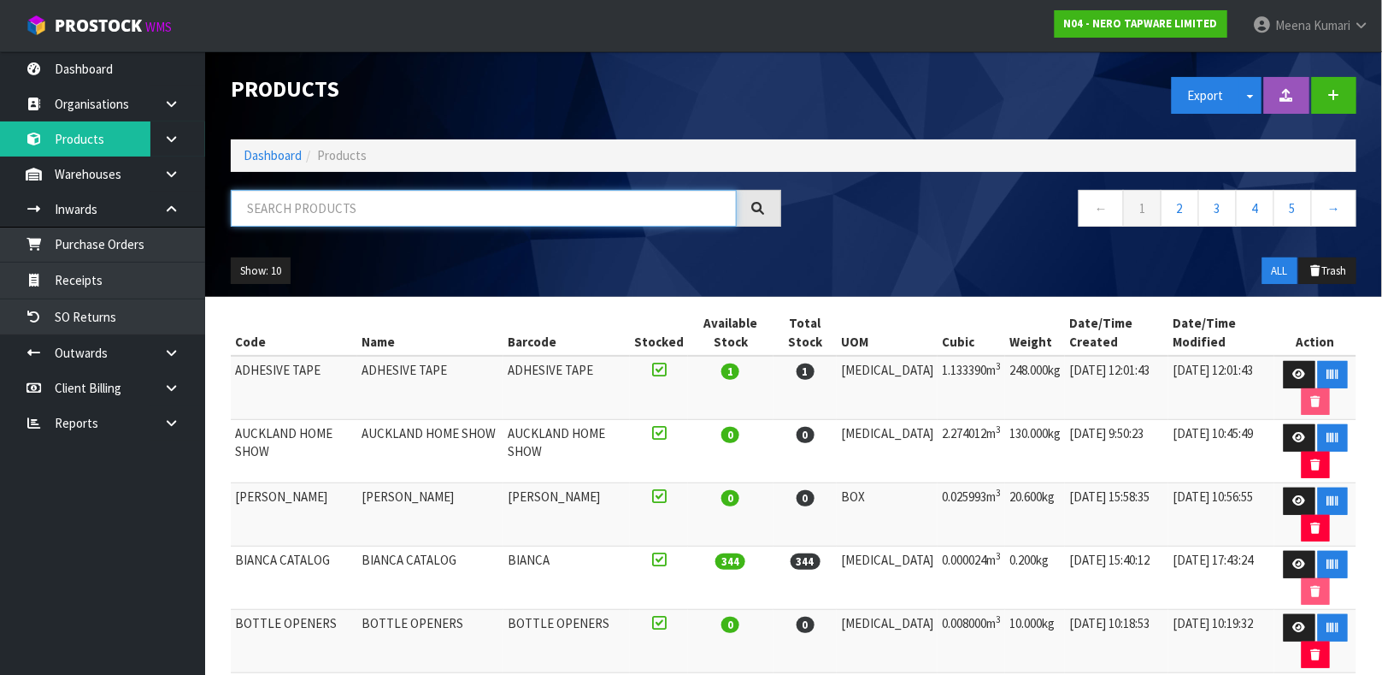
click at [334, 220] on input "text" at bounding box center [484, 208] width 506 height 37
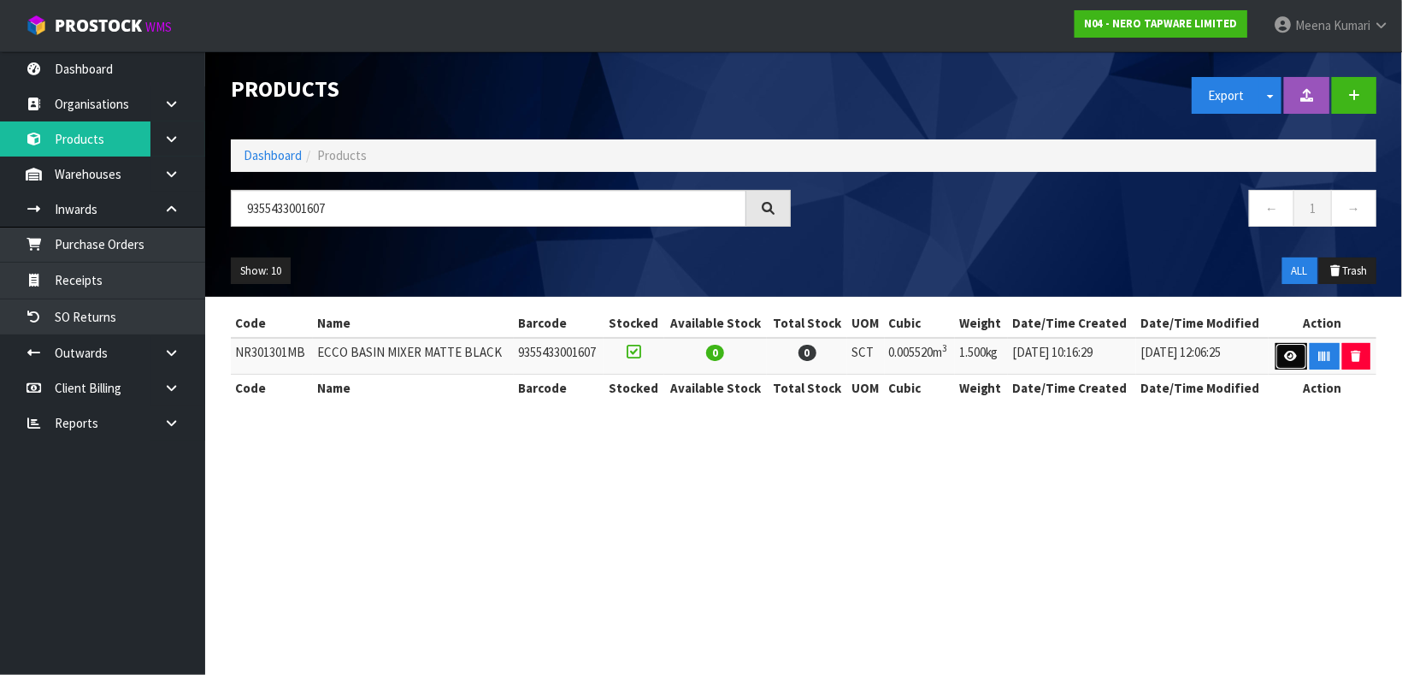
click at [1289, 369] on link at bounding box center [1292, 356] width 32 height 27
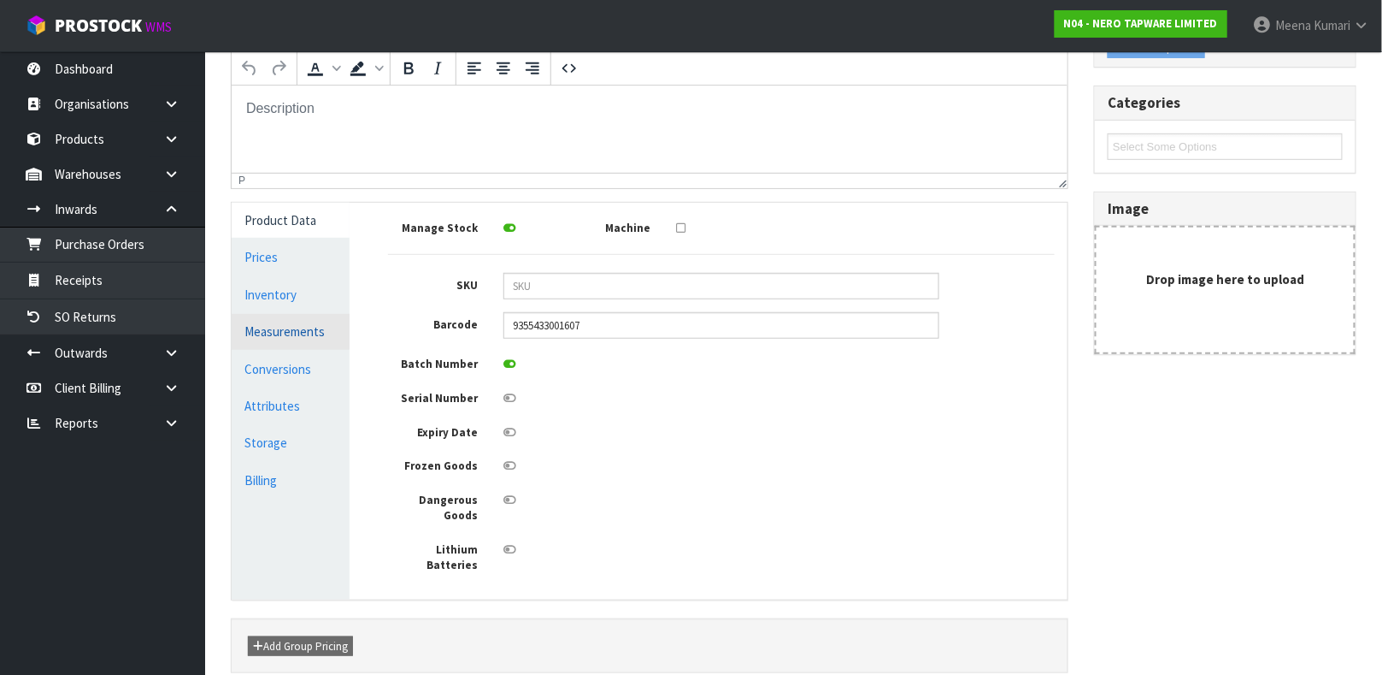
click at [312, 338] on link "Measurements" at bounding box center [291, 331] width 118 height 35
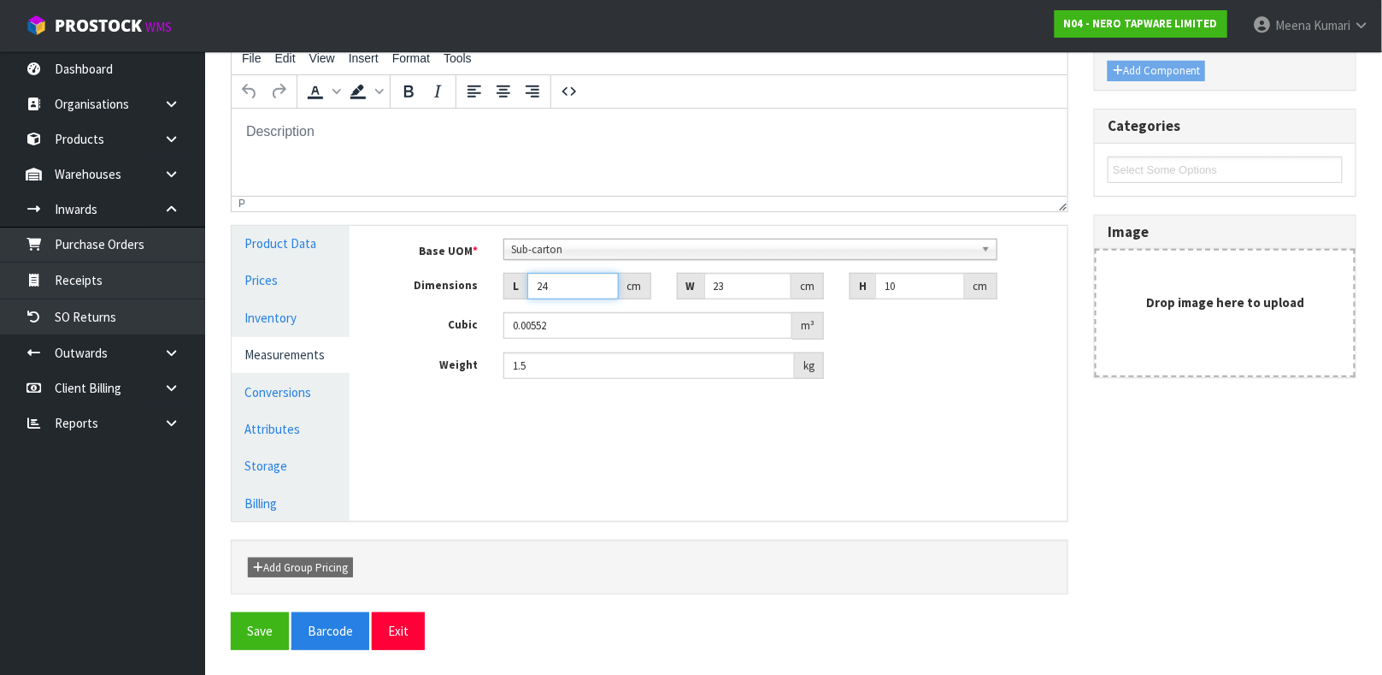
drag, startPoint x: 572, startPoint y: 285, endPoint x: 423, endPoint y: 286, distance: 148.8
click at [423, 286] on div "Dimensions L 24 cm W 23 cm H 10 cm" at bounding box center [721, 286] width 692 height 27
click at [343, 399] on link "Conversions" at bounding box center [291, 391] width 118 height 35
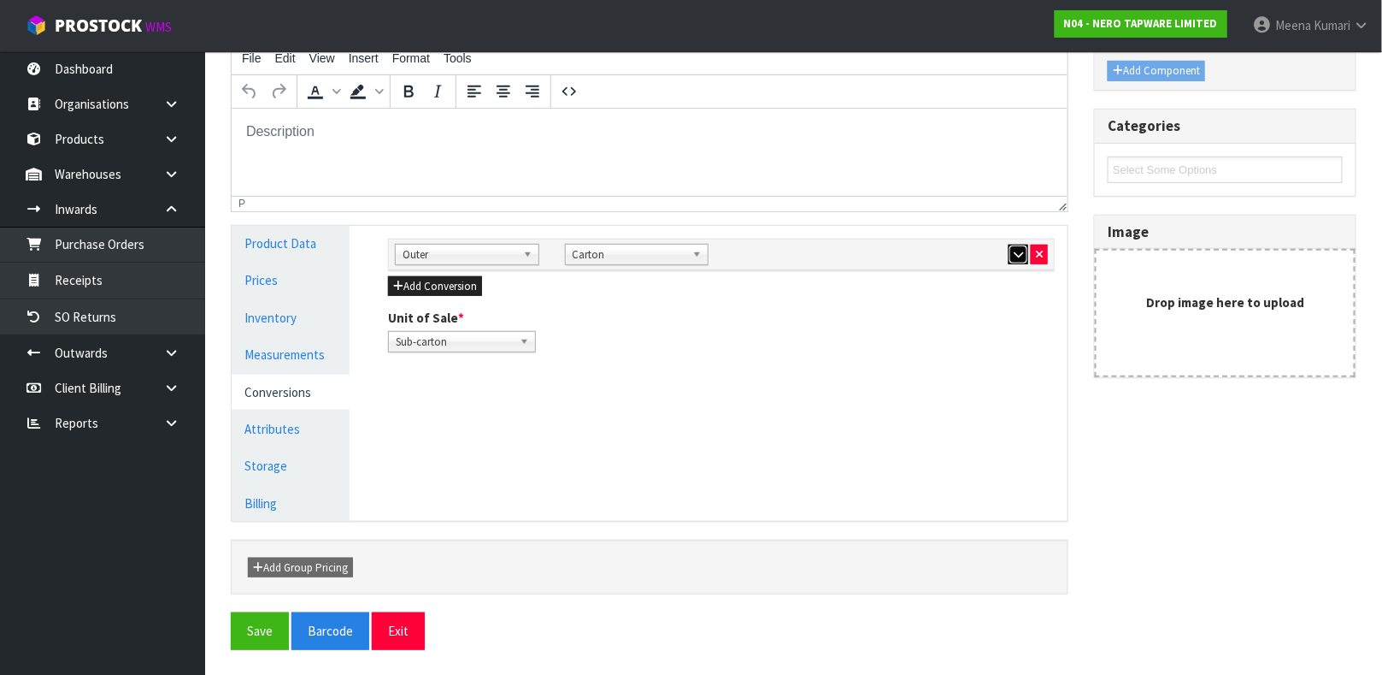
click at [1019, 256] on icon "button" at bounding box center [1018, 254] width 9 height 11
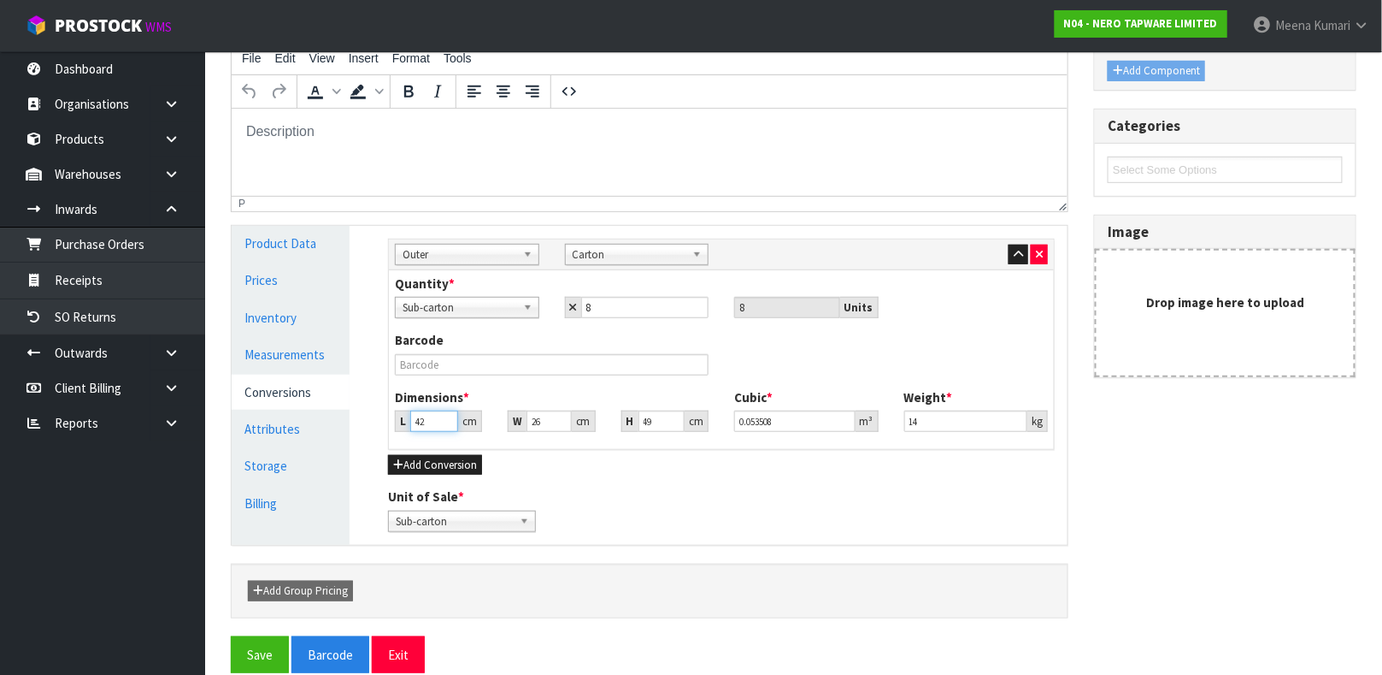
click at [432, 417] on input "42" at bounding box center [434, 420] width 48 height 21
drag, startPoint x: 934, startPoint y: 427, endPoint x: 784, endPoint y: 413, distance: 151.1
click at [784, 413] on div "Dimensions * L 43 cm W 27 cm H 48 cm Cubic * 0.055728 m³ Weight * 14 kg" at bounding box center [721, 416] width 679 height 56
click at [312, 350] on link "Measurements" at bounding box center [291, 354] width 118 height 35
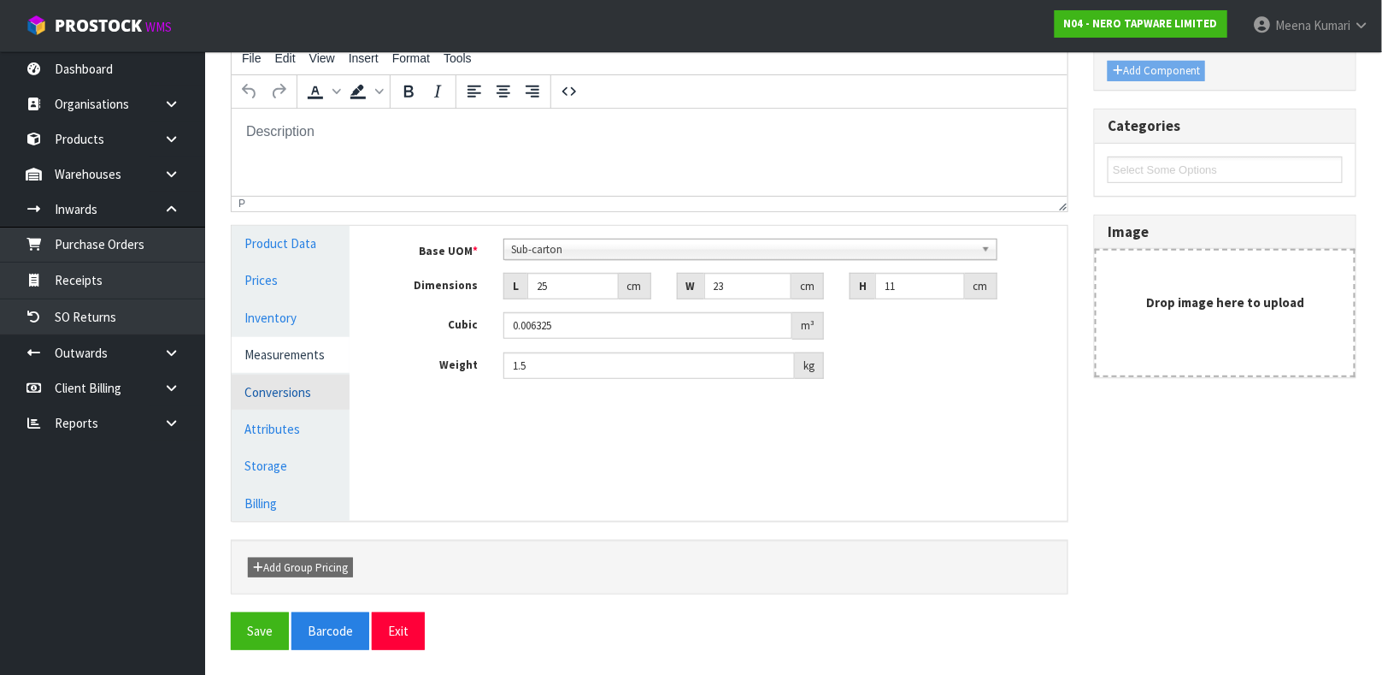
click at [283, 387] on link "Conversions" at bounding box center [291, 391] width 118 height 35
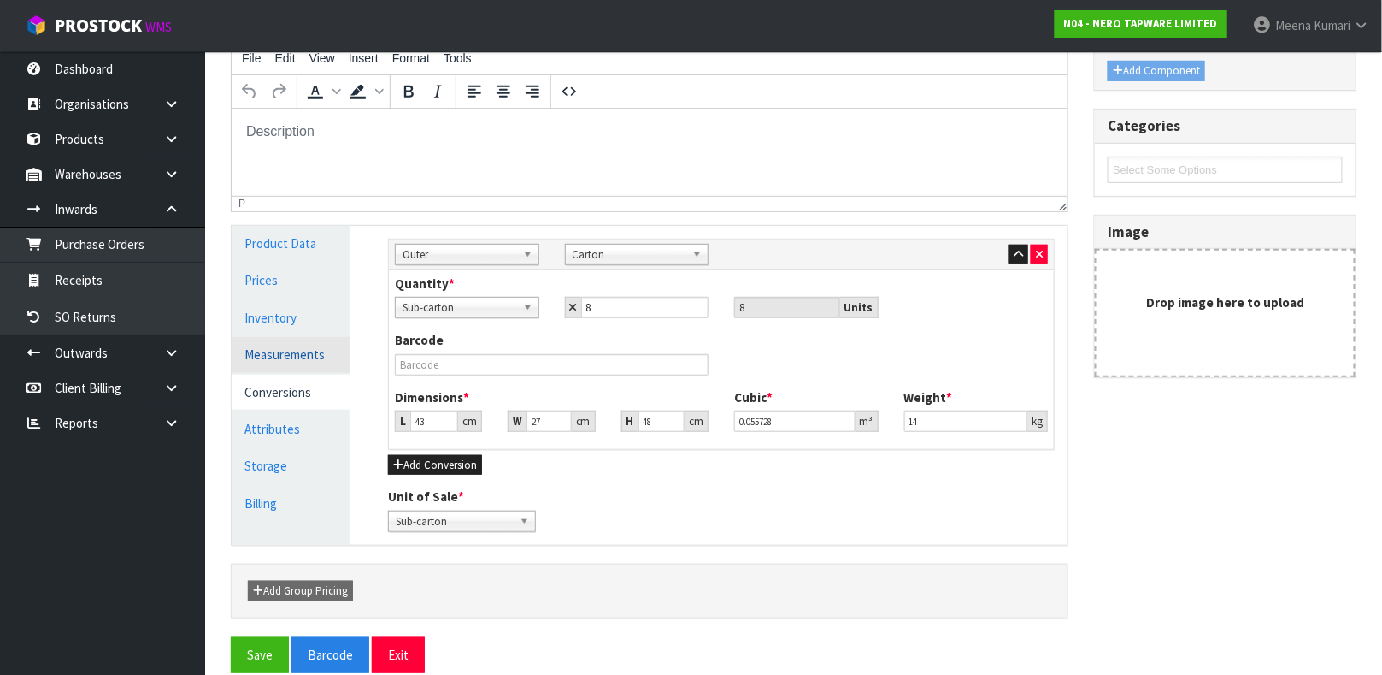
click at [284, 355] on link "Measurements" at bounding box center [291, 354] width 118 height 35
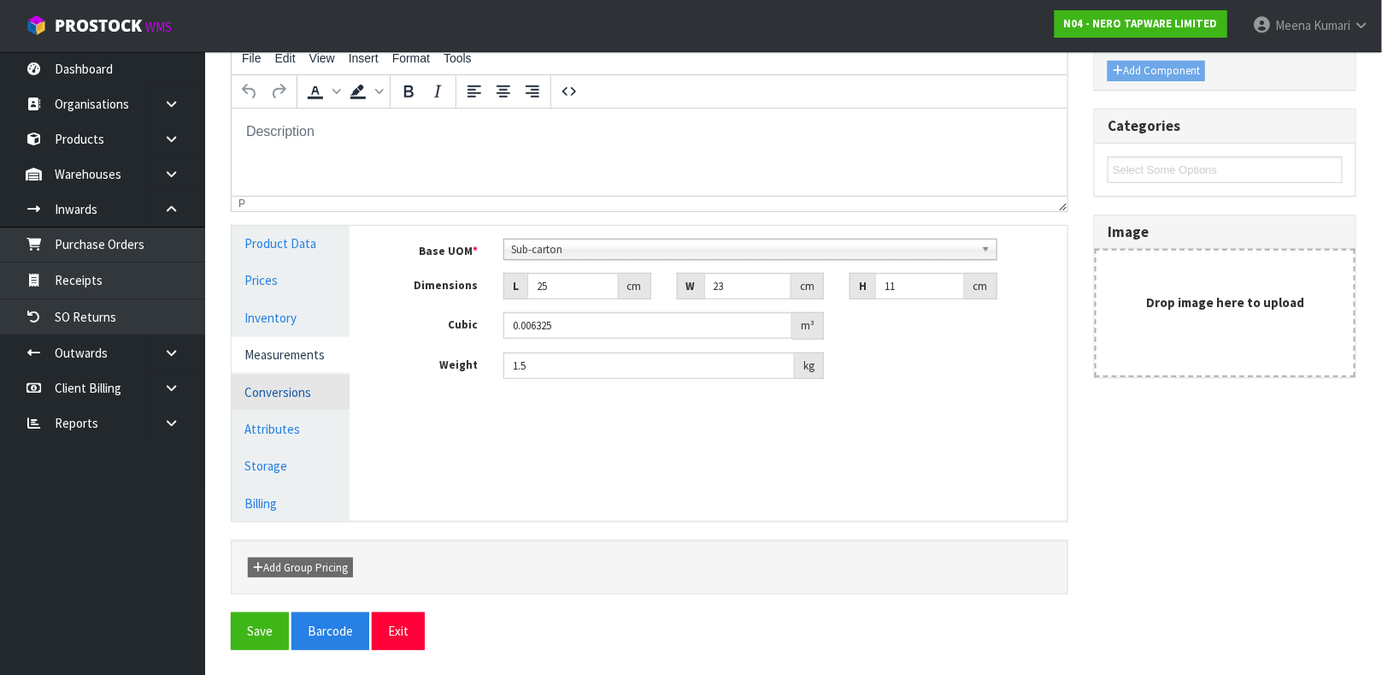
click at [286, 387] on link "Conversions" at bounding box center [291, 391] width 118 height 35
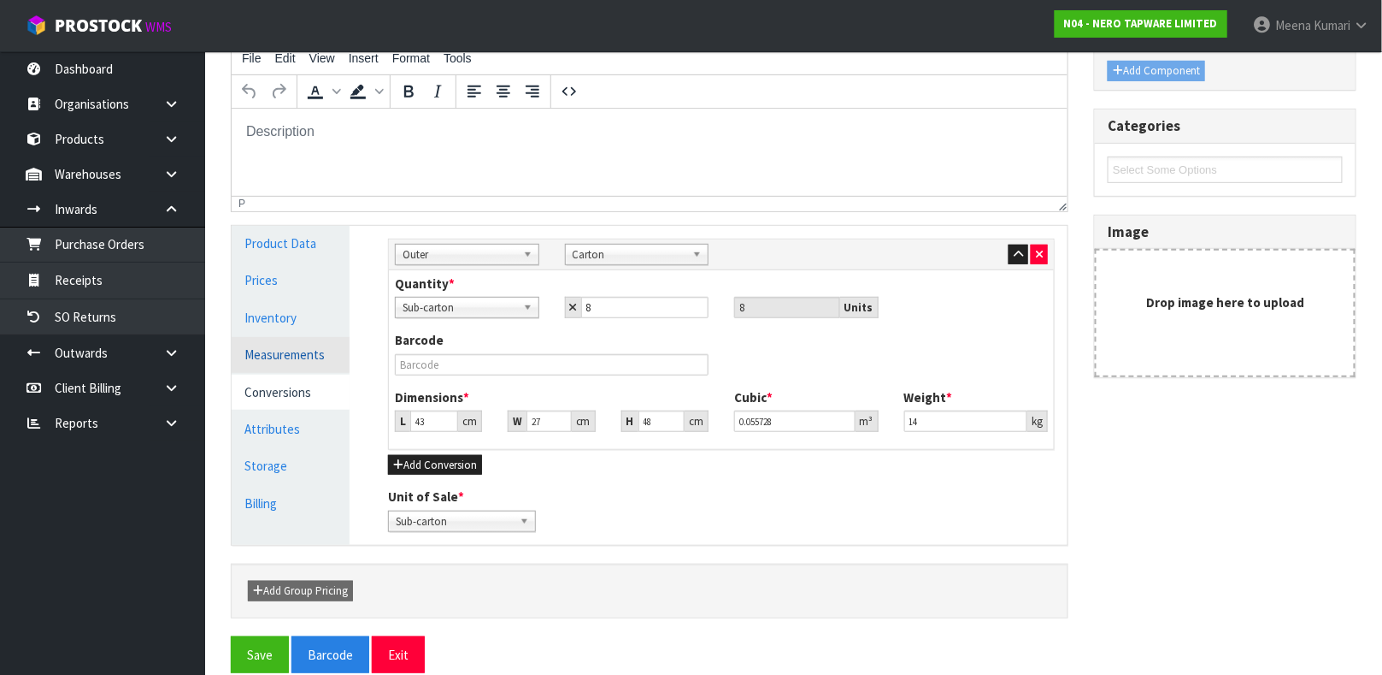
click at [281, 353] on link "Measurements" at bounding box center [291, 354] width 118 height 35
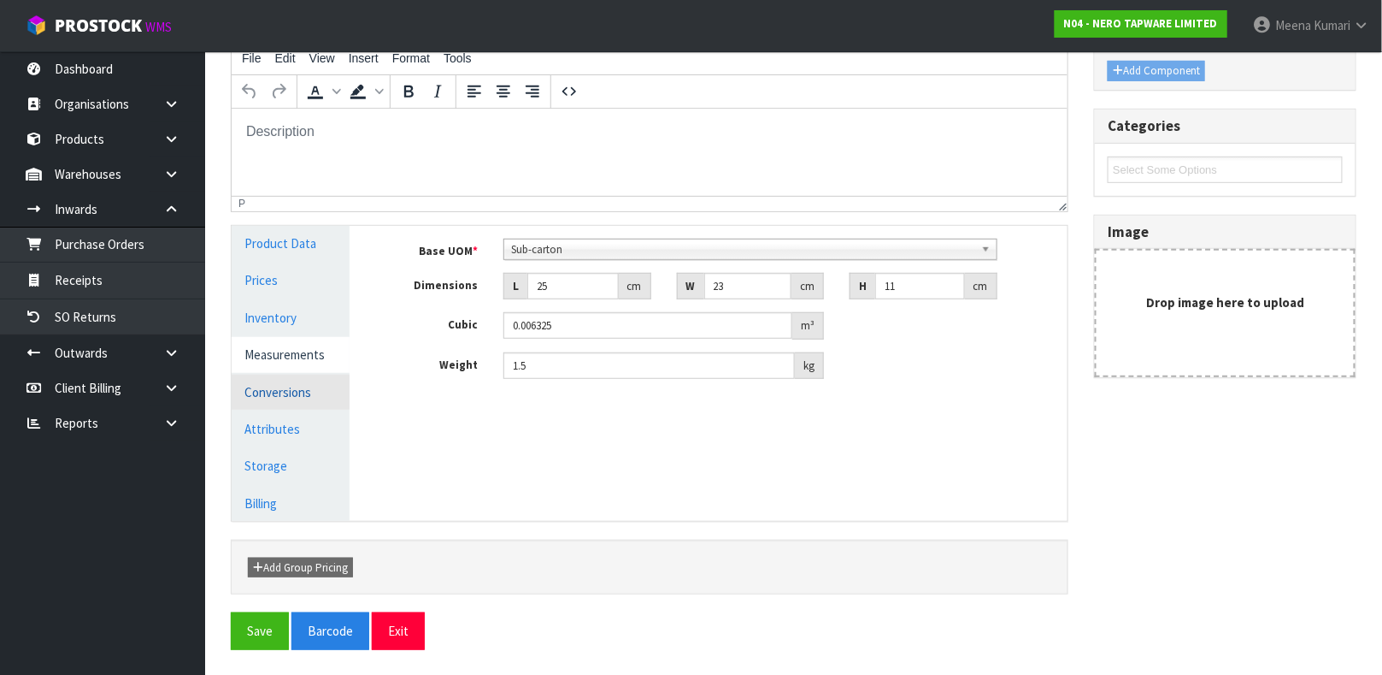
click at [304, 392] on link "Conversions" at bounding box center [291, 391] width 118 height 35
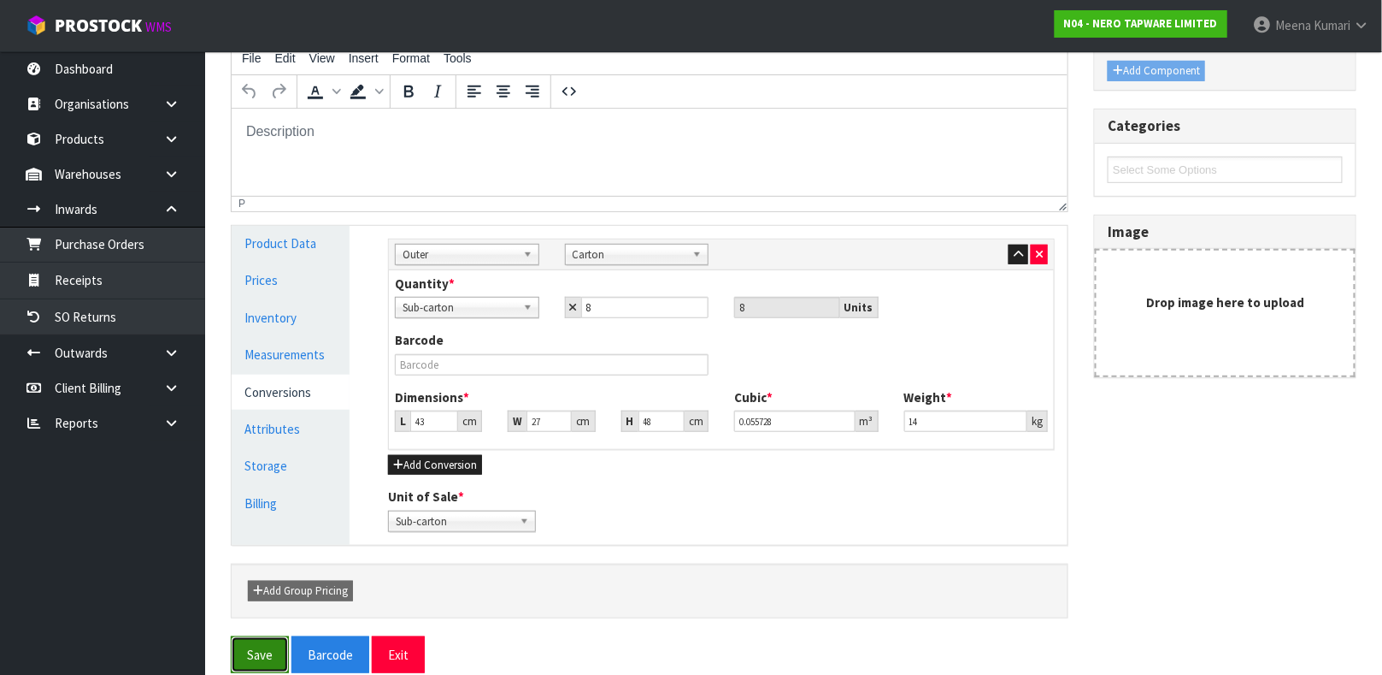
click at [276, 643] on button "Save" at bounding box center [260, 654] width 58 height 37
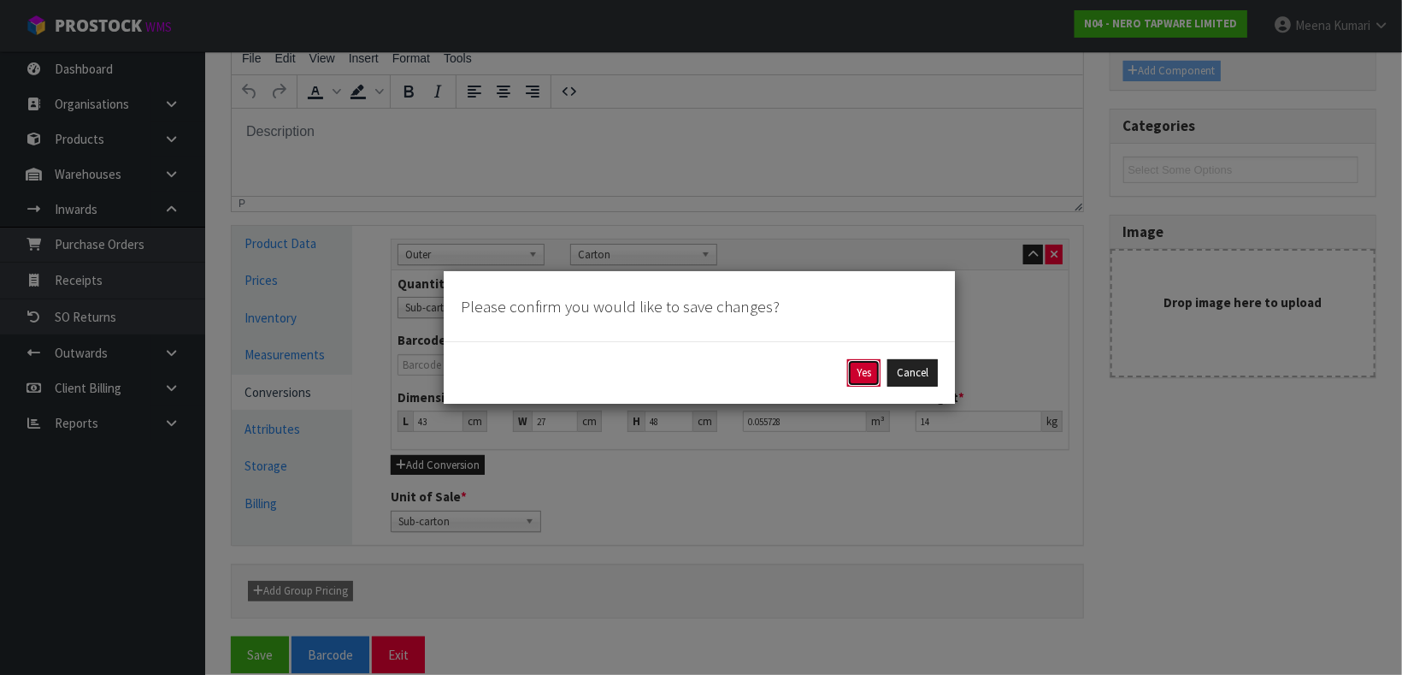
click at [852, 372] on button "Yes" at bounding box center [863, 372] width 33 height 27
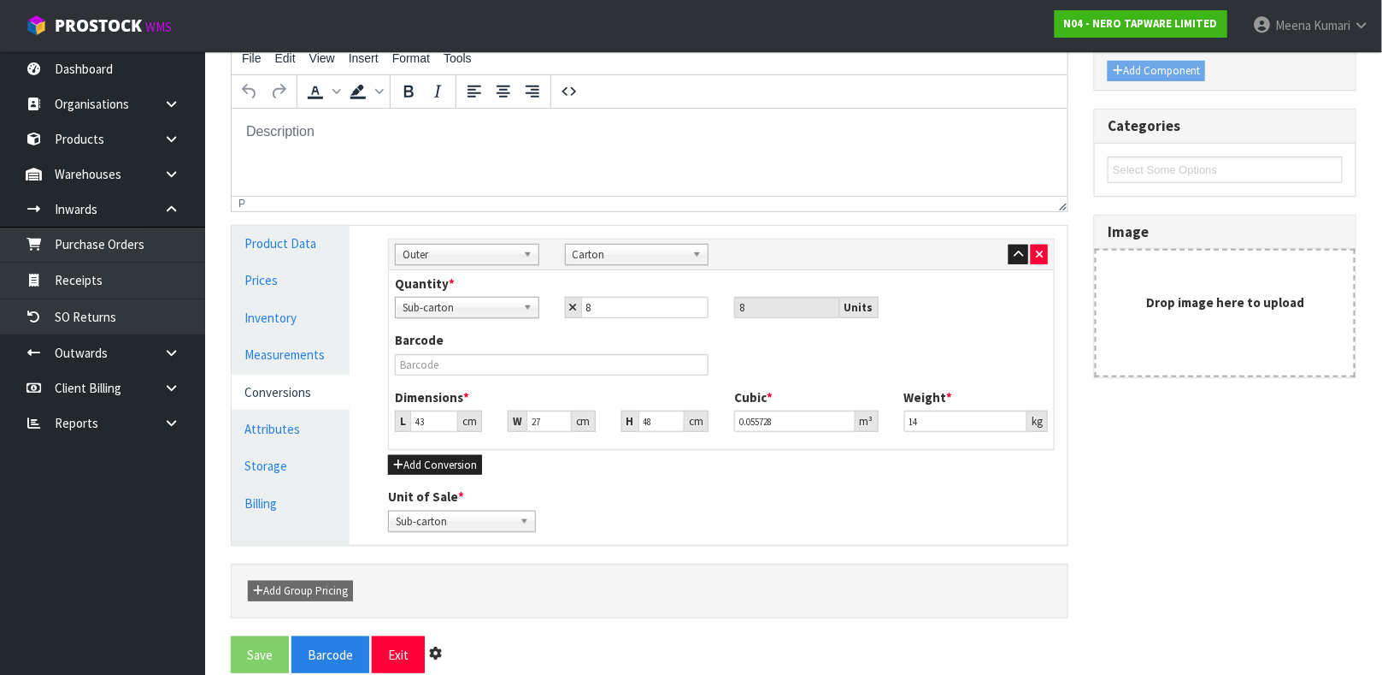
scroll to position [0, 0]
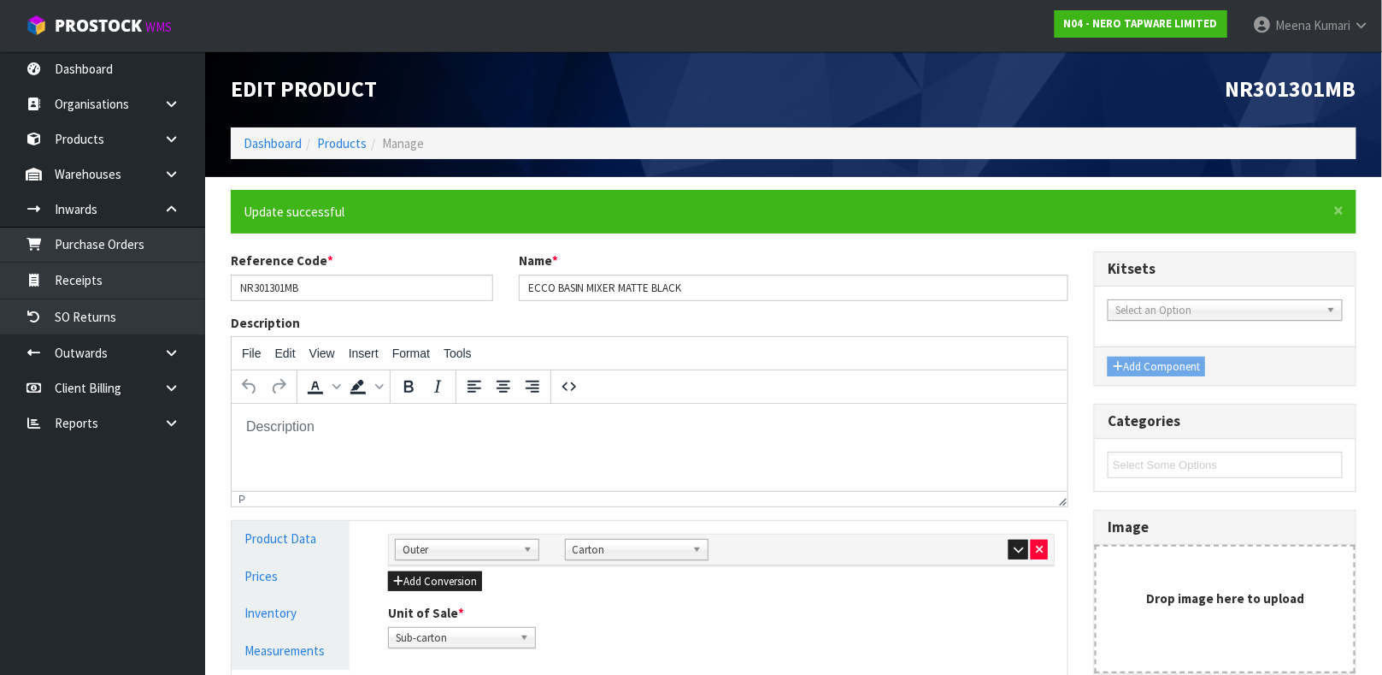
click at [345, 134] on li "Products" at bounding box center [334, 143] width 65 height 18
click at [342, 136] on link "Products" at bounding box center [342, 143] width 50 height 16
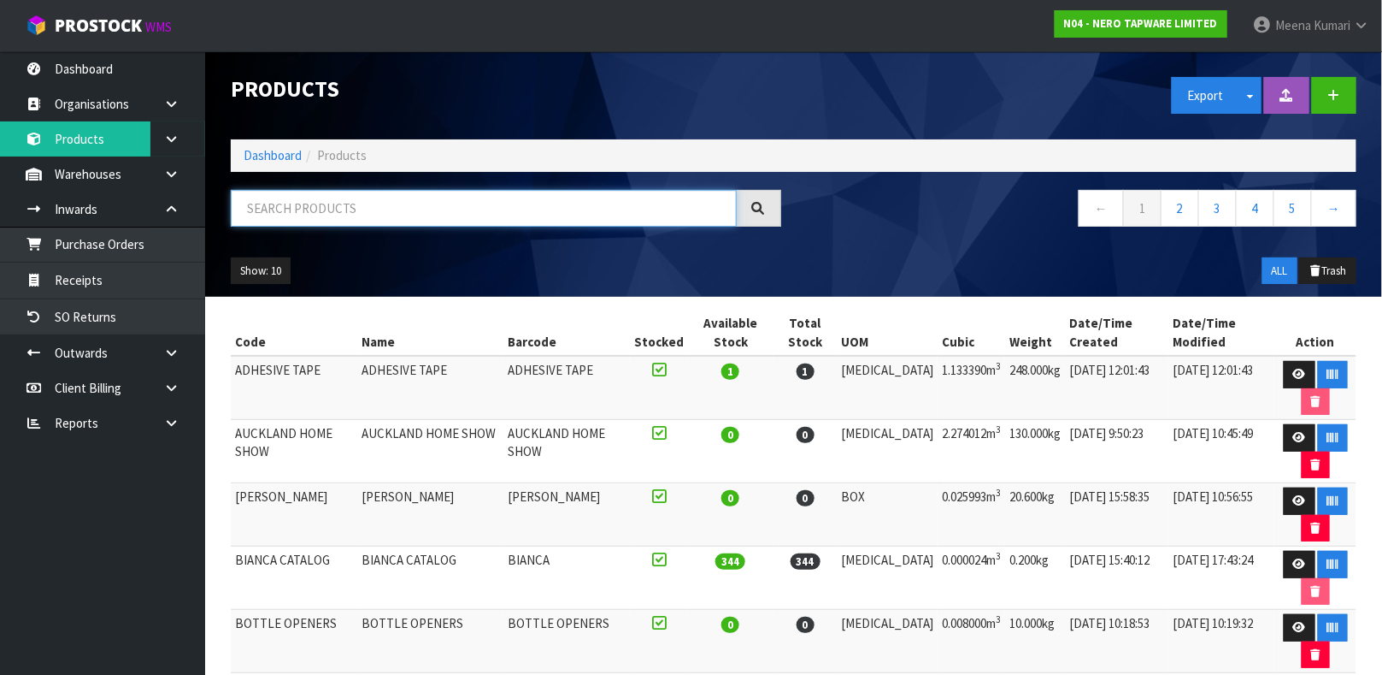
click at [394, 202] on input "text" at bounding box center [484, 208] width 506 height 37
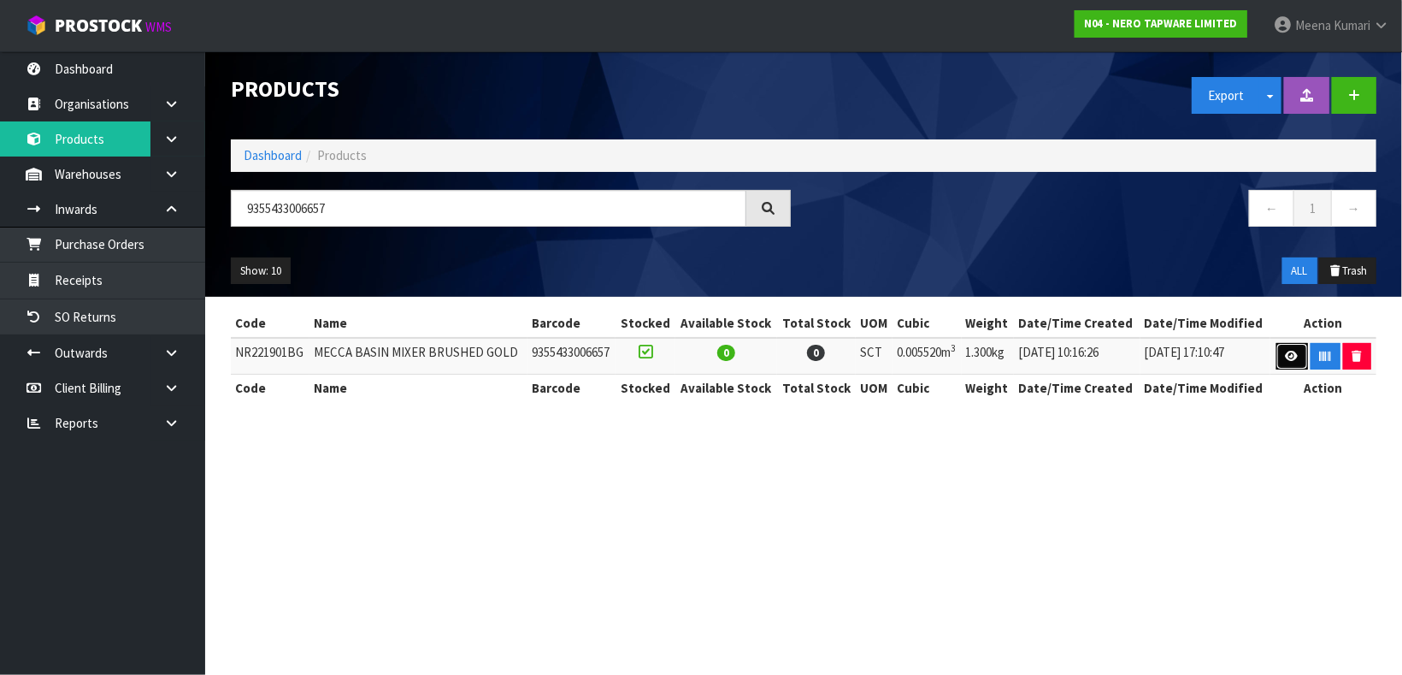
click at [1282, 359] on link at bounding box center [1292, 356] width 32 height 27
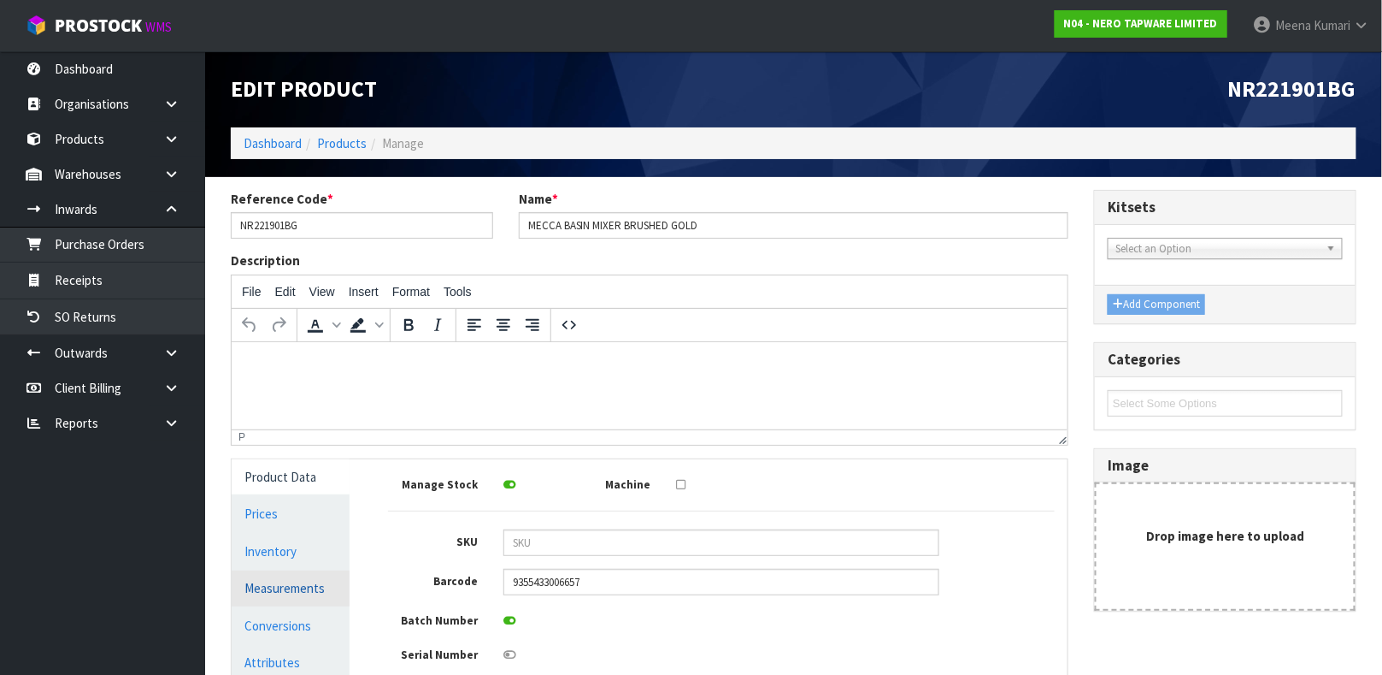
click at [261, 592] on link "Measurements" at bounding box center [291, 587] width 118 height 35
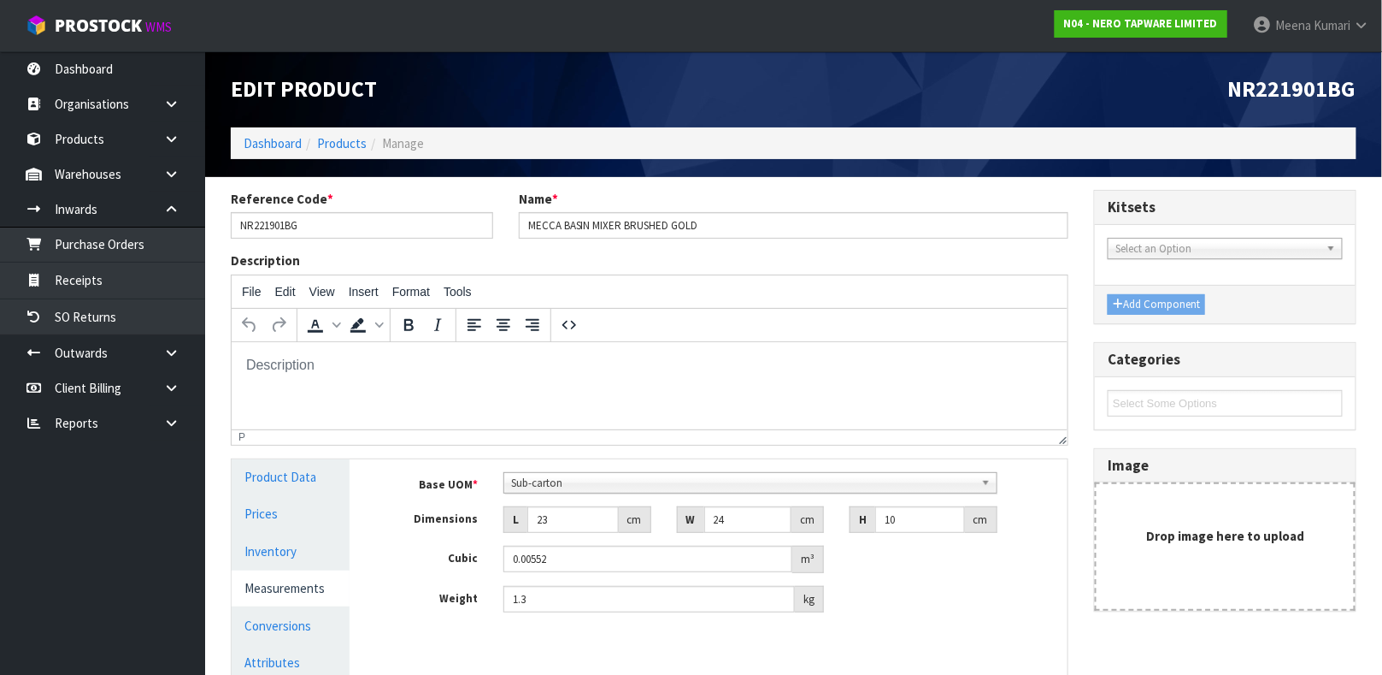
scroll to position [233, 0]
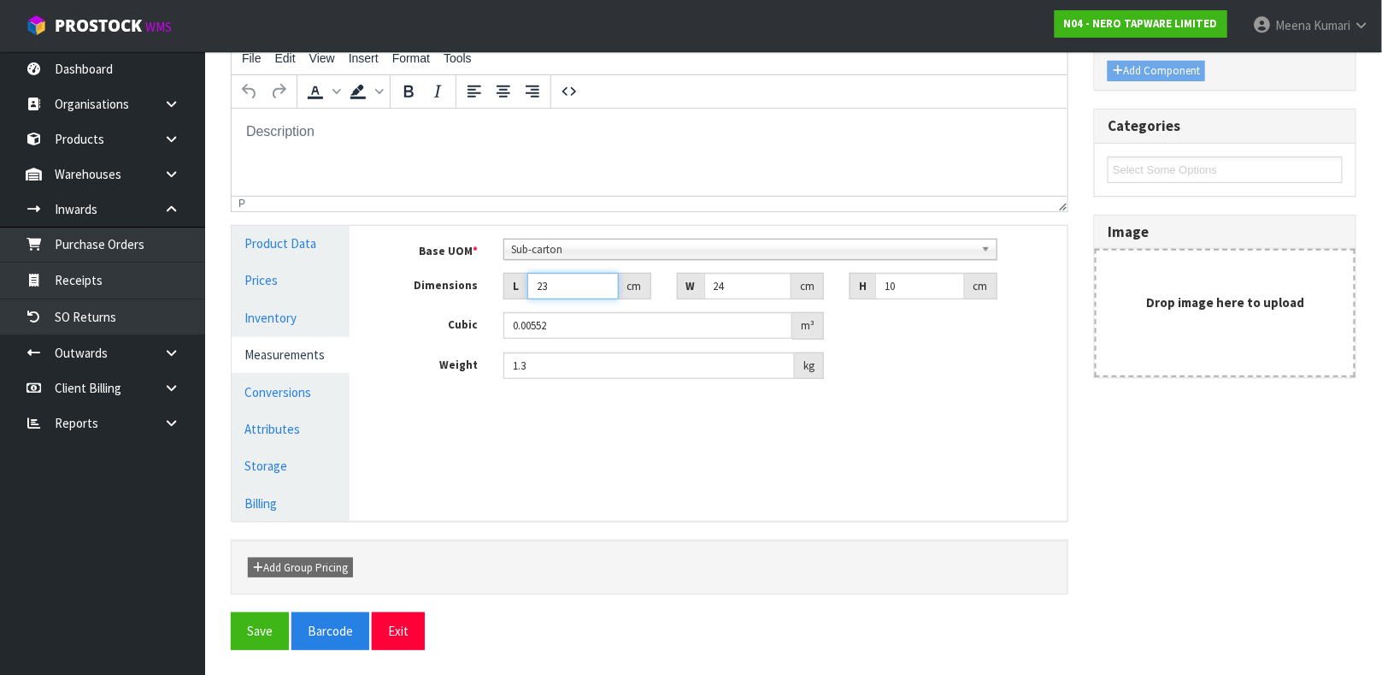
click at [578, 283] on input "23" at bounding box center [572, 286] width 91 height 27
click at [311, 397] on link "Conversions" at bounding box center [291, 391] width 118 height 35
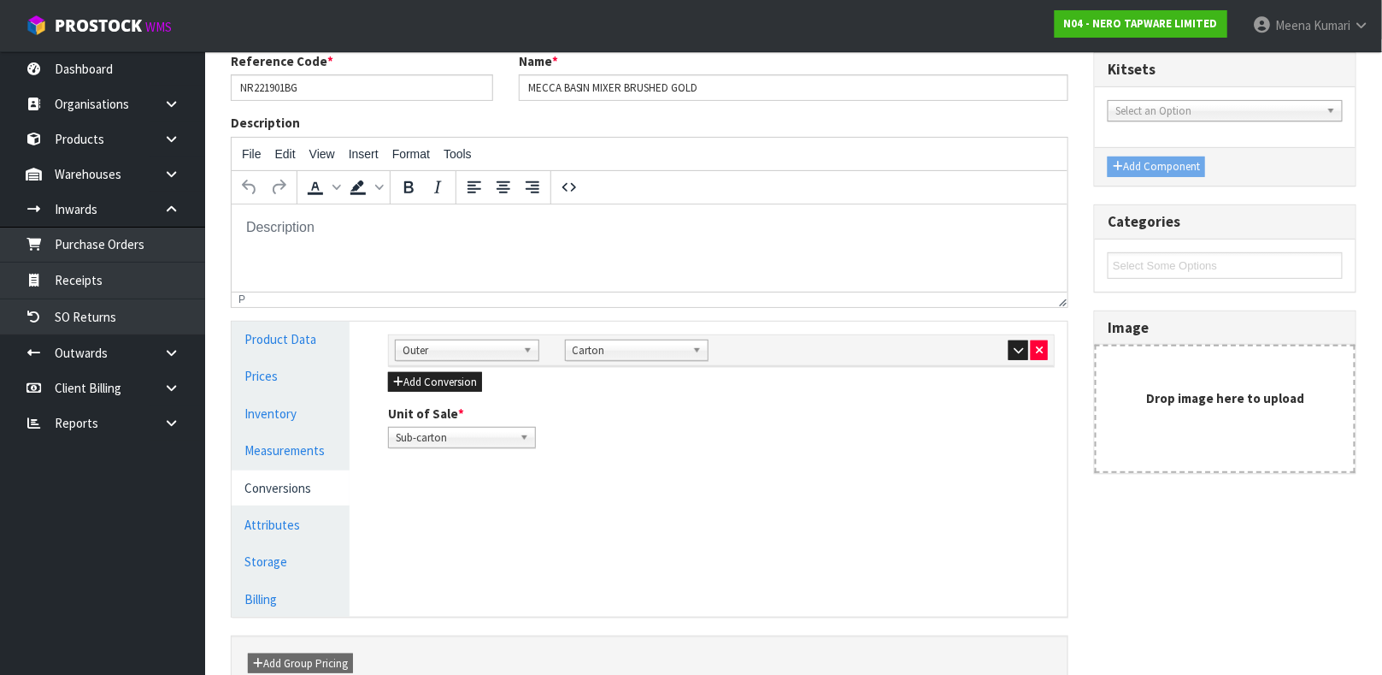
scroll to position [105, 0]
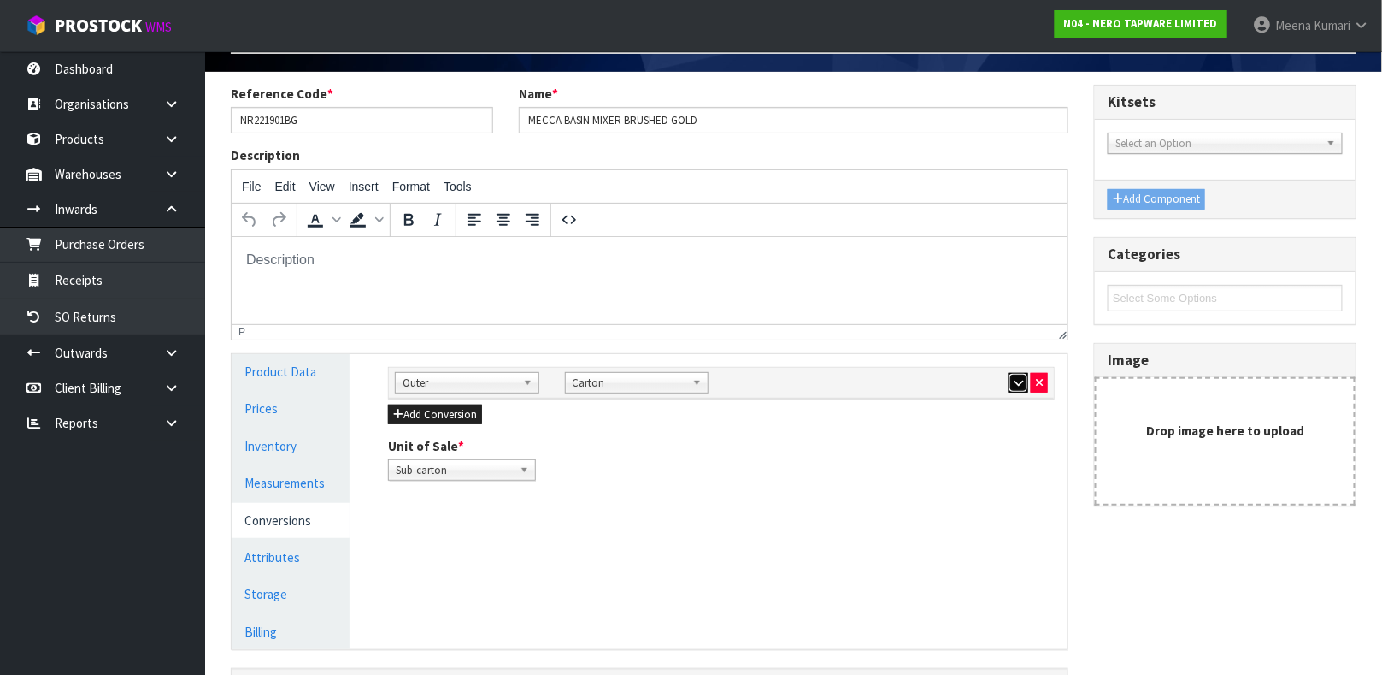
click at [1010, 386] on button "button" at bounding box center [1019, 383] width 20 height 21
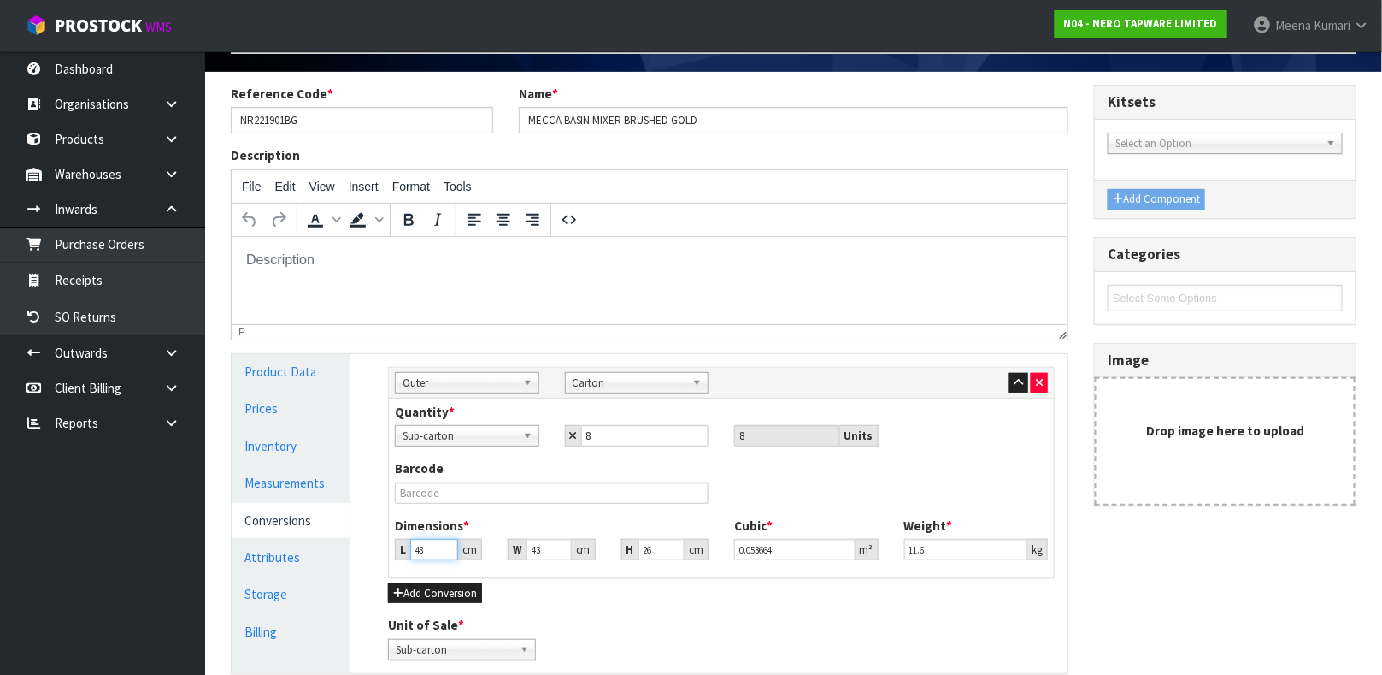
click at [418, 548] on input "48" at bounding box center [434, 549] width 48 height 21
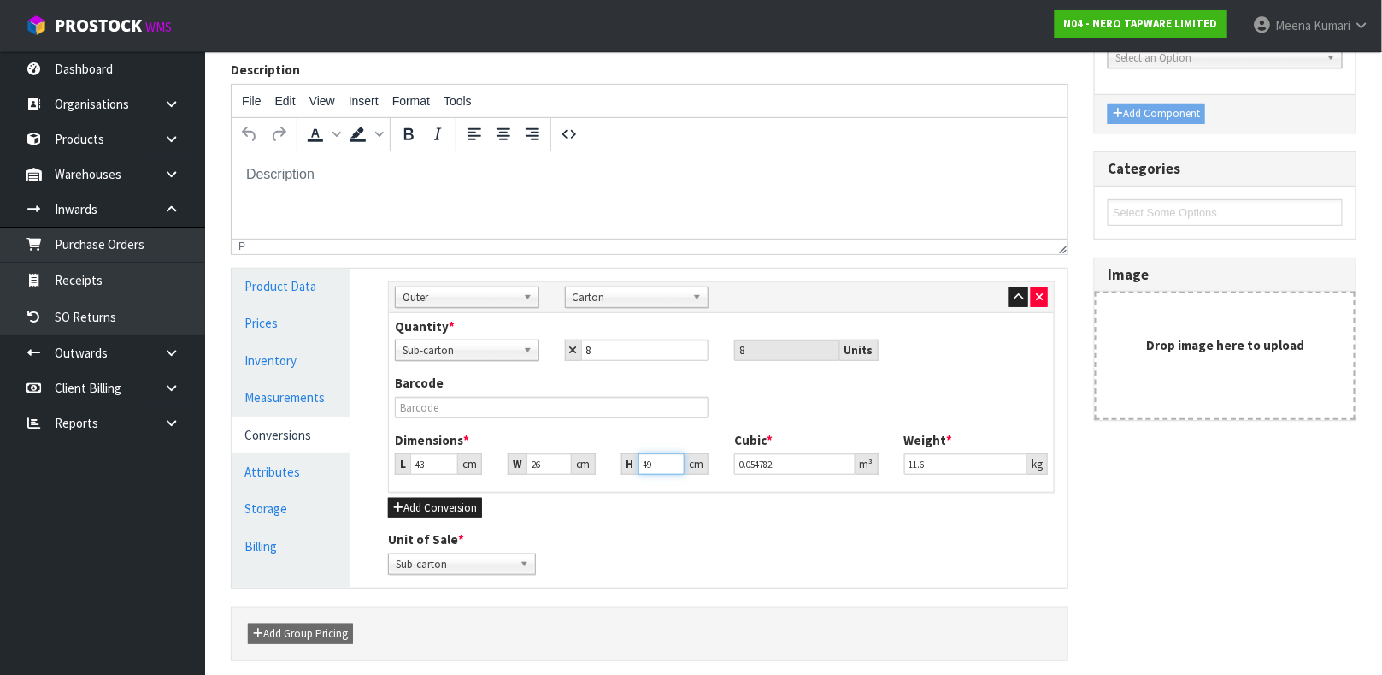
scroll to position [233, 0]
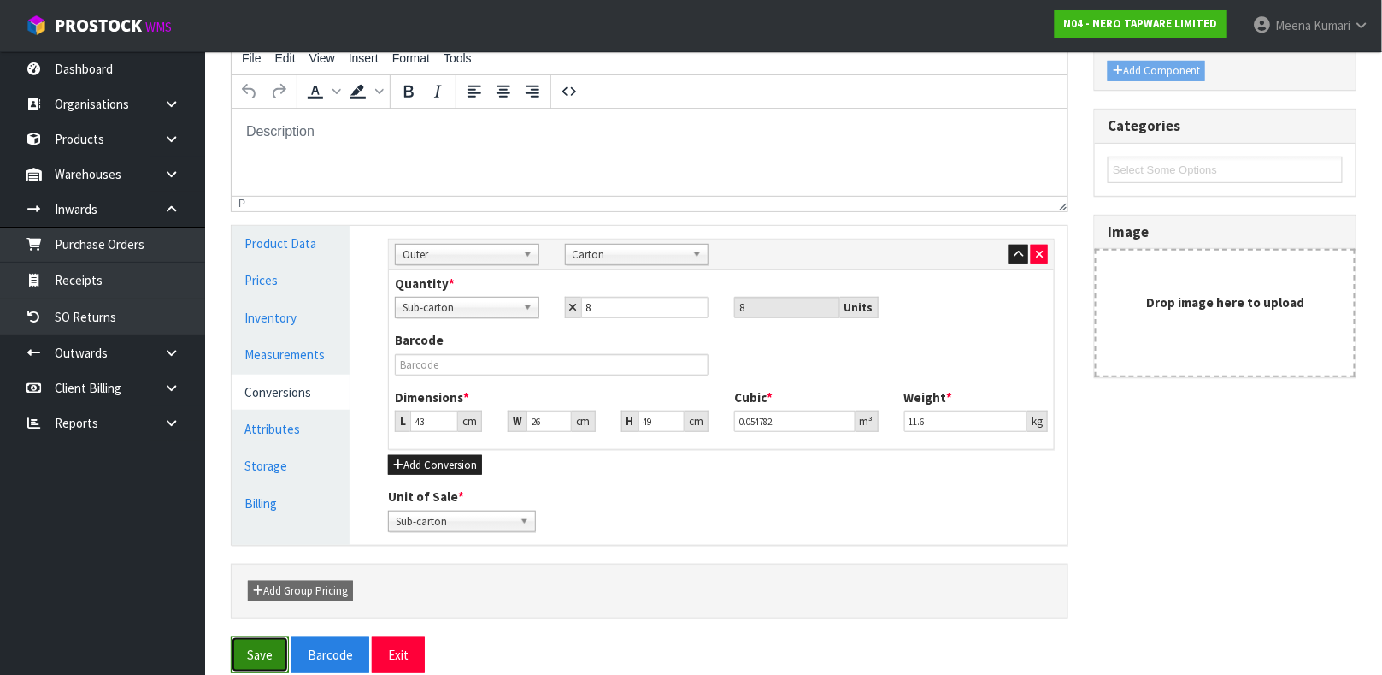
click at [256, 663] on button "Save" at bounding box center [260, 654] width 58 height 37
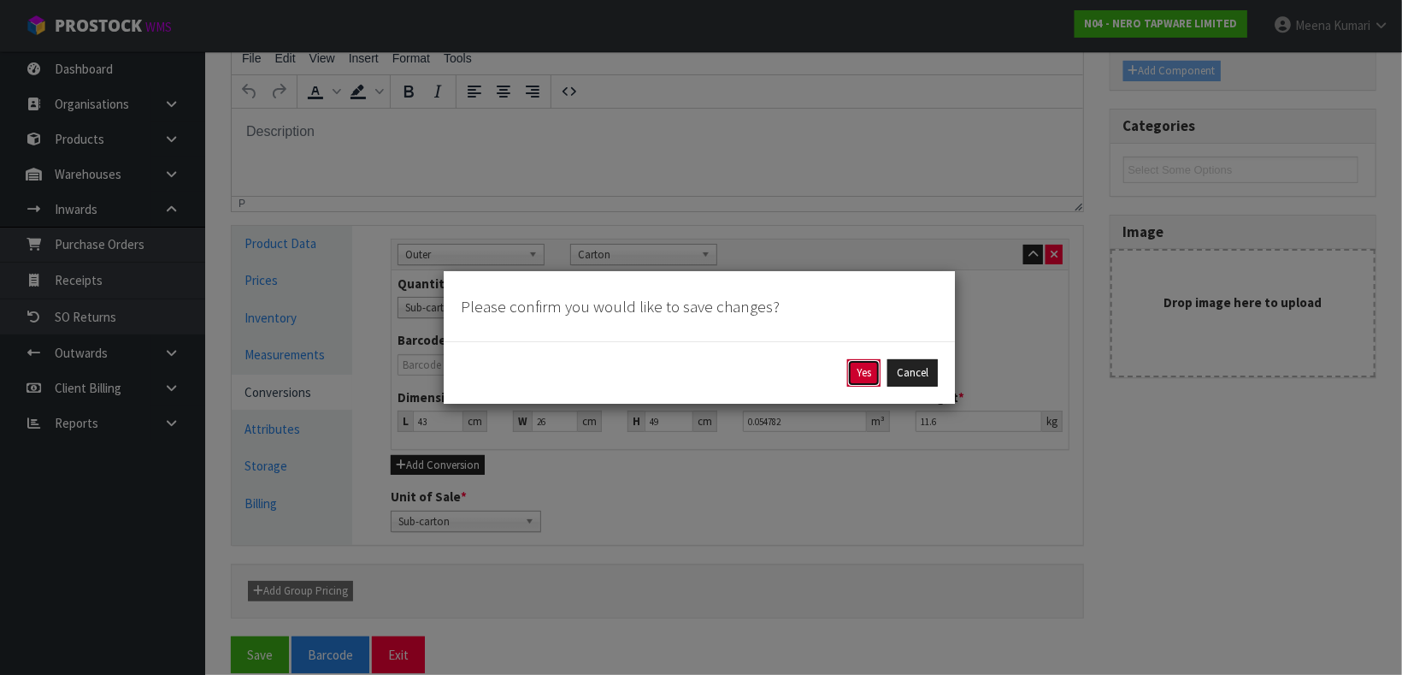
click at [856, 371] on button "Yes" at bounding box center [863, 372] width 33 height 27
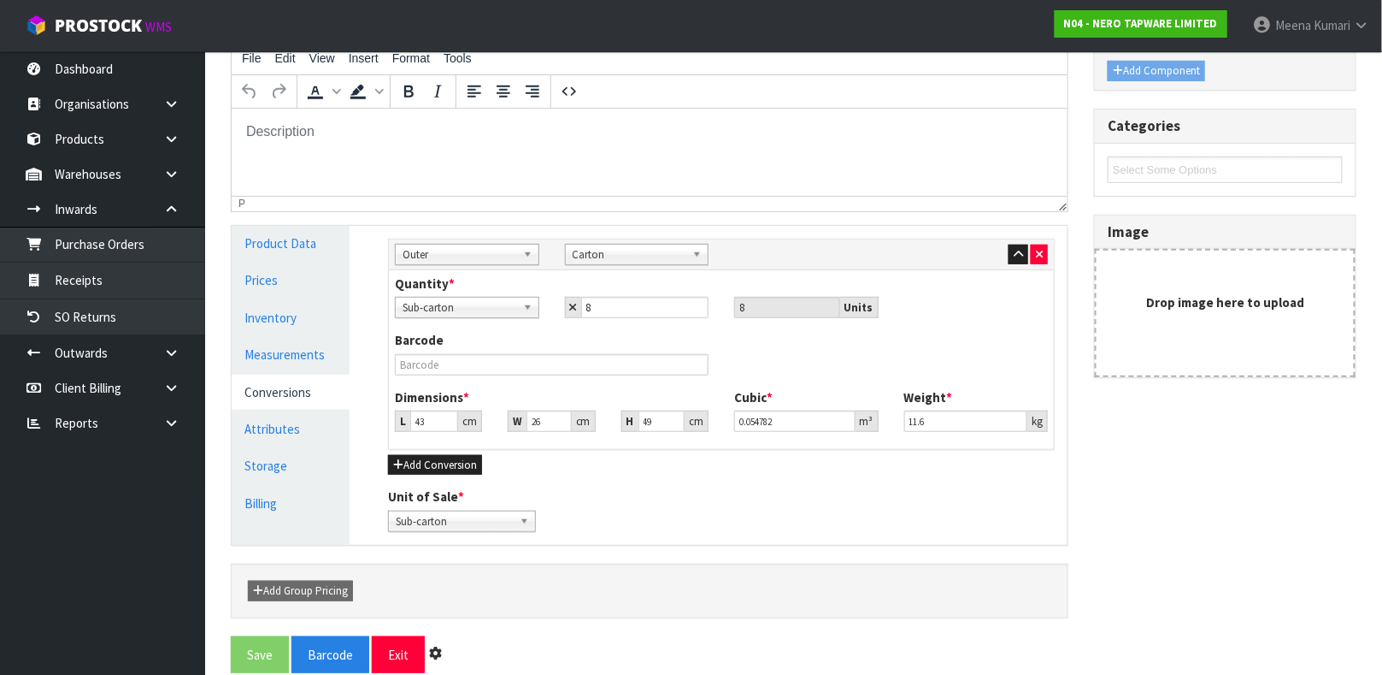
scroll to position [0, 0]
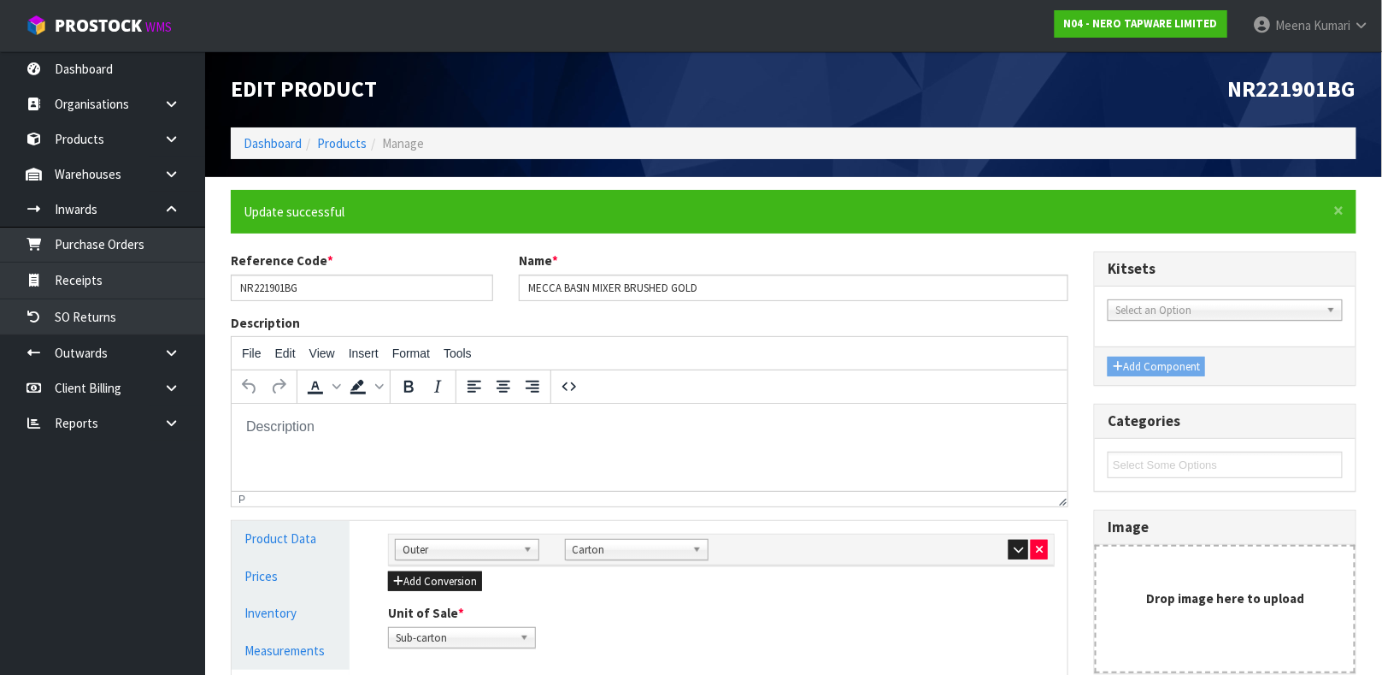
click at [345, 130] on ol "Dashboard Products Manage" at bounding box center [794, 143] width 1126 height 32
click at [333, 143] on link "Products" at bounding box center [342, 143] width 50 height 16
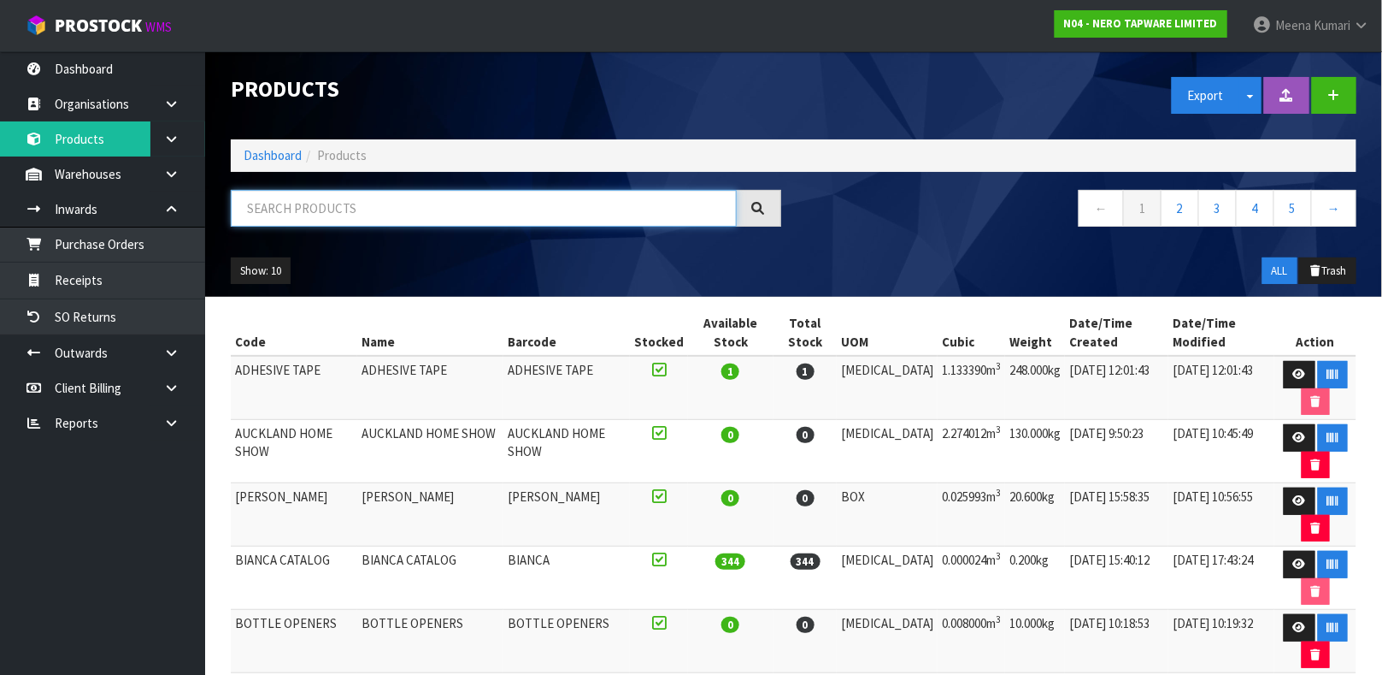
click at [356, 191] on input "text" at bounding box center [484, 208] width 506 height 37
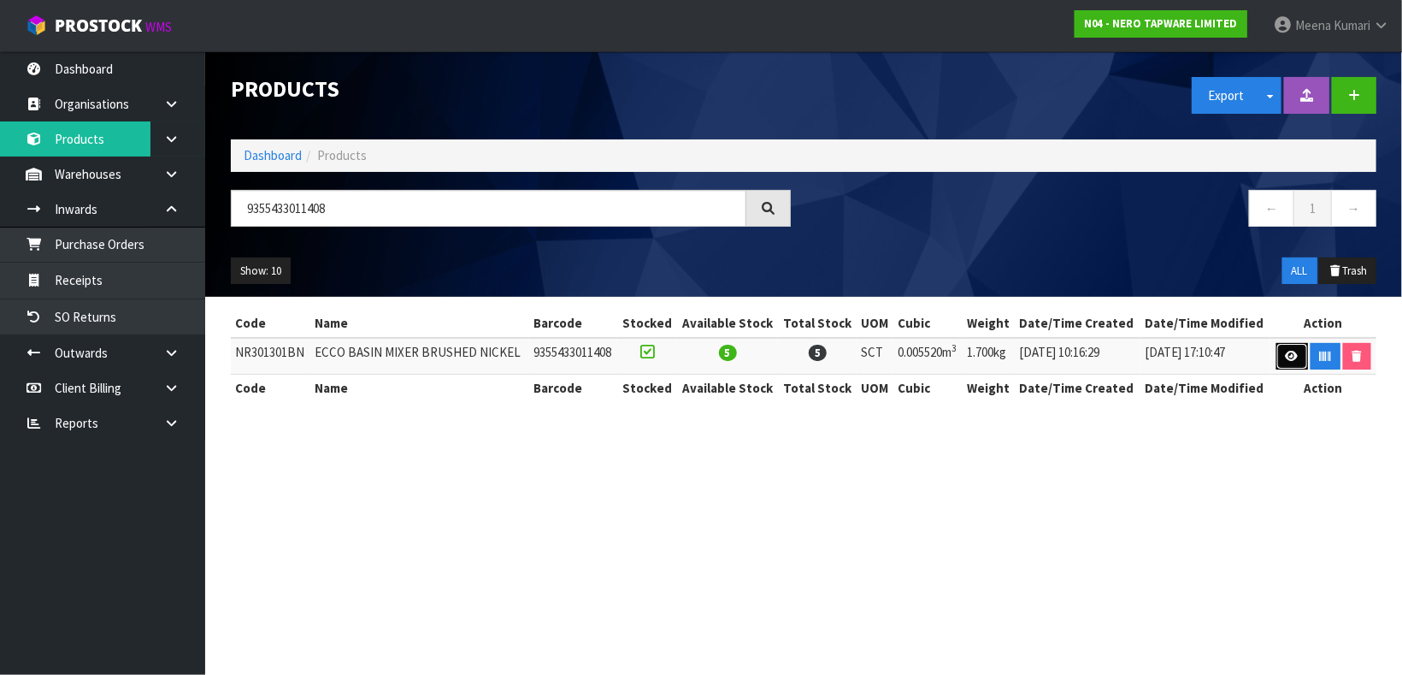
click at [1280, 353] on link at bounding box center [1292, 356] width 32 height 27
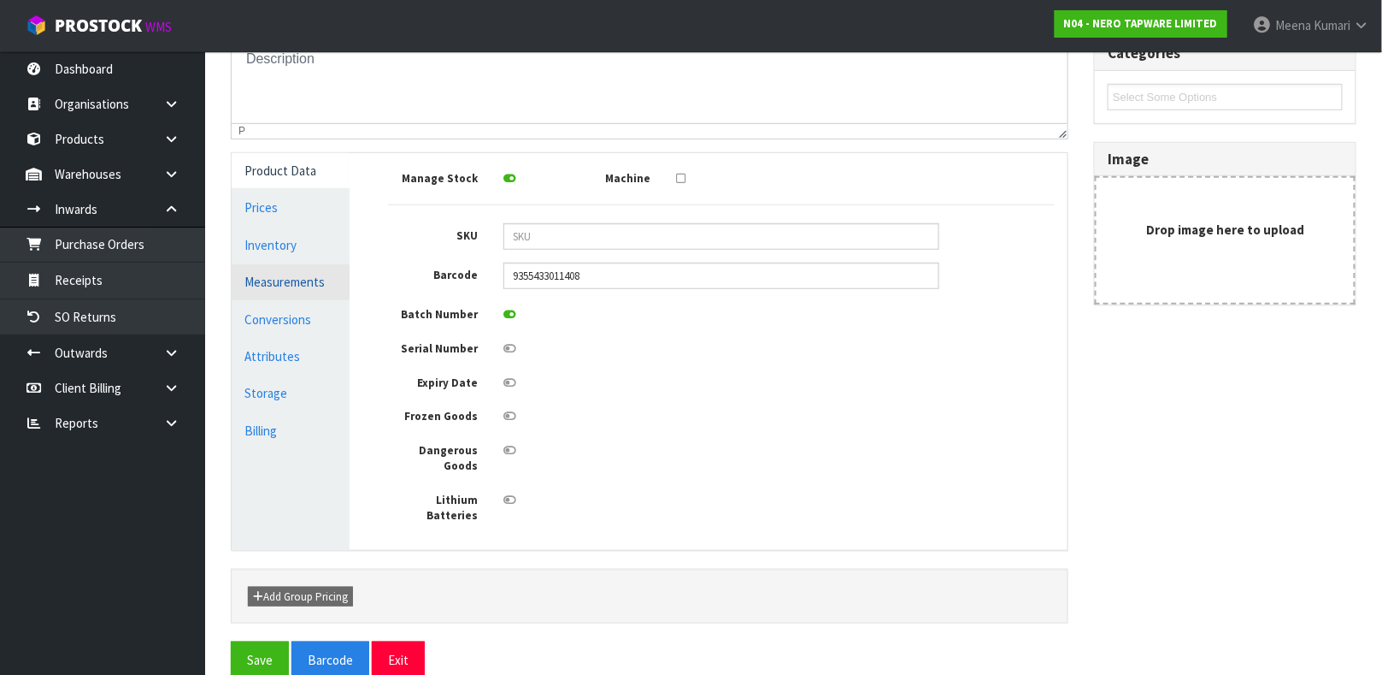
click at [275, 293] on link "Measurements" at bounding box center [291, 281] width 118 height 35
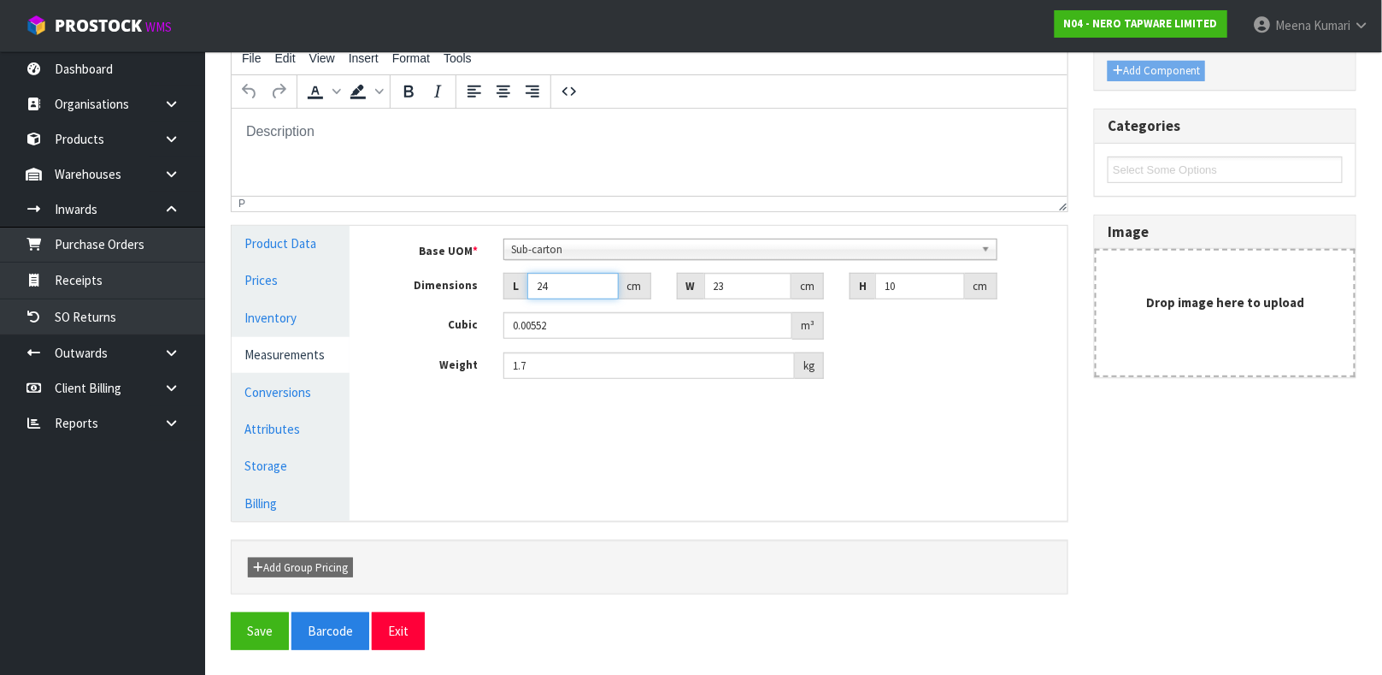
drag, startPoint x: 558, startPoint y: 285, endPoint x: 377, endPoint y: 285, distance: 181.2
click at [408, 285] on div "Dimensions L 24 cm W 23 cm H 10 cm" at bounding box center [721, 286] width 692 height 27
drag, startPoint x: 901, startPoint y: 273, endPoint x: 815, endPoint y: 271, distance: 86.4
click at [815, 271] on div "Base UOM * Bag Bar Basket Bin Bottle Box Bundle Cabinet Cage Carton Case Coil C…" at bounding box center [721, 309] width 667 height 141
click at [303, 405] on link "Conversions" at bounding box center [291, 391] width 118 height 35
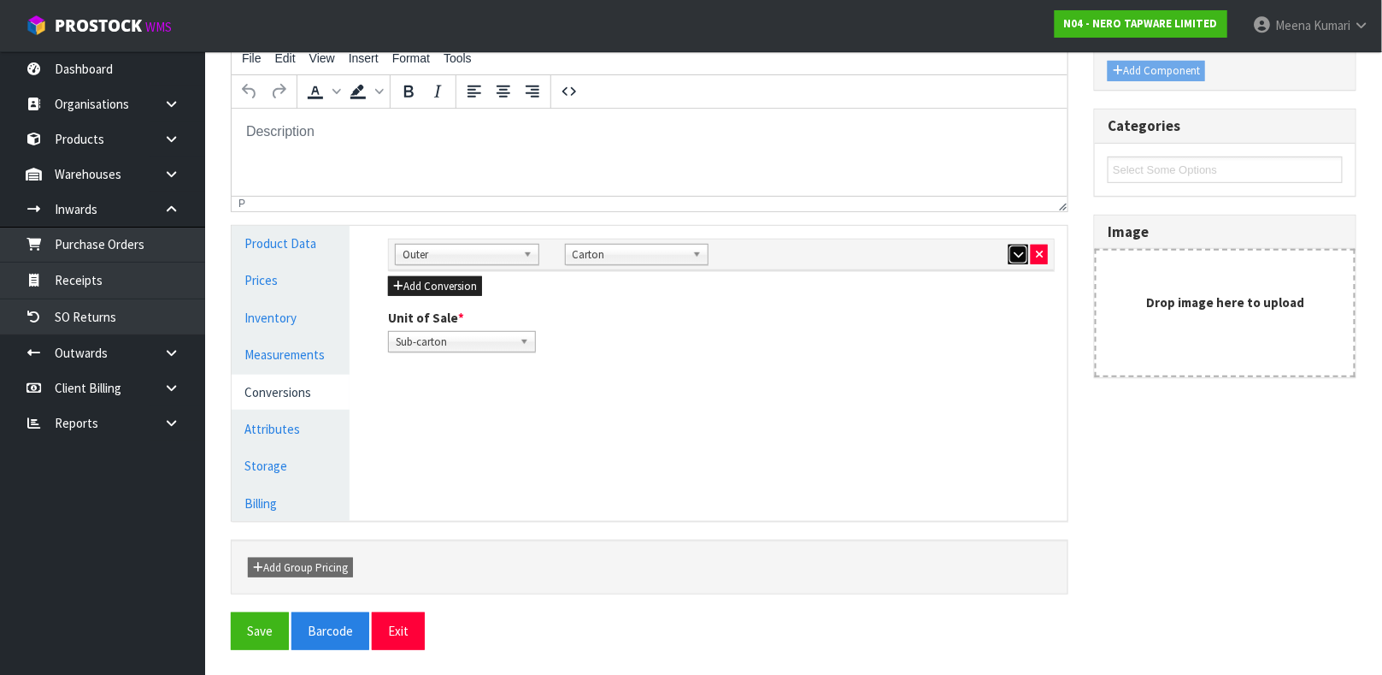
click at [1017, 252] on icon "button" at bounding box center [1018, 254] width 9 height 11
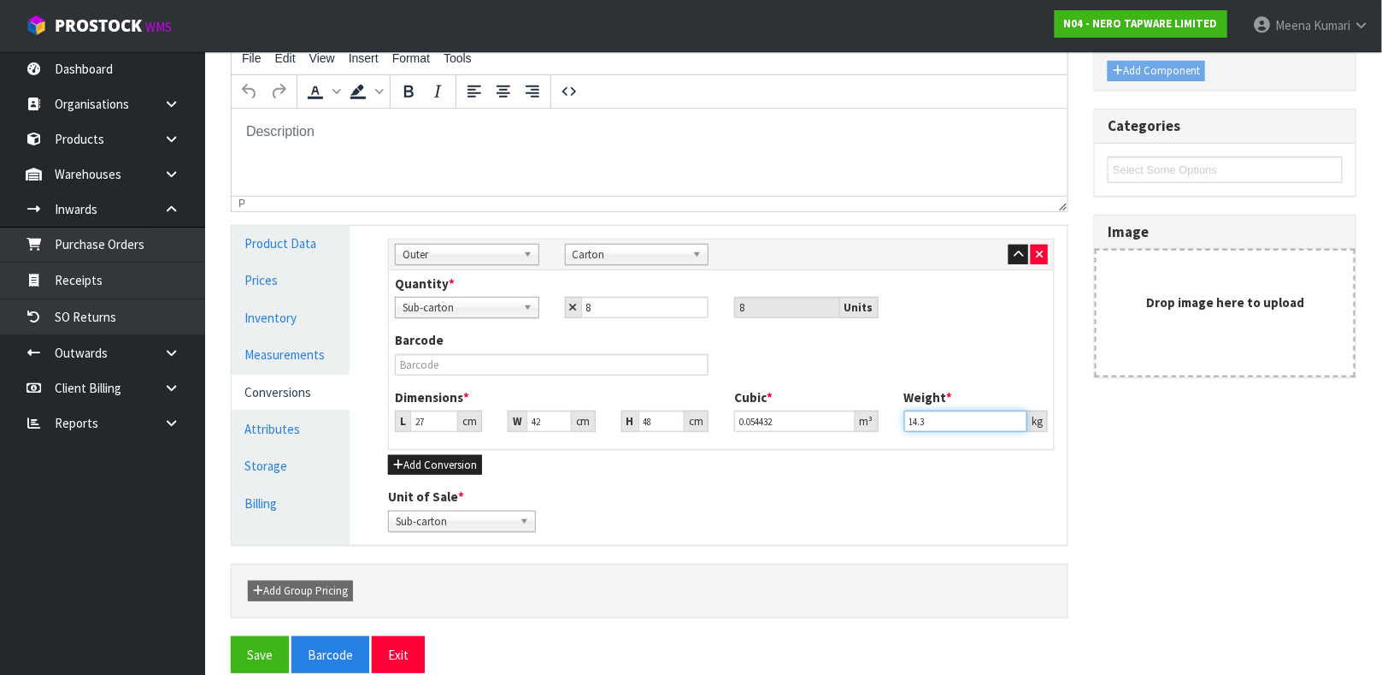
click at [940, 416] on input "14.3" at bounding box center [967, 420] width 124 height 21
drag, startPoint x: 430, startPoint y: 418, endPoint x: 292, endPoint y: 415, distance: 138.5
click at [292, 415] on div "Product Data Prices Inventory Measurements Conversions Attributes Storage Billi…" at bounding box center [650, 385] width 862 height 319
click at [273, 647] on button "Save" at bounding box center [260, 654] width 58 height 37
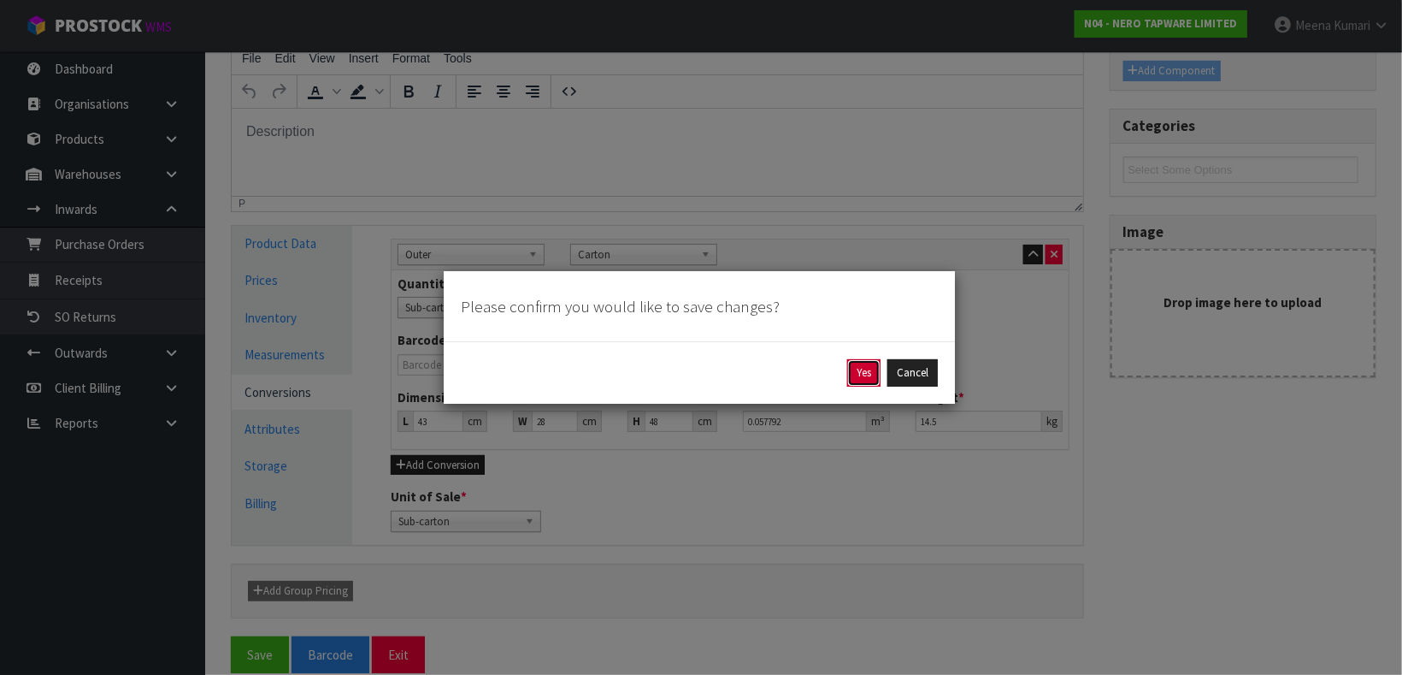
click at [863, 374] on button "Yes" at bounding box center [863, 372] width 33 height 27
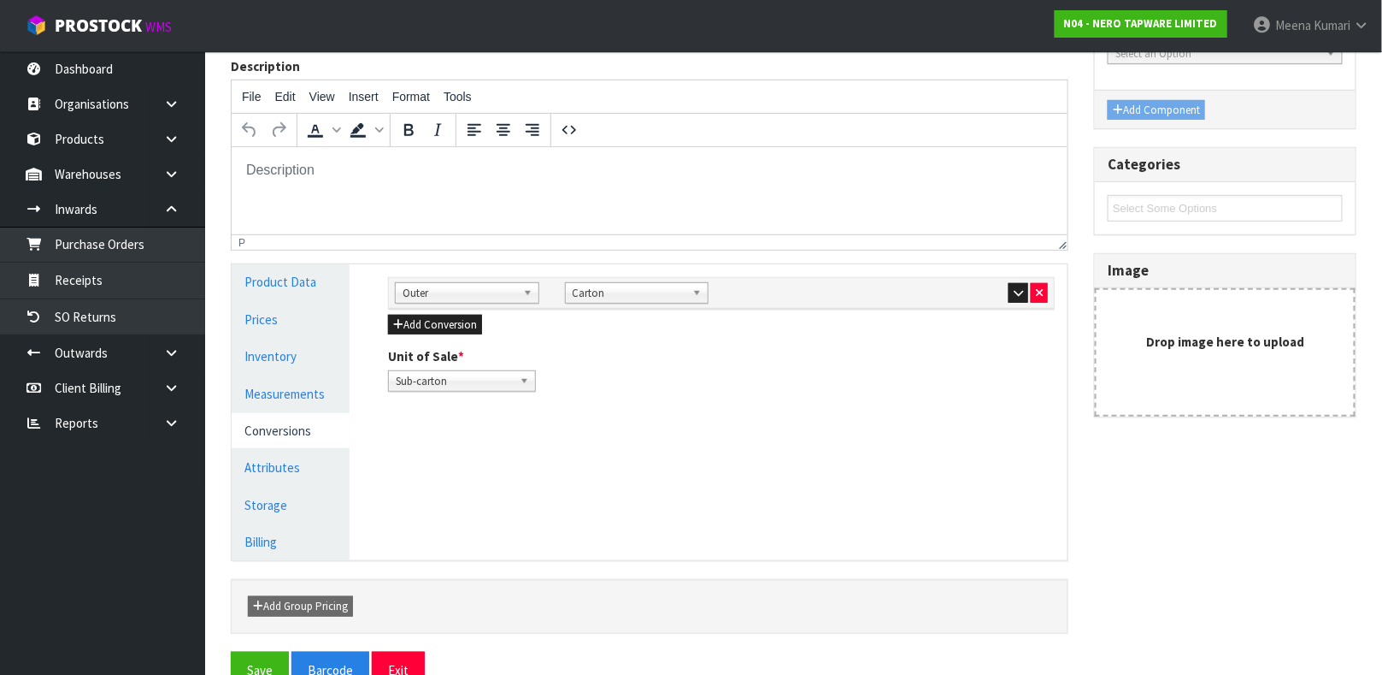
scroll to position [0, 0]
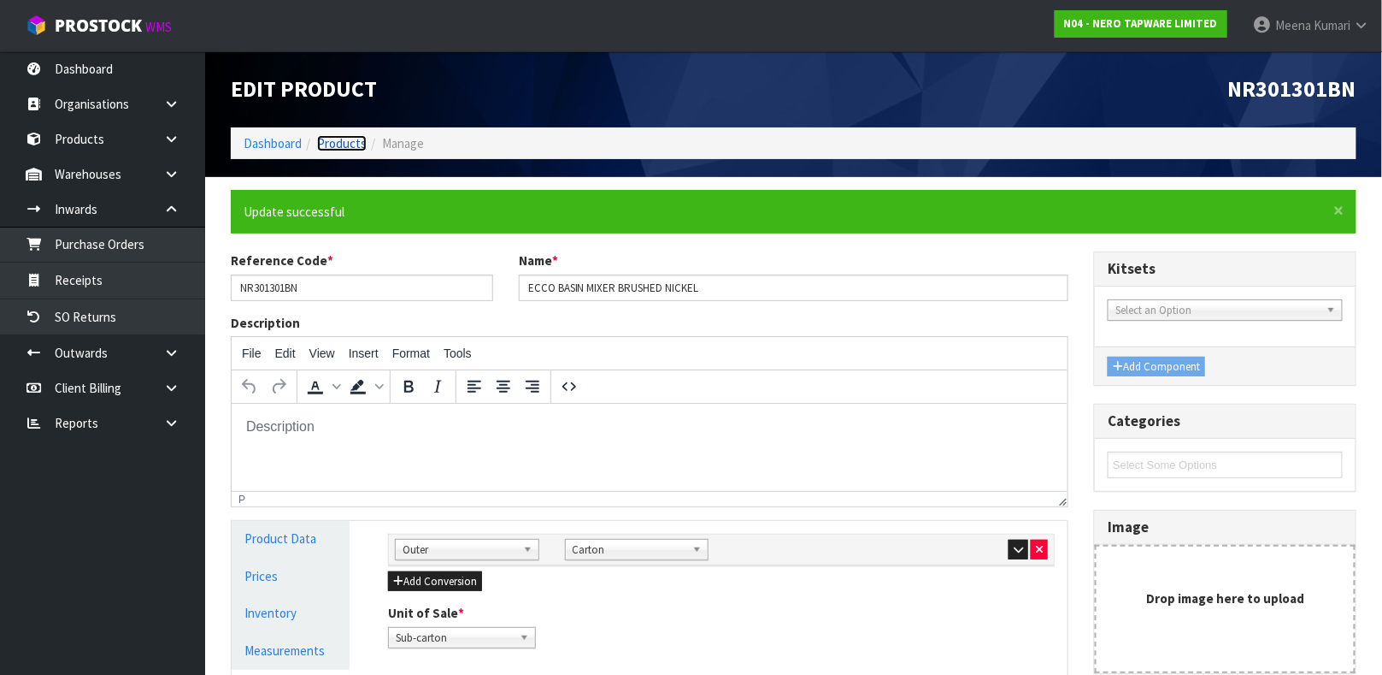
click at [340, 144] on link "Products" at bounding box center [342, 143] width 50 height 16
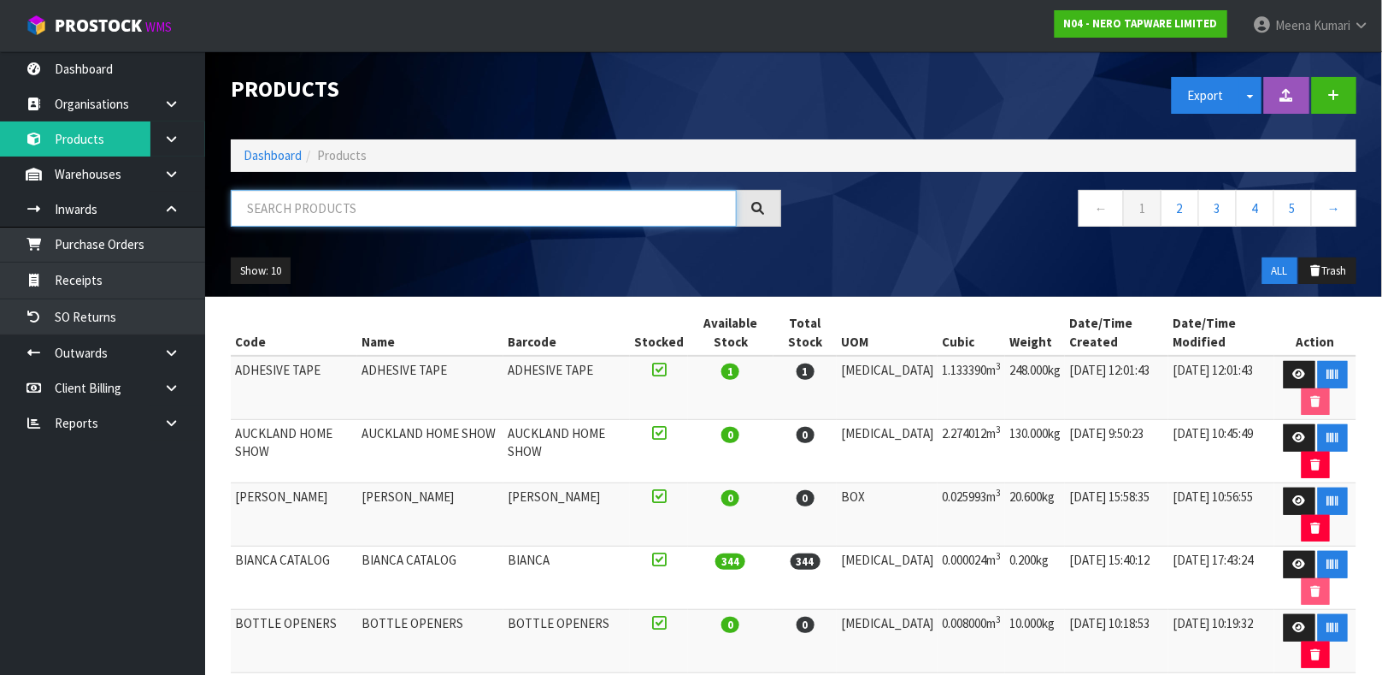
click at [524, 208] on input "text" at bounding box center [484, 208] width 506 height 37
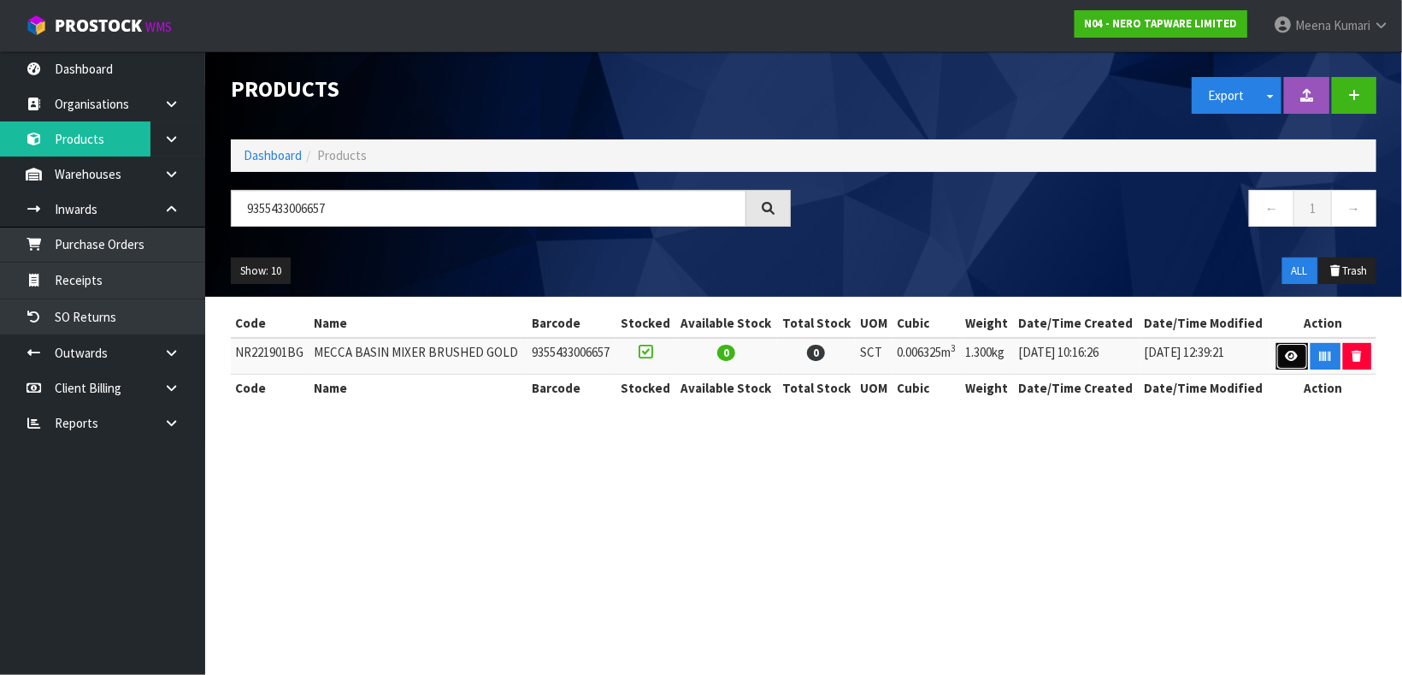
click at [1286, 354] on icon at bounding box center [1292, 356] width 13 height 11
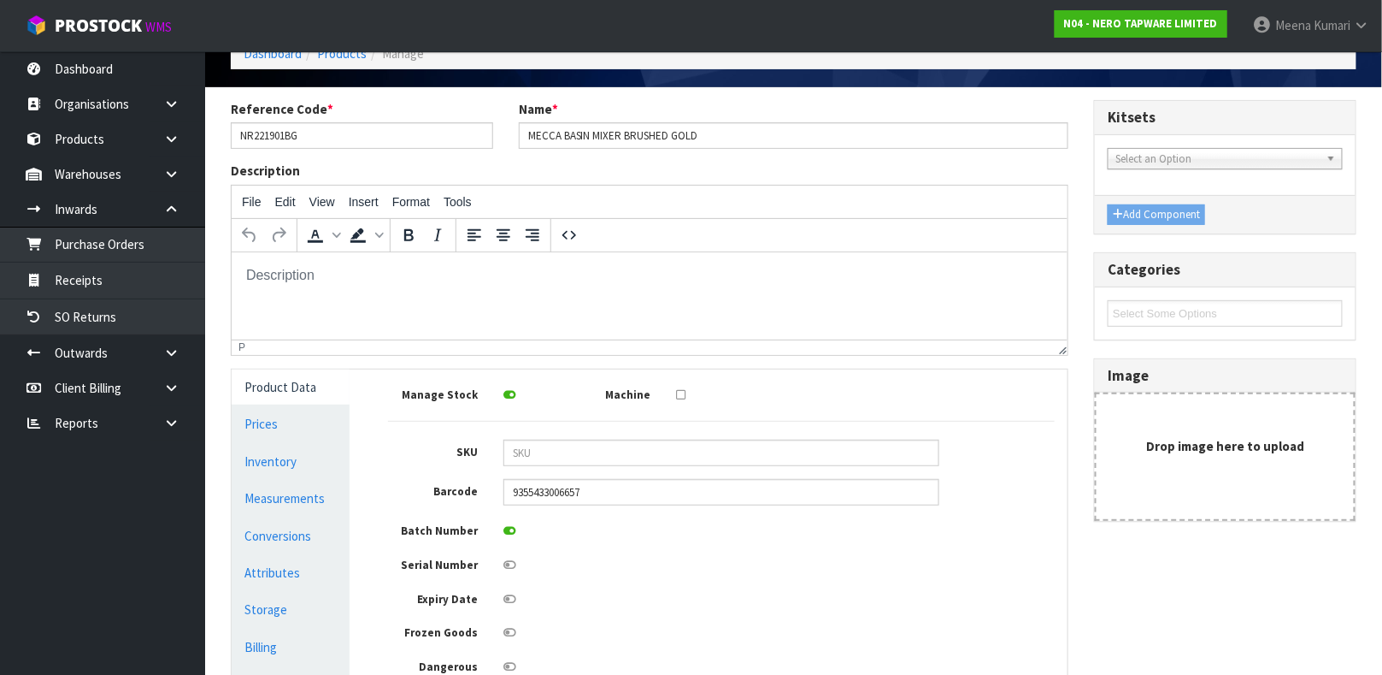
scroll to position [128, 0]
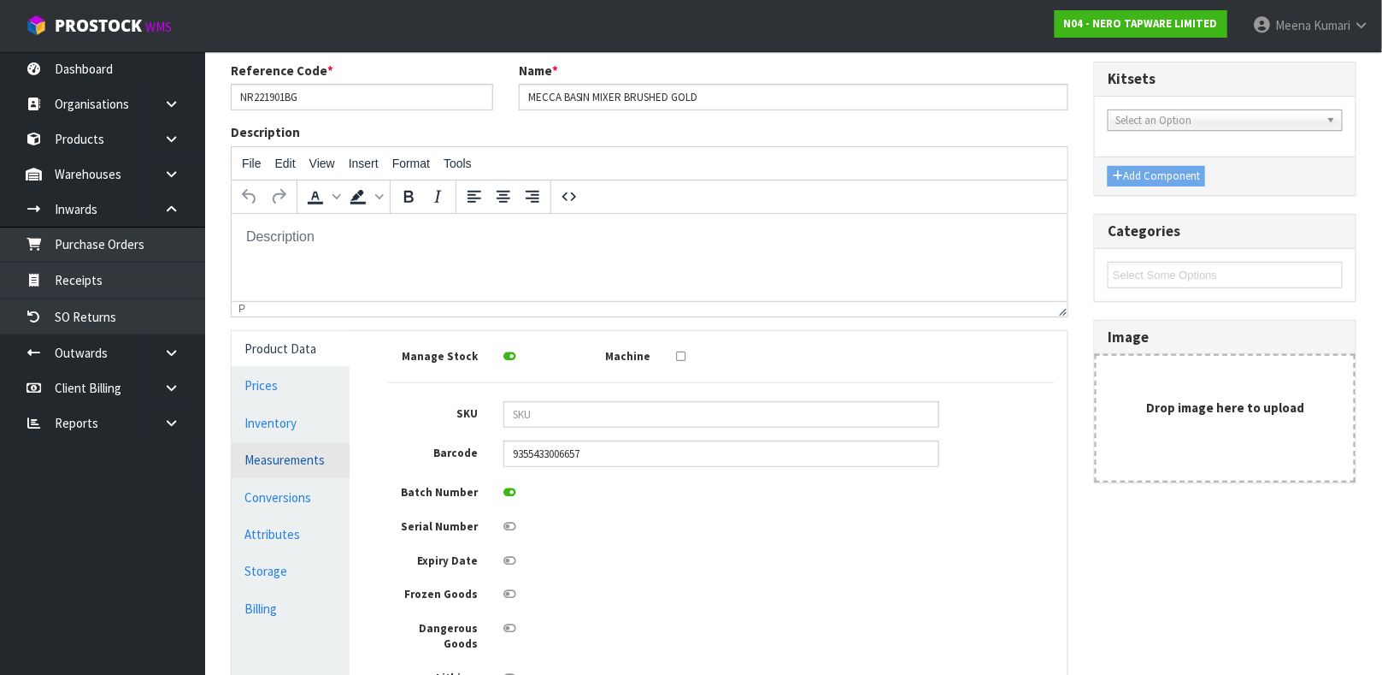
click at [312, 457] on link "Measurements" at bounding box center [291, 459] width 118 height 35
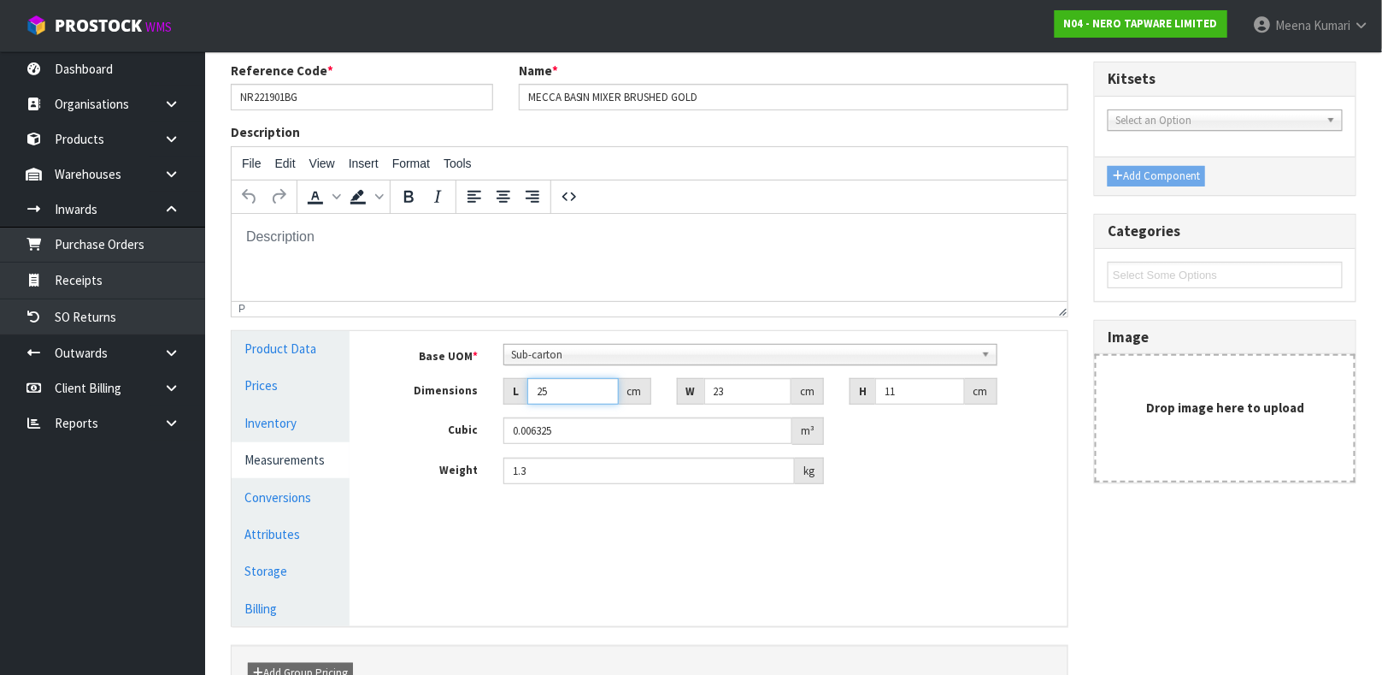
drag, startPoint x: 543, startPoint y: 392, endPoint x: 448, endPoint y: 392, distance: 94.9
click at [453, 392] on div "Dimensions L 25 cm W 23 cm H 11 cm" at bounding box center [721, 391] width 692 height 27
click at [561, 390] on input "255" at bounding box center [572, 391] width 91 height 27
click at [305, 498] on link "Conversions" at bounding box center [291, 497] width 118 height 35
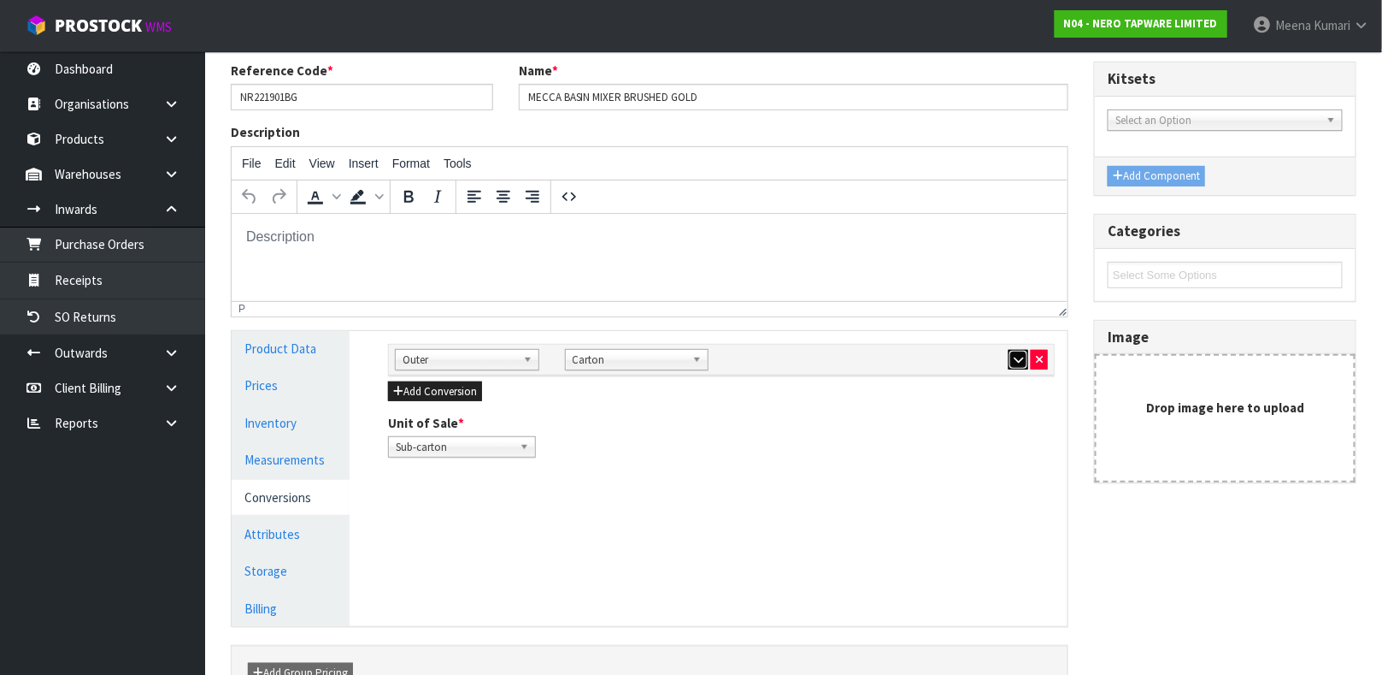
click at [1020, 359] on icon "button" at bounding box center [1018, 359] width 9 height 11
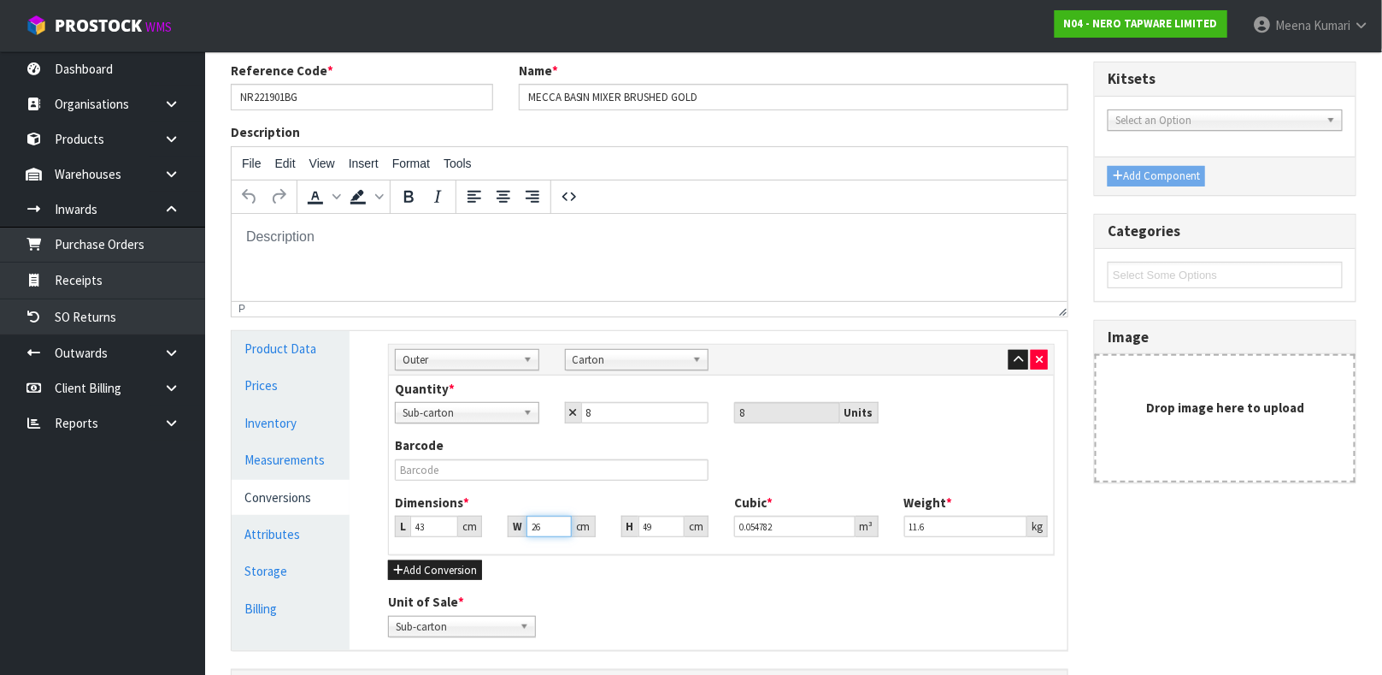
click at [548, 522] on input "26" at bounding box center [549, 526] width 44 height 21
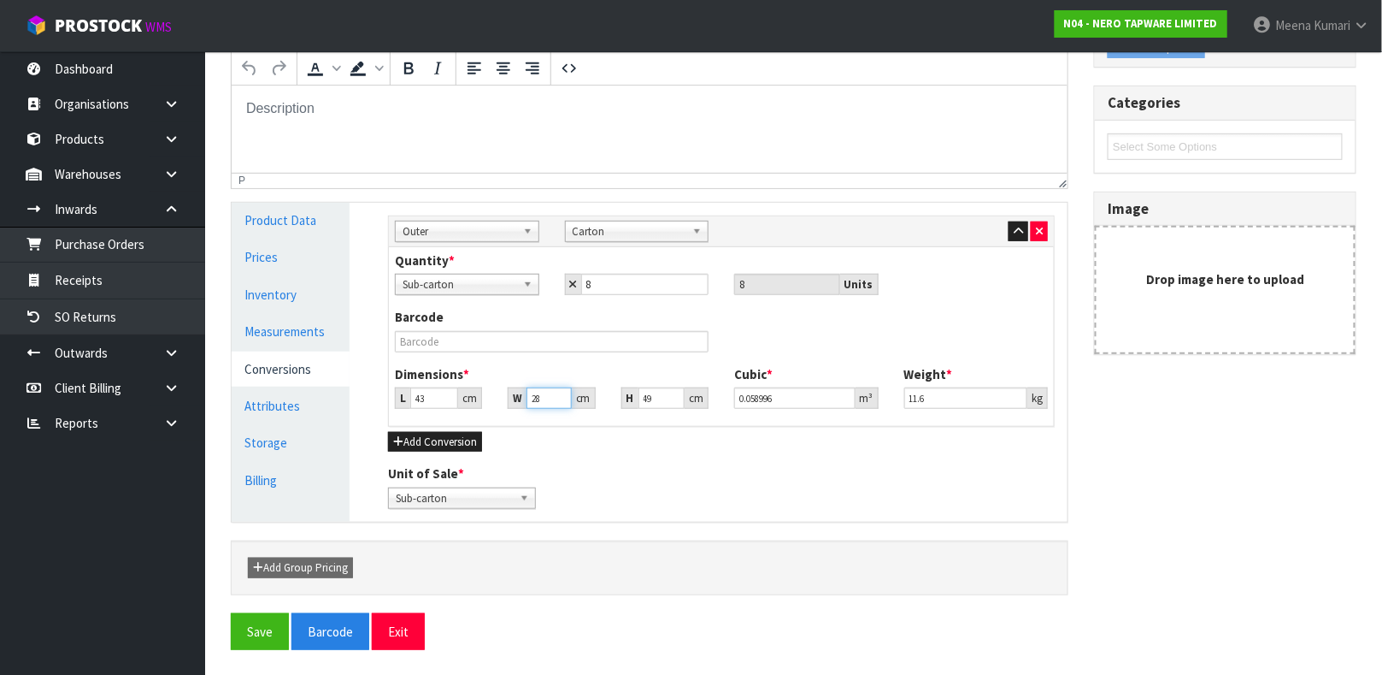
scroll to position [257, 0]
click at [271, 622] on button "Save" at bounding box center [260, 630] width 58 height 37
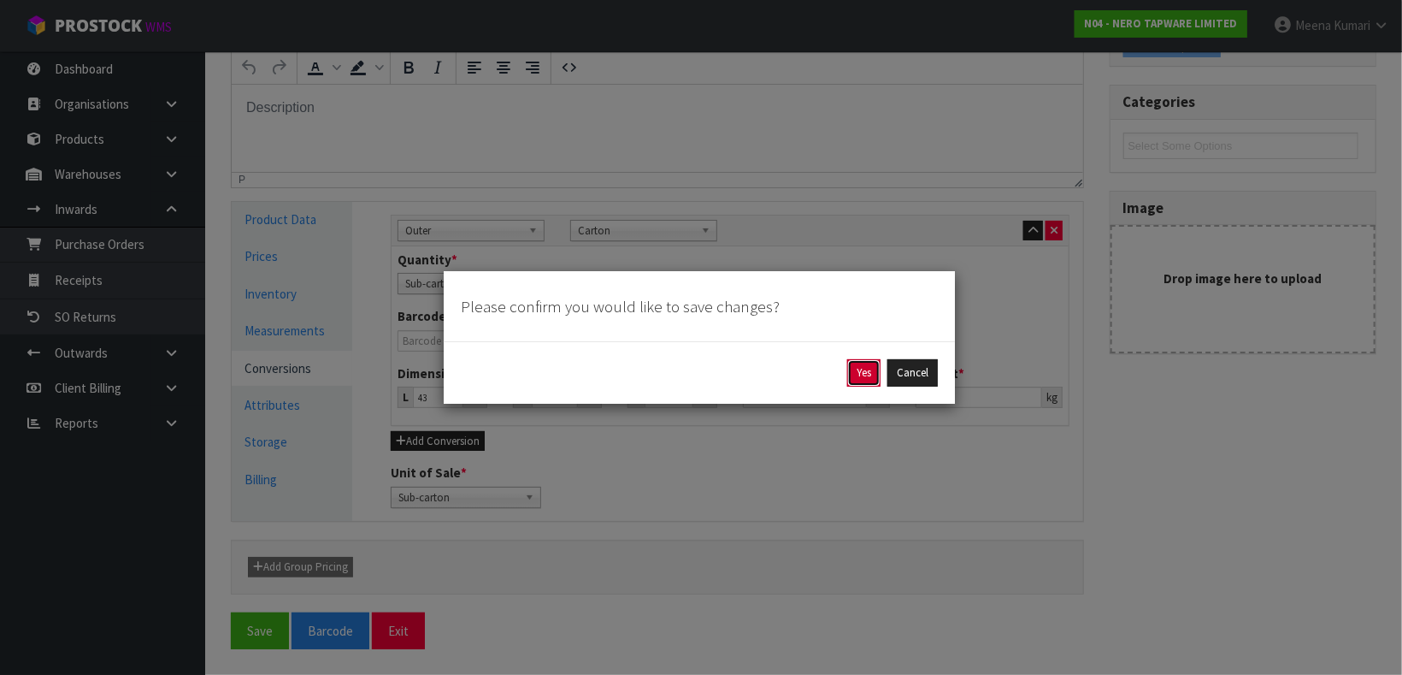
click at [858, 369] on button "Yes" at bounding box center [863, 372] width 33 height 27
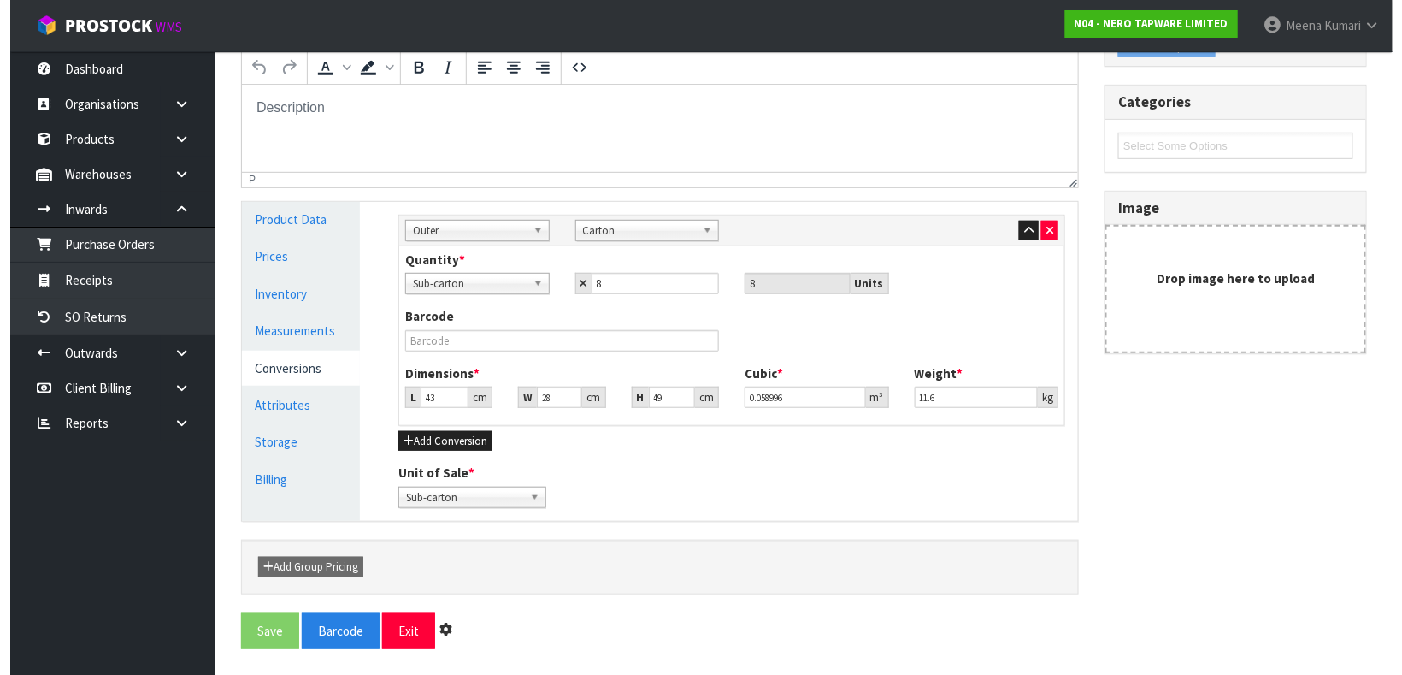
scroll to position [0, 0]
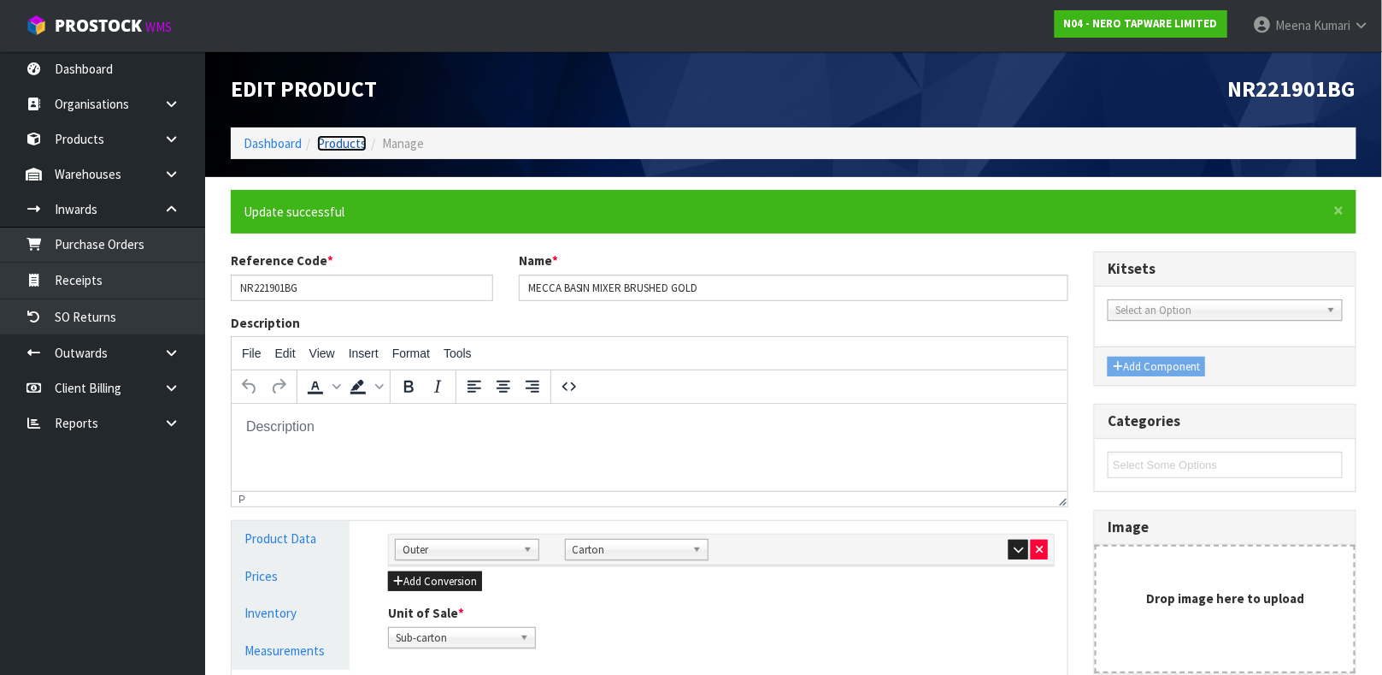
click at [338, 148] on link "Products" at bounding box center [342, 143] width 50 height 16
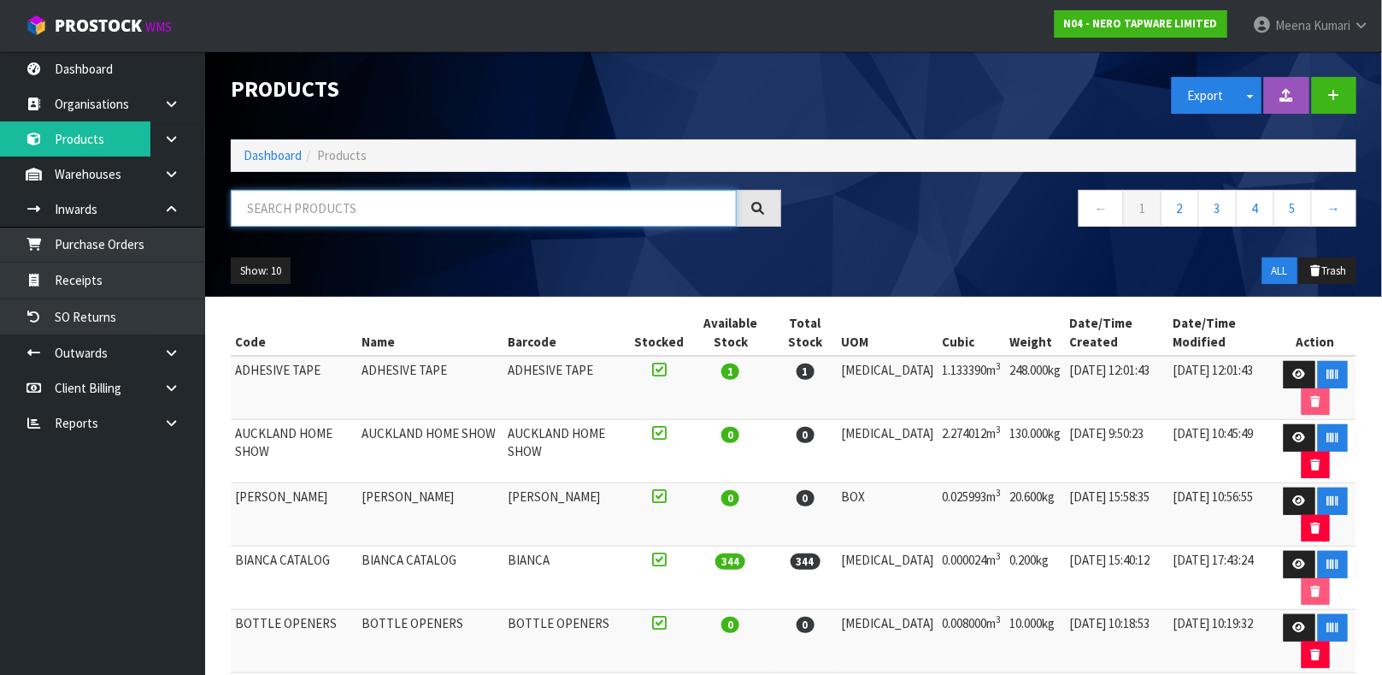
click at [403, 221] on input "text" at bounding box center [484, 208] width 506 height 37
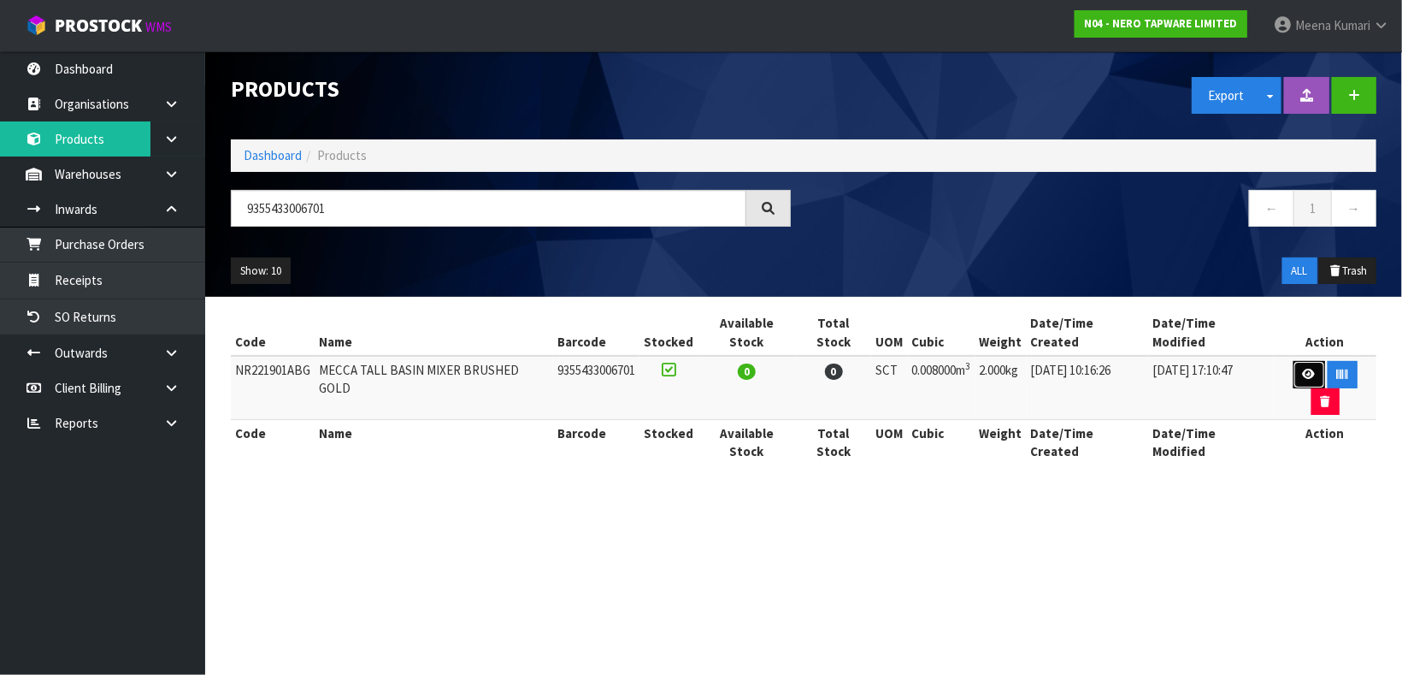
click at [1303, 368] on icon at bounding box center [1309, 373] width 13 height 11
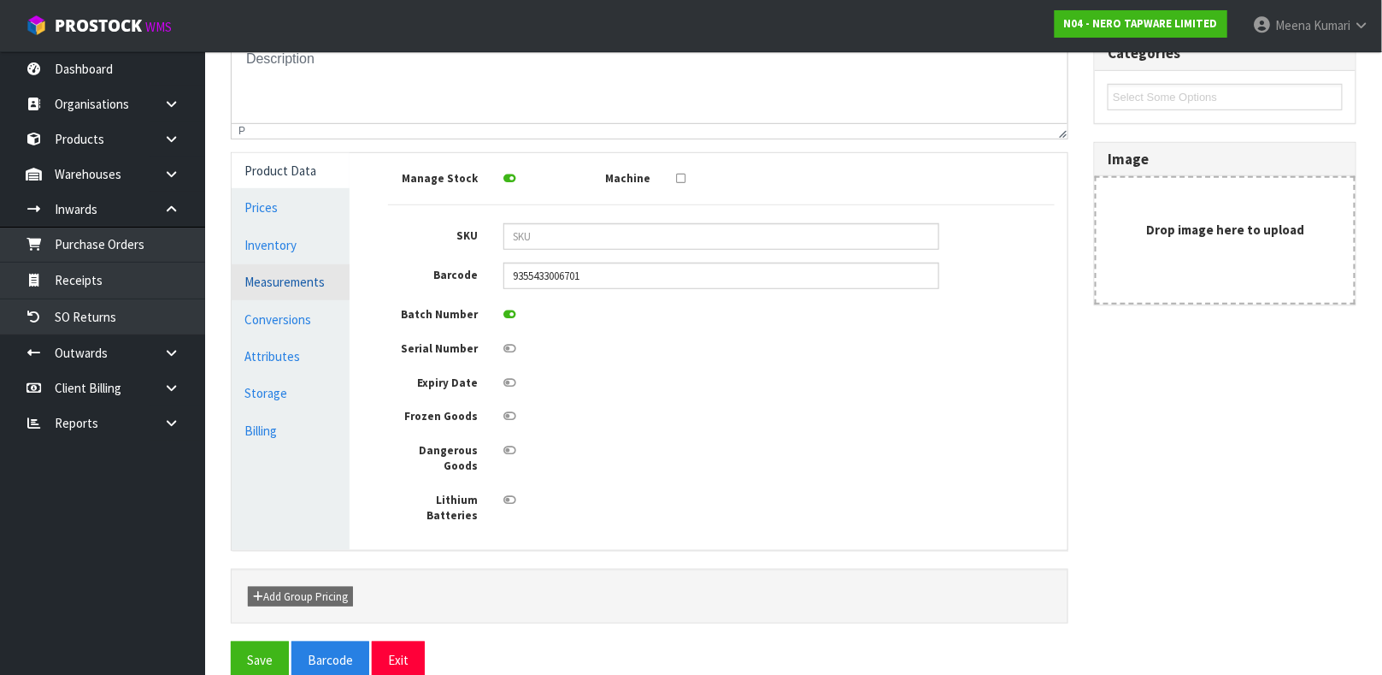
click at [316, 284] on link "Measurements" at bounding box center [291, 281] width 118 height 35
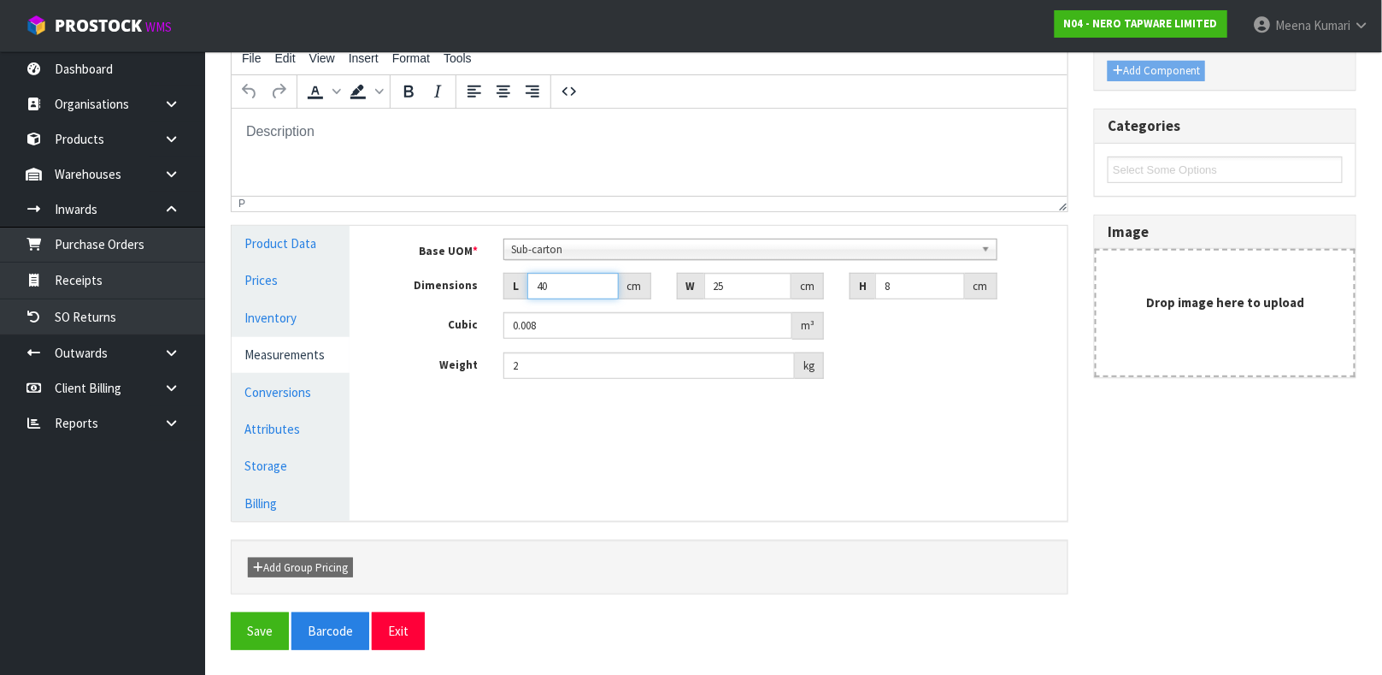
drag, startPoint x: 568, startPoint y: 284, endPoint x: 465, endPoint y: 287, distance: 102.6
click at [465, 287] on div "Dimensions L 40 cm W 25 cm H 8 cm" at bounding box center [721, 286] width 692 height 27
click at [337, 382] on link "Conversions" at bounding box center [291, 391] width 118 height 35
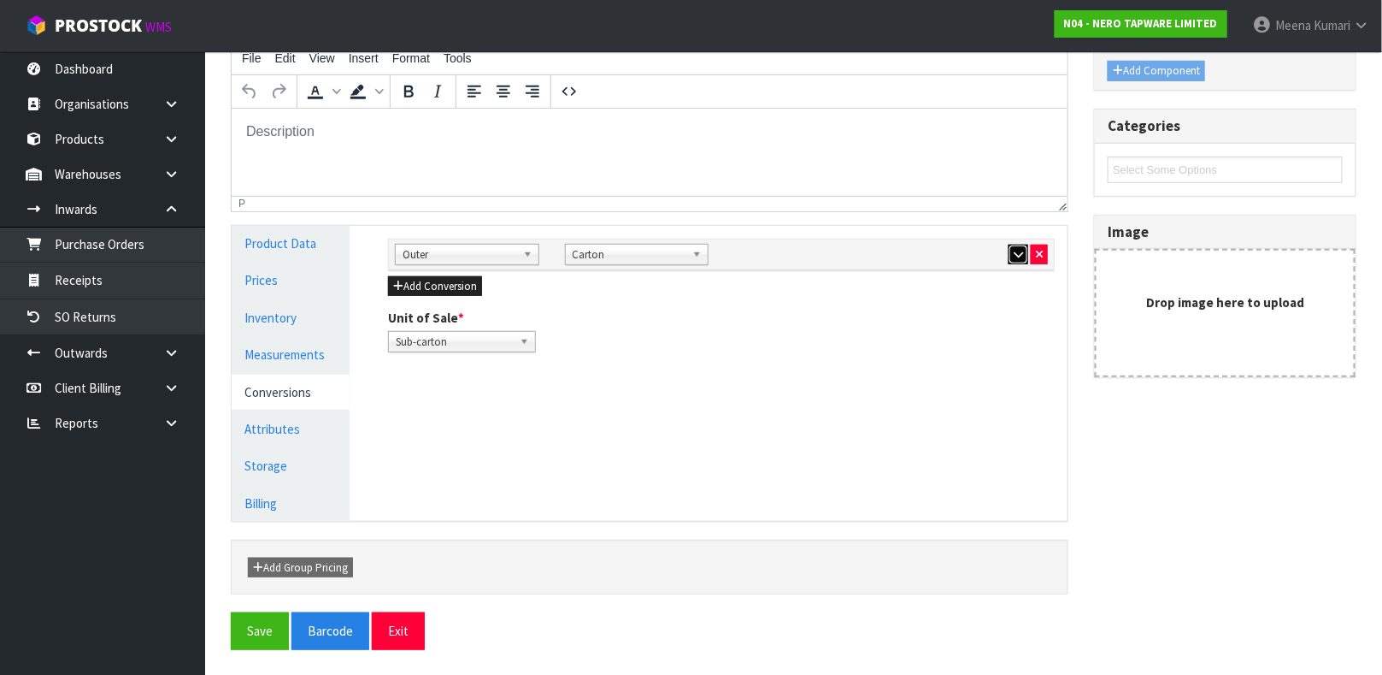
click at [1022, 249] on icon "button" at bounding box center [1018, 254] width 9 height 11
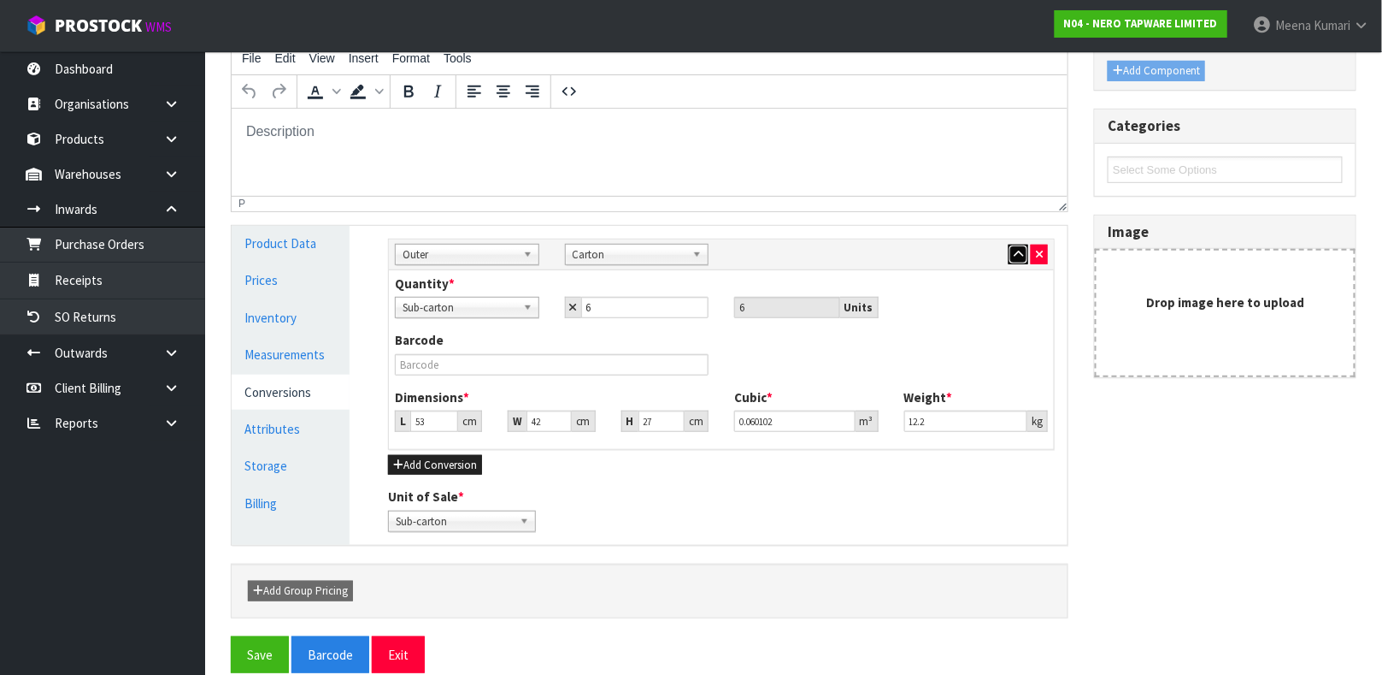
click at [1009, 245] on button "button" at bounding box center [1019, 255] width 20 height 21
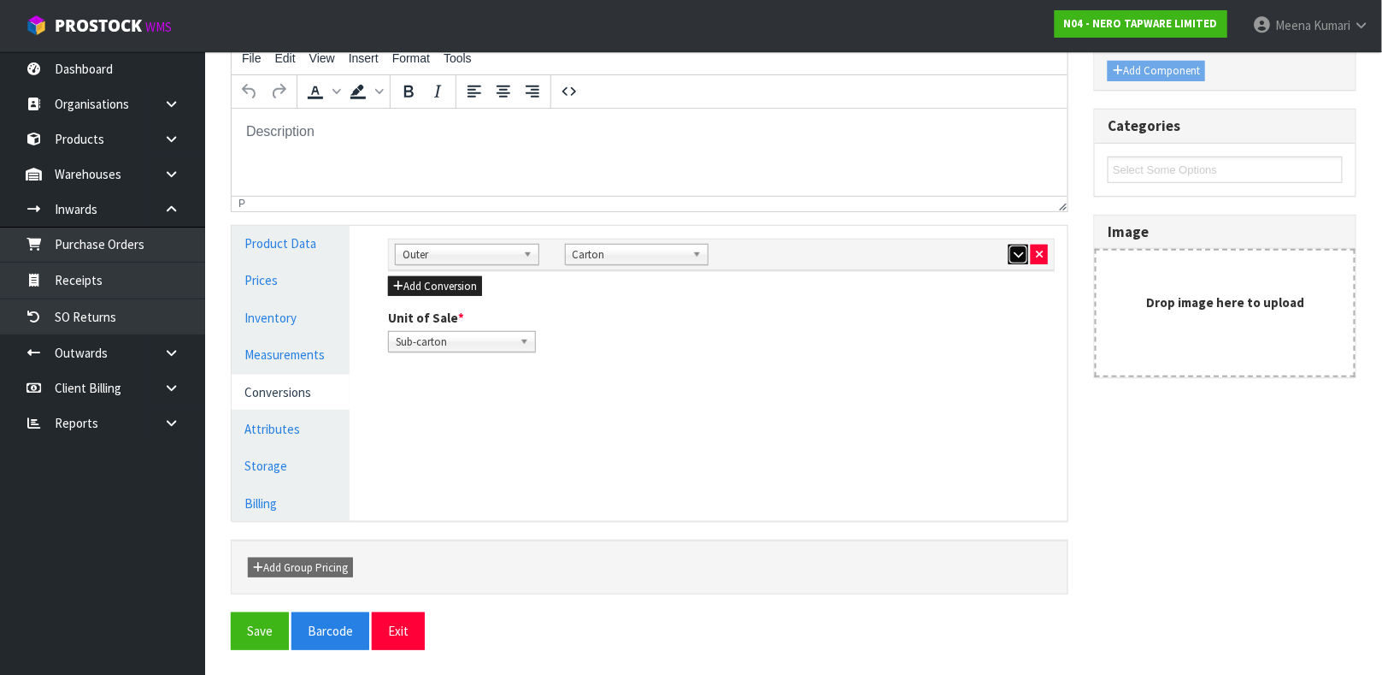
click at [1020, 254] on icon "button" at bounding box center [1018, 254] width 9 height 11
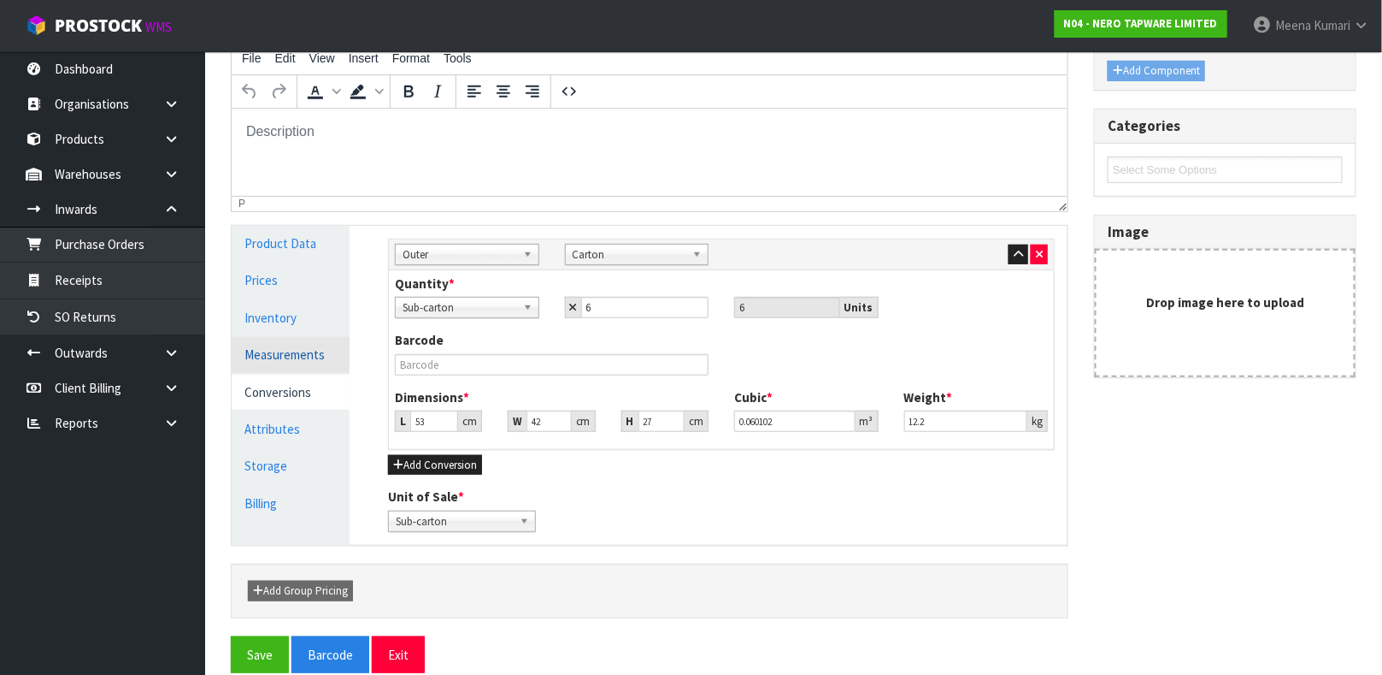
click at [315, 355] on link "Measurements" at bounding box center [291, 354] width 118 height 35
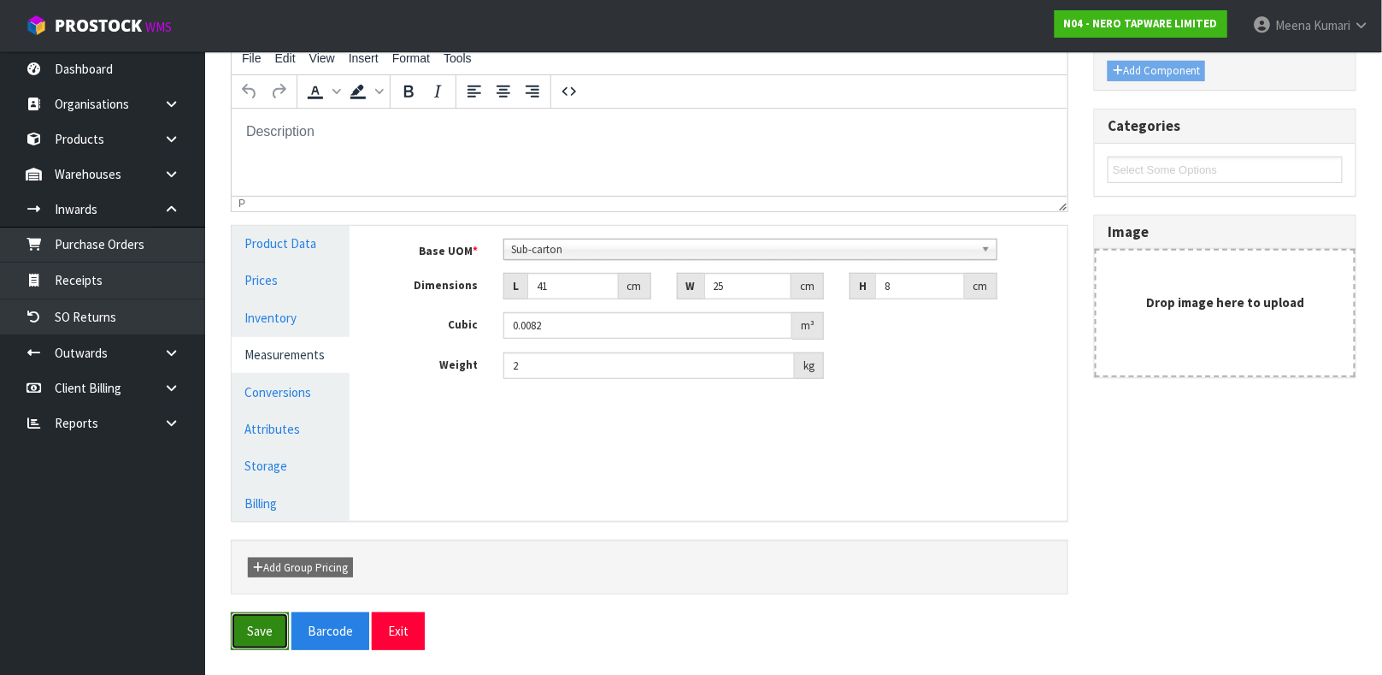
click at [281, 644] on button "Save" at bounding box center [260, 630] width 58 height 37
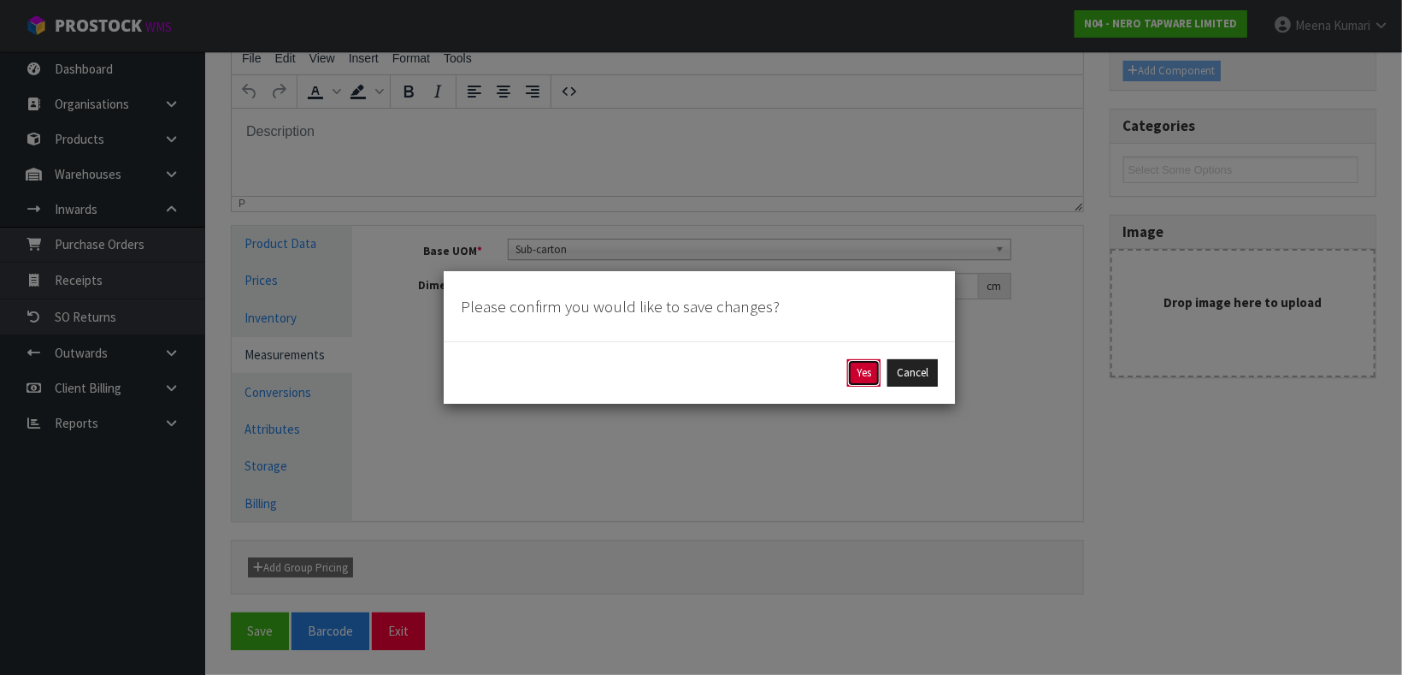
click at [863, 364] on button "Yes" at bounding box center [863, 372] width 33 height 27
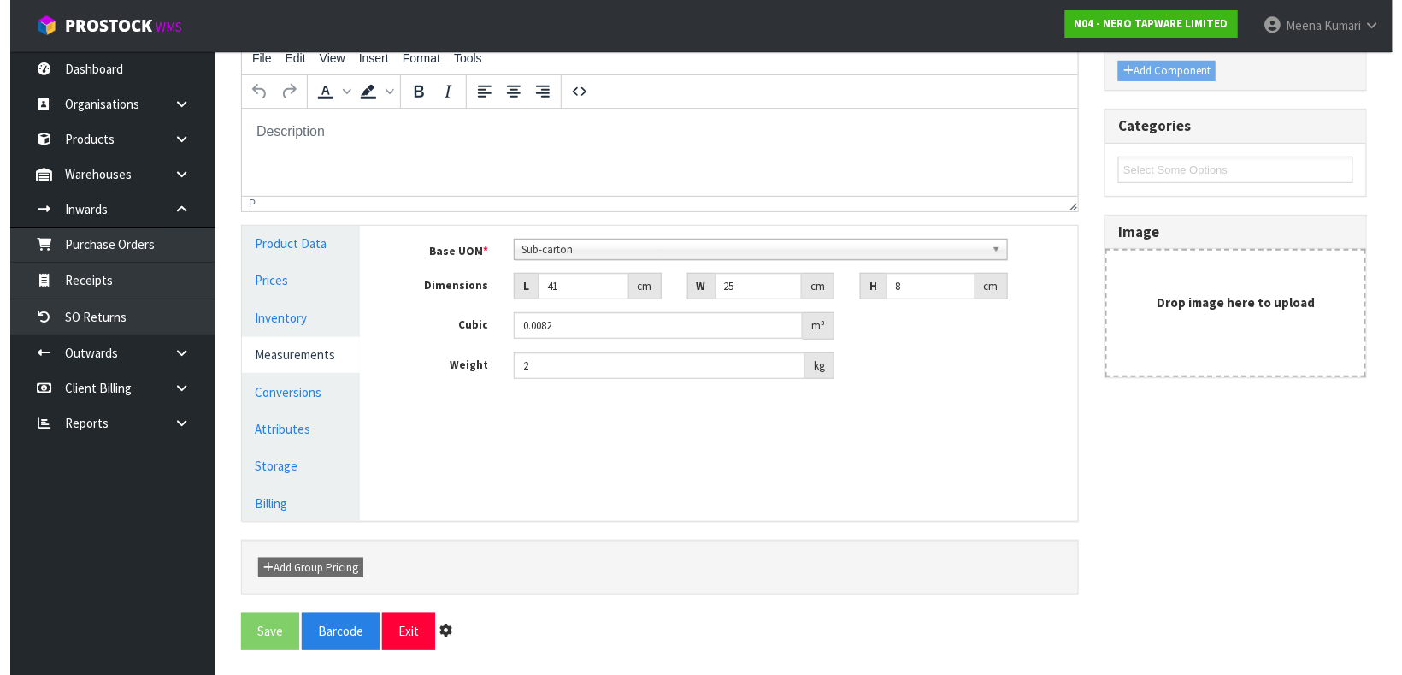
scroll to position [0, 0]
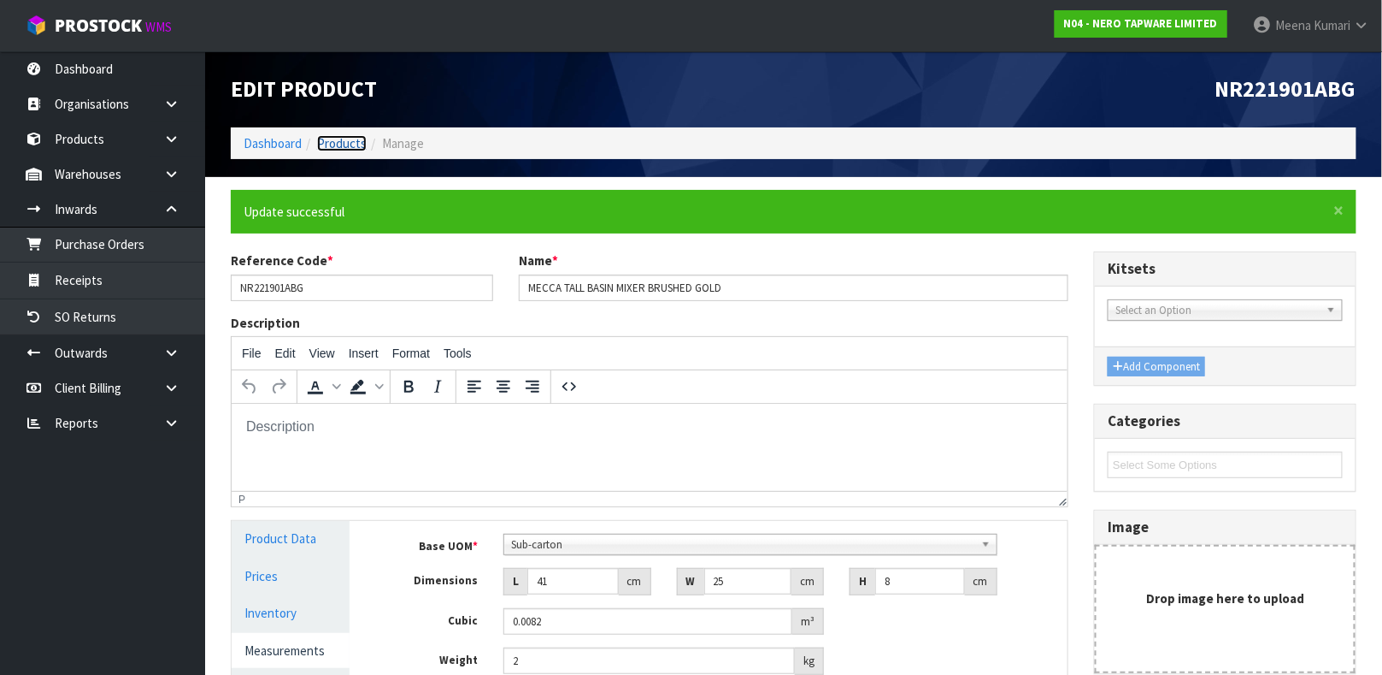
click at [340, 150] on link "Products" at bounding box center [342, 143] width 50 height 16
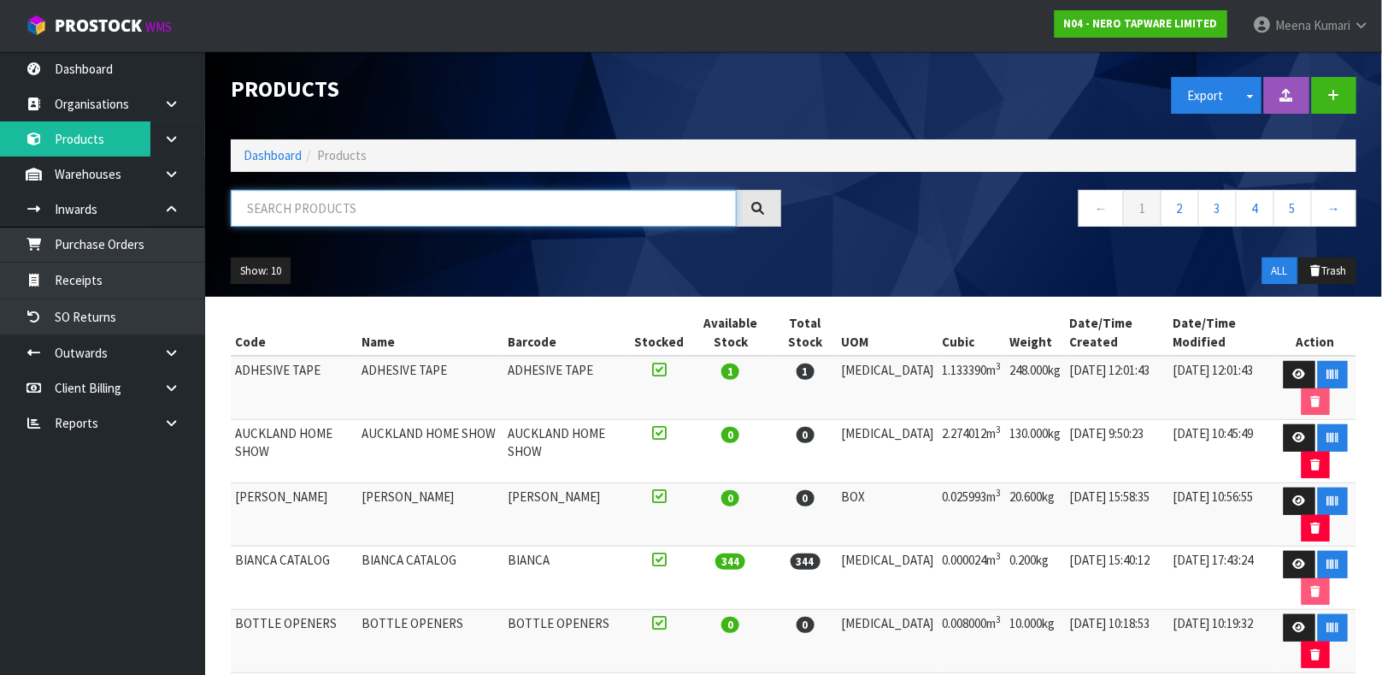
click at [365, 215] on input "text" at bounding box center [484, 208] width 506 height 37
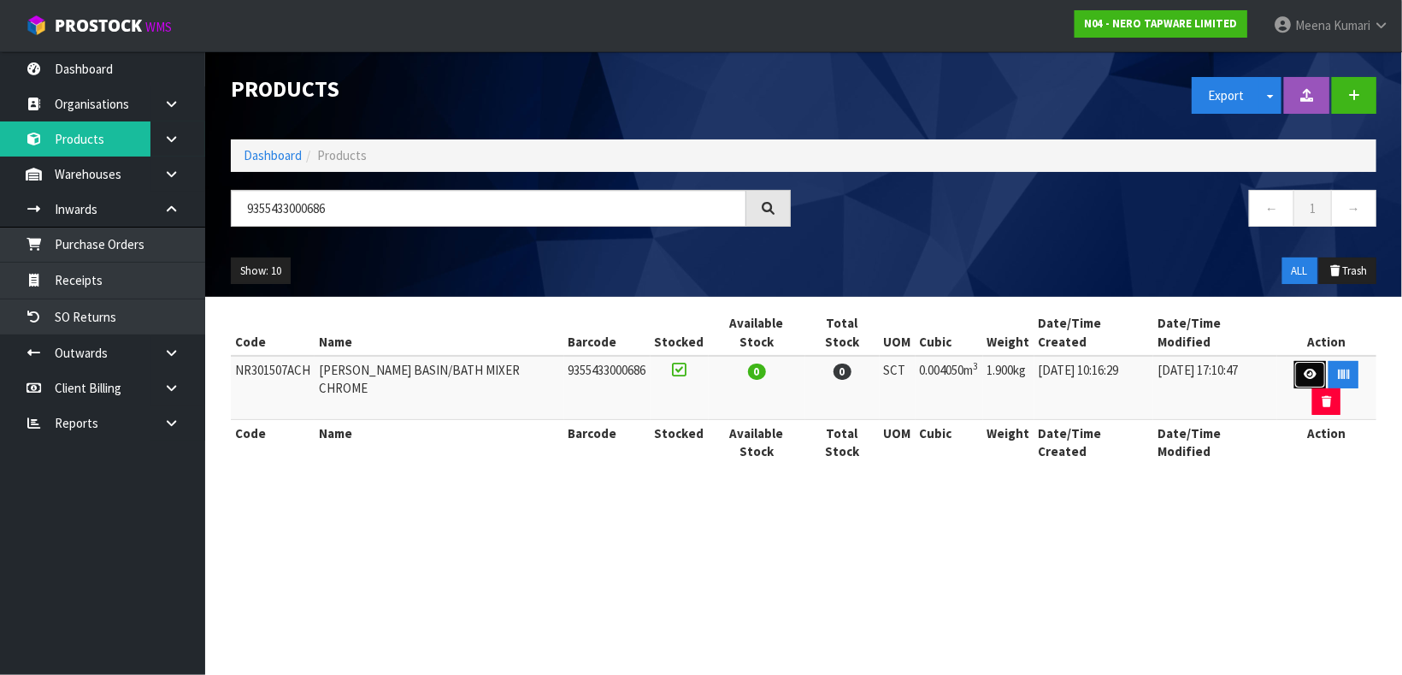
click at [1294, 361] on link at bounding box center [1310, 374] width 32 height 27
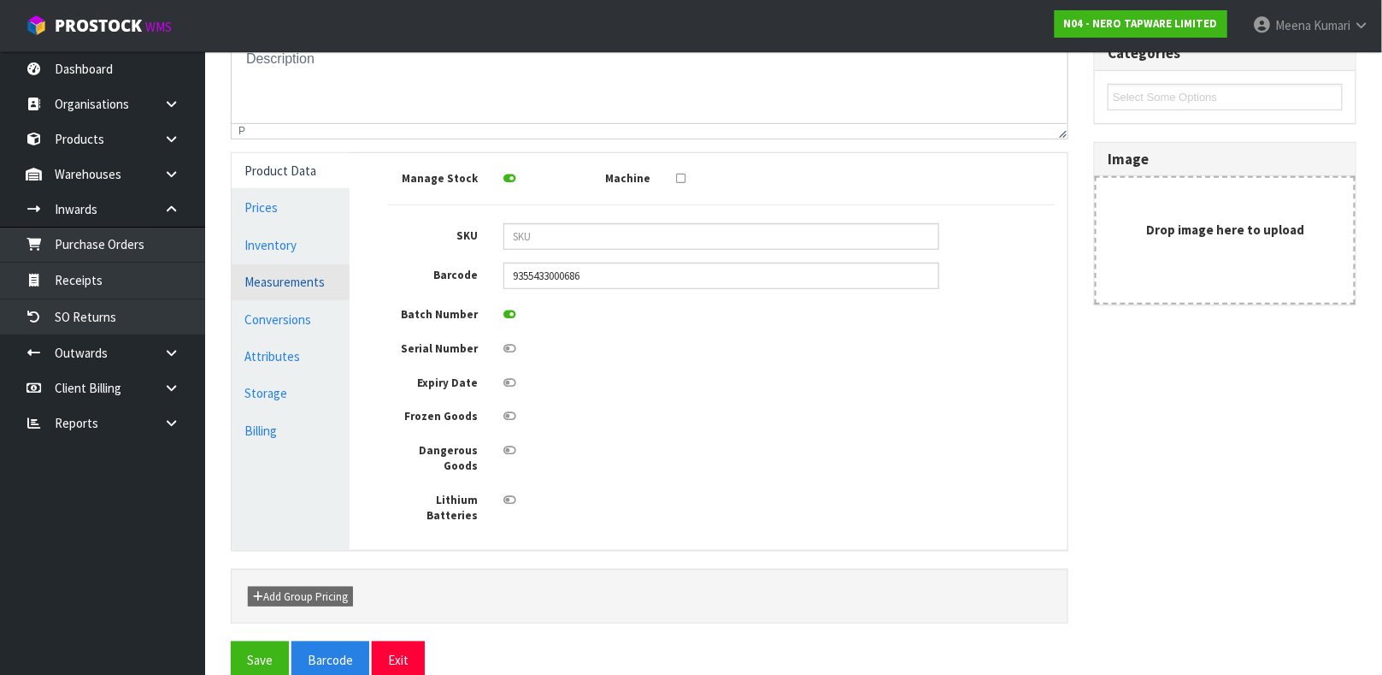
click at [335, 290] on link "Measurements" at bounding box center [291, 281] width 118 height 35
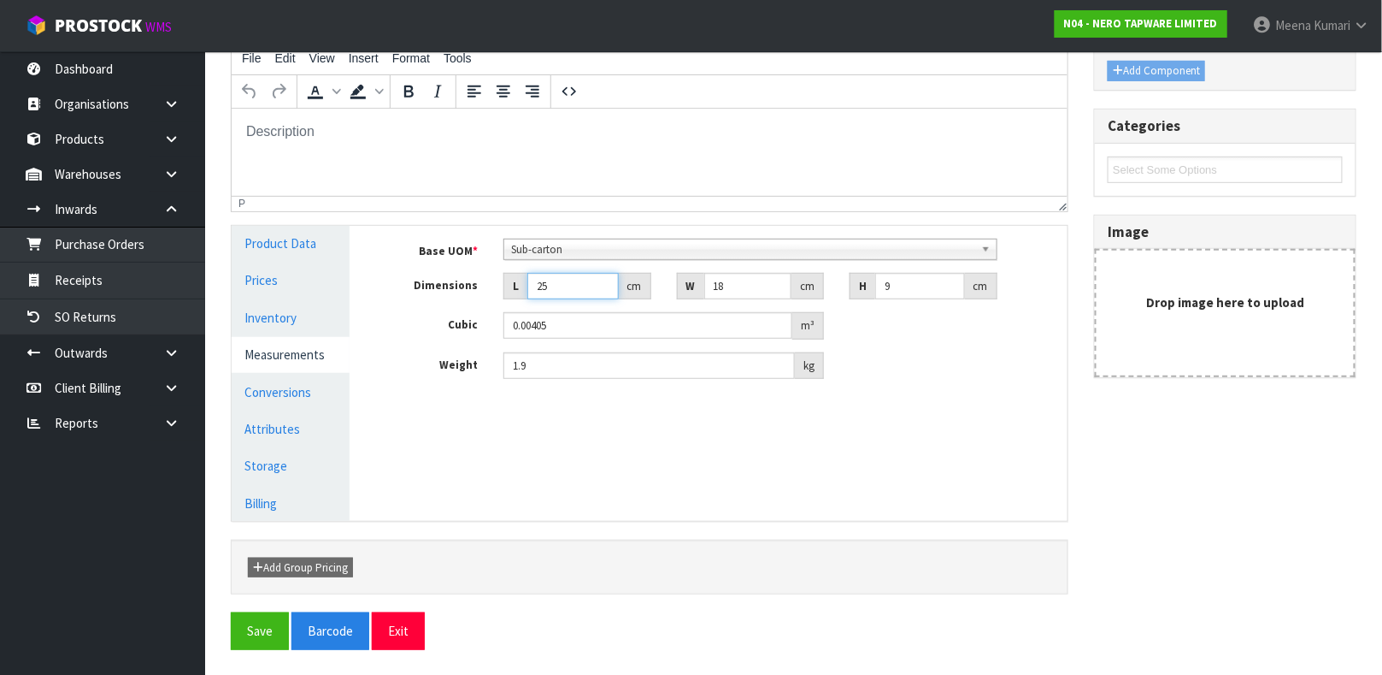
drag, startPoint x: 555, startPoint y: 274, endPoint x: 424, endPoint y: 261, distance: 131.4
click at [424, 261] on div "Base UOM * Bag Bar Basket Bin Bottle Box Bundle Cabinet Cage Carton Case Coil C…" at bounding box center [721, 309] width 667 height 141
drag, startPoint x: 538, startPoint y: 364, endPoint x: 439, endPoint y: 336, distance: 102.3
click at [443, 336] on div "Base UOM * Bag Bar Basket Bin Bottle Box Bundle Cabinet Cage Carton Case Coil C…" at bounding box center [721, 309] width 667 height 141
click at [538, 363] on input "2.3" at bounding box center [650, 365] width 292 height 27
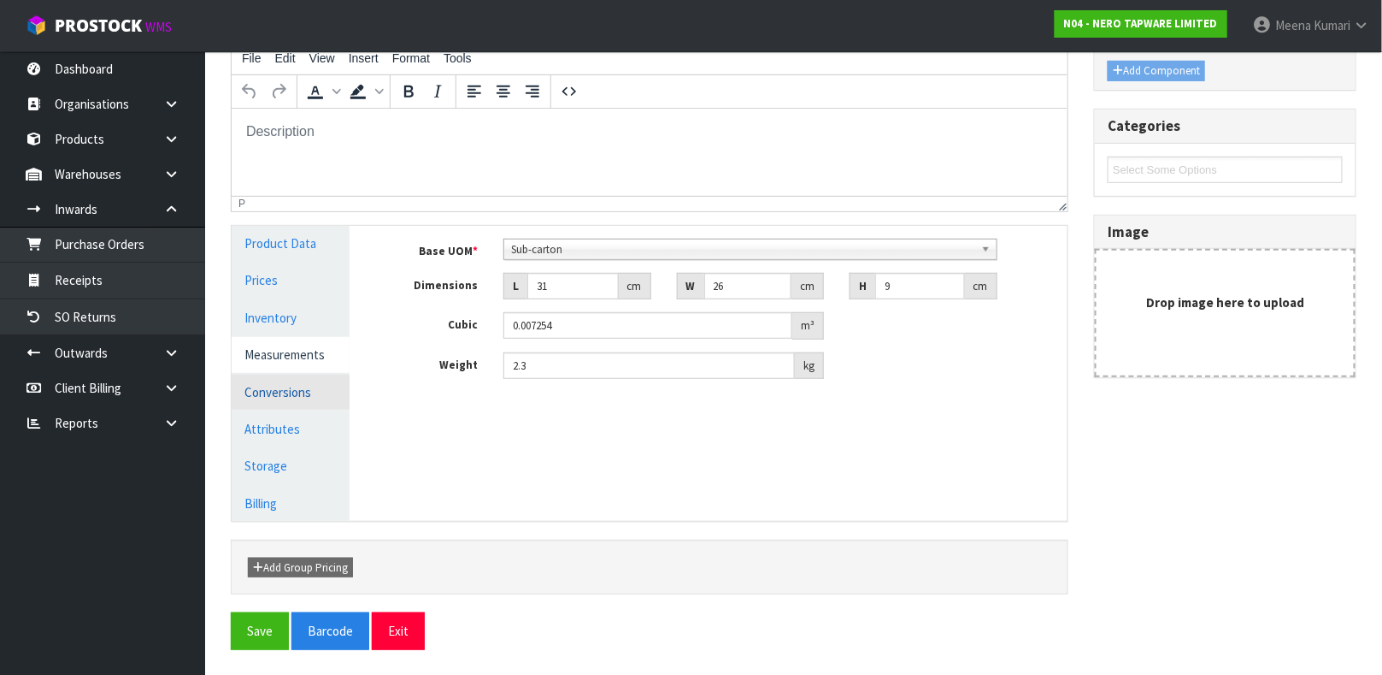
click at [319, 380] on link "Conversions" at bounding box center [291, 391] width 118 height 35
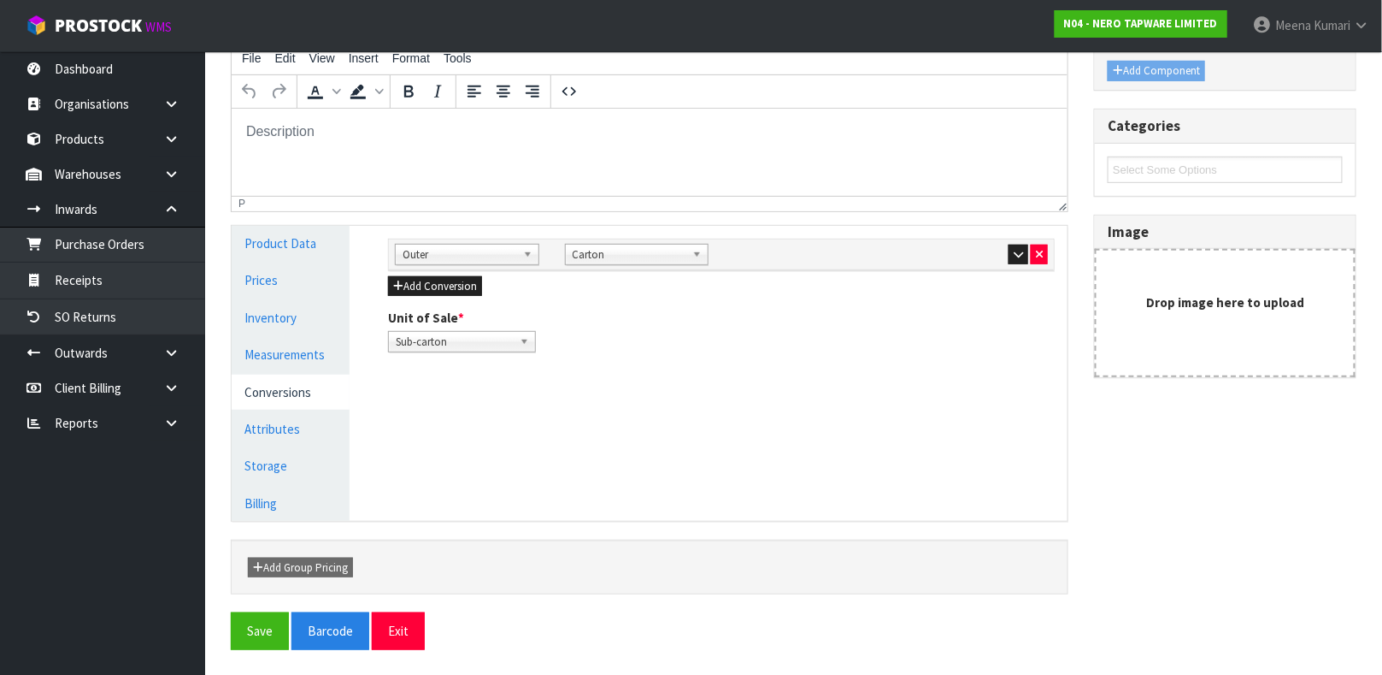
click at [461, 245] on span "Outer" at bounding box center [460, 255] width 114 height 21
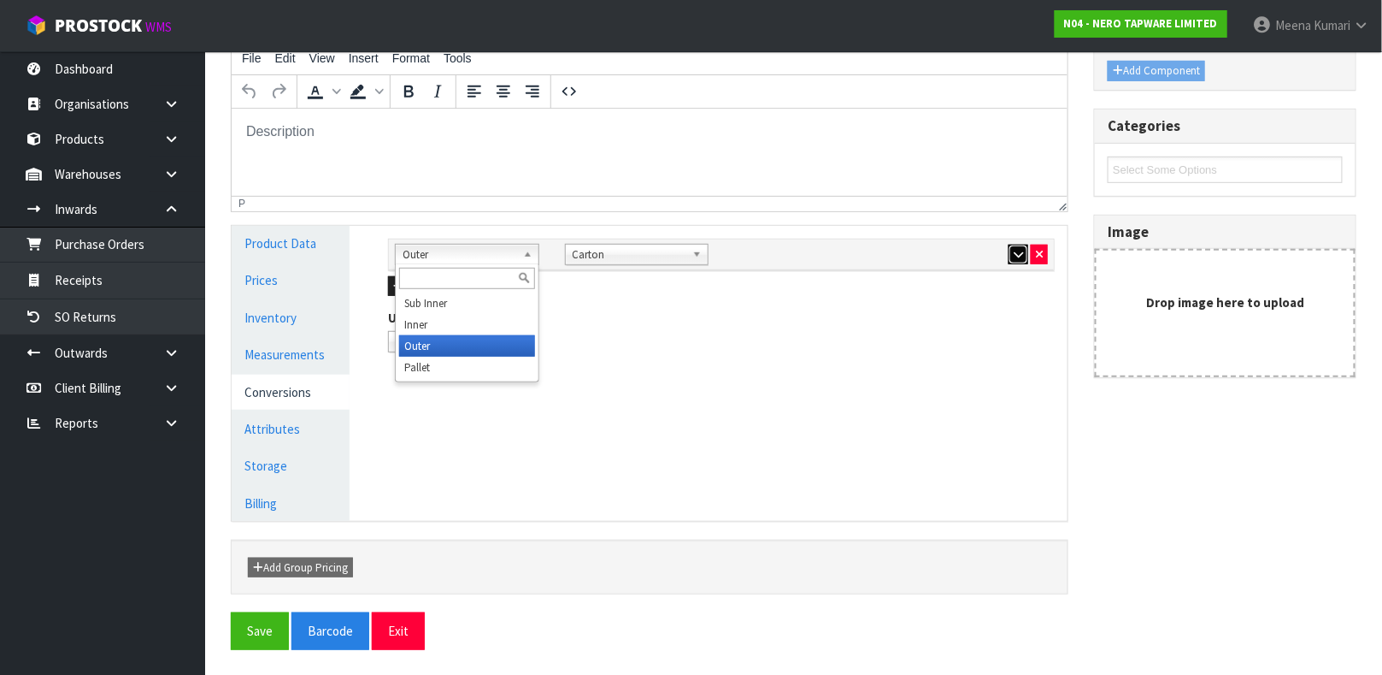
click at [1011, 252] on button "button" at bounding box center [1019, 255] width 20 height 21
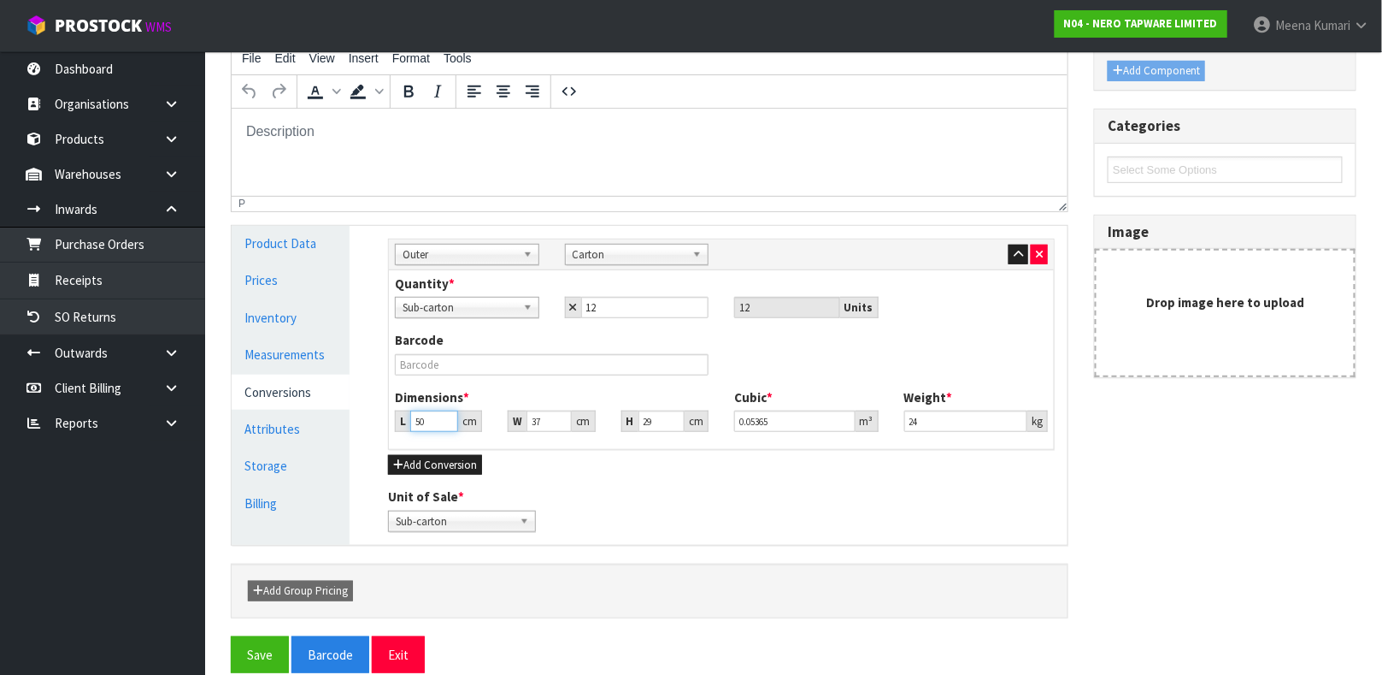
click at [437, 418] on input "50" at bounding box center [434, 420] width 48 height 21
click at [916, 423] on input "24" at bounding box center [967, 420] width 124 height 21
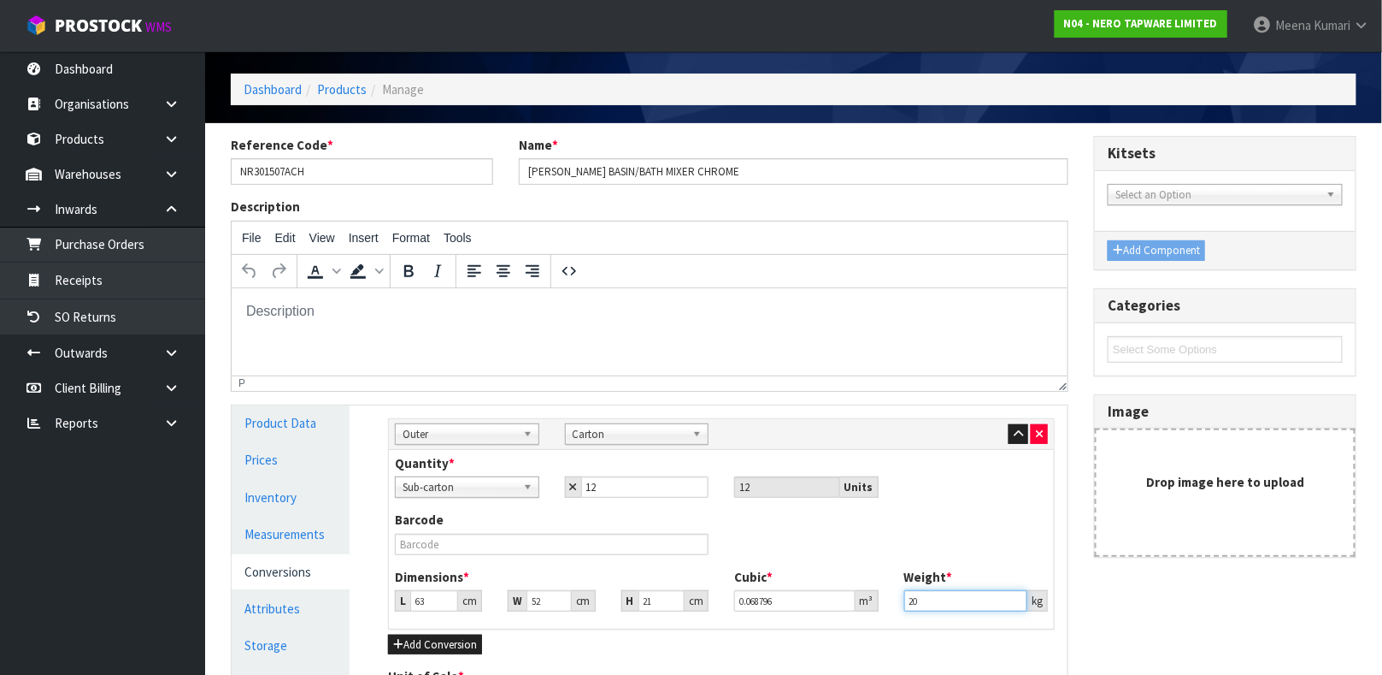
scroll to position [0, 0]
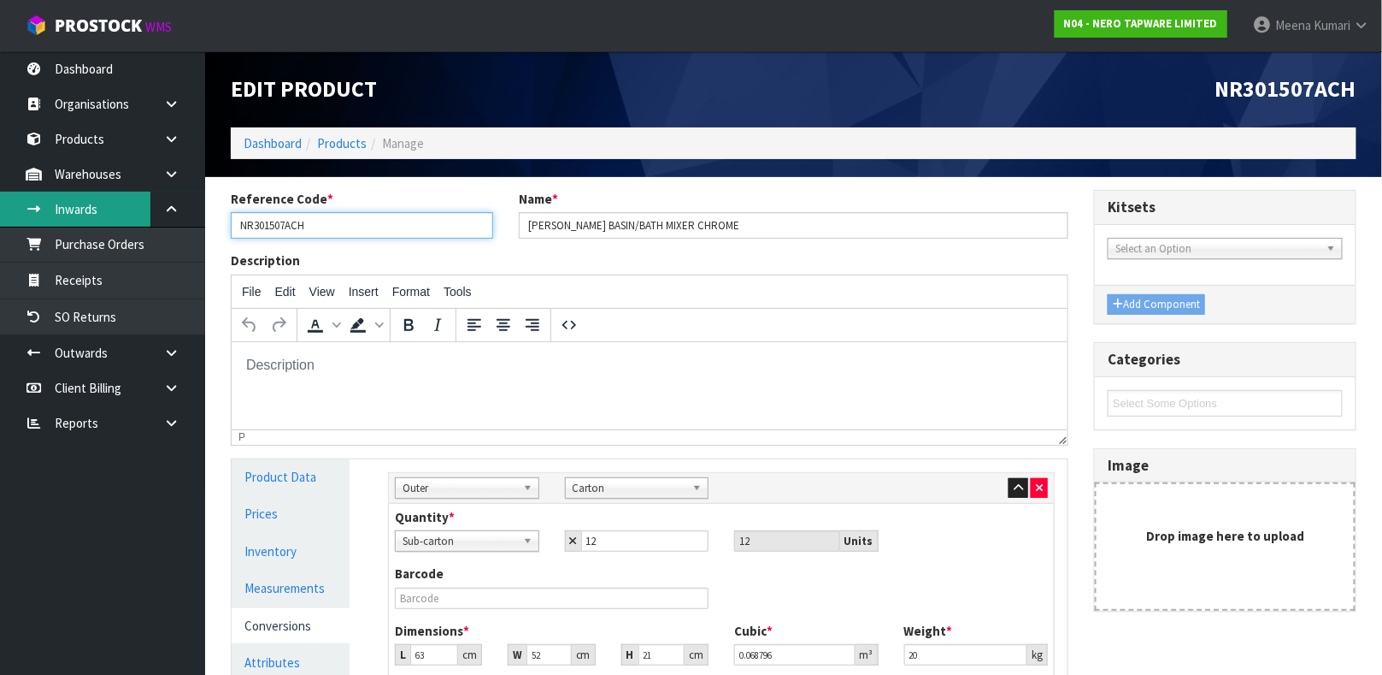
drag, startPoint x: 365, startPoint y: 221, endPoint x: 111, endPoint y: 208, distance: 254.3
click at [116, 208] on body "Toggle navigation ProStock WMS N04 - NERO TAPWARE LIMITED [PERSON_NAME] Logout …" at bounding box center [691, 337] width 1382 height 675
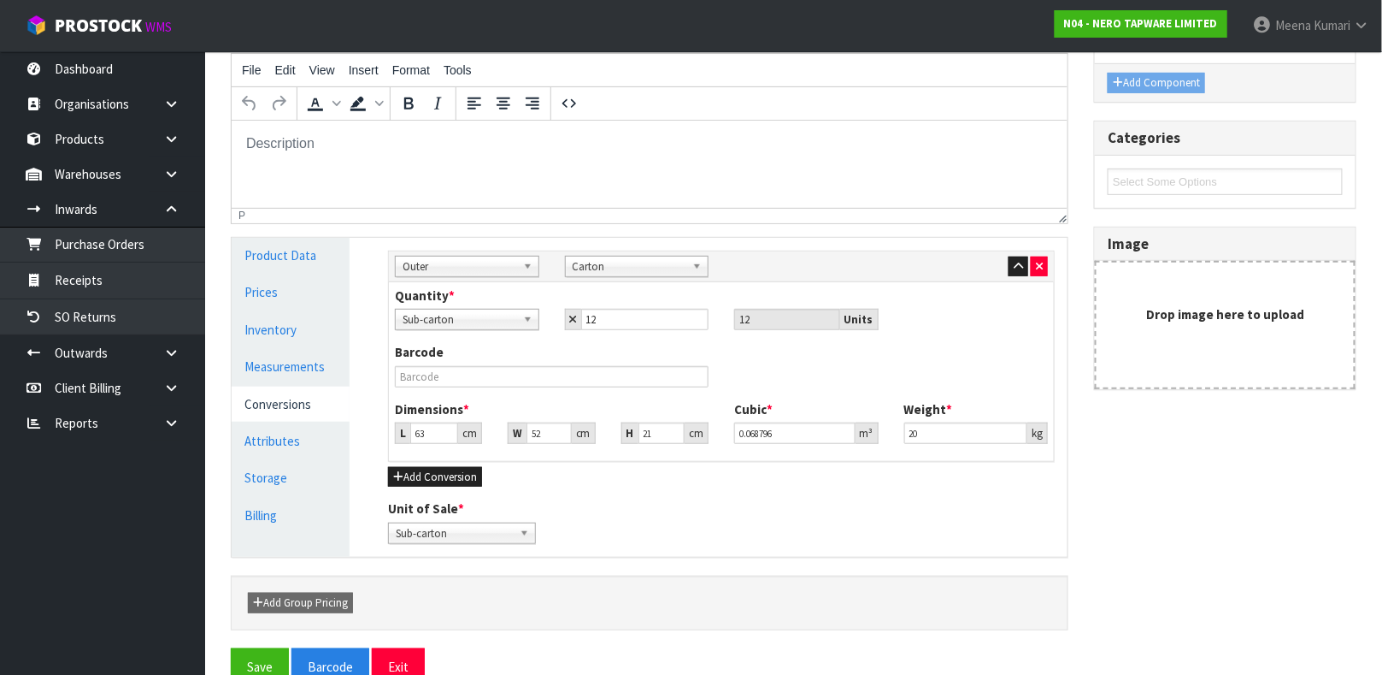
scroll to position [257, 0]
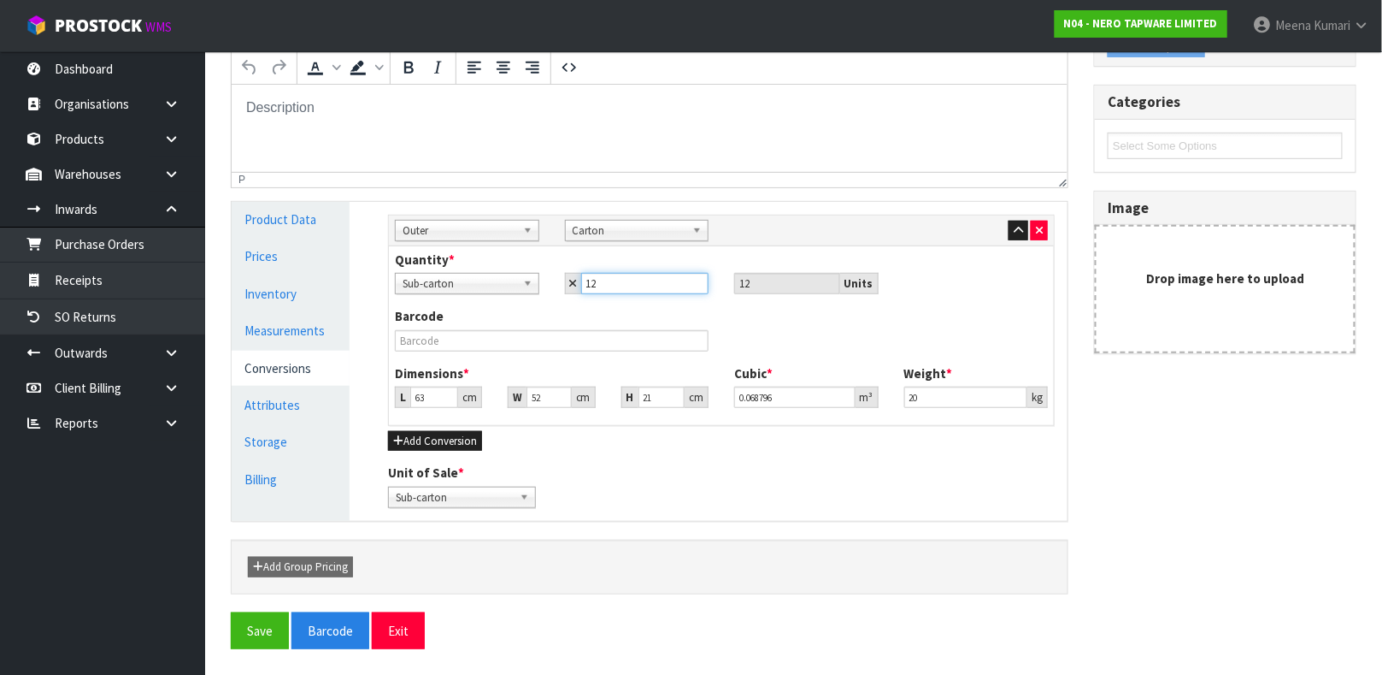
drag, startPoint x: 632, startPoint y: 292, endPoint x: 474, endPoint y: 290, distance: 157.3
click at [474, 290] on div "Sub-carton Carton Sub-carton 12 12 Units" at bounding box center [721, 283] width 679 height 21
click at [243, 626] on button "Save" at bounding box center [260, 630] width 58 height 37
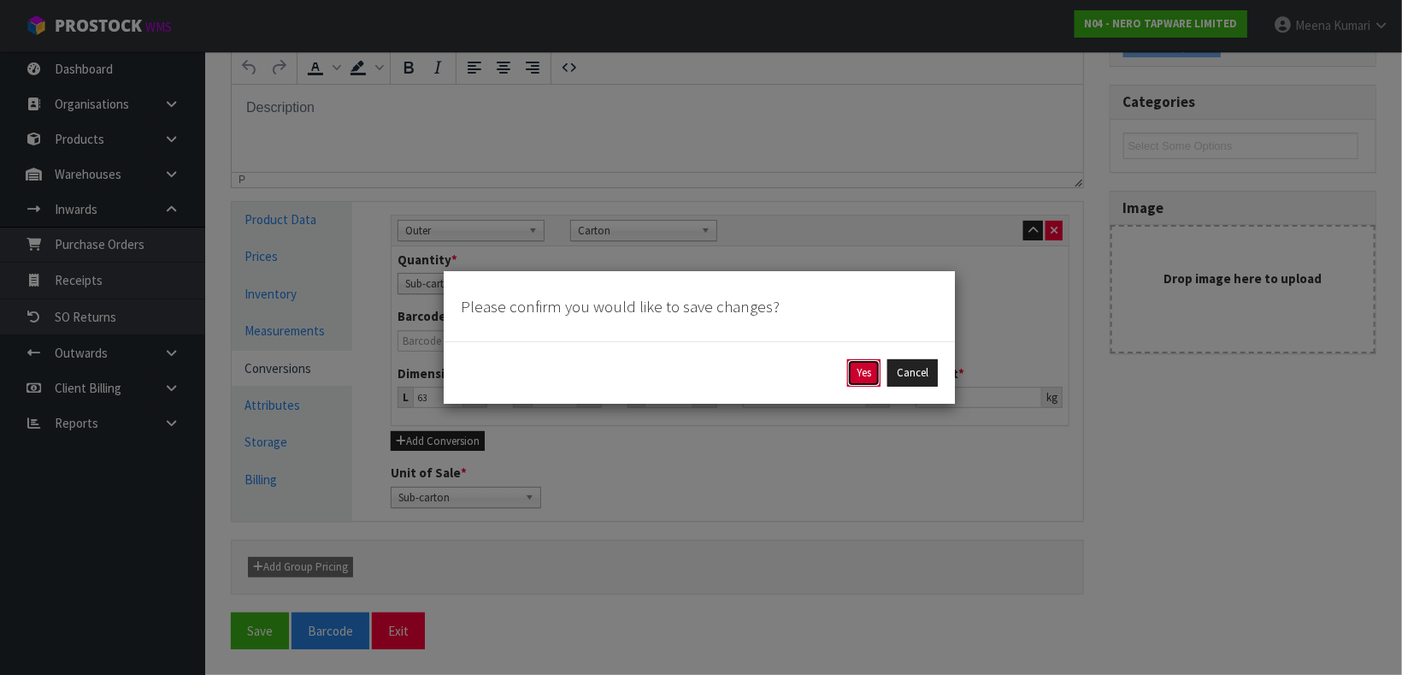
click at [858, 370] on button "Yes" at bounding box center [863, 372] width 33 height 27
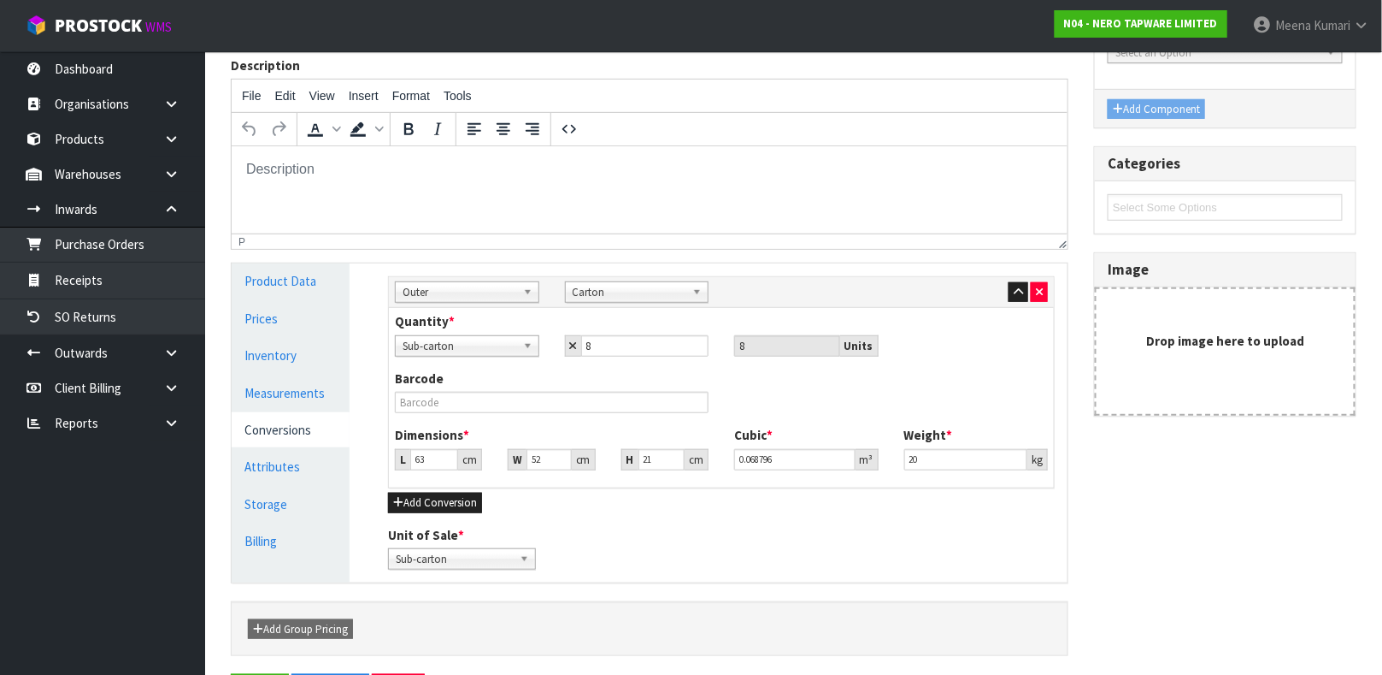
scroll to position [0, 0]
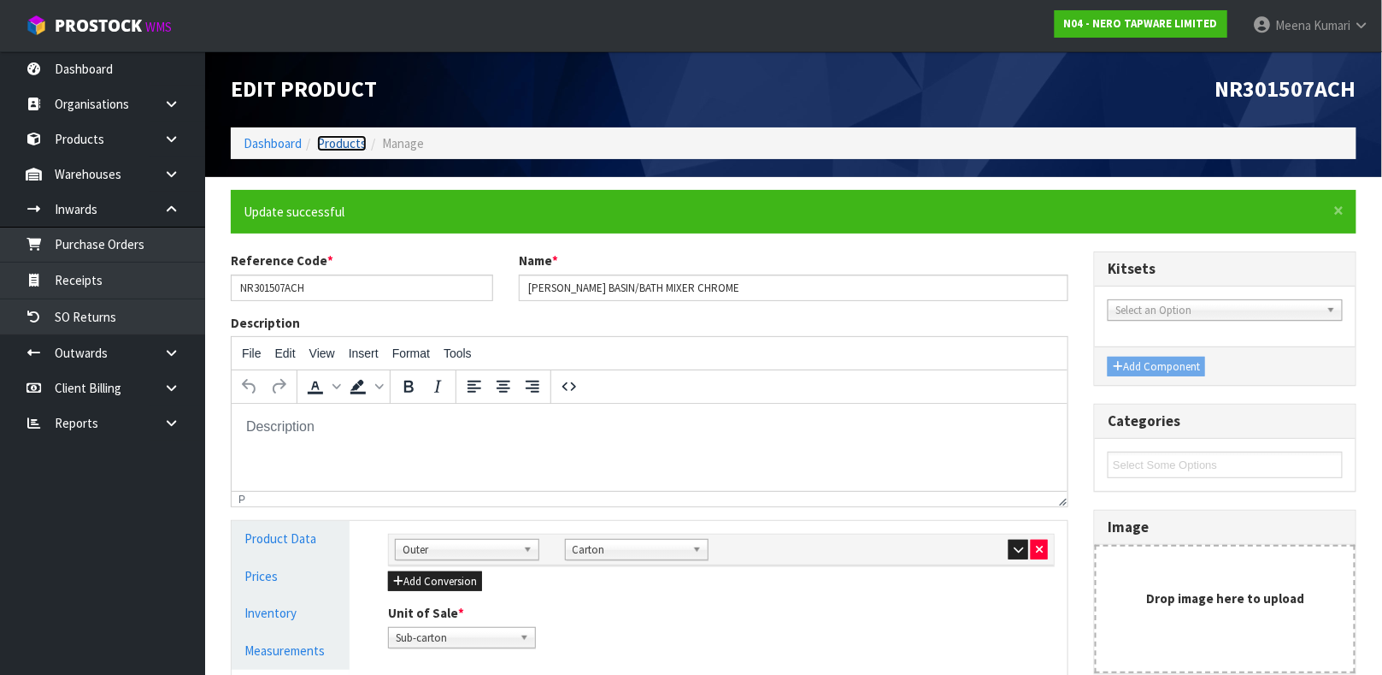
click at [334, 140] on link "Products" at bounding box center [342, 143] width 50 height 16
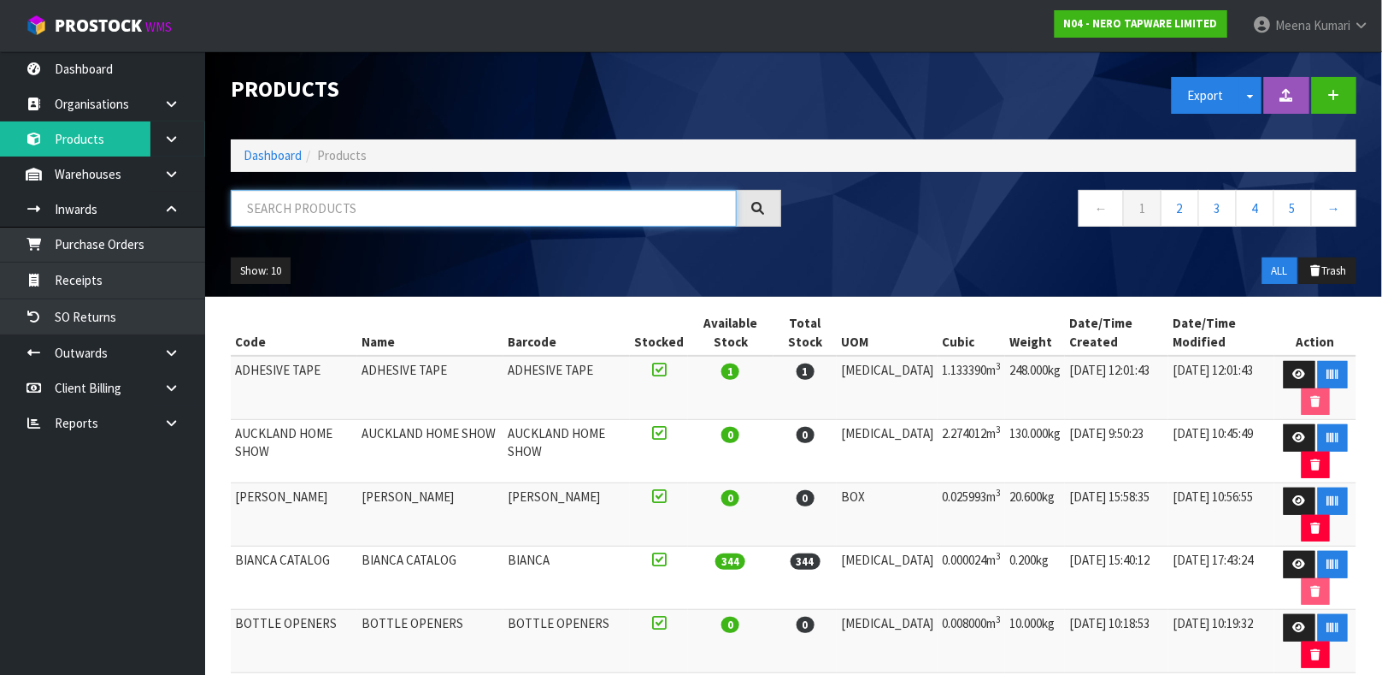
click at [404, 211] on input "text" at bounding box center [484, 208] width 506 height 37
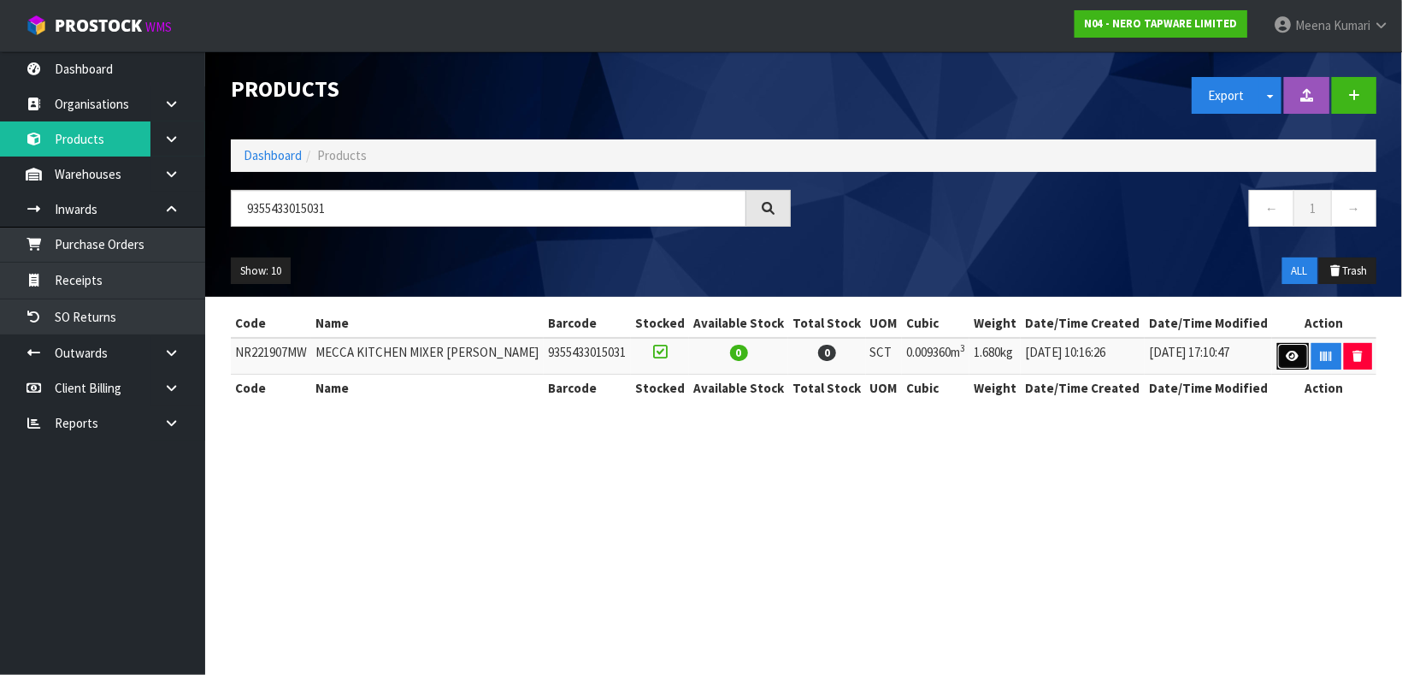
click at [1277, 355] on link at bounding box center [1293, 356] width 32 height 27
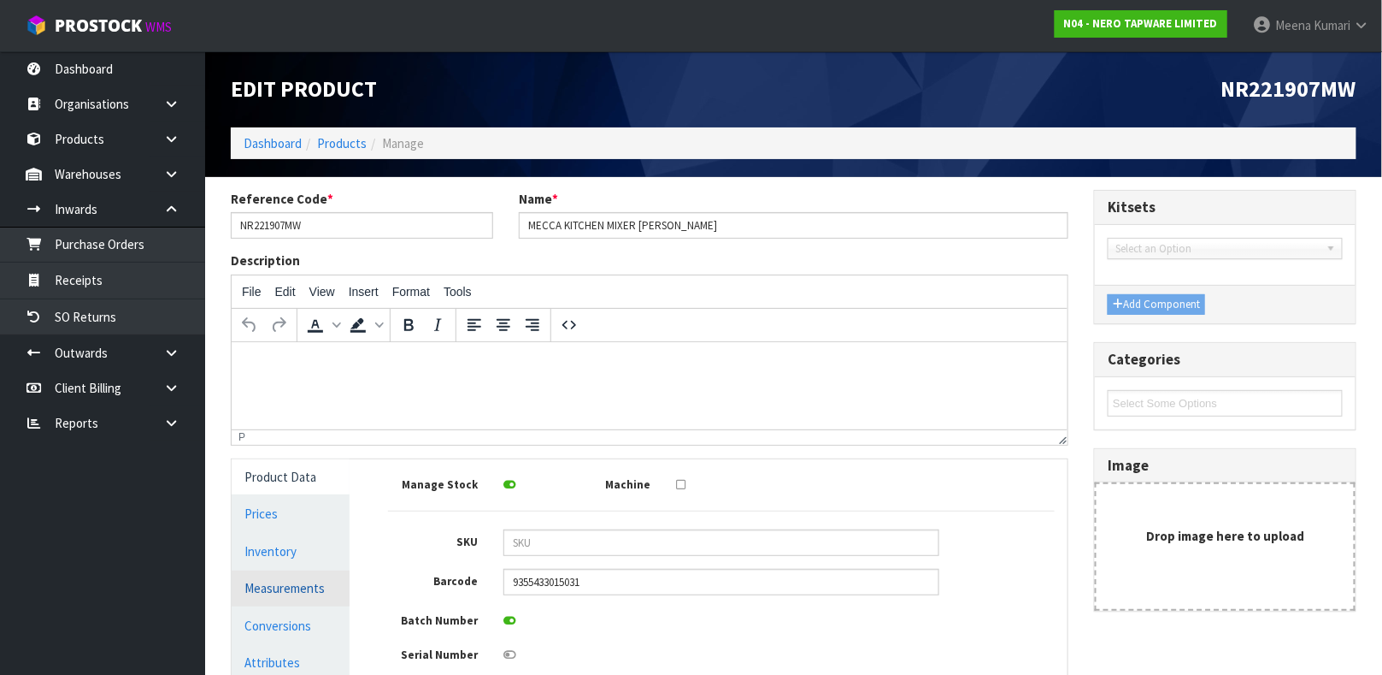
click at [321, 575] on link "Measurements" at bounding box center [291, 587] width 118 height 35
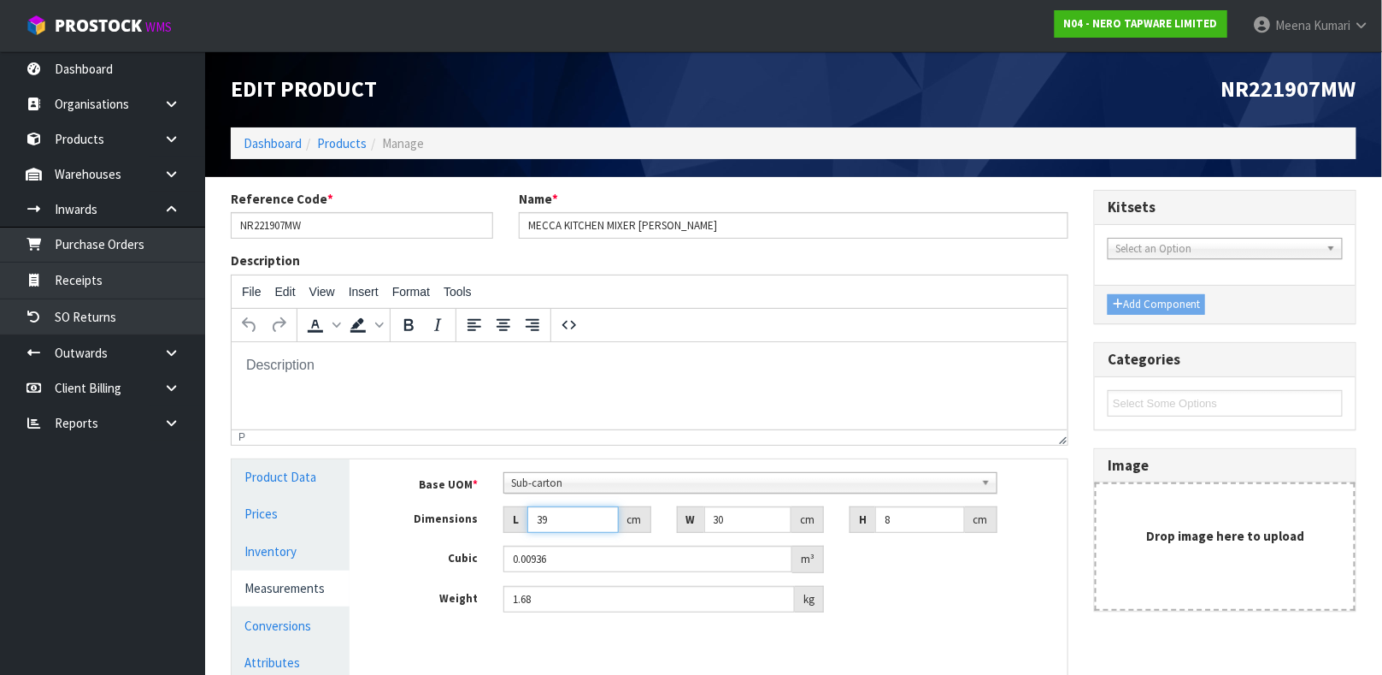
drag, startPoint x: 562, startPoint y: 522, endPoint x: 372, endPoint y: 507, distance: 190.4
click at [372, 507] on div "Manage Stock Machine SKU Barcode 9355433015031 Batch Number Serial Number Expir…" at bounding box center [721, 606] width 718 height 295
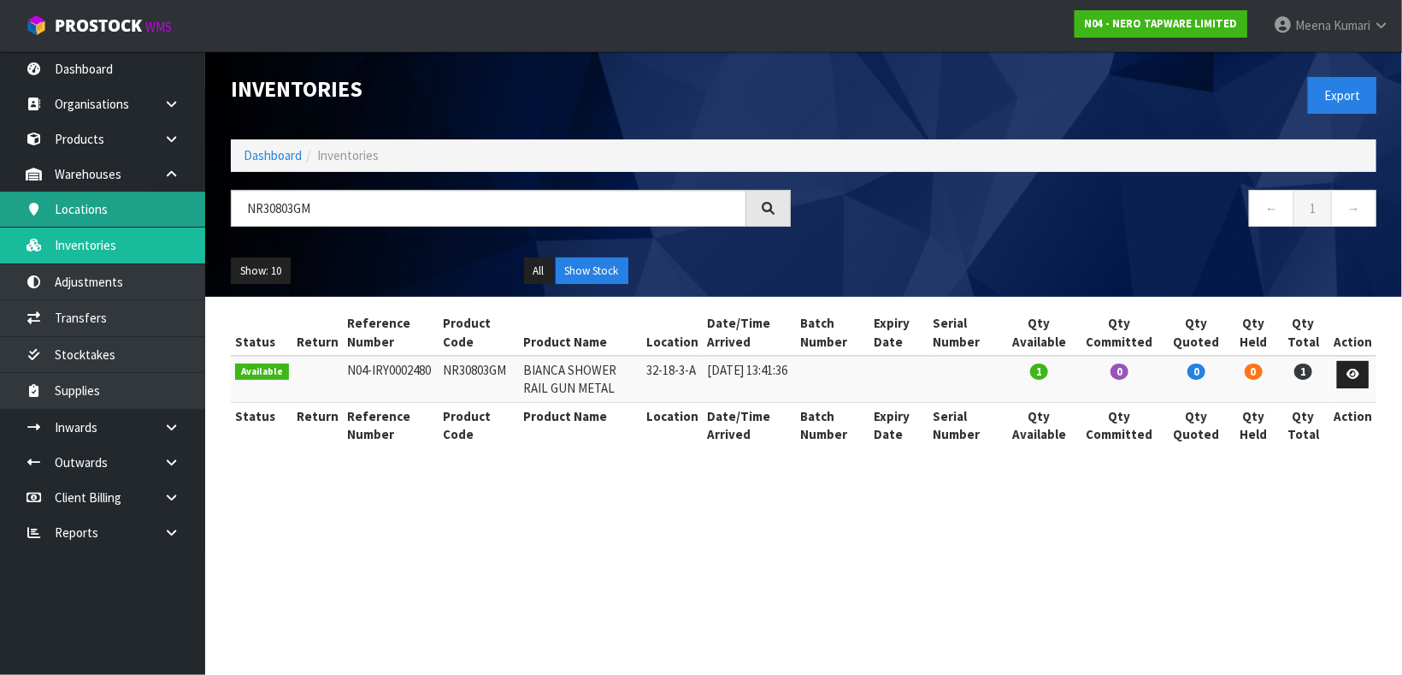
click at [20, 221] on body "Toggle navigation ProStock WMS N04 - NERO TAPWARE LIMITED [PERSON_NAME] Logout …" at bounding box center [701, 337] width 1402 height 675
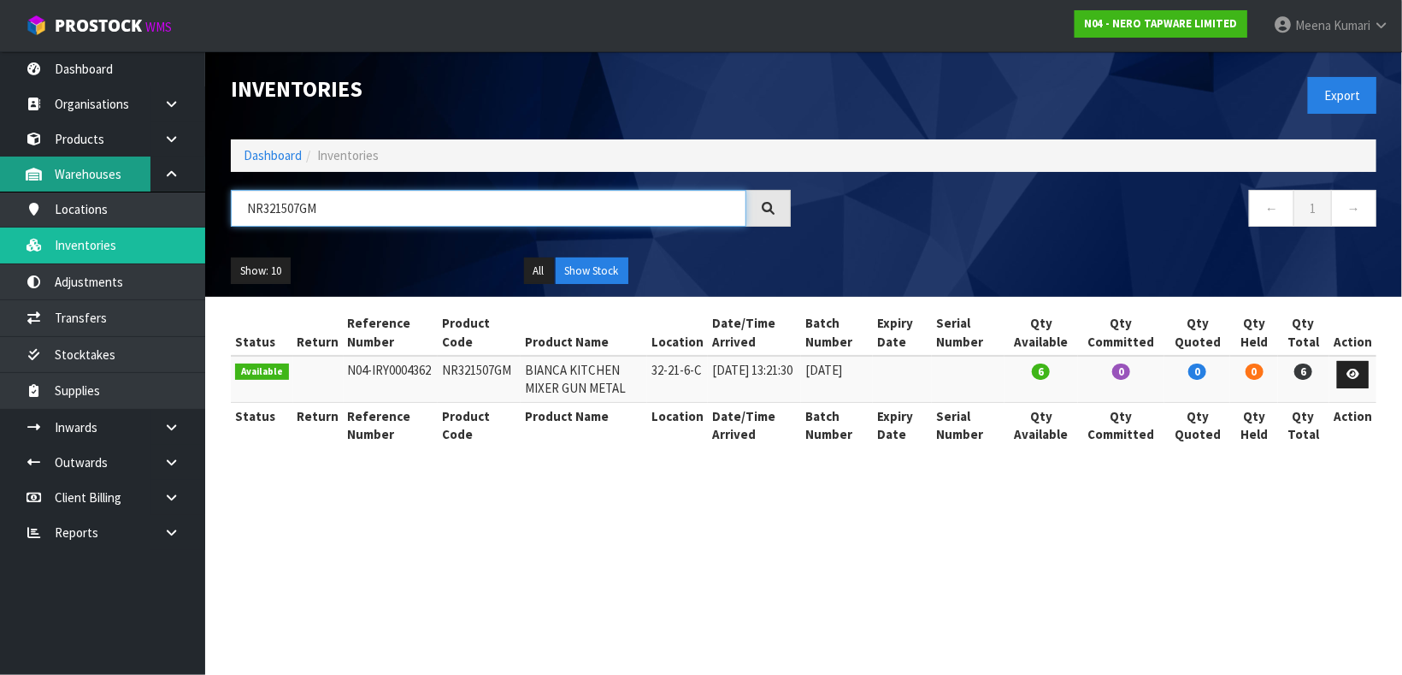
drag, startPoint x: 444, startPoint y: 200, endPoint x: 39, endPoint y: 171, distance: 405.4
click at [44, 172] on body "Toggle navigation ProStock WMS N04 - NERO TAPWARE LIMITED [PERSON_NAME] Logout …" at bounding box center [701, 337] width 1402 height 675
paste input "01507ACH"
type input "NR301507ACH"
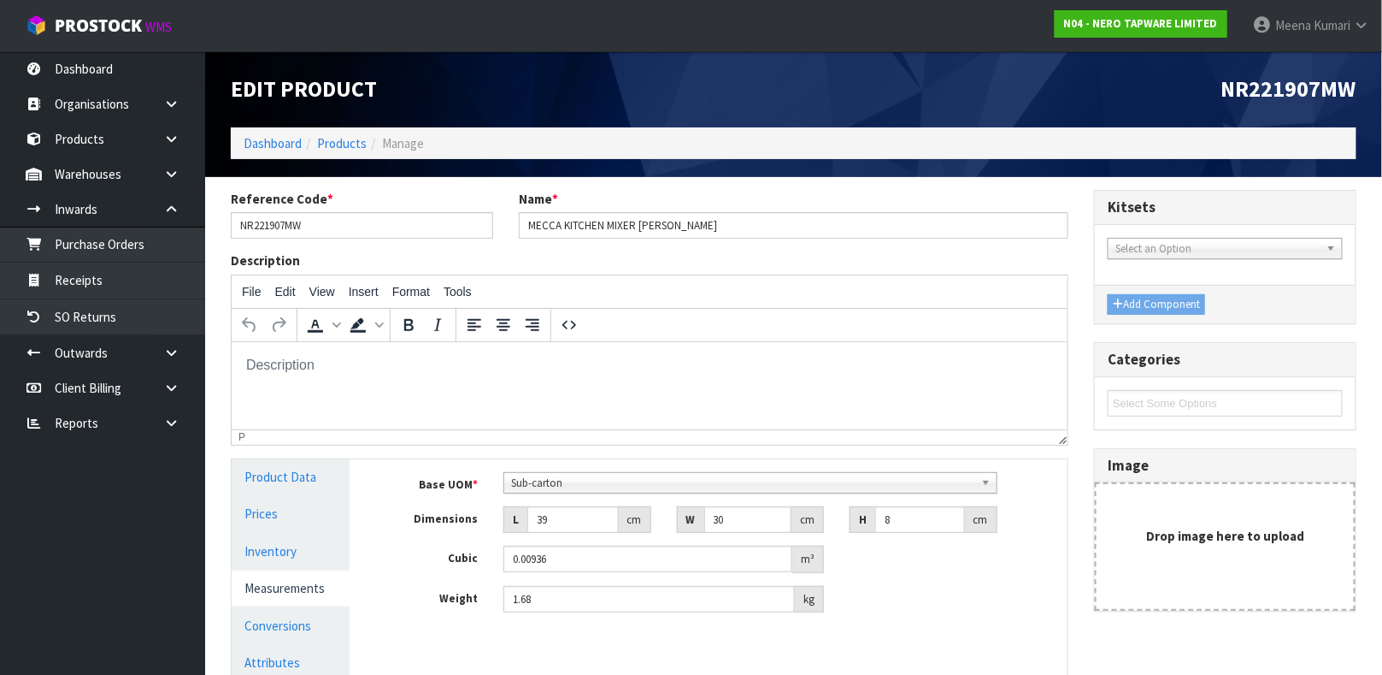
type input "4"
type input "0.00096"
type input "44"
type input "0.01056"
type input "44"
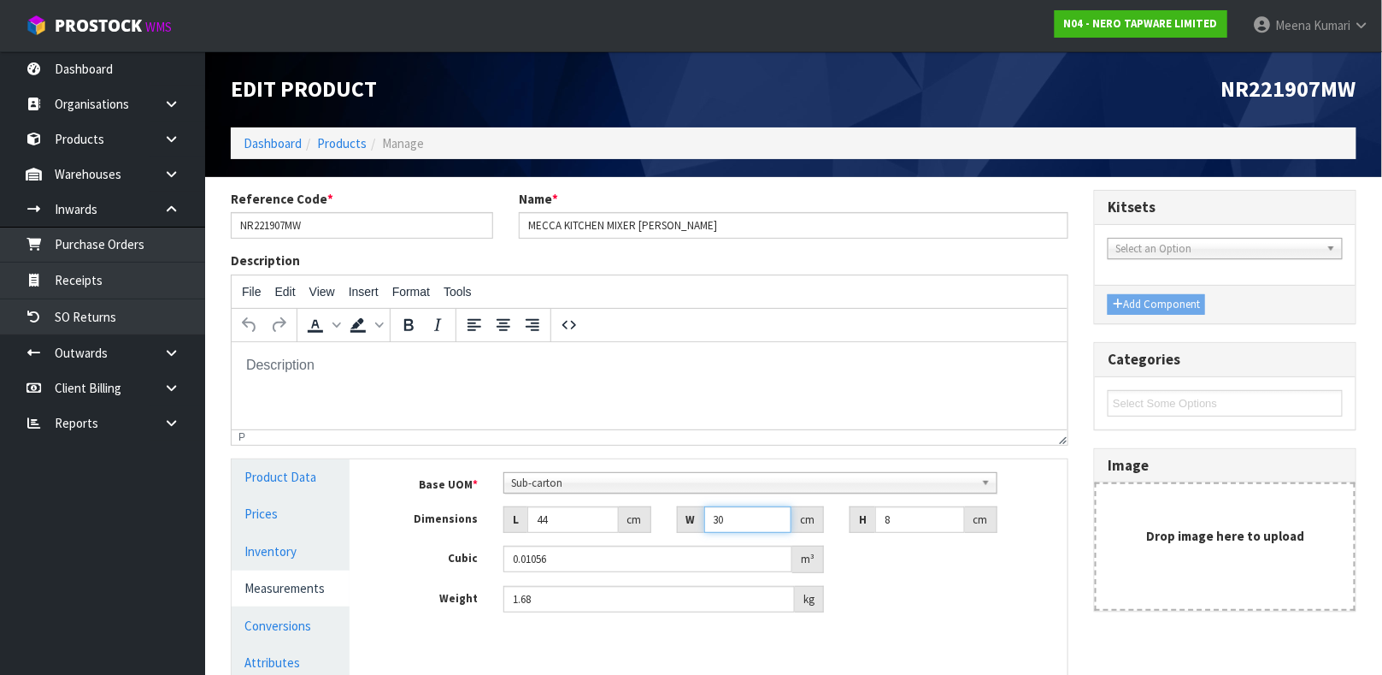
type input "3"
type input "0.001056"
type input "33"
type input "0.011616"
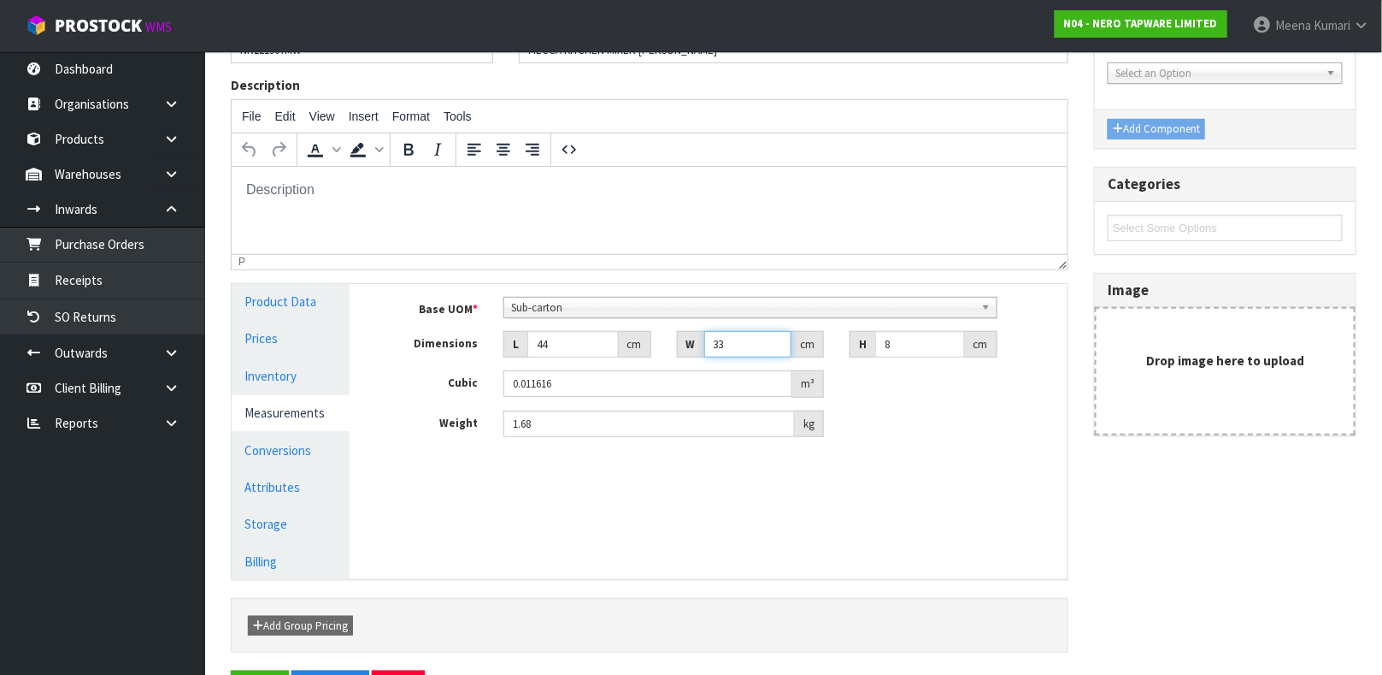
scroll to position [233, 0]
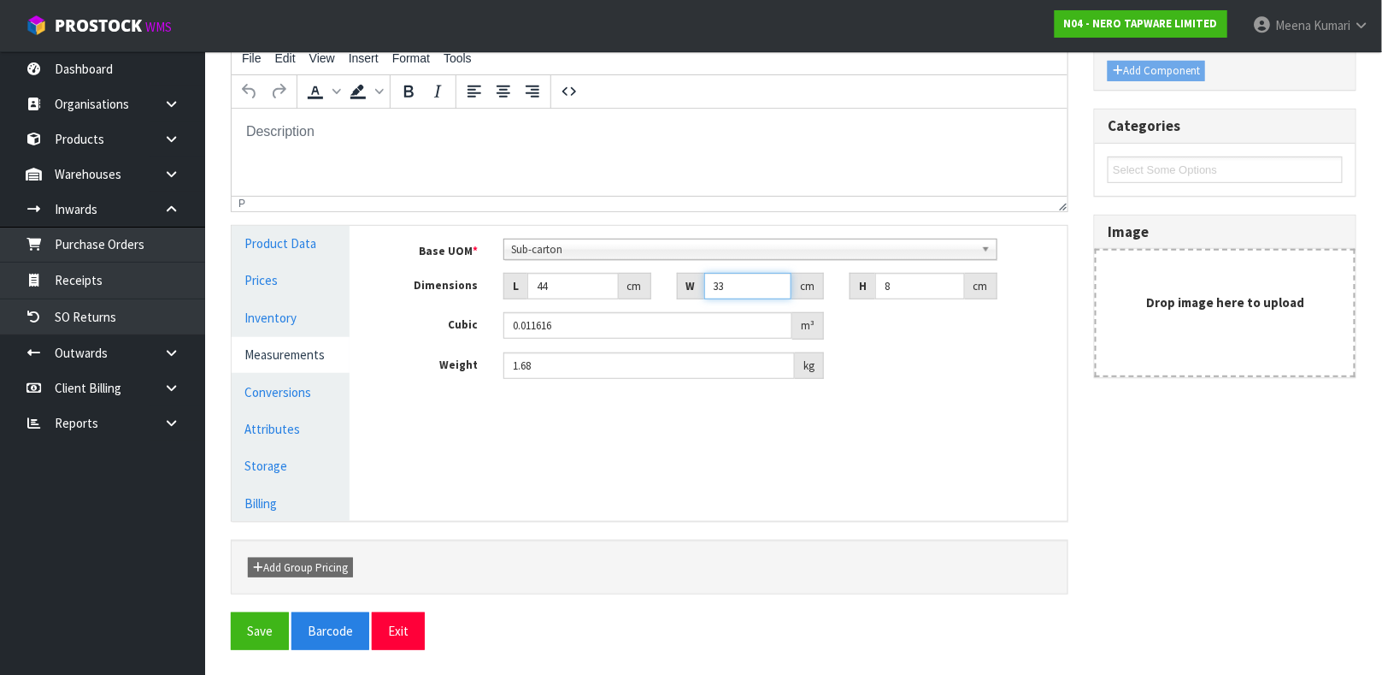
type input "33"
drag, startPoint x: 543, startPoint y: 354, endPoint x: 293, endPoint y: 348, distance: 249.7
click at [293, 348] on div "Product Data Prices Inventory Measurements Conversions Attributes Storage Billi…" at bounding box center [650, 373] width 862 height 295
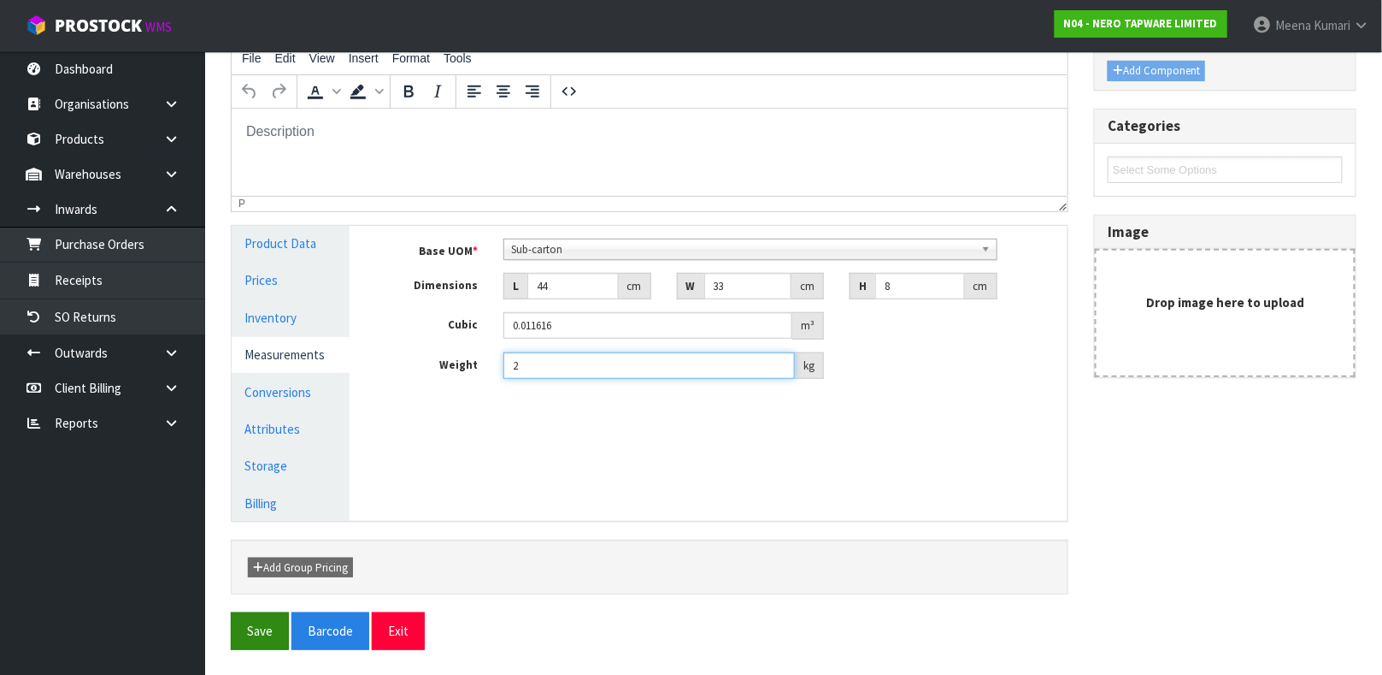
type input "2"
click at [261, 616] on button "Save" at bounding box center [260, 630] width 58 height 37
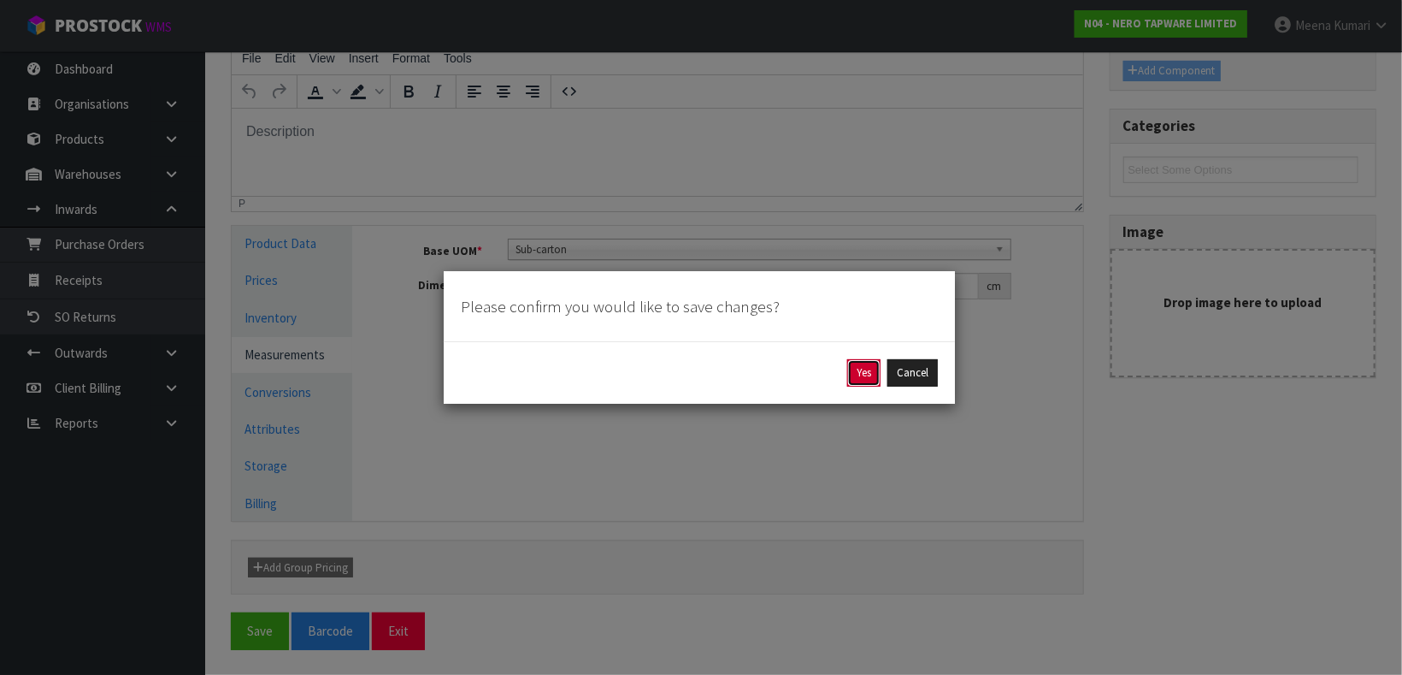
click at [850, 371] on button "Yes" at bounding box center [863, 372] width 33 height 27
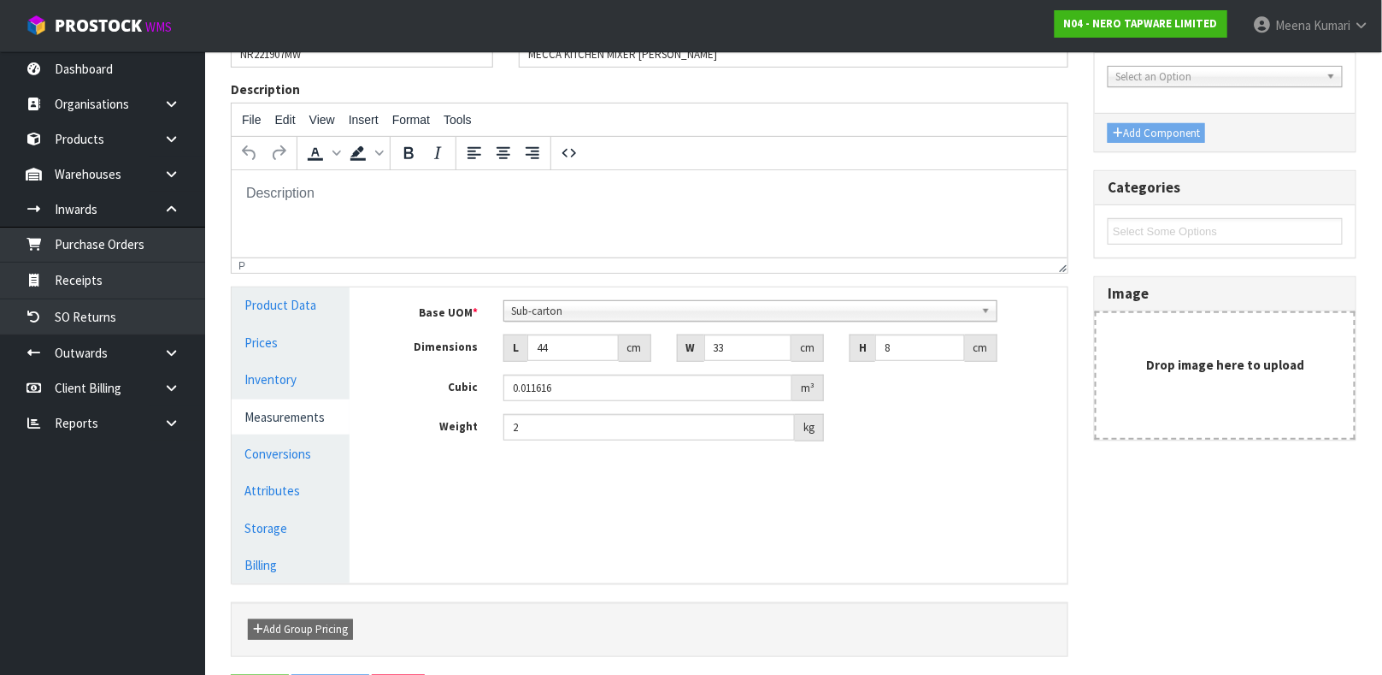
scroll to position [0, 0]
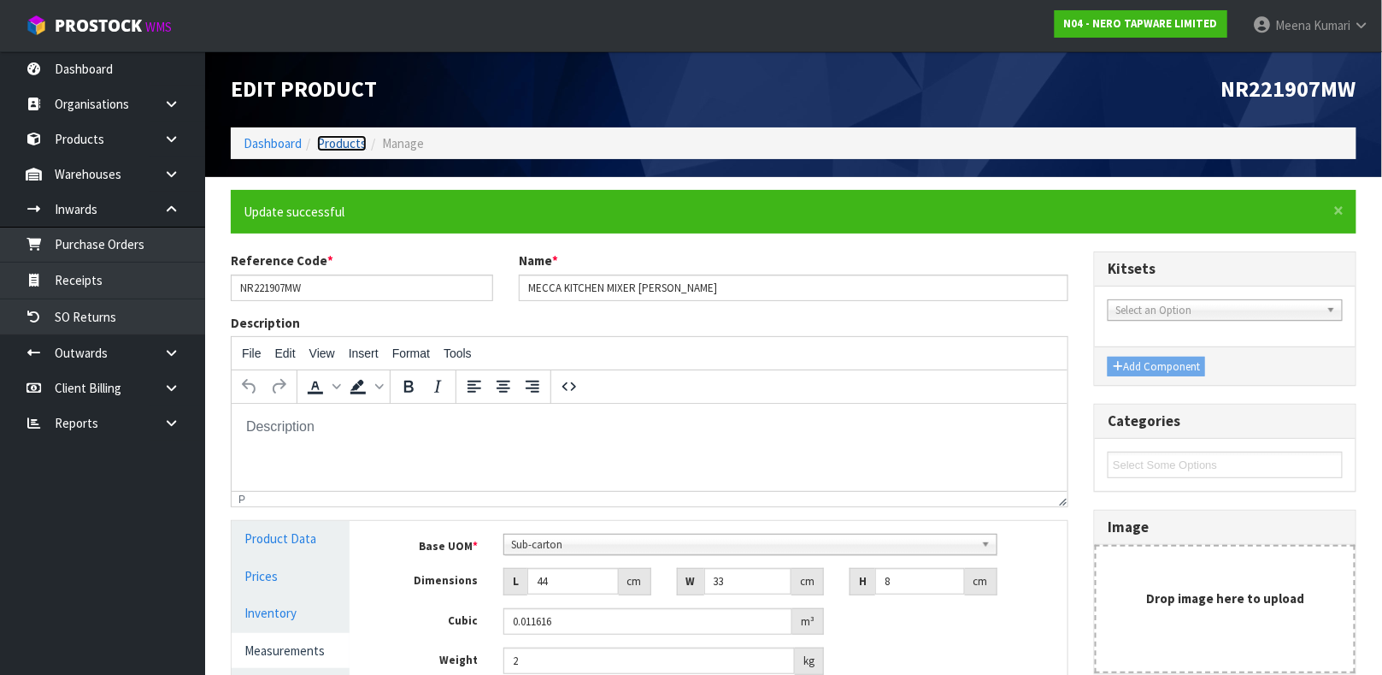
click at [358, 149] on link "Products" at bounding box center [342, 143] width 50 height 16
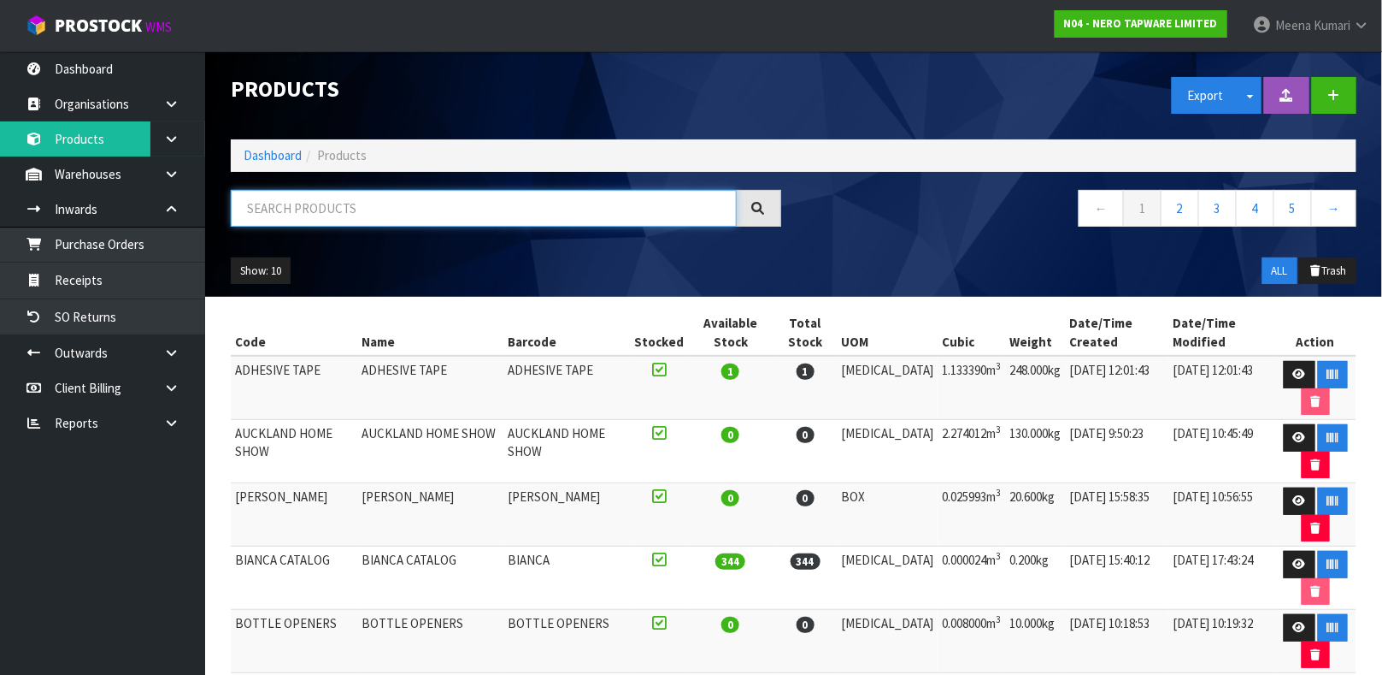
click at [345, 208] on input "text" at bounding box center [484, 208] width 506 height 37
type input "9355433036357"
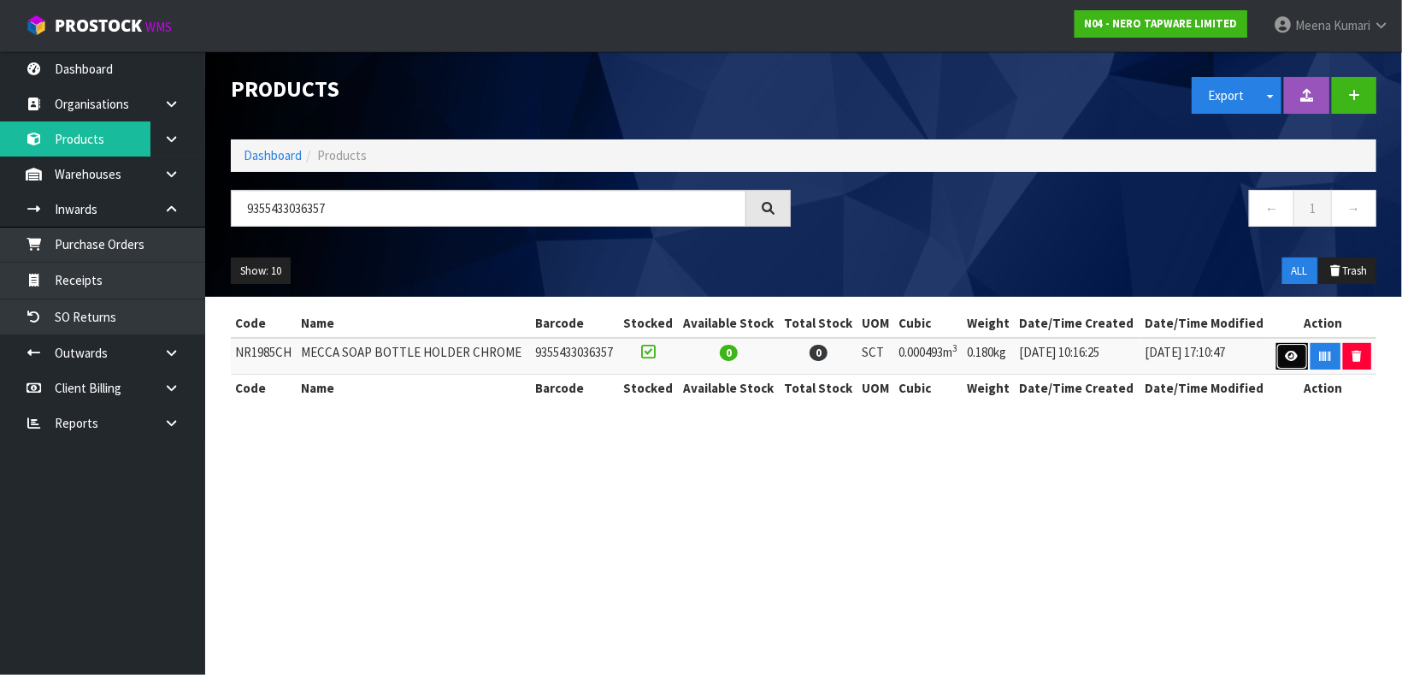
click at [1276, 355] on link at bounding box center [1292, 356] width 32 height 27
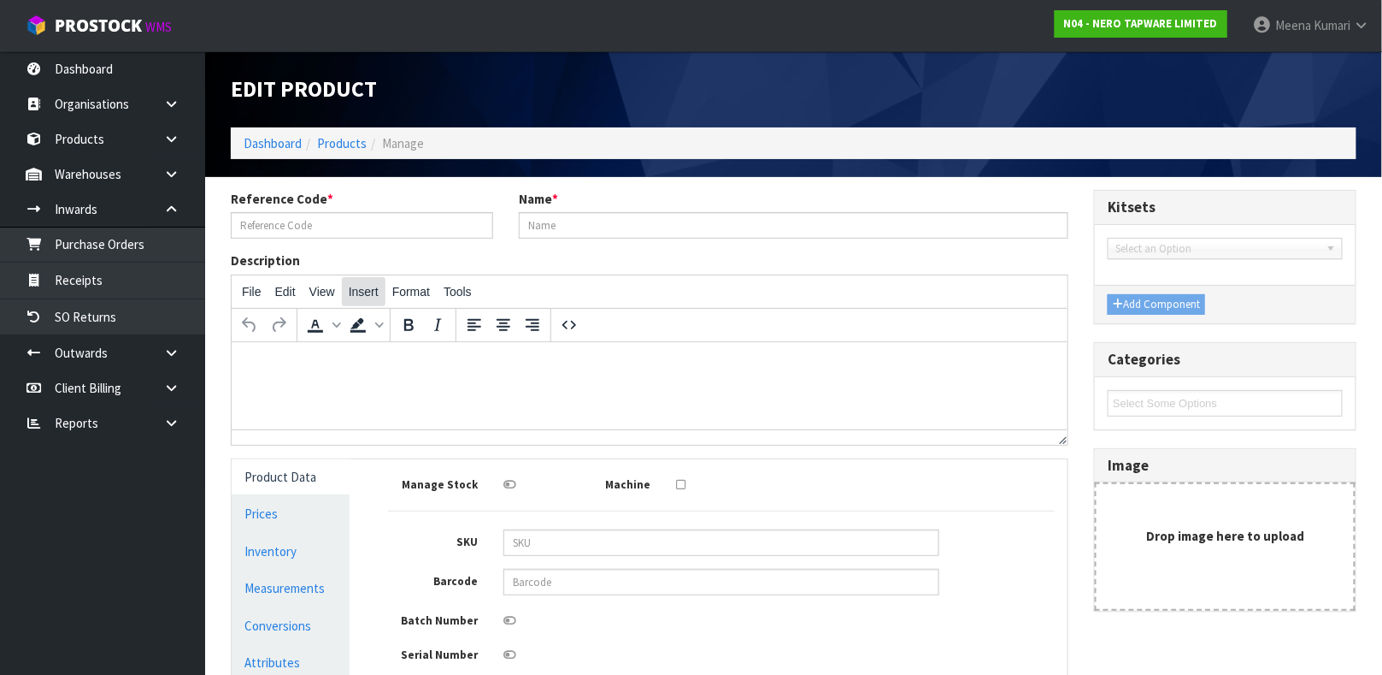
type input "NR1985CH"
type input "MECCA SOAP BOTTLE HOLDER CHROME"
type input "9355433036357"
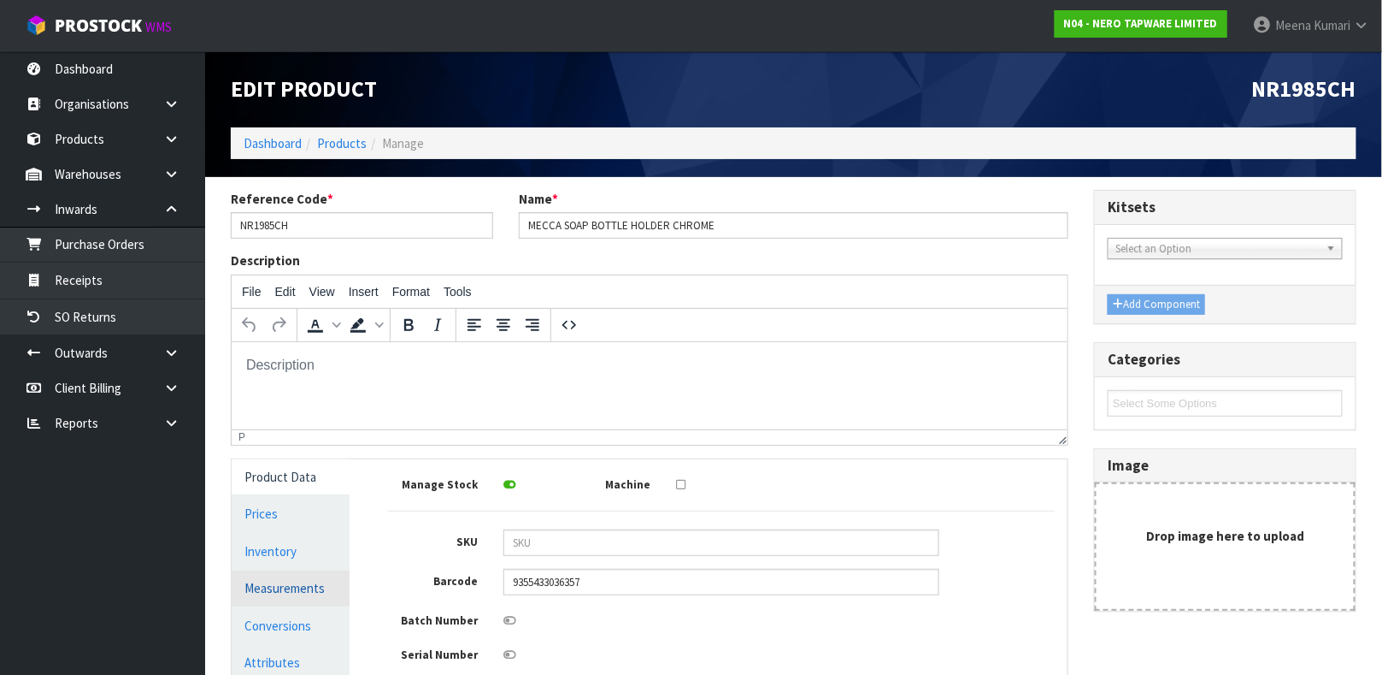
click at [306, 576] on link "Measurements" at bounding box center [291, 587] width 118 height 35
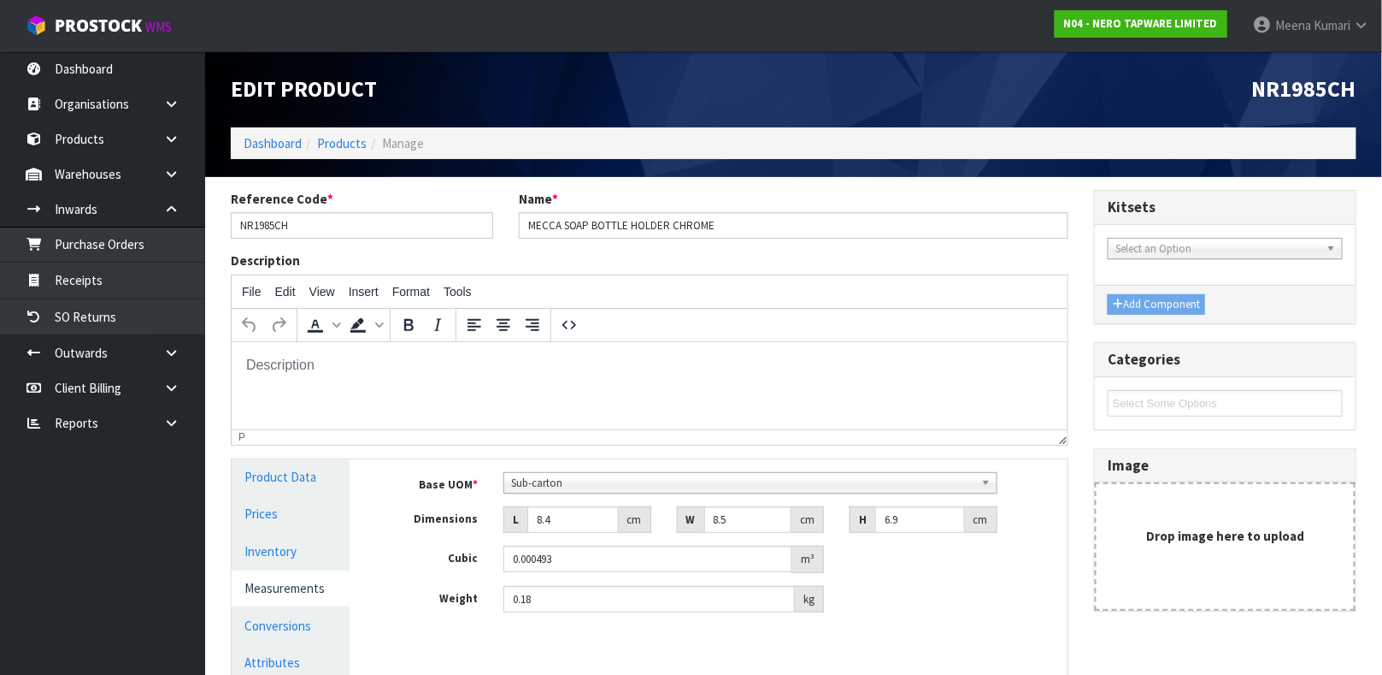
scroll to position [128, 0]
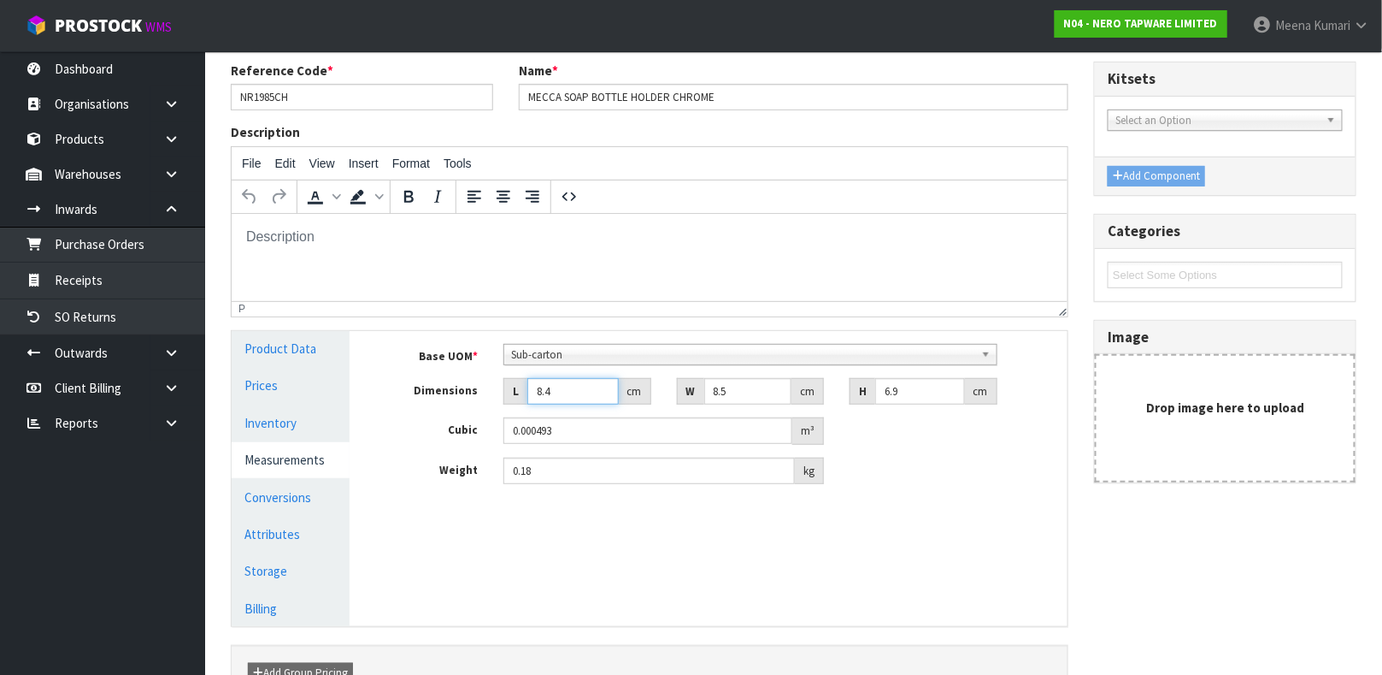
click at [551, 390] on input "8.4" at bounding box center [572, 391] width 91 height 27
drag, startPoint x: 551, startPoint y: 390, endPoint x: 492, endPoint y: 385, distance: 60.1
click at [492, 385] on div "L 8.4 cm" at bounding box center [578, 391] width 174 height 27
type input "9"
type input "0.000528"
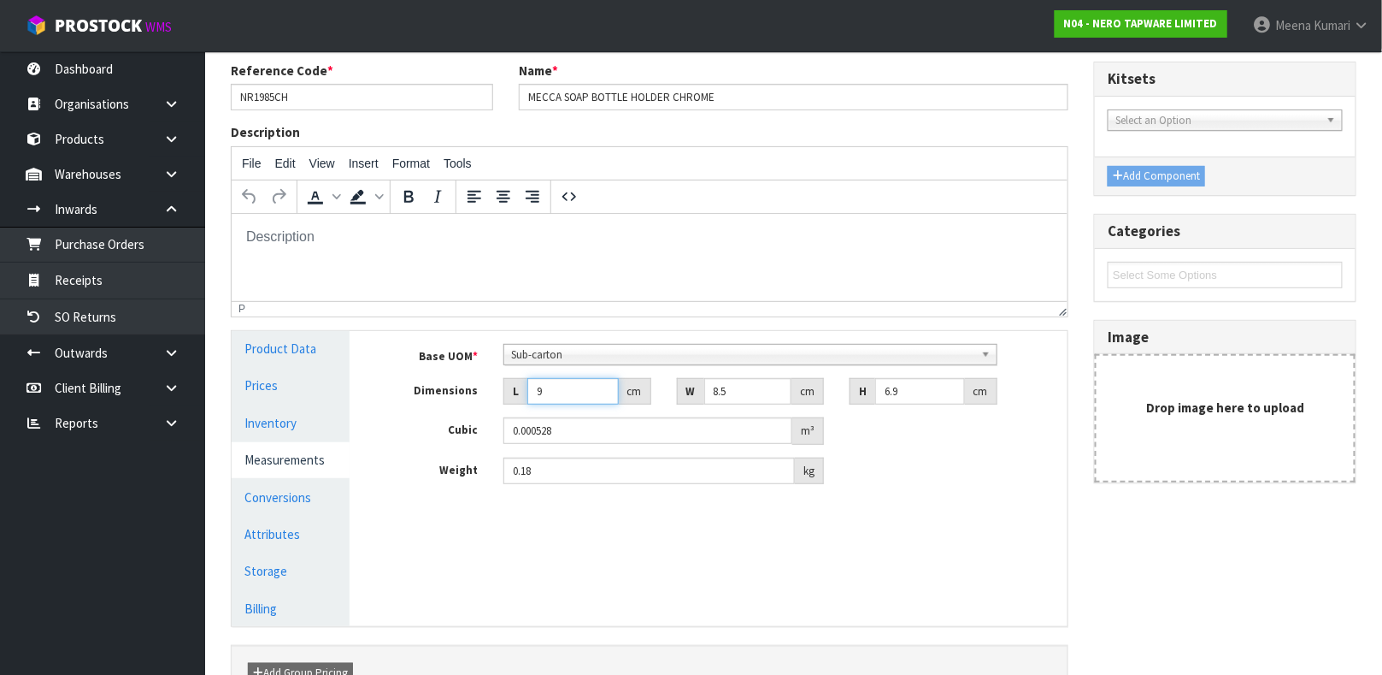
type input "9"
type input "99"
type input "0.006148"
type input "9"
type input "0.000559"
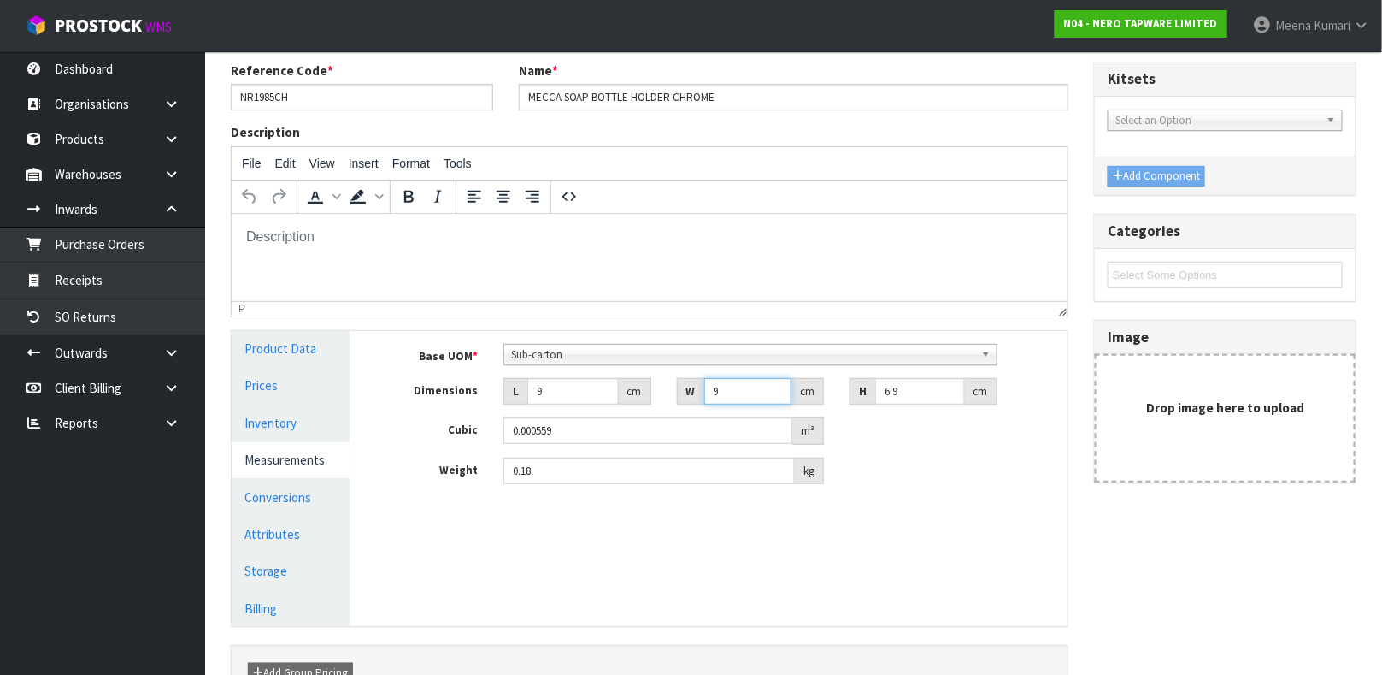
type input "9"
drag, startPoint x: 912, startPoint y: 394, endPoint x: 733, endPoint y: 387, distance: 179.7
click at [733, 387] on div "Dimensions L 9 cm W 9 cm H 6.9 cm" at bounding box center [721, 391] width 692 height 27
type input "7"
type input "0.000567"
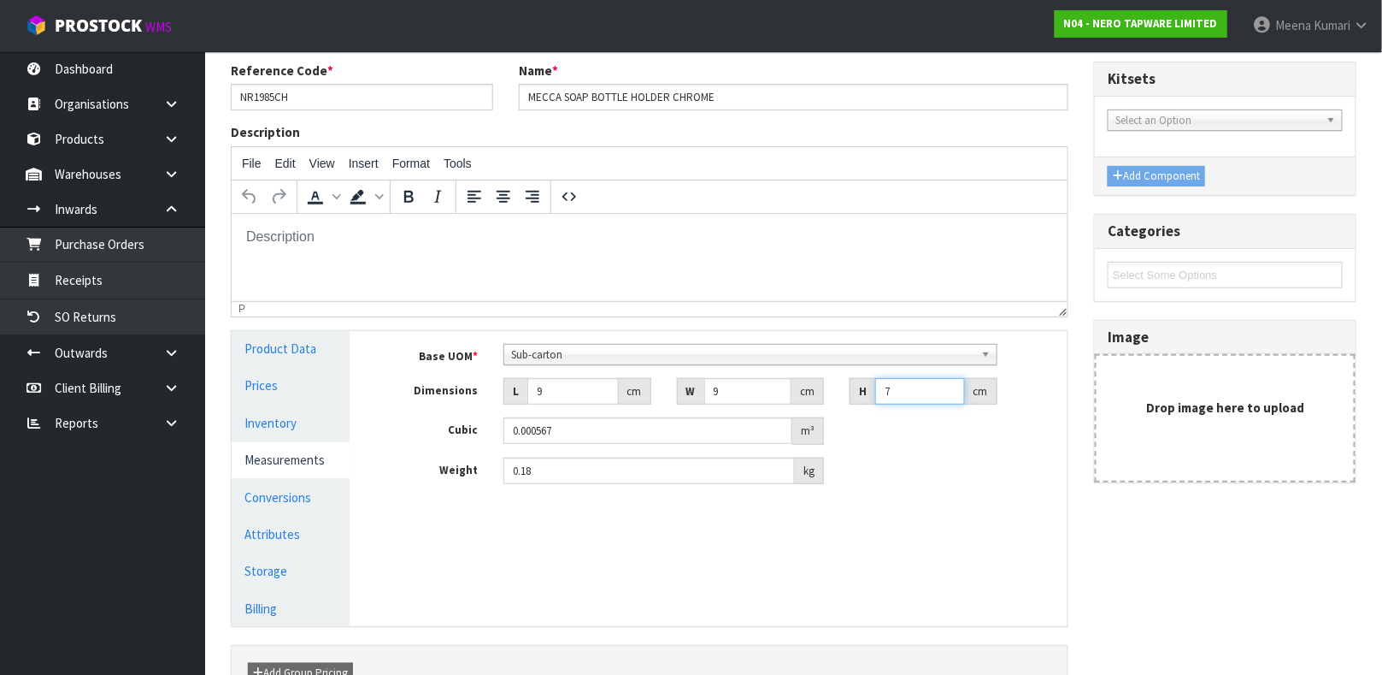
type input "7"
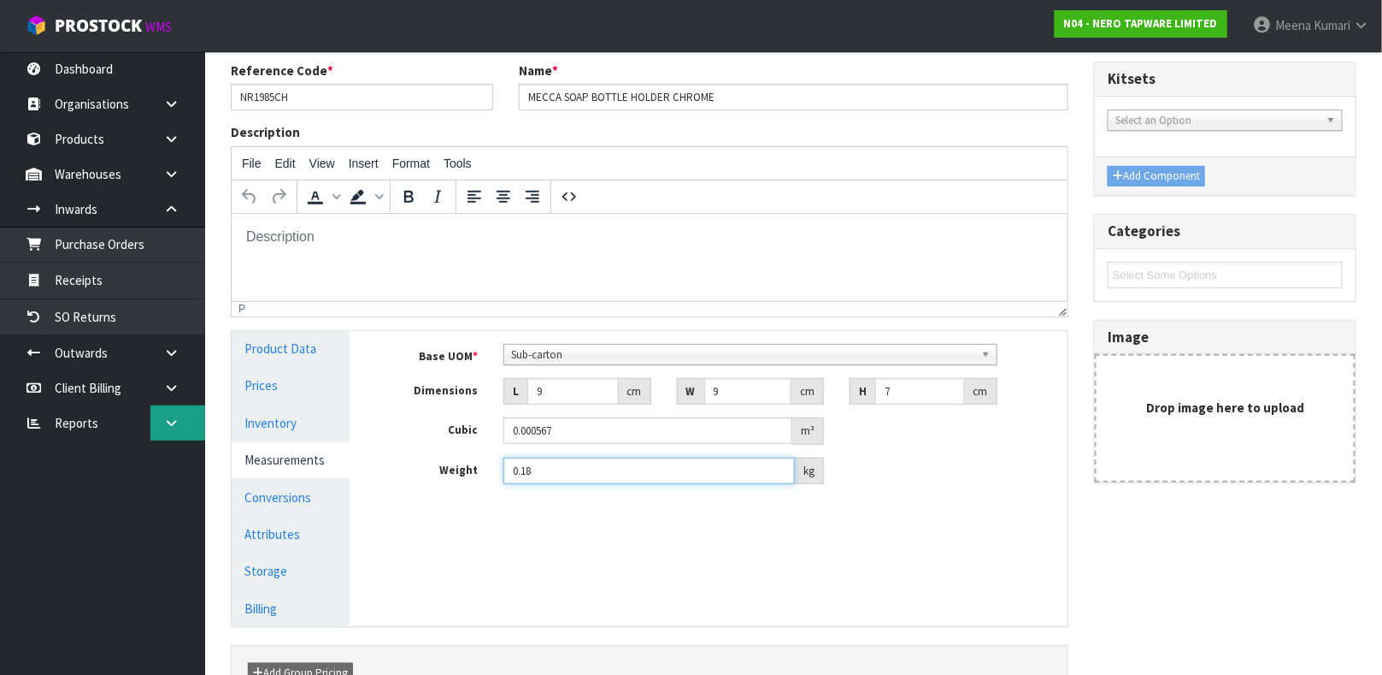
drag, startPoint x: 698, startPoint y: 467, endPoint x: 175, endPoint y: 432, distance: 524.4
click at [175, 432] on body "Toggle navigation ProStock WMS N04 - NERO TAPWARE LIMITED [PERSON_NAME] Logout …" at bounding box center [691, 209] width 1382 height 675
click at [555, 469] on input "0.18" at bounding box center [650, 470] width 292 height 27
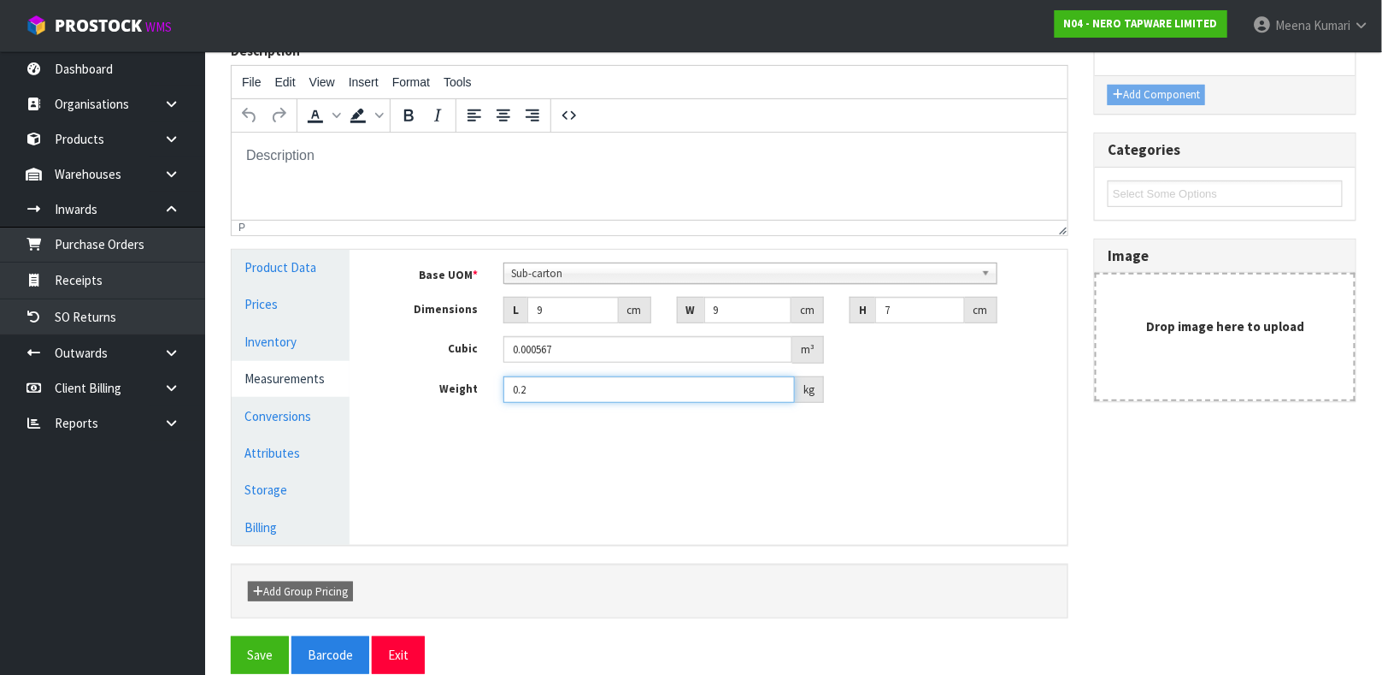
scroll to position [233, 0]
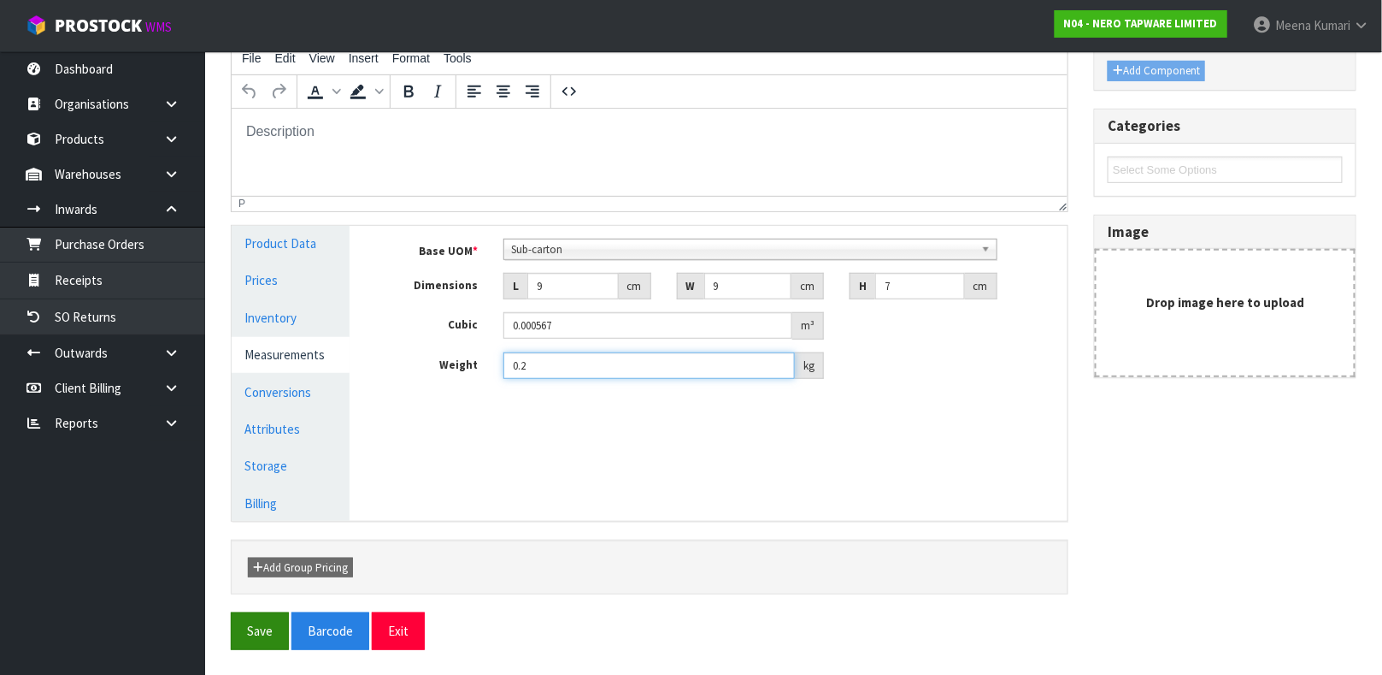
type input "0.2"
click at [281, 632] on button "Save" at bounding box center [260, 630] width 58 height 37
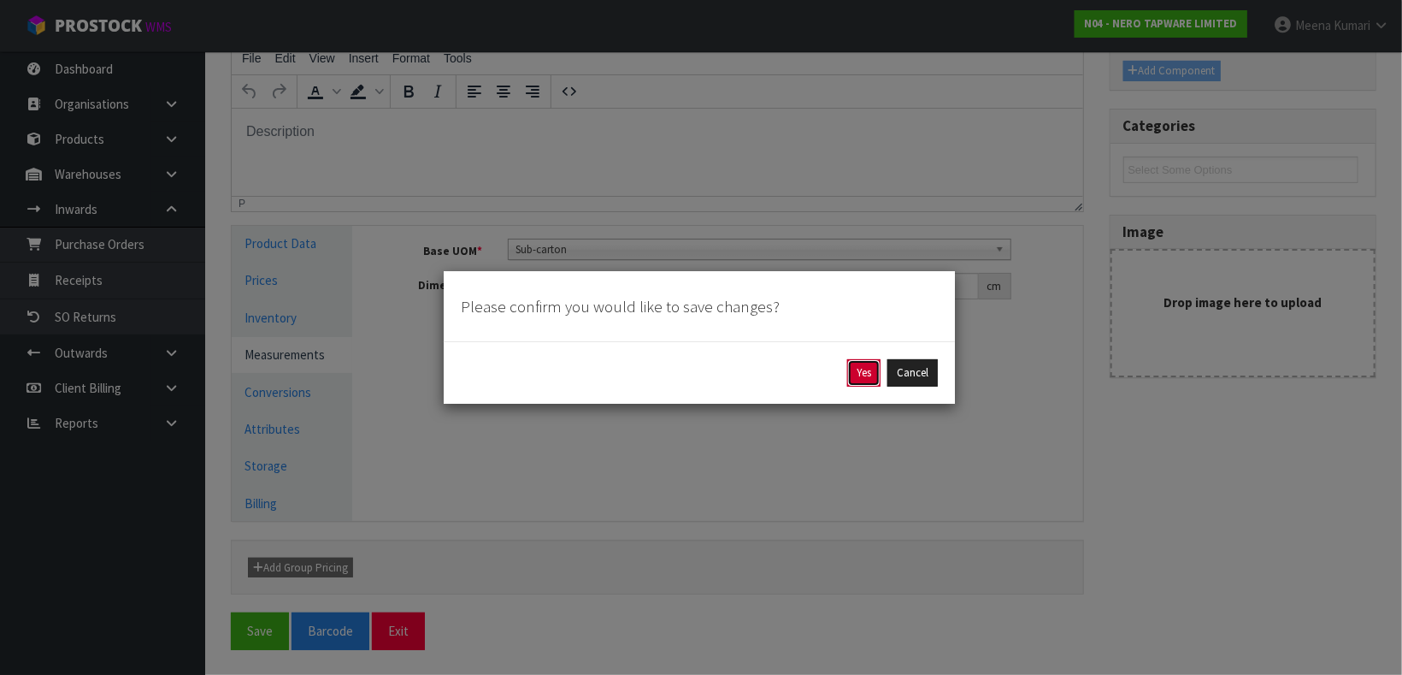
click at [854, 367] on button "Yes" at bounding box center [863, 372] width 33 height 27
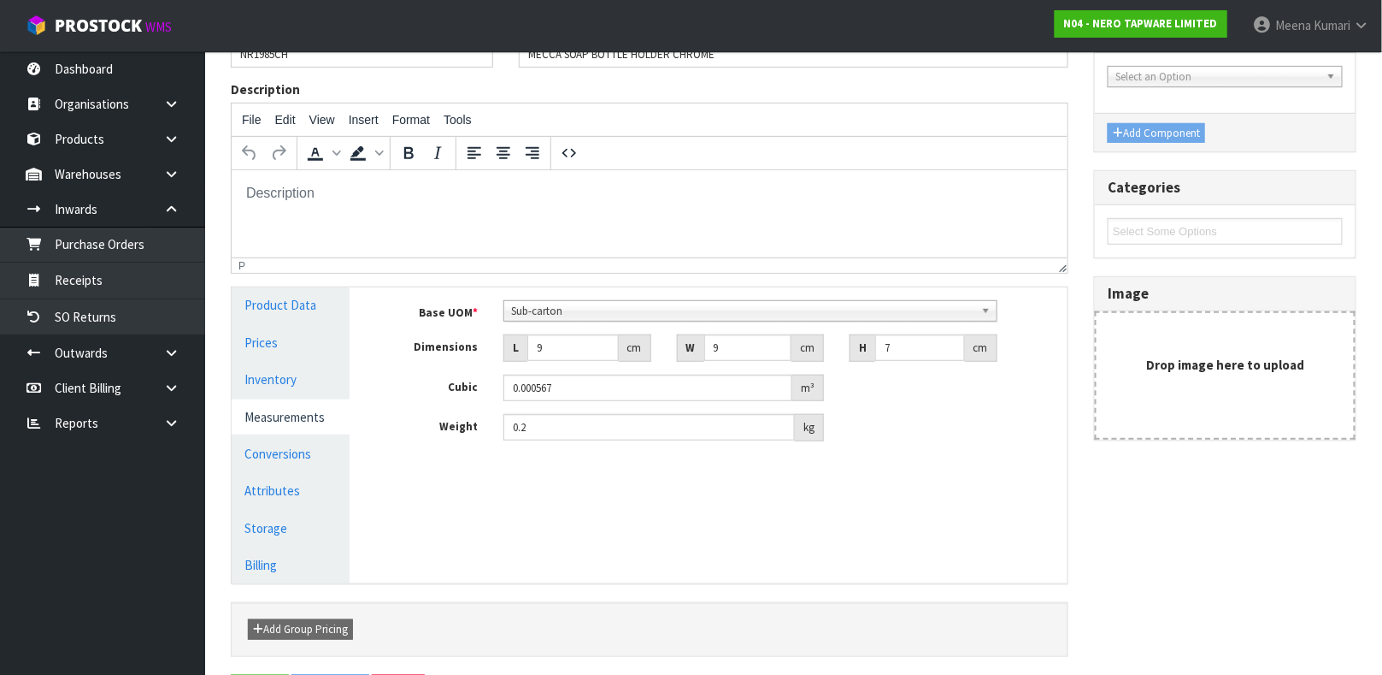
scroll to position [0, 0]
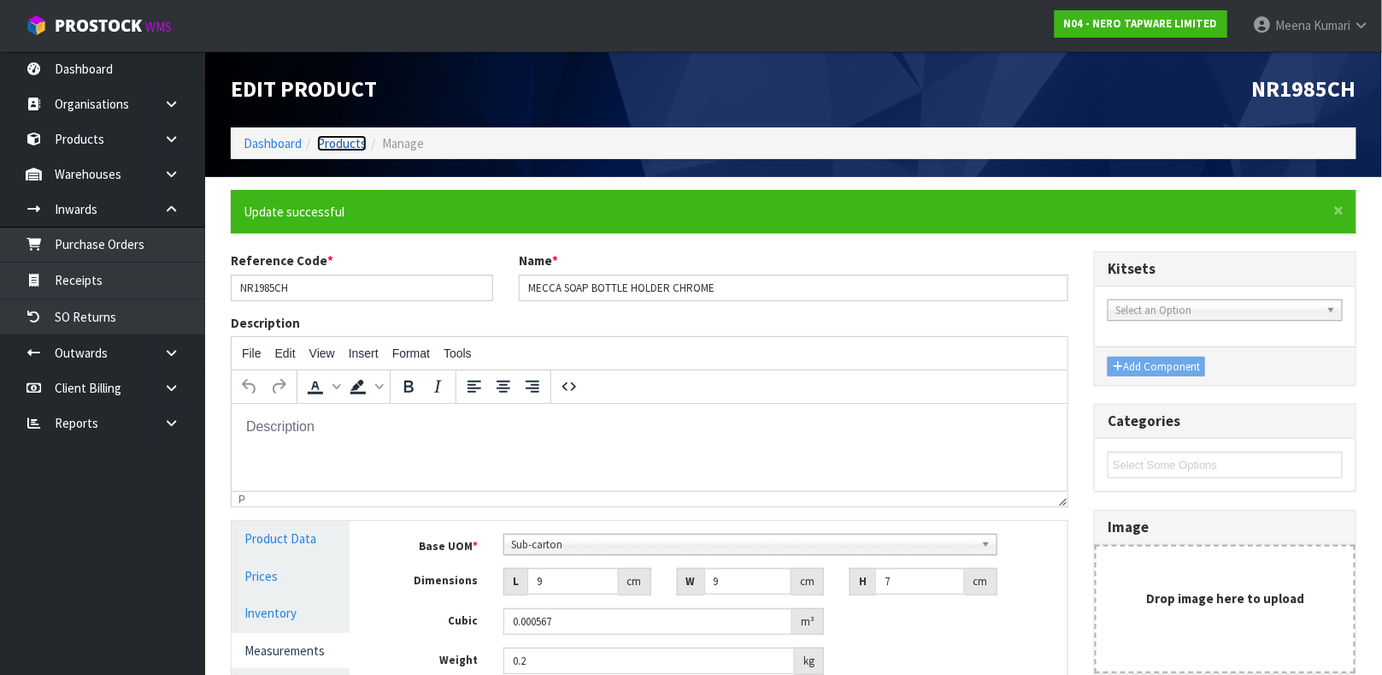
click at [342, 135] on link "Products" at bounding box center [342, 143] width 50 height 16
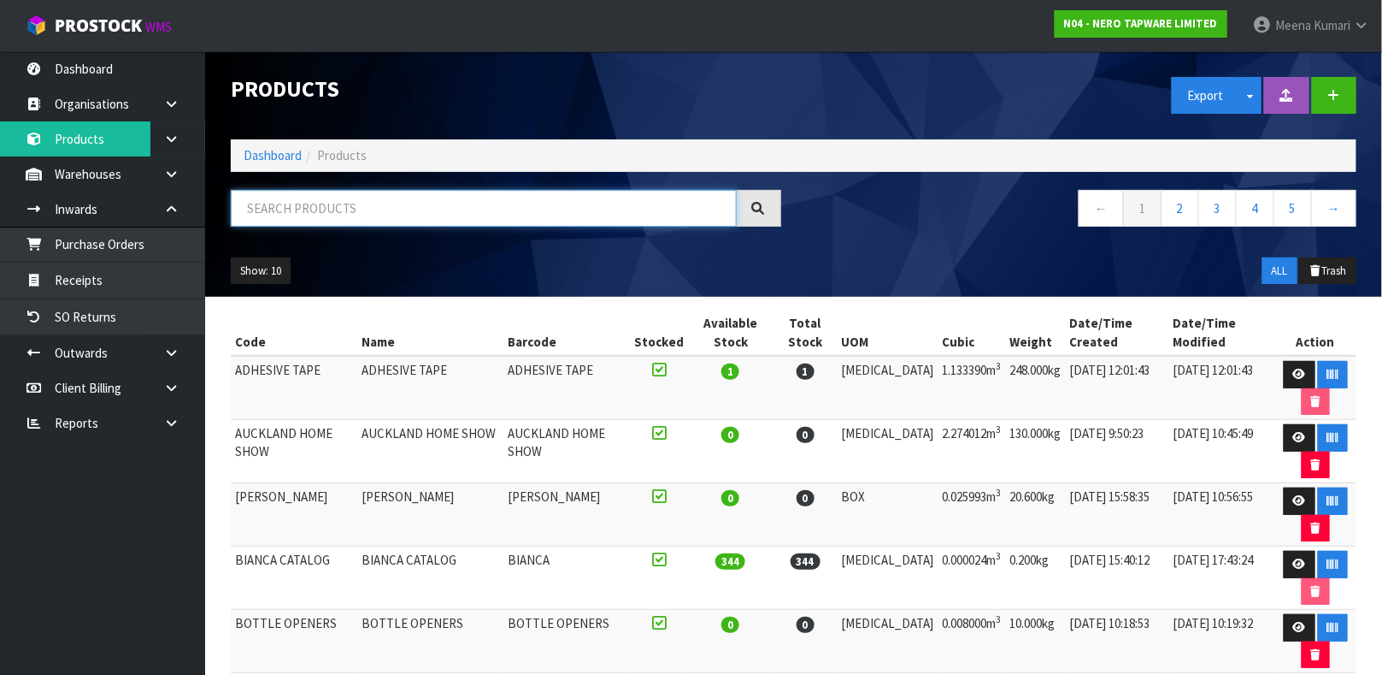
click at [360, 209] on input "text" at bounding box center [484, 208] width 506 height 37
type input "9355433057963"
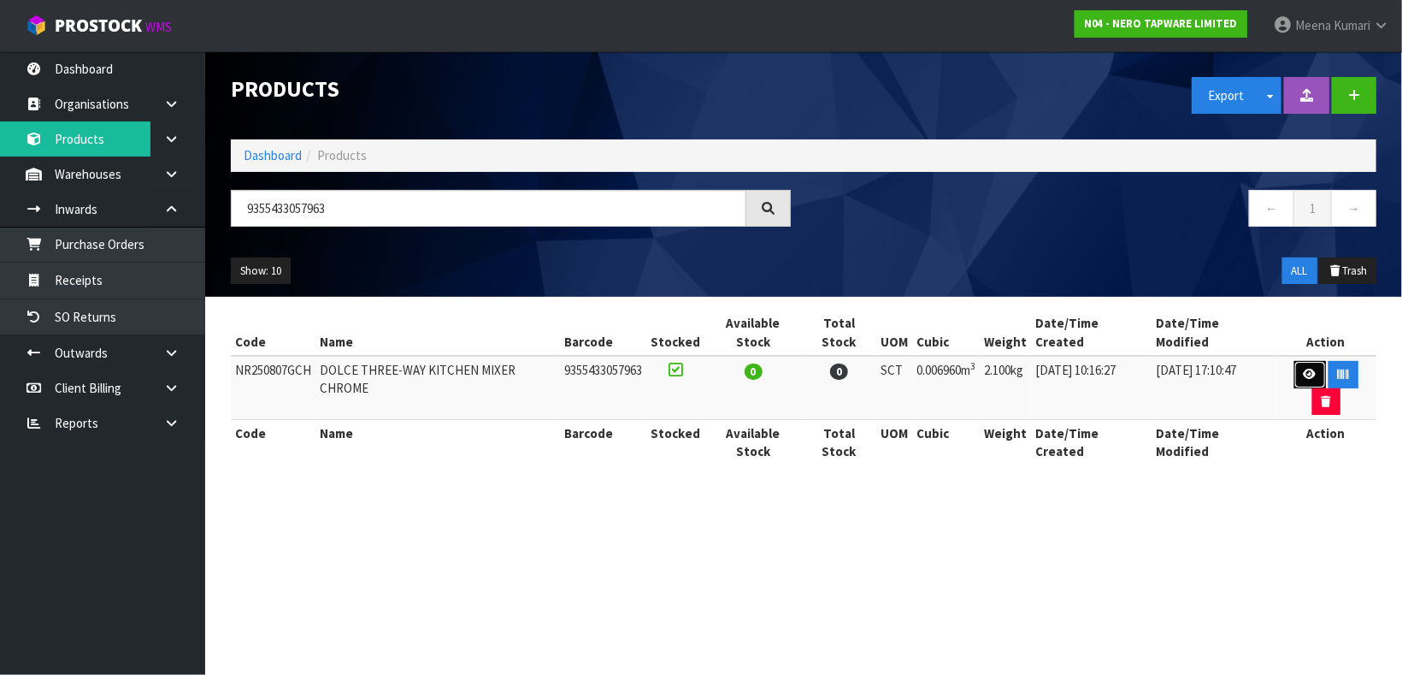
click at [1304, 368] on icon at bounding box center [1310, 373] width 13 height 11
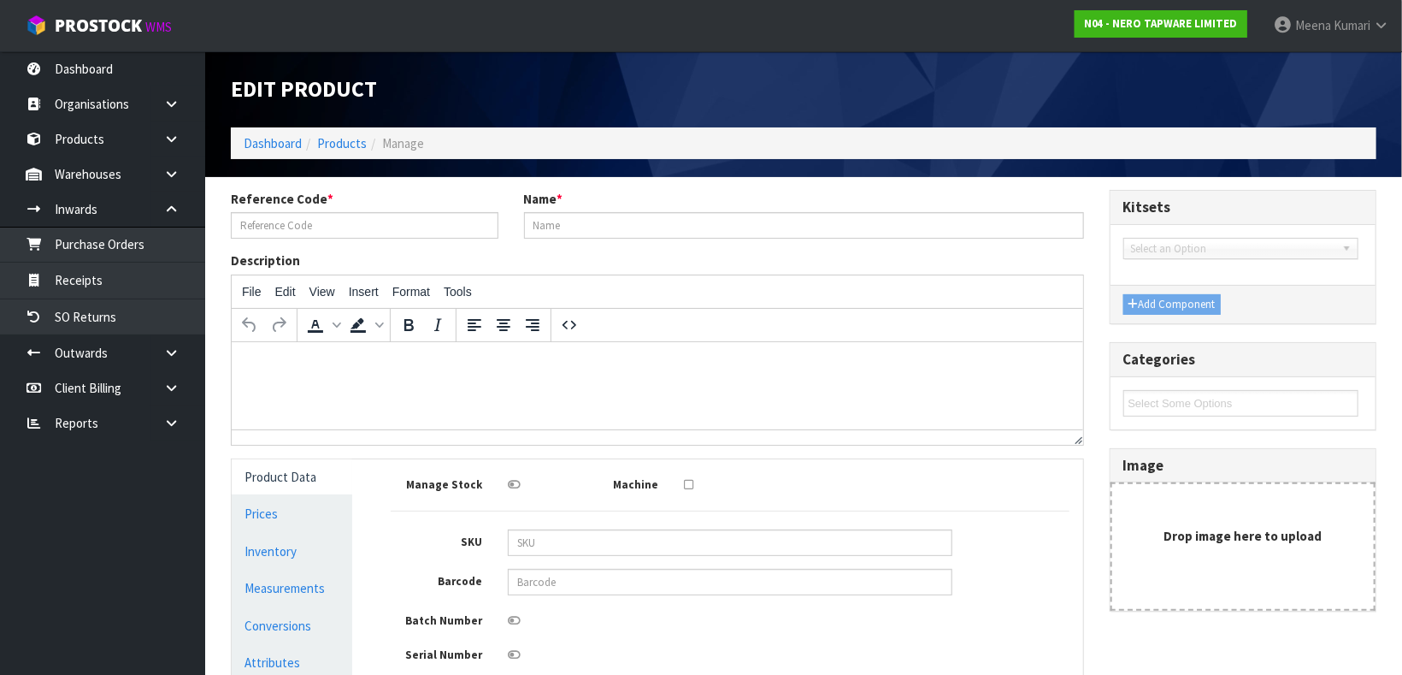
type input "NR250807GCH"
type input "DOLCE THREE-WAY KITCHEN MIXER CHROME"
type input "9355433057963"
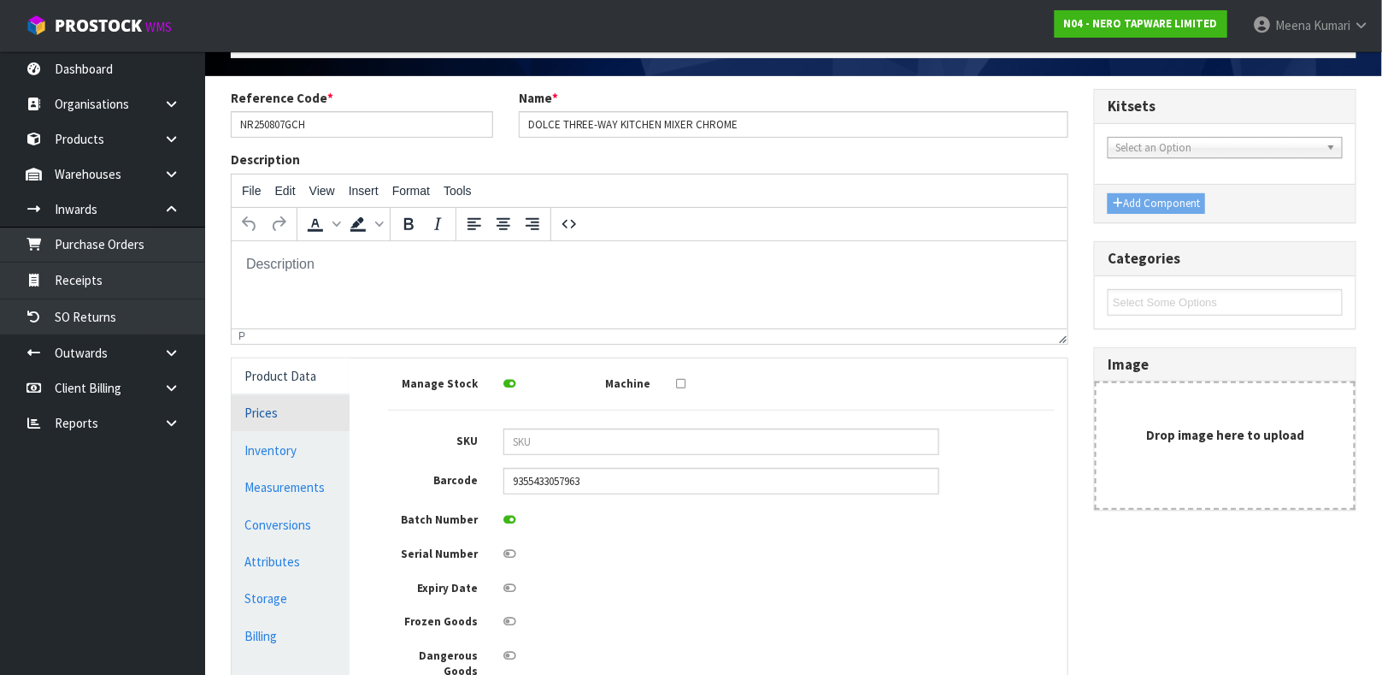
scroll to position [128, 0]
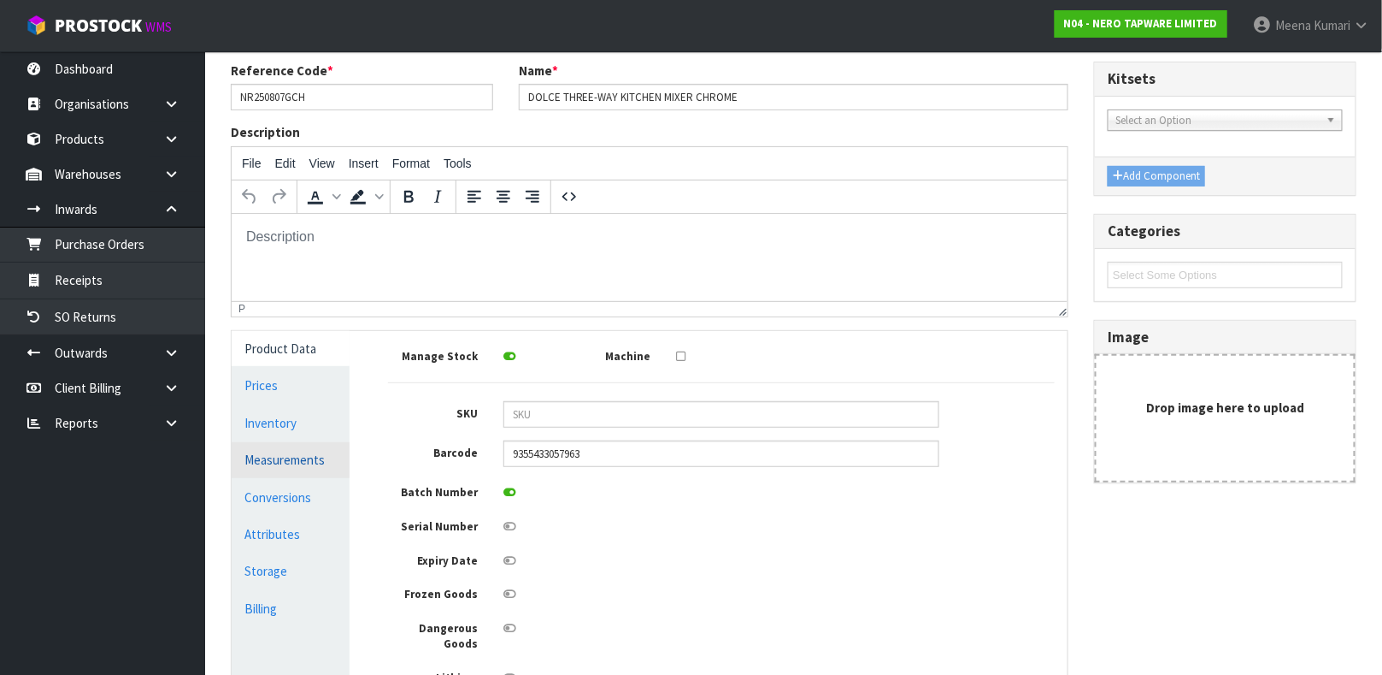
click at [319, 458] on link "Measurements" at bounding box center [291, 459] width 118 height 35
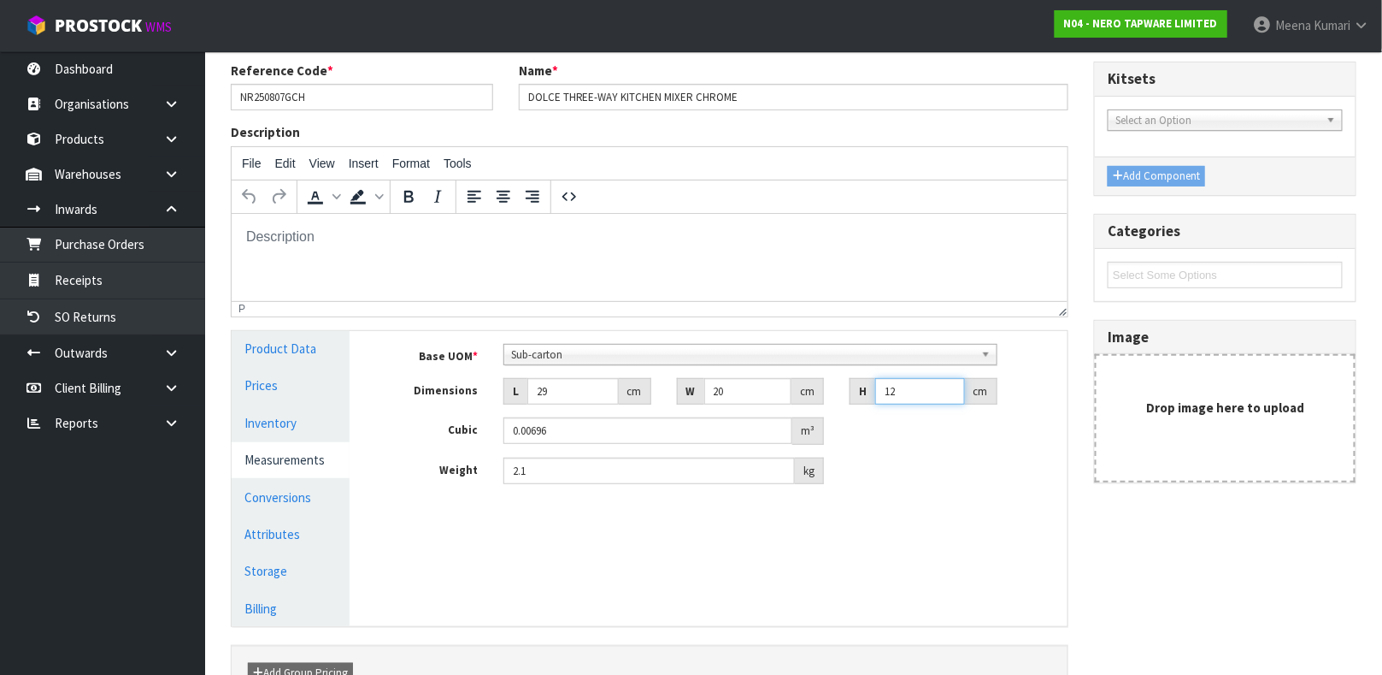
click at [905, 391] on input "12" at bounding box center [920, 391] width 90 height 27
type input "1"
type input "0.00058"
type input "13"
type input "0.00754"
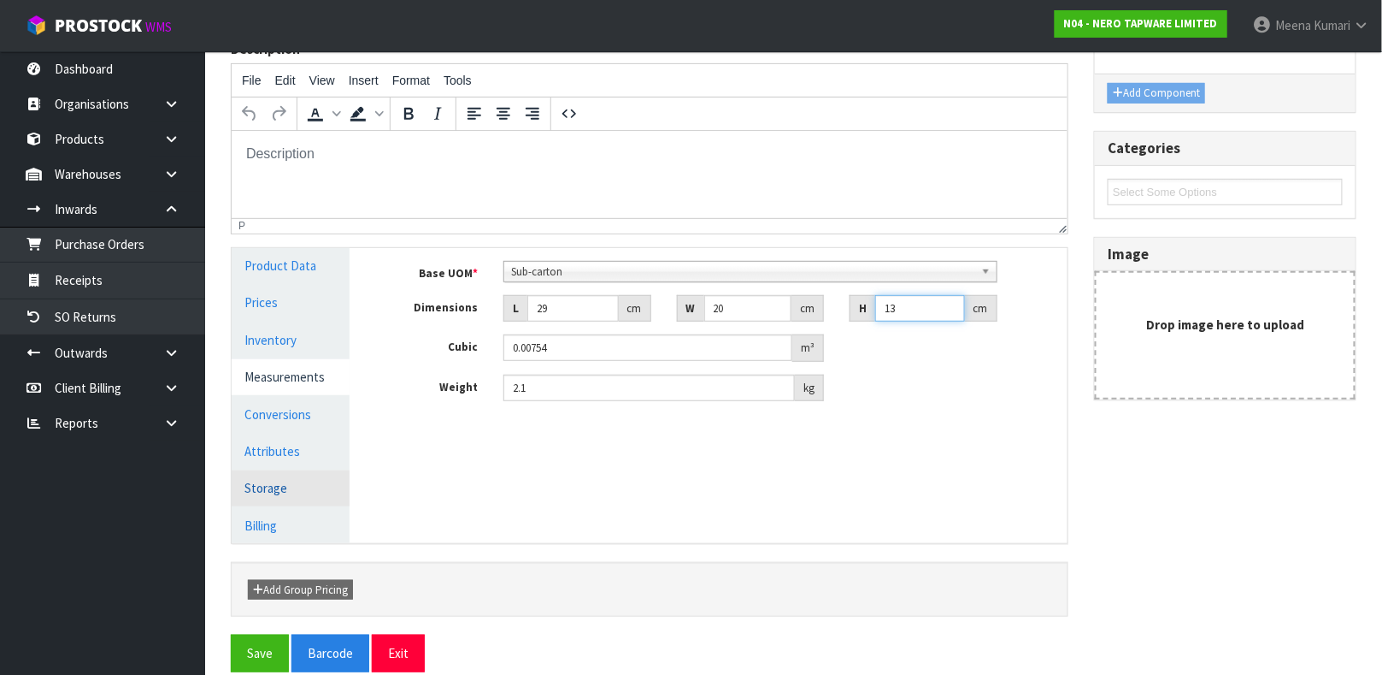
scroll to position [233, 0]
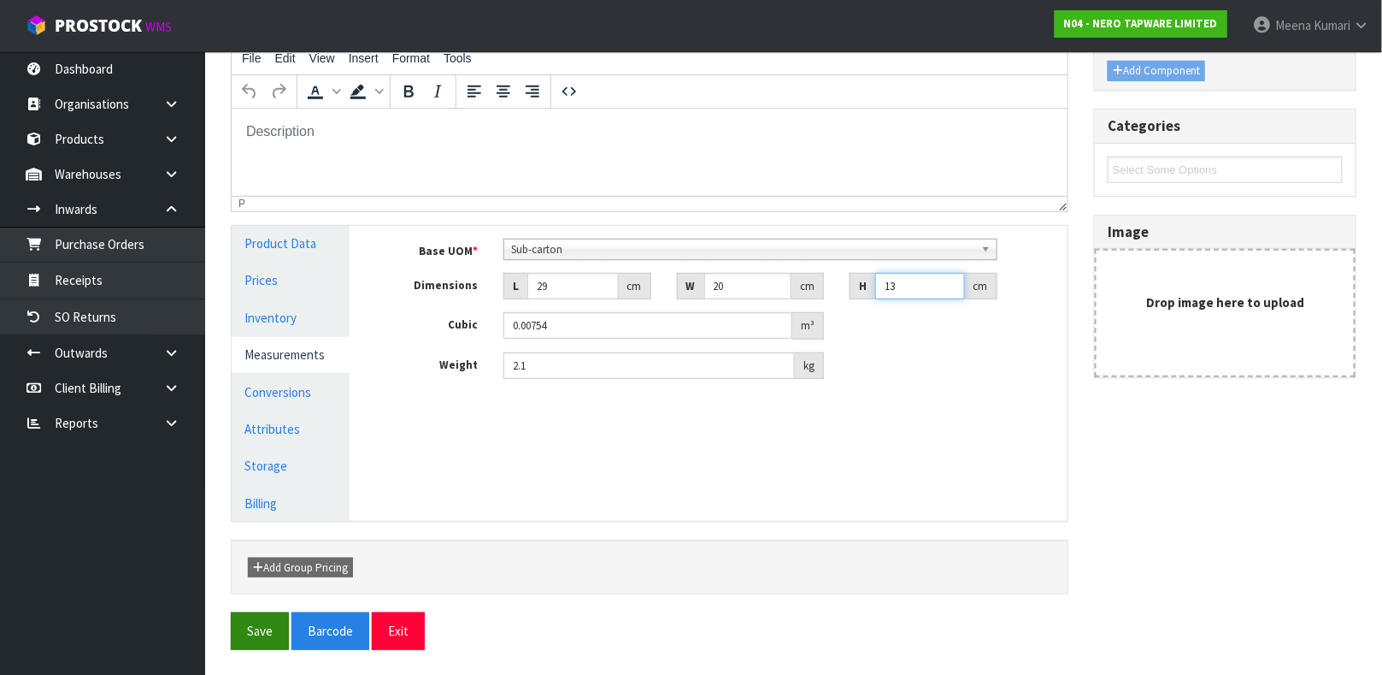
type input "13"
click at [270, 628] on button "Save" at bounding box center [260, 630] width 58 height 37
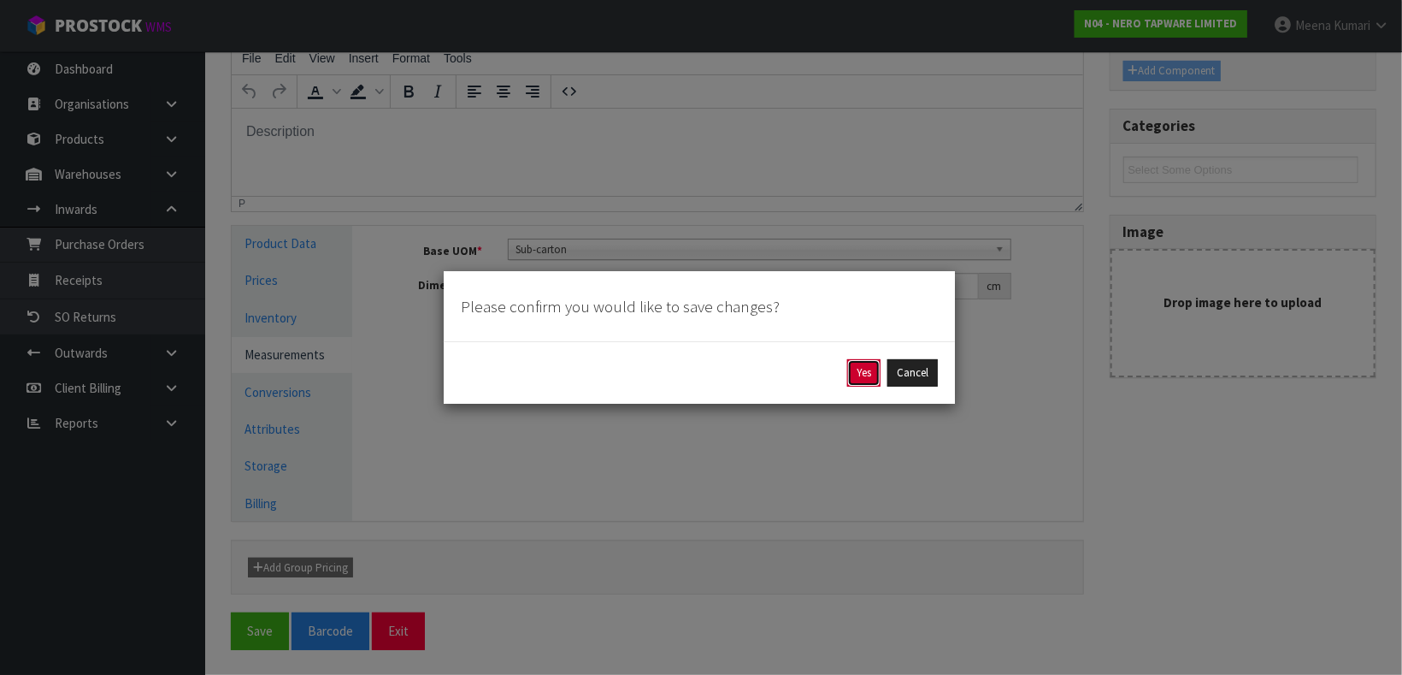
click at [869, 382] on button "Yes" at bounding box center [863, 372] width 33 height 27
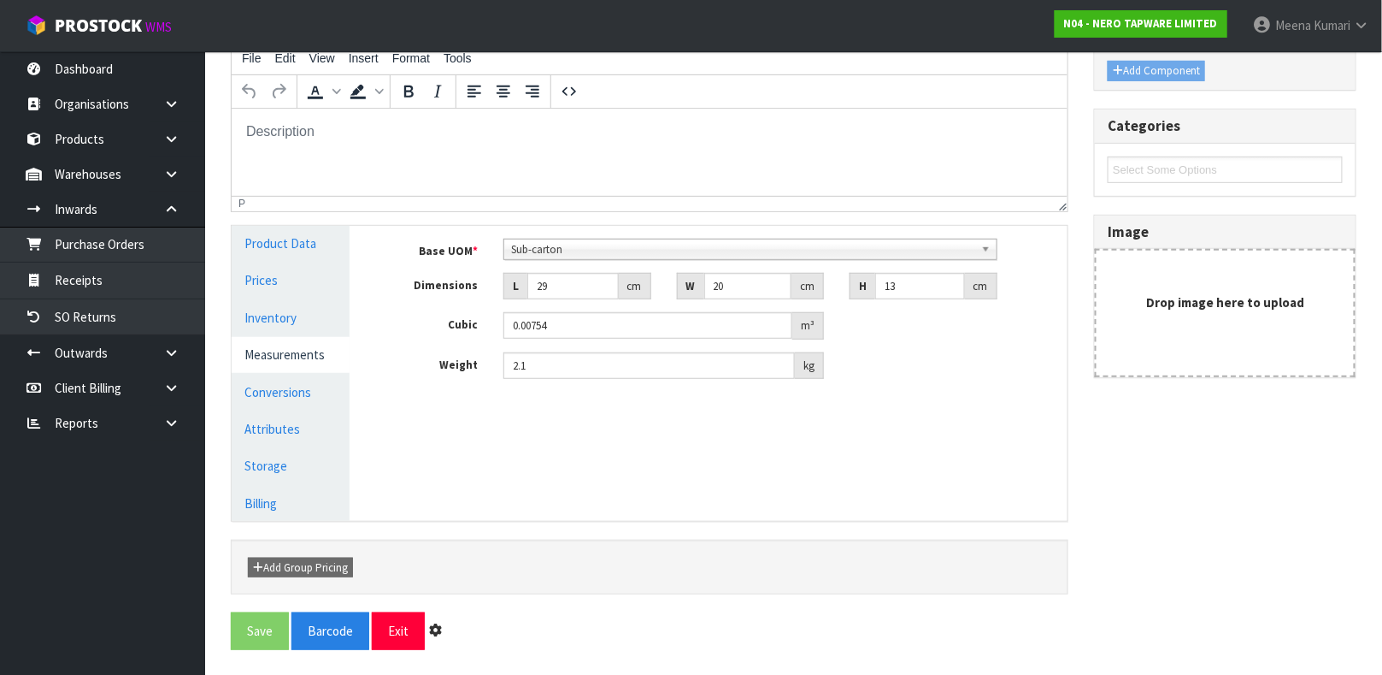
scroll to position [0, 0]
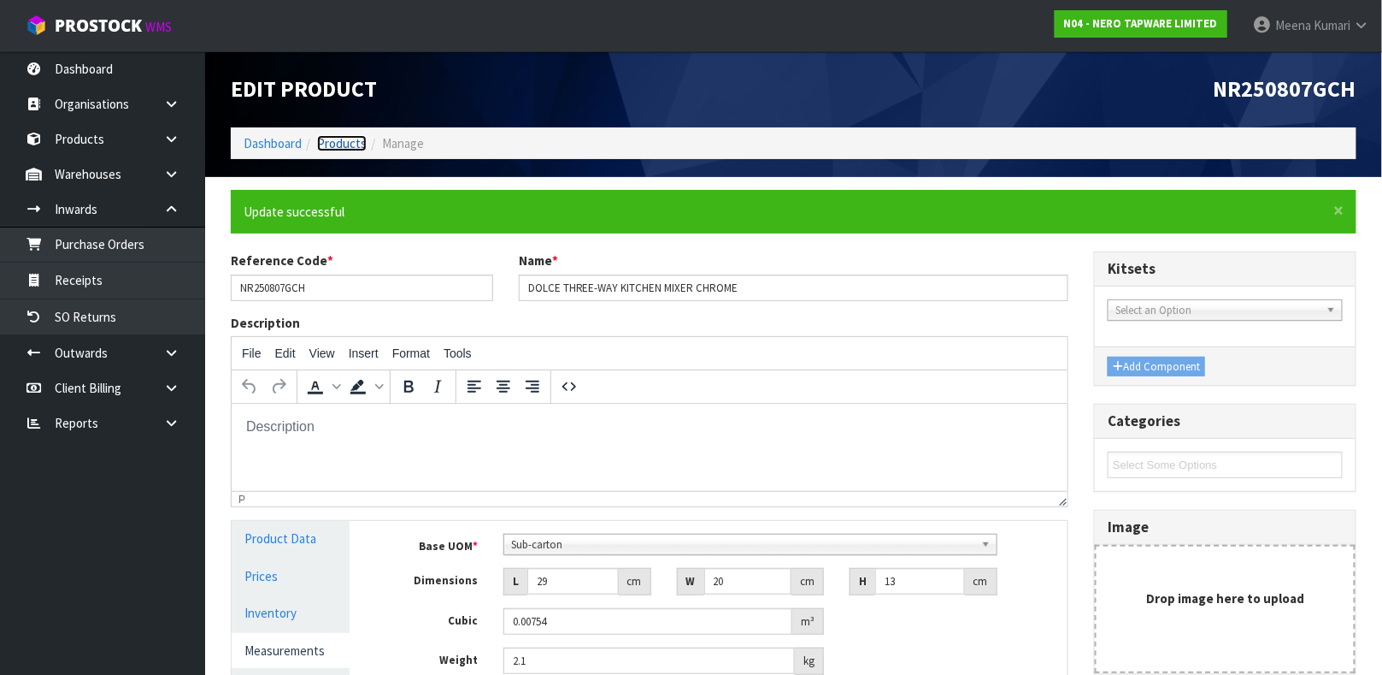
click at [338, 139] on link "Products" at bounding box center [342, 143] width 50 height 16
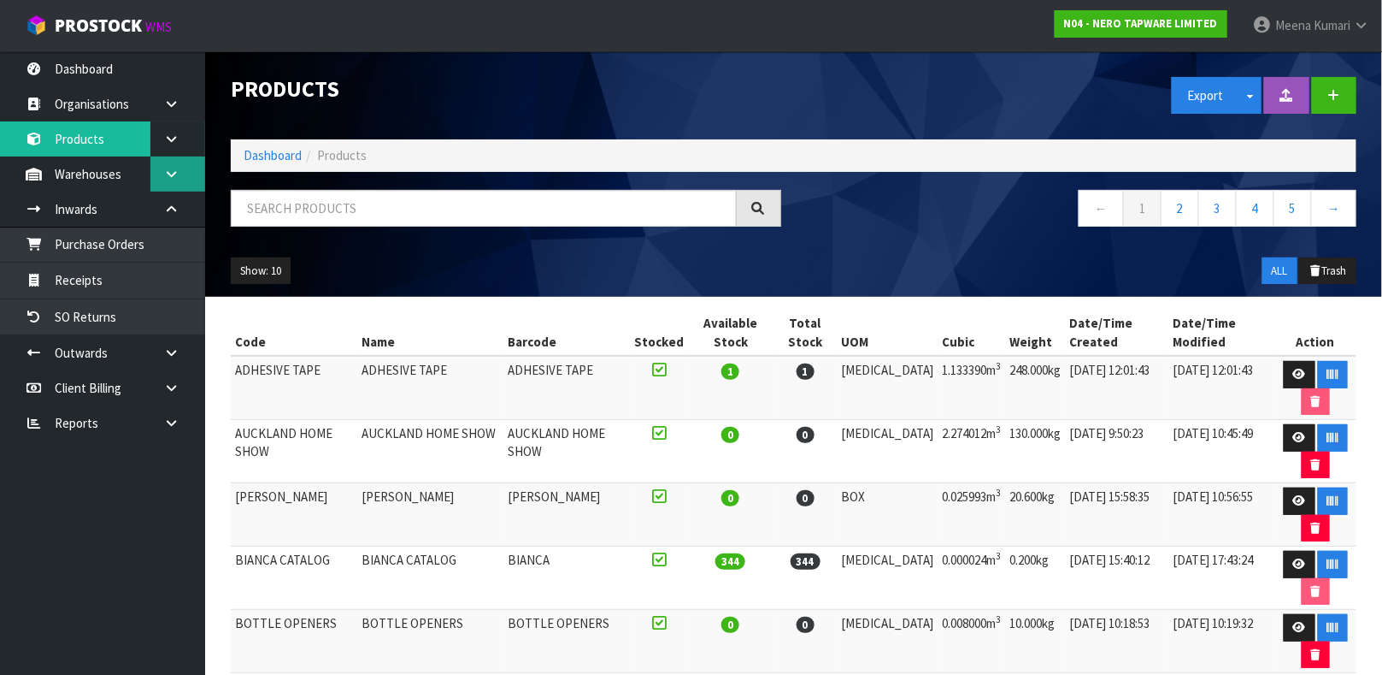
click at [166, 168] on icon at bounding box center [171, 174] width 16 height 13
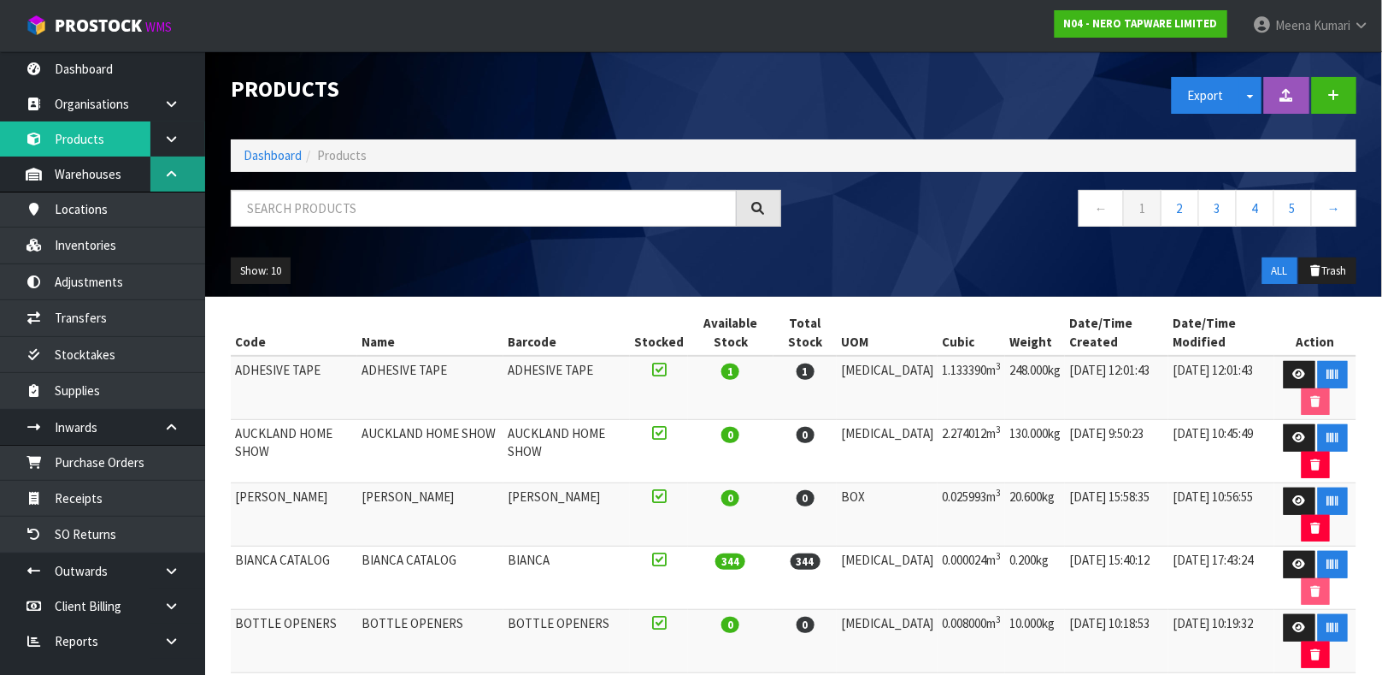
click at [166, 168] on icon at bounding box center [171, 174] width 16 height 13
